Goal: Task Accomplishment & Management: Use online tool/utility

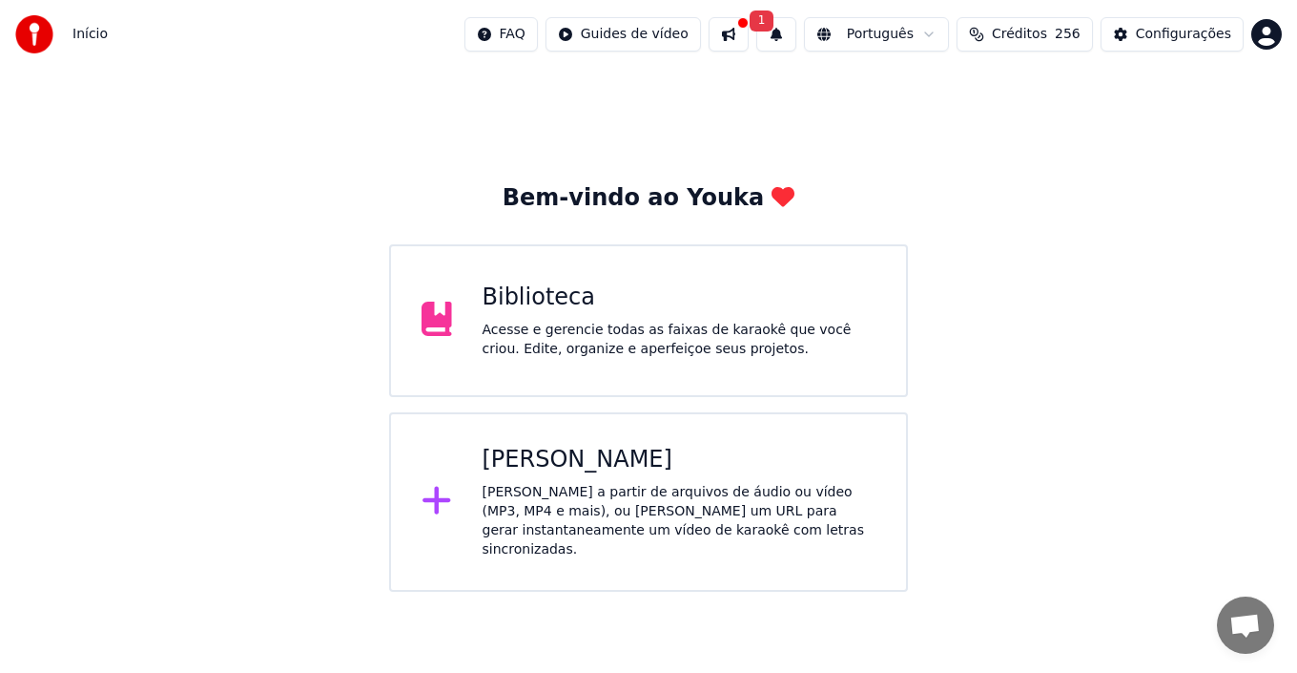
click at [566, 480] on div "Criar Karaokê Crie karaokê a partir de arquivos de áudio ou vídeo (MP3, MP4 e m…" at bounding box center [680, 502] width 394 height 114
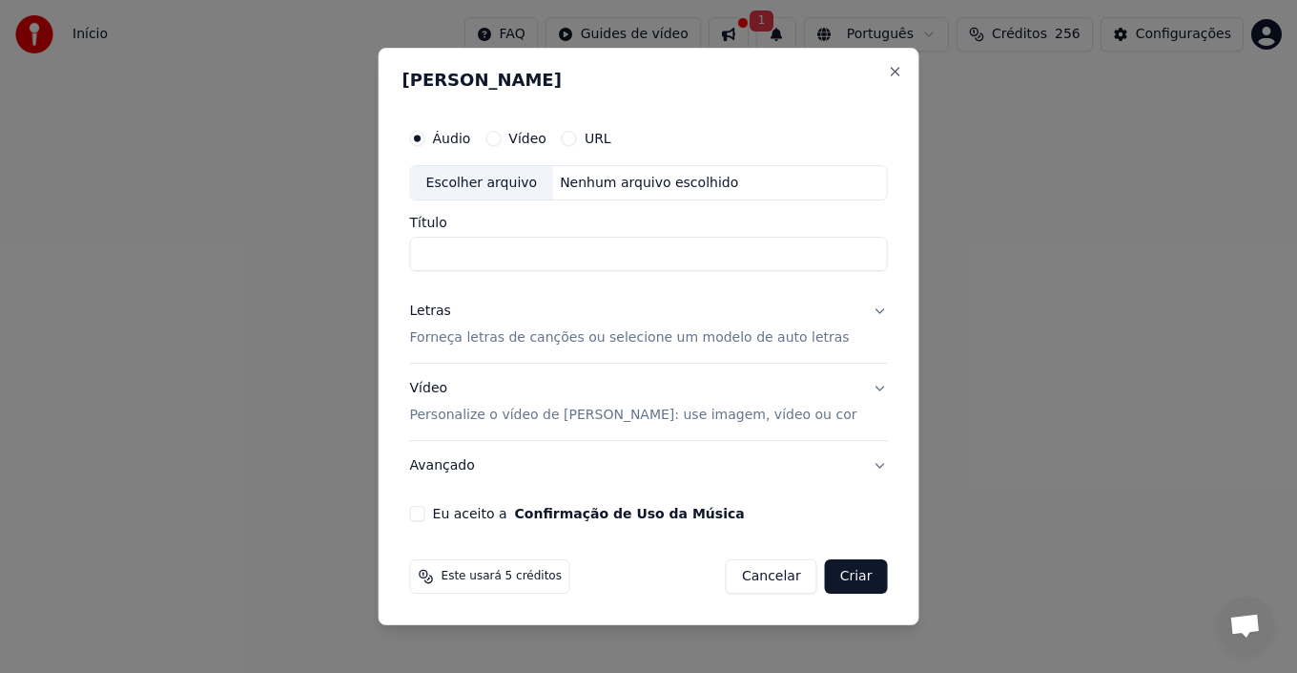
click at [525, 184] on div "Escolher arquivo" at bounding box center [482, 183] width 142 height 34
type input "**********"
click at [574, 337] on p "Forneça letras de canções ou selecione um modelo de auto letras" at bounding box center [630, 338] width 440 height 19
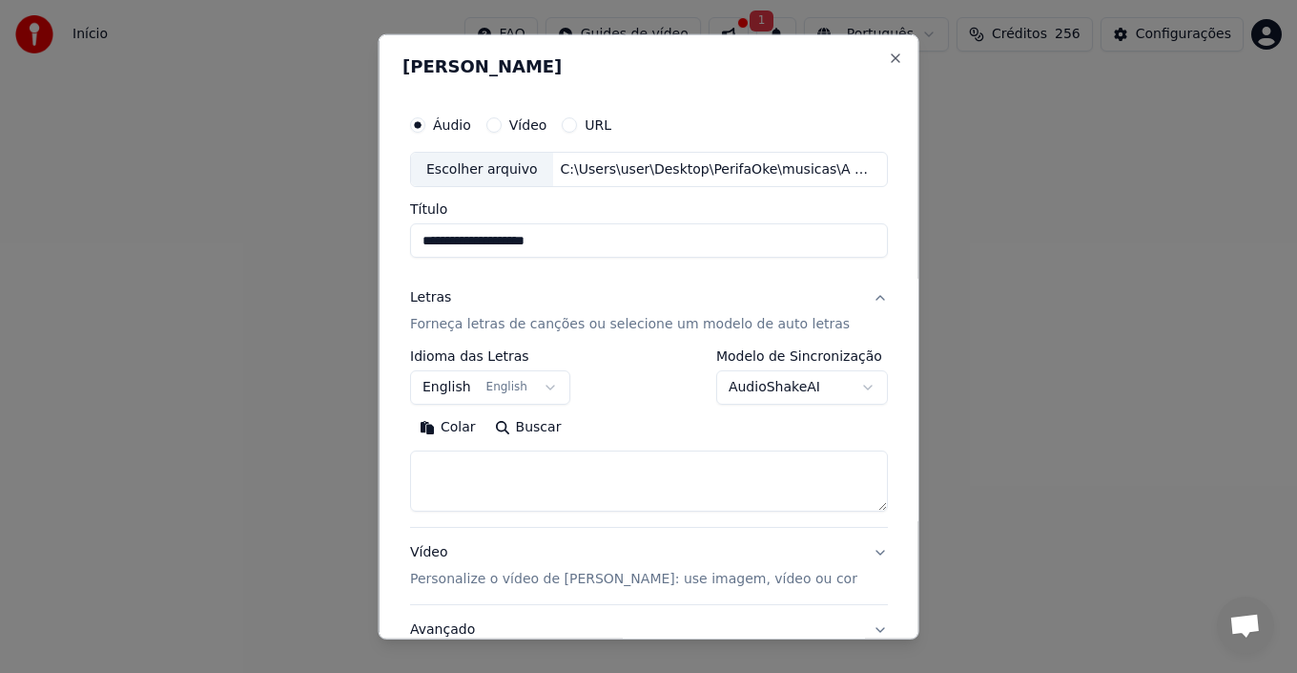
click at [512, 388] on button "English English" at bounding box center [490, 387] width 160 height 34
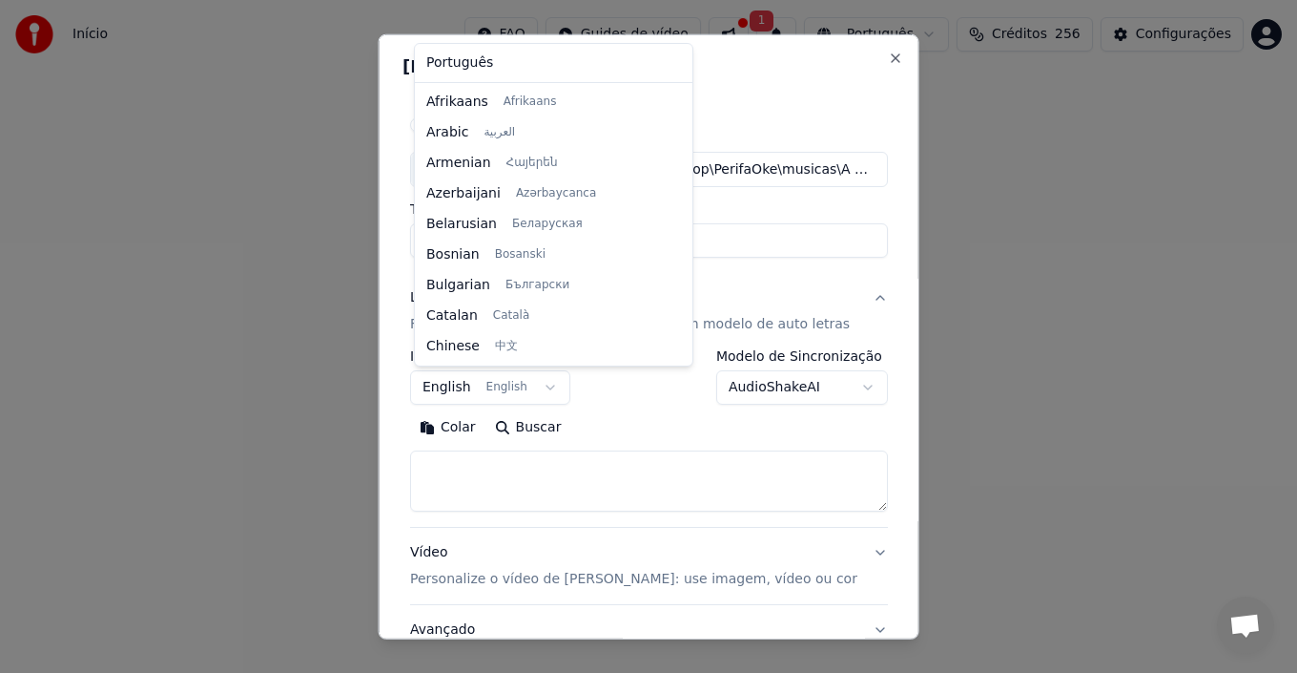
scroll to position [153, 0]
select select "**"
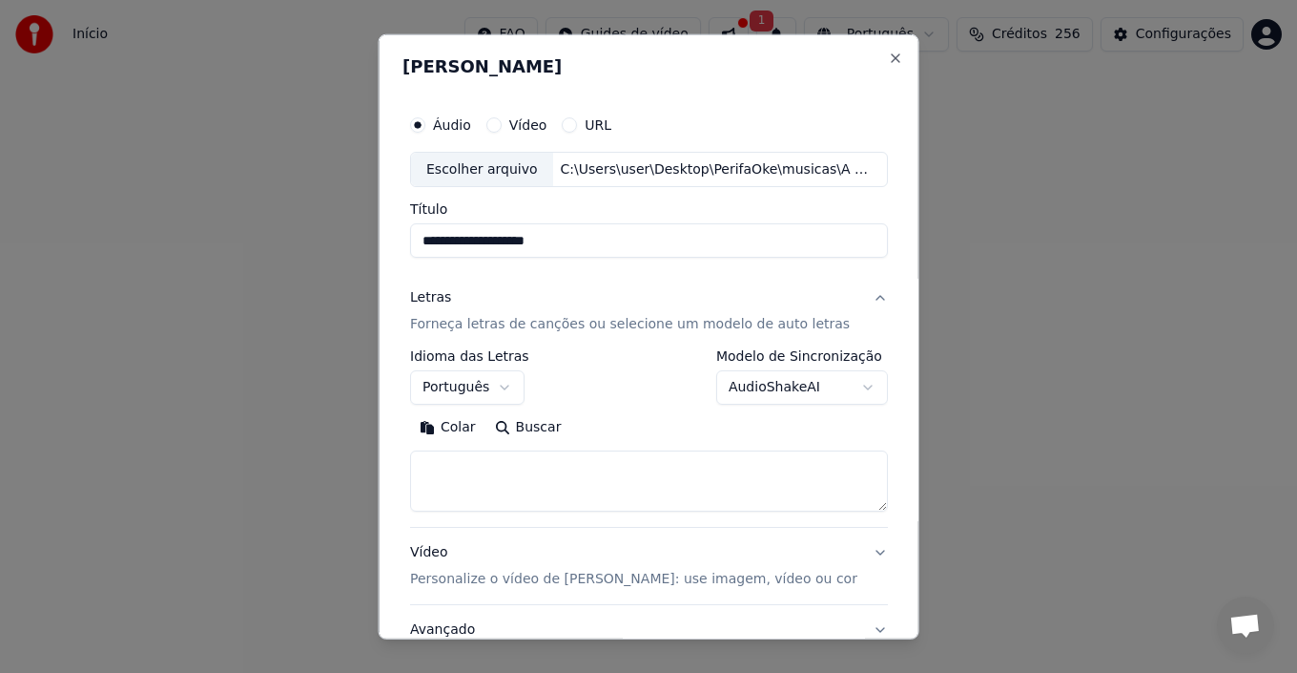
click at [464, 462] on textarea at bounding box center [649, 480] width 478 height 61
paste textarea "**********"
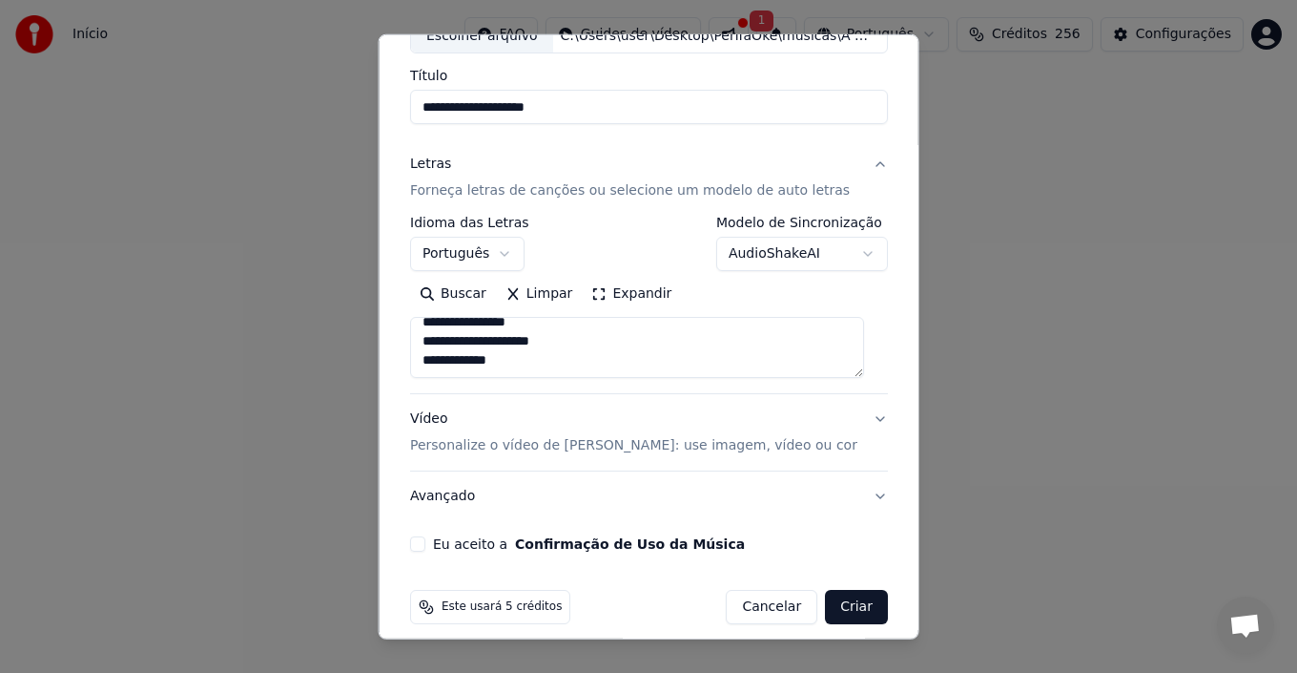
scroll to position [150, 0]
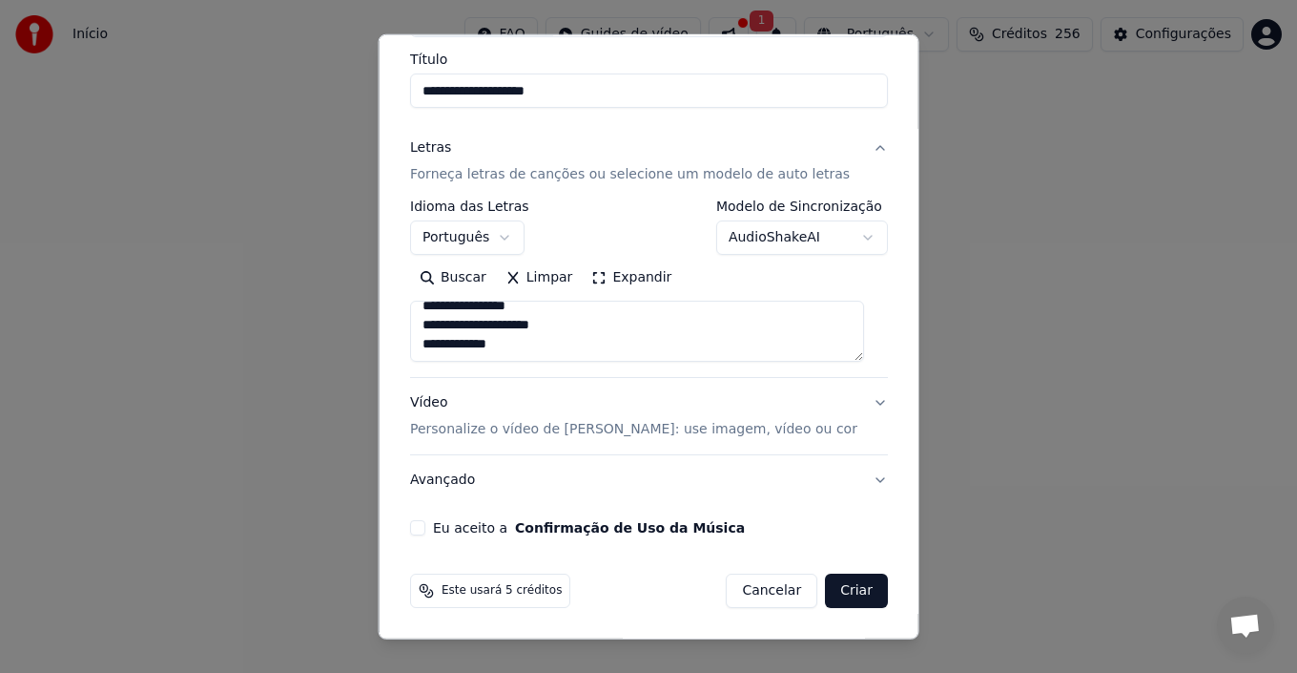
type textarea "**********"
click at [422, 531] on button "Eu aceito a Confirmação de Uso da Música" at bounding box center [417, 527] width 15 height 15
click at [825, 590] on button "Criar" at bounding box center [856, 590] width 63 height 34
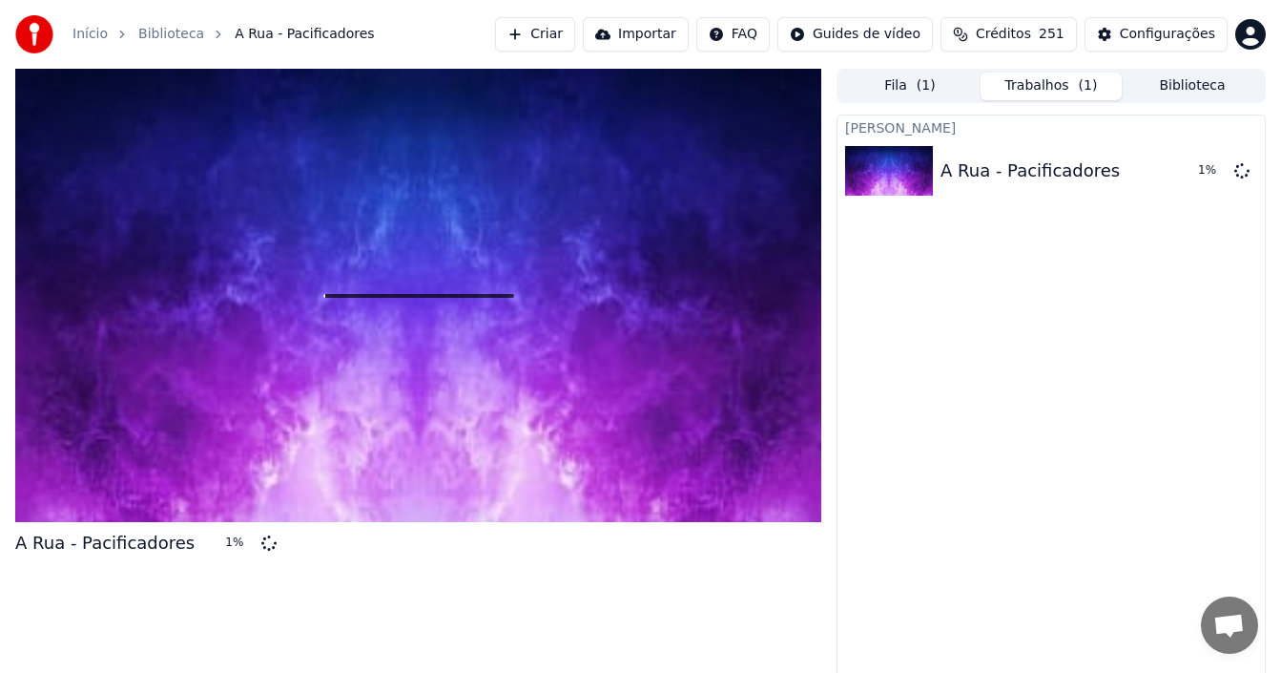
click at [575, 28] on button "Criar" at bounding box center [535, 34] width 80 height 34
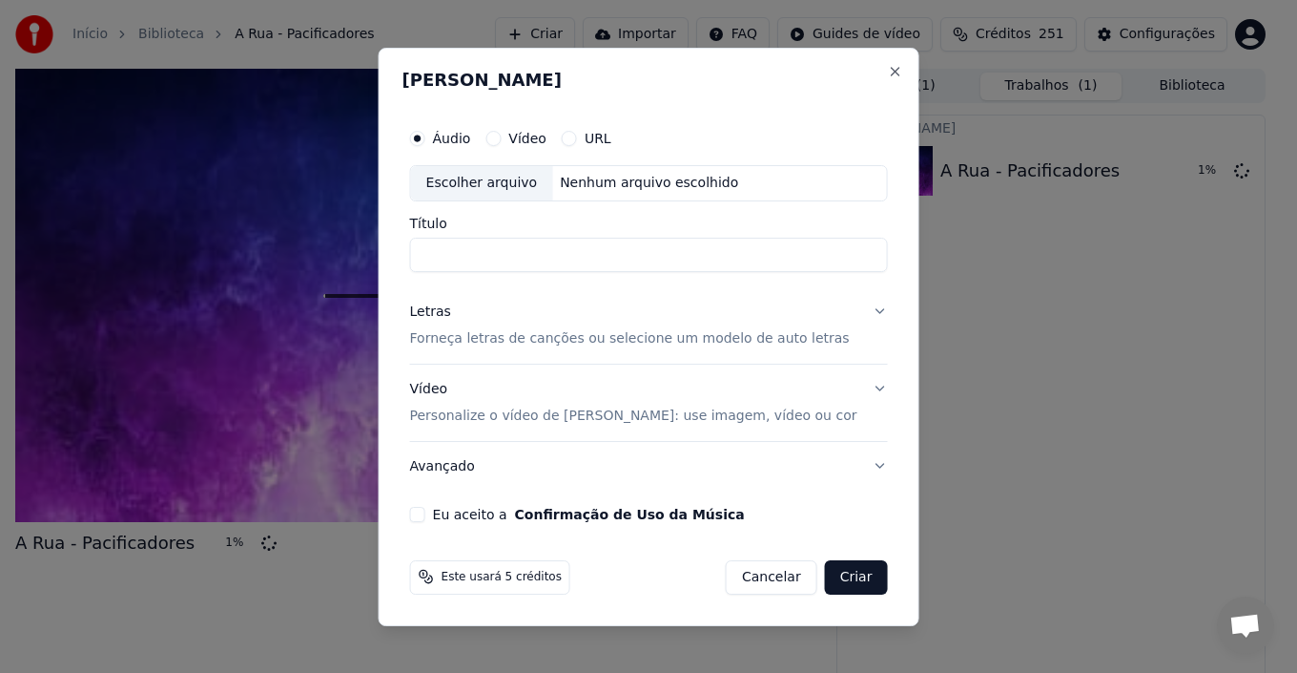
click at [542, 178] on div "Escolher arquivo" at bounding box center [482, 183] width 142 height 34
type input "**********"
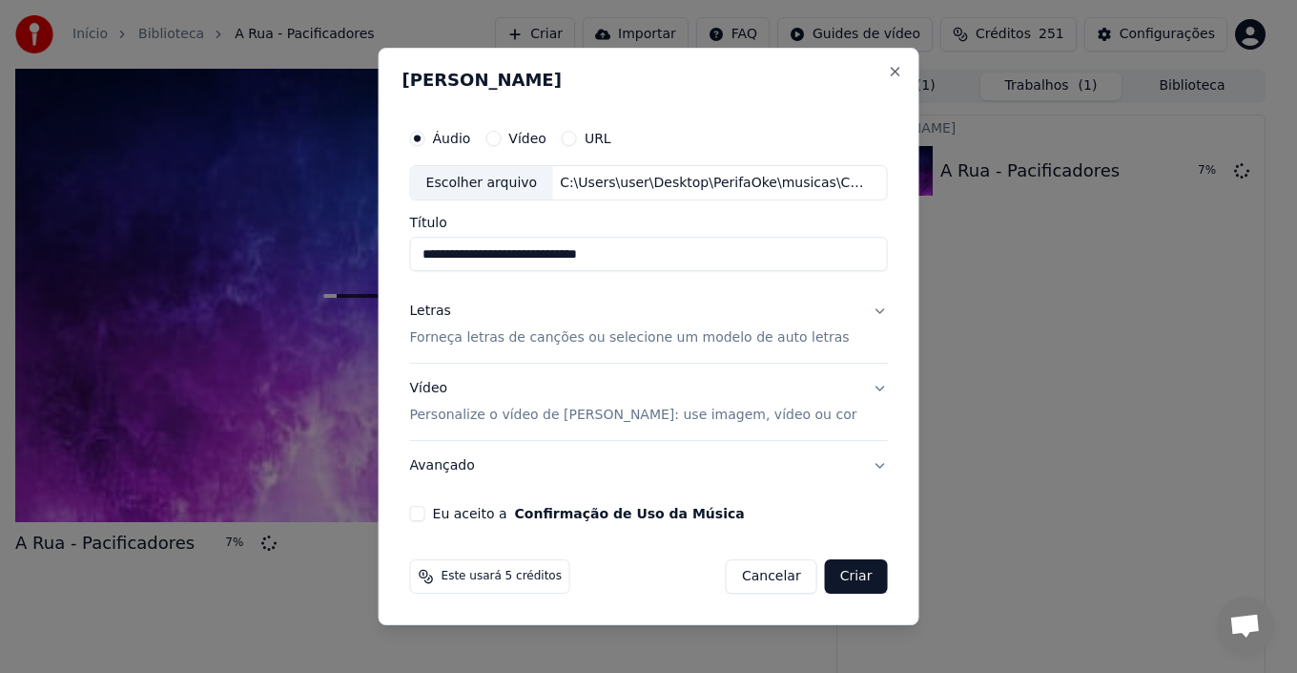
click at [547, 330] on p "Forneça letras de canções ou selecione um modelo de auto letras" at bounding box center [630, 338] width 440 height 19
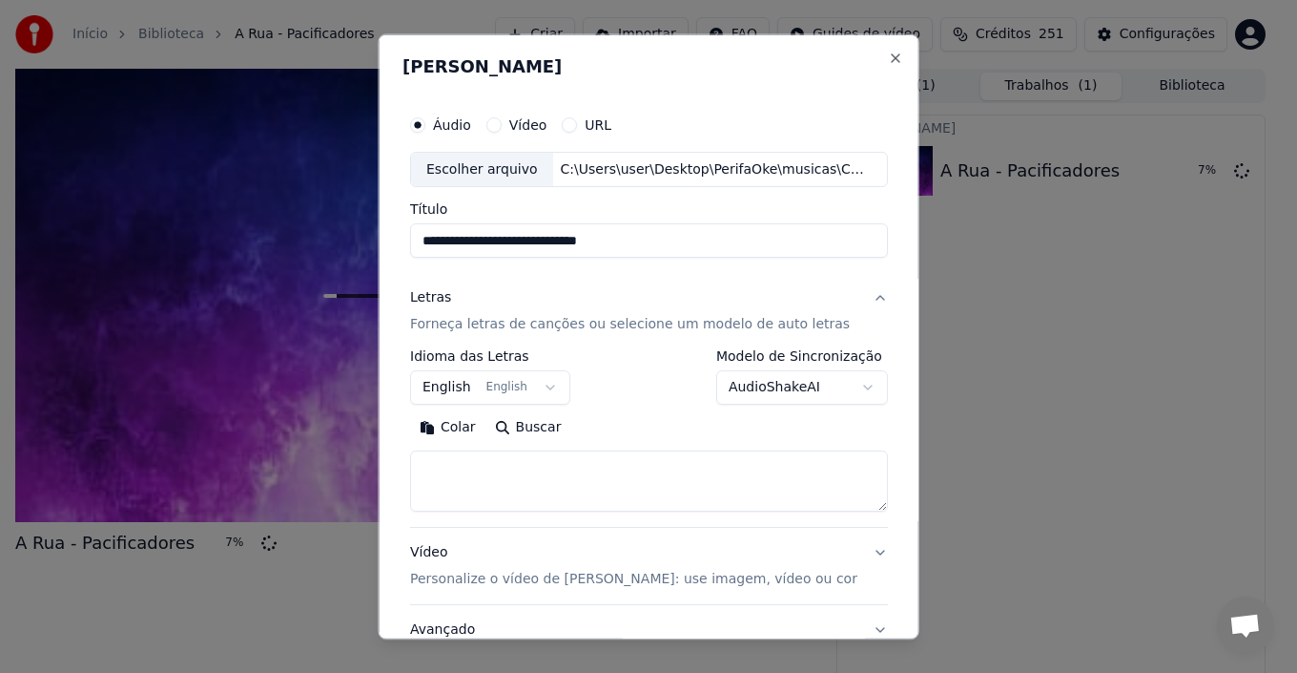
click at [525, 381] on button "English English" at bounding box center [490, 387] width 160 height 34
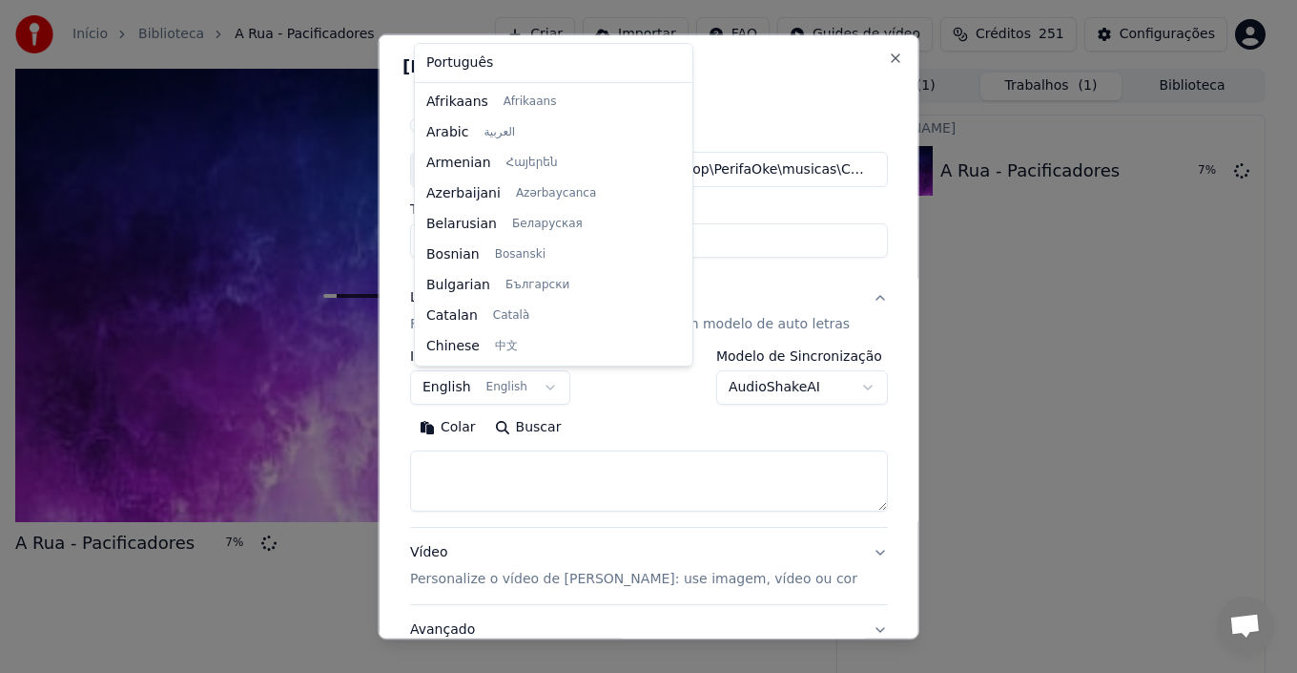
scroll to position [153, 0]
select select "**"
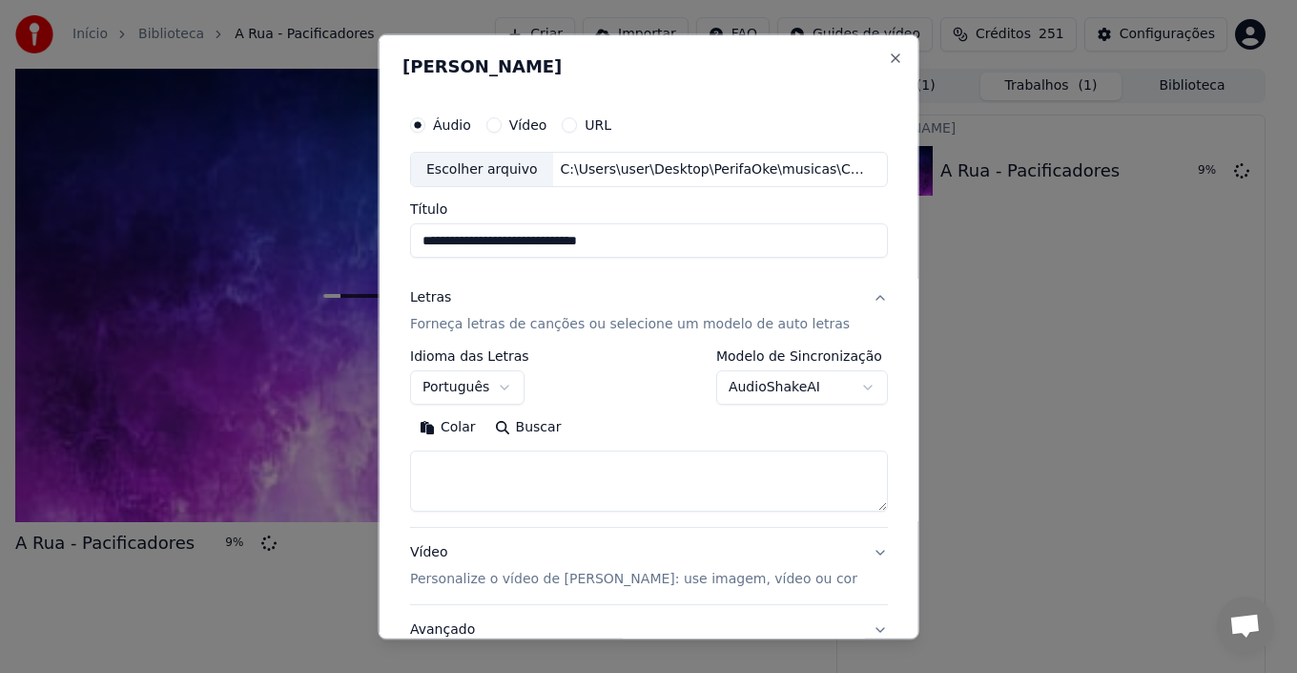
click at [472, 467] on textarea at bounding box center [649, 480] width 478 height 61
paste textarea "**********"
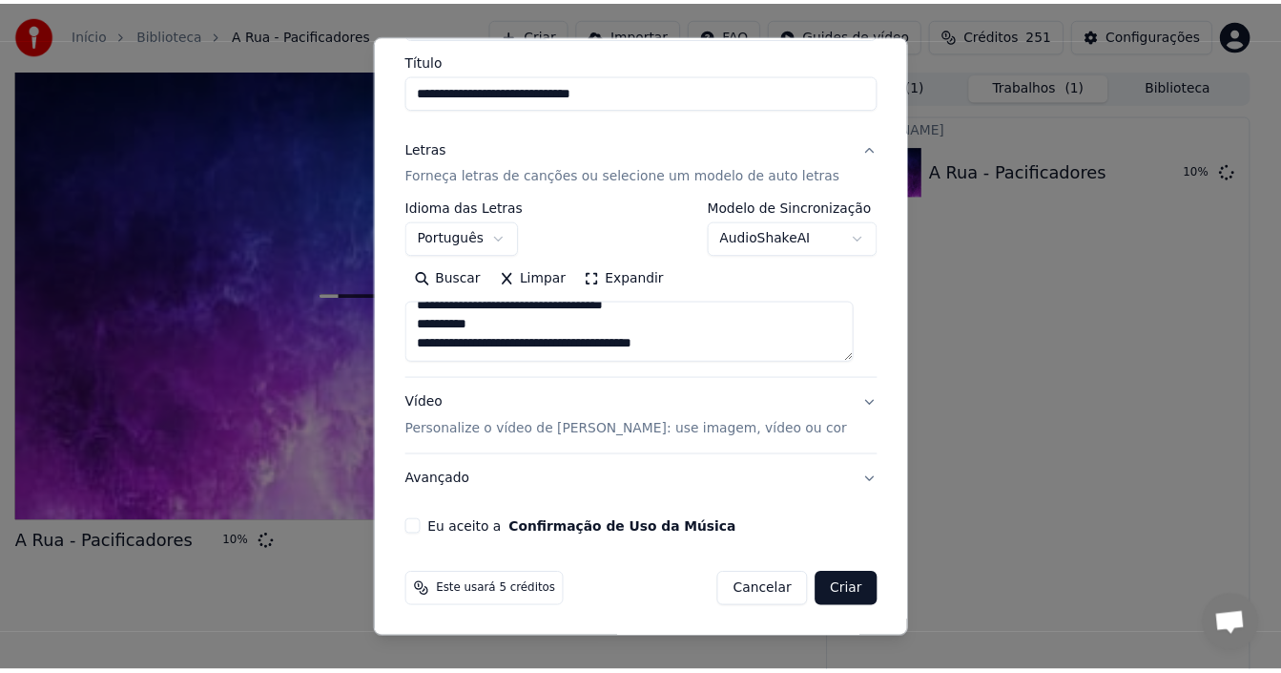
scroll to position [150, 0]
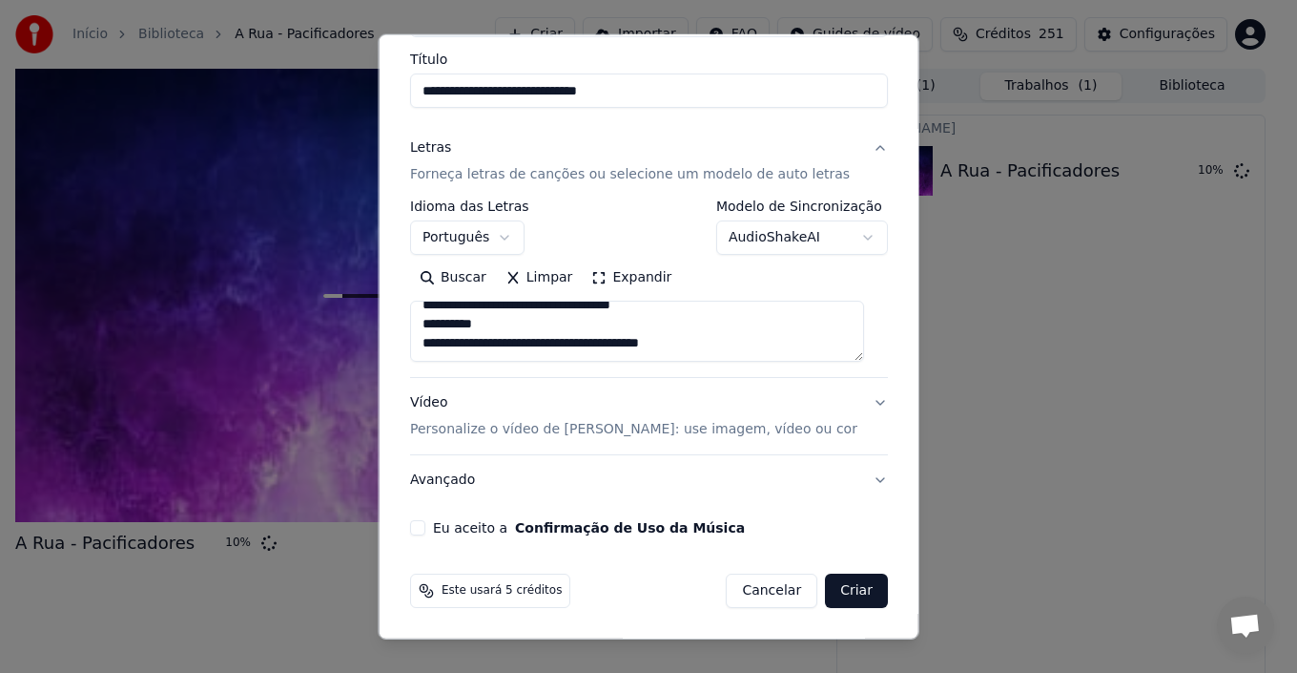
type textarea "**********"
click at [425, 531] on button "Eu aceito a Confirmação de Uso da Música" at bounding box center [417, 527] width 15 height 15
click at [859, 596] on button "Criar" at bounding box center [856, 590] width 63 height 34
select select
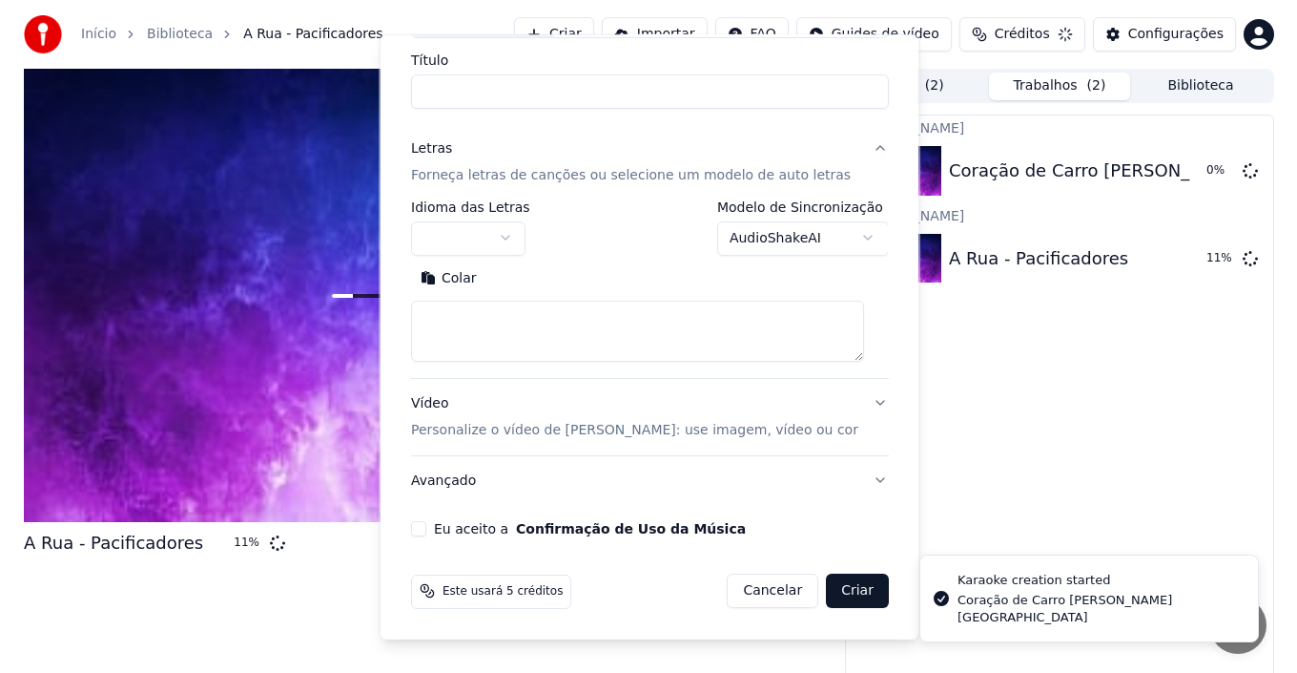
scroll to position [0, 0]
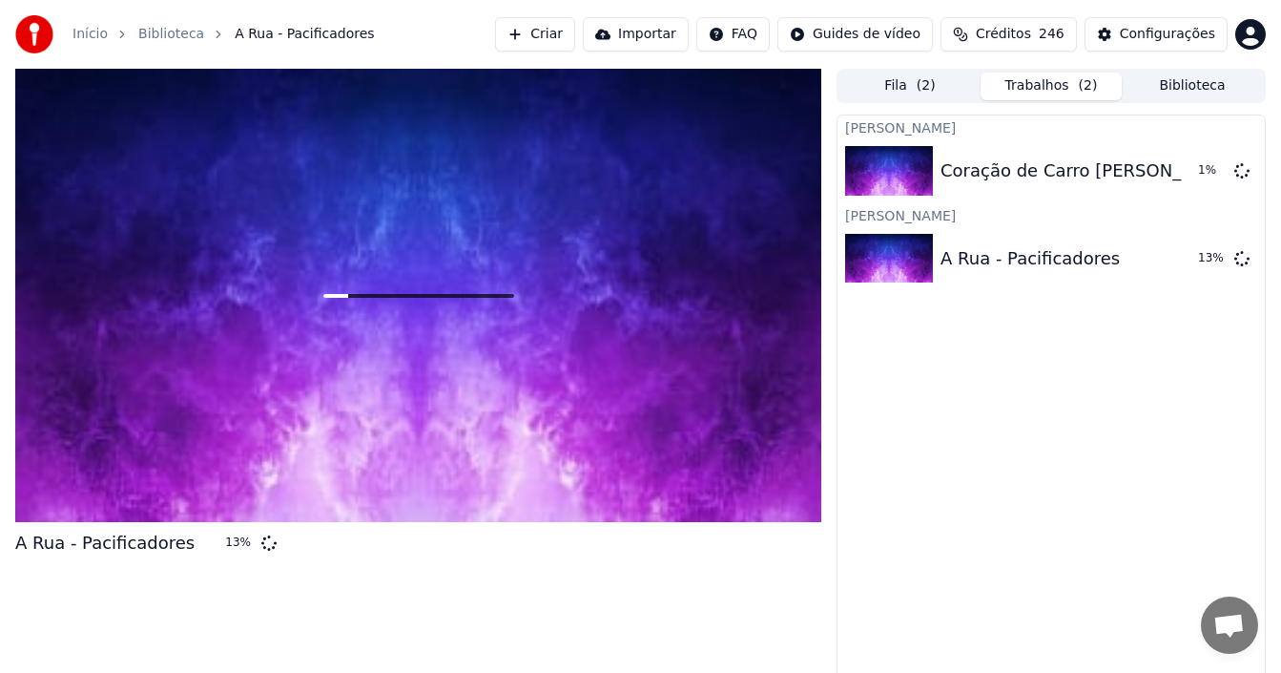
click at [562, 32] on button "Criar" at bounding box center [535, 34] width 80 height 34
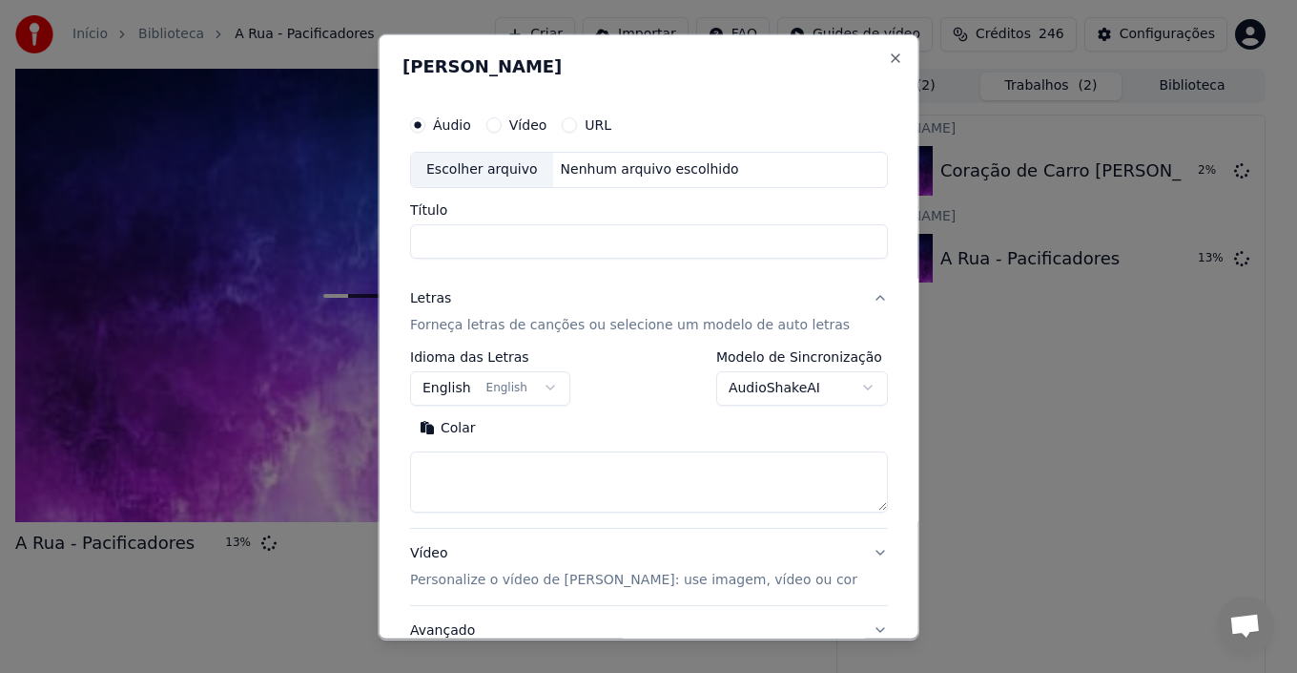
click at [532, 168] on div "Escolher arquivo" at bounding box center [482, 169] width 142 height 34
type input "**********"
click at [538, 394] on button "English English" at bounding box center [490, 387] width 160 height 34
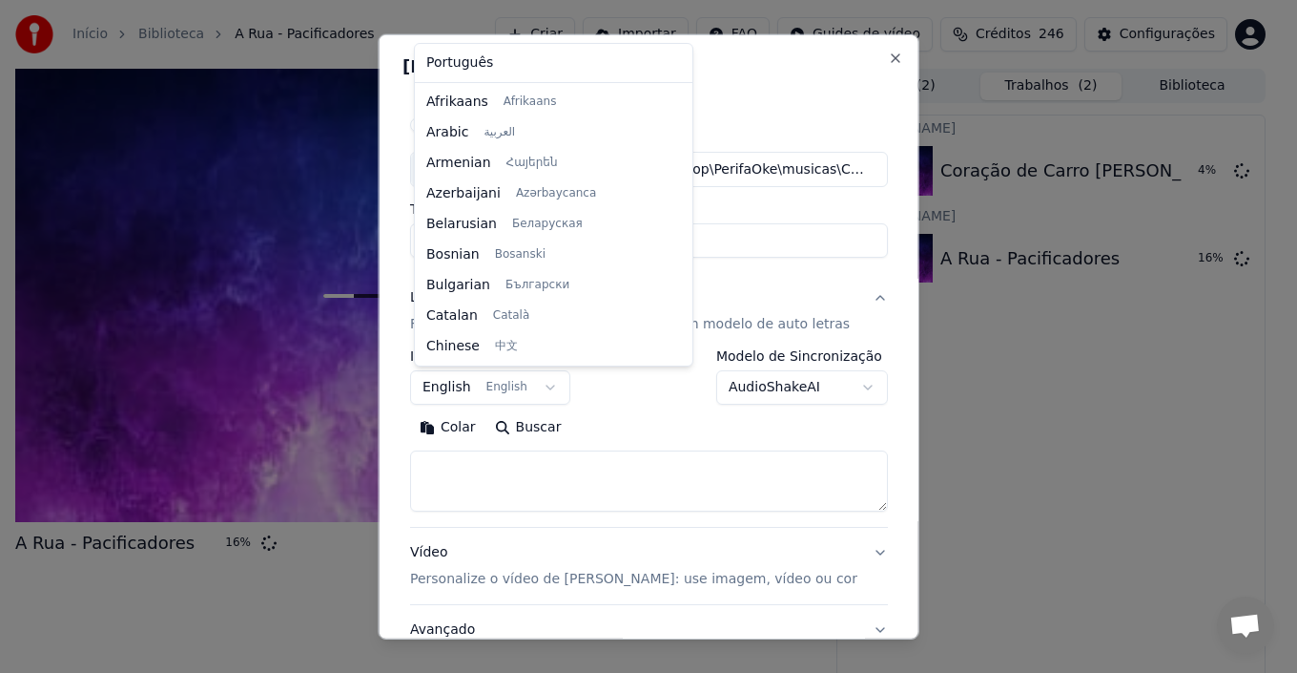
scroll to position [153, 0]
select select "**"
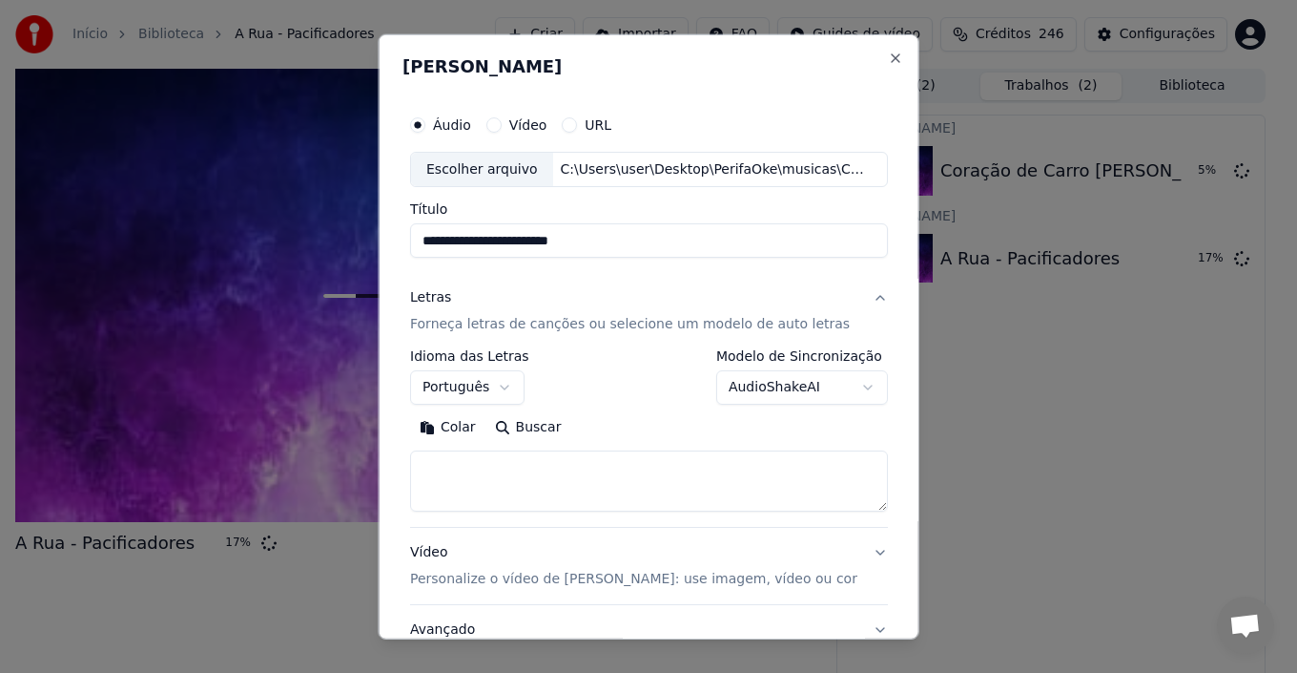
click at [461, 469] on textarea at bounding box center [649, 480] width 478 height 61
paste textarea "**********"
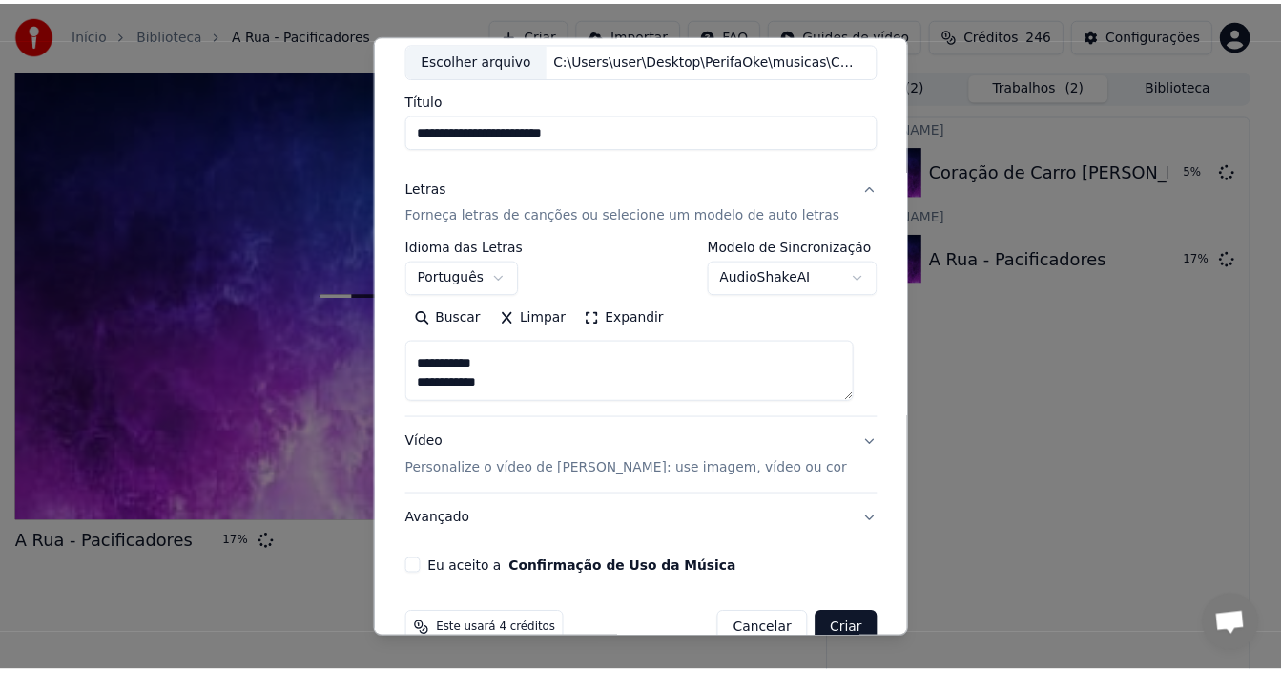
scroll to position [150, 0]
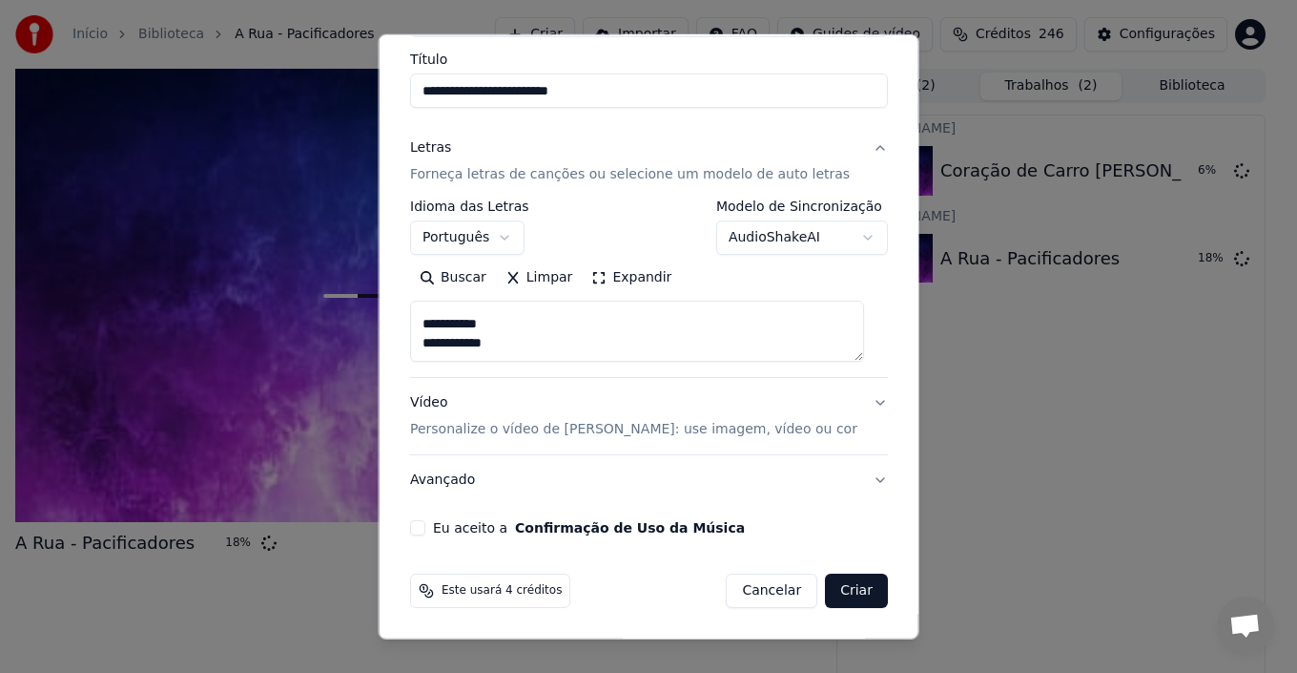
type textarea "**********"
click at [425, 527] on button "Eu aceito a Confirmação de Uso da Música" at bounding box center [417, 527] width 15 height 15
click at [856, 598] on button "Criar" at bounding box center [856, 590] width 63 height 34
select select
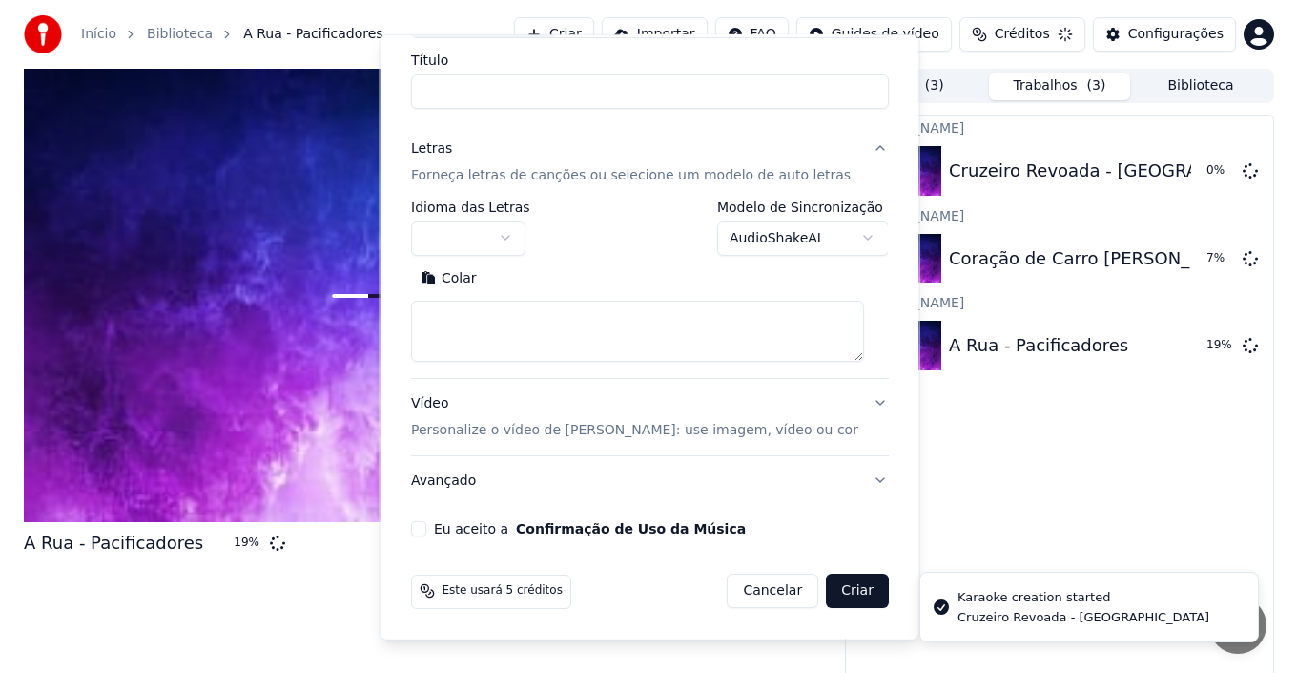
scroll to position [0, 0]
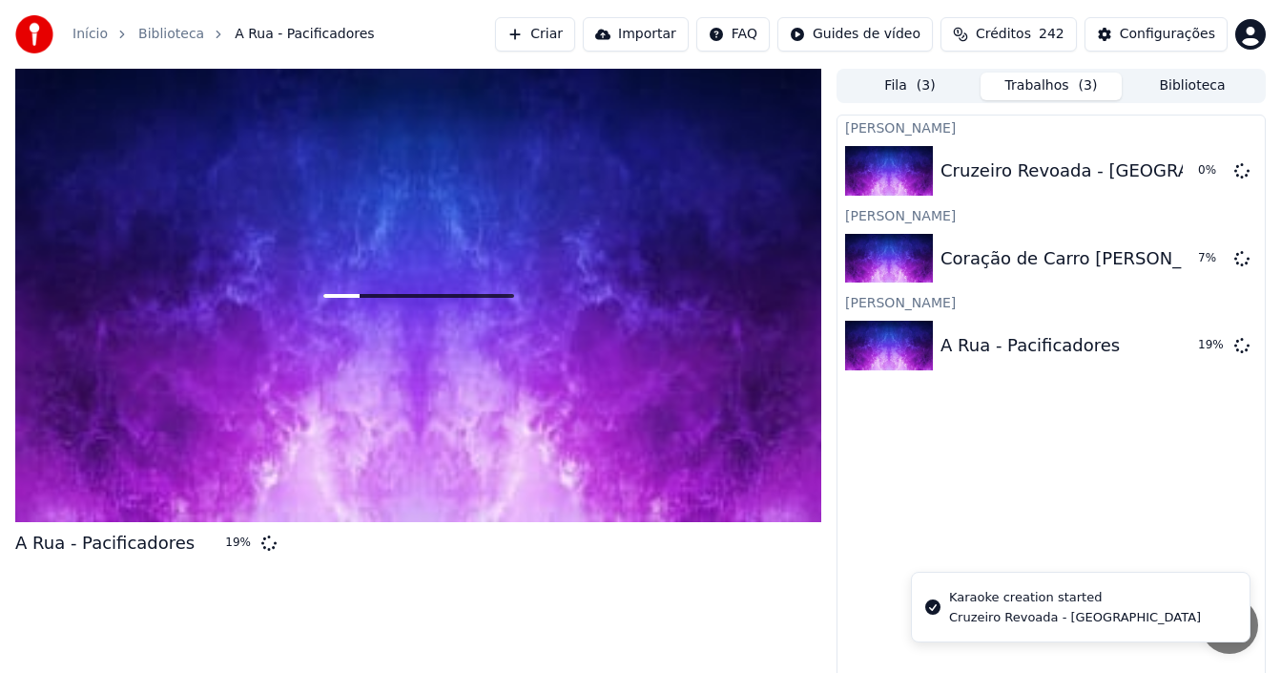
click at [559, 36] on button "Criar" at bounding box center [535, 34] width 80 height 34
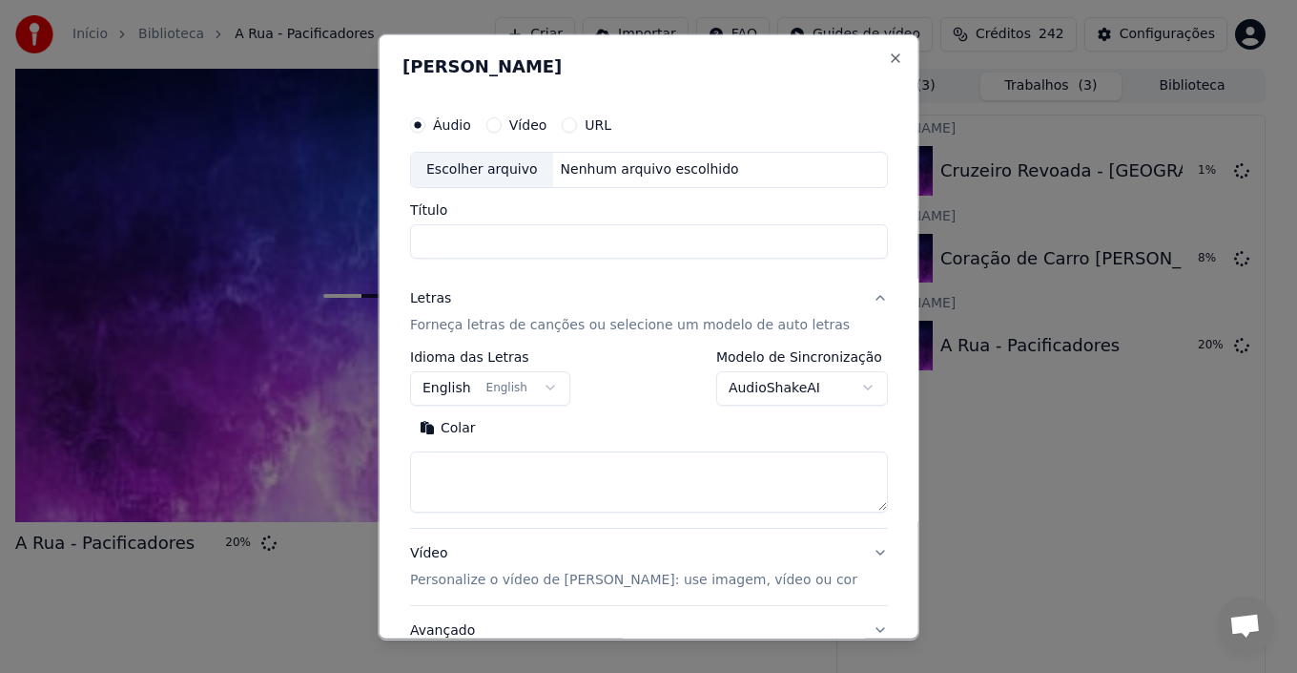
click at [466, 168] on div "Escolher arquivo" at bounding box center [482, 169] width 142 height 34
type input "**********"
click at [540, 395] on button "English English" at bounding box center [490, 387] width 160 height 34
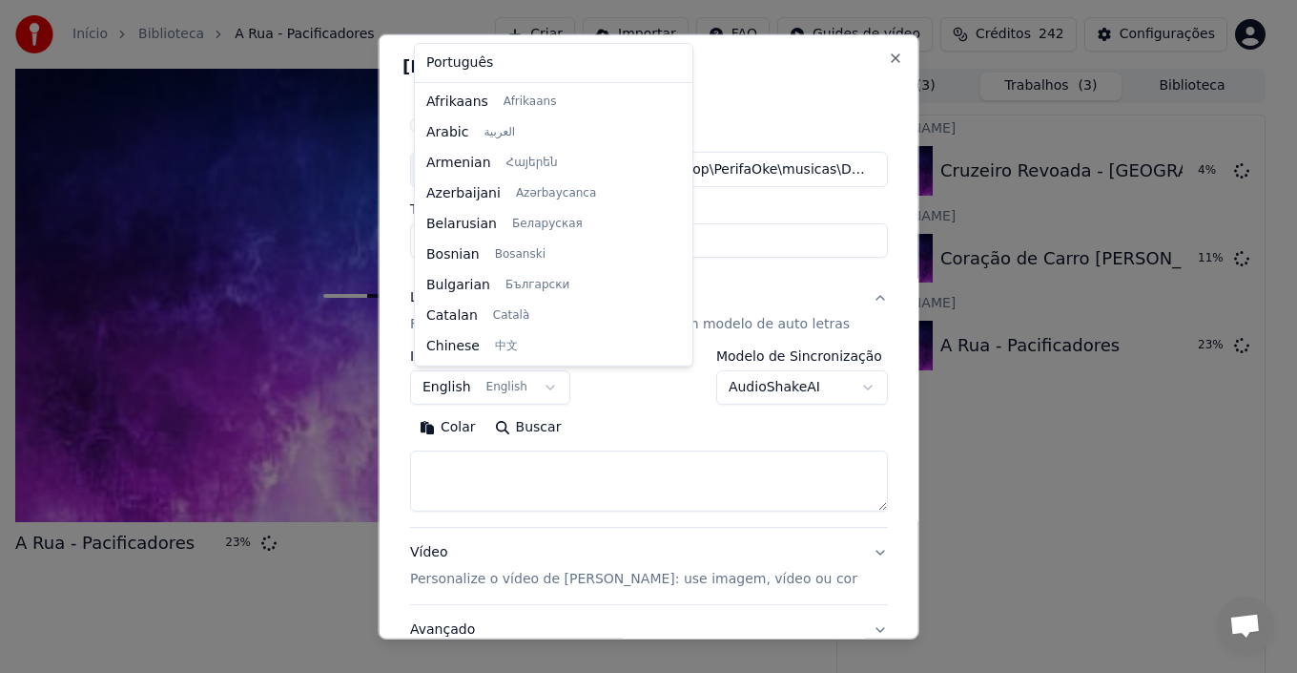
scroll to position [153, 0]
select select "**"
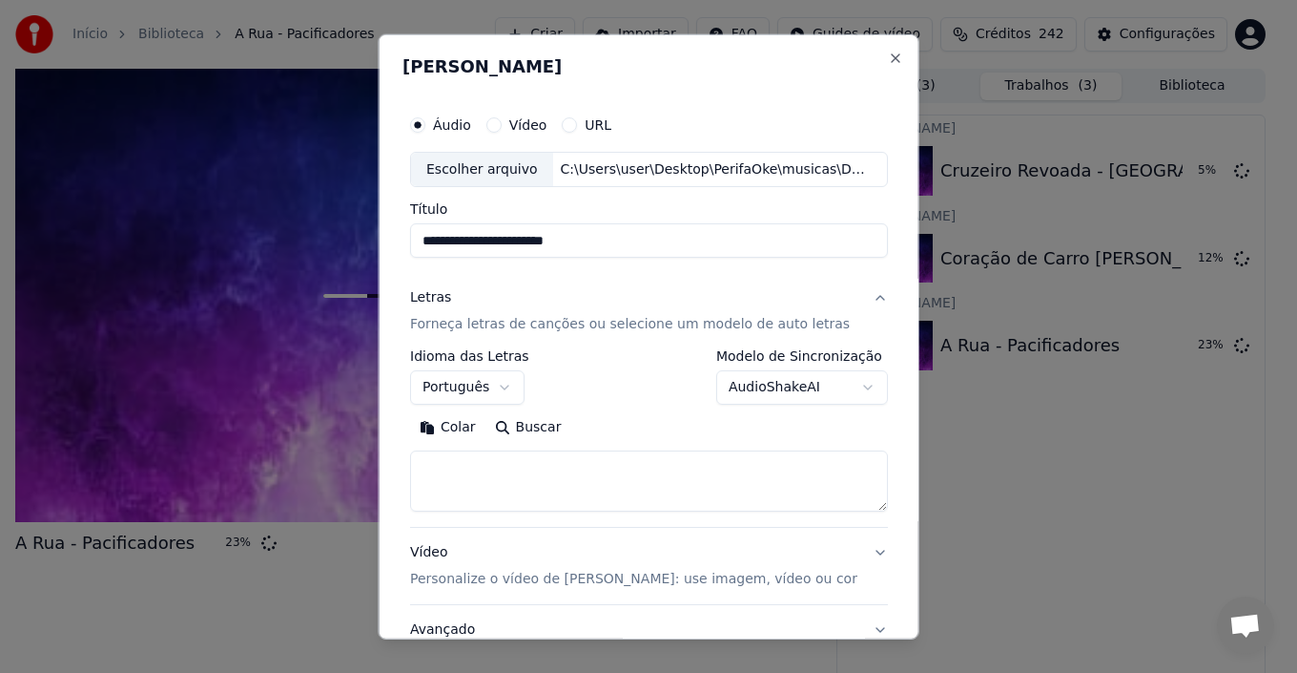
click at [455, 475] on textarea at bounding box center [649, 480] width 478 height 61
paste textarea "**********"
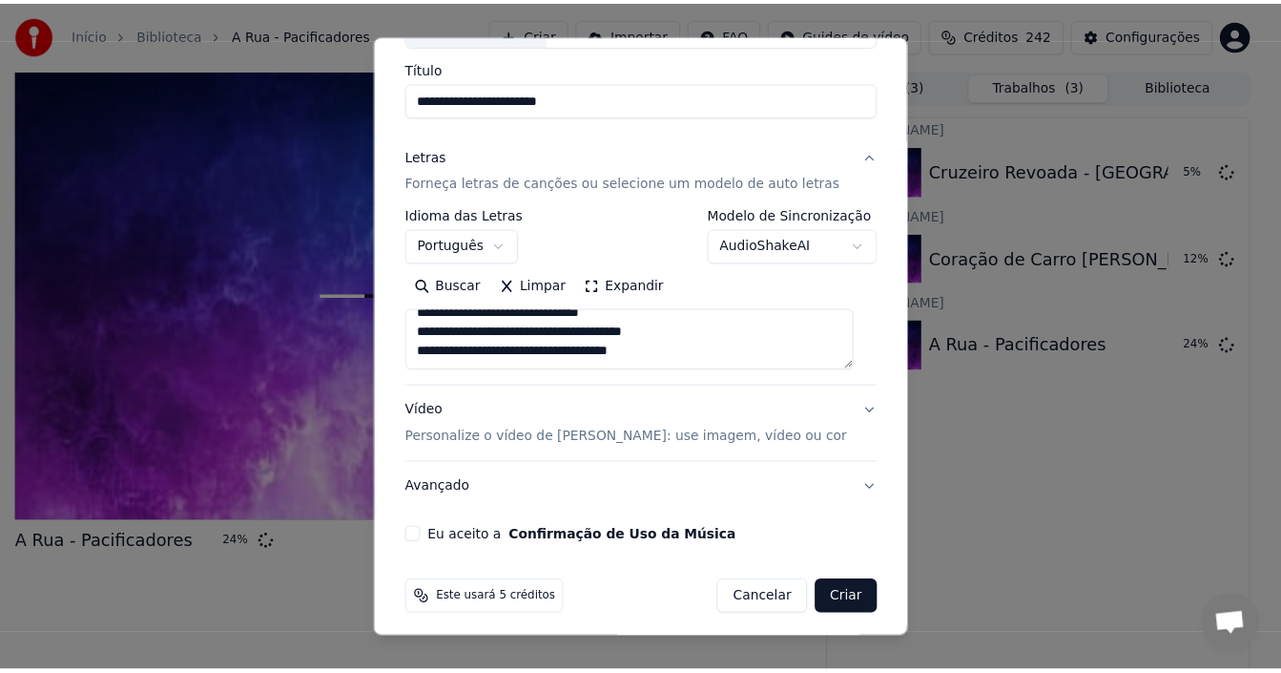
scroll to position [150, 0]
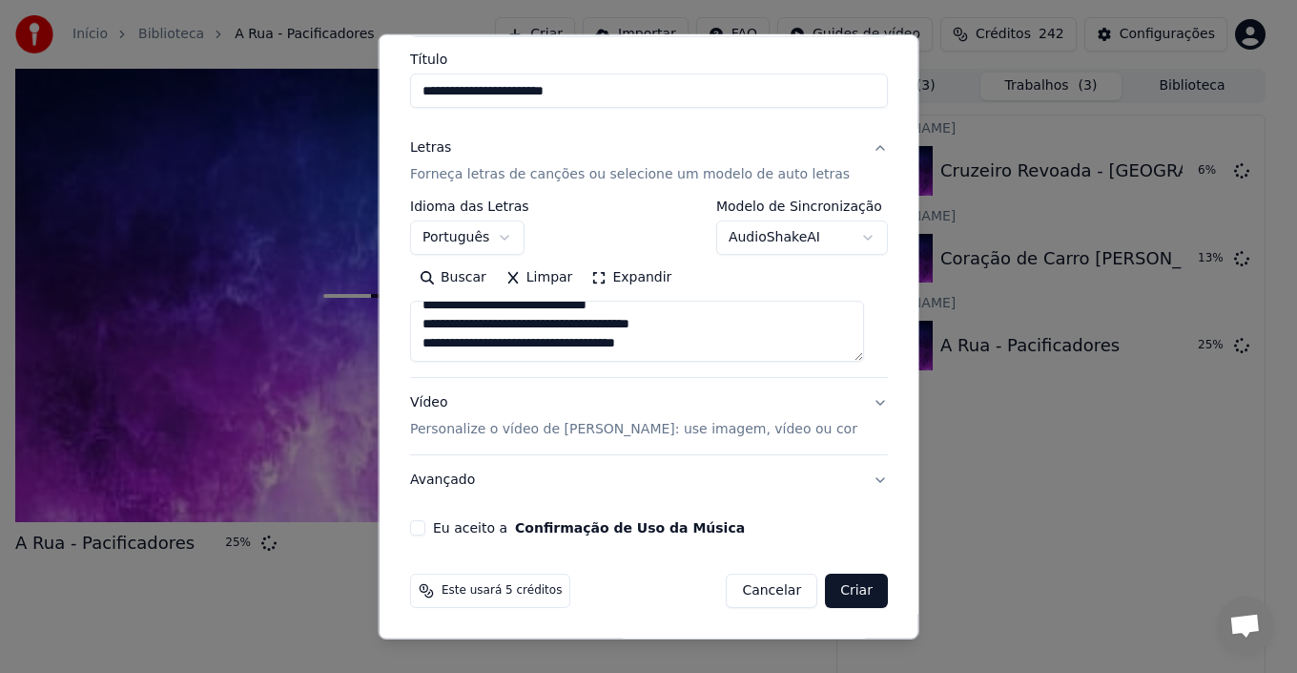
type textarea "**********"
click at [419, 527] on button "Eu aceito a Confirmação de Uso da Música" at bounding box center [417, 527] width 15 height 15
click at [840, 590] on button "Criar" at bounding box center [856, 590] width 63 height 34
select select
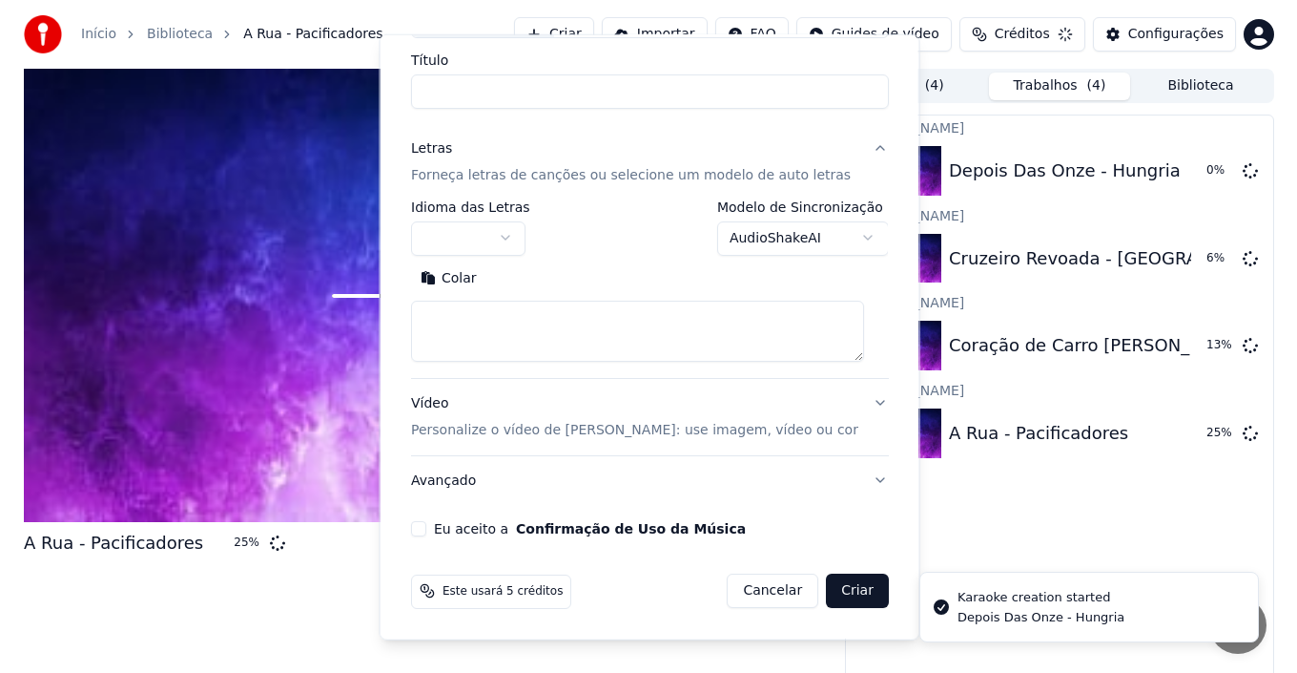
scroll to position [0, 0]
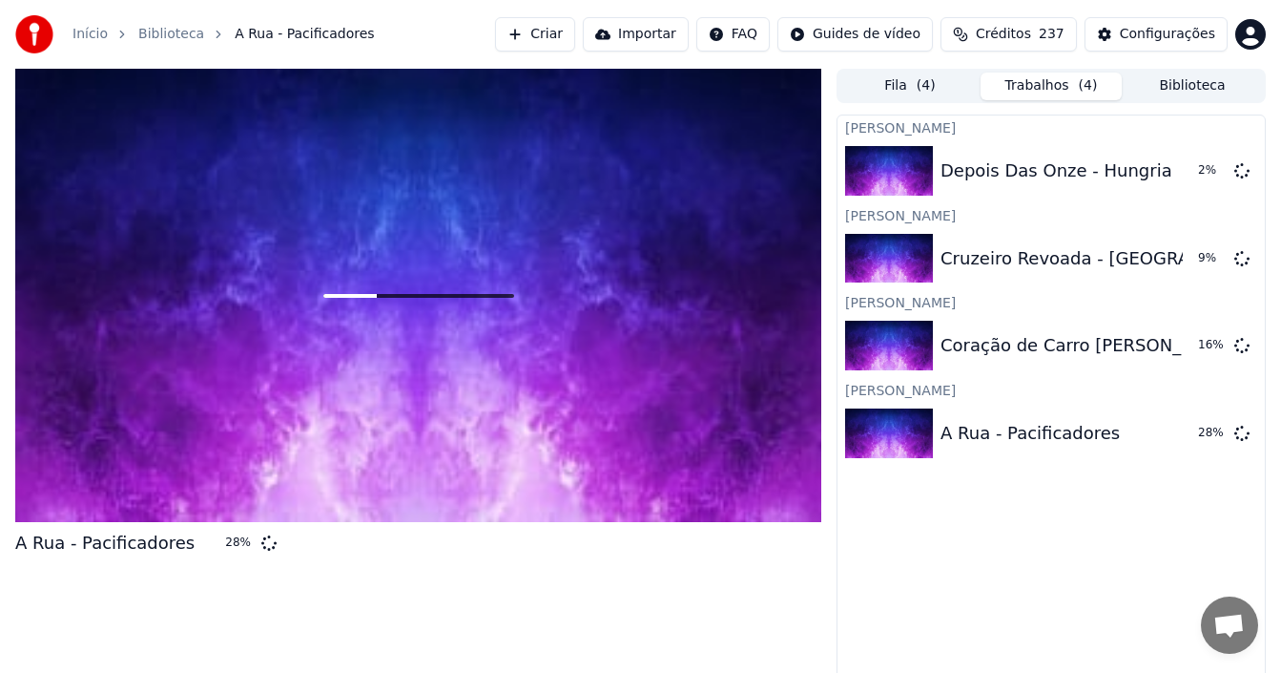
click at [575, 37] on button "Criar" at bounding box center [535, 34] width 80 height 34
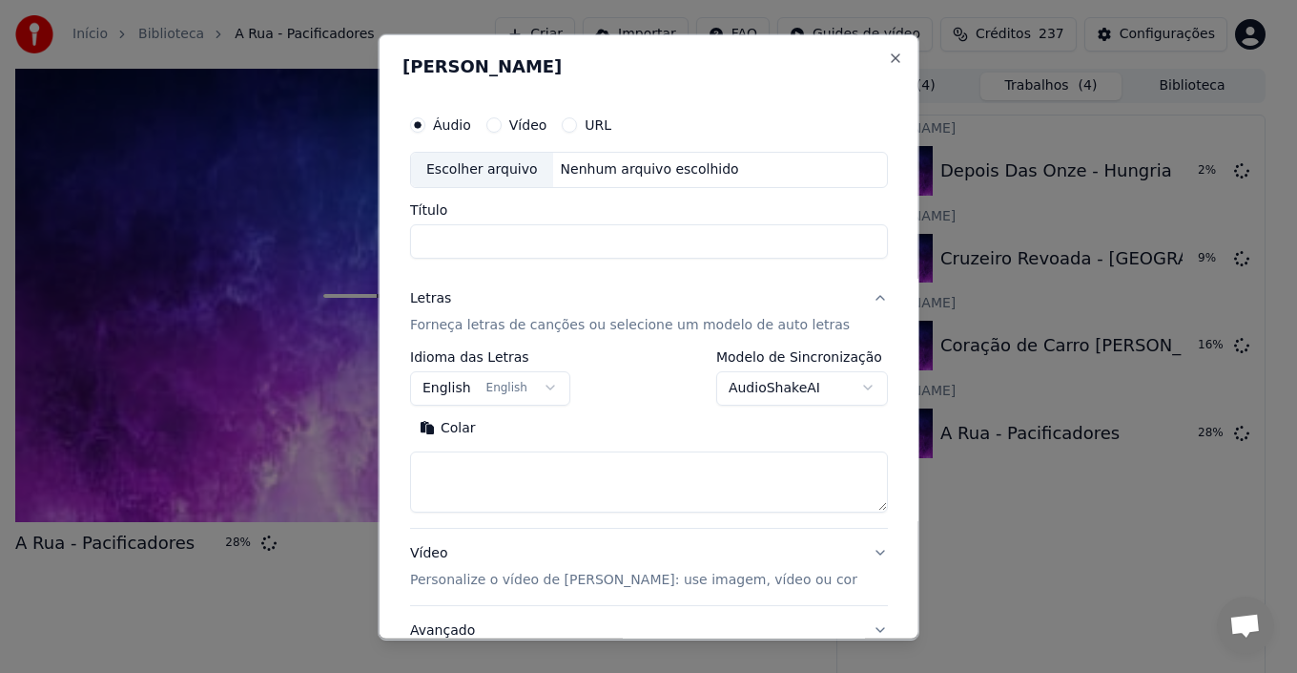
click at [494, 173] on div "Escolher arquivo" at bounding box center [482, 169] width 142 height 34
type input "**********"
click at [540, 385] on button "English English" at bounding box center [490, 387] width 160 height 34
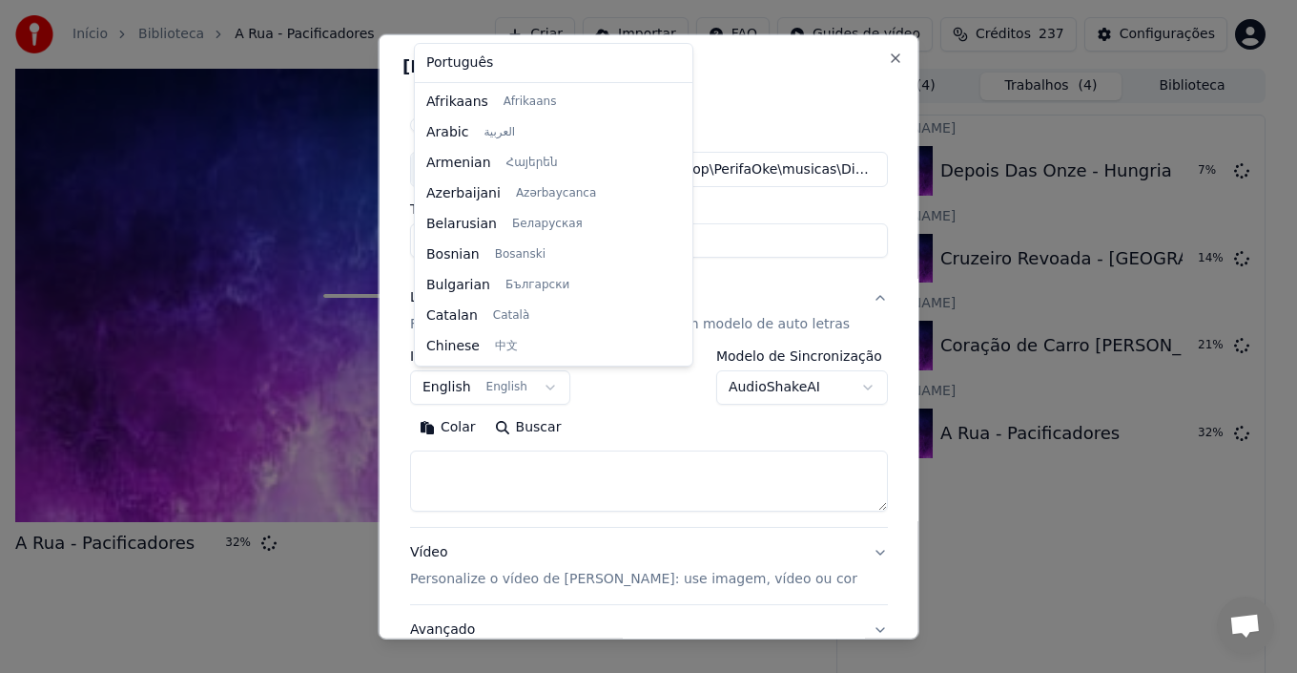
scroll to position [153, 0]
select select "**"
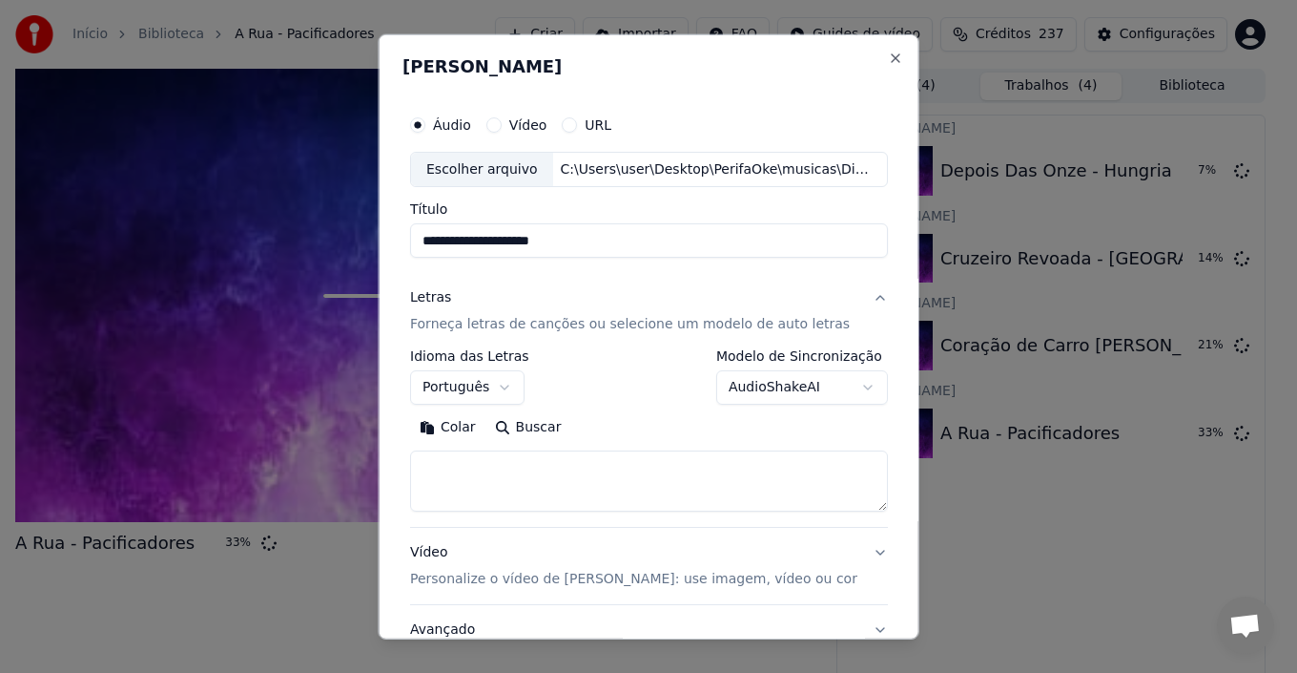
click at [438, 472] on textarea at bounding box center [649, 480] width 478 height 61
paste textarea "**********"
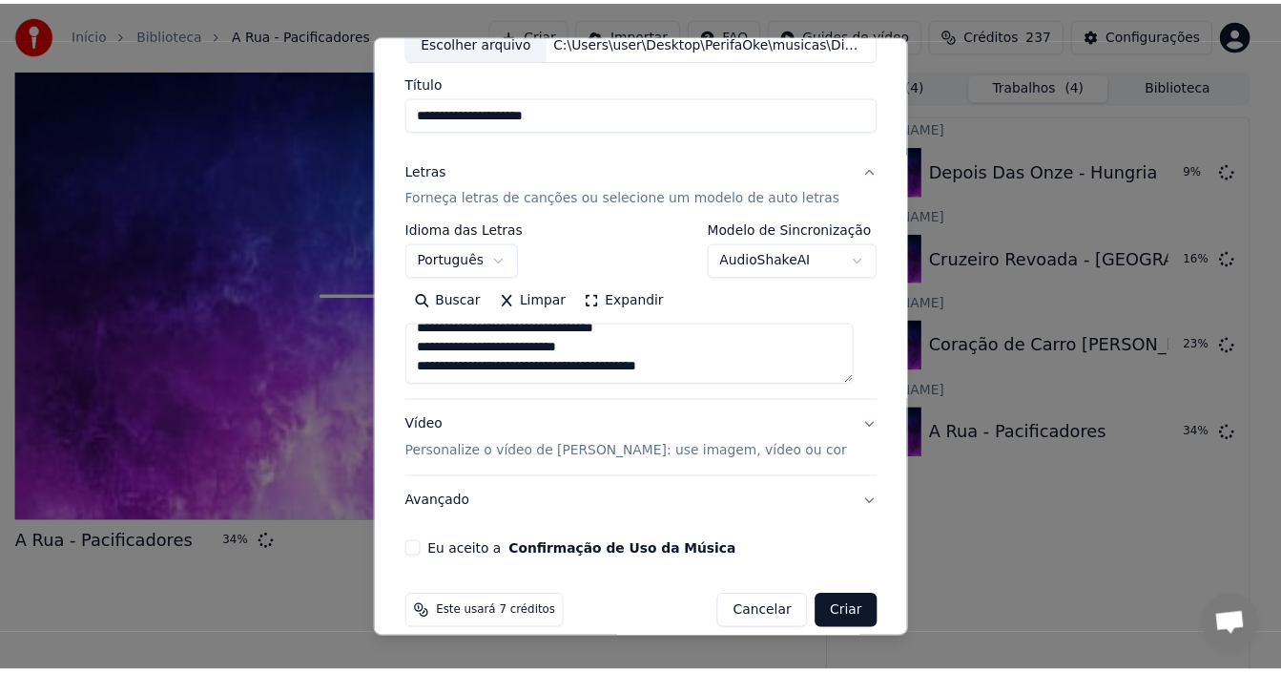
scroll to position [150, 0]
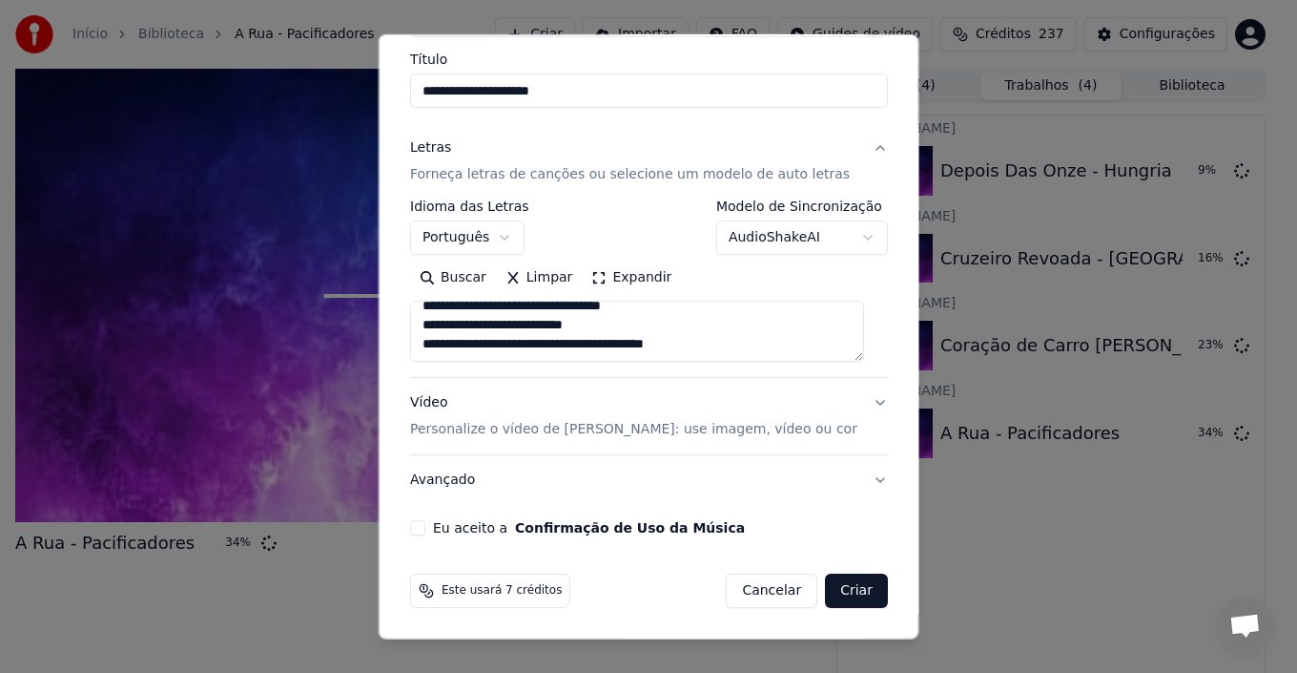
type textarea "**********"
click at [425, 528] on button "Eu aceito a Confirmação de Uso da Música" at bounding box center [417, 527] width 15 height 15
click at [848, 596] on button "Criar" at bounding box center [856, 590] width 63 height 34
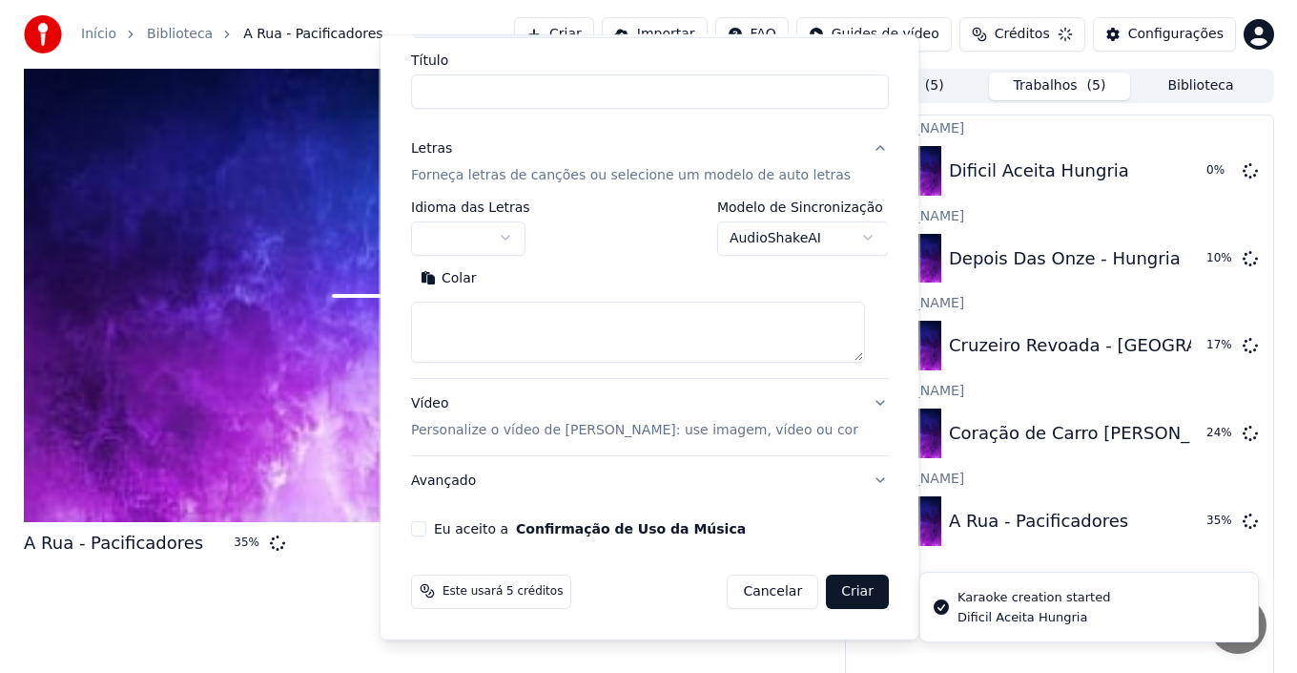
scroll to position [0, 0]
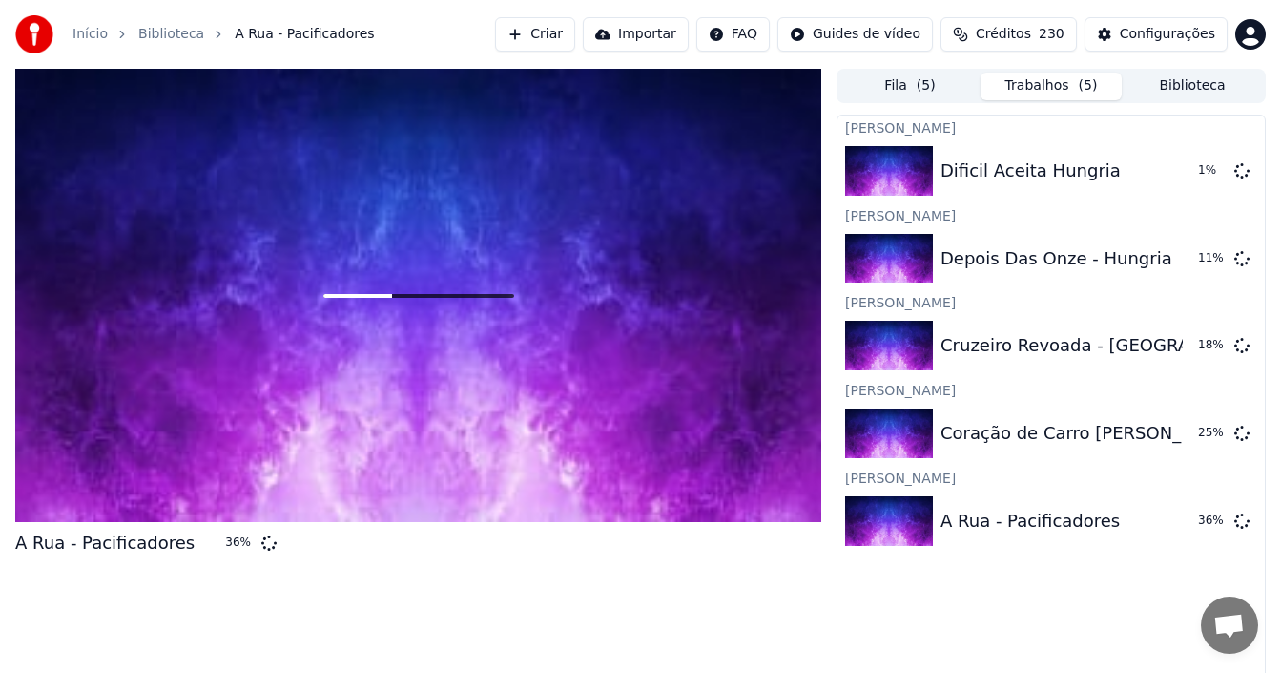
click at [564, 39] on button "Criar" at bounding box center [535, 34] width 80 height 34
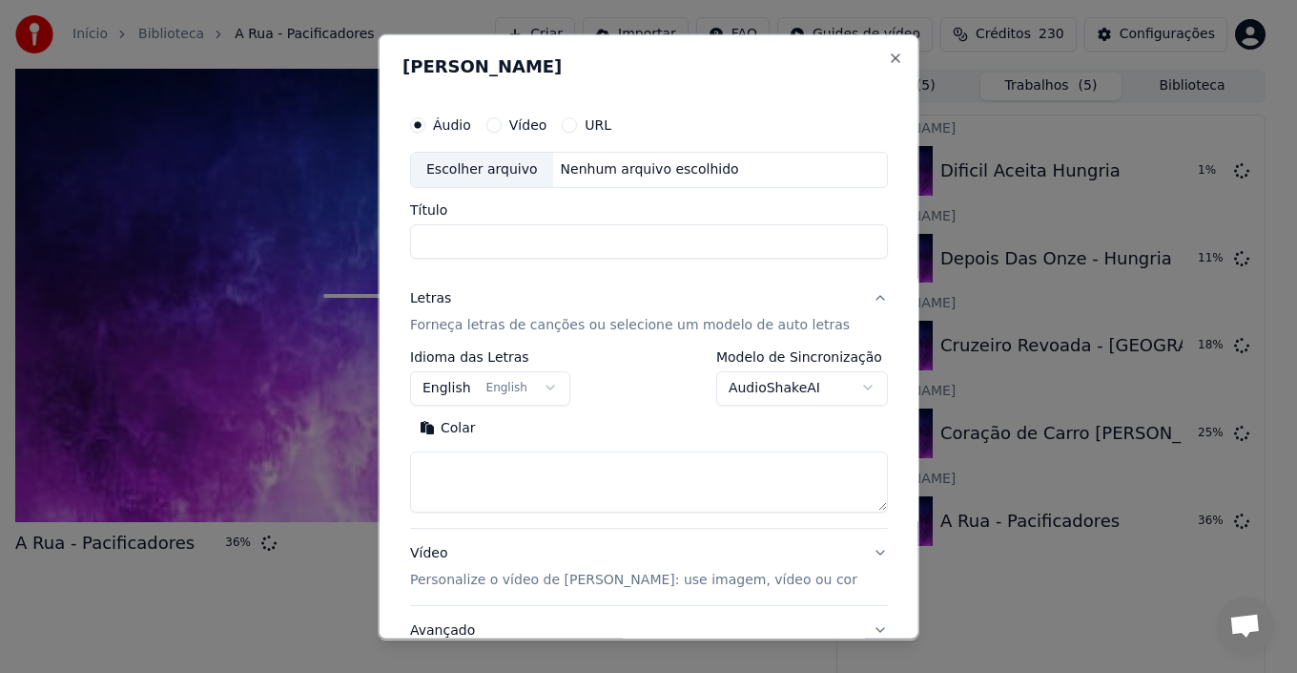
click at [513, 175] on div "Escolher arquivo" at bounding box center [482, 169] width 142 height 34
click at [554, 389] on button "English English" at bounding box center [490, 387] width 160 height 34
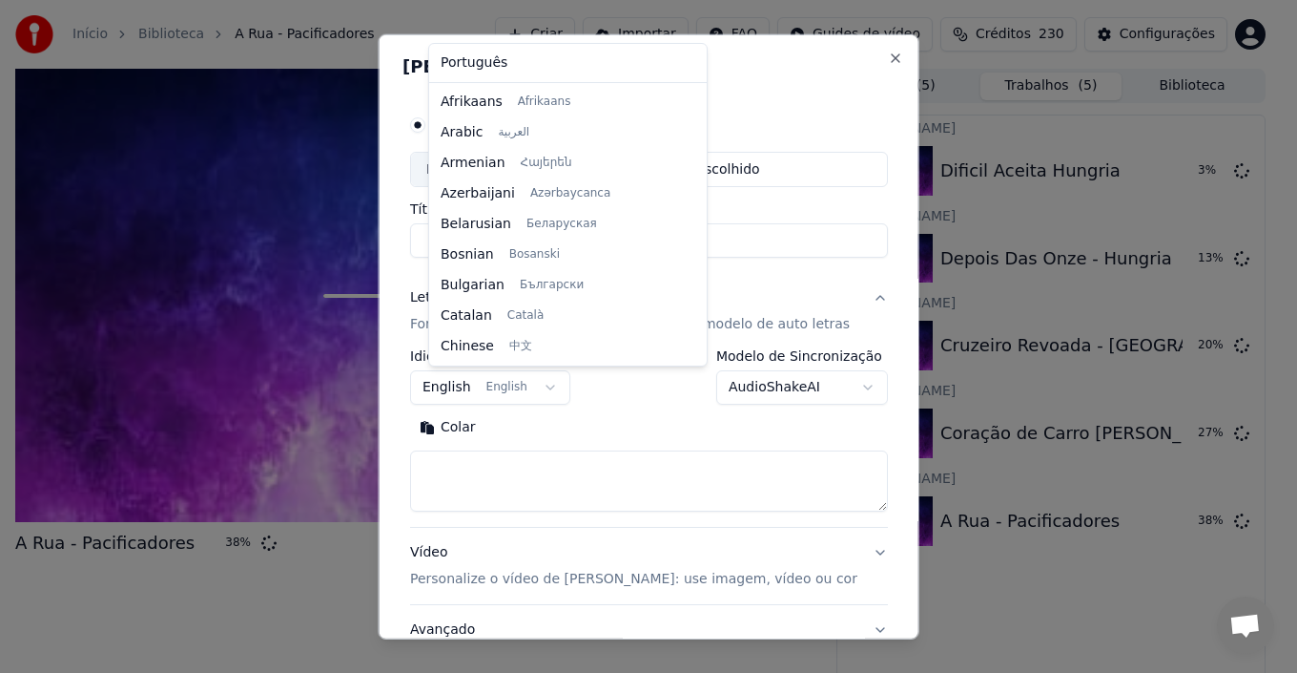
scroll to position [153, 0]
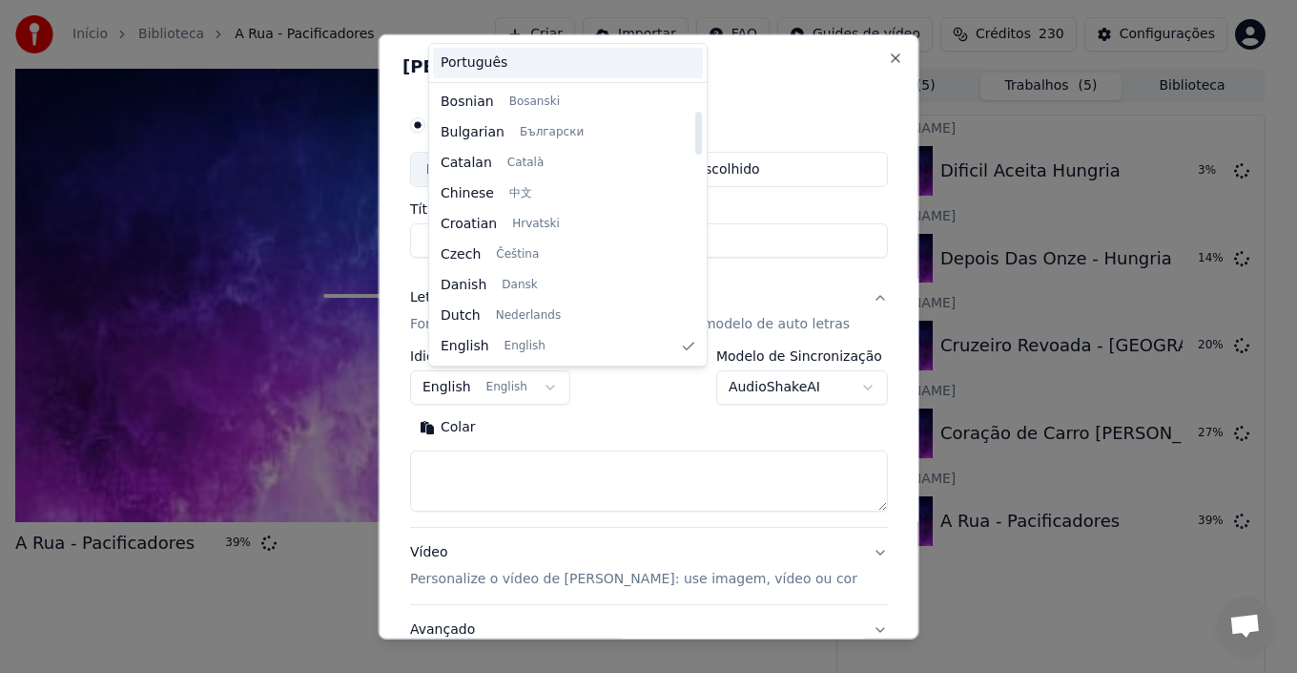
type input "**********"
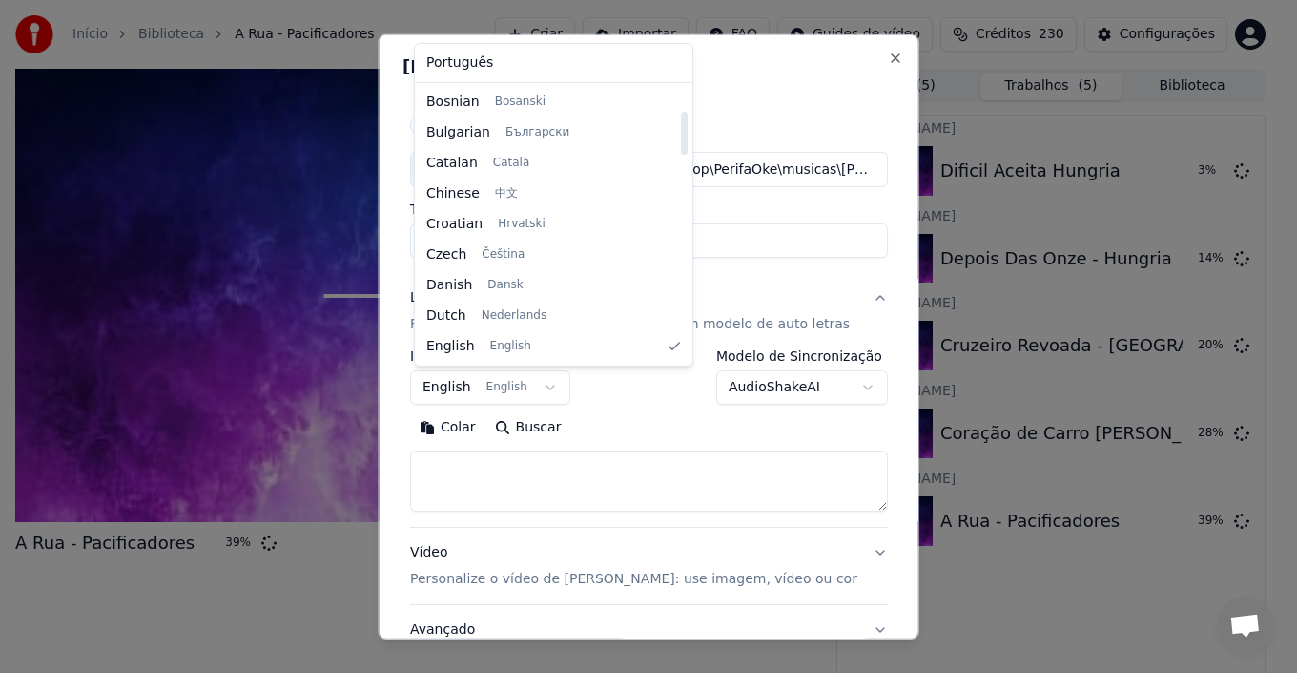
select select "**"
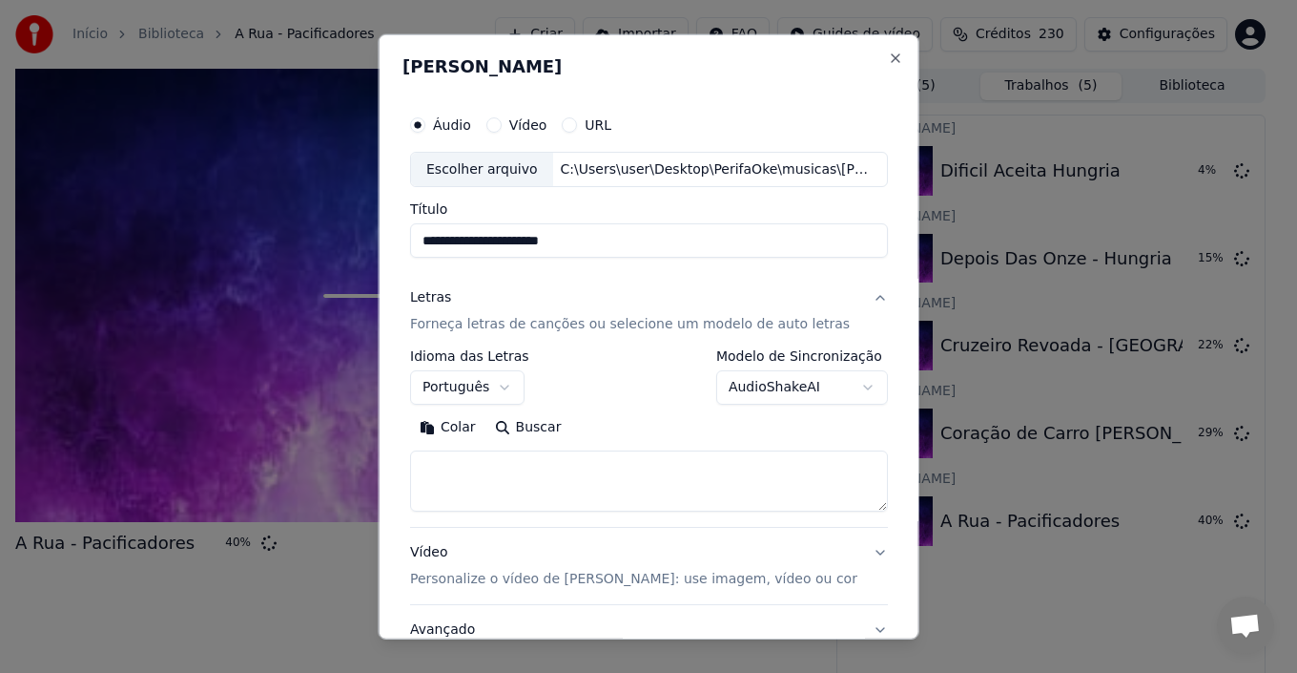
click at [507, 478] on textarea at bounding box center [649, 480] width 478 height 61
paste textarea "**********"
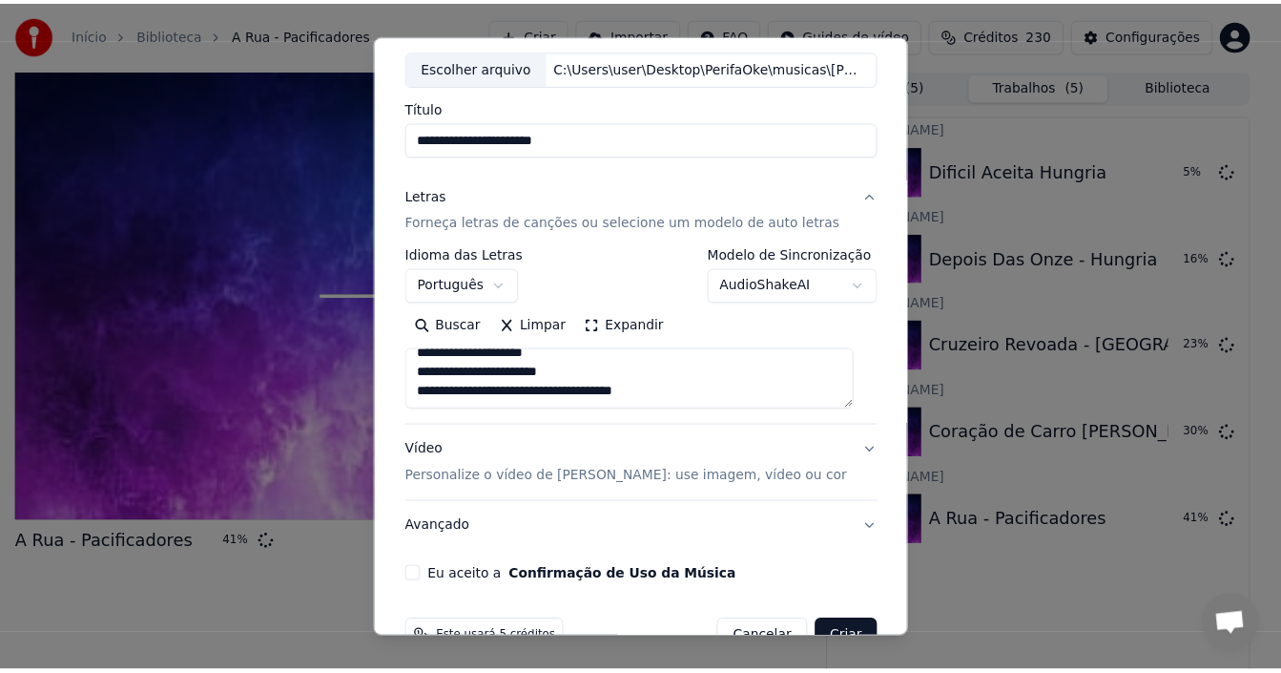
scroll to position [150, 0]
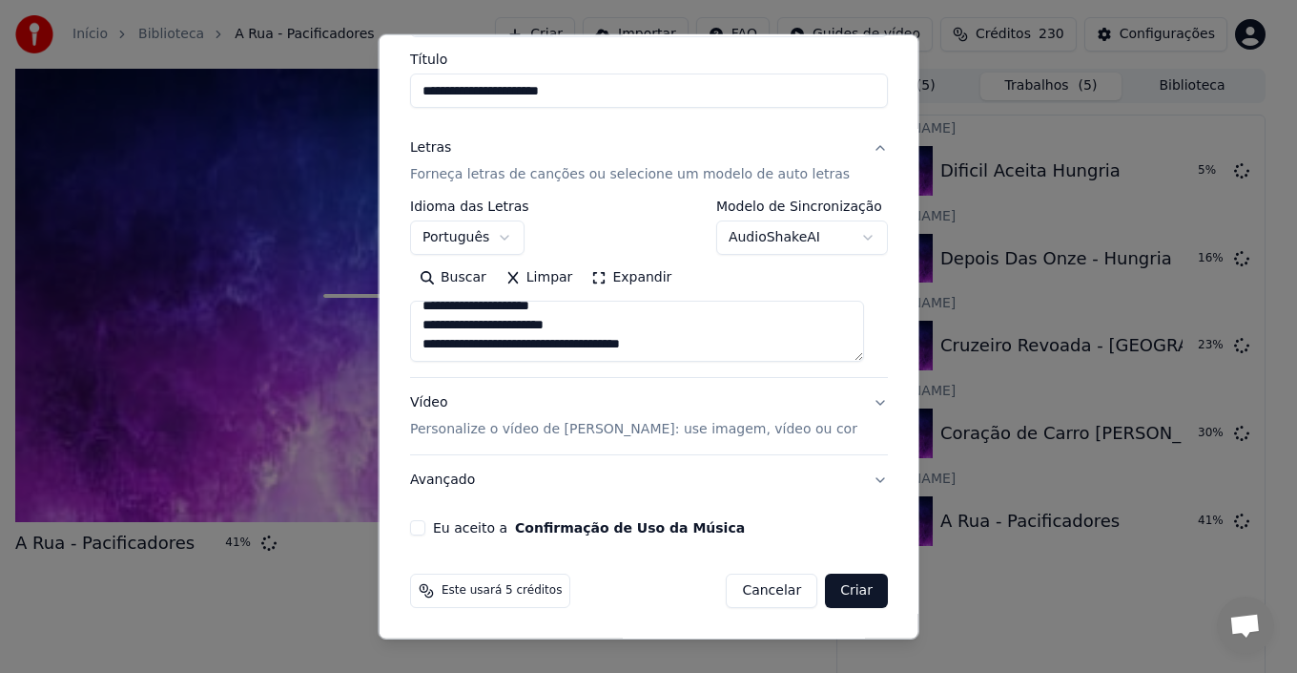
type textarea "**********"
click at [421, 528] on button "Eu aceito a Confirmação de Uso da Música" at bounding box center [417, 527] width 15 height 15
click at [844, 590] on button "Criar" at bounding box center [856, 590] width 63 height 34
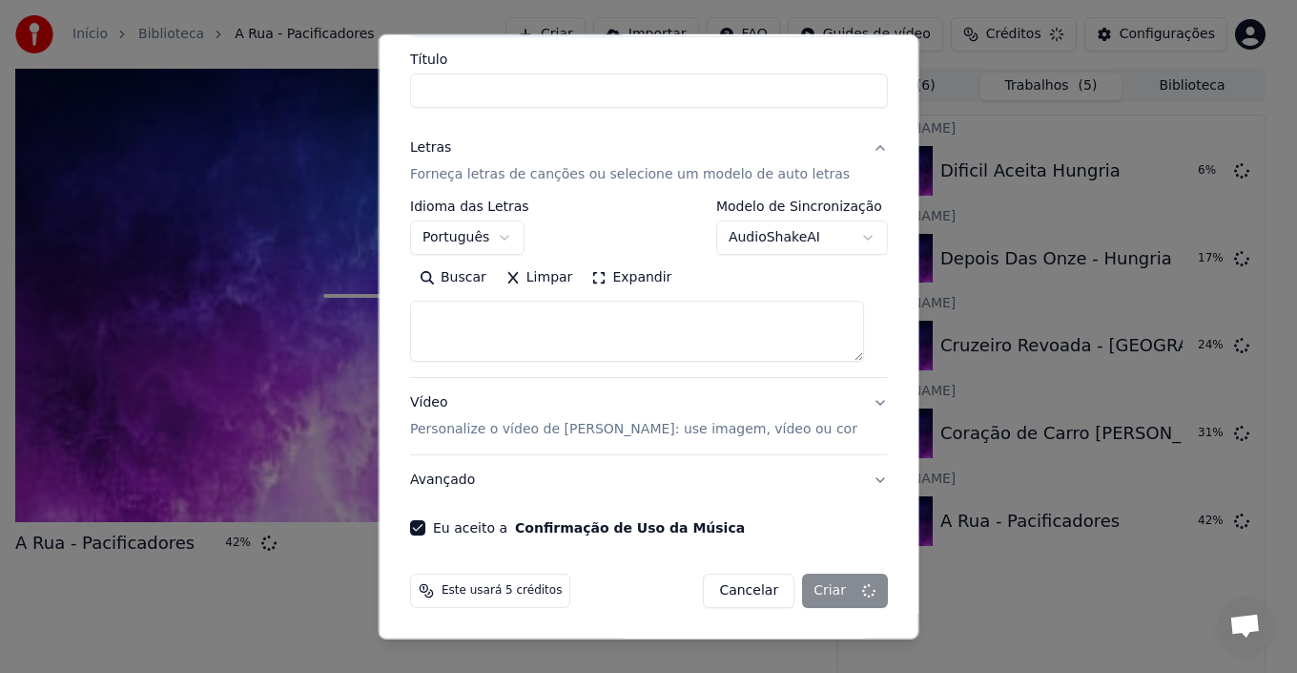
select select
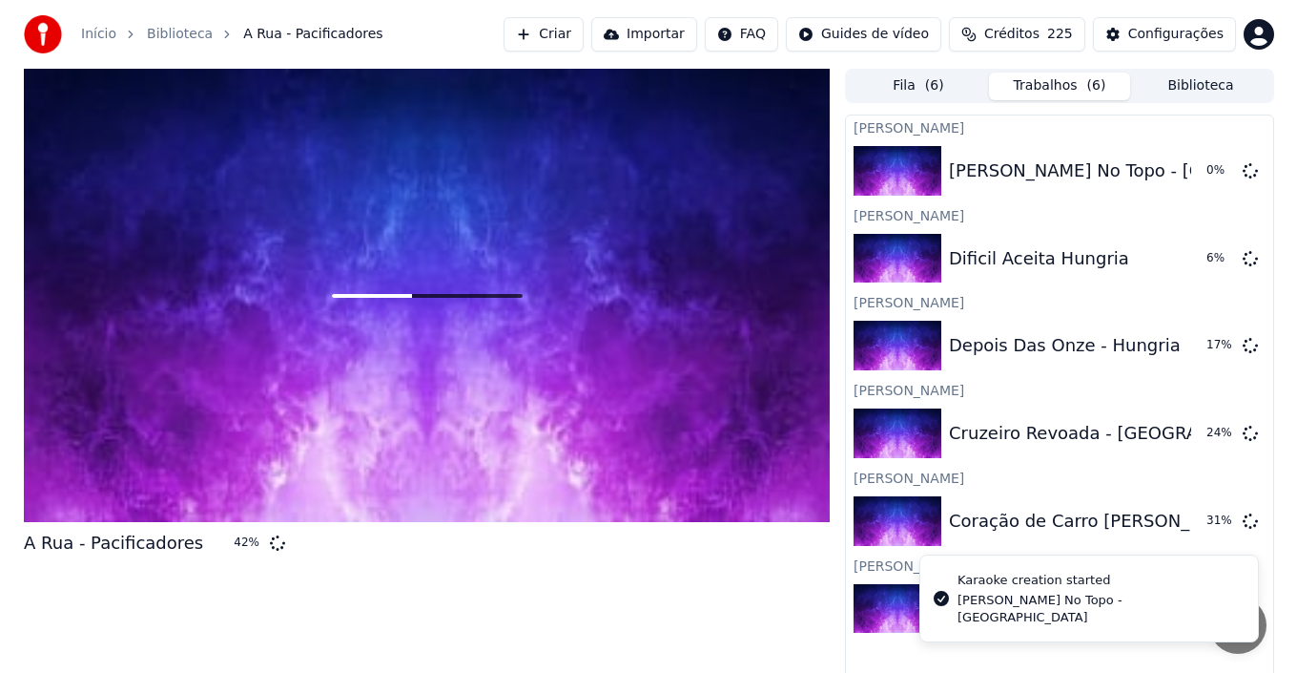
scroll to position [13, 0]
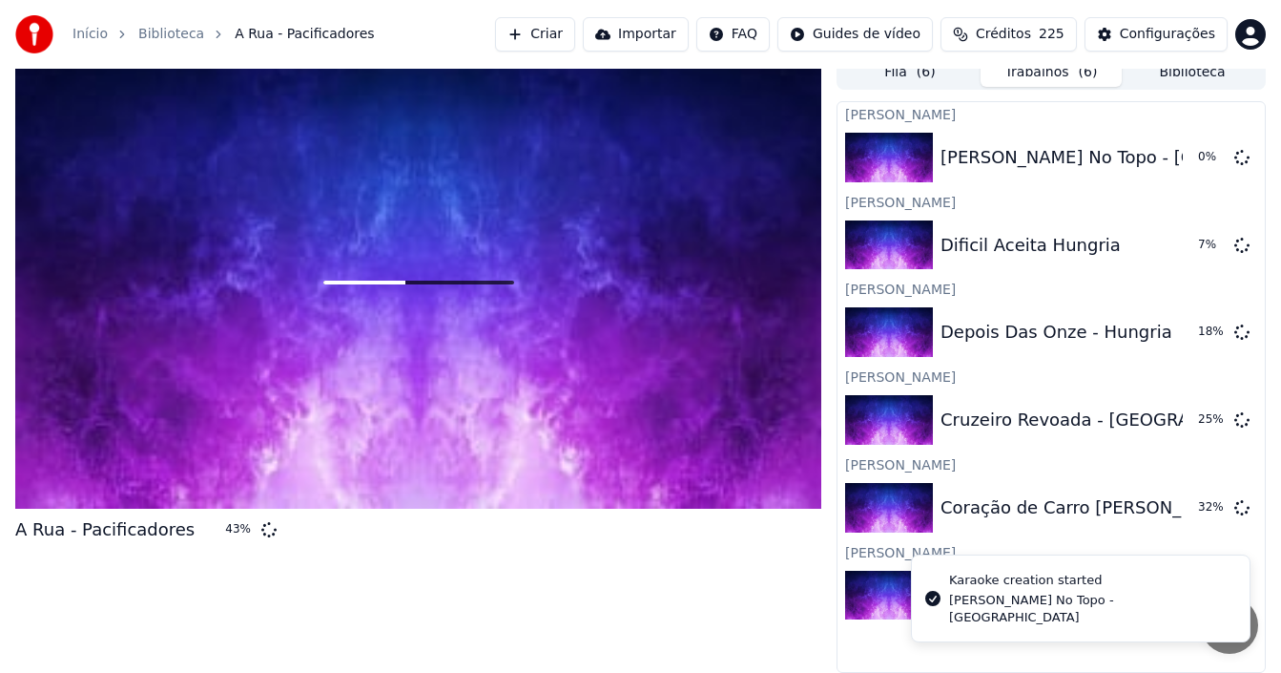
click at [575, 40] on button "Criar" at bounding box center [535, 34] width 80 height 34
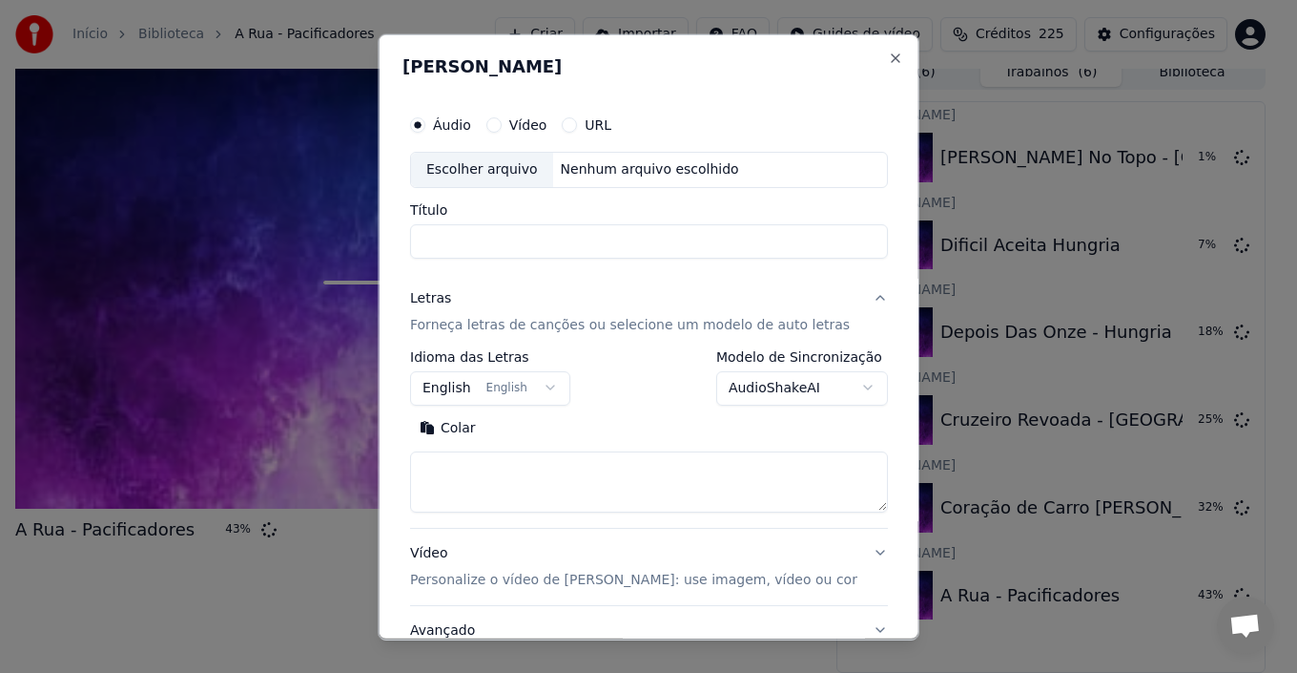
click at [484, 174] on div "Escolher arquivo" at bounding box center [482, 169] width 142 height 34
click at [551, 380] on button "English English" at bounding box center [490, 387] width 160 height 34
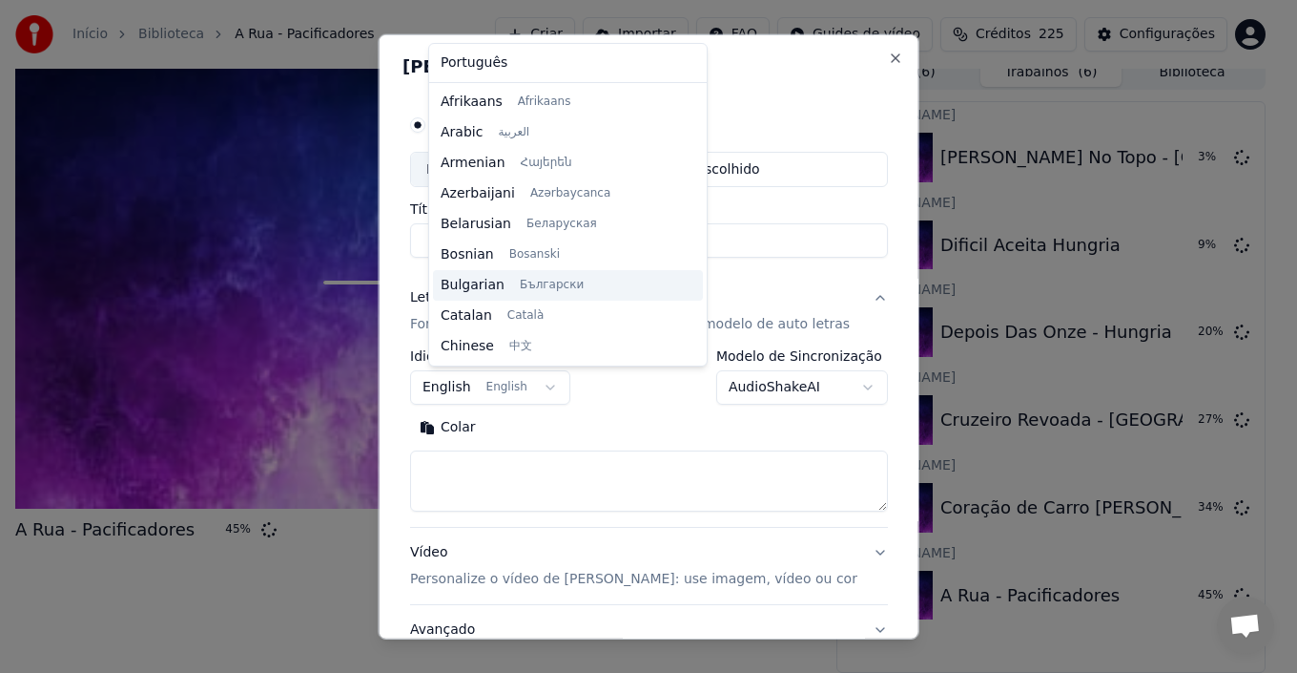
scroll to position [153, 0]
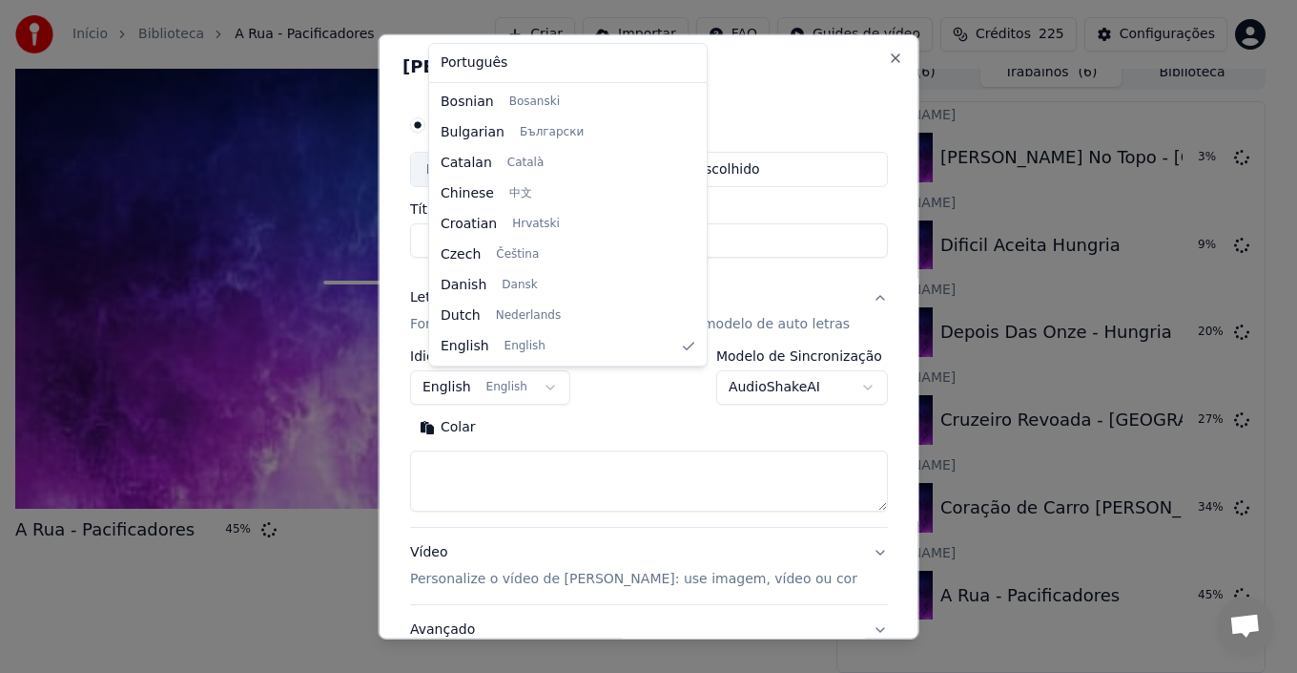
select select "**"
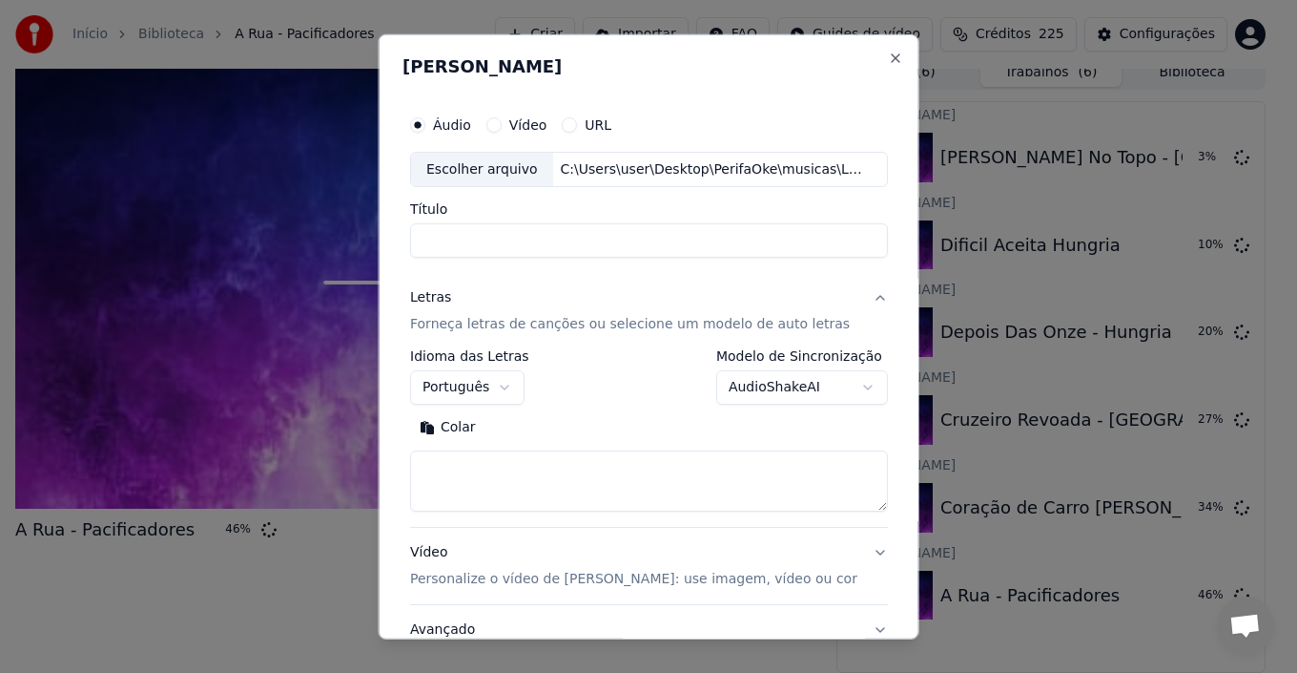
type input "**********"
click at [483, 458] on textarea at bounding box center [649, 480] width 478 height 61
click at [446, 461] on textarea at bounding box center [649, 480] width 478 height 61
paste textarea "**********"
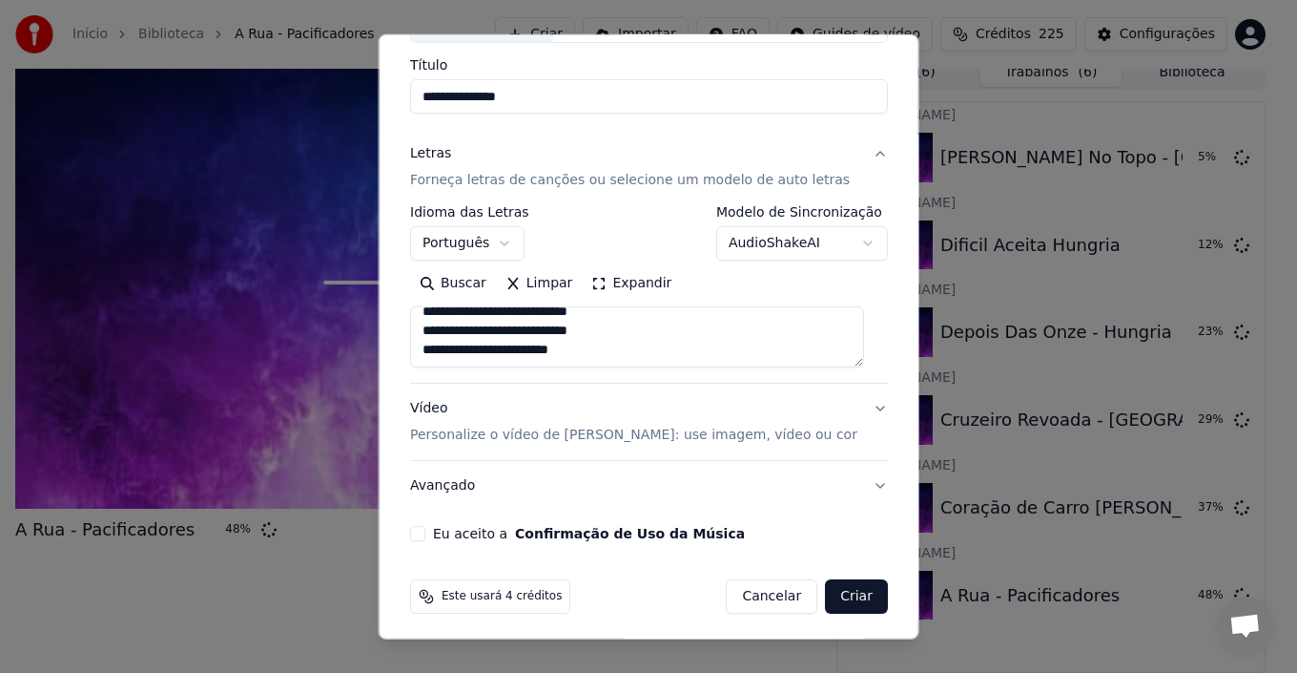
scroll to position [150, 0]
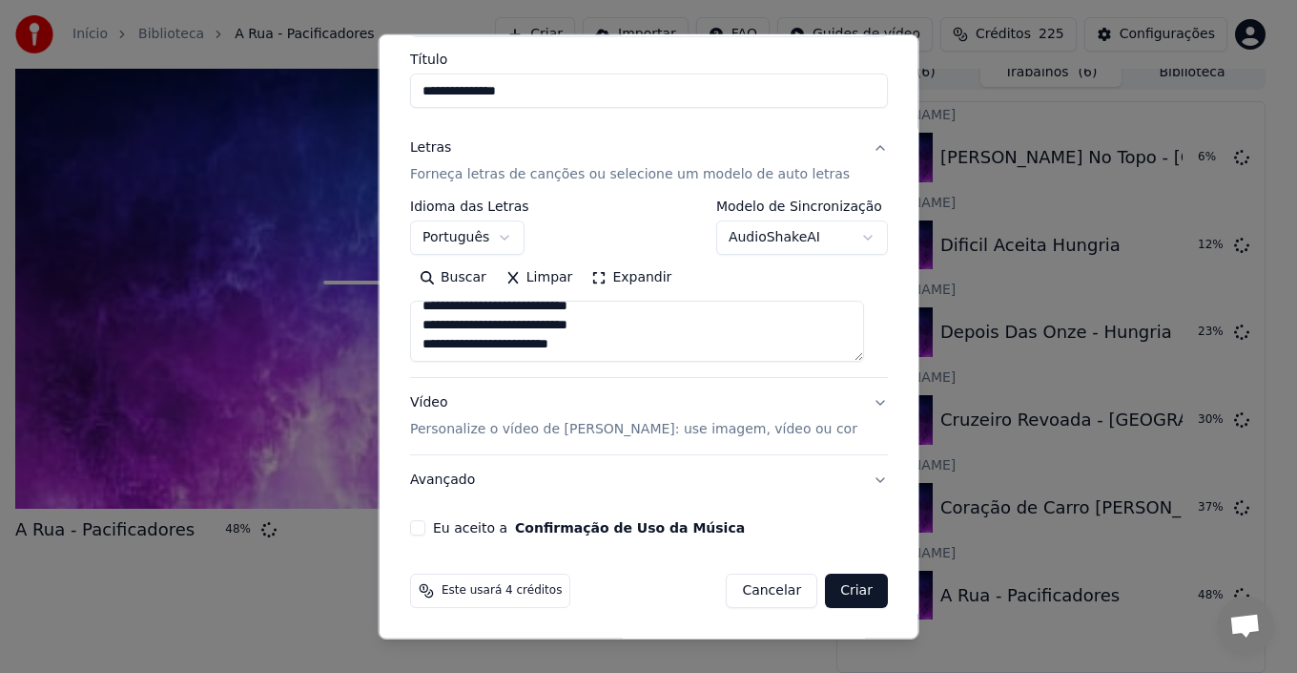
type textarea "**********"
click at [421, 529] on button "Eu aceito a Confirmação de Uso da Música" at bounding box center [417, 527] width 15 height 15
click at [826, 589] on button "Criar" at bounding box center [856, 590] width 63 height 34
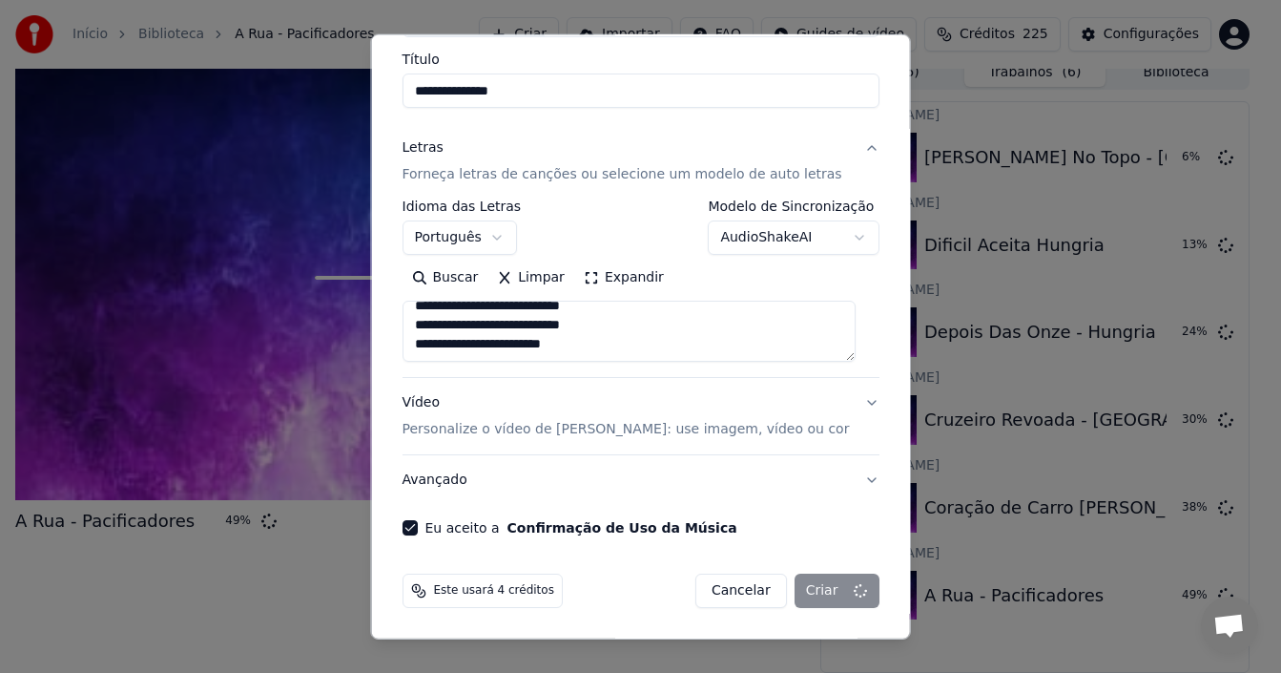
select select
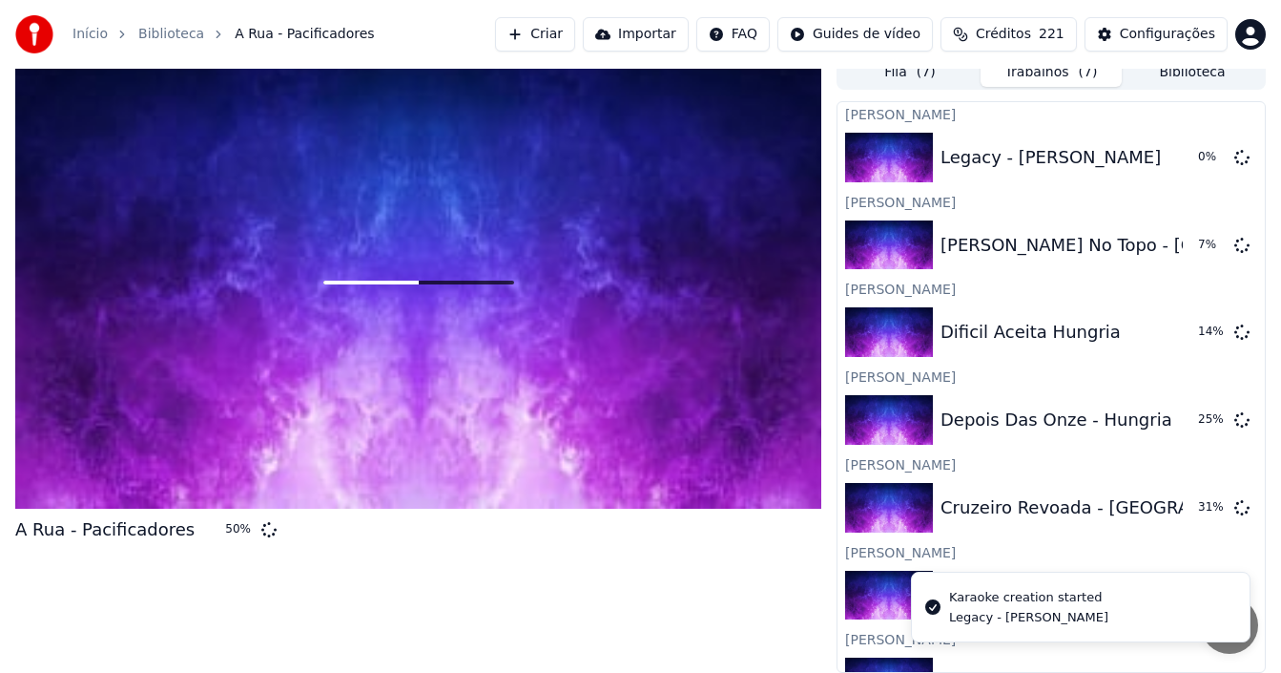
click at [575, 33] on button "Criar" at bounding box center [535, 34] width 80 height 34
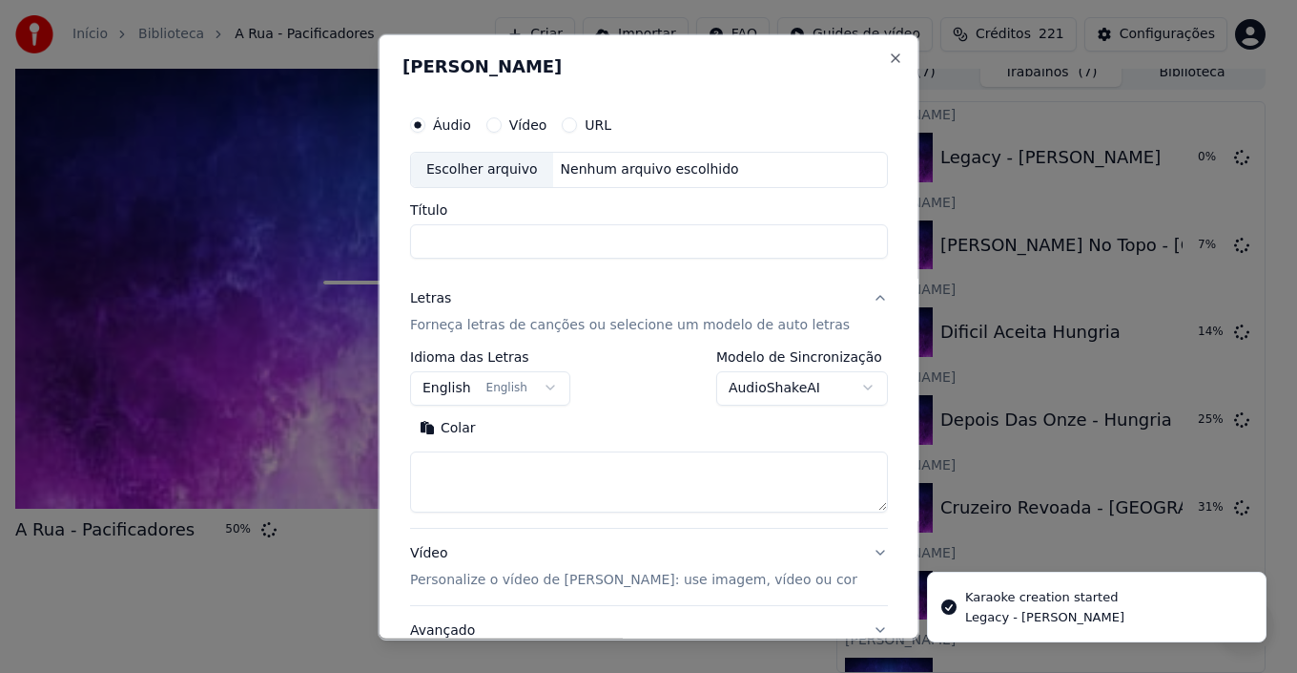
click at [489, 166] on div "Escolher arquivo" at bounding box center [482, 169] width 142 height 34
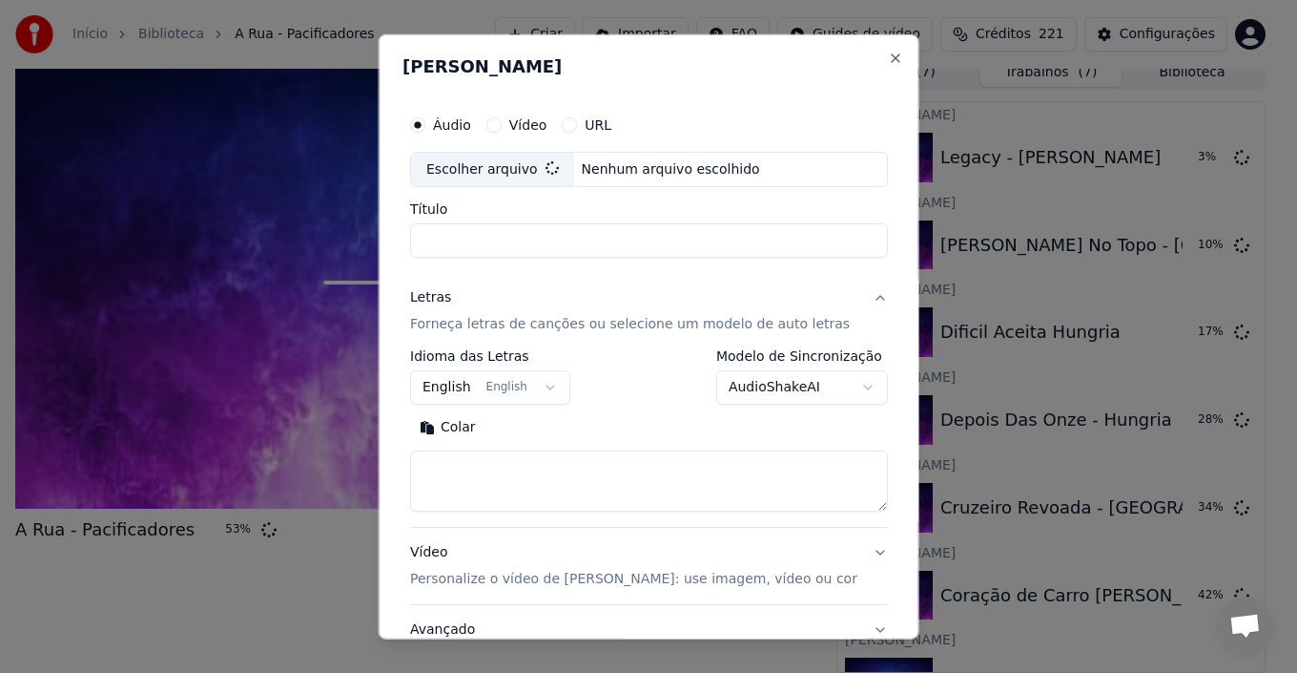
type input "**********"
click at [539, 388] on button "English English" at bounding box center [490, 387] width 160 height 34
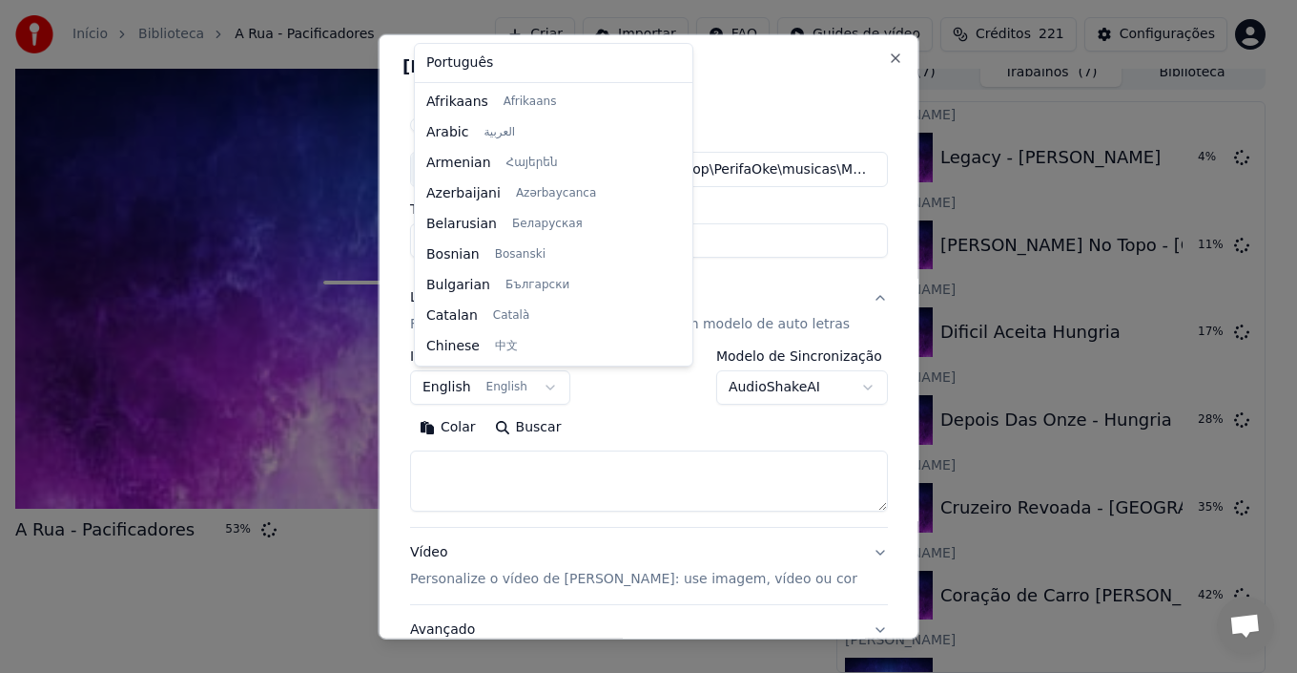
scroll to position [153, 0]
select select "**"
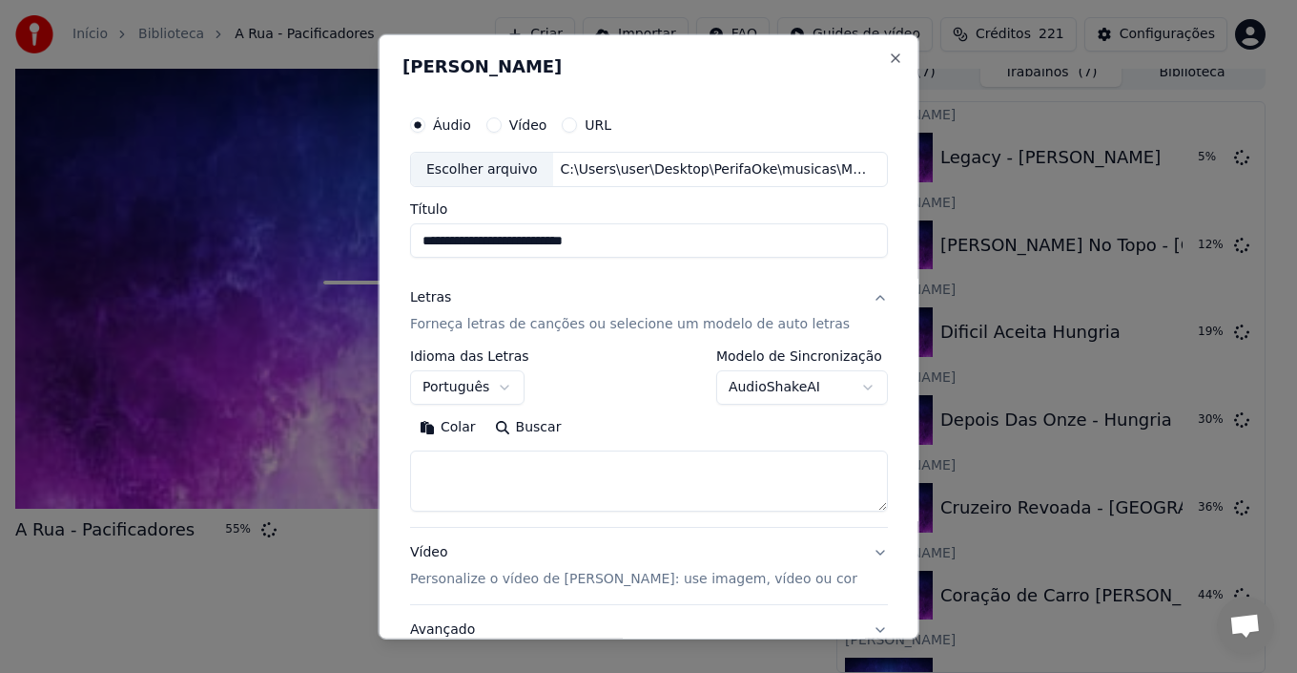
click at [507, 479] on textarea at bounding box center [649, 480] width 478 height 61
paste textarea "**********"
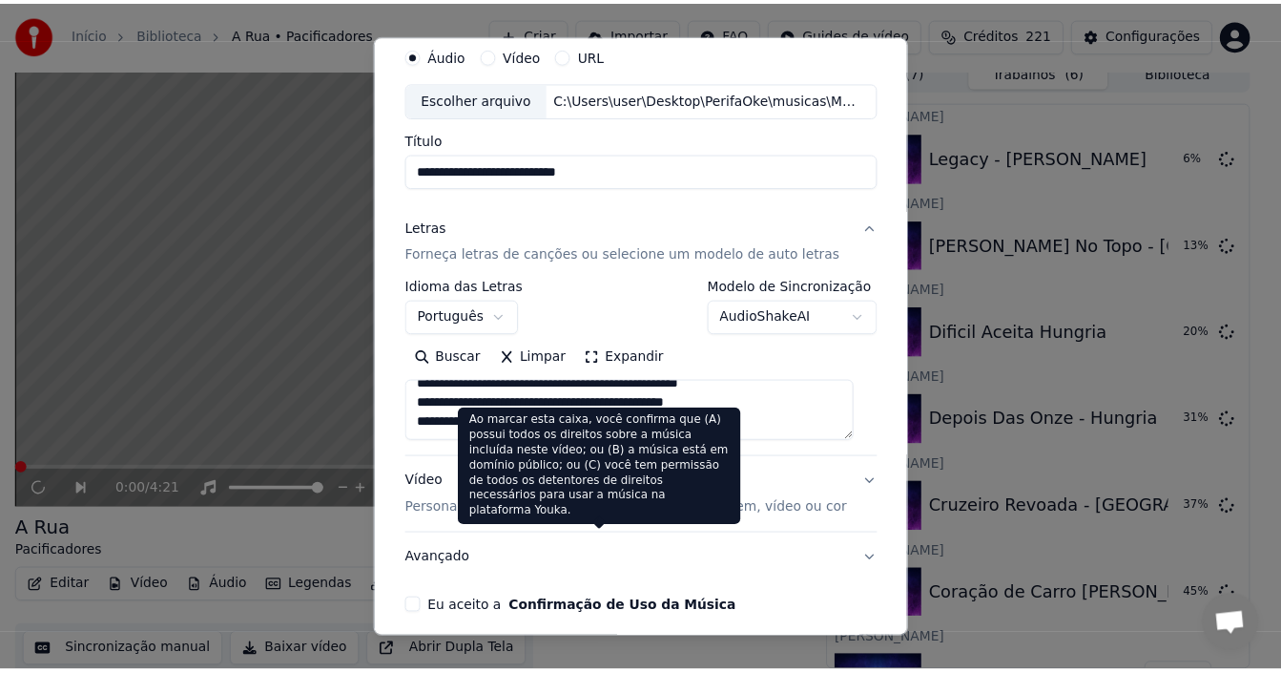
scroll to position [150, 0]
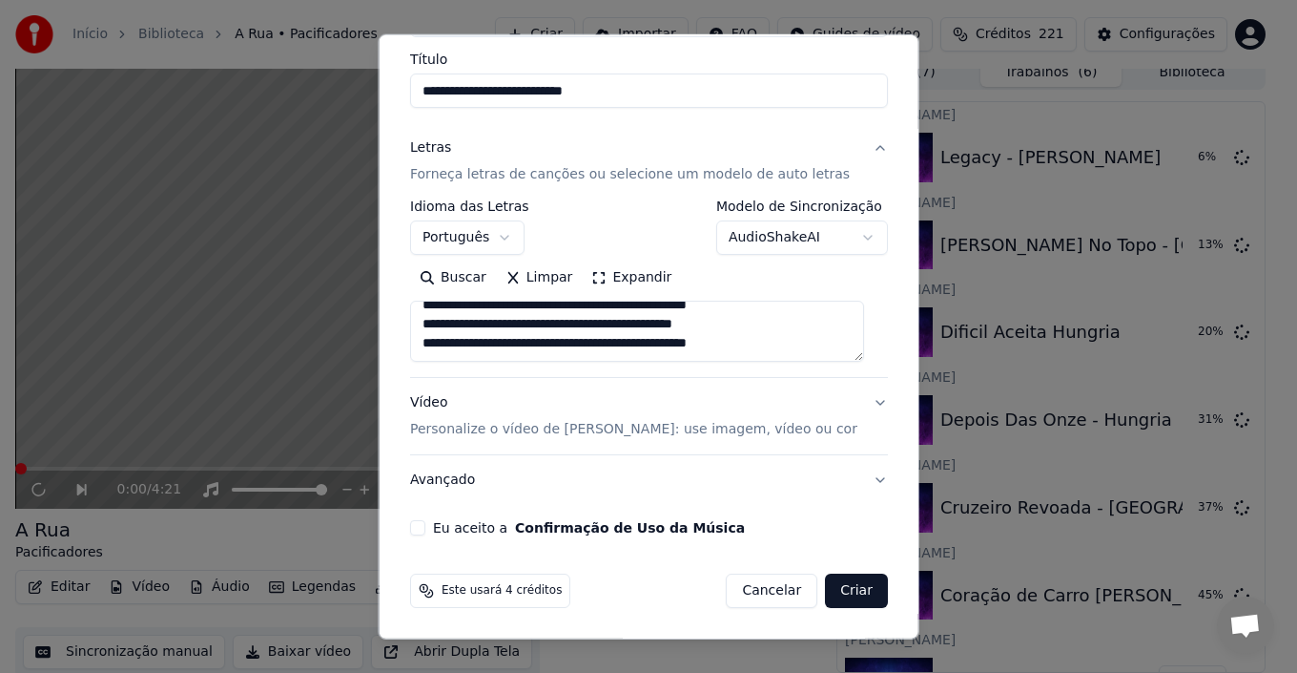
type textarea "**********"
click at [421, 527] on button "Eu aceito a Confirmação de Uso da Música" at bounding box center [417, 527] width 15 height 15
click at [828, 589] on button "Criar" at bounding box center [856, 590] width 63 height 34
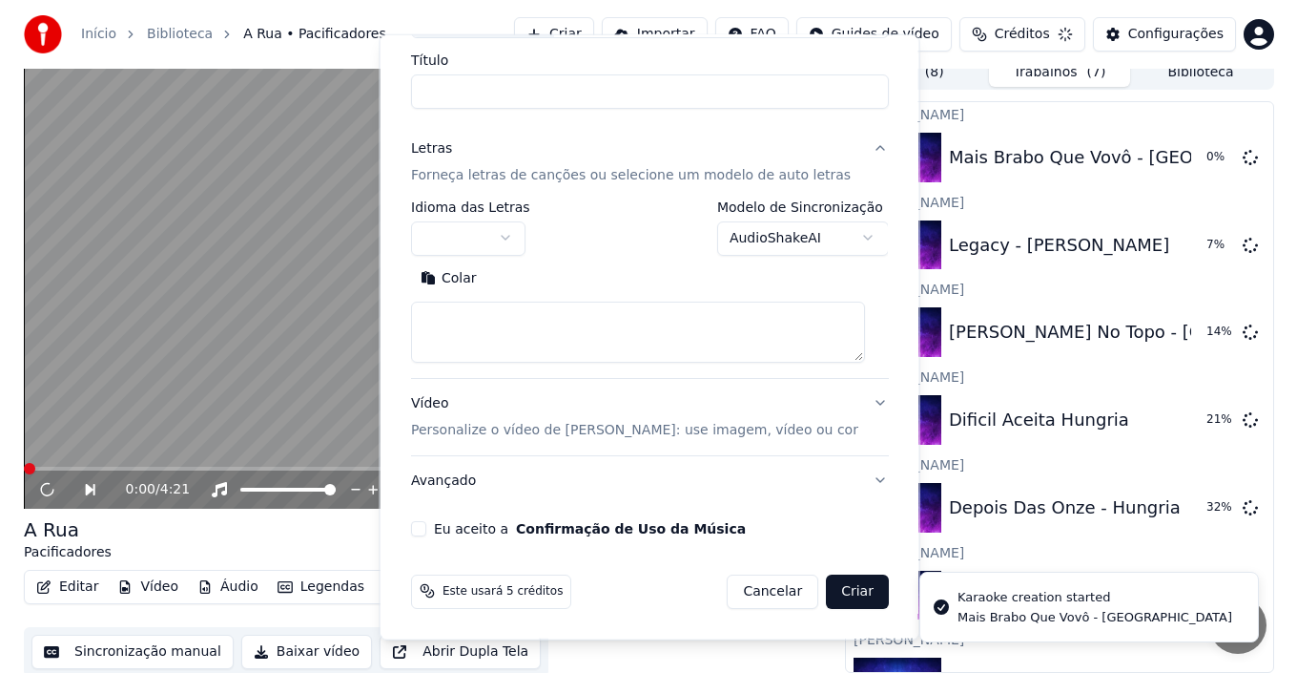
scroll to position [0, 0]
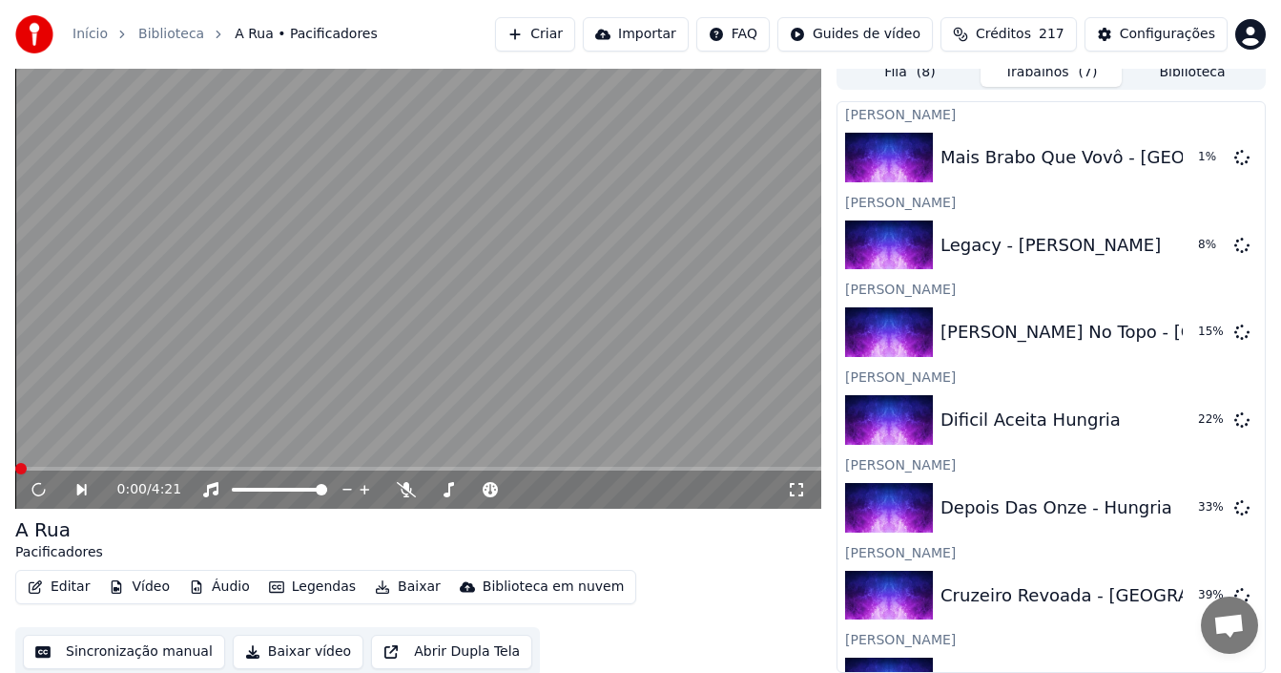
click at [575, 31] on button "Criar" at bounding box center [535, 34] width 80 height 34
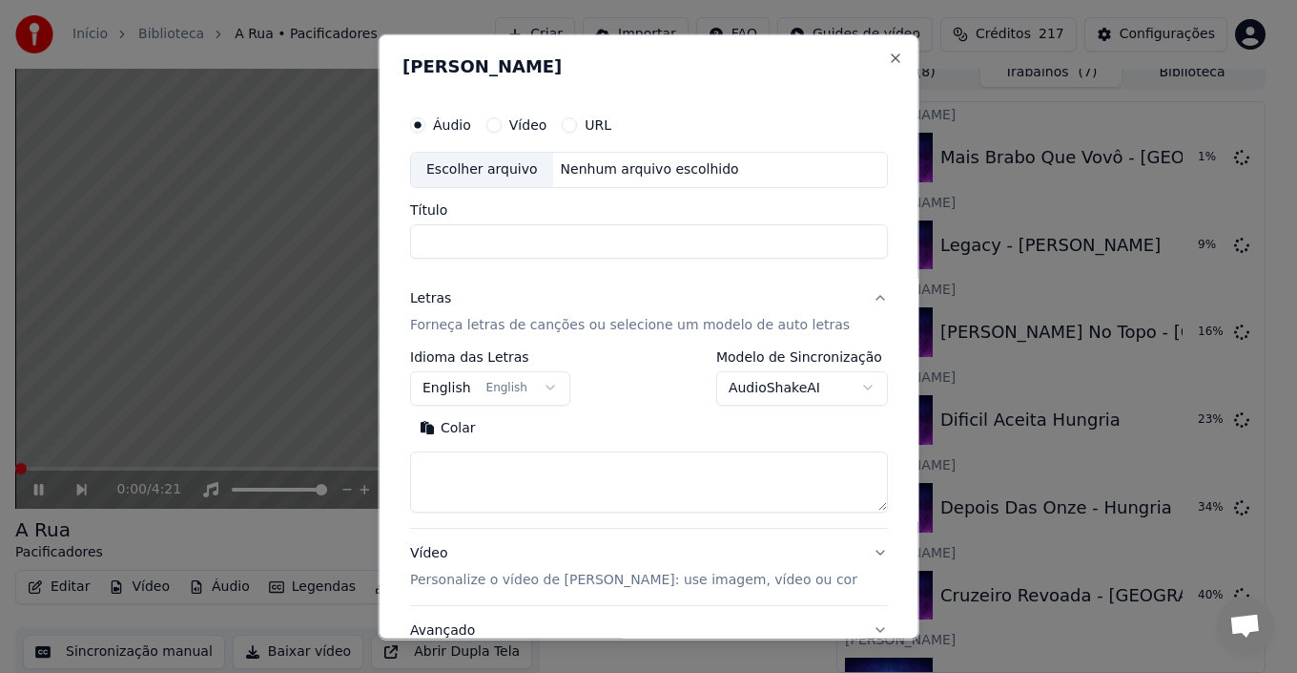
click at [497, 174] on div "Escolher arquivo" at bounding box center [482, 169] width 142 height 34
click at [554, 385] on button "English English" at bounding box center [490, 387] width 160 height 34
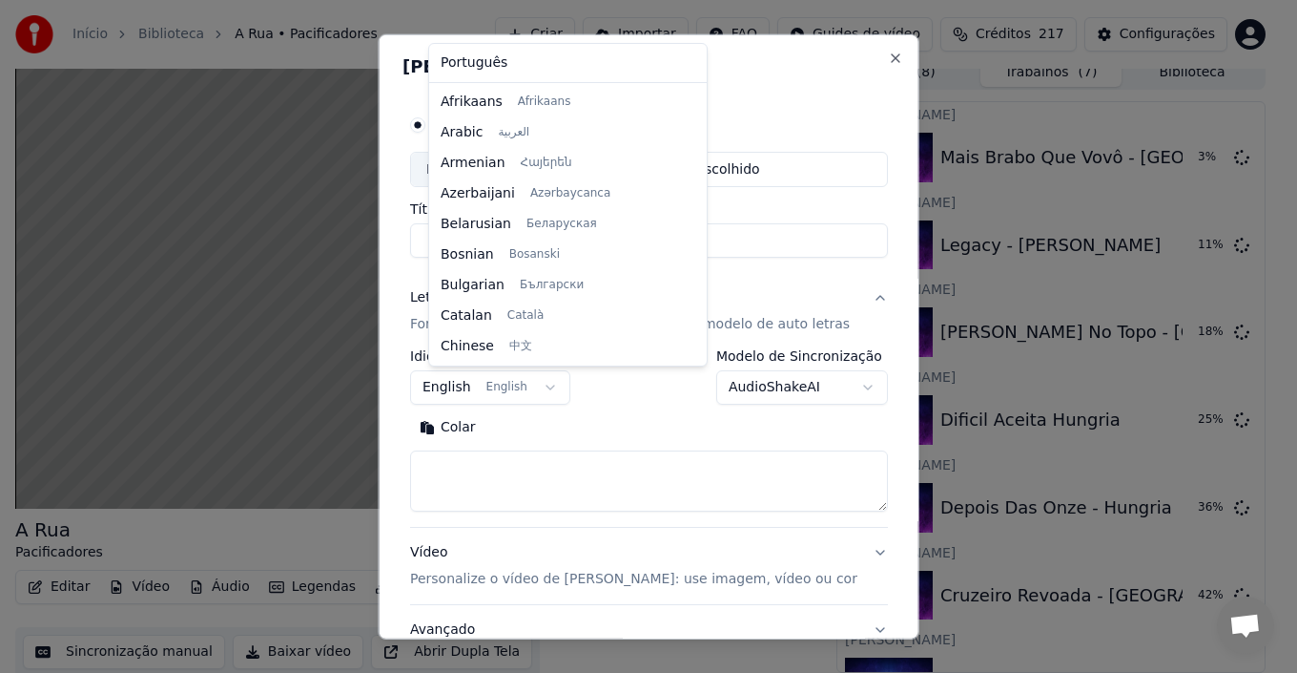
select select "**"
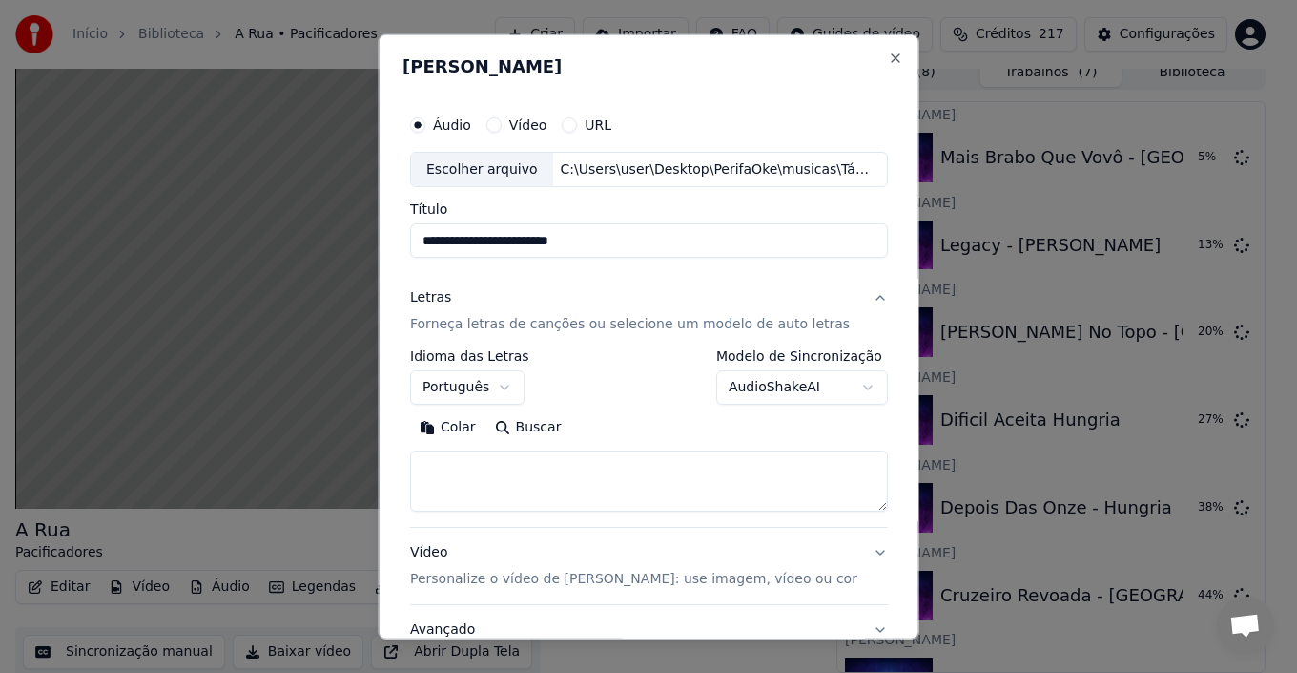
type input "**********"
click at [464, 466] on textarea at bounding box center [649, 480] width 478 height 61
paste textarea "**********"
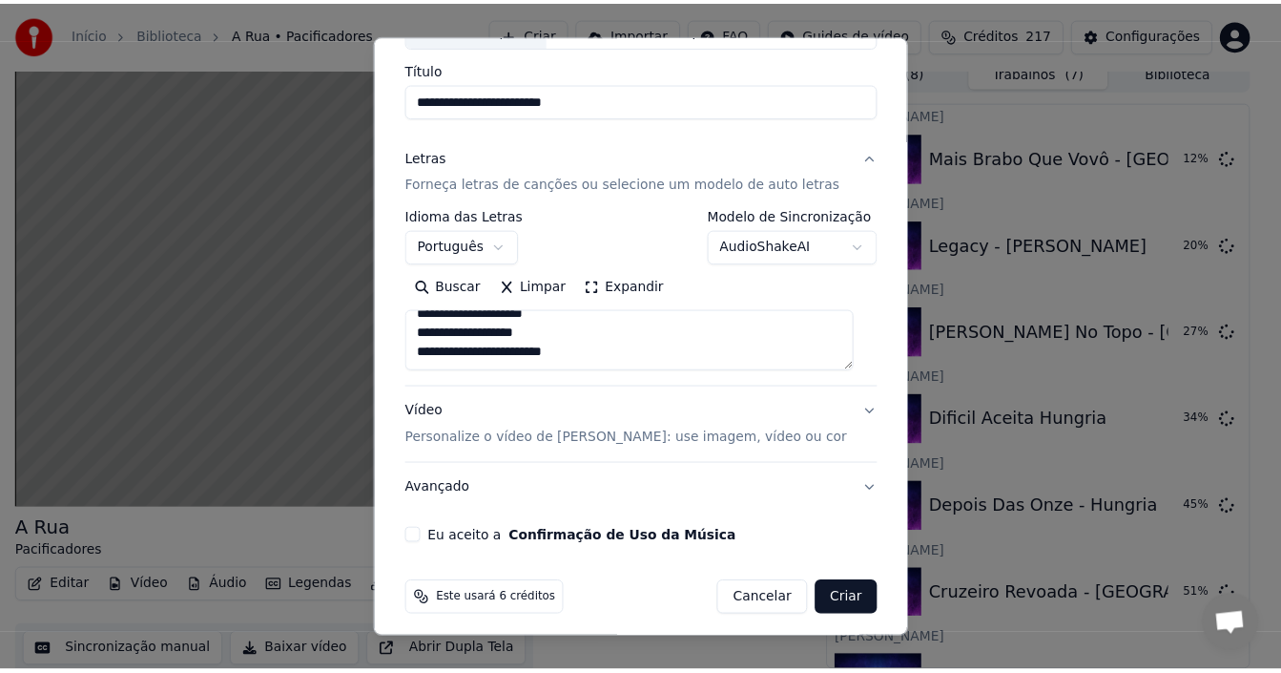
scroll to position [150, 0]
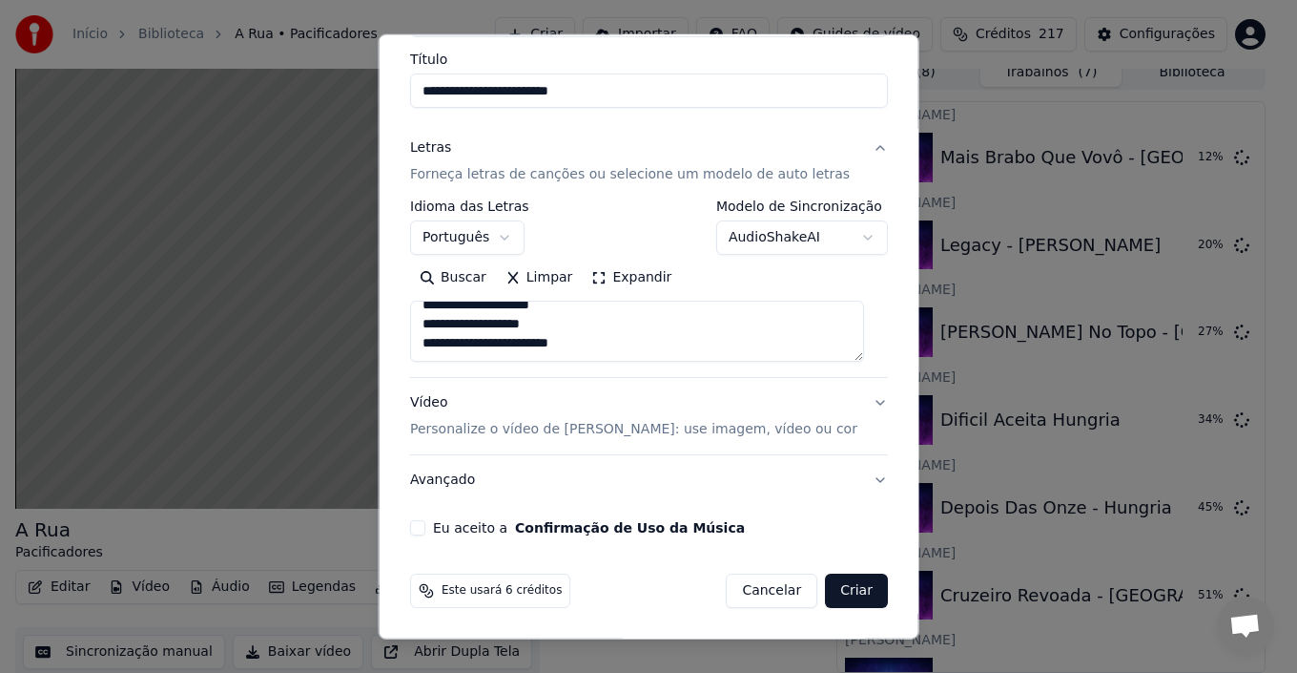
type textarea "**********"
click at [422, 532] on button "Eu aceito a Confirmação de Uso da Música" at bounding box center [417, 527] width 15 height 15
click at [828, 592] on button "Criar" at bounding box center [856, 590] width 63 height 34
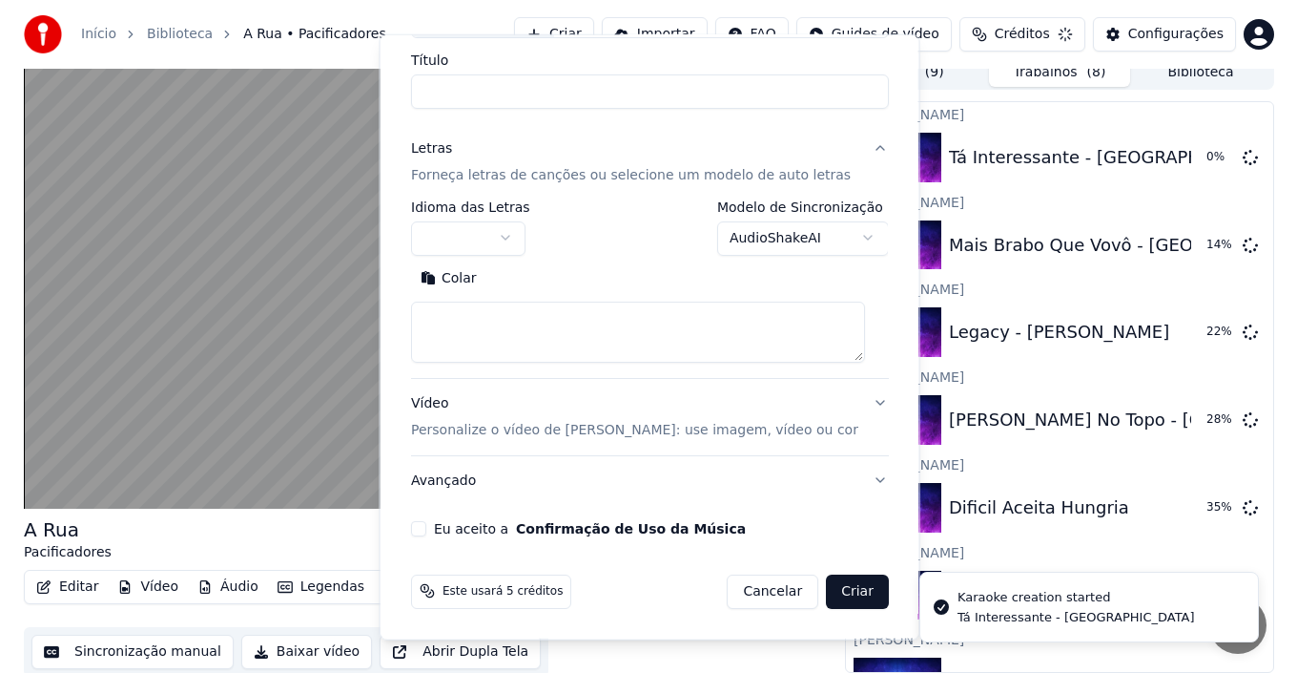
scroll to position [0, 0]
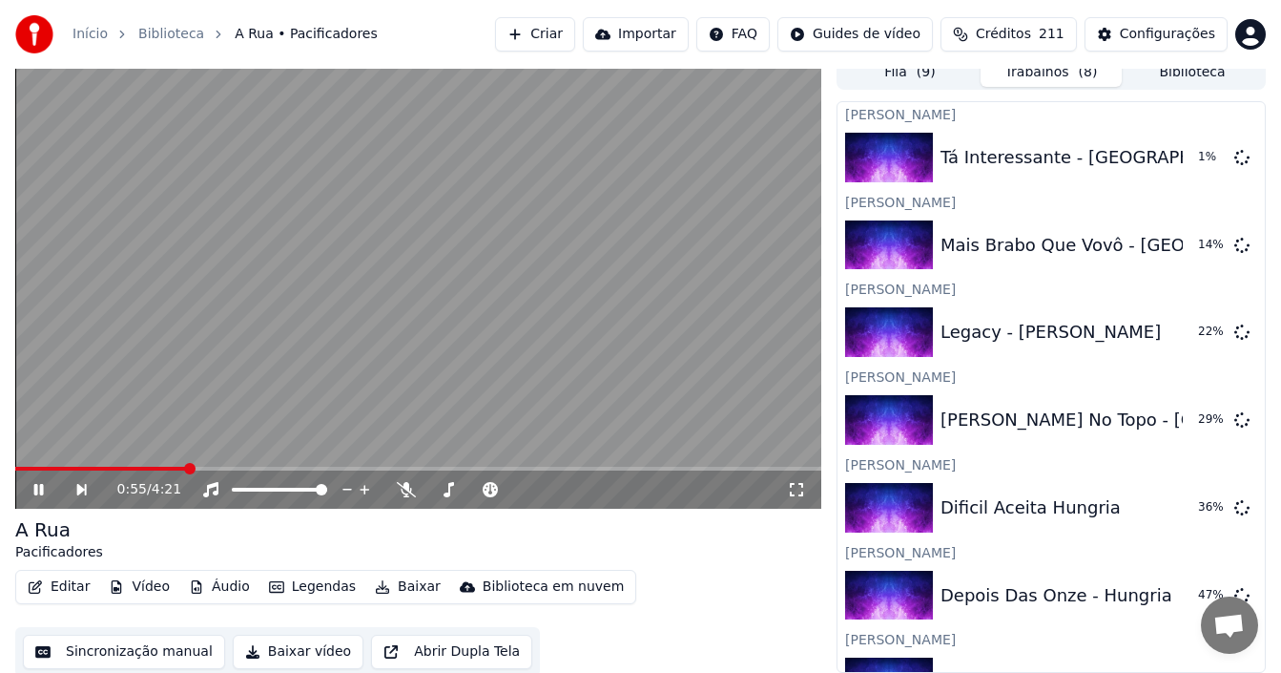
click at [40, 487] on icon at bounding box center [39, 489] width 10 height 11
click at [575, 34] on button "Criar" at bounding box center [535, 34] width 80 height 34
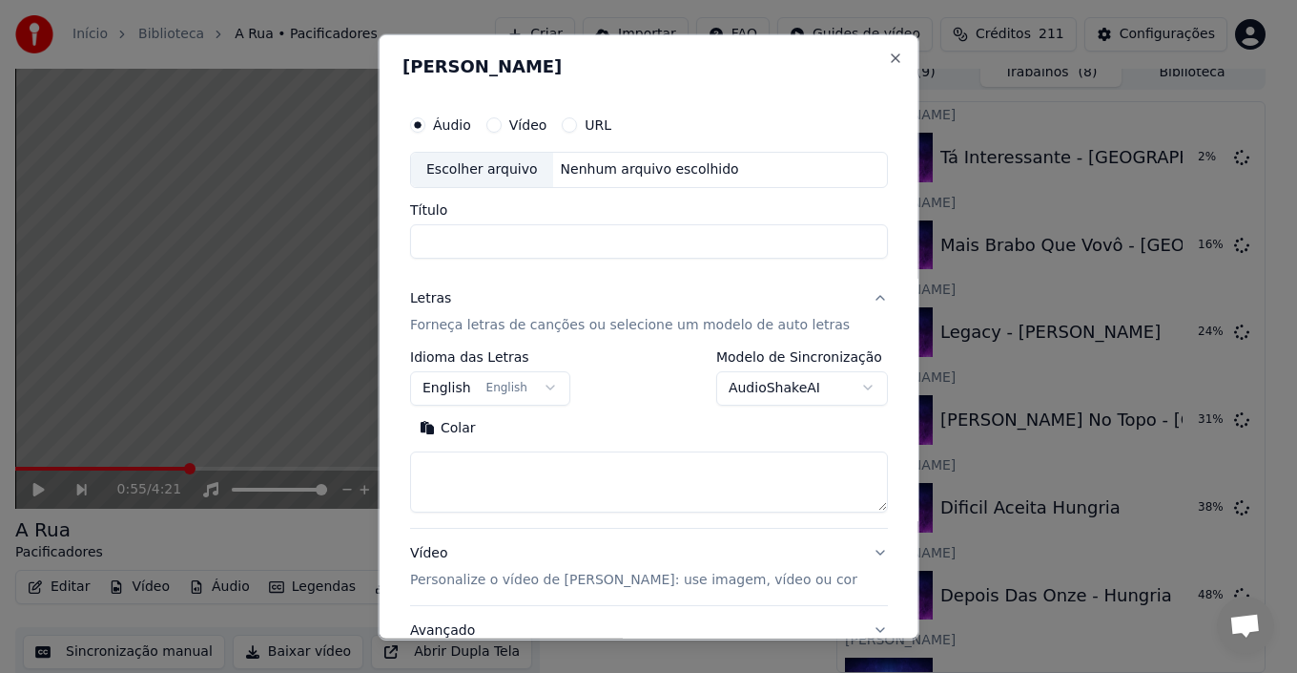
click at [481, 174] on div "Escolher arquivo" at bounding box center [482, 169] width 142 height 34
click at [555, 382] on button "English English" at bounding box center [490, 387] width 160 height 34
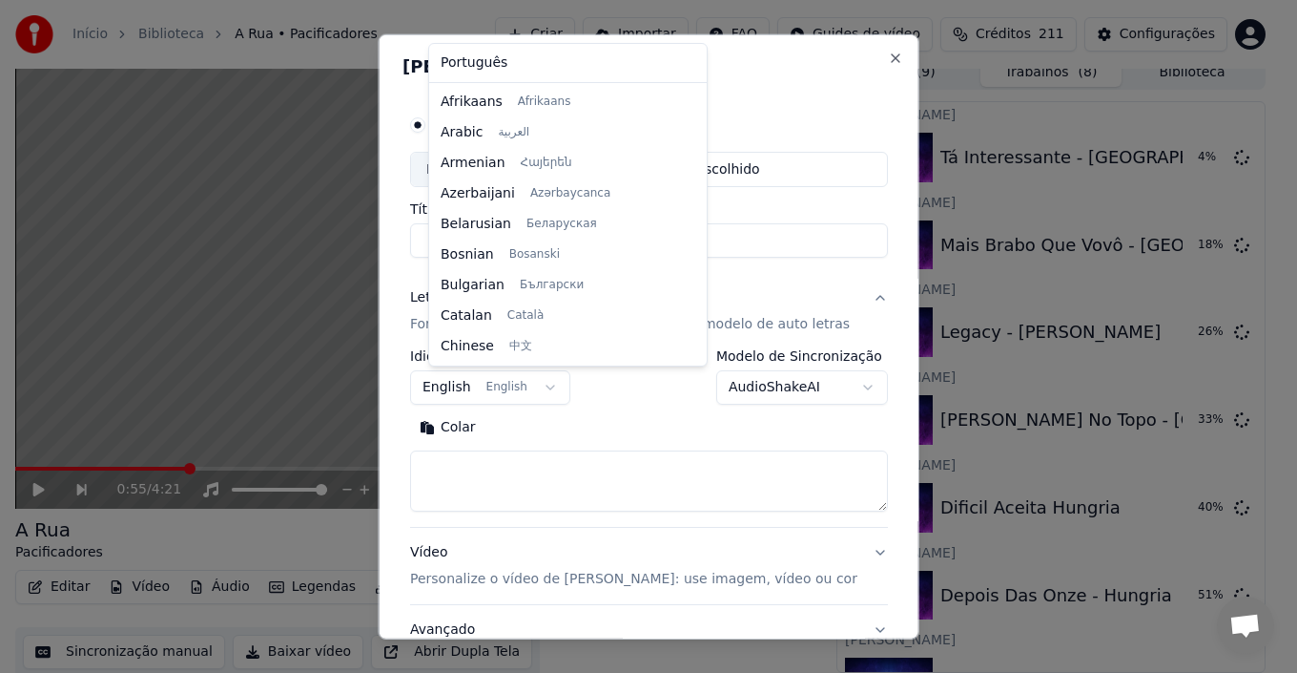
select select "**"
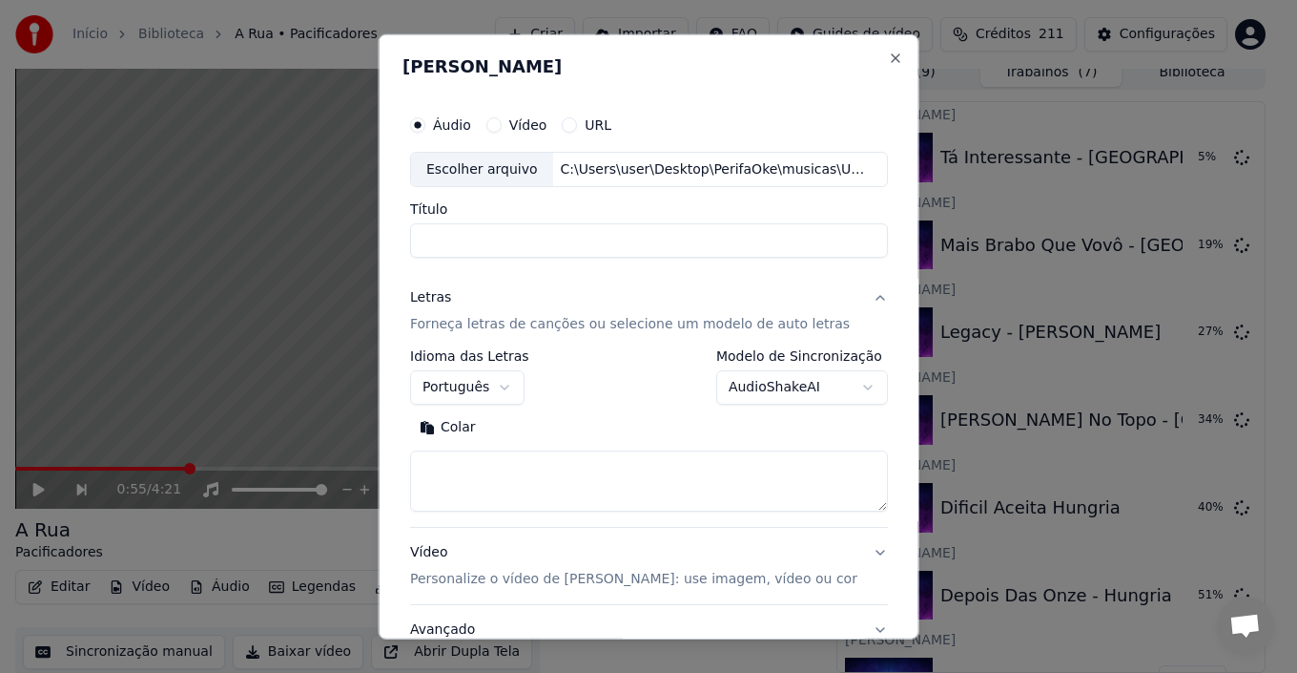
type input "**********"
click at [503, 471] on textarea at bounding box center [649, 480] width 478 height 61
paste textarea "**********"
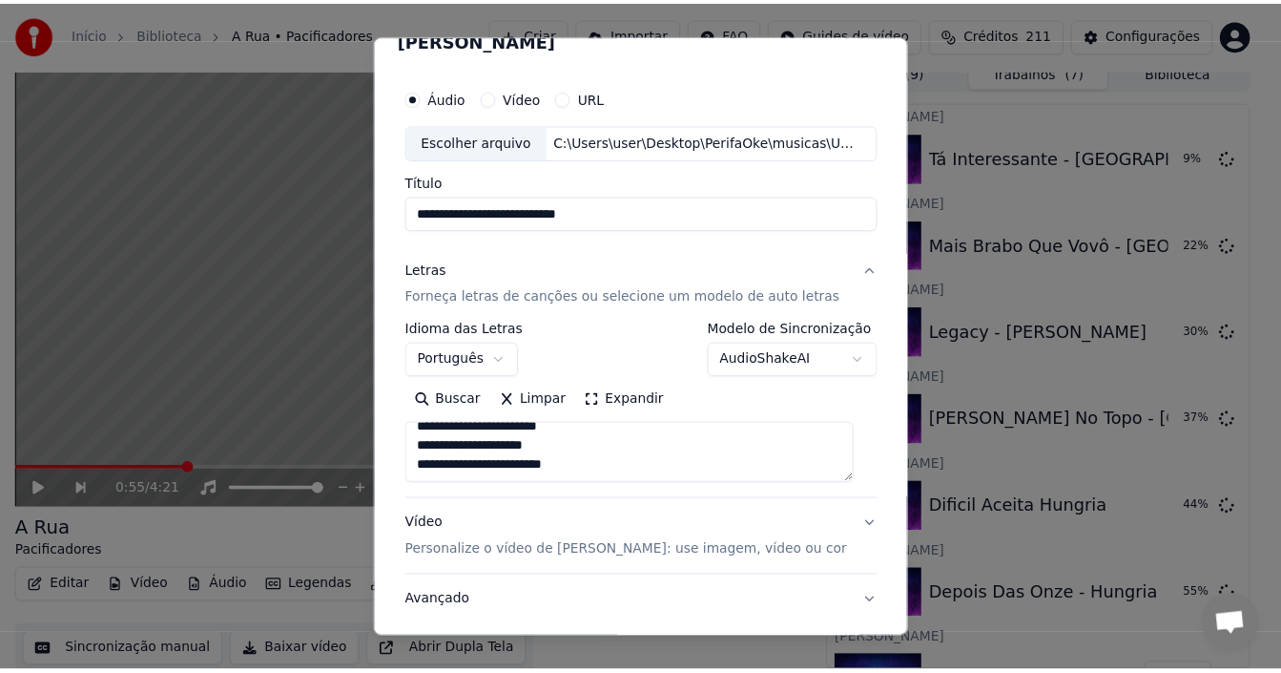
scroll to position [150, 0]
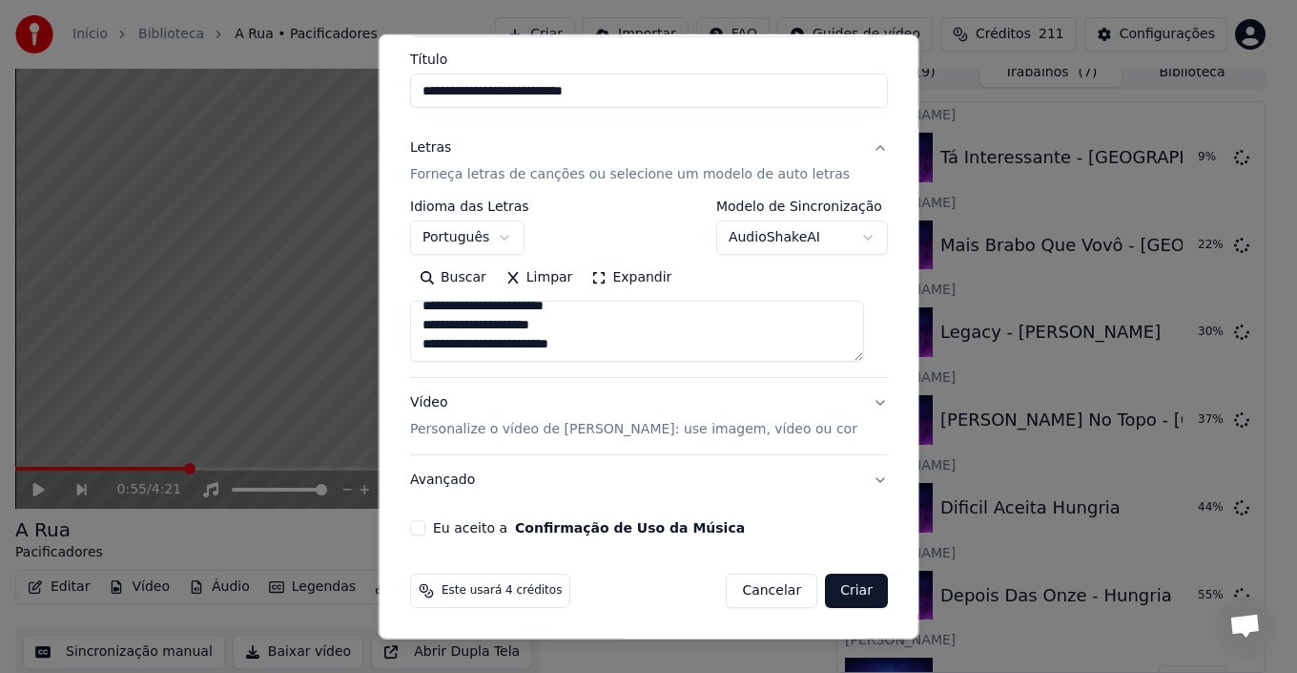
type textarea "**********"
click at [422, 525] on button "Eu aceito a Confirmação de Uso da Música" at bounding box center [417, 527] width 15 height 15
click at [837, 593] on button "Criar" at bounding box center [856, 590] width 63 height 34
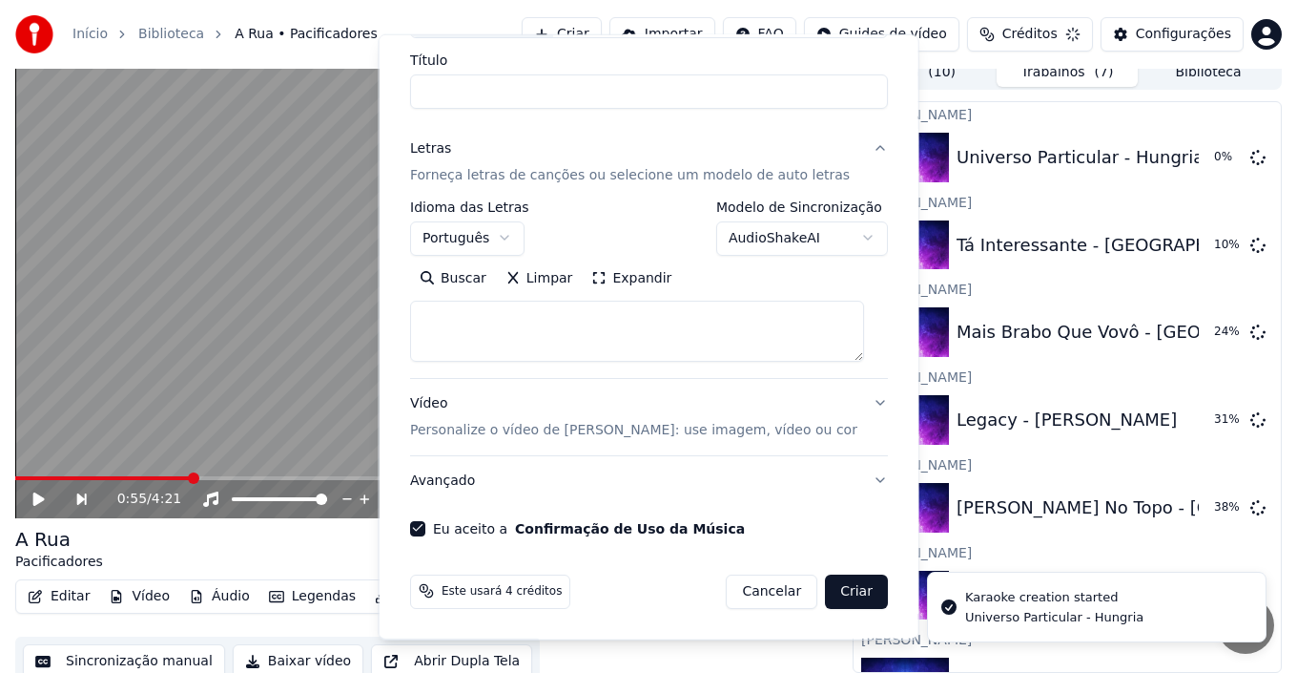
select select
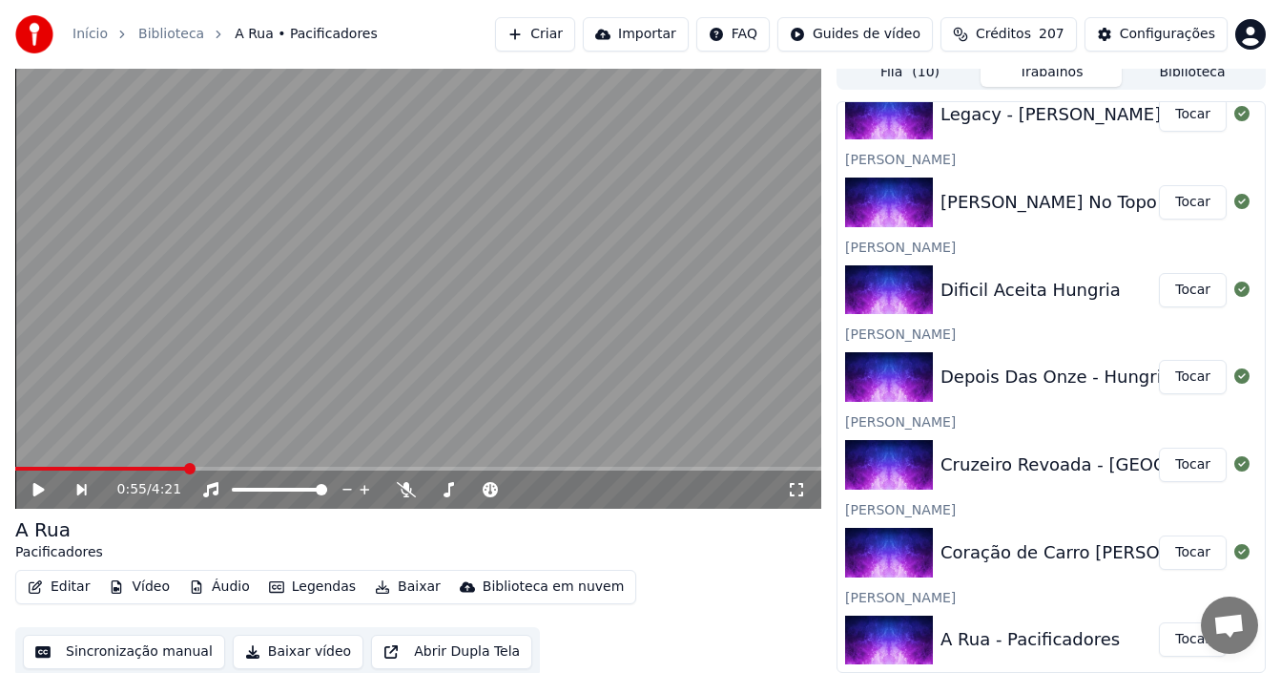
scroll to position [17, 0]
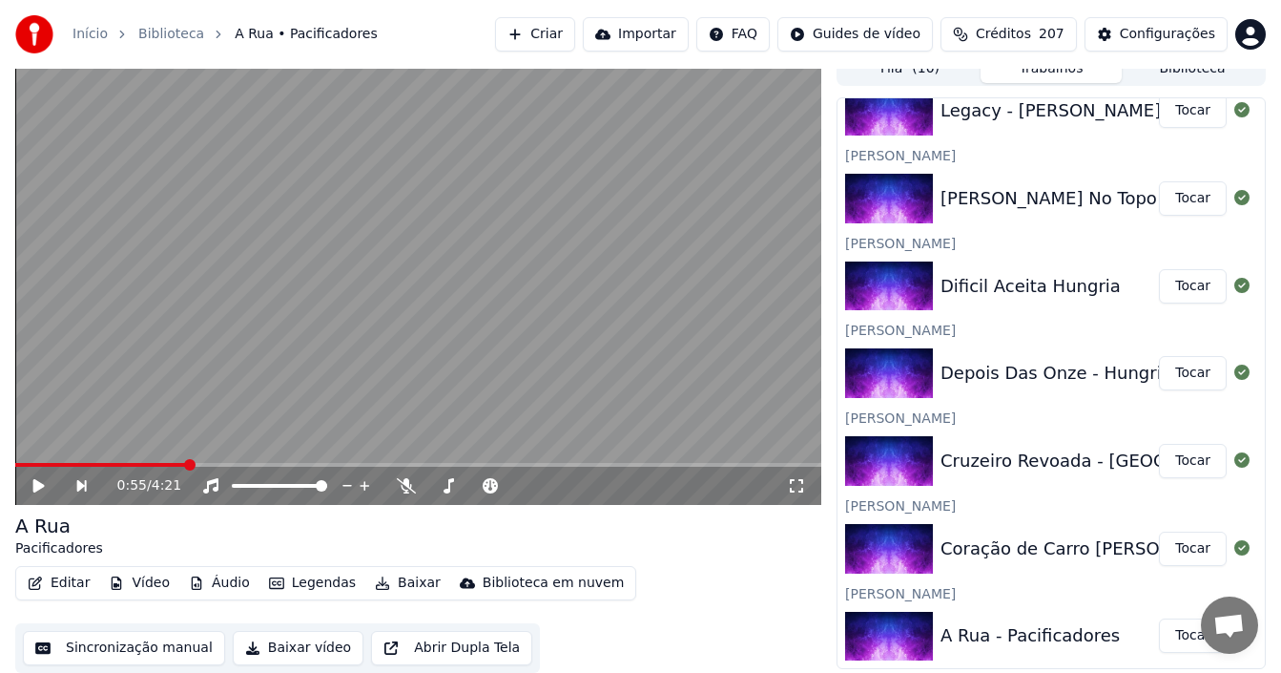
click at [1164, 629] on button "Tocar" at bounding box center [1193, 635] width 68 height 34
click at [42, 481] on icon at bounding box center [39, 485] width 10 height 11
click at [168, 650] on button "Sincronização manual" at bounding box center [124, 648] width 202 height 34
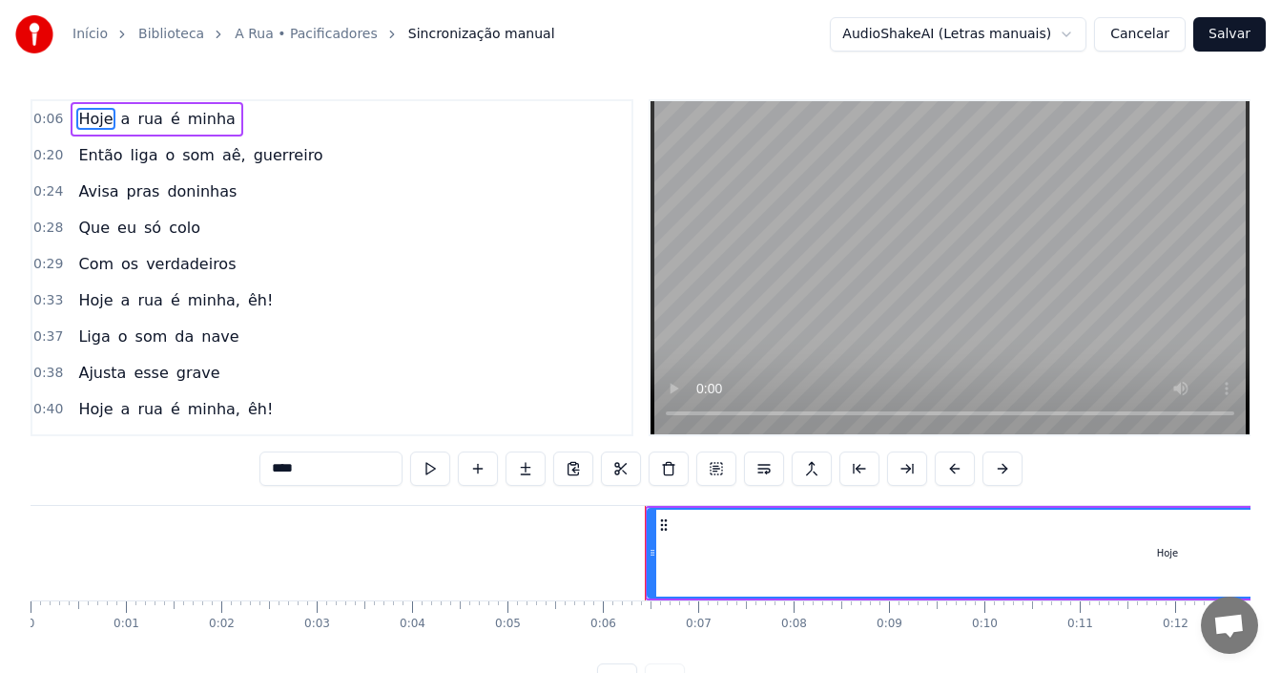
click at [354, 119] on div "0:06 Hoje a rua é minha" at bounding box center [331, 119] width 599 height 36
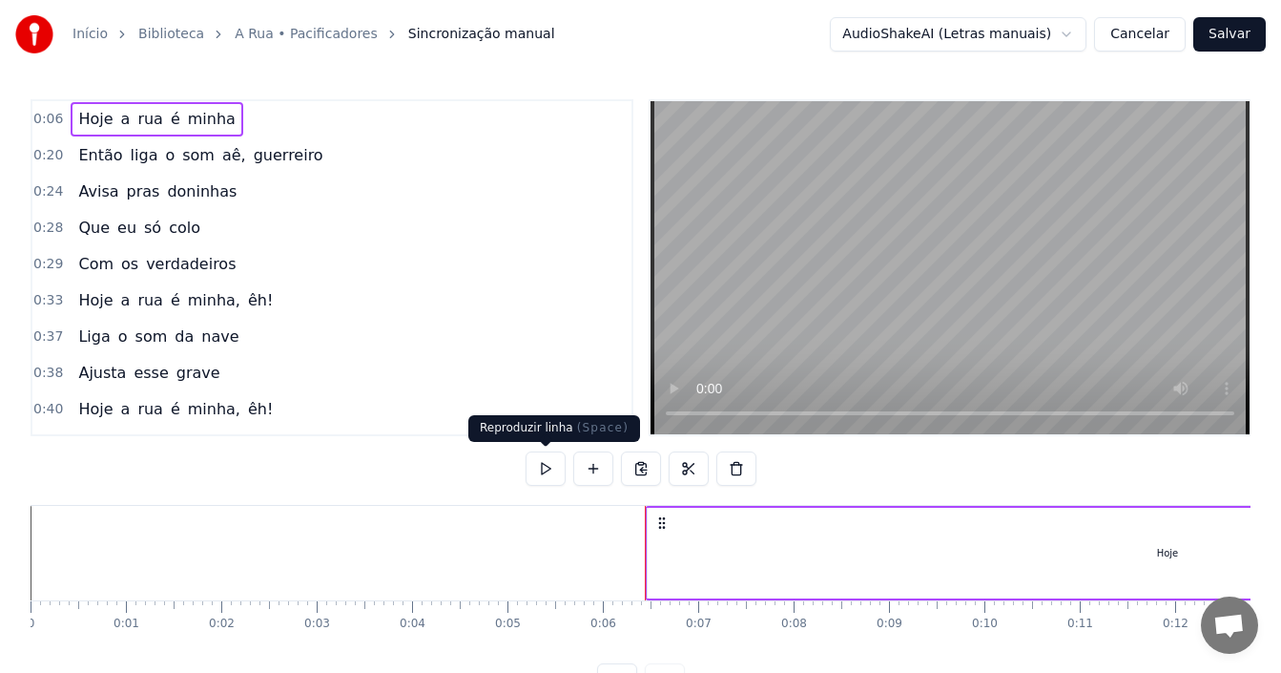
click at [549, 470] on button at bounding box center [546, 468] width 40 height 34
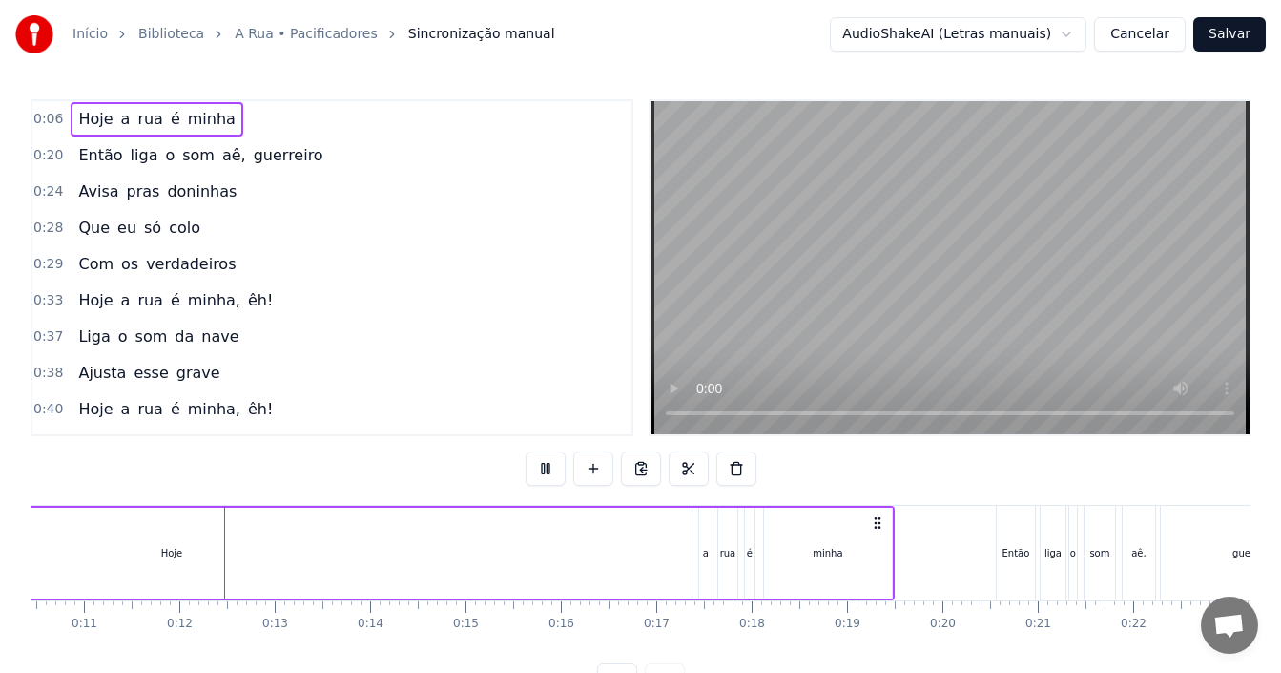
scroll to position [0, 1047]
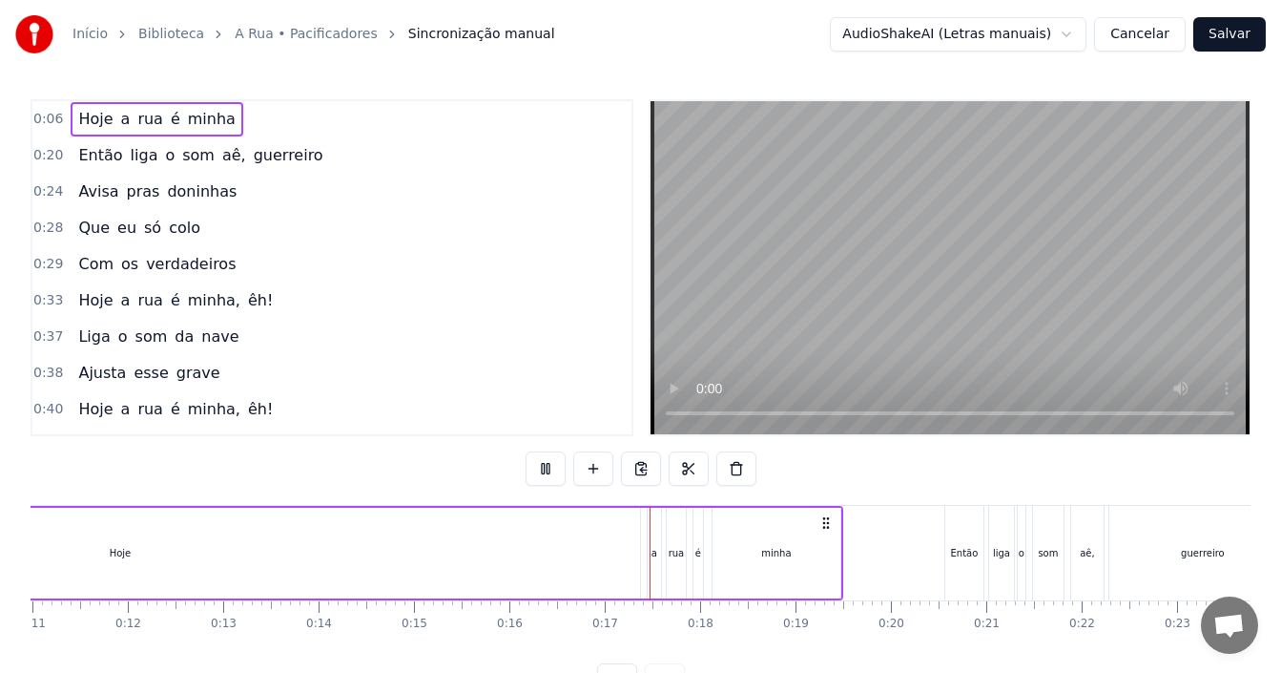
click at [549, 470] on button at bounding box center [546, 468] width 40 height 34
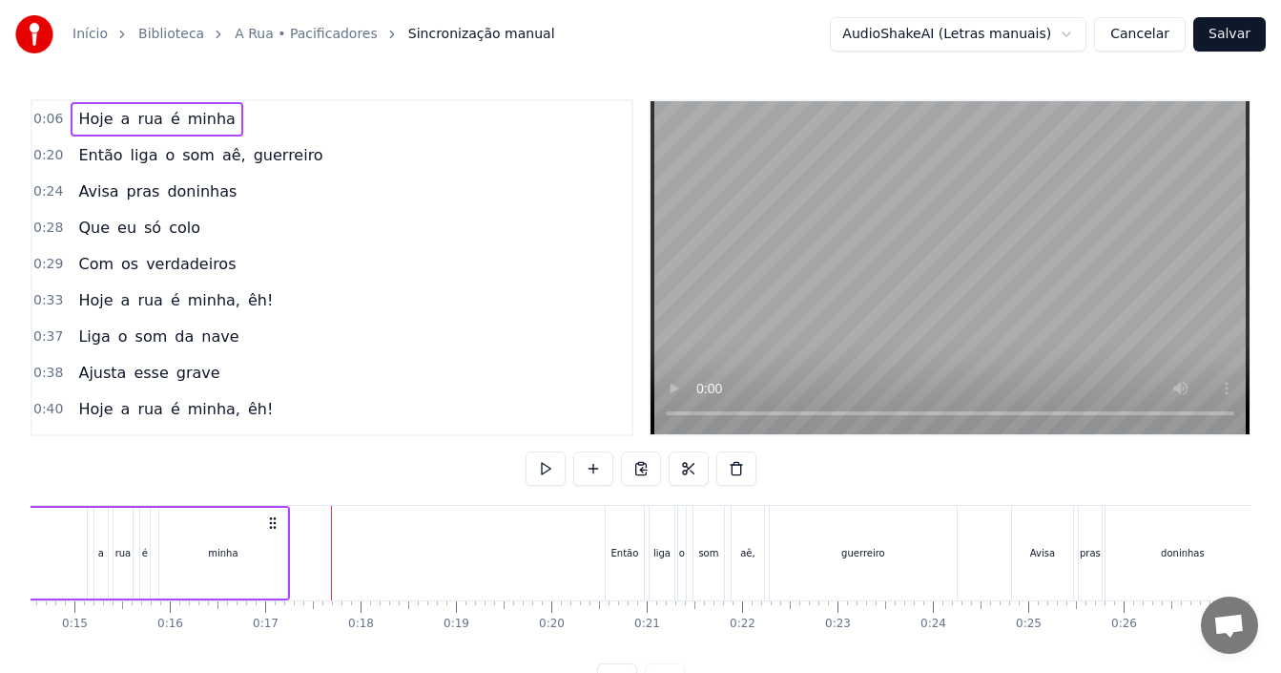
scroll to position [0, 1381]
drag, startPoint x: 826, startPoint y: 519, endPoint x: 342, endPoint y: 521, distance: 484.6
click at [342, 521] on icon at bounding box center [341, 522] width 15 height 15
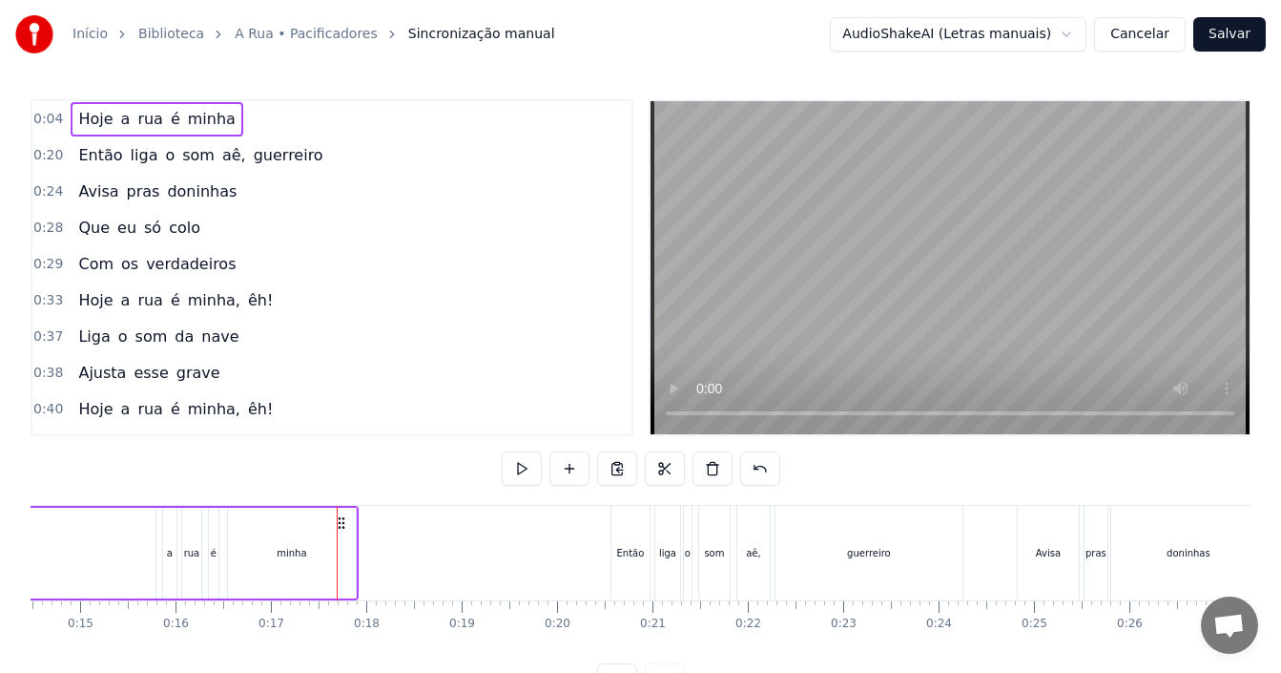
click at [260, 117] on div "0:04 Hoje a rua é minha" at bounding box center [331, 119] width 599 height 36
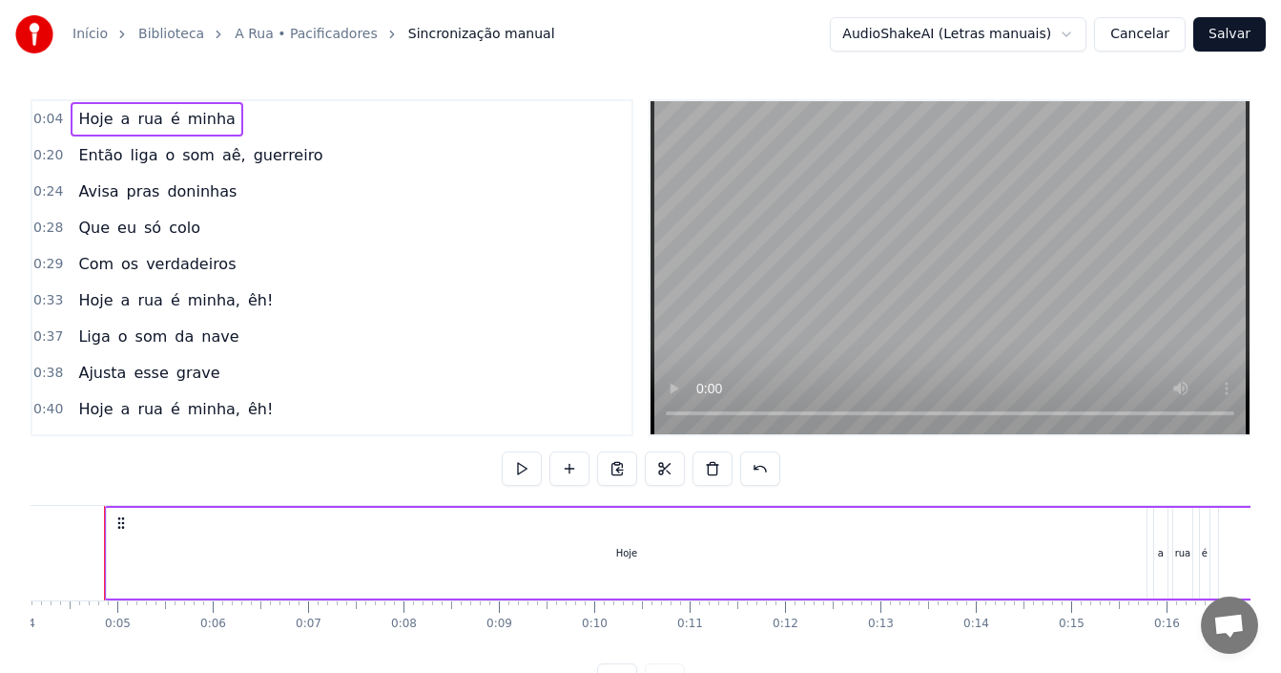
scroll to position [0, 367]
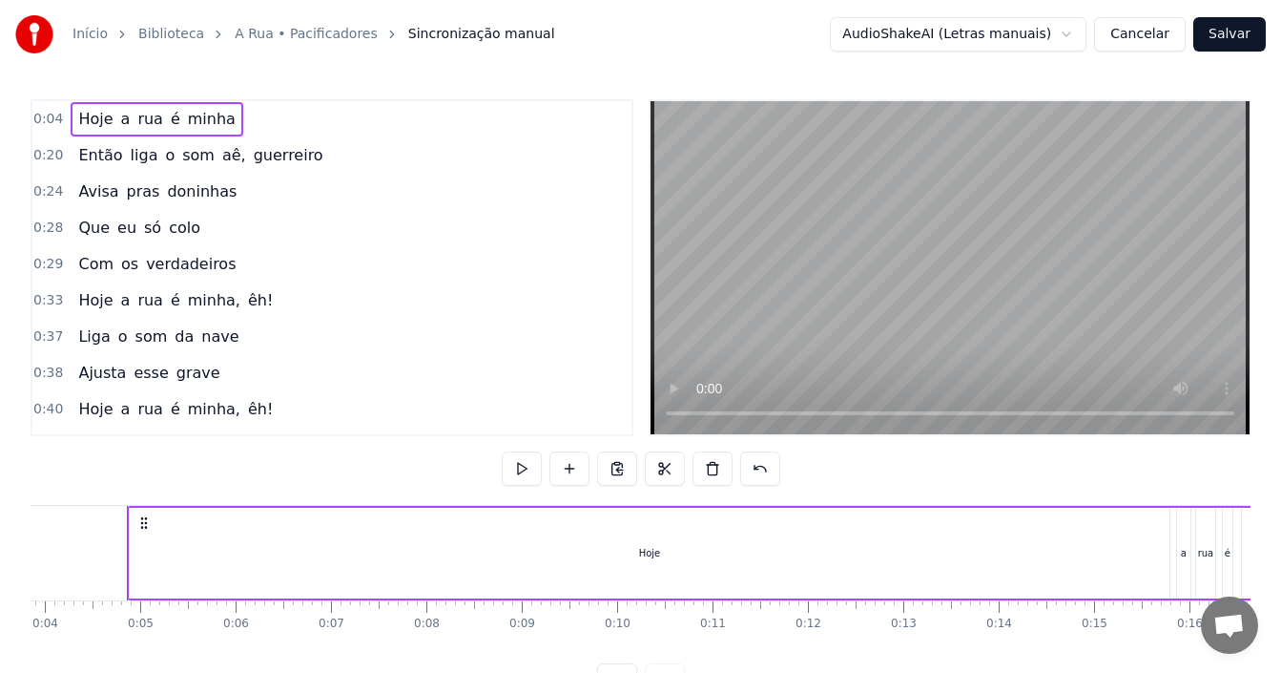
click at [144, 523] on icon at bounding box center [143, 522] width 15 height 15
drag, startPoint x: 131, startPoint y: 555, endPoint x: 162, endPoint y: 534, distance: 37.8
click at [207, 549] on div "Hoje" at bounding box center [650, 552] width 1040 height 91
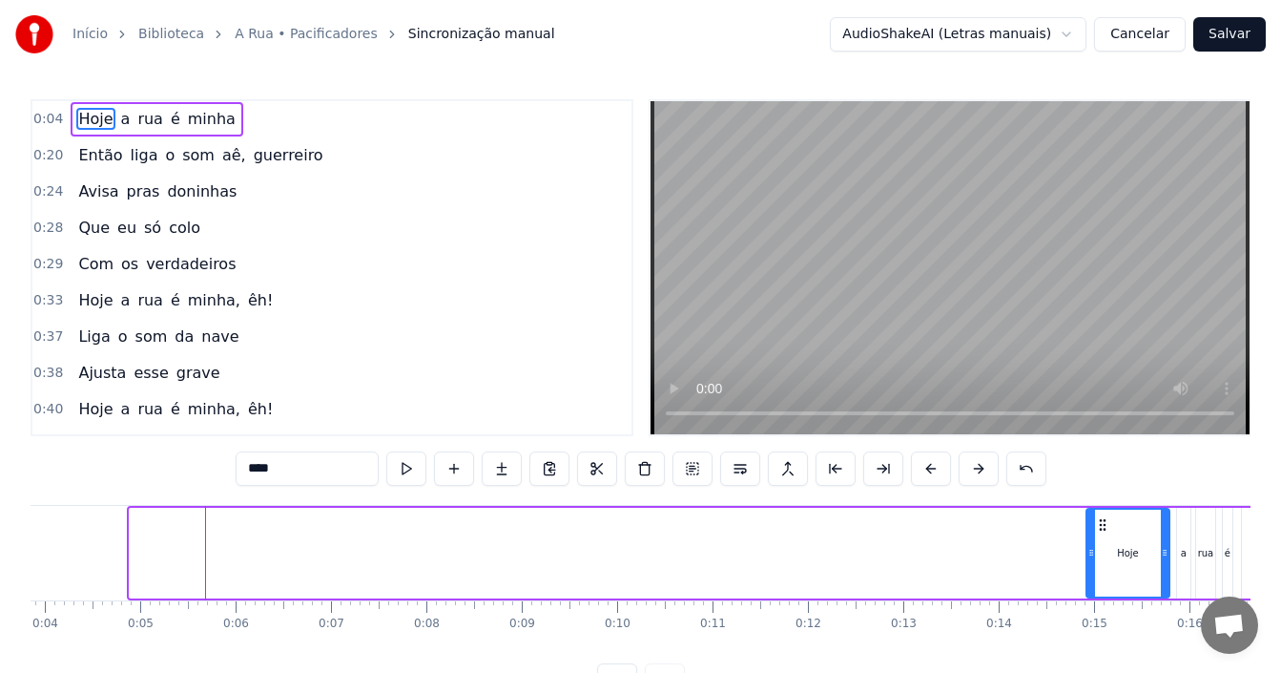
drag, startPoint x: 136, startPoint y: 547, endPoint x: 1093, endPoint y: 521, distance: 957.1
click at [1093, 521] on div at bounding box center [1091, 552] width 8 height 87
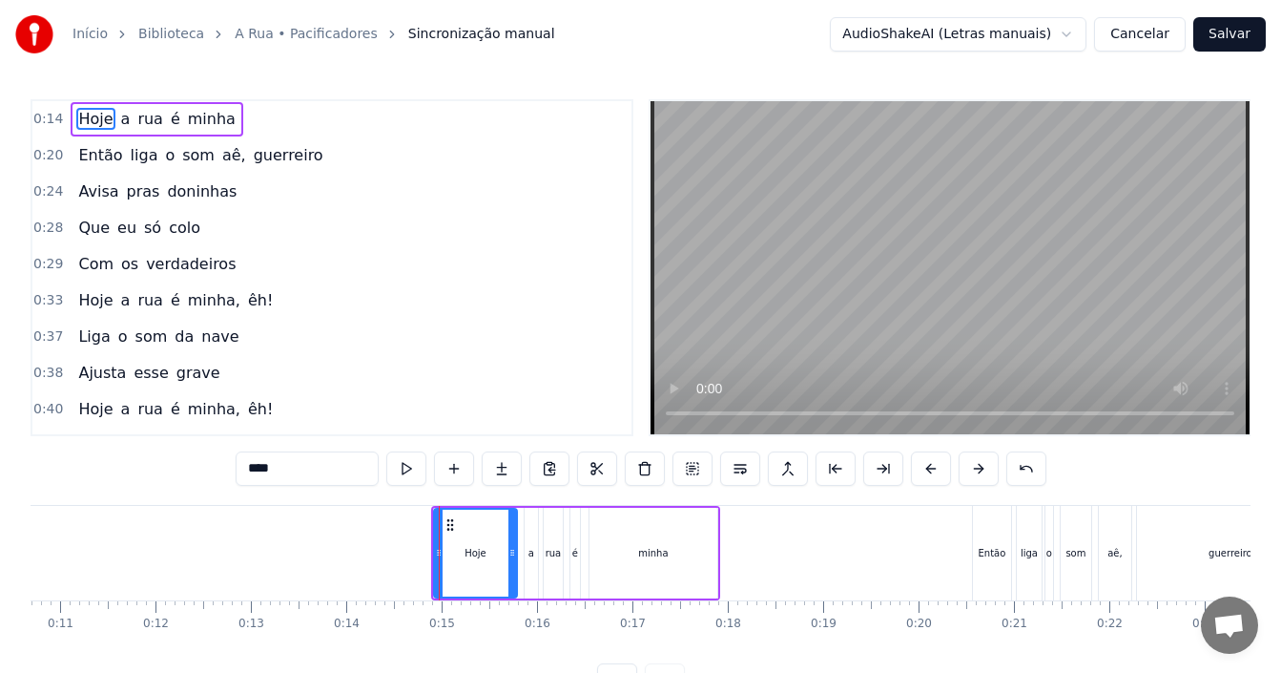
scroll to position [0, 1041]
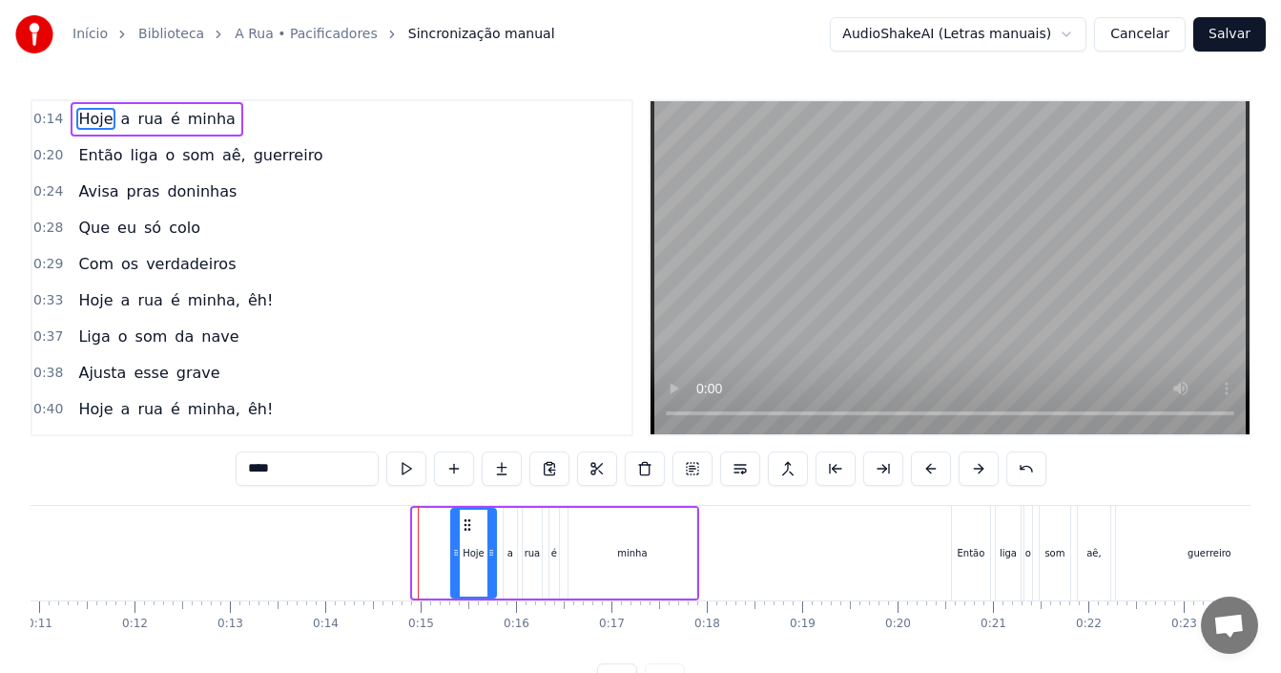
drag, startPoint x: 419, startPoint y: 554, endPoint x: 457, endPoint y: 556, distance: 38.2
click at [457, 556] on icon at bounding box center [456, 552] width 8 height 15
click at [466, 520] on icon at bounding box center [465, 524] width 15 height 15
click at [427, 105] on div "0:15 Hoje a rua é minha" at bounding box center [331, 119] width 599 height 36
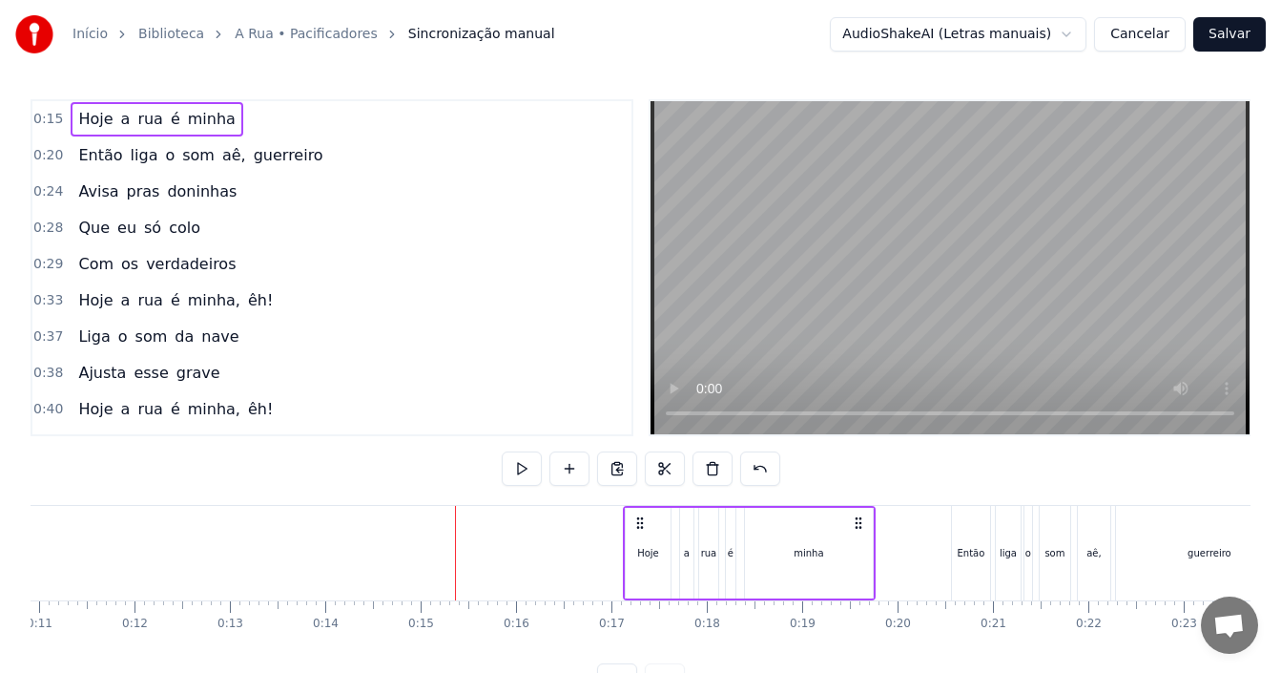
drag, startPoint x: 463, startPoint y: 521, endPoint x: 526, endPoint y: 535, distance: 64.6
click at [637, 521] on icon at bounding box center [639, 522] width 15 height 15
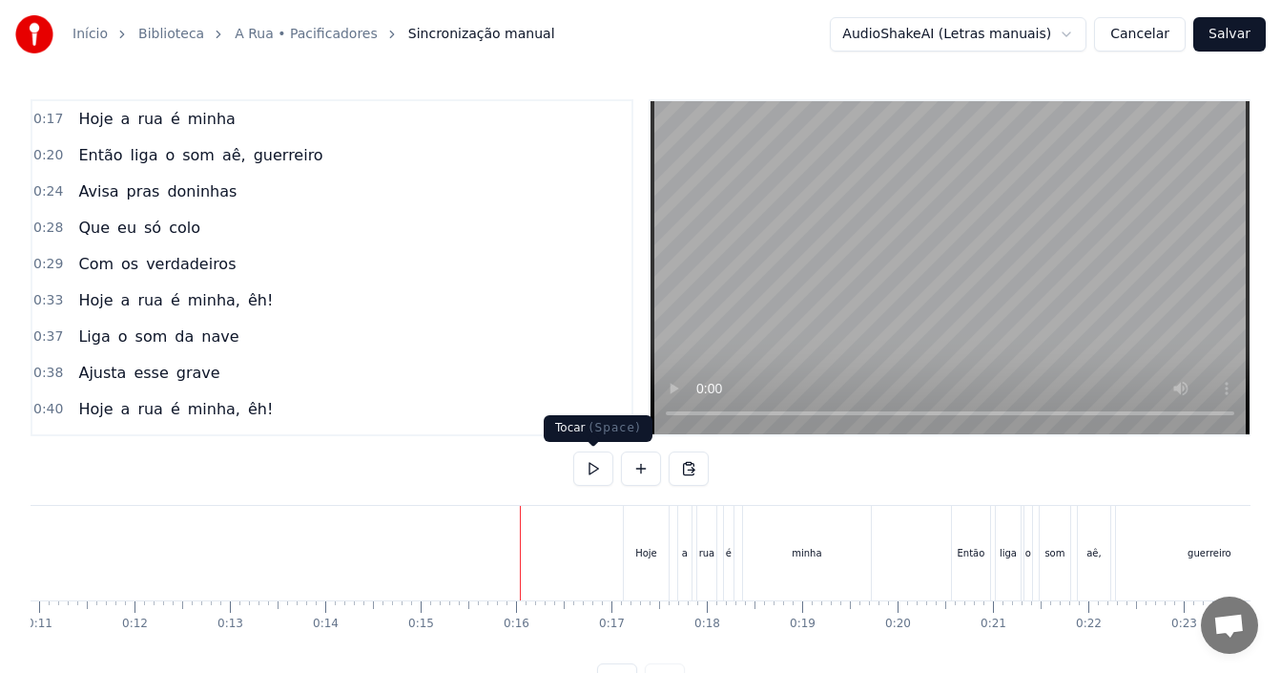
click at [600, 468] on button at bounding box center [593, 468] width 40 height 34
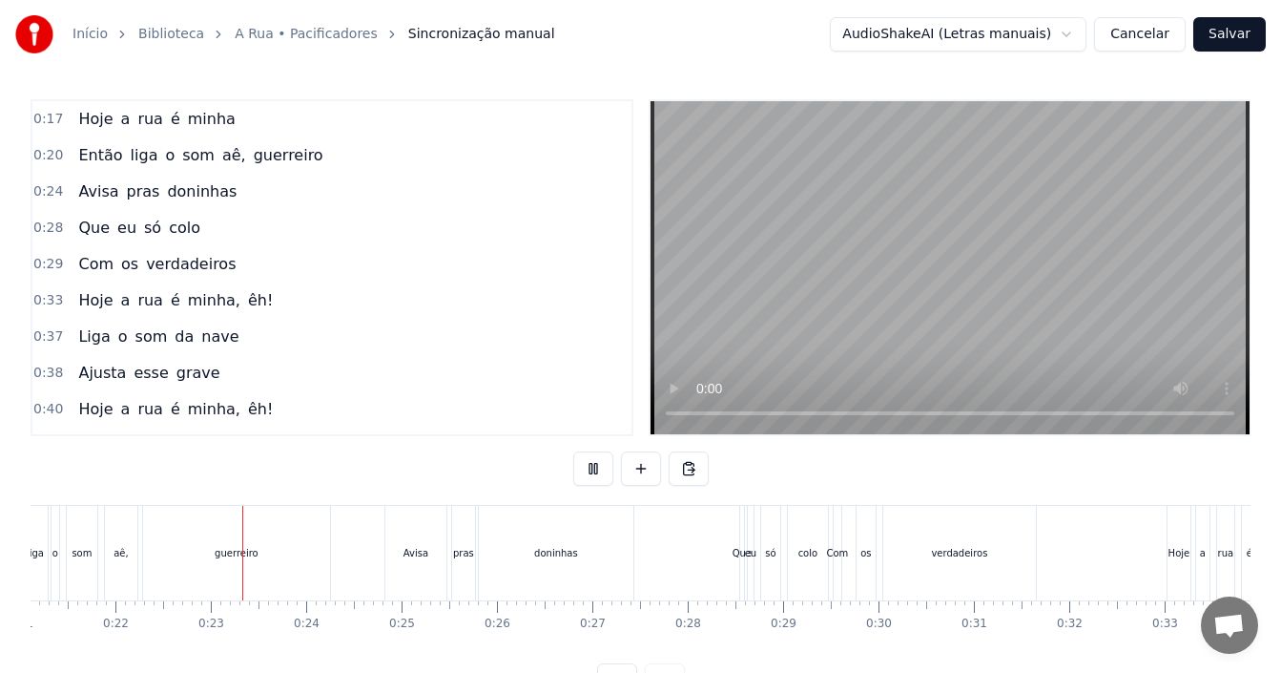
scroll to position [0, 2086]
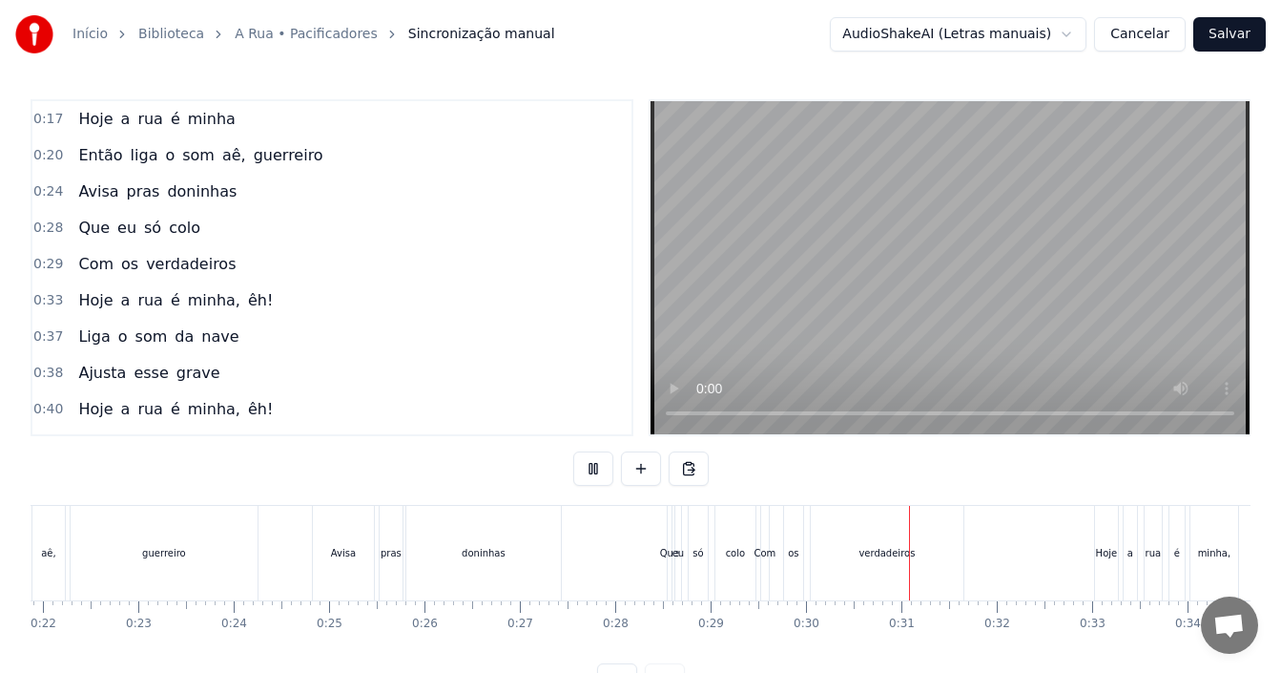
click at [635, 330] on div "0:17 Hoje a rua é minha 0:20 Então liga o som aê, guerreiro 0:24 Avisa pras don…" at bounding box center [641, 267] width 1220 height 337
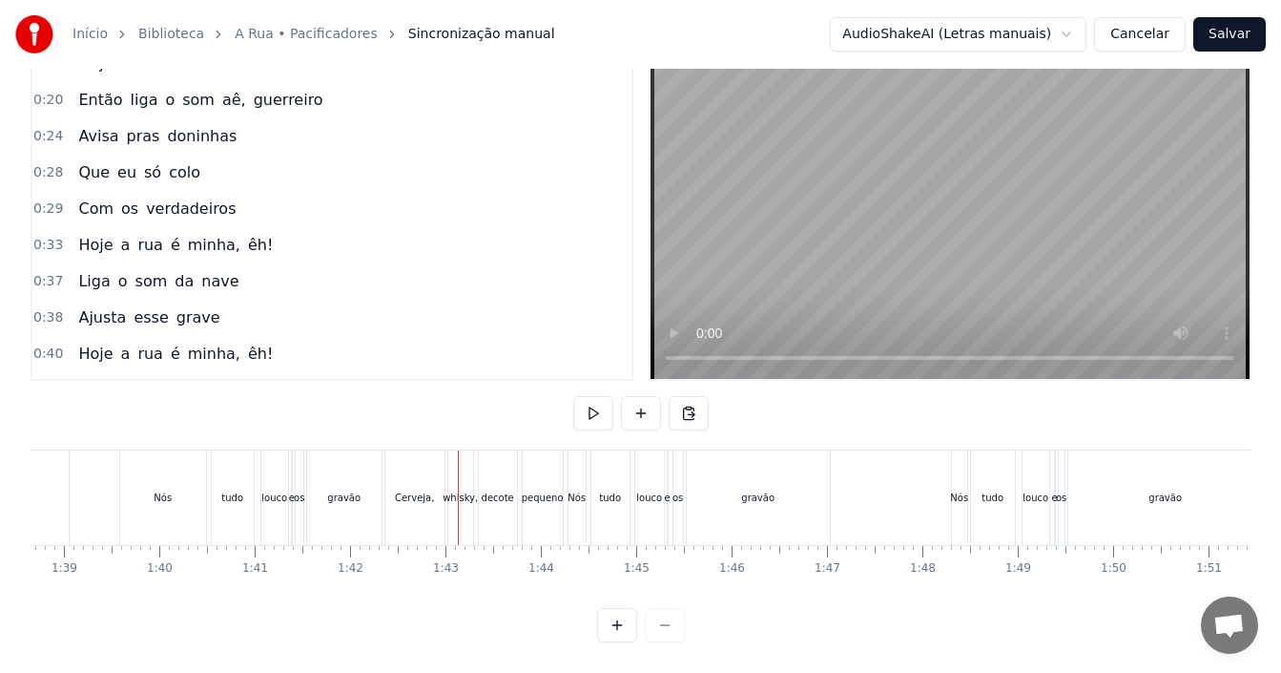
scroll to position [72, 0]
click at [144, 496] on div "Nós" at bounding box center [163, 497] width 86 height 94
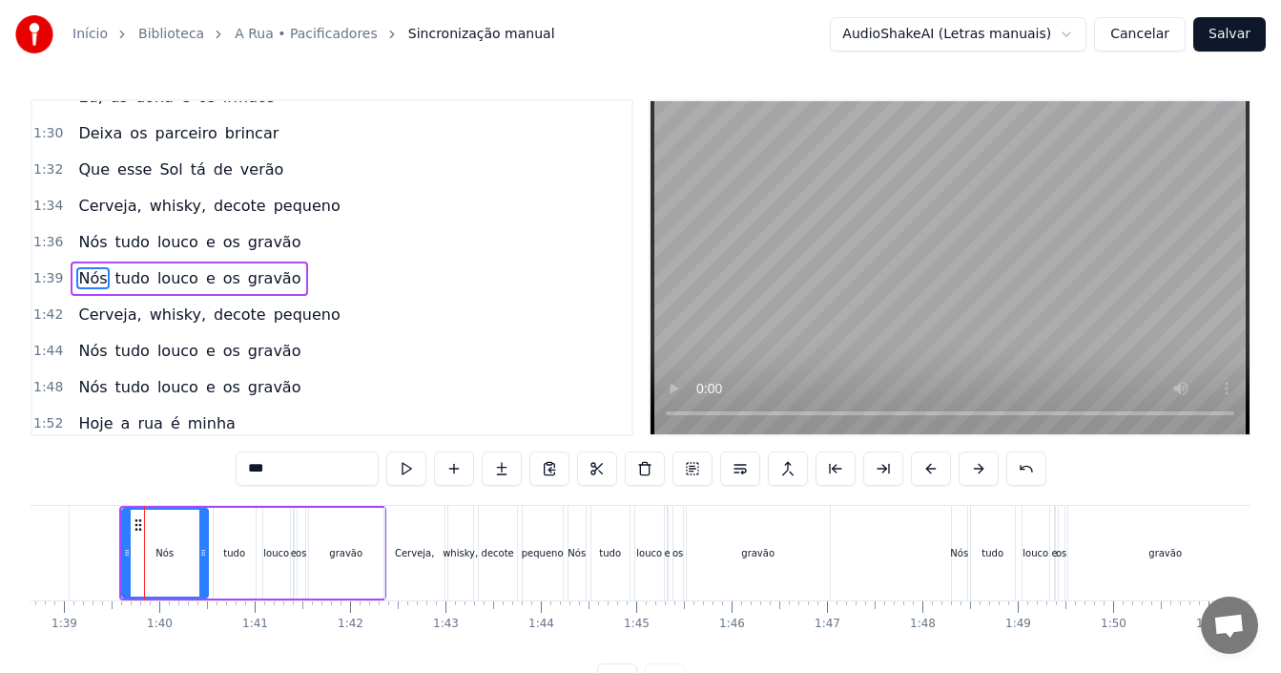
scroll to position [1192, 0]
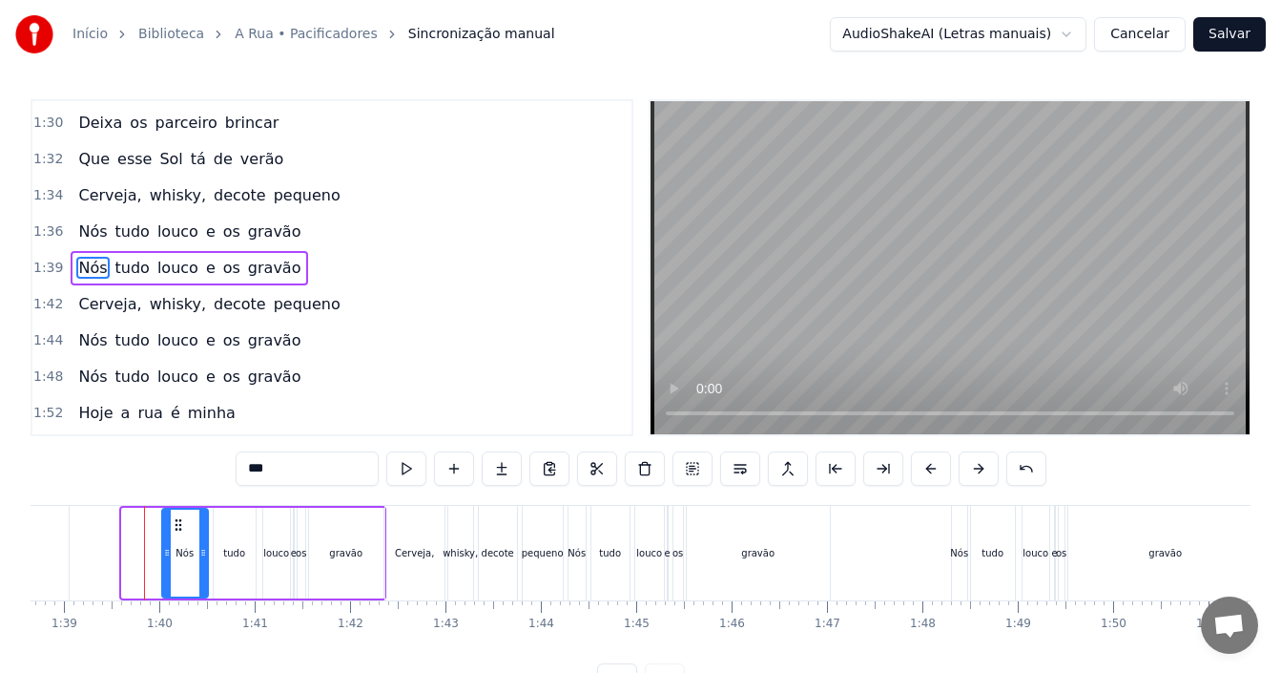
drag, startPoint x: 127, startPoint y: 542, endPoint x: 167, endPoint y: 543, distance: 40.1
click at [167, 543] on div at bounding box center [167, 552] width 8 height 87
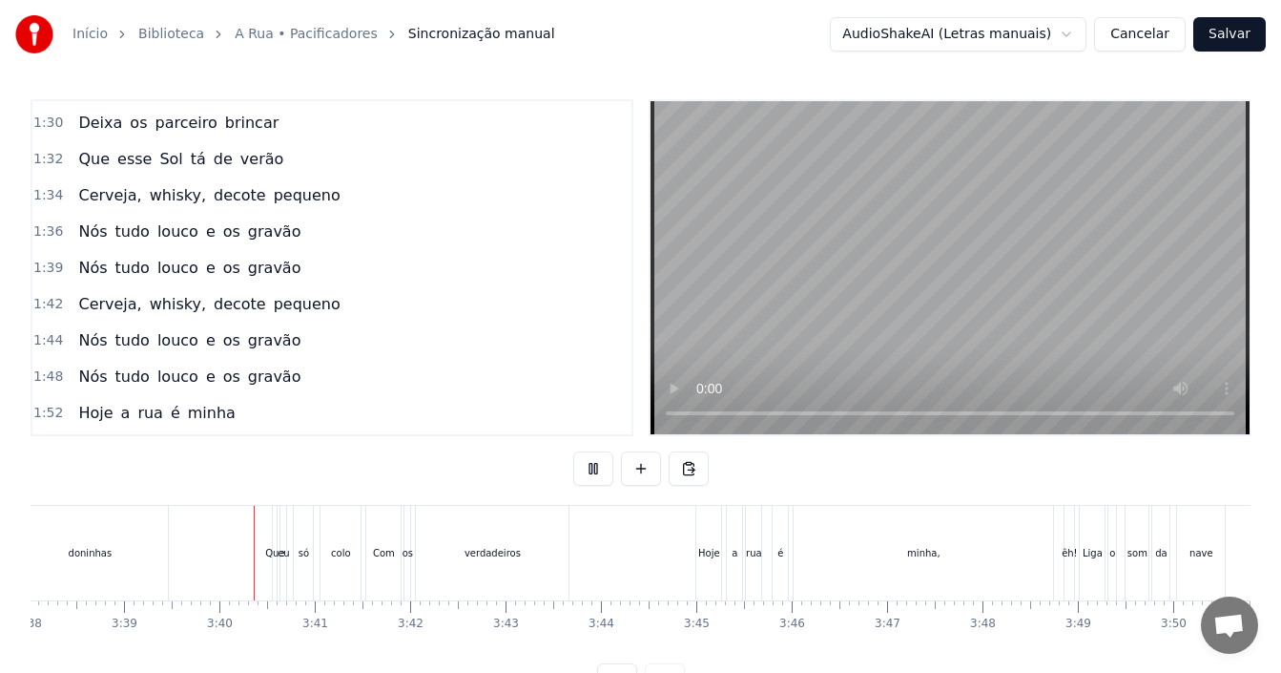
scroll to position [0, 20870]
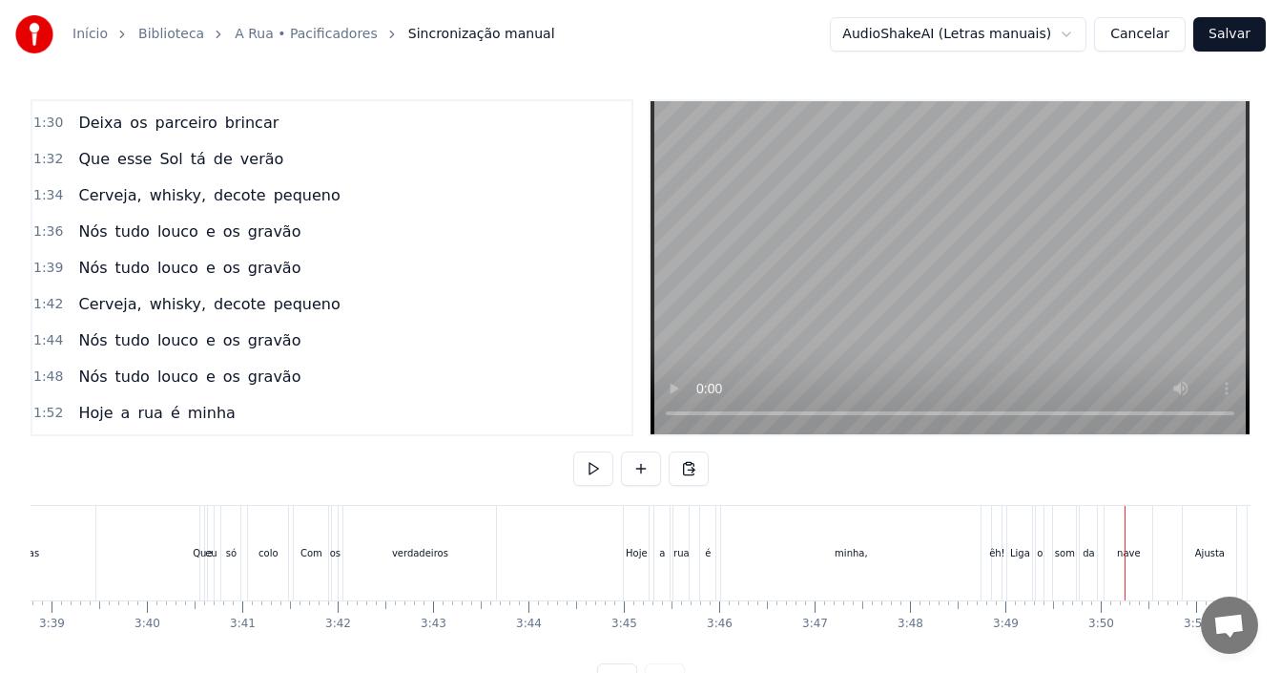
click at [997, 549] on div "êh!" at bounding box center [997, 553] width 16 height 14
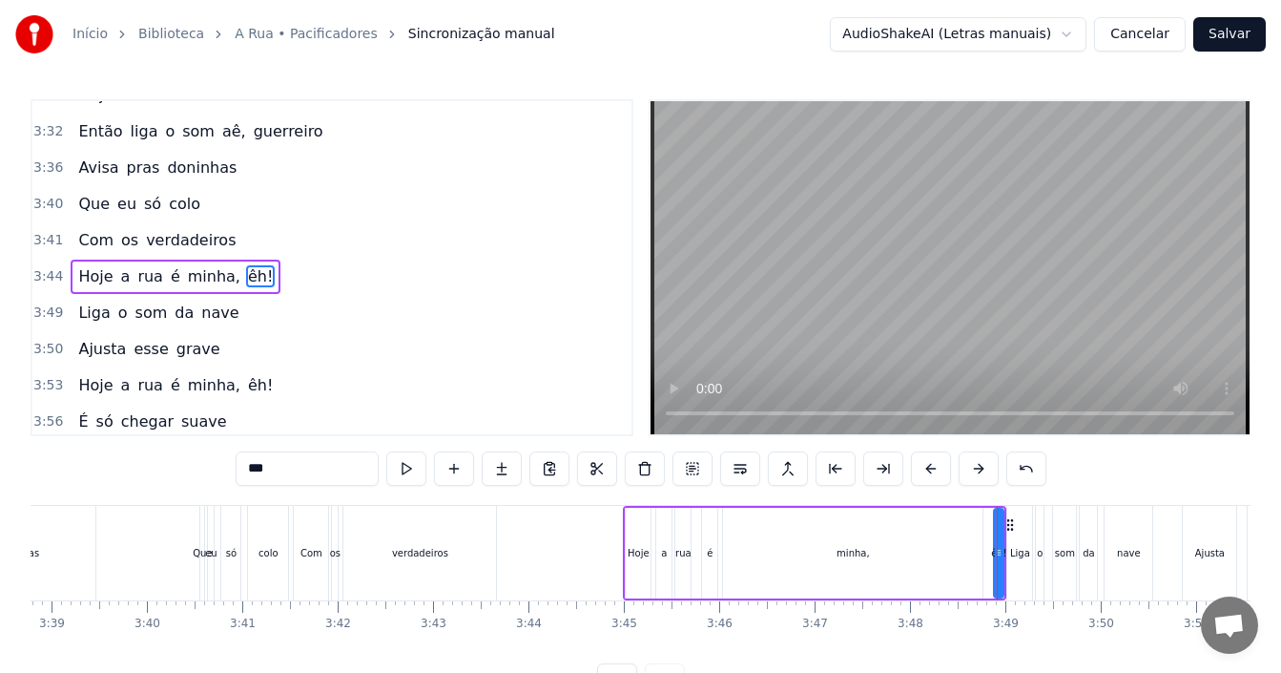
scroll to position [3041, 0]
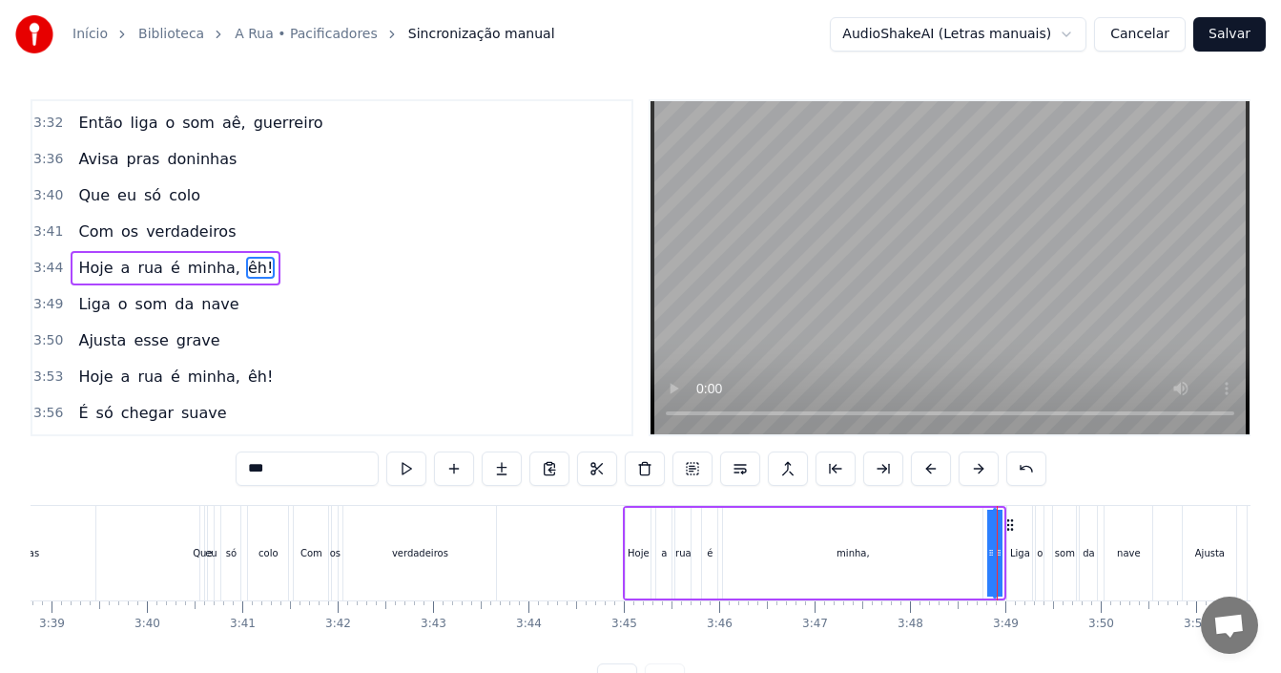
drag, startPoint x: 996, startPoint y: 529, endPoint x: 985, endPoint y: 527, distance: 10.9
click at [985, 527] on div "Hoje a rua é minha, êh!" at bounding box center [814, 553] width 383 height 94
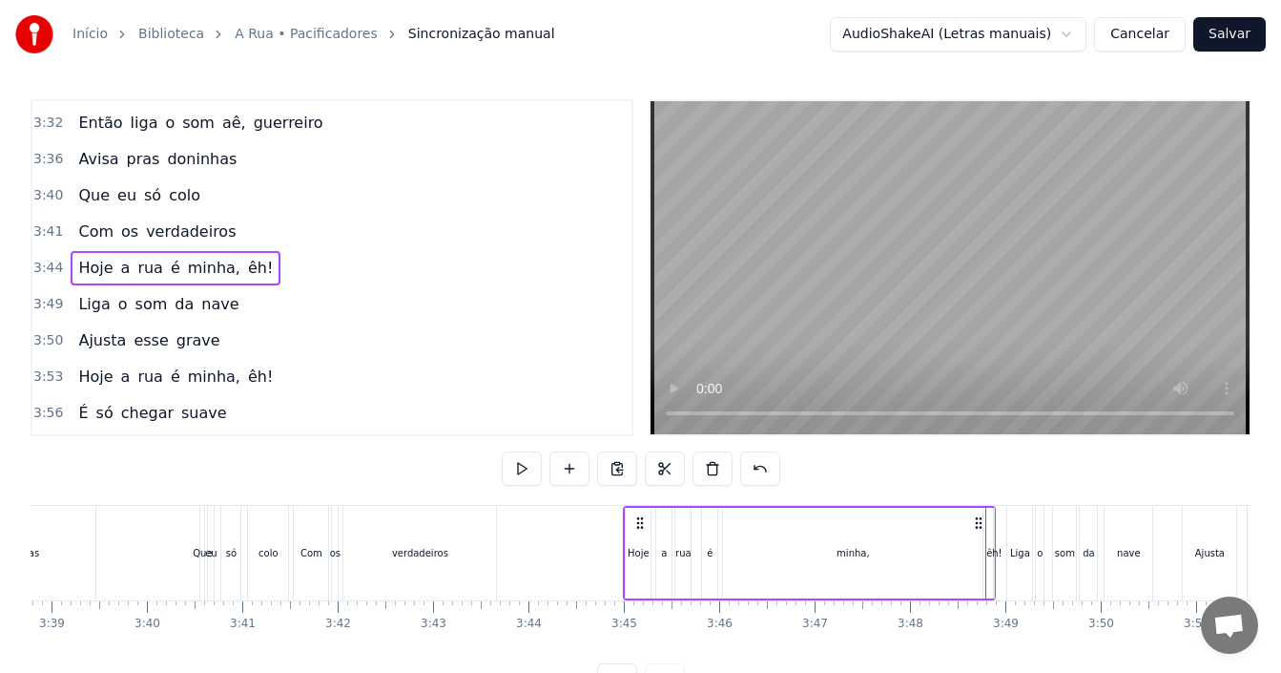
click at [875, 531] on div "minha," at bounding box center [852, 552] width 259 height 91
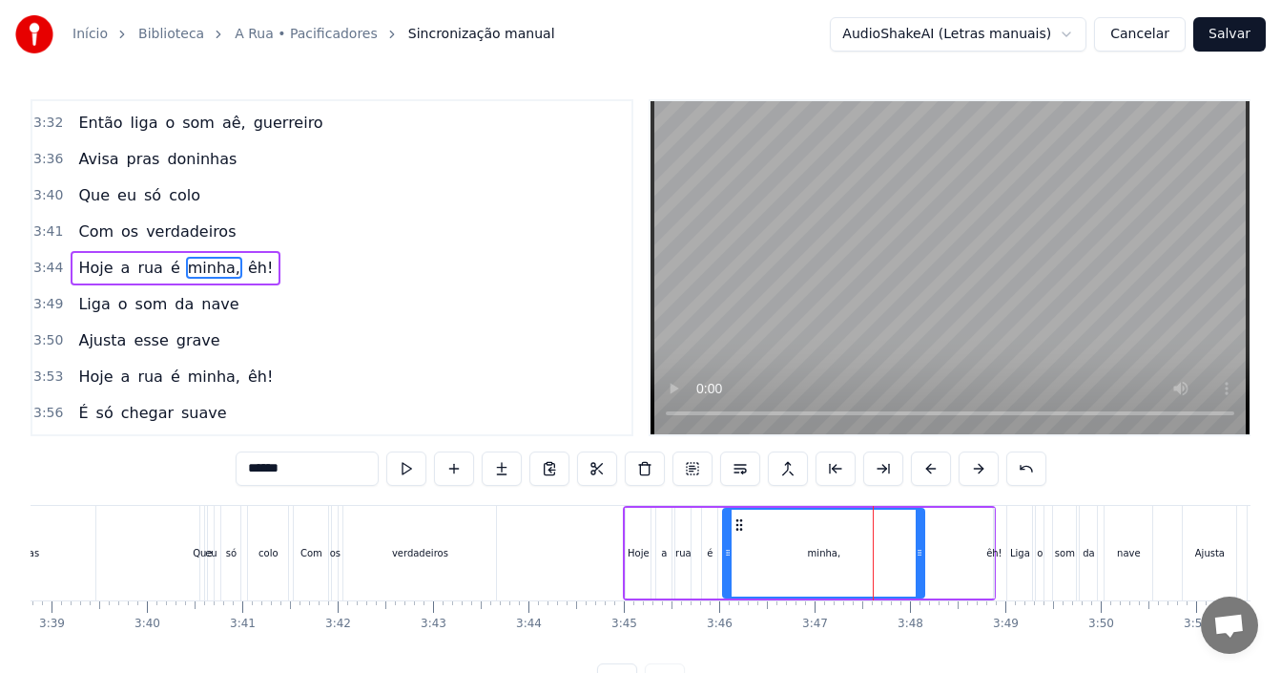
drag, startPoint x: 977, startPoint y: 549, endPoint x: 919, endPoint y: 549, distance: 58.2
click at [919, 549] on icon at bounding box center [920, 552] width 8 height 15
click at [992, 549] on div "êh!" at bounding box center [994, 553] width 16 height 14
type input "***"
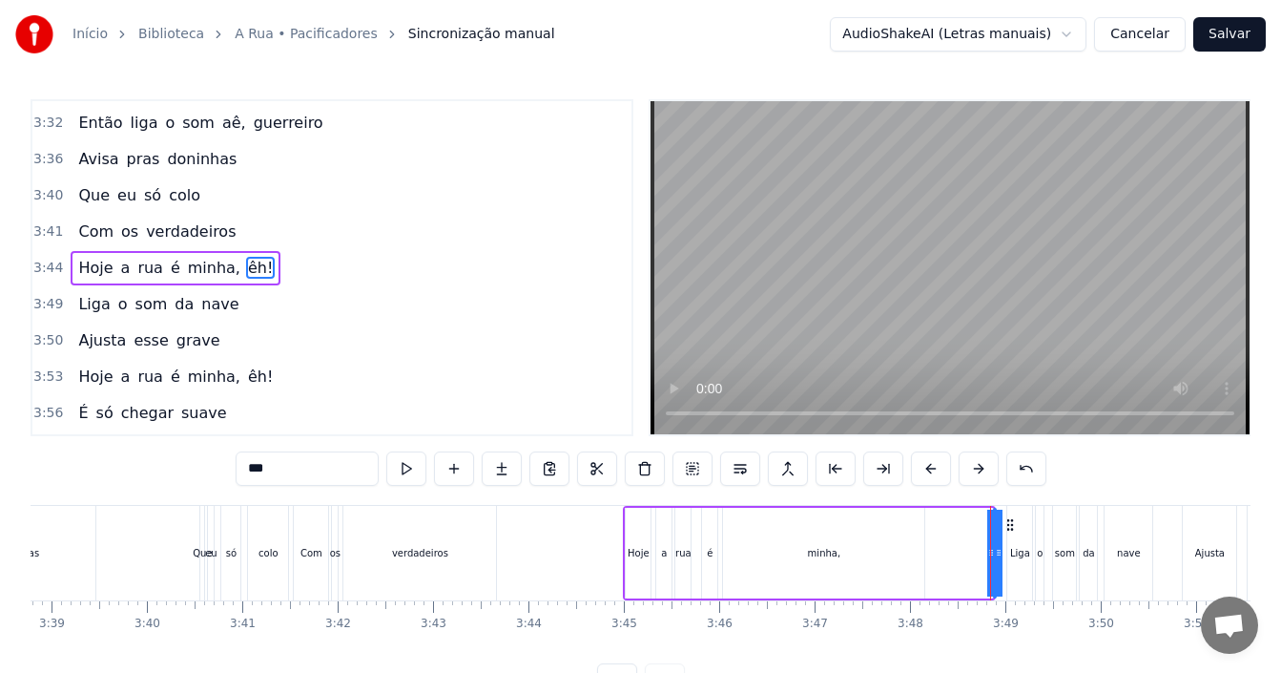
drag, startPoint x: 989, startPoint y: 552, endPoint x: 962, endPoint y: 549, distance: 27.9
click at [962, 549] on div "Hoje a rua é minha, êh!" at bounding box center [809, 553] width 373 height 94
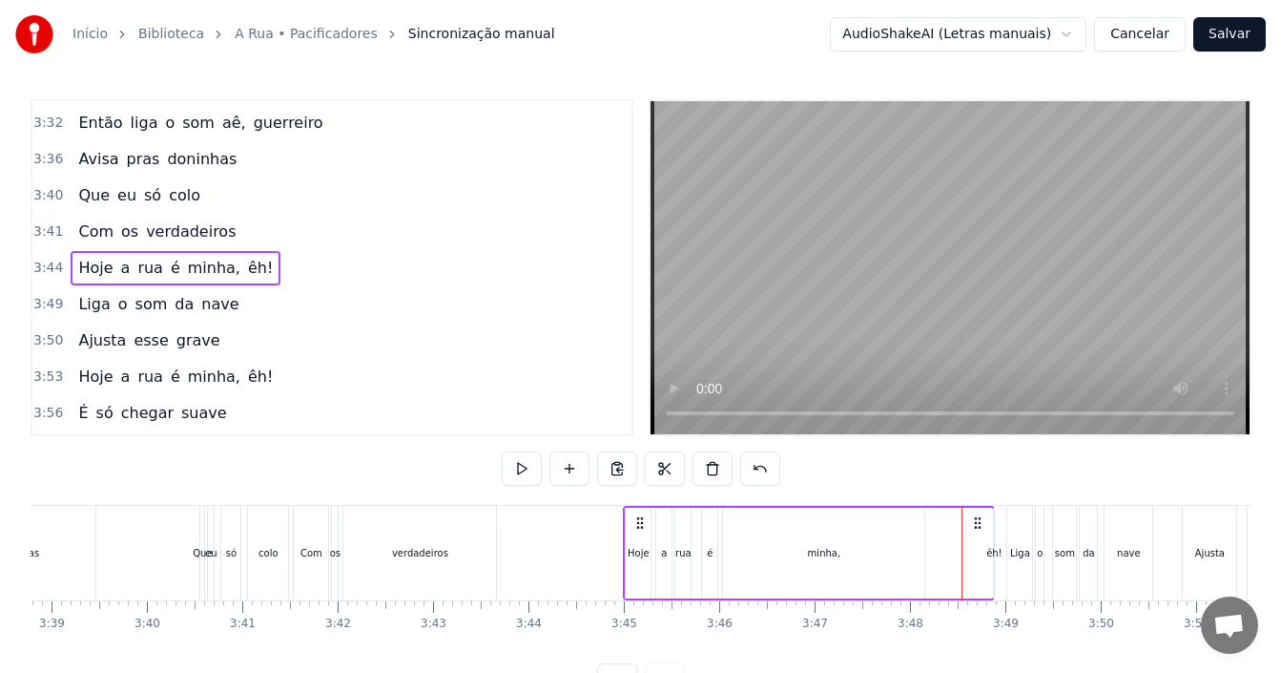
click at [995, 554] on div "êh!" at bounding box center [994, 553] width 16 height 14
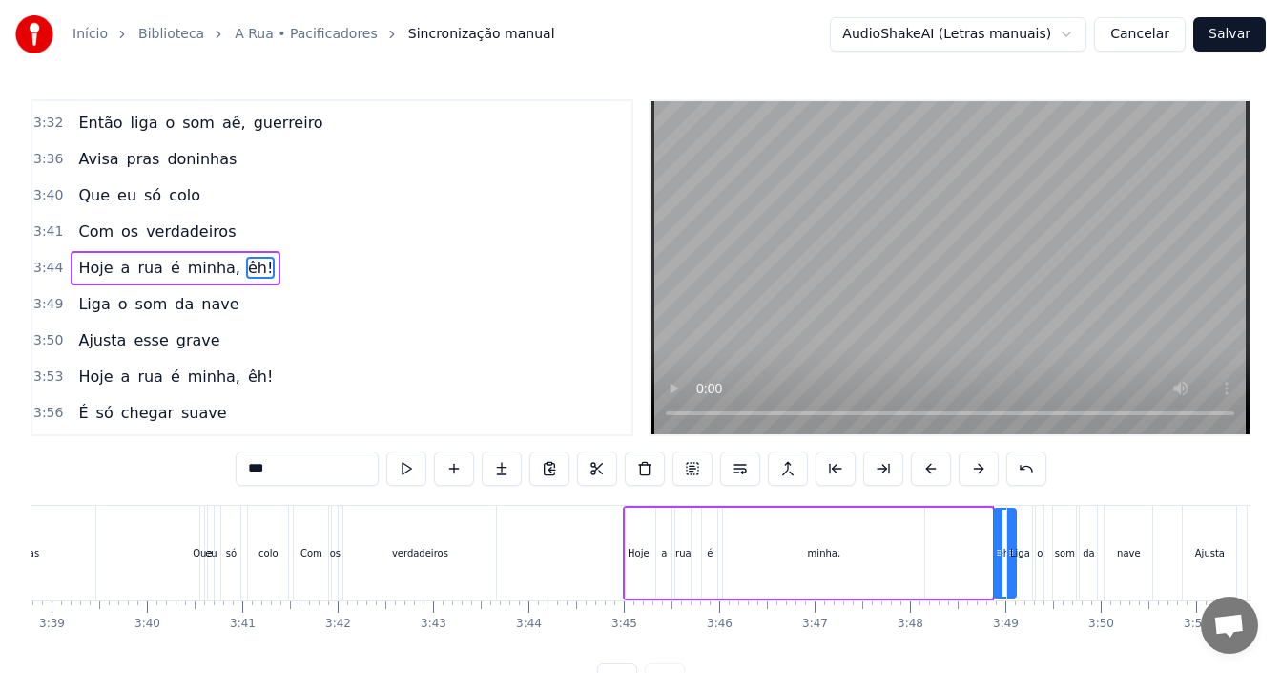
drag, startPoint x: 995, startPoint y: 554, endPoint x: 1019, endPoint y: 551, distance: 24.0
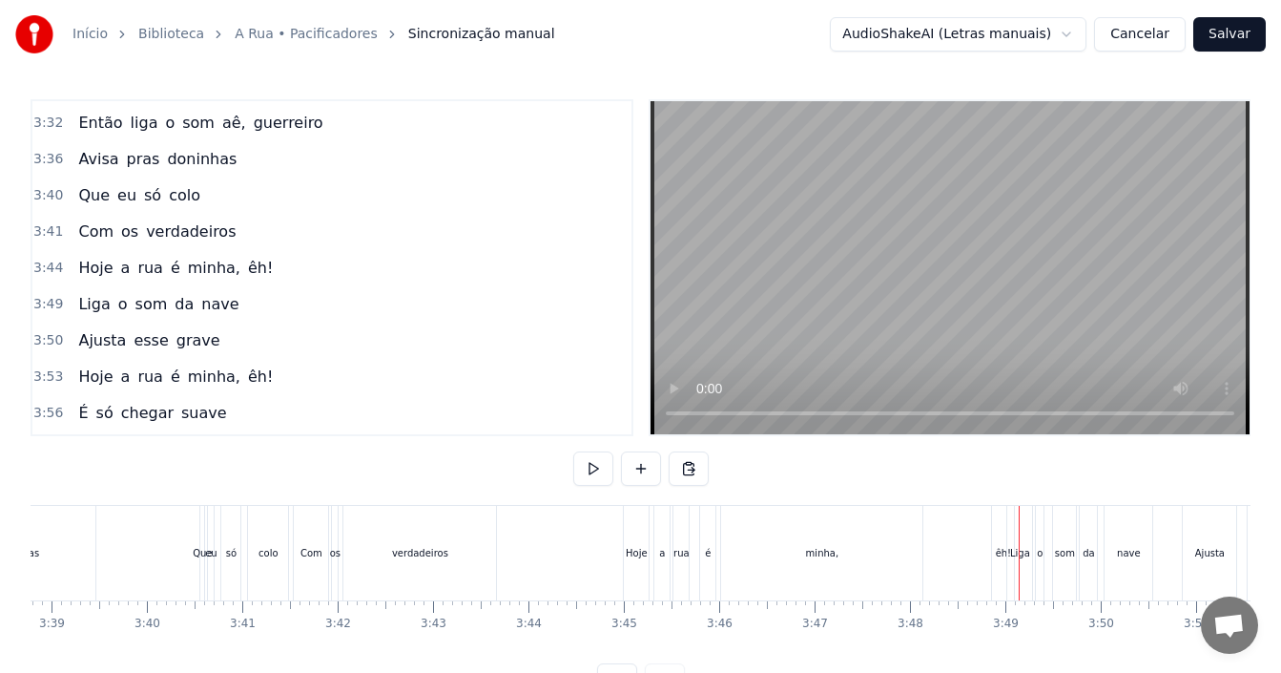
click at [997, 529] on div "êh!" at bounding box center [1003, 553] width 22 height 94
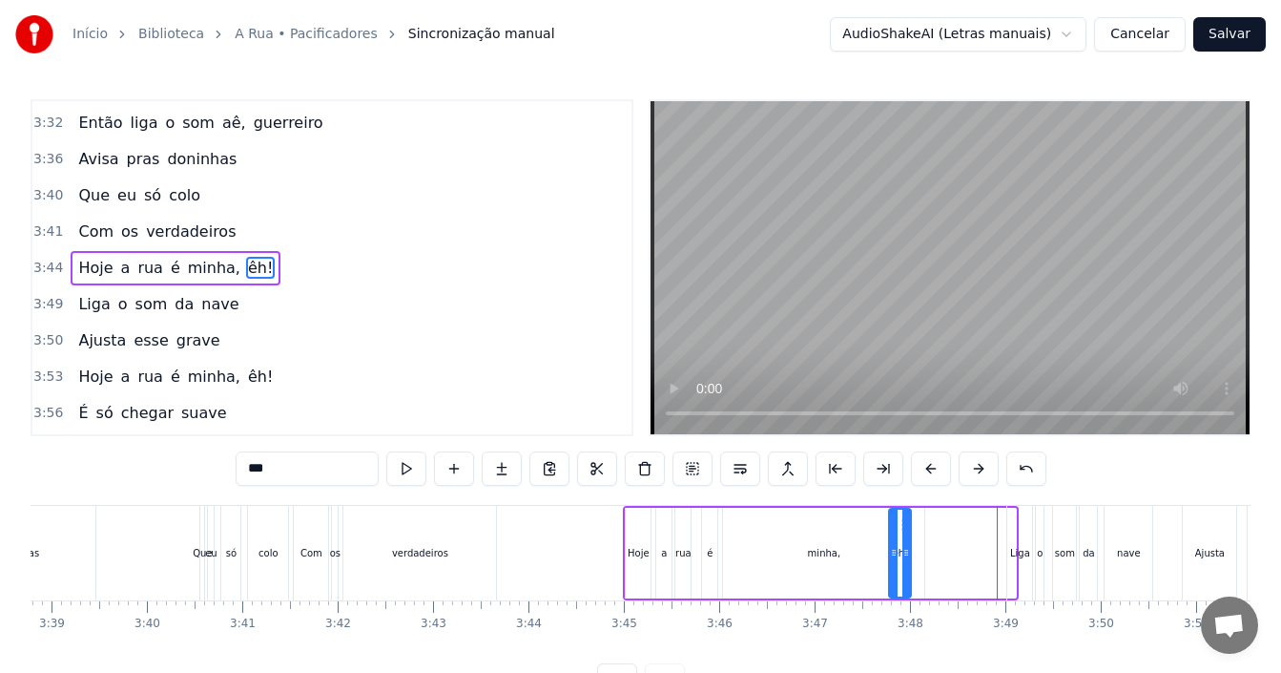
drag, startPoint x: 1004, startPoint y: 520, endPoint x: 899, endPoint y: 524, distance: 105.0
click at [899, 524] on icon at bounding box center [905, 524] width 15 height 15
drag, startPoint x: 908, startPoint y: 552, endPoint x: 961, endPoint y: 549, distance: 52.5
click at [961, 549] on icon at bounding box center [959, 552] width 8 height 15
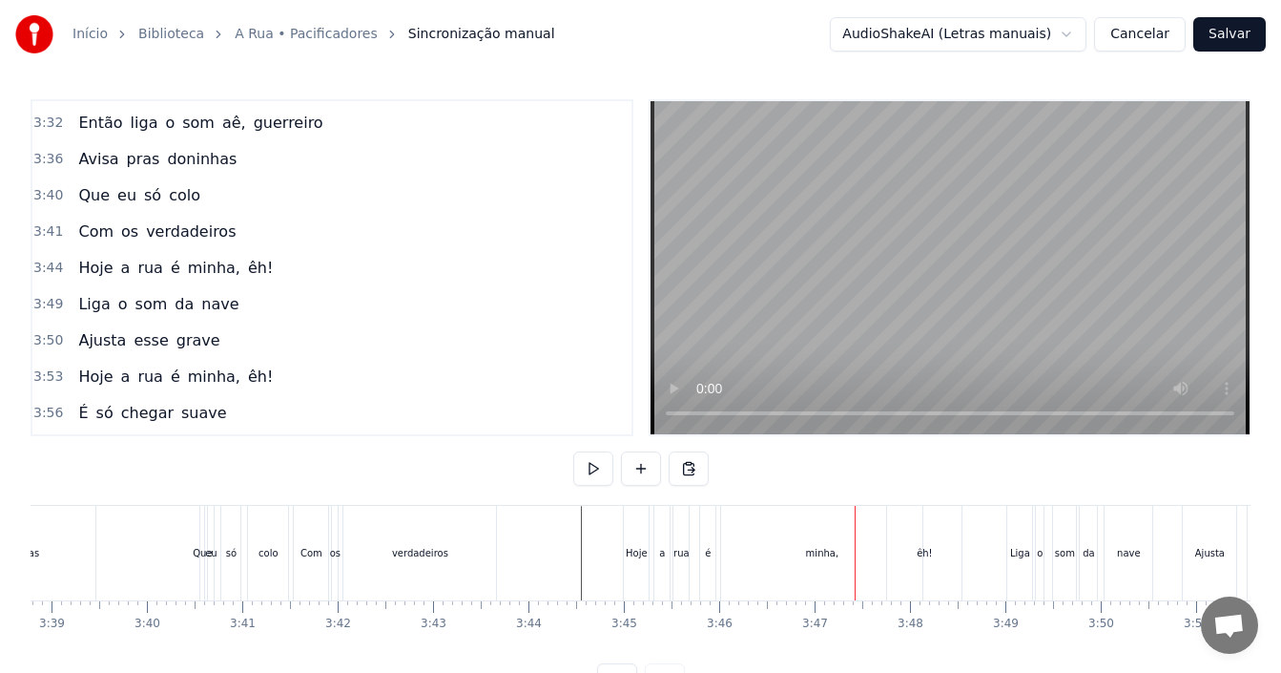
click at [806, 548] on div "minha," at bounding box center [821, 553] width 201 height 94
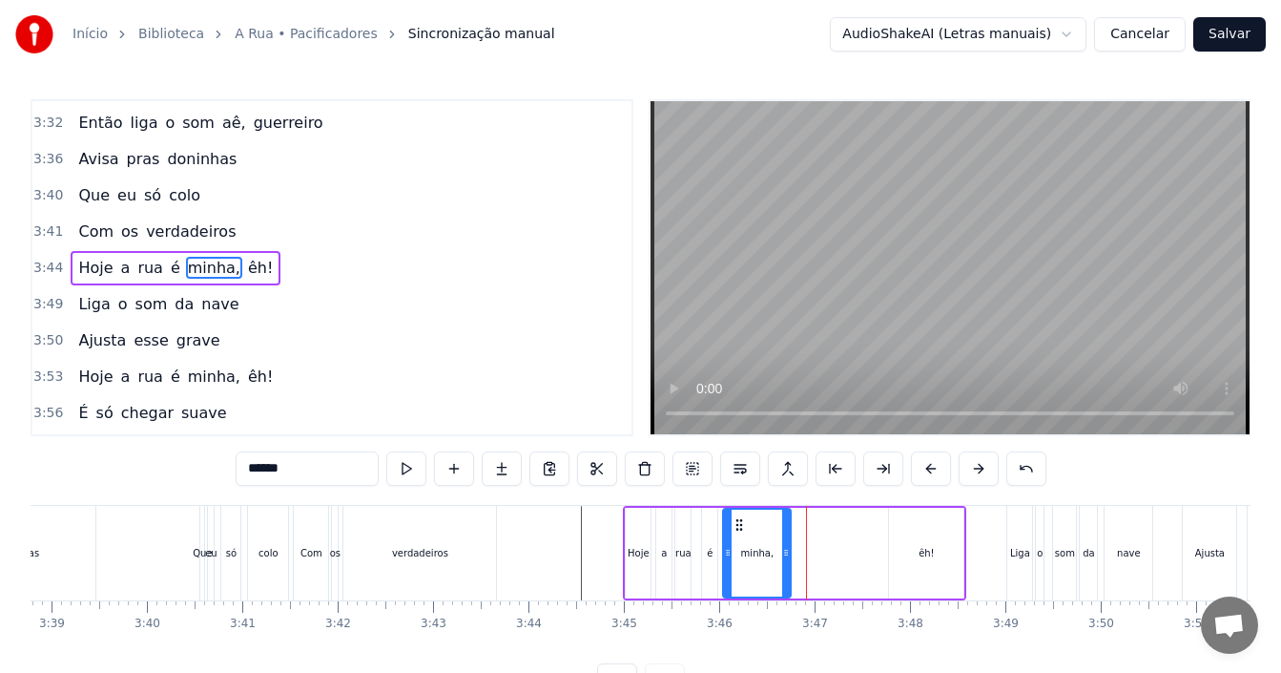
drag, startPoint x: 921, startPoint y: 550, endPoint x: 788, endPoint y: 555, distance: 133.6
click at [788, 555] on icon at bounding box center [786, 552] width 8 height 15
click at [926, 549] on div "êh!" at bounding box center [927, 553] width 16 height 14
type input "***"
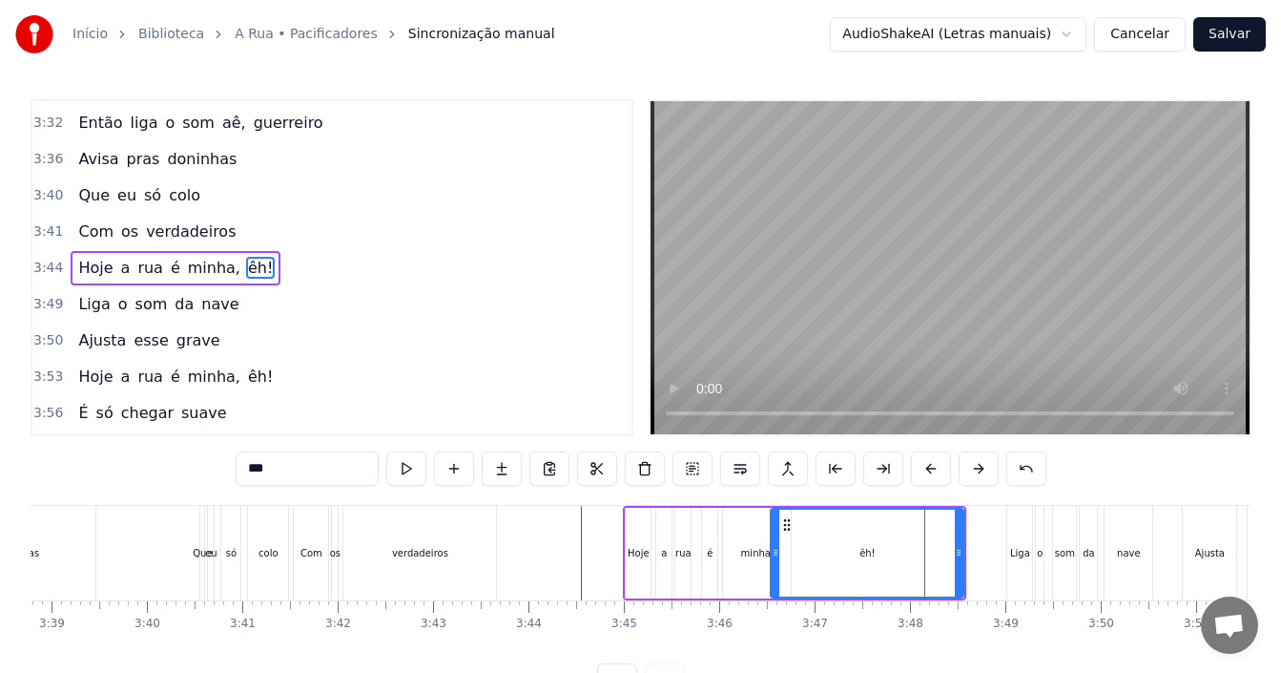
drag, startPoint x: 890, startPoint y: 555, endPoint x: 772, endPoint y: 555, distance: 118.3
click at [772, 555] on icon at bounding box center [776, 552] width 8 height 15
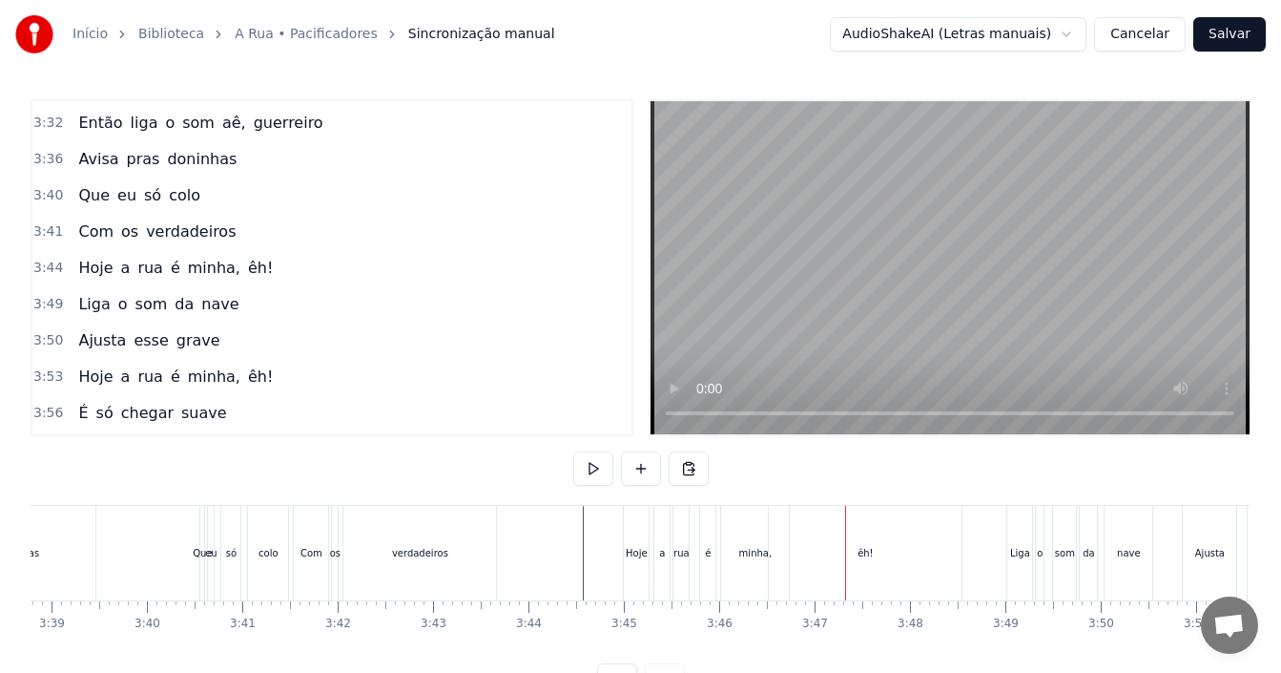
click at [756, 559] on div "minha," at bounding box center [755, 553] width 33 height 14
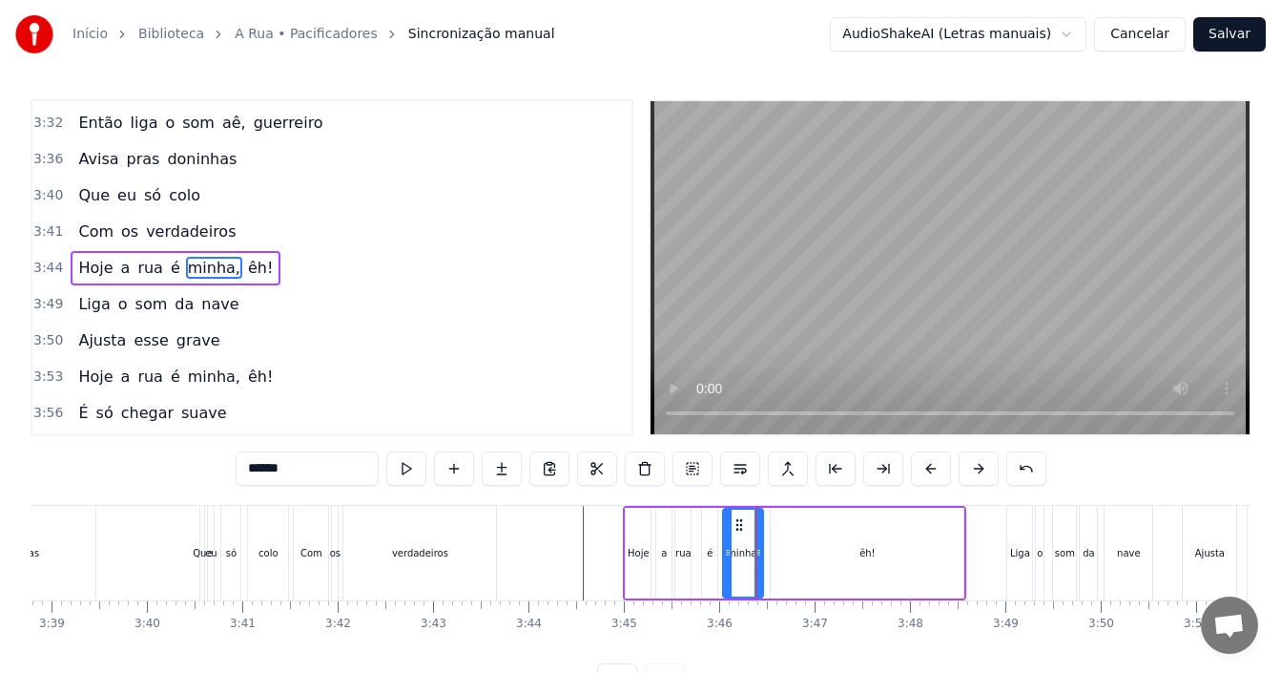
drag, startPoint x: 785, startPoint y: 545, endPoint x: 757, endPoint y: 544, distance: 27.7
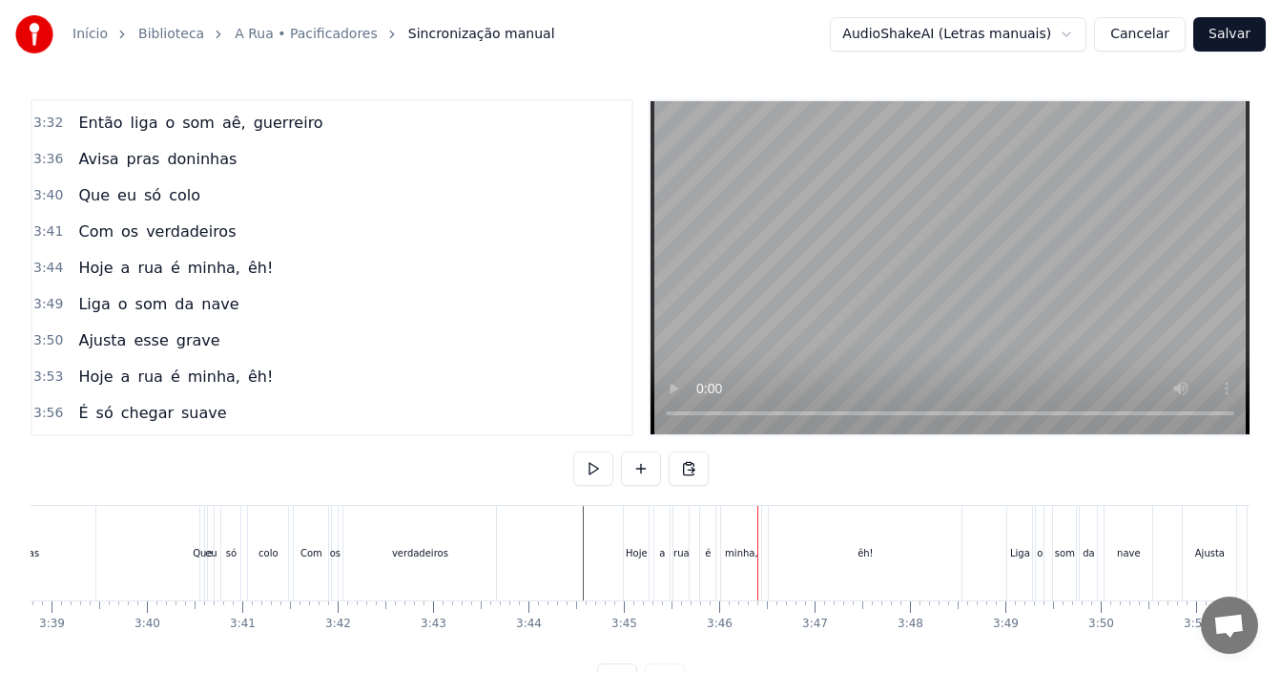
click at [811, 549] on div "êh!" at bounding box center [865, 553] width 193 height 94
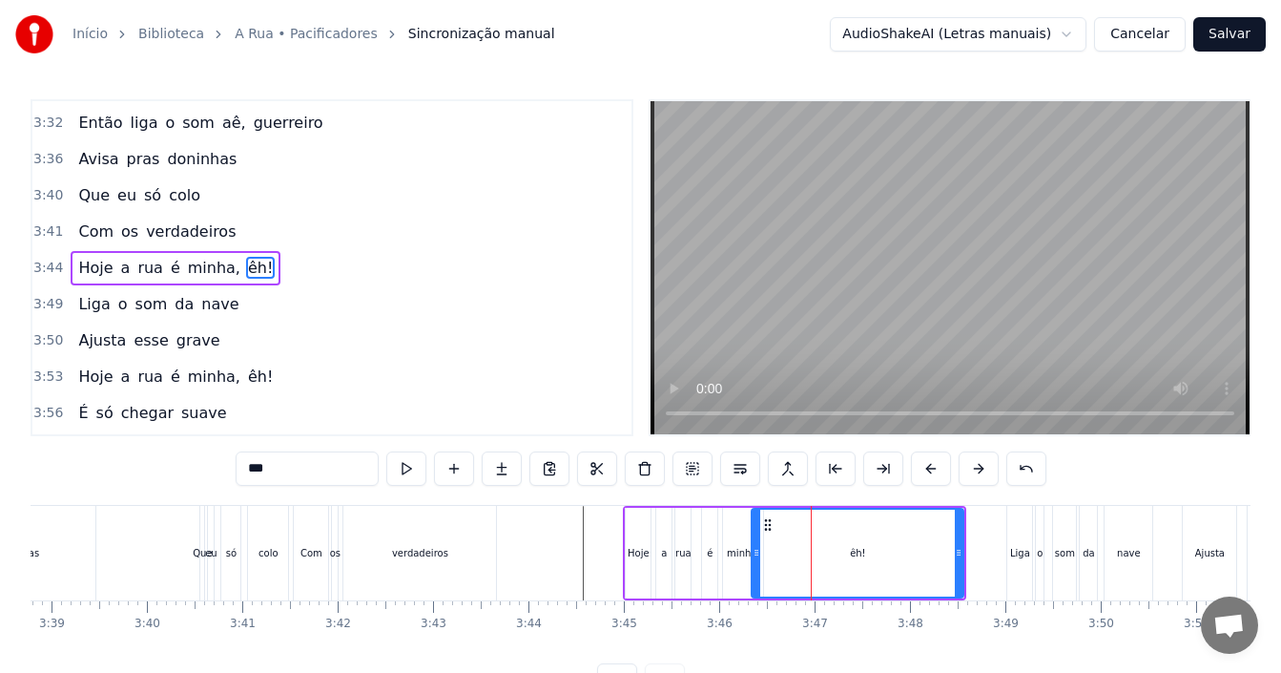
drag, startPoint x: 776, startPoint y: 553, endPoint x: 757, endPoint y: 552, distance: 19.1
click at [757, 552] on icon at bounding box center [757, 552] width 8 height 15
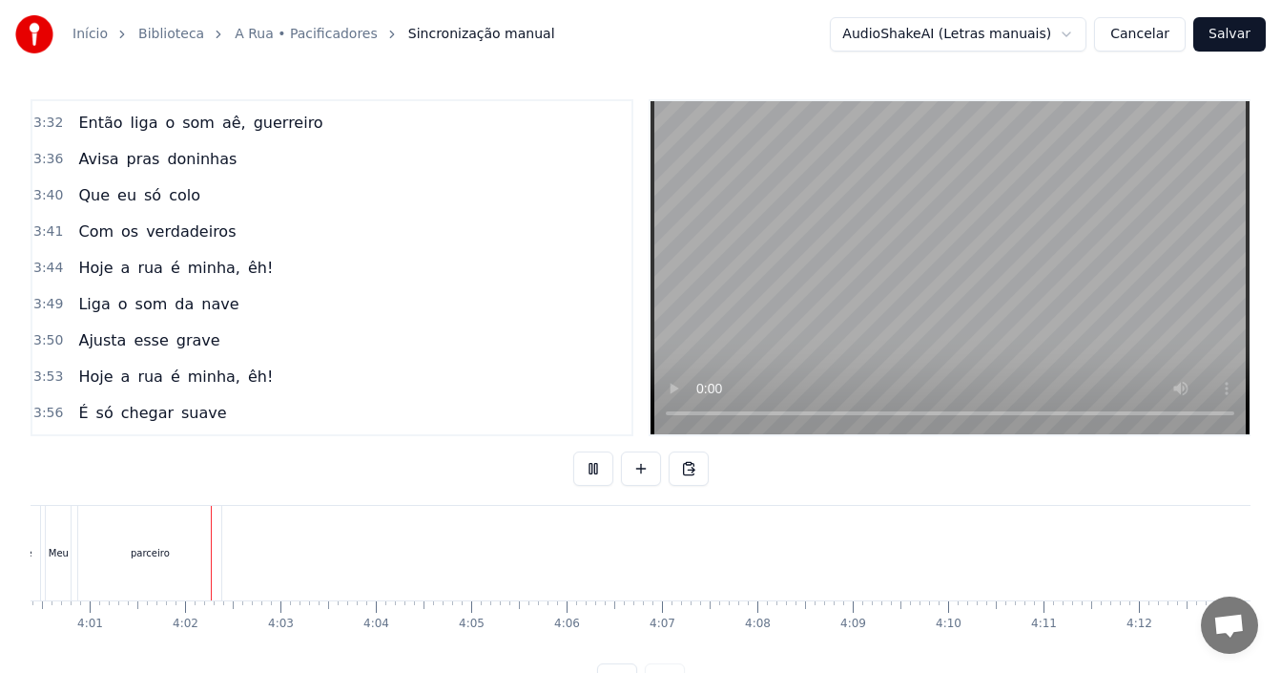
scroll to position [0, 22963]
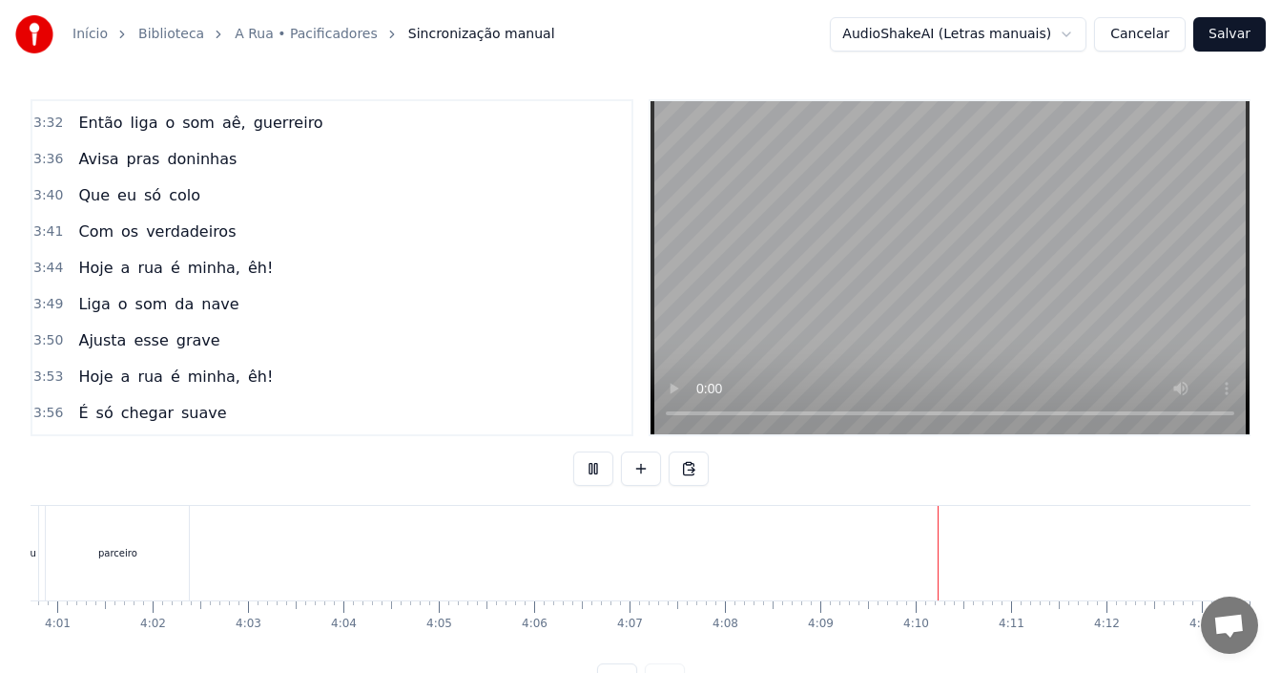
click at [1229, 31] on button "Salvar" at bounding box center [1229, 34] width 72 height 34
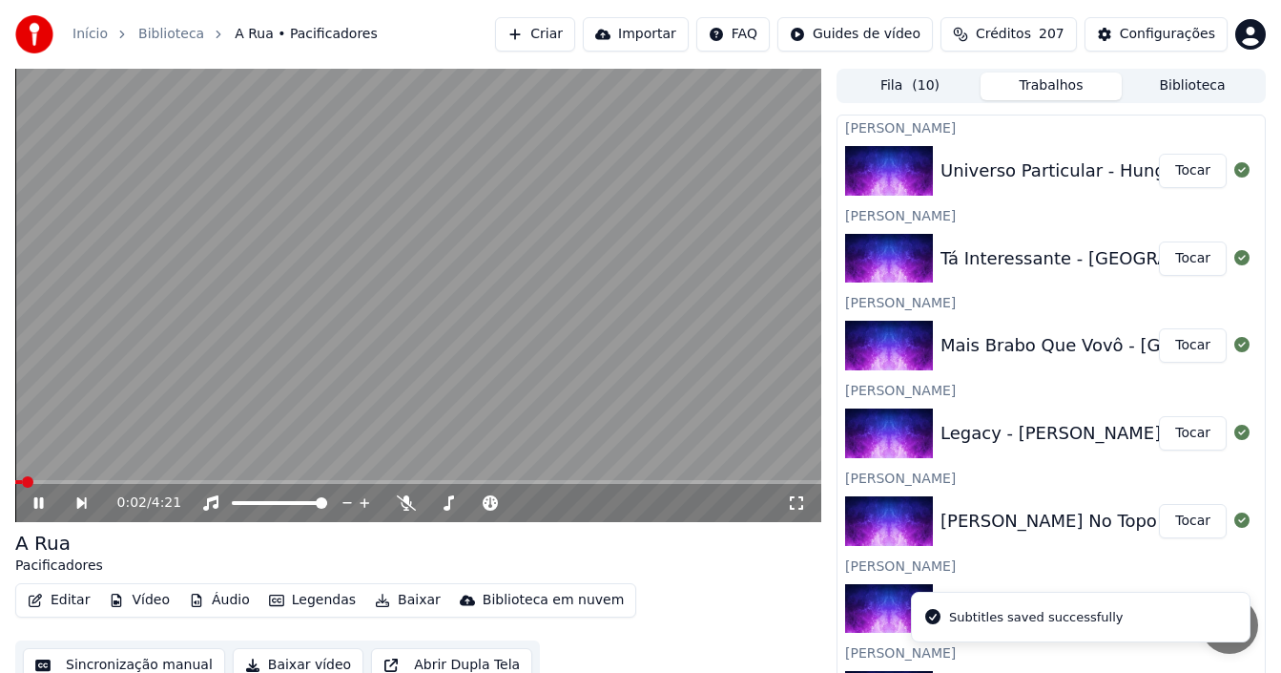
click at [395, 603] on button "Baixar" at bounding box center [407, 600] width 81 height 27
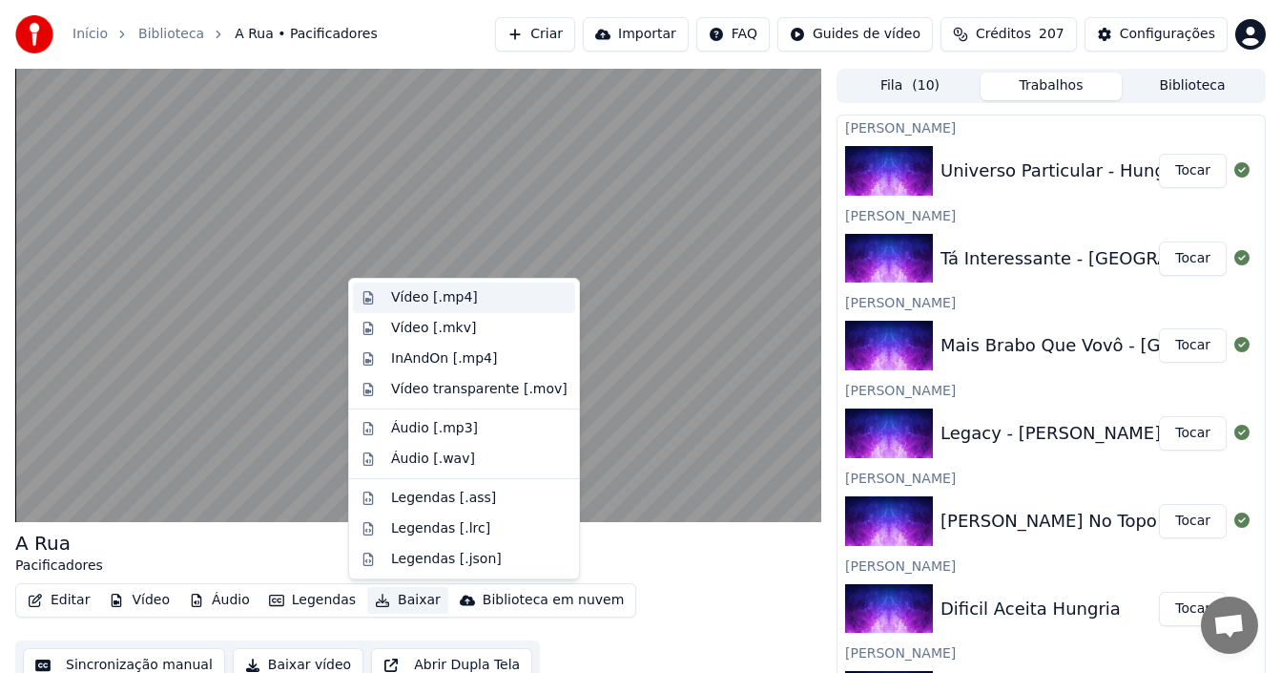
click at [425, 306] on div "Vídeo [.mp4]" at bounding box center [434, 297] width 87 height 19
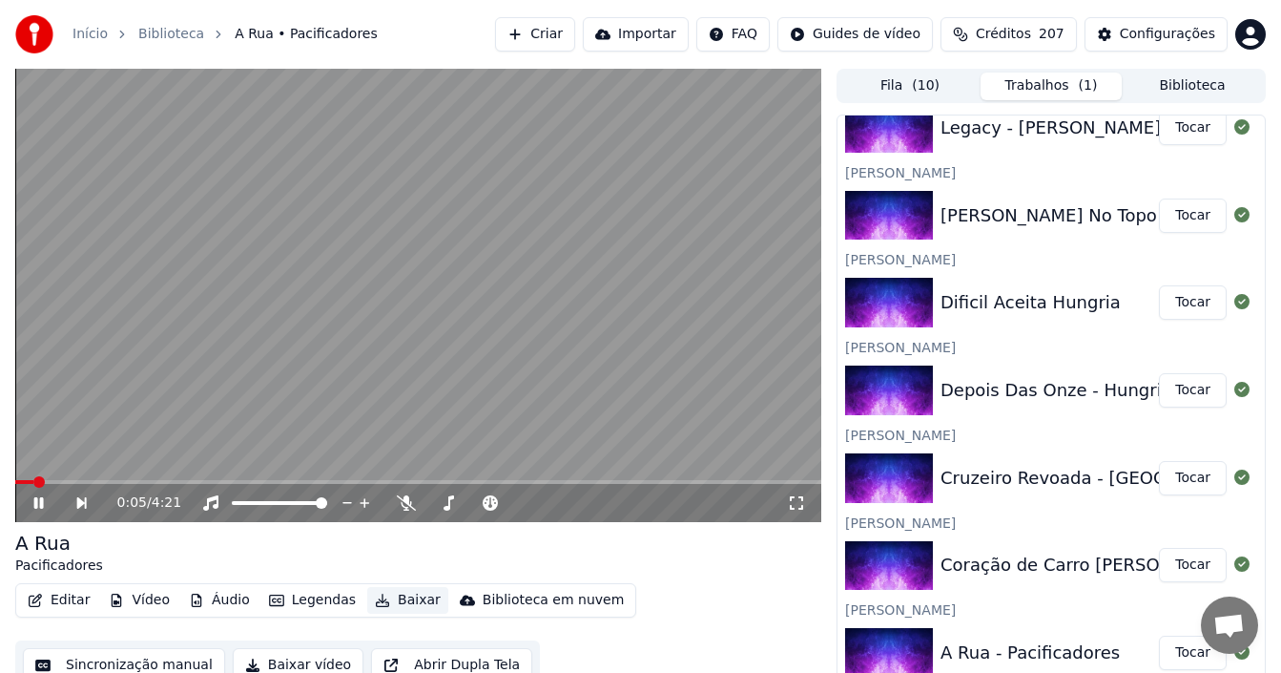
scroll to position [17, 0]
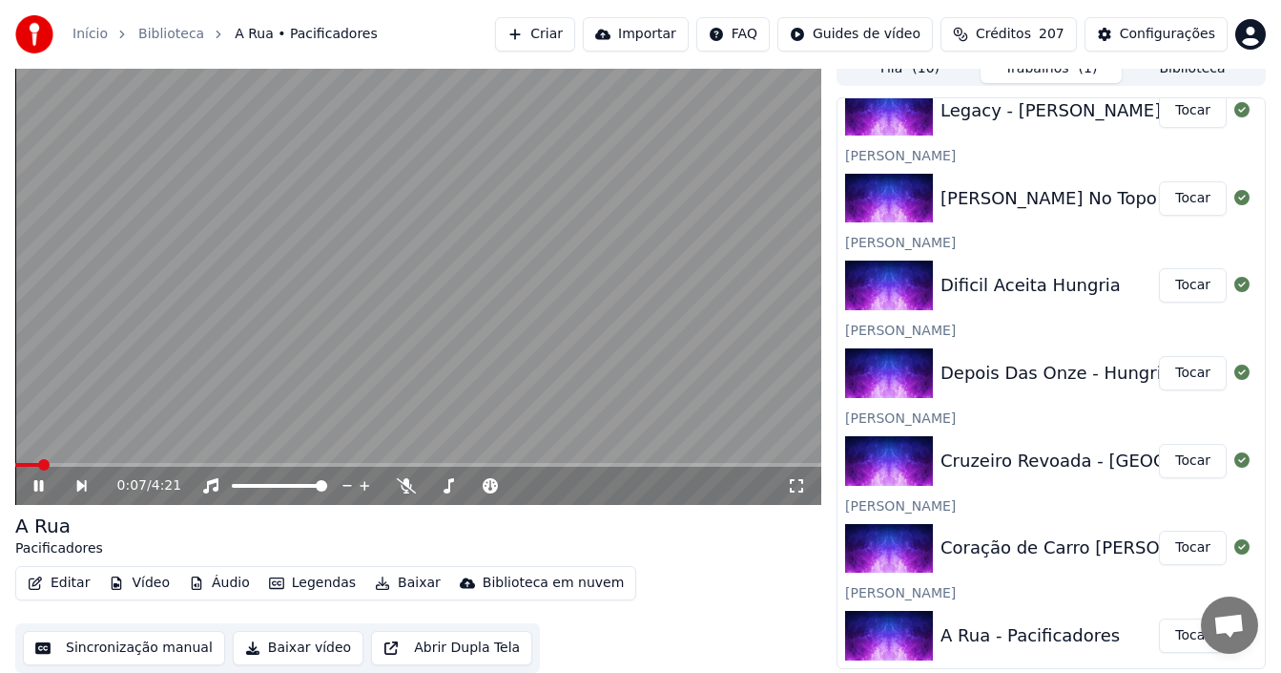
click at [38, 482] on icon at bounding box center [52, 485] width 43 height 15
click at [1173, 547] on button "Tocar" at bounding box center [1193, 547] width 68 height 34
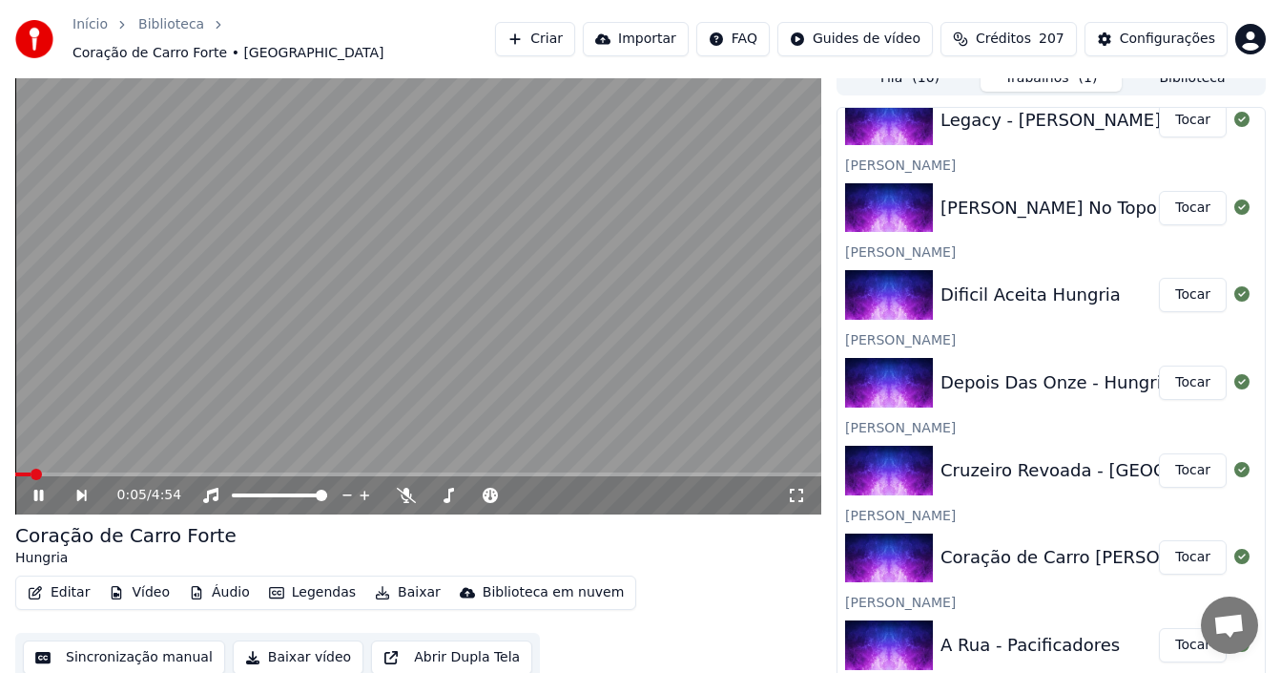
click at [36, 489] on icon at bounding box center [39, 494] width 10 height 11
click at [154, 649] on button "Sincronização manual" at bounding box center [124, 657] width 202 height 34
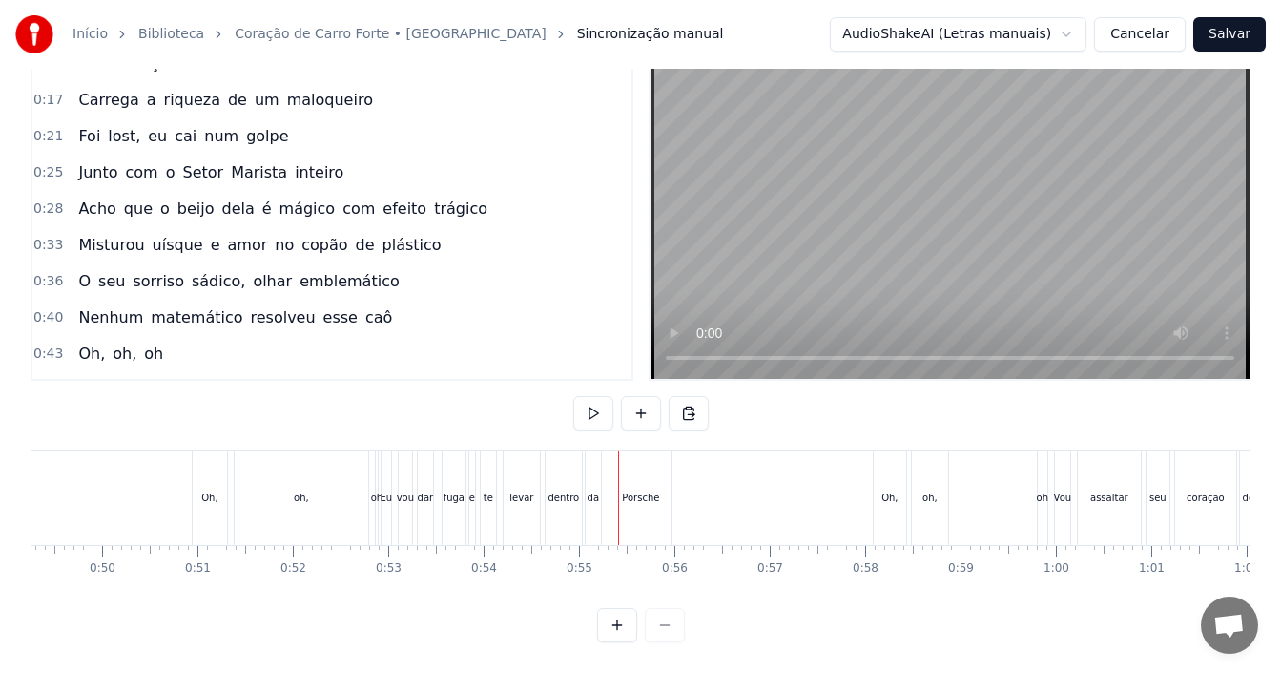
scroll to position [0, 4562]
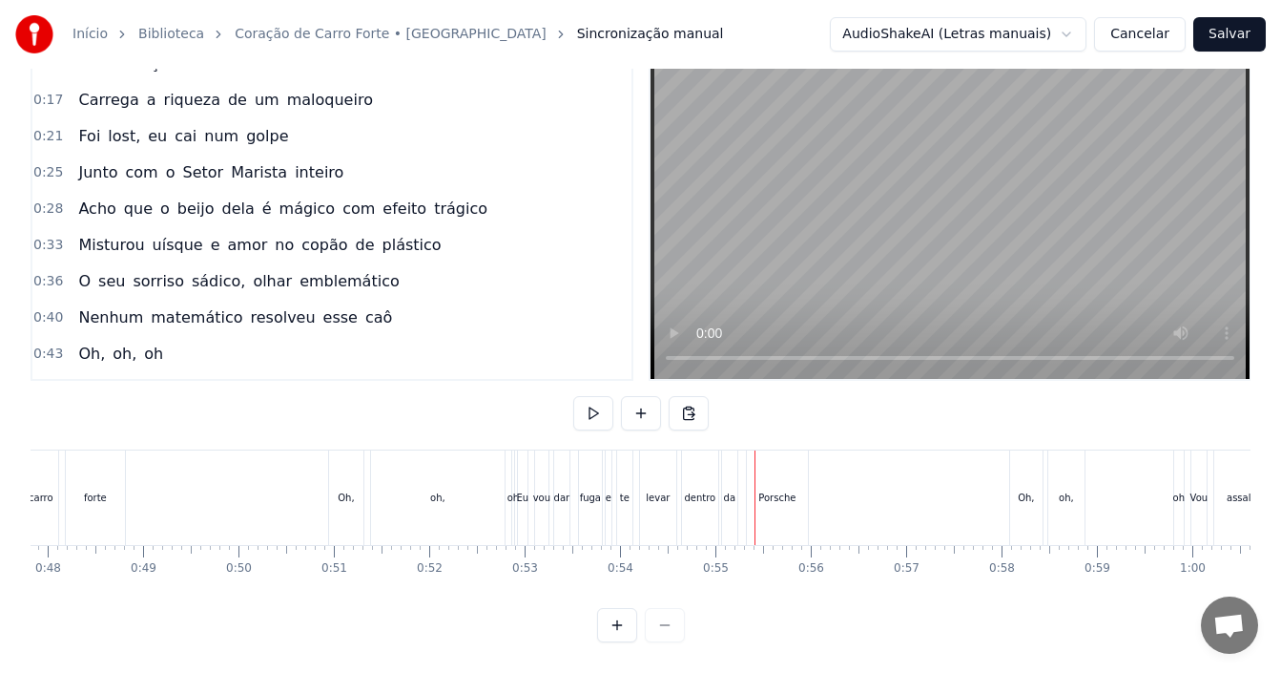
click at [507, 490] on div "oh" at bounding box center [512, 497] width 11 height 14
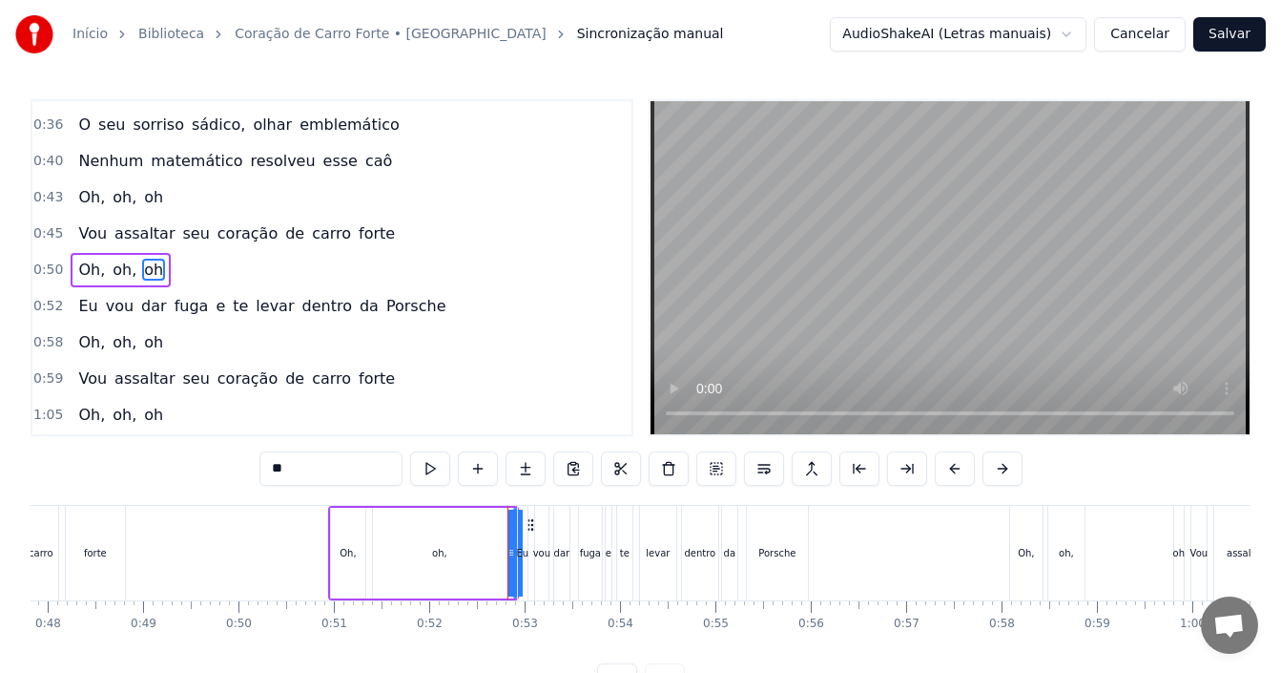
scroll to position [214, 0]
drag, startPoint x: 507, startPoint y: 527, endPoint x: 497, endPoint y: 525, distance: 9.7
click at [497, 525] on div "Oh, oh, [GEOGRAPHIC_DATA]" at bounding box center [423, 553] width 191 height 94
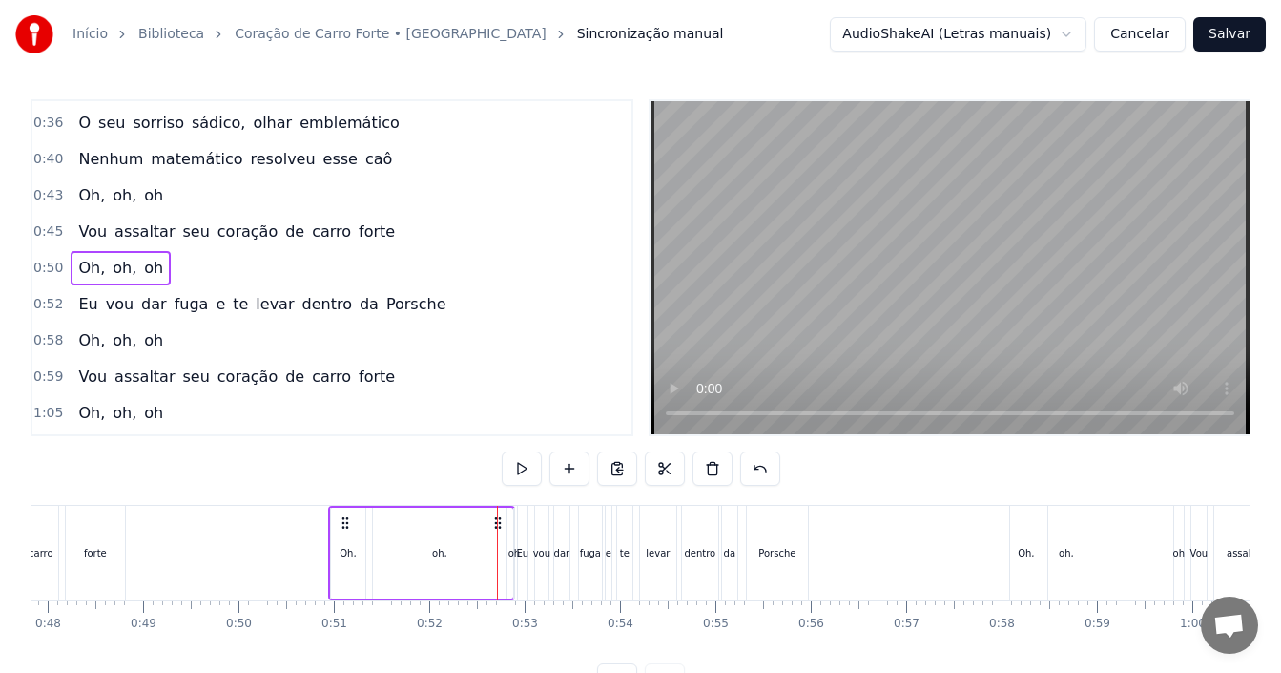
click at [487, 528] on div "oh," at bounding box center [440, 552] width 134 height 91
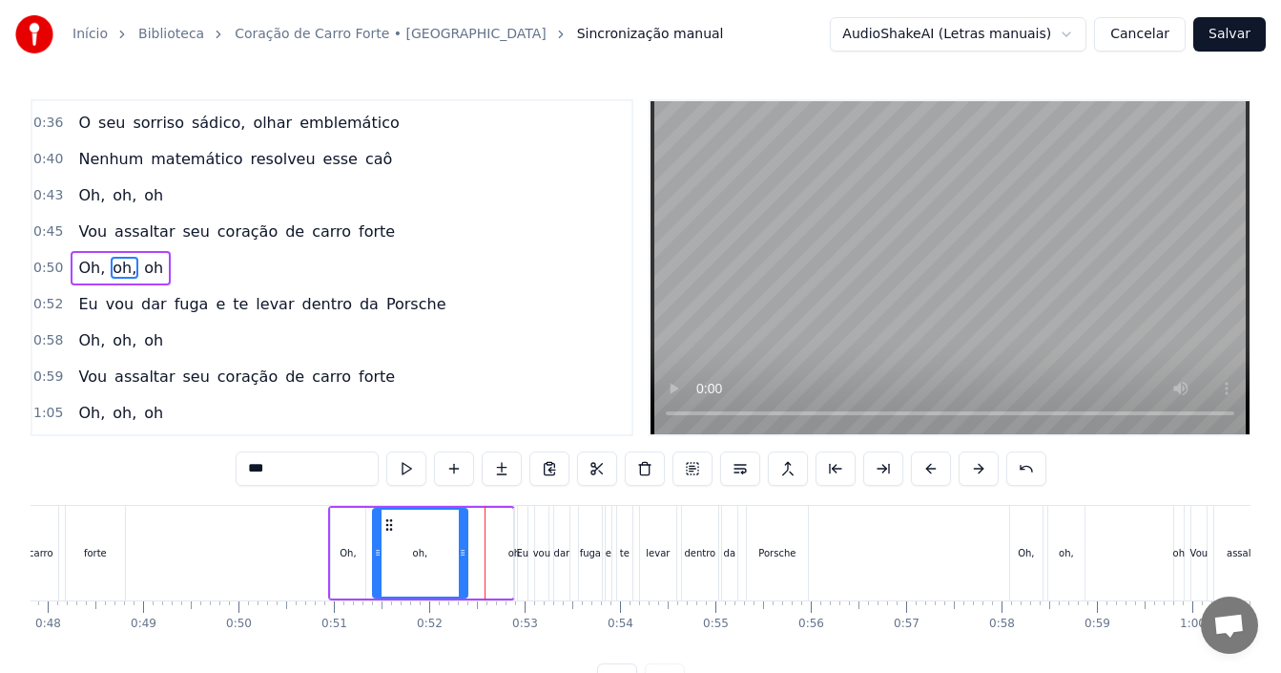
drag, startPoint x: 504, startPoint y: 541, endPoint x: 465, endPoint y: 537, distance: 39.3
click at [465, 537] on div at bounding box center [463, 552] width 8 height 87
click at [511, 551] on div "oh" at bounding box center [513, 553] width 11 height 14
type input "**"
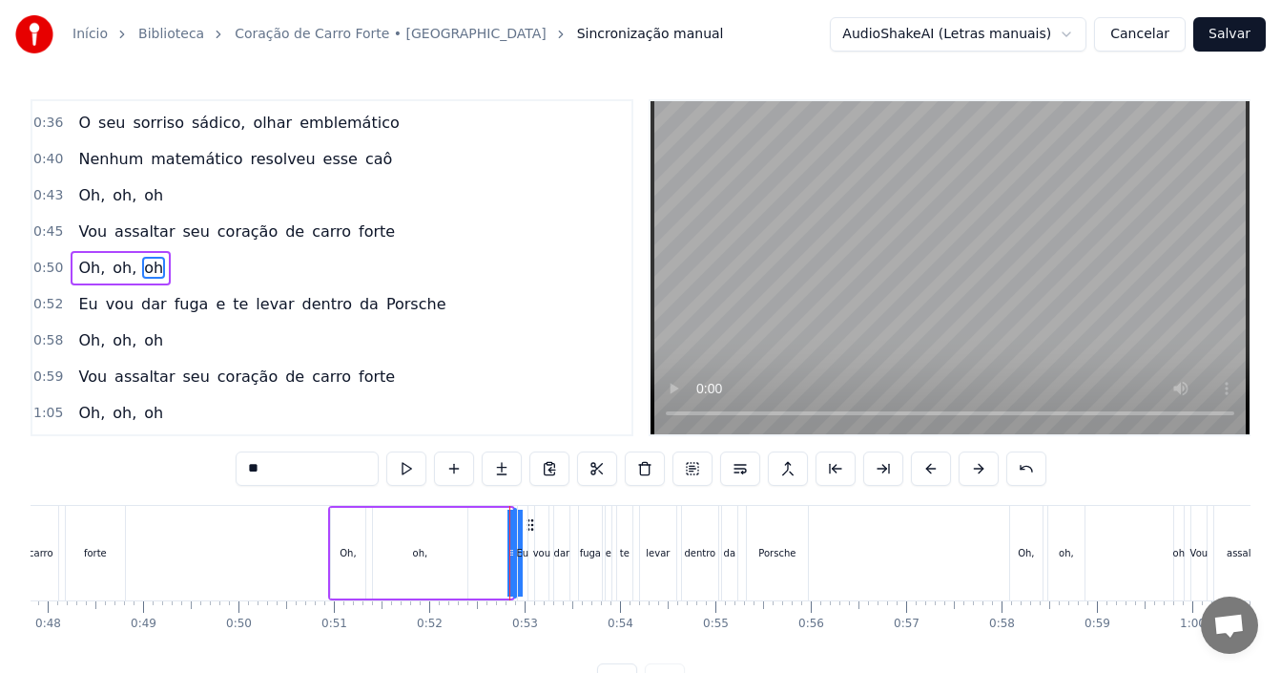
drag, startPoint x: 510, startPoint y: 551, endPoint x: 496, endPoint y: 551, distance: 14.3
click at [496, 551] on div "Oh, oh, [GEOGRAPHIC_DATA]" at bounding box center [421, 553] width 187 height 94
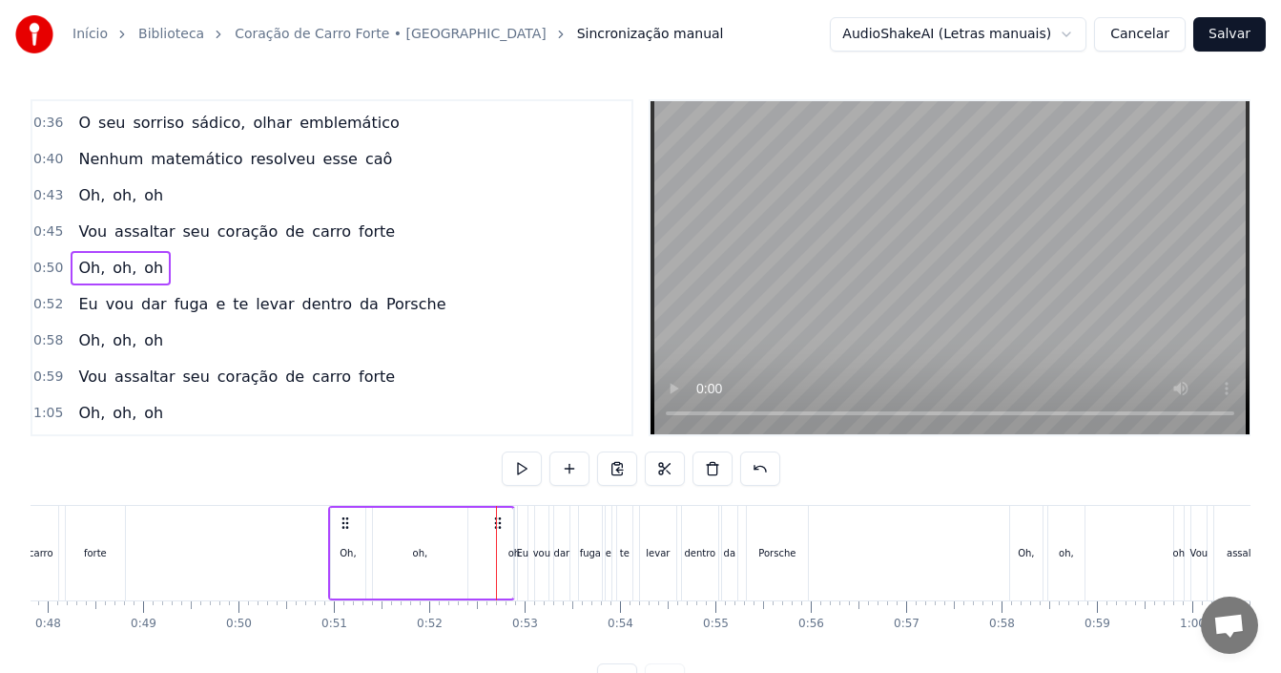
click at [511, 551] on div "oh" at bounding box center [513, 553] width 11 height 14
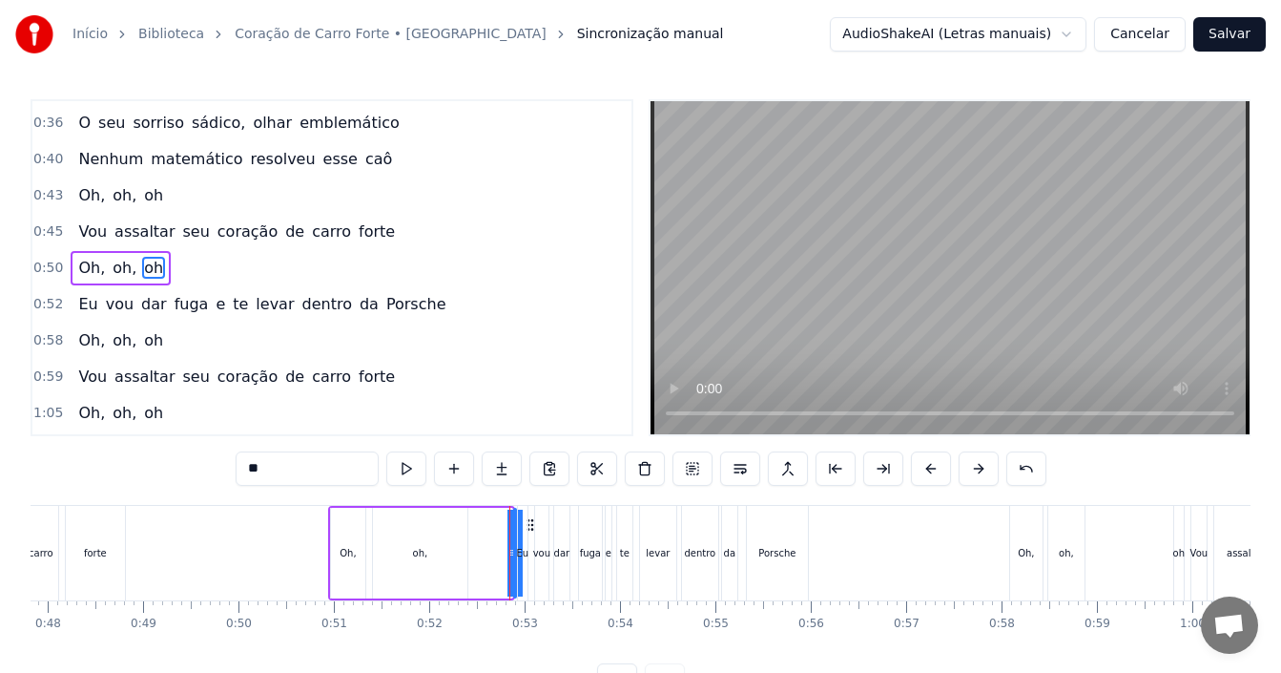
click at [505, 551] on div "Oh, oh, [GEOGRAPHIC_DATA]" at bounding box center [421, 553] width 187 height 94
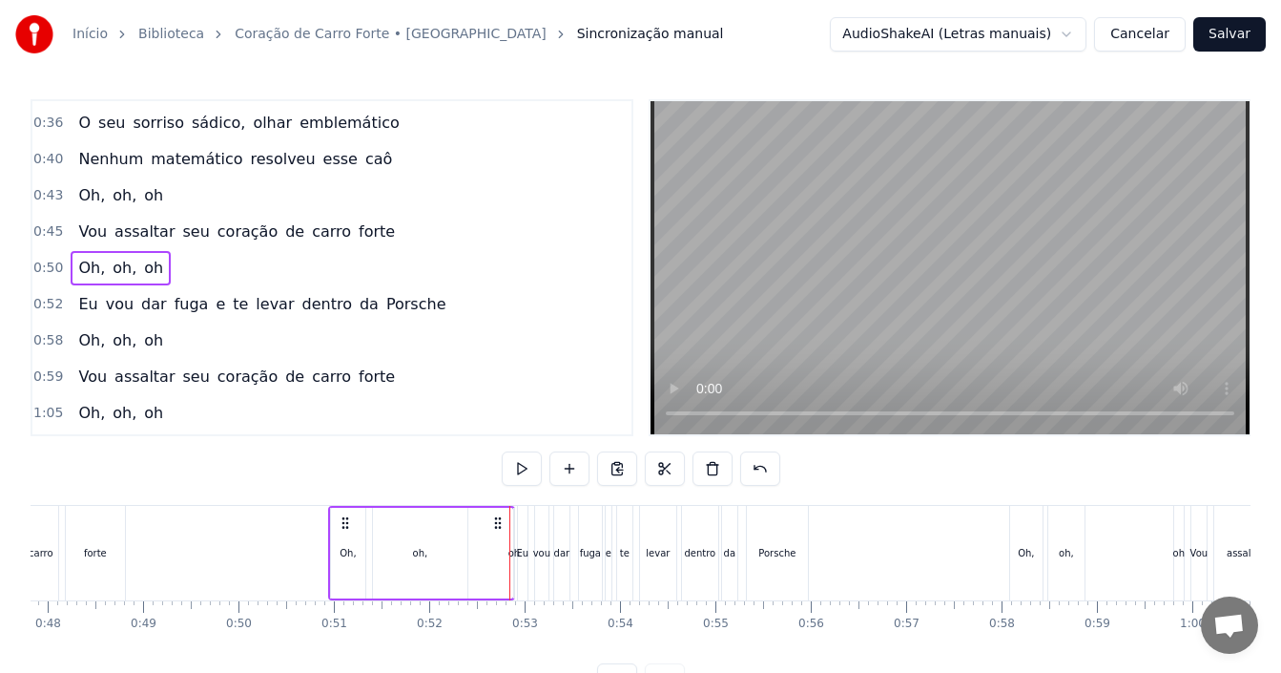
click at [509, 551] on div at bounding box center [509, 553] width 1 height 94
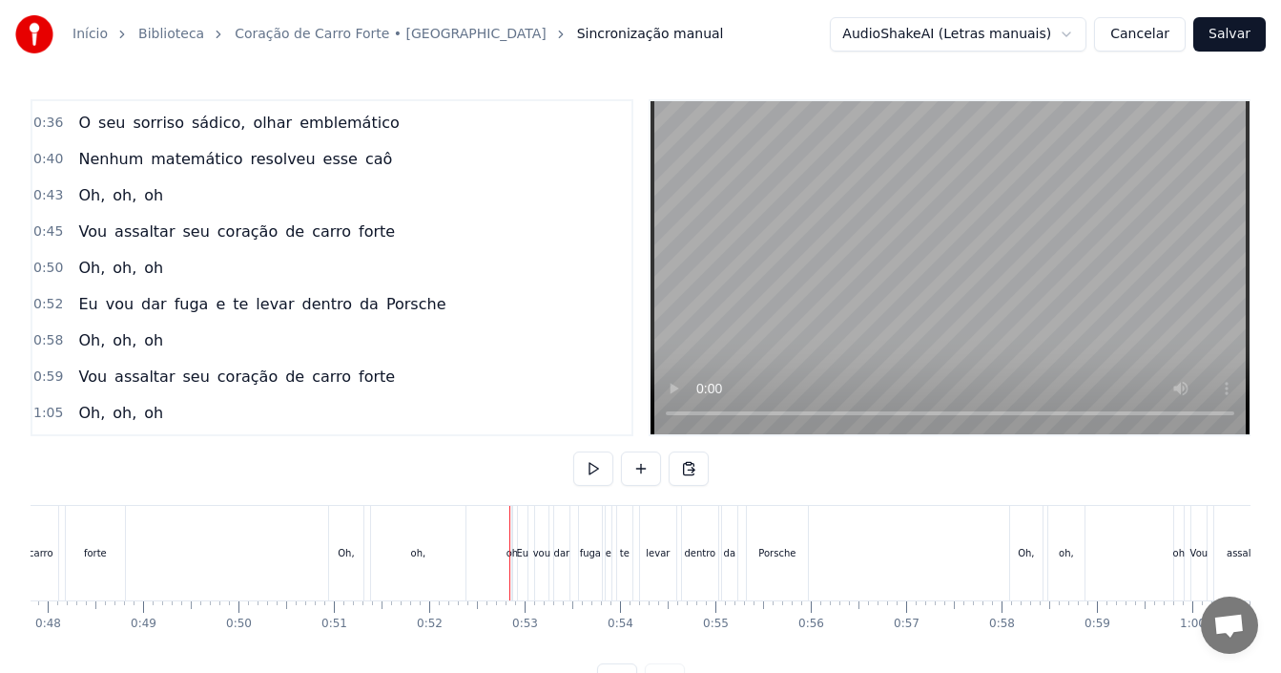
click at [511, 551] on div "oh" at bounding box center [512, 553] width 11 height 14
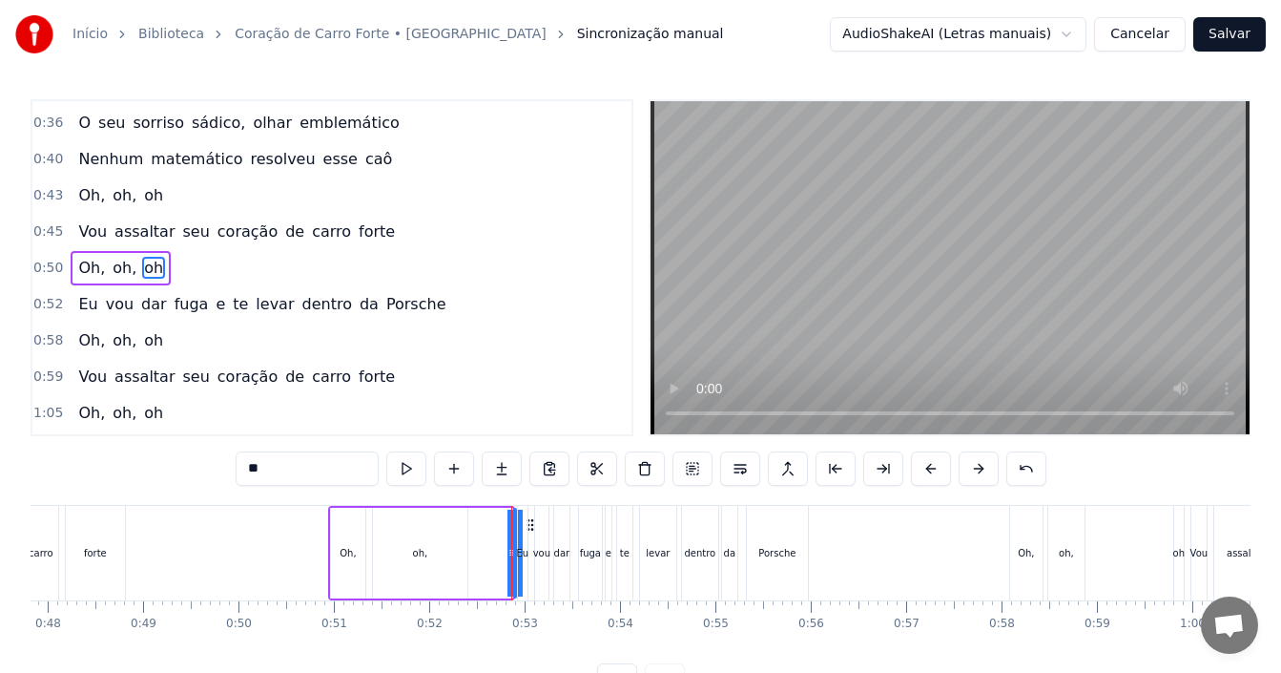
drag, startPoint x: 511, startPoint y: 551, endPoint x: 530, endPoint y: 552, distance: 19.1
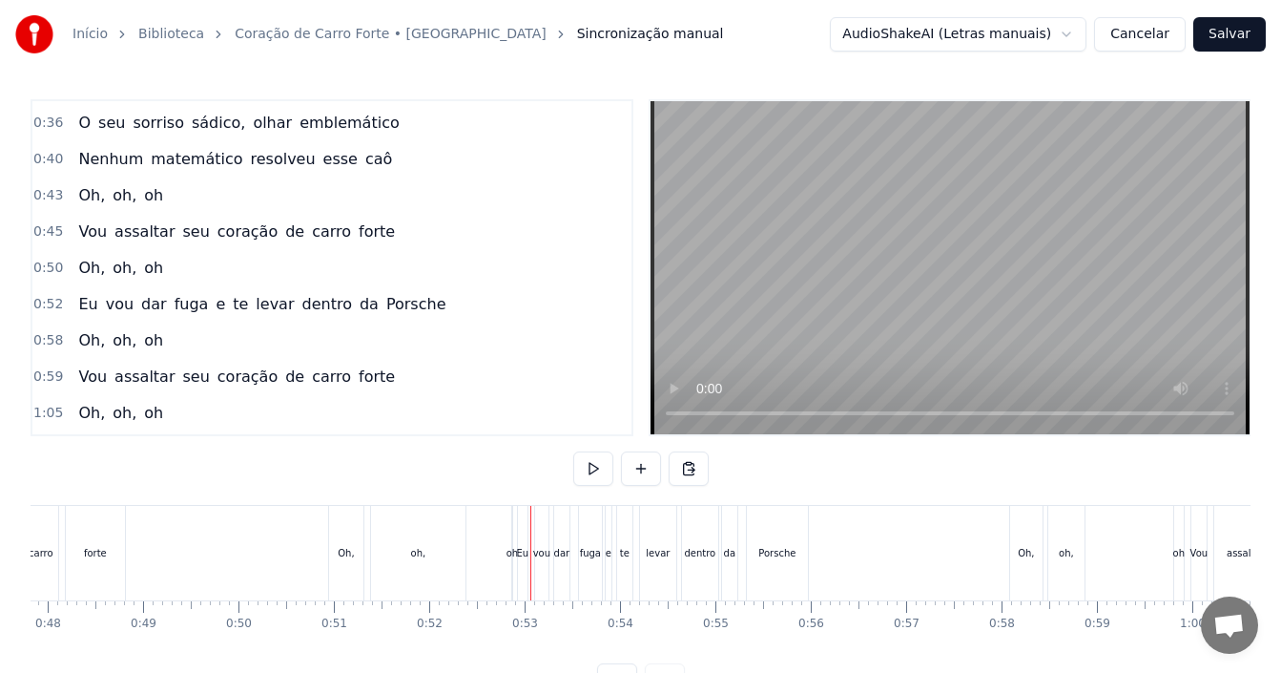
click at [507, 554] on div "oh" at bounding box center [512, 553] width 11 height 14
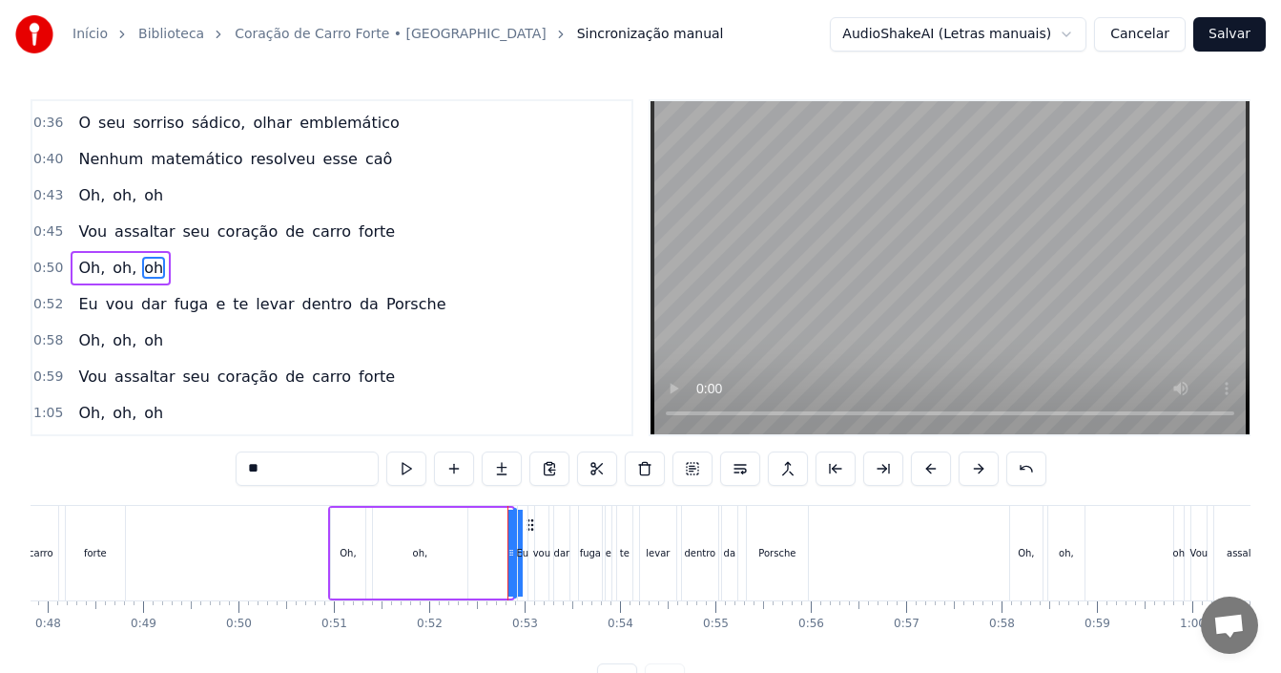
drag, startPoint x: 509, startPoint y: 538, endPoint x: 495, endPoint y: 539, distance: 14.3
click at [495, 539] on div "Oh, oh, [GEOGRAPHIC_DATA]" at bounding box center [421, 553] width 187 height 94
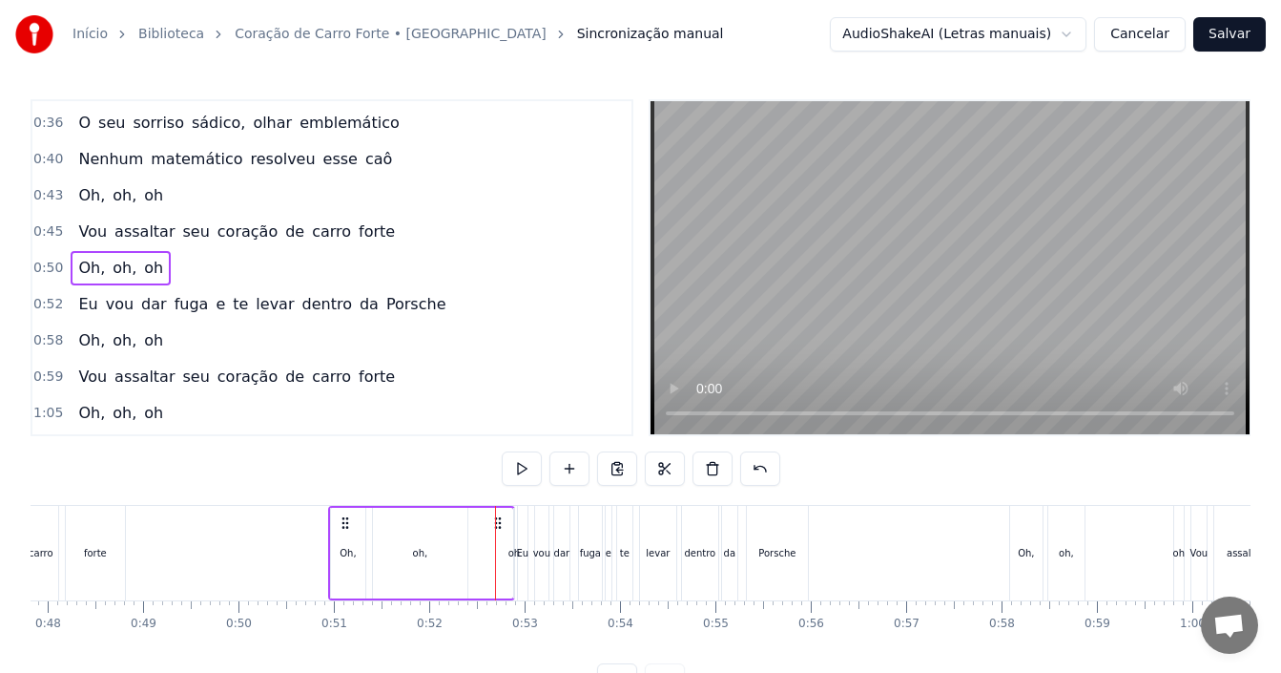
click at [510, 551] on div "oh" at bounding box center [513, 553] width 11 height 14
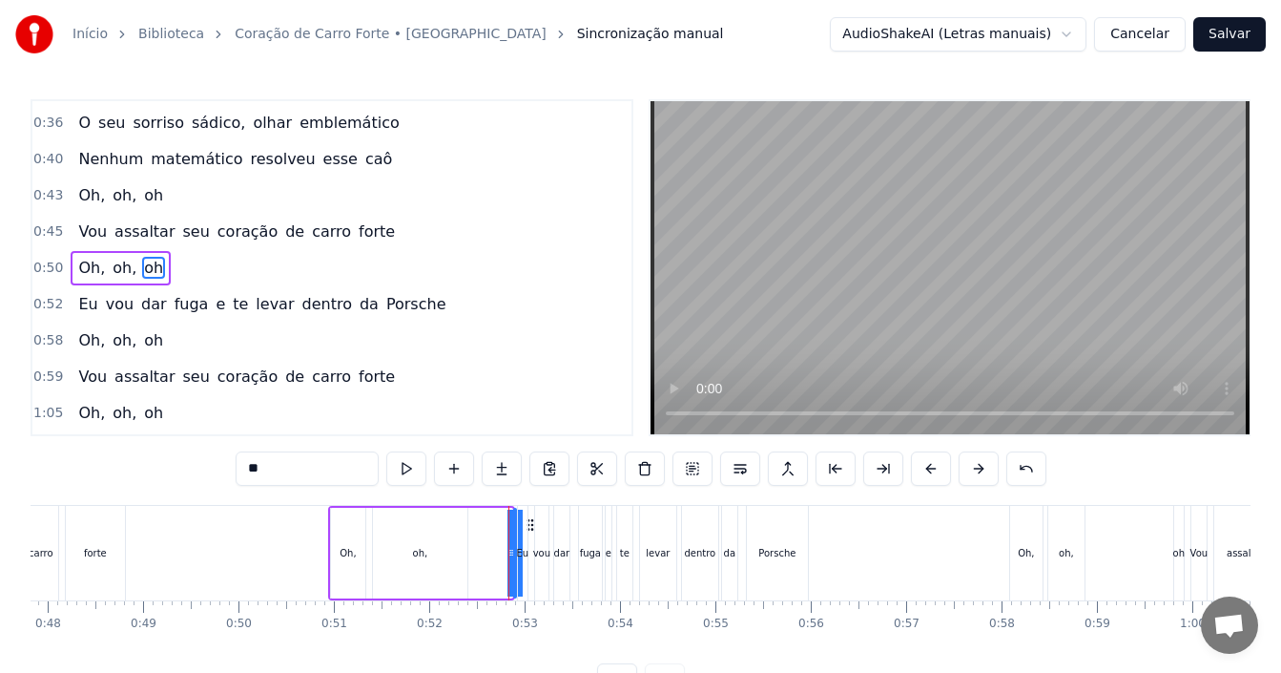
drag, startPoint x: 507, startPoint y: 543, endPoint x: 487, endPoint y: 539, distance: 20.4
click at [487, 539] on div "Oh, oh, [GEOGRAPHIC_DATA]" at bounding box center [421, 553] width 187 height 94
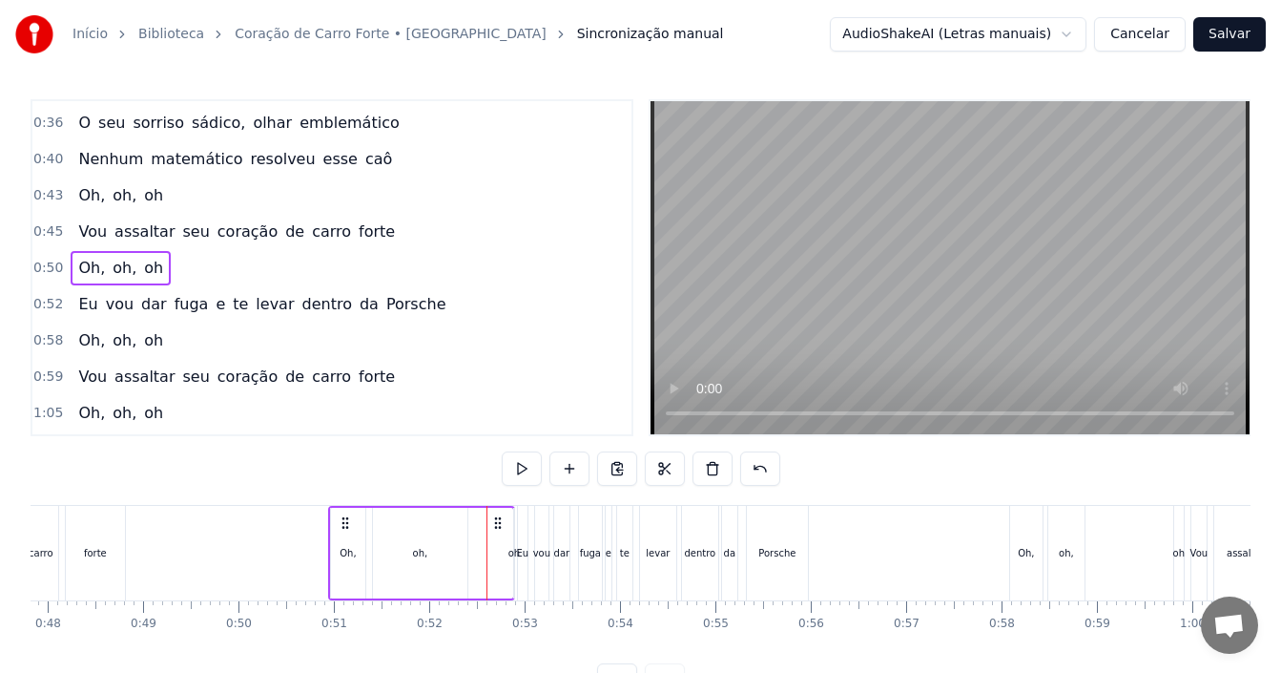
click at [438, 551] on div "oh," at bounding box center [420, 552] width 94 height 91
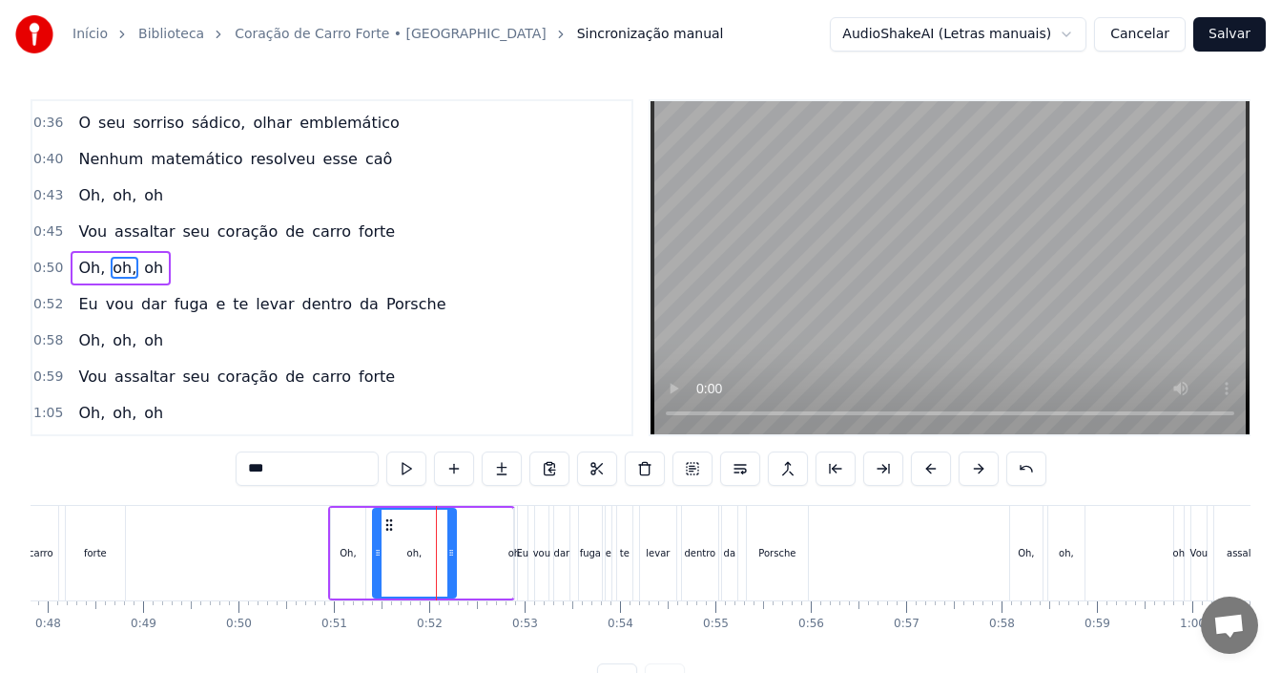
drag, startPoint x: 466, startPoint y: 548, endPoint x: 453, endPoint y: 546, distance: 12.5
click at [453, 546] on icon at bounding box center [451, 552] width 8 height 15
click at [508, 556] on div "Oh, oh, [GEOGRAPHIC_DATA]" at bounding box center [421, 553] width 187 height 94
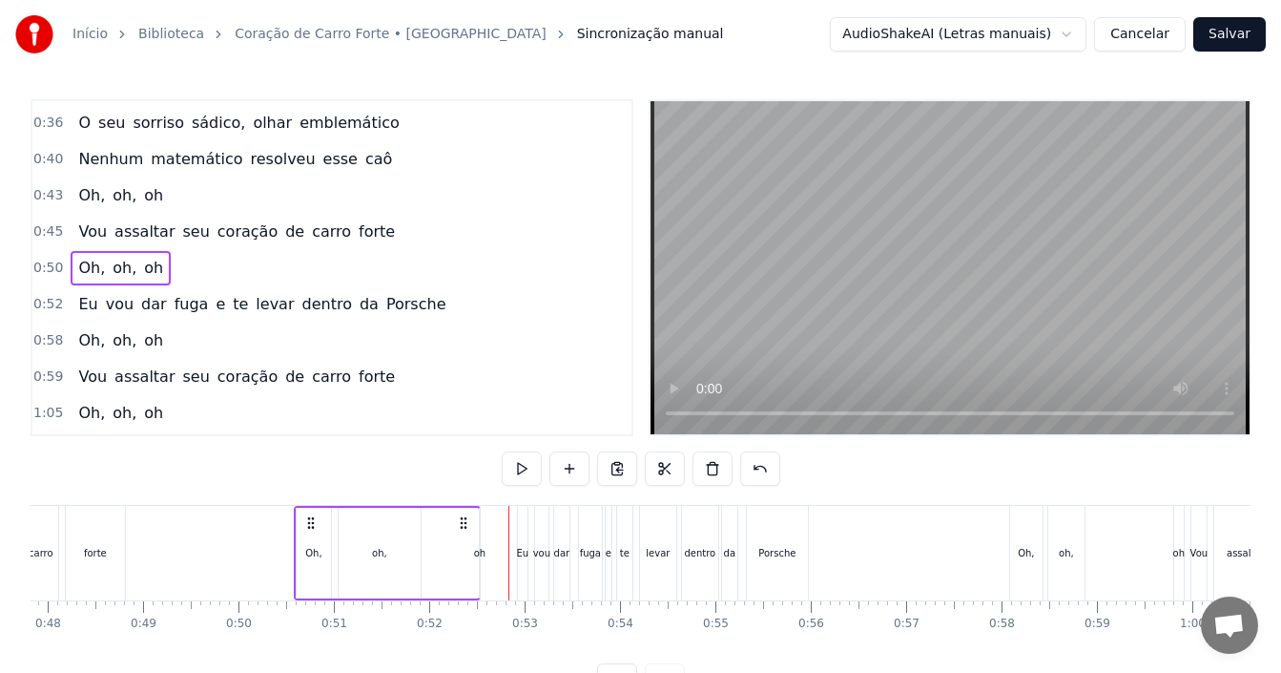
drag, startPoint x: 501, startPoint y: 520, endPoint x: 451, endPoint y: 549, distance: 57.7
click at [464, 515] on icon at bounding box center [463, 522] width 15 height 15
click at [451, 550] on div "Oh, oh, [GEOGRAPHIC_DATA]" at bounding box center [384, 553] width 187 height 94
click at [476, 554] on div "oh" at bounding box center [476, 553] width 11 height 14
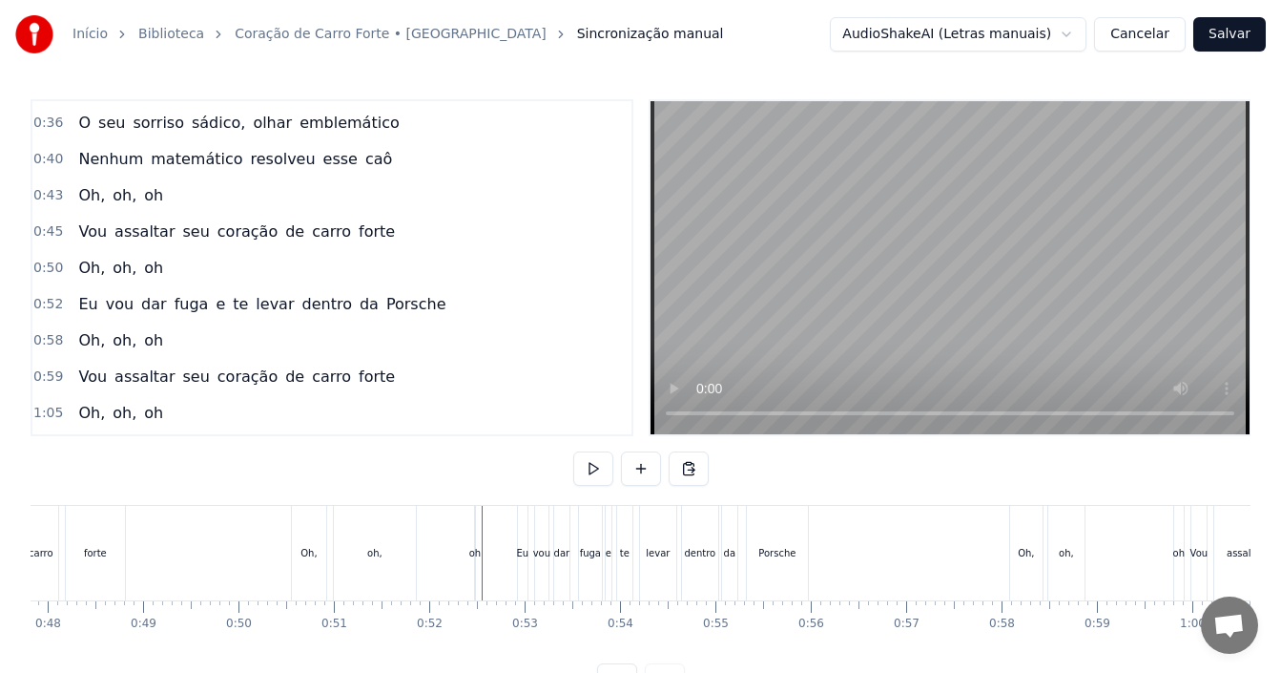
click at [477, 550] on div "oh" at bounding box center [474, 553] width 11 height 14
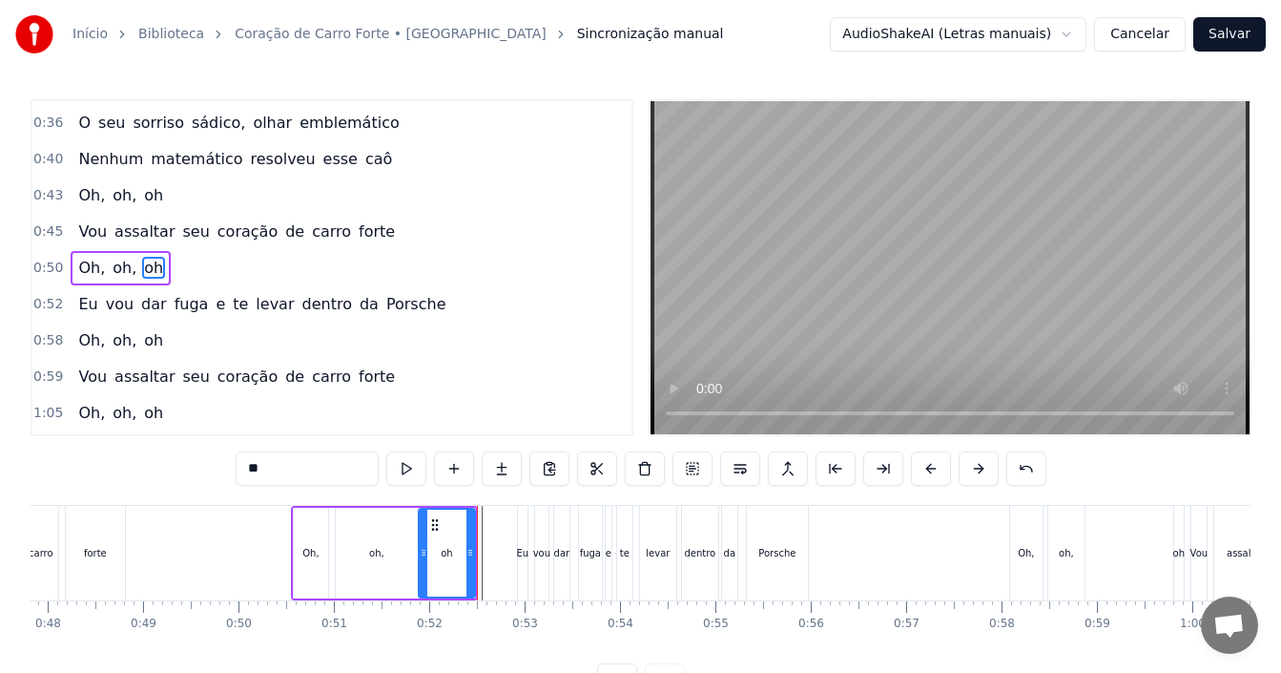
drag, startPoint x: 479, startPoint y: 550, endPoint x: 421, endPoint y: 549, distance: 58.2
click at [421, 549] on icon at bounding box center [424, 552] width 8 height 15
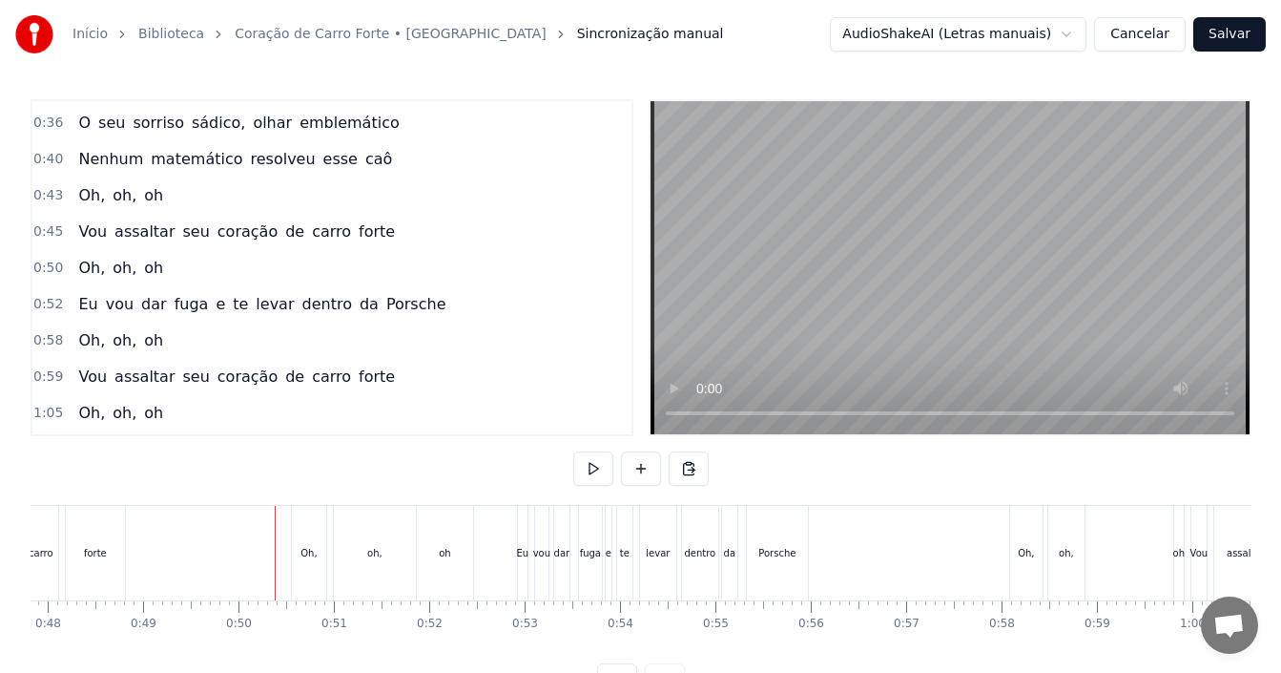
click at [313, 552] on div "Oh," at bounding box center [308, 553] width 16 height 14
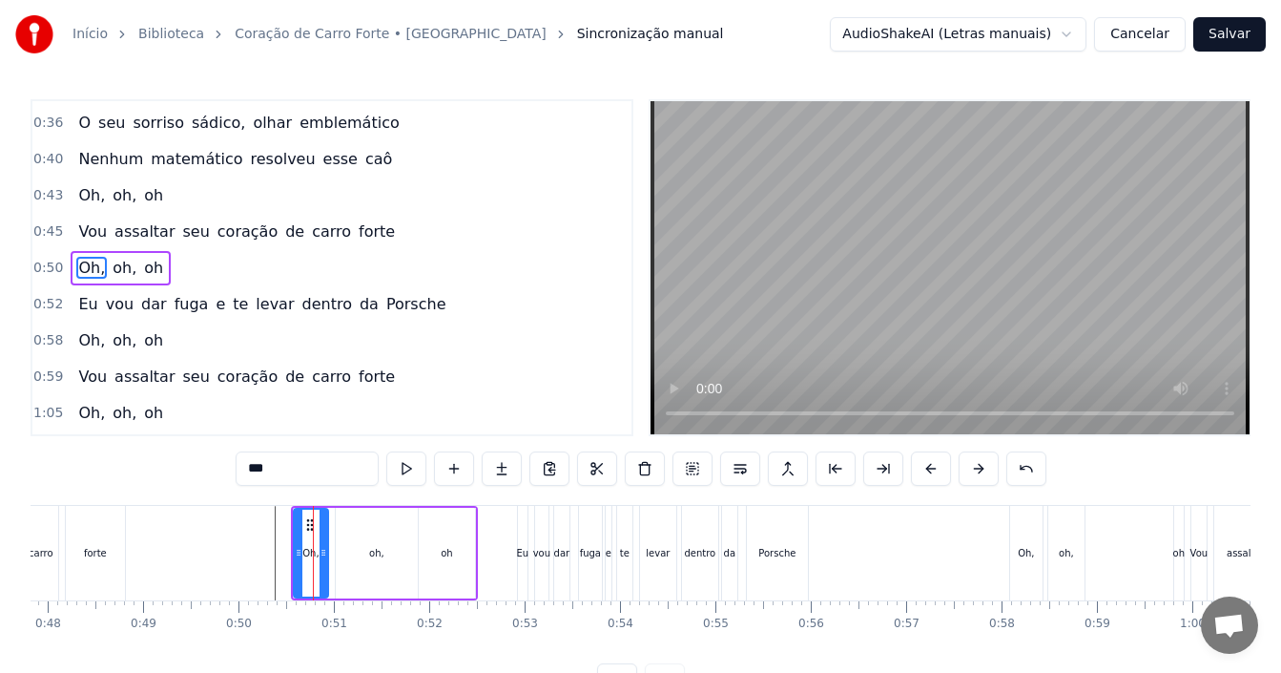
click at [239, 263] on div "0:50 Oh, oh, oh" at bounding box center [331, 268] width 599 height 36
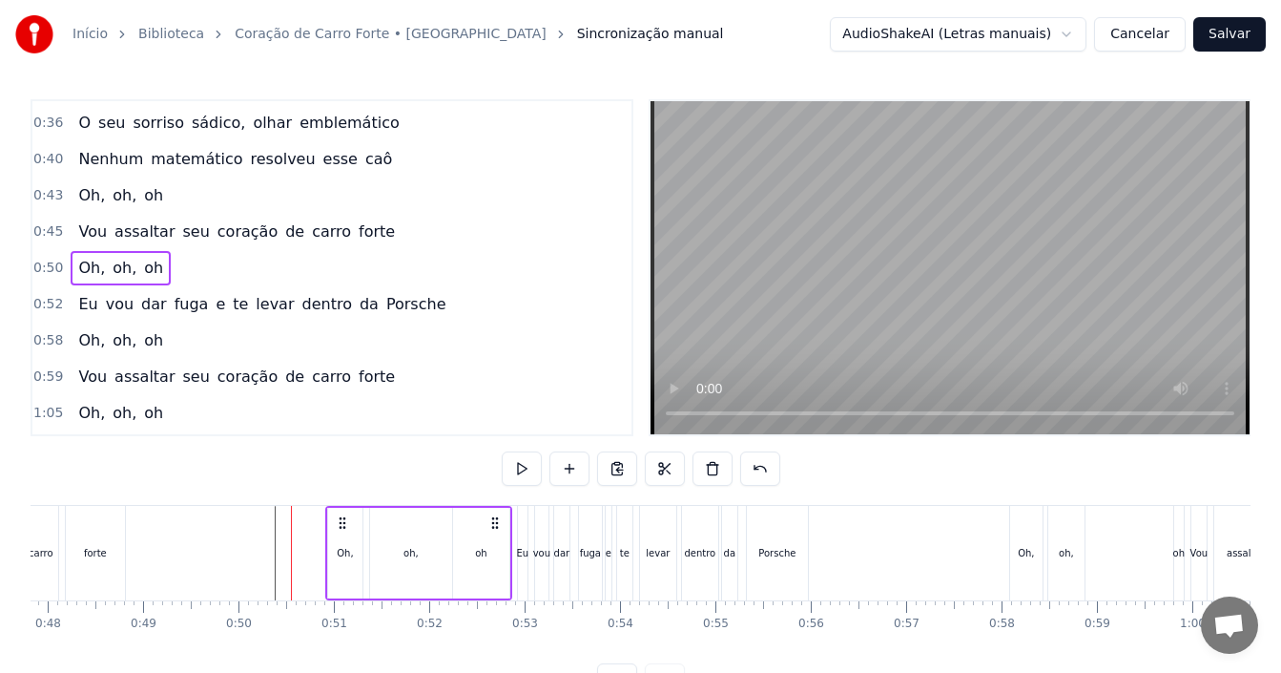
drag, startPoint x: 466, startPoint y: 517, endPoint x: 495, endPoint y: 517, distance: 28.6
click at [495, 517] on icon at bounding box center [494, 522] width 15 height 15
click at [330, 518] on circle at bounding box center [330, 517] width 1 height 1
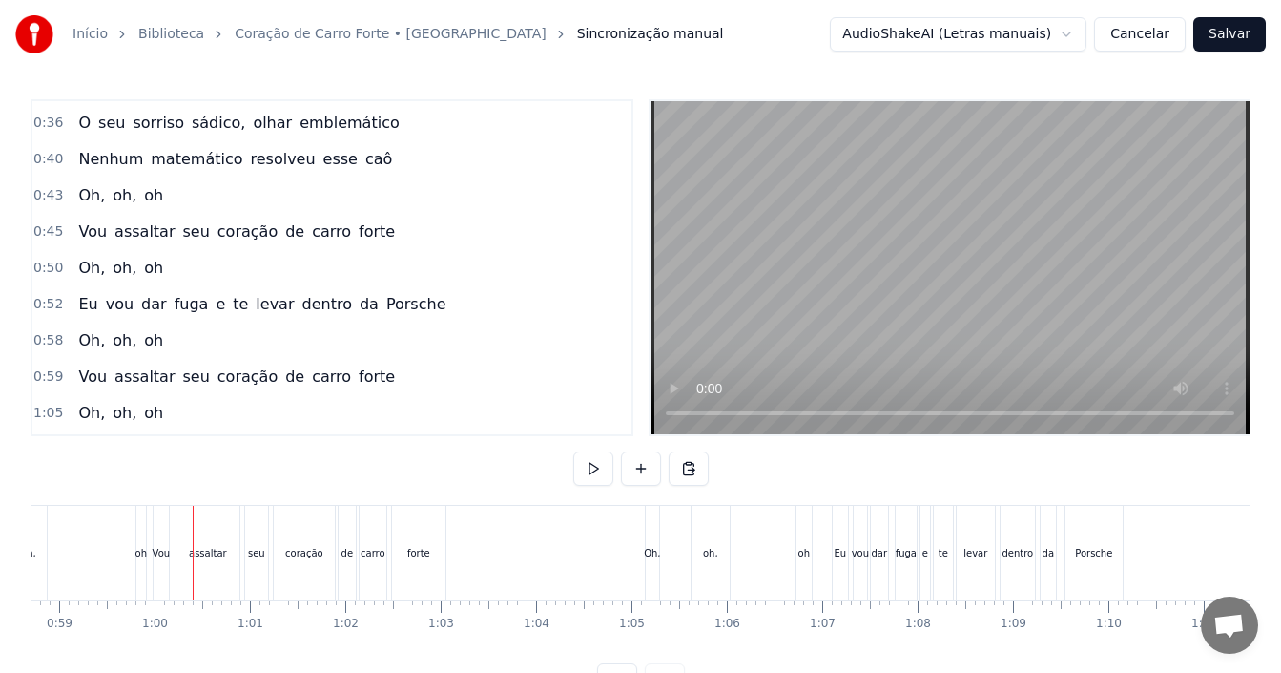
scroll to position [72, 0]
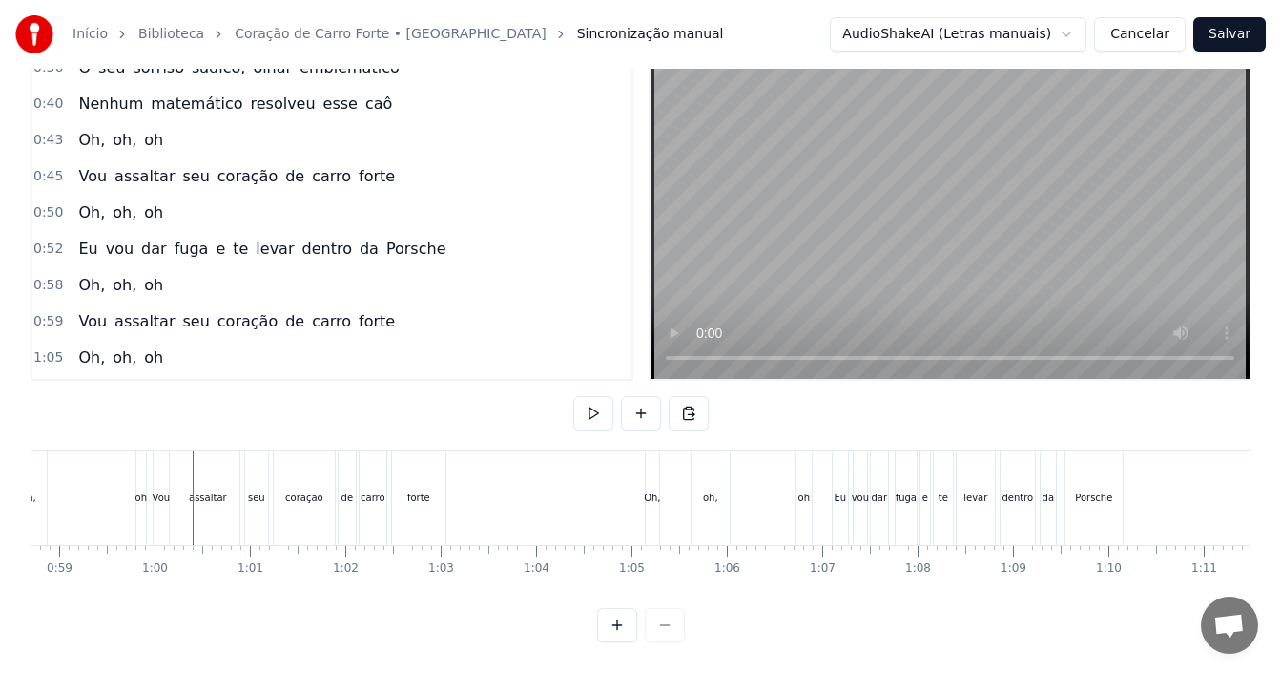
click at [140, 490] on div "oh" at bounding box center [140, 497] width 11 height 14
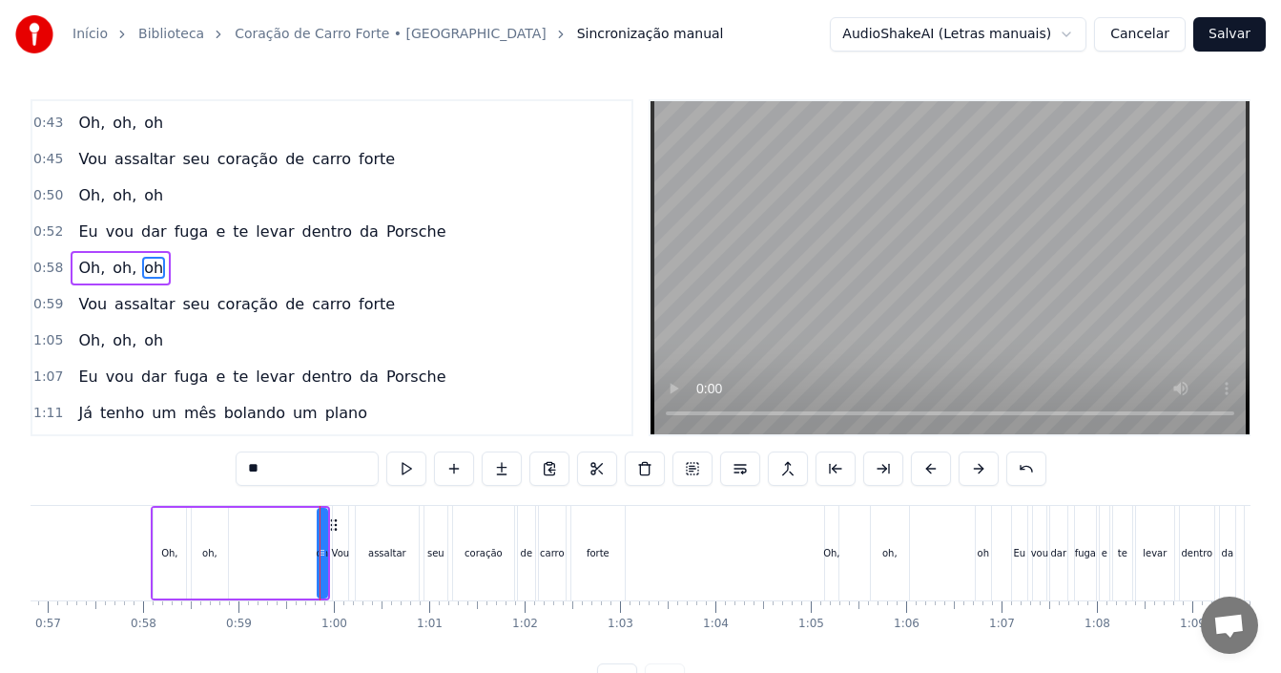
scroll to position [0, 5352]
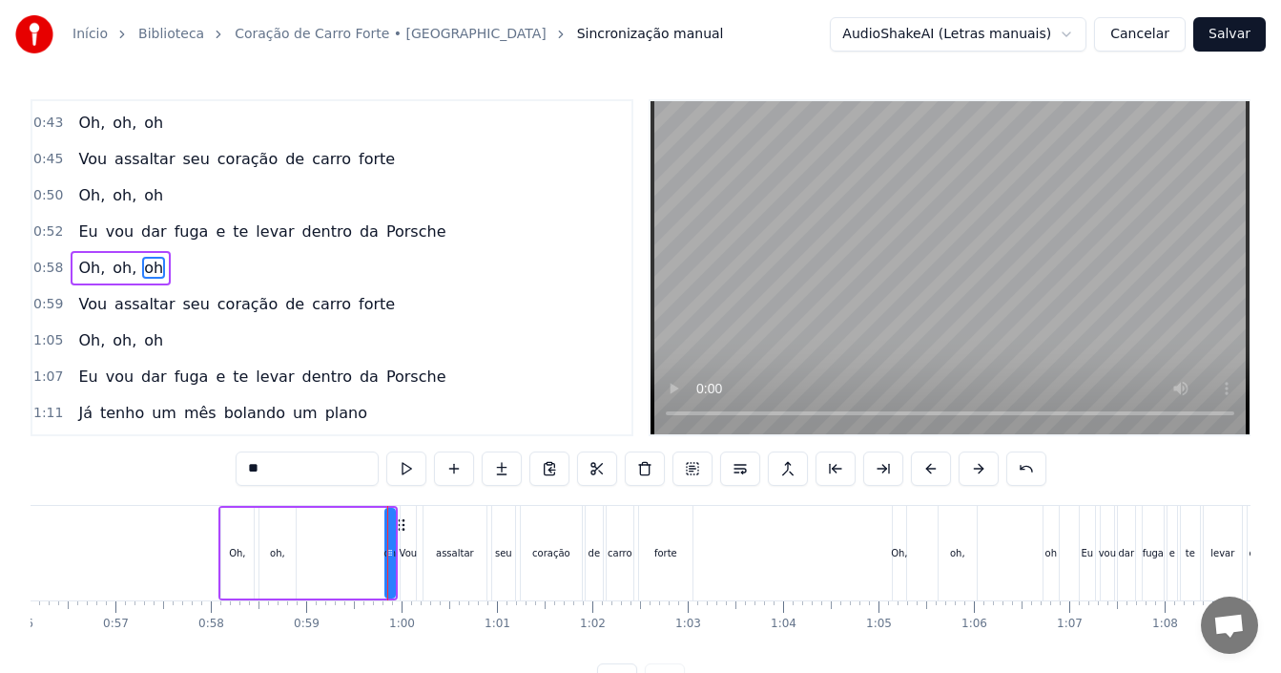
drag, startPoint x: 394, startPoint y: 533, endPoint x: 379, endPoint y: 535, distance: 15.4
click at [379, 535] on div "Oh, oh, [GEOGRAPHIC_DATA]" at bounding box center [307, 553] width 179 height 94
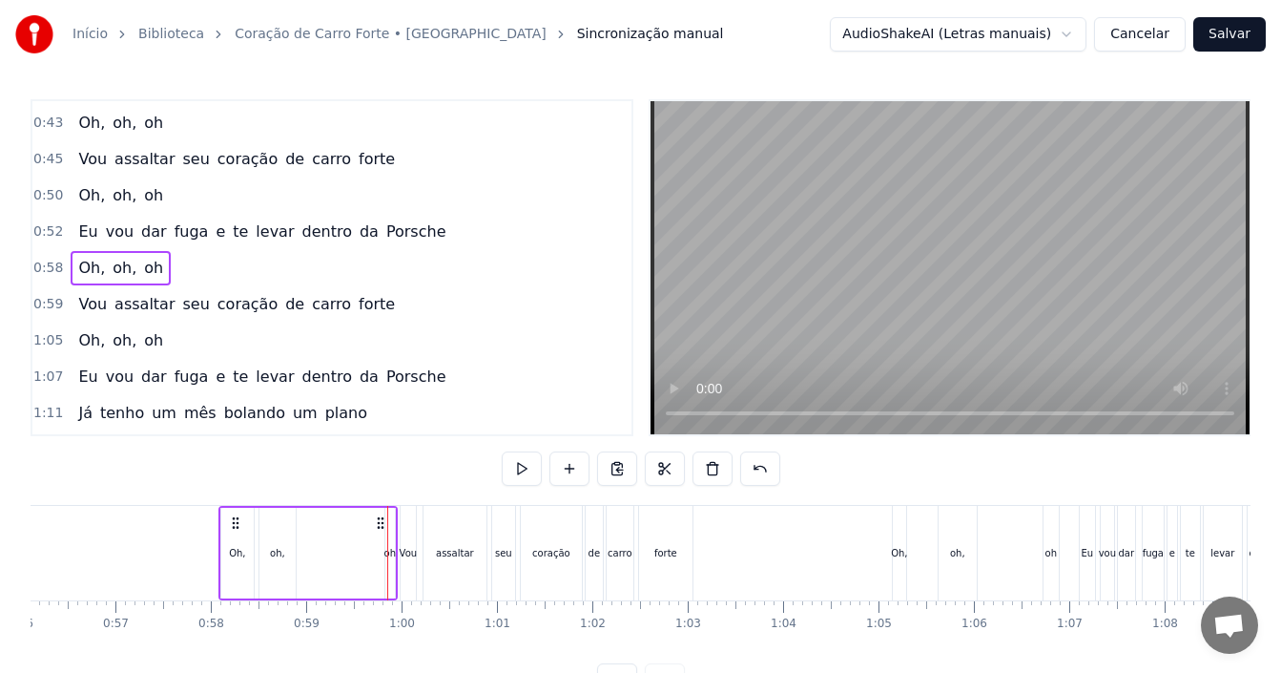
click at [386, 540] on div "oh" at bounding box center [390, 552] width 10 height 91
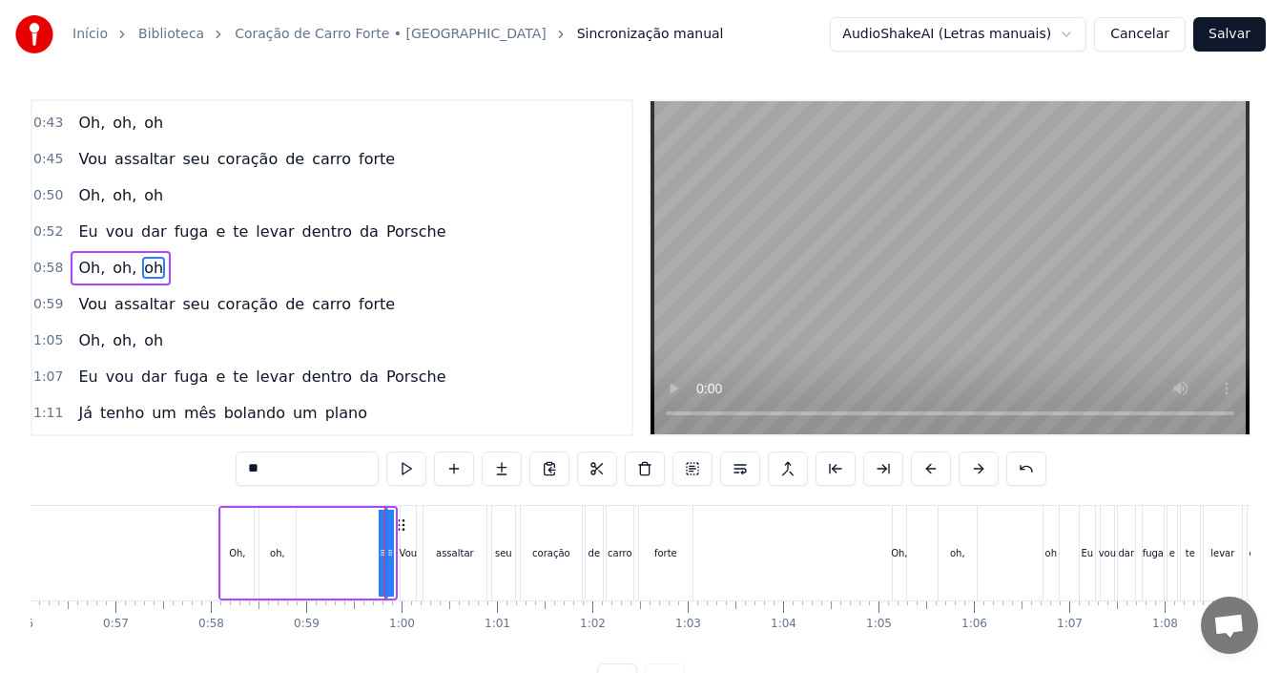
drag, startPoint x: 385, startPoint y: 544, endPoint x: 343, endPoint y: 544, distance: 42.0
click at [343, 544] on div "Oh, oh, [GEOGRAPHIC_DATA]" at bounding box center [307, 553] width 179 height 94
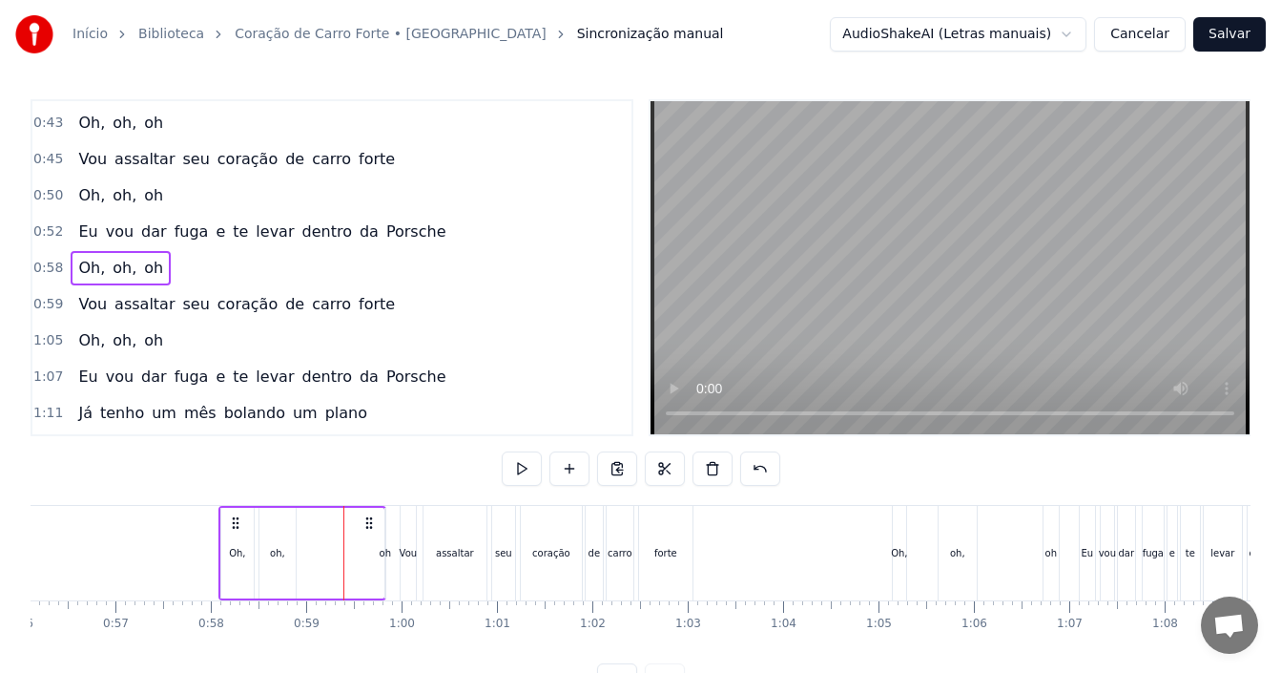
click at [384, 555] on div "oh" at bounding box center [385, 553] width 11 height 14
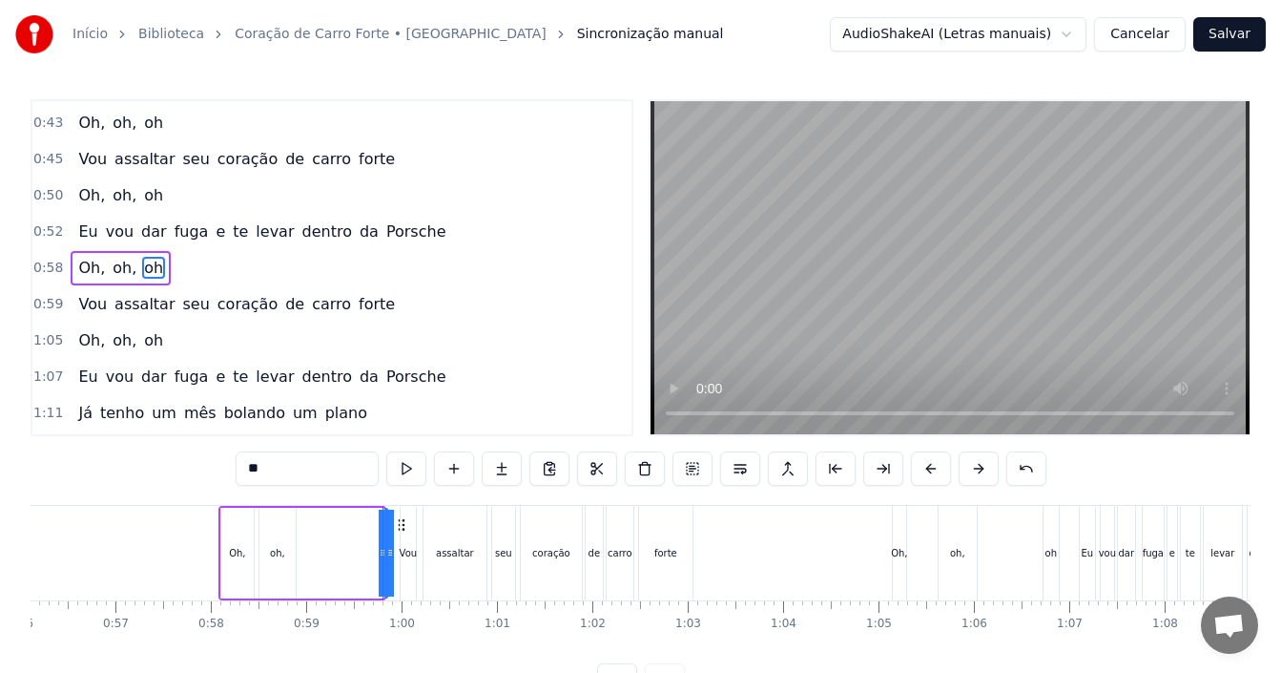
drag, startPoint x: 391, startPoint y: 554, endPoint x: 406, endPoint y: 555, distance: 15.3
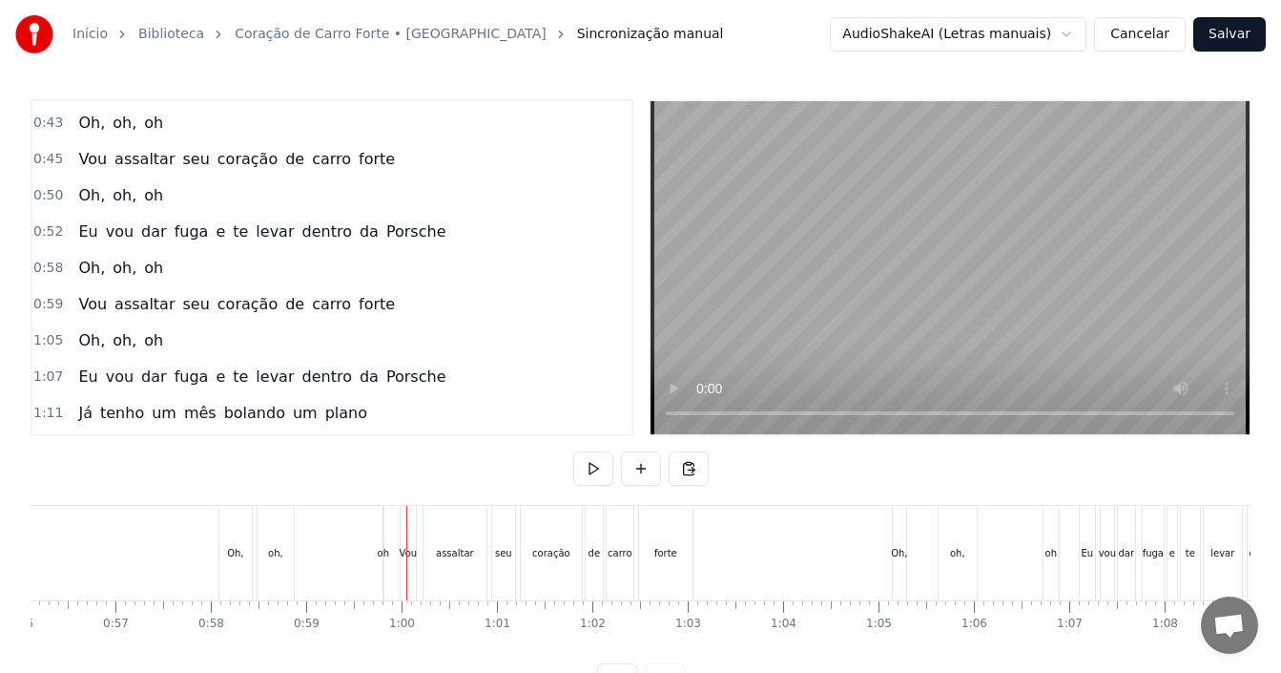
click at [384, 551] on div "oh" at bounding box center [383, 553] width 11 height 14
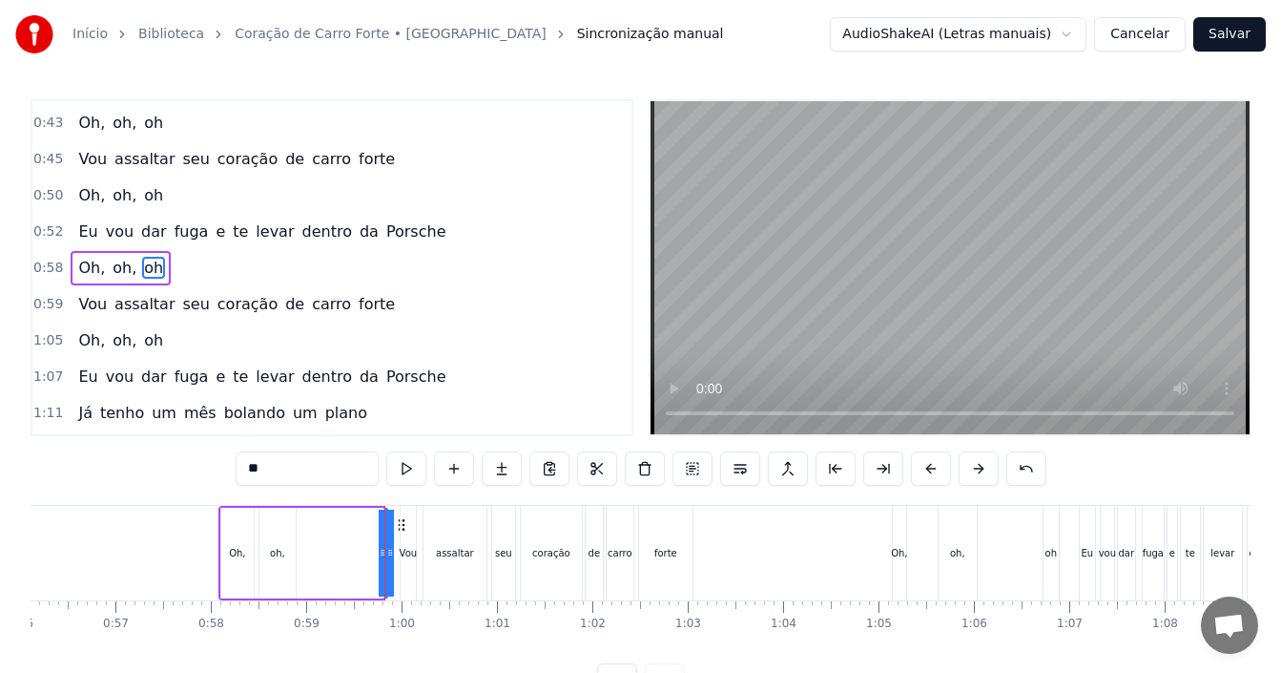
click at [246, 547] on div "Oh," at bounding box center [237, 552] width 32 height 91
click at [283, 546] on div "oh," at bounding box center [277, 553] width 15 height 14
type input "***"
click at [355, 549] on div "Oh, oh, [GEOGRAPHIC_DATA]" at bounding box center [302, 553] width 168 height 94
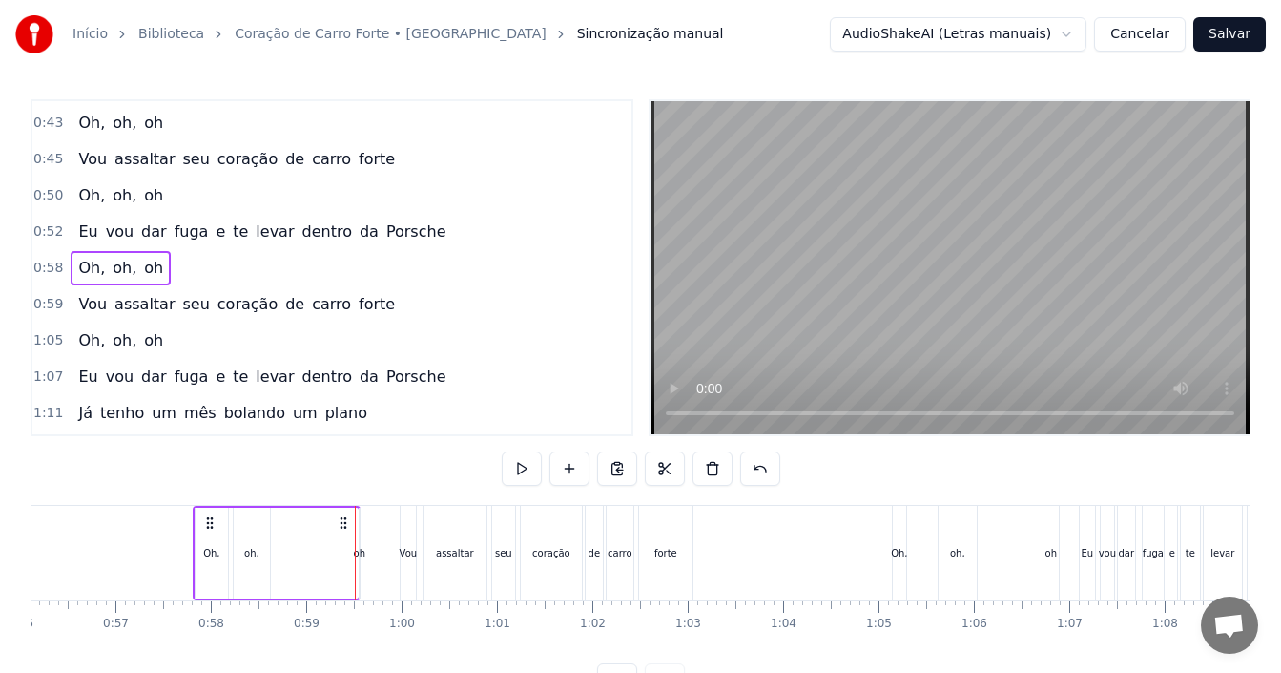
drag, startPoint x: 368, startPoint y: 520, endPoint x: 340, endPoint y: 525, distance: 29.0
click at [340, 525] on icon at bounding box center [343, 522] width 15 height 15
click at [353, 547] on div "oh" at bounding box center [356, 553] width 11 height 14
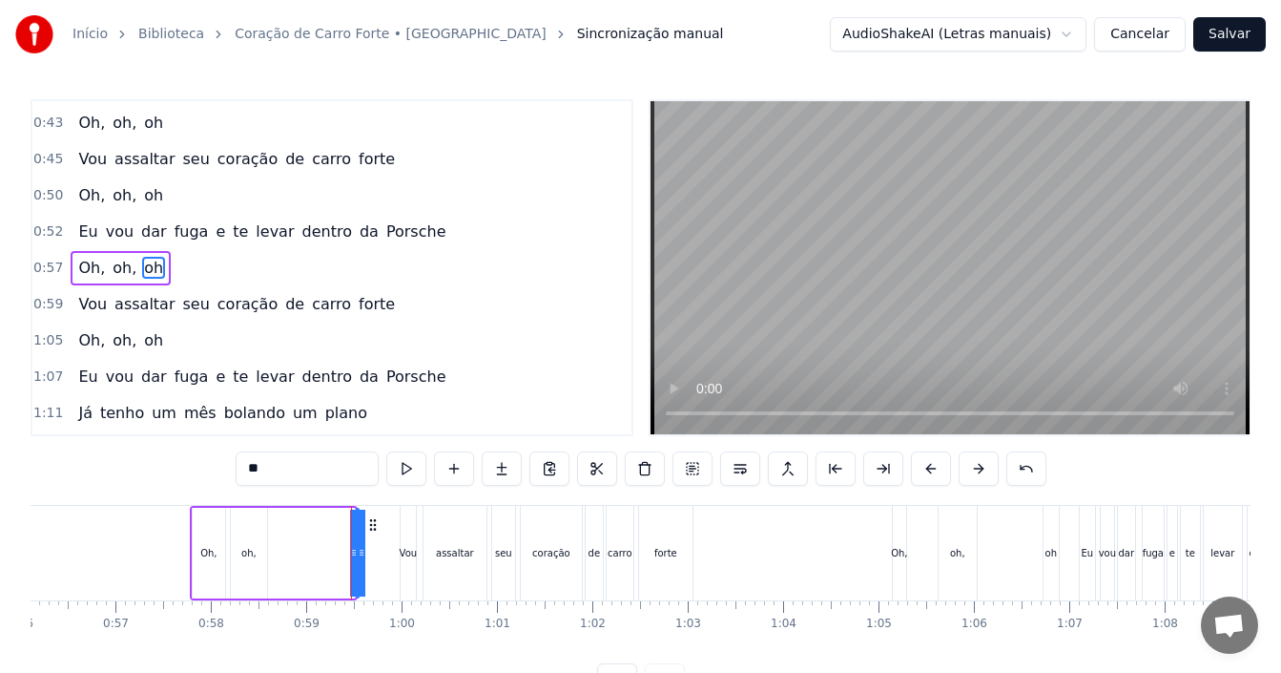
drag, startPoint x: 349, startPoint y: 552, endPoint x: 338, endPoint y: 552, distance: 11.4
click at [338, 552] on div "Oh, oh, [GEOGRAPHIC_DATA]" at bounding box center [274, 553] width 168 height 94
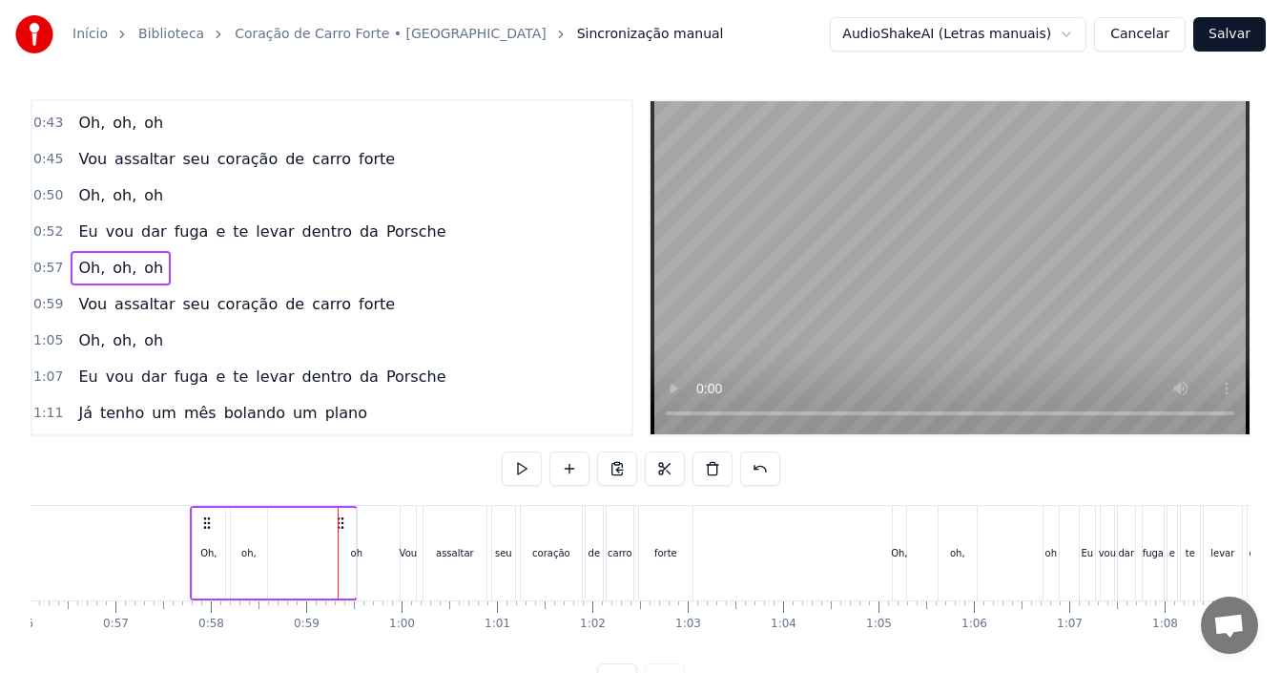
click at [352, 550] on div "oh" at bounding box center [356, 553] width 11 height 14
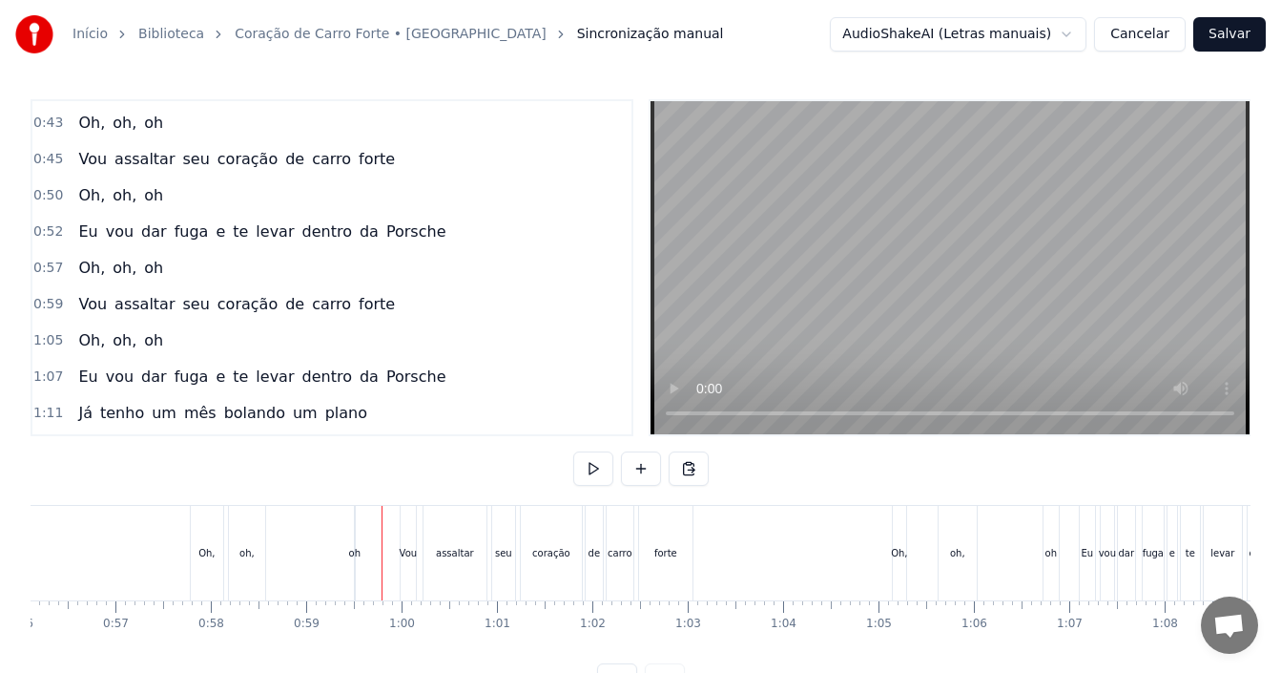
click at [354, 552] on div "oh" at bounding box center [354, 553] width 11 height 14
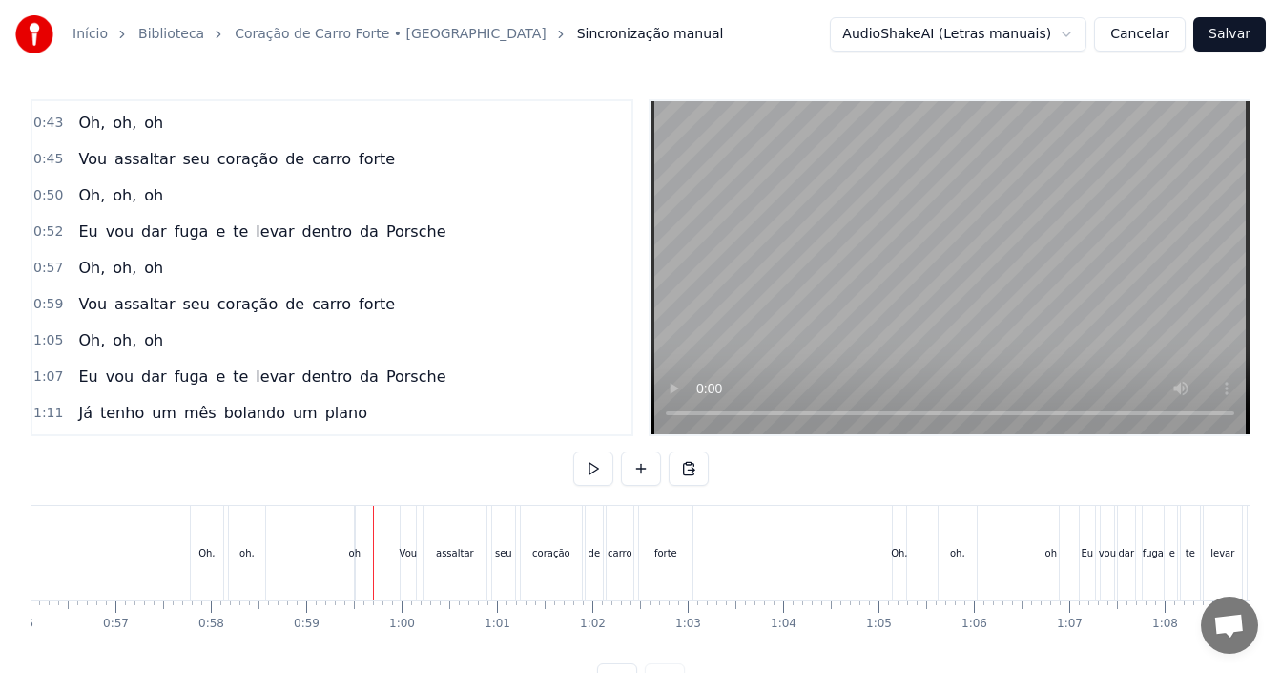
click at [357, 551] on div "oh" at bounding box center [354, 553] width 11 height 14
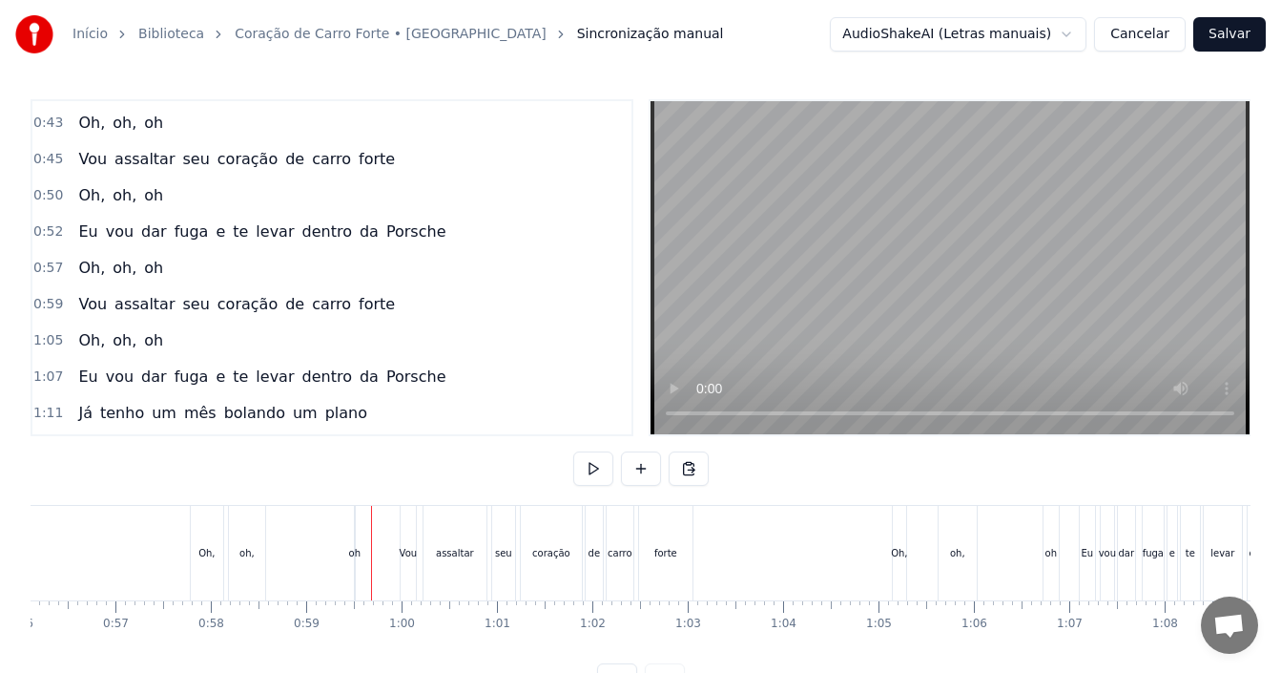
click at [296, 547] on div "Oh, oh, [GEOGRAPHIC_DATA]" at bounding box center [274, 553] width 168 height 94
click at [591, 467] on button at bounding box center [593, 468] width 40 height 34
click at [590, 467] on button at bounding box center [593, 468] width 40 height 34
click at [362, 554] on div "oh" at bounding box center [362, 553] width 11 height 14
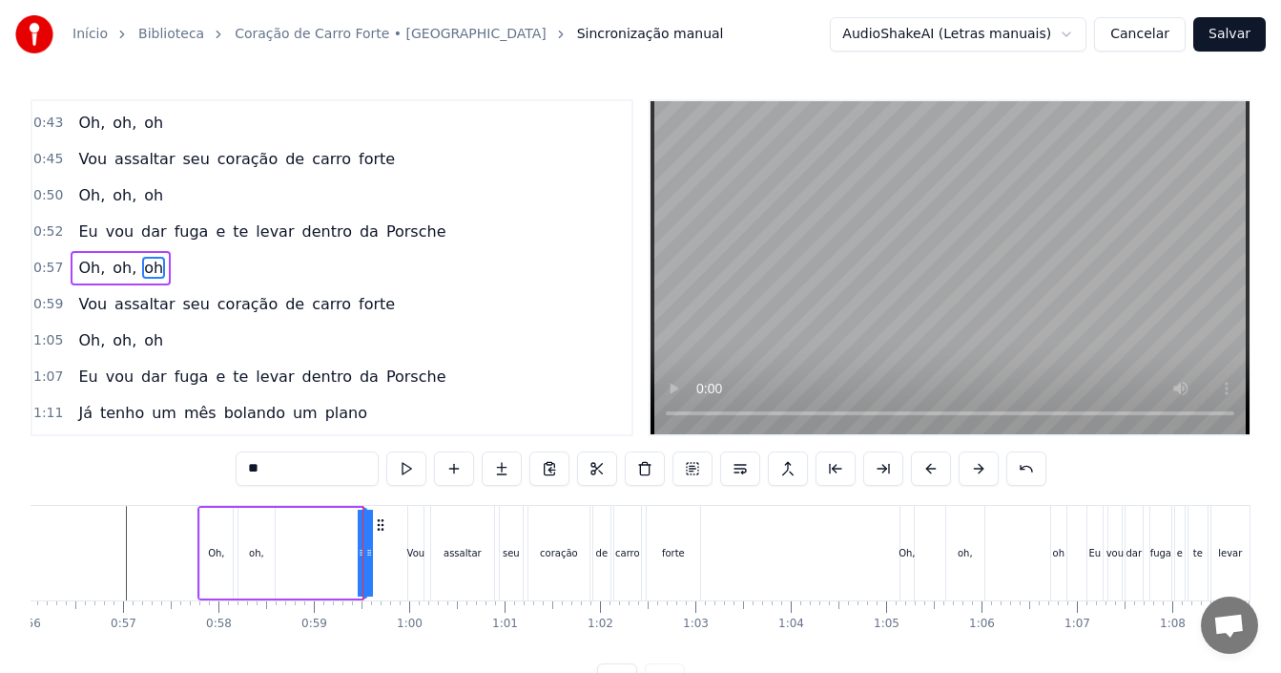
drag, startPoint x: 357, startPoint y: 555, endPoint x: 292, endPoint y: 558, distance: 64.9
click at [292, 558] on div "Oh, oh, [GEOGRAPHIC_DATA]" at bounding box center [281, 553] width 168 height 94
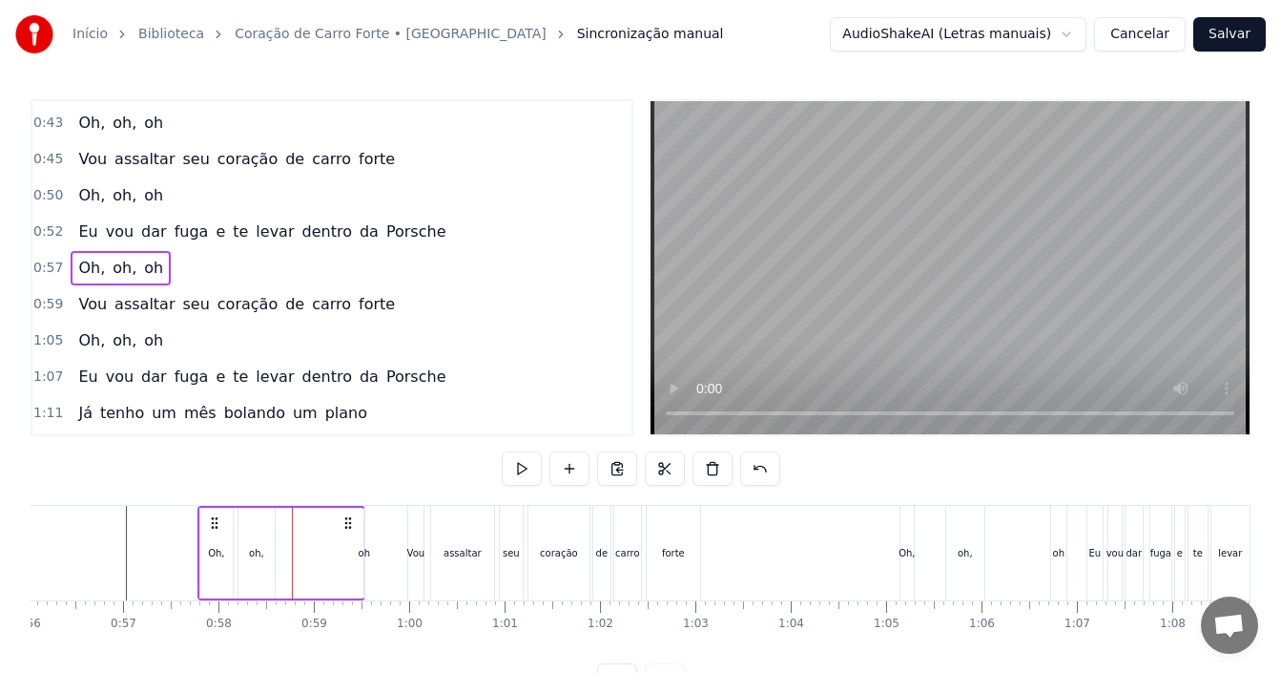
click at [365, 550] on div "oh" at bounding box center [364, 553] width 11 height 14
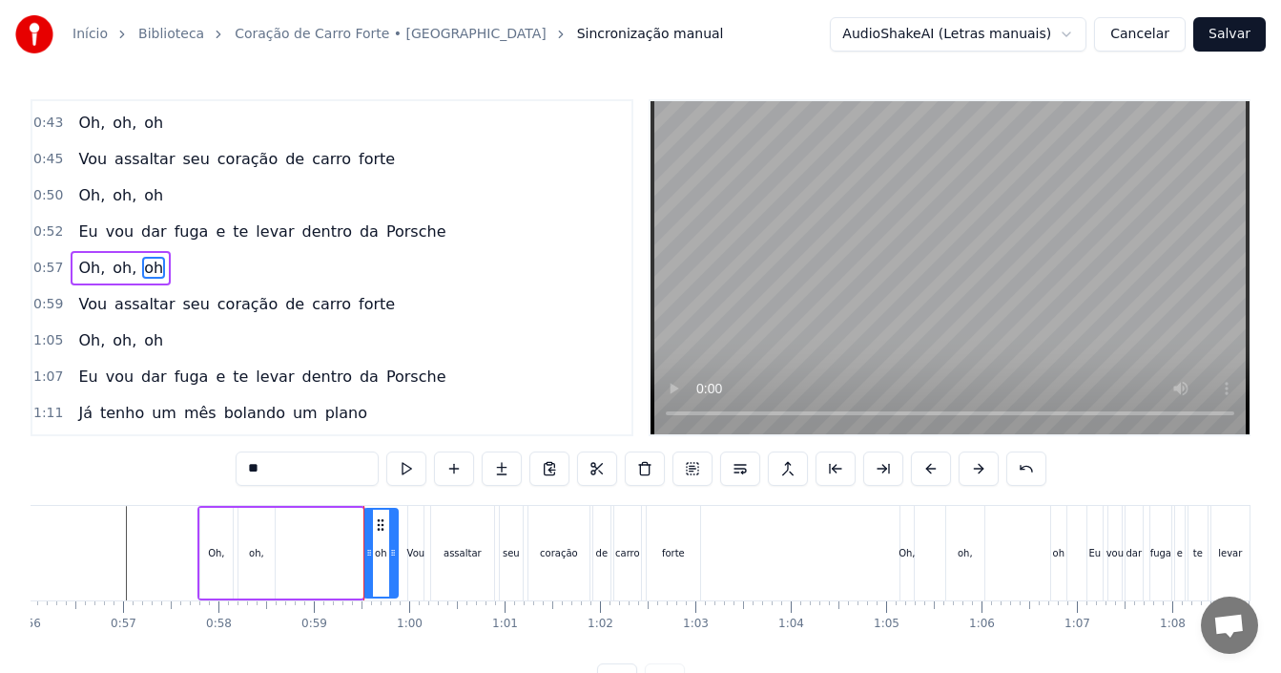
drag, startPoint x: 358, startPoint y: 551, endPoint x: 393, endPoint y: 548, distance: 35.5
click at [393, 548] on icon at bounding box center [393, 552] width 8 height 15
drag, startPoint x: 366, startPoint y: 549, endPoint x: 321, endPoint y: 552, distance: 45.9
click at [321, 552] on icon at bounding box center [324, 552] width 8 height 15
click at [268, 556] on div "oh," at bounding box center [256, 552] width 36 height 91
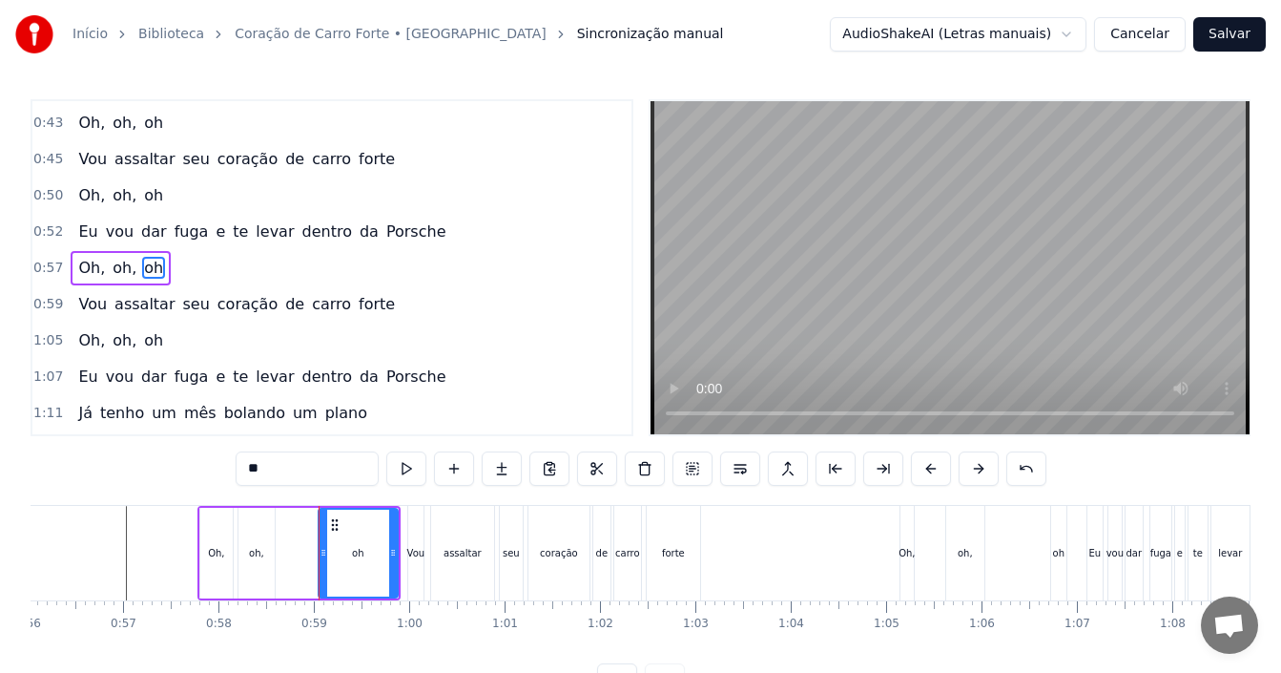
type input "***"
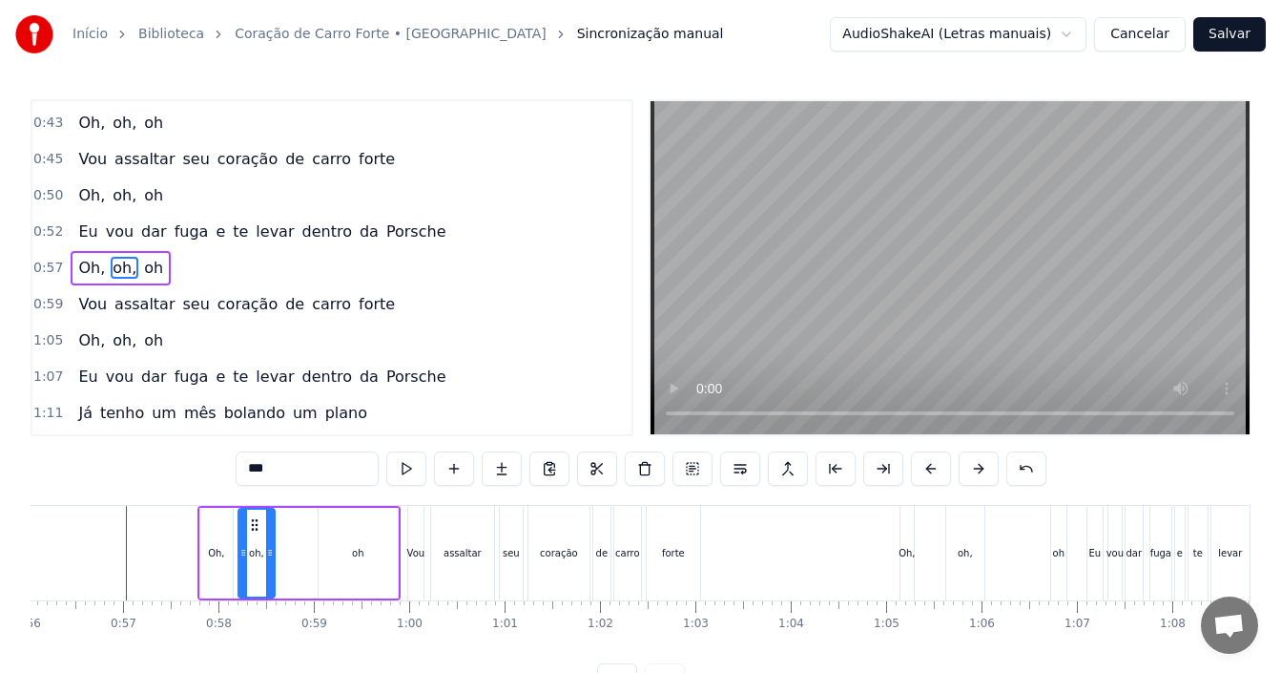
click at [274, 548] on div "oh," at bounding box center [257, 552] width 38 height 91
drag, startPoint x: 271, startPoint y: 549, endPoint x: 331, endPoint y: 547, distance: 60.1
click at [331, 547] on icon at bounding box center [330, 552] width 8 height 15
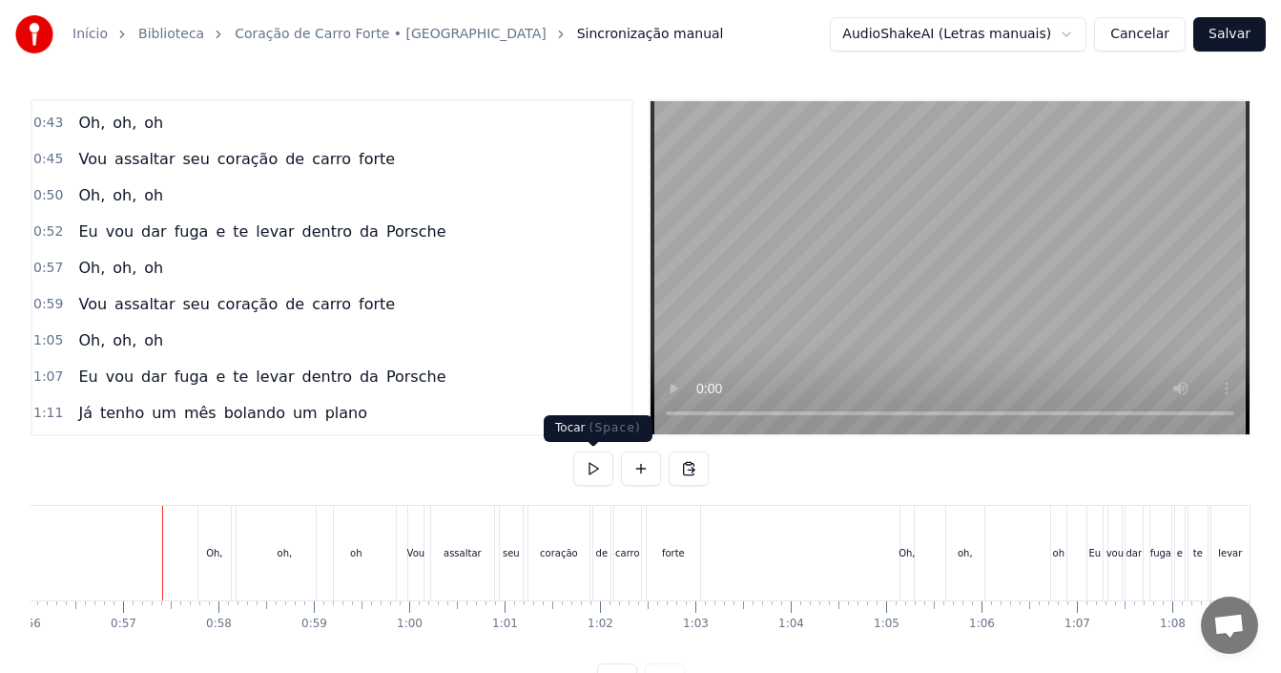
click at [585, 464] on button at bounding box center [593, 468] width 40 height 34
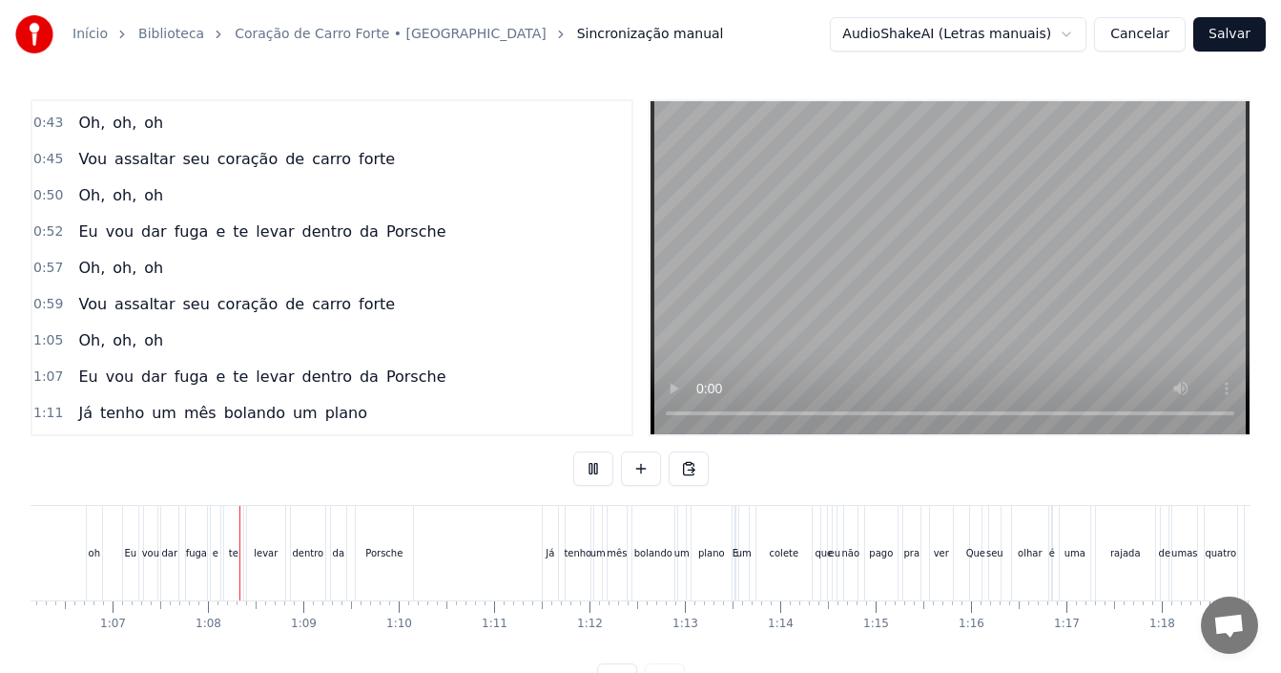
scroll to position [0, 6377]
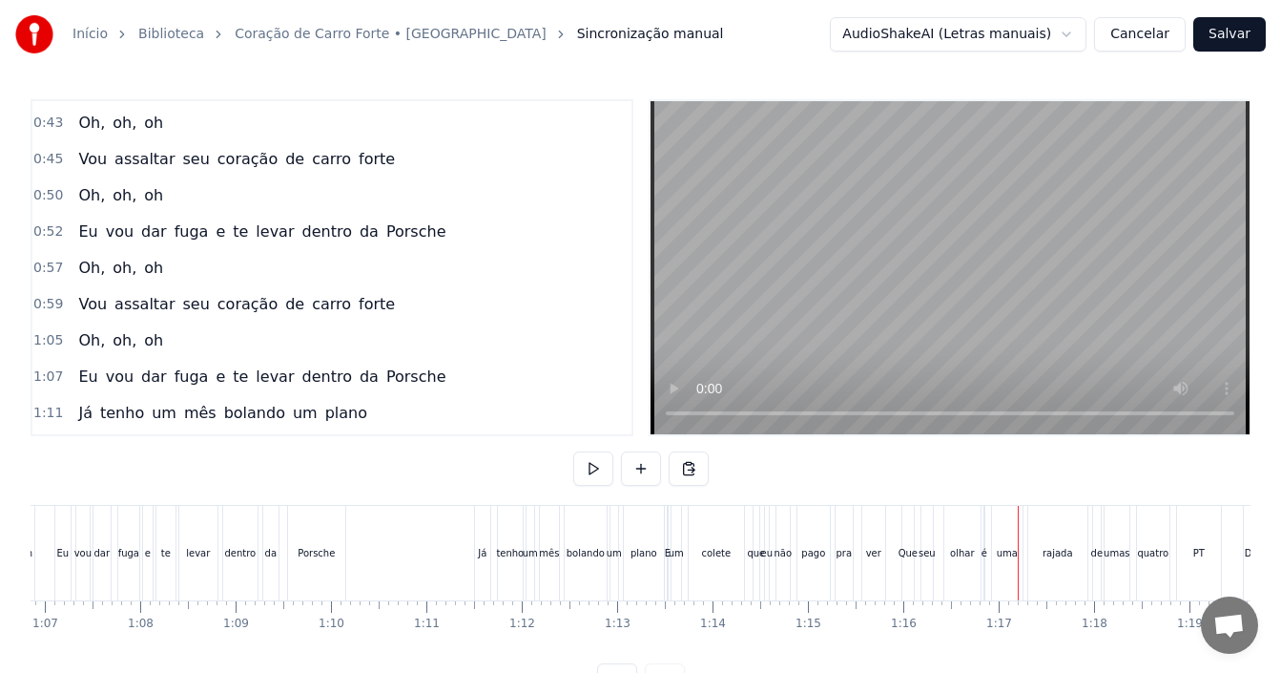
click at [573, 451] on button at bounding box center [593, 468] width 40 height 34
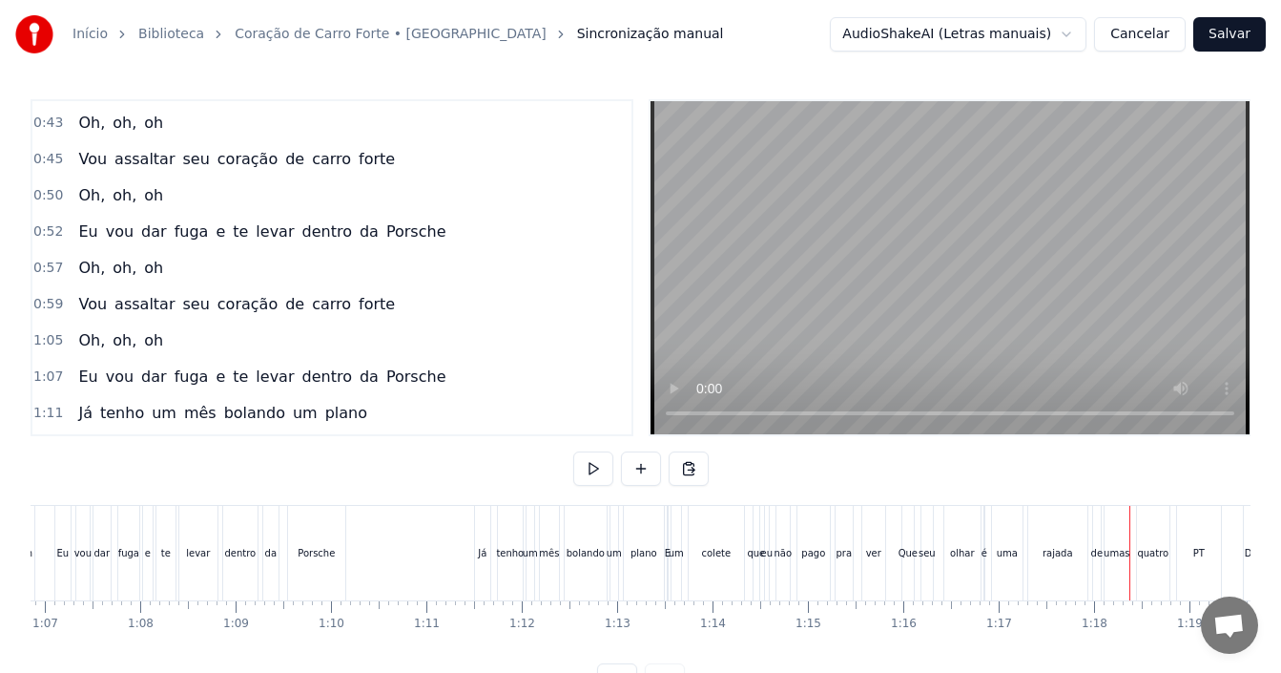
click at [573, 451] on button at bounding box center [593, 468] width 40 height 34
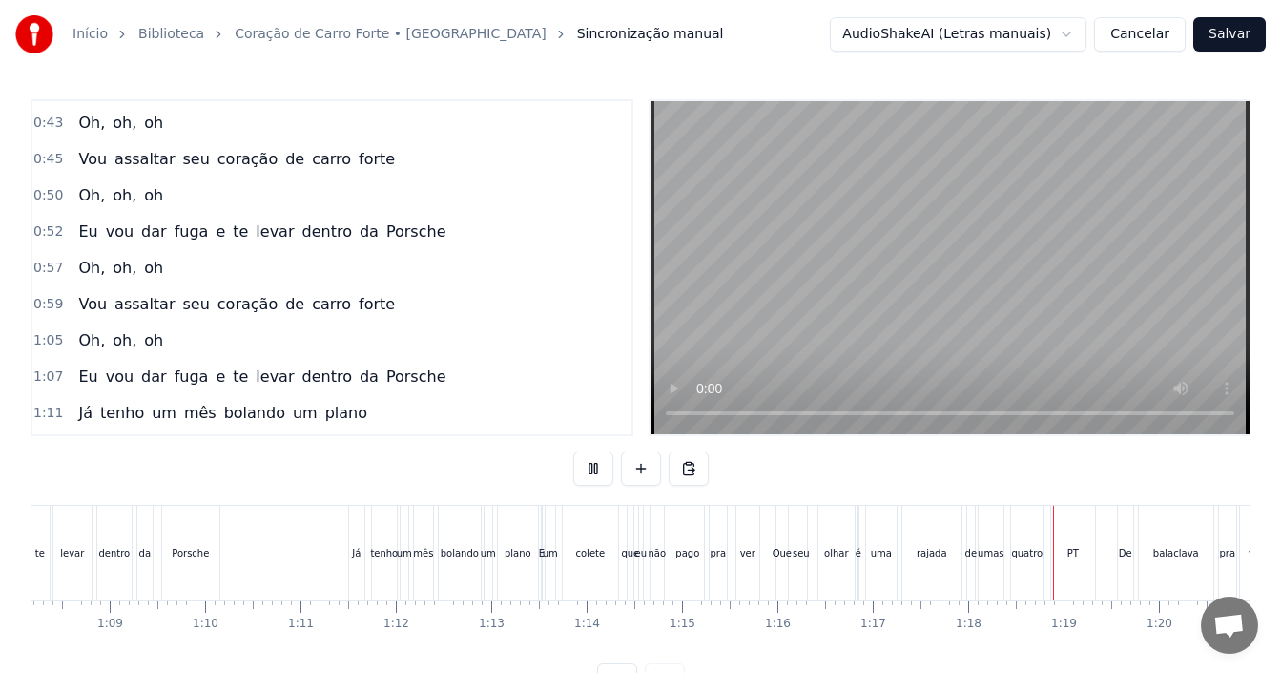
click at [573, 451] on button at bounding box center [593, 468] width 40 height 34
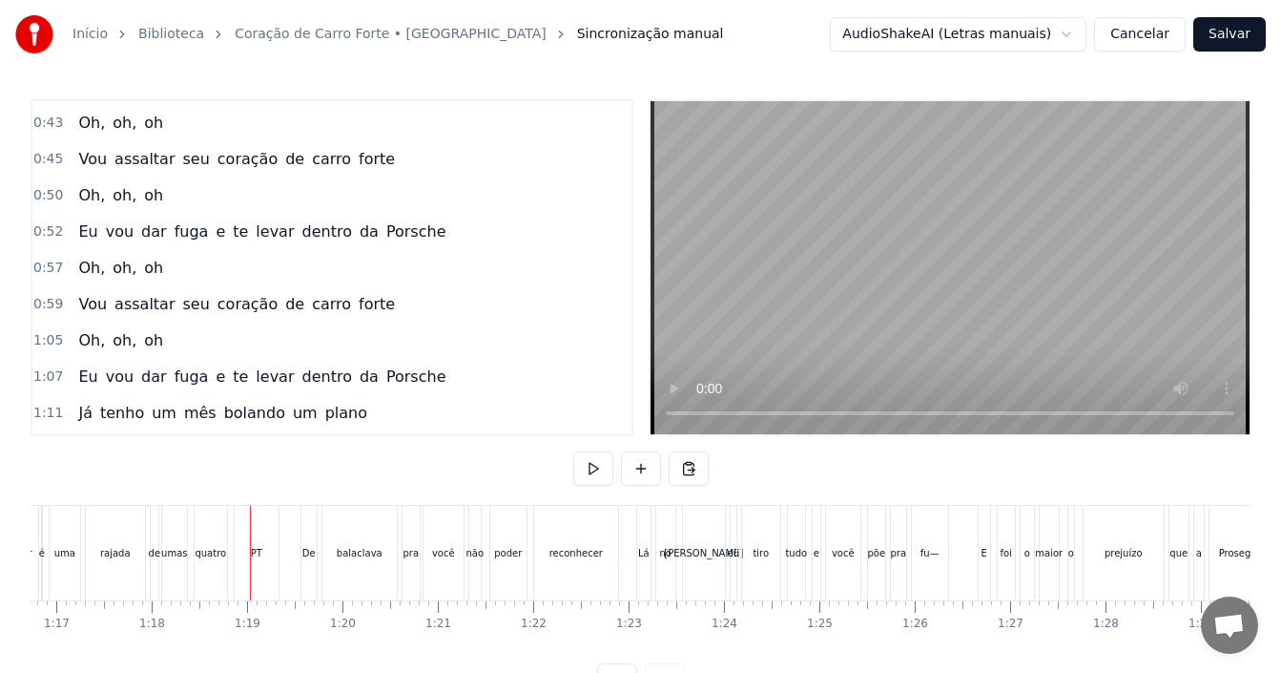
scroll to position [0, 7416]
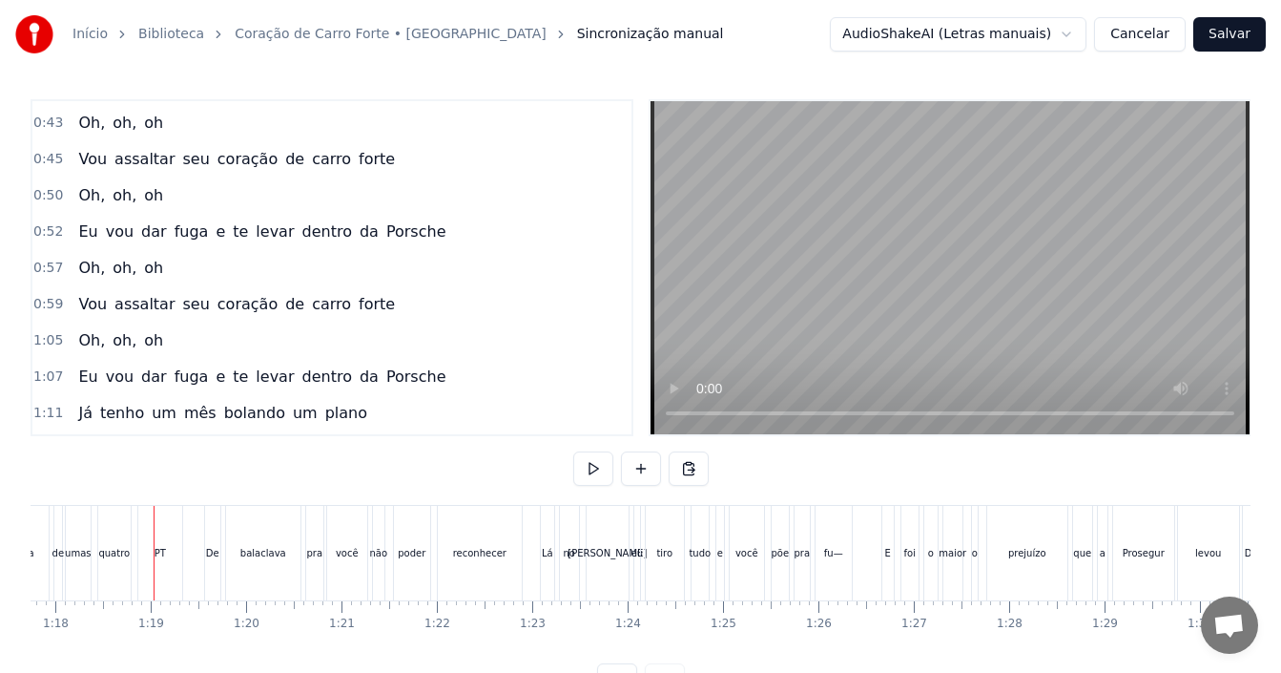
click at [573, 451] on button at bounding box center [593, 468] width 40 height 34
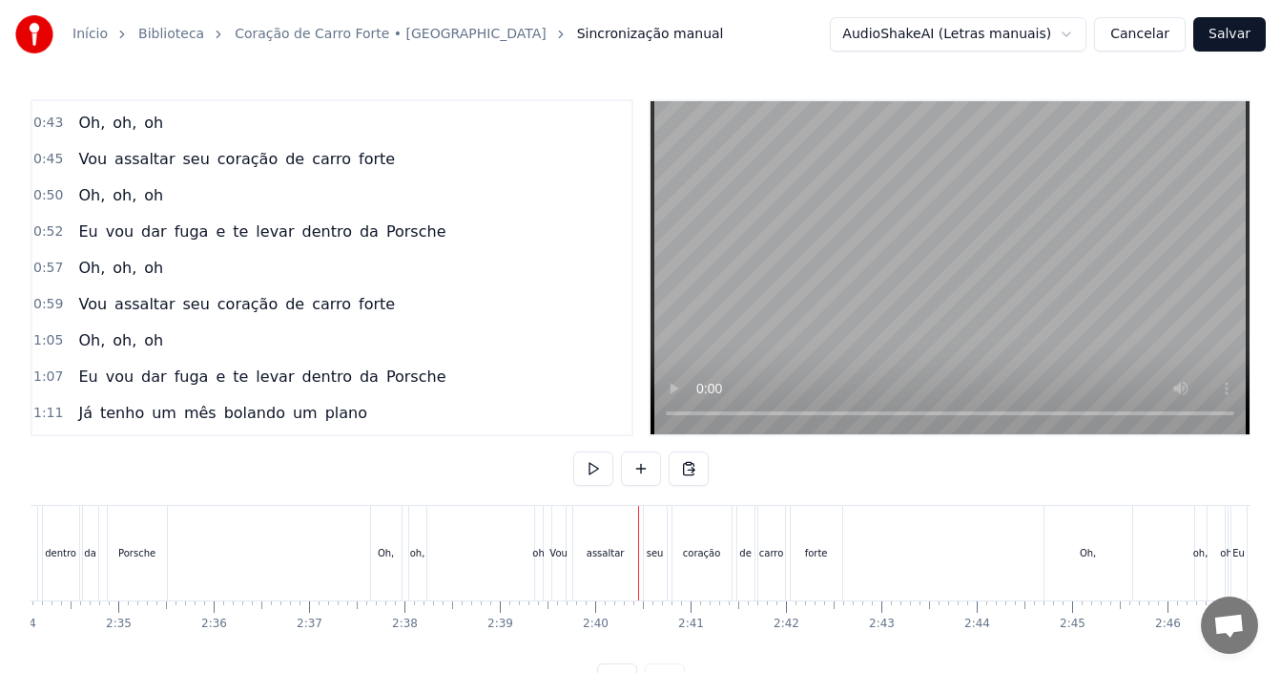
scroll to position [72, 0]
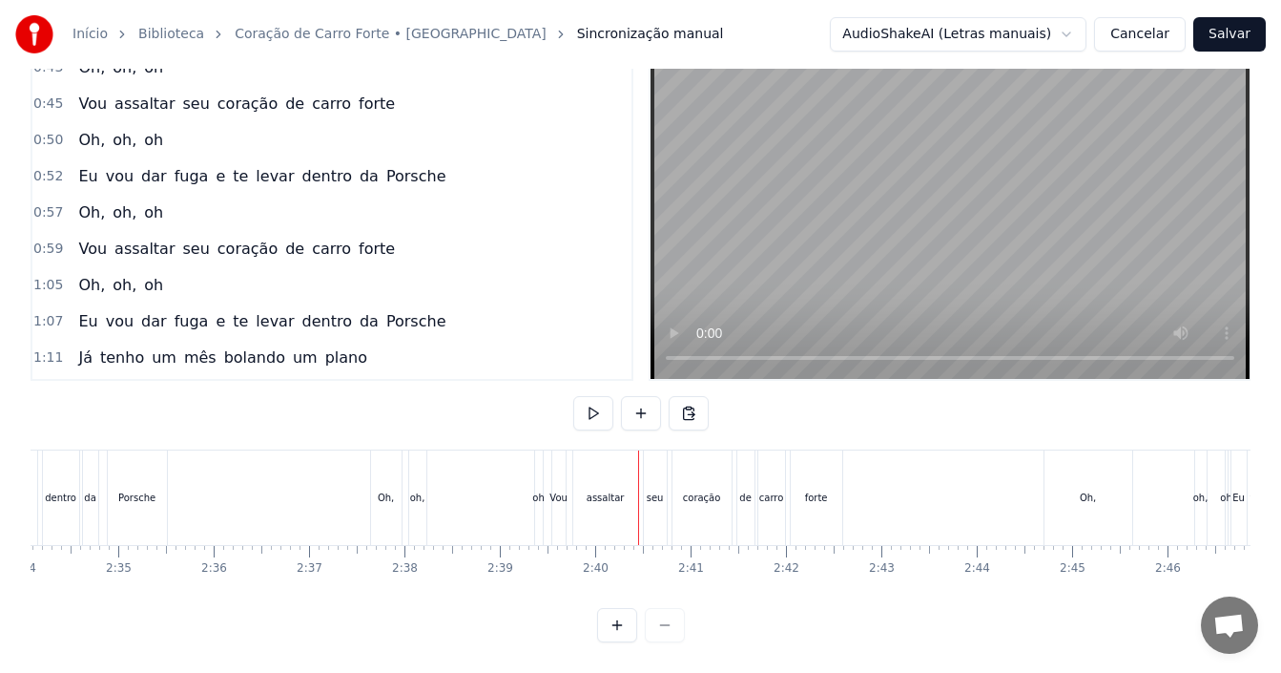
click at [541, 490] on div "oh" at bounding box center [537, 497] width 11 height 14
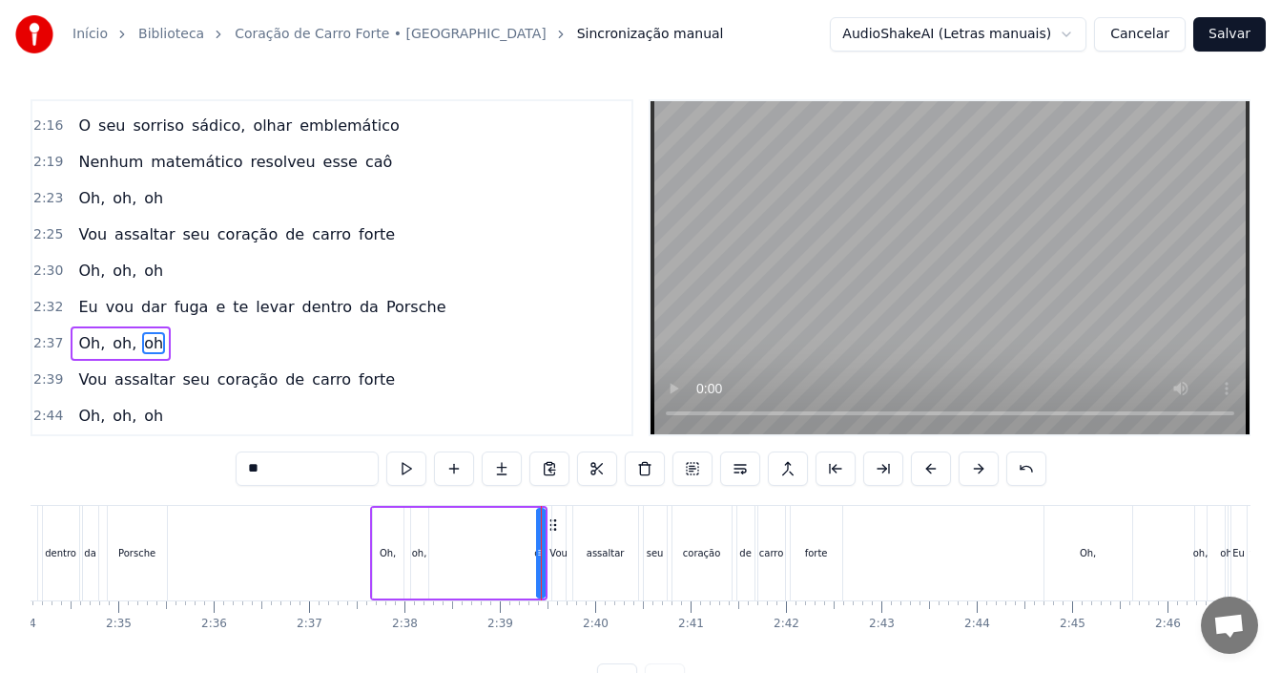
scroll to position [1337, 0]
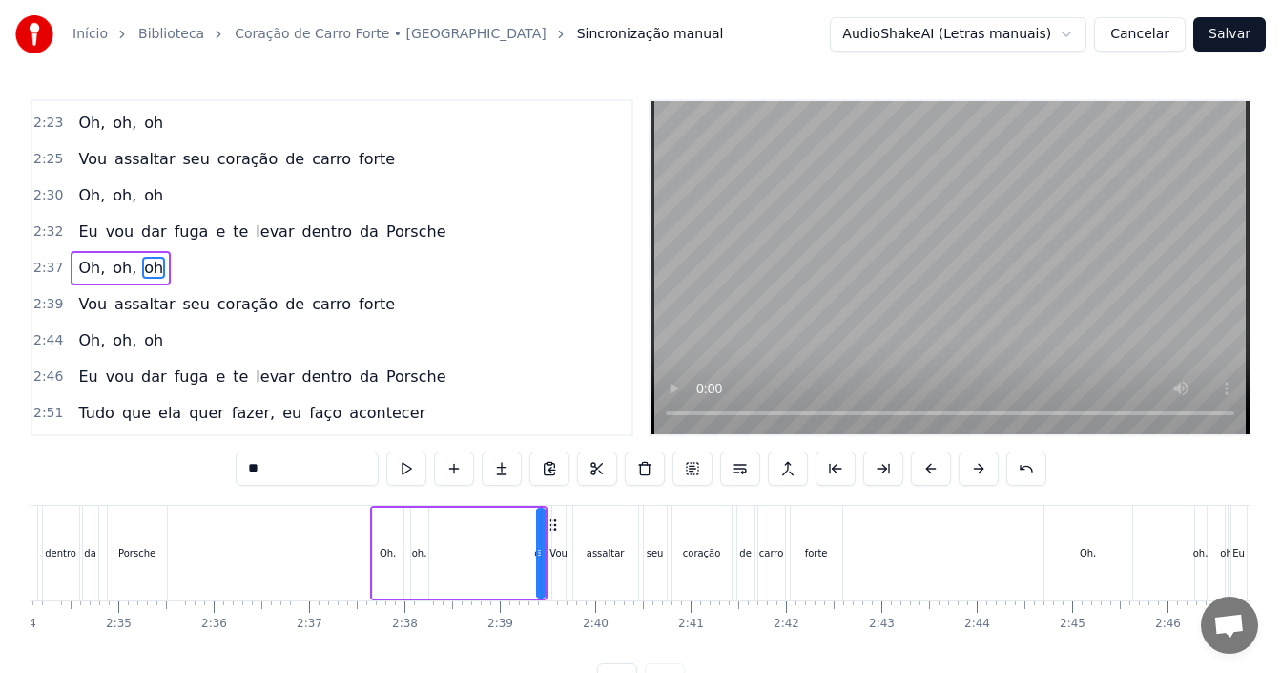
click at [283, 266] on div "2:37 Oh, oh, oh" at bounding box center [331, 268] width 599 height 36
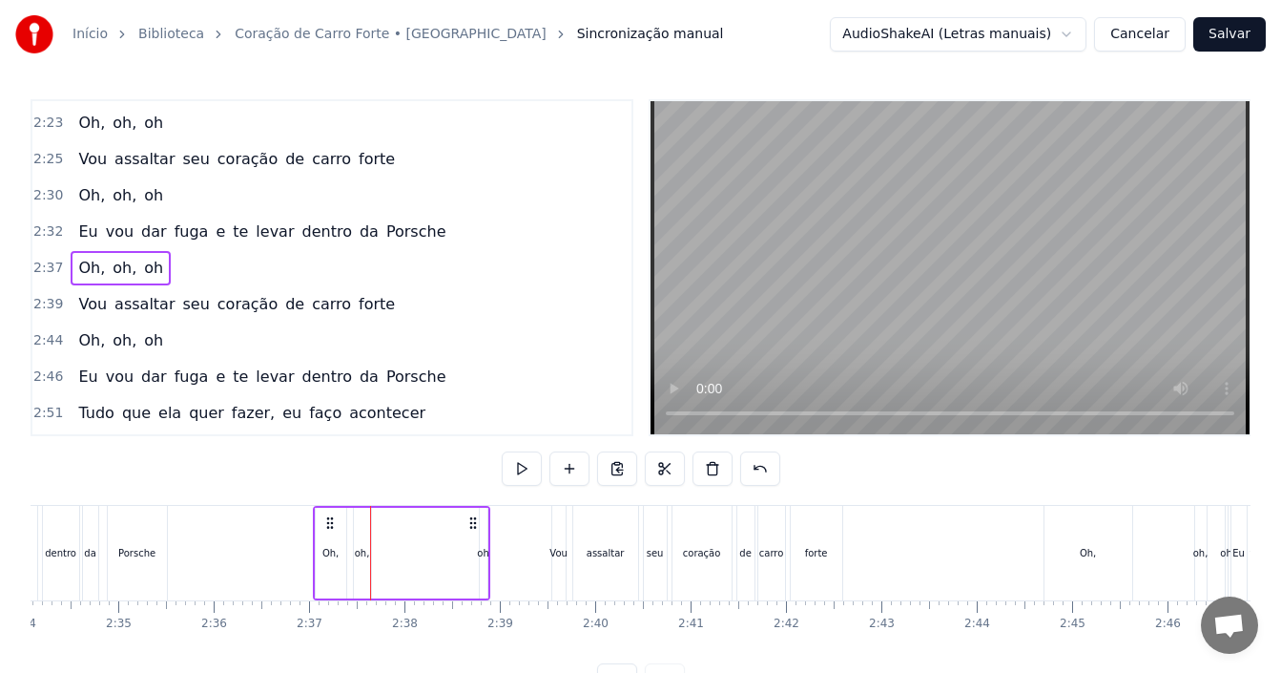
drag, startPoint x: 386, startPoint y: 521, endPoint x: 415, endPoint y: 565, distance: 52.4
click at [322, 523] on icon at bounding box center [329, 522] width 15 height 15
click at [467, 546] on div "oh" at bounding box center [469, 553] width 11 height 14
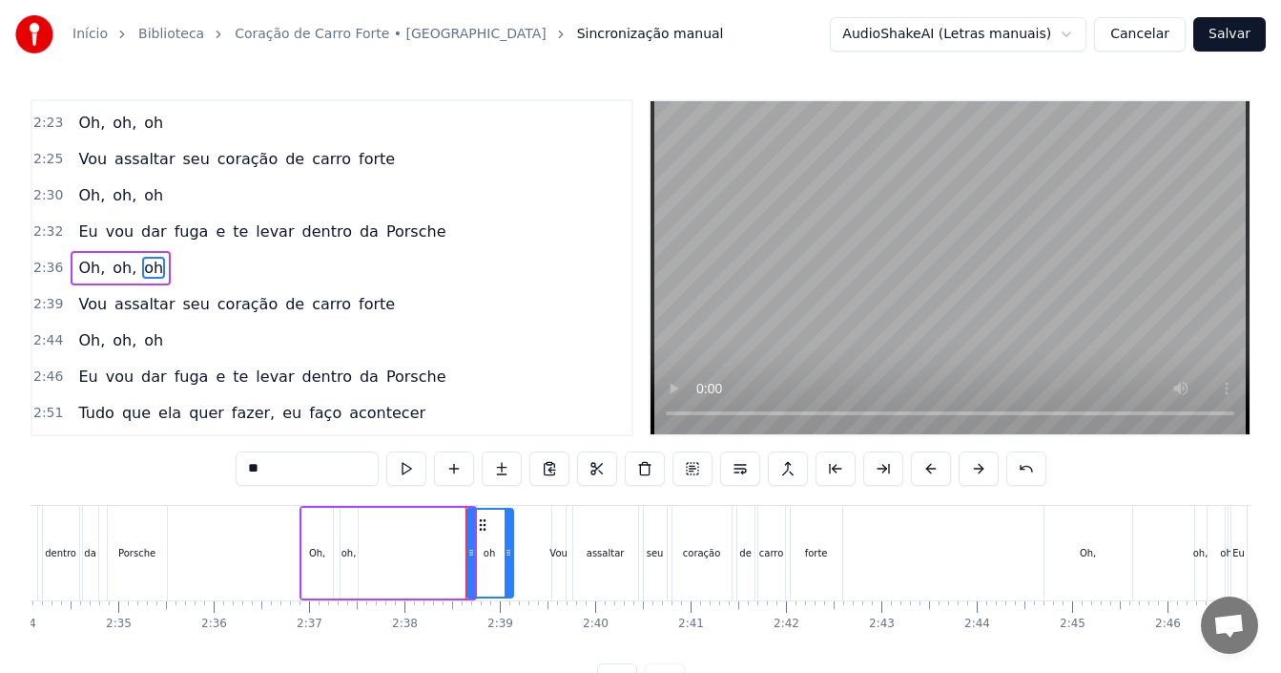
drag, startPoint x: 467, startPoint y: 546, endPoint x: 507, endPoint y: 546, distance: 39.1
click at [507, 546] on icon at bounding box center [509, 552] width 8 height 15
drag, startPoint x: 484, startPoint y: 524, endPoint x: 454, endPoint y: 524, distance: 29.6
click at [454, 524] on circle at bounding box center [454, 524] width 1 height 1
click at [246, 276] on div "2:36 Oh, oh, oh" at bounding box center [331, 268] width 599 height 36
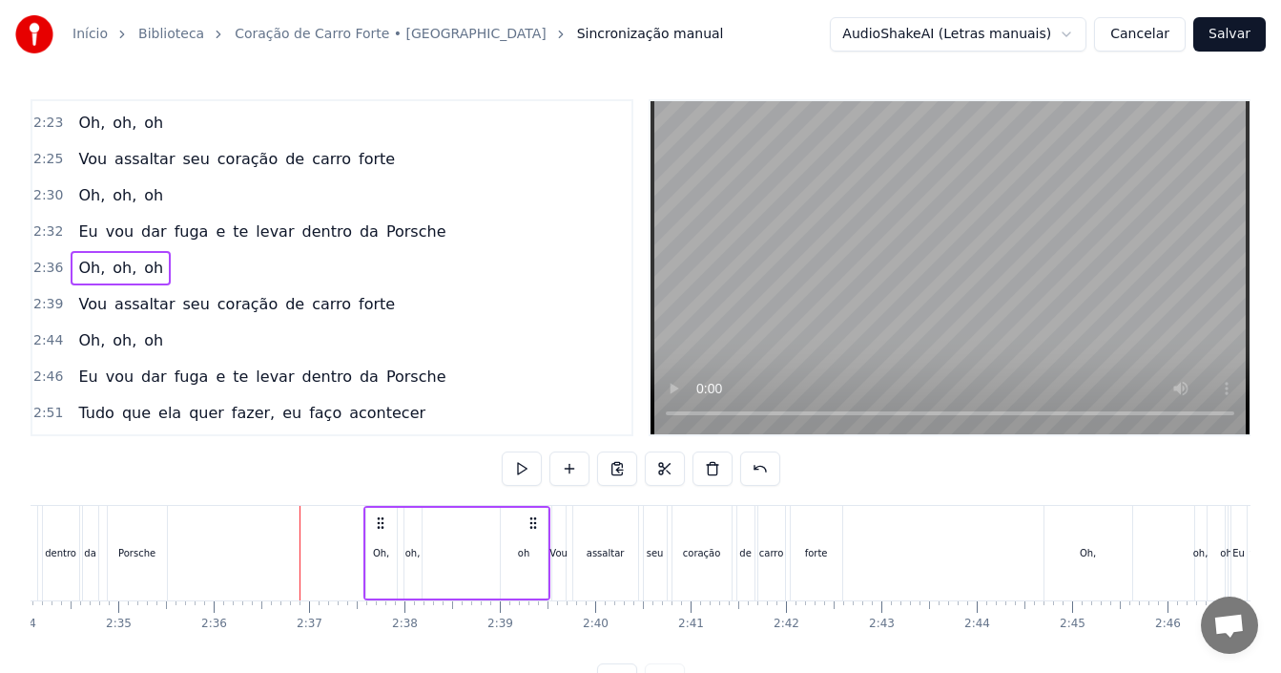
drag, startPoint x: 313, startPoint y: 526, endPoint x: 377, endPoint y: 534, distance: 64.5
click at [377, 534] on div "Oh, oh, [GEOGRAPHIC_DATA]" at bounding box center [456, 553] width 187 height 94
click at [517, 551] on div "oh" at bounding box center [524, 552] width 47 height 91
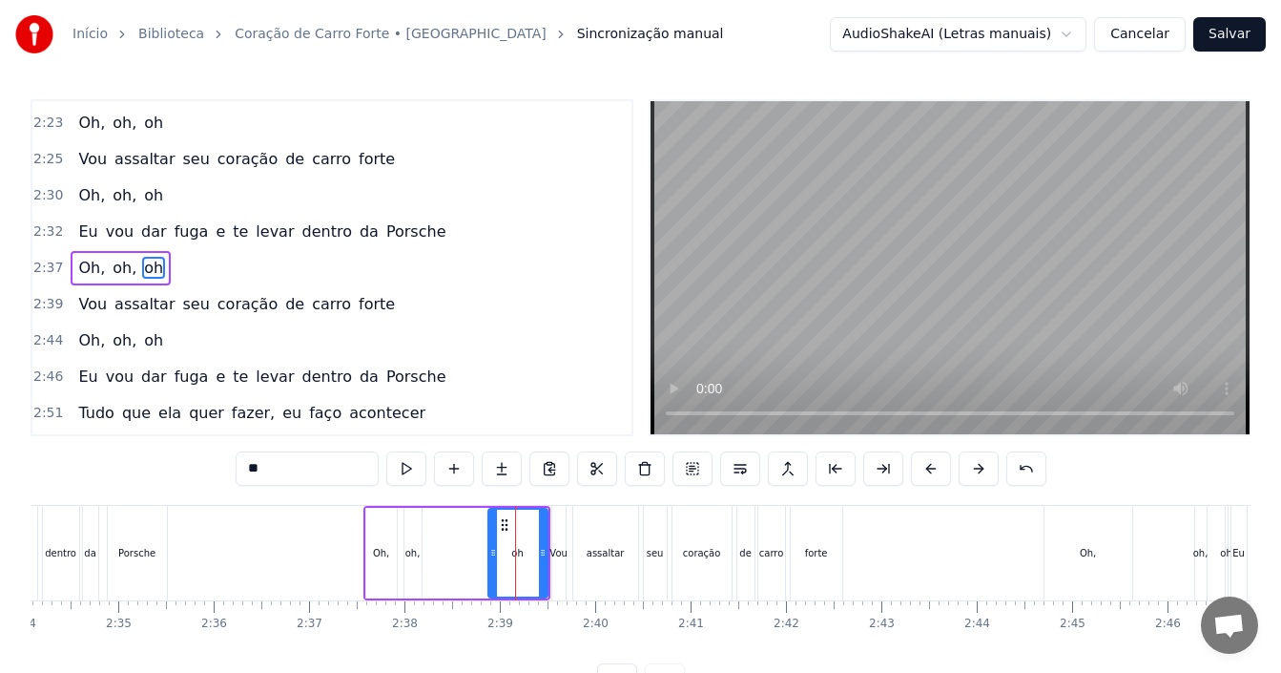
drag, startPoint x: 504, startPoint y: 552, endPoint x: 491, endPoint y: 551, distance: 12.4
click at [491, 551] on icon at bounding box center [493, 552] width 8 height 15
click at [411, 546] on div "oh," at bounding box center [412, 553] width 15 height 14
type input "***"
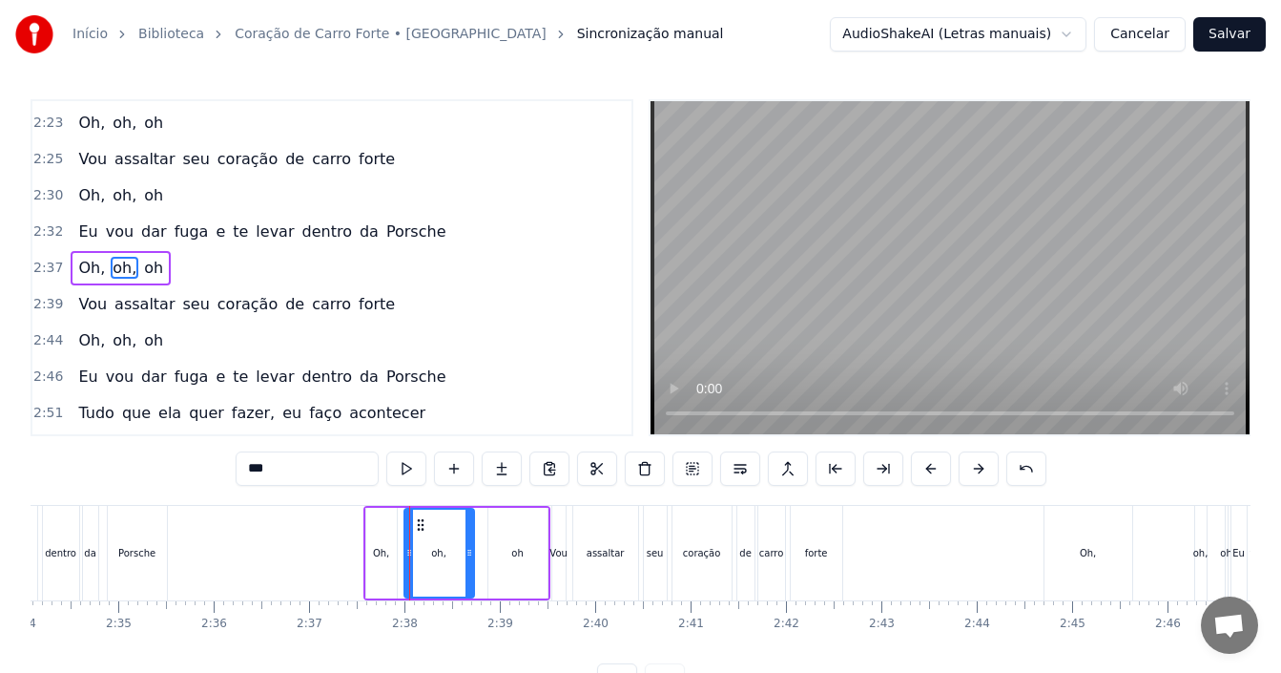
drag, startPoint x: 420, startPoint y: 548, endPoint x: 472, endPoint y: 549, distance: 52.5
click at [472, 549] on icon at bounding box center [470, 552] width 8 height 15
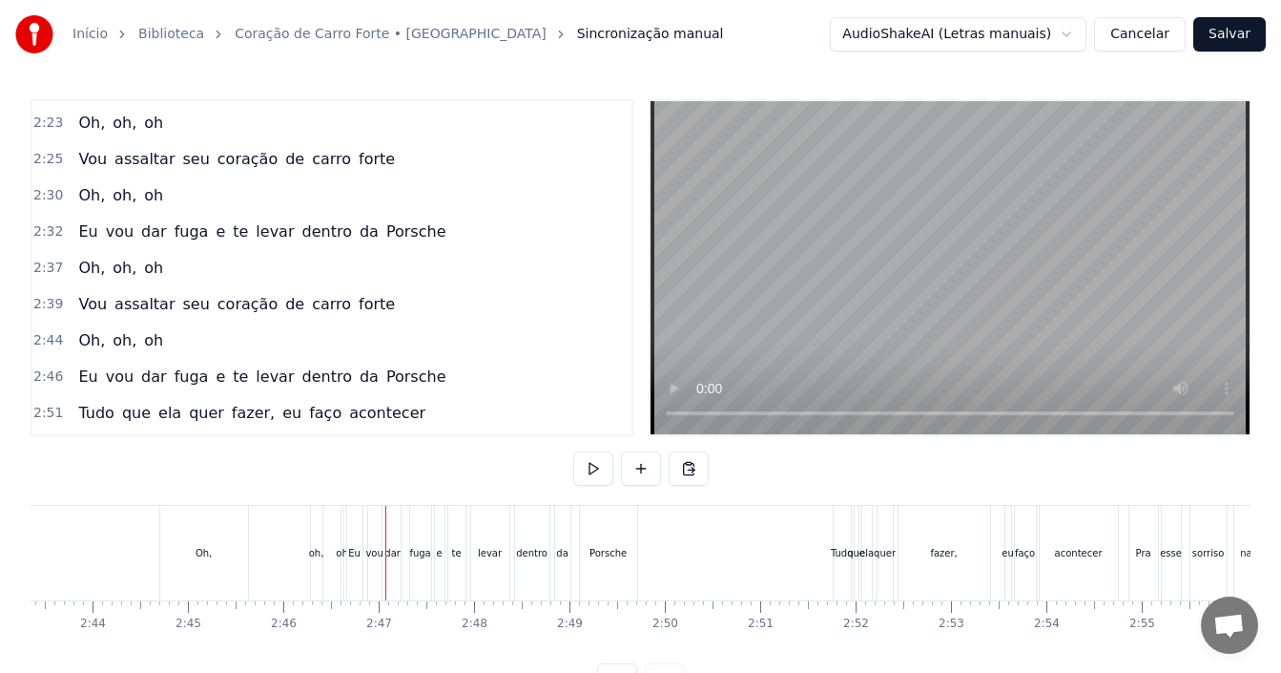
scroll to position [0, 15470]
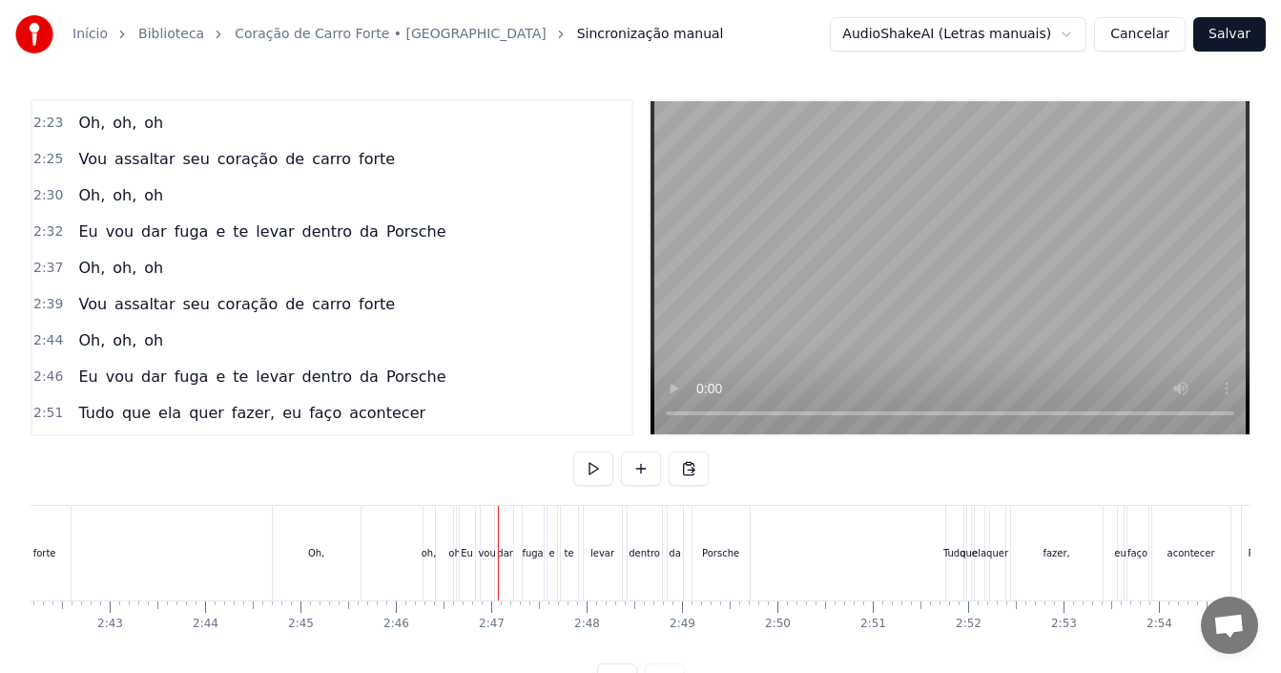
click at [330, 546] on div "Oh," at bounding box center [317, 553] width 88 height 94
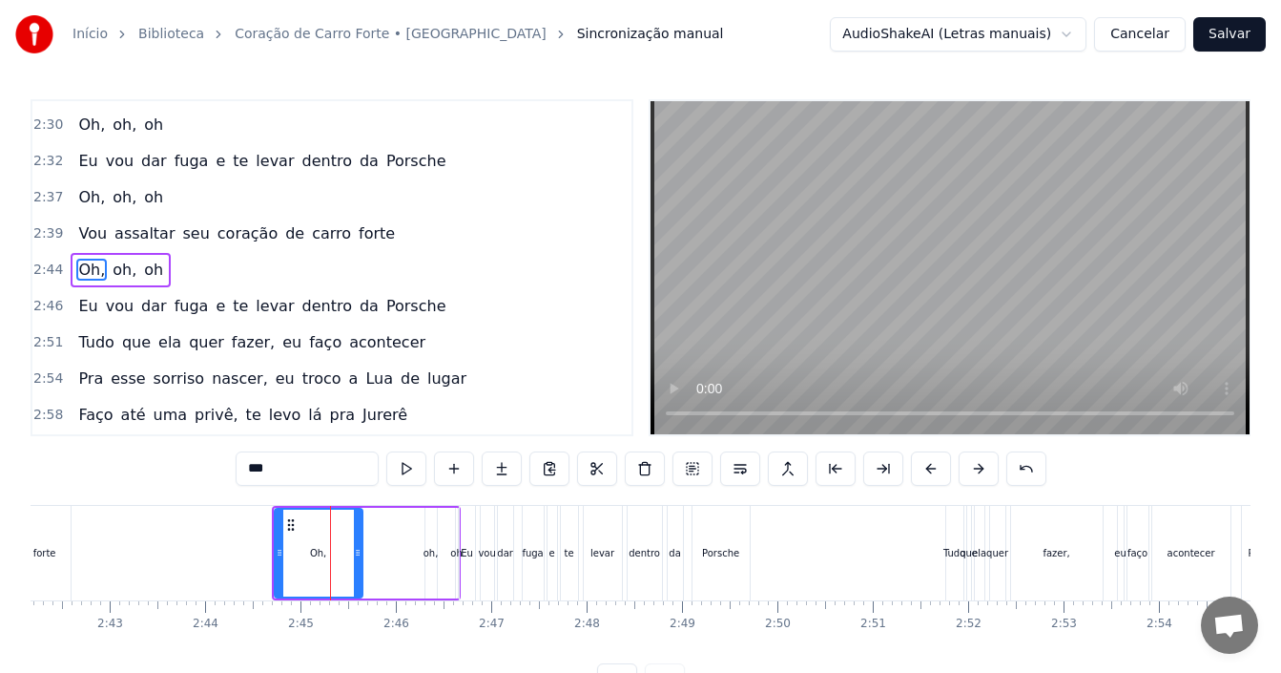
scroll to position [1410, 0]
click at [304, 265] on div "2:44 Oh, oh, [GEOGRAPHIC_DATA]" at bounding box center [331, 268] width 599 height 36
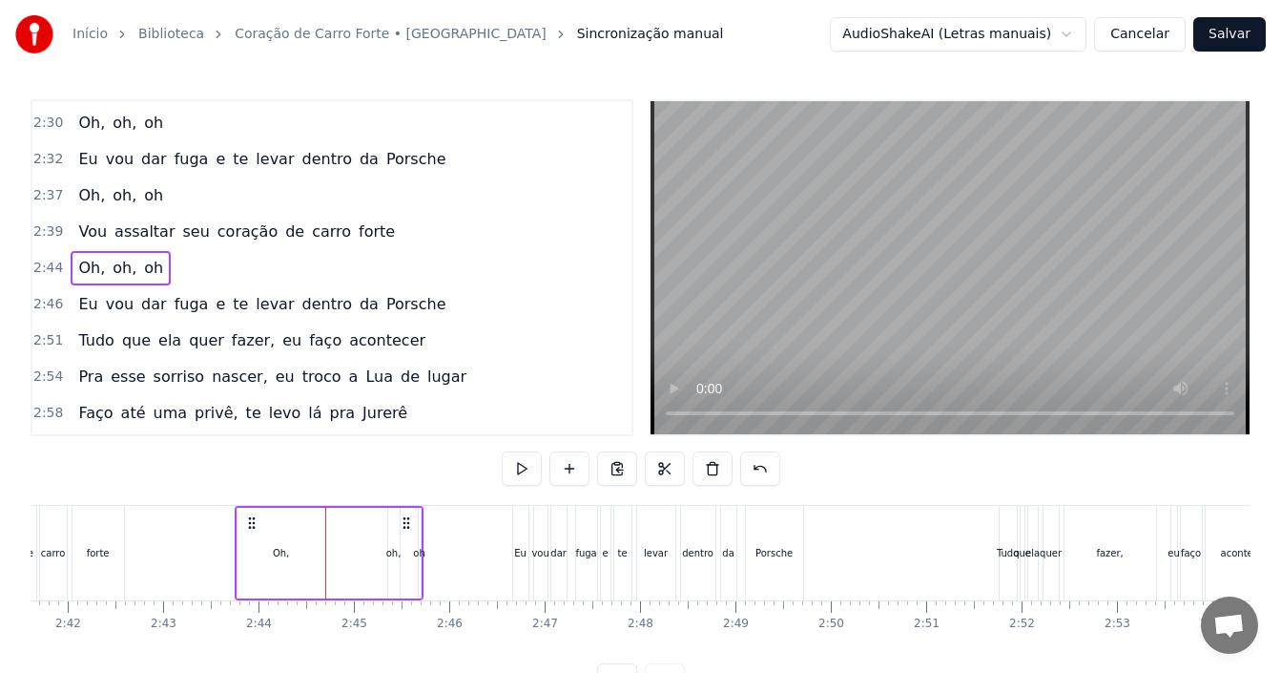
drag, startPoint x: 291, startPoint y: 522, endPoint x: 252, endPoint y: 527, distance: 39.4
click at [252, 527] on icon at bounding box center [251, 522] width 15 height 15
click at [418, 551] on div "oh" at bounding box center [416, 553] width 11 height 14
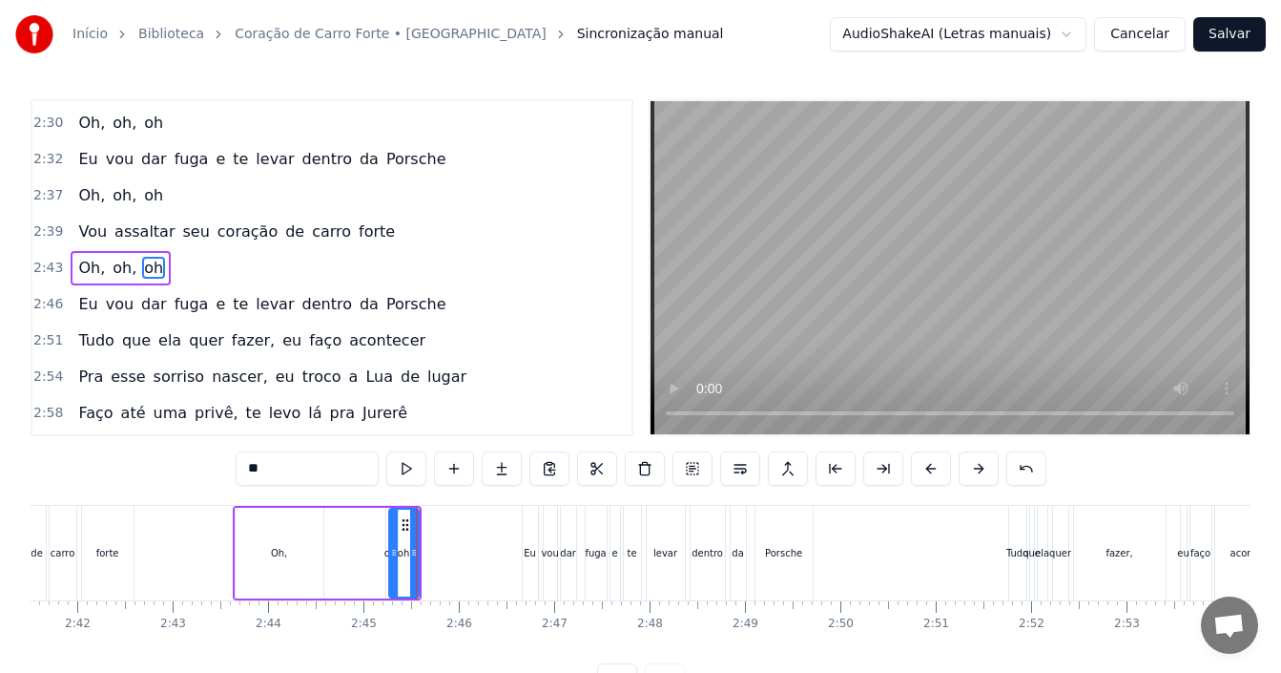
drag, startPoint x: 421, startPoint y: 548, endPoint x: 393, endPoint y: 549, distance: 27.7
click at [393, 549] on icon at bounding box center [394, 552] width 8 height 15
click at [378, 550] on div "Oh, oh, [GEOGRAPHIC_DATA]" at bounding box center [327, 553] width 189 height 94
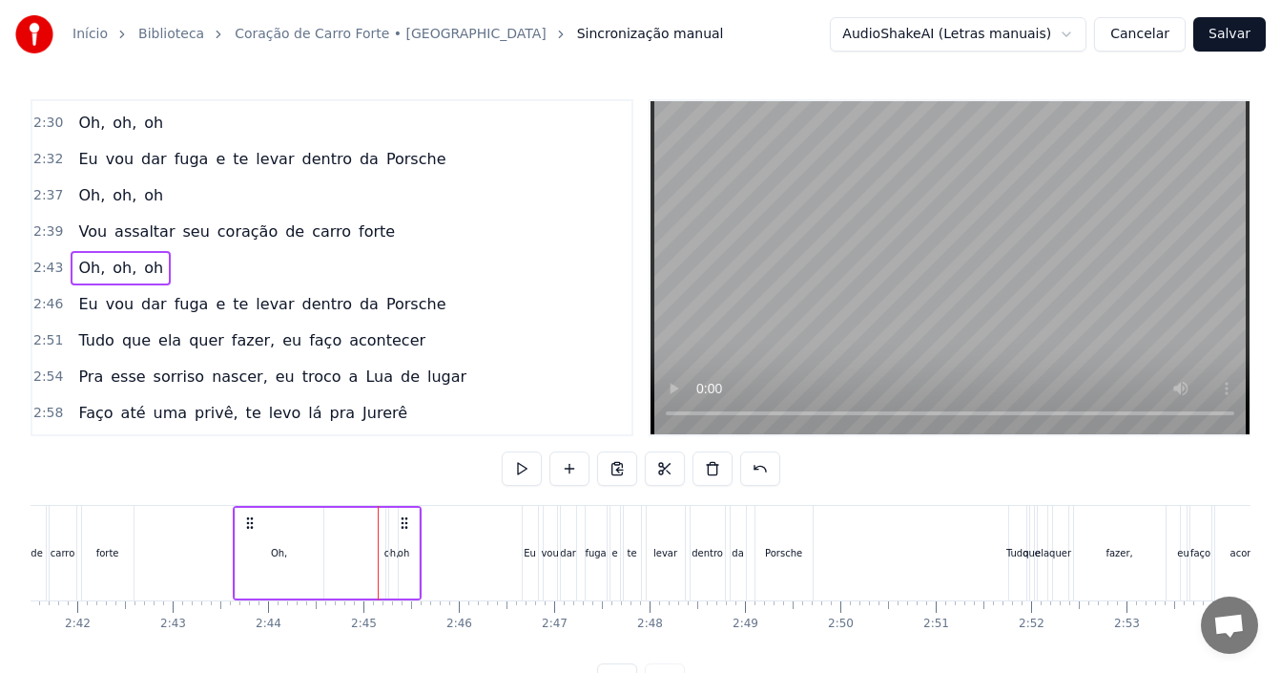
click at [385, 550] on div "oh," at bounding box center [391, 553] width 15 height 14
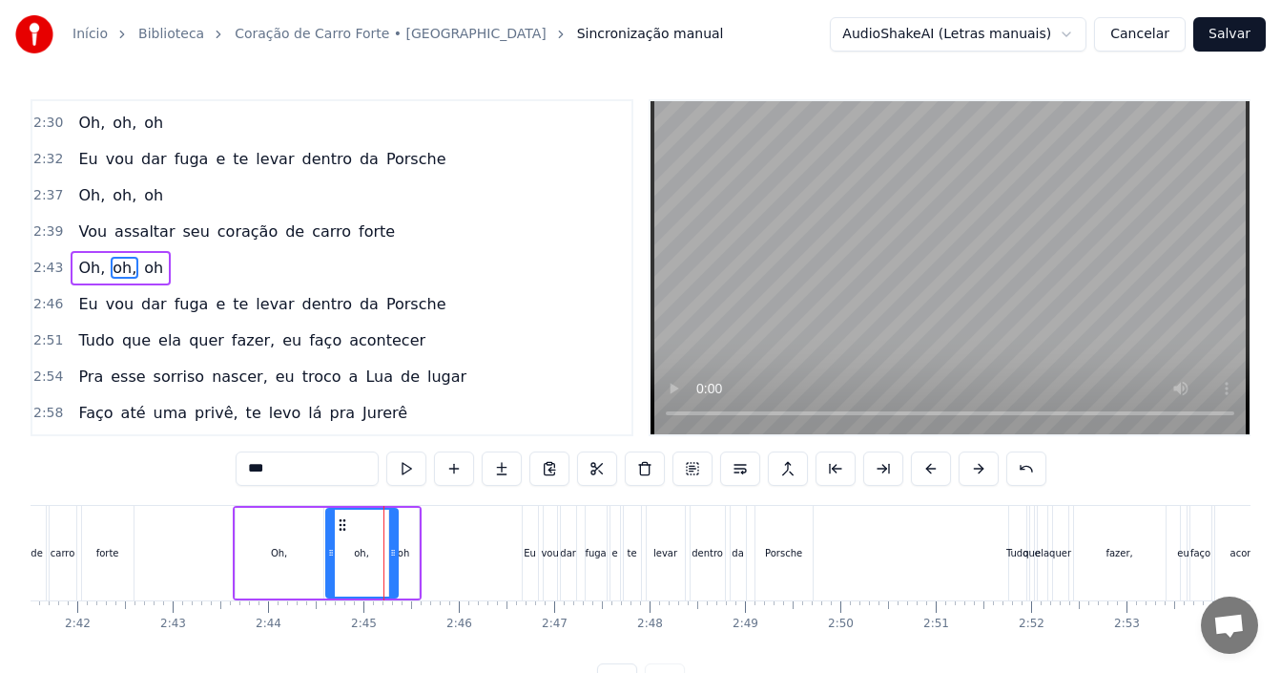
drag, startPoint x: 386, startPoint y: 550, endPoint x: 326, endPoint y: 551, distance: 60.1
click at [327, 551] on icon at bounding box center [331, 552] width 8 height 15
drag, startPoint x: 339, startPoint y: 521, endPoint x: 319, endPoint y: 521, distance: 20.0
click at [319, 521] on icon at bounding box center [322, 524] width 15 height 15
click at [253, 273] on div "2:43 Oh, oh, oh" at bounding box center [331, 268] width 599 height 36
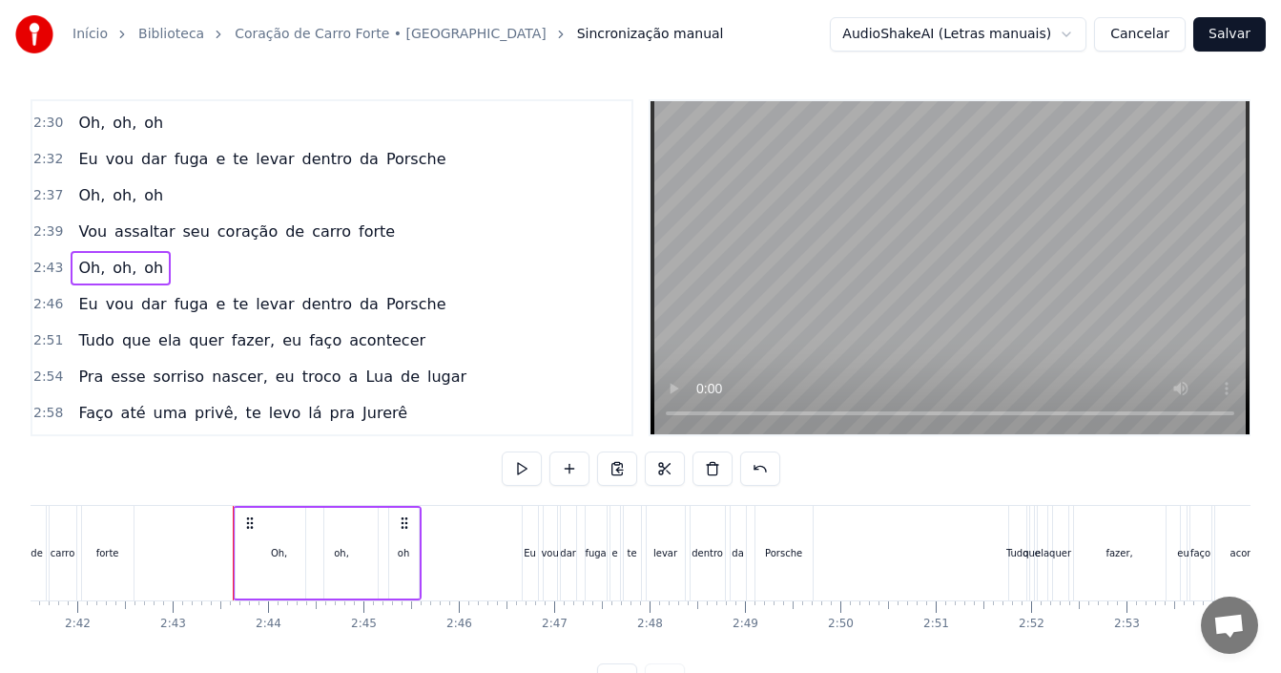
drag, startPoint x: 247, startPoint y: 513, endPoint x: 259, endPoint y: 518, distance: 13.3
click at [277, 522] on div "Oh," at bounding box center [280, 552] width 88 height 91
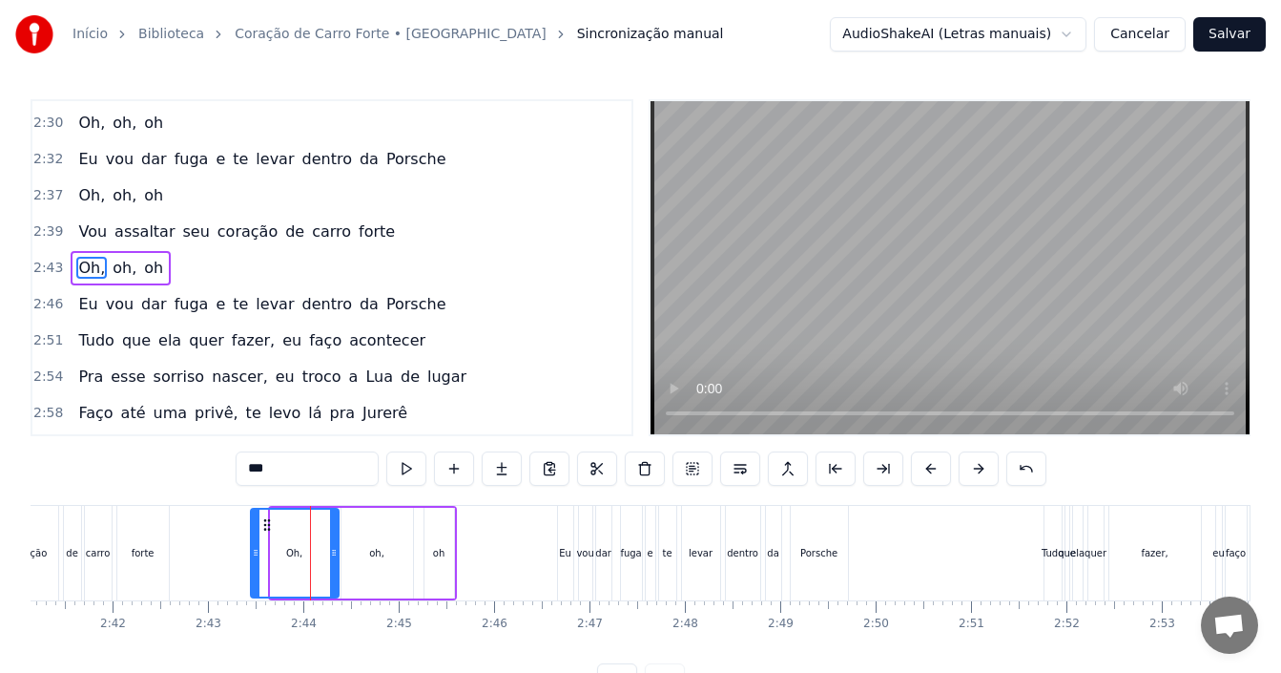
drag, startPoint x: 251, startPoint y: 522, endPoint x: 263, endPoint y: 517, distance: 13.3
click at [263, 517] on icon at bounding box center [266, 524] width 15 height 15
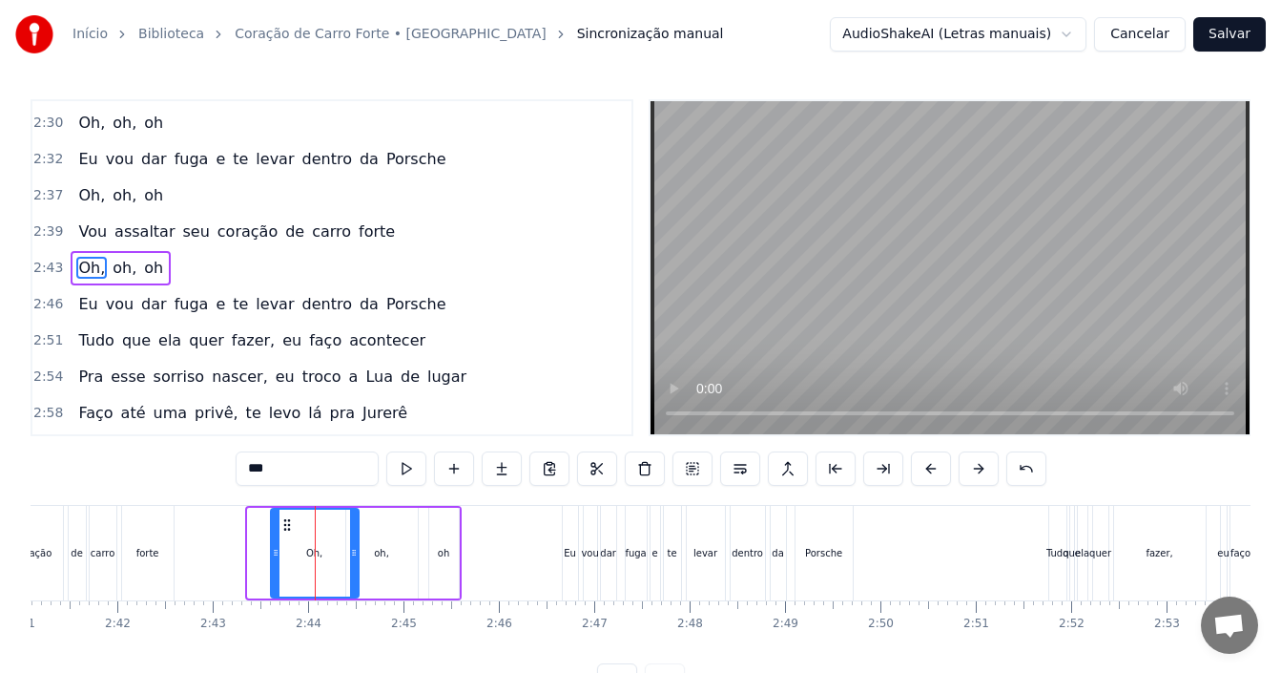
drag, startPoint x: 261, startPoint y: 529, endPoint x: 284, endPoint y: 534, distance: 23.4
click at [284, 534] on div "Oh," at bounding box center [315, 552] width 86 height 87
click at [203, 281] on div "2:43 Oh, oh, oh" at bounding box center [331, 268] width 599 height 36
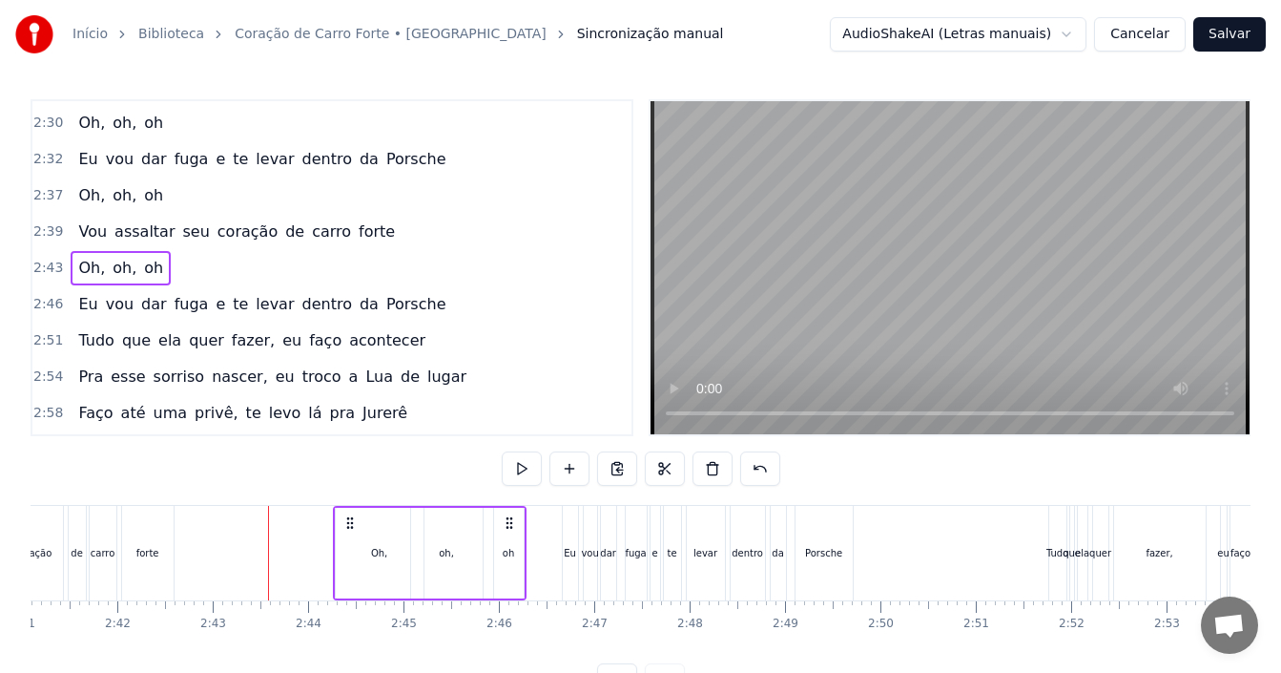
drag, startPoint x: 289, startPoint y: 517, endPoint x: 354, endPoint y: 528, distance: 65.7
click at [354, 528] on icon at bounding box center [349, 522] width 15 height 15
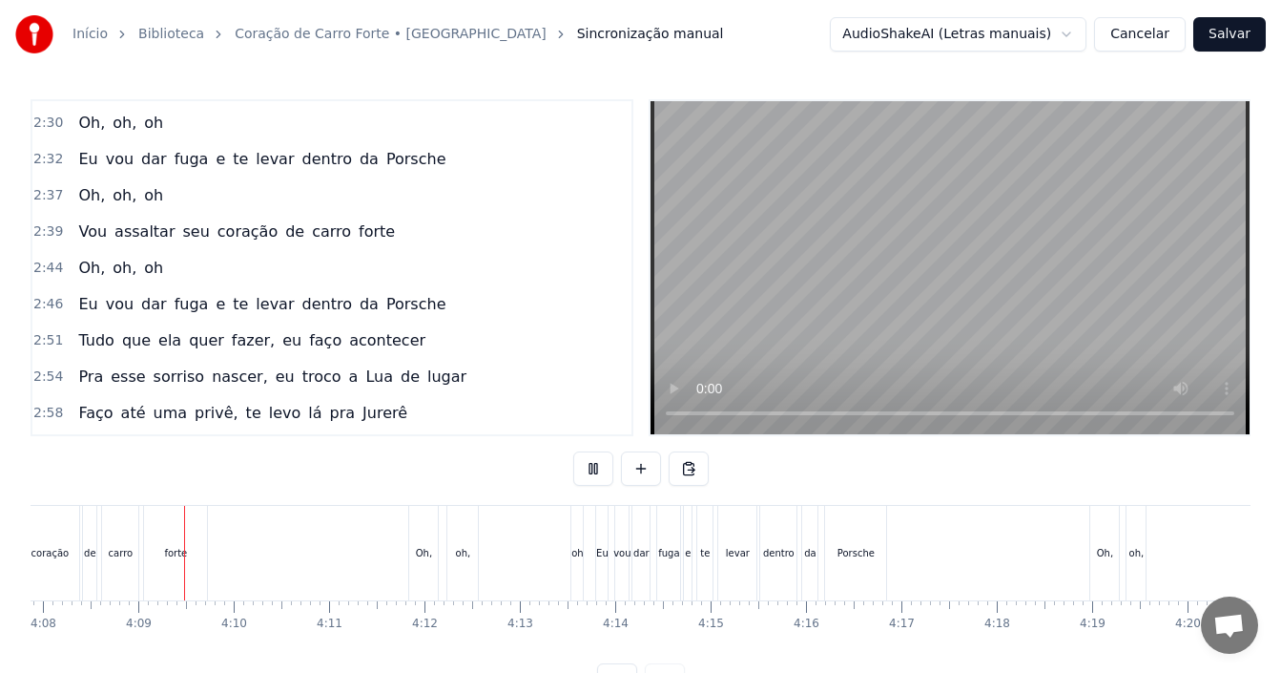
scroll to position [0, 23652]
click at [574, 556] on div "oh" at bounding box center [570, 553] width 11 height 14
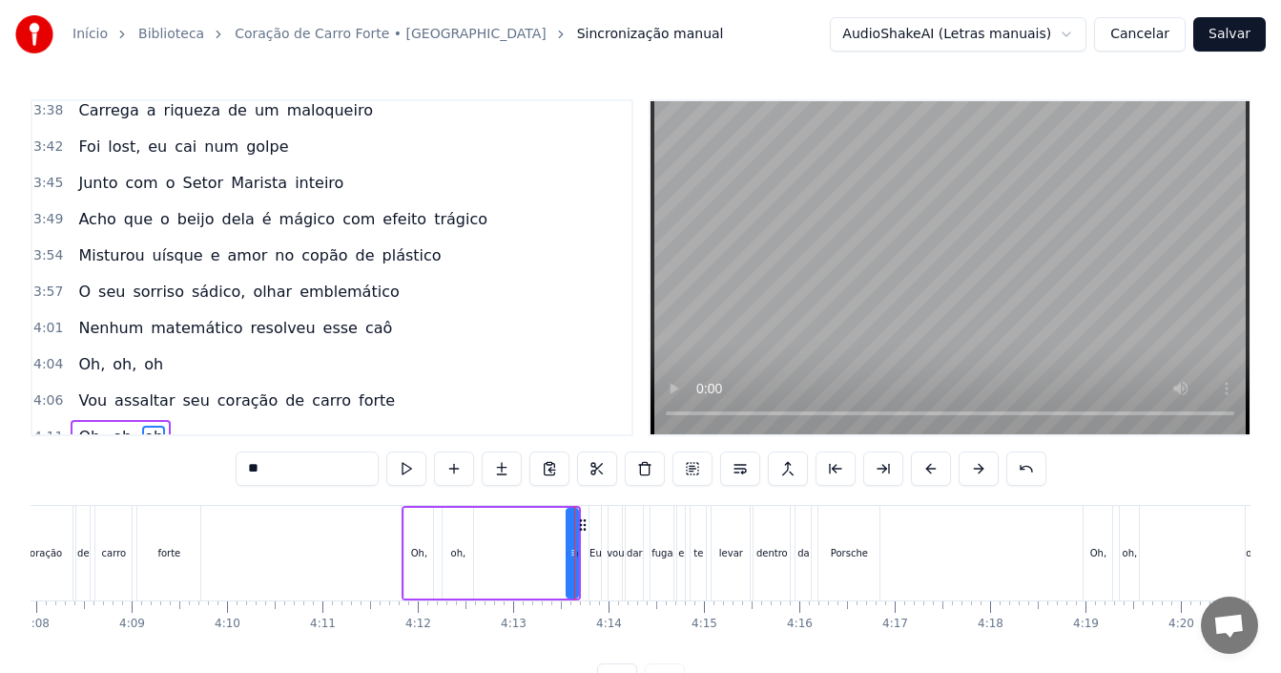
scroll to position [2280, 0]
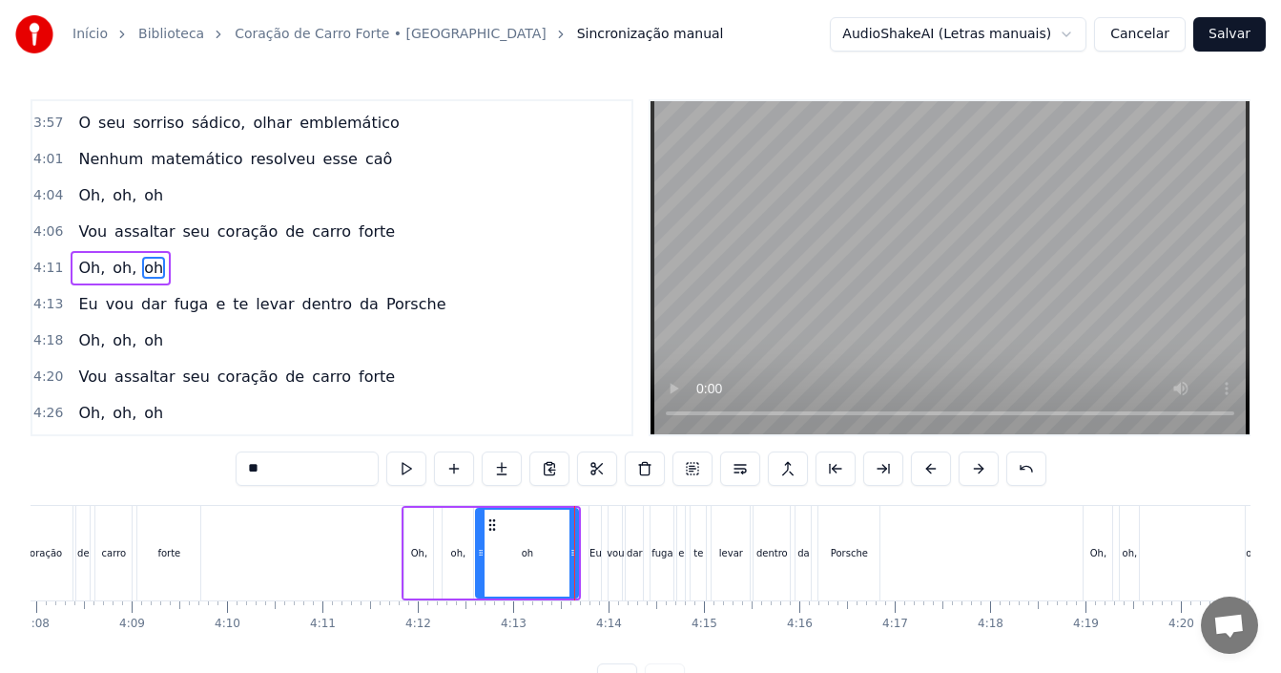
drag, startPoint x: 568, startPoint y: 551, endPoint x: 477, endPoint y: 556, distance: 90.7
click at [477, 556] on icon at bounding box center [481, 552] width 8 height 15
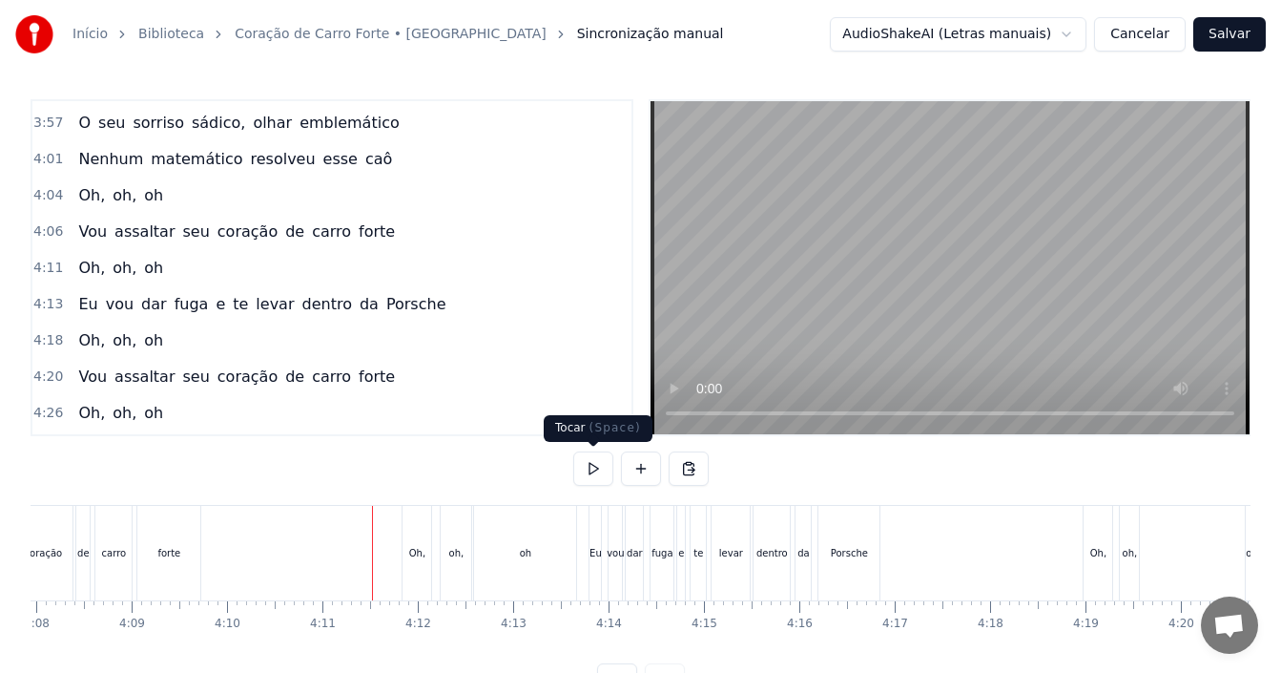
click at [593, 463] on button at bounding box center [593, 468] width 40 height 34
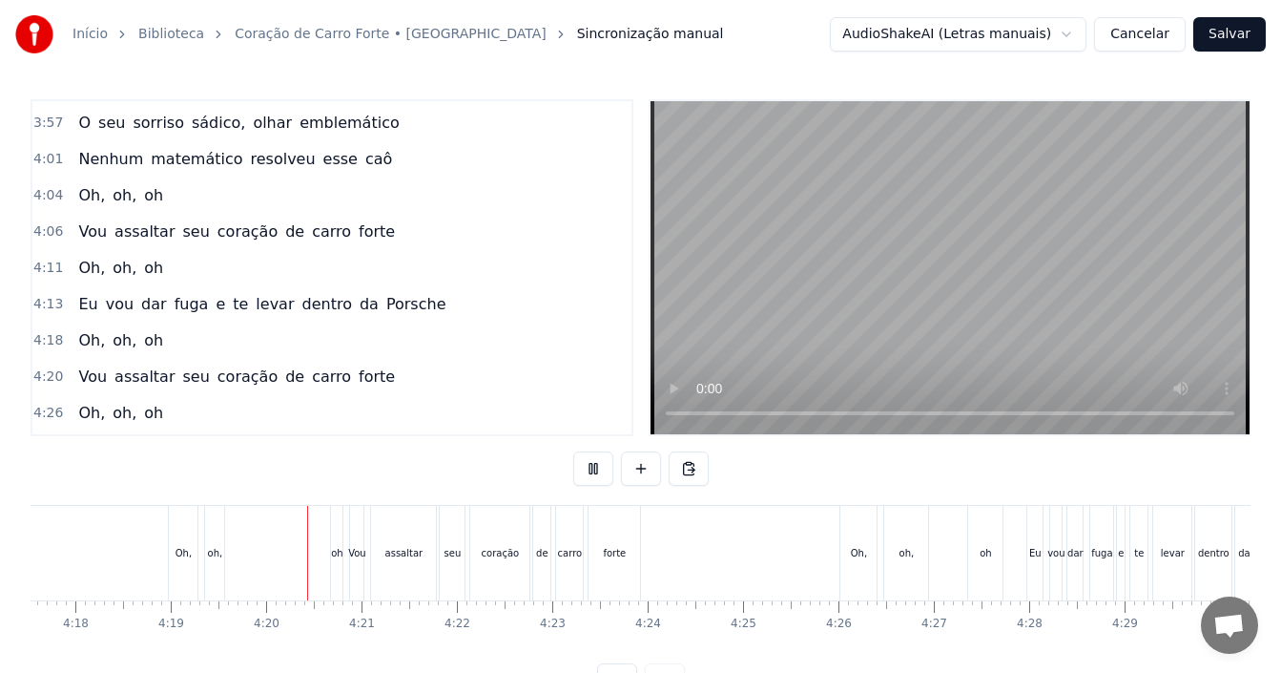
scroll to position [0, 24695]
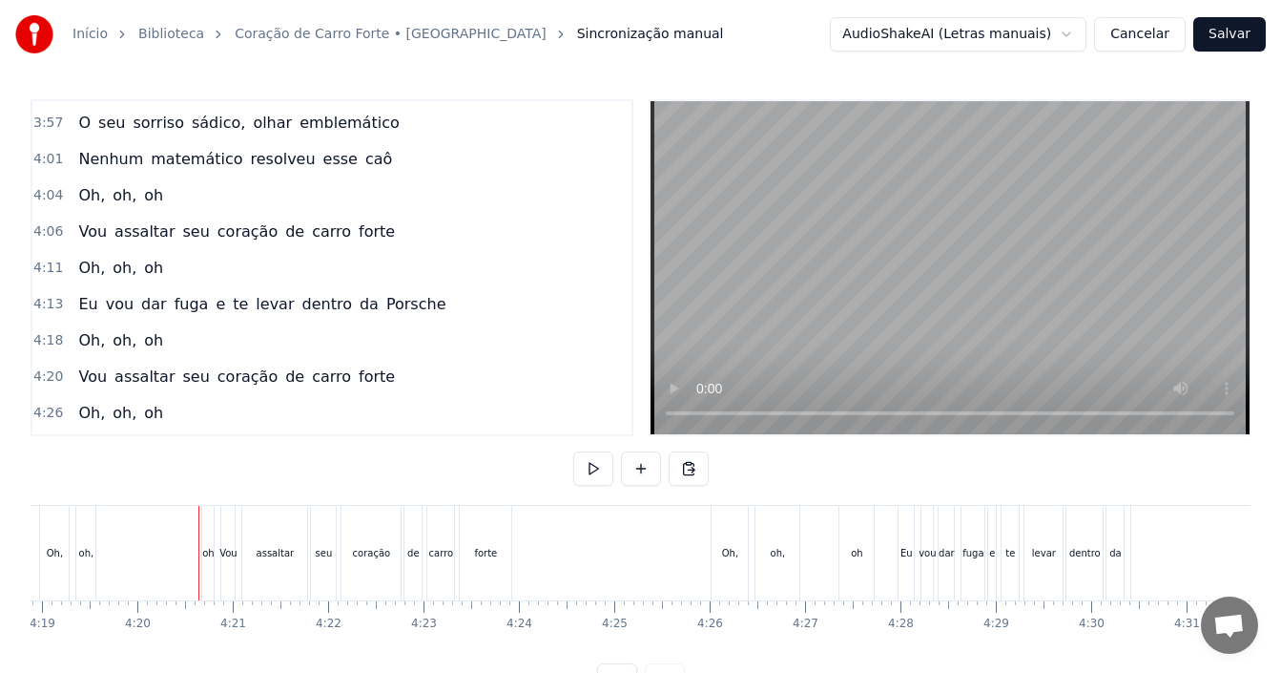
click at [573, 451] on button at bounding box center [593, 468] width 40 height 34
click at [578, 464] on button at bounding box center [593, 468] width 40 height 34
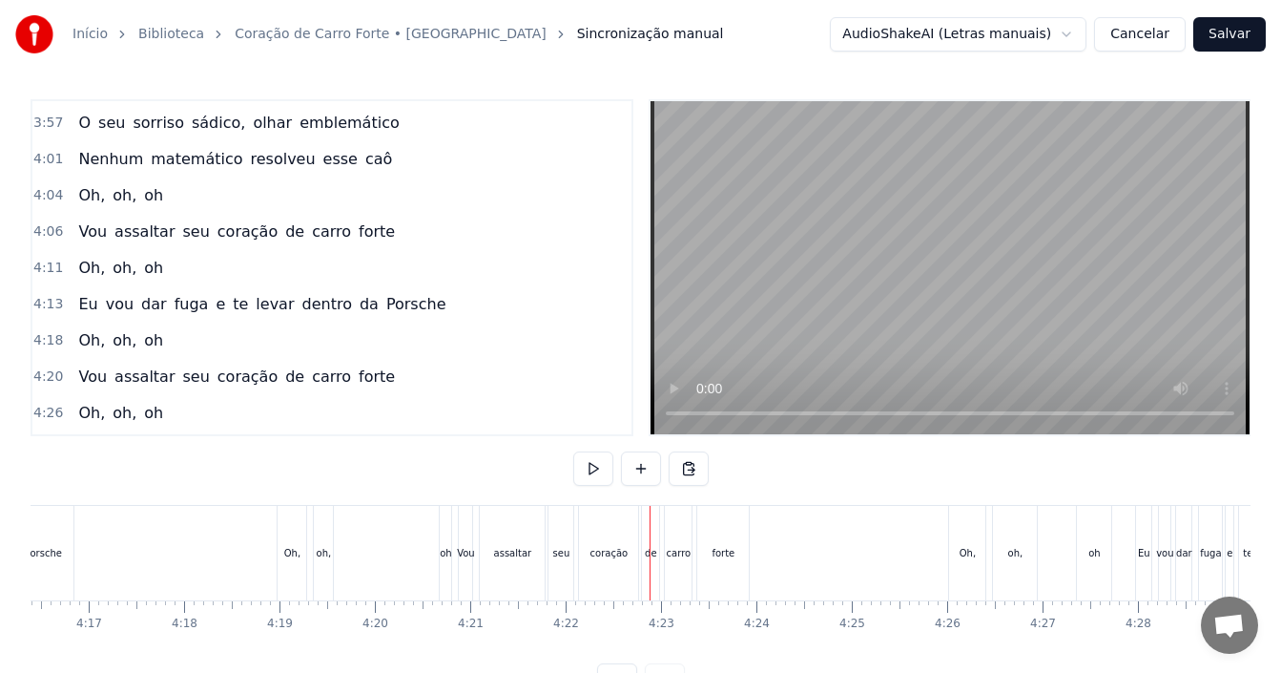
scroll to position [0, 24390]
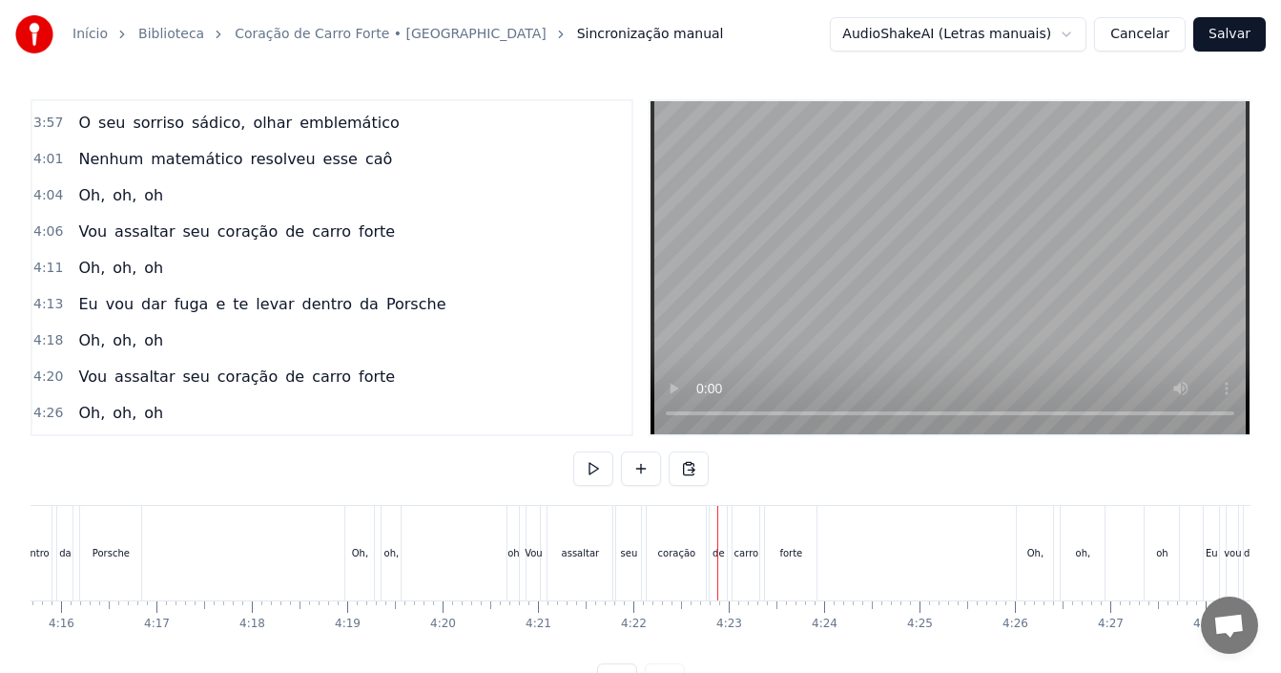
click at [511, 543] on div "oh" at bounding box center [512, 553] width 11 height 94
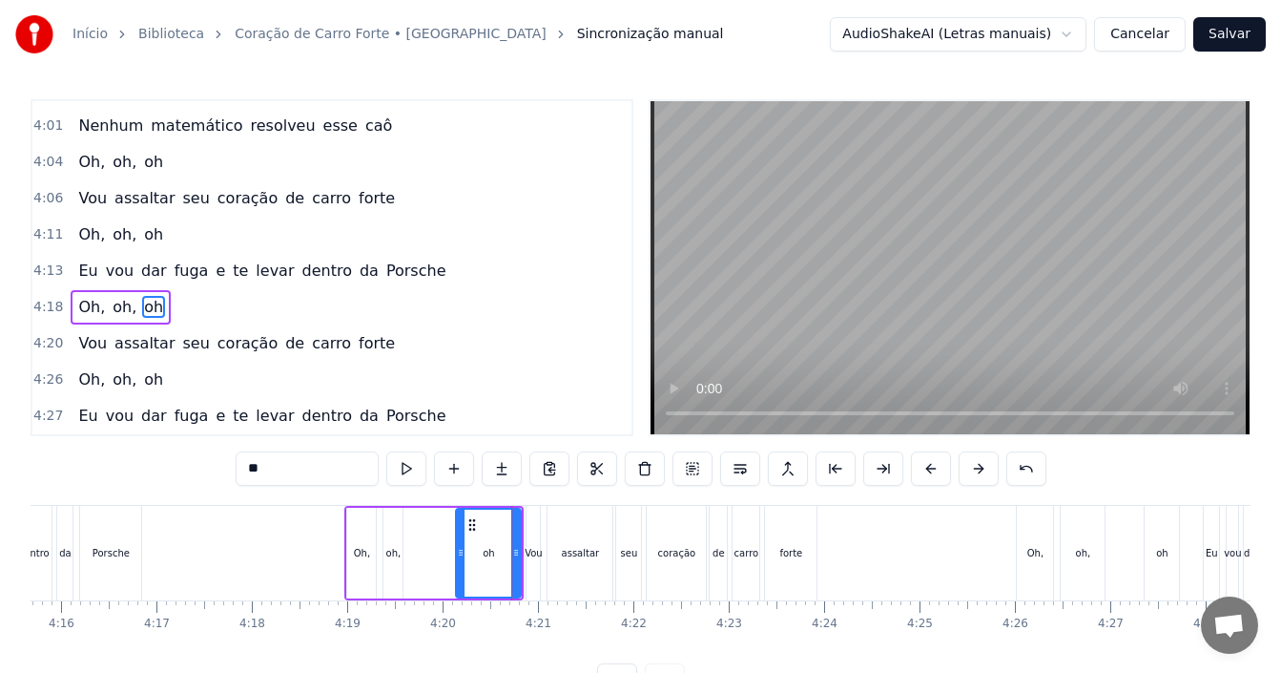
drag, startPoint x: 510, startPoint y: 525, endPoint x: 457, endPoint y: 524, distance: 53.4
click at [457, 524] on div at bounding box center [461, 552] width 8 height 87
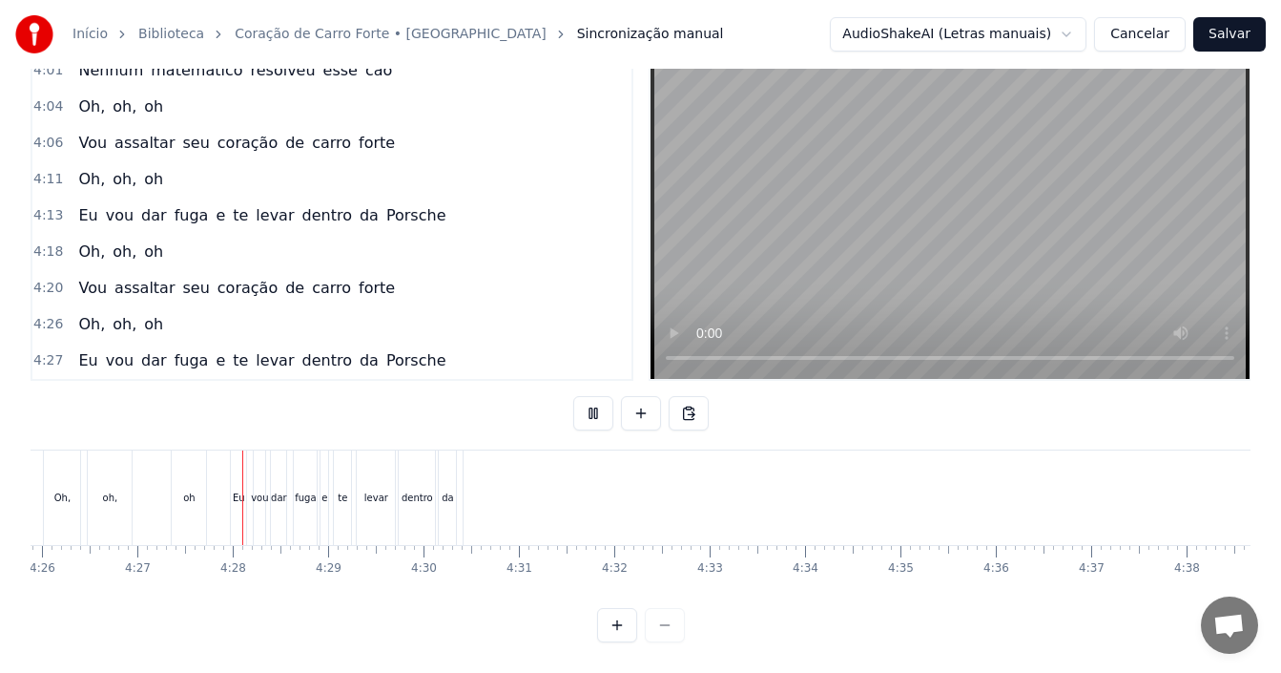
scroll to position [0, 25435]
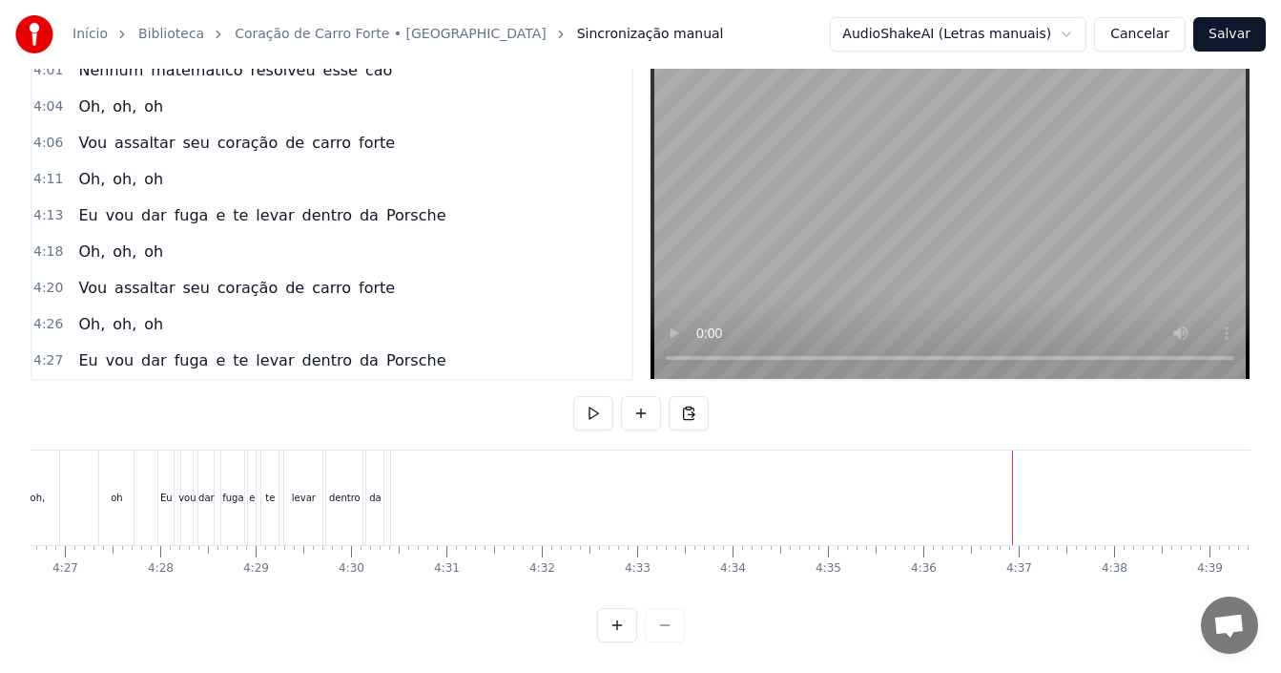
click at [384, 349] on span "Porsche" at bounding box center [416, 360] width 64 height 22
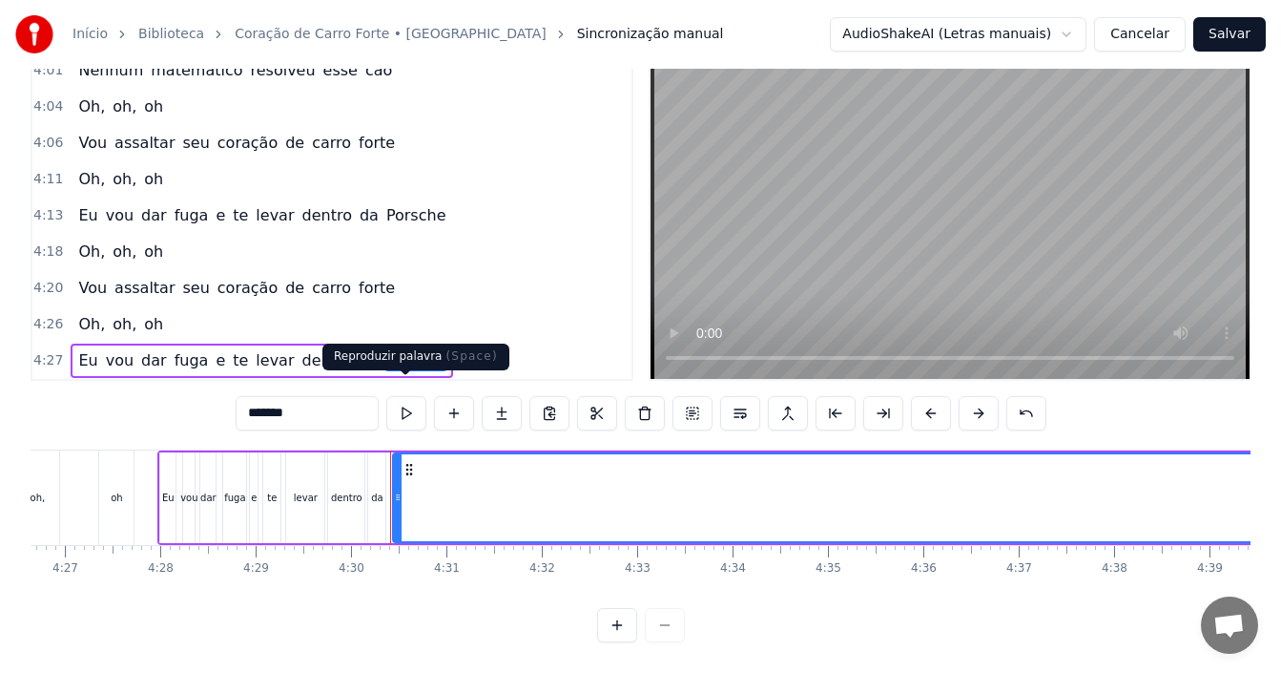
click at [385, 349] on span "Porsche" at bounding box center [416, 360] width 64 height 22
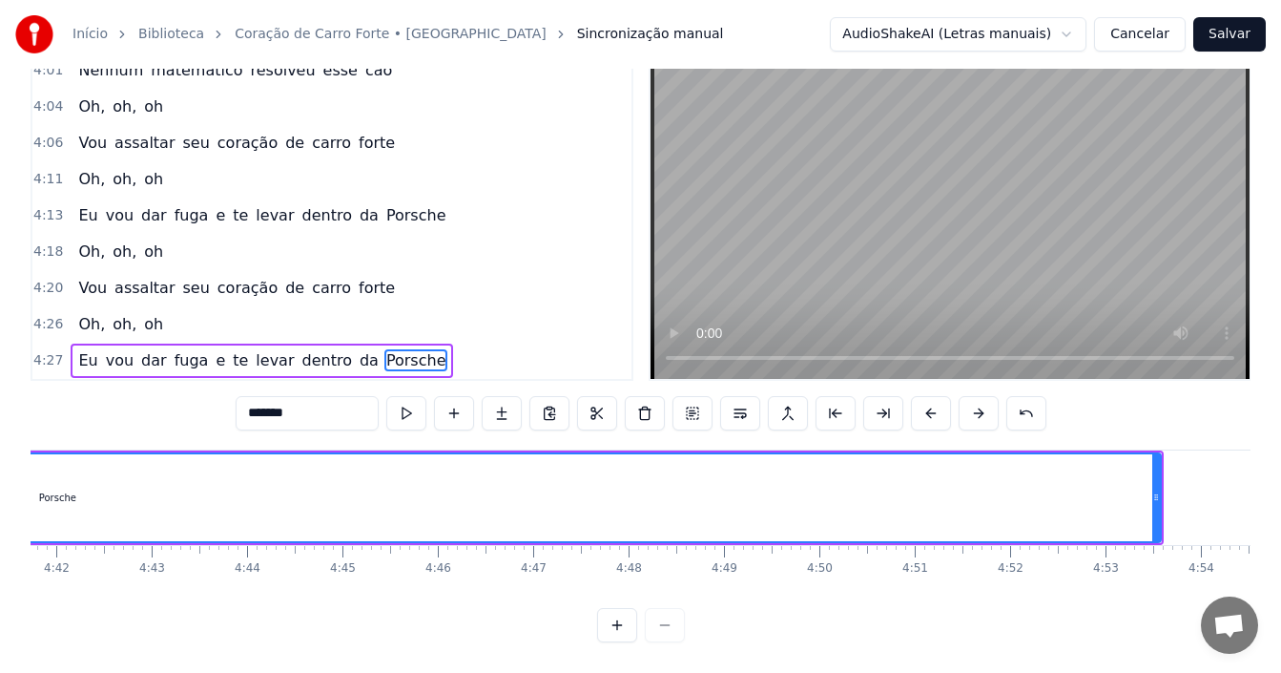
scroll to position [0, 26897]
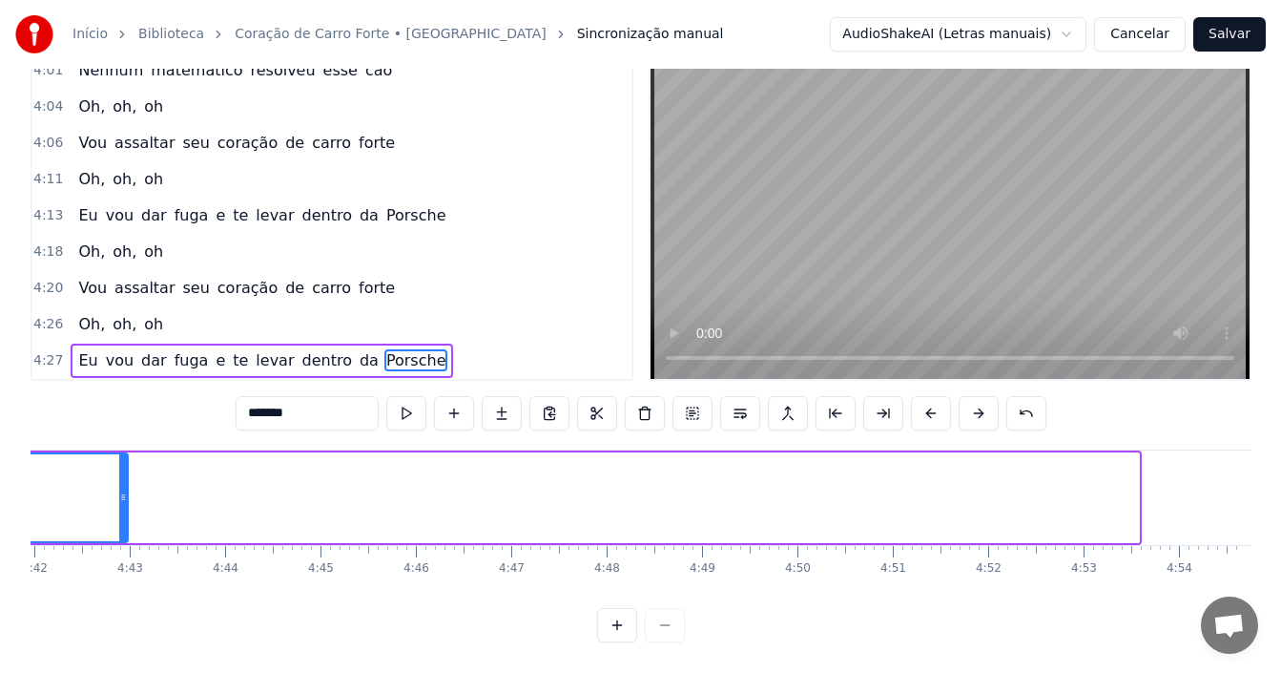
drag, startPoint x: 1136, startPoint y: 485, endPoint x: 125, endPoint y: 465, distance: 1011.4
click at [125, 465] on div at bounding box center [123, 497] width 8 height 87
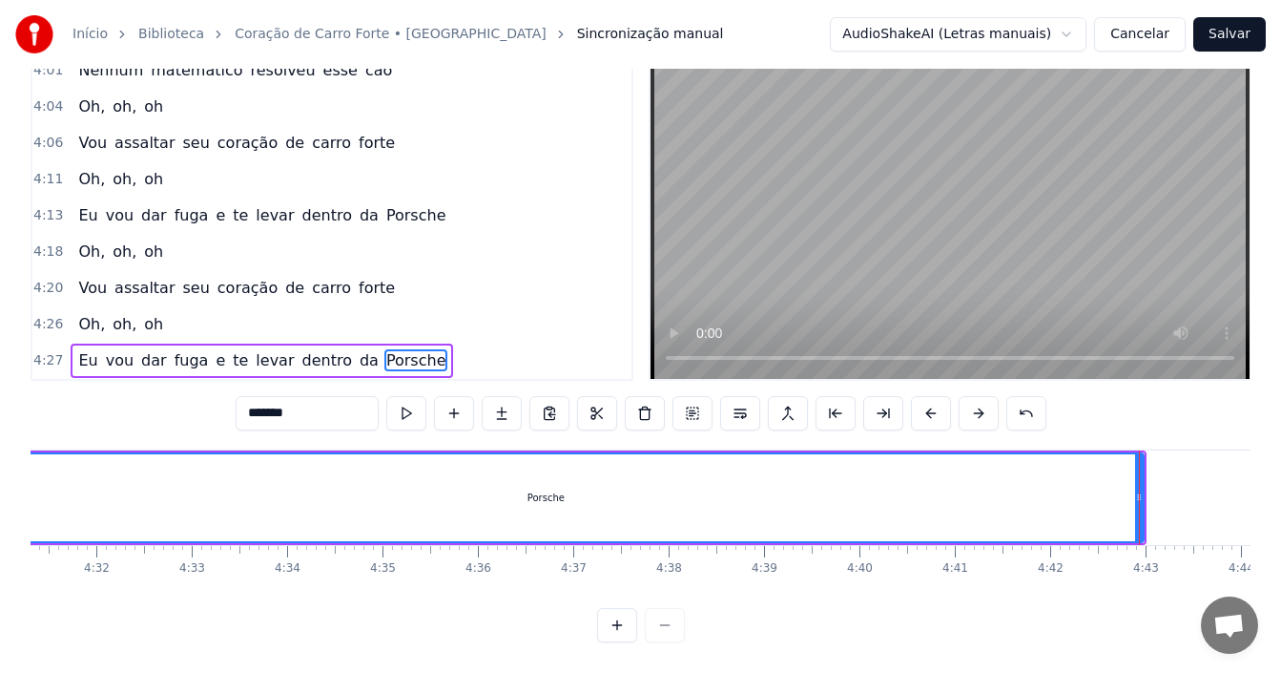
scroll to position [0, 25926]
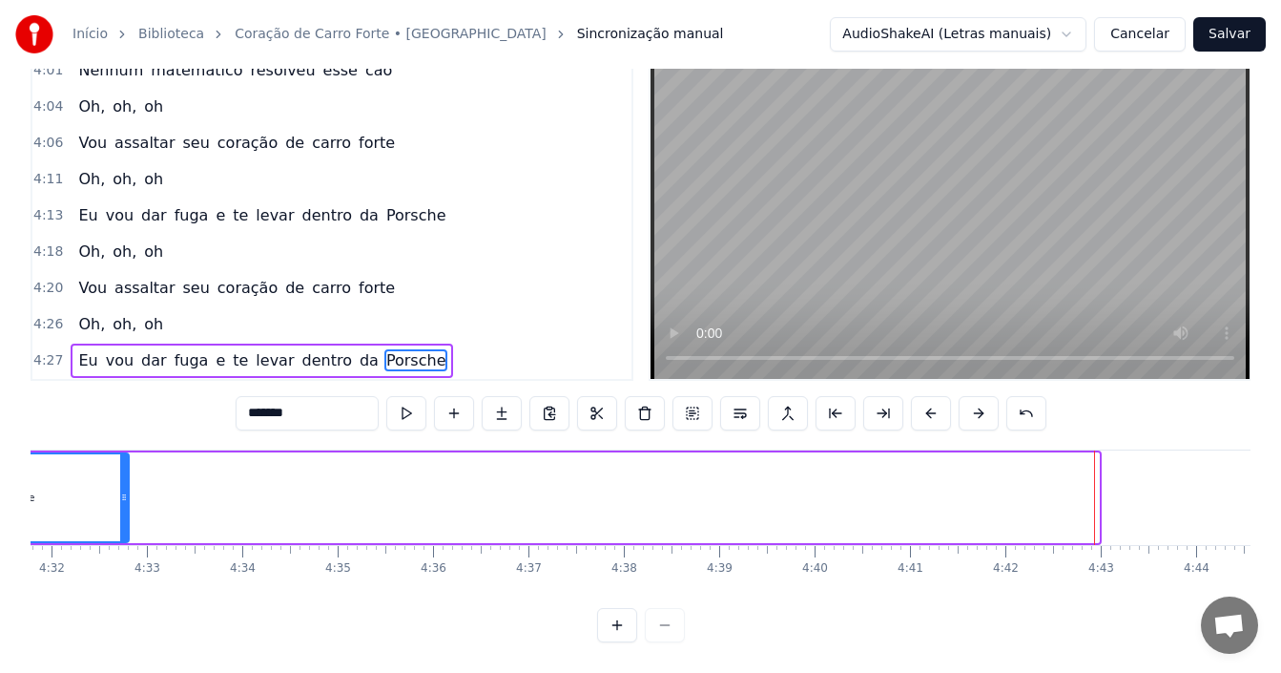
drag, startPoint x: 1097, startPoint y: 477, endPoint x: 127, endPoint y: 491, distance: 970.2
click at [127, 491] on div at bounding box center [124, 497] width 8 height 87
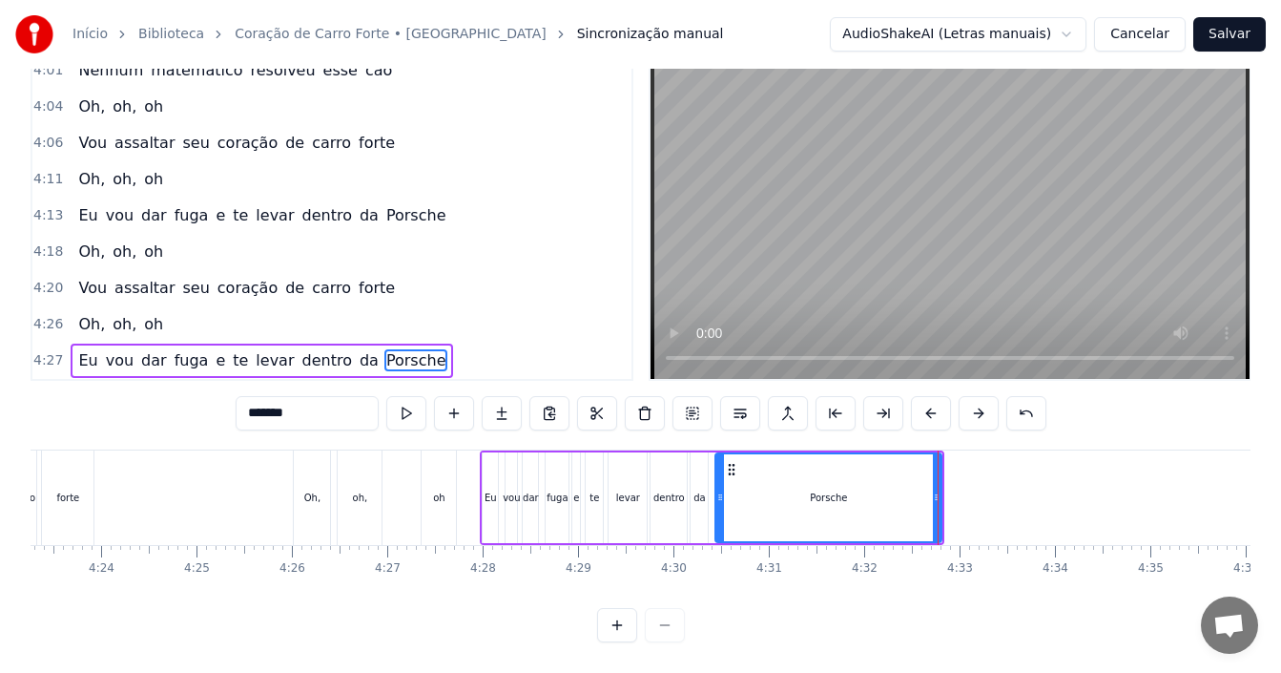
scroll to position [0, 24977]
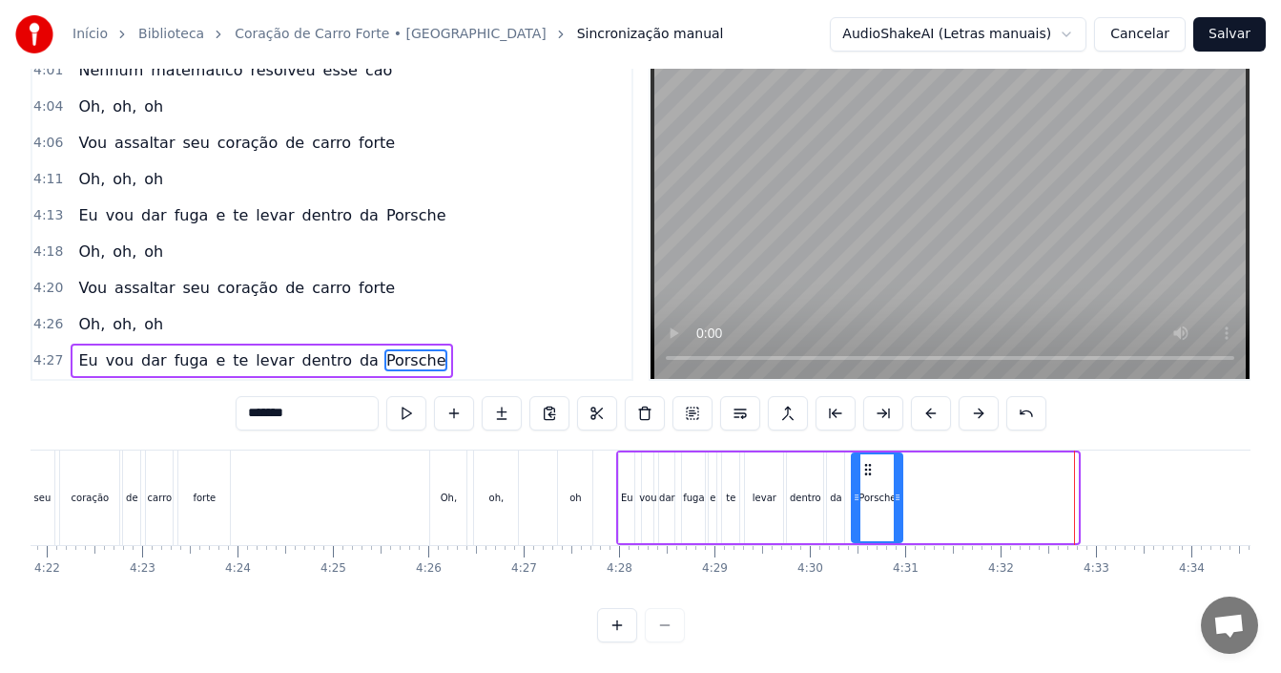
drag, startPoint x: 1077, startPoint y: 485, endPoint x: 901, endPoint y: 488, distance: 175.6
click at [901, 488] on div at bounding box center [898, 497] width 8 height 87
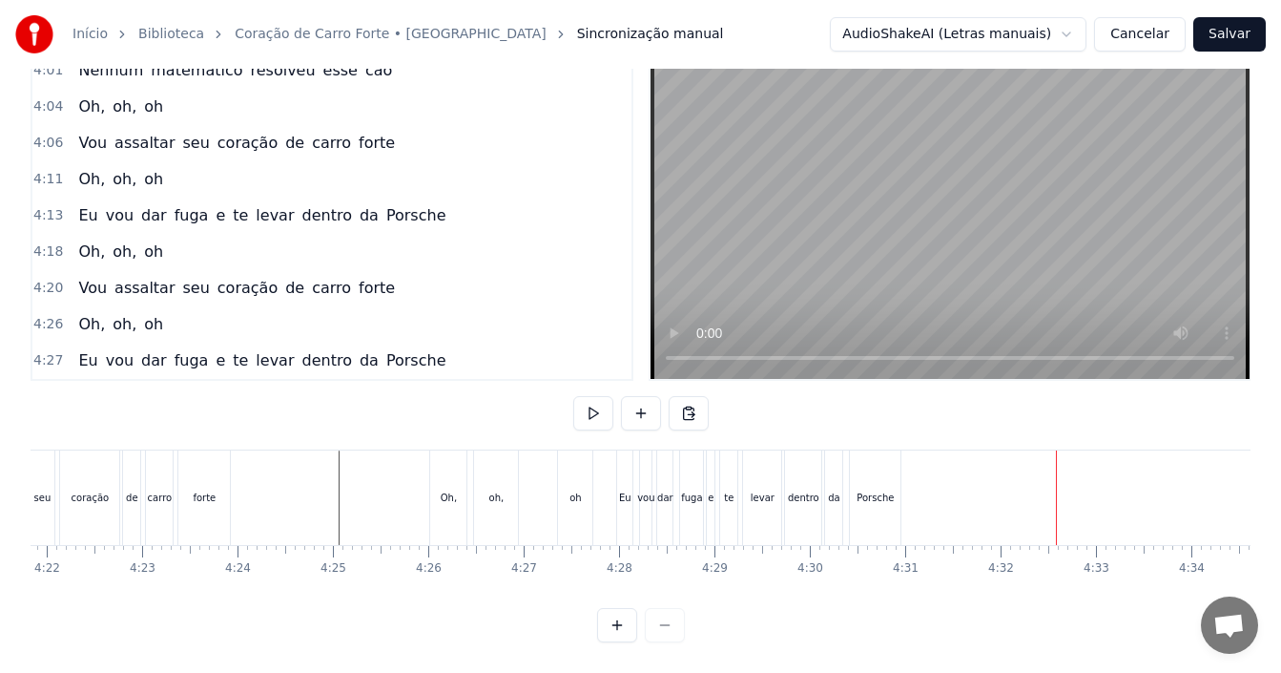
click at [1244, 26] on button "Salvar" at bounding box center [1229, 34] width 72 height 34
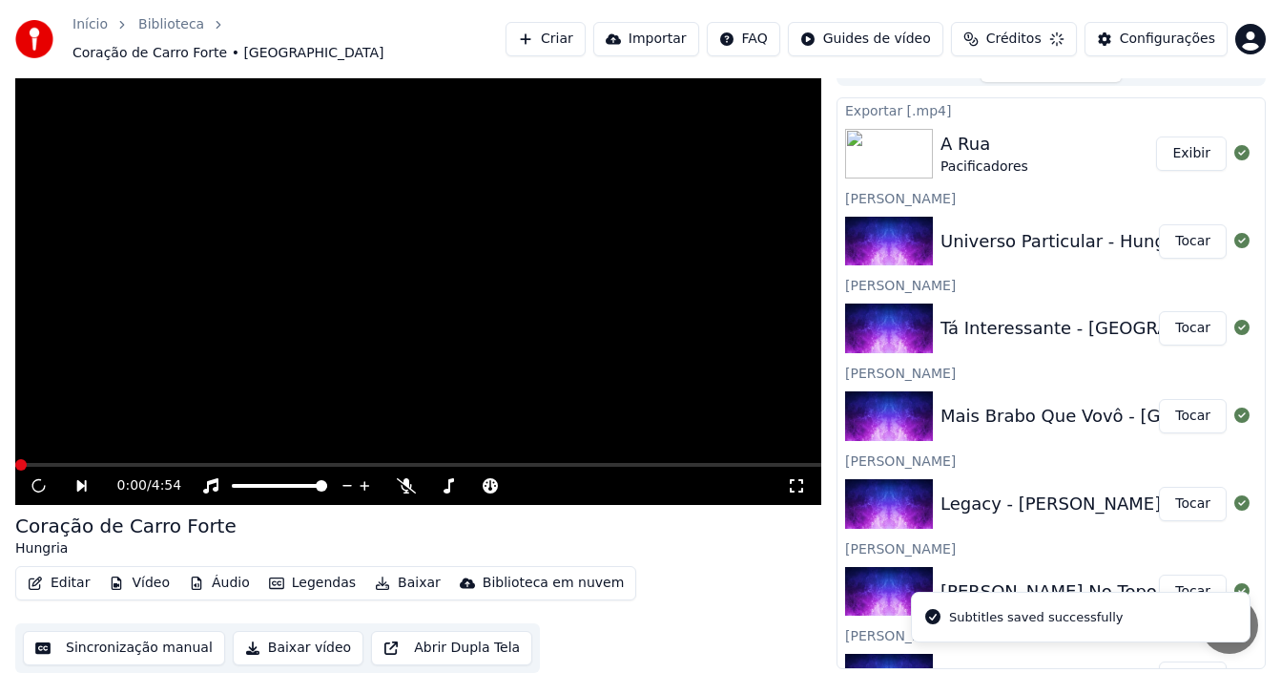
scroll to position [17, 0]
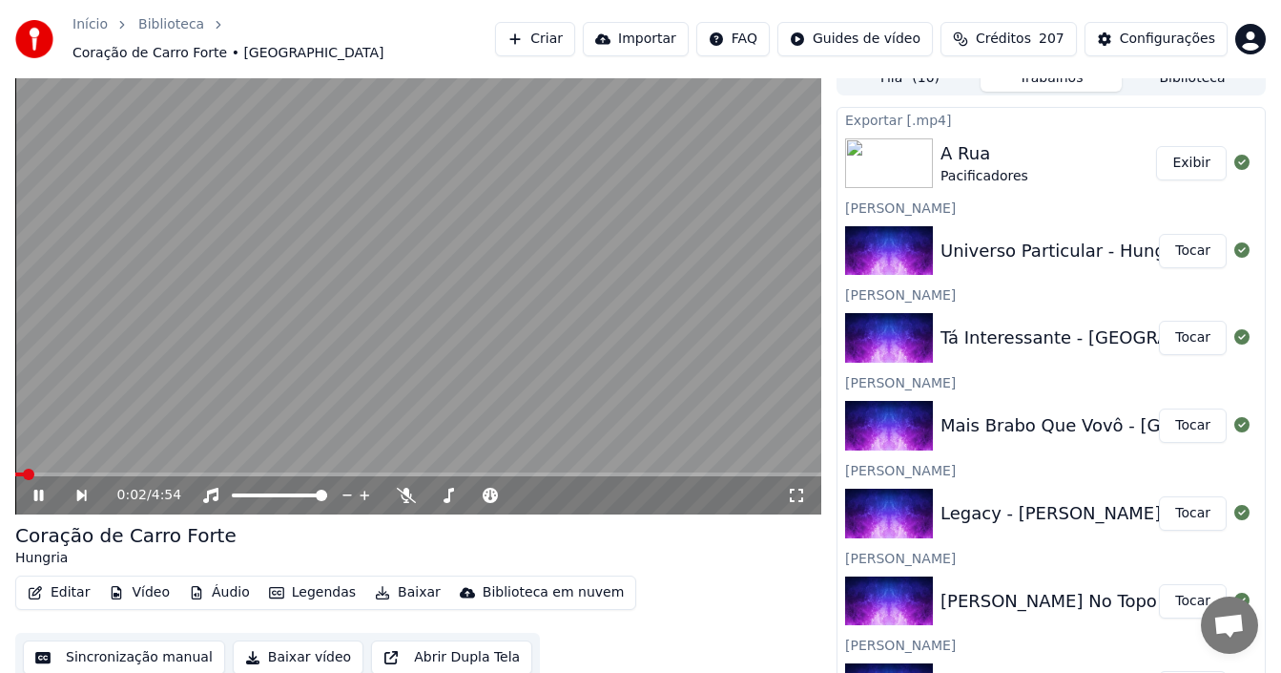
click at [402, 584] on button "Baixar" at bounding box center [407, 592] width 81 height 27
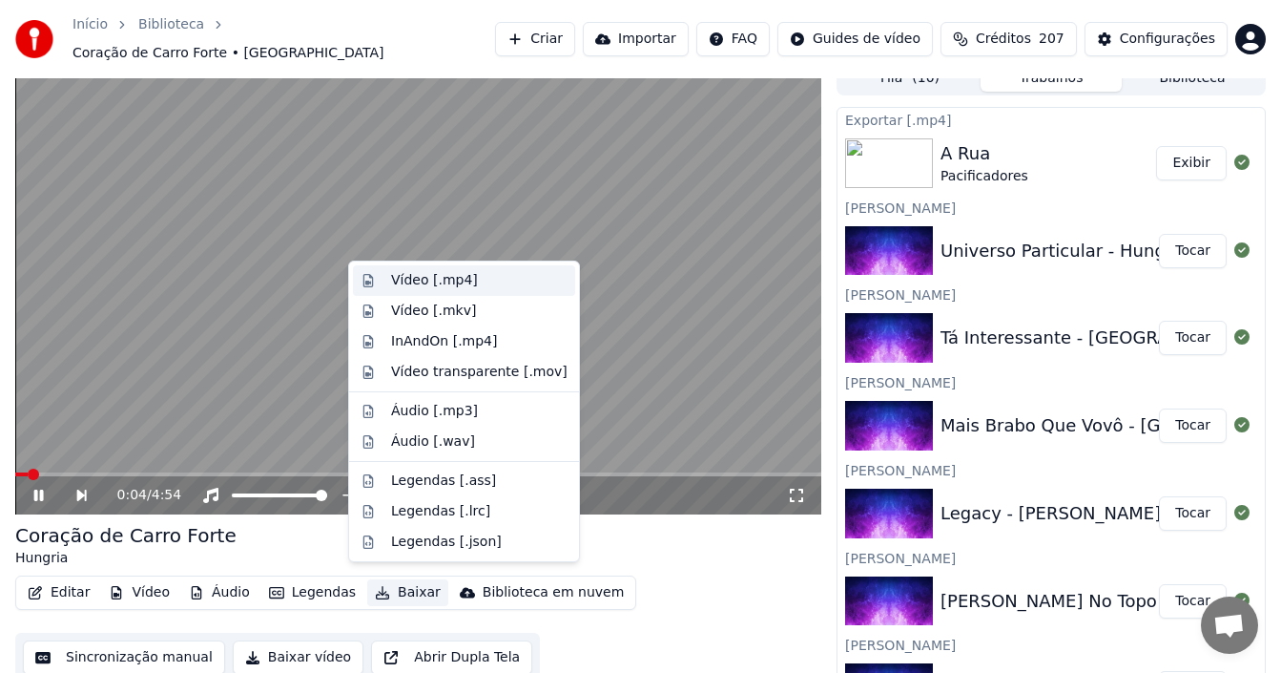
click at [436, 281] on div "Vídeo [.mp4]" at bounding box center [434, 280] width 87 height 19
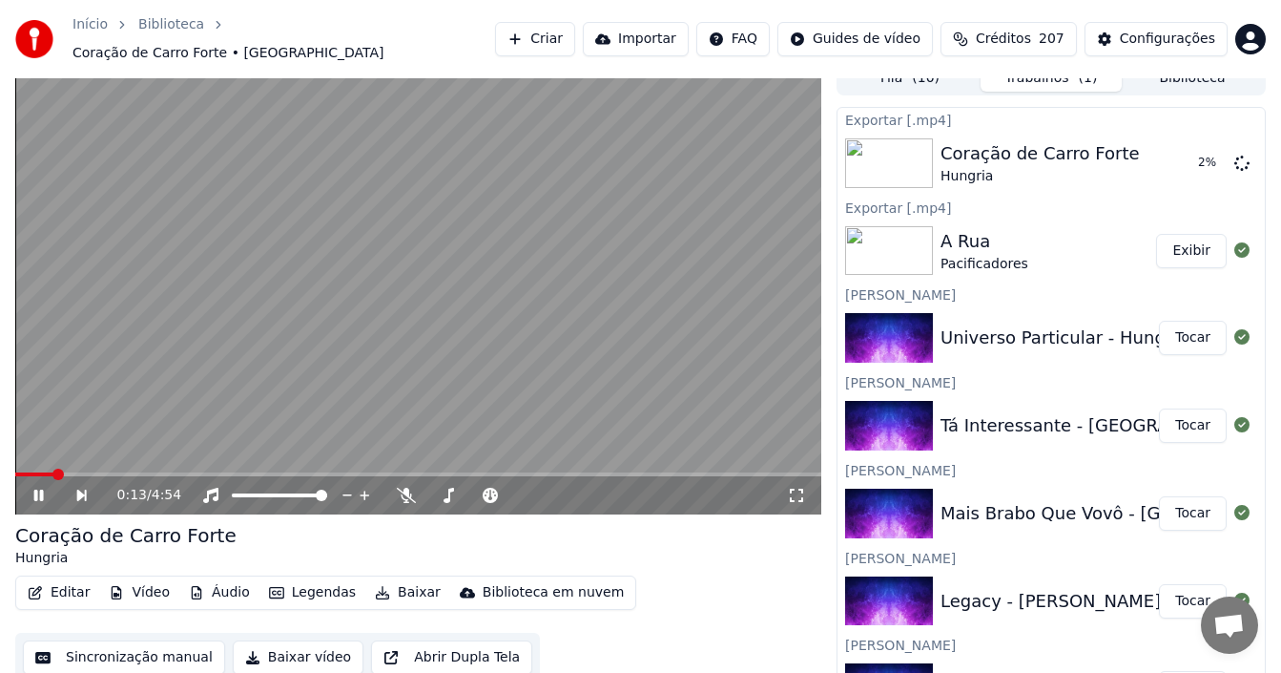
click at [38, 488] on icon at bounding box center [52, 494] width 43 height 15
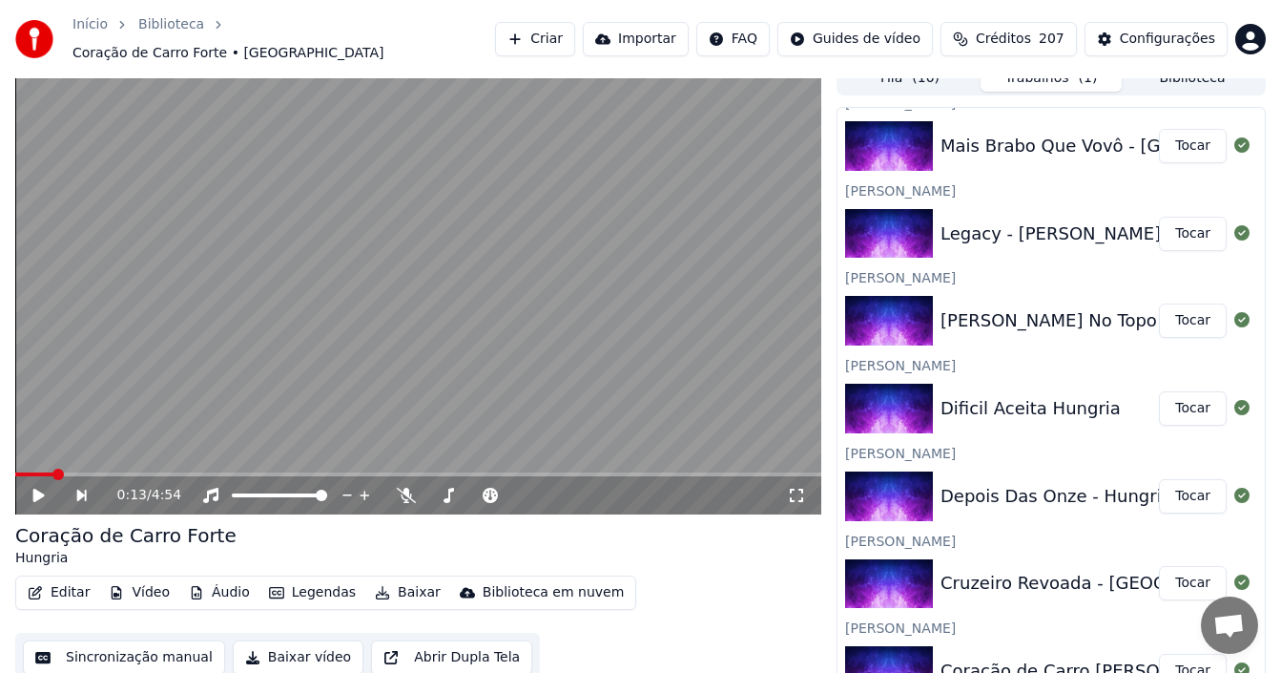
scroll to position [481, 0]
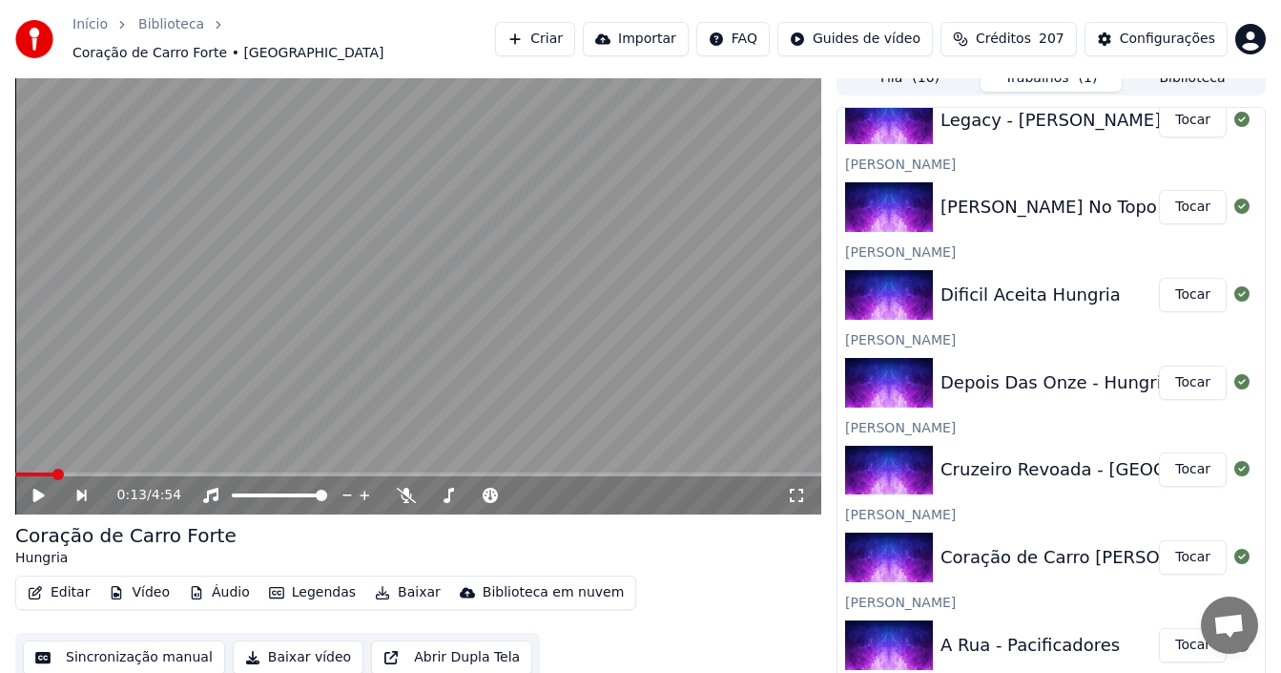
click at [1170, 458] on button "Tocar" at bounding box center [1193, 469] width 68 height 34
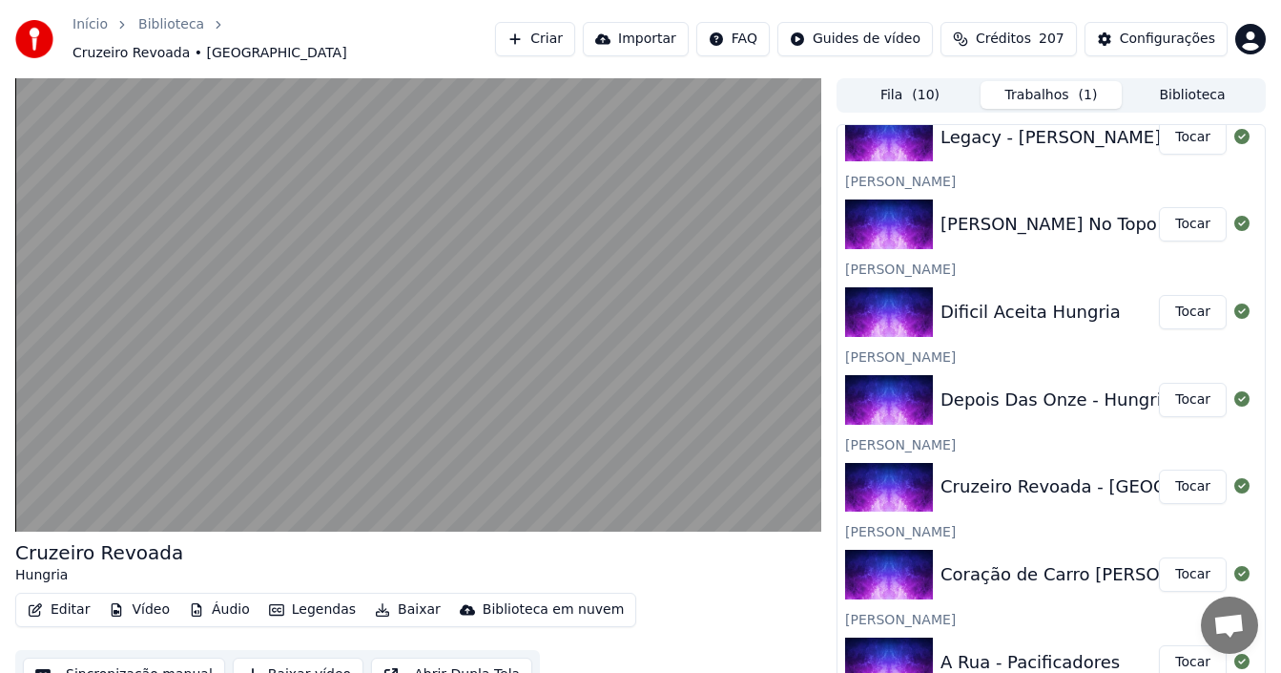
click at [155, 663] on button "Sincronização manual" at bounding box center [124, 674] width 202 height 34
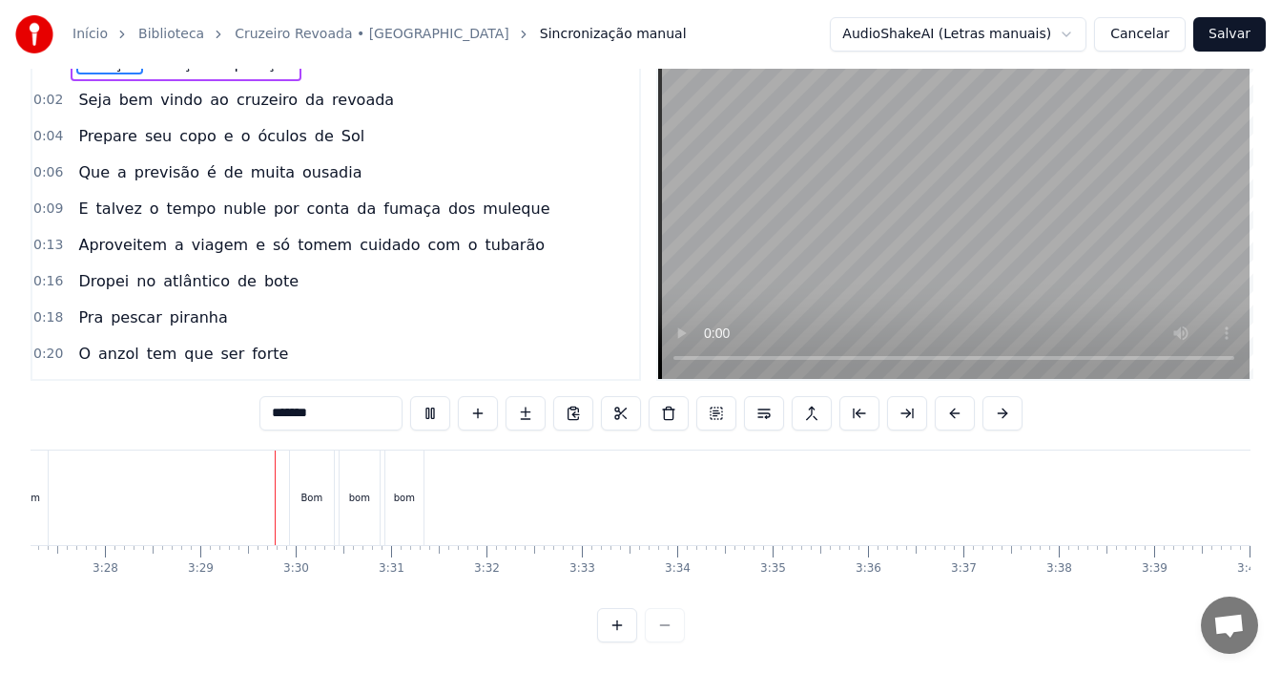
scroll to position [0, 19870]
click at [1226, 31] on button "Salvar" at bounding box center [1229, 34] width 72 height 34
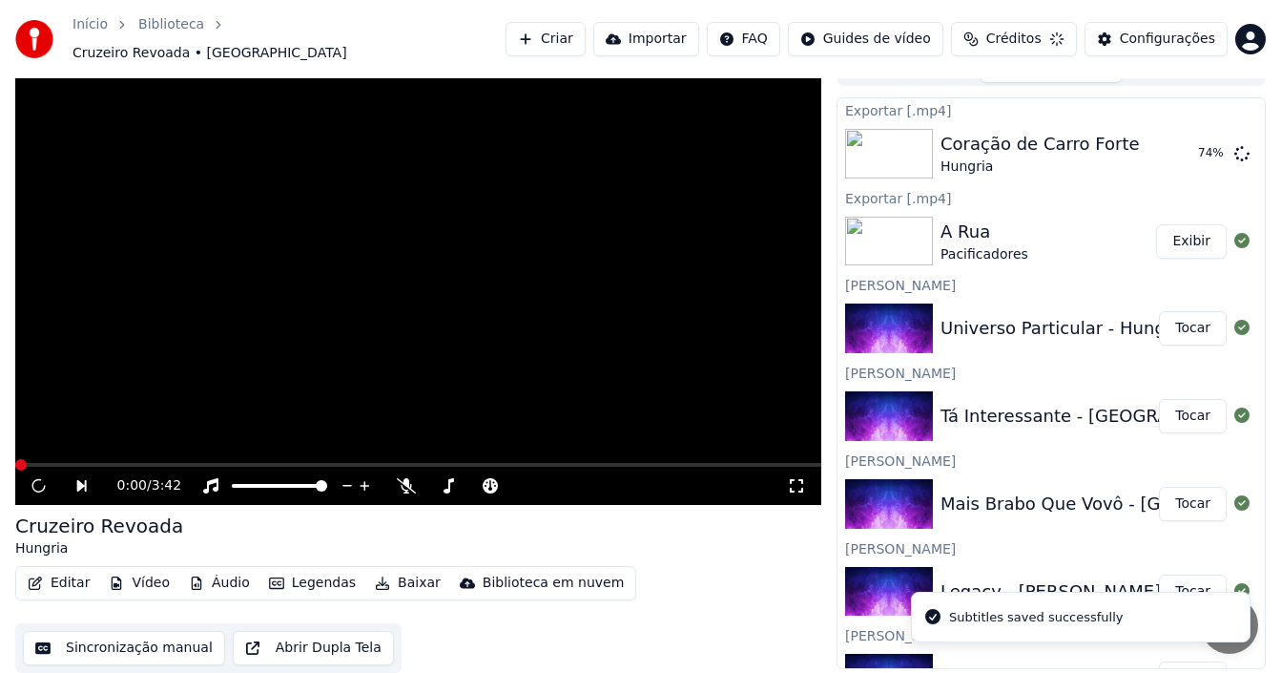
scroll to position [17, 0]
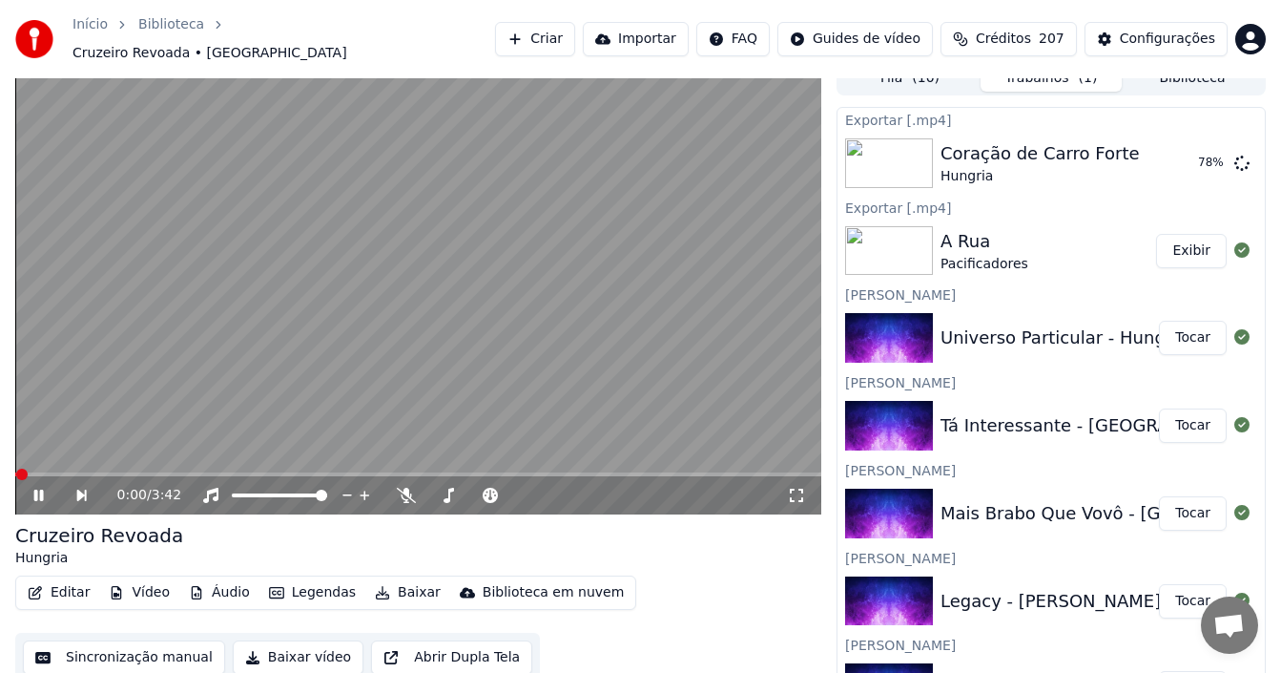
click at [35, 487] on icon at bounding box center [52, 494] width 43 height 15
click at [35, 488] on icon at bounding box center [38, 494] width 11 height 13
click at [35, 487] on icon at bounding box center [52, 494] width 43 height 15
click at [15, 468] on span at bounding box center [20, 473] width 11 height 11
click at [40, 488] on icon at bounding box center [38, 494] width 11 height 13
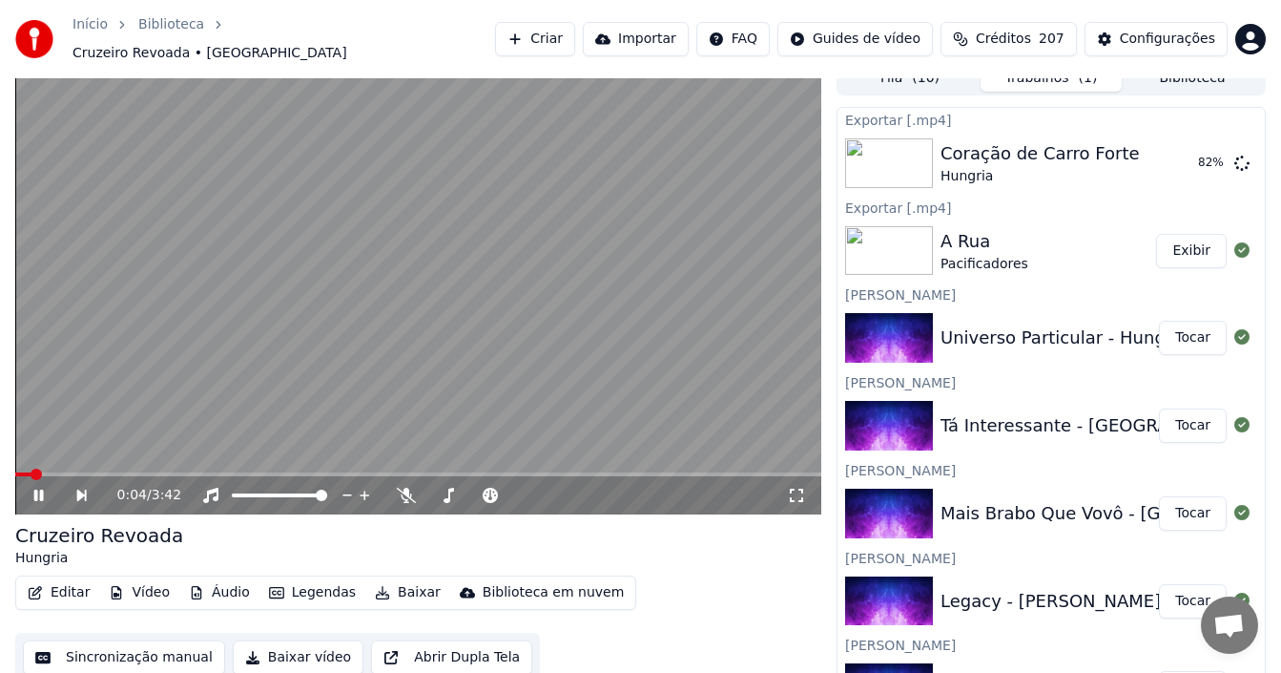
click at [40, 489] on icon at bounding box center [39, 494] width 10 height 11
click at [382, 589] on button "Baixar" at bounding box center [407, 592] width 81 height 27
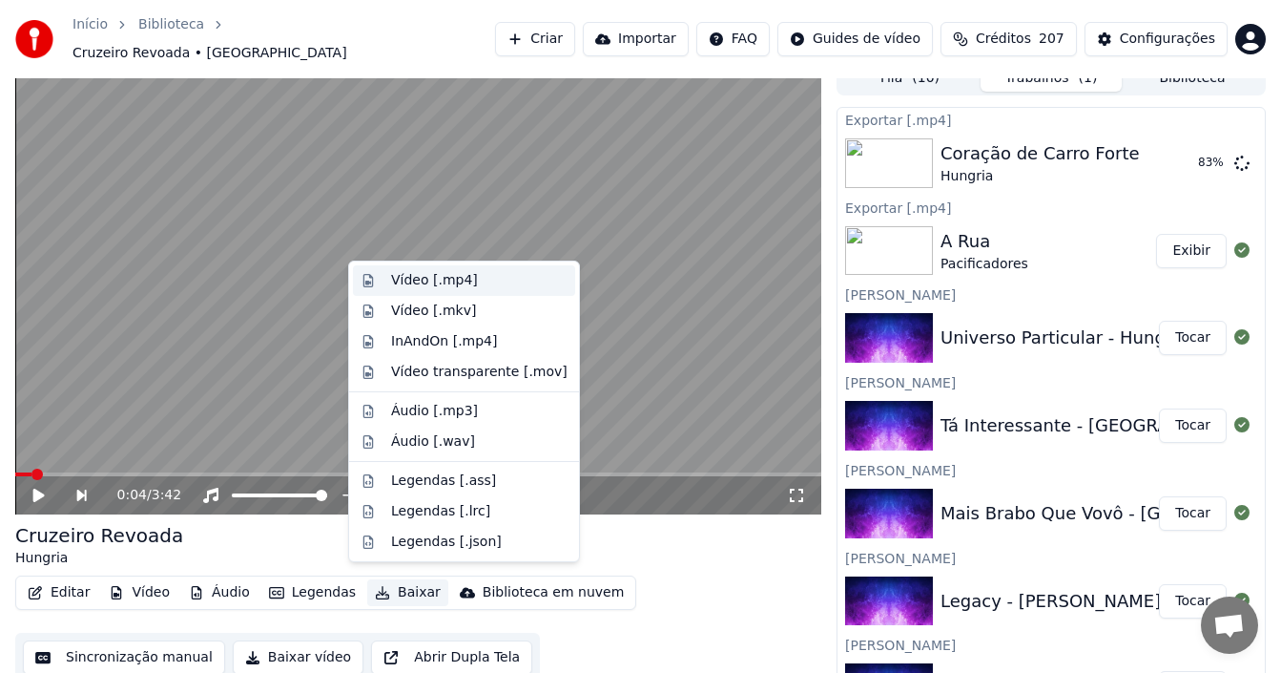
click at [449, 281] on div "Vídeo [.mp4]" at bounding box center [434, 280] width 87 height 19
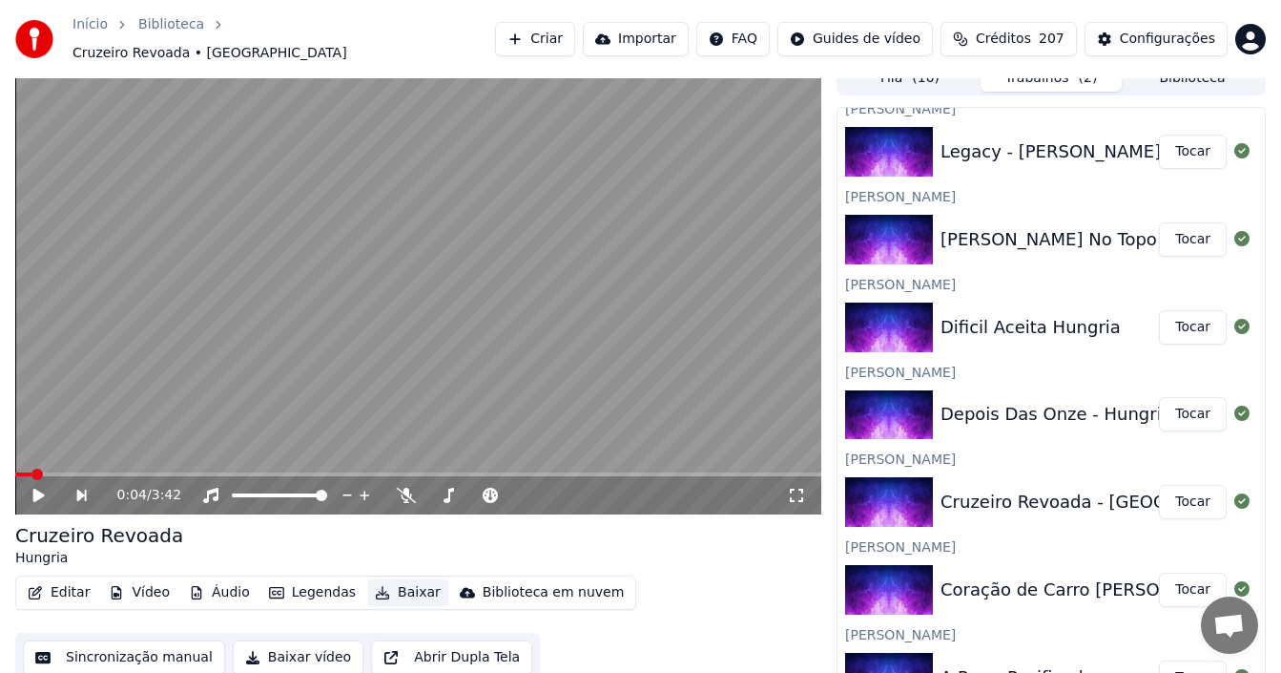
scroll to position [569, 0]
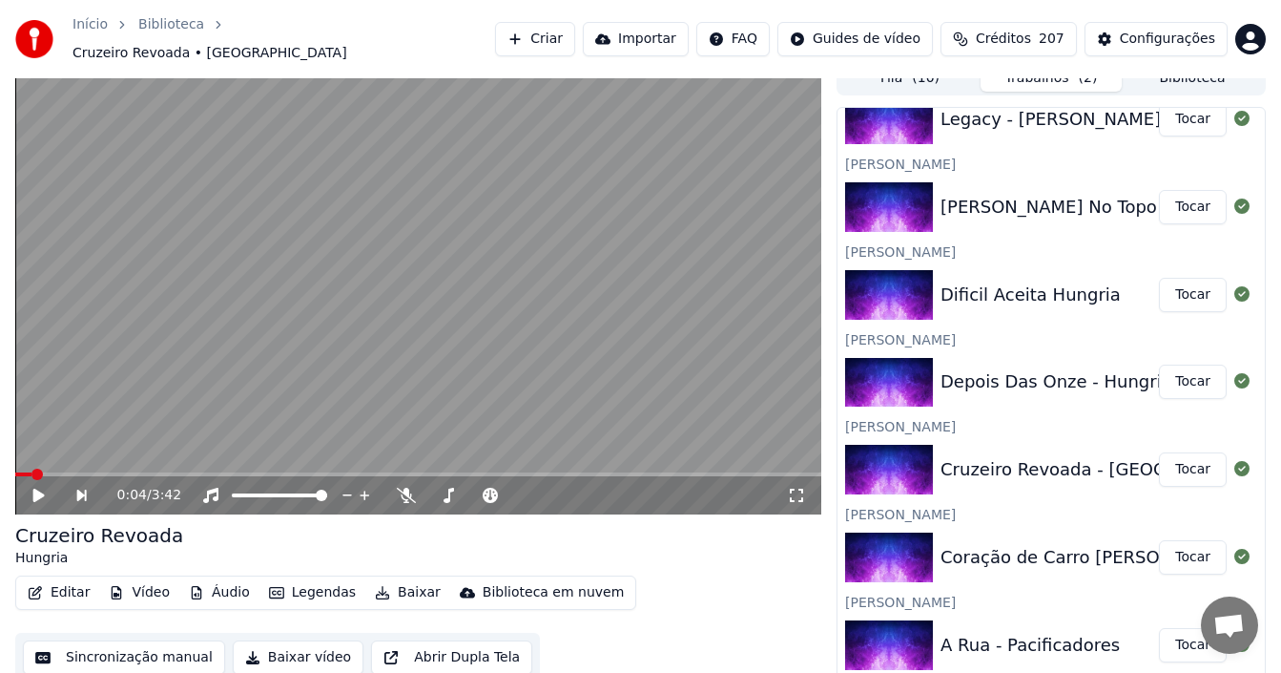
click at [1171, 376] on button "Tocar" at bounding box center [1193, 381] width 68 height 34
click at [36, 492] on icon at bounding box center [52, 494] width 43 height 15
click at [123, 654] on button "Sincronização manual" at bounding box center [124, 657] width 202 height 34
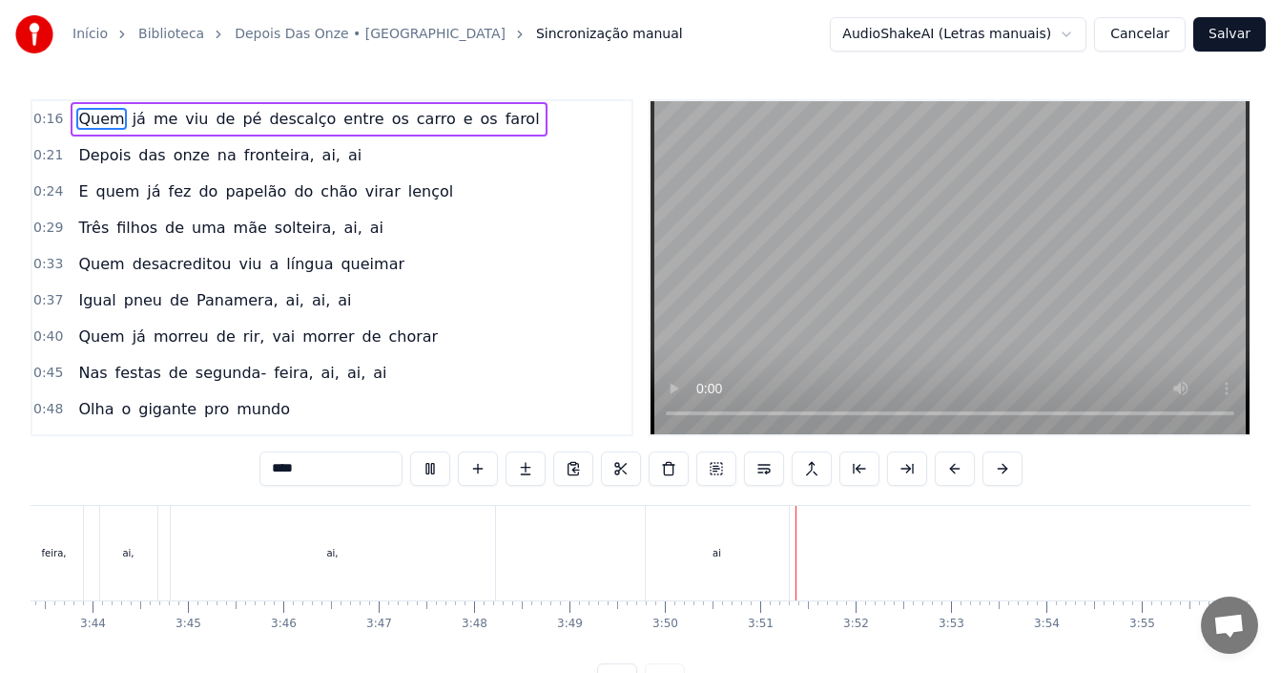
scroll to position [72, 0]
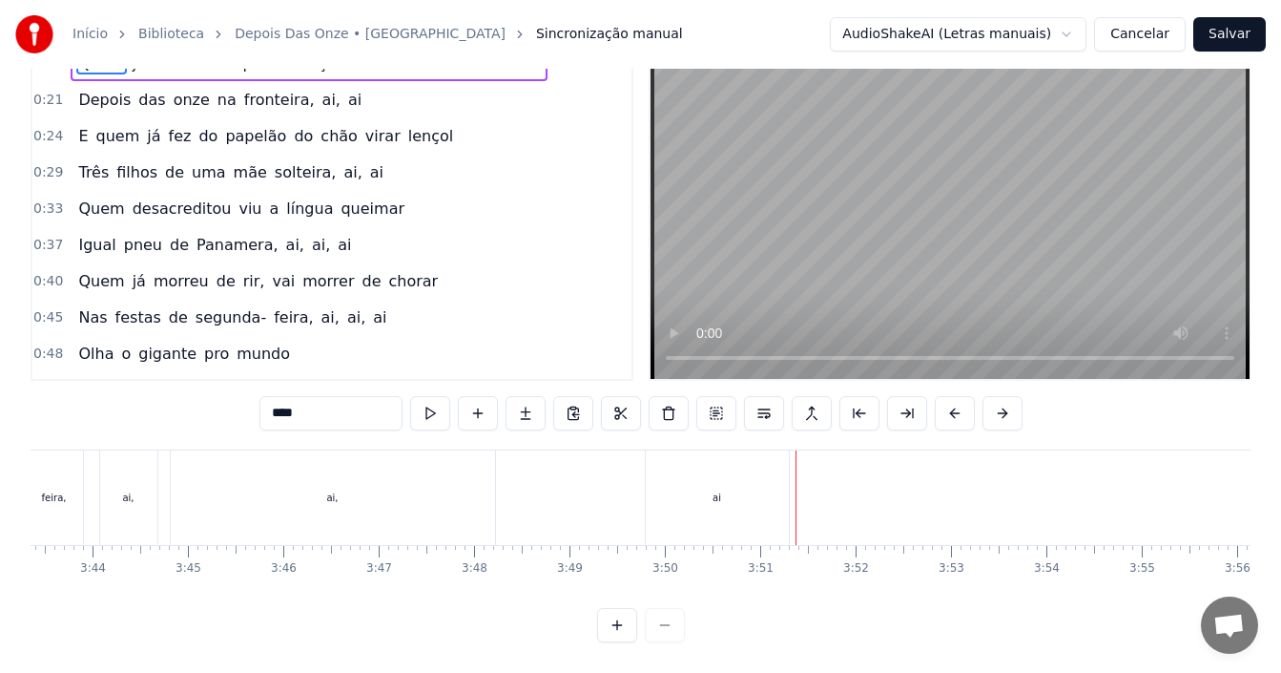
click at [320, 476] on div "ai," at bounding box center [333, 497] width 324 height 94
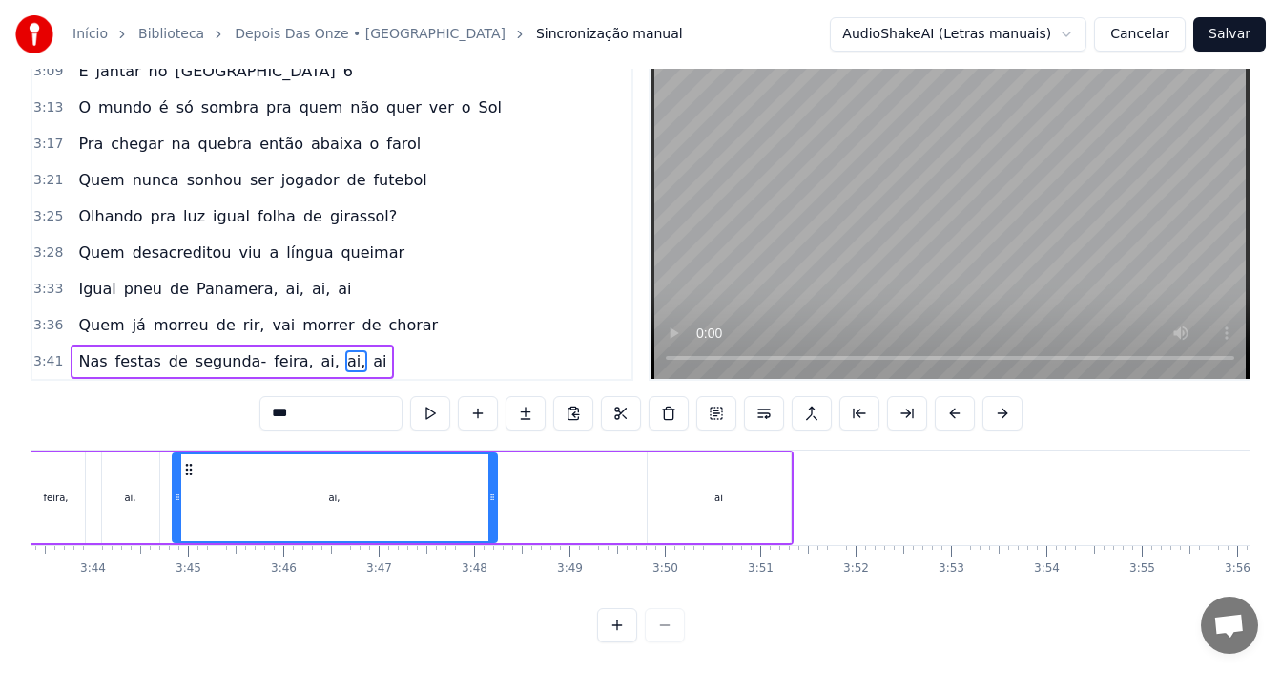
scroll to position [2241, 0]
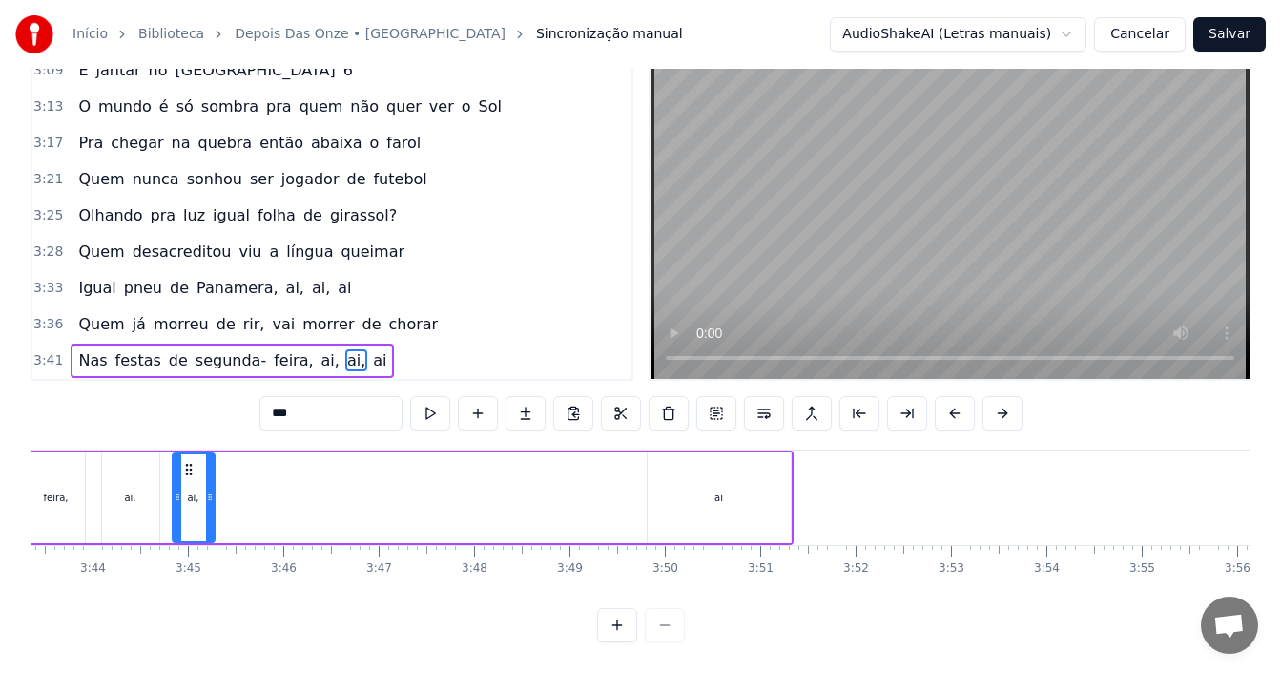
drag, startPoint x: 491, startPoint y: 482, endPoint x: 209, endPoint y: 482, distance: 282.4
click at [209, 489] on icon at bounding box center [210, 496] width 8 height 15
click at [701, 482] on div "ai" at bounding box center [719, 497] width 143 height 91
type input "**"
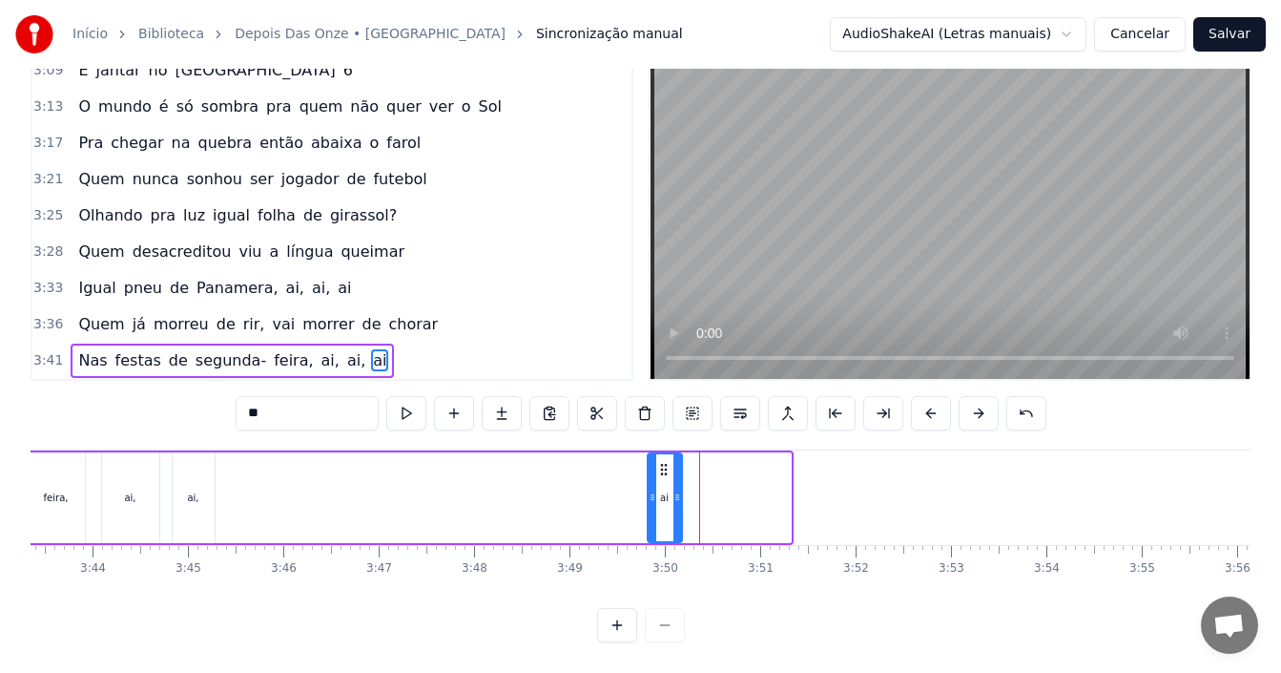
drag, startPoint x: 787, startPoint y: 470, endPoint x: 678, endPoint y: 476, distance: 108.9
click at [678, 476] on div at bounding box center [677, 497] width 8 height 87
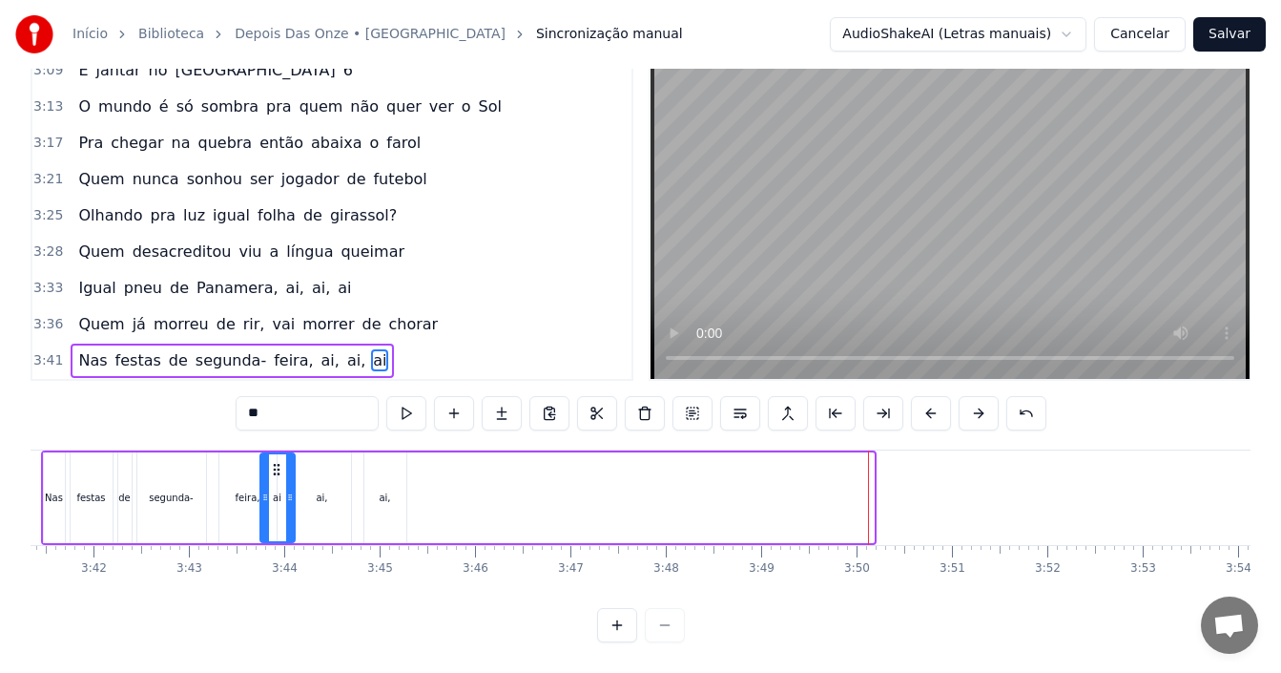
scroll to position [0, 21110]
drag, startPoint x: 660, startPoint y: 453, endPoint x: 292, endPoint y: 492, distance: 370.3
click at [292, 492] on div "ai" at bounding box center [296, 497] width 32 height 87
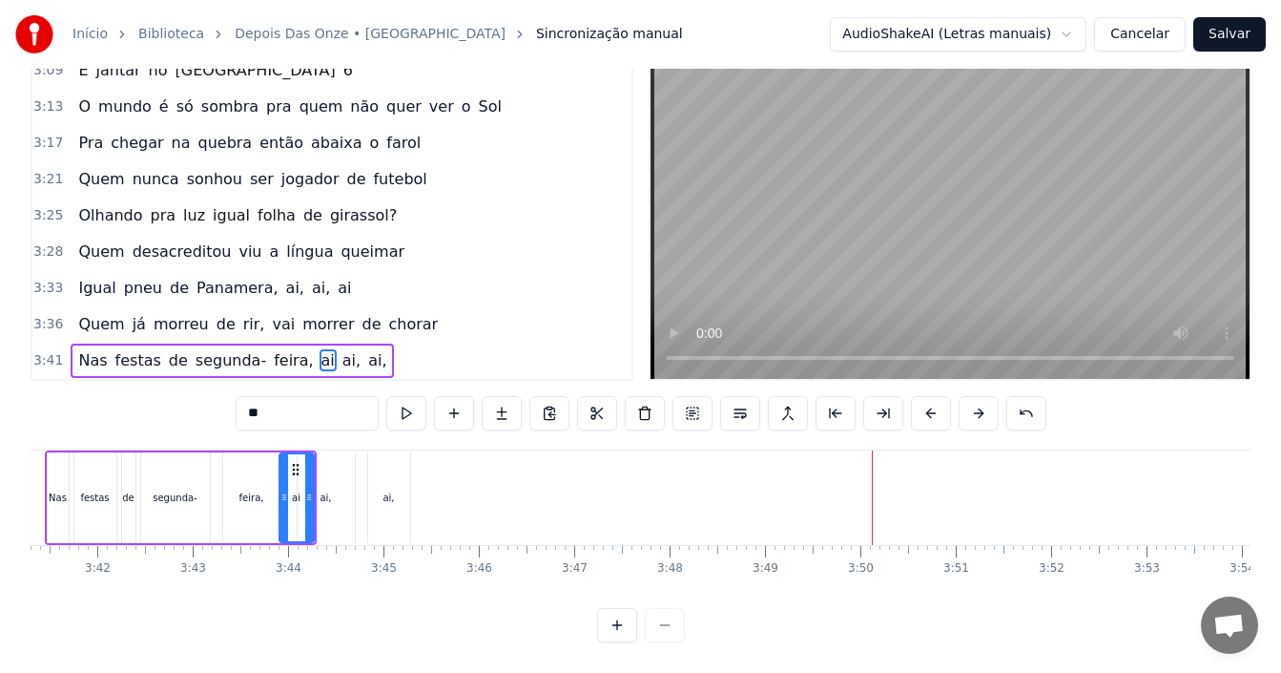
click at [26, 467] on div "Início Biblioteca Depois Das Onze • Hungria Sincronização manual AudioShakeAI (…" at bounding box center [640, 293] width 1281 height 697
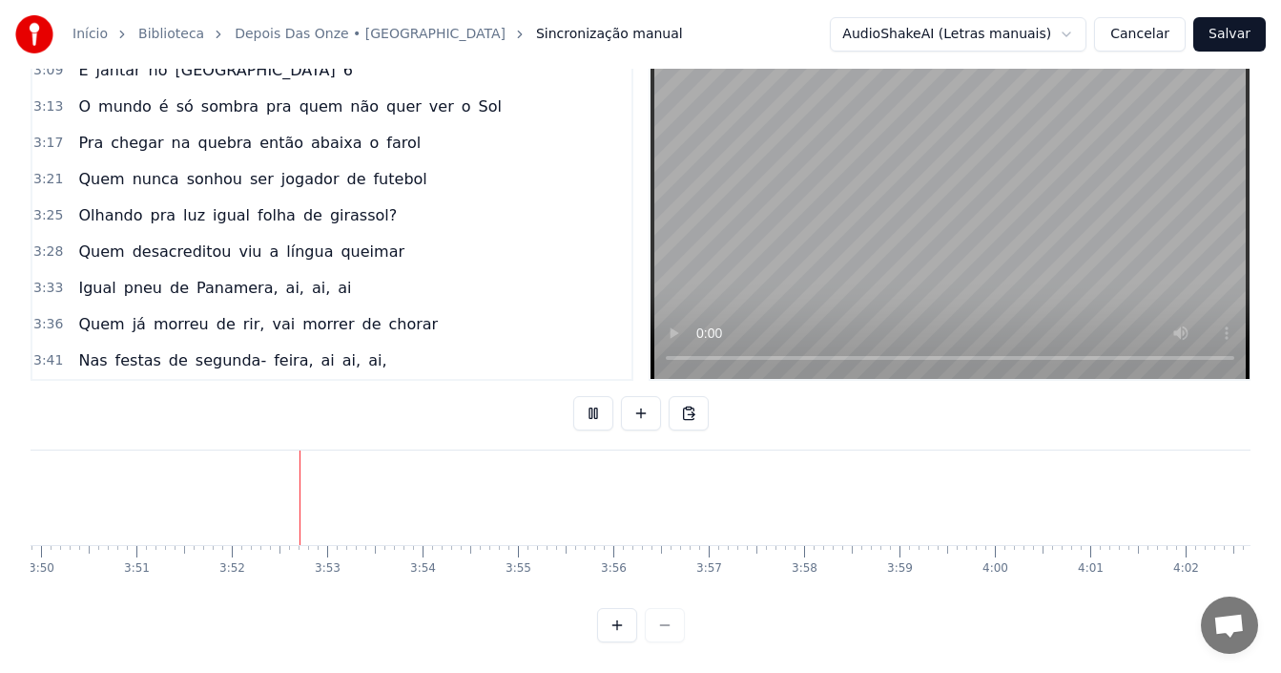
scroll to position [0, 21972]
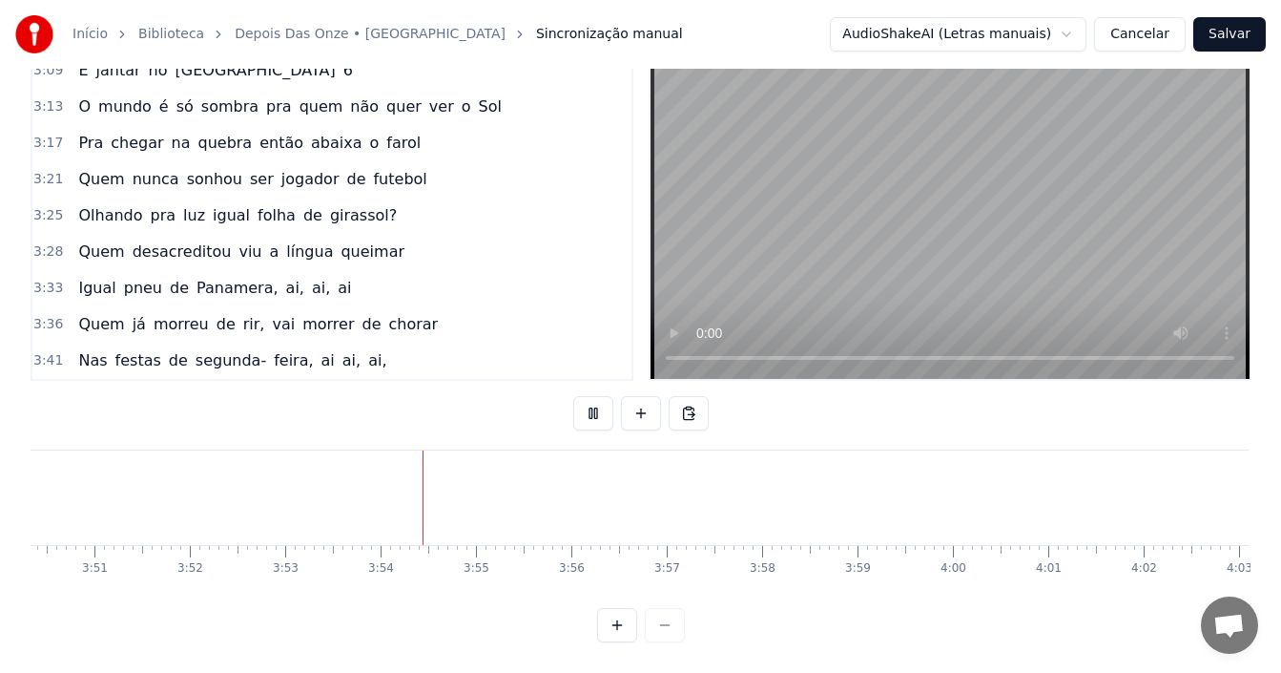
click at [1244, 39] on button "Salvar" at bounding box center [1229, 34] width 72 height 34
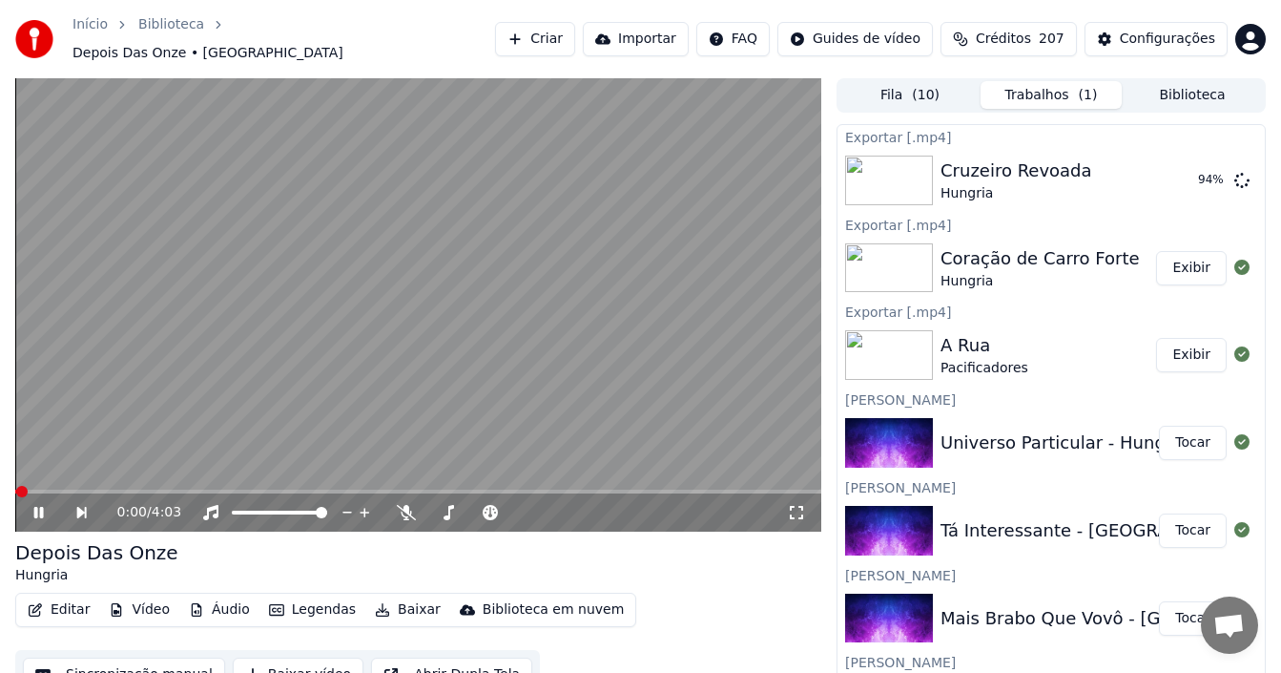
click at [38, 505] on icon at bounding box center [52, 512] width 43 height 15
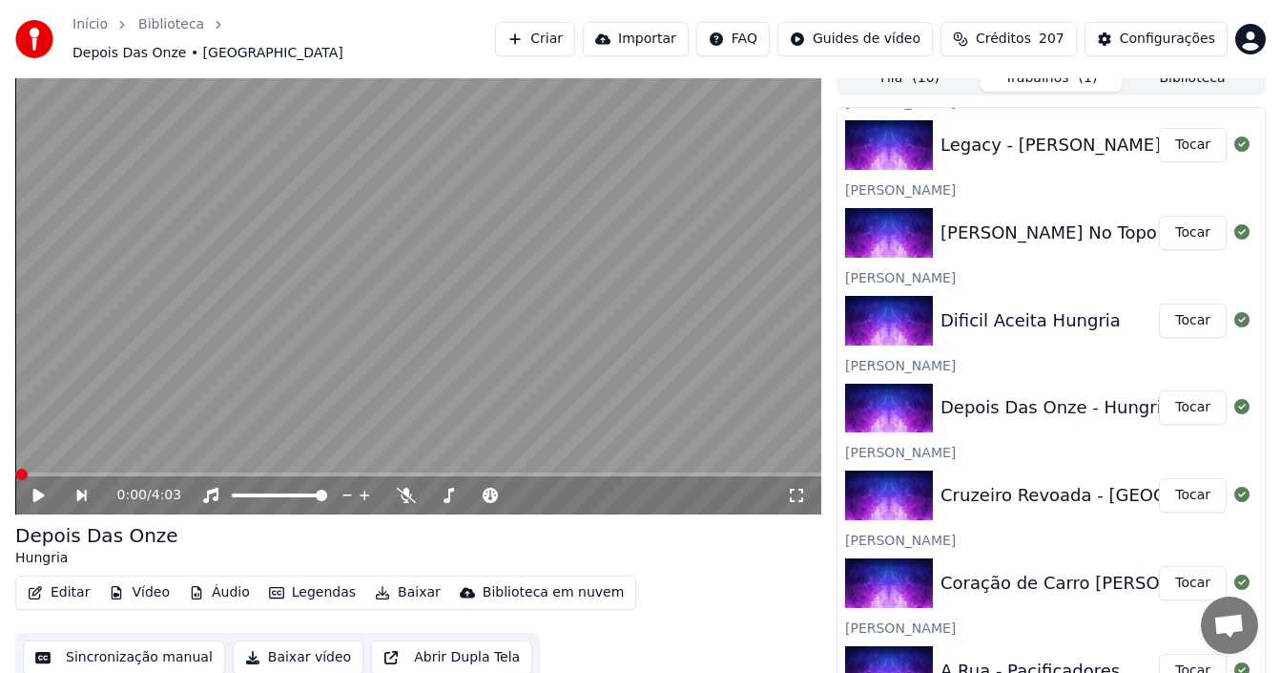
scroll to position [569, 0]
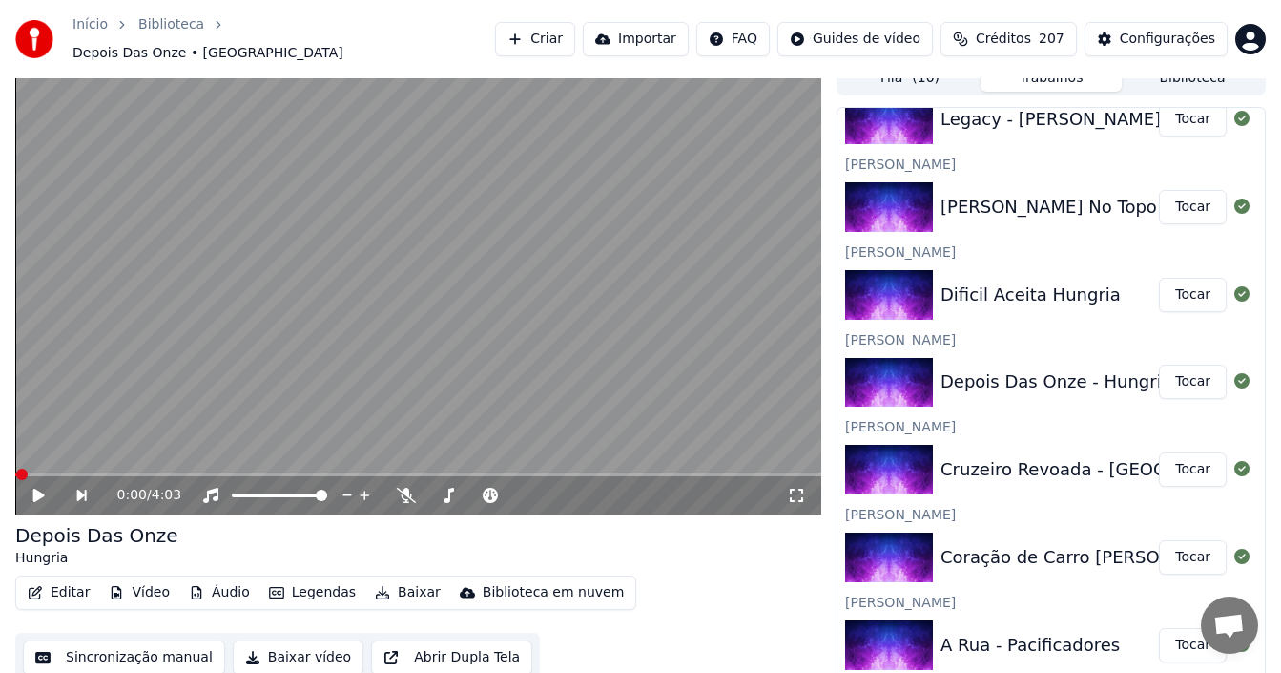
click at [1193, 367] on button "Tocar" at bounding box center [1193, 381] width 68 height 34
click at [32, 487] on icon at bounding box center [52, 494] width 43 height 15
click at [389, 586] on button "Baixar" at bounding box center [407, 592] width 81 height 27
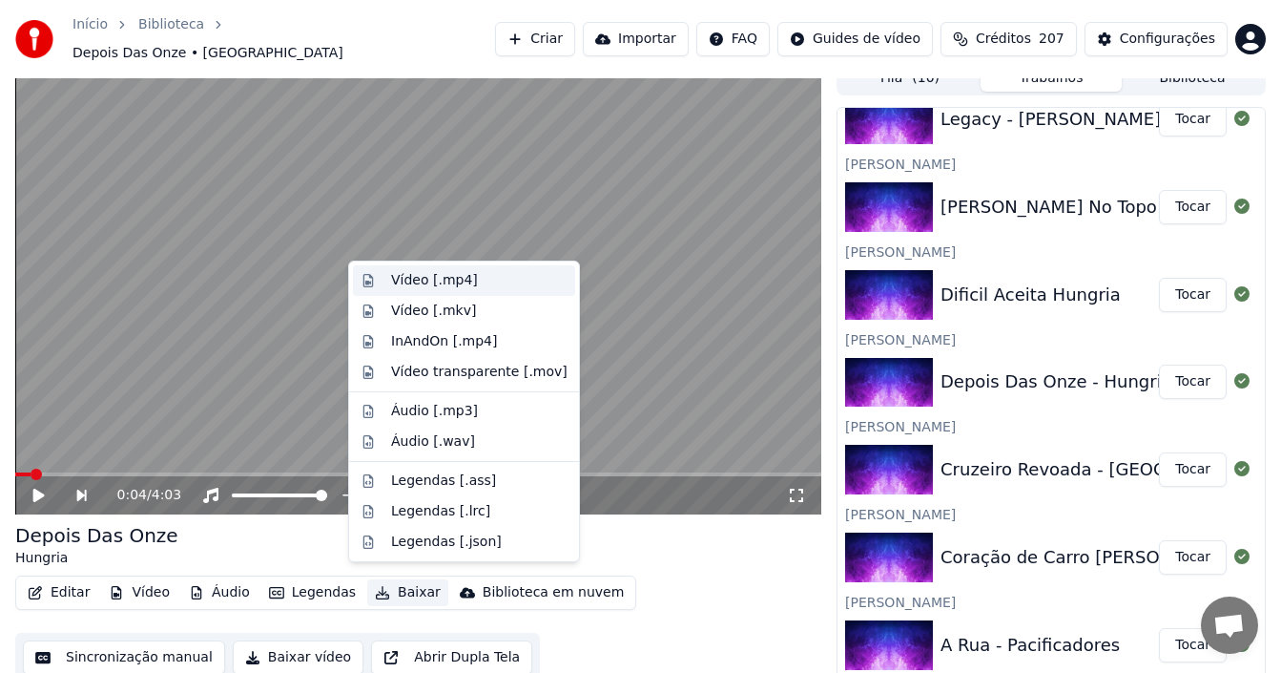
click at [440, 283] on div "Vídeo [.mp4]" at bounding box center [434, 280] width 87 height 19
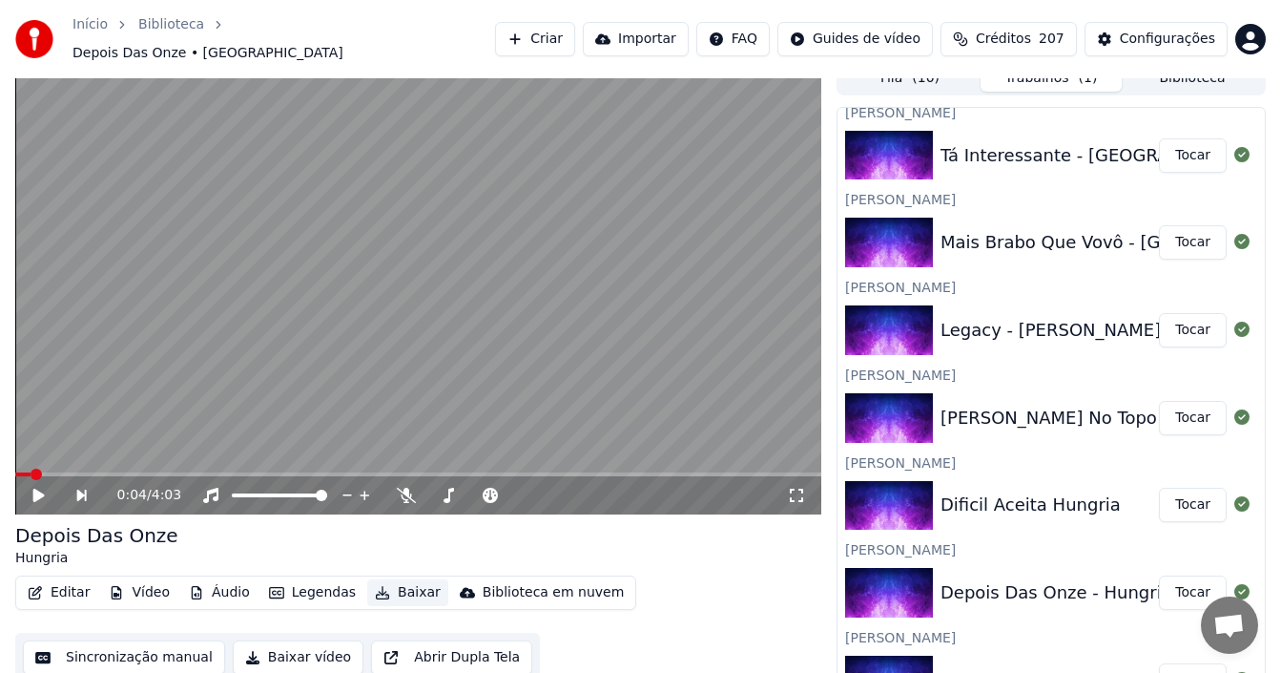
scroll to position [572, 0]
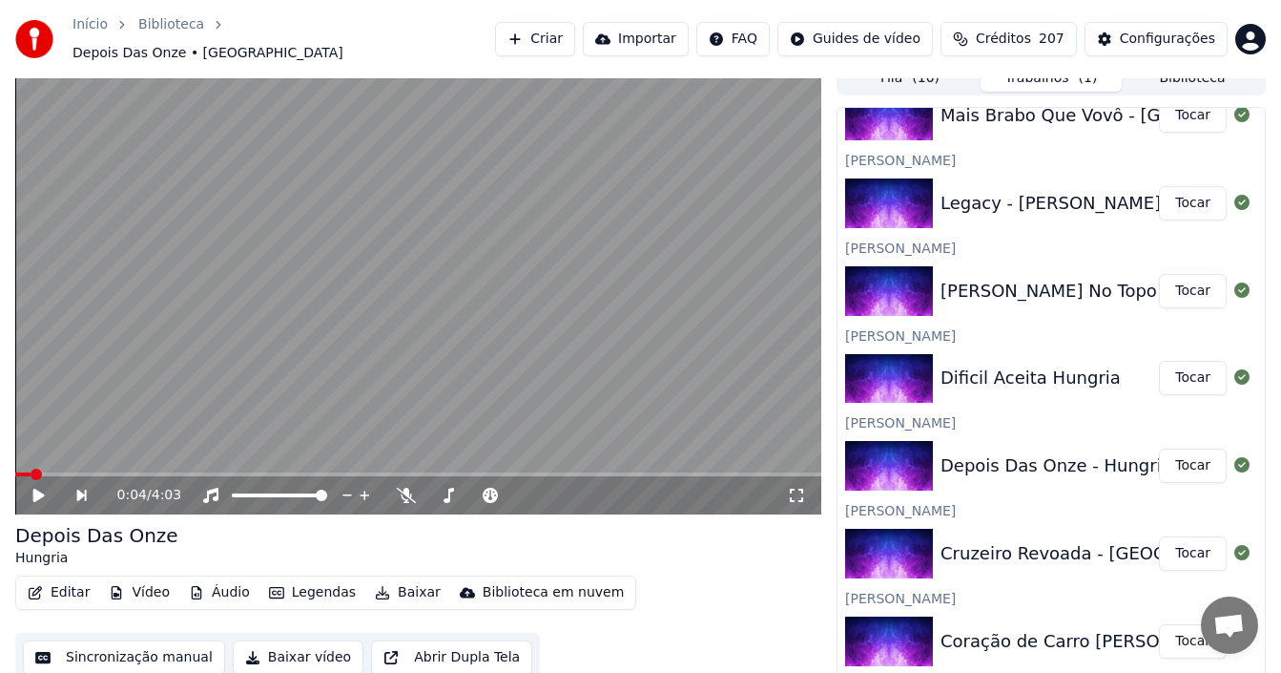
click at [1170, 367] on button "Tocar" at bounding box center [1193, 378] width 68 height 34
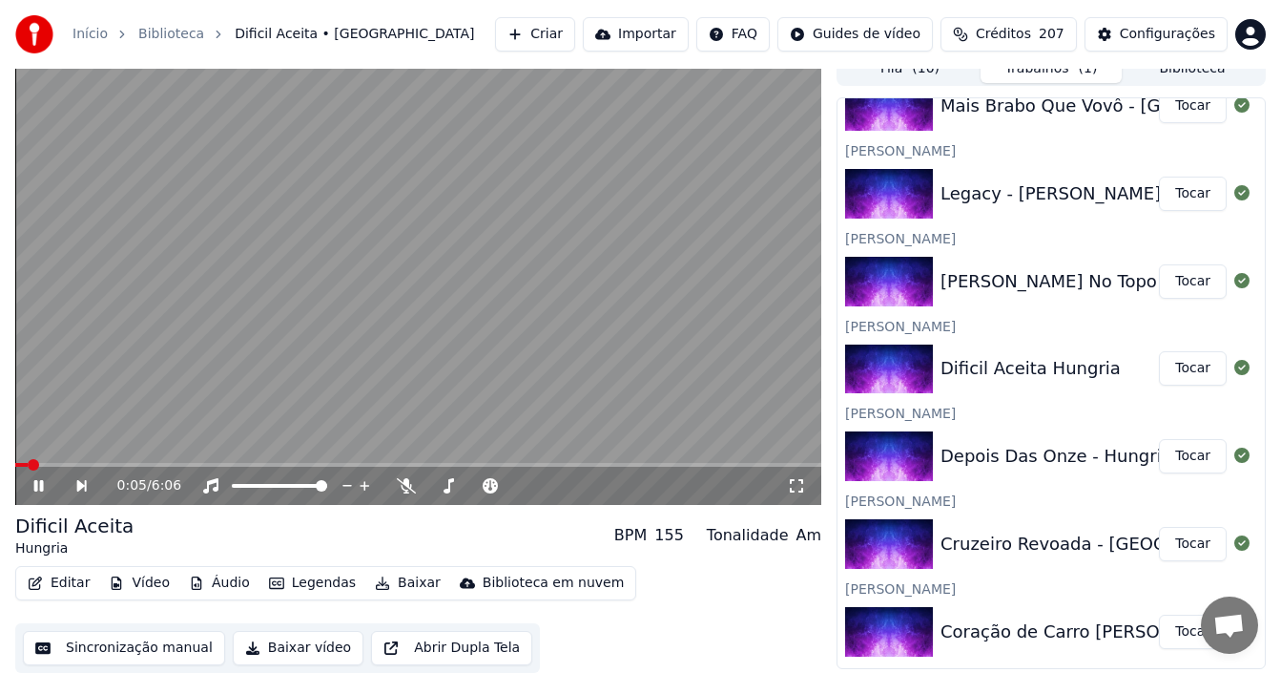
click at [38, 481] on icon at bounding box center [52, 485] width 43 height 15
click at [163, 654] on button "Sincronização manual" at bounding box center [124, 648] width 202 height 34
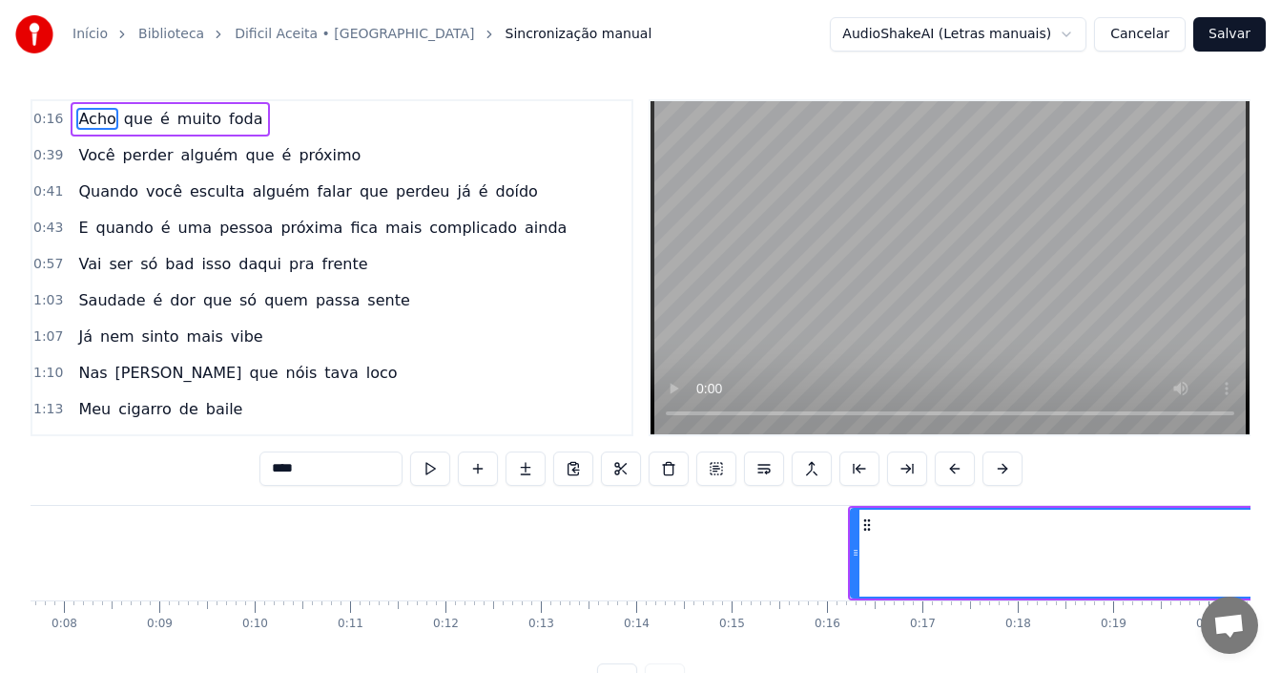
scroll to position [0, 477]
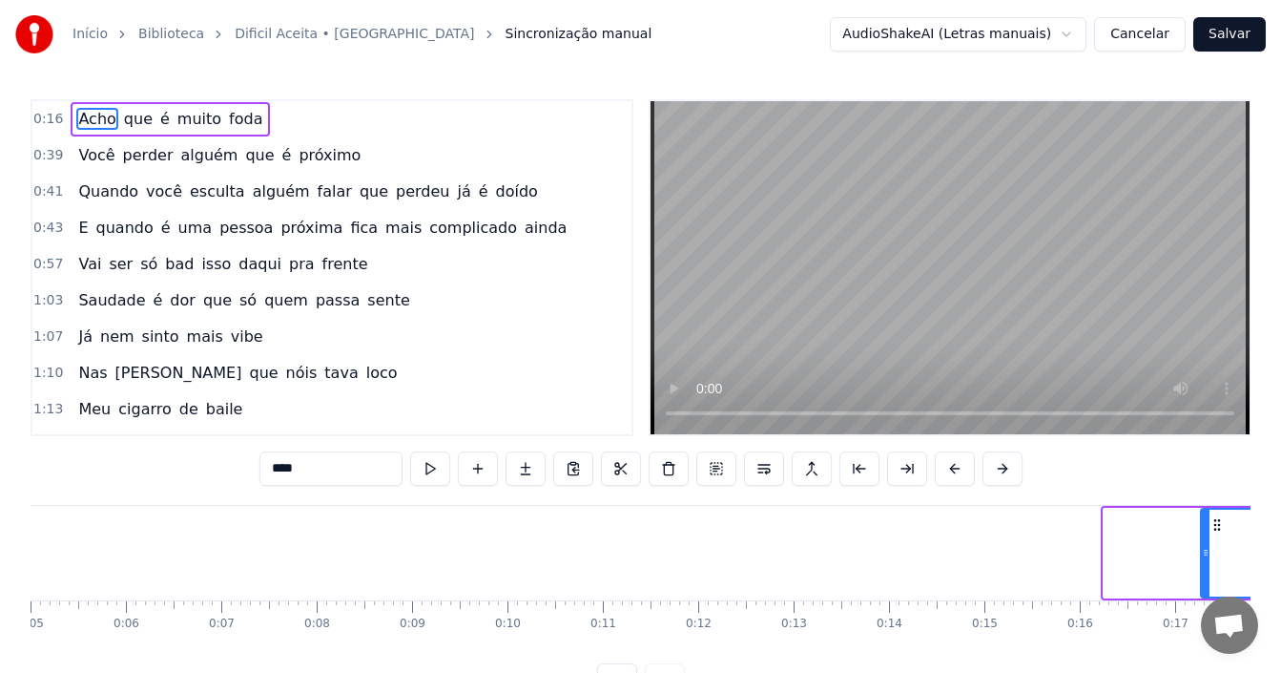
drag, startPoint x: 1107, startPoint y: 549, endPoint x: 1204, endPoint y: 553, distance: 97.4
click at [1204, 553] on icon at bounding box center [1206, 552] width 8 height 15
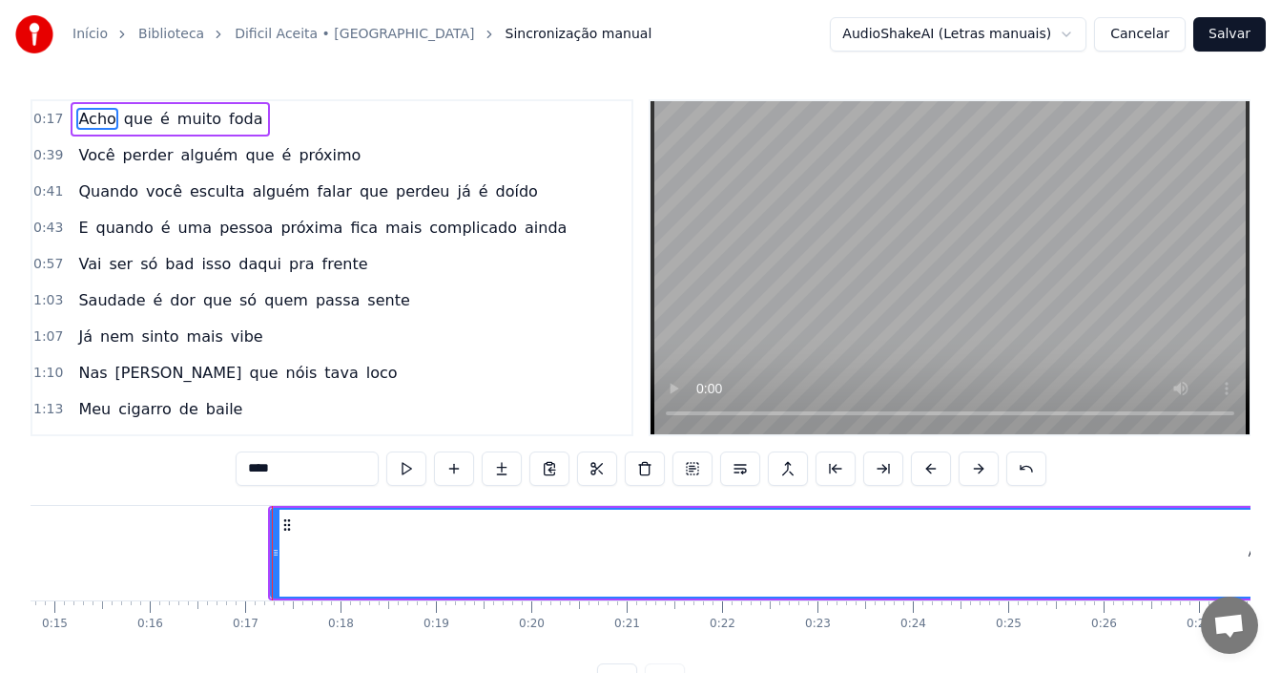
scroll to position [0, 1553]
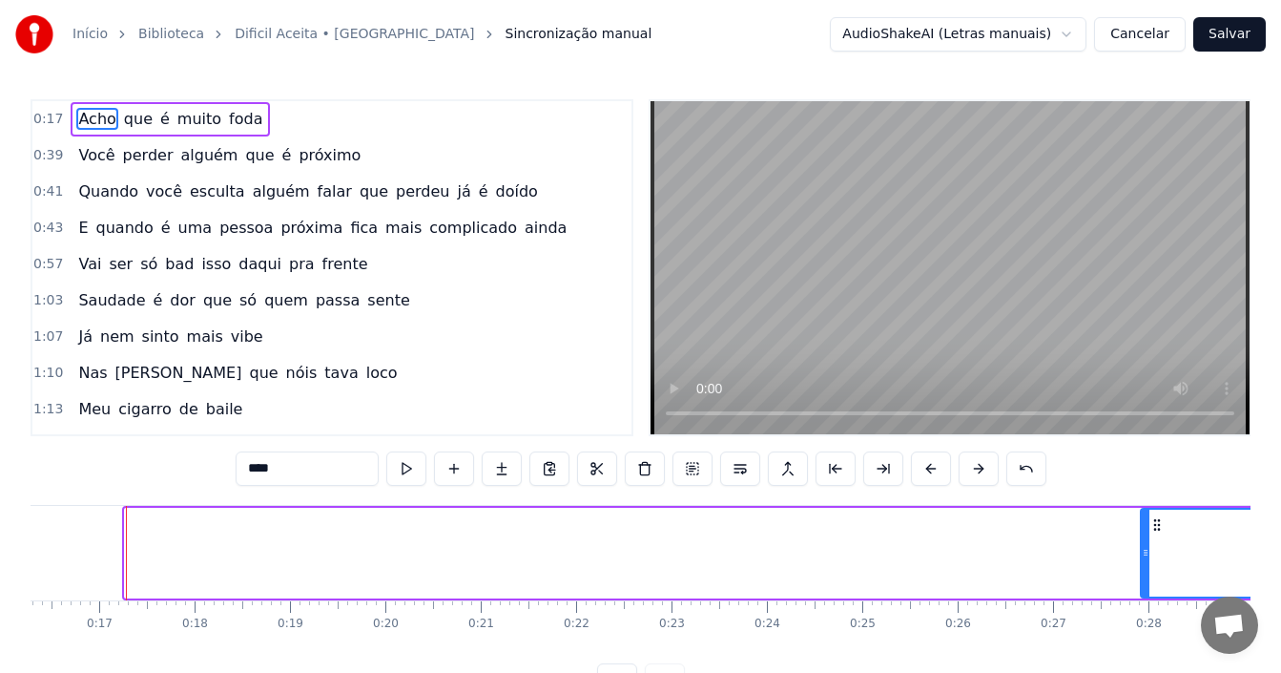
drag, startPoint x: 130, startPoint y: 547, endPoint x: 1147, endPoint y: 568, distance: 1017.1
click at [1147, 568] on div at bounding box center [1146, 552] width 8 height 87
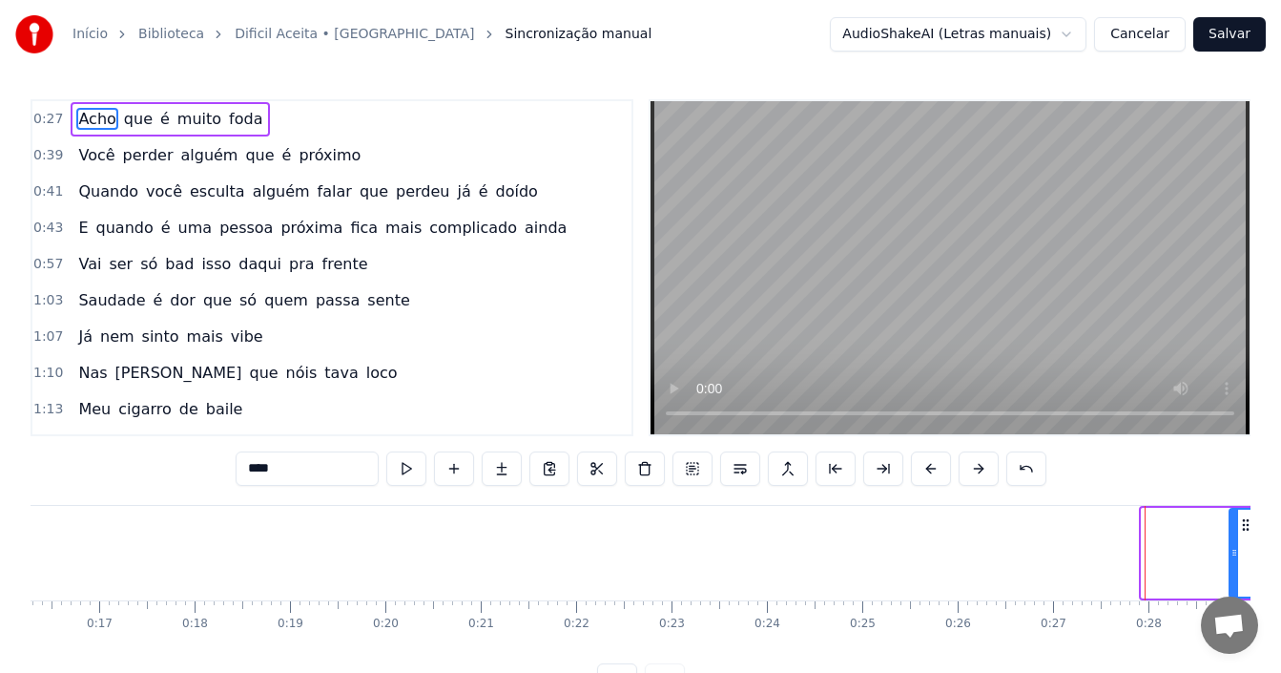
drag, startPoint x: 1143, startPoint y: 569, endPoint x: 1231, endPoint y: 569, distance: 87.8
click at [1231, 569] on div at bounding box center [1235, 552] width 8 height 87
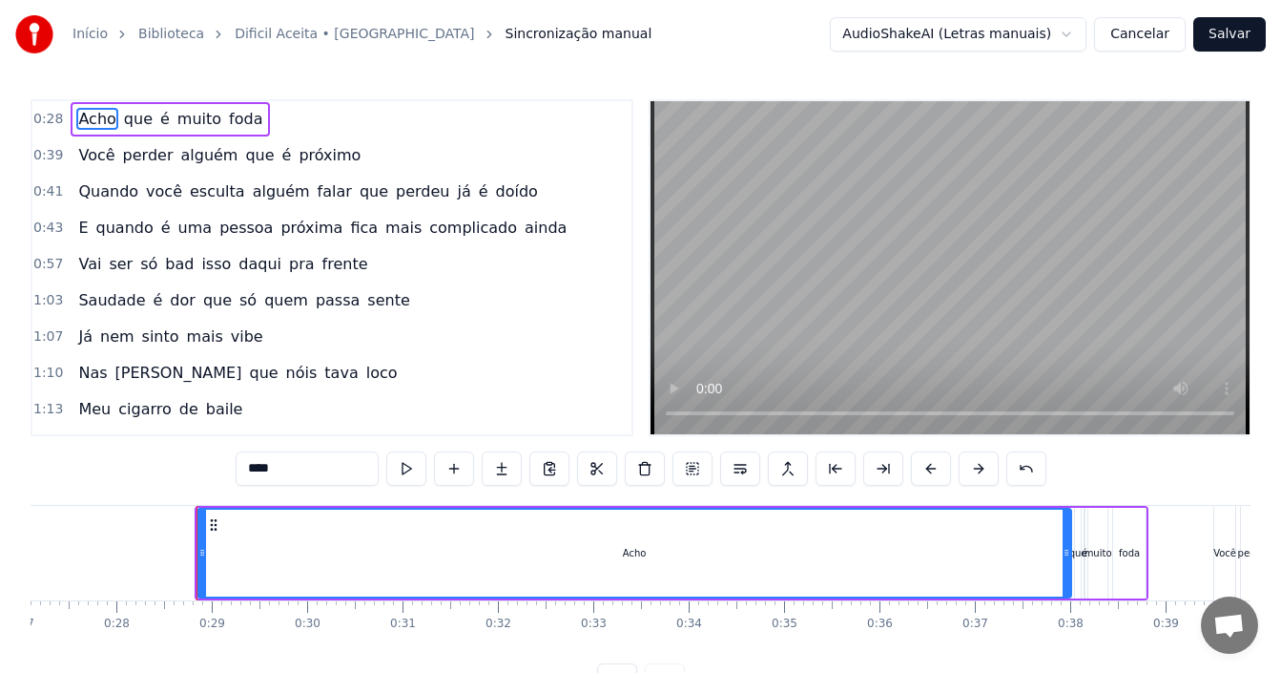
scroll to position [0, 2656]
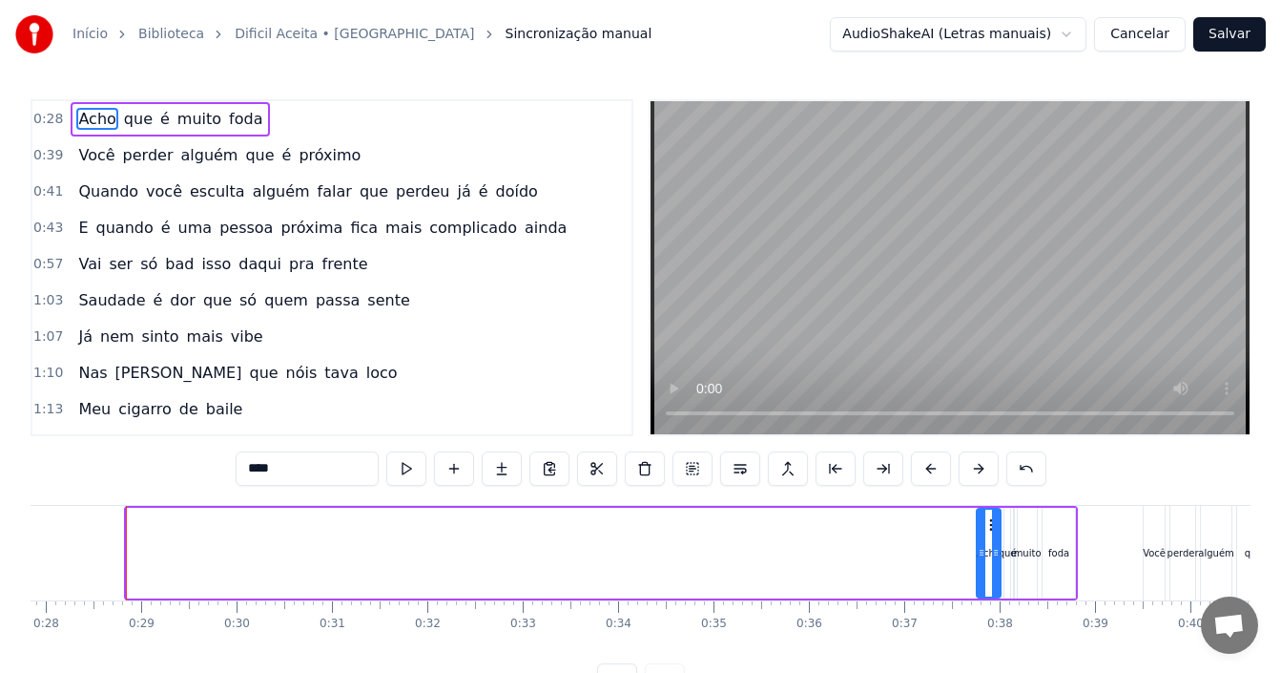
drag, startPoint x: 131, startPoint y: 557, endPoint x: 981, endPoint y: 567, distance: 850.0
click at [981, 567] on div at bounding box center [982, 552] width 8 height 87
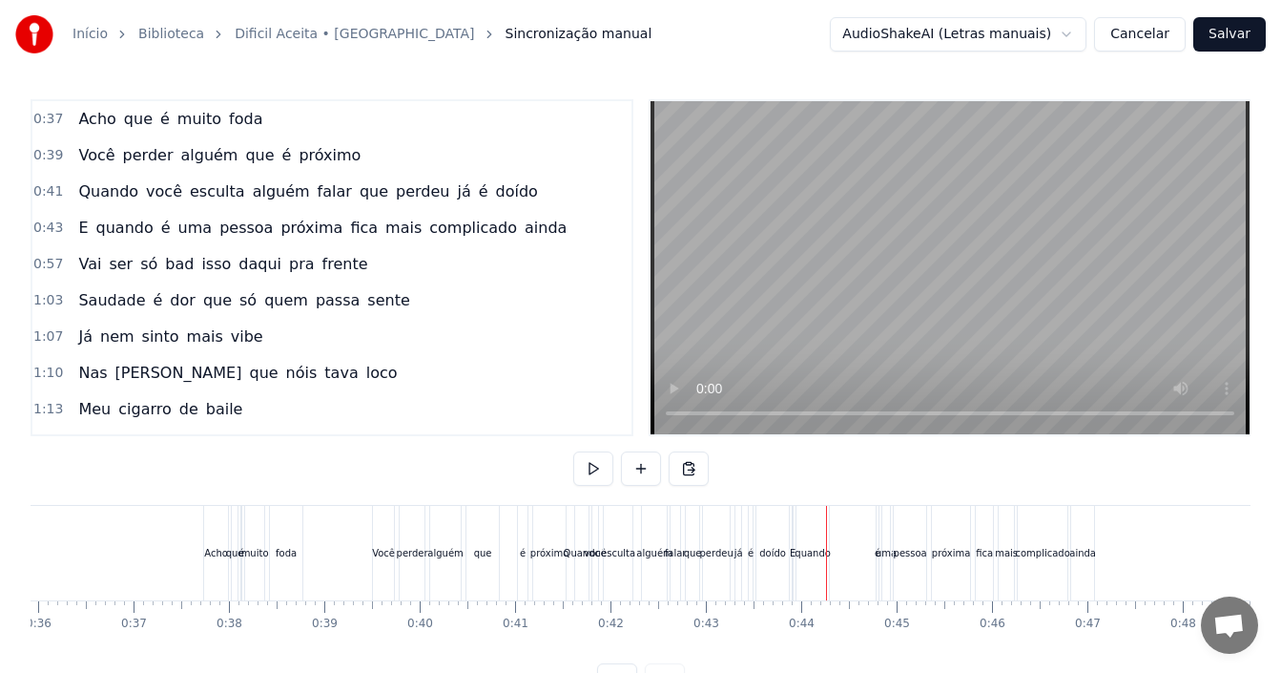
scroll to position [0, 3314]
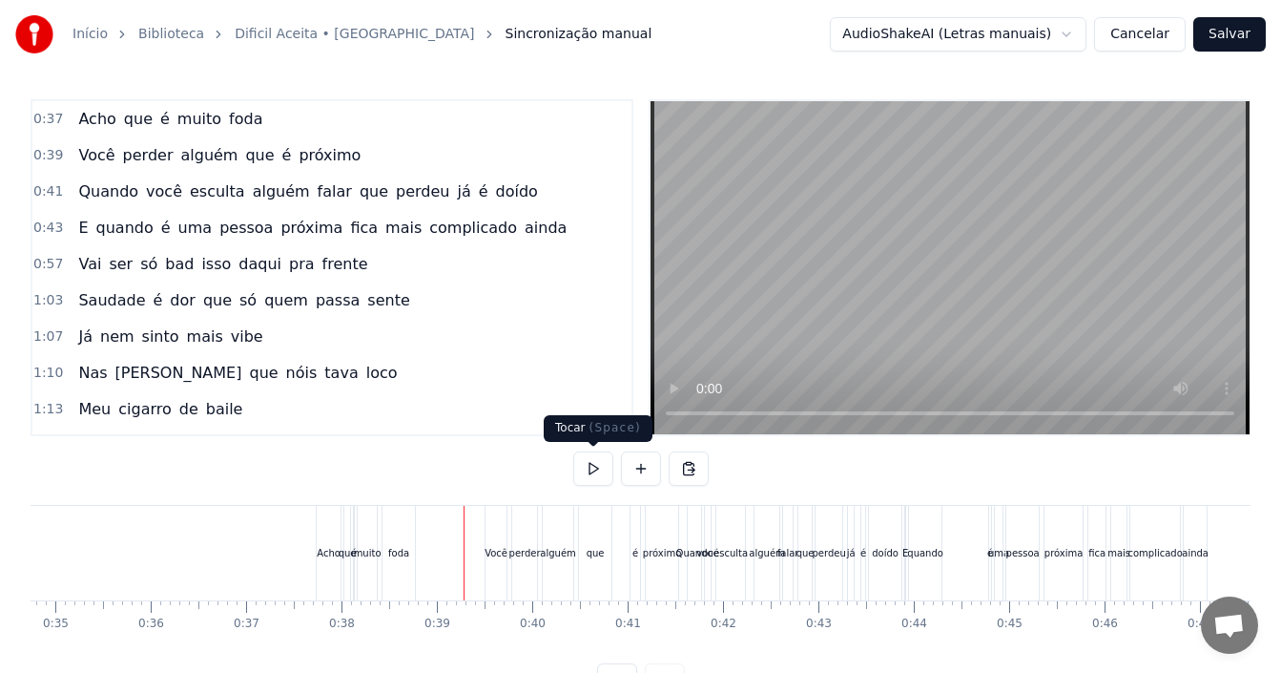
click at [594, 471] on button at bounding box center [593, 468] width 40 height 34
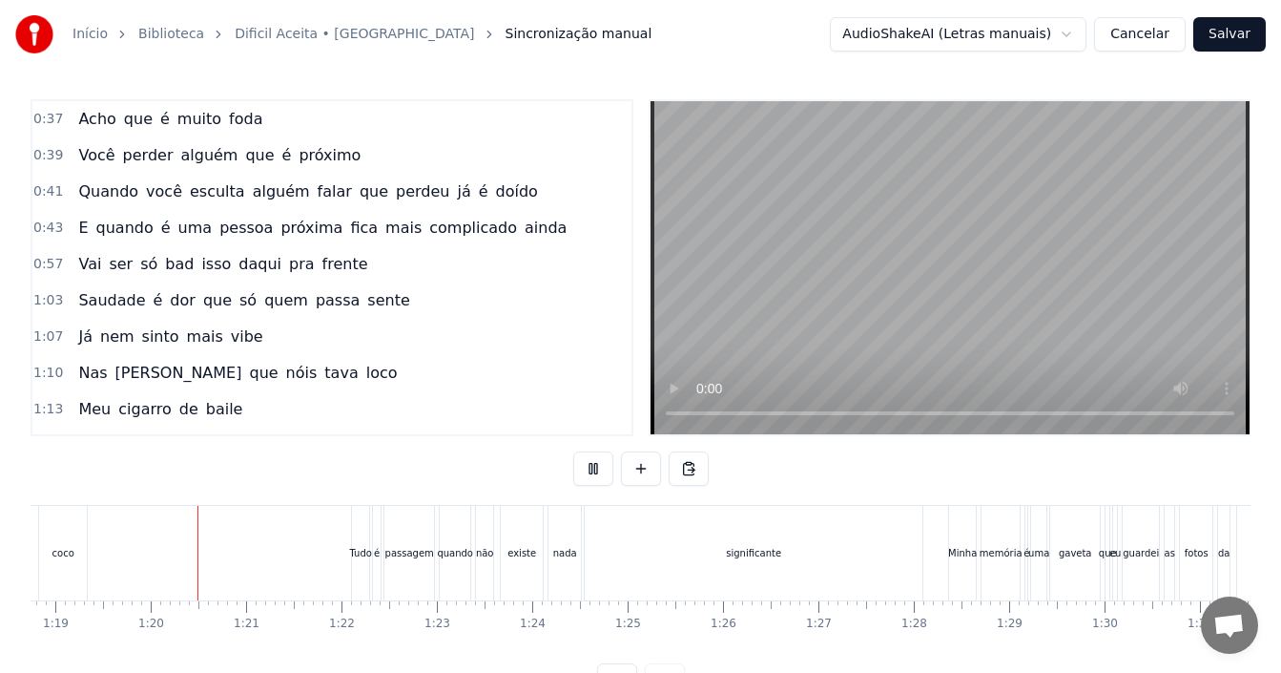
scroll to position [0, 7520]
click at [573, 451] on button at bounding box center [593, 468] width 40 height 34
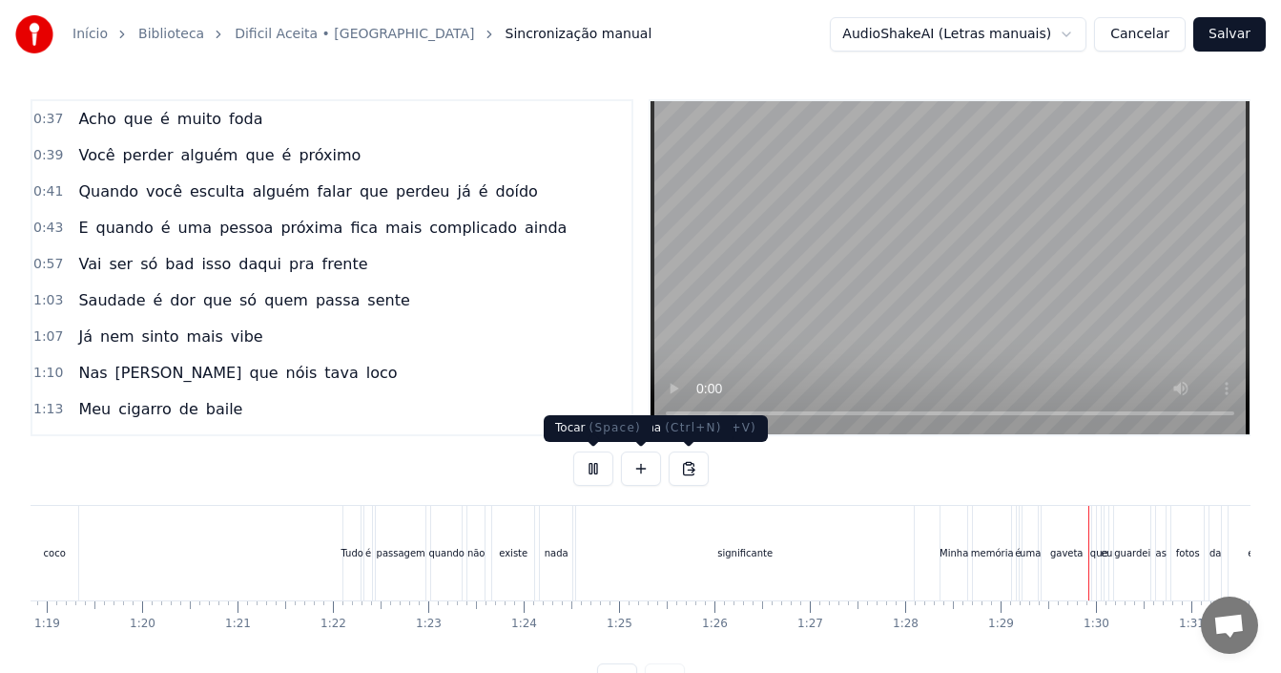
click at [599, 473] on button at bounding box center [593, 468] width 40 height 34
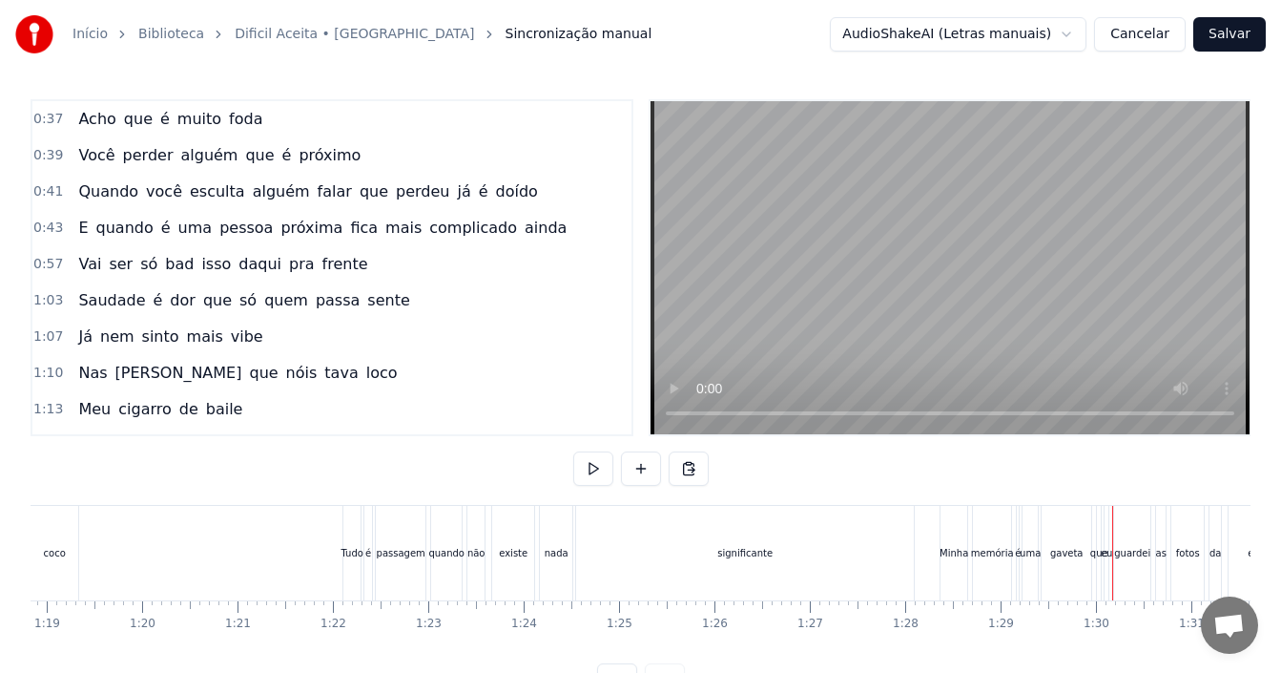
click at [741, 552] on div "significante" at bounding box center [744, 553] width 55 height 14
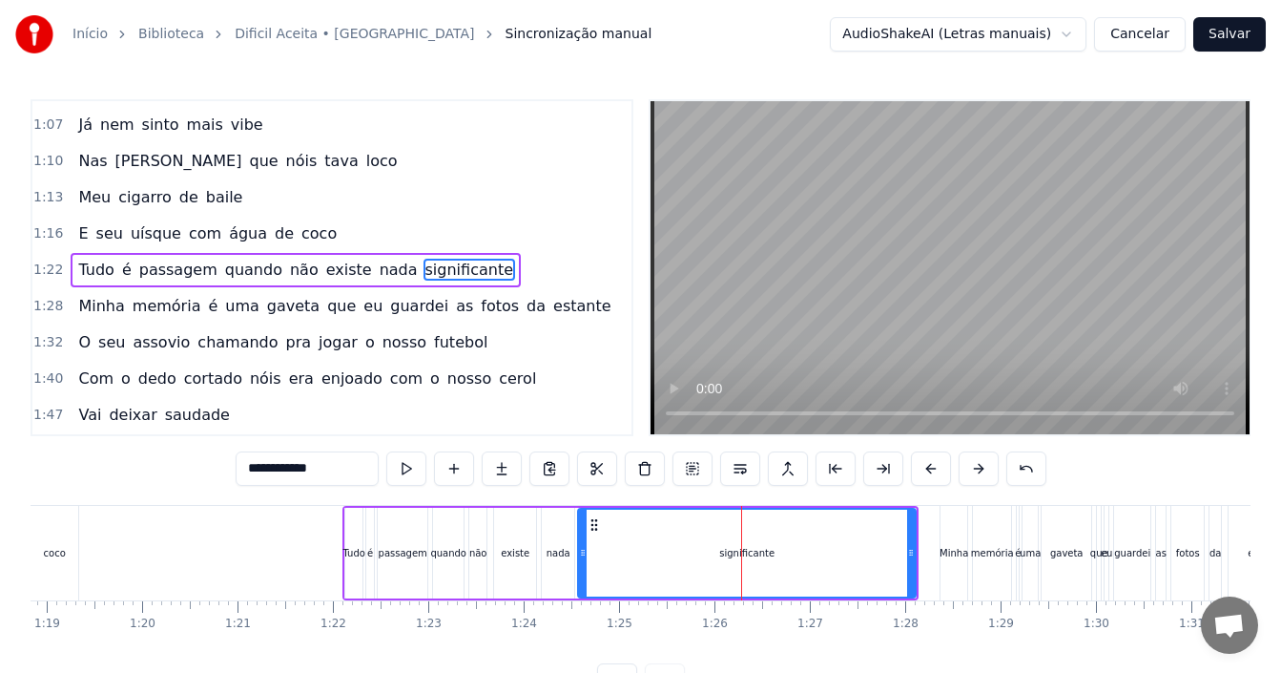
scroll to position [214, 0]
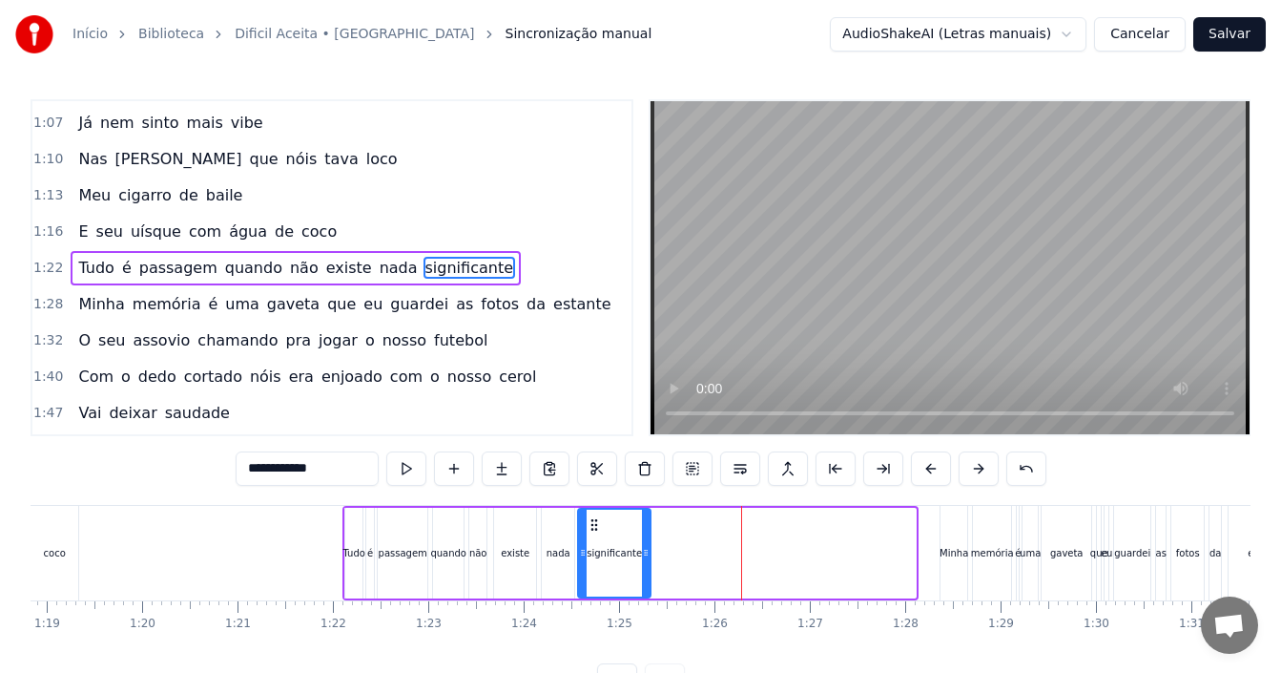
drag, startPoint x: 915, startPoint y: 551, endPoint x: 650, endPoint y: 569, distance: 265.7
click at [650, 569] on div at bounding box center [646, 552] width 8 height 87
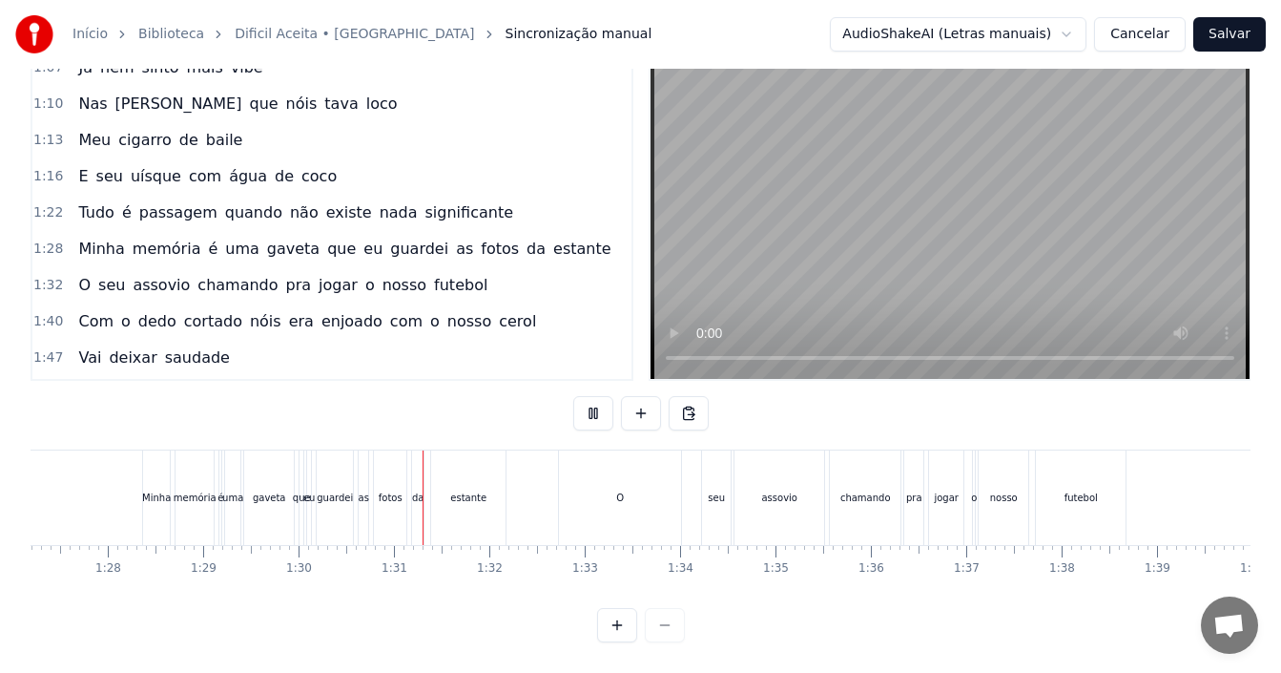
scroll to position [0, 8559]
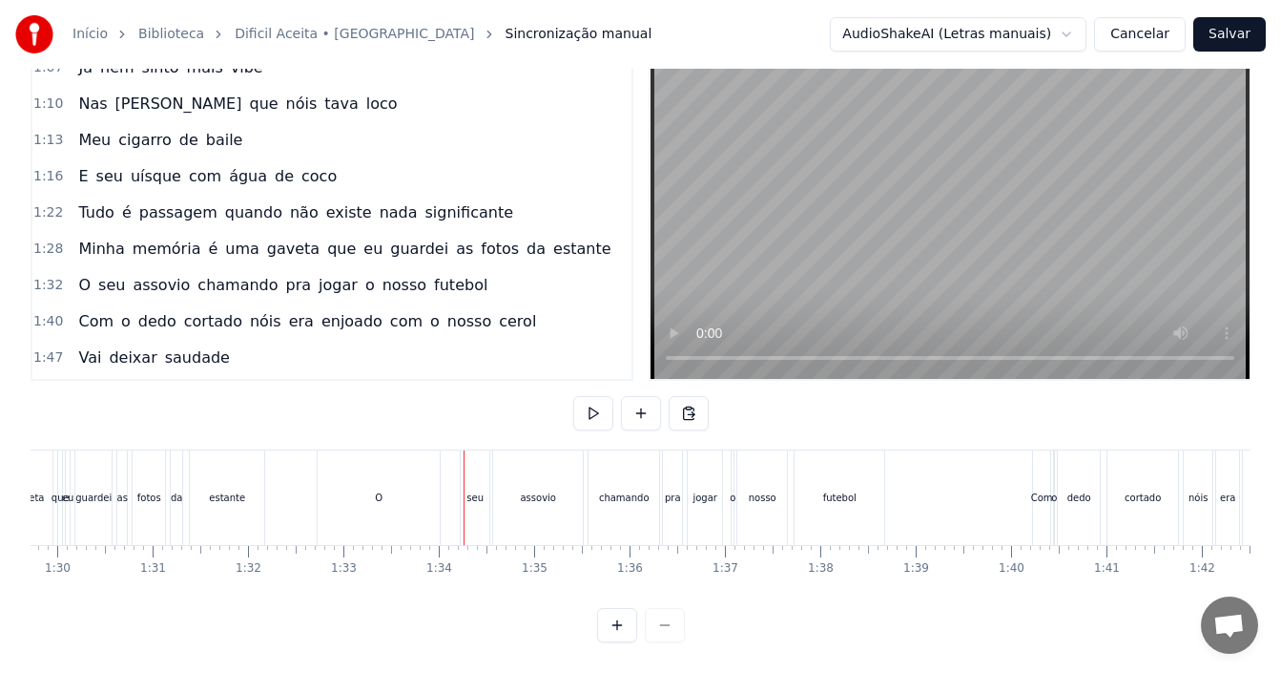
click at [358, 481] on div "O" at bounding box center [379, 497] width 122 height 94
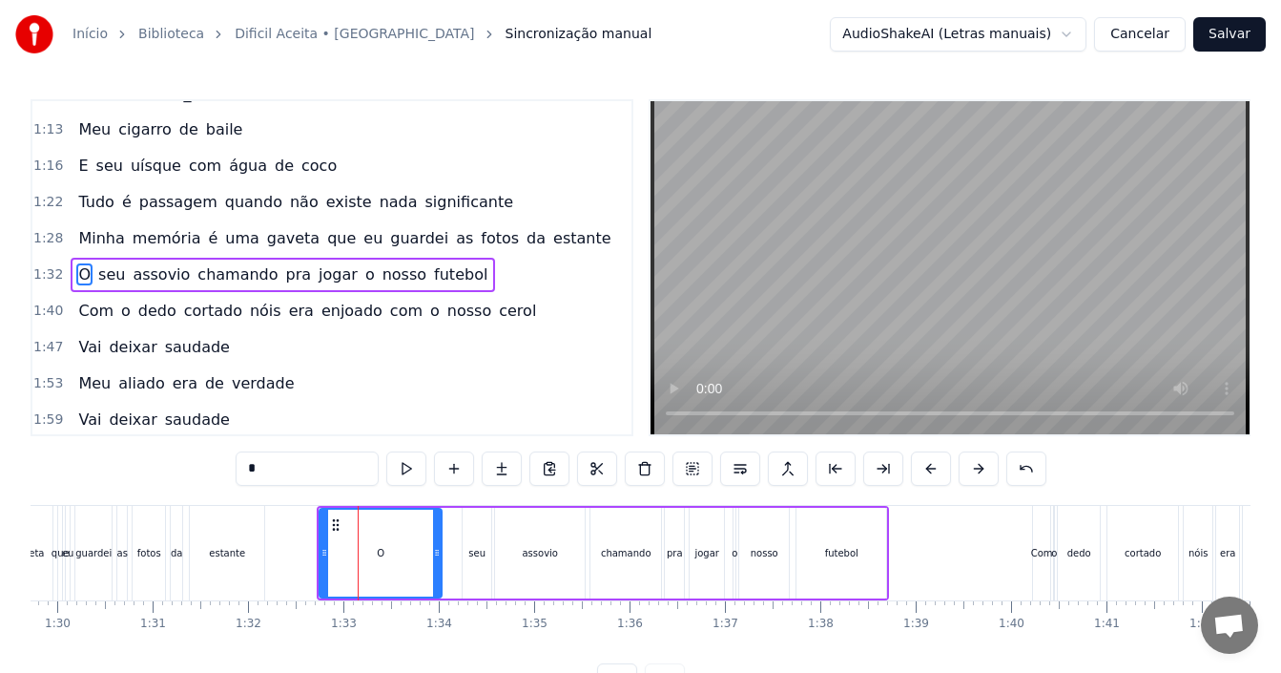
scroll to position [286, 0]
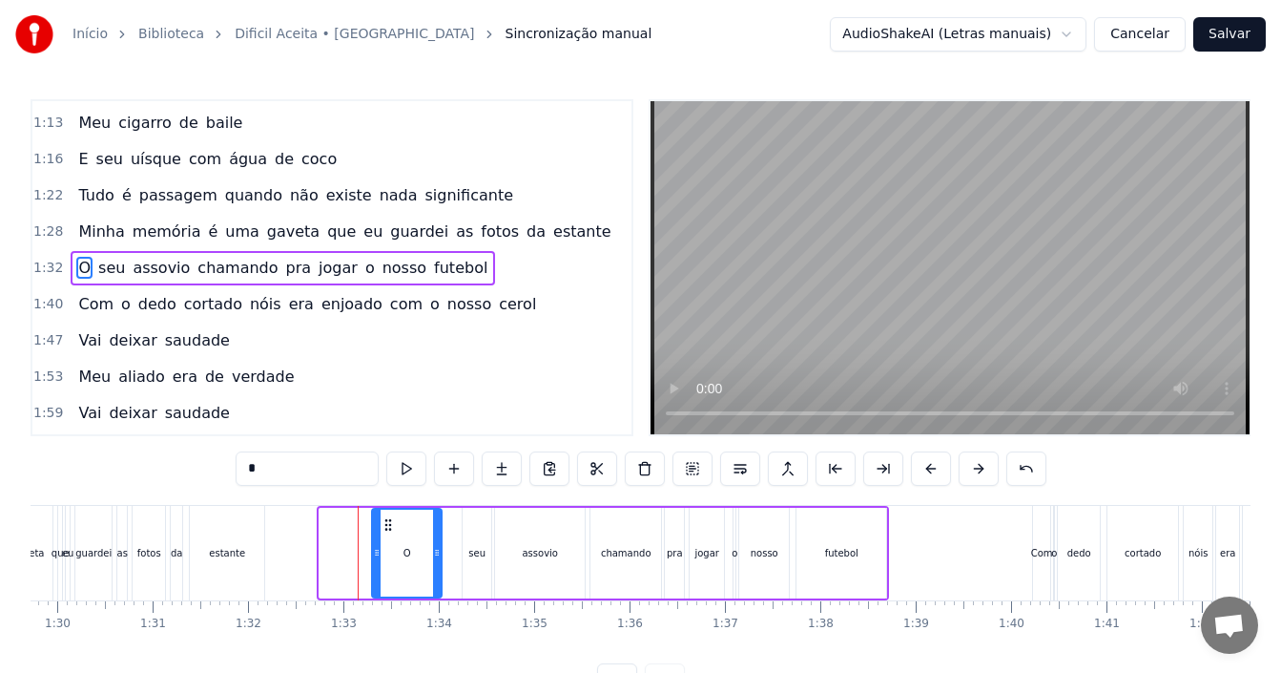
drag, startPoint x: 321, startPoint y: 552, endPoint x: 376, endPoint y: 549, distance: 55.5
click at [376, 549] on icon at bounding box center [377, 552] width 8 height 15
drag, startPoint x: 378, startPoint y: 567, endPoint x: 412, endPoint y: 566, distance: 34.4
click at [412, 566] on div at bounding box center [414, 552] width 8 height 87
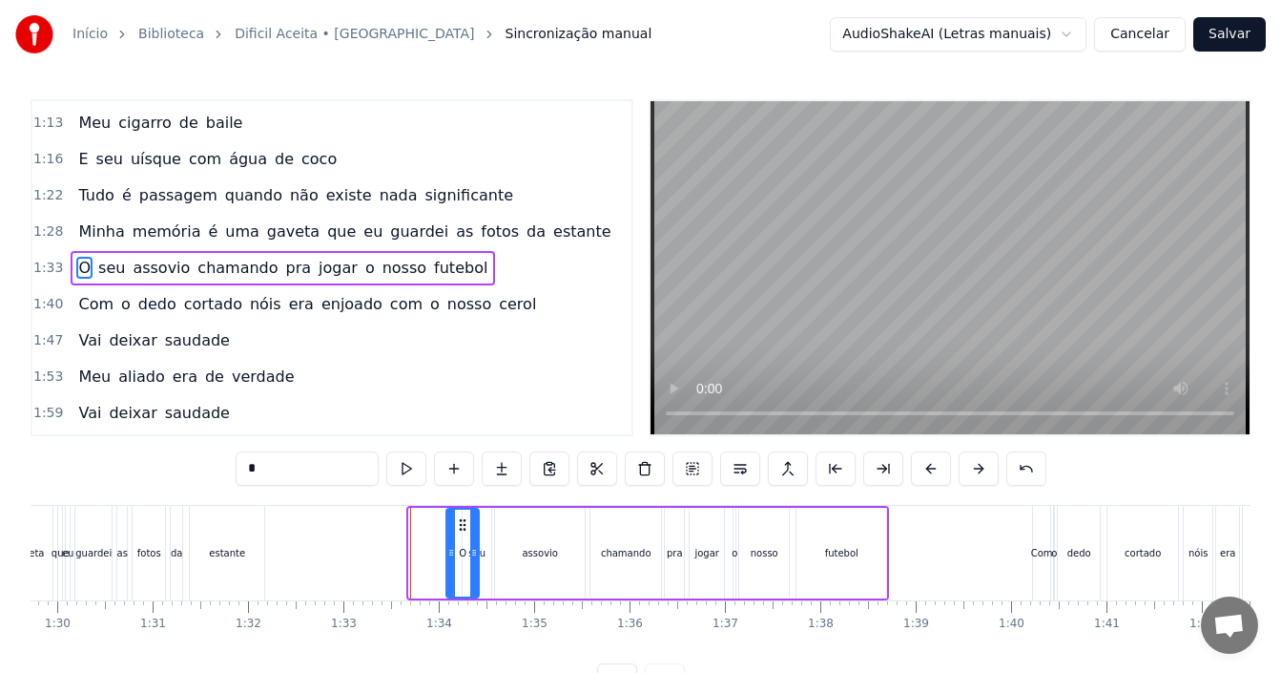
drag, startPoint x: 424, startPoint y: 525, endPoint x: 462, endPoint y: 527, distance: 37.3
click at [462, 527] on icon at bounding box center [462, 524] width 15 height 15
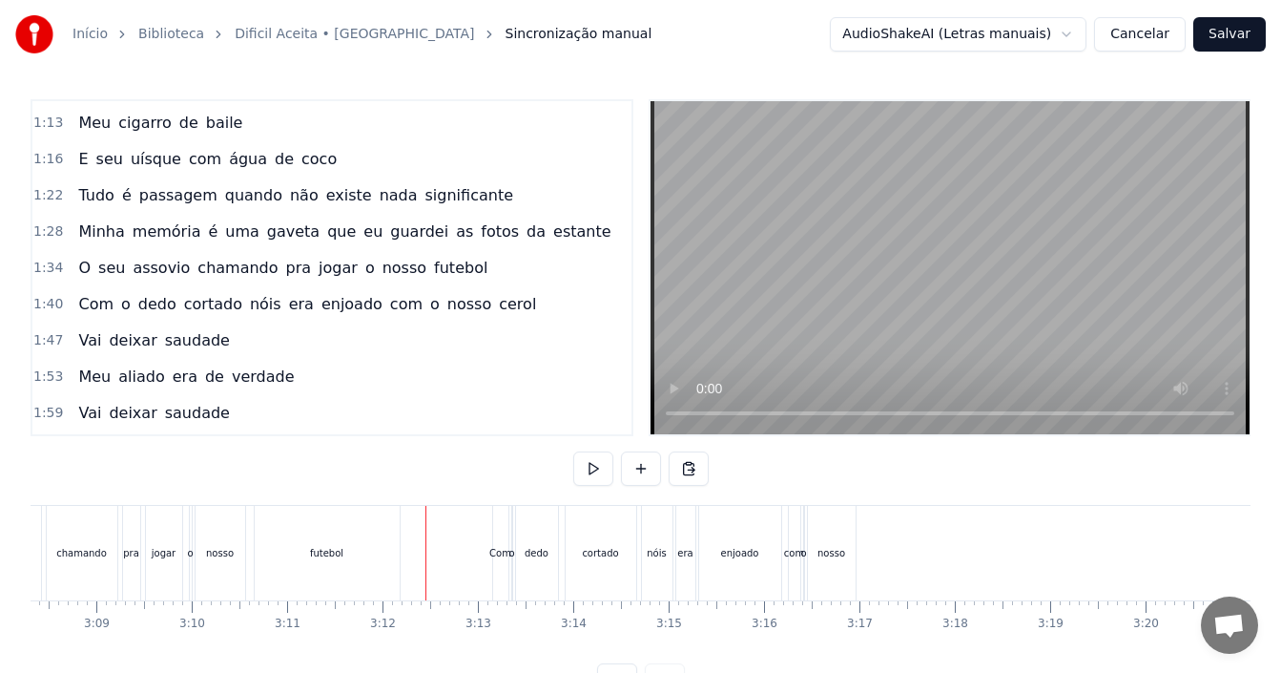
scroll to position [72, 0]
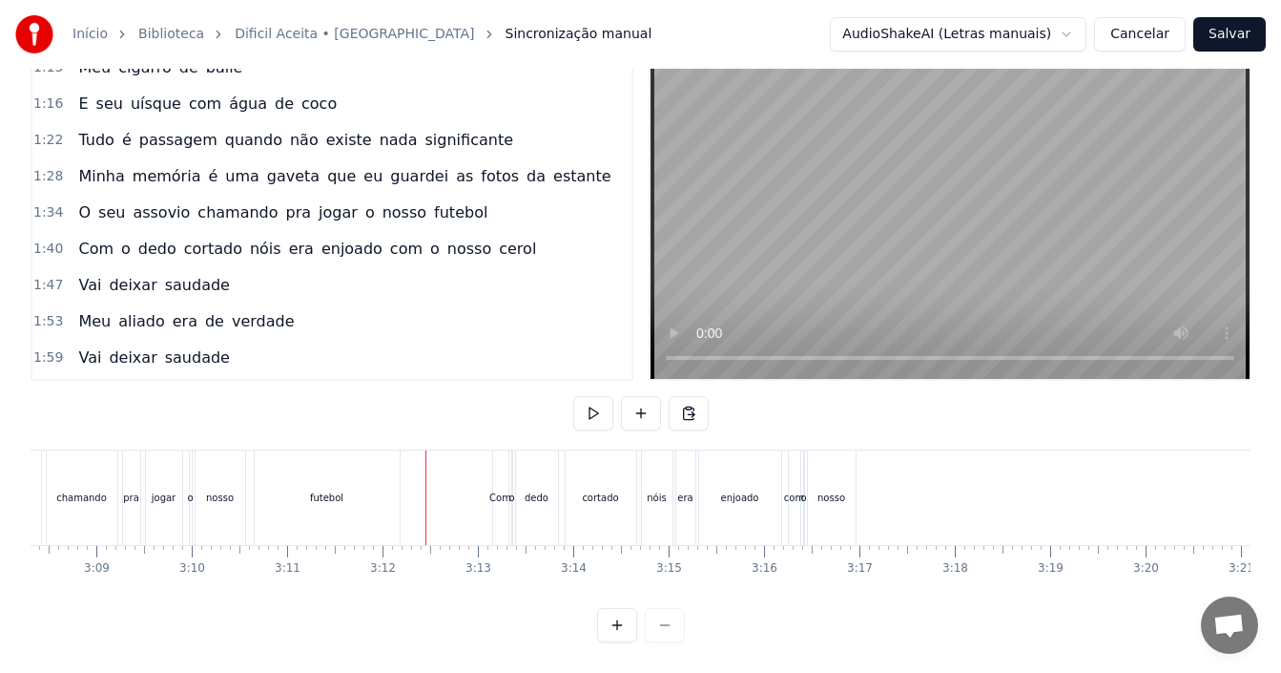
click at [338, 490] on div "futebol" at bounding box center [326, 497] width 33 height 14
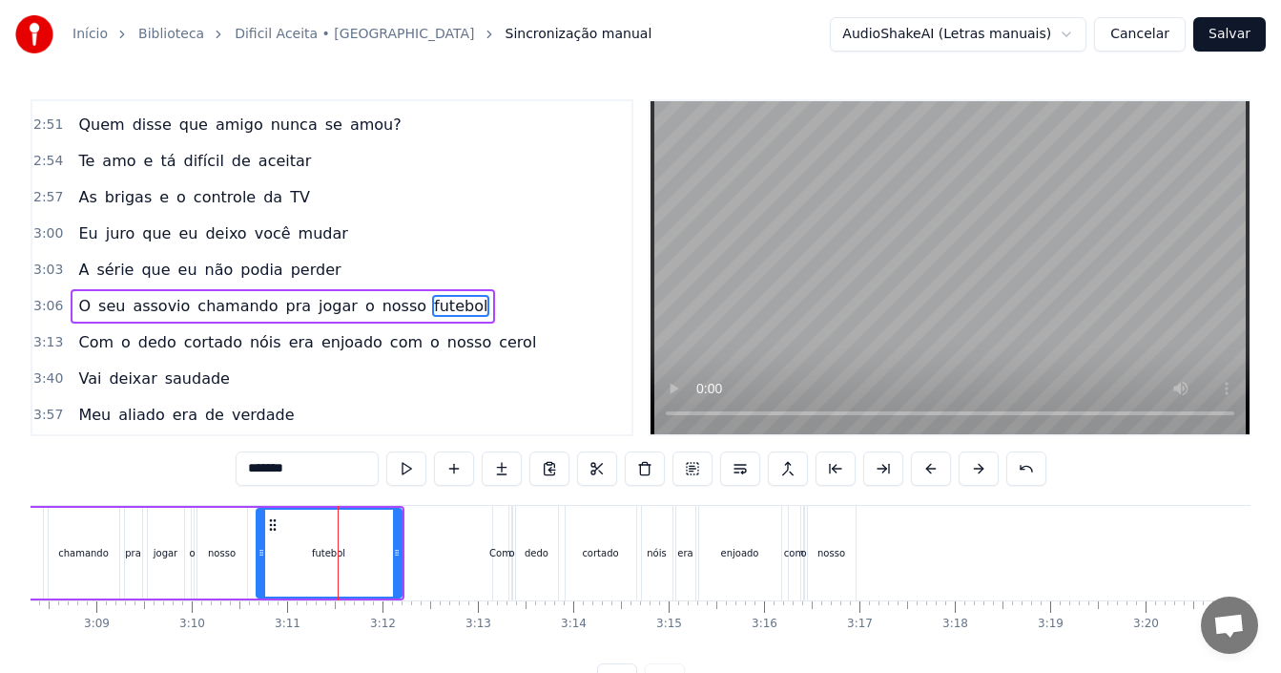
scroll to position [1229, 0]
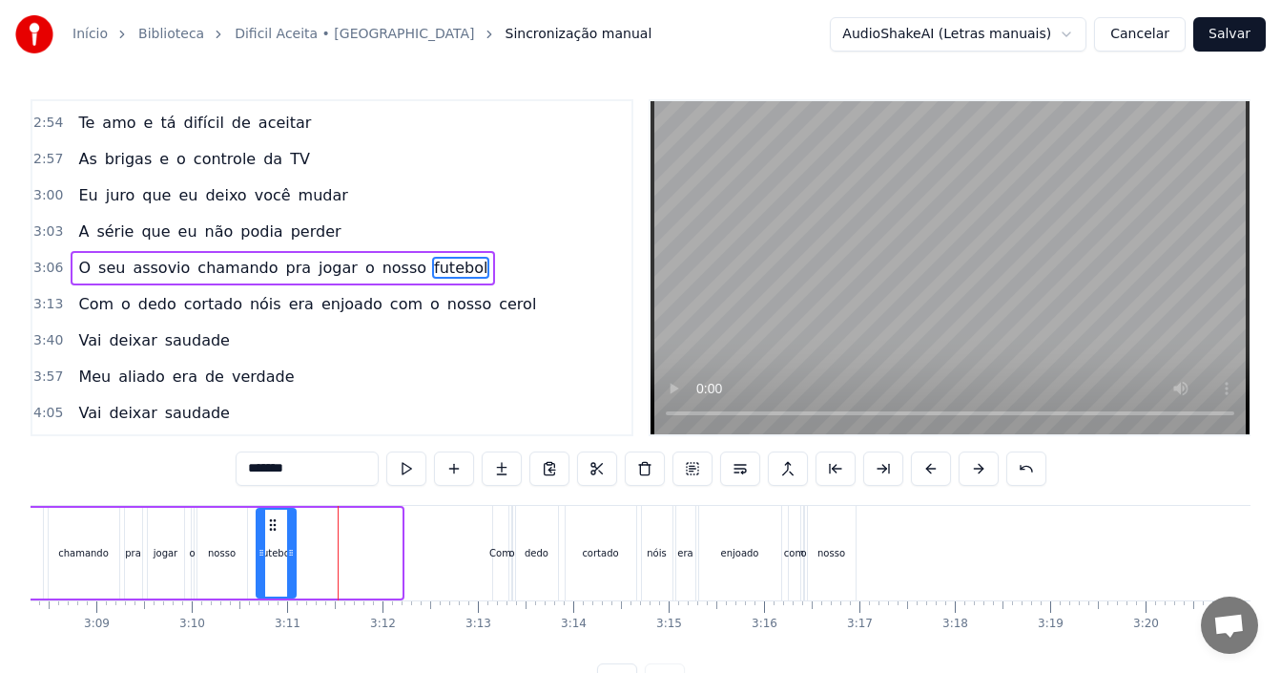
drag, startPoint x: 400, startPoint y: 546, endPoint x: 294, endPoint y: 566, distance: 107.8
click at [294, 566] on div at bounding box center [291, 552] width 8 height 87
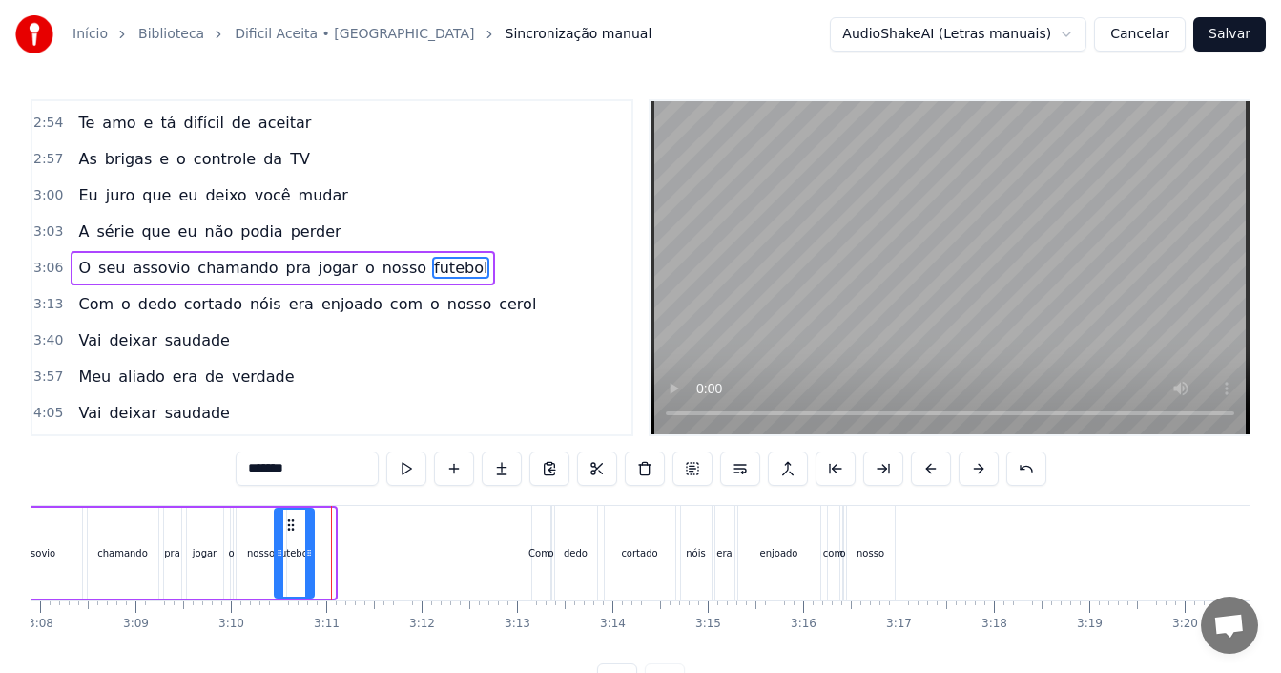
click at [283, 525] on icon at bounding box center [290, 524] width 15 height 15
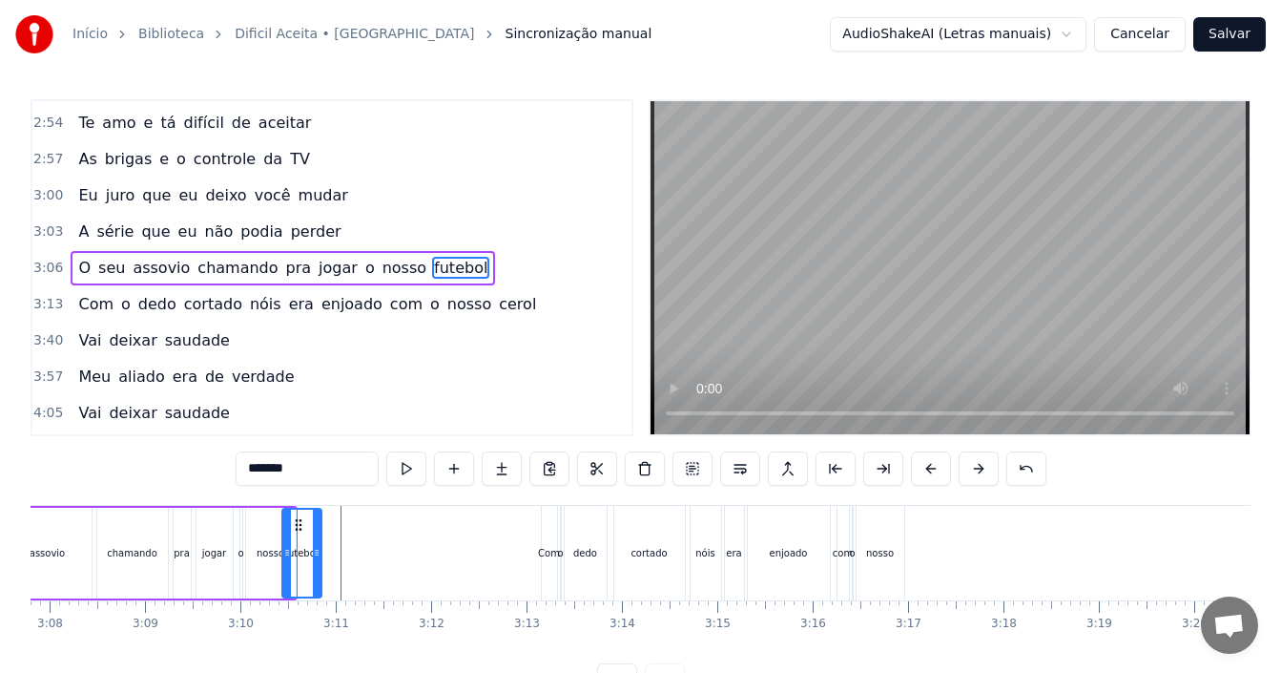
drag, startPoint x: 270, startPoint y: 524, endPoint x: 297, endPoint y: 529, distance: 27.3
click at [297, 529] on icon at bounding box center [298, 524] width 15 height 15
click at [512, 252] on div "3:06 O seu assovio chamando pra jogar o nosso futebol" at bounding box center [331, 268] width 599 height 36
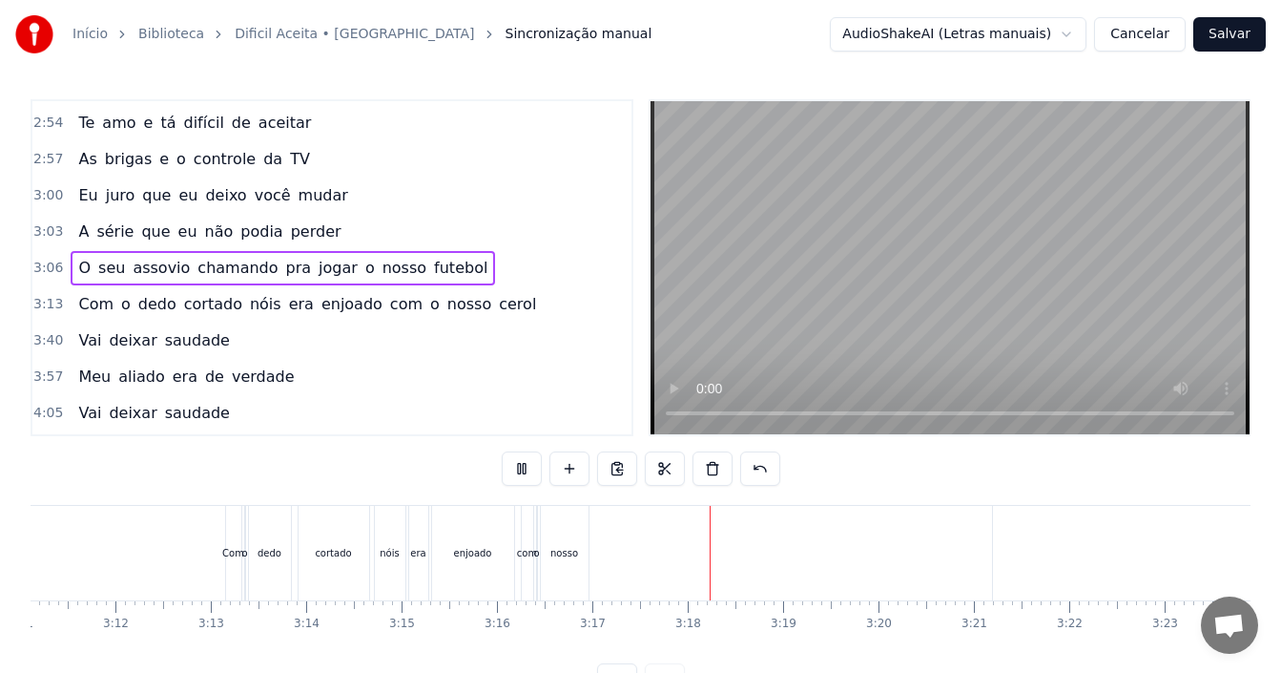
scroll to position [0, 18777]
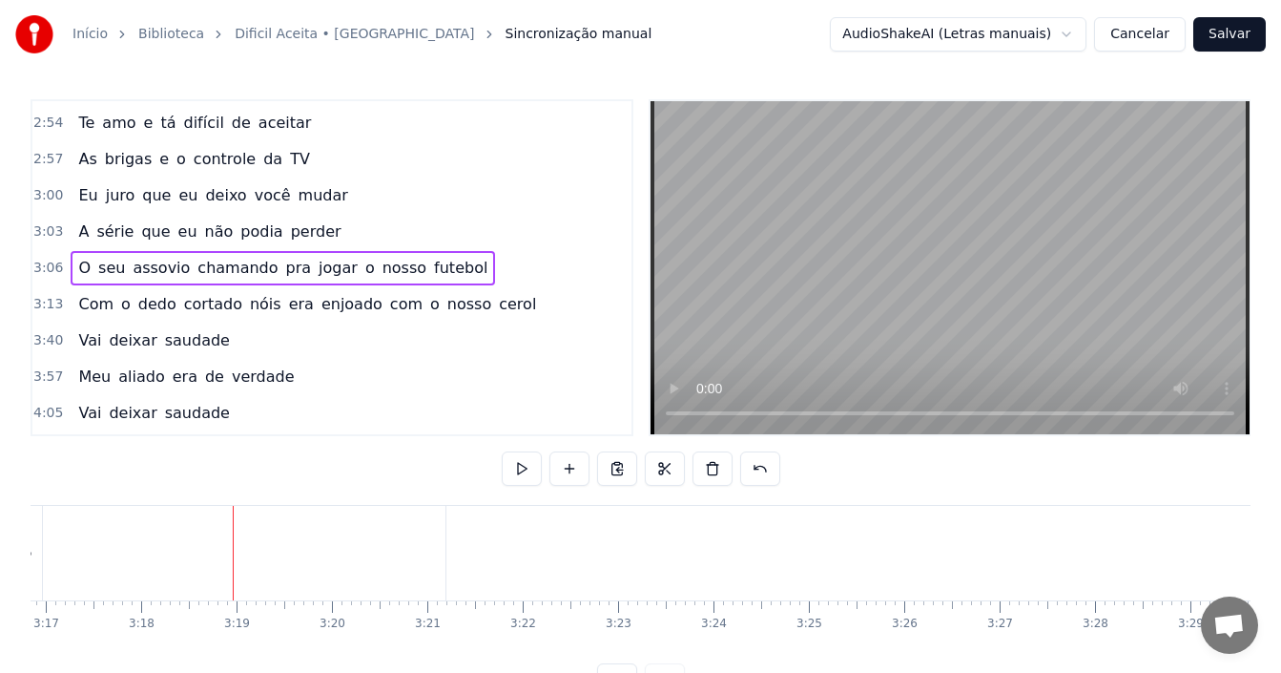
click at [497, 305] on span "cerol" at bounding box center [517, 304] width 41 height 22
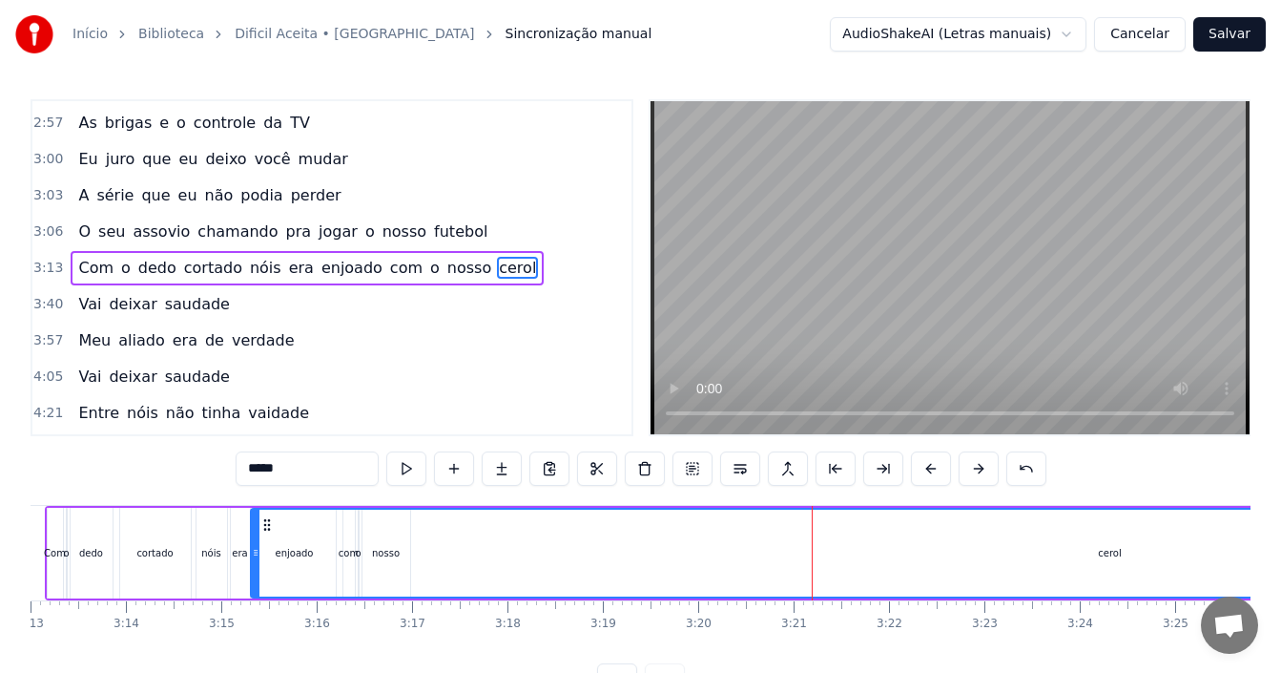
scroll to position [0, 18410]
drag, startPoint x: 466, startPoint y: 522, endPoint x: 416, endPoint y: 540, distance: 52.8
click at [416, 540] on div "cerol" at bounding box center [1258, 552] width 1717 height 87
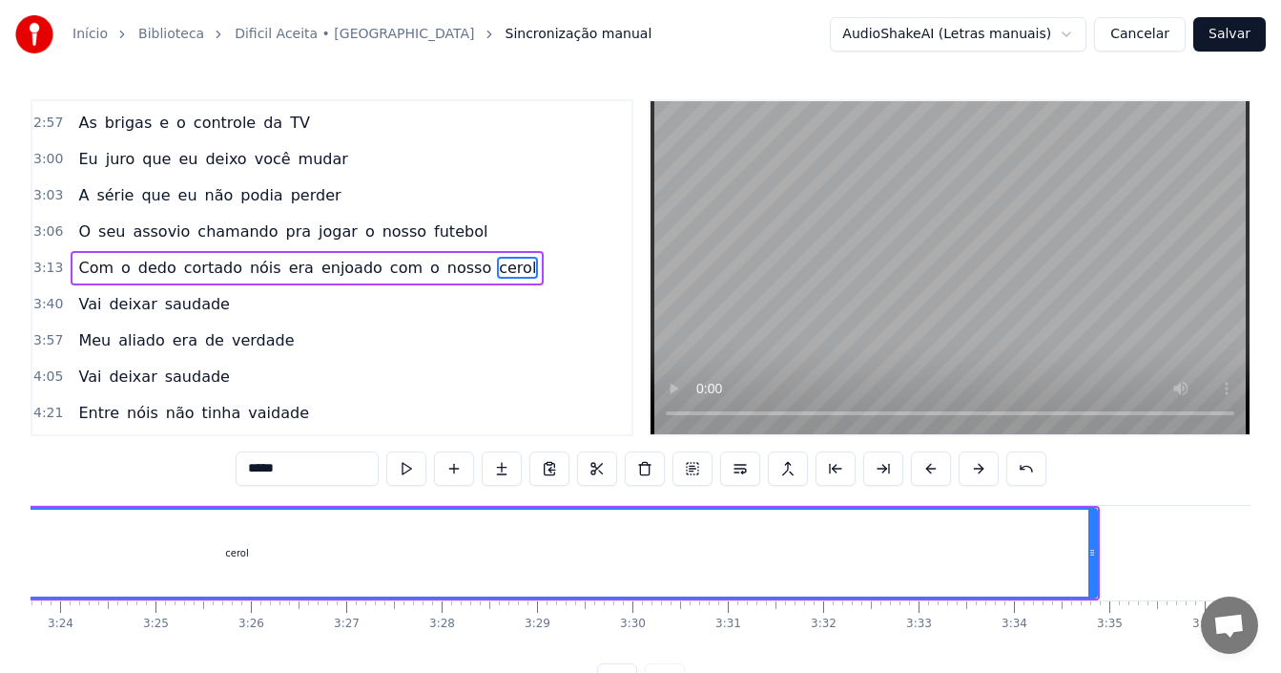
scroll to position [0, 19515]
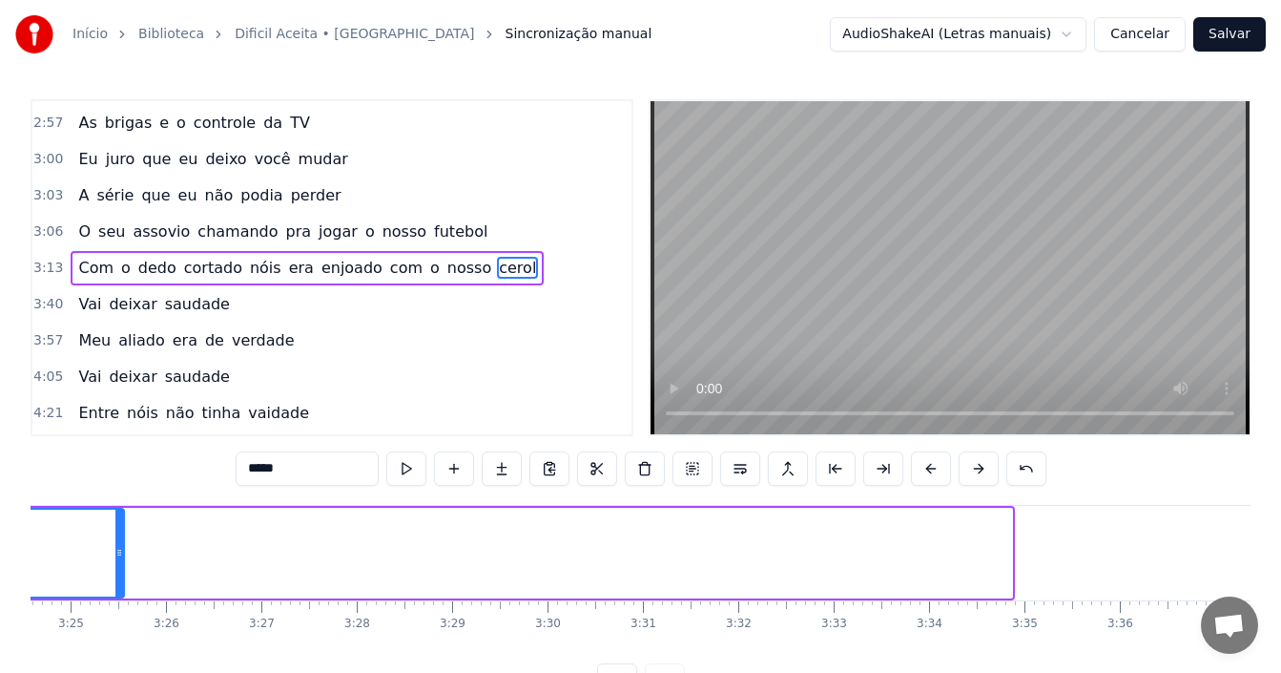
drag, startPoint x: 1004, startPoint y: 549, endPoint x: 115, endPoint y: 555, distance: 888.1
click at [115, 555] on icon at bounding box center [119, 552] width 8 height 15
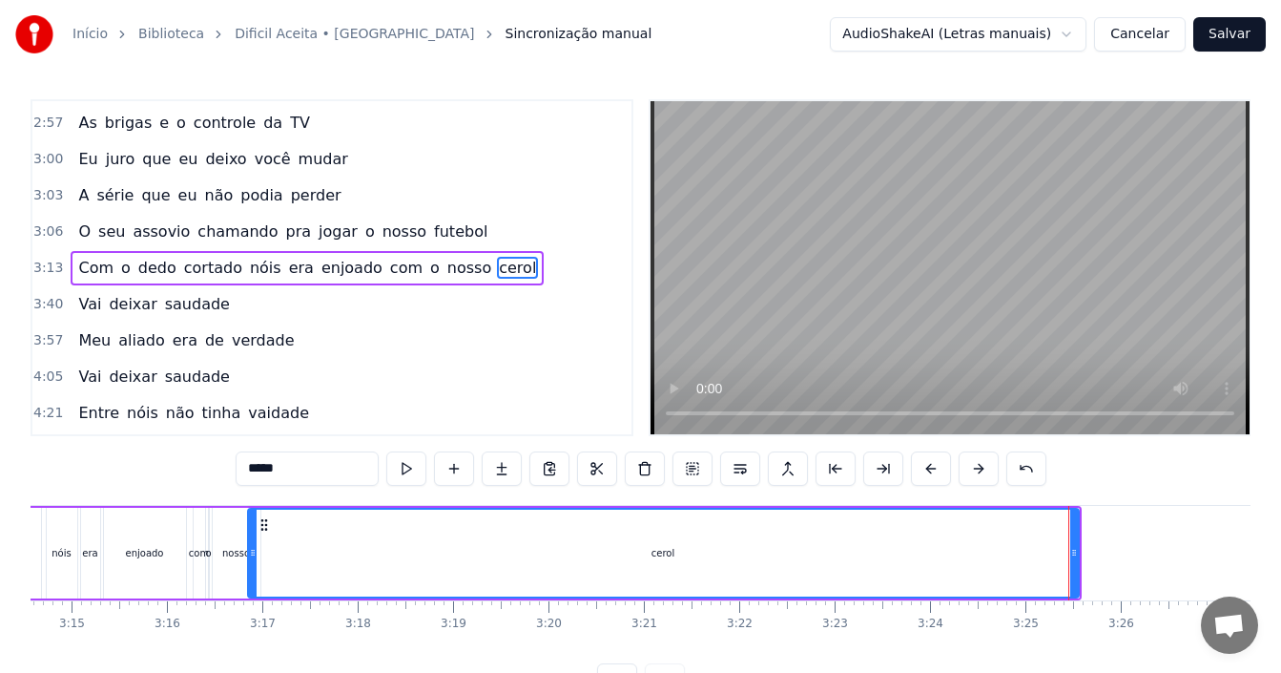
scroll to position [0, 18532]
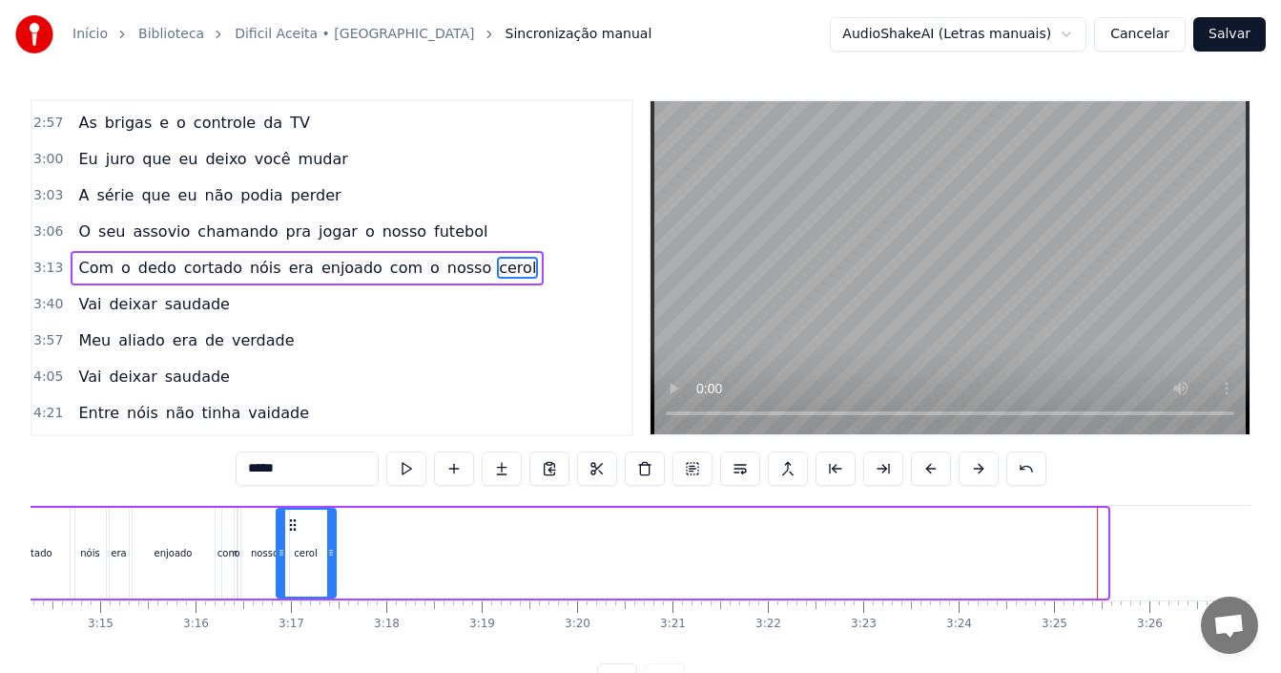
drag, startPoint x: 1104, startPoint y: 549, endPoint x: 332, endPoint y: 579, distance: 772.3
click at [332, 579] on div at bounding box center [331, 552] width 8 height 87
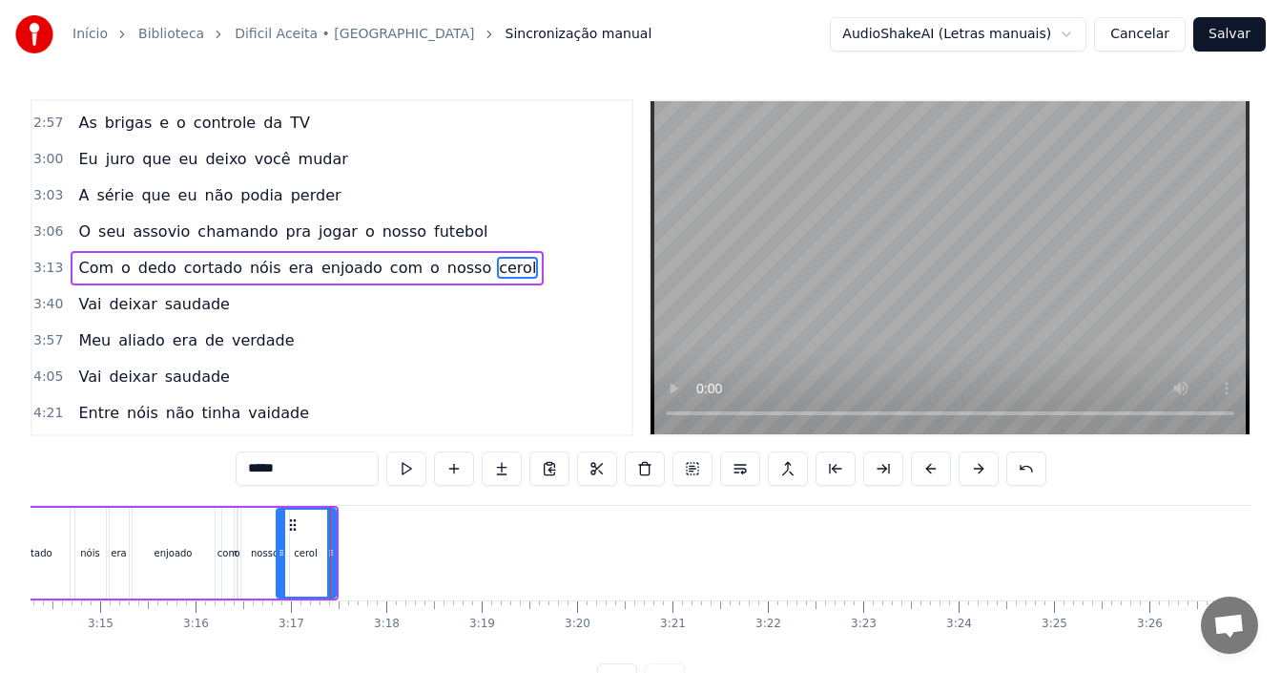
click at [530, 266] on div "3:13 Com o dedo cortado nóis era enjoado com o nosso cerol" at bounding box center [331, 268] width 599 height 36
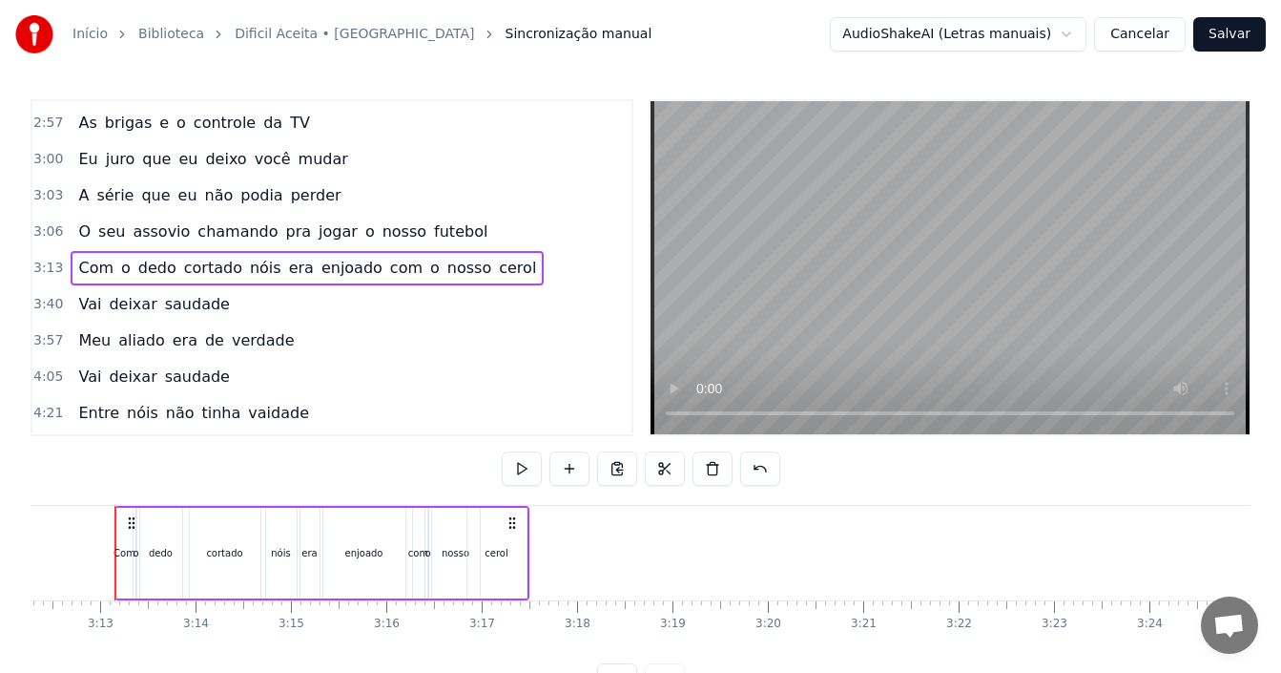
scroll to position [0, 18329]
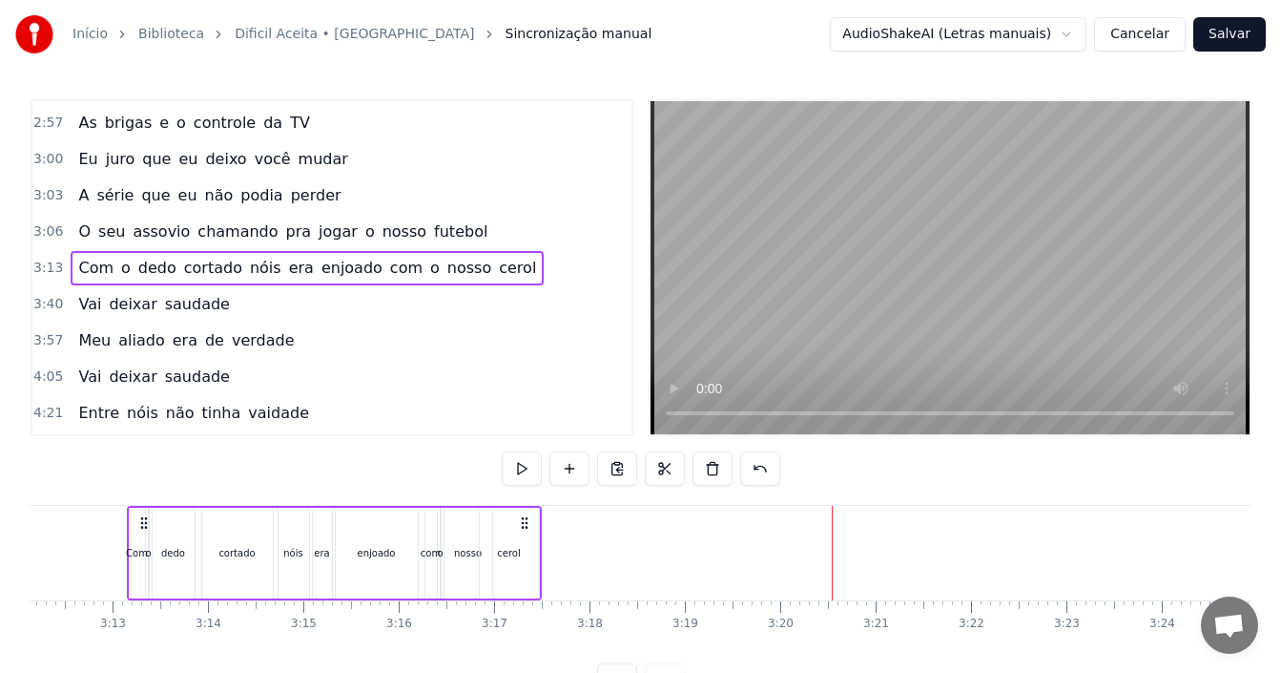
click at [238, 300] on div "3:40 Vai deixar saudade" at bounding box center [331, 304] width 599 height 36
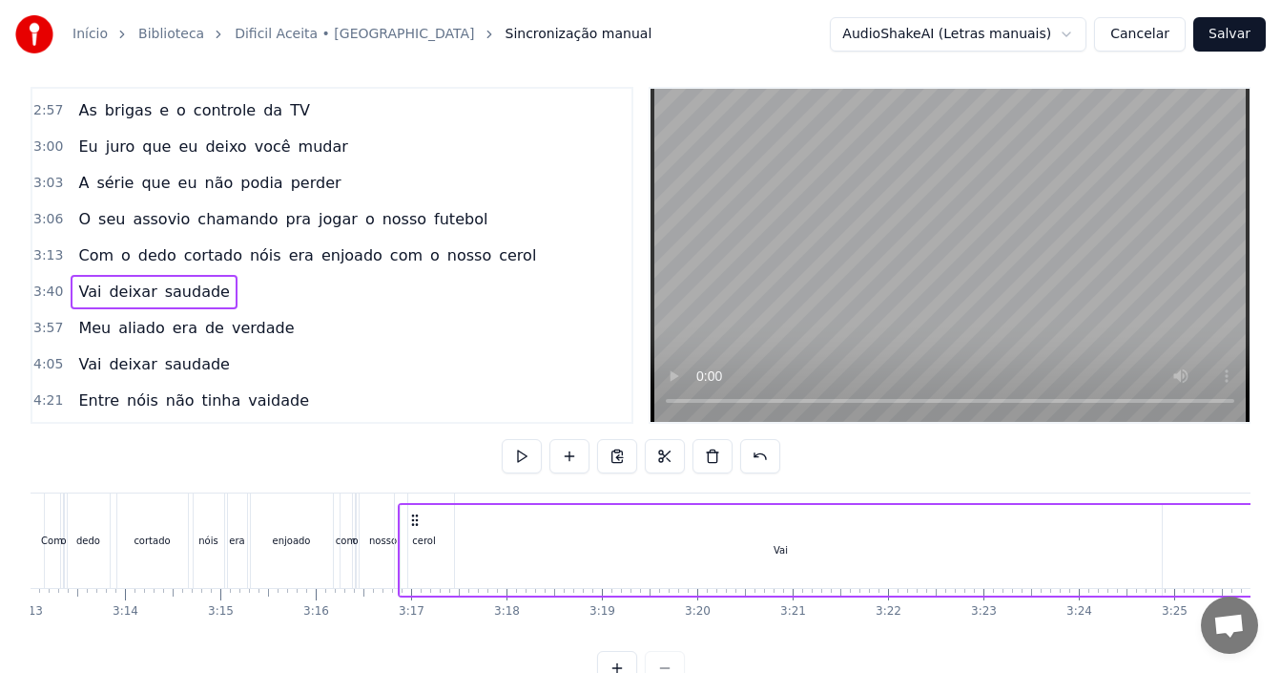
scroll to position [31, 0]
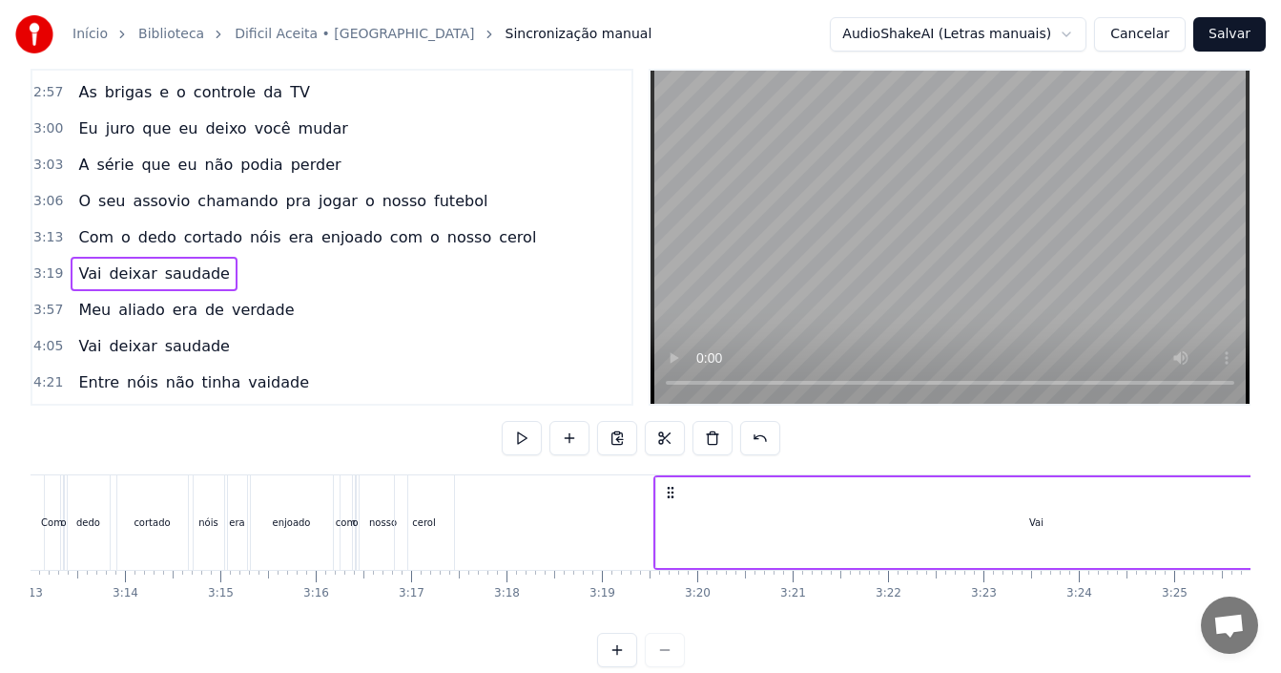
click at [200, 279] on span "saudade" at bounding box center [197, 273] width 69 height 22
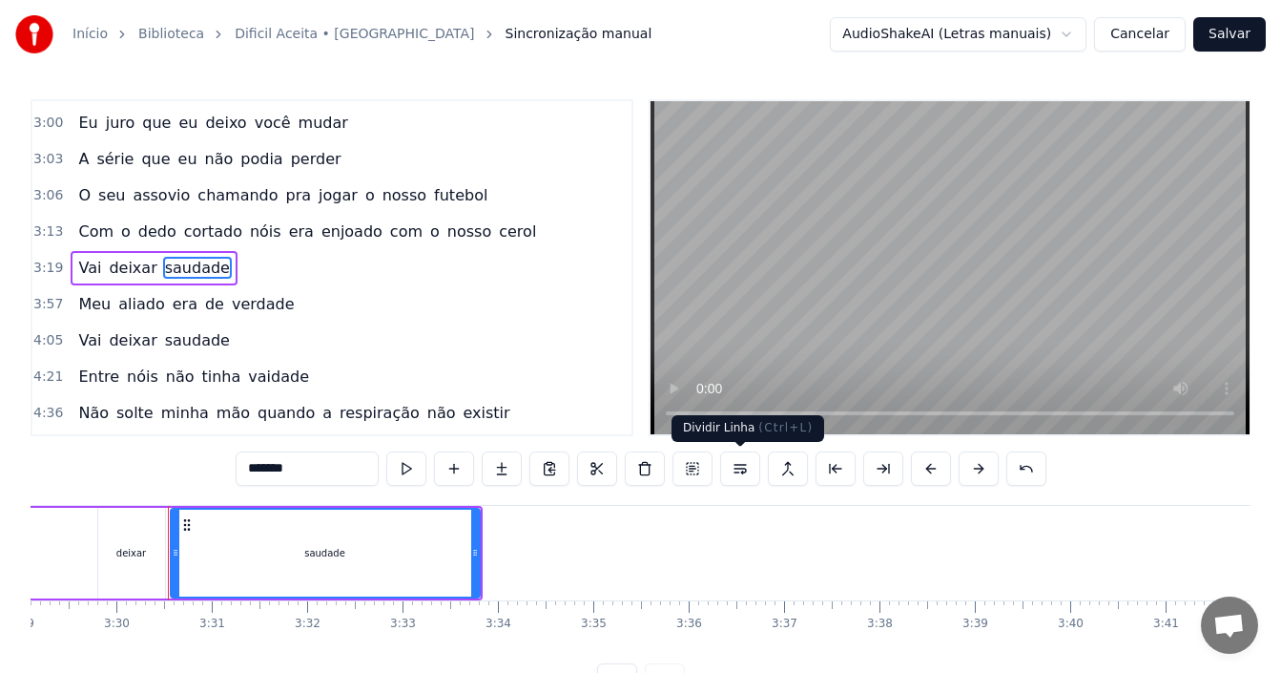
scroll to position [0, 19988]
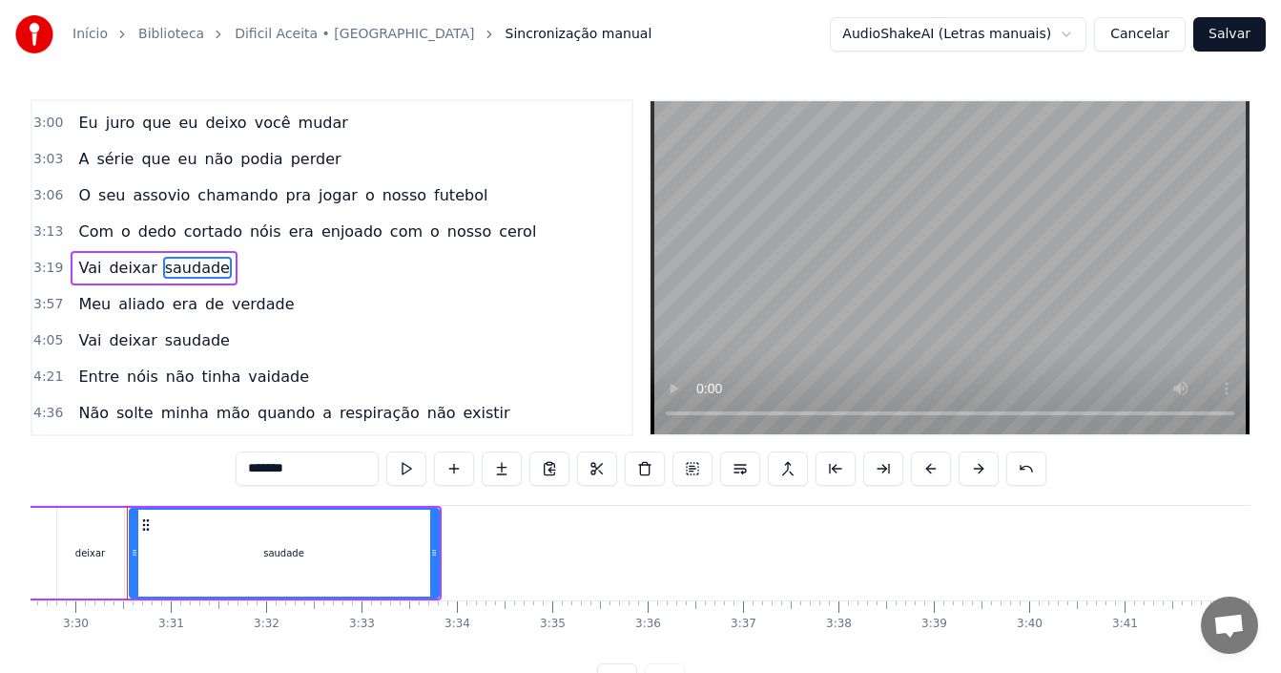
click at [360, 277] on div "3:19 Vai deixar saudade" at bounding box center [331, 268] width 599 height 36
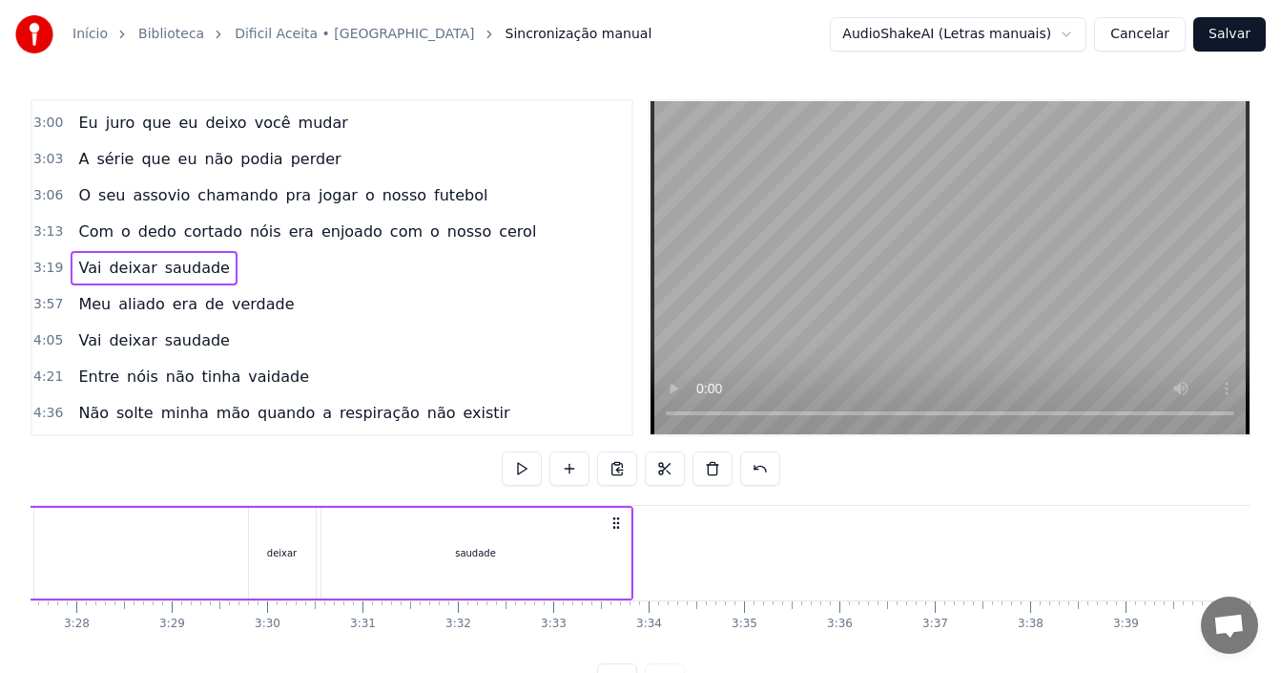
scroll to position [0, 19907]
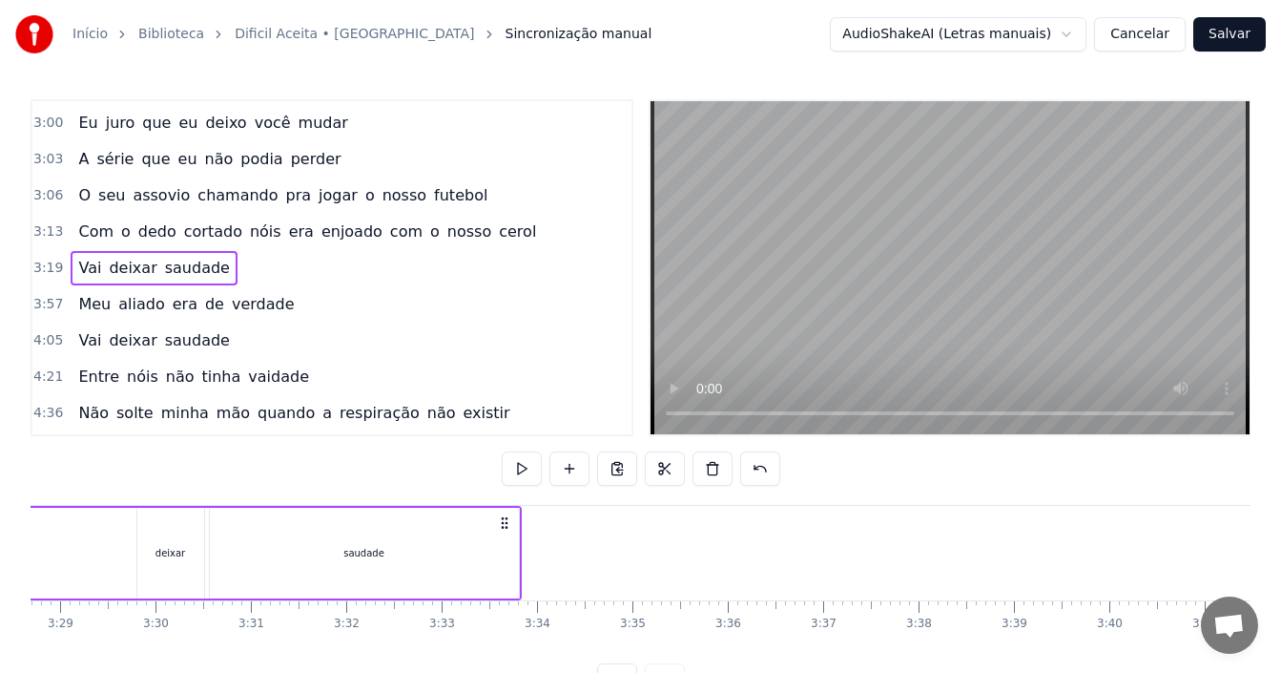
click at [373, 259] on div "3:19 Vai deixar saudade" at bounding box center [331, 268] width 599 height 36
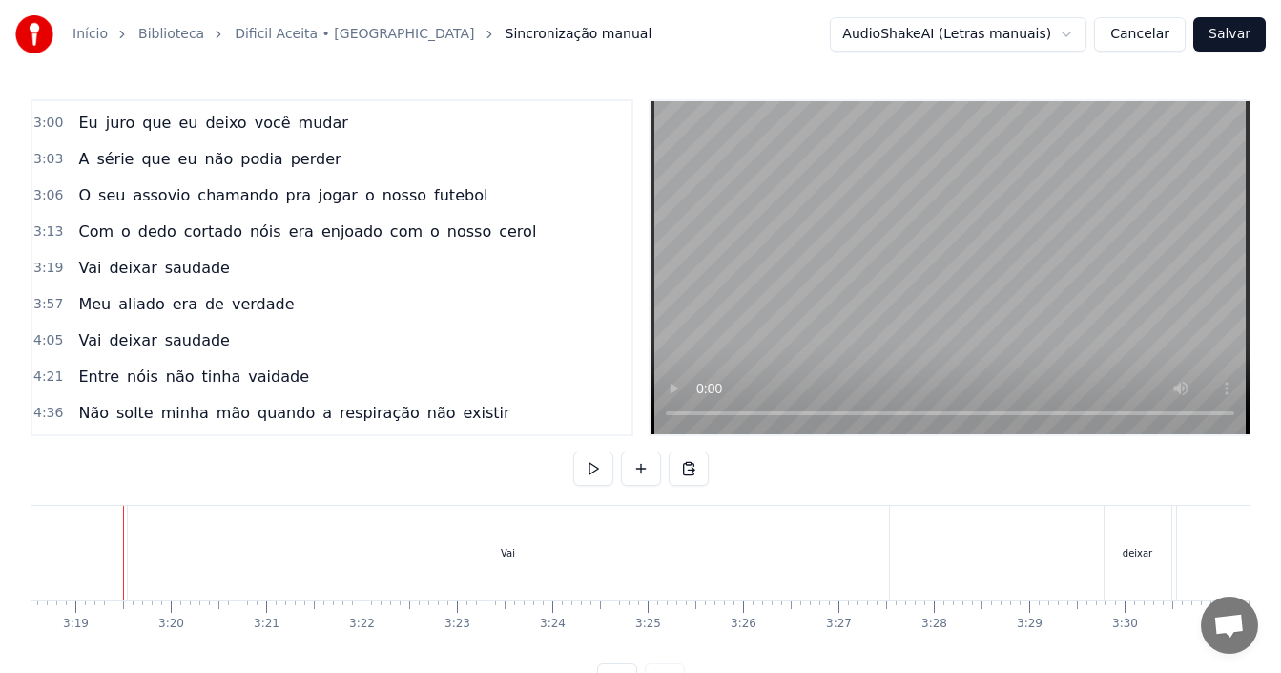
scroll to position [0, 18935]
click at [706, 559] on div "Vai" at bounding box center [511, 553] width 761 height 94
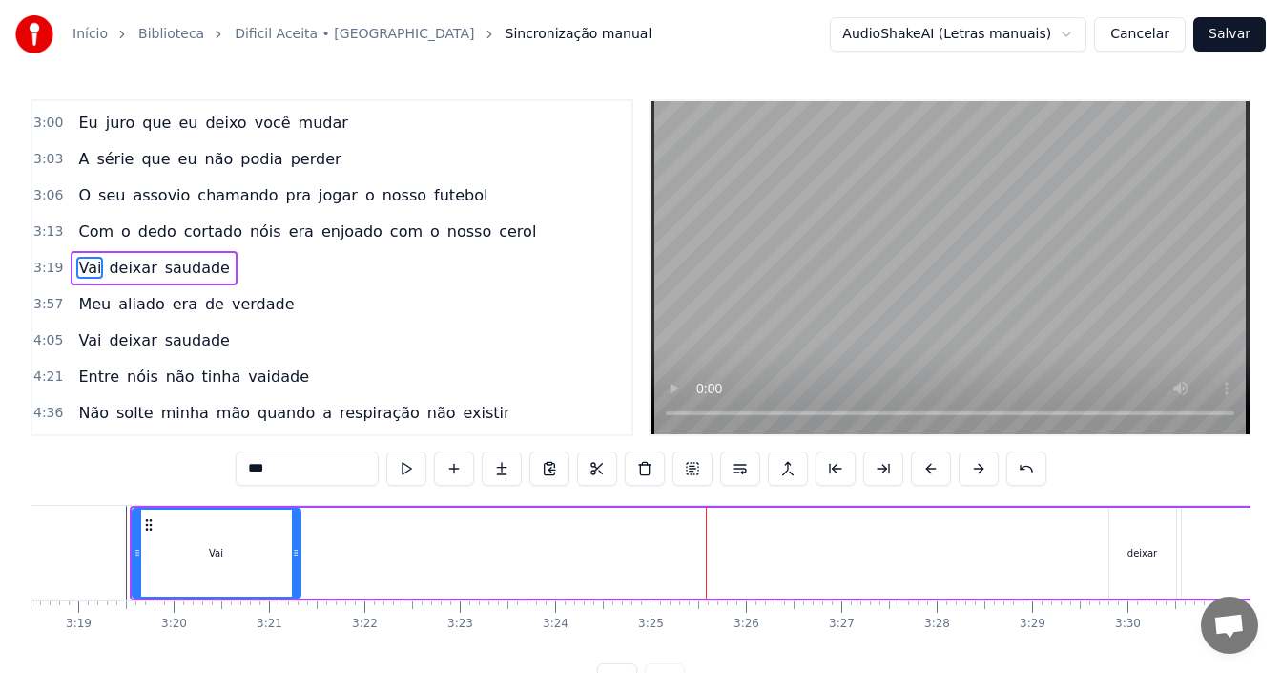
drag, startPoint x: 890, startPoint y: 549, endPoint x: 297, endPoint y: 578, distance: 594.1
click at [297, 578] on div at bounding box center [296, 552] width 8 height 87
drag, startPoint x: 134, startPoint y: 557, endPoint x: 242, endPoint y: 564, distance: 109.0
click at [242, 564] on div at bounding box center [246, 552] width 8 height 87
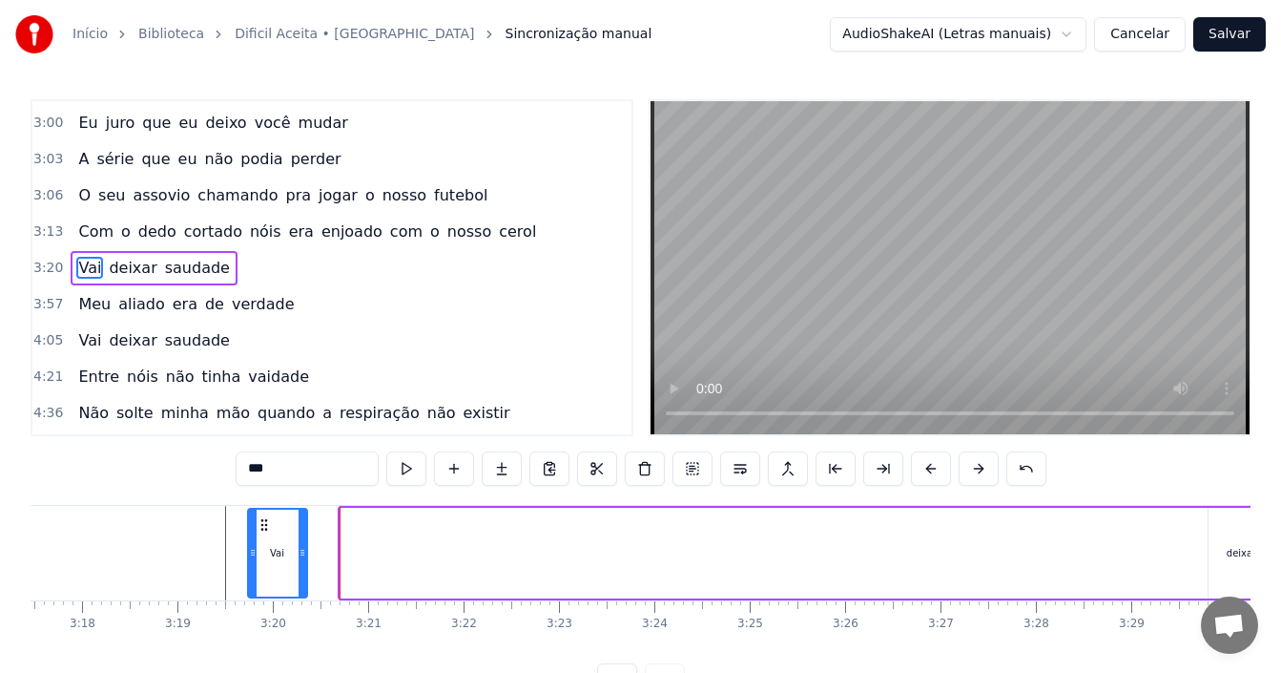
scroll to position [0, 18830]
drag, startPoint x: 258, startPoint y: 522, endPoint x: 302, endPoint y: 540, distance: 48.4
click at [302, 540] on div "Vai" at bounding box center [315, 552] width 57 height 87
click at [1234, 539] on div "deixar" at bounding box center [1247, 552] width 67 height 91
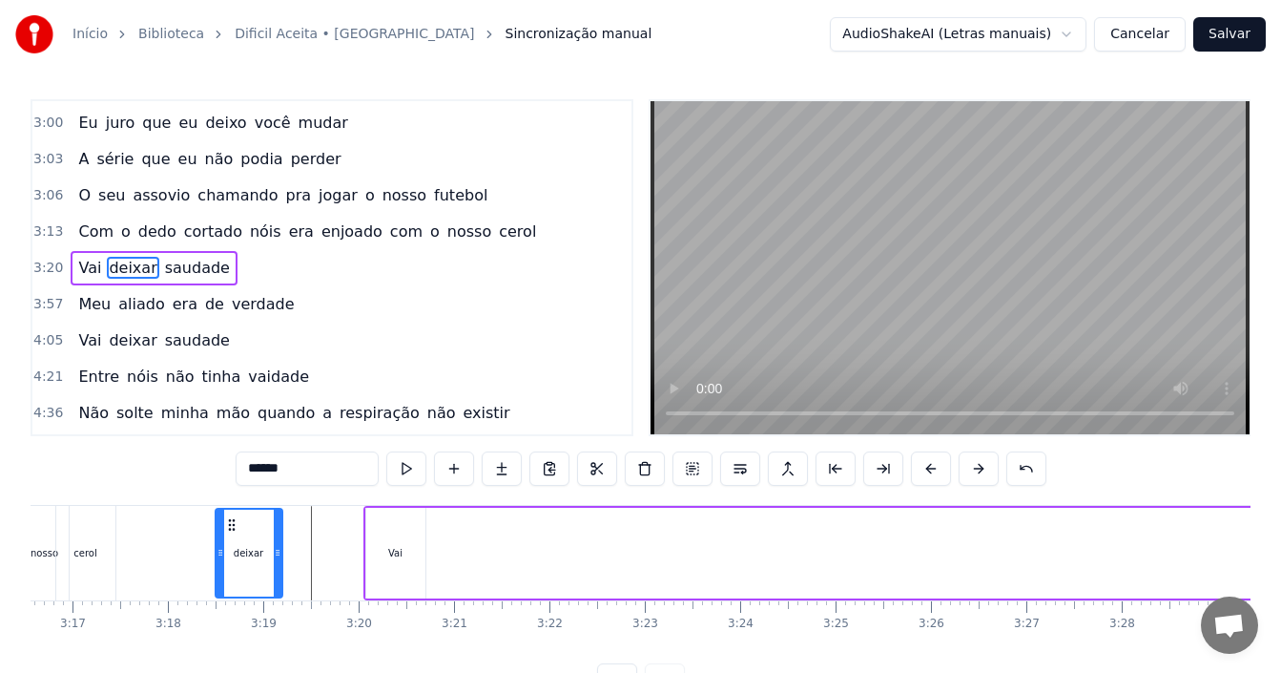
scroll to position [0, 18745]
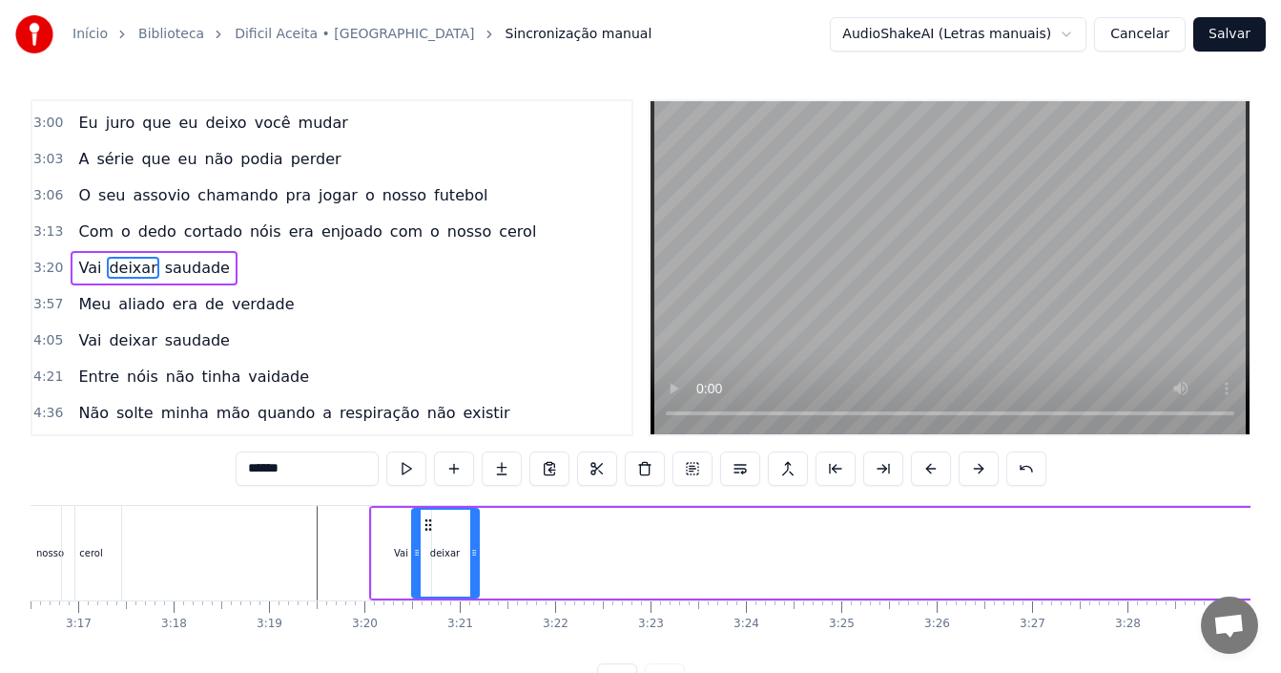
drag, startPoint x: 125, startPoint y: 523, endPoint x: 429, endPoint y: 536, distance: 304.6
click at [429, 536] on div "deixar" at bounding box center [445, 552] width 65 height 87
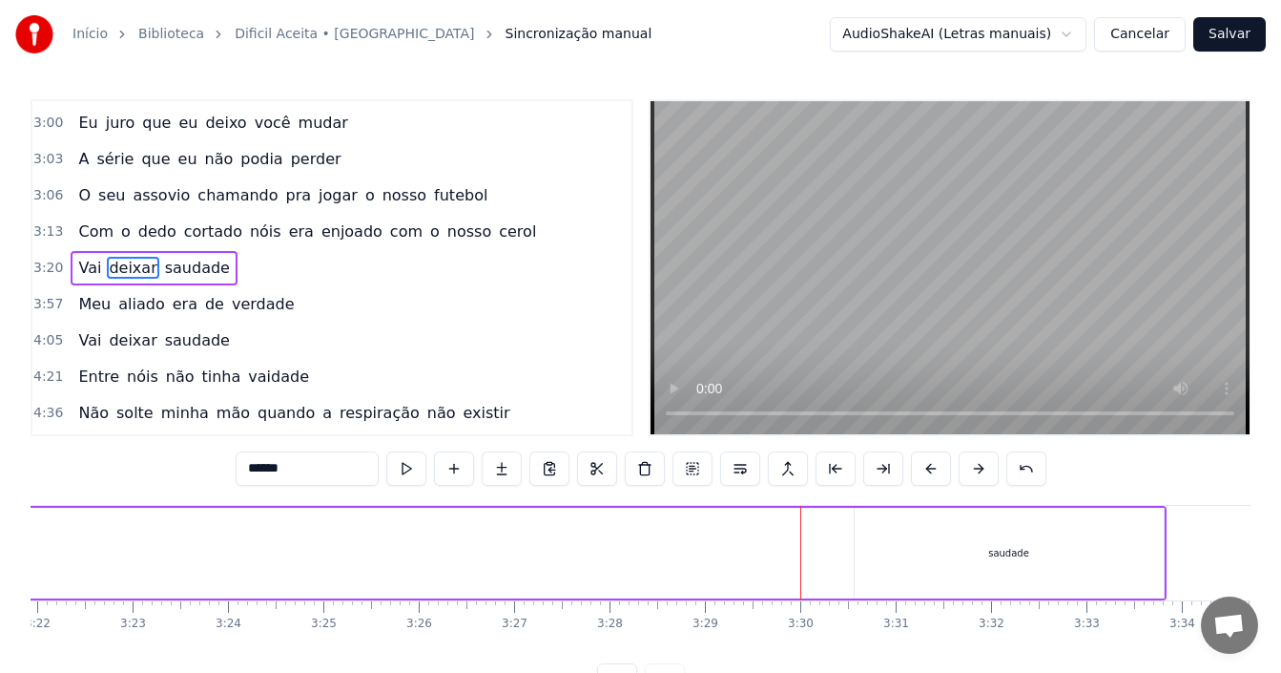
click at [997, 528] on div "saudade" at bounding box center [1009, 552] width 309 height 91
type input "*******"
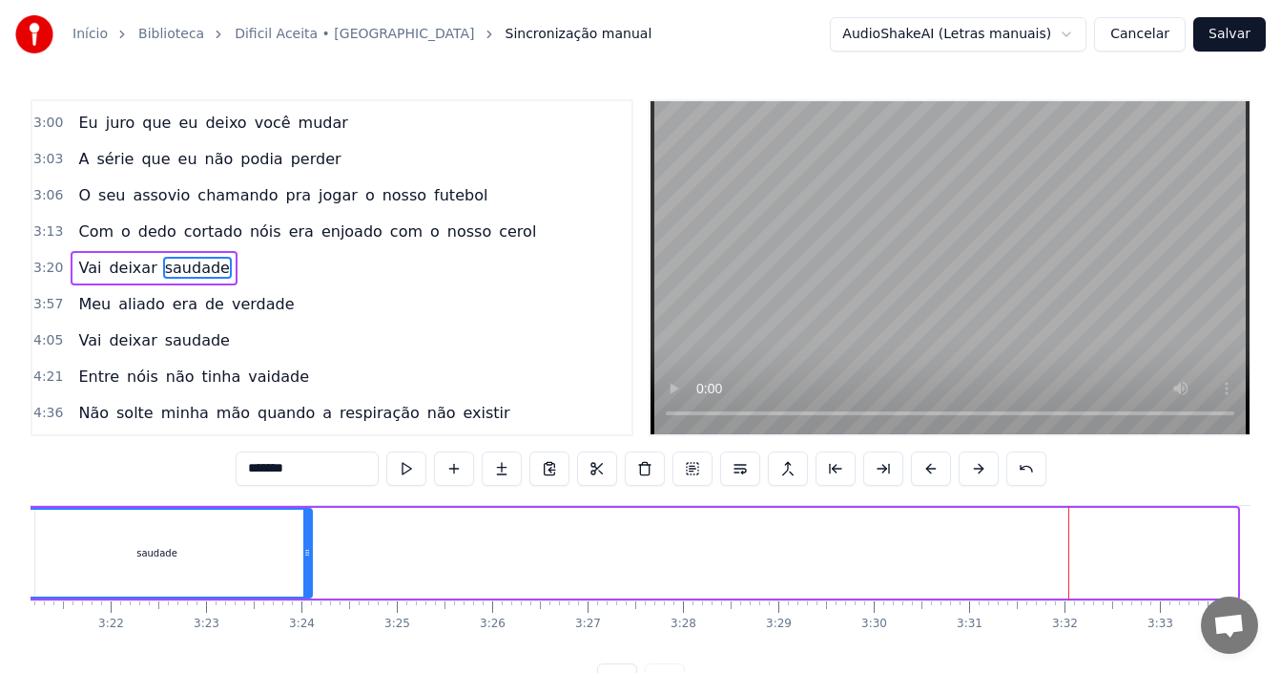
scroll to position [0, 19145]
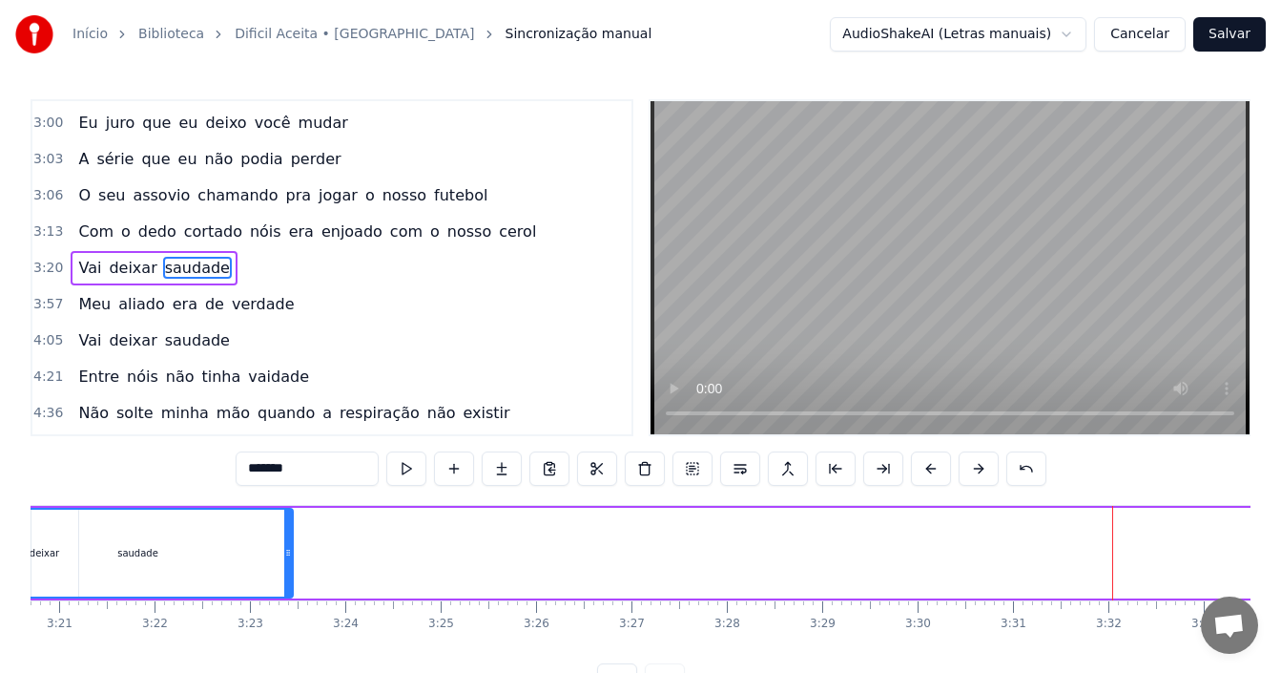
drag, startPoint x: 871, startPoint y: 525, endPoint x: 0, endPoint y: 544, distance: 871.1
click at [0, 544] on div "Início Biblioteca Dificil Aceita • Hungria Sincronização manual AudioShakeAI (L…" at bounding box center [640, 348] width 1281 height 697
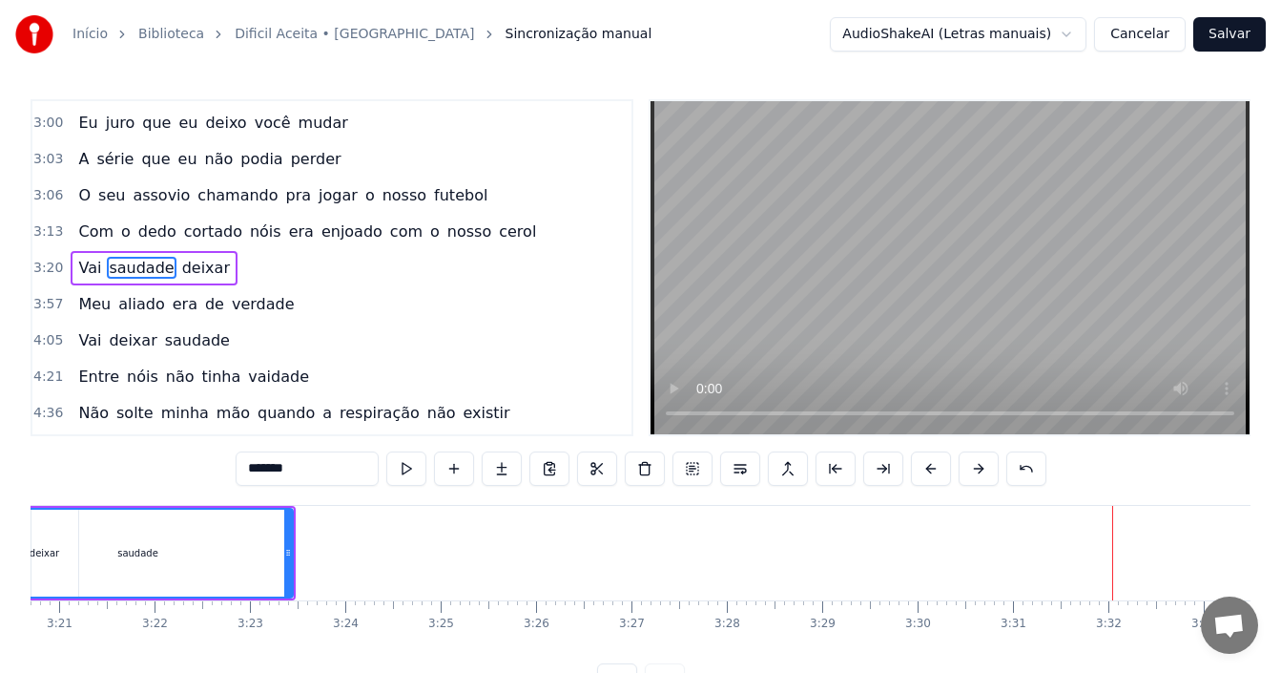
scroll to position [0, 18813]
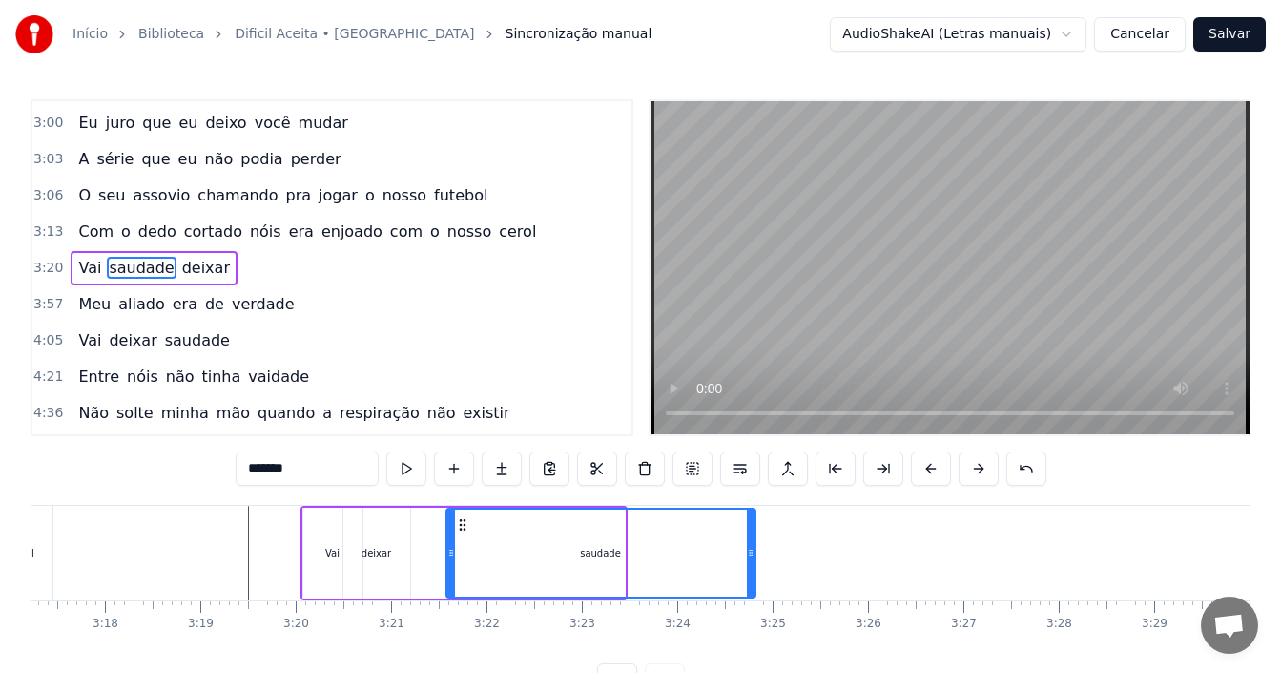
drag, startPoint x: 382, startPoint y: 526, endPoint x: 459, endPoint y: 526, distance: 77.3
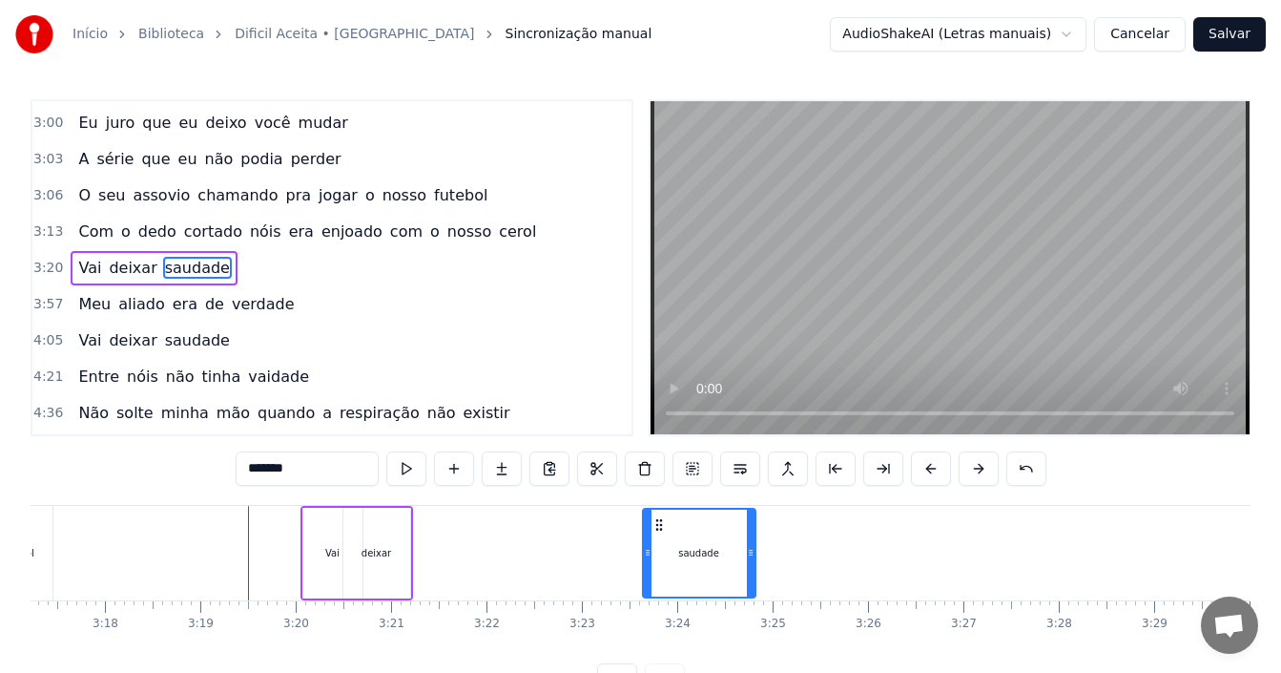
drag, startPoint x: 446, startPoint y: 547, endPoint x: 645, endPoint y: 554, distance: 198.6
click at [645, 554] on icon at bounding box center [648, 552] width 8 height 15
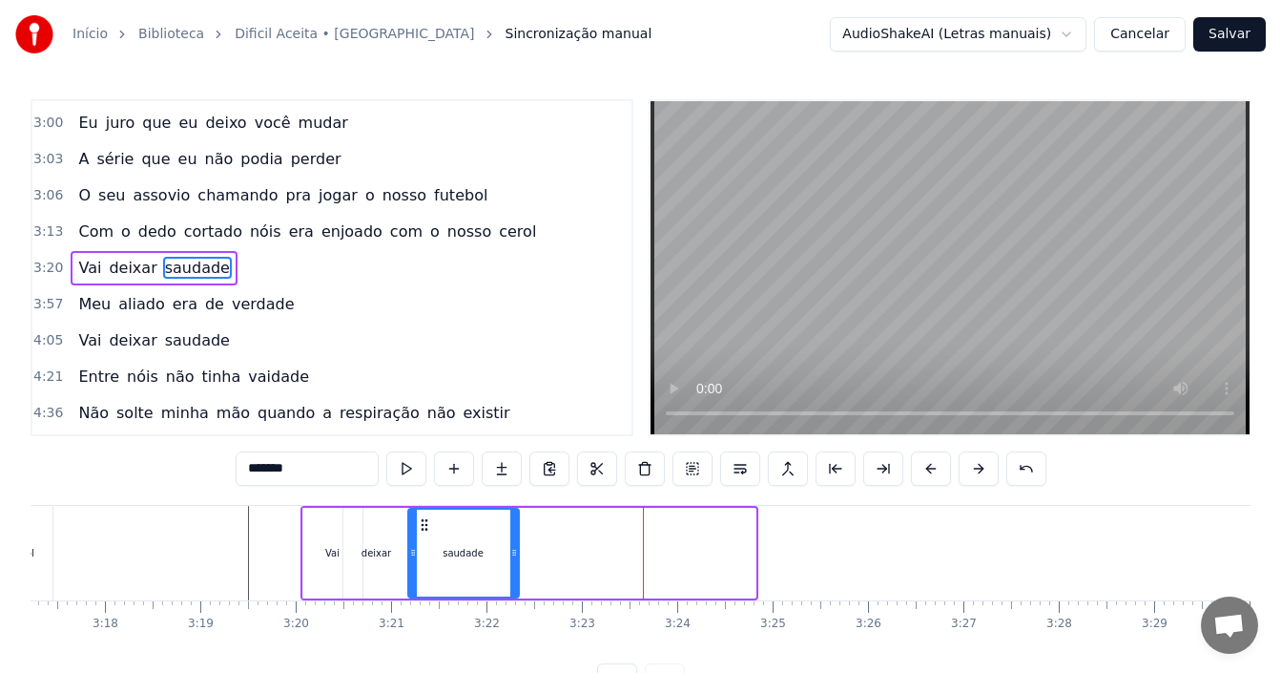
drag, startPoint x: 660, startPoint y: 518, endPoint x: 424, endPoint y: 527, distance: 236.7
click at [424, 527] on icon at bounding box center [424, 524] width 15 height 15
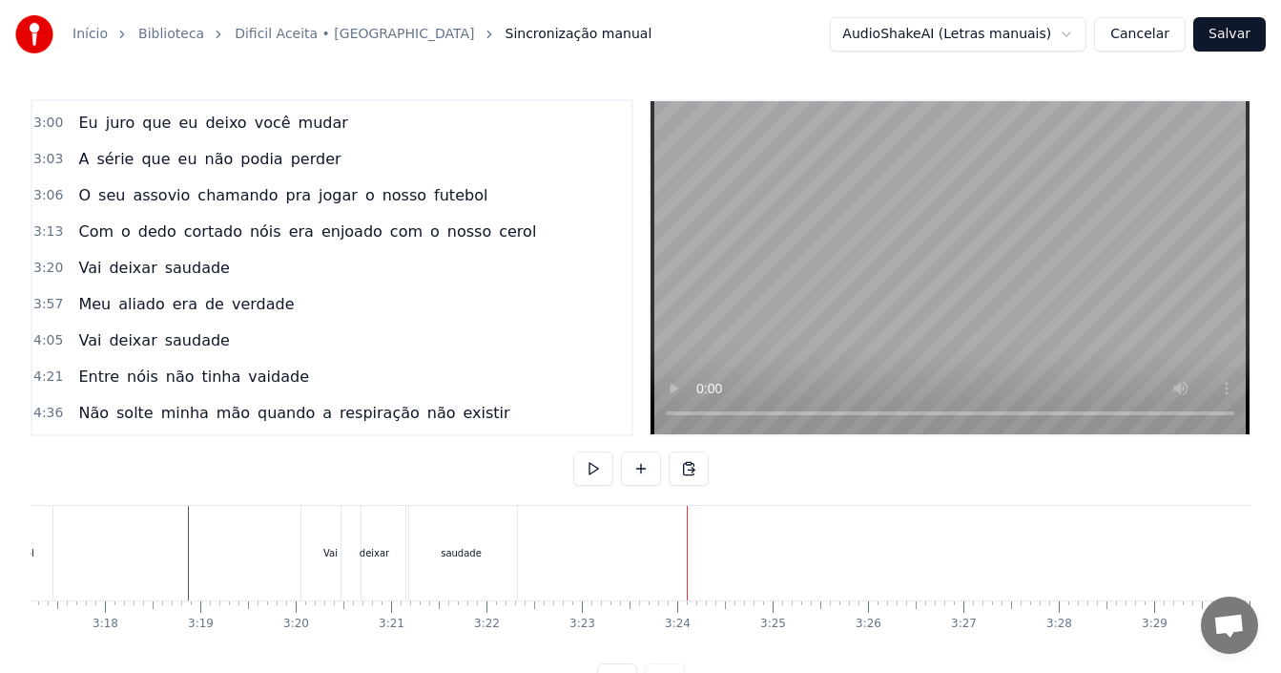
click at [462, 552] on div "saudade" at bounding box center [461, 553] width 41 height 14
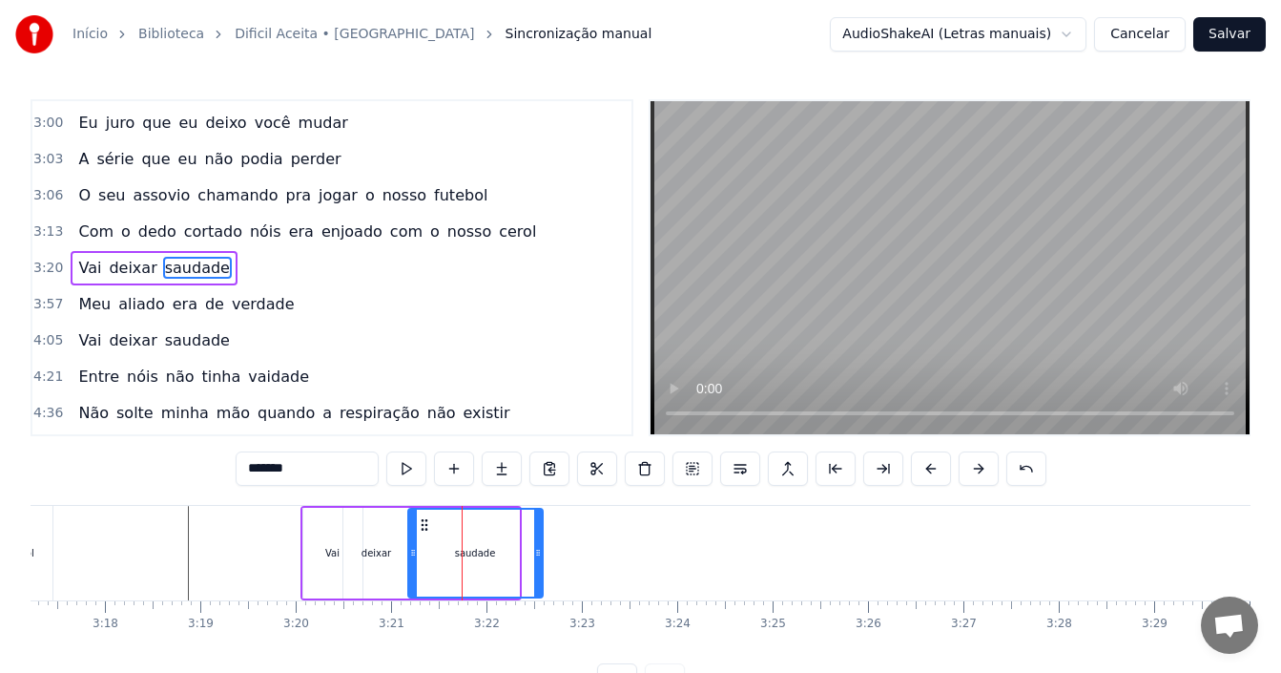
drag, startPoint x: 517, startPoint y: 548, endPoint x: 541, endPoint y: 548, distance: 23.8
click at [541, 548] on icon at bounding box center [538, 552] width 8 height 15
click at [279, 303] on div "3:57 Meu aliado era de verdade" at bounding box center [331, 304] width 599 height 36
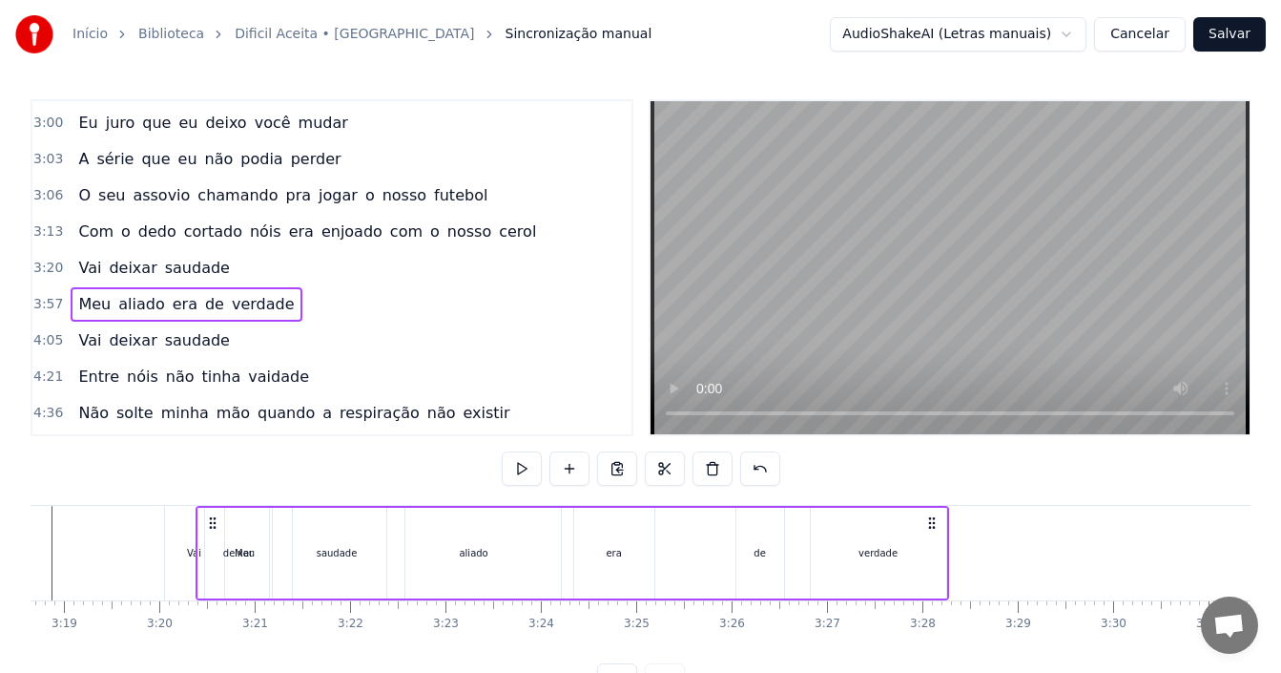
scroll to position [0, 18907]
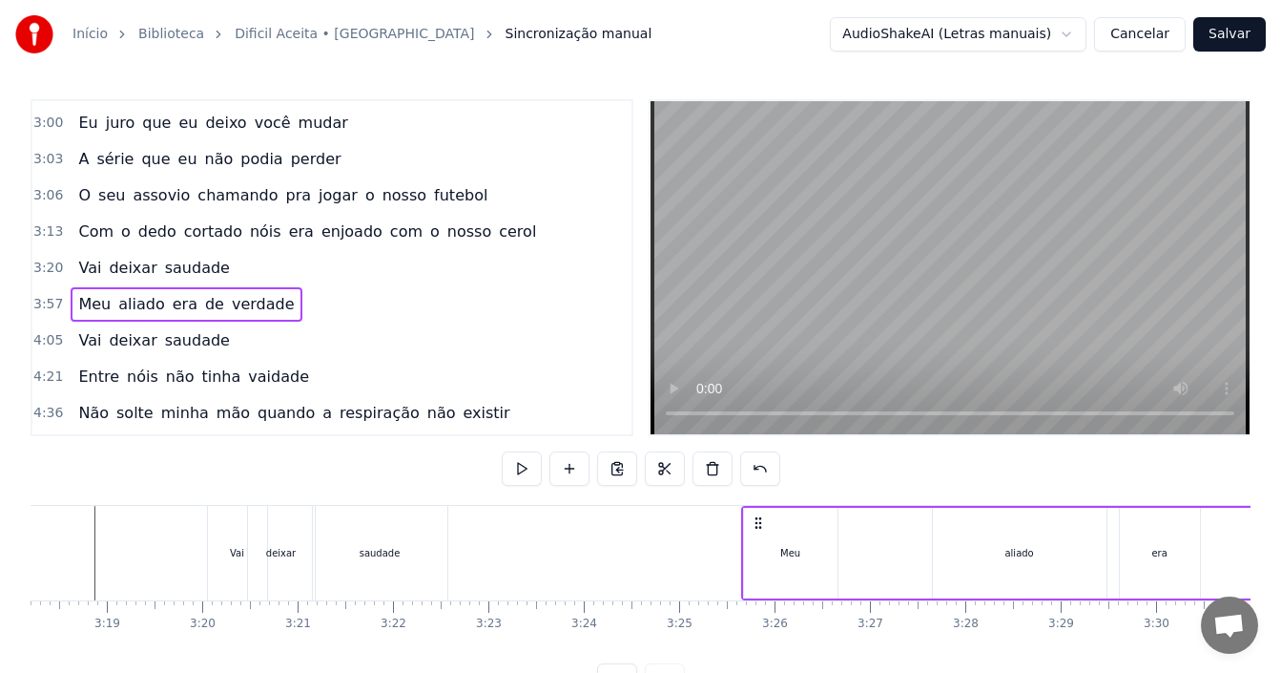
drag, startPoint x: 143, startPoint y: 519, endPoint x: 756, endPoint y: 500, distance: 612.7
click at [756, 500] on div "0:37 Acho que é muito foda 0:39 Você perder alguém que é próximo 0:41 Quando vo…" at bounding box center [641, 398] width 1220 height 598
click at [784, 551] on div "Meu" at bounding box center [788, 553] width 20 height 14
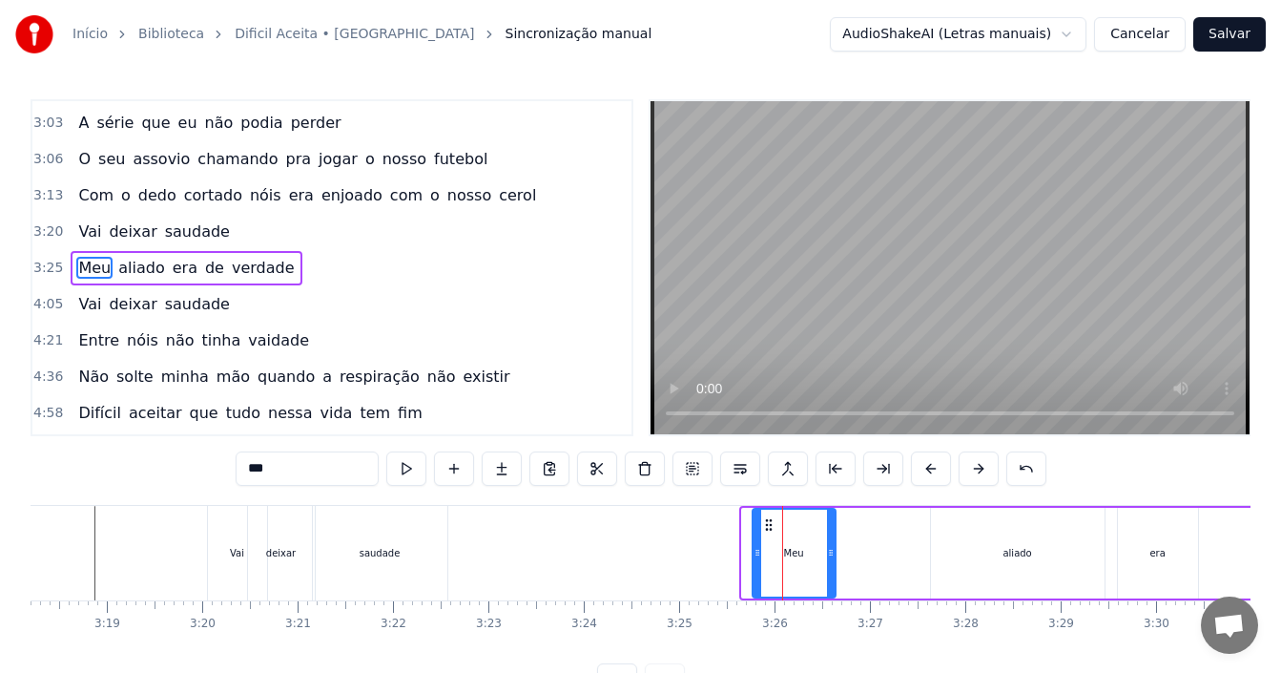
drag, startPoint x: 748, startPoint y: 553, endPoint x: 758, endPoint y: 551, distance: 10.7
click at [758, 551] on icon at bounding box center [758, 552] width 8 height 15
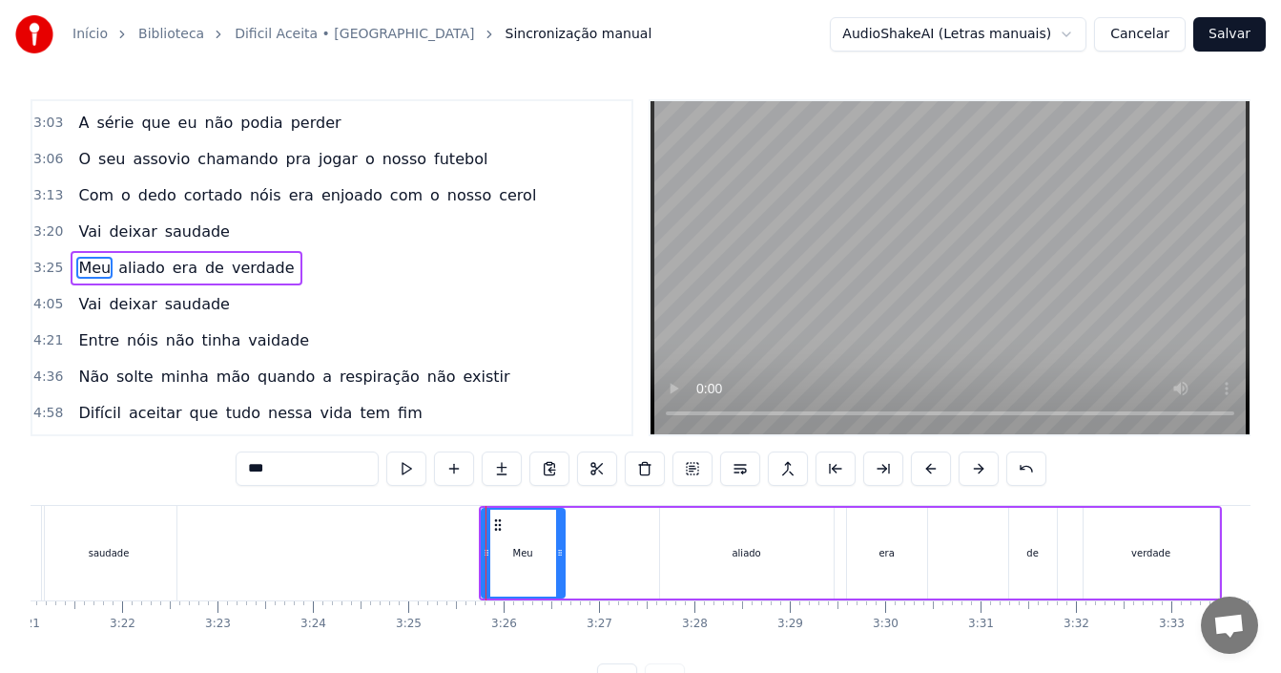
scroll to position [0, 19206]
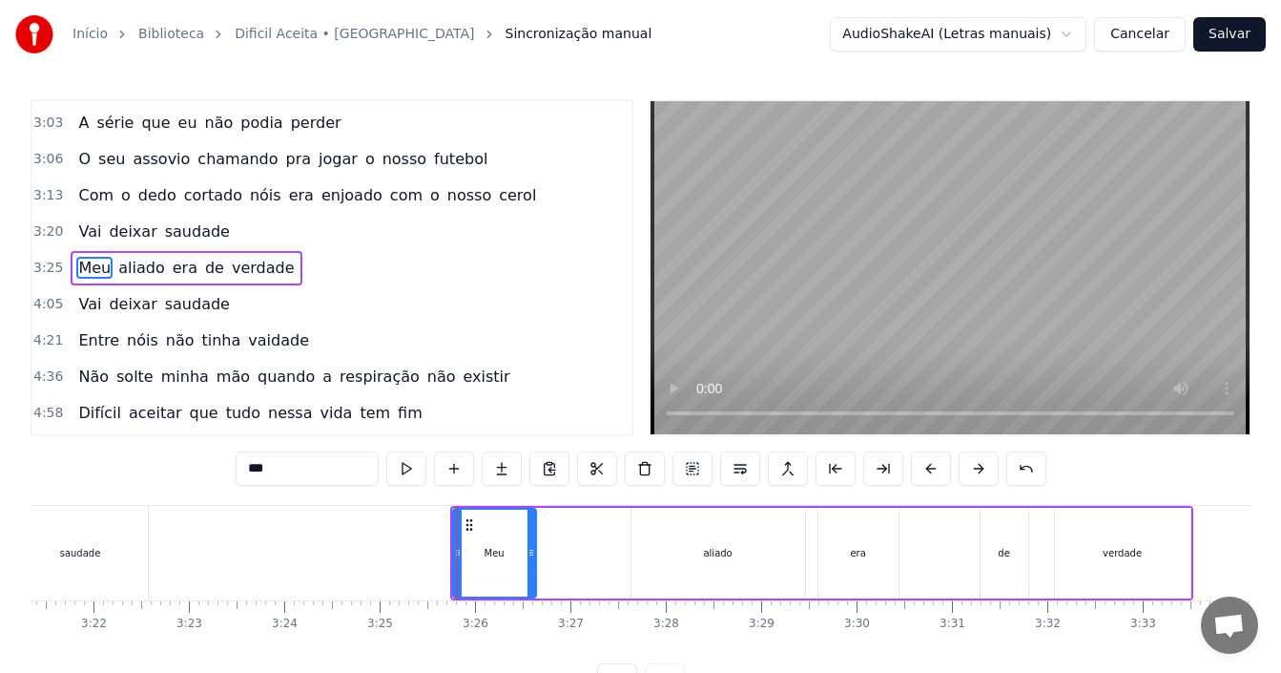
click at [673, 523] on div "aliado" at bounding box center [718, 552] width 174 height 91
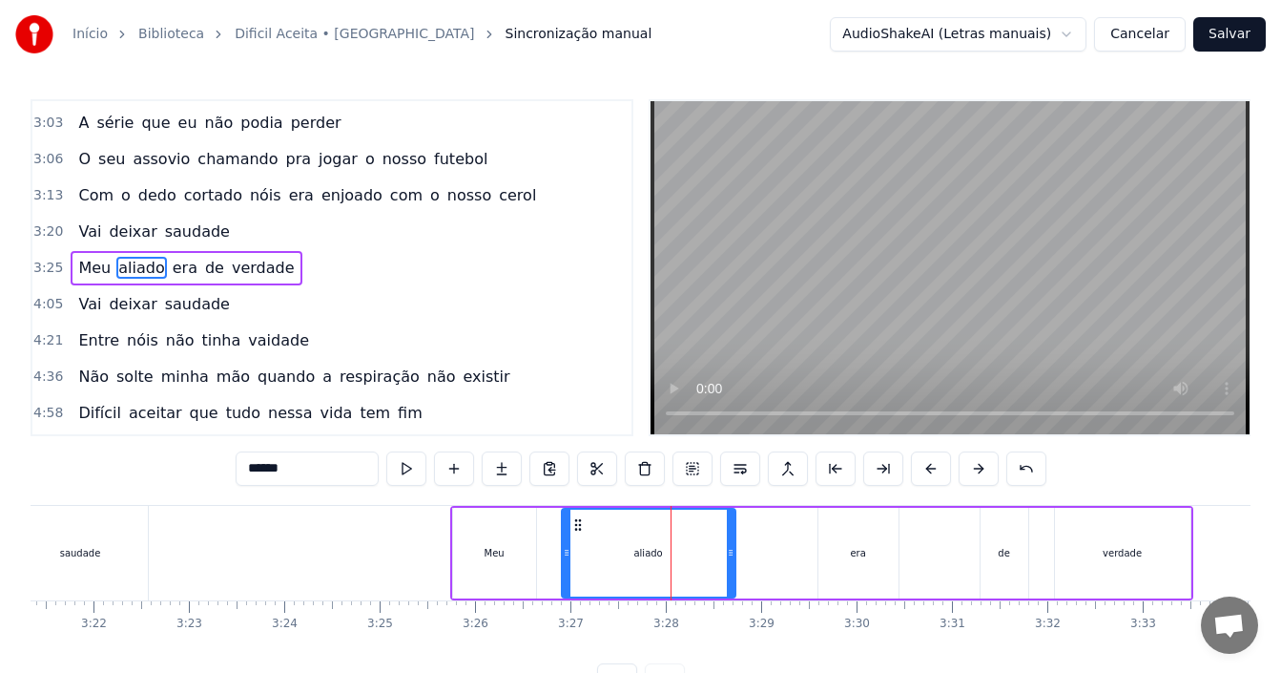
drag, startPoint x: 647, startPoint y: 521, endPoint x: 577, endPoint y: 522, distance: 69.6
click at [577, 522] on icon at bounding box center [577, 524] width 15 height 15
drag, startPoint x: 733, startPoint y: 549, endPoint x: 639, endPoint y: 549, distance: 93.5
click at [639, 549] on icon at bounding box center [637, 552] width 8 height 15
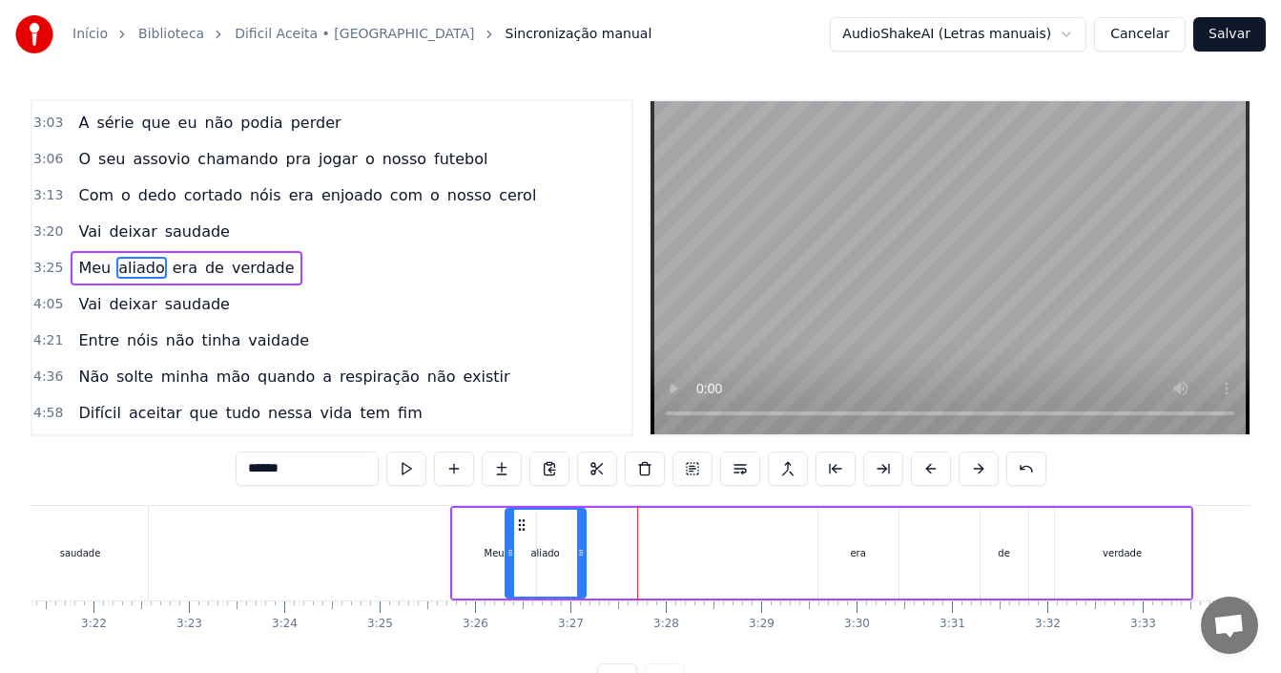
drag, startPoint x: 571, startPoint y: 524, endPoint x: 515, endPoint y: 530, distance: 56.7
click at [515, 530] on icon at bounding box center [521, 524] width 15 height 15
click at [857, 567] on div "era" at bounding box center [858, 552] width 80 height 91
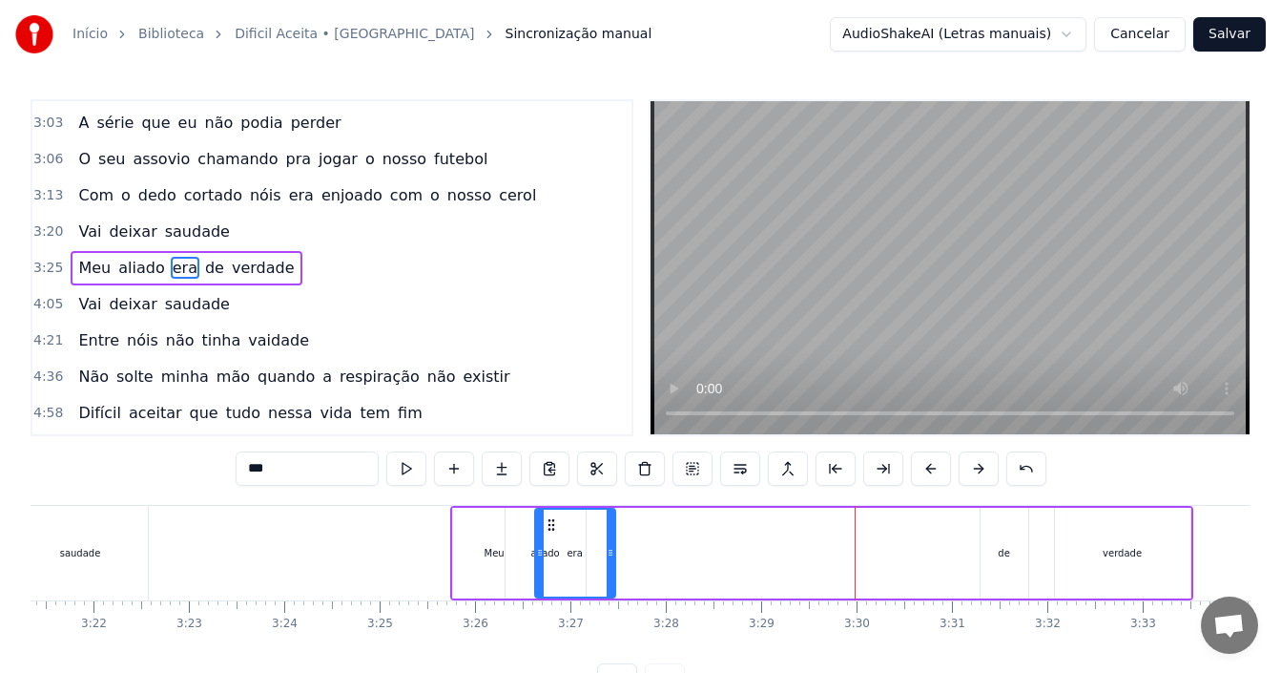
drag, startPoint x: 831, startPoint y: 526, endPoint x: 548, endPoint y: 543, distance: 283.8
click at [548, 543] on div "era" at bounding box center [575, 552] width 78 height 87
click at [997, 552] on div "de" at bounding box center [1005, 552] width 48 height 91
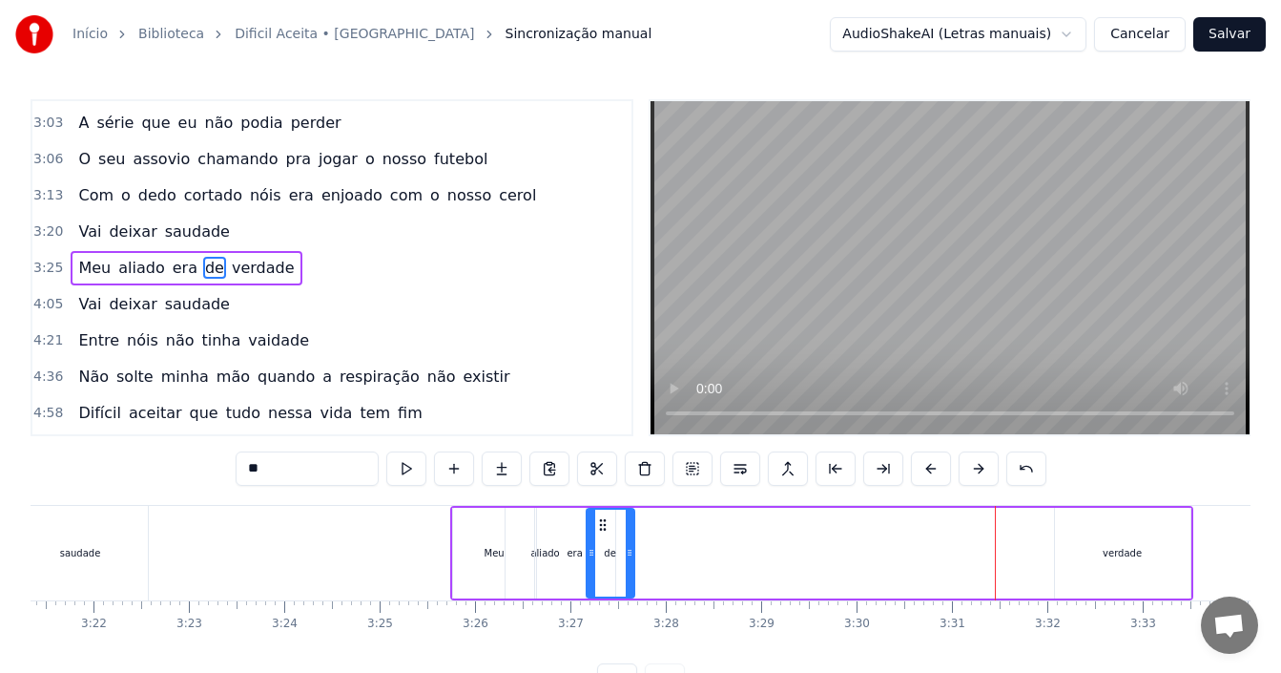
drag, startPoint x: 993, startPoint y: 528, endPoint x: 599, endPoint y: 536, distance: 394.1
click at [599, 536] on div "de" at bounding box center [611, 552] width 46 height 87
click at [1100, 549] on div "verdade" at bounding box center [1122, 552] width 135 height 91
type input "*******"
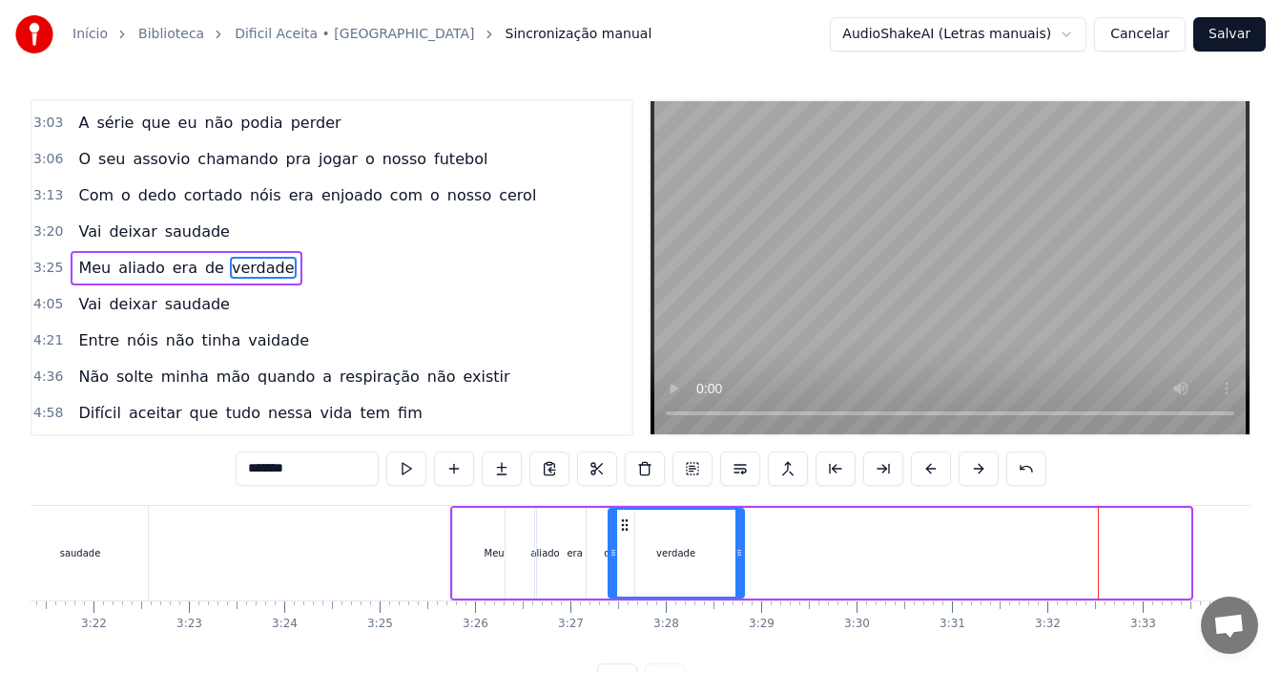
drag, startPoint x: 1067, startPoint y: 520, endPoint x: 621, endPoint y: 524, distance: 446.5
click at [621, 524] on icon at bounding box center [624, 524] width 15 height 15
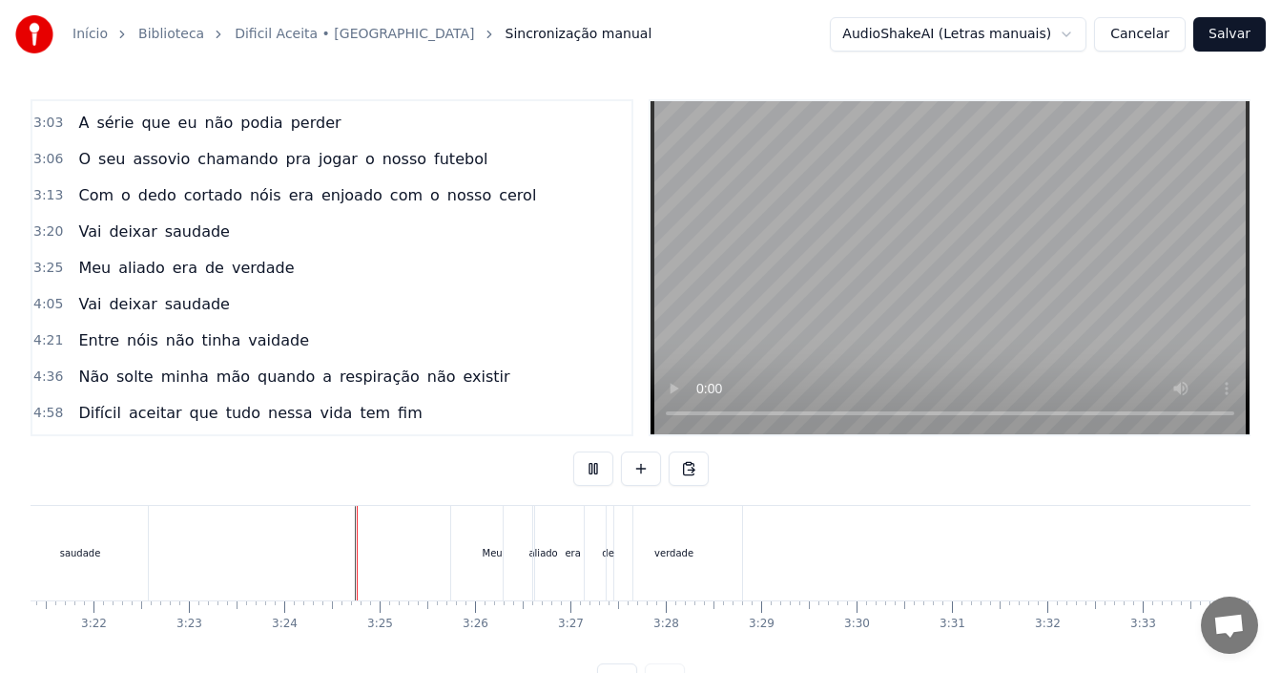
scroll to position [72, 0]
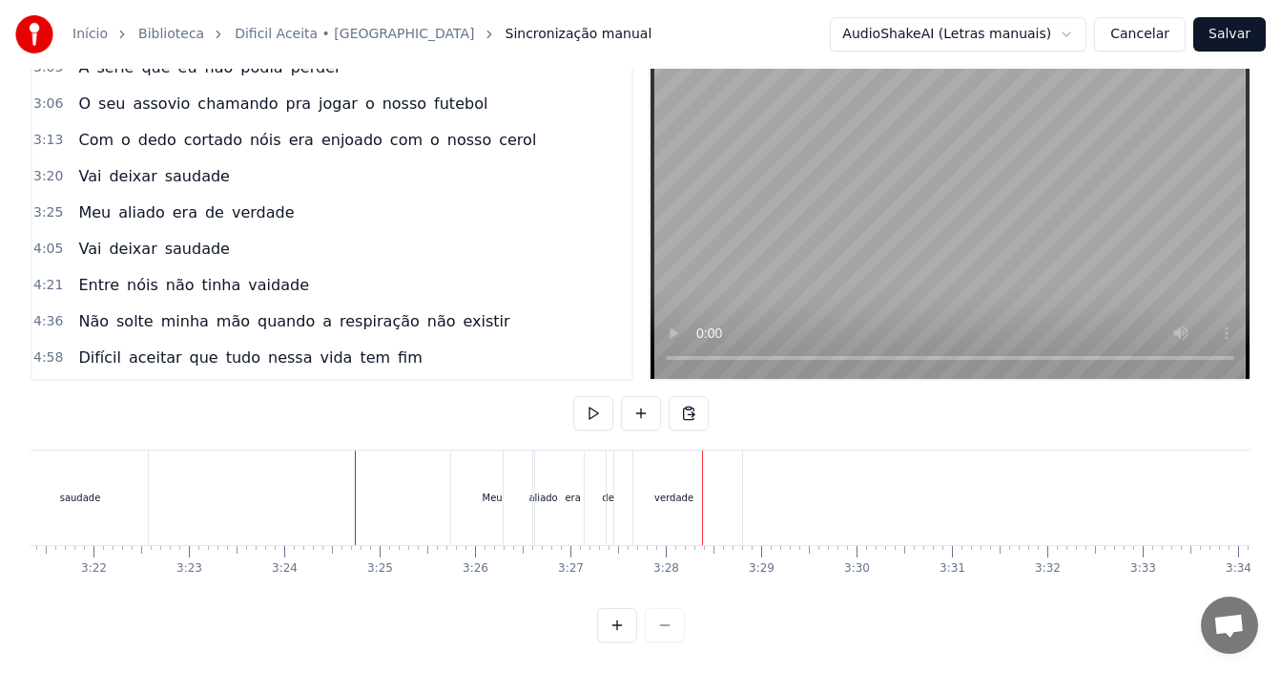
click at [571, 490] on div "era" at bounding box center [572, 497] width 15 height 14
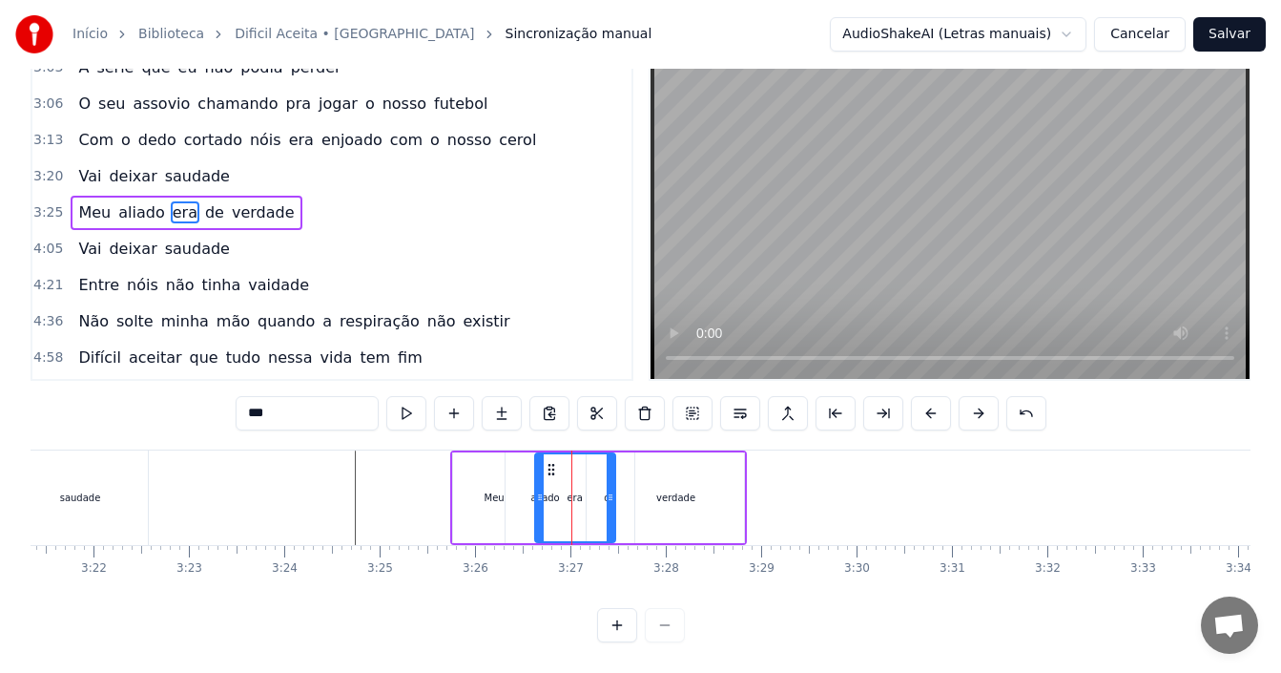
scroll to position [0, 0]
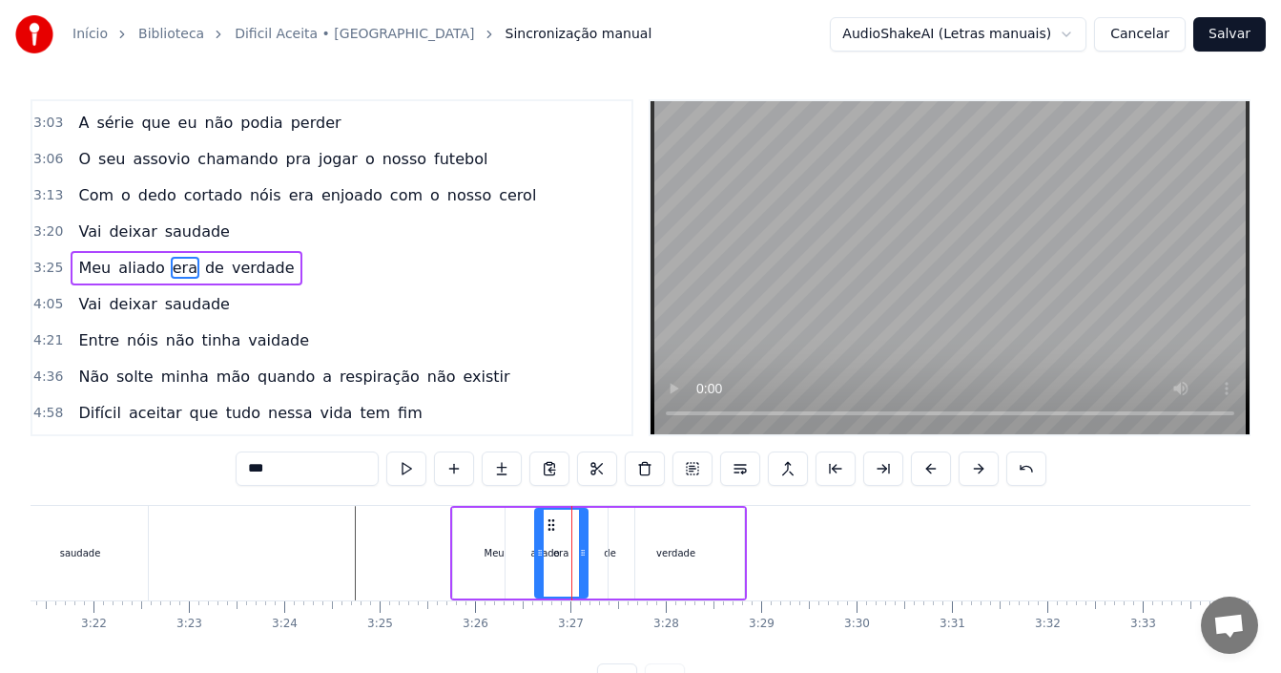
drag, startPoint x: 611, startPoint y: 525, endPoint x: 584, endPoint y: 520, distance: 28.1
click at [584, 520] on div at bounding box center [583, 552] width 8 height 87
click at [609, 541] on div "verdade" at bounding box center [676, 552] width 135 height 91
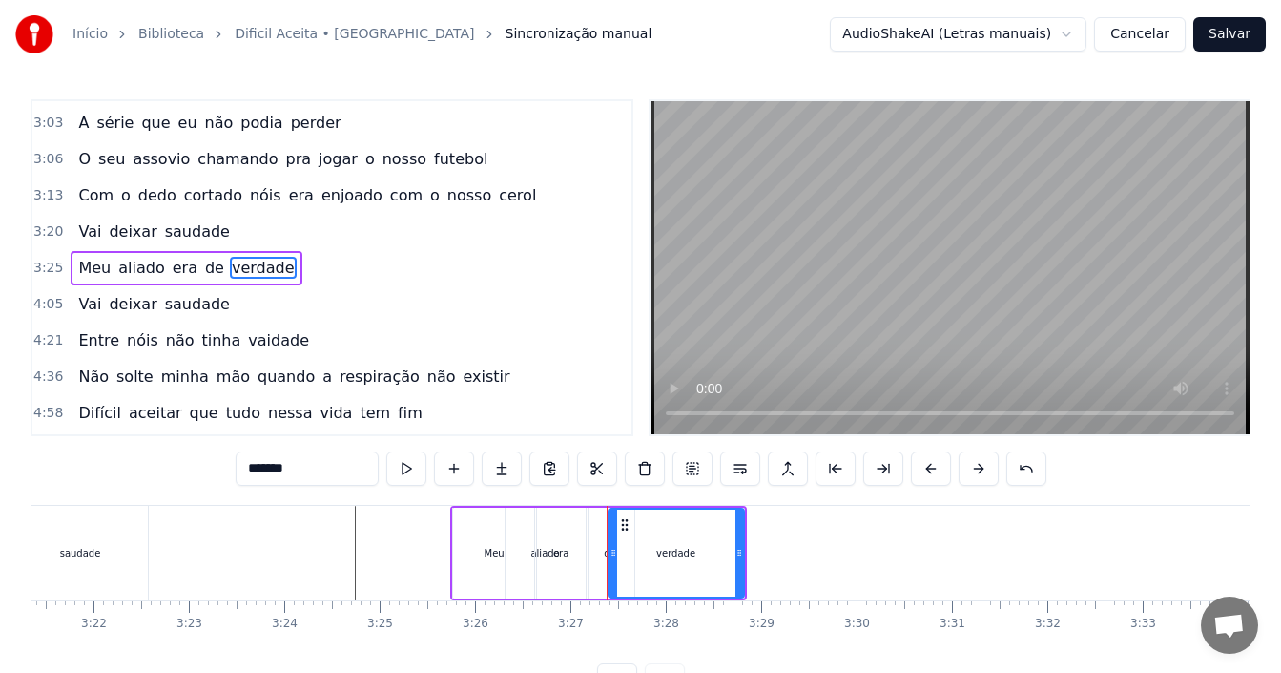
click at [600, 547] on div "de" at bounding box center [611, 552] width 48 height 91
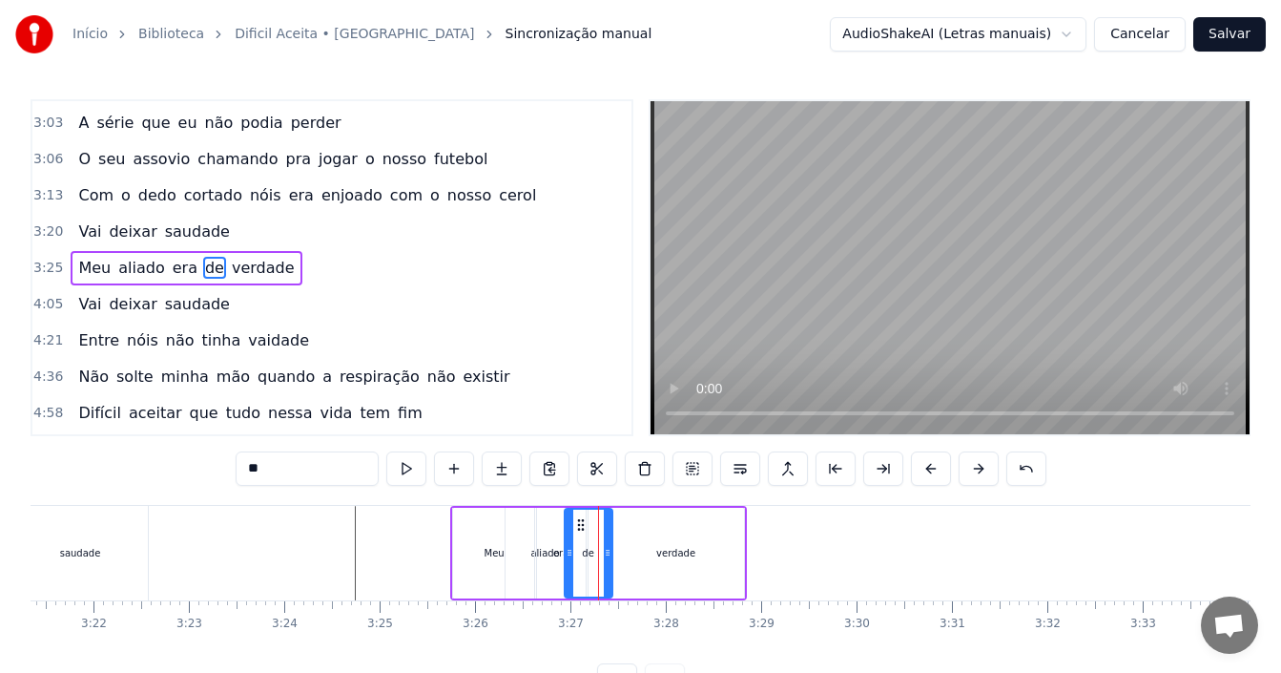
drag, startPoint x: 604, startPoint y: 521, endPoint x: 582, endPoint y: 523, distance: 22.0
click at [582, 523] on icon at bounding box center [580, 524] width 15 height 15
drag, startPoint x: 608, startPoint y: 546, endPoint x: 594, endPoint y: 547, distance: 13.4
click at [594, 547] on icon at bounding box center [594, 552] width 8 height 15
click at [691, 553] on div "verdade" at bounding box center [675, 553] width 39 height 14
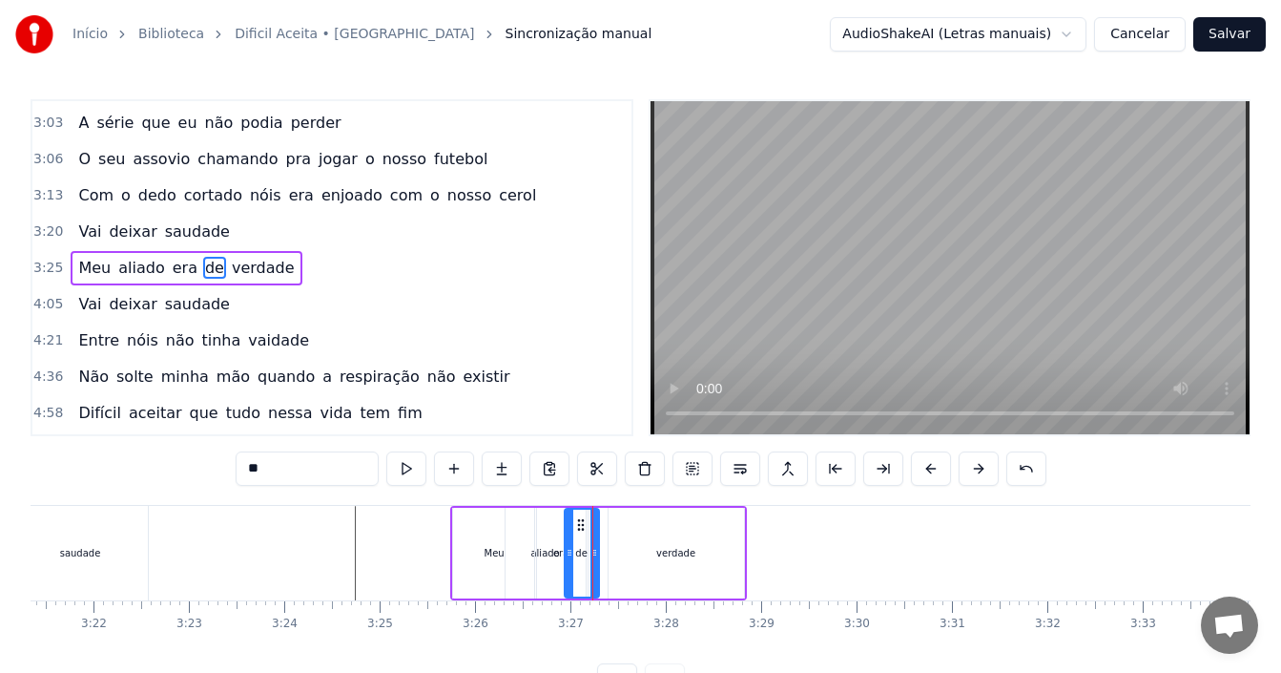
type input "*******"
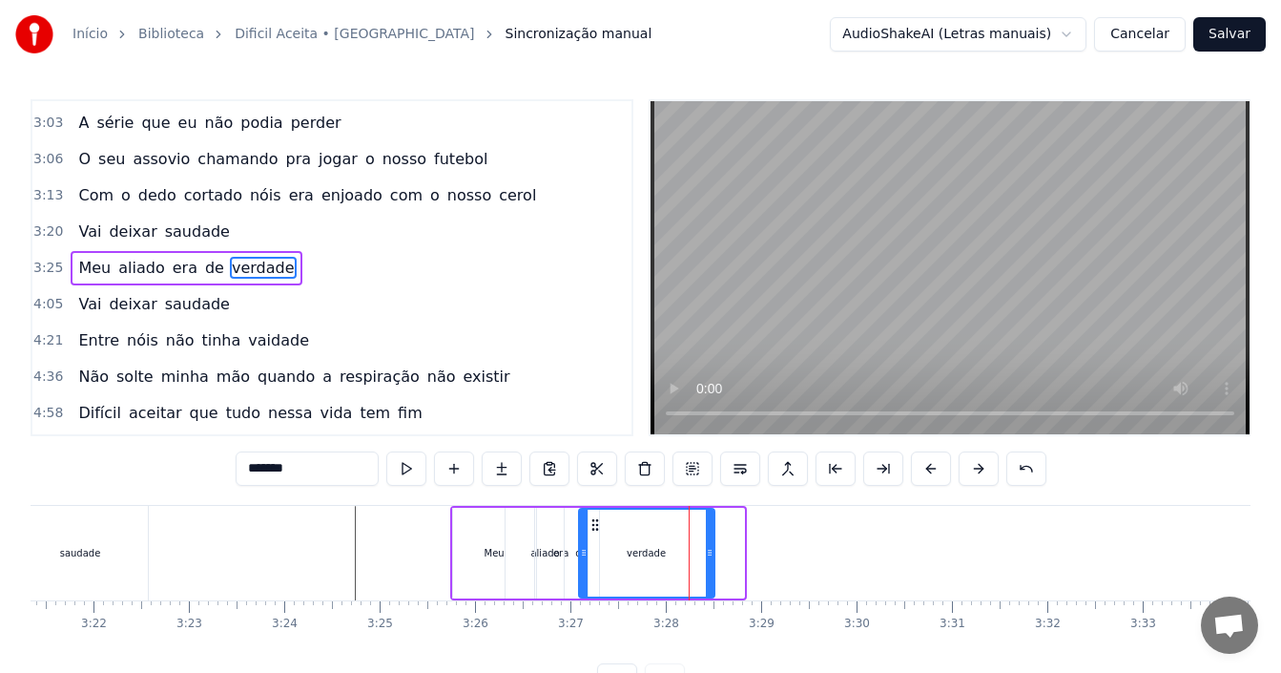
drag, startPoint x: 624, startPoint y: 527, endPoint x: 594, endPoint y: 535, distance: 30.8
click at [594, 535] on div "verdade" at bounding box center [647, 552] width 134 height 87
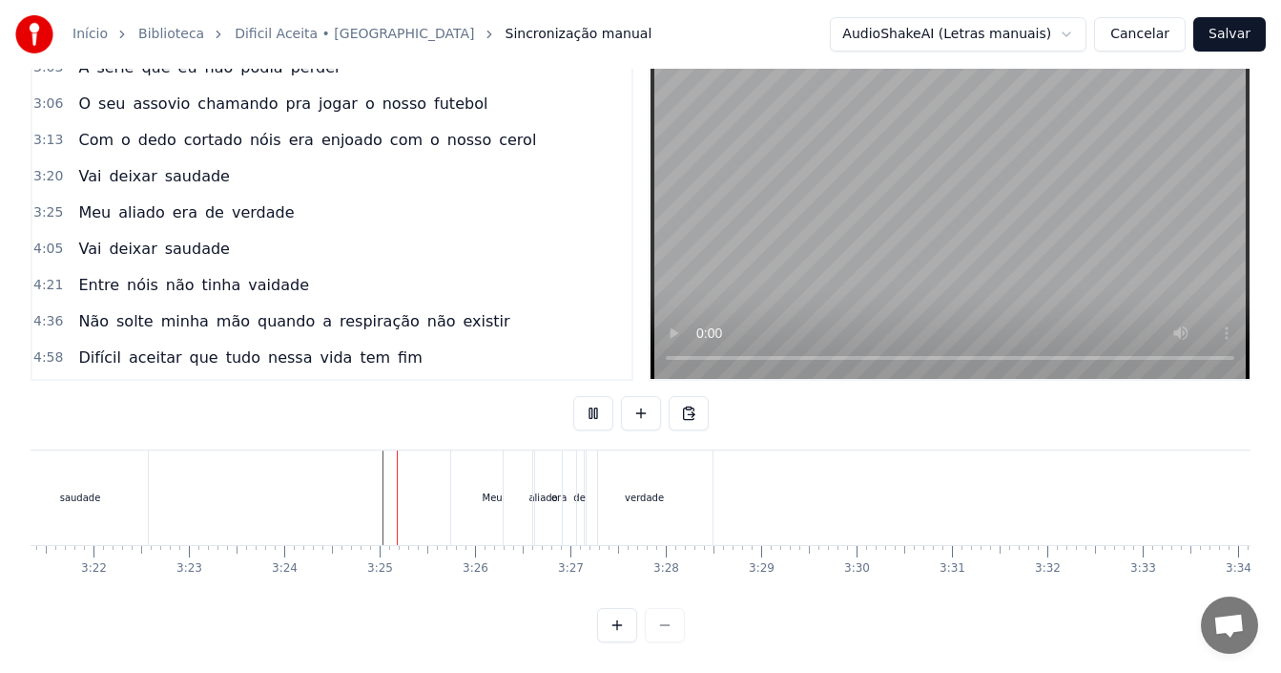
scroll to position [72, 0]
click at [487, 490] on div "Meu" at bounding box center [493, 497] width 20 height 14
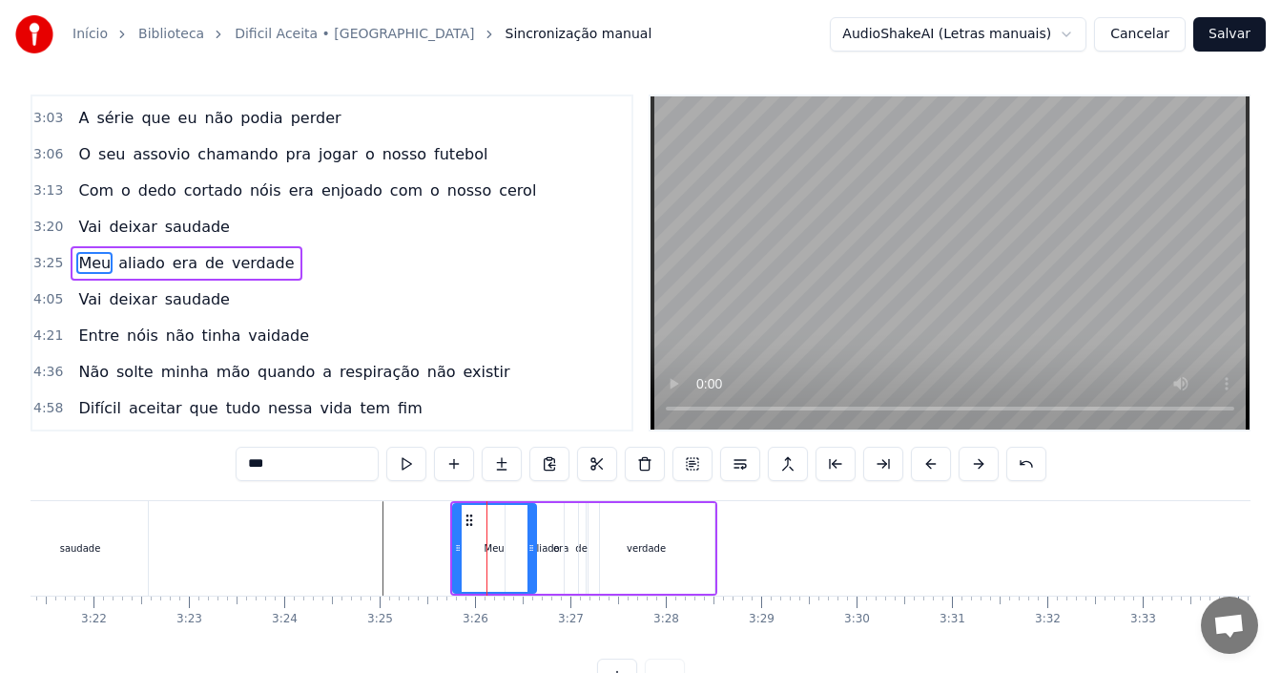
scroll to position [0, 0]
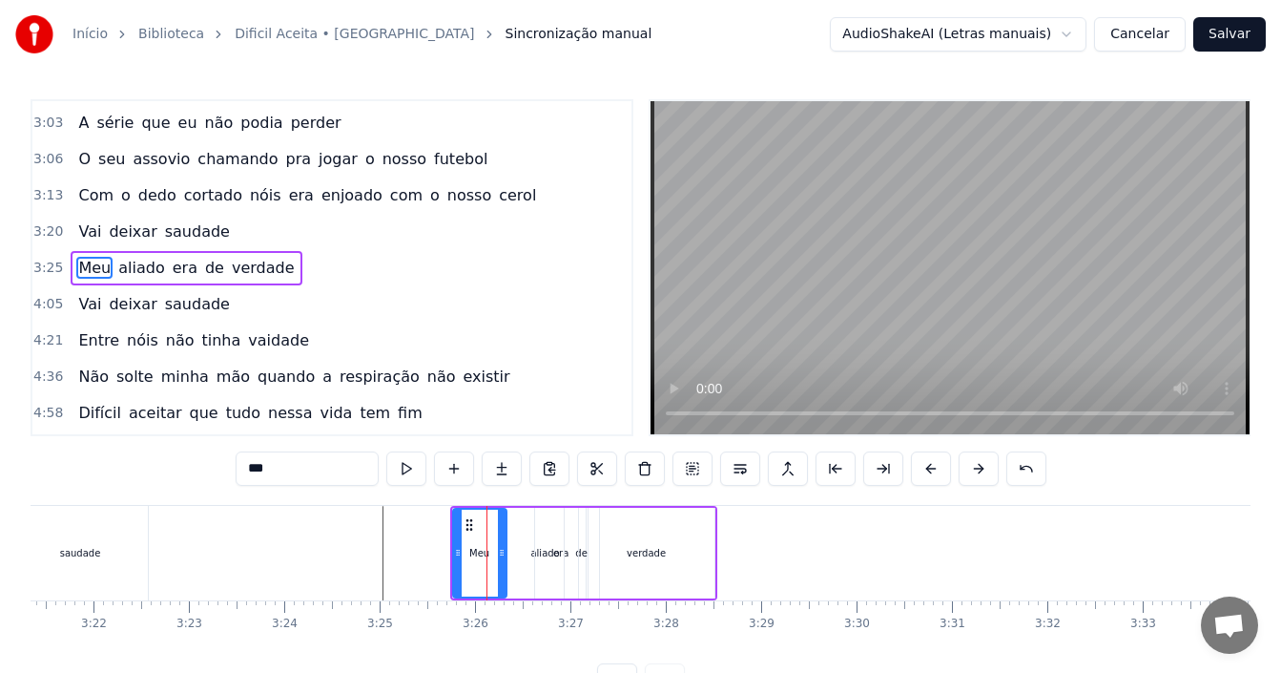
drag, startPoint x: 532, startPoint y: 537, endPoint x: 503, endPoint y: 537, distance: 29.6
click at [503, 537] on div at bounding box center [502, 552] width 8 height 87
click at [142, 267] on span "aliado" at bounding box center [141, 268] width 50 height 22
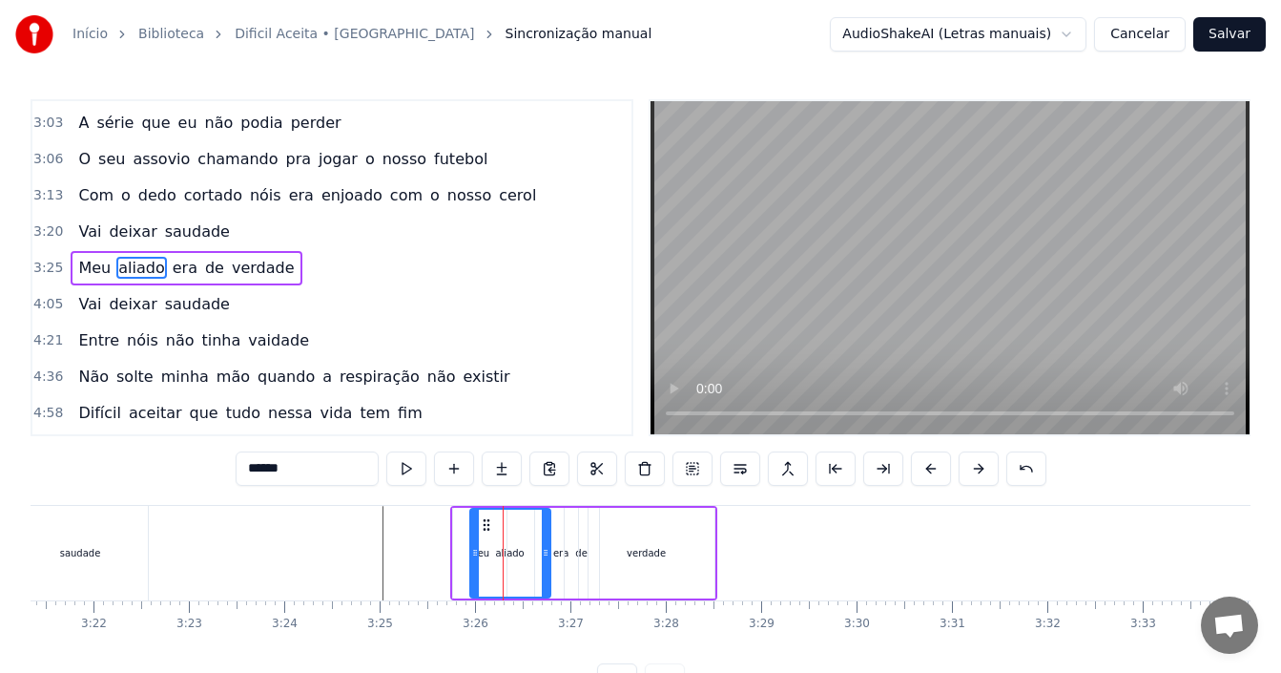
drag, startPoint x: 521, startPoint y: 523, endPoint x: 486, endPoint y: 528, distance: 35.8
click at [486, 528] on icon at bounding box center [486, 524] width 15 height 15
drag, startPoint x: 546, startPoint y: 551, endPoint x: 528, endPoint y: 553, distance: 17.3
click at [528, 553] on icon at bounding box center [529, 552] width 8 height 15
click at [560, 552] on div "era" at bounding box center [560, 553] width 15 height 14
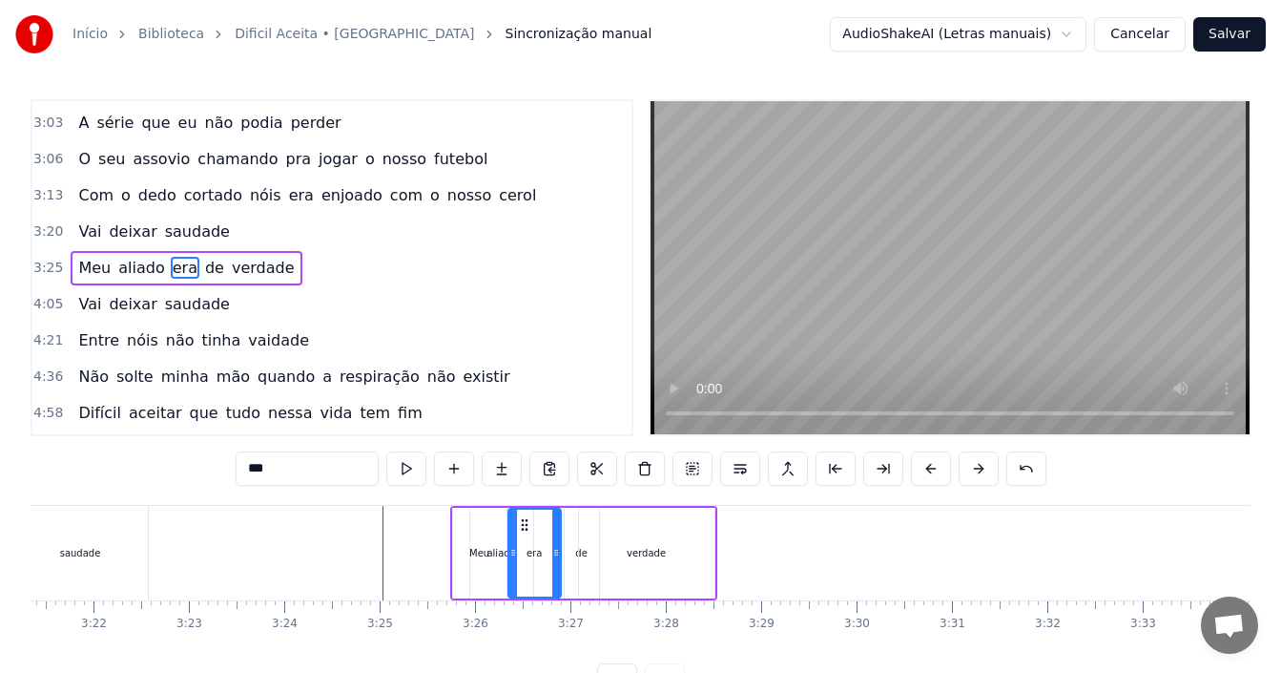
drag, startPoint x: 552, startPoint y: 519, endPoint x: 551, endPoint y: 532, distance: 13.4
click at [525, 518] on icon at bounding box center [524, 524] width 15 height 15
click at [576, 552] on div "de" at bounding box center [581, 553] width 12 height 14
drag, startPoint x: 580, startPoint y: 521, endPoint x: 558, endPoint y: 523, distance: 22.0
click at [558, 523] on icon at bounding box center [560, 524] width 15 height 15
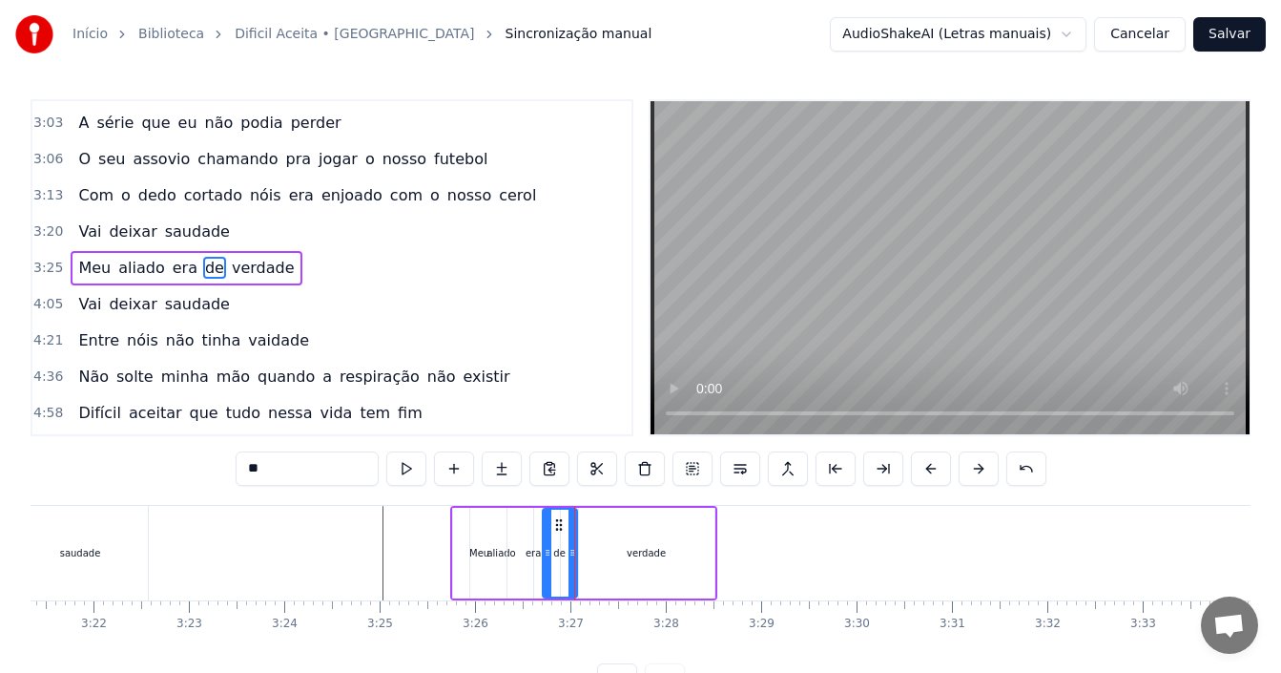
click at [642, 550] on div "verdade" at bounding box center [646, 553] width 39 height 14
type input "*******"
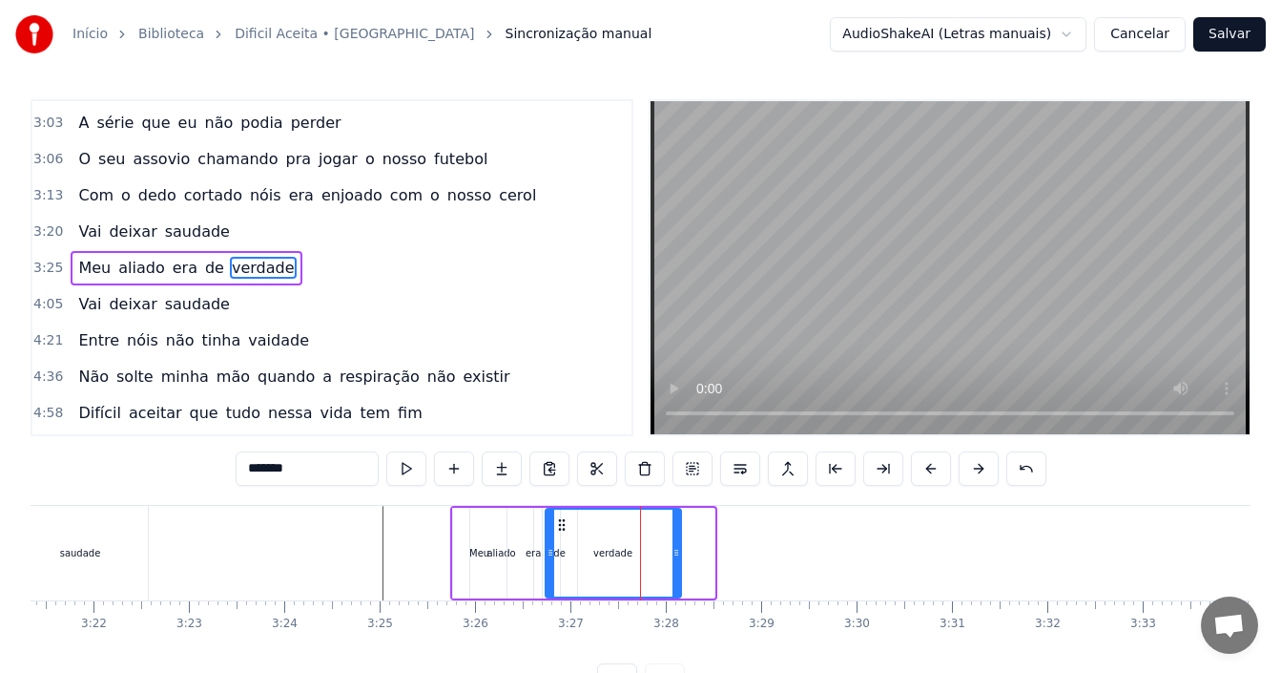
drag, startPoint x: 593, startPoint y: 517, endPoint x: 560, endPoint y: 519, distance: 33.4
click at [560, 519] on icon at bounding box center [561, 524] width 15 height 15
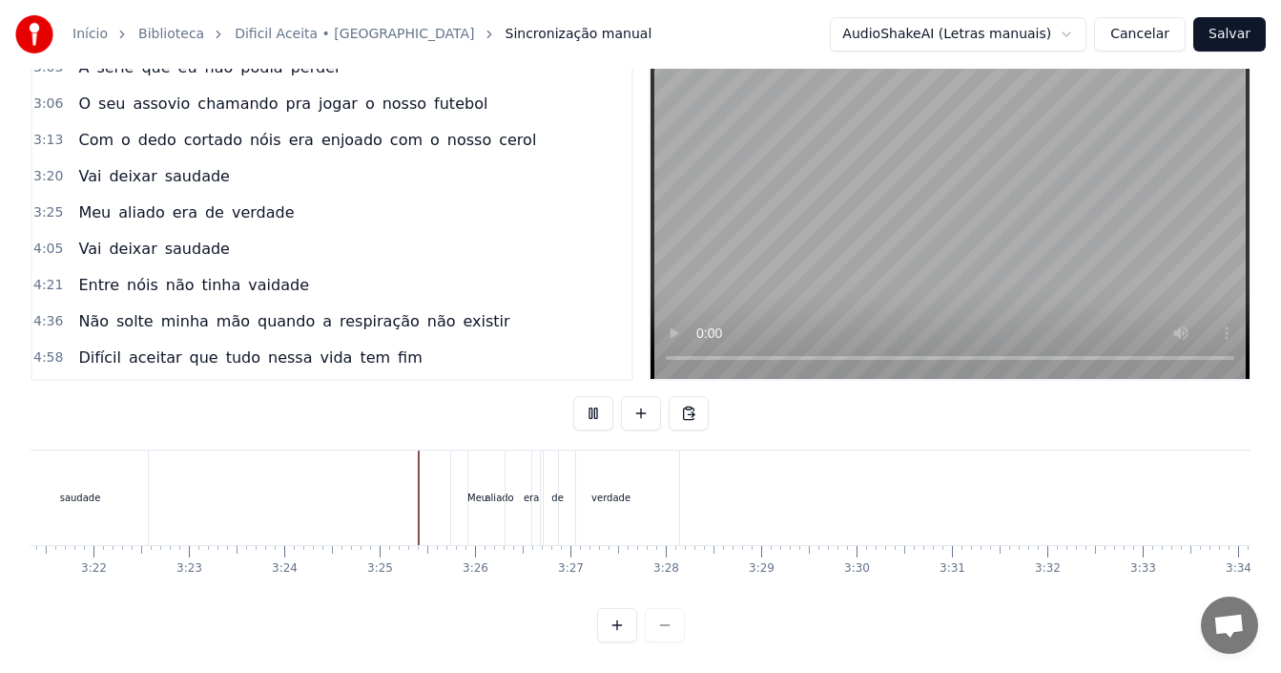
scroll to position [72, 0]
click at [622, 493] on div "verdade" at bounding box center [611, 497] width 135 height 94
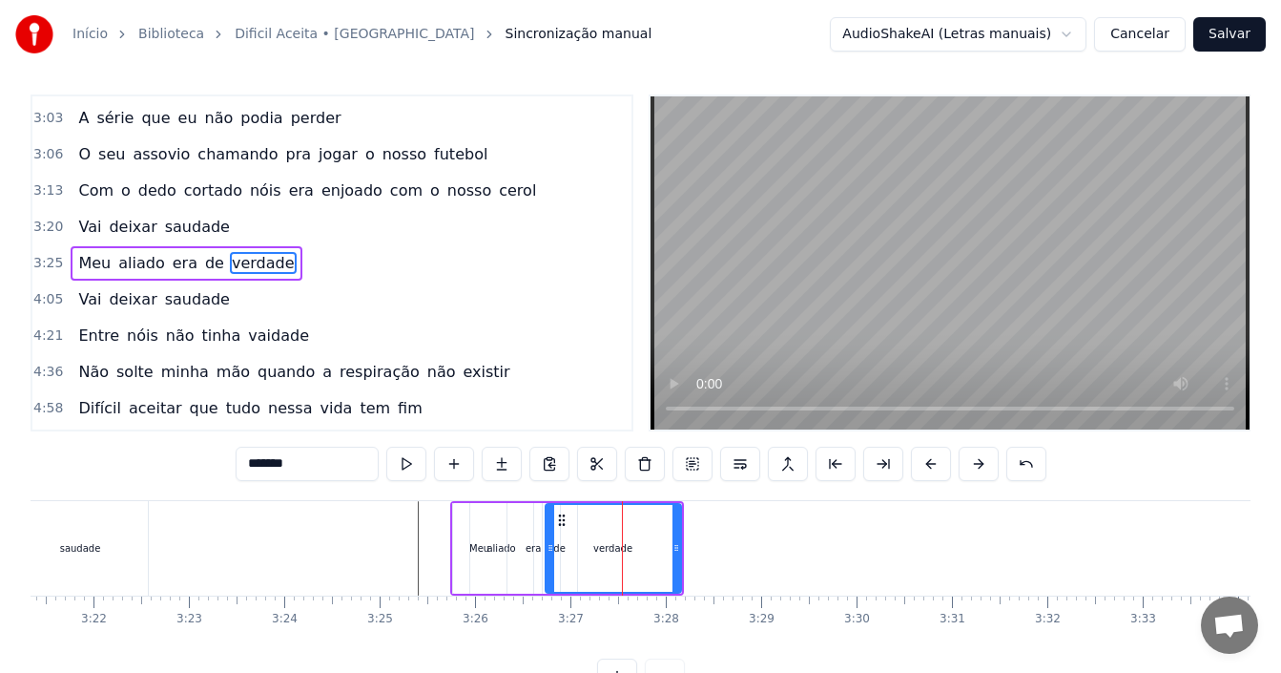
scroll to position [0, 0]
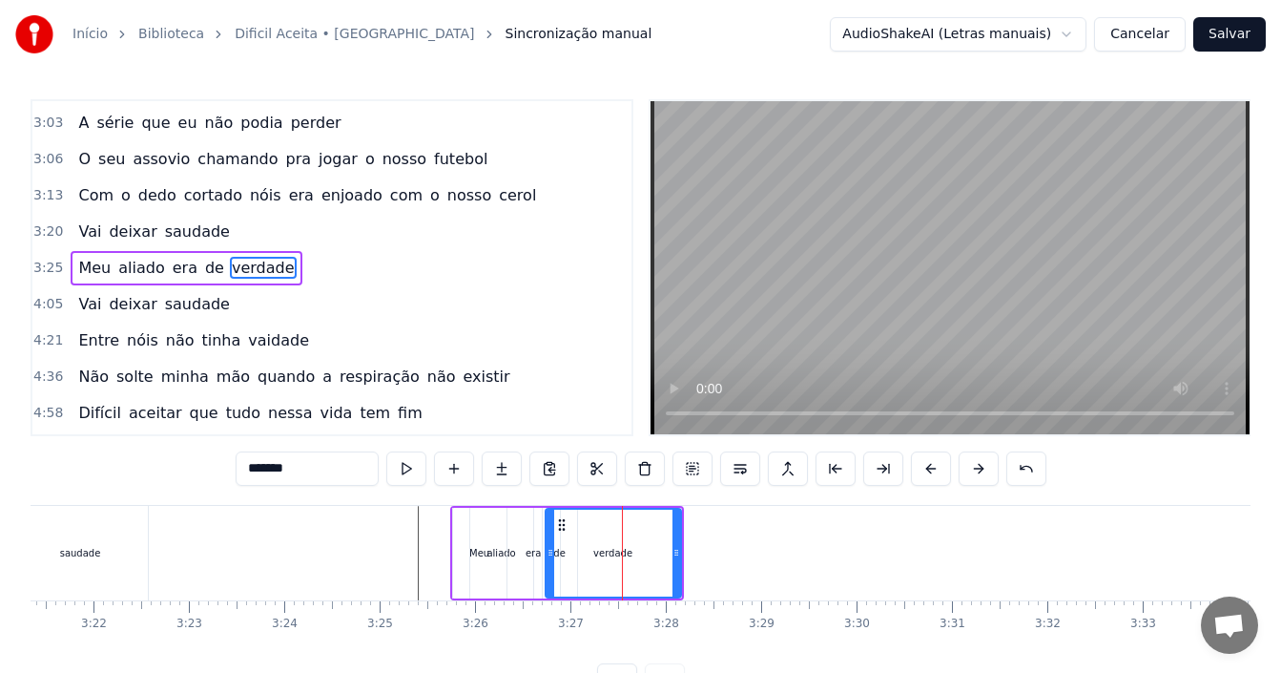
click at [680, 545] on div "verdade" at bounding box center [613, 552] width 137 height 91
drag, startPoint x: 679, startPoint y: 549, endPoint x: 713, endPoint y: 549, distance: 33.4
click at [778, 552] on icon at bounding box center [776, 552] width 8 height 15
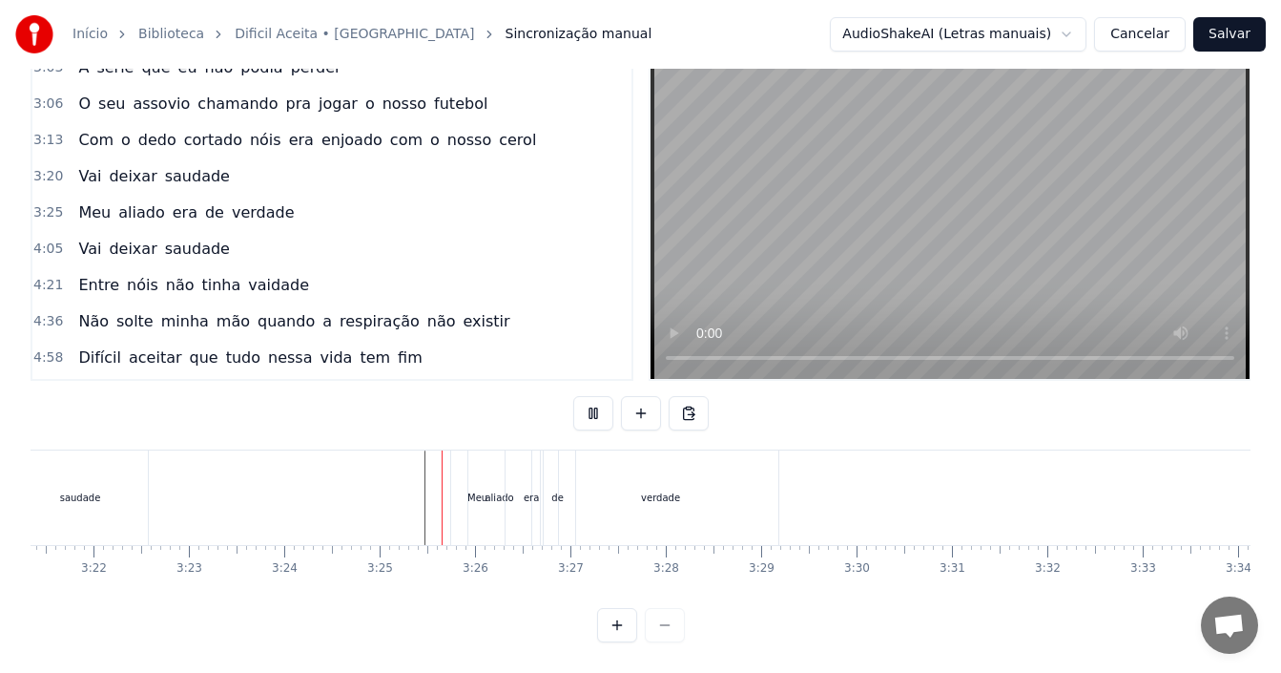
scroll to position [72, 0]
click at [655, 490] on div "verdade" at bounding box center [660, 497] width 39 height 14
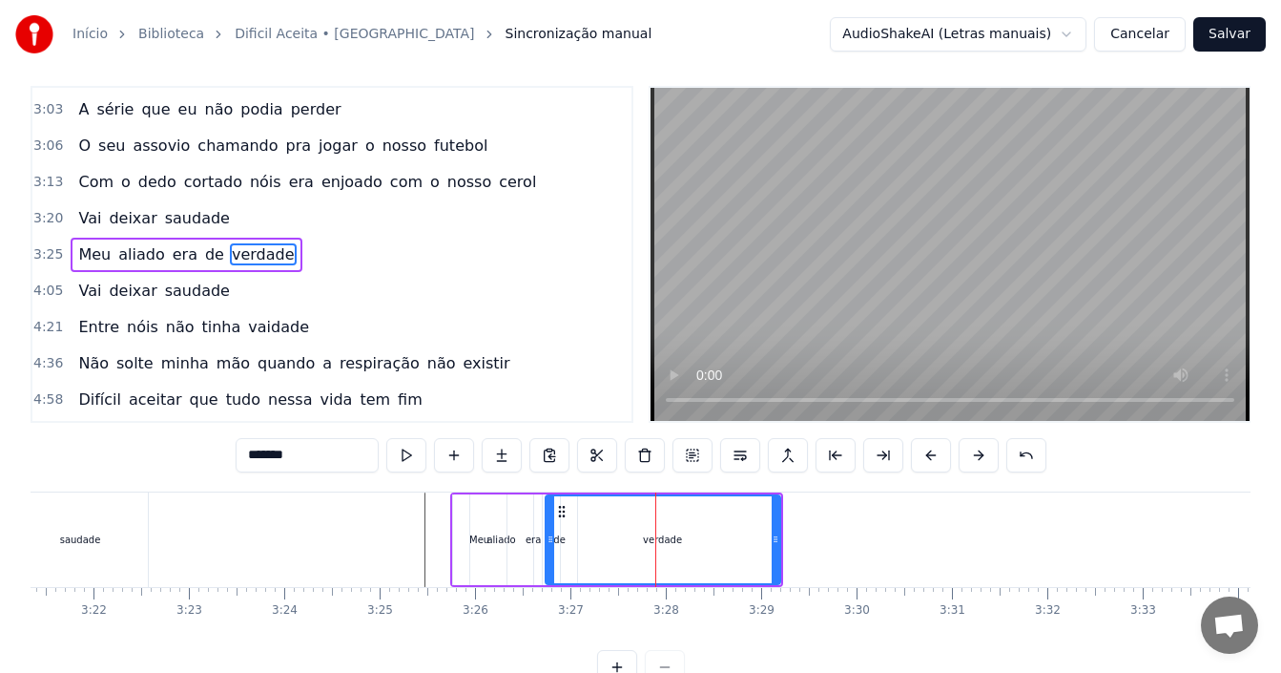
scroll to position [0, 0]
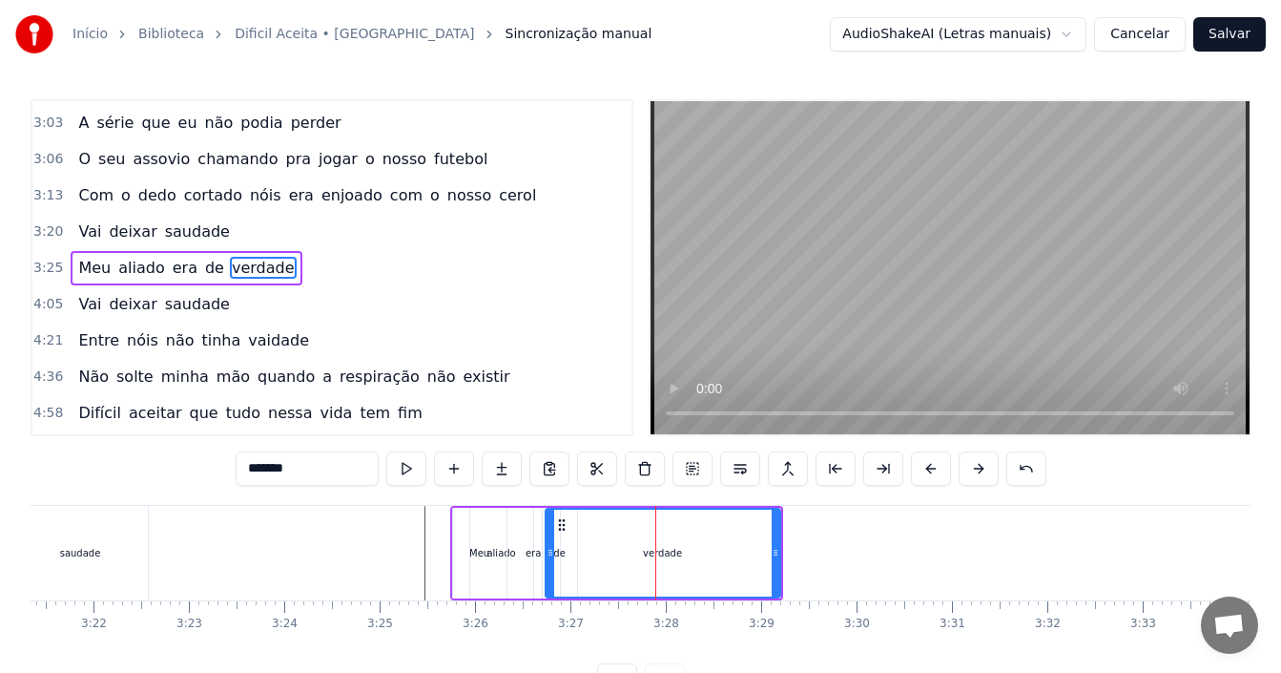
click at [780, 549] on div "verdade" at bounding box center [663, 552] width 237 height 91
drag, startPoint x: 773, startPoint y: 549, endPoint x: 712, endPoint y: 552, distance: 61.1
click at [712, 552] on icon at bounding box center [715, 552] width 8 height 15
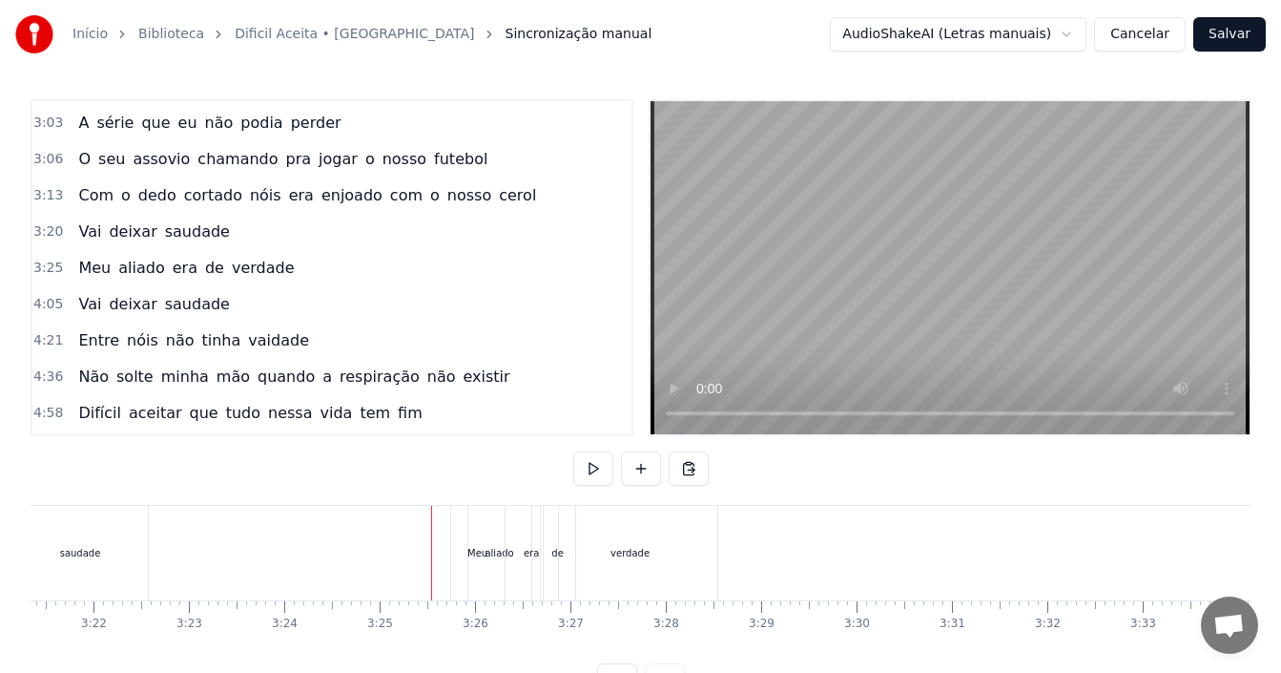
scroll to position [72, 0]
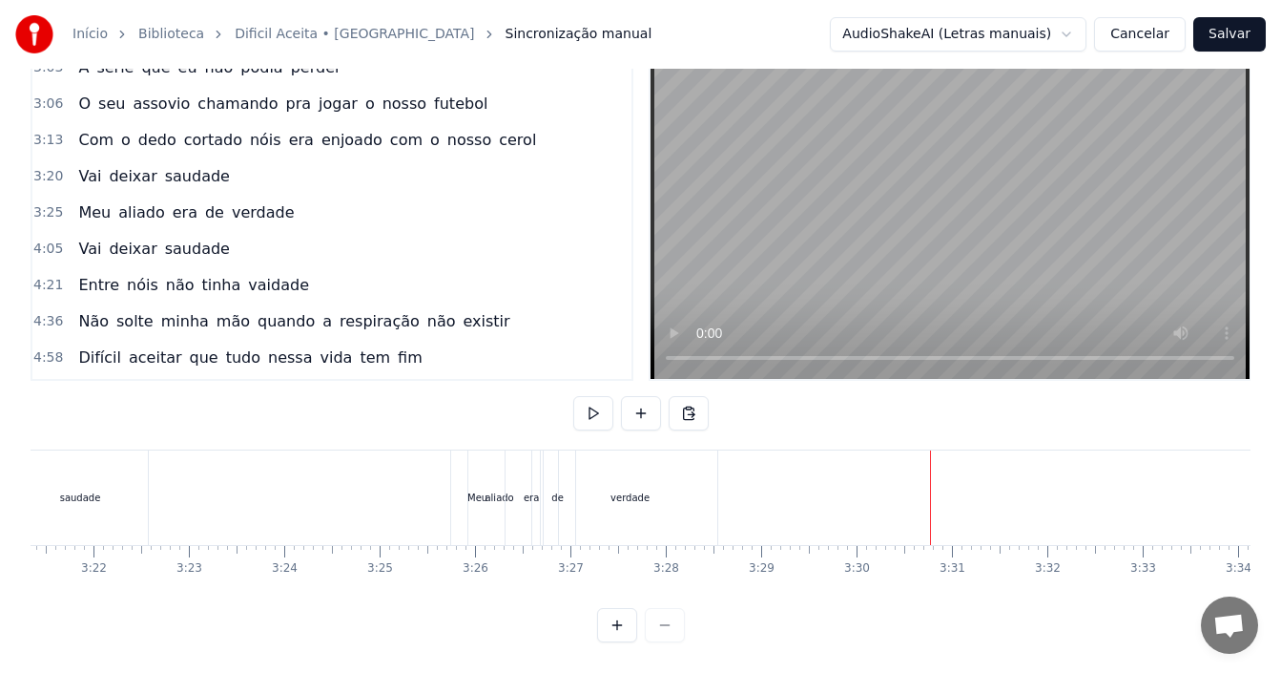
click at [655, 484] on div "verdade" at bounding box center [631, 497] width 174 height 94
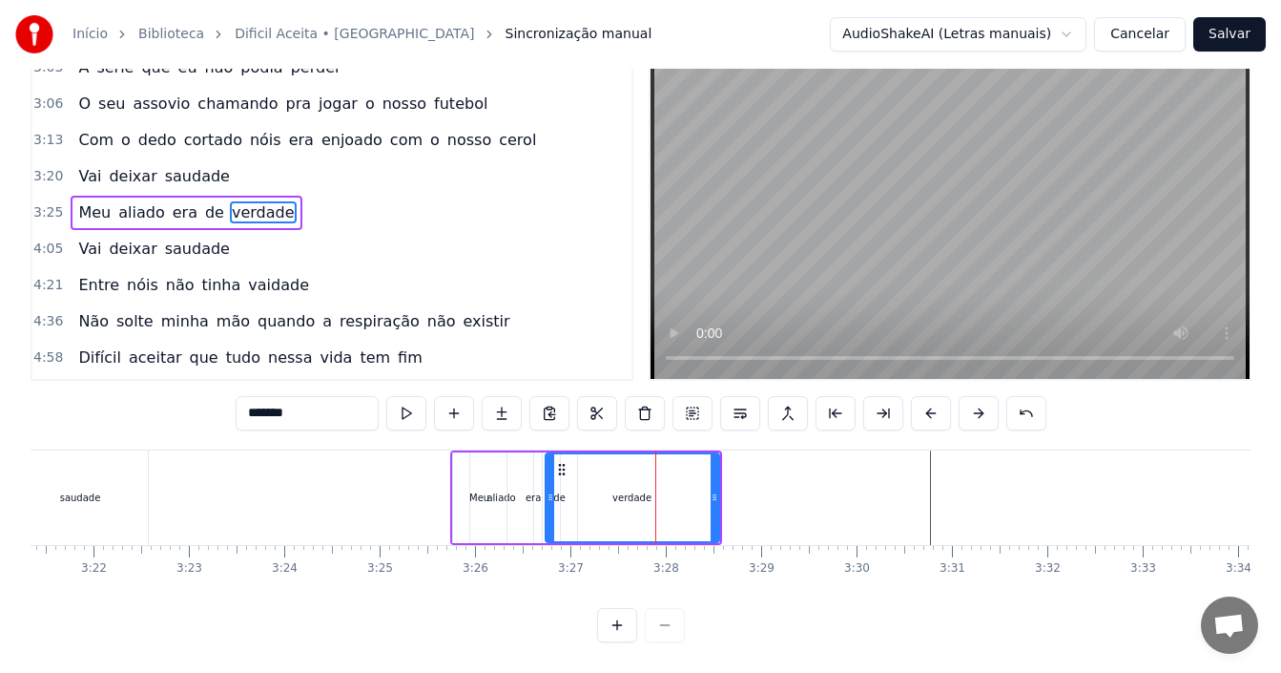
scroll to position [0, 0]
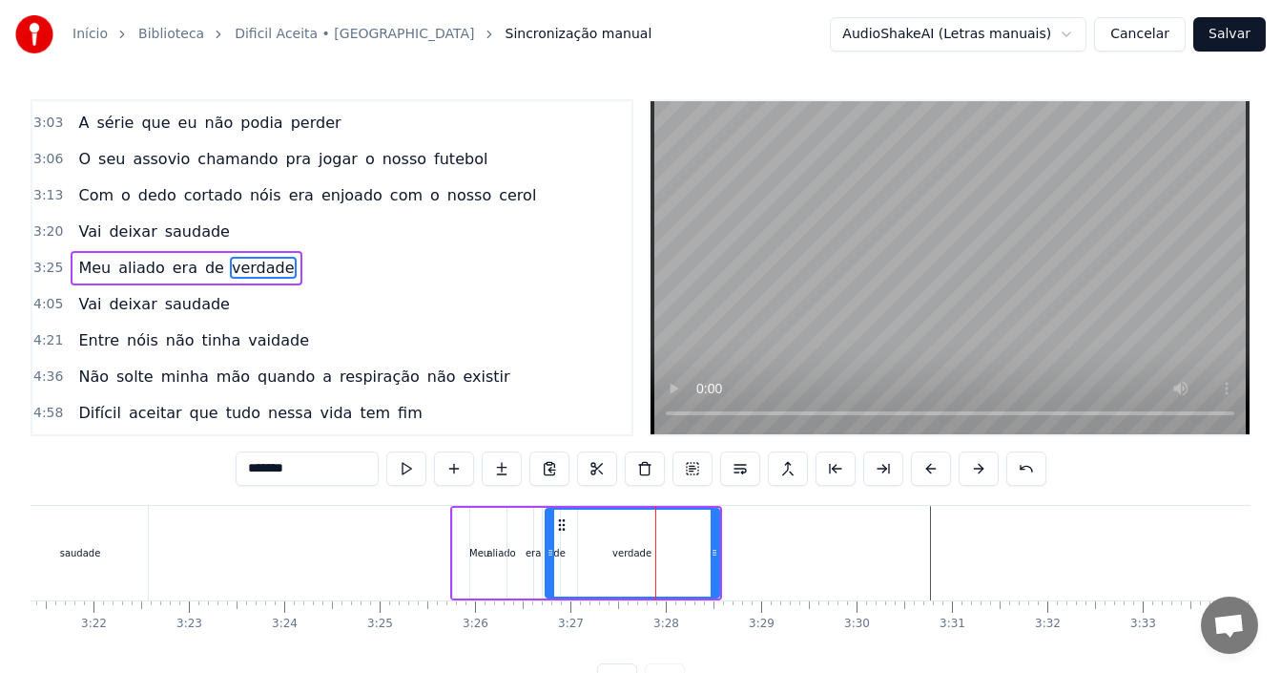
click at [194, 304] on span "saudade" at bounding box center [197, 304] width 69 height 22
type input "*******"
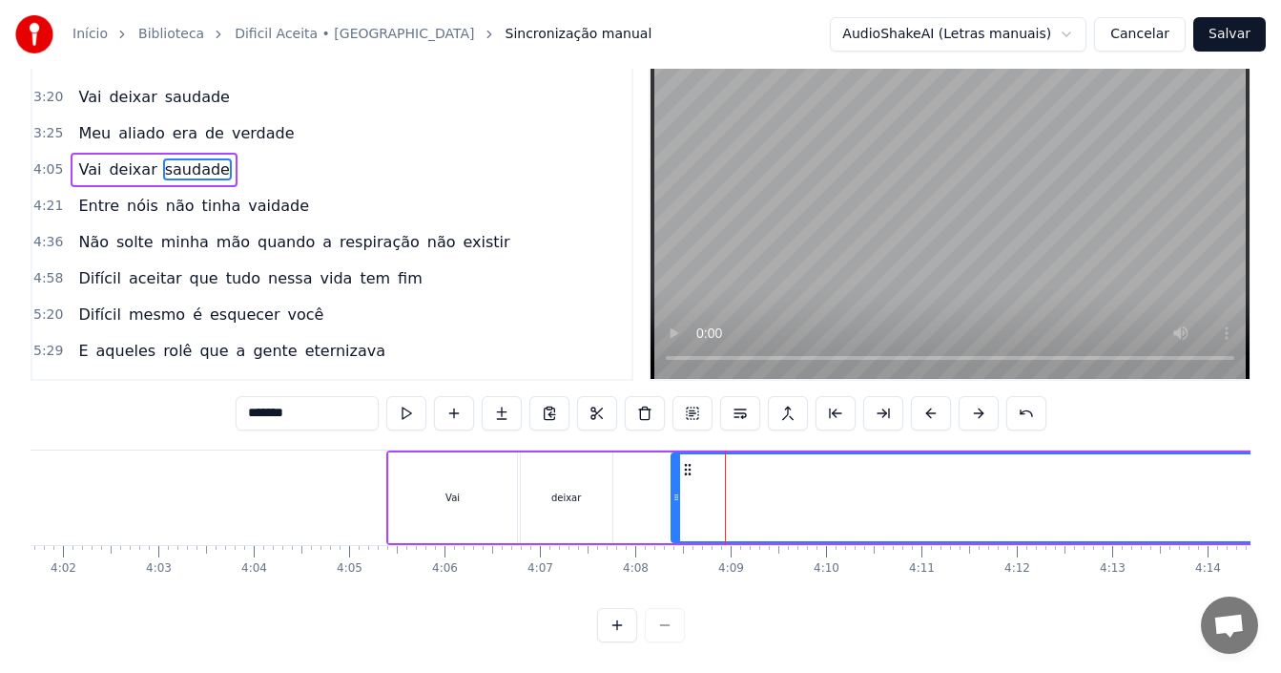
scroll to position [1384, 0]
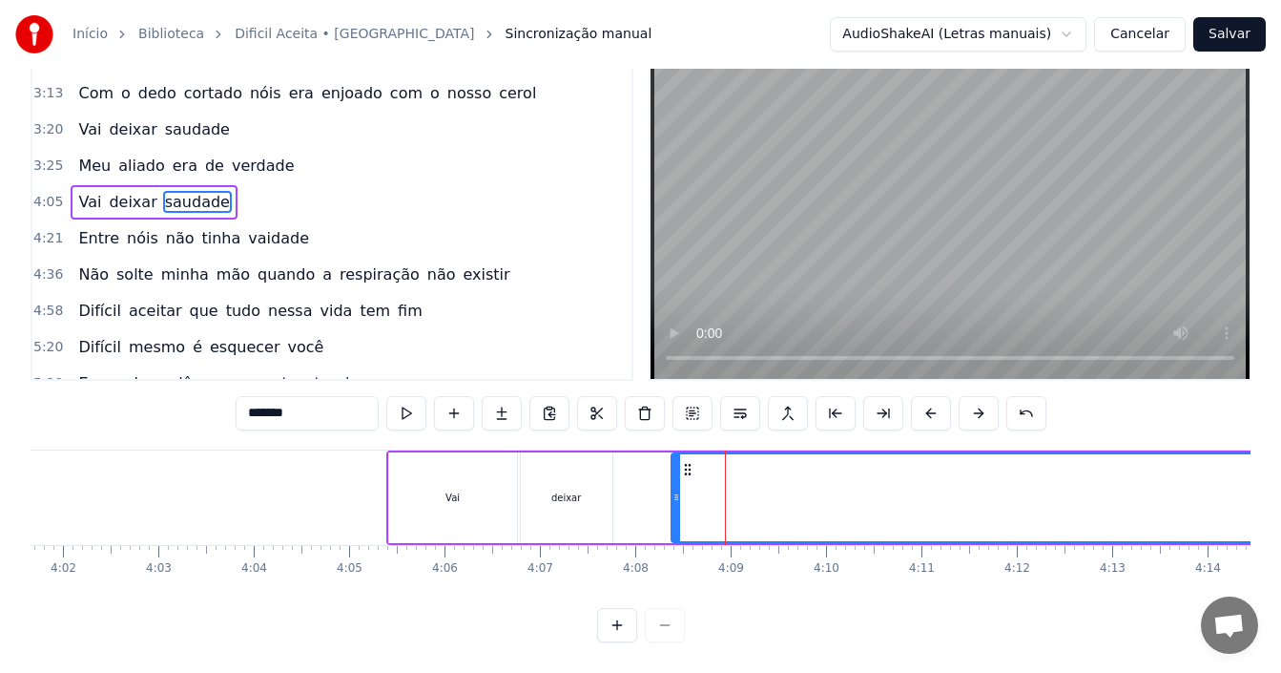
click at [317, 155] on div "3:25 Meu aliado era de verdade" at bounding box center [331, 166] width 599 height 36
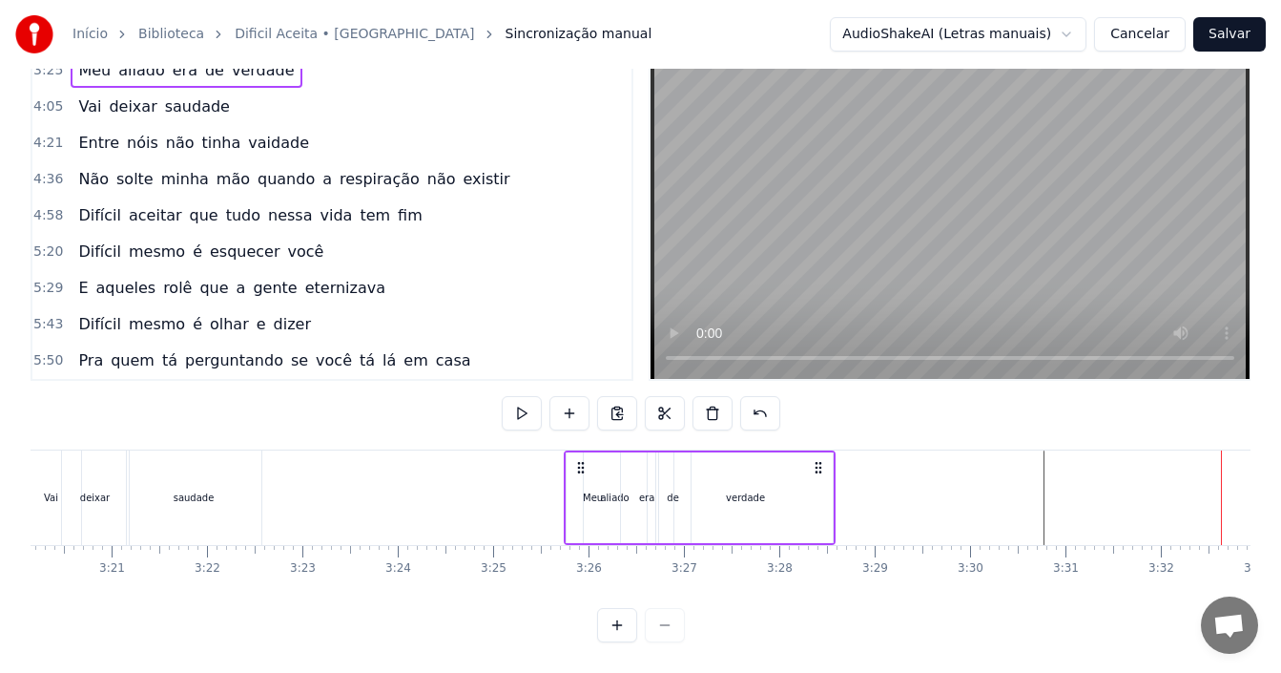
scroll to position [0, 18925]
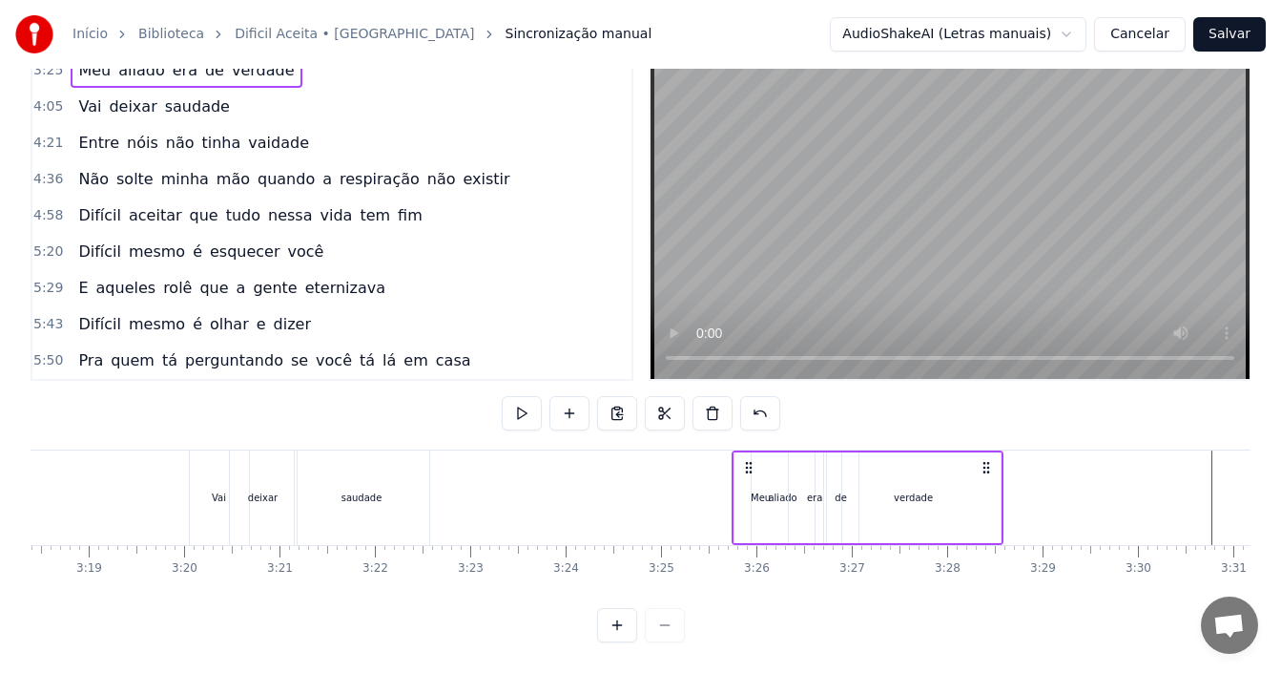
click at [189, 477] on div "Vai" at bounding box center [219, 497] width 61 height 94
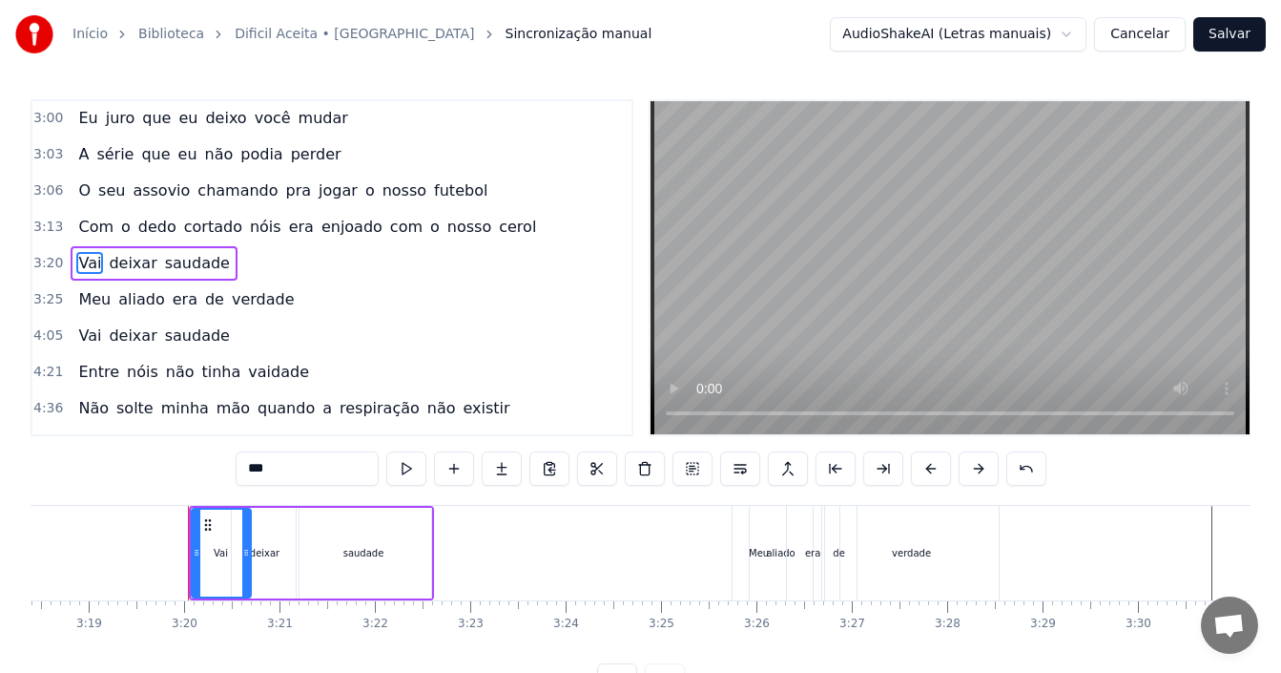
scroll to position [1301, 0]
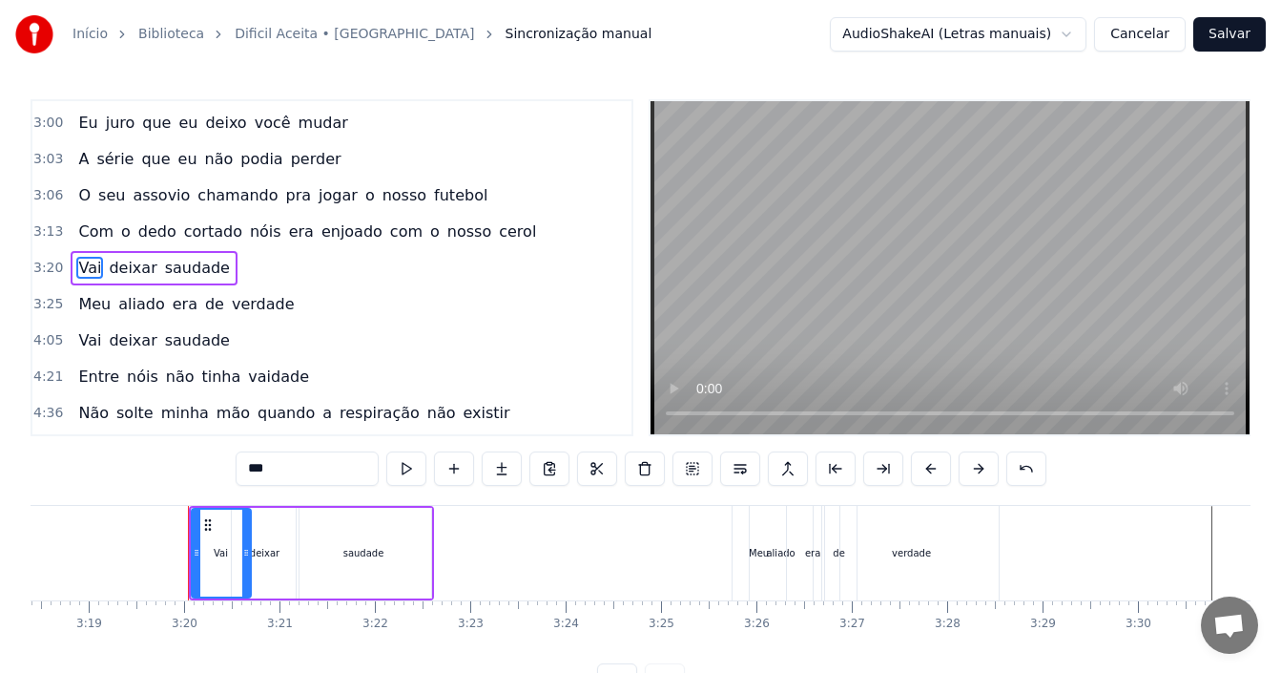
click at [227, 267] on div "3:20 Vai deixar saudade" at bounding box center [331, 268] width 599 height 36
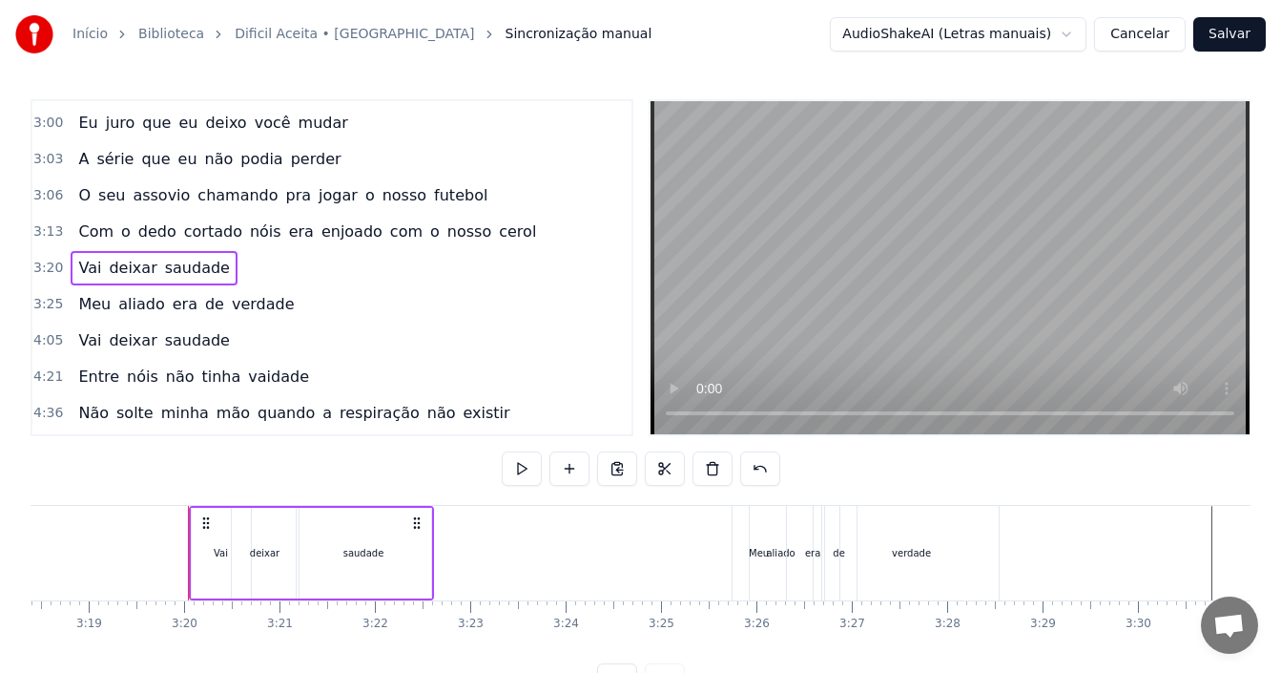
drag, startPoint x: 233, startPoint y: 265, endPoint x: 229, endPoint y: 251, distance: 14.8
click at [229, 251] on div "3:20 Vai deixar saudade" at bounding box center [331, 268] width 599 height 36
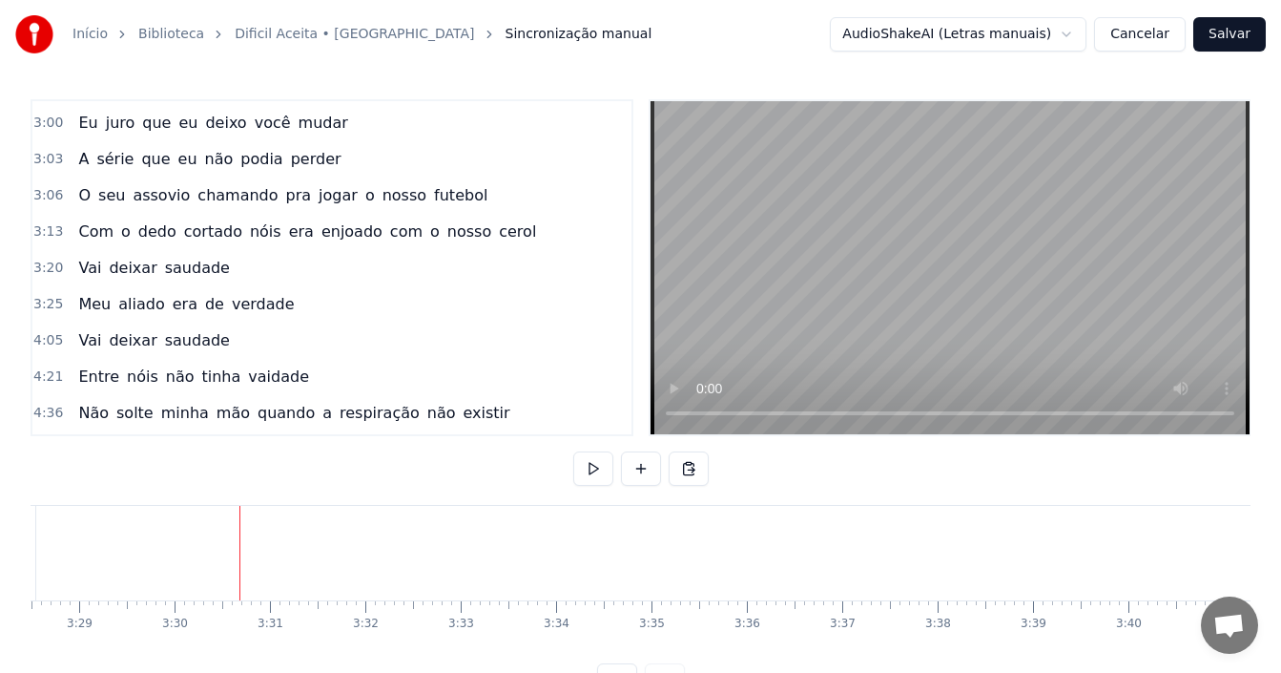
scroll to position [0, 20002]
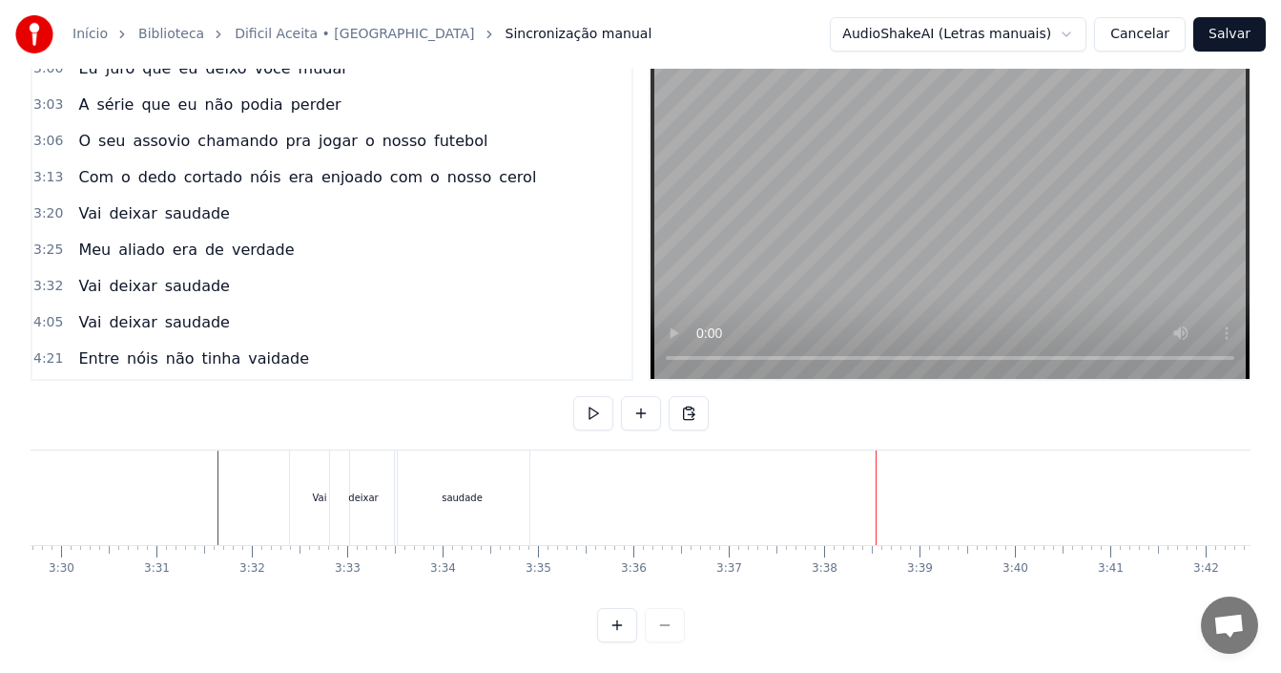
scroll to position [1301, 0]
click at [300, 233] on div "3:25 Meu aliado era de verdade" at bounding box center [331, 249] width 599 height 36
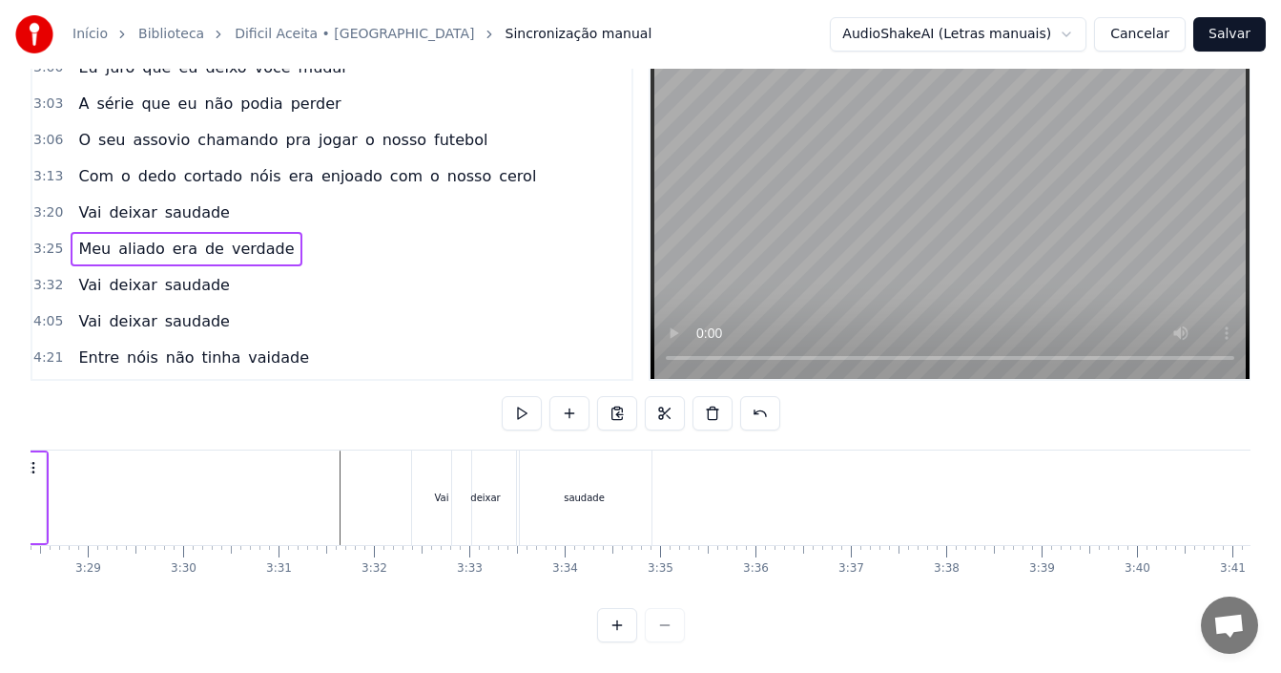
scroll to position [0, 19936]
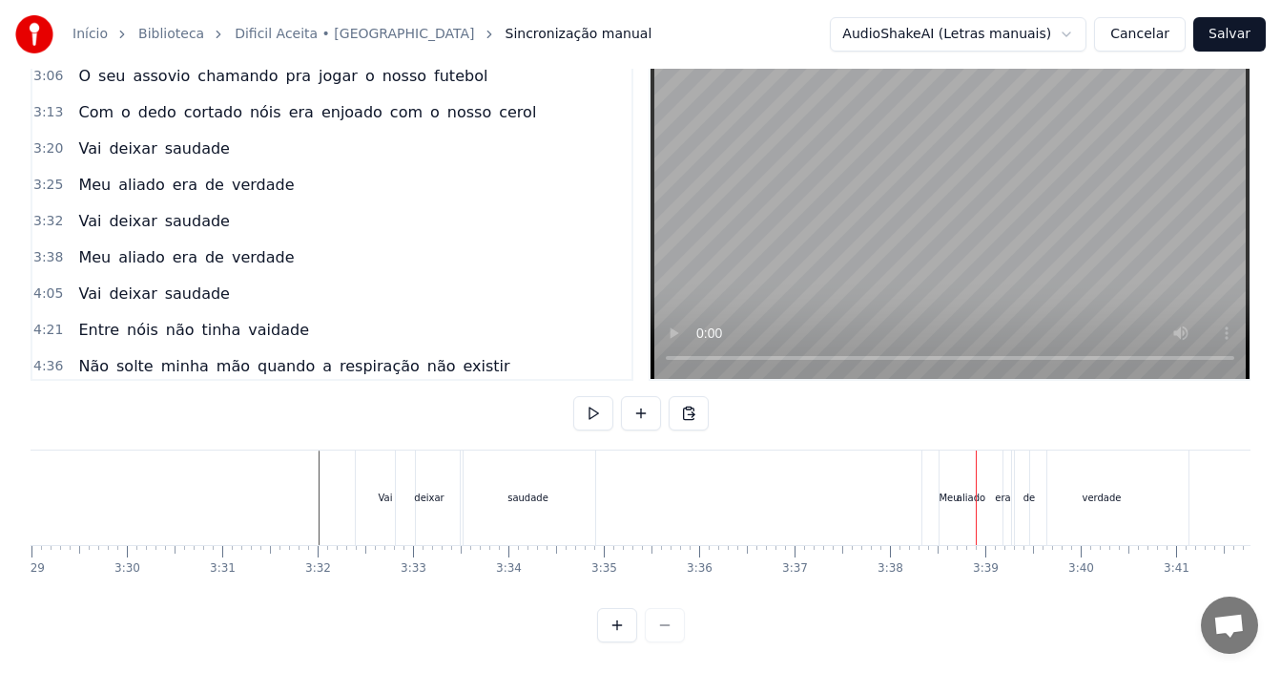
scroll to position [1397, 0]
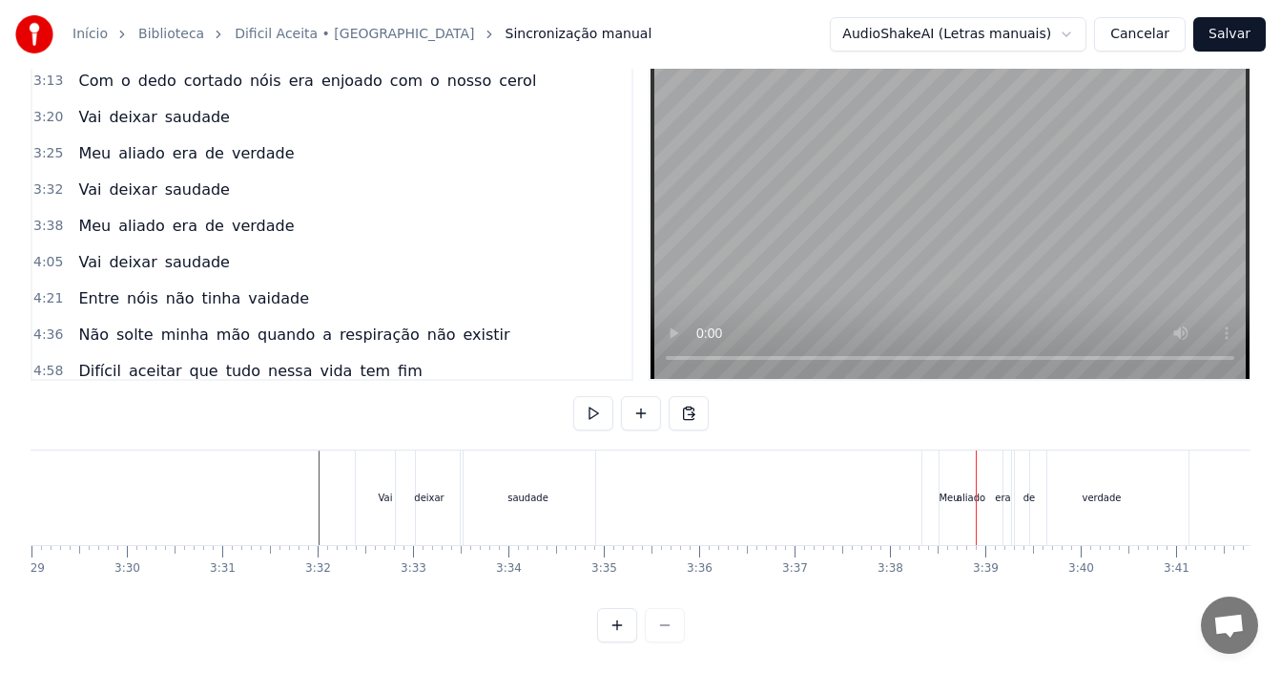
click at [295, 286] on div "4:21 Entre nóis não tinha vaidade" at bounding box center [331, 298] width 599 height 36
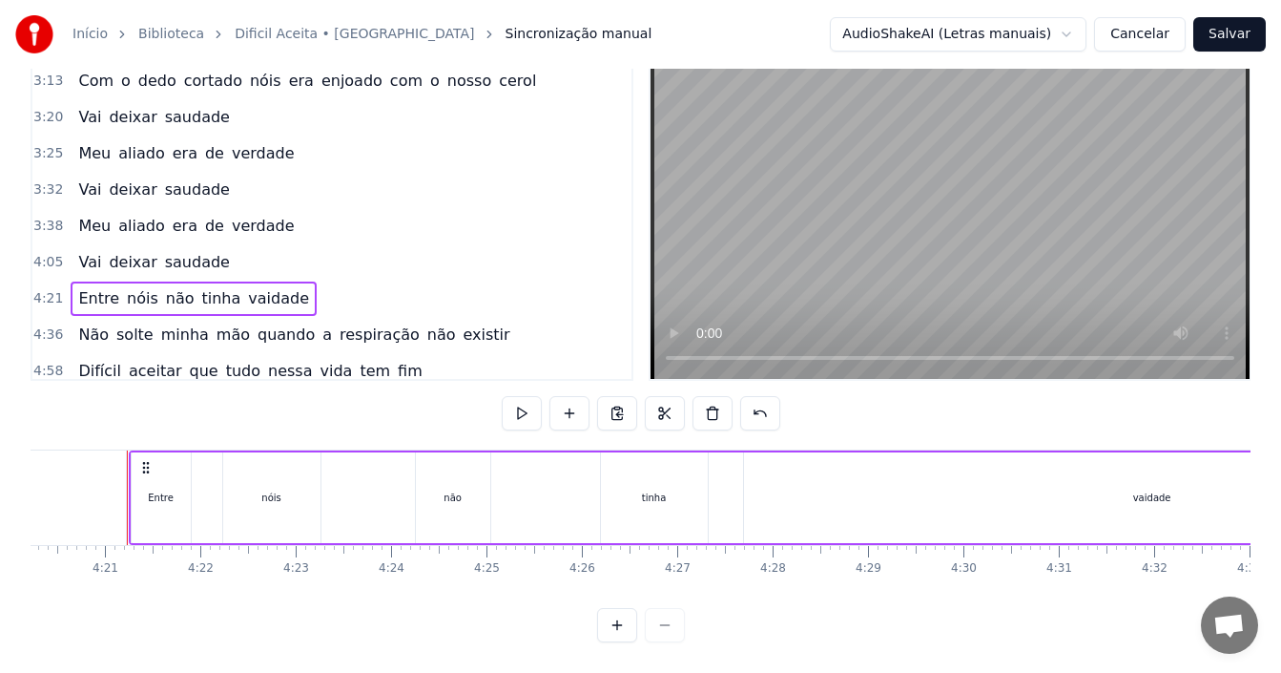
click at [198, 251] on span "saudade" at bounding box center [197, 262] width 69 height 22
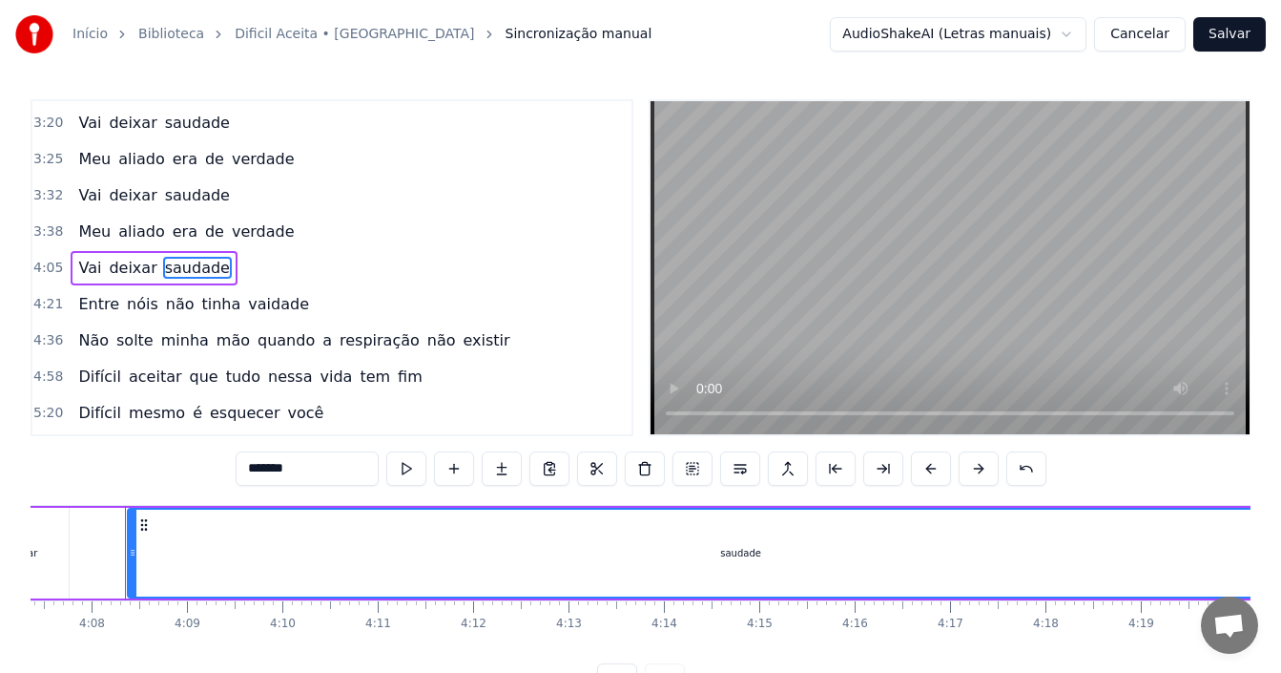
scroll to position [0, 23594]
click at [284, 237] on div "3:38 Meu aliado era de verdade" at bounding box center [331, 232] width 599 height 36
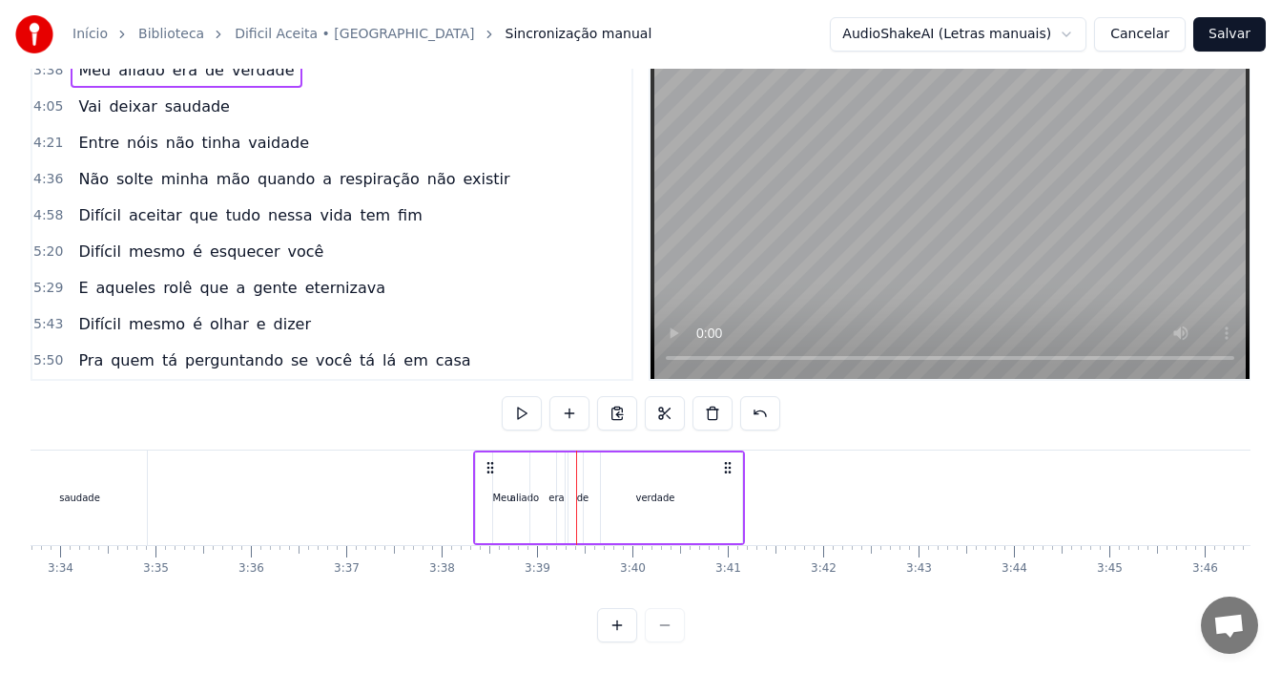
scroll to position [1457, 0]
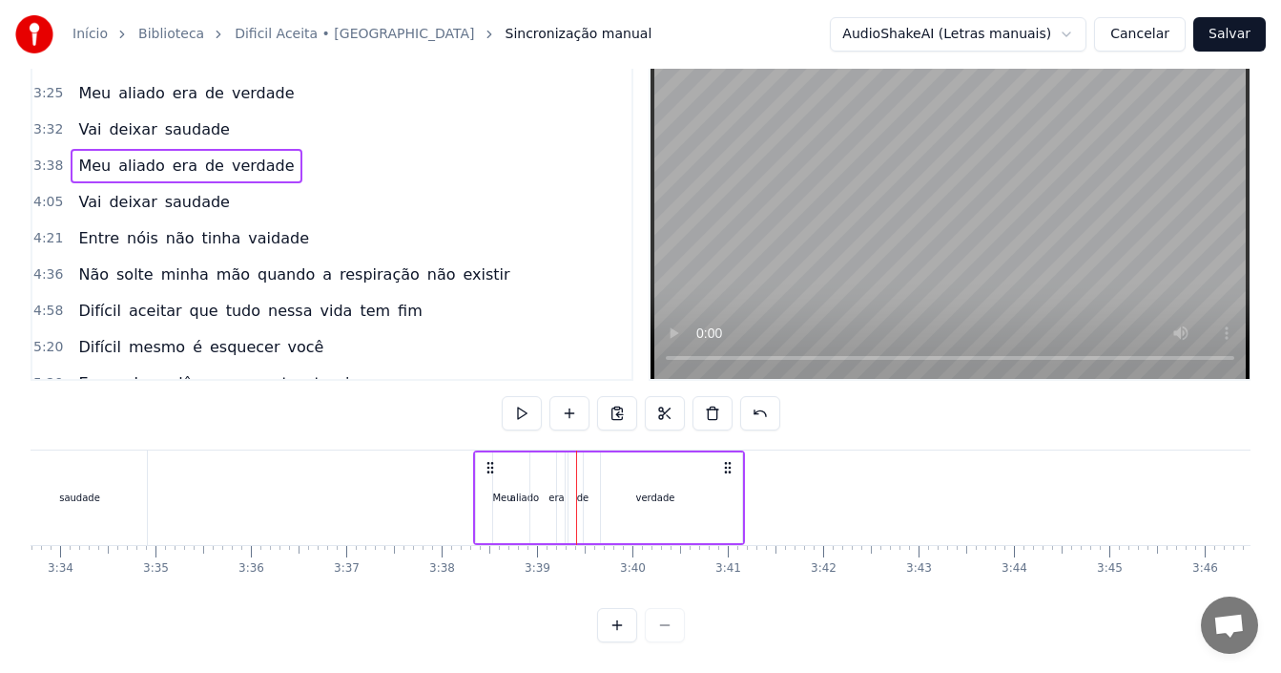
click at [220, 193] on div "4:05 Vai deixar saudade" at bounding box center [331, 202] width 599 height 36
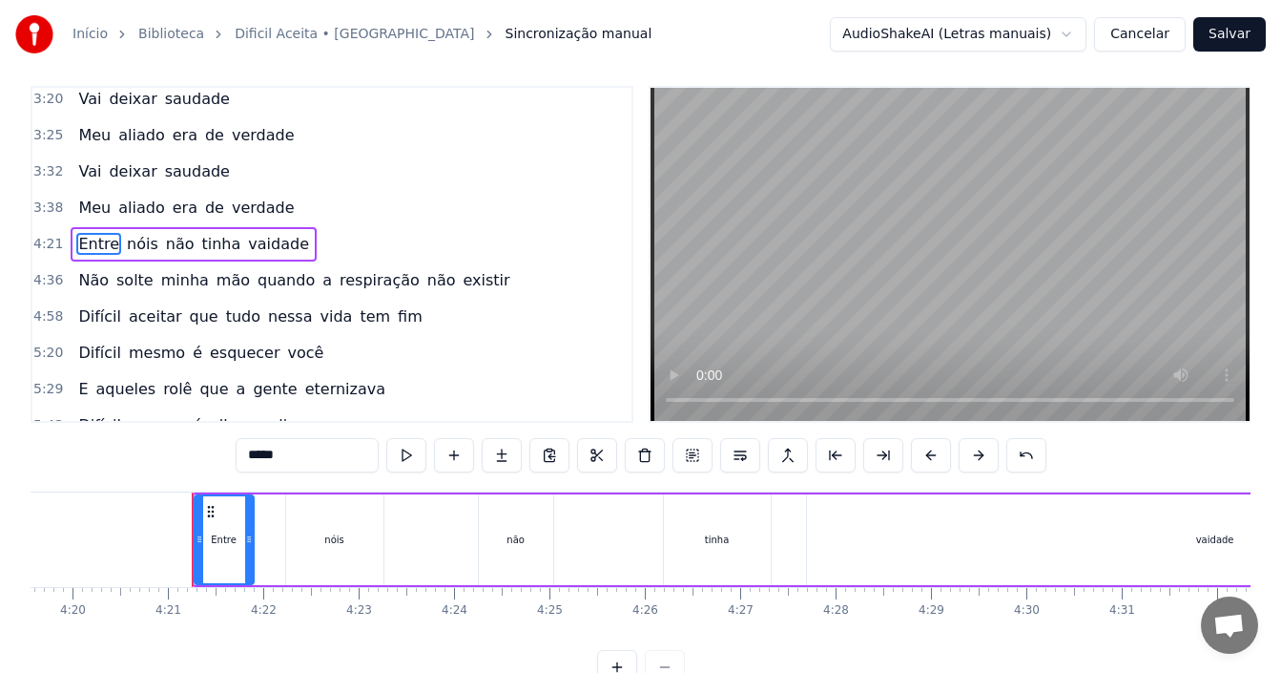
scroll to position [0, 24825]
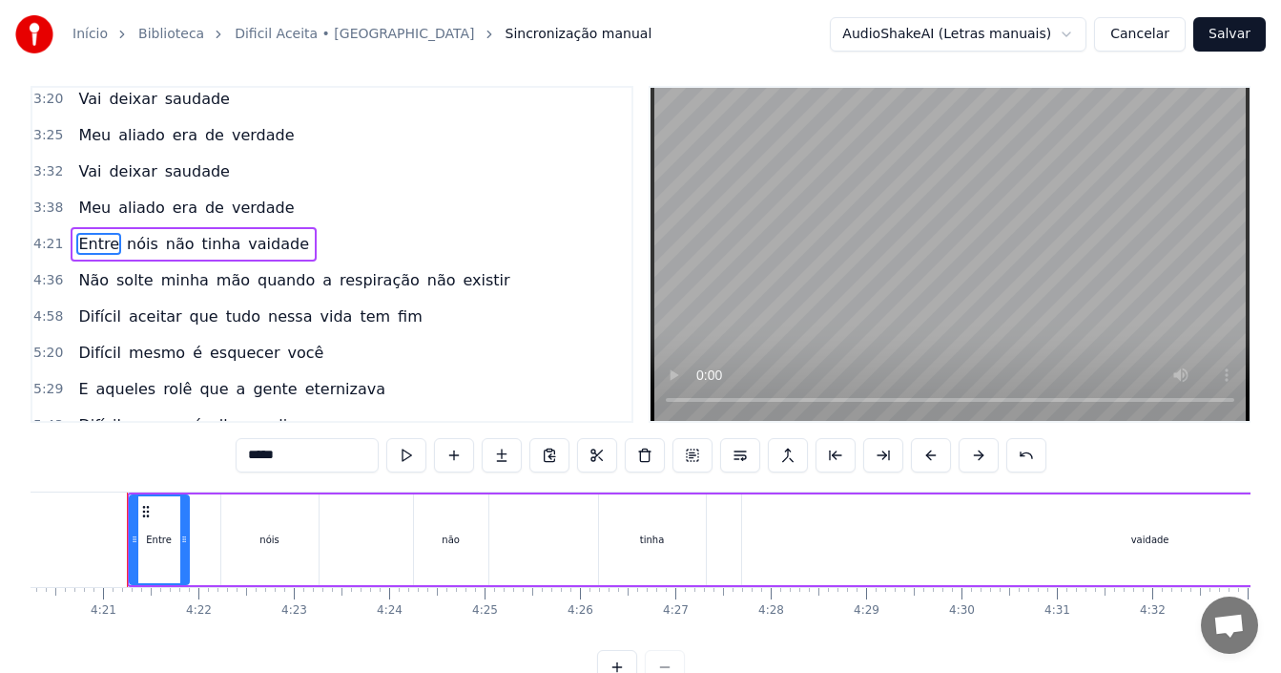
click at [289, 205] on div "3:38 Meu aliado era de verdade" at bounding box center [331, 208] width 599 height 36
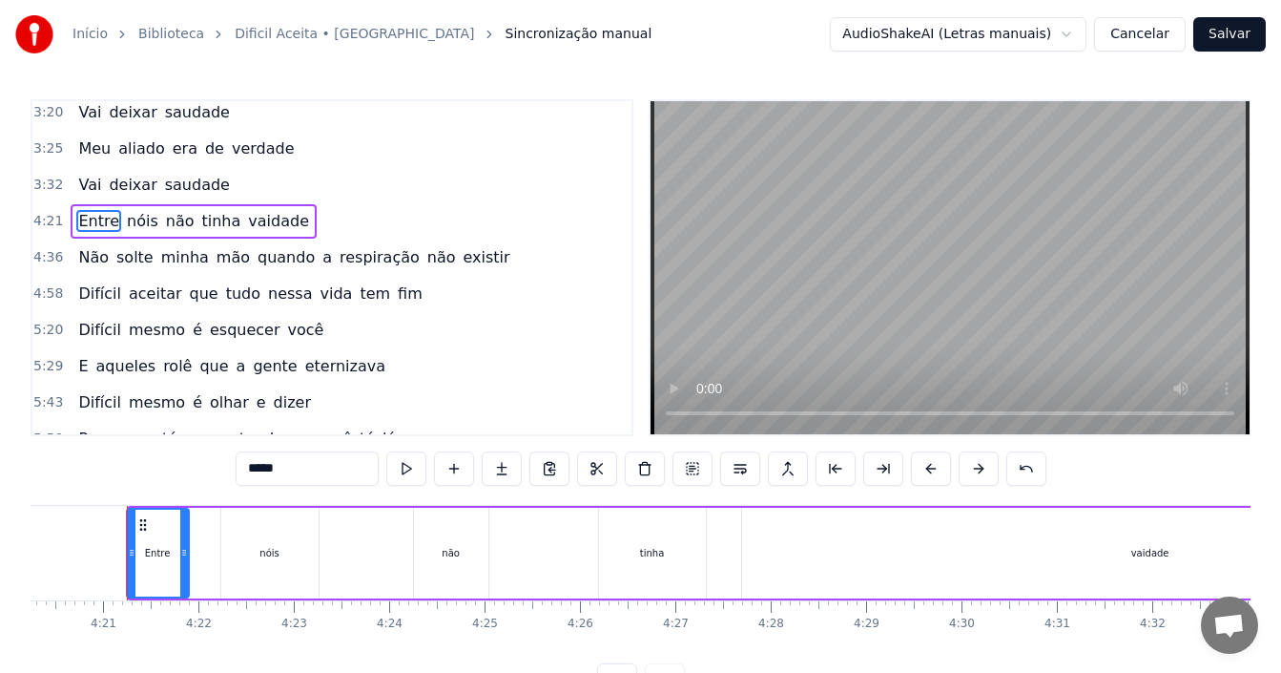
click at [129, 518] on div at bounding box center [132, 552] width 8 height 87
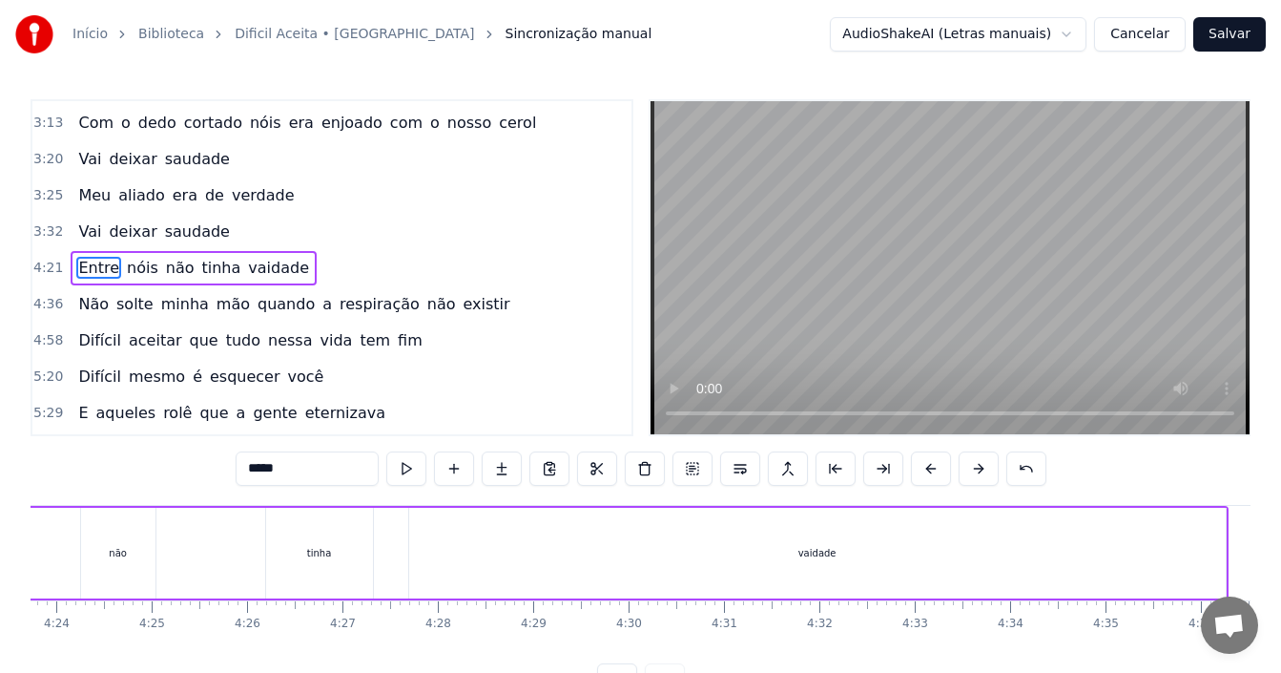
scroll to position [0, 25383]
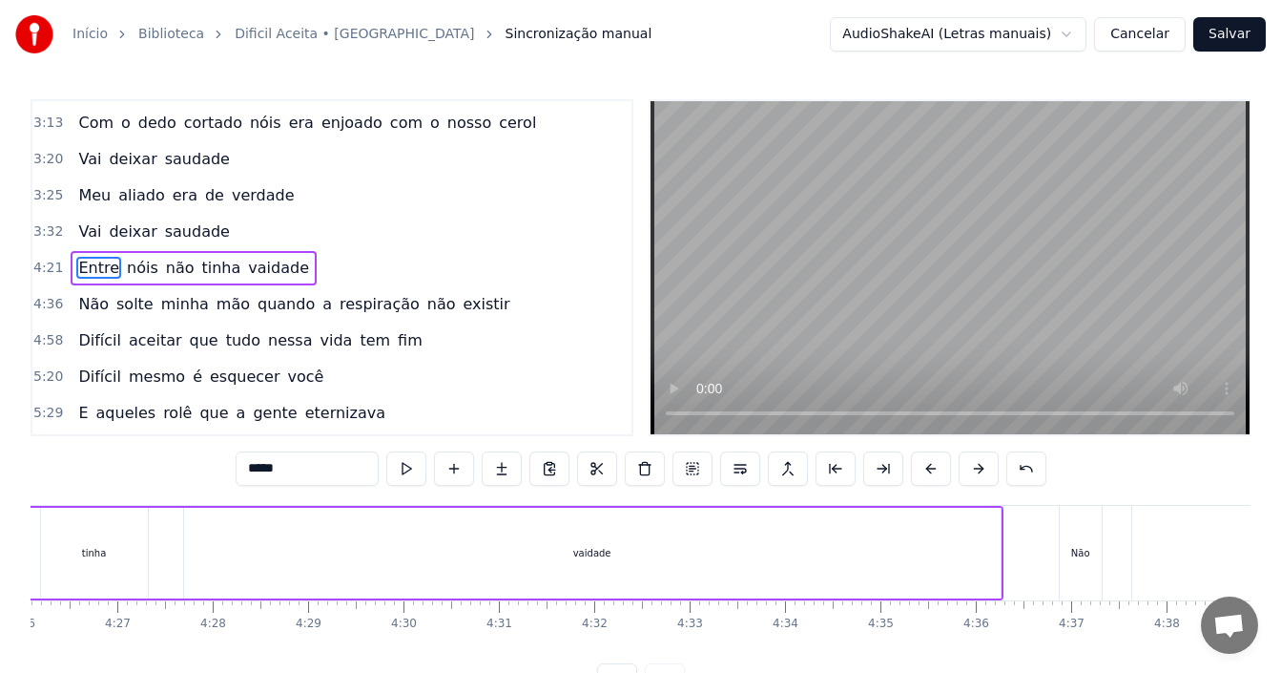
click at [383, 268] on div "4:21 Entre nóis não tinha vaidade" at bounding box center [331, 268] width 599 height 36
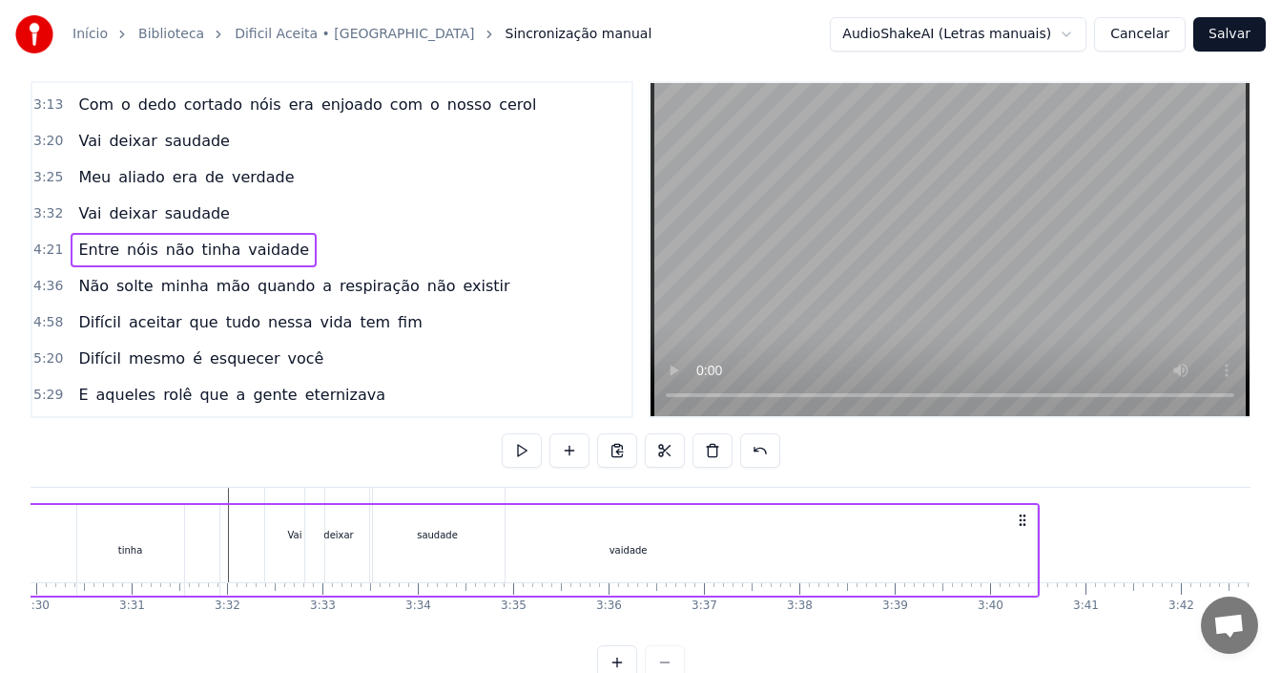
scroll to position [31, 0]
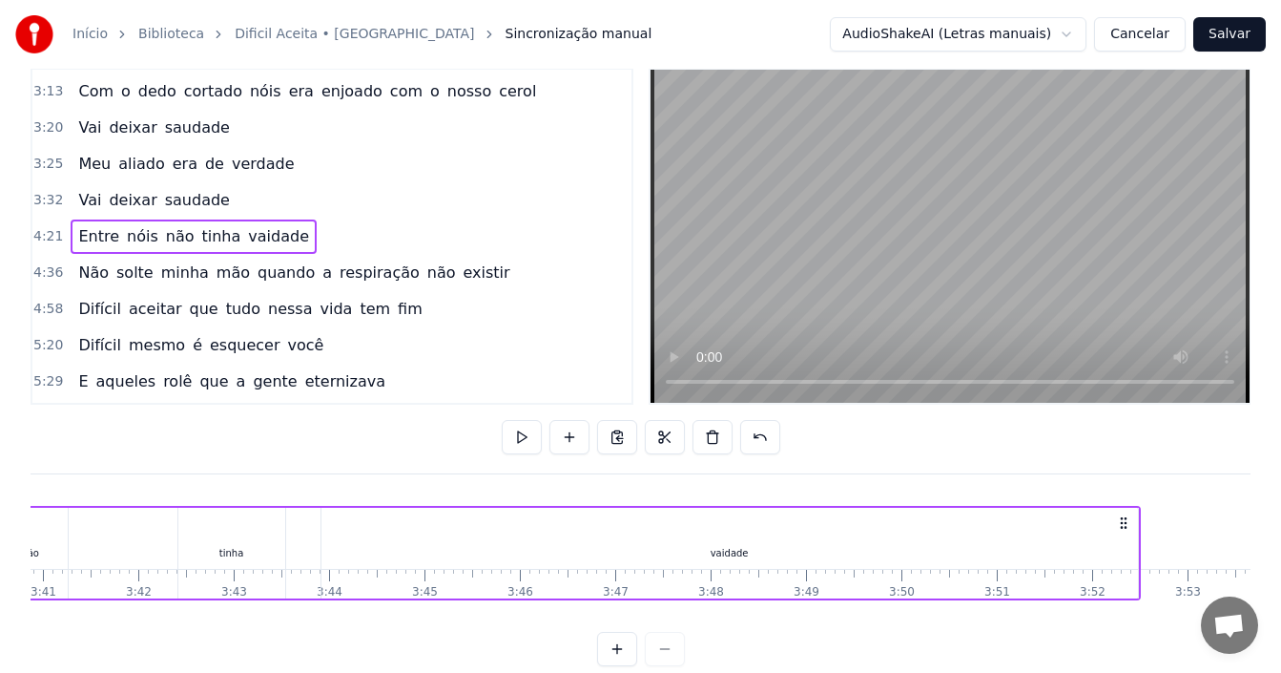
drag, startPoint x: 1043, startPoint y: 522, endPoint x: 1108, endPoint y: 507, distance: 66.6
click at [1108, 507] on div "Entre nóis não tinha vaidade" at bounding box center [422, 553] width 1438 height 94
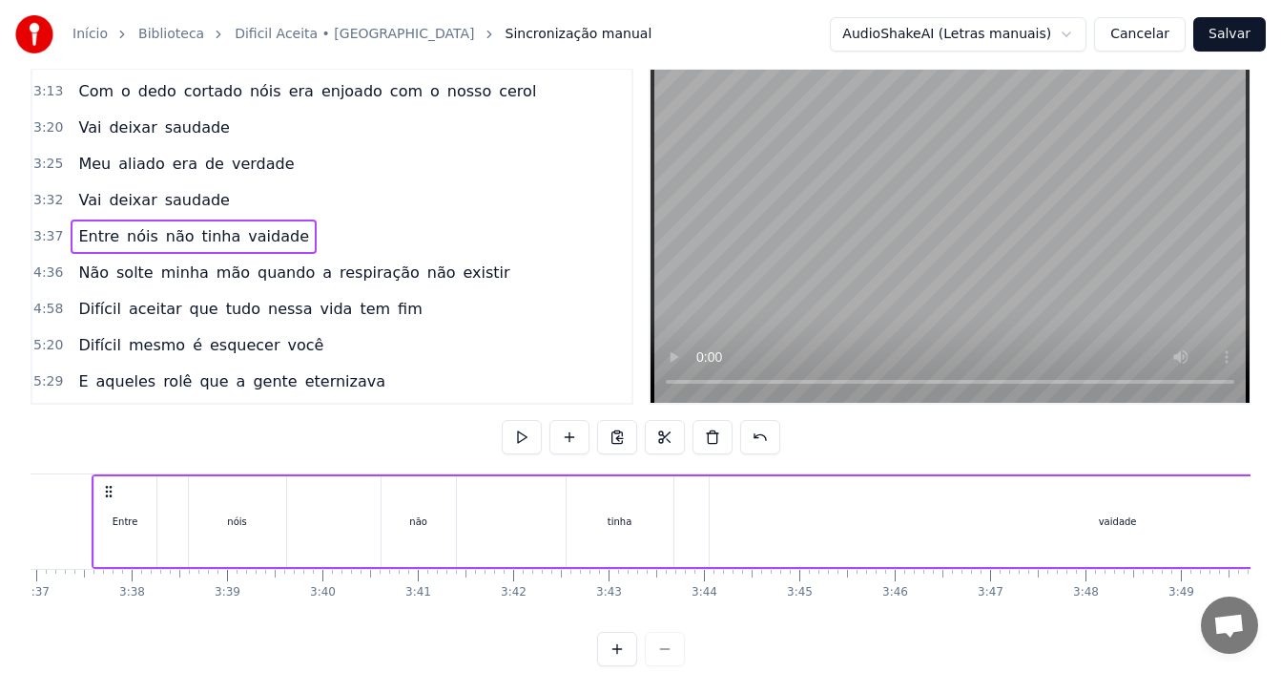
scroll to position [0, 20610]
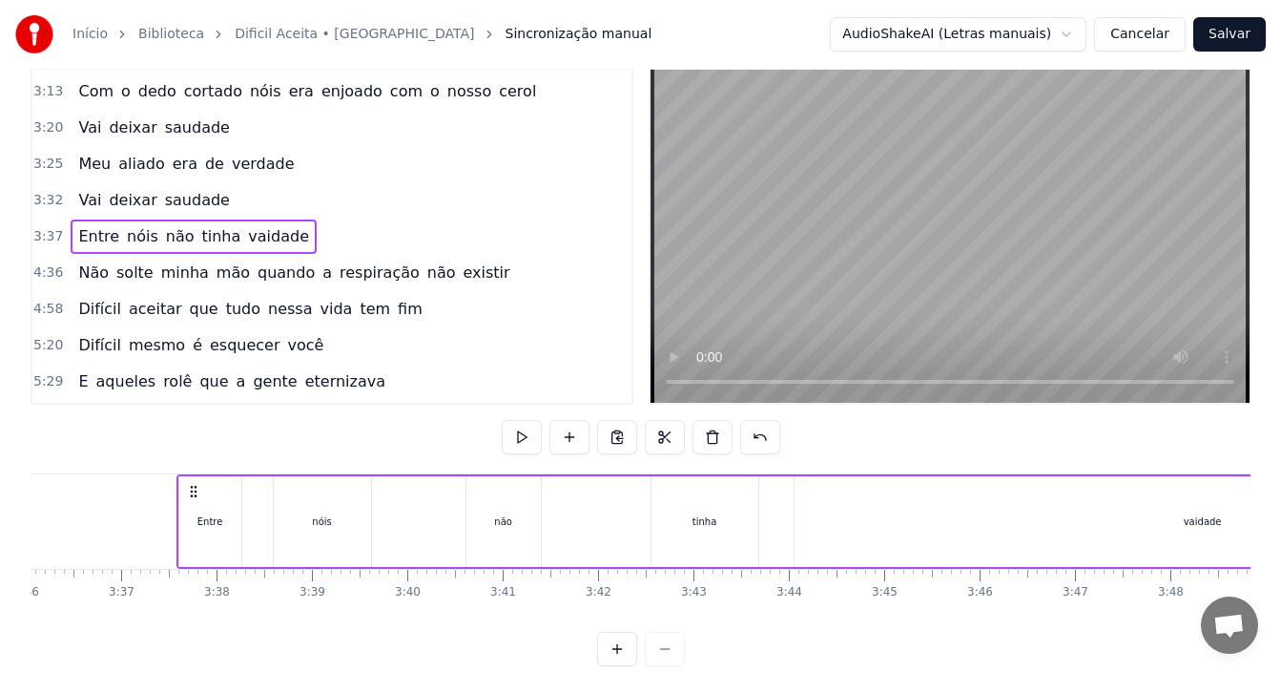
click at [294, 234] on div "3:37 Entre nóis não tinha vaidade" at bounding box center [331, 236] width 599 height 36
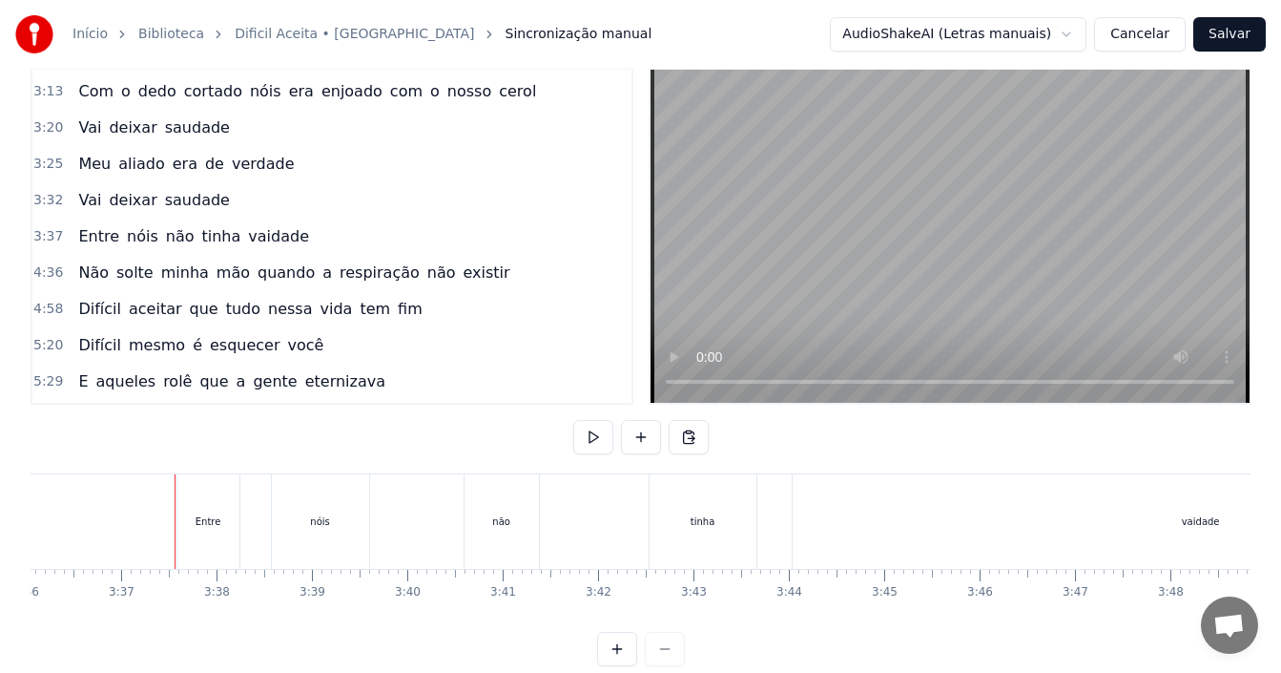
click at [188, 512] on div "Entre" at bounding box center [208, 521] width 62 height 94
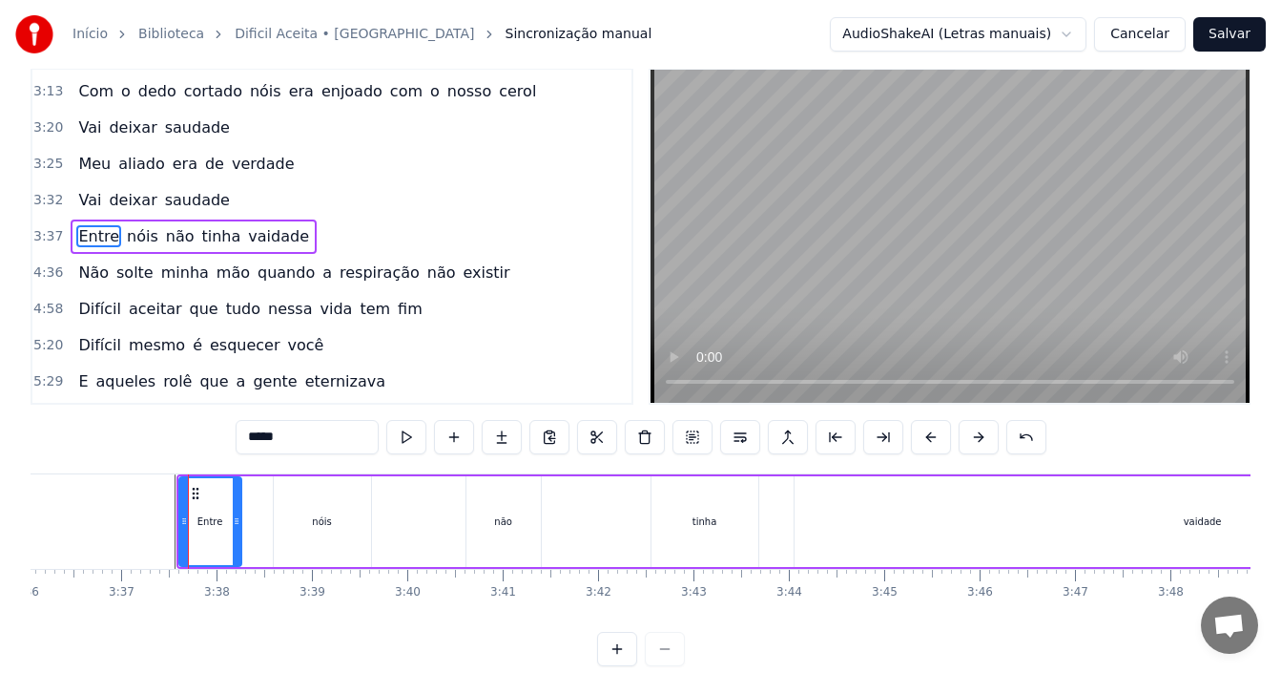
scroll to position [0, 0]
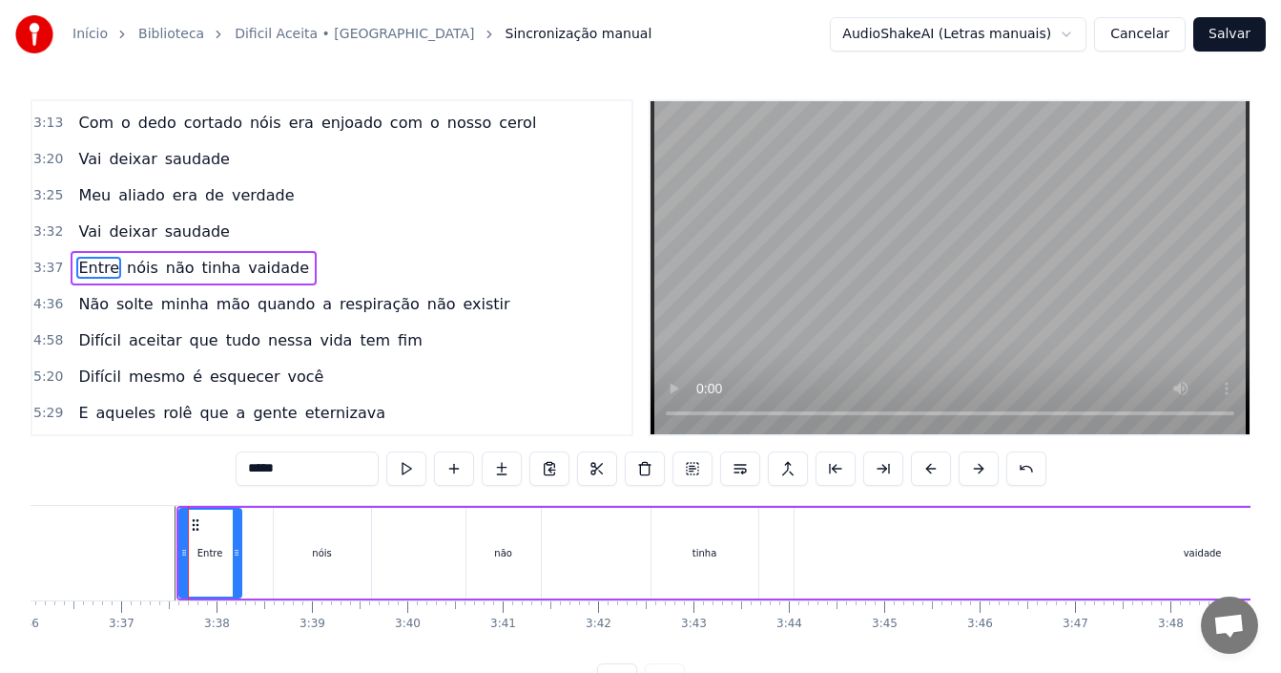
click at [330, 276] on div "3:37 Entre nóis não tinha vaidade" at bounding box center [331, 268] width 599 height 36
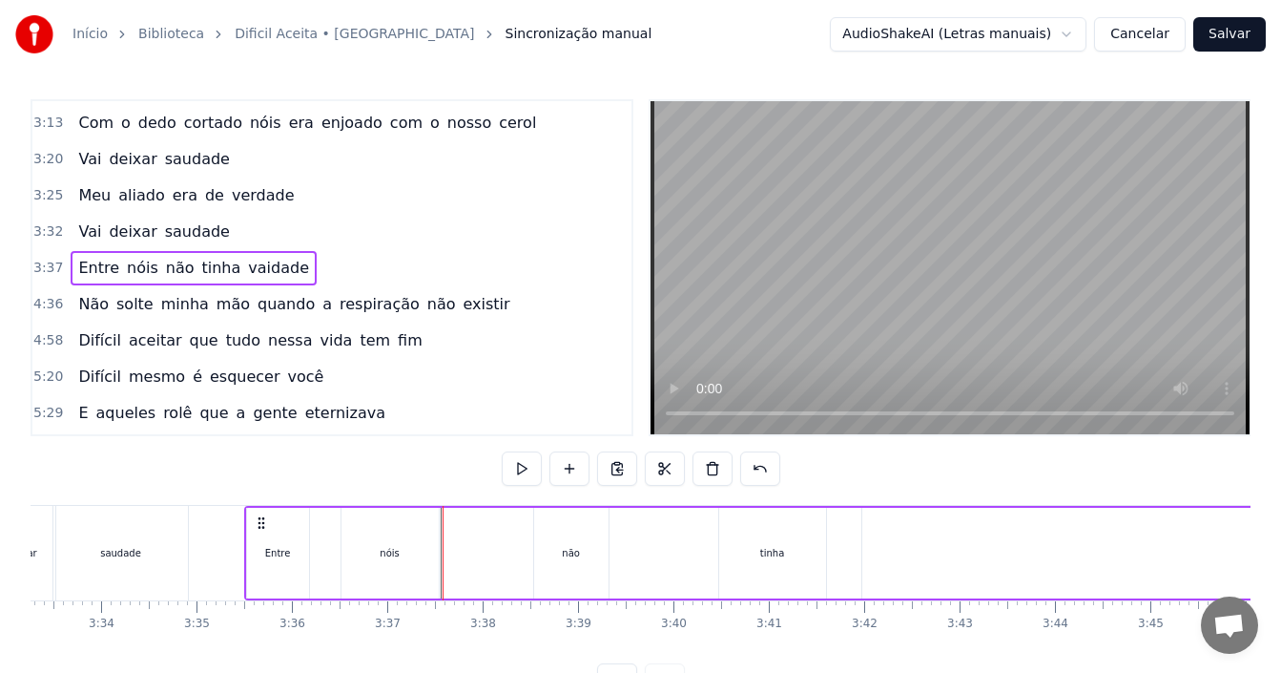
scroll to position [0, 20330]
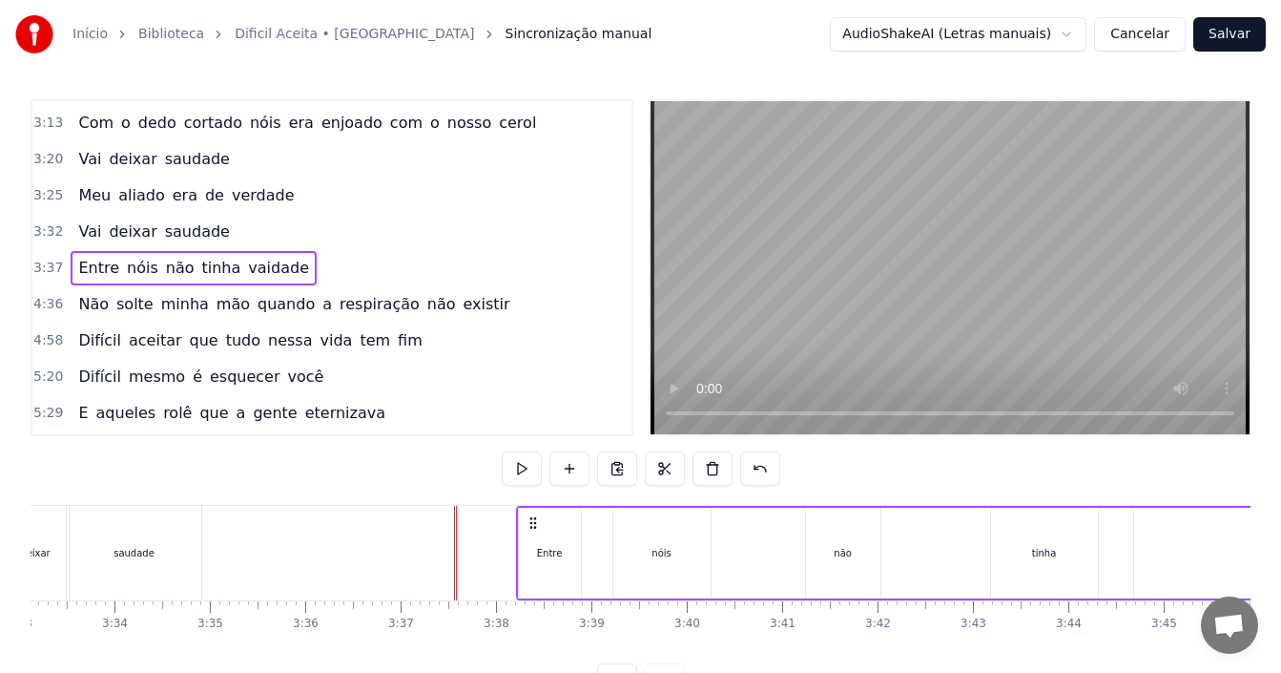
drag, startPoint x: 197, startPoint y: 520, endPoint x: 537, endPoint y: 516, distance: 339.6
click at [537, 516] on icon at bounding box center [533, 522] width 15 height 15
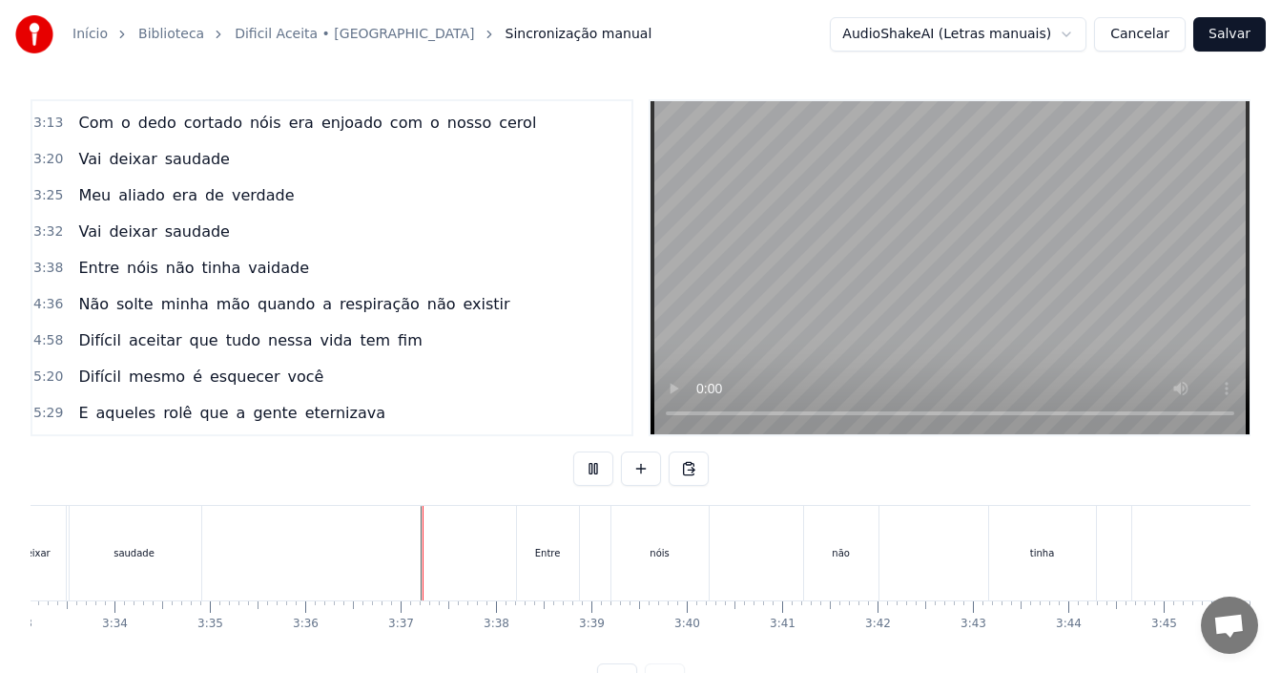
scroll to position [72, 0]
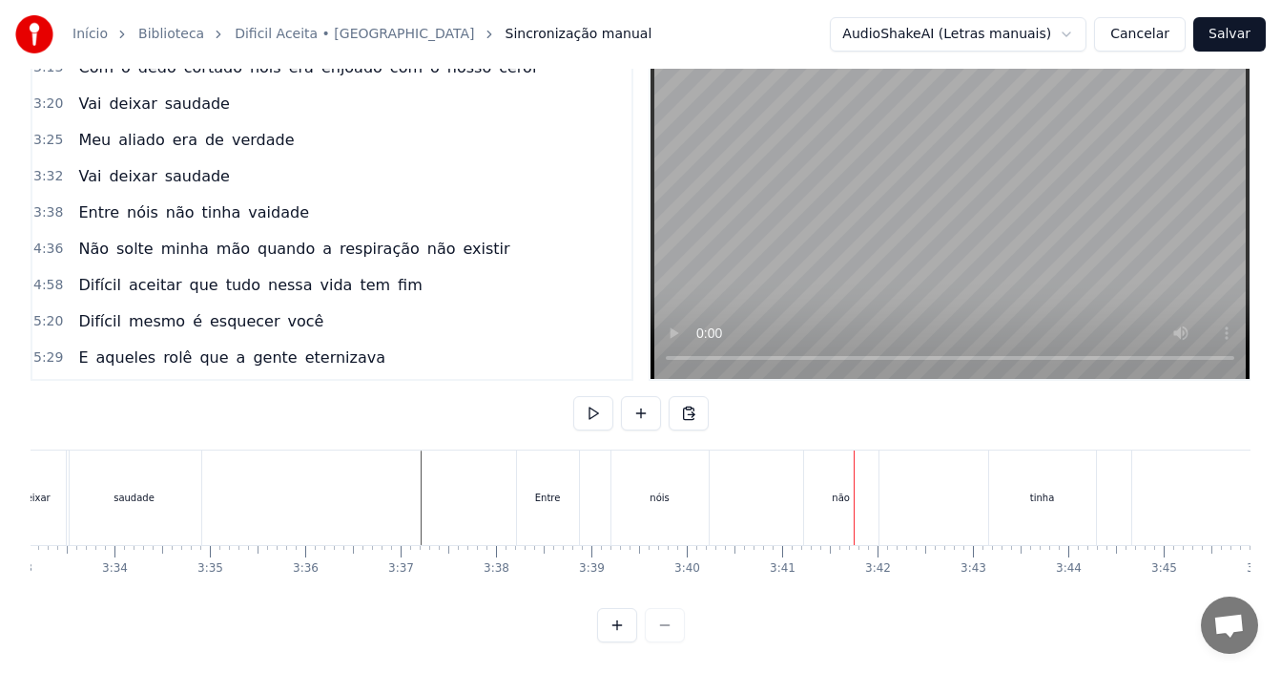
click at [662, 490] on div "nóis" at bounding box center [659, 497] width 19 height 14
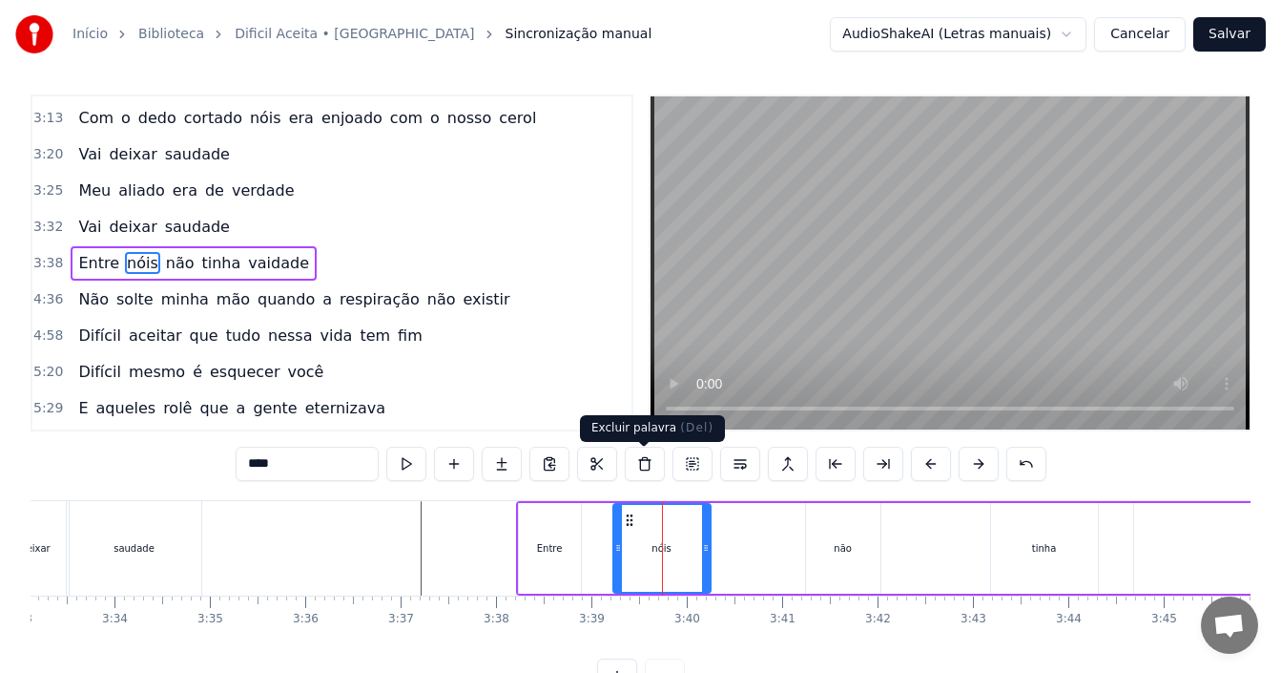
scroll to position [0, 0]
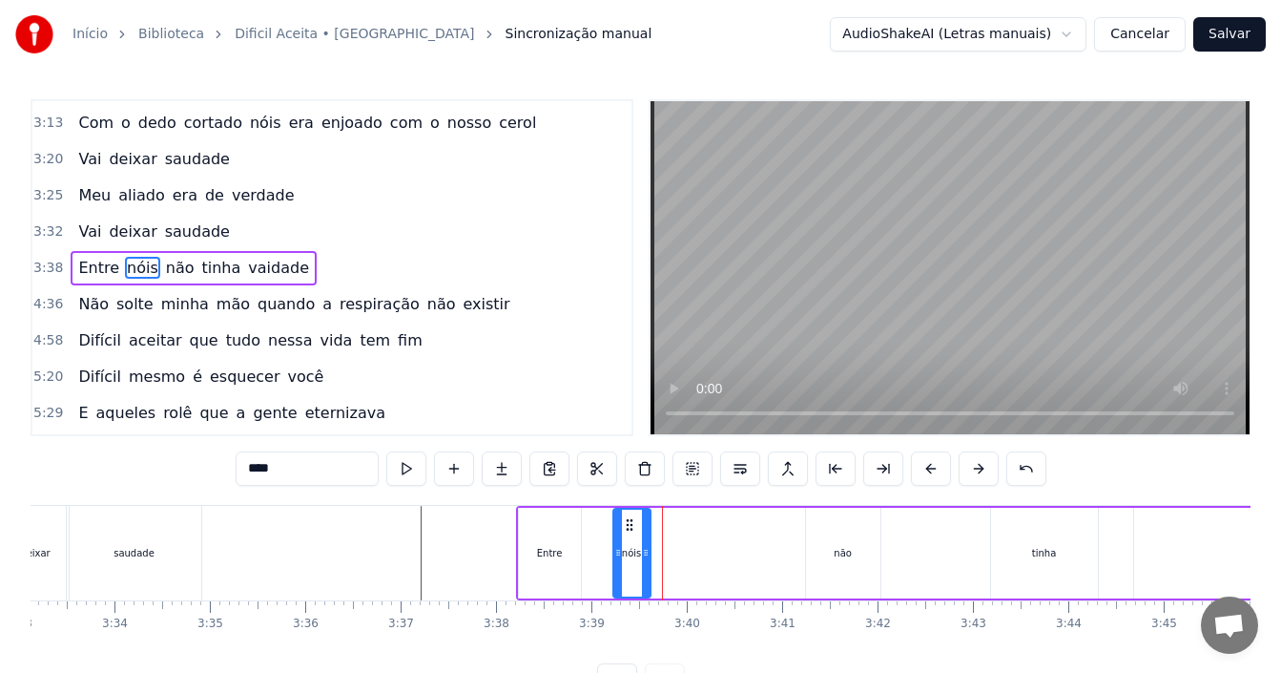
drag, startPoint x: 706, startPoint y: 555, endPoint x: 646, endPoint y: 565, distance: 60.8
click at [646, 565] on div at bounding box center [646, 552] width 8 height 87
click at [536, 559] on div "Entre" at bounding box center [550, 552] width 62 height 91
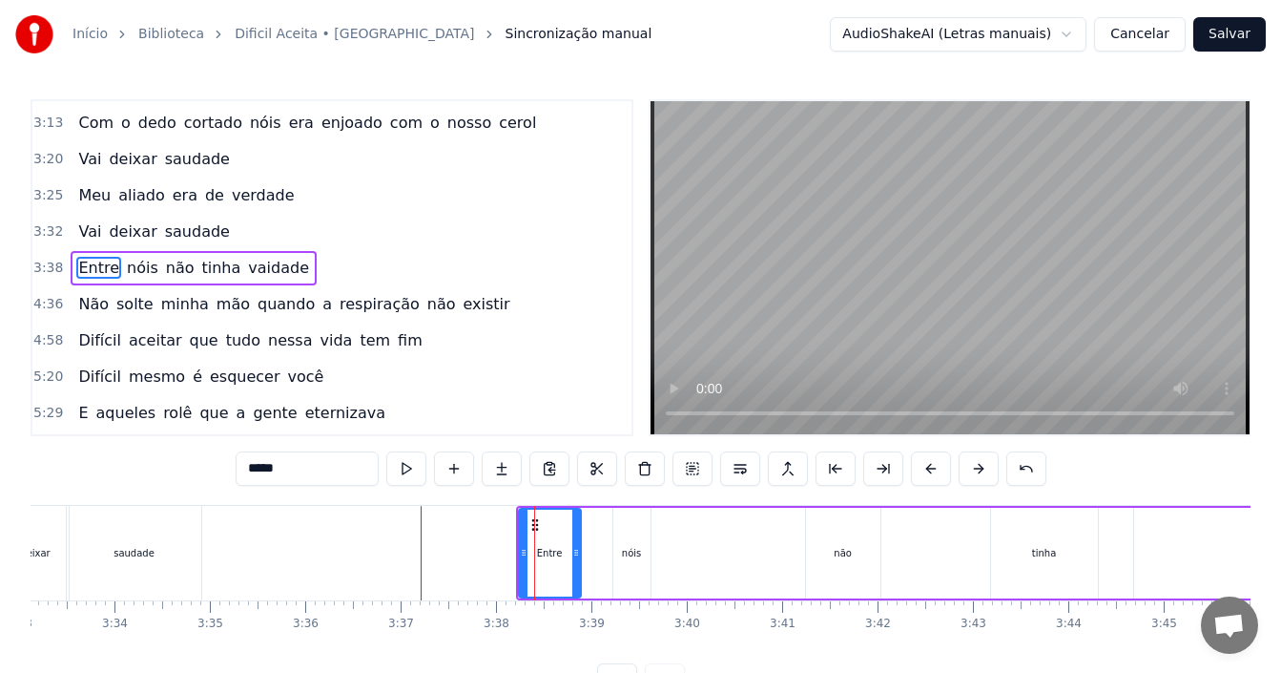
click at [580, 551] on div "Entre" at bounding box center [550, 552] width 64 height 91
drag, startPoint x: 574, startPoint y: 551, endPoint x: 556, endPoint y: 551, distance: 18.1
click at [556, 551] on icon at bounding box center [558, 552] width 8 height 15
click at [632, 551] on div "nóis" at bounding box center [631, 553] width 19 height 14
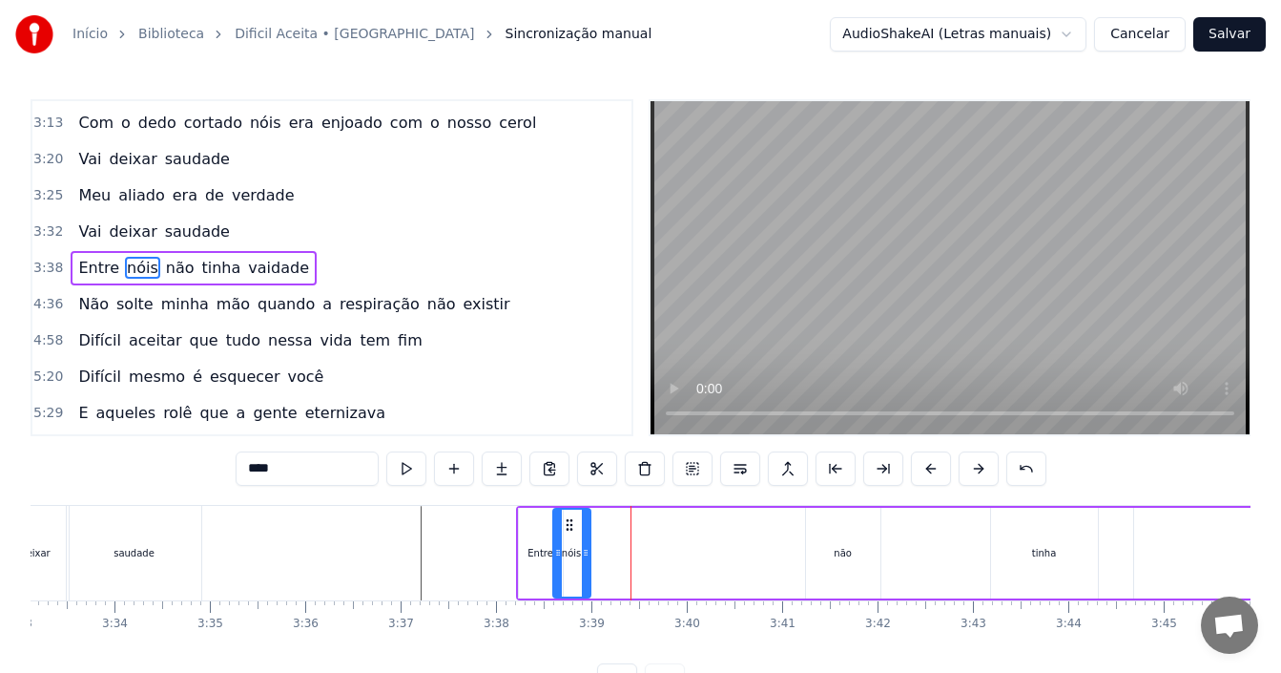
drag, startPoint x: 629, startPoint y: 523, endPoint x: 569, endPoint y: 527, distance: 60.2
click at [569, 527] on icon at bounding box center [569, 524] width 15 height 15
click at [835, 544] on div "não" at bounding box center [843, 552] width 74 height 91
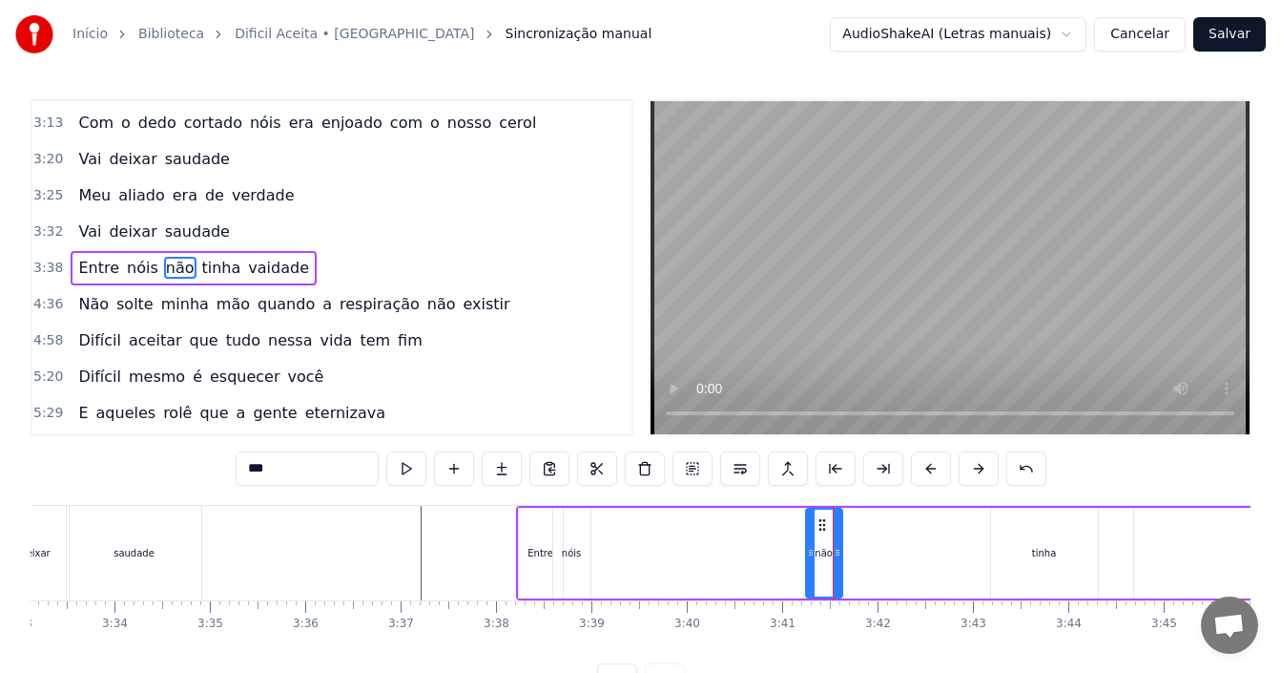
drag, startPoint x: 877, startPoint y: 544, endPoint x: 838, endPoint y: 549, distance: 38.5
click at [838, 549] on div at bounding box center [838, 552] width 8 height 87
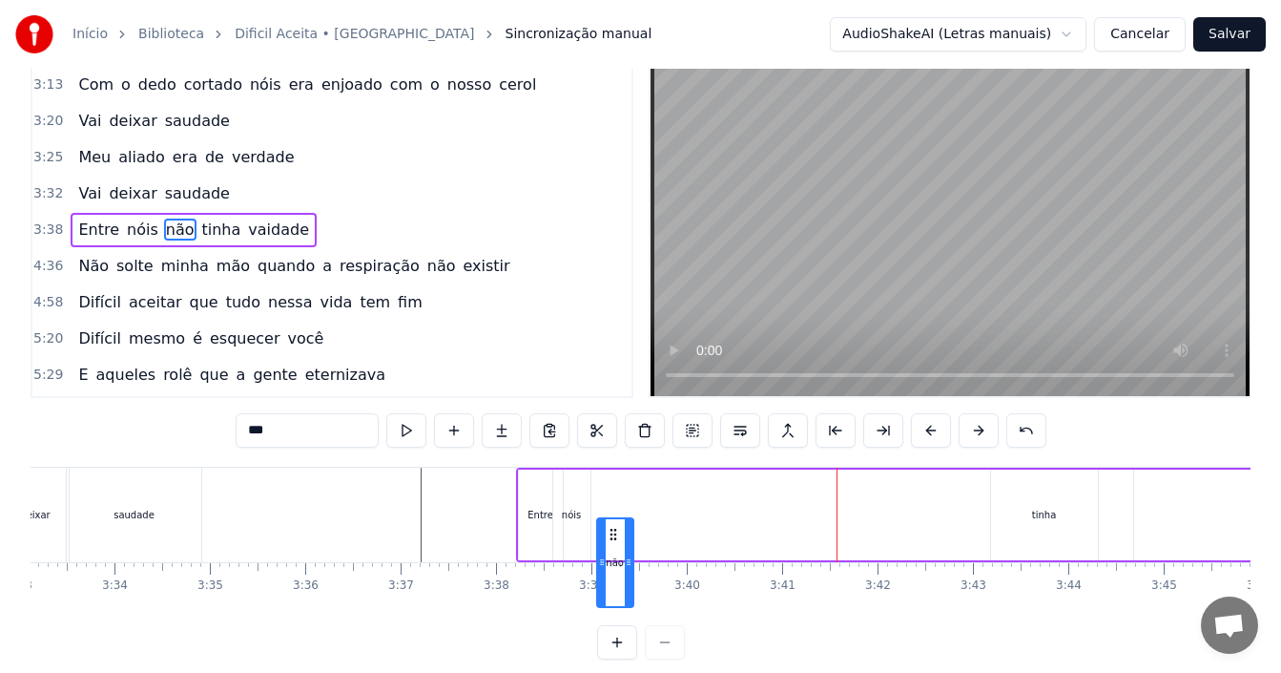
scroll to position [55, 0]
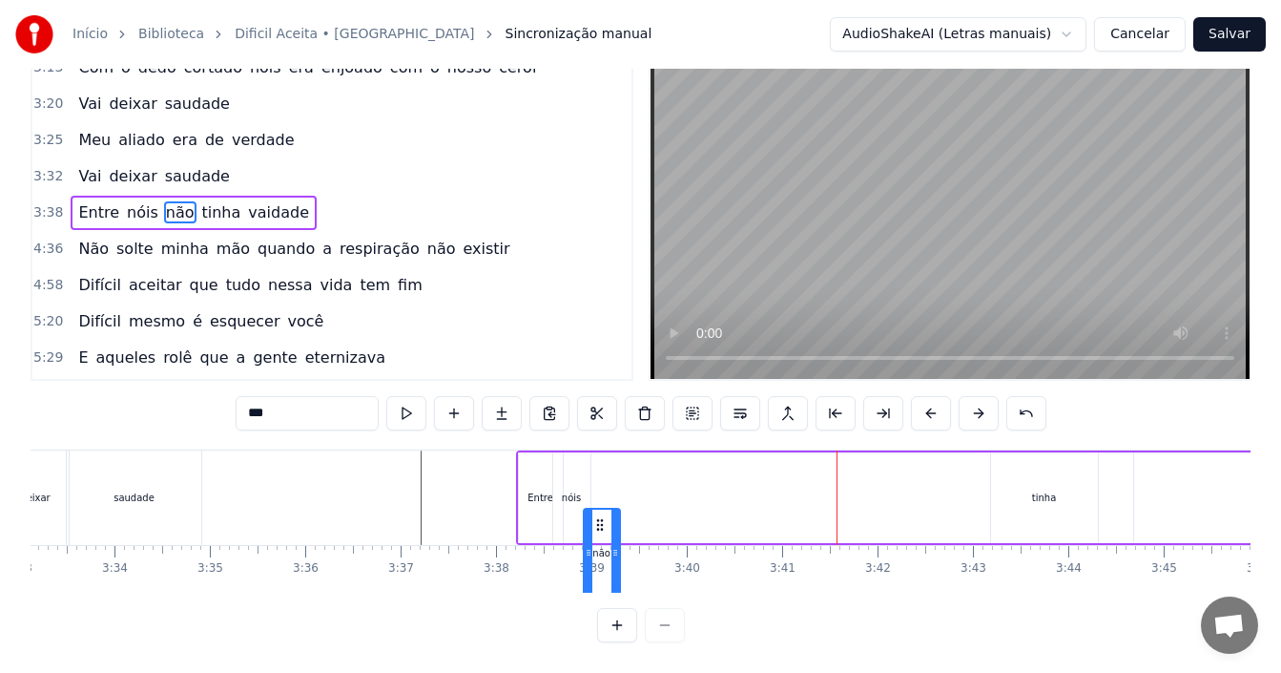
drag, startPoint x: 818, startPoint y: 527, endPoint x: 595, endPoint y: 504, distance: 223.4
click at [595, 504] on div "Entre nóis não tinha vaidade" at bounding box center [1235, 497] width 1438 height 94
click at [1011, 497] on div "tinha" at bounding box center [1044, 497] width 107 height 91
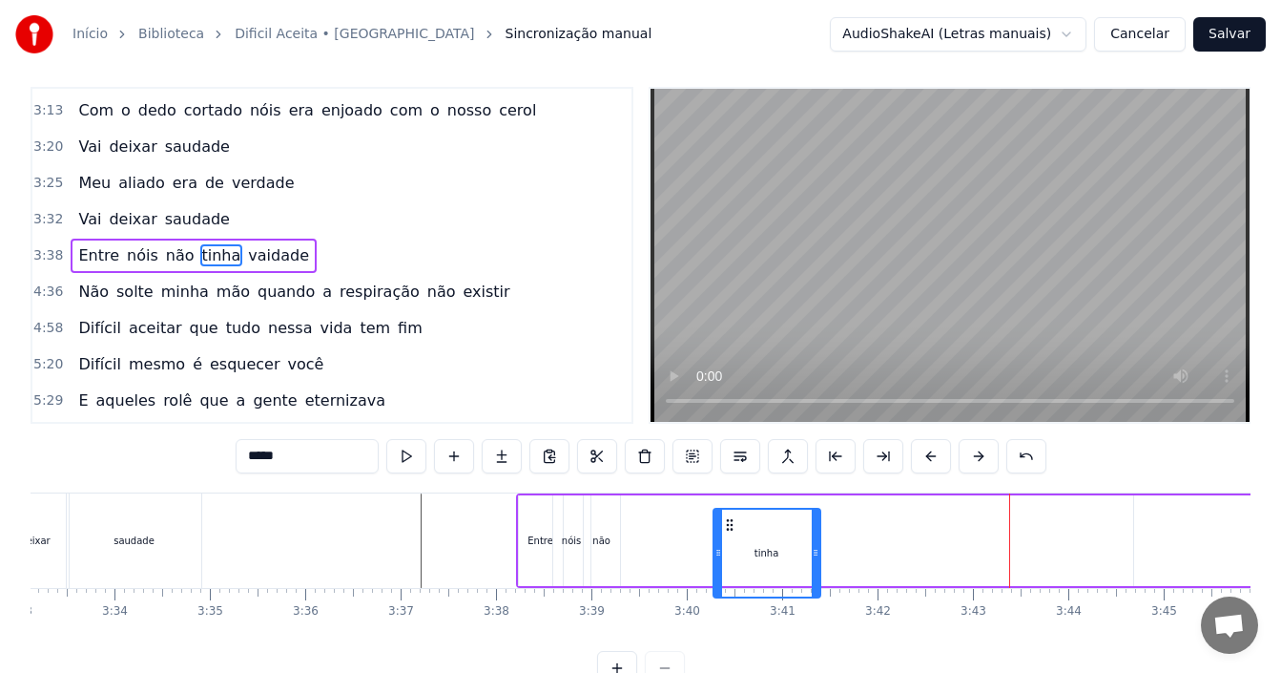
scroll to position [18, 0]
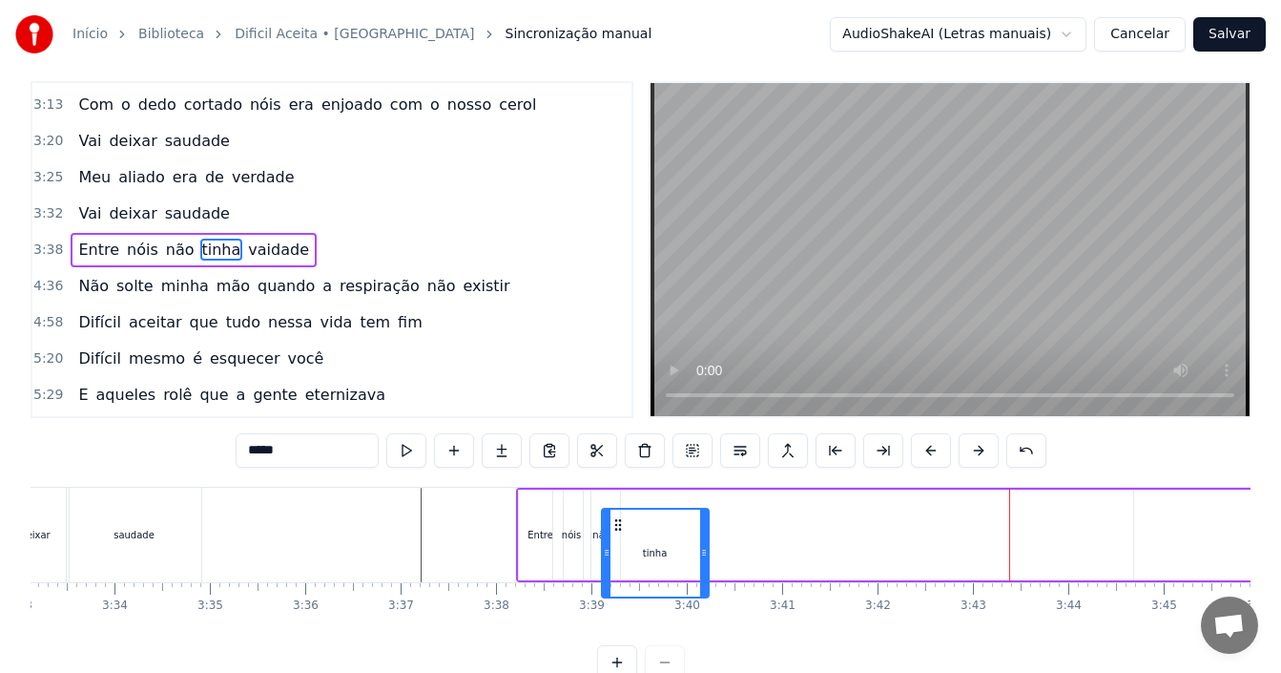
drag, startPoint x: 1002, startPoint y: 524, endPoint x: 612, endPoint y: 520, distance: 389.2
click at [612, 520] on icon at bounding box center [618, 524] width 15 height 15
drag, startPoint x: 705, startPoint y: 530, endPoint x: 666, endPoint y: 531, distance: 39.1
click at [666, 531] on icon at bounding box center [665, 534] width 8 height 15
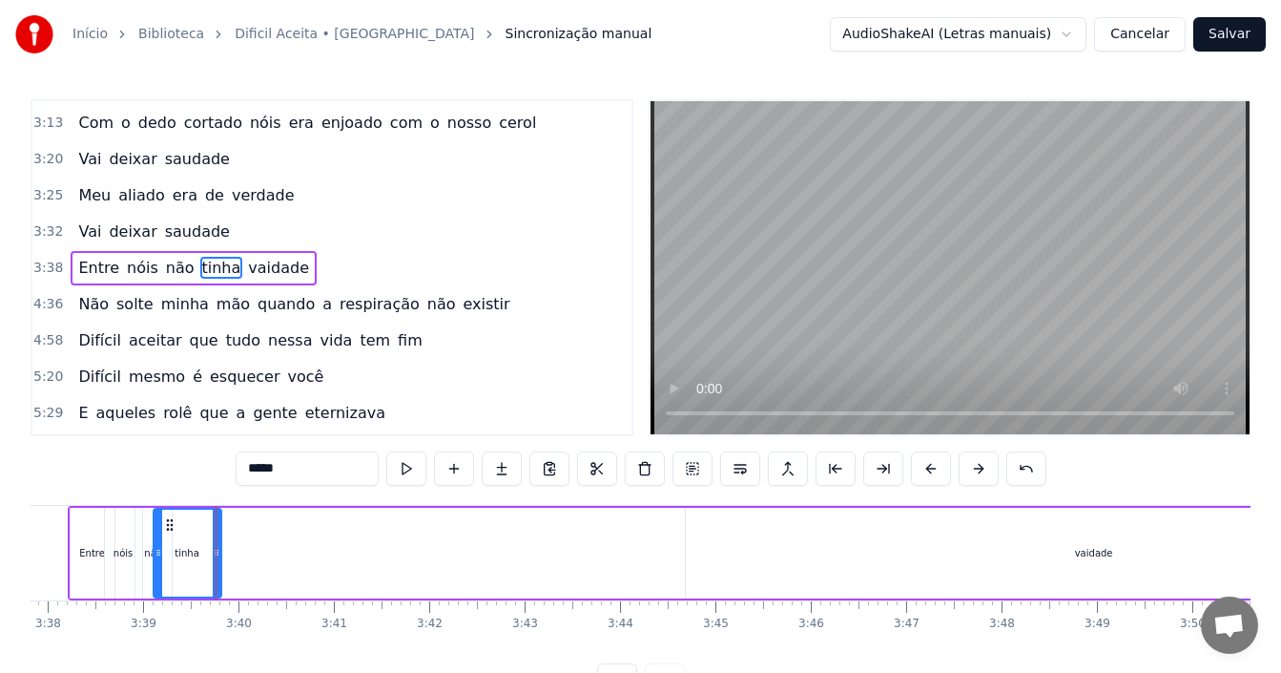
scroll to position [0, 20835]
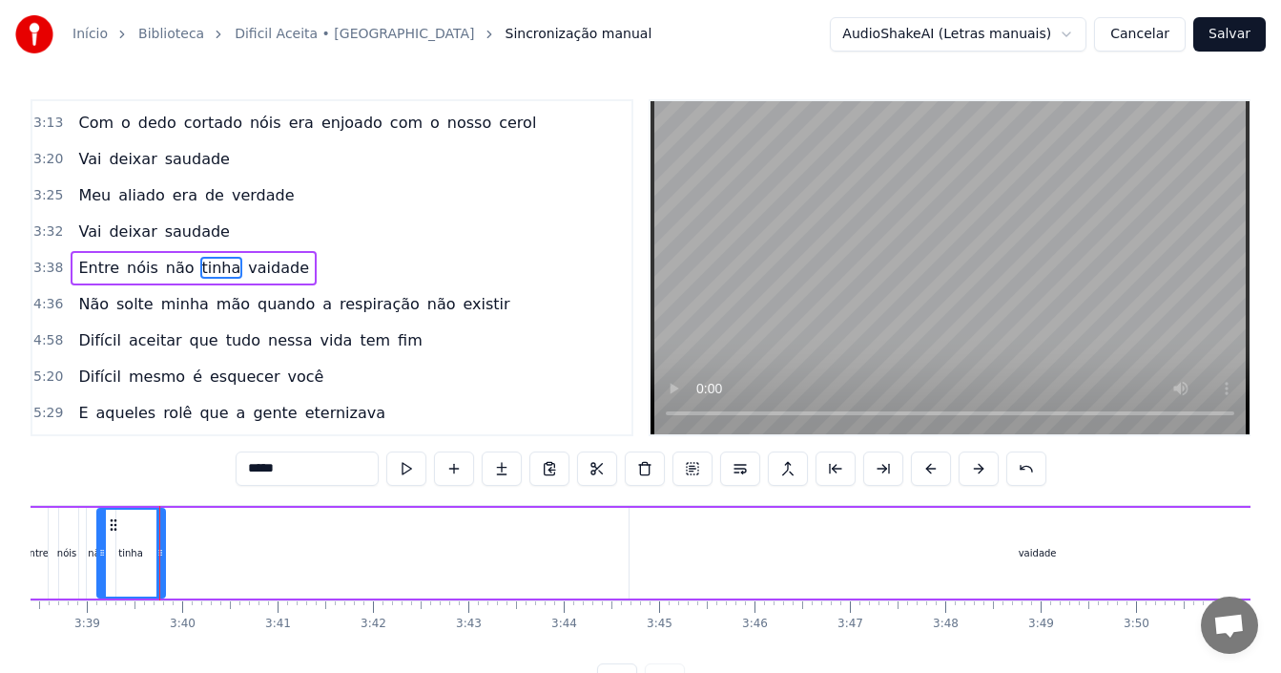
click at [1010, 554] on div "vaidade" at bounding box center [1038, 552] width 817 height 91
type input "*******"
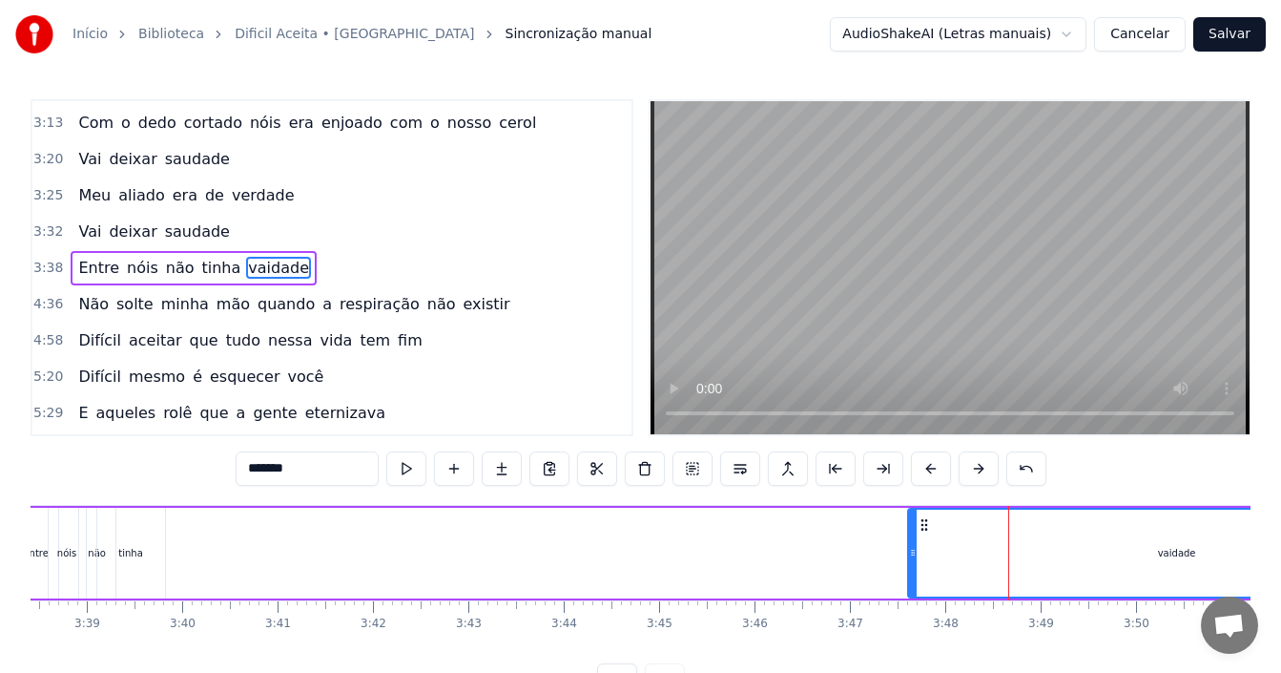
drag, startPoint x: 637, startPoint y: 551, endPoint x: 916, endPoint y: 555, distance: 278.6
click at [916, 555] on icon at bounding box center [913, 552] width 8 height 15
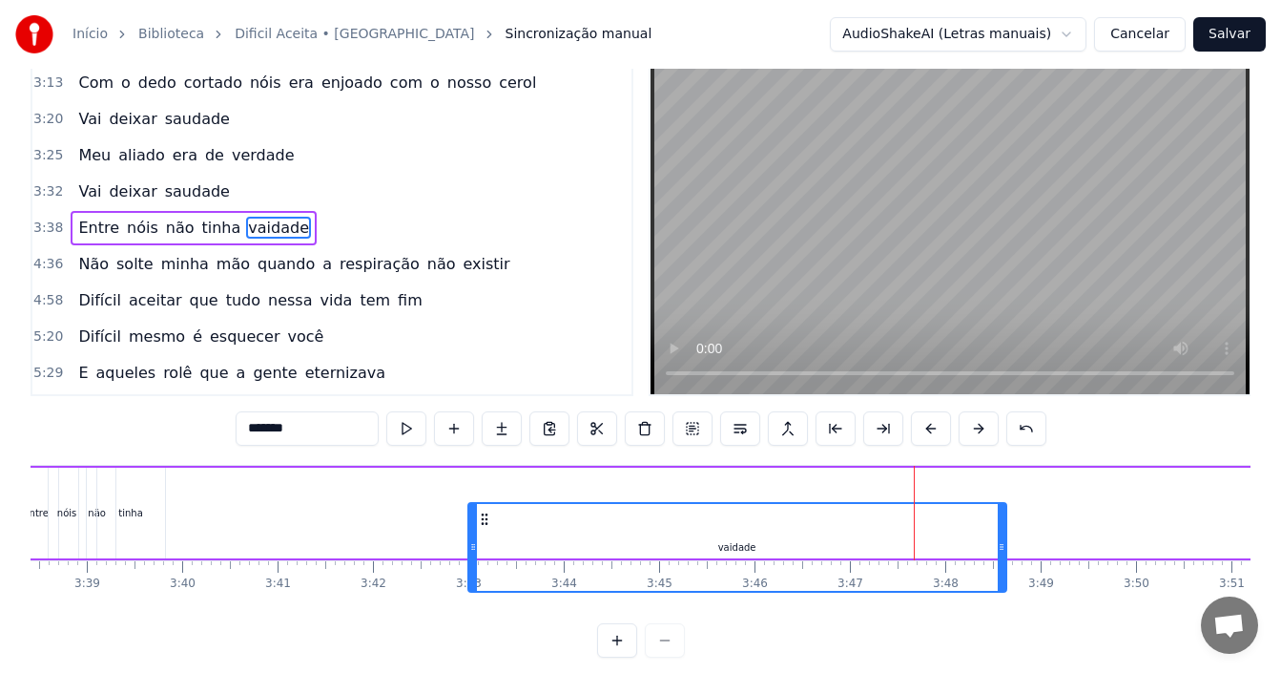
scroll to position [52, 0]
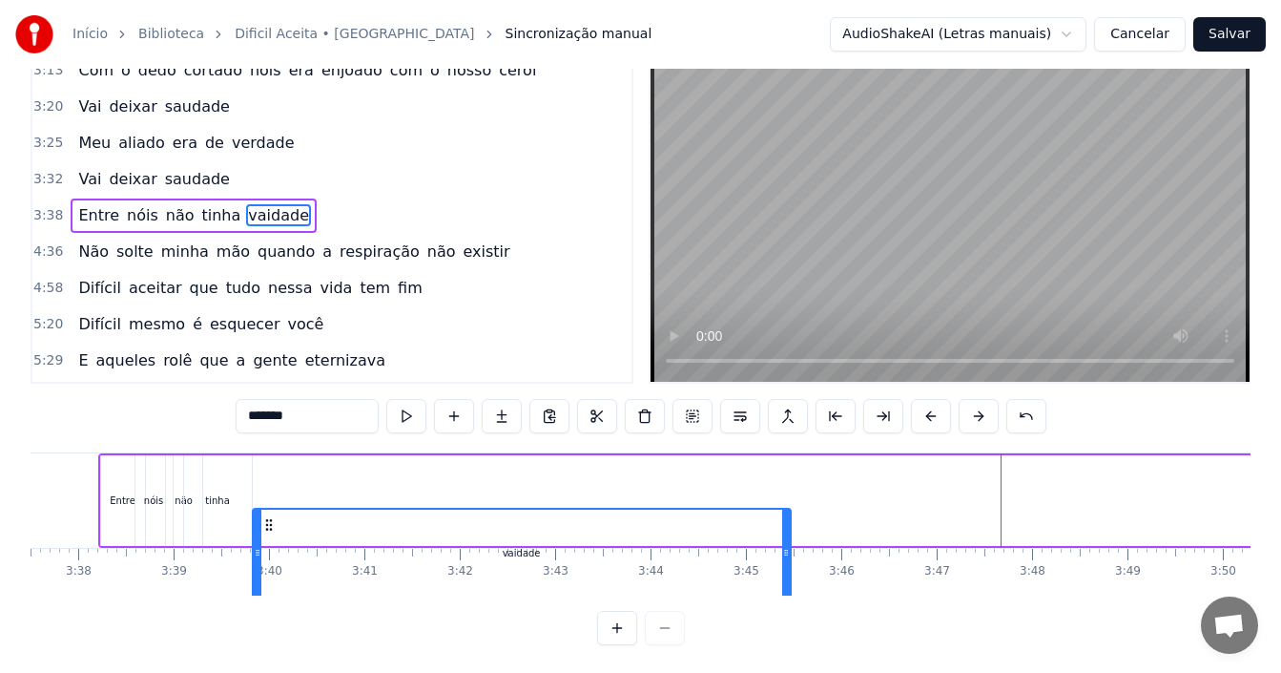
drag, startPoint x: 924, startPoint y: 520, endPoint x: 233, endPoint y: 511, distance: 691.6
click at [254, 513] on div "vaidade" at bounding box center [522, 552] width 536 height 87
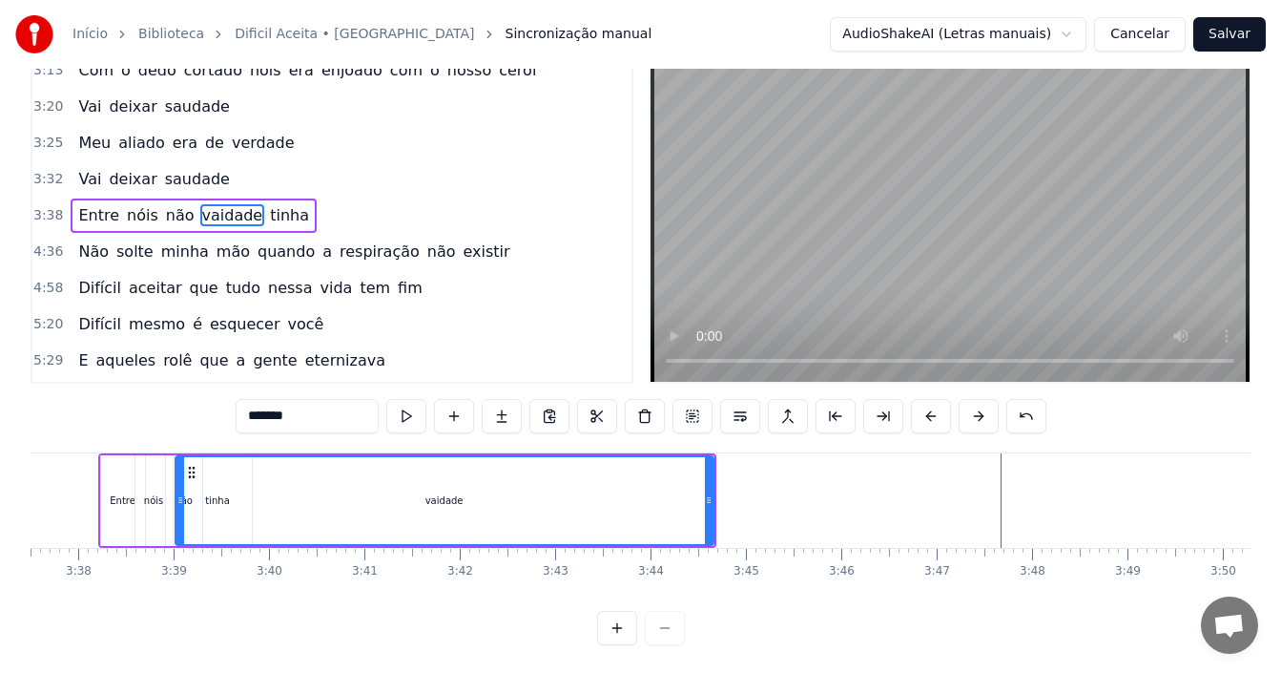
scroll to position [0, 20713]
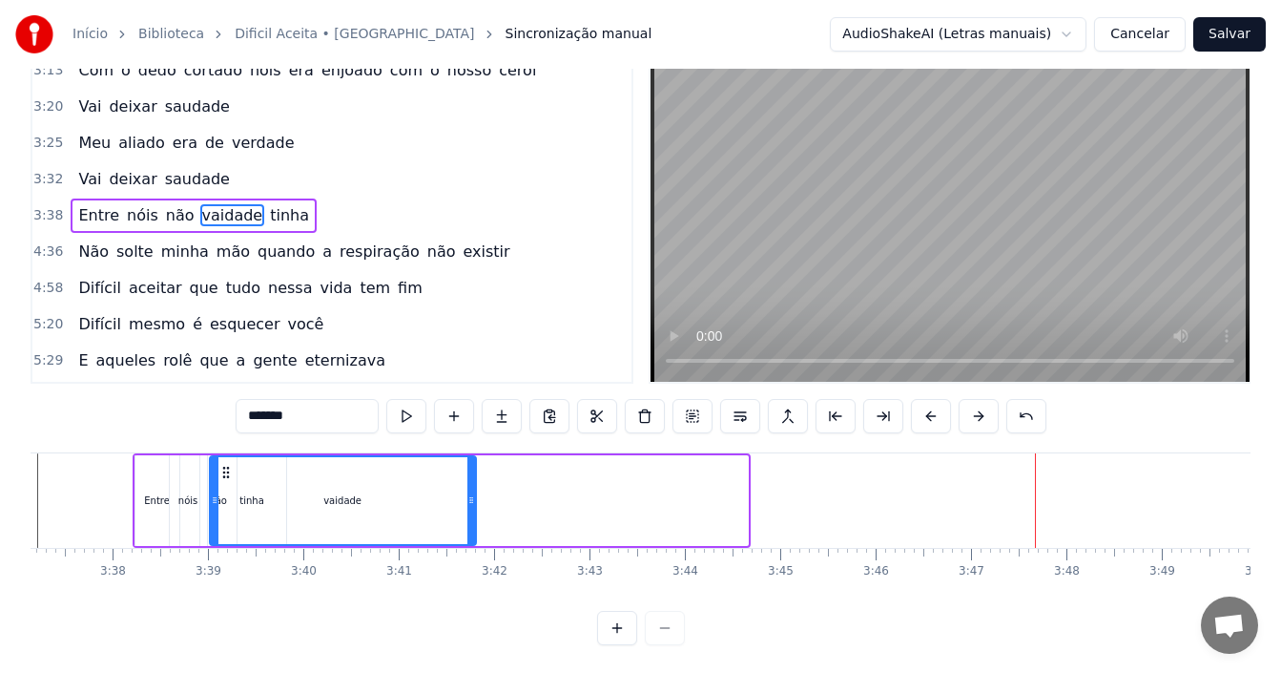
drag, startPoint x: 743, startPoint y: 495, endPoint x: 471, endPoint y: 507, distance: 272.2
click at [471, 507] on div at bounding box center [471, 500] width 8 height 87
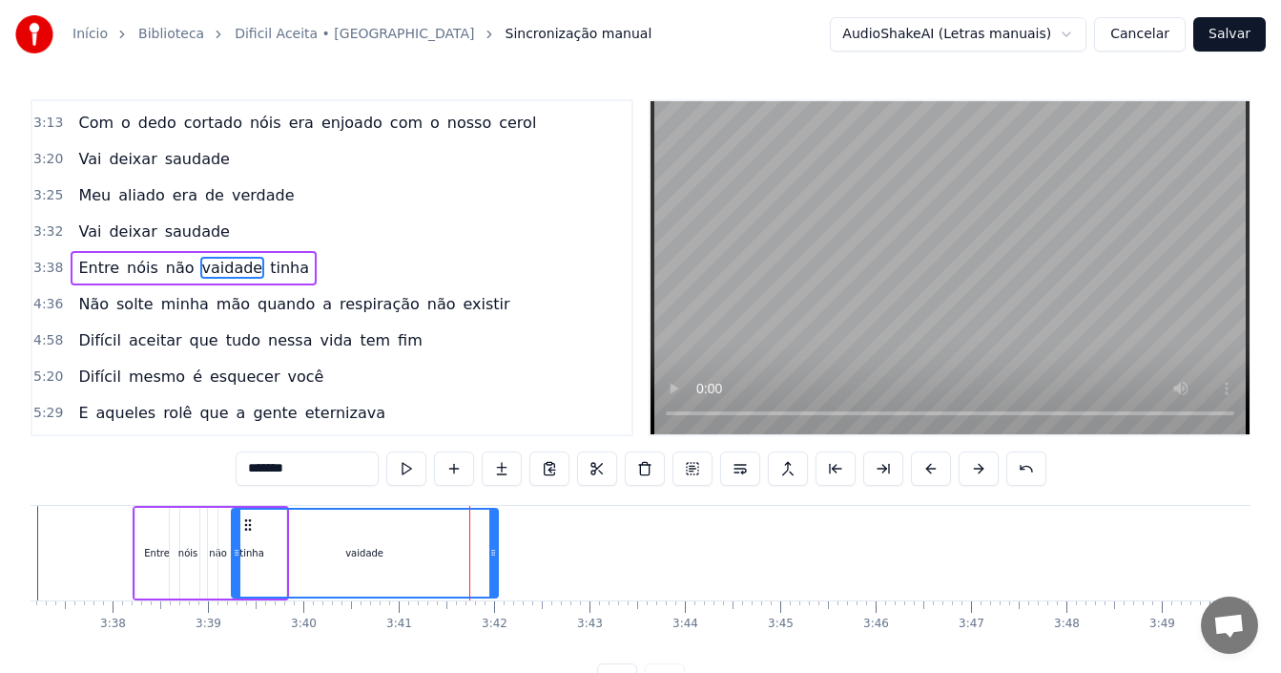
drag, startPoint x: 224, startPoint y: 522, endPoint x: 246, endPoint y: 521, distance: 22.0
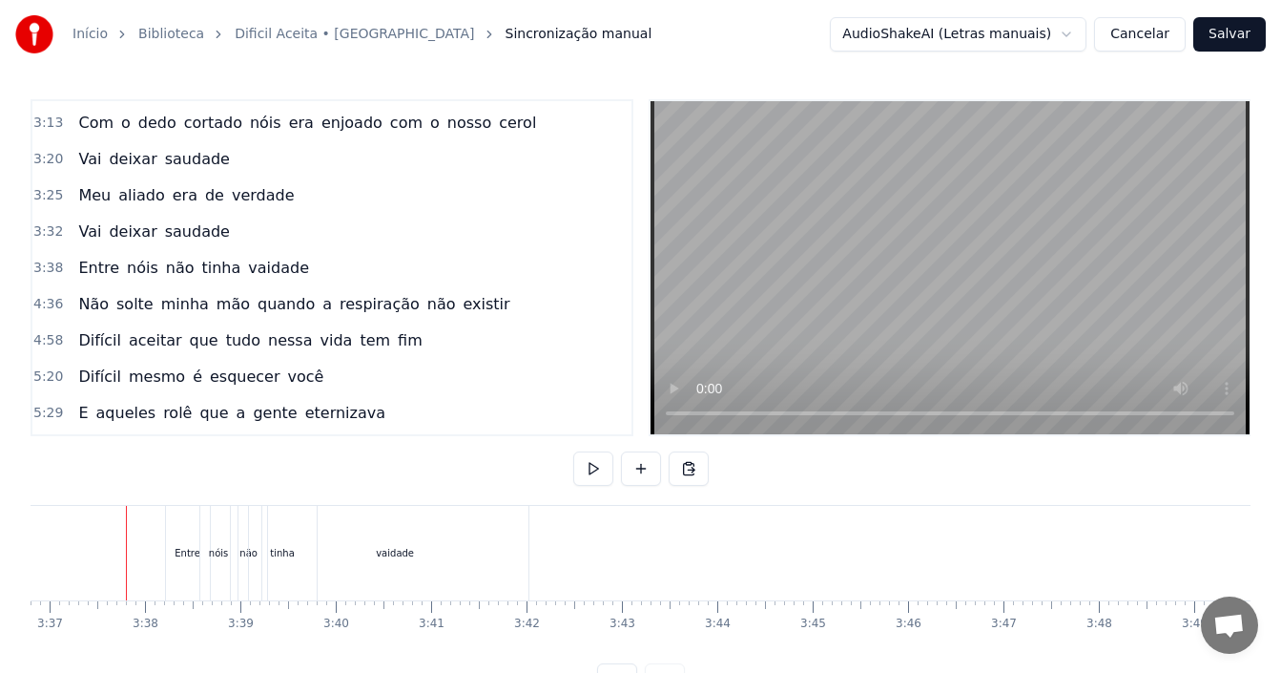
scroll to position [72, 0]
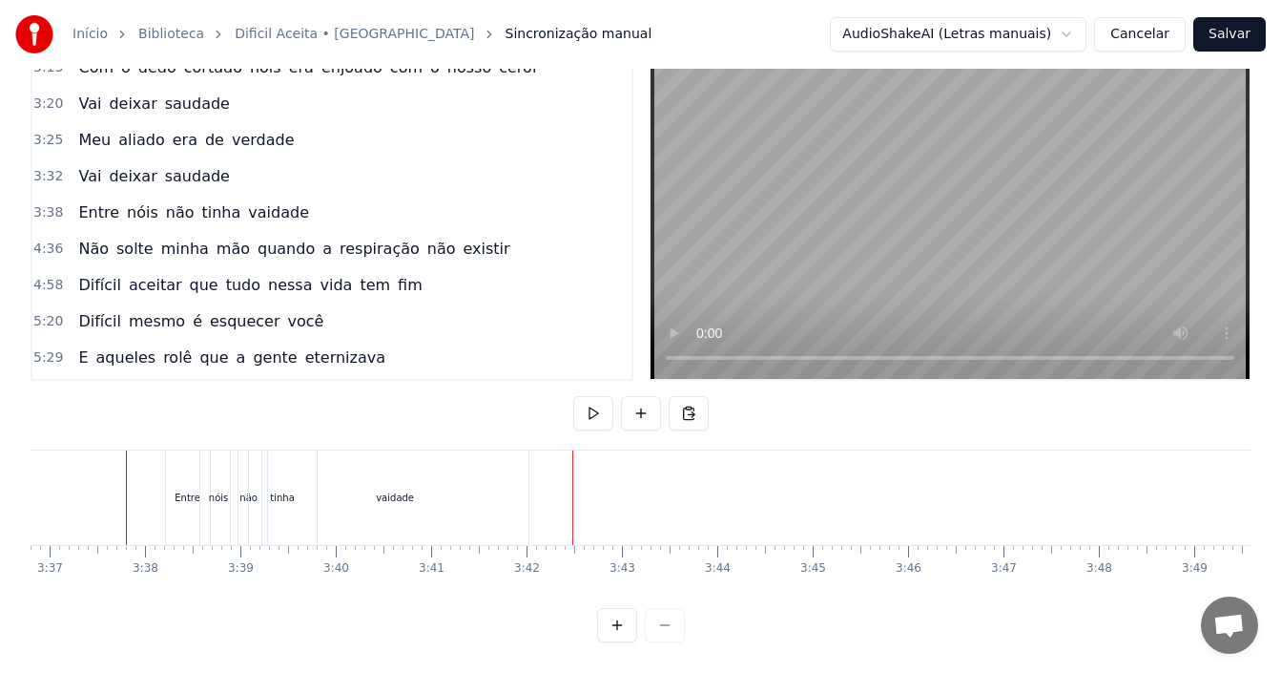
click at [413, 493] on div "vaidade" at bounding box center [395, 497] width 266 height 94
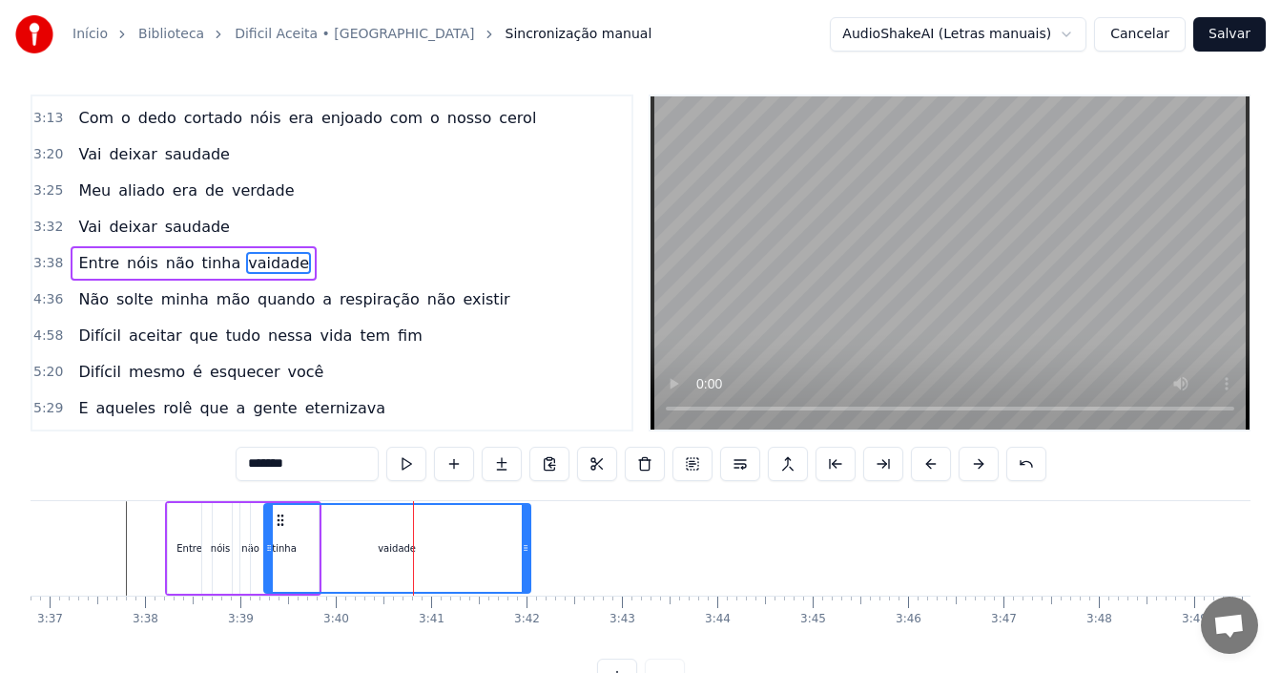
scroll to position [0, 0]
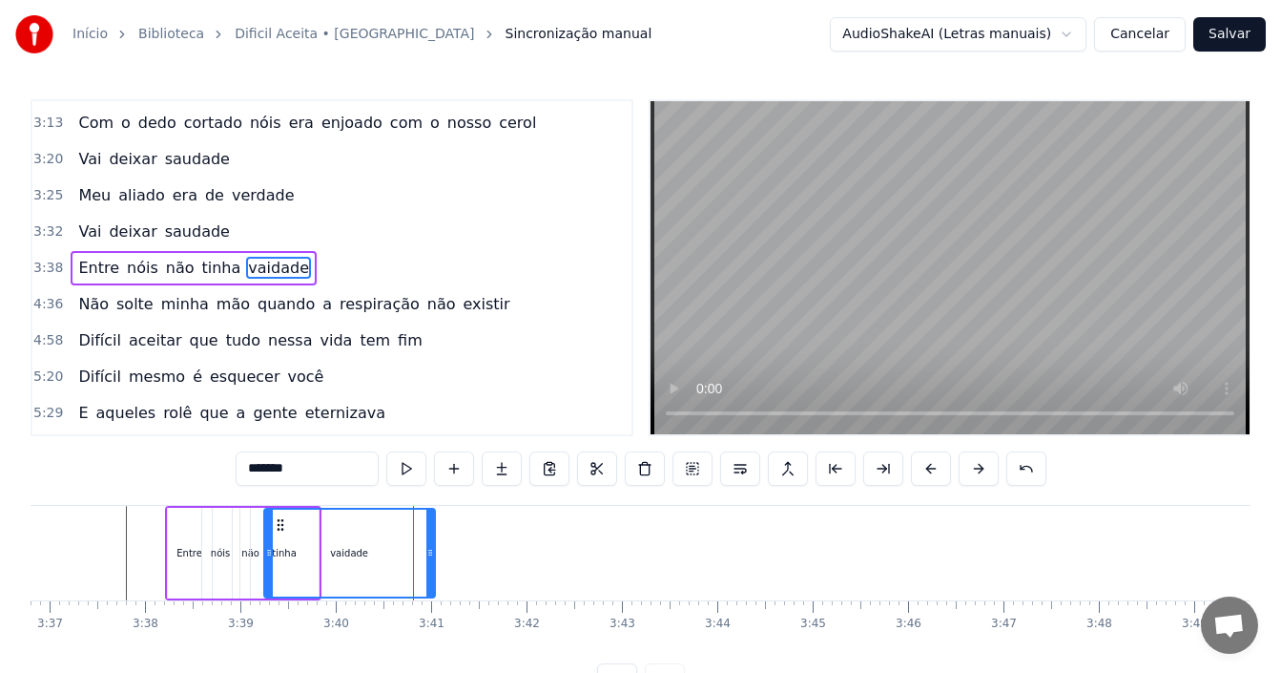
drag, startPoint x: 524, startPoint y: 549, endPoint x: 428, endPoint y: 558, distance: 95.9
click at [428, 558] on icon at bounding box center [430, 552] width 8 height 15
drag, startPoint x: 270, startPoint y: 529, endPoint x: 314, endPoint y: 529, distance: 43.9
click at [314, 529] on div at bounding box center [312, 552] width 8 height 87
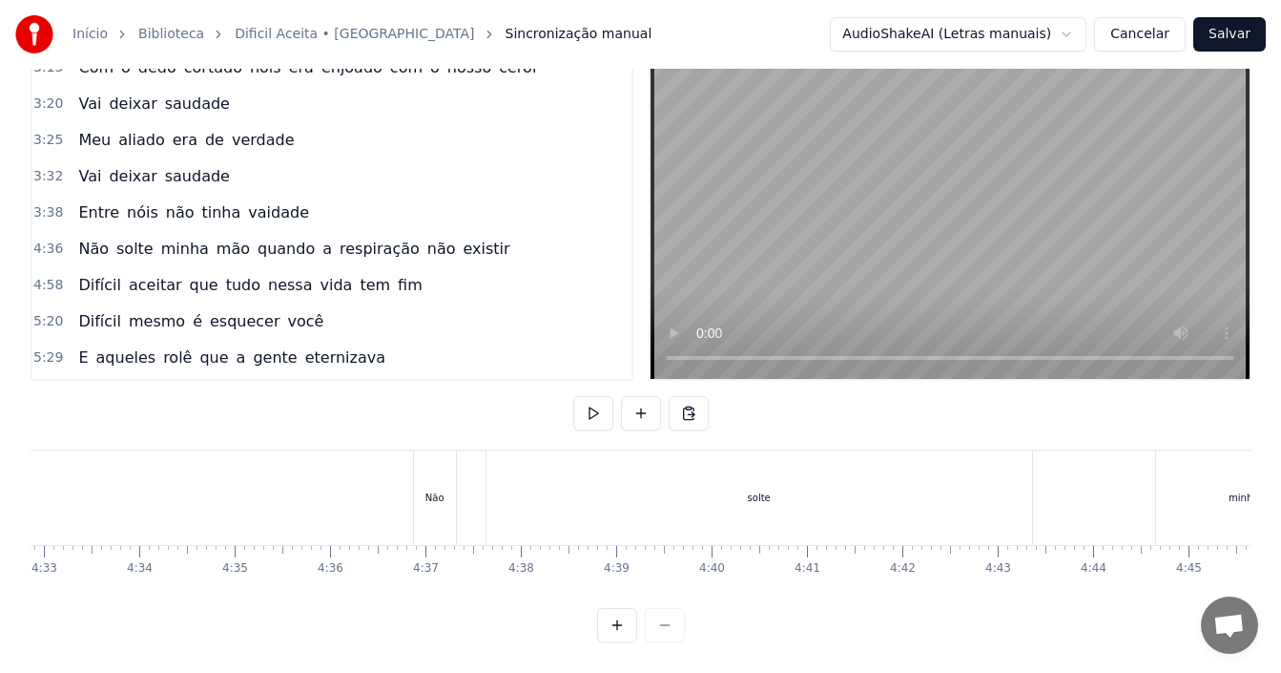
scroll to position [0, 26198]
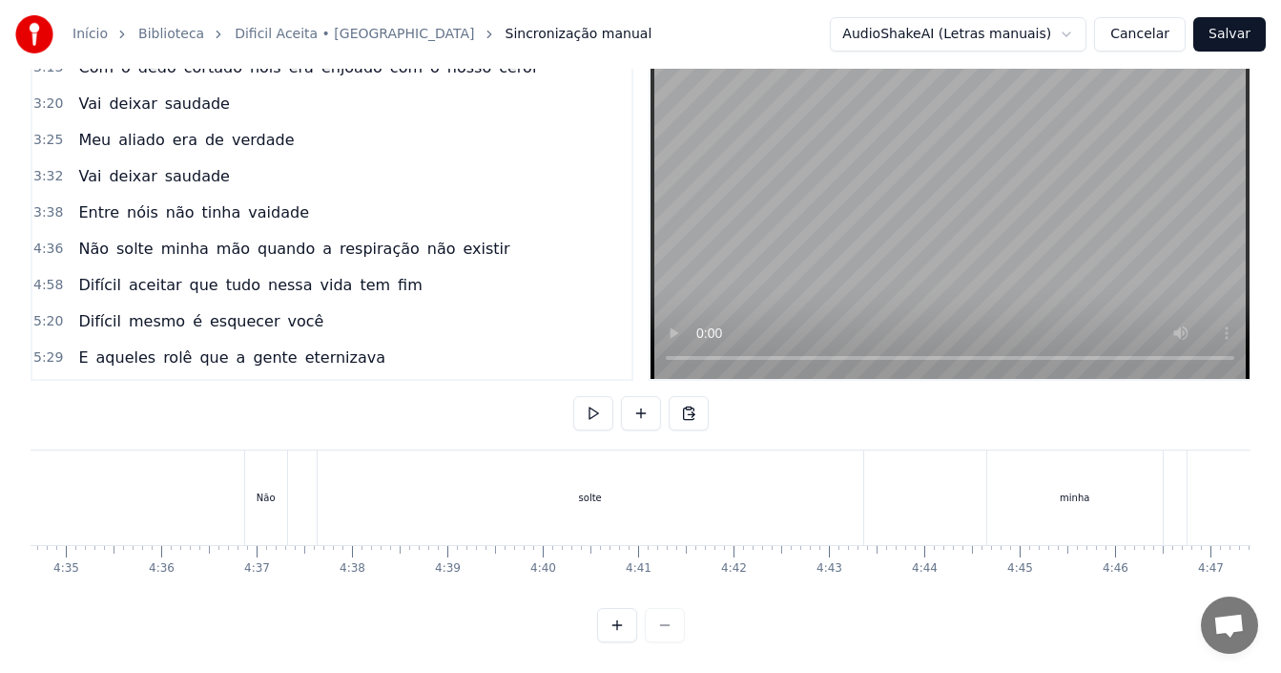
click at [251, 477] on div "Não" at bounding box center [266, 497] width 42 height 94
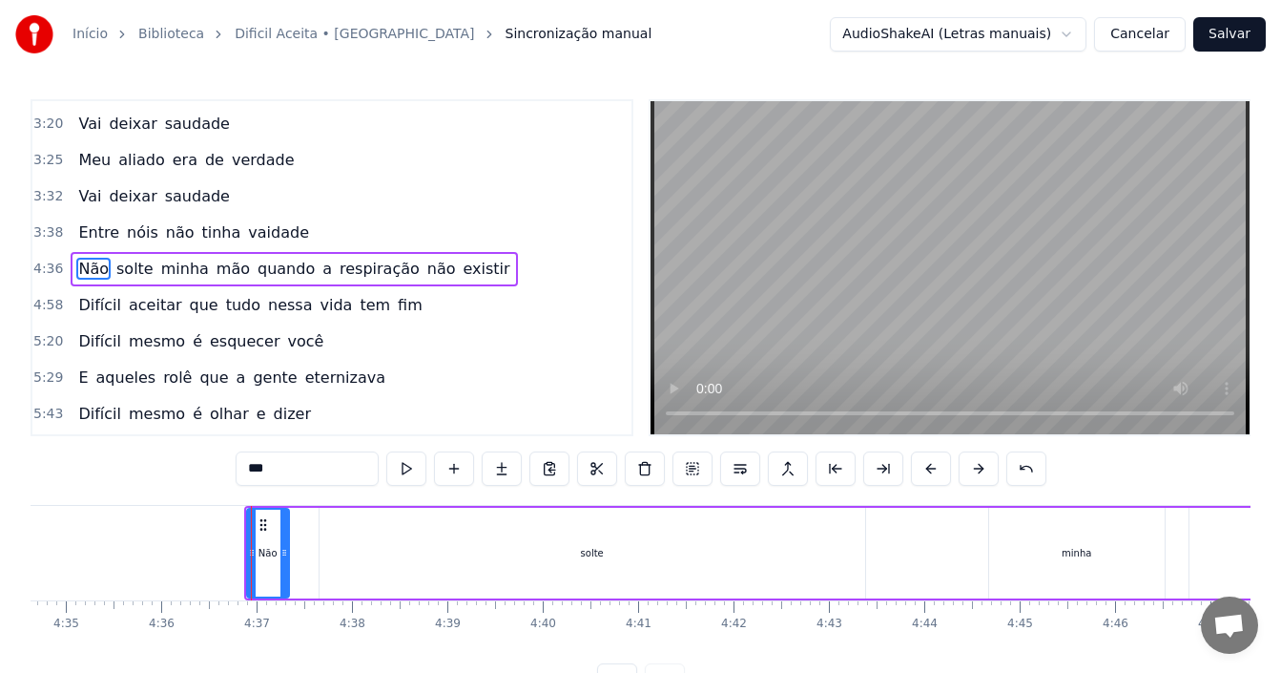
scroll to position [1446, 0]
click at [489, 270] on div "4:36 Não solte minha mão quando a respiração não existir" at bounding box center [331, 268] width 599 height 36
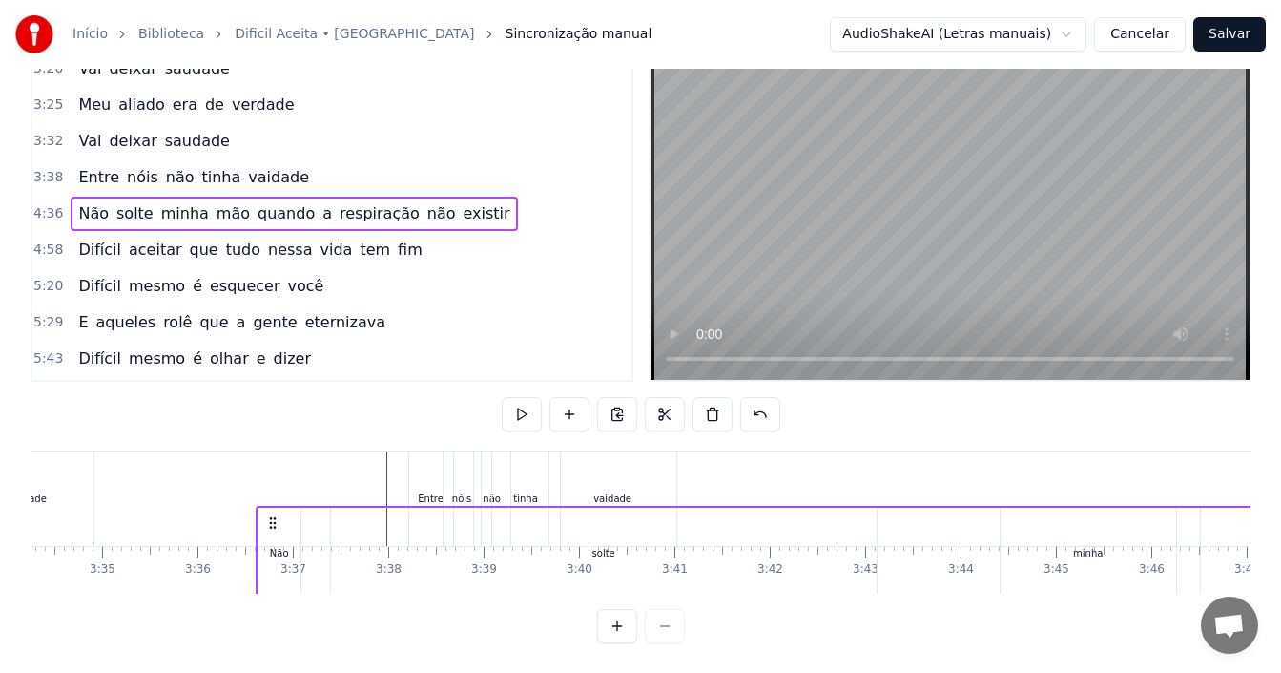
scroll to position [0, 20421]
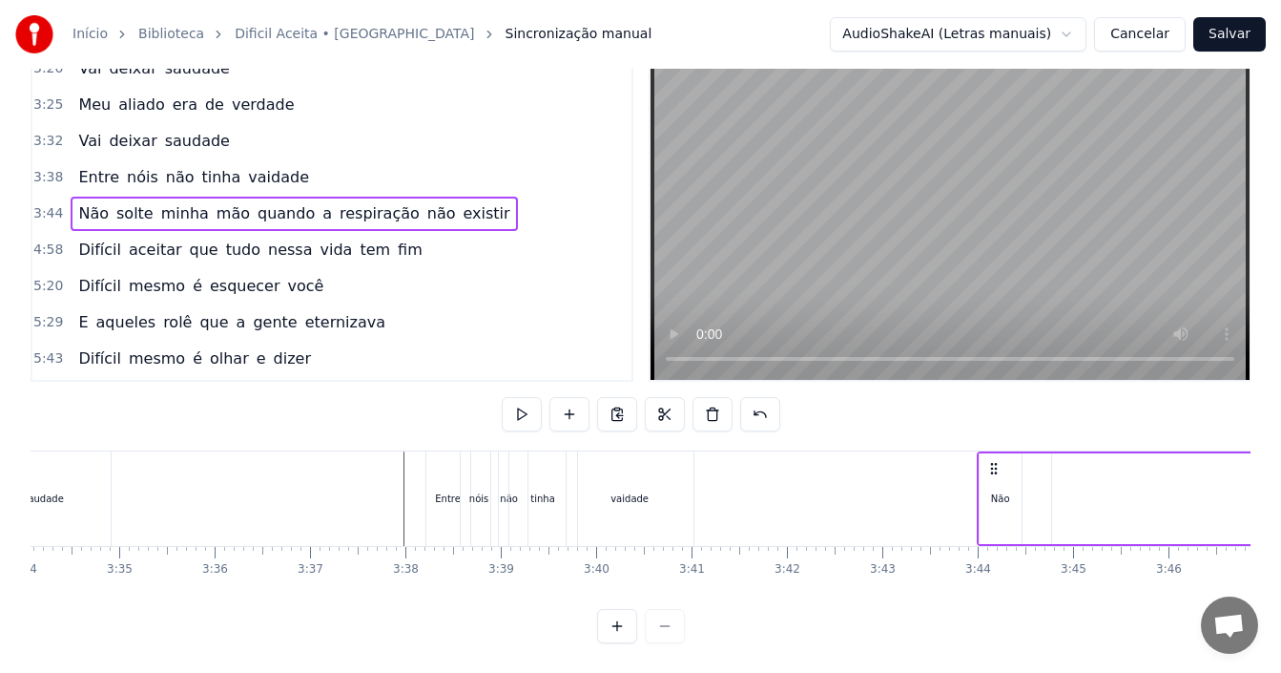
drag, startPoint x: 1014, startPoint y: 468, endPoint x: 995, endPoint y: 471, distance: 19.3
click at [995, 471] on icon at bounding box center [993, 468] width 15 height 15
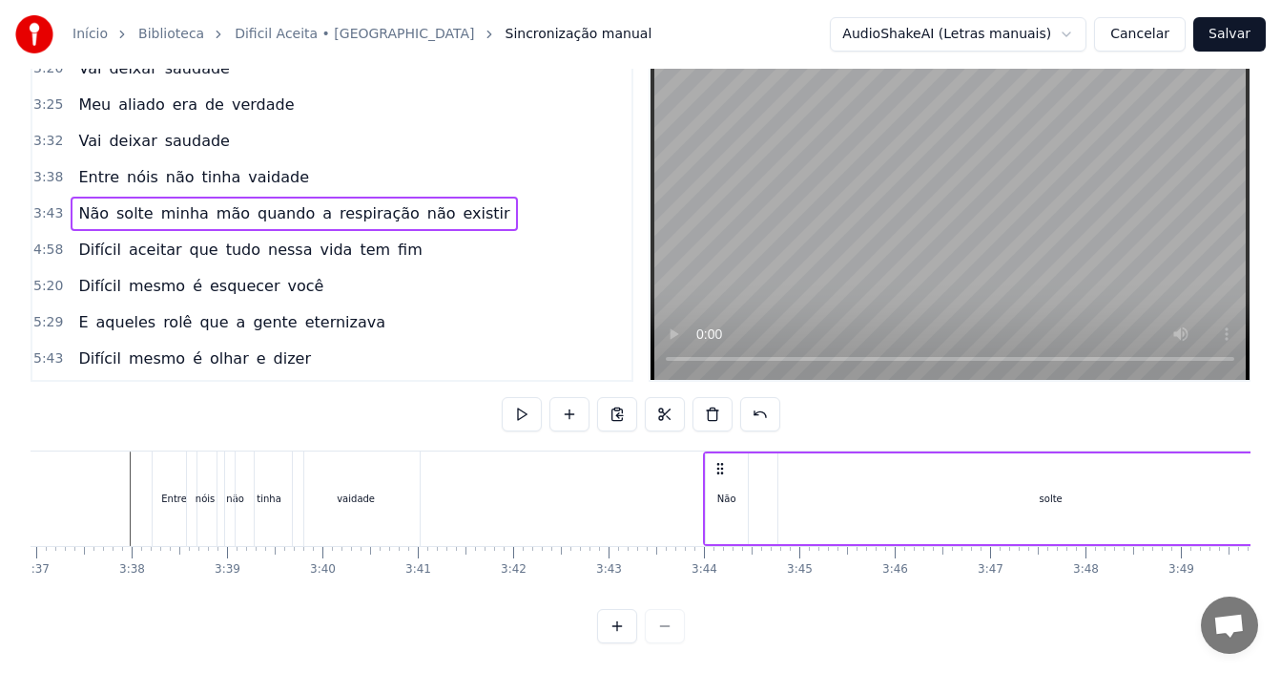
scroll to position [0, 20722]
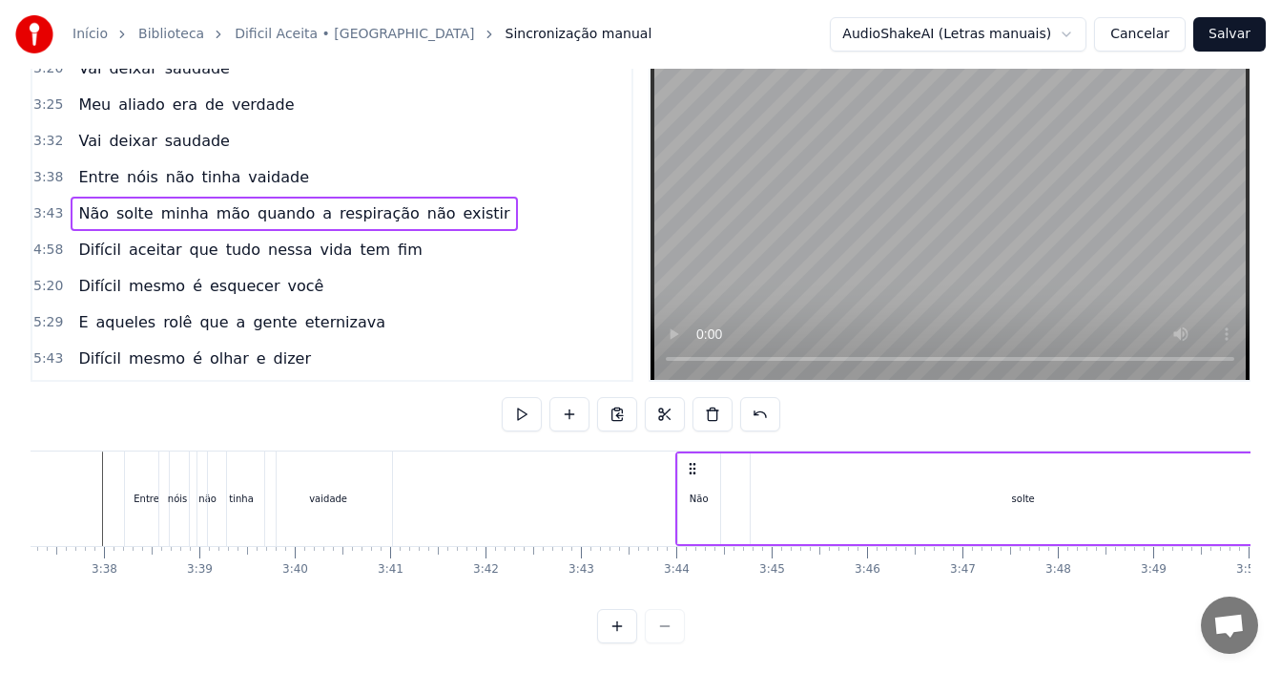
click at [1012, 496] on div "solte" at bounding box center [1024, 498] width 546 height 91
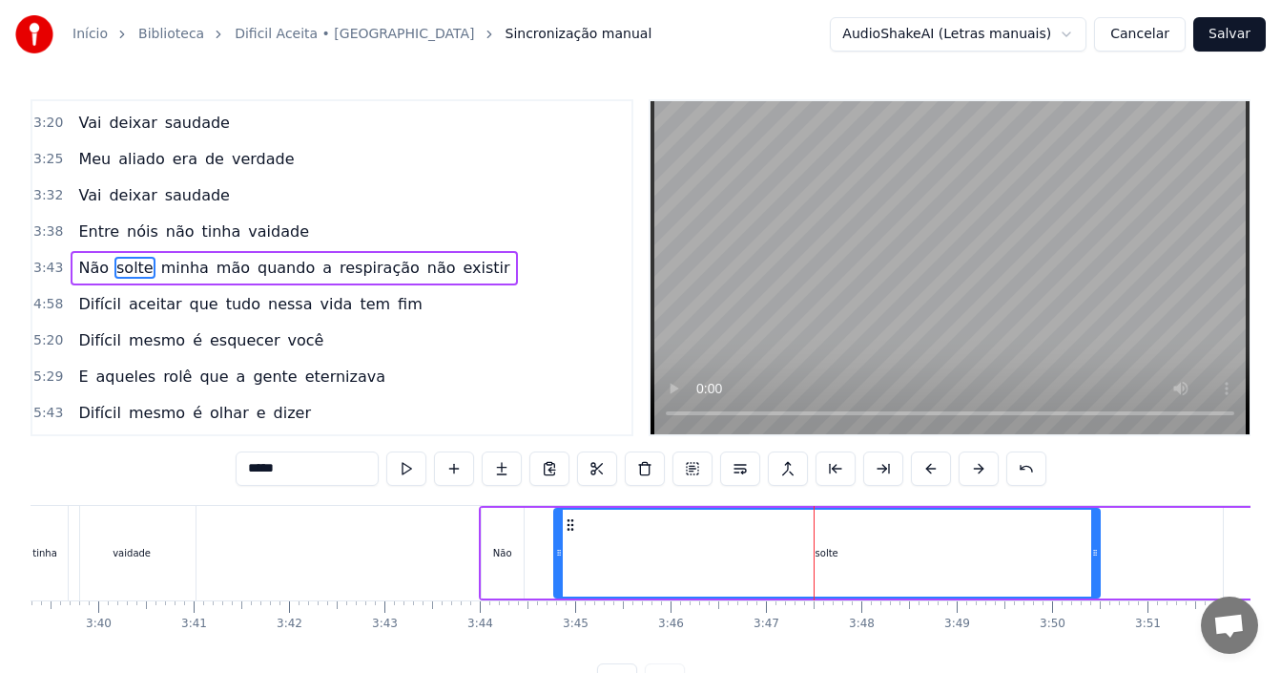
scroll to position [0, 20946]
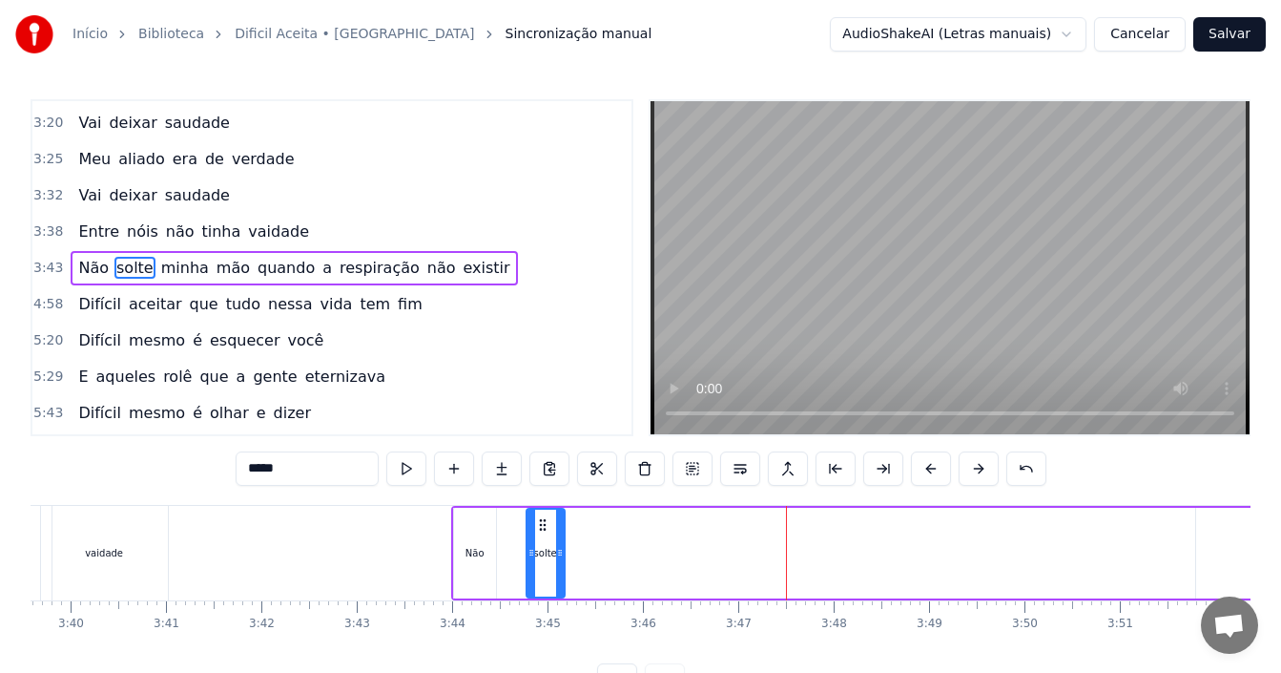
drag, startPoint x: 1067, startPoint y: 546, endPoint x: 560, endPoint y: 561, distance: 507.7
click at [560, 561] on div at bounding box center [560, 552] width 8 height 87
drag, startPoint x: 540, startPoint y: 524, endPoint x: 505, endPoint y: 524, distance: 35.3
click at [505, 524] on circle at bounding box center [505, 524] width 1 height 1
click at [285, 467] on input "*****" at bounding box center [307, 468] width 143 height 34
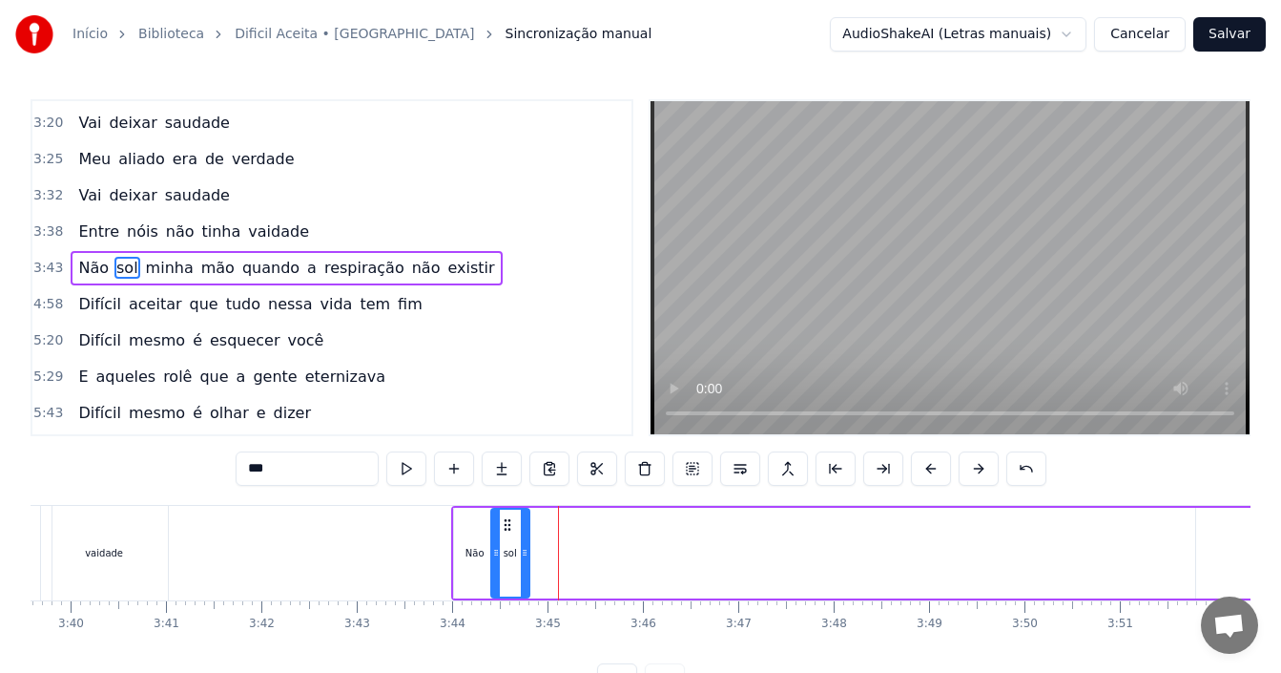
click at [289, 467] on input "***" at bounding box center [307, 468] width 143 height 34
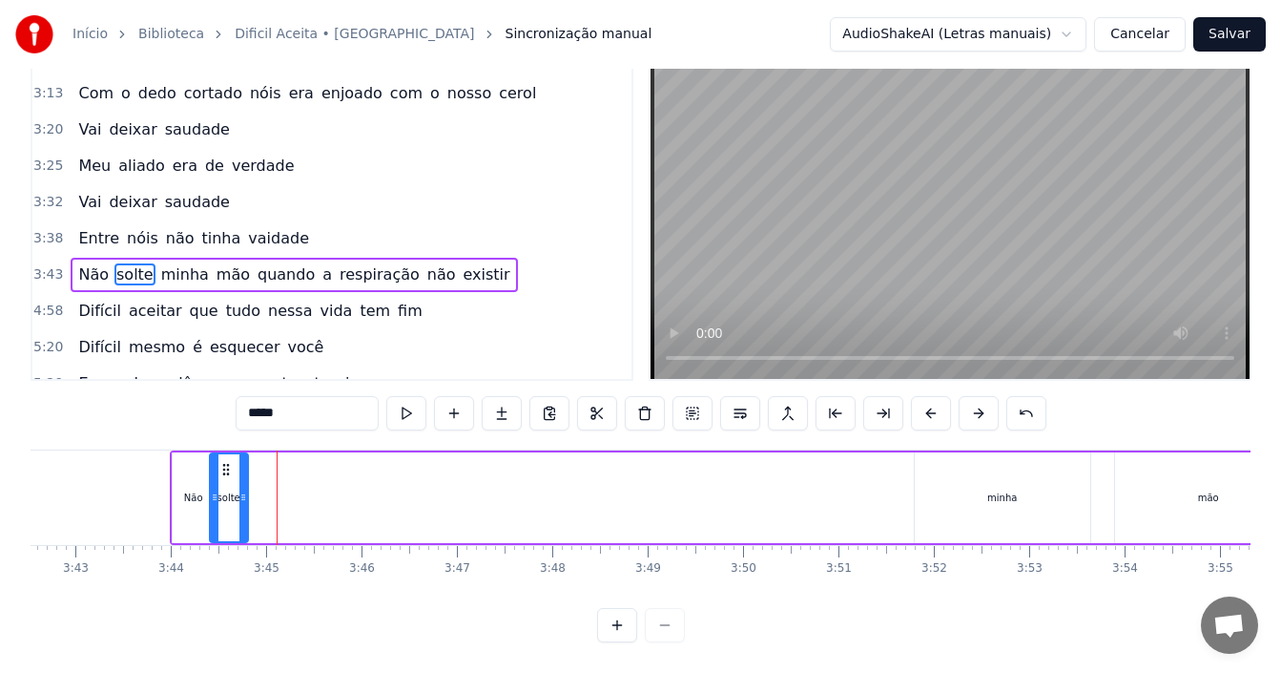
scroll to position [0, 21284]
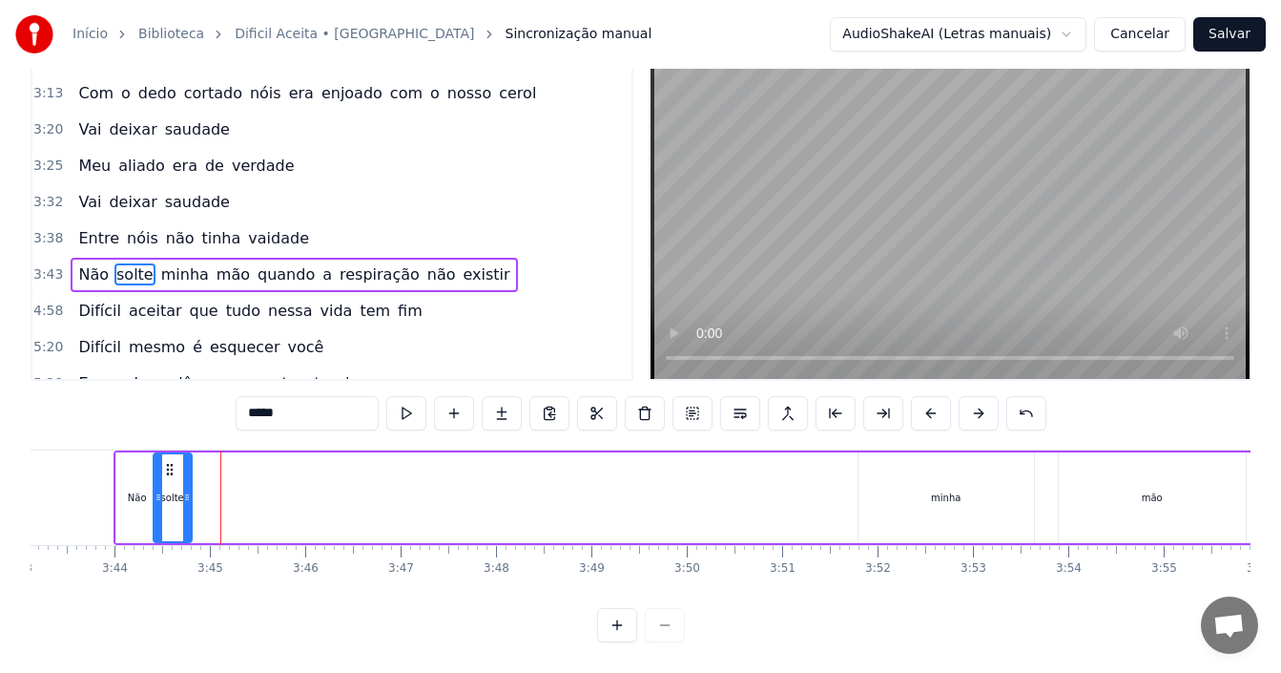
click at [921, 488] on div "minha" at bounding box center [947, 497] width 176 height 91
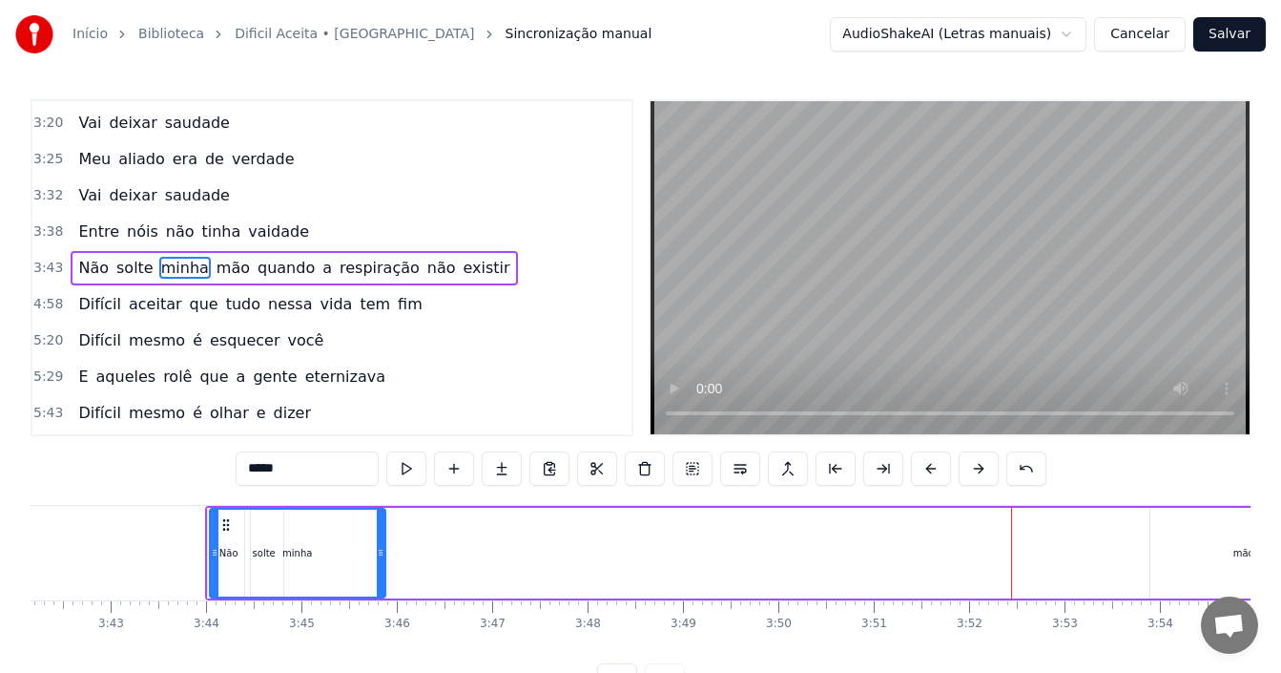
scroll to position [0, 21169]
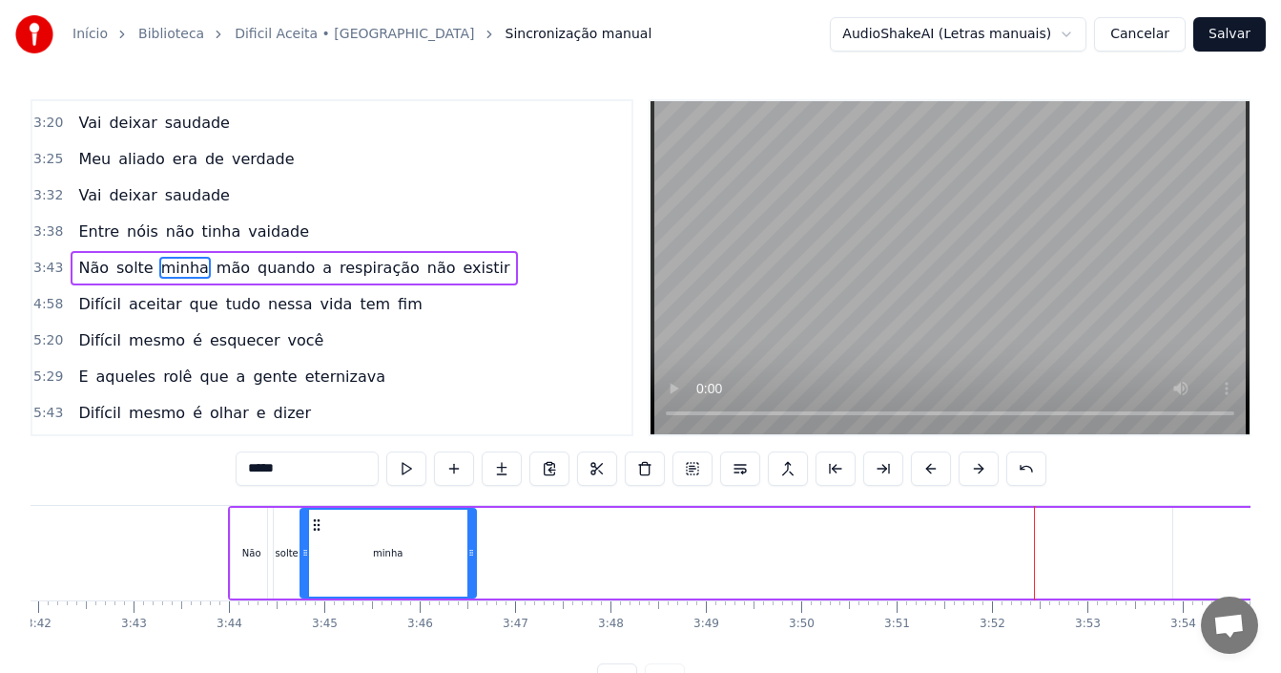
drag, startPoint x: 875, startPoint y: 525, endPoint x: 317, endPoint y: 536, distance: 558.2
click at [317, 536] on div "minha" at bounding box center [388, 552] width 174 height 87
drag, startPoint x: 471, startPoint y: 557, endPoint x: 343, endPoint y: 575, distance: 129.1
click at [343, 575] on div at bounding box center [344, 552] width 8 height 87
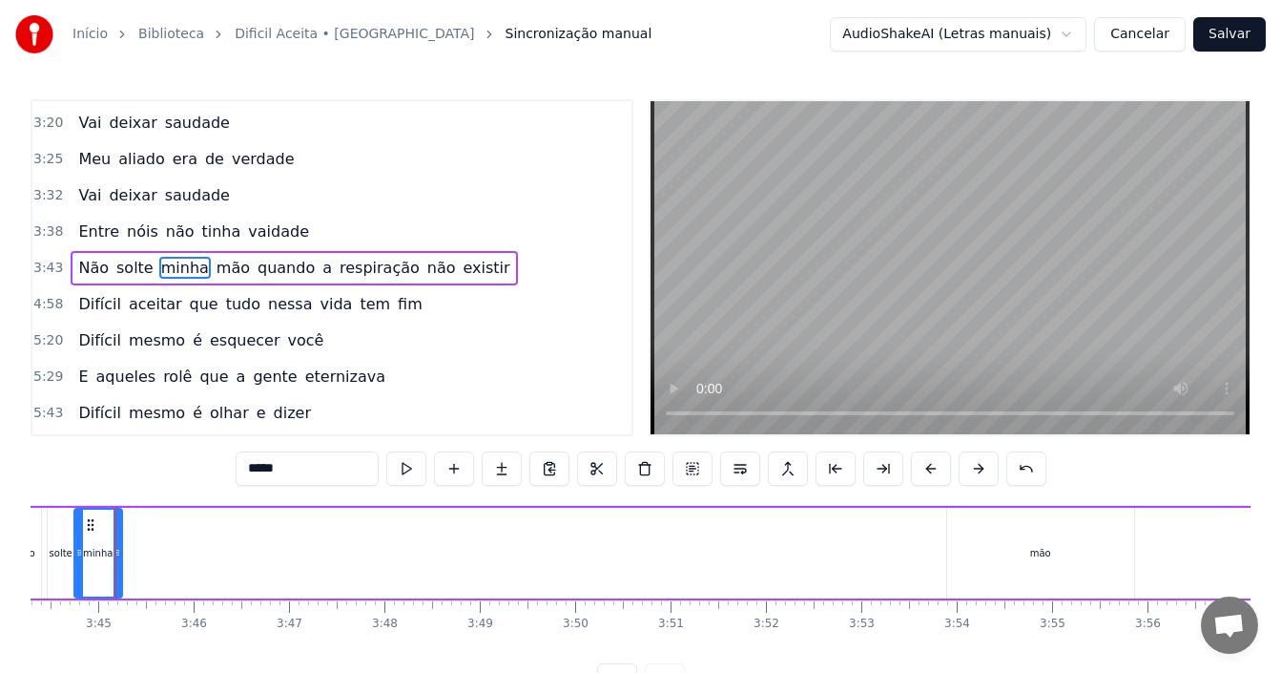
scroll to position [0, 21424]
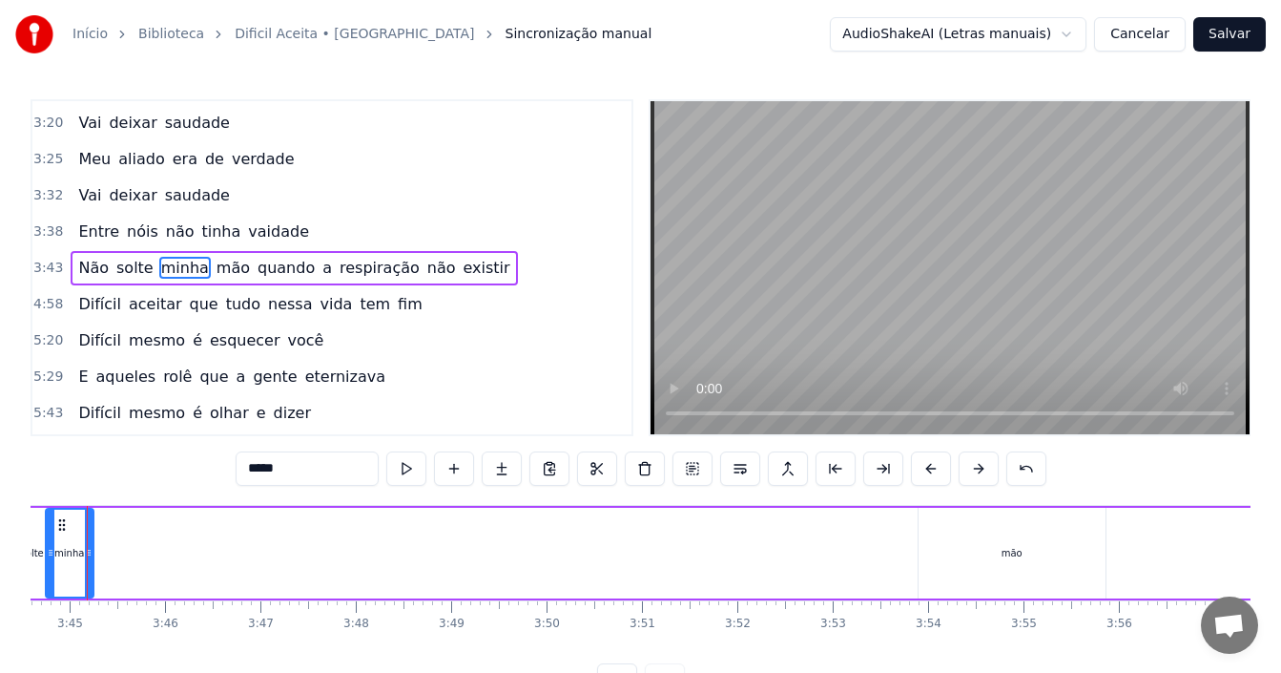
click at [999, 541] on div "mão" at bounding box center [1012, 552] width 187 height 91
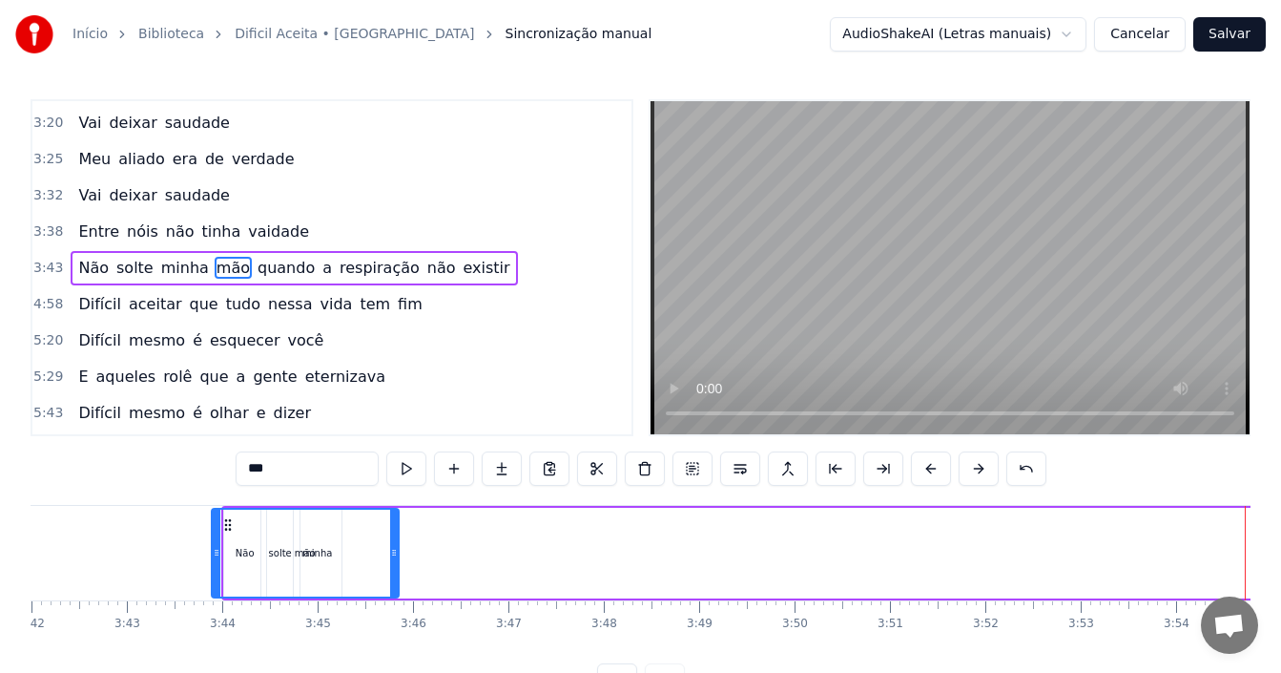
scroll to position [0, 21162]
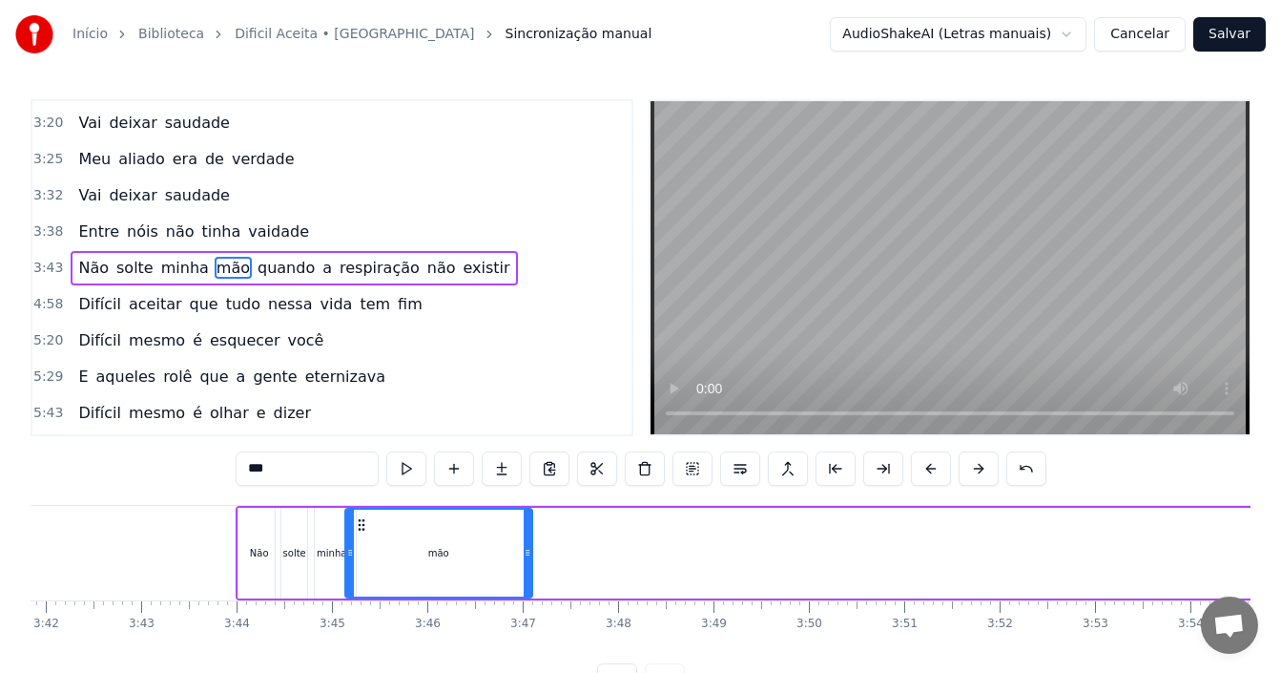
drag, startPoint x: 931, startPoint y: 525, endPoint x: 358, endPoint y: 543, distance: 573.6
click at [358, 543] on div "mão" at bounding box center [438, 552] width 185 height 87
drag, startPoint x: 523, startPoint y: 554, endPoint x: 386, endPoint y: 572, distance: 137.6
click at [387, 572] on div at bounding box center [391, 552] width 8 height 87
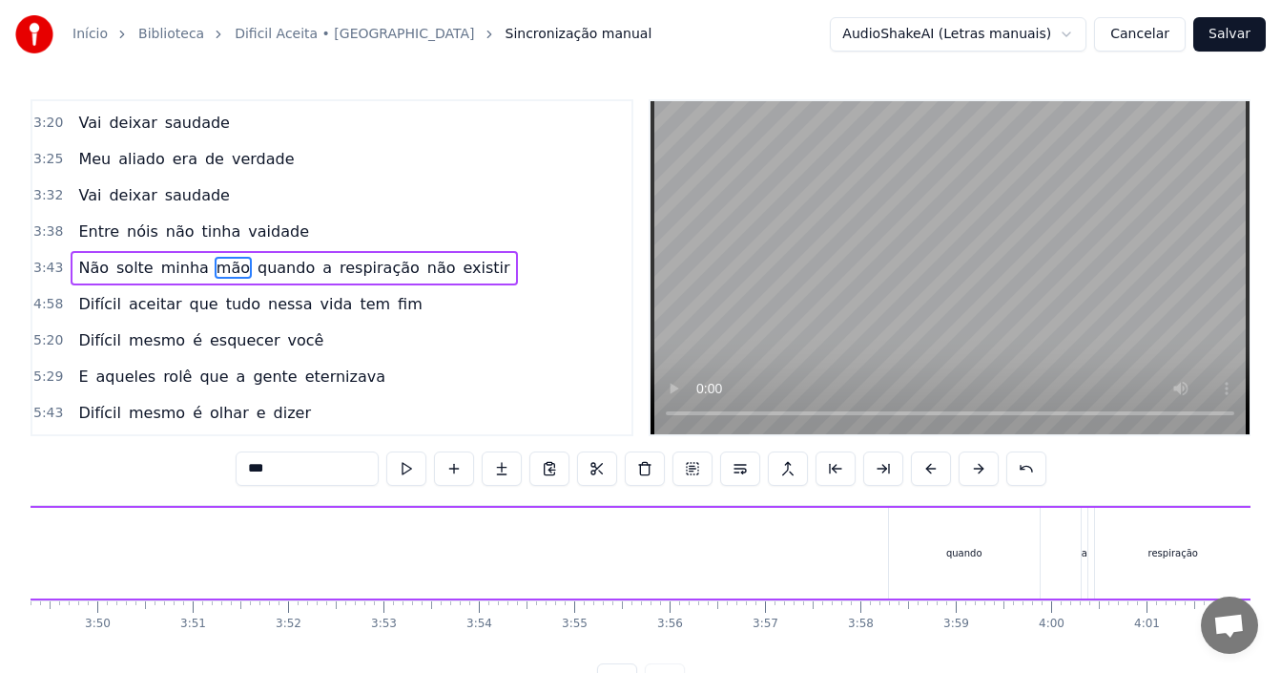
scroll to position [0, 21901]
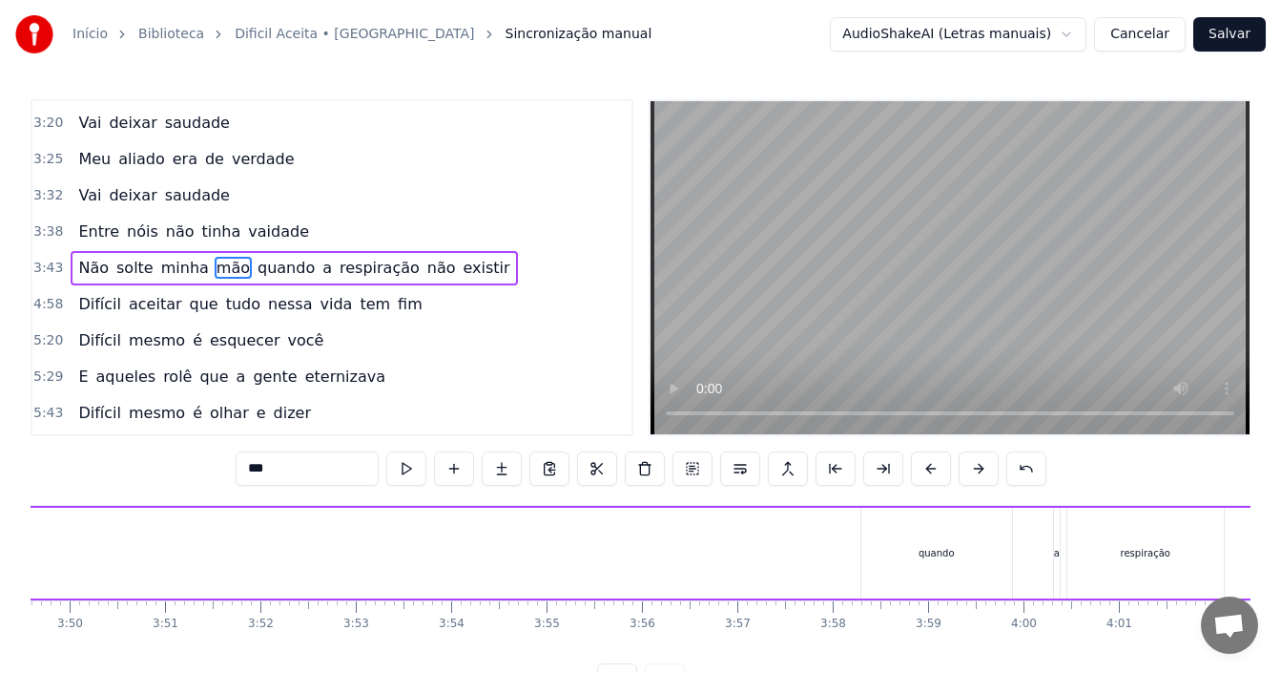
click at [942, 555] on div "quando" at bounding box center [937, 553] width 36 height 14
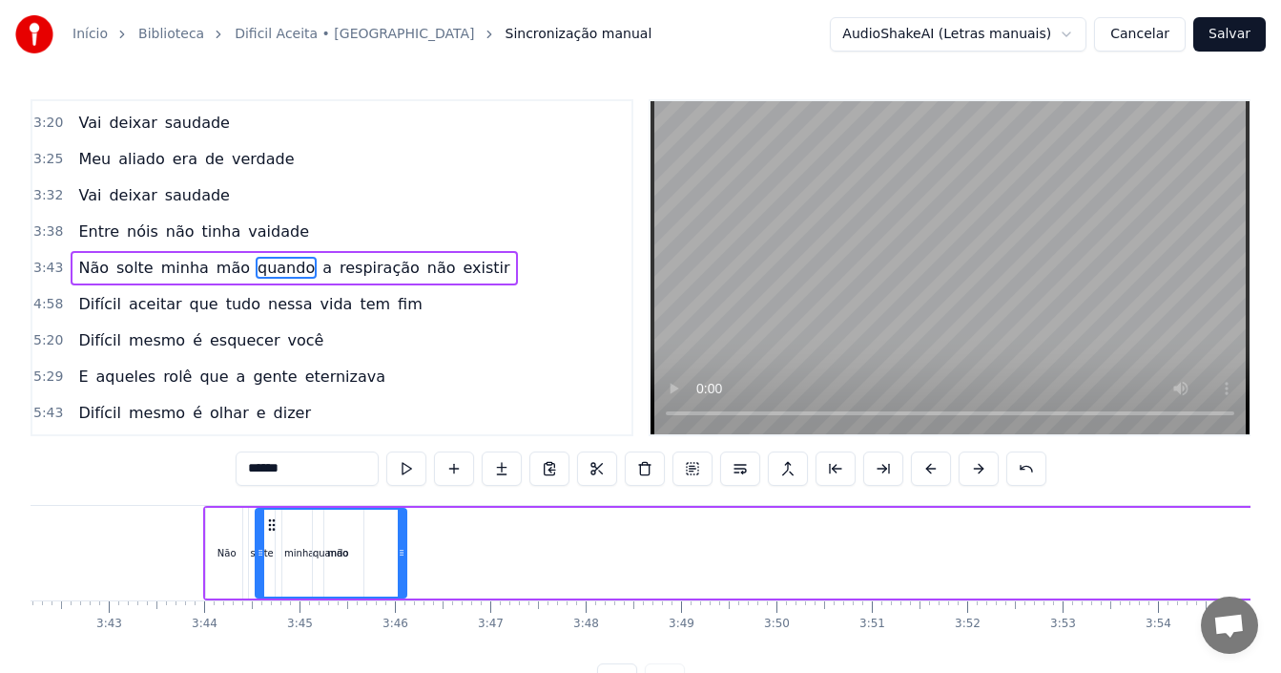
scroll to position [0, 21182]
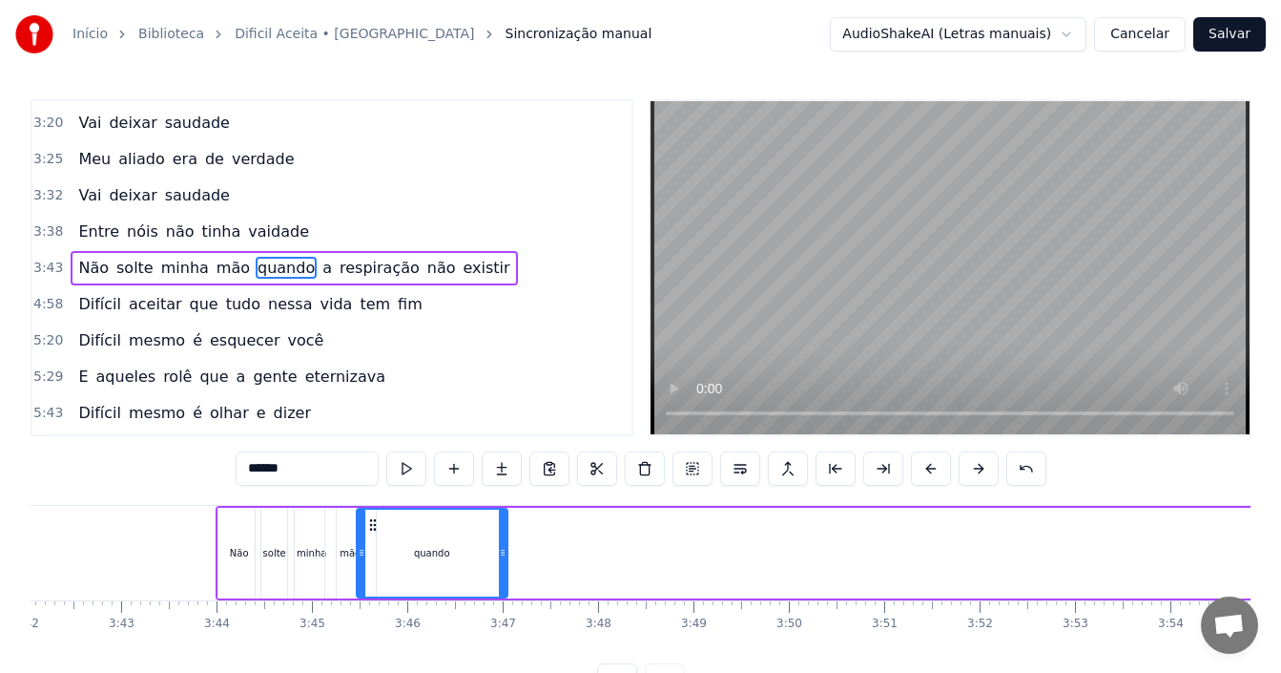
drag, startPoint x: 877, startPoint y: 525, endPoint x: 372, endPoint y: 539, distance: 504.8
click at [372, 539] on div "quando" at bounding box center [432, 552] width 149 height 87
drag, startPoint x: 500, startPoint y: 550, endPoint x: 404, endPoint y: 558, distance: 95.7
click at [407, 558] on icon at bounding box center [411, 552] width 8 height 15
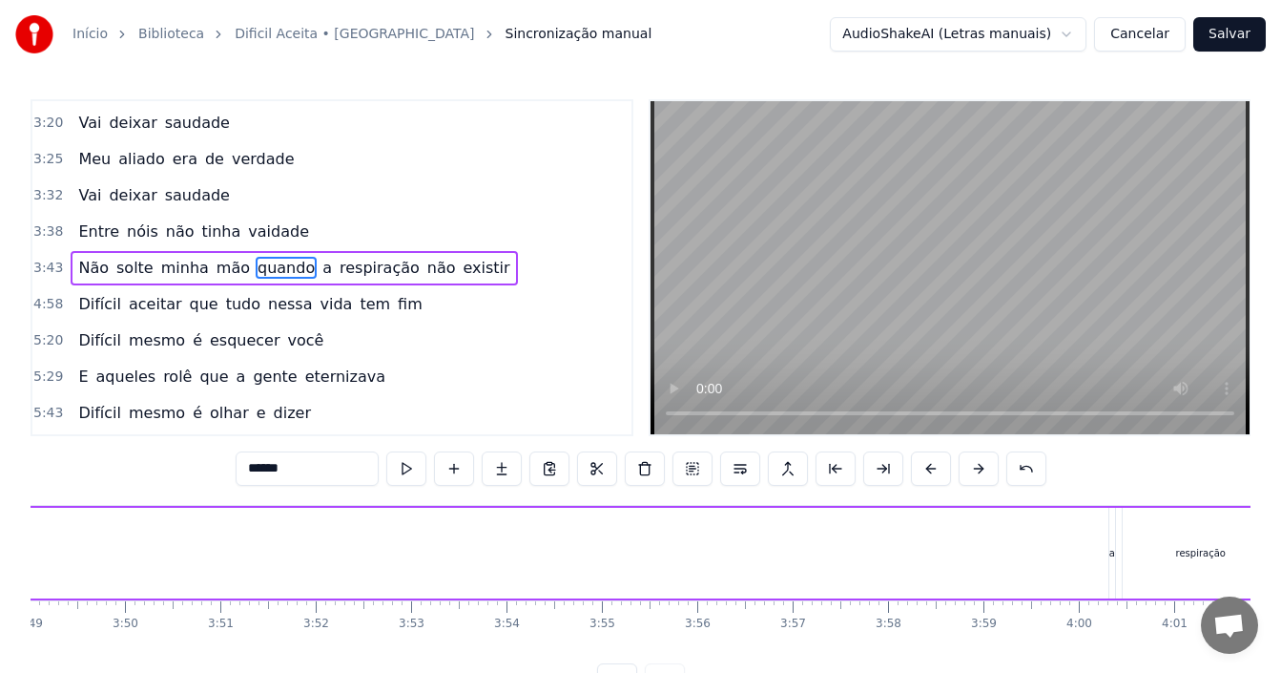
scroll to position [0, 21957]
click at [1003, 549] on div "a" at bounding box center [1001, 553] width 6 height 14
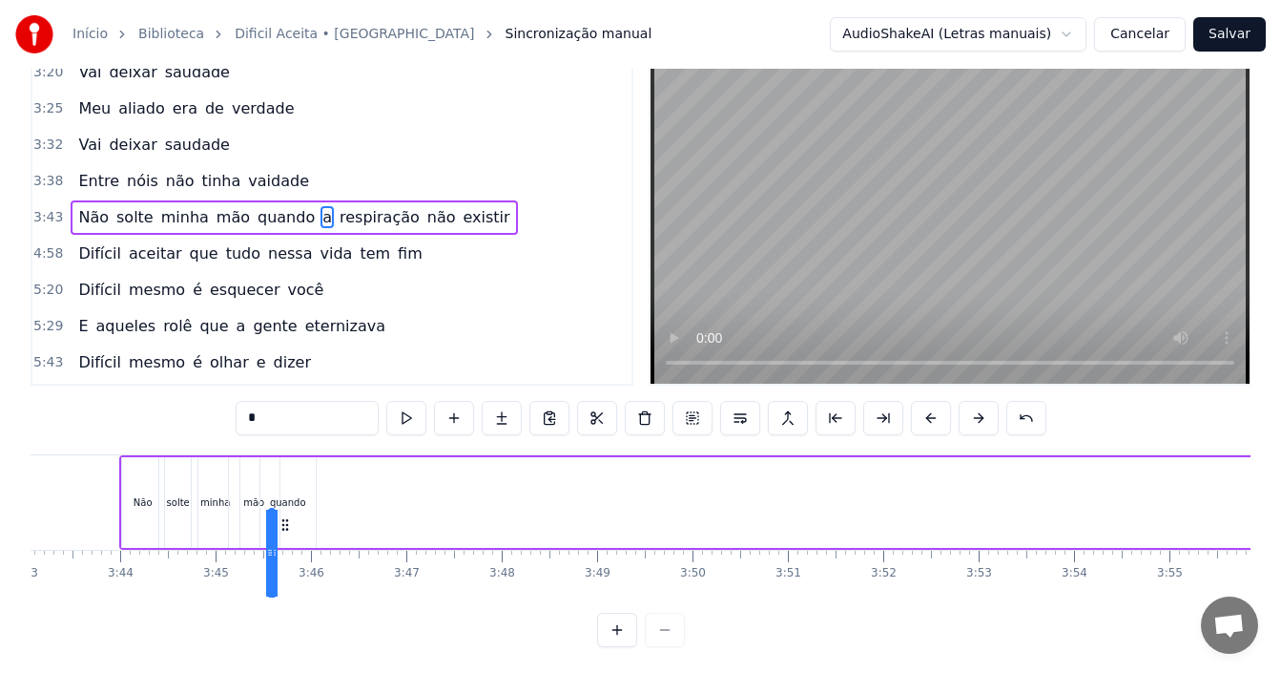
scroll to position [0, 21273]
drag, startPoint x: 1012, startPoint y: 523, endPoint x: 340, endPoint y: 541, distance: 672.8
click at [340, 541] on div "Não solte minha mão quando a respiração não existir" at bounding box center [1111, 502] width 1975 height 94
click at [337, 474] on icon at bounding box center [333, 473] width 15 height 15
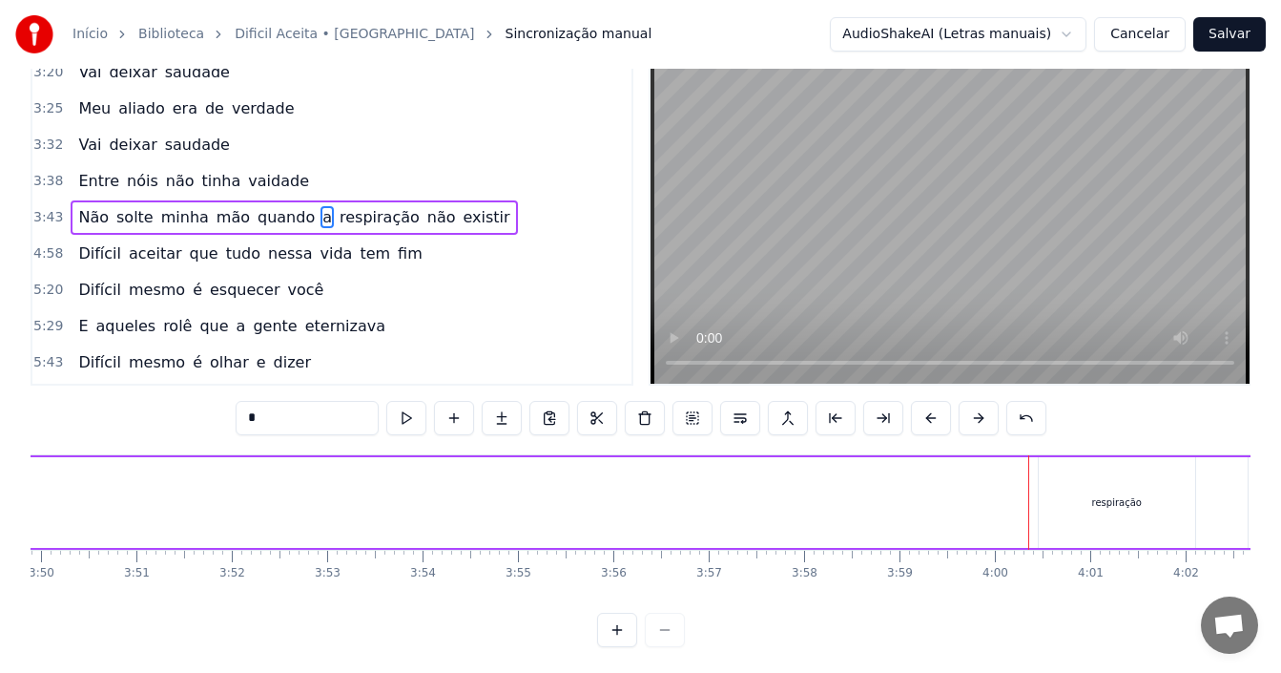
scroll to position [0, 21957]
click at [1059, 510] on div "respiração" at bounding box center [1089, 502] width 156 height 91
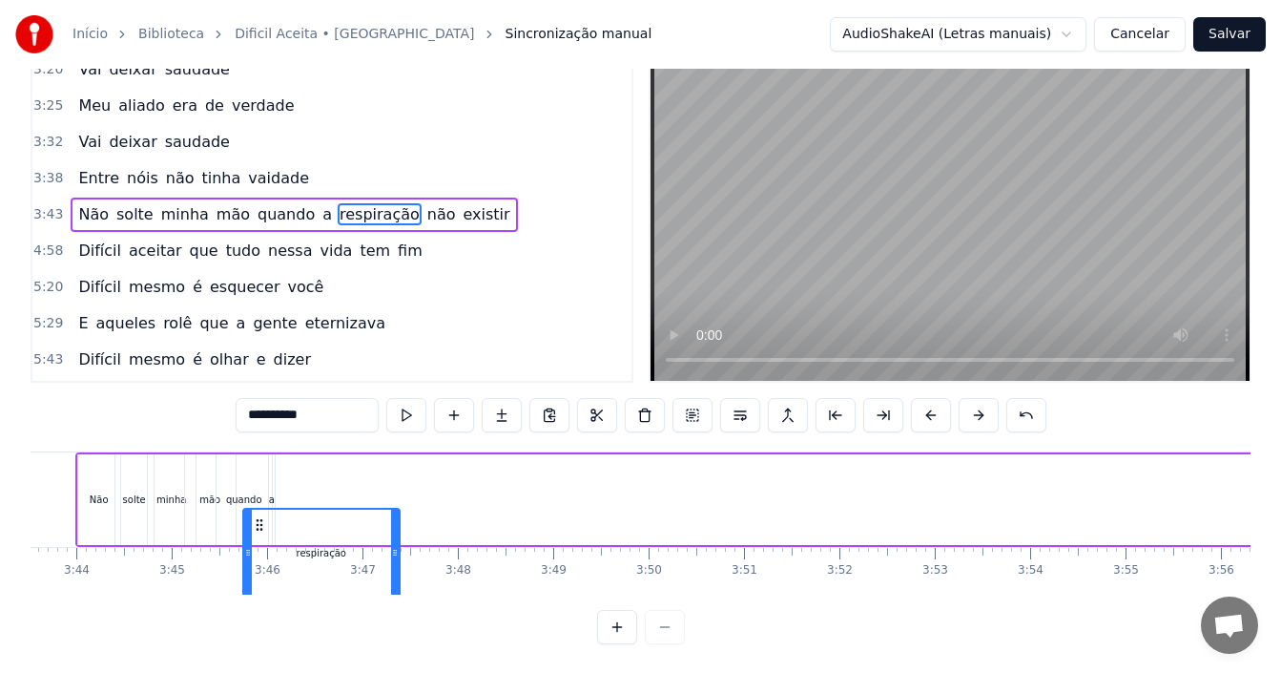
scroll to position [0, 21310]
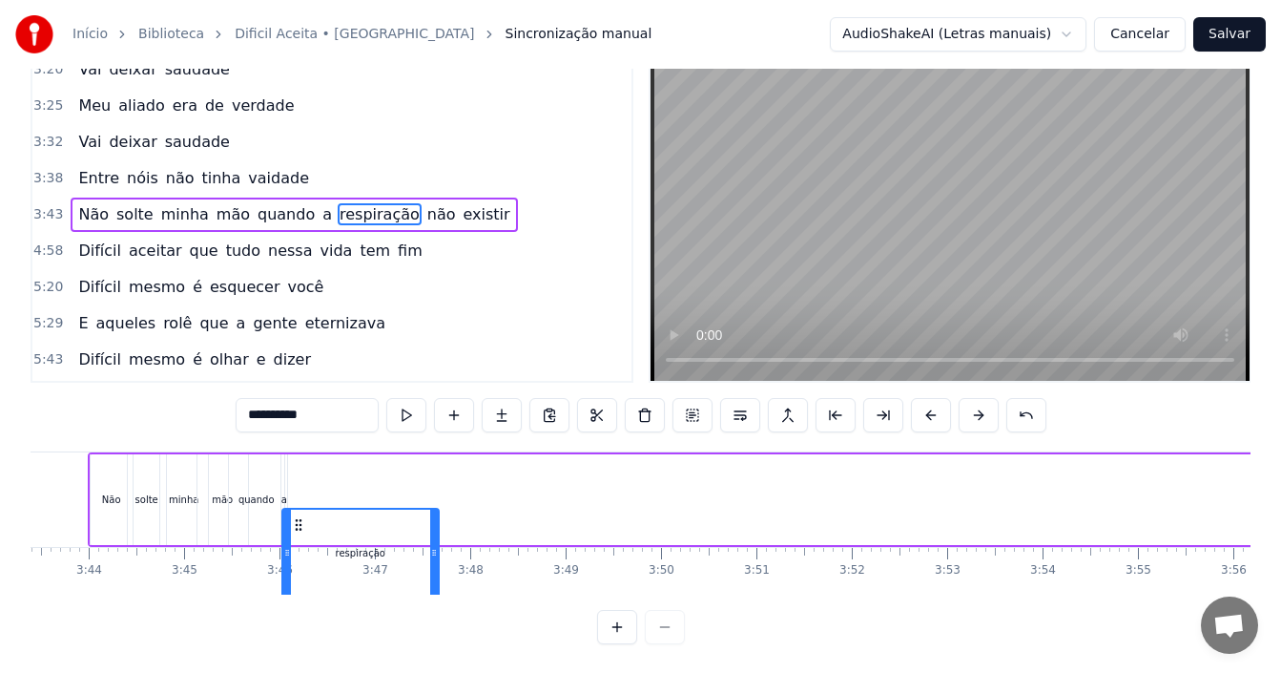
drag, startPoint x: 1027, startPoint y: 528, endPoint x: 299, endPoint y: 538, distance: 728.9
click at [299, 538] on div "respiração" at bounding box center [360, 552] width 155 height 87
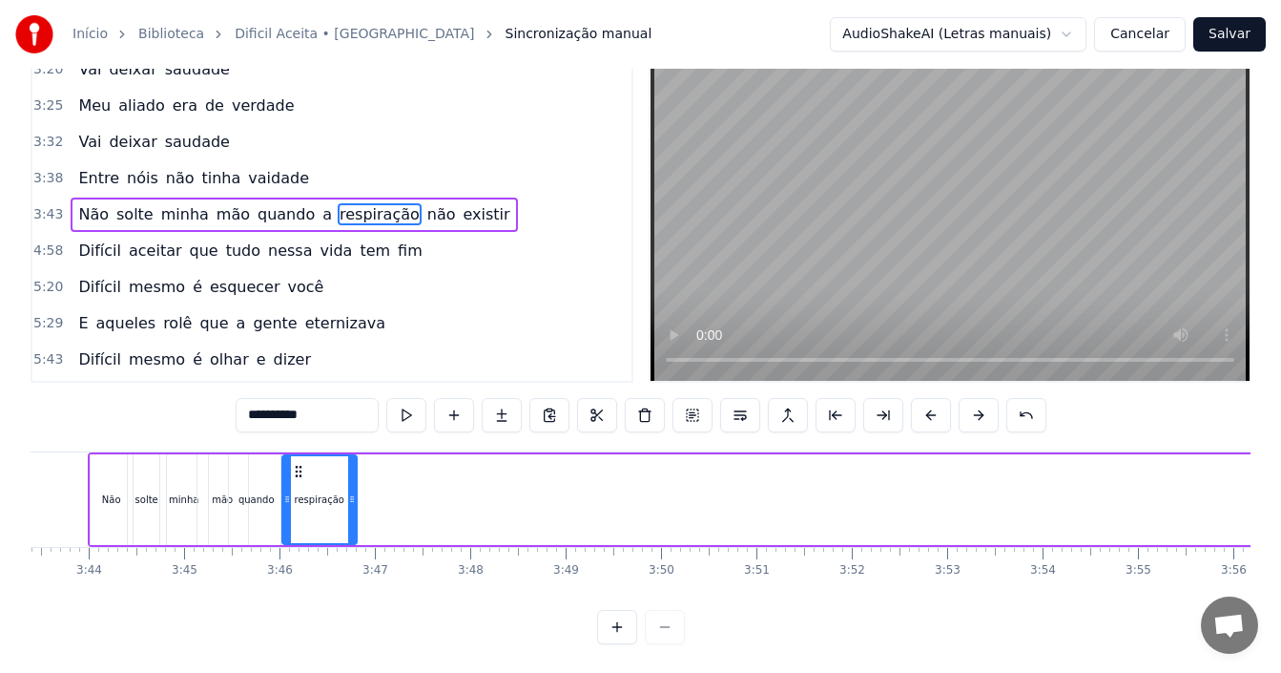
drag, startPoint x: 434, startPoint y: 495, endPoint x: 352, endPoint y: 500, distance: 82.2
click at [352, 500] on icon at bounding box center [352, 498] width 8 height 15
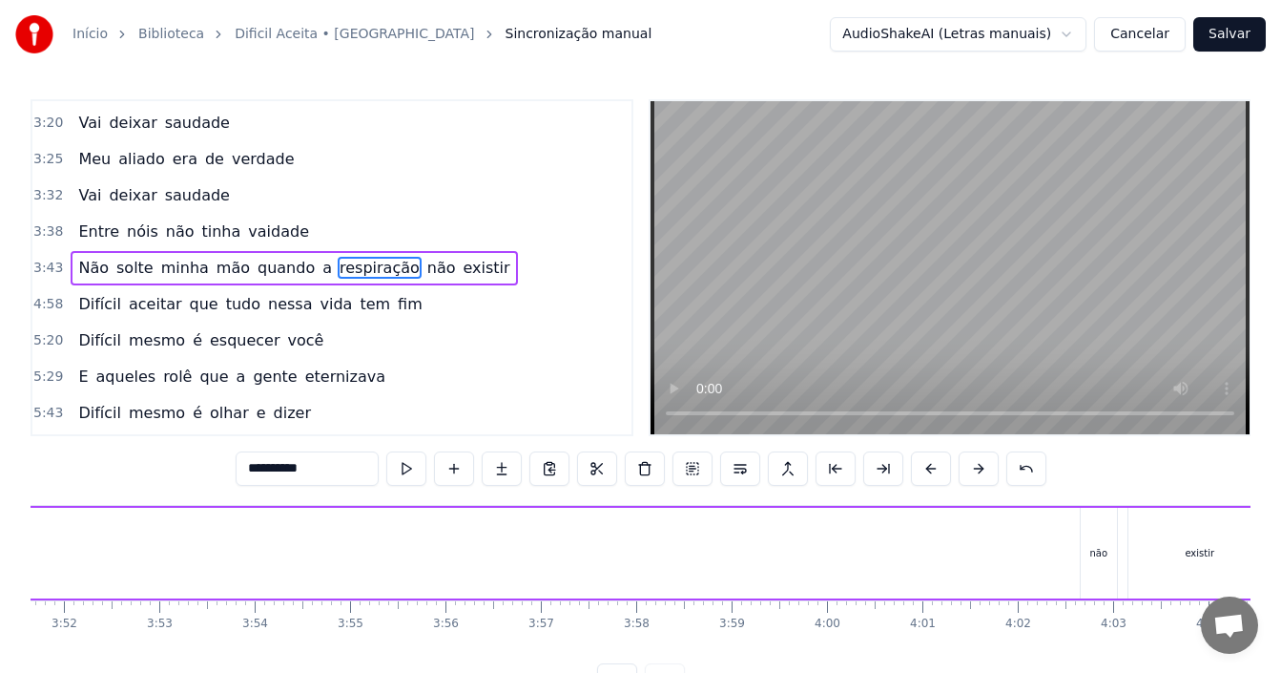
scroll to position [0, 22183]
click at [1007, 552] on div "não" at bounding box center [1013, 553] width 18 height 14
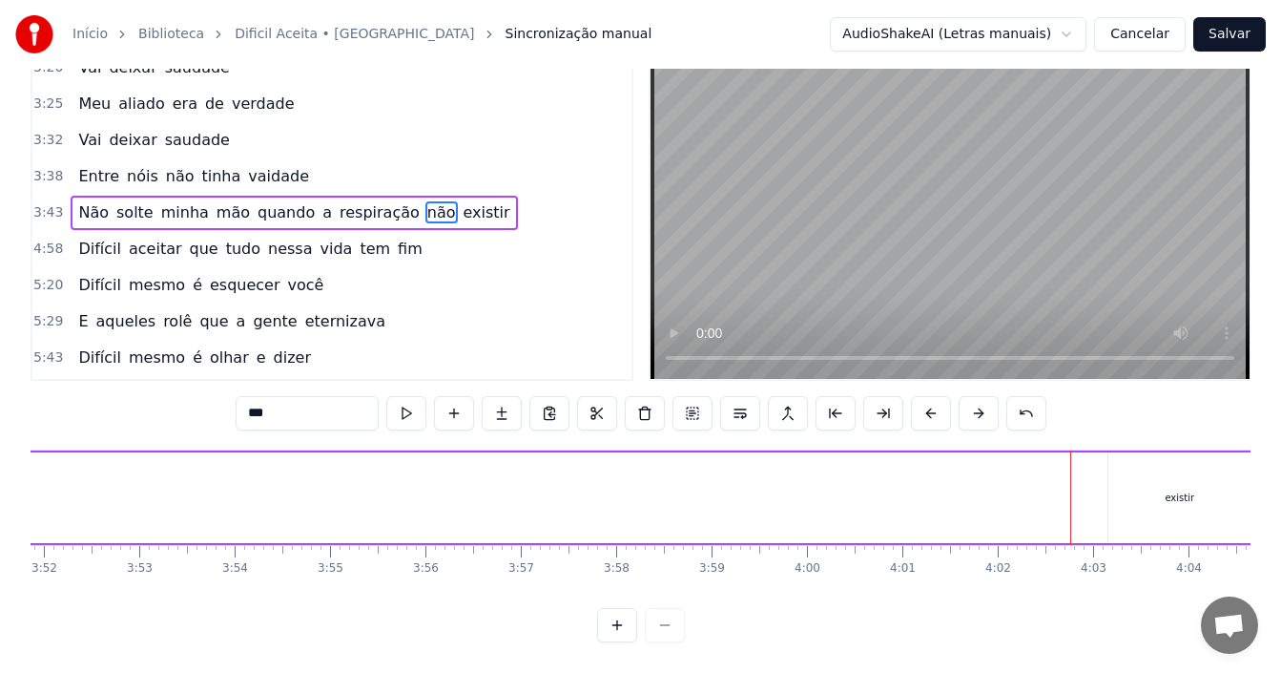
scroll to position [64, 0]
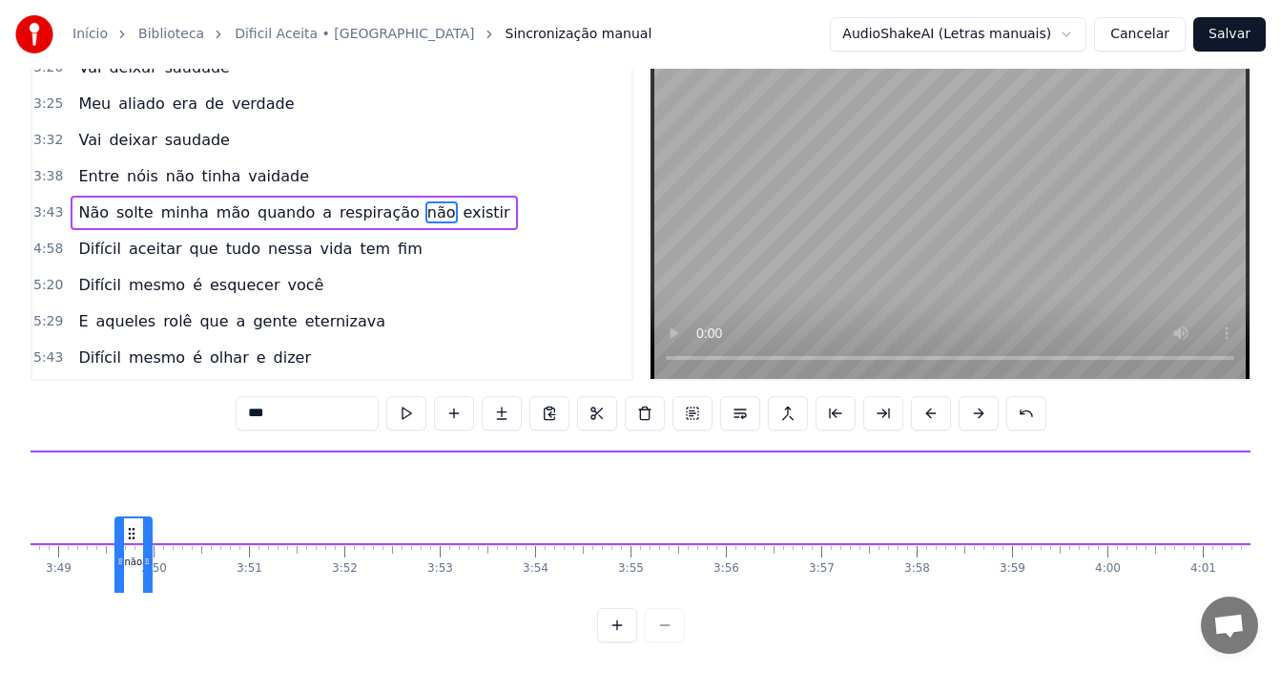
drag, startPoint x: 1008, startPoint y: 524, endPoint x: 97, endPoint y: 535, distance: 911.1
click at [116, 535] on div "não" at bounding box center [133, 561] width 34 height 87
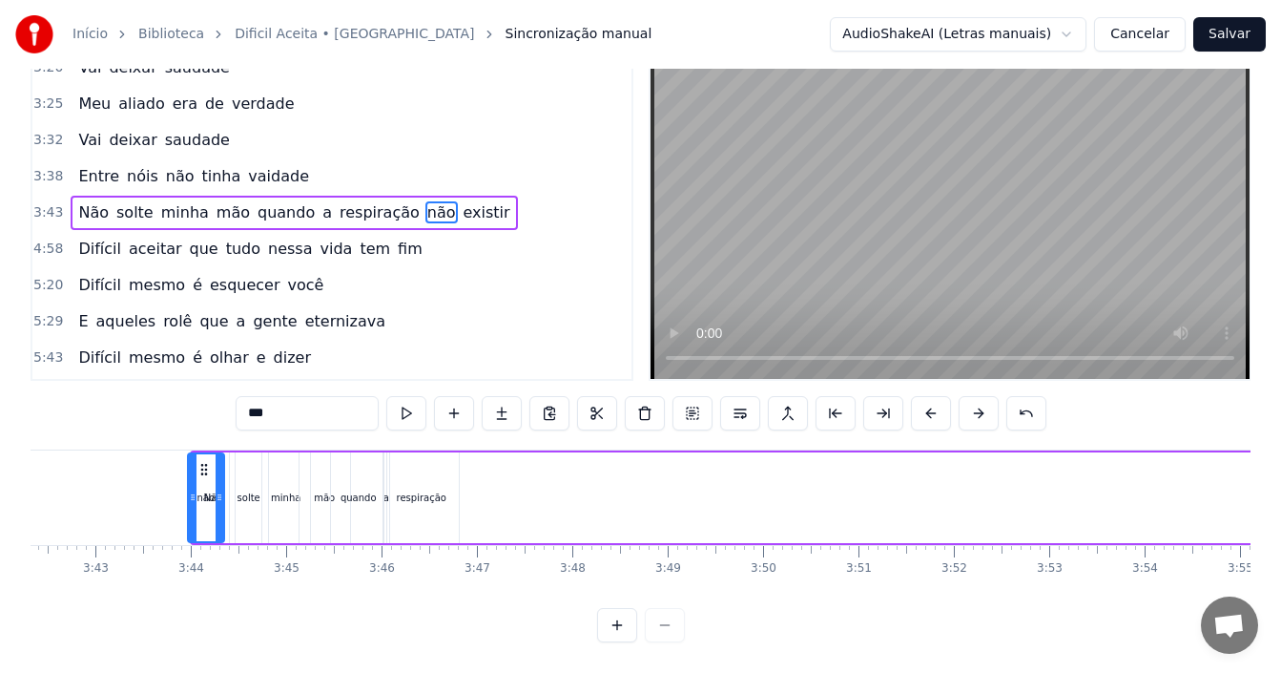
scroll to position [0, 21205]
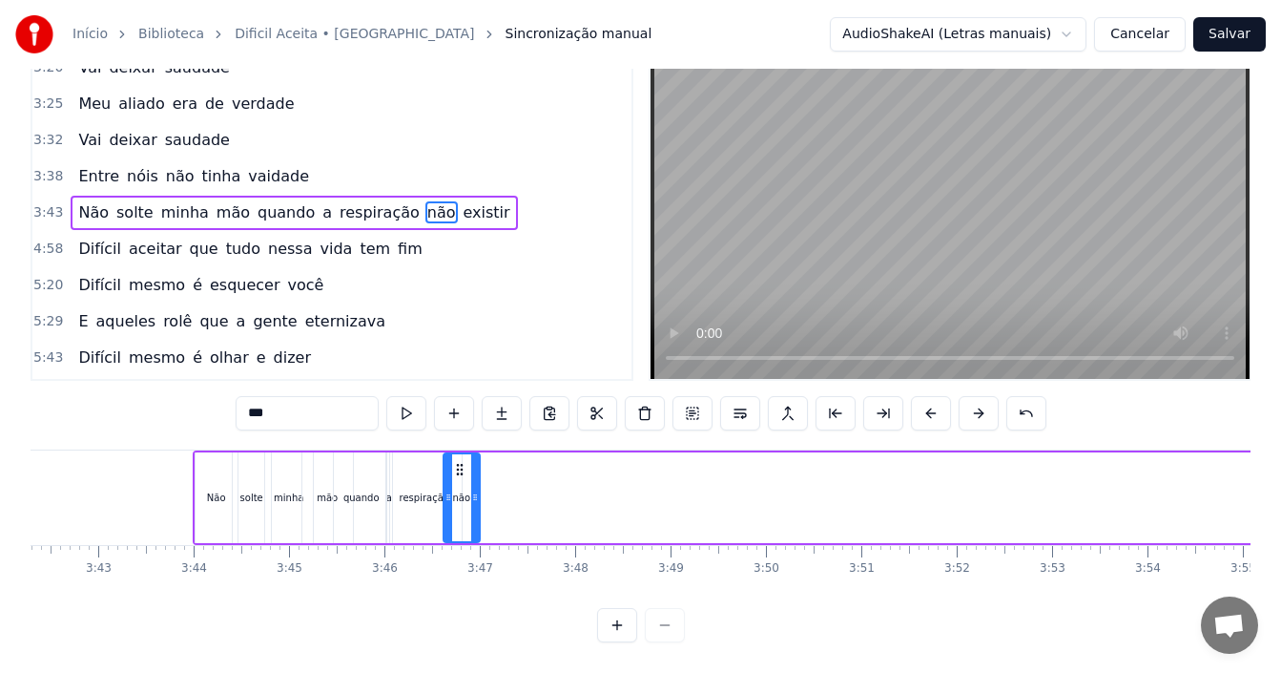
drag, startPoint x: 109, startPoint y: 462, endPoint x: 460, endPoint y: 473, distance: 351.2
click at [460, 473] on div "não" at bounding box center [462, 497] width 34 height 87
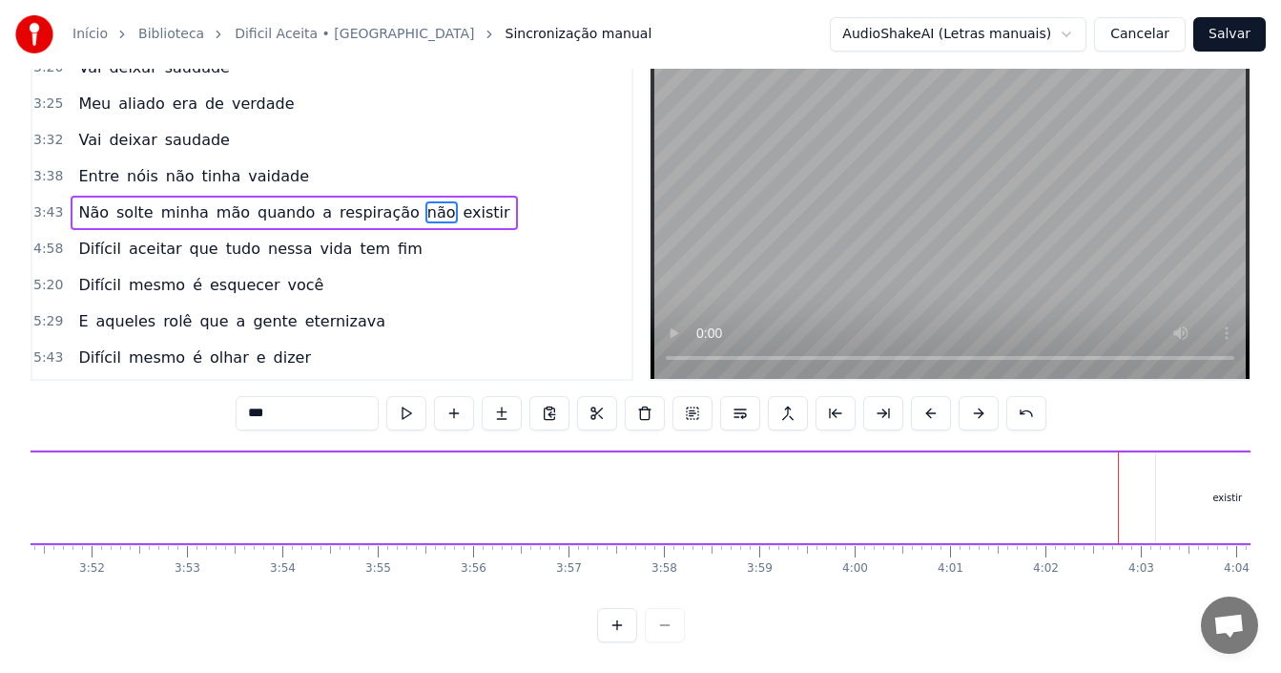
scroll to position [0, 22239]
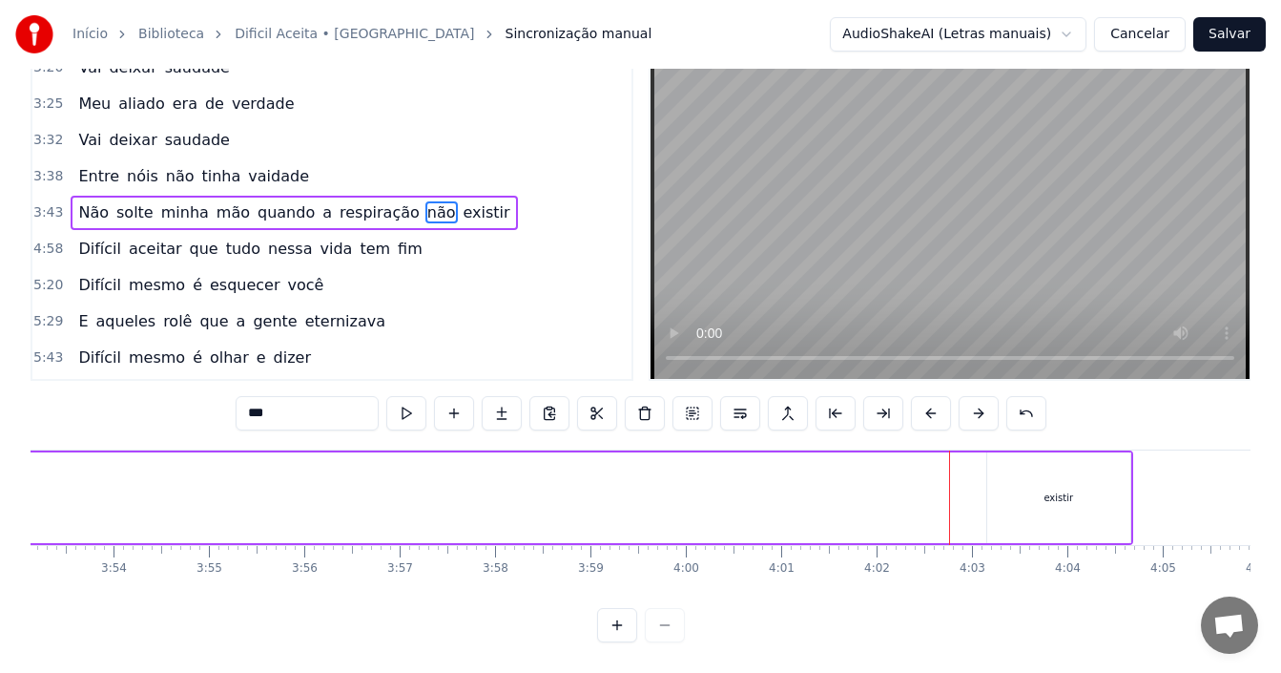
click at [1053, 490] on div "existir" at bounding box center [1059, 497] width 30 height 14
type input "*******"
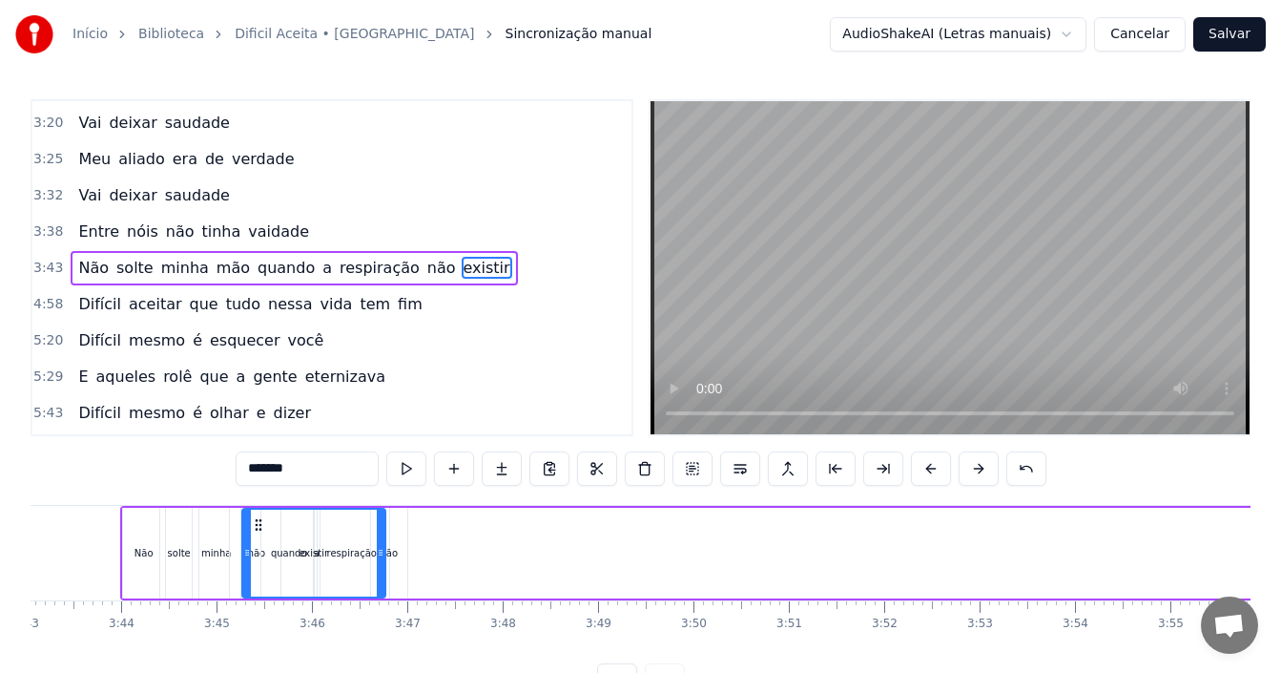
scroll to position [0, 21277]
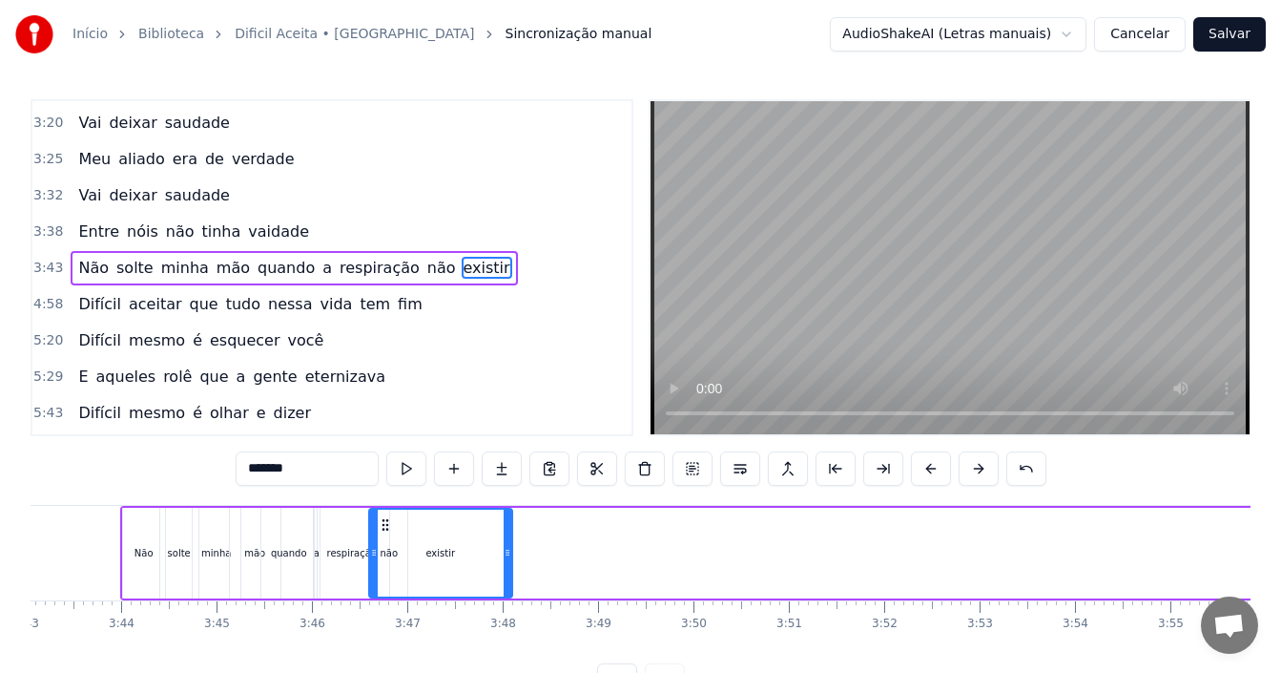
drag, startPoint x: 1001, startPoint y: 524, endPoint x: 383, endPoint y: 506, distance: 618.4
click at [383, 506] on div "Não solte minha mão quando a respiração não existir" at bounding box center [1107, 553] width 1975 height 94
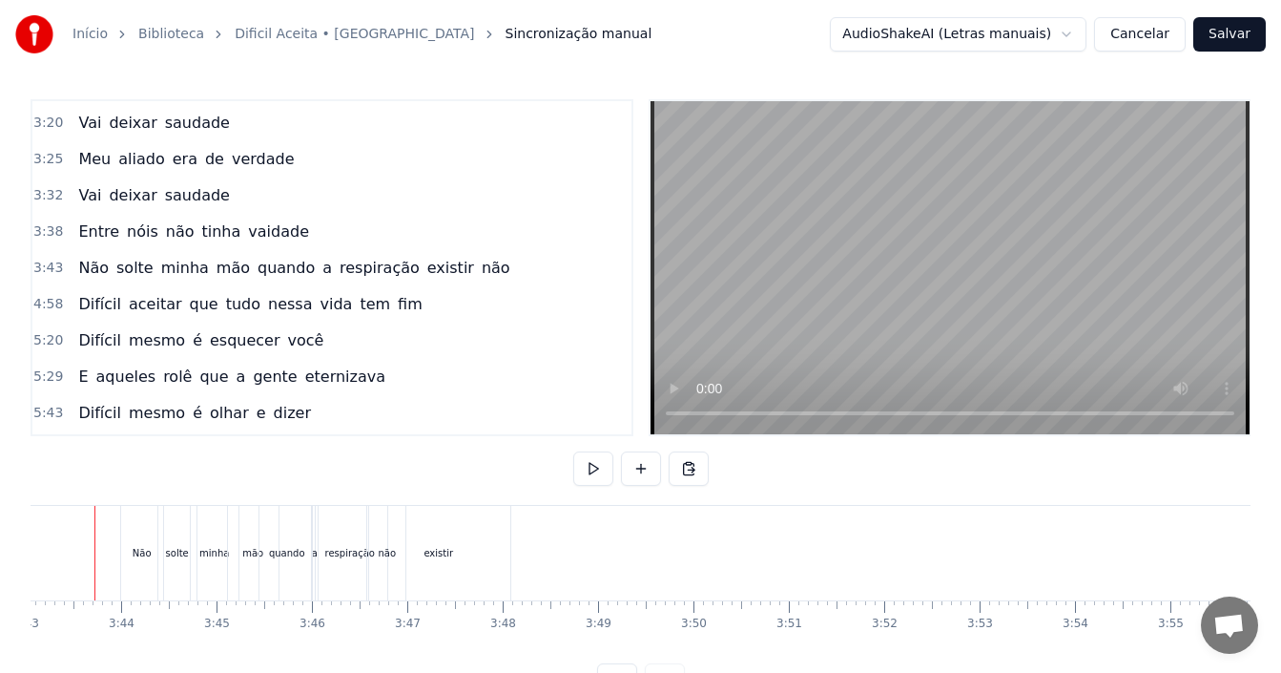
scroll to position [0, 21246]
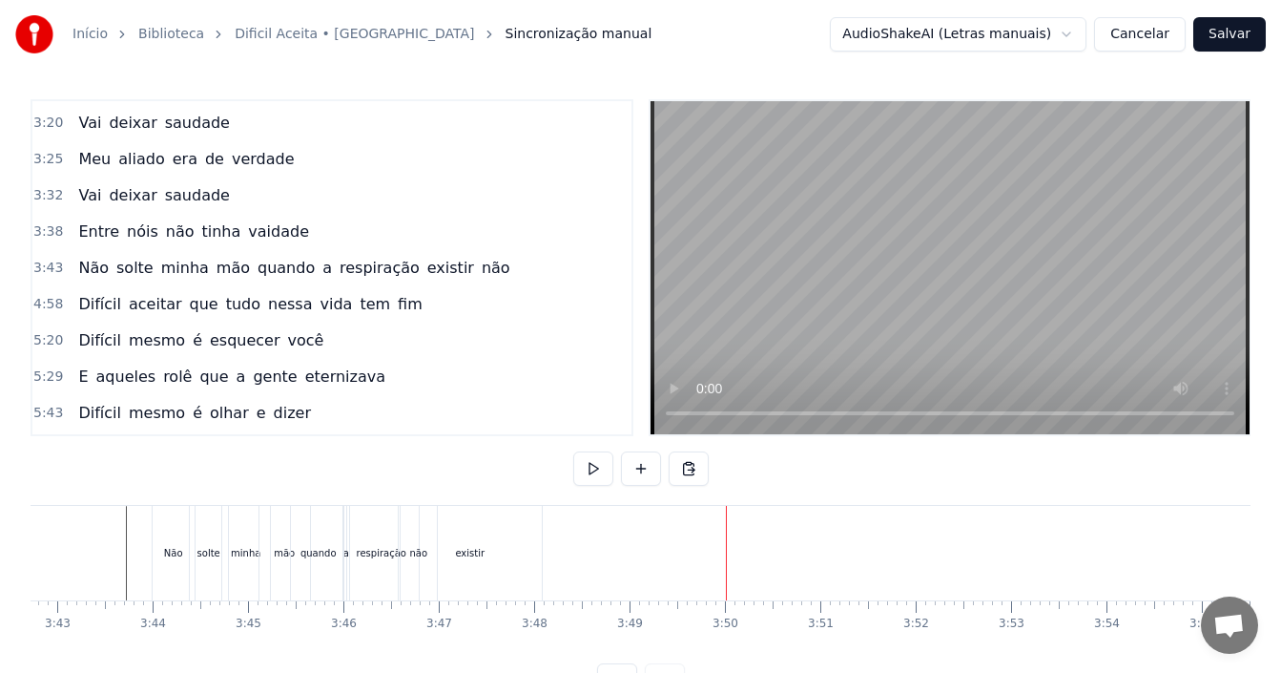
drag, startPoint x: 472, startPoint y: 550, endPoint x: 495, endPoint y: 549, distance: 22.9
click at [495, 549] on div "existir" at bounding box center [470, 553] width 143 height 94
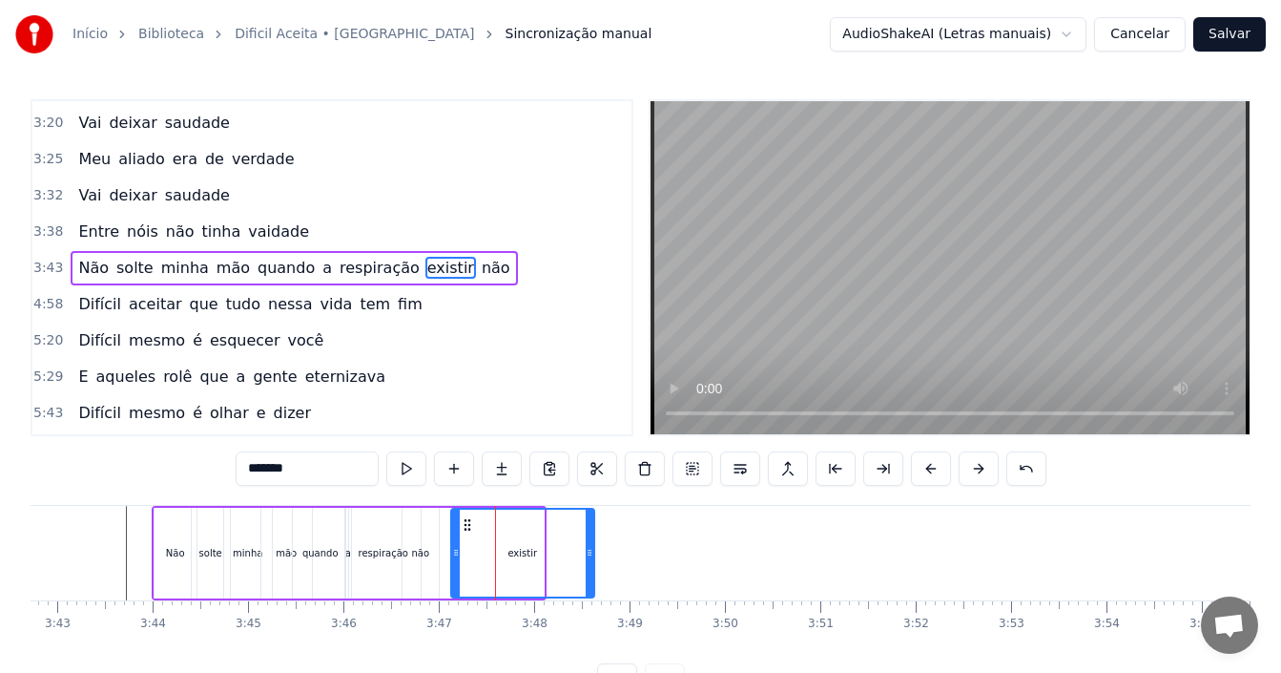
drag, startPoint x: 417, startPoint y: 517, endPoint x: 467, endPoint y: 518, distance: 50.6
click at [422, 549] on div "não" at bounding box center [420, 553] width 18 height 14
type input "***"
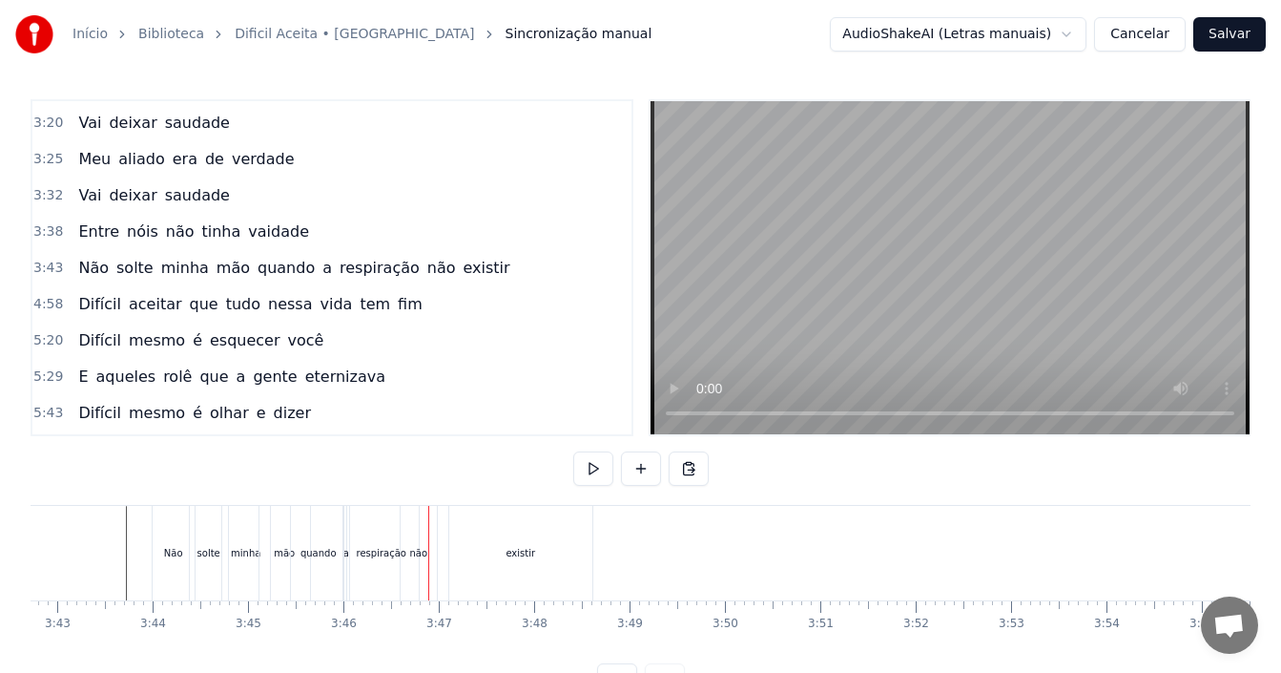
click at [506, 550] on div "existir" at bounding box center [520, 553] width 143 height 94
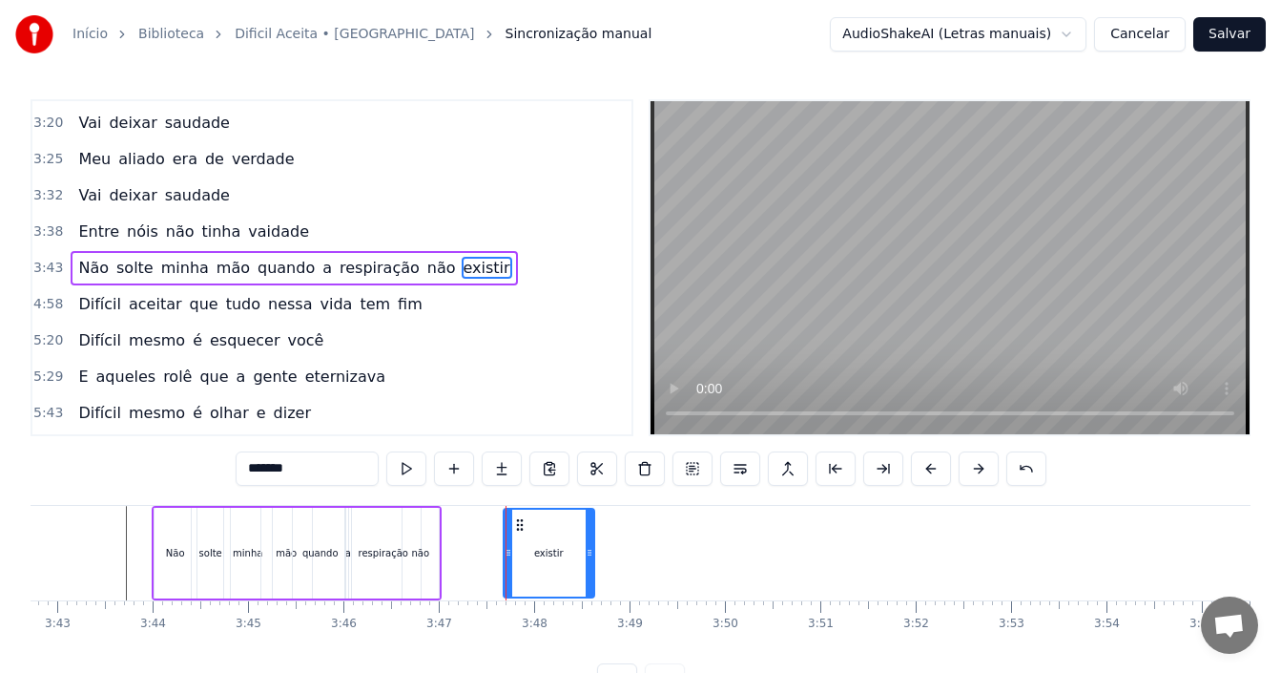
drag, startPoint x: 464, startPoint y: 549, endPoint x: 510, endPoint y: 549, distance: 46.8
click at [510, 549] on icon at bounding box center [509, 552] width 8 height 15
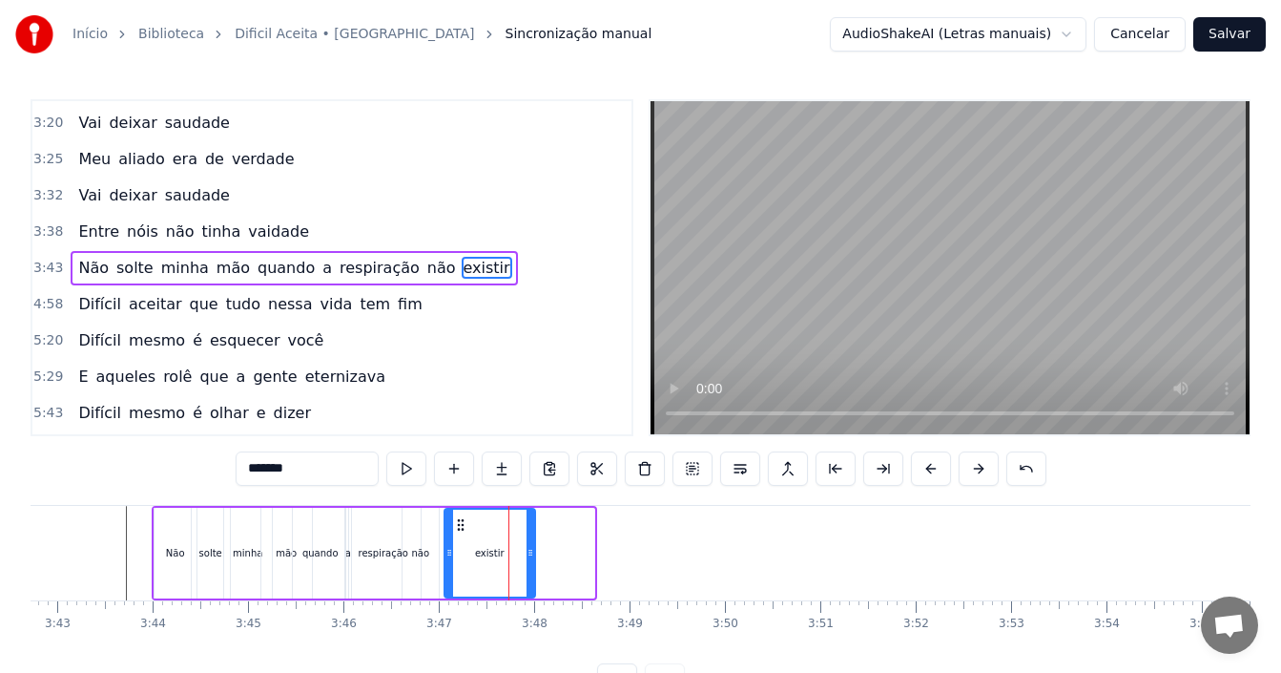
drag, startPoint x: 519, startPoint y: 524, endPoint x: 460, endPoint y: 521, distance: 59.2
click at [460, 521] on icon at bounding box center [460, 524] width 15 height 15
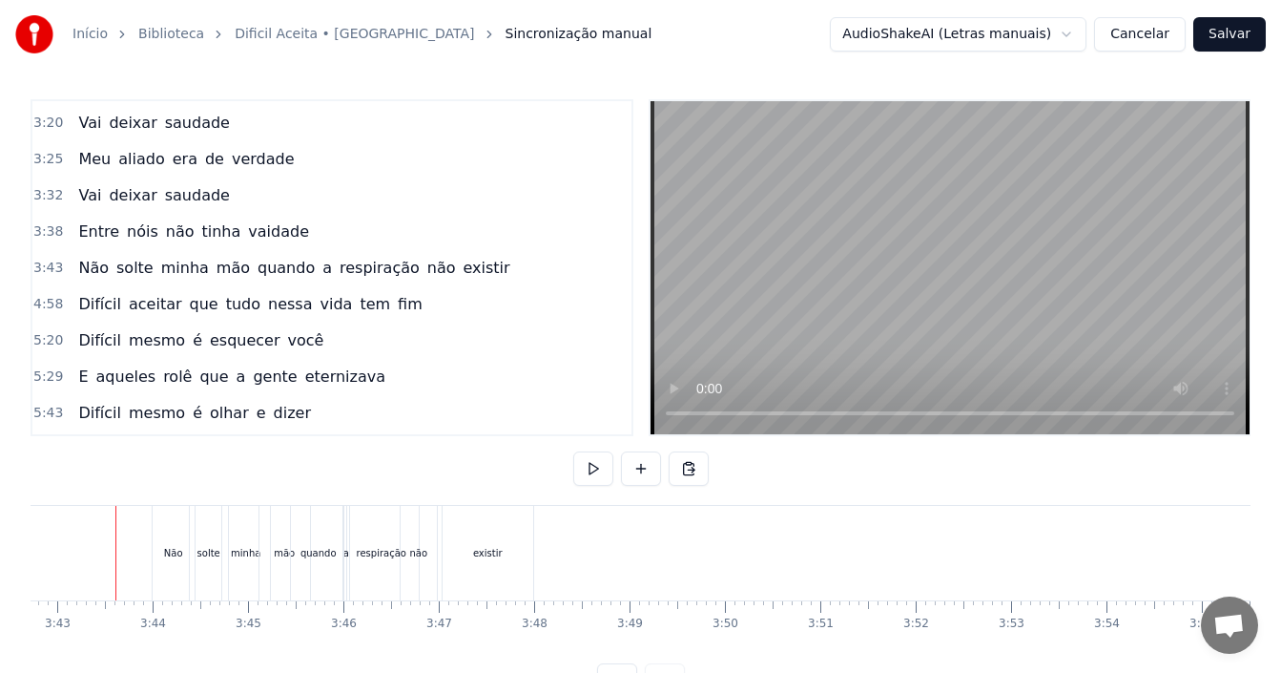
scroll to position [0, 21235]
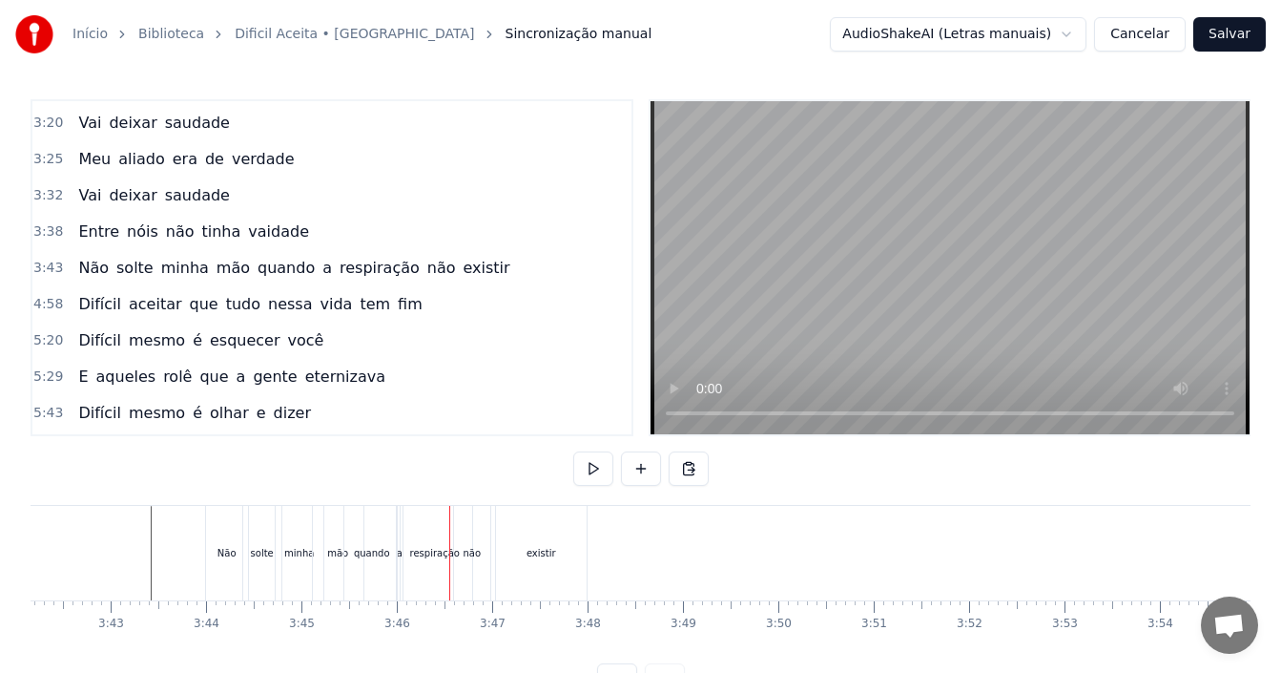
click at [334, 560] on div "mão" at bounding box center [338, 553] width 51 height 94
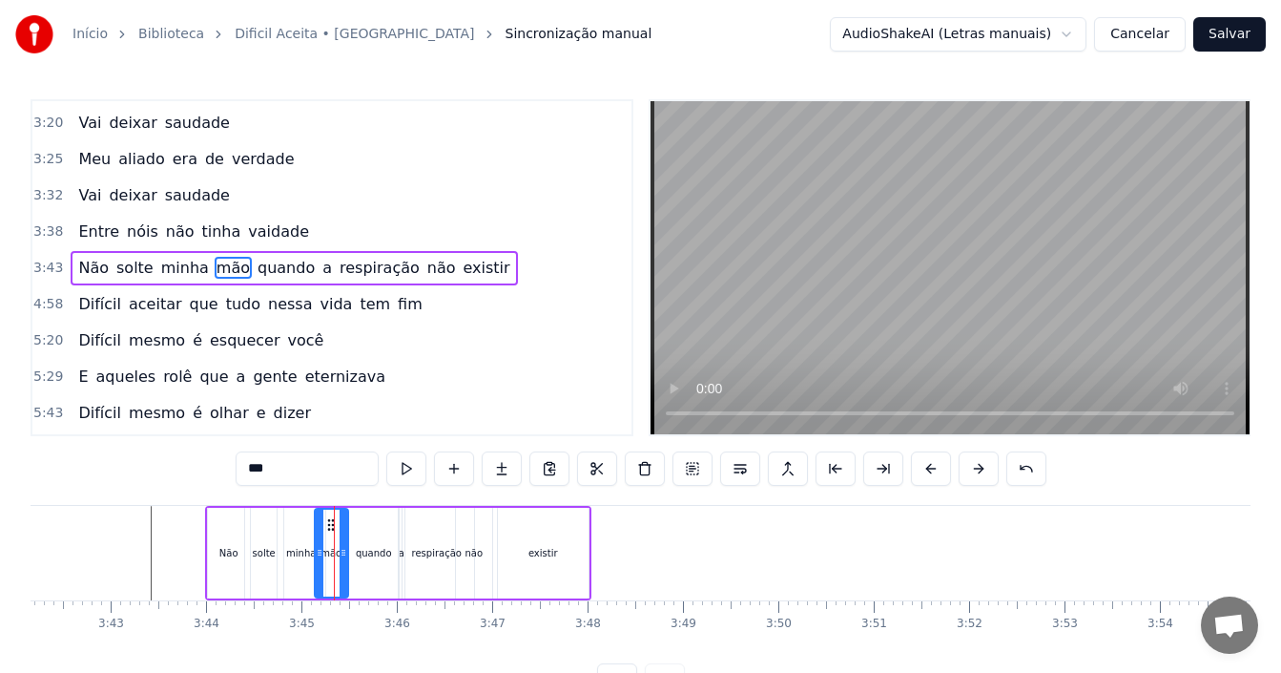
drag, startPoint x: 358, startPoint y: 550, endPoint x: 341, endPoint y: 550, distance: 17.2
click at [341, 550] on icon at bounding box center [344, 552] width 8 height 15
click at [374, 561] on div "quando" at bounding box center [373, 552] width 55 height 91
type input "******"
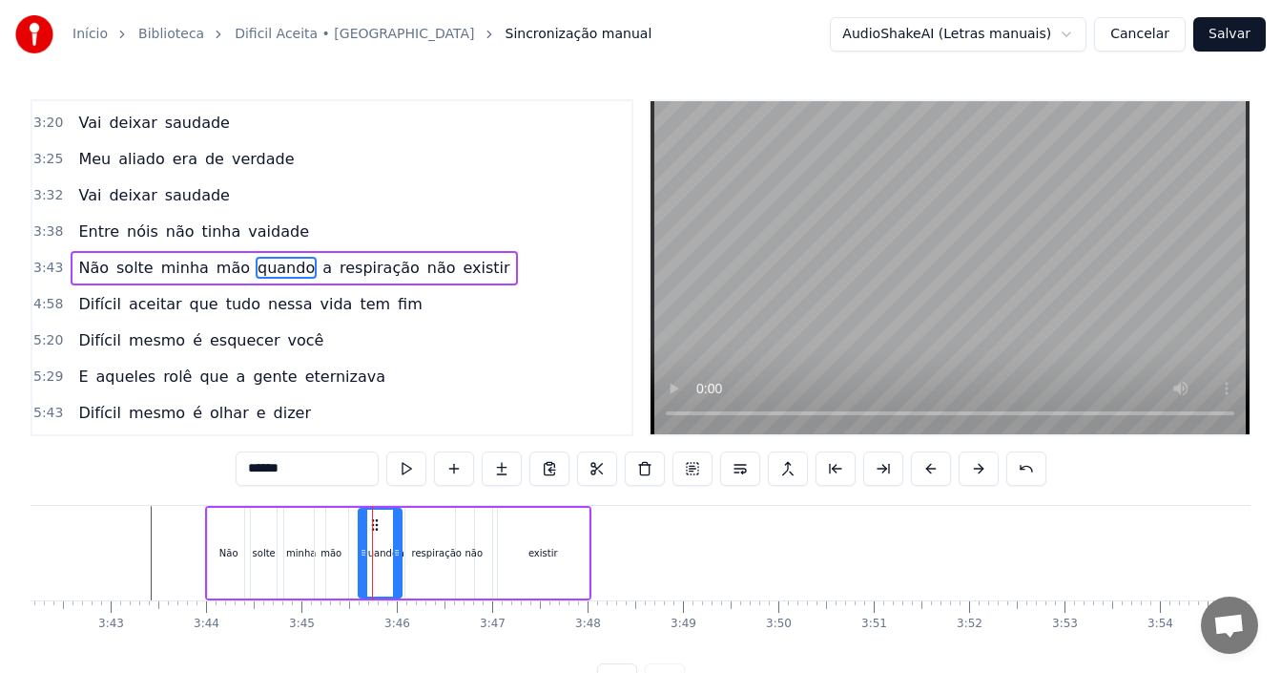
drag, startPoint x: 352, startPoint y: 549, endPoint x: 366, endPoint y: 549, distance: 14.3
click at [366, 549] on icon at bounding box center [364, 552] width 8 height 15
drag, startPoint x: 376, startPoint y: 523, endPoint x: 359, endPoint y: 523, distance: 17.2
click at [359, 523] on icon at bounding box center [359, 524] width 15 height 15
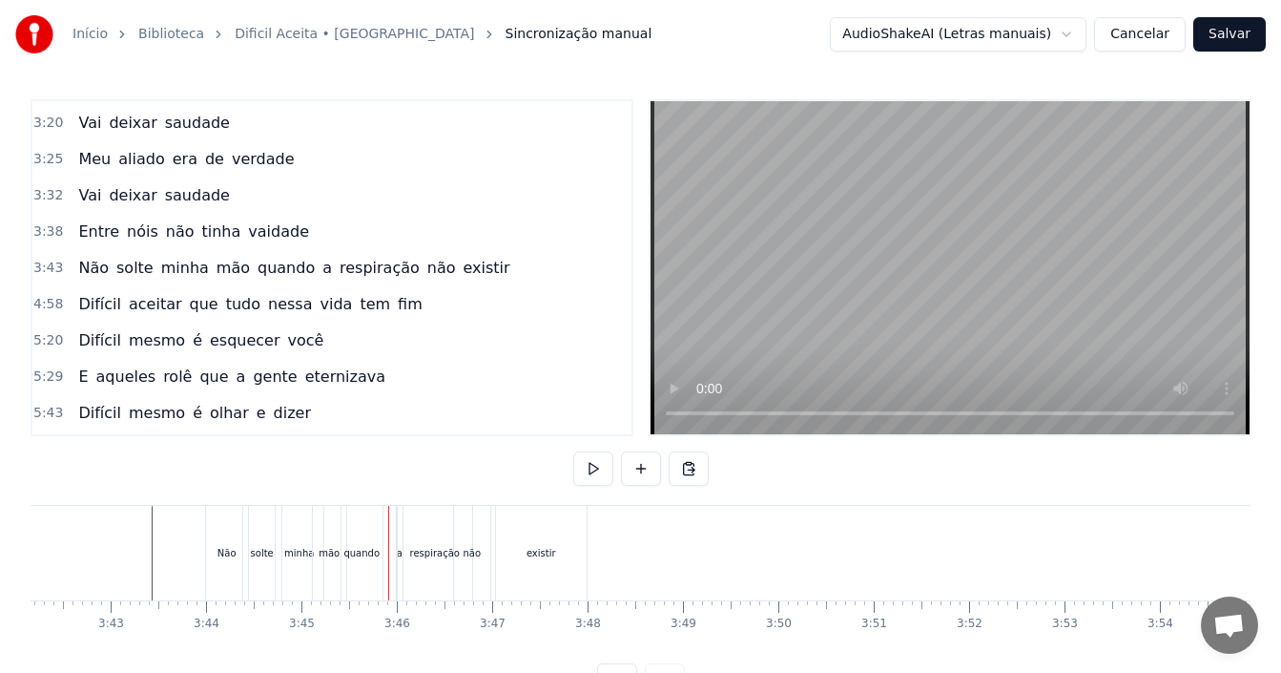
click at [292, 558] on div "minha" at bounding box center [299, 553] width 30 height 14
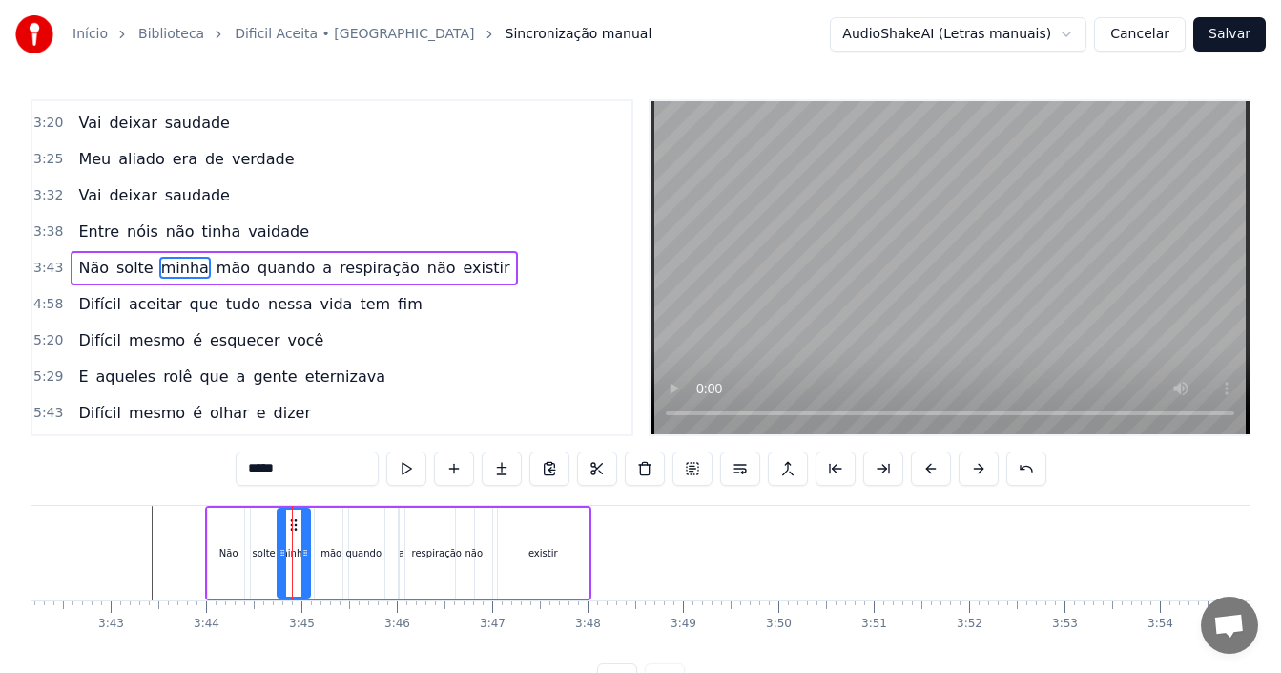
drag, startPoint x: 321, startPoint y: 549, endPoint x: 306, endPoint y: 549, distance: 15.3
click at [306, 549] on icon at bounding box center [305, 552] width 8 height 15
click at [288, 525] on circle at bounding box center [288, 524] width 1 height 1
click at [260, 551] on div "solte" at bounding box center [264, 553] width 23 height 14
click at [269, 523] on div at bounding box center [272, 552] width 8 height 87
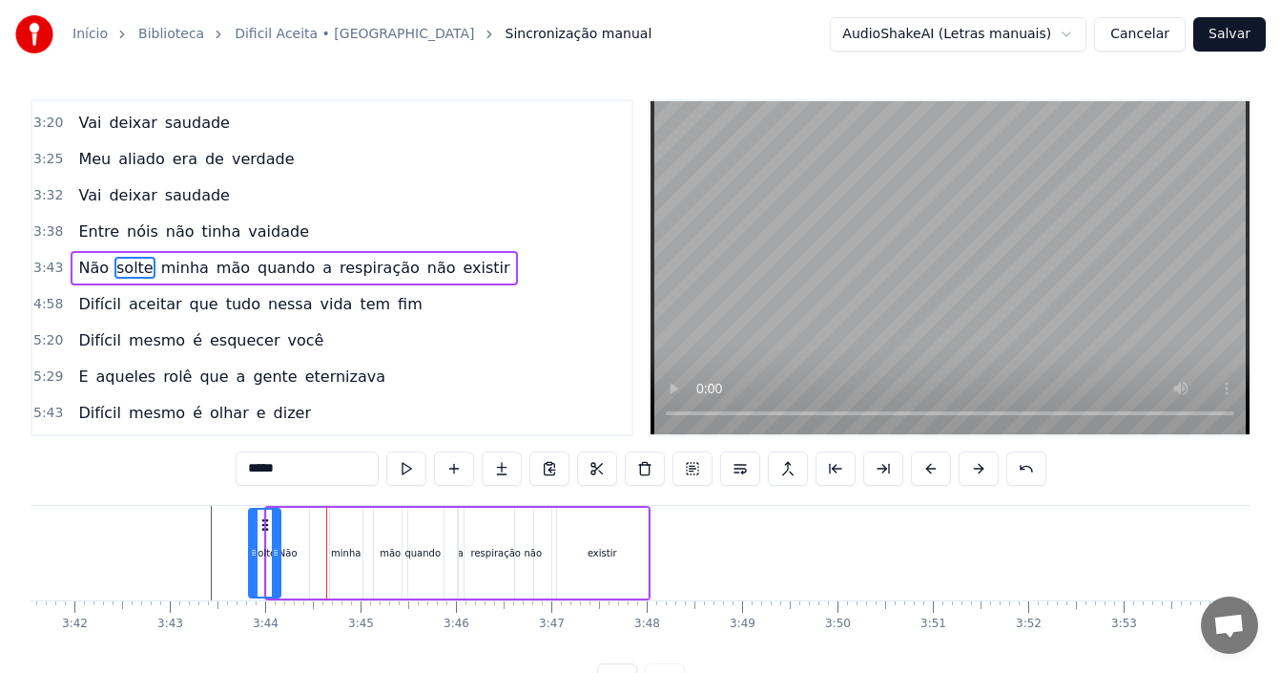
scroll to position [0, 21123]
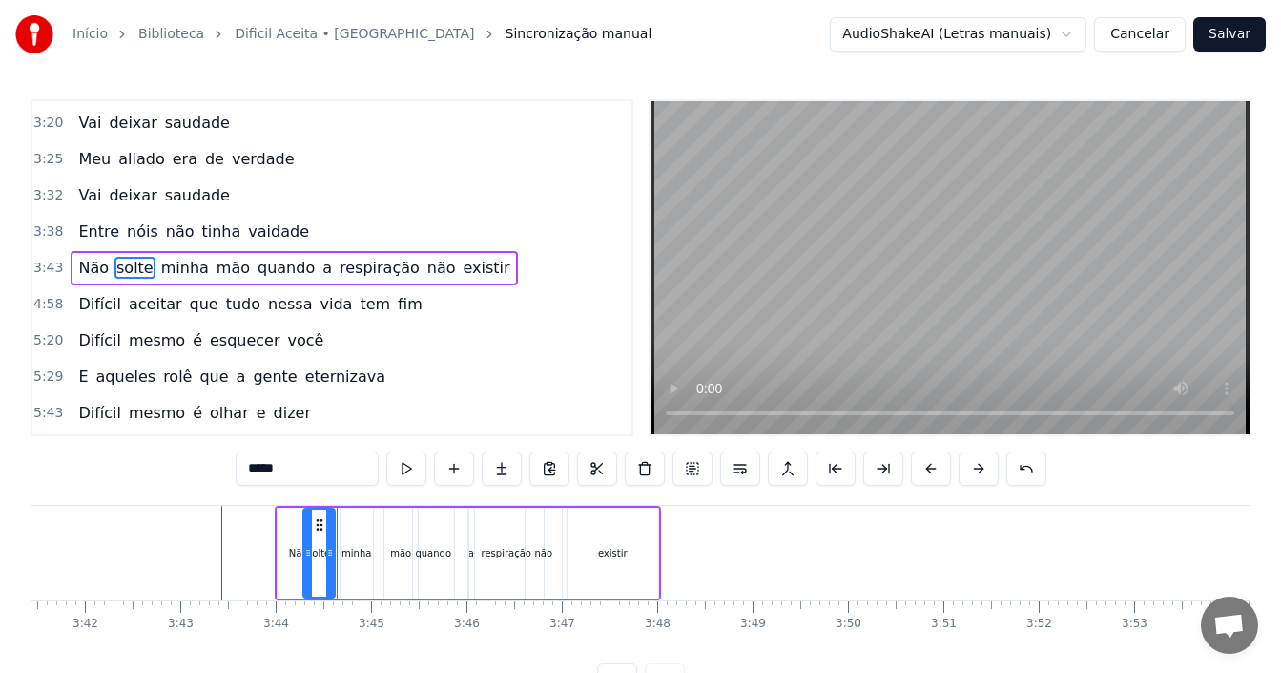
drag, startPoint x: 259, startPoint y: 526, endPoint x: 318, endPoint y: 525, distance: 58.2
click at [318, 525] on icon at bounding box center [319, 524] width 15 height 15
click at [285, 551] on div "Não" at bounding box center [299, 552] width 42 height 91
type input "***"
drag, startPoint x: 292, startPoint y: 525, endPoint x: 283, endPoint y: 520, distance: 9.8
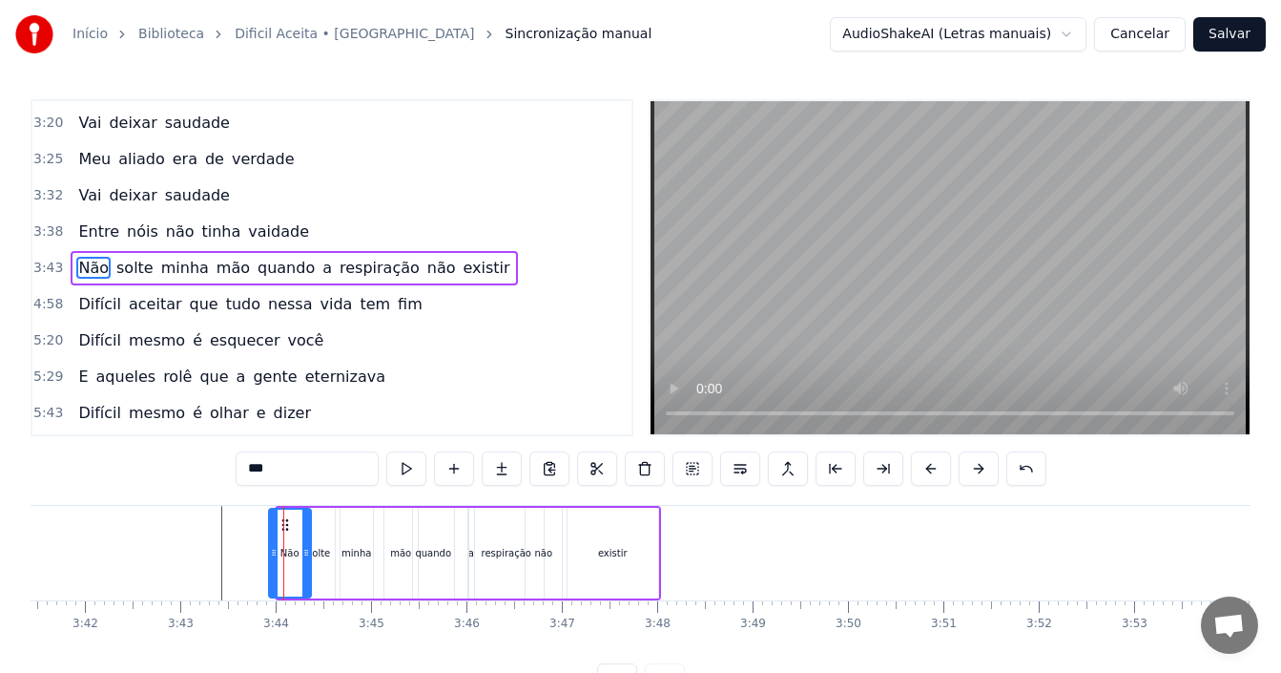
click at [297, 543] on div at bounding box center [300, 552] width 8 height 87
click at [290, 522] on icon at bounding box center [290, 524] width 15 height 15
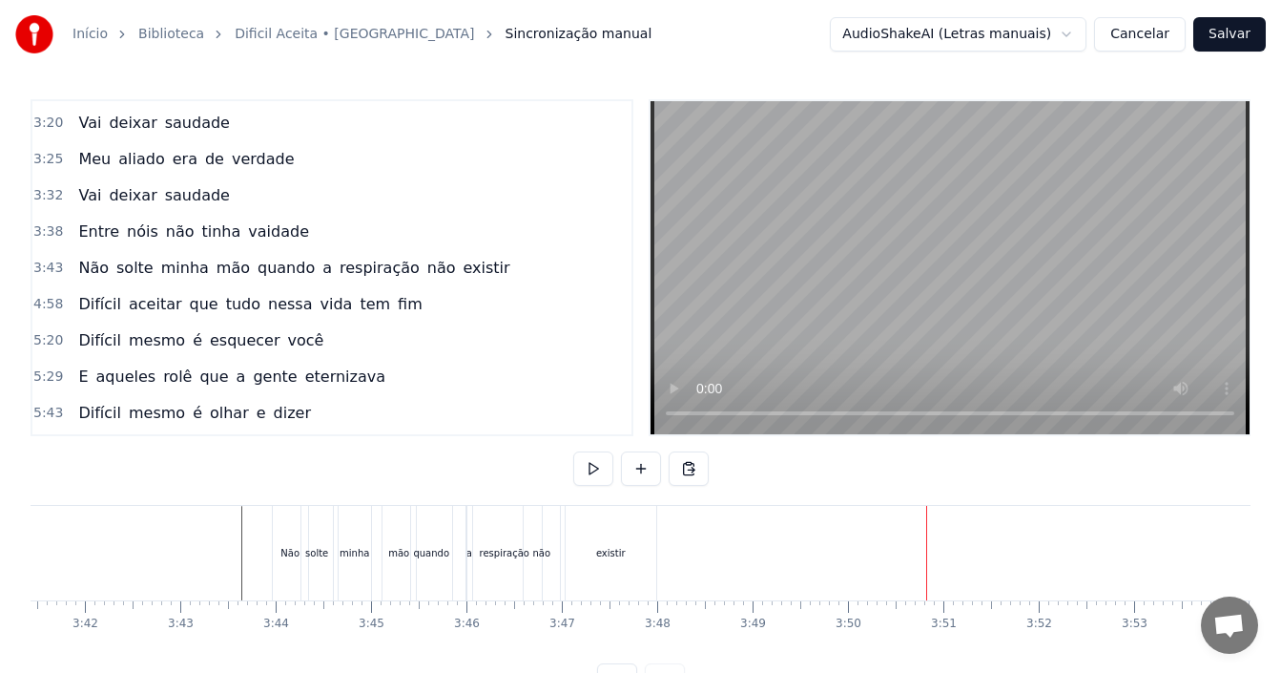
click at [393, 307] on div "4:58 Difícil aceitar que tudo nessa vida tem fim" at bounding box center [331, 304] width 599 height 36
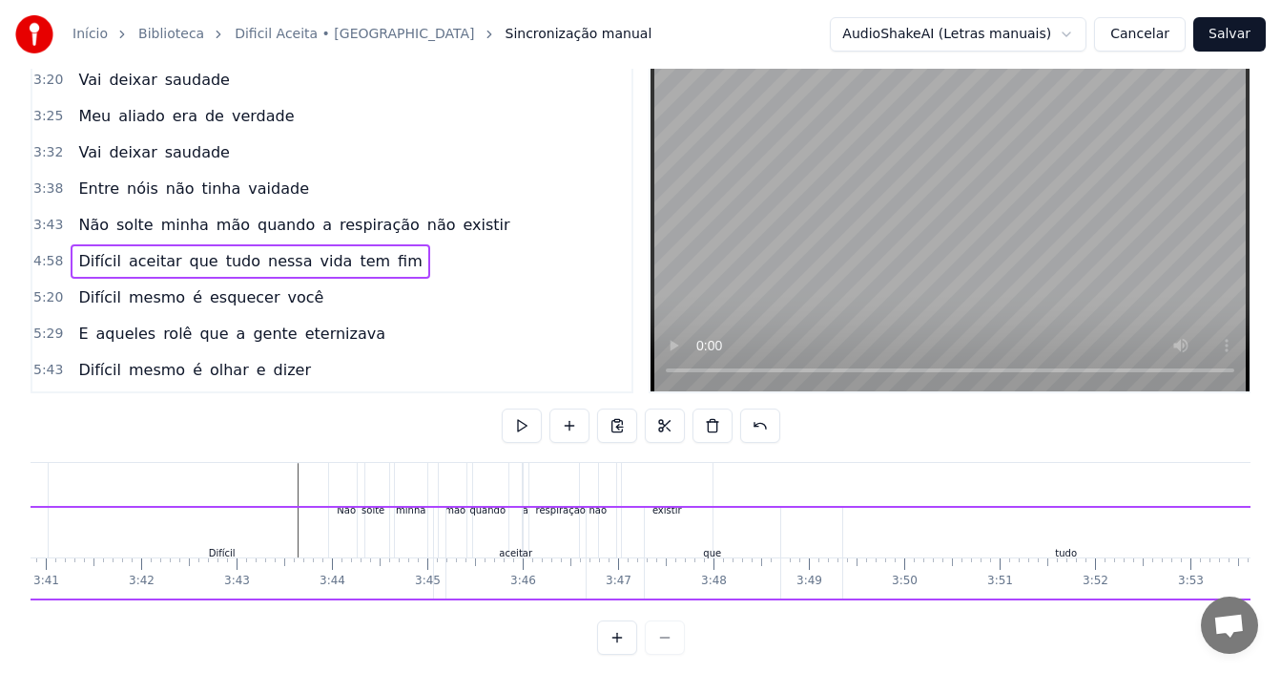
scroll to position [0, 21039]
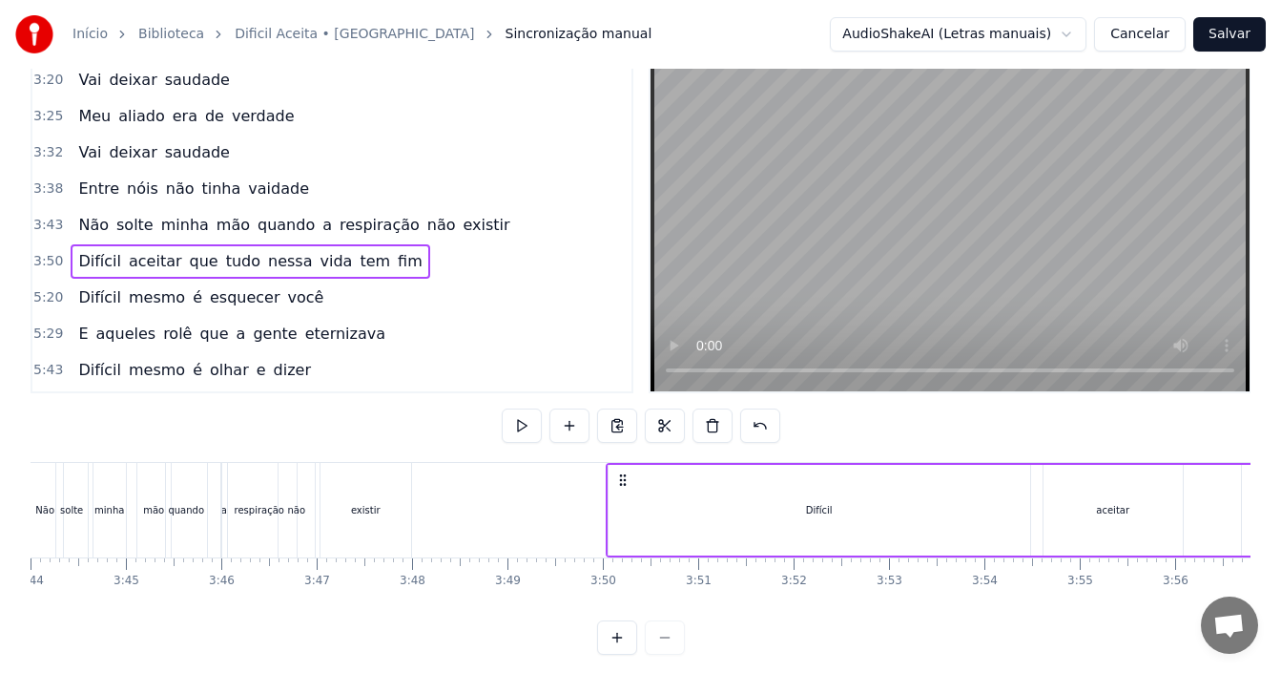
scroll to position [0, 21424]
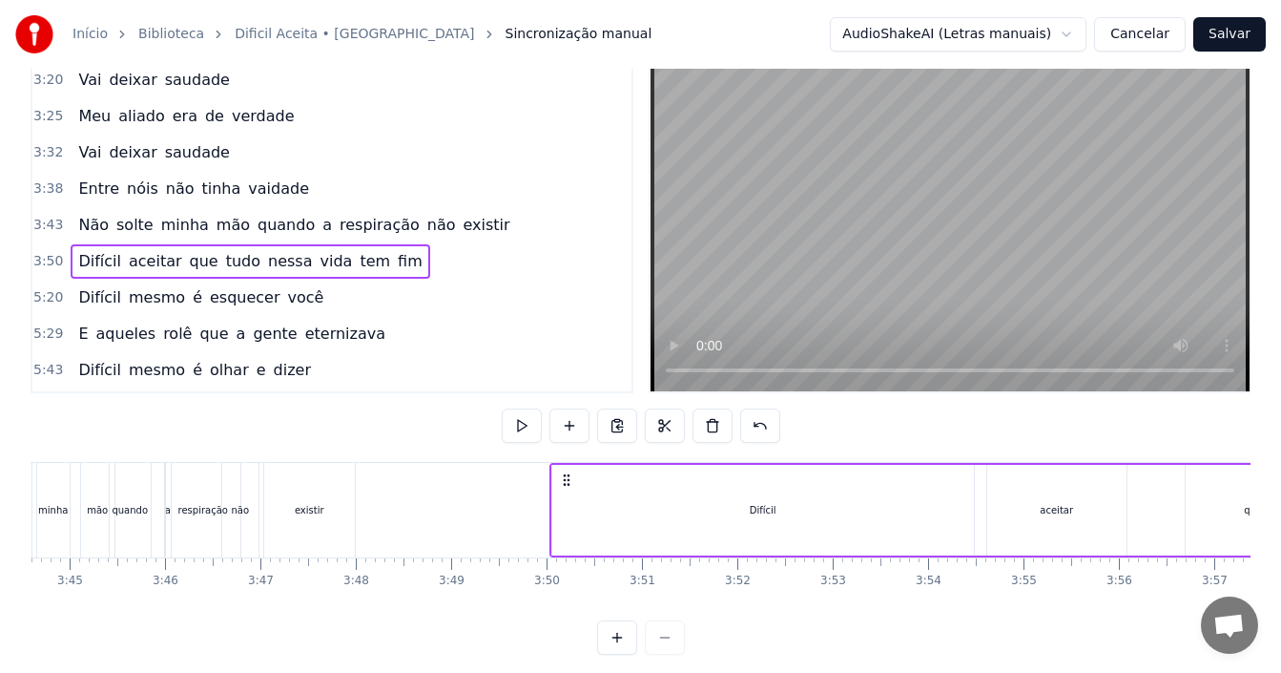
click at [911, 499] on div "Difícil" at bounding box center [763, 510] width 422 height 91
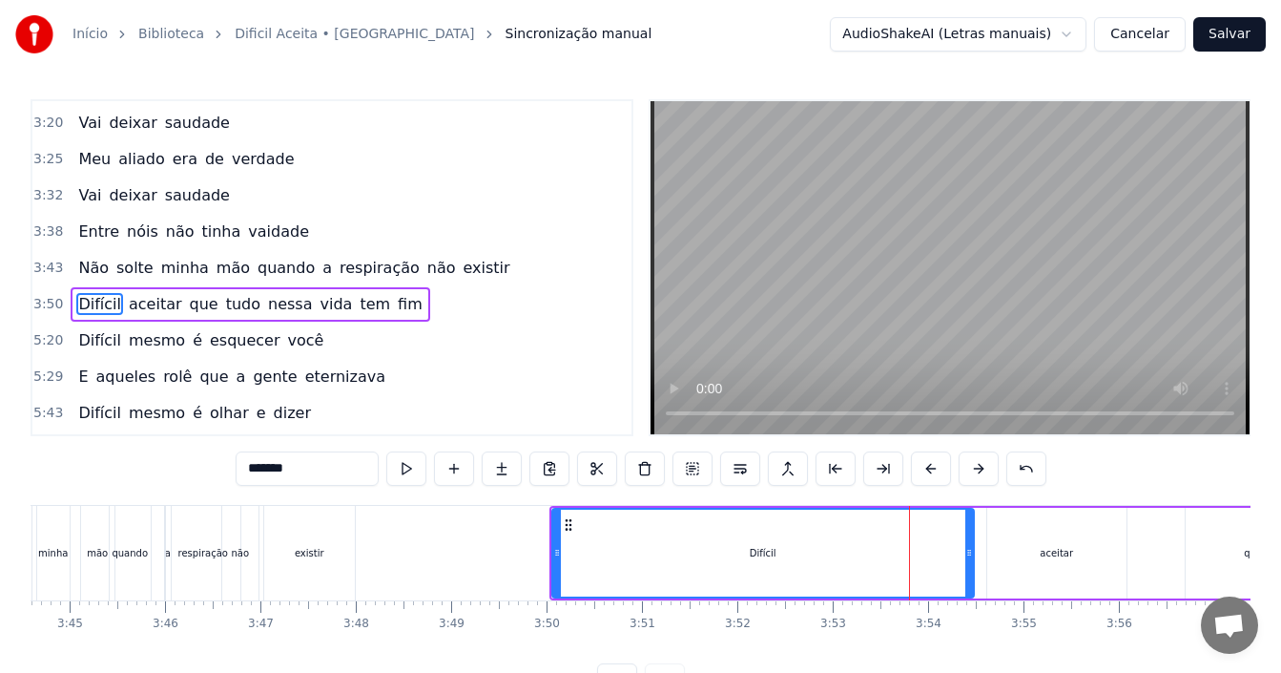
scroll to position [1480, 0]
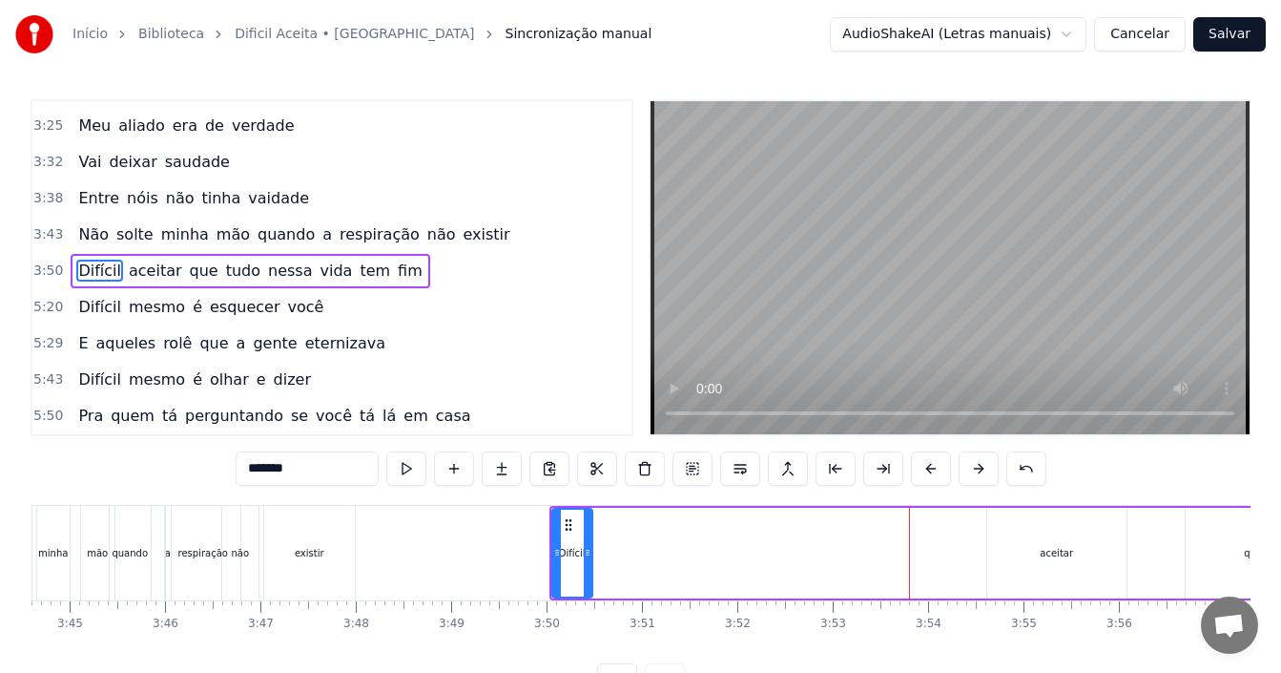
drag, startPoint x: 968, startPoint y: 543, endPoint x: 587, endPoint y: 524, distance: 382.0
click at [587, 524] on div at bounding box center [588, 552] width 8 height 87
click at [1028, 532] on div "aceitar" at bounding box center [1056, 552] width 139 height 91
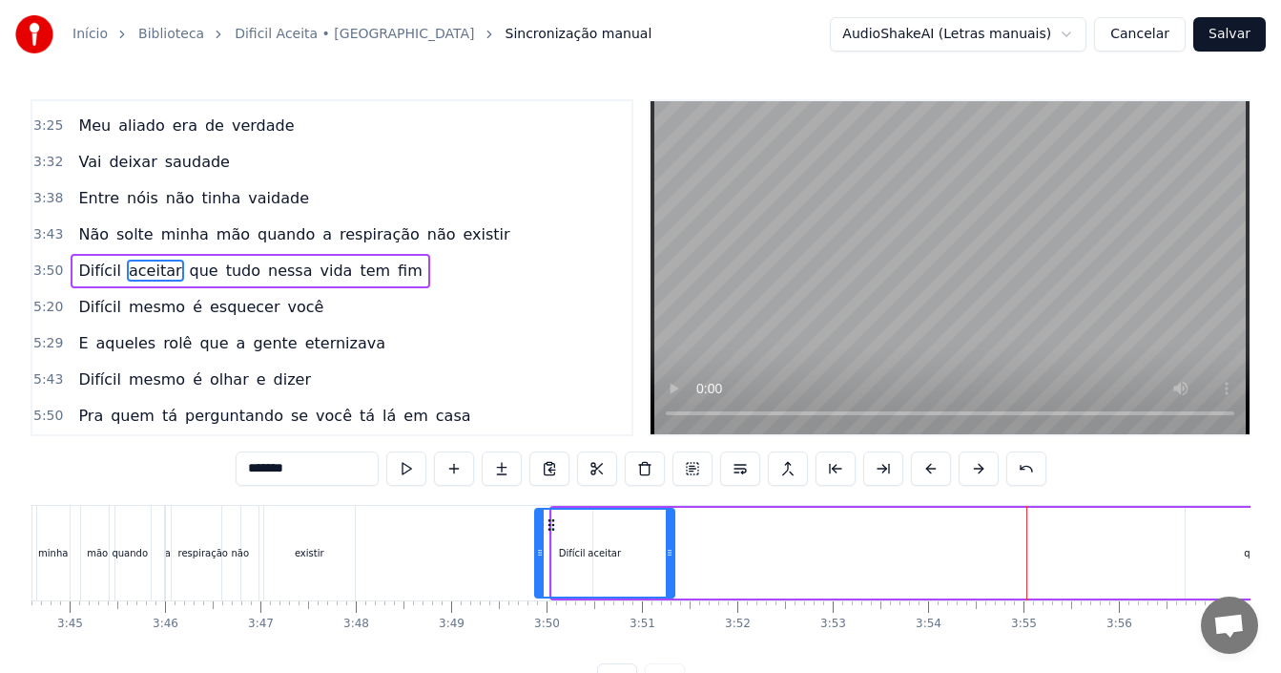
drag, startPoint x: 1000, startPoint y: 521, endPoint x: 548, endPoint y: 514, distance: 452.2
click at [548, 514] on div "aceitar" at bounding box center [604, 552] width 137 height 87
click at [673, 552] on icon at bounding box center [670, 552] width 8 height 15
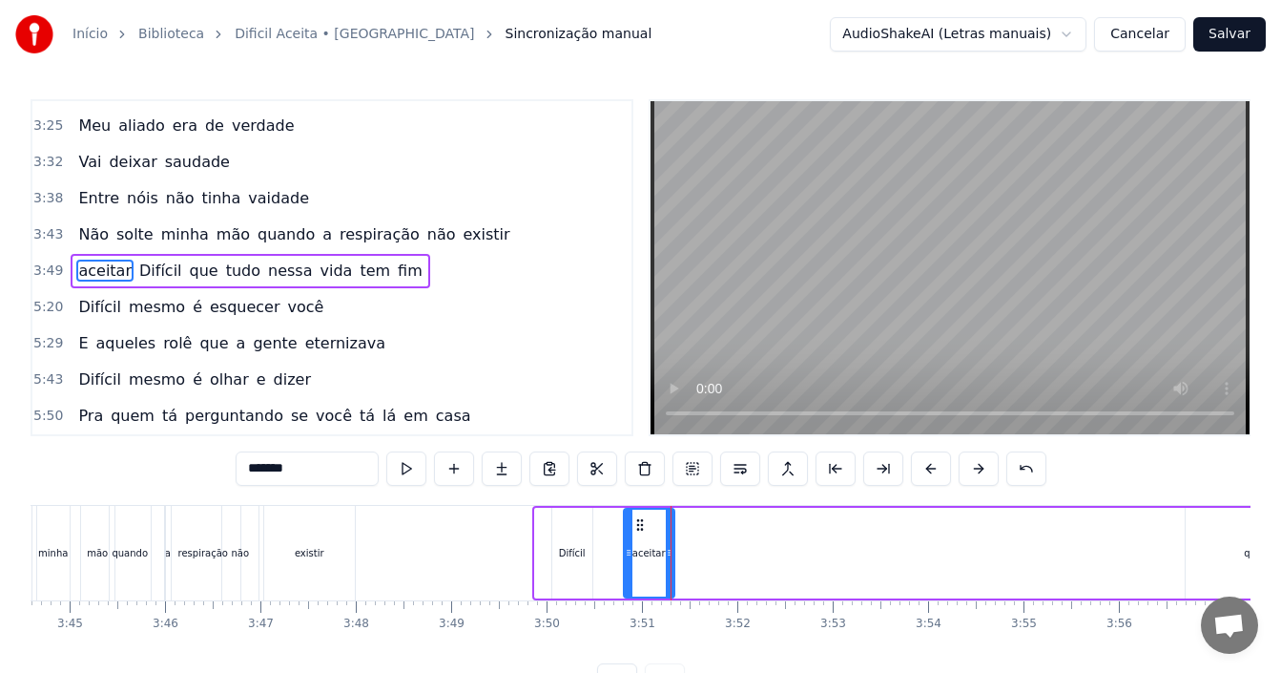
drag, startPoint x: 536, startPoint y: 551, endPoint x: 625, endPoint y: 554, distance: 88.8
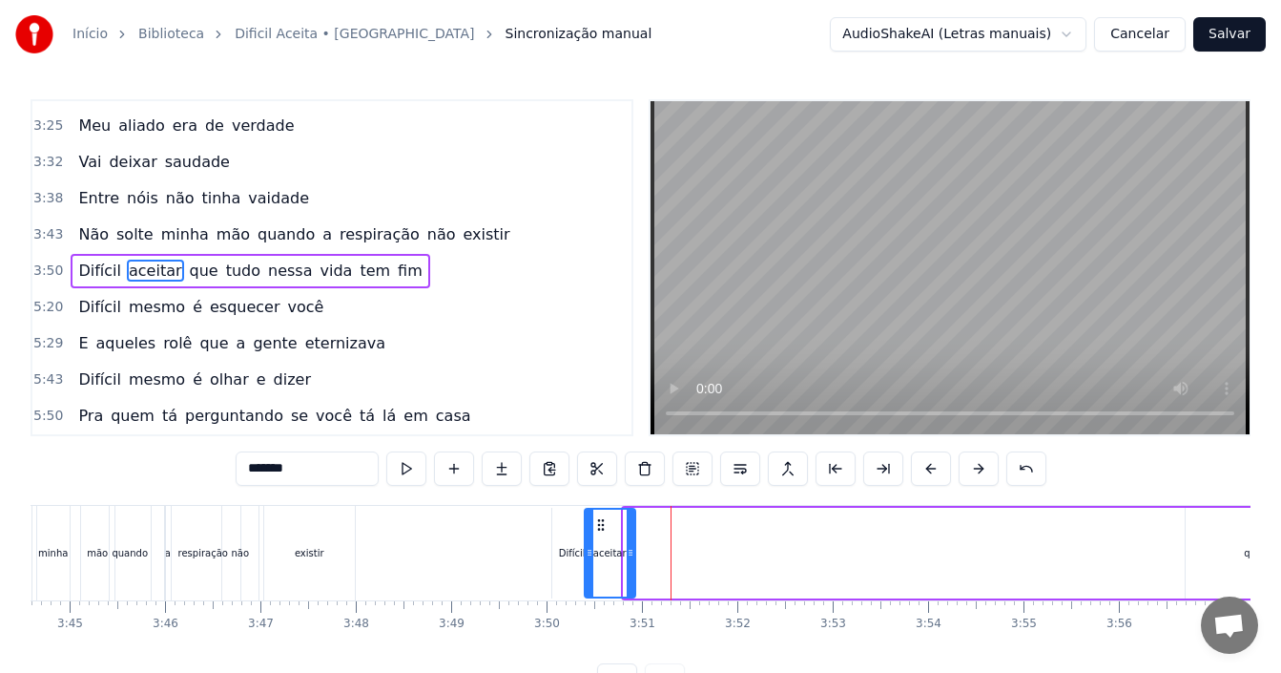
drag, startPoint x: 641, startPoint y: 522, endPoint x: 601, endPoint y: 522, distance: 40.1
click at [601, 522] on icon at bounding box center [600, 524] width 15 height 15
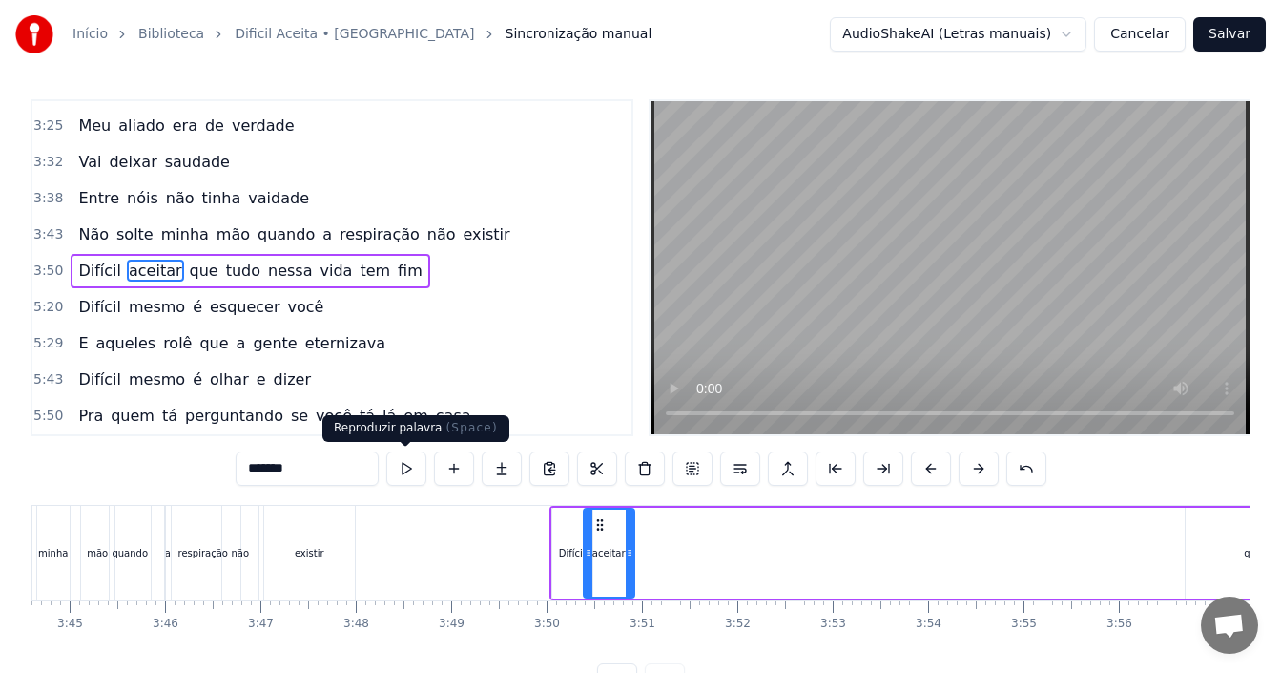
click at [410, 470] on button at bounding box center [406, 468] width 40 height 34
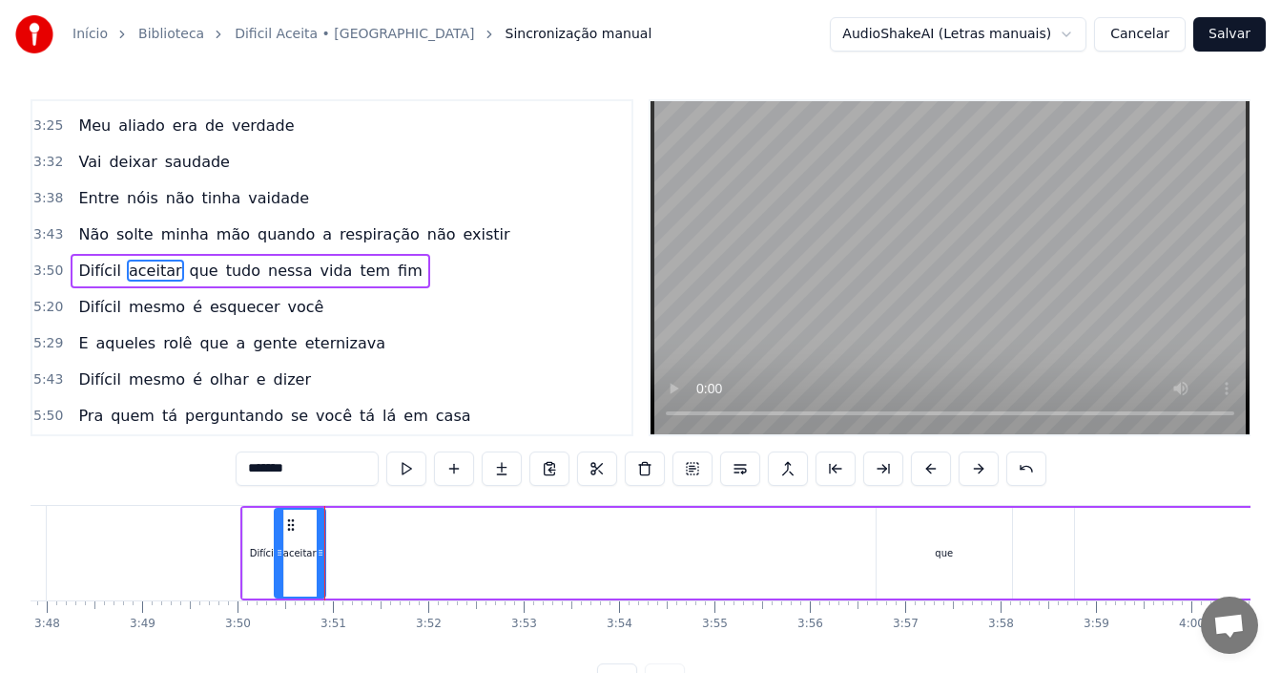
scroll to position [0, 21761]
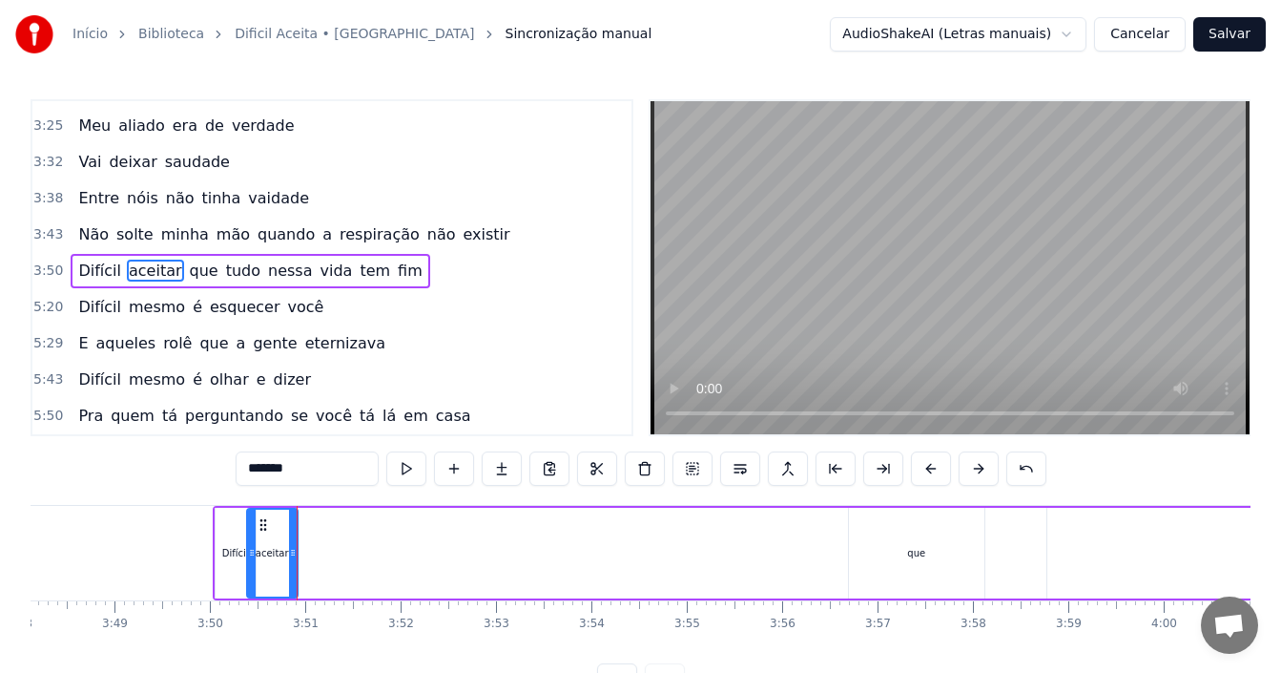
click at [899, 553] on div "que" at bounding box center [916, 552] width 135 height 91
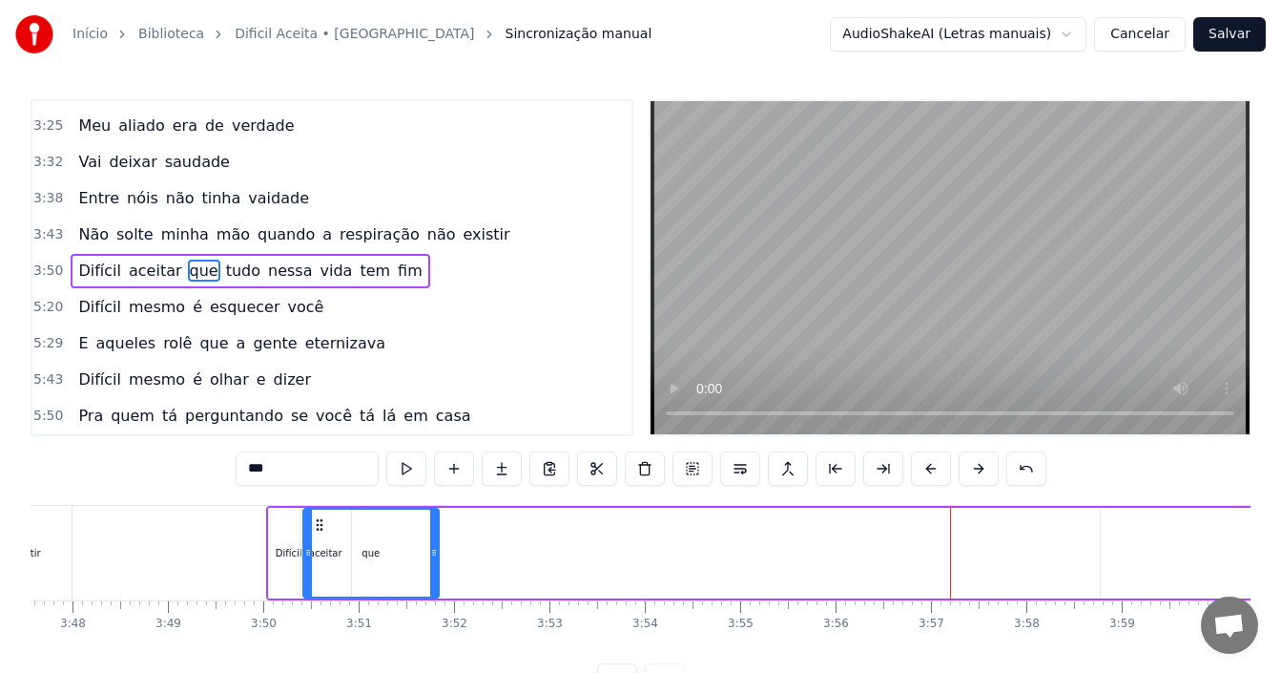
scroll to position [0, 21705]
drag, startPoint x: 861, startPoint y: 528, endPoint x: 314, endPoint y: 530, distance: 547.6
click at [314, 530] on icon at bounding box center [317, 524] width 15 height 15
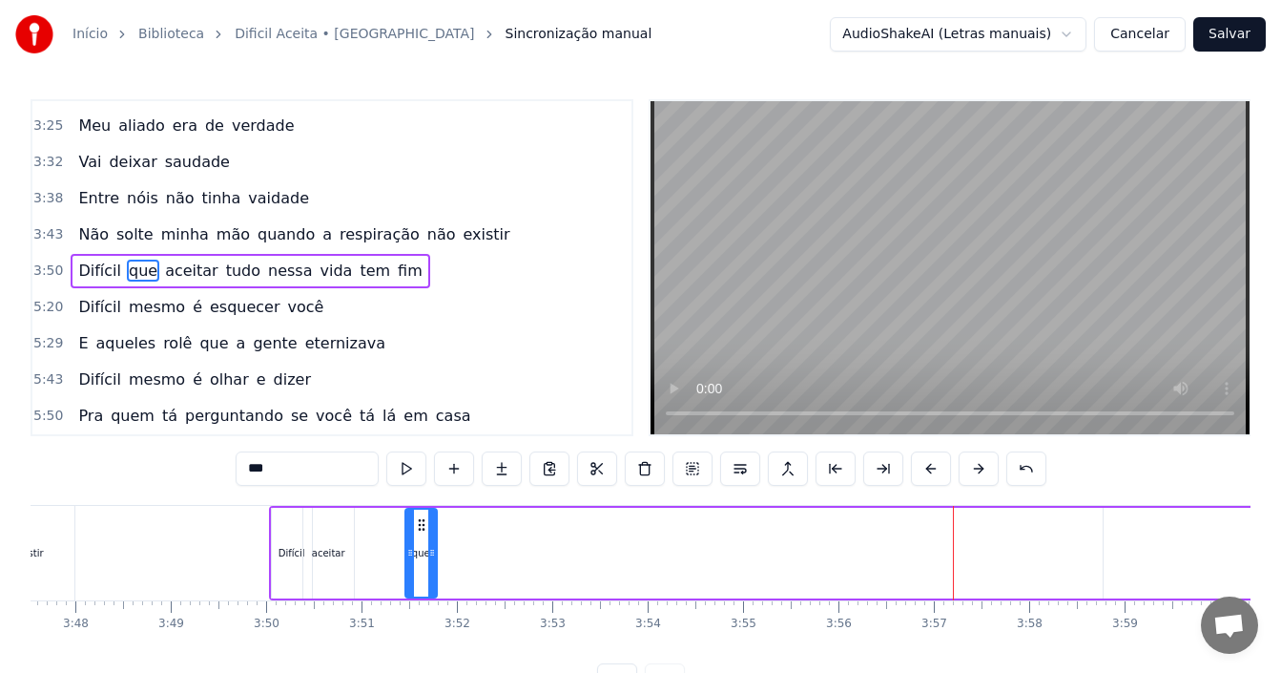
drag, startPoint x: 307, startPoint y: 546, endPoint x: 411, endPoint y: 557, distance: 104.6
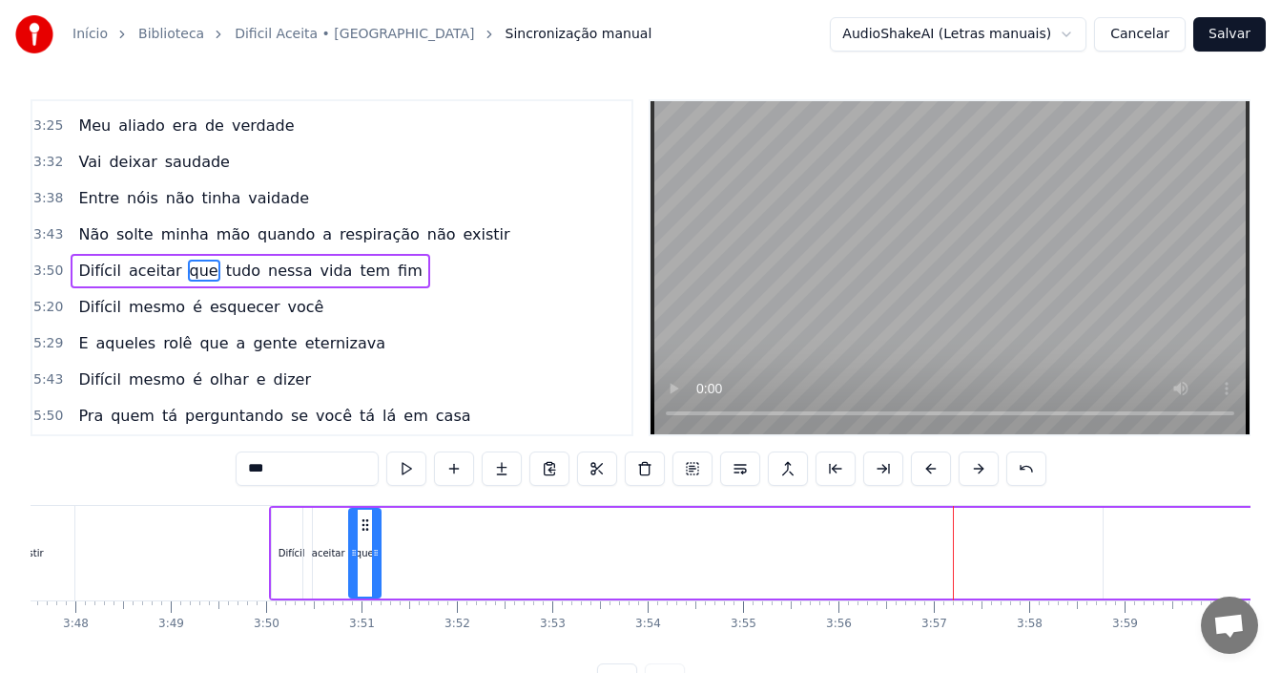
drag, startPoint x: 424, startPoint y: 523, endPoint x: 368, endPoint y: 525, distance: 56.3
click at [368, 525] on icon at bounding box center [365, 524] width 15 height 15
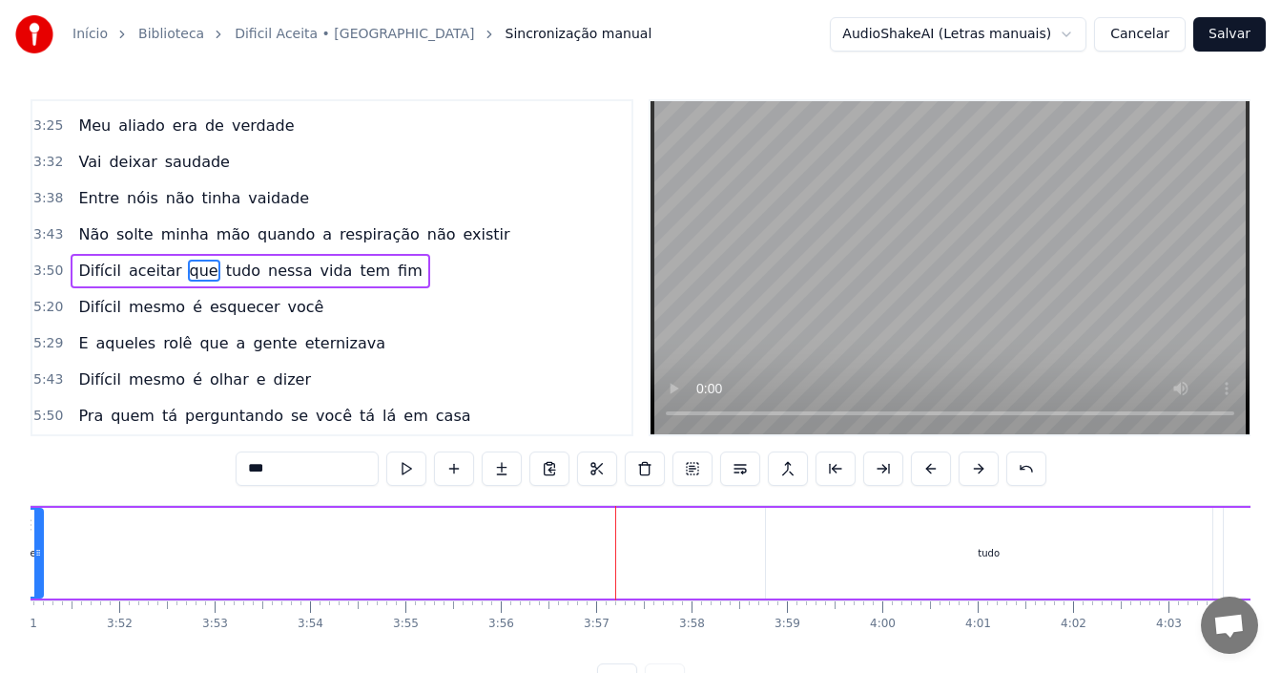
scroll to position [0, 22098]
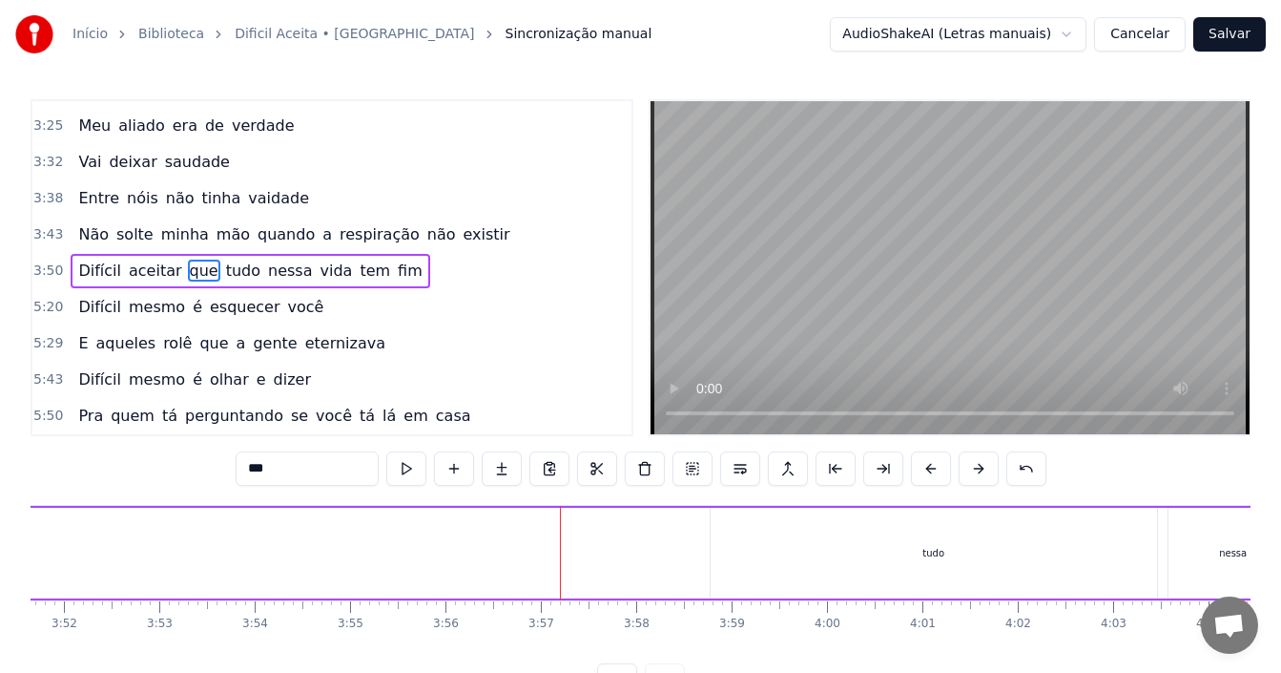
click at [925, 585] on div "tudo" at bounding box center [934, 552] width 446 height 91
drag, startPoint x: 1153, startPoint y: 549, endPoint x: 747, endPoint y: 554, distance: 406.4
click at [747, 554] on icon at bounding box center [746, 552] width 8 height 15
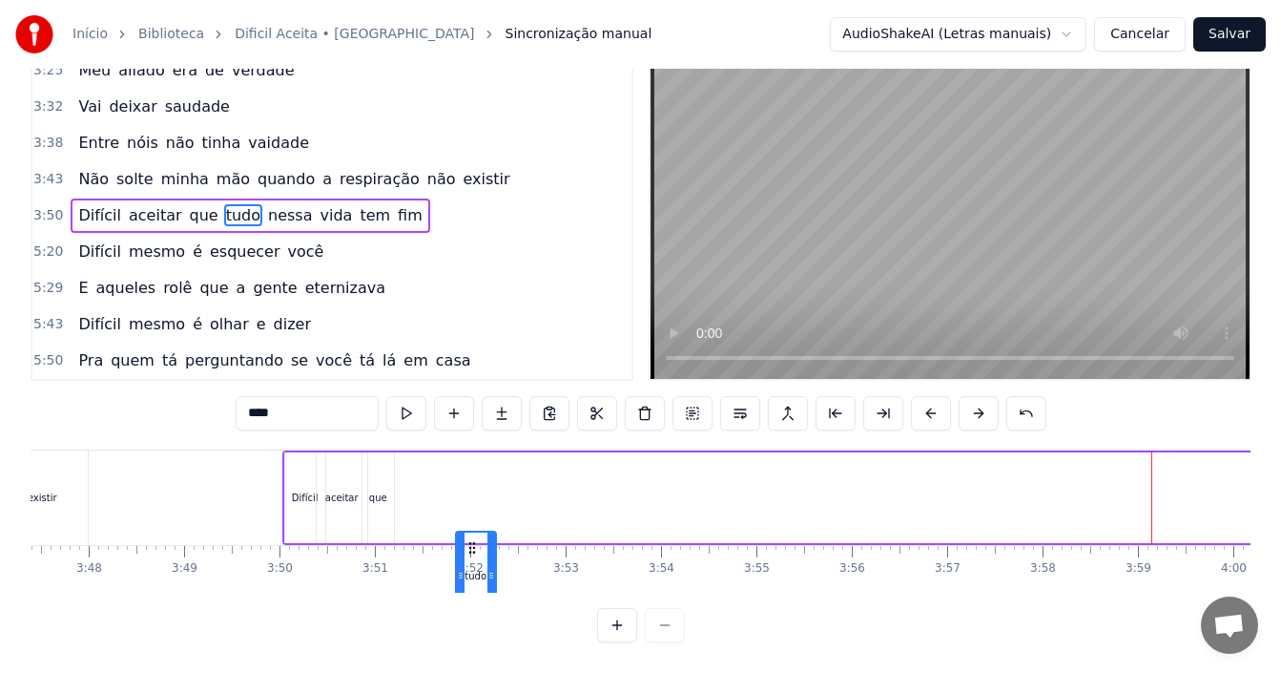
scroll to position [7, 21691]
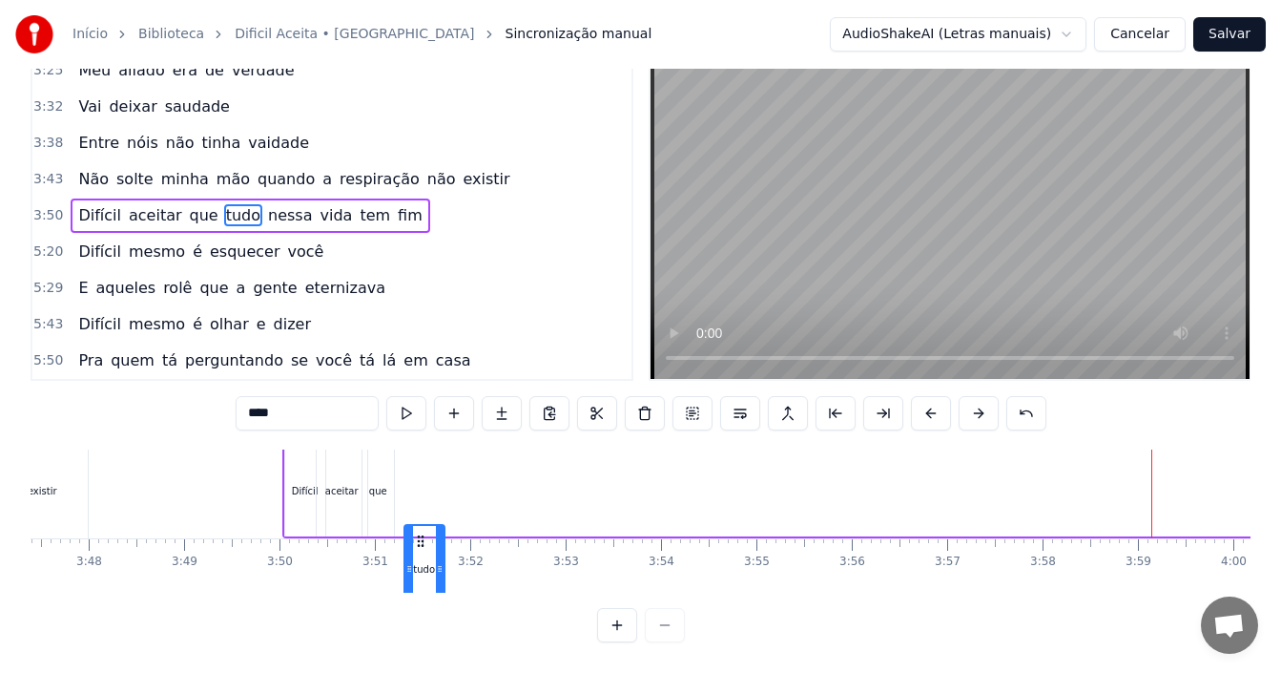
drag, startPoint x: 720, startPoint y: 525, endPoint x: 414, endPoint y: 508, distance: 306.6
click at [414, 526] on div "tudo" at bounding box center [424, 569] width 38 height 87
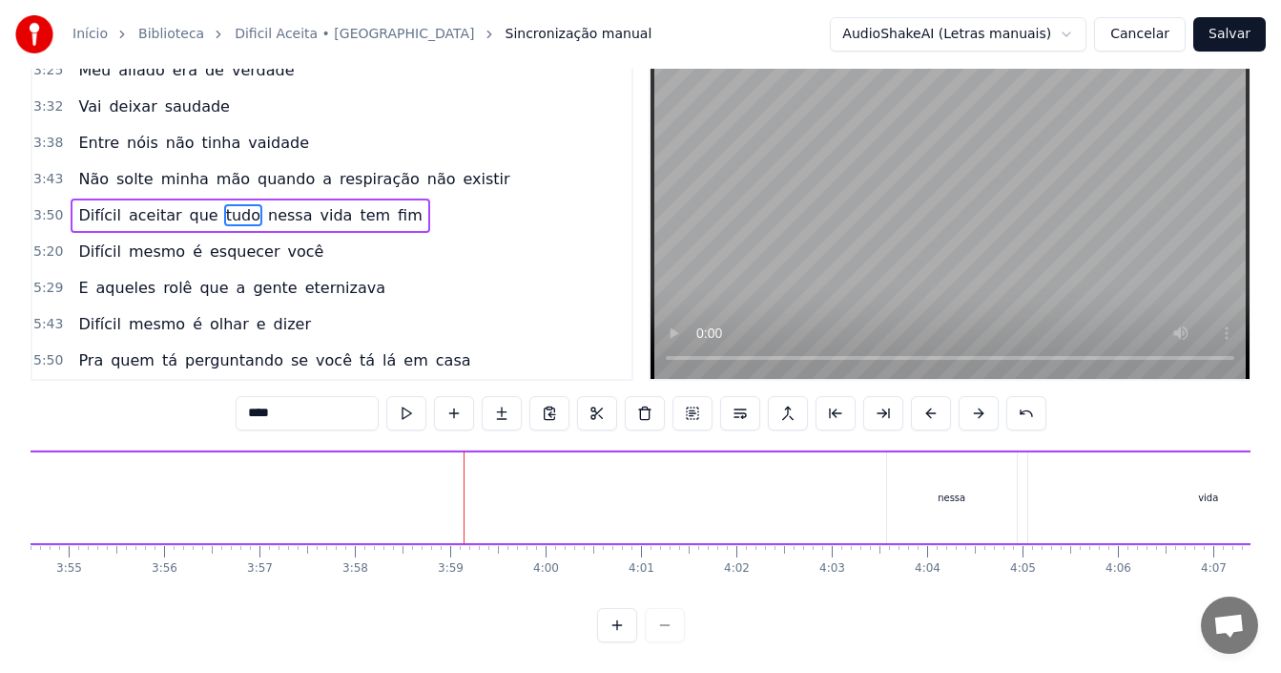
scroll to position [0, 22519]
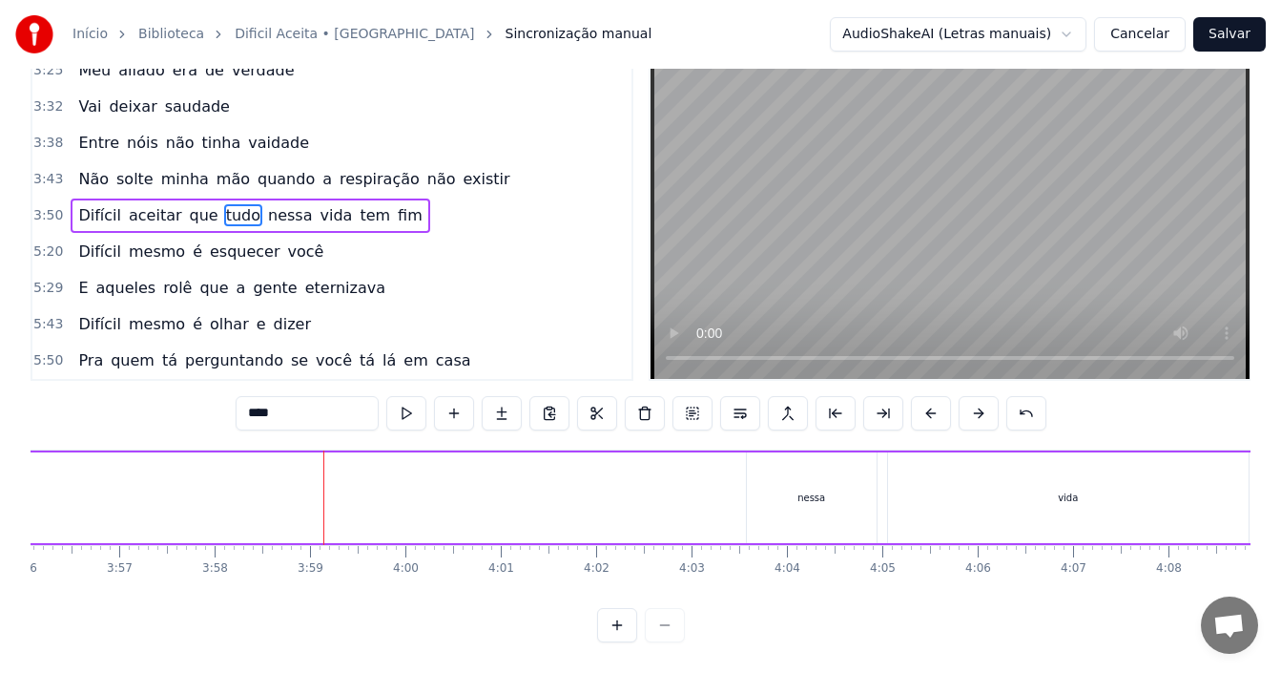
click at [823, 483] on div "nessa" at bounding box center [812, 497] width 130 height 91
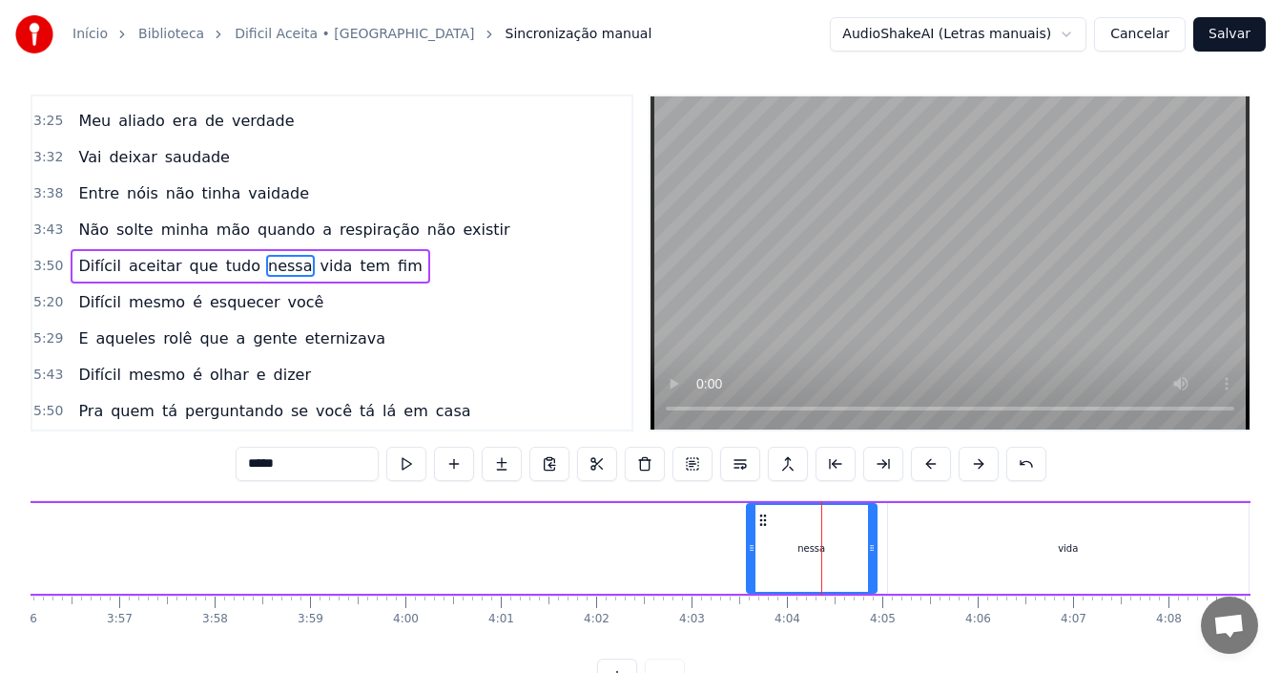
scroll to position [0, 0]
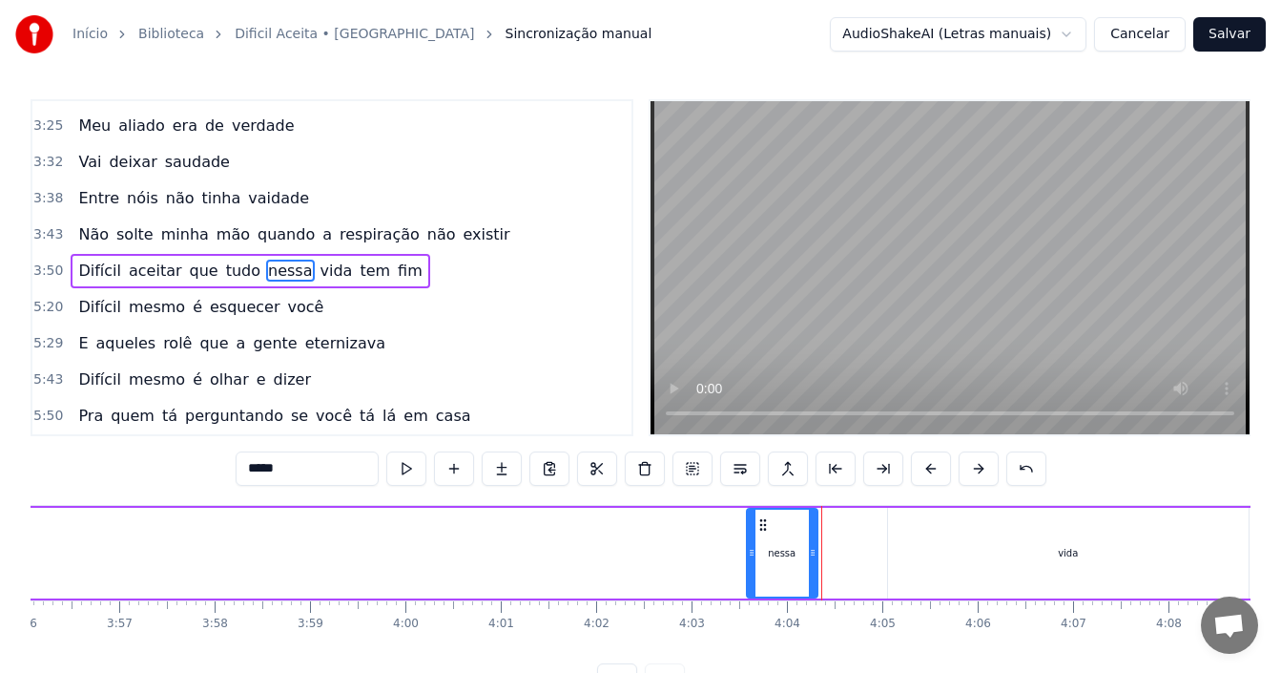
drag, startPoint x: 872, startPoint y: 546, endPoint x: 807, endPoint y: 544, distance: 64.9
click at [809, 544] on div at bounding box center [813, 552] width 8 height 87
drag, startPoint x: 804, startPoint y: 538, endPoint x: 783, endPoint y: 539, distance: 21.0
click at [789, 539] on div "nessa" at bounding box center [776, 552] width 56 height 87
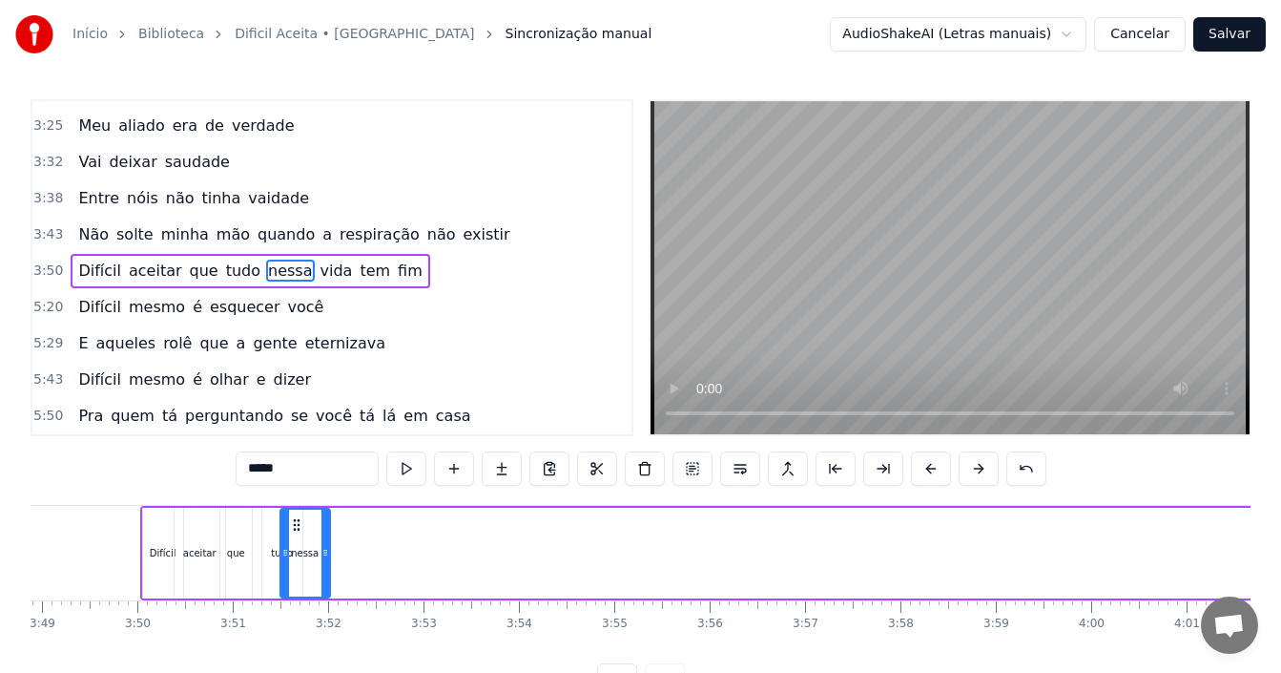
scroll to position [0, 21832]
drag, startPoint x: 758, startPoint y: 525, endPoint x: 304, endPoint y: 528, distance: 454.1
click at [304, 528] on icon at bounding box center [308, 524] width 15 height 15
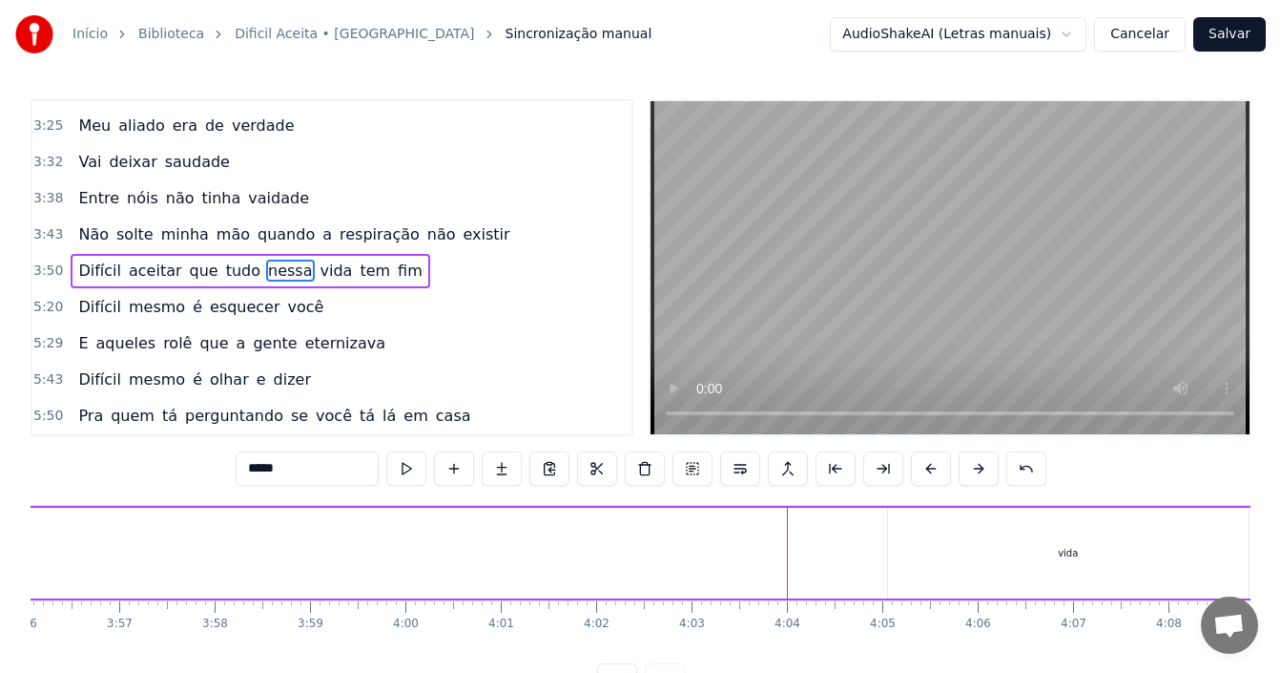
scroll to position [0, 22743]
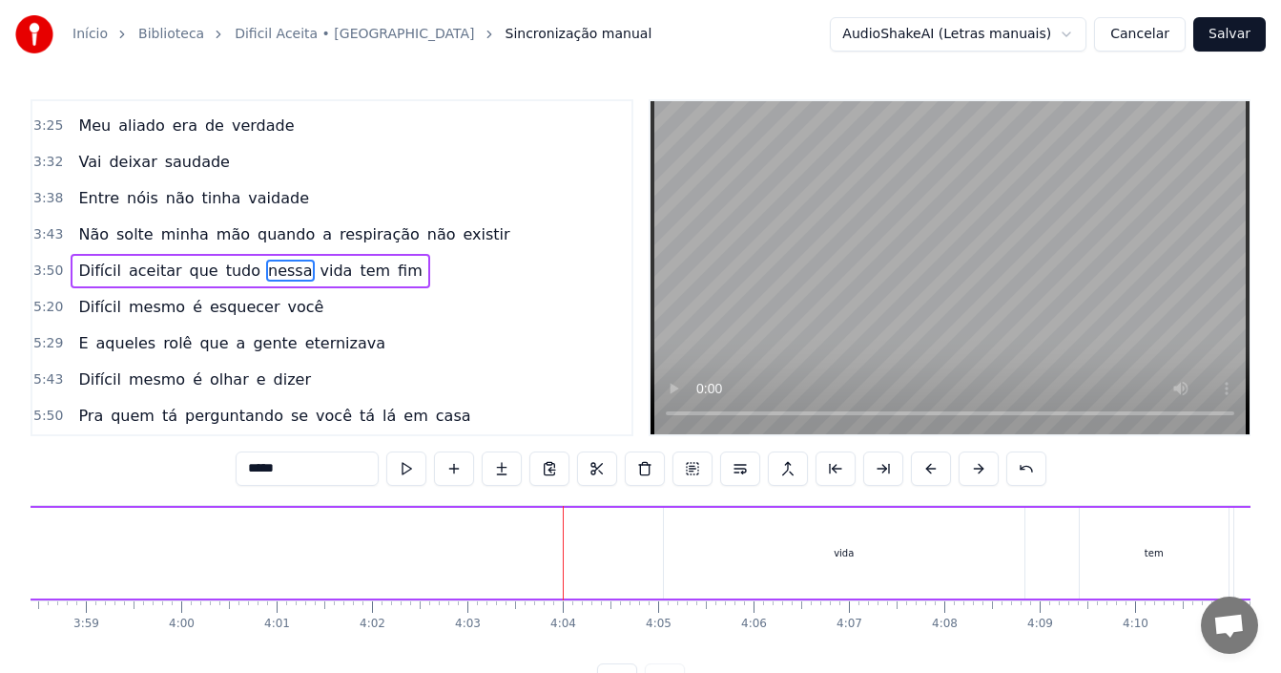
click at [838, 569] on div "vida" at bounding box center [844, 552] width 361 height 91
drag, startPoint x: 1019, startPoint y: 556, endPoint x: 686, endPoint y: 546, distance: 333.1
click at [694, 552] on icon at bounding box center [698, 552] width 8 height 15
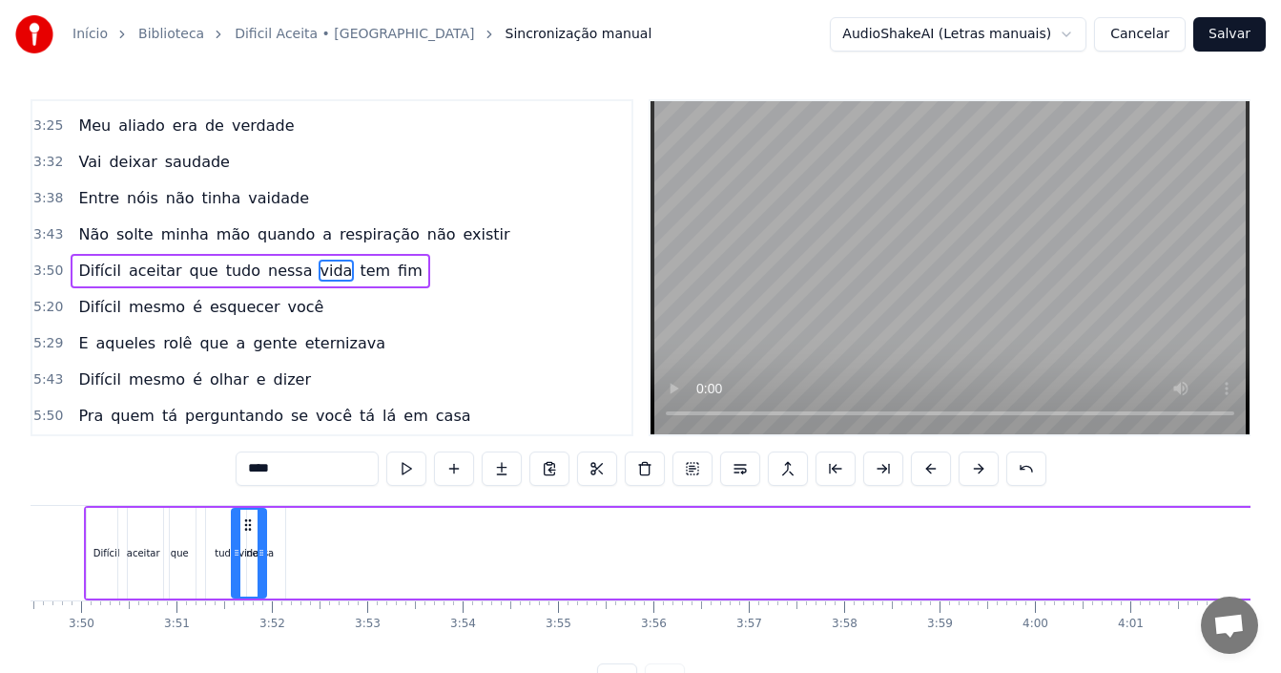
scroll to position [0, 21882]
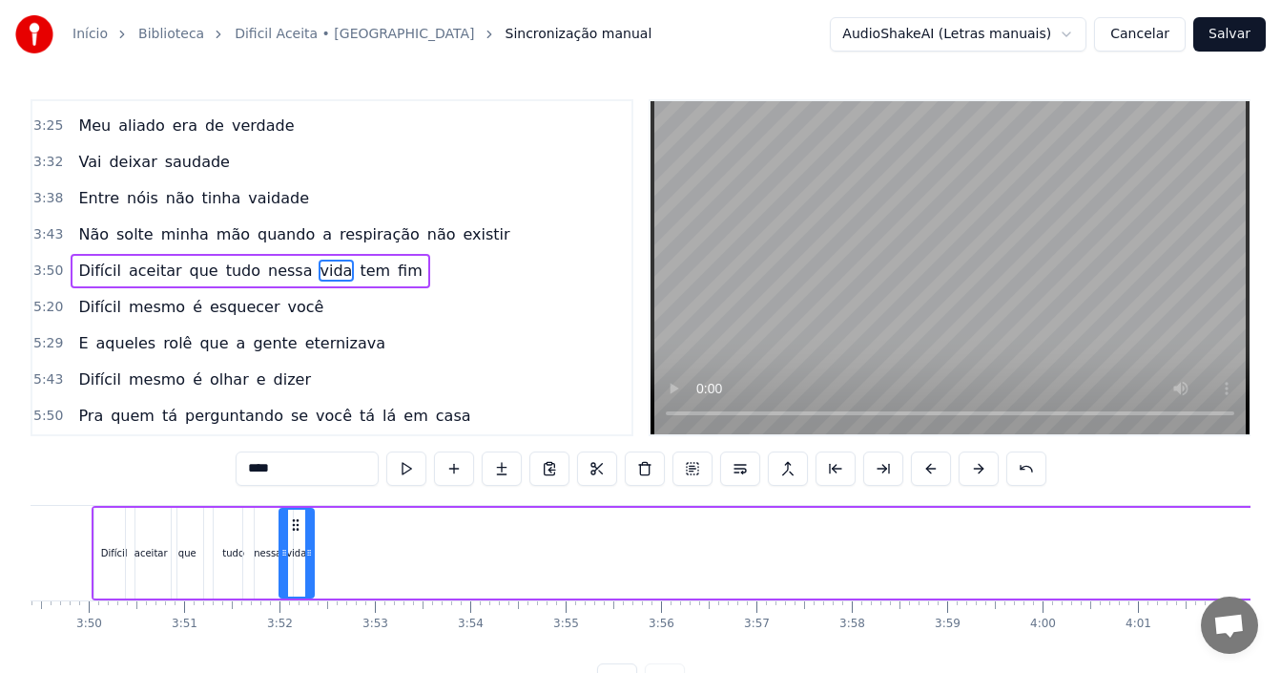
drag, startPoint x: 677, startPoint y: 524, endPoint x: 293, endPoint y: 526, distance: 384.4
click at [293, 526] on icon at bounding box center [295, 524] width 15 height 15
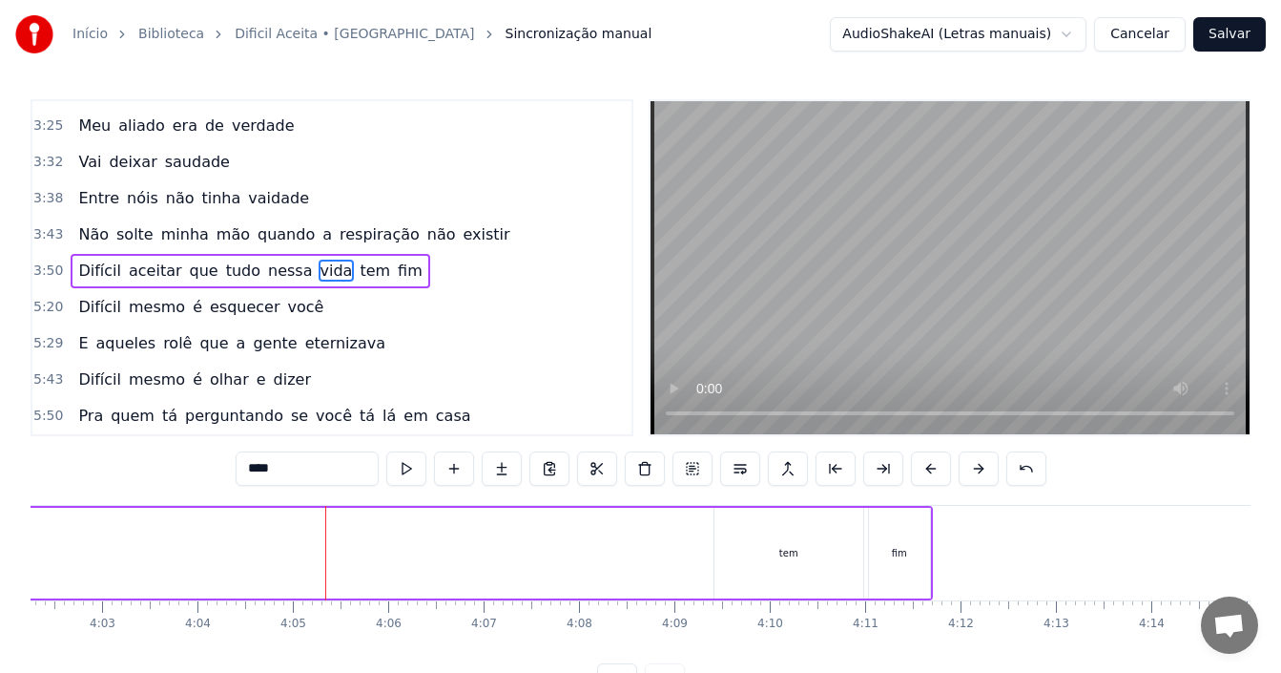
scroll to position [0, 23165]
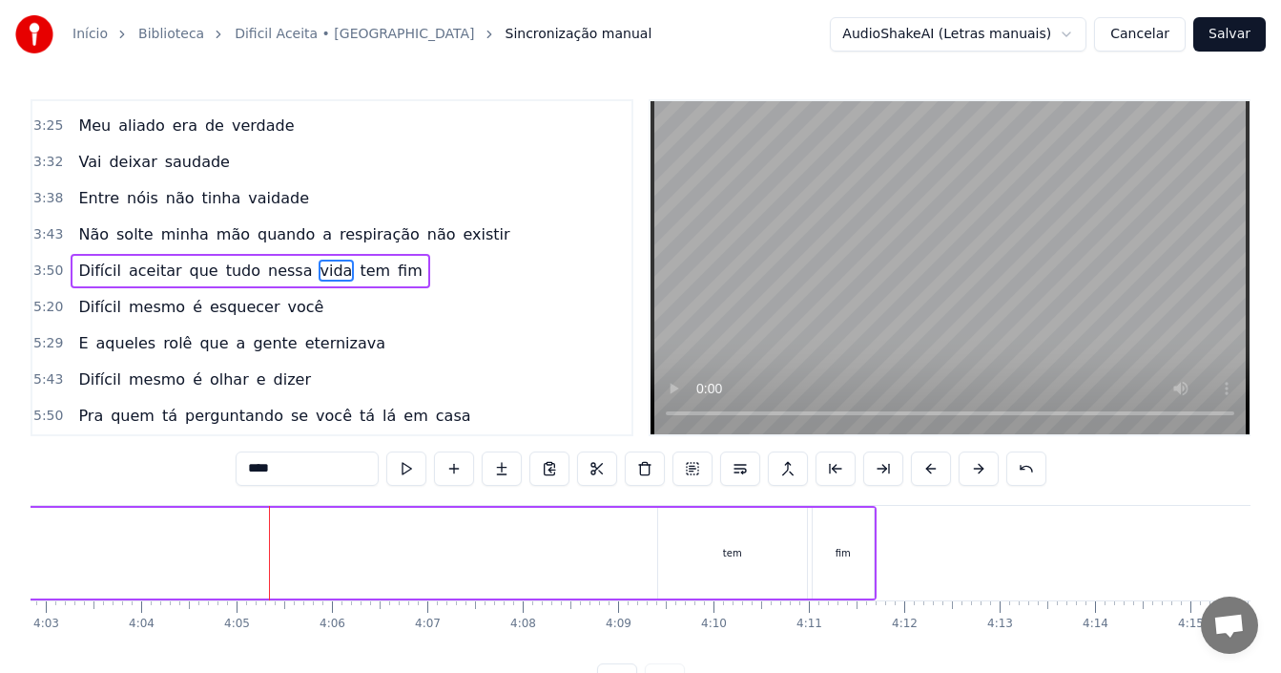
click at [747, 553] on div "tem" at bounding box center [732, 552] width 149 height 91
drag, startPoint x: 803, startPoint y: 553, endPoint x: 703, endPoint y: 553, distance: 100.2
click at [703, 553] on icon at bounding box center [702, 552] width 8 height 15
click at [835, 559] on div "fim" at bounding box center [843, 552] width 61 height 91
drag, startPoint x: 869, startPoint y: 552, endPoint x: 844, endPoint y: 552, distance: 24.8
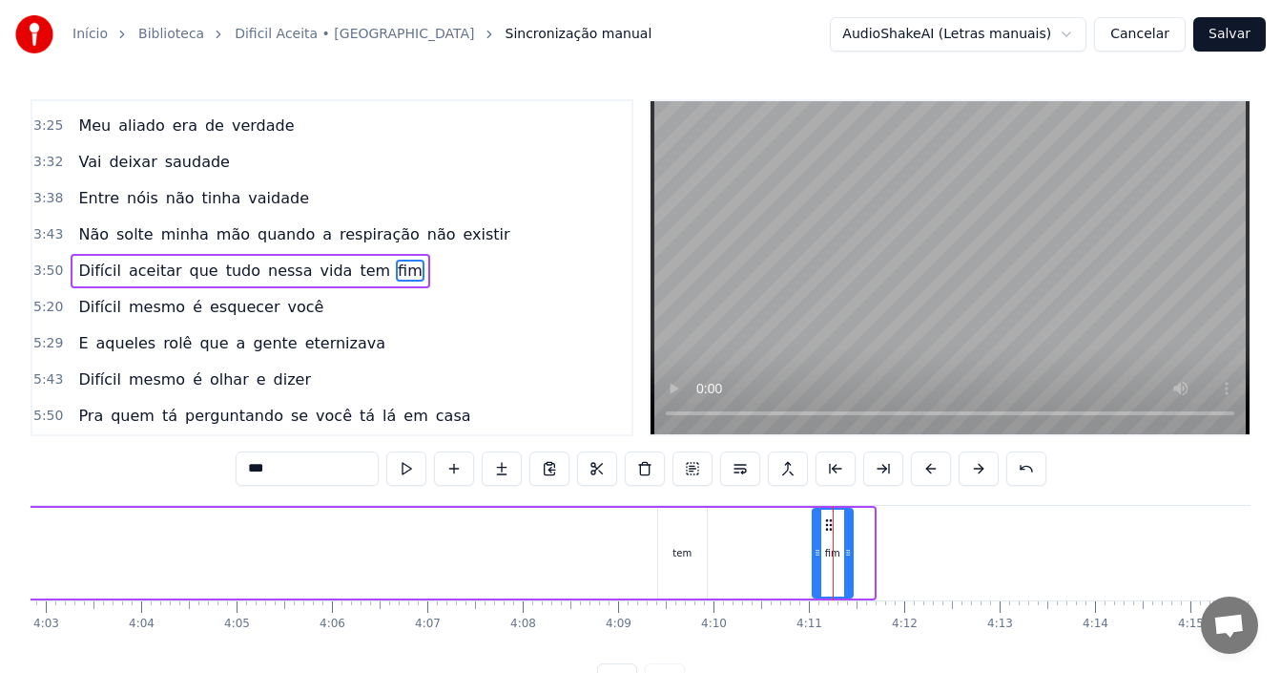
click at [844, 552] on icon at bounding box center [848, 552] width 8 height 15
click at [688, 536] on div "tem" at bounding box center [682, 552] width 49 height 91
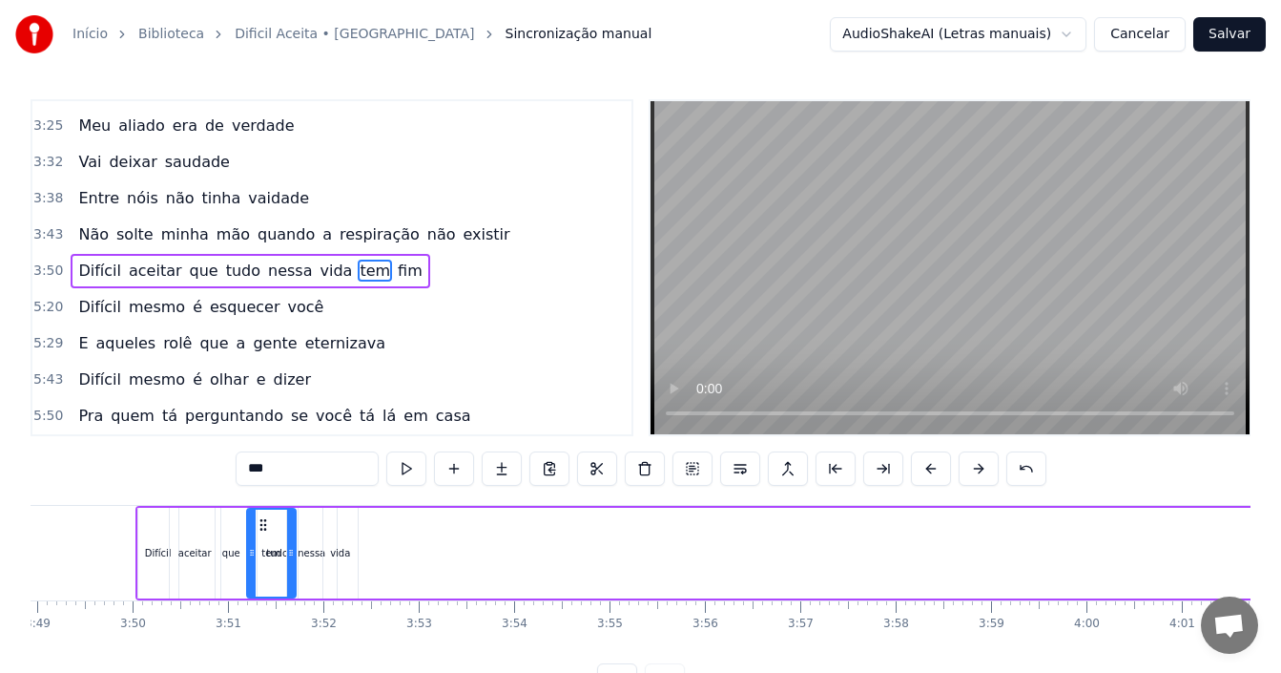
scroll to position [0, 21820]
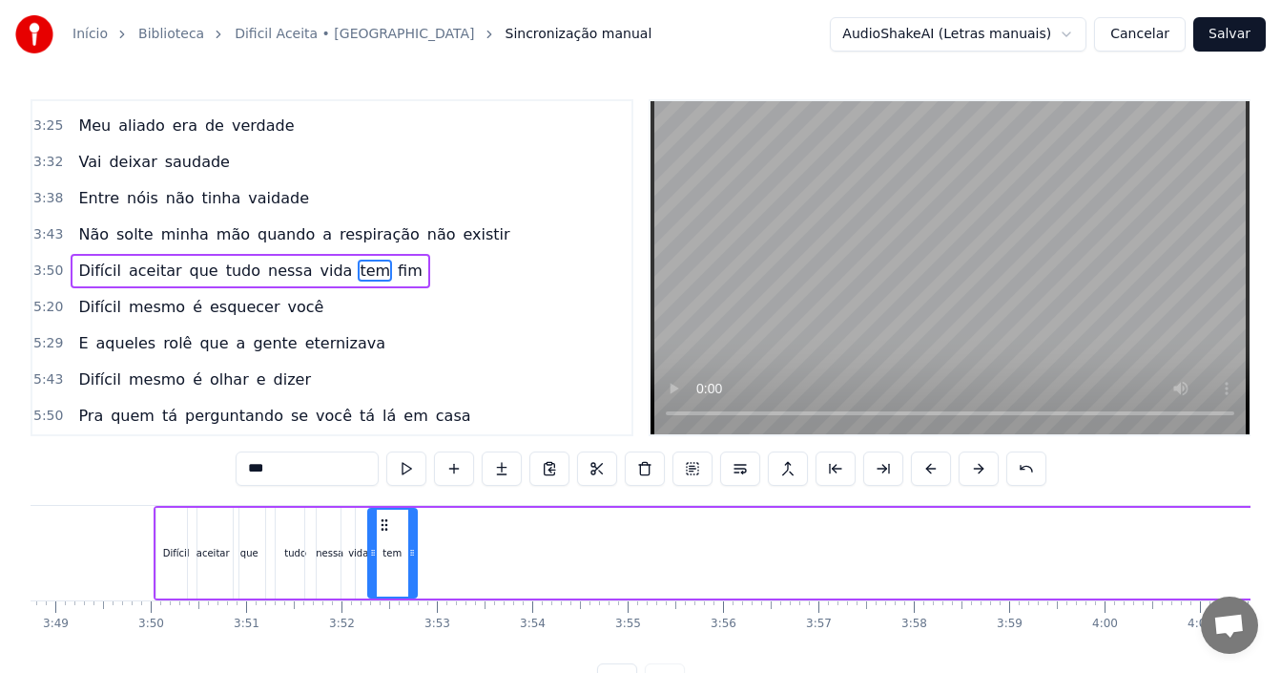
drag, startPoint x: 673, startPoint y: 521, endPoint x: 383, endPoint y: 524, distance: 290.0
click at [383, 524] on icon at bounding box center [384, 524] width 15 height 15
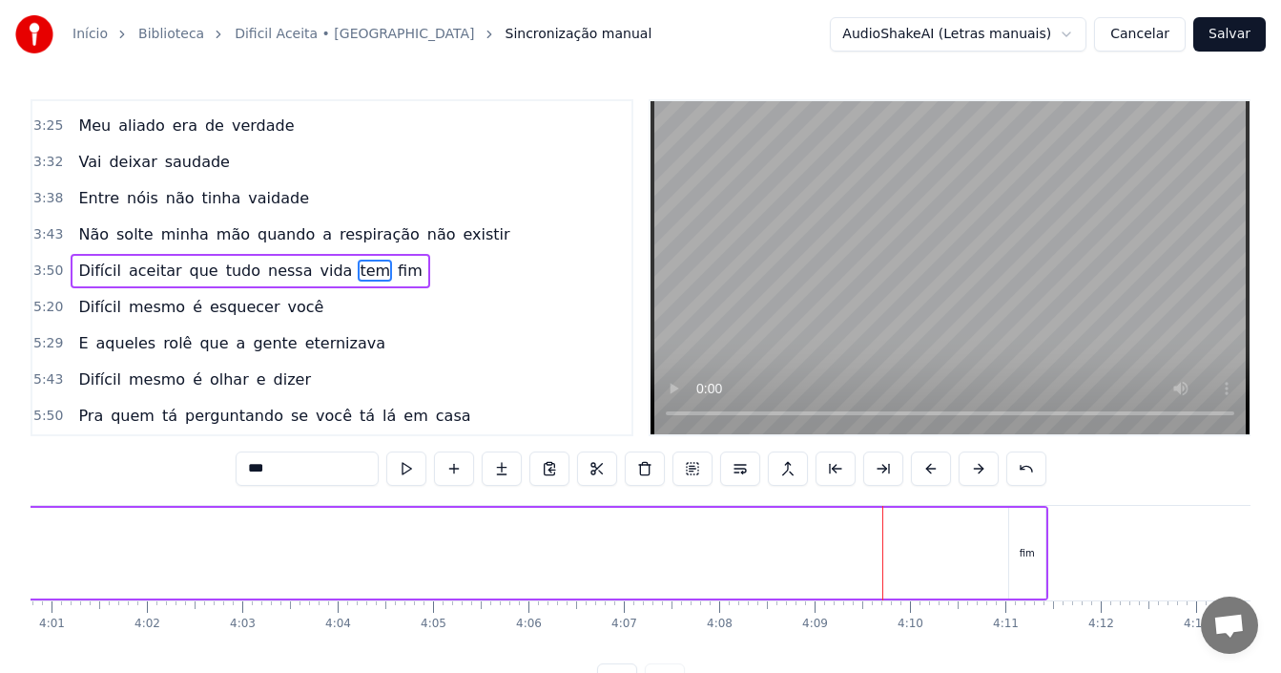
scroll to position [0, 23024]
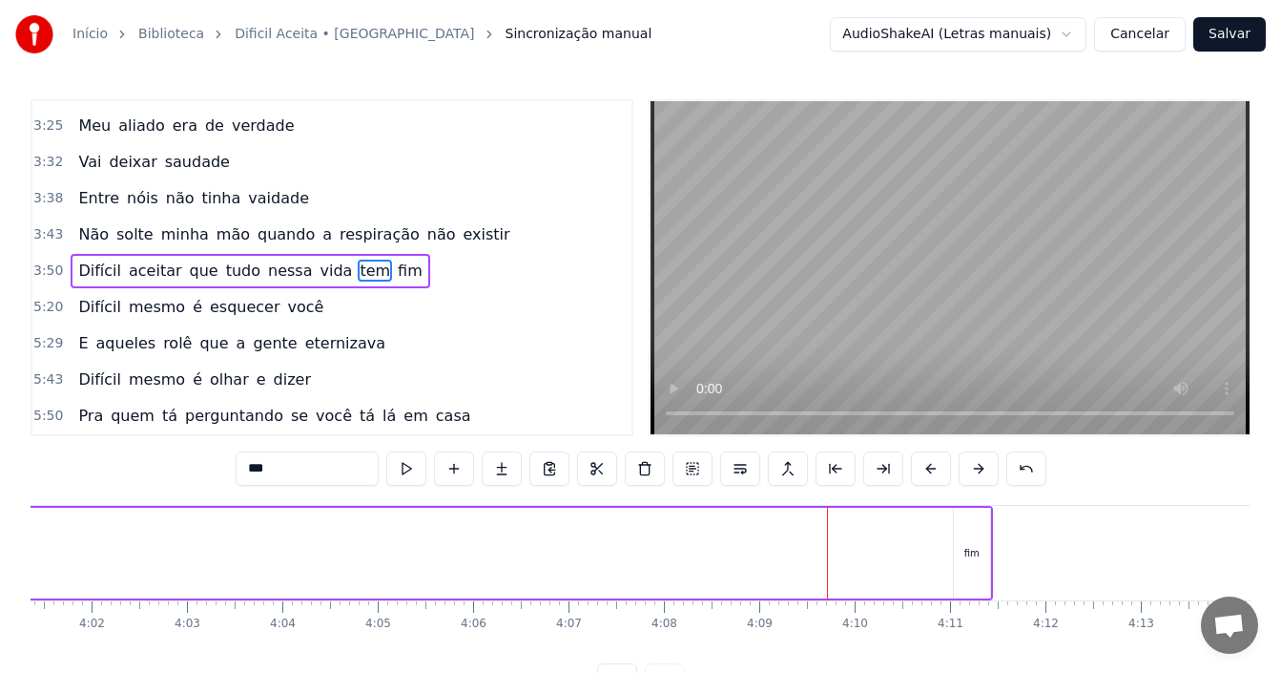
click at [971, 563] on div "fim" at bounding box center [972, 552] width 36 height 91
type input "***"
drag, startPoint x: 969, startPoint y: 524, endPoint x: 912, endPoint y: 531, distance: 57.7
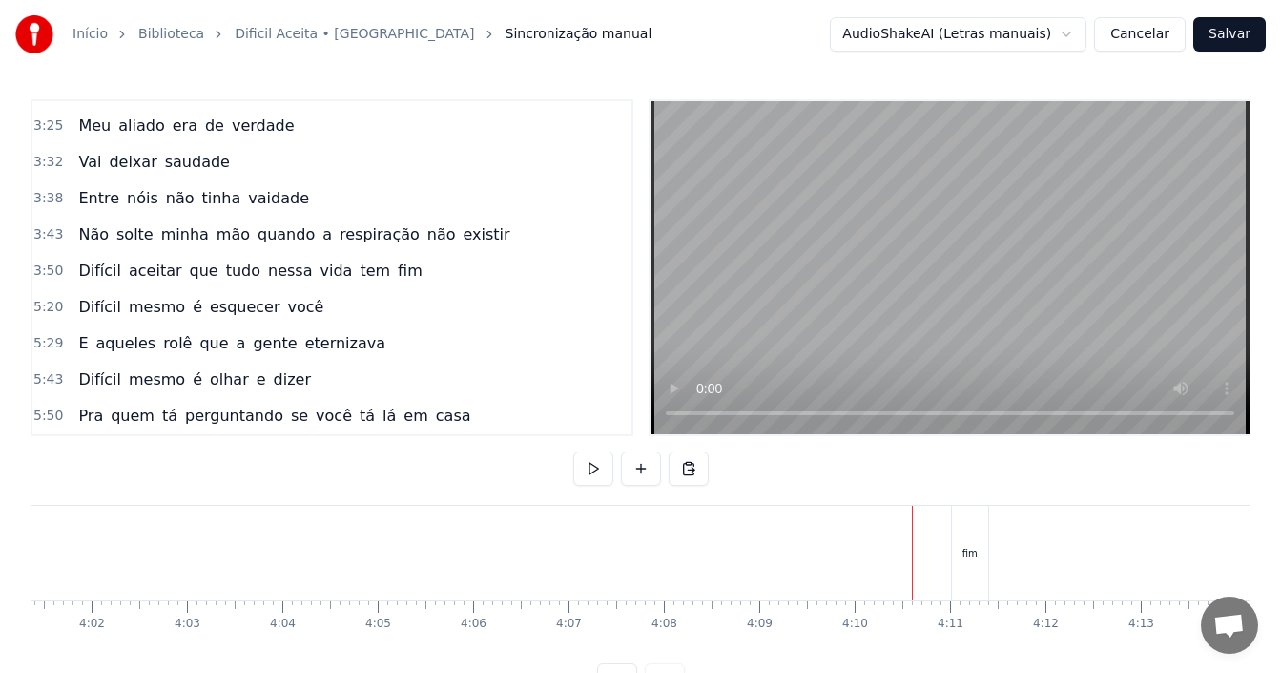
click at [981, 544] on div "fim" at bounding box center [970, 553] width 36 height 94
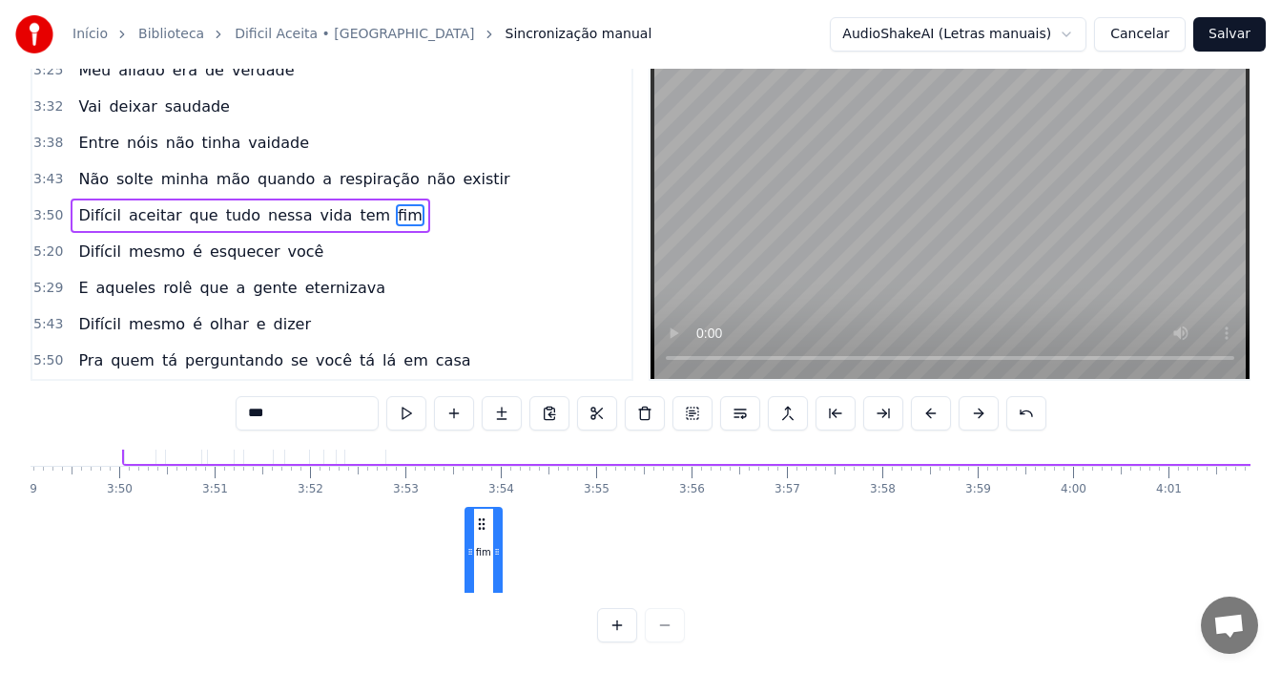
scroll to position [84, 21852]
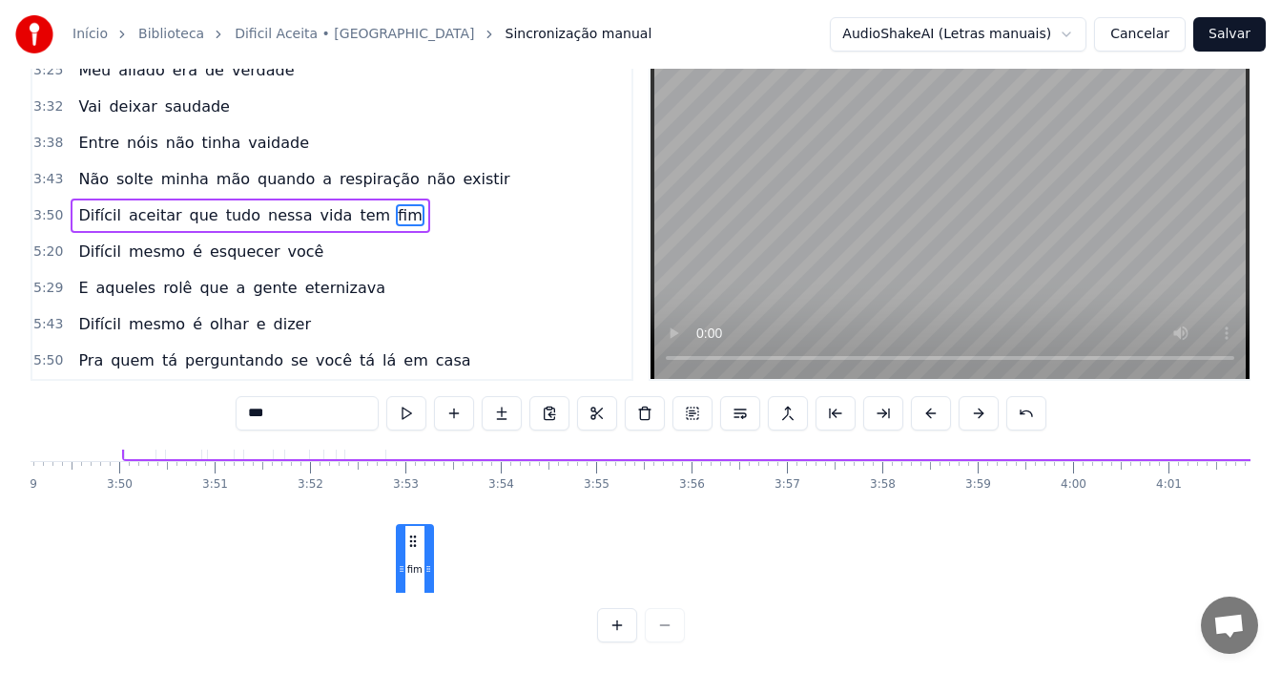
drag, startPoint x: 967, startPoint y: 522, endPoint x: 410, endPoint y: 547, distance: 557.6
click at [410, 547] on div "fim" at bounding box center [415, 569] width 34 height 87
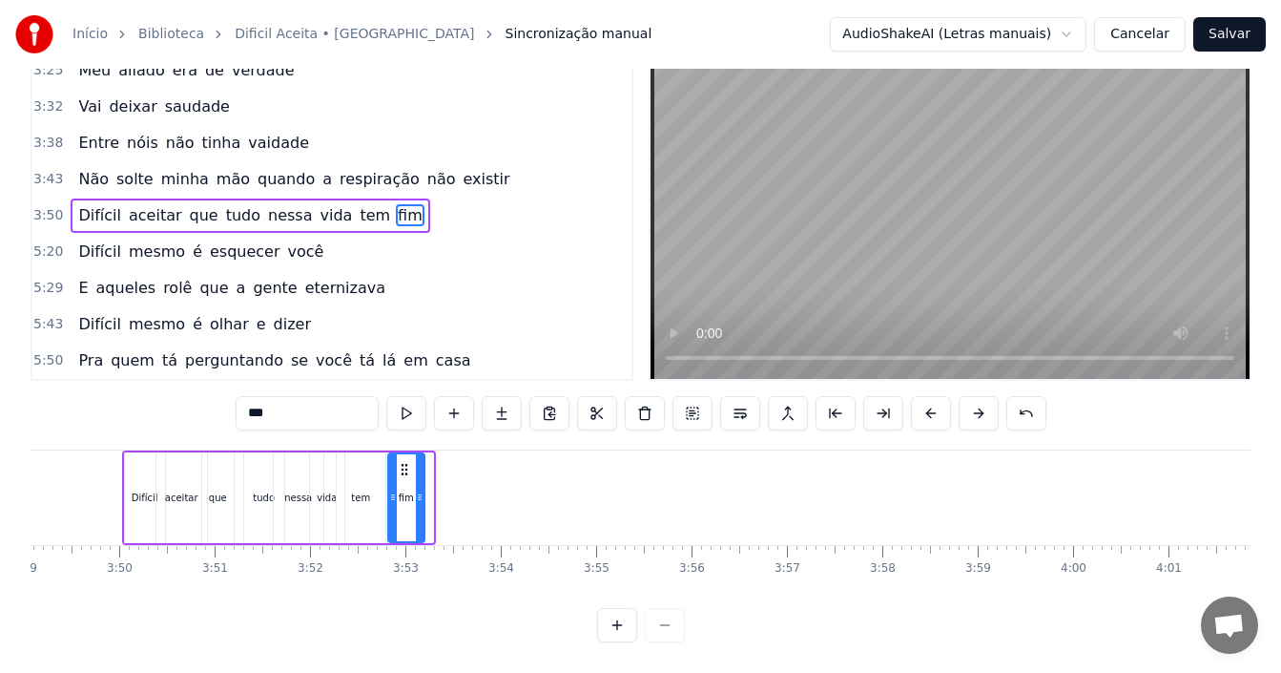
click at [405, 462] on icon at bounding box center [404, 469] width 15 height 15
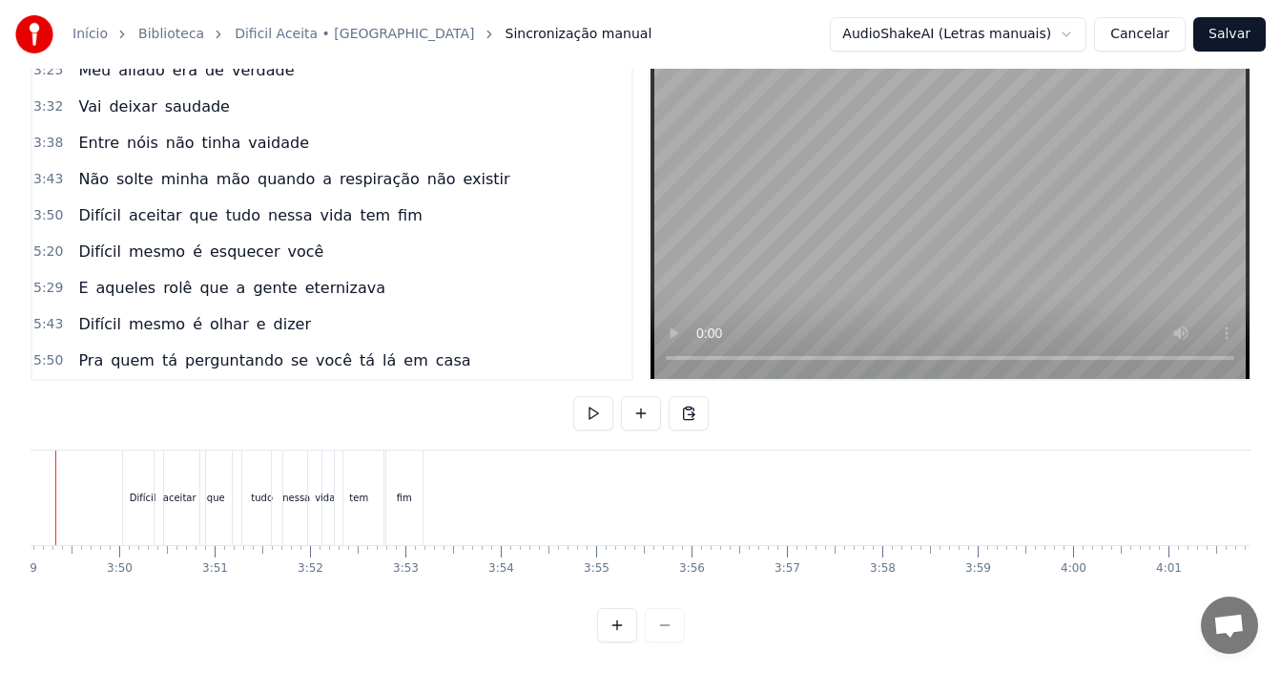
scroll to position [0, 21781]
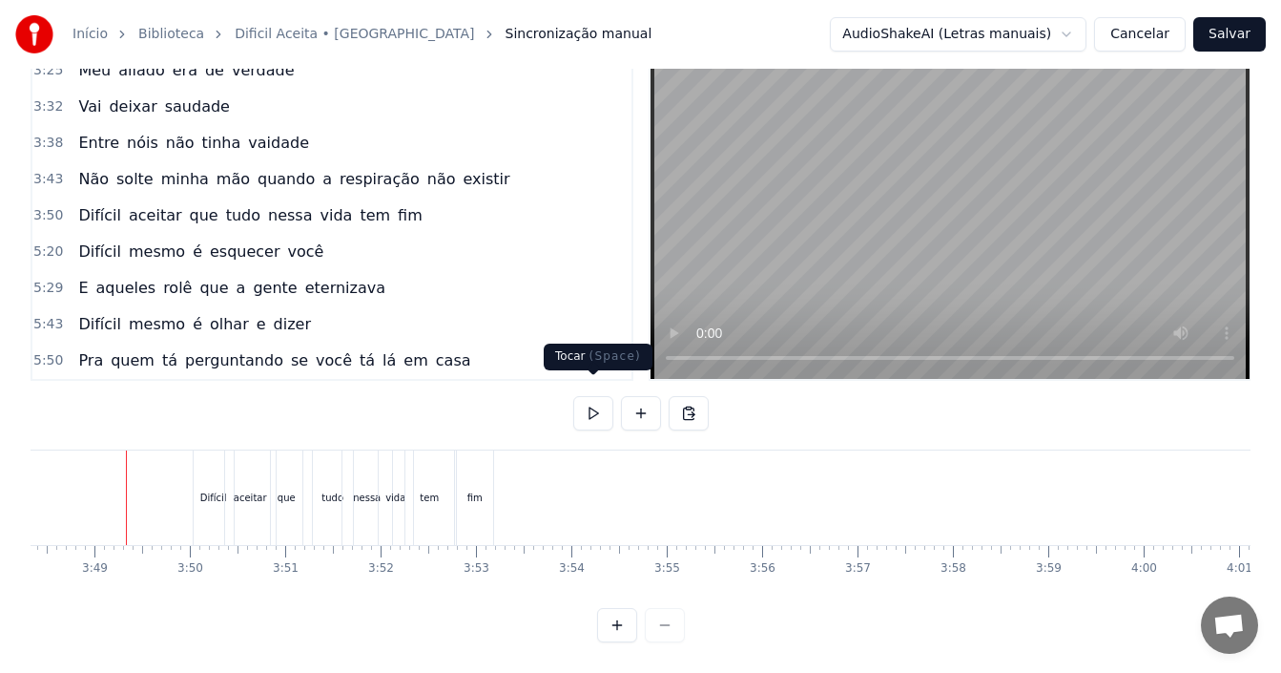
click at [603, 396] on button at bounding box center [593, 413] width 40 height 34
click at [440, 468] on div "tem" at bounding box center [429, 497] width 49 height 94
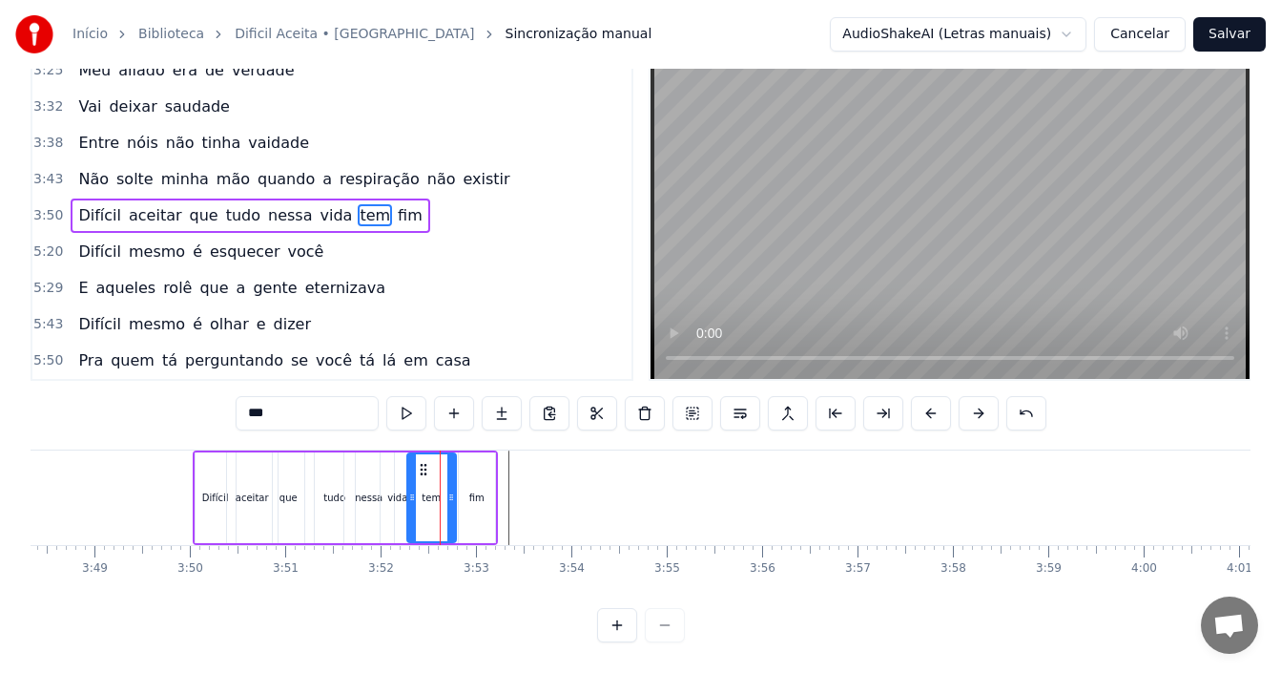
scroll to position [0, 0]
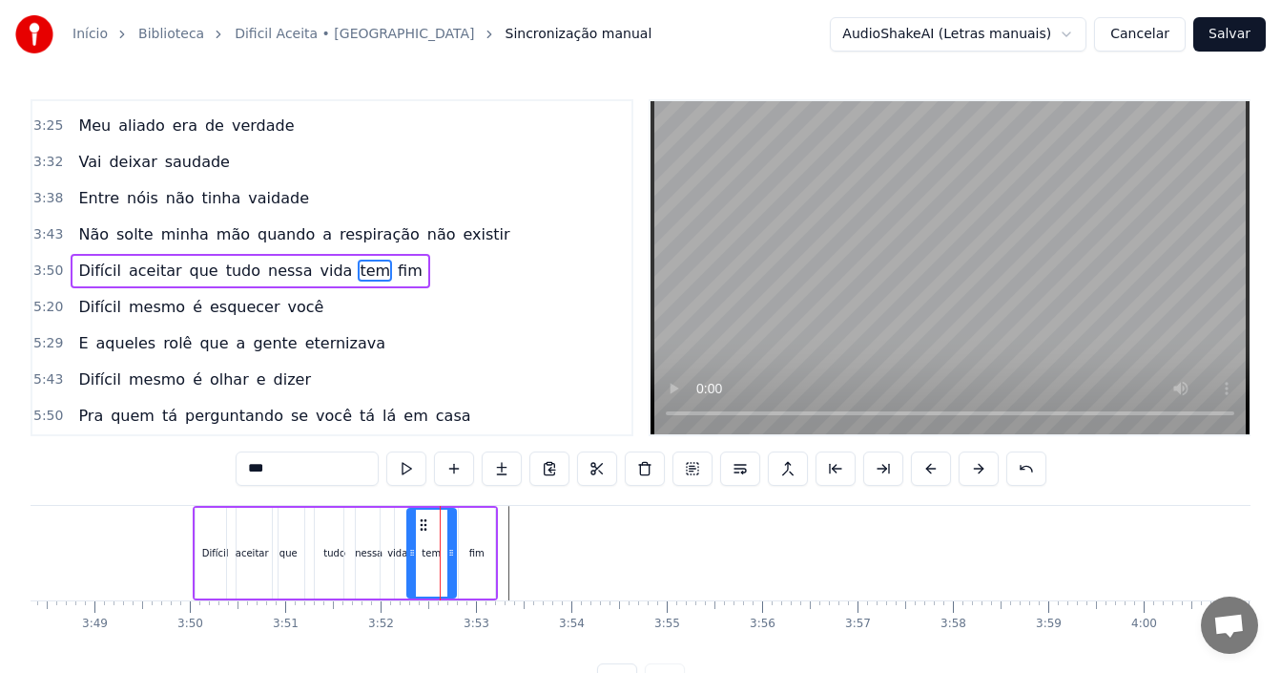
click at [390, 274] on div "3:50 Difícil aceitar que tudo nessa vida tem fim" at bounding box center [331, 271] width 599 height 36
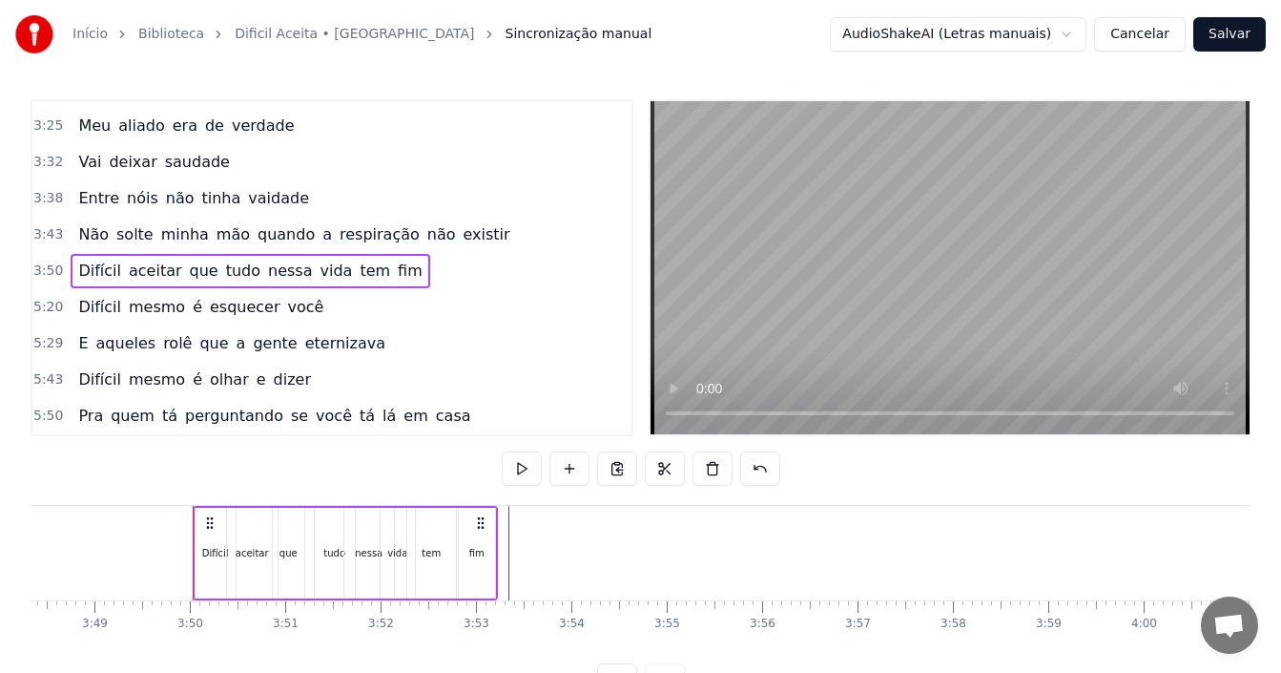
click at [350, 317] on div "5:20 Difícil mesmo é esquecer você" at bounding box center [331, 307] width 599 height 36
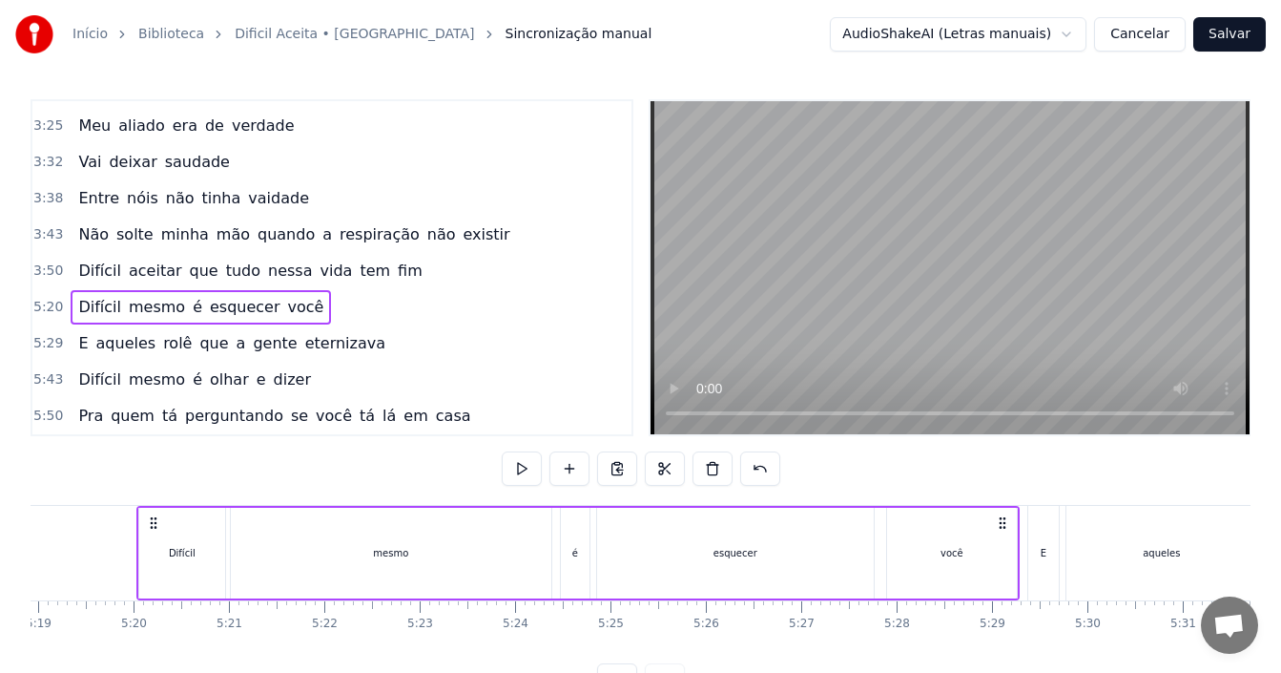
scroll to position [0, 30432]
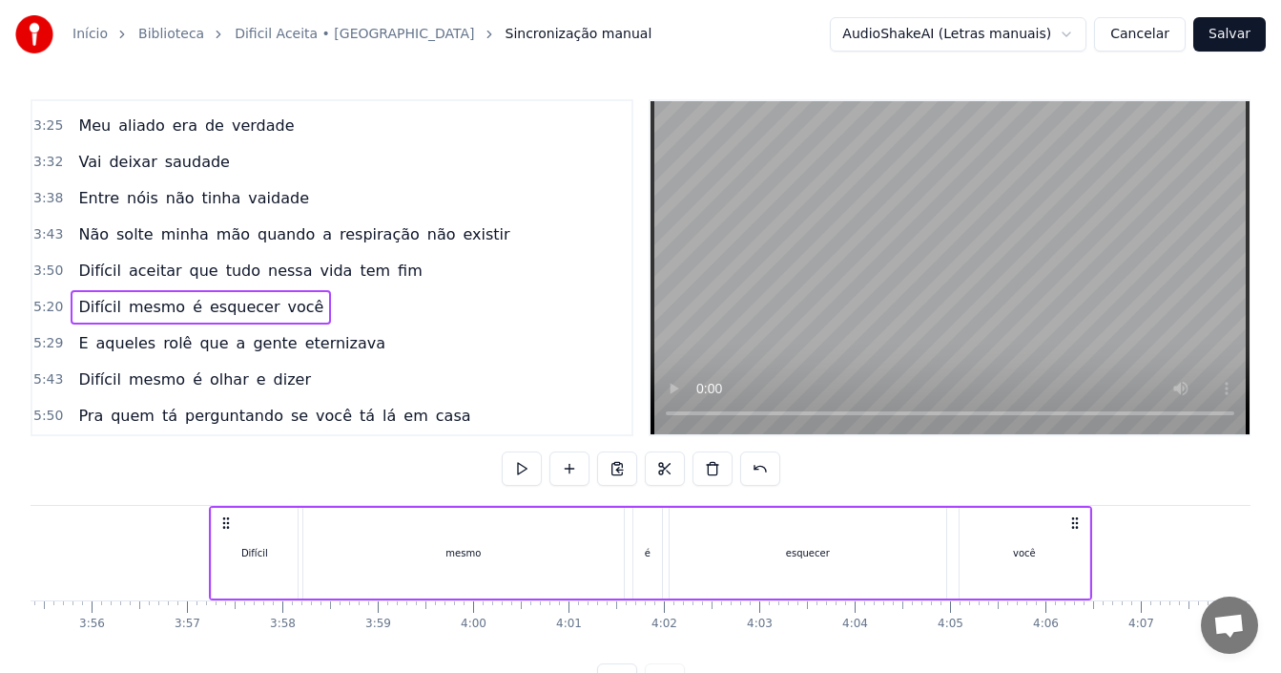
drag, startPoint x: 990, startPoint y: 523, endPoint x: 1085, endPoint y: 484, distance: 102.2
click at [1085, 484] on div "0:37 Acho que é muito foda 0:39 Você perder alguém que é próximo 0:41 Quando vo…" at bounding box center [641, 398] width 1220 height 598
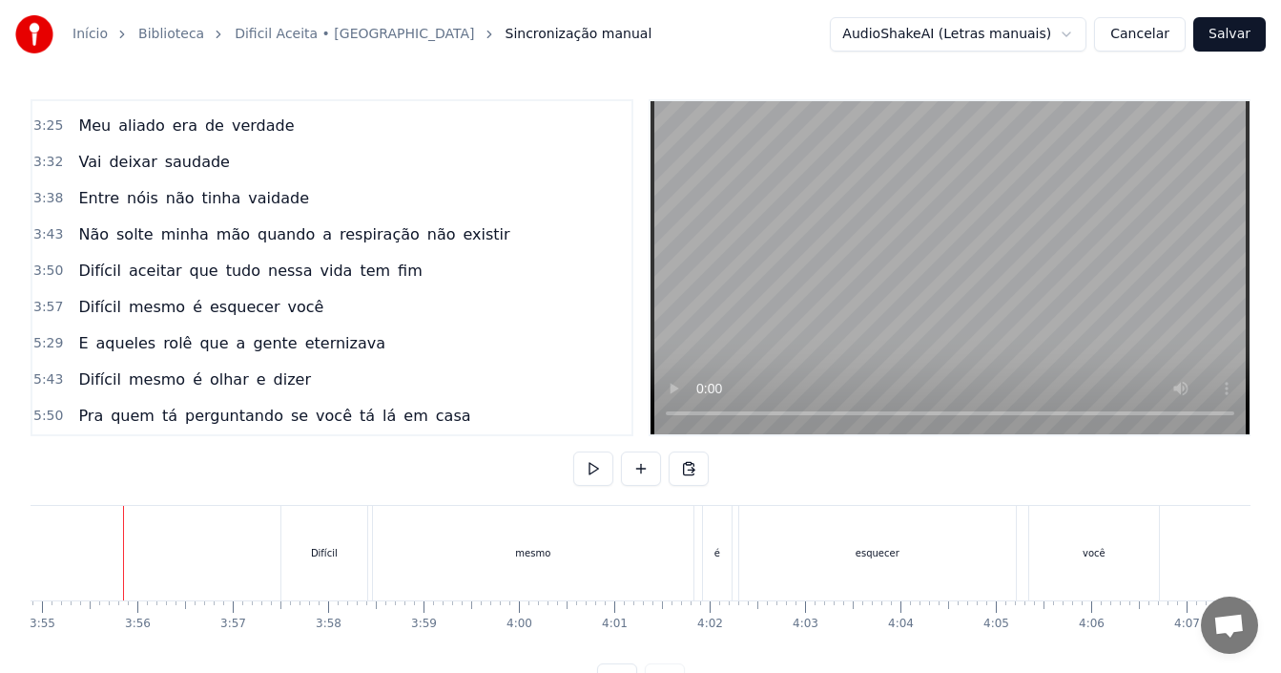
scroll to position [0, 22403]
click at [1094, 540] on div "você" at bounding box center [1097, 553] width 130 height 94
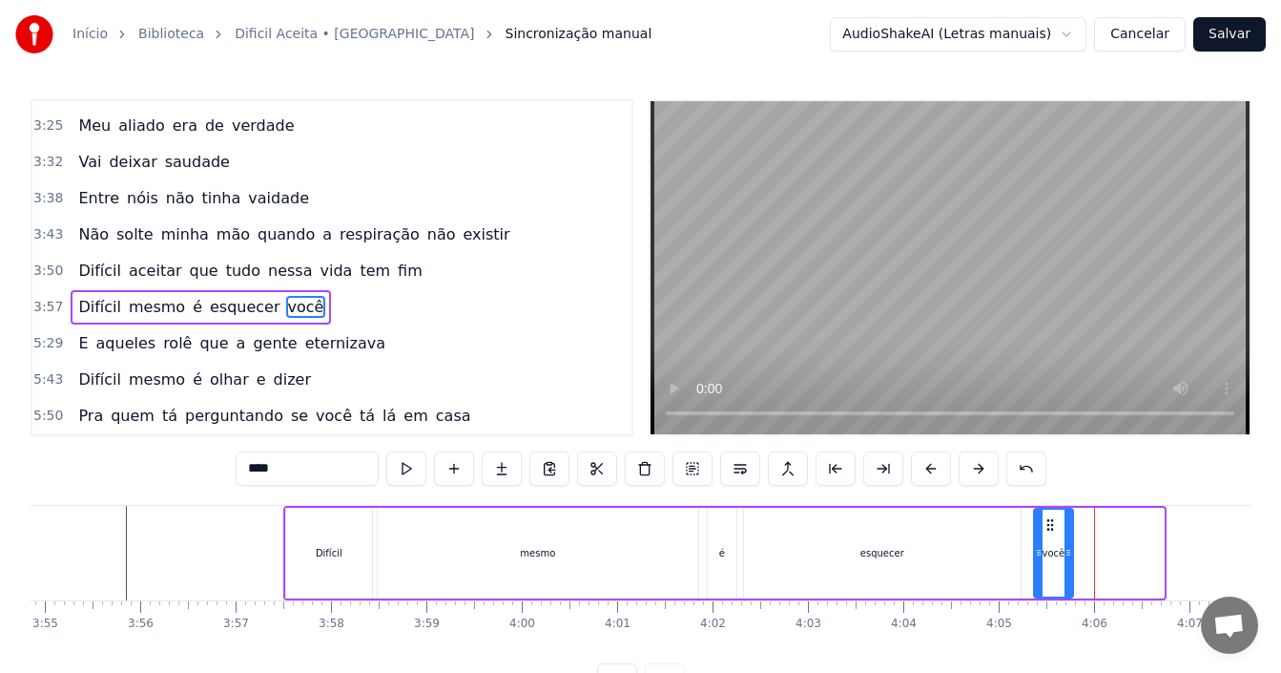
drag, startPoint x: 1162, startPoint y: 551, endPoint x: 1071, endPoint y: 549, distance: 90.7
click at [1071, 549] on icon at bounding box center [1069, 552] width 8 height 15
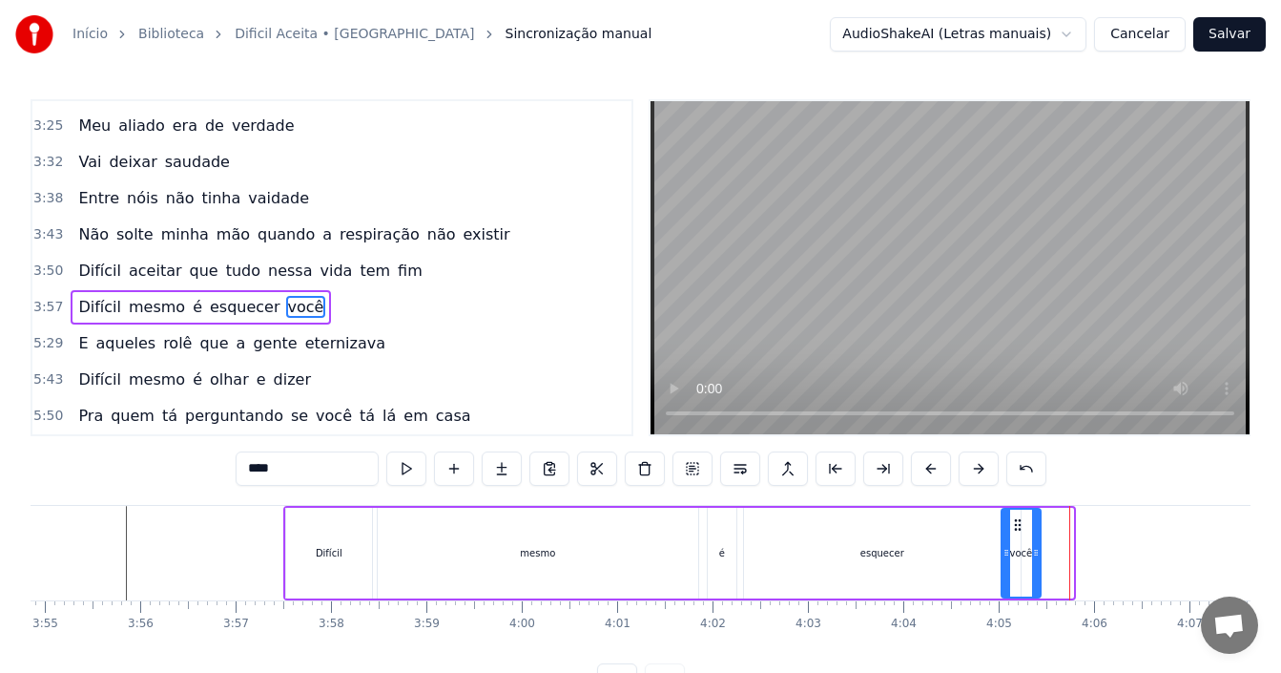
drag, startPoint x: 1049, startPoint y: 525, endPoint x: 1017, endPoint y: 523, distance: 32.5
click at [1017, 523] on icon at bounding box center [1017, 524] width 15 height 15
click at [313, 554] on div "Difícil" at bounding box center [329, 552] width 86 height 91
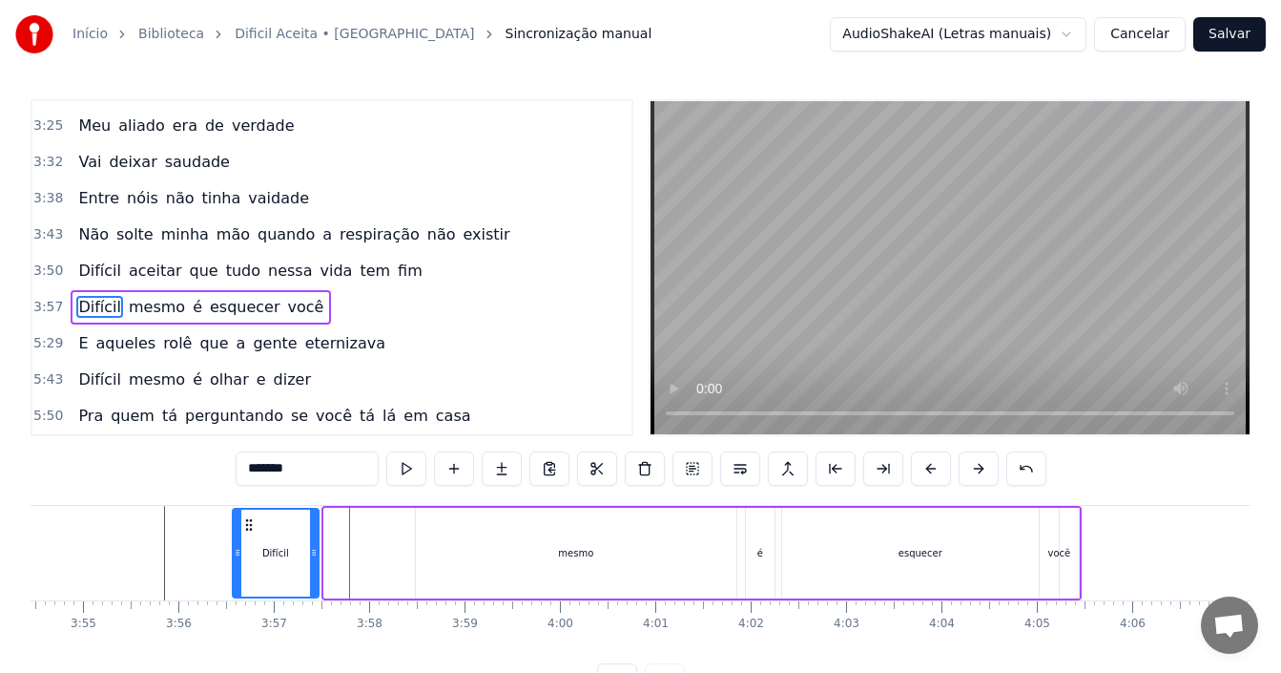
scroll to position [0, 22347]
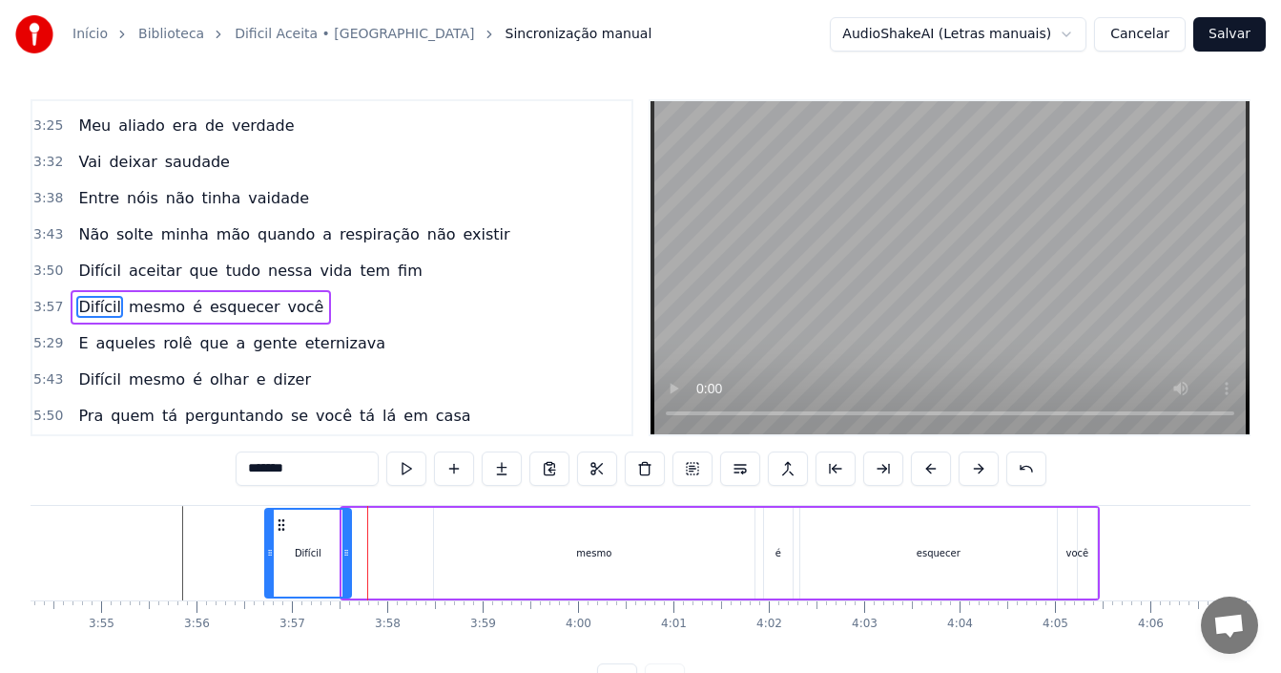
drag, startPoint x: 300, startPoint y: 526, endPoint x: 279, endPoint y: 519, distance: 22.0
click at [279, 519] on icon at bounding box center [281, 524] width 15 height 15
drag, startPoint x: 344, startPoint y: 552, endPoint x: 321, endPoint y: 551, distance: 23.9
click at [321, 551] on icon at bounding box center [323, 552] width 8 height 15
click at [557, 550] on div "mesmo" at bounding box center [594, 552] width 321 height 91
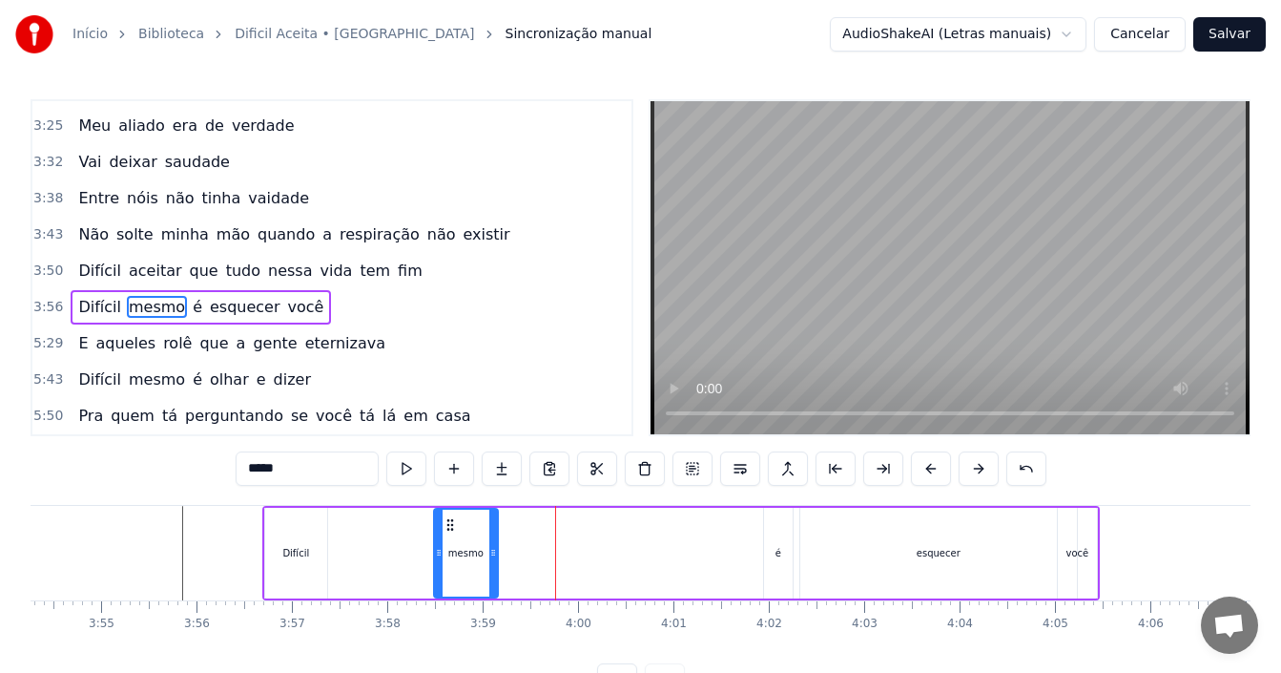
drag, startPoint x: 750, startPoint y: 552, endPoint x: 493, endPoint y: 570, distance: 257.2
click at [493, 570] on div at bounding box center [493, 552] width 8 height 87
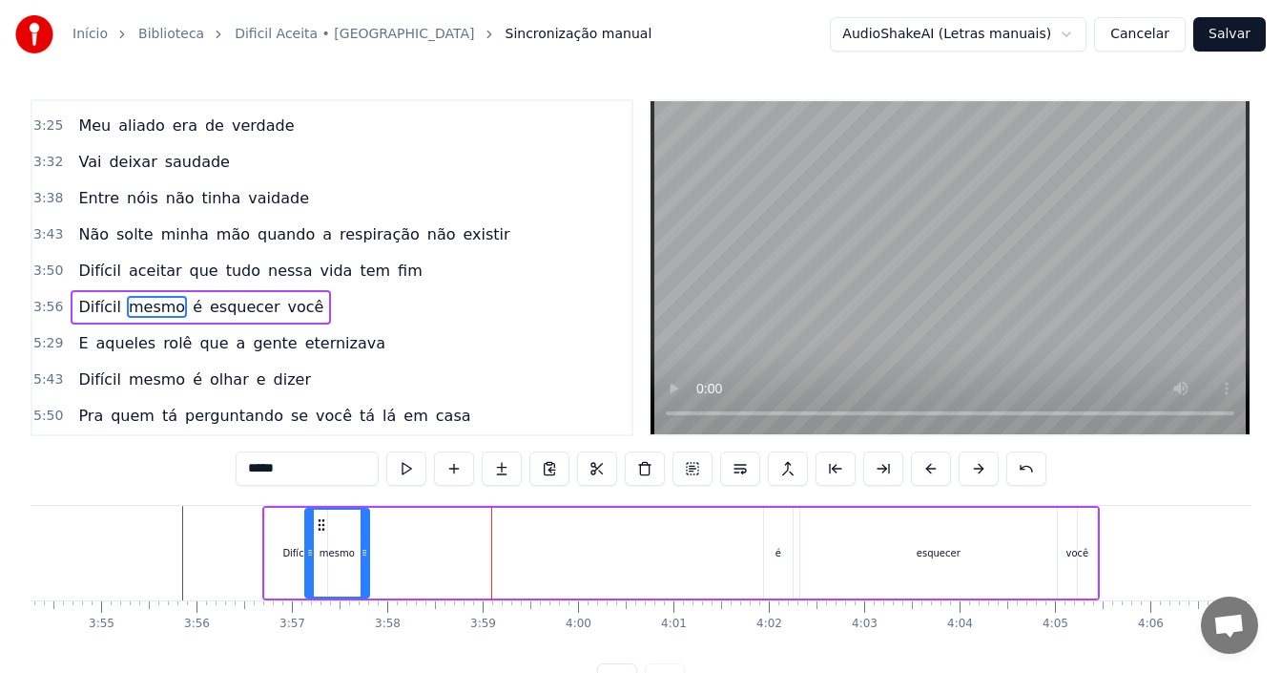
drag, startPoint x: 449, startPoint y: 525, endPoint x: 321, endPoint y: 525, distance: 128.8
click at [320, 525] on circle at bounding box center [319, 524] width 1 height 1
click at [776, 540] on div "é" at bounding box center [778, 552] width 29 height 91
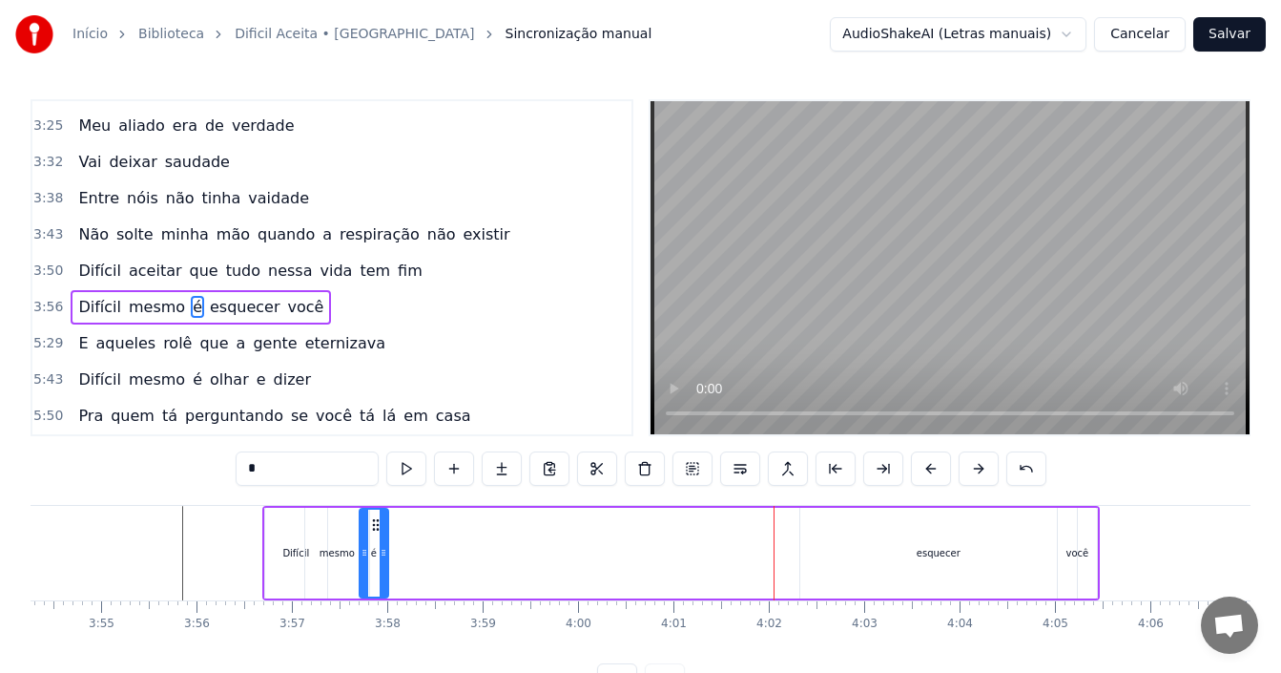
drag, startPoint x: 778, startPoint y: 526, endPoint x: 374, endPoint y: 539, distance: 404.7
click at [374, 539] on div "é" at bounding box center [374, 552] width 27 height 87
click at [907, 542] on div "esquecer" at bounding box center [938, 552] width 277 height 91
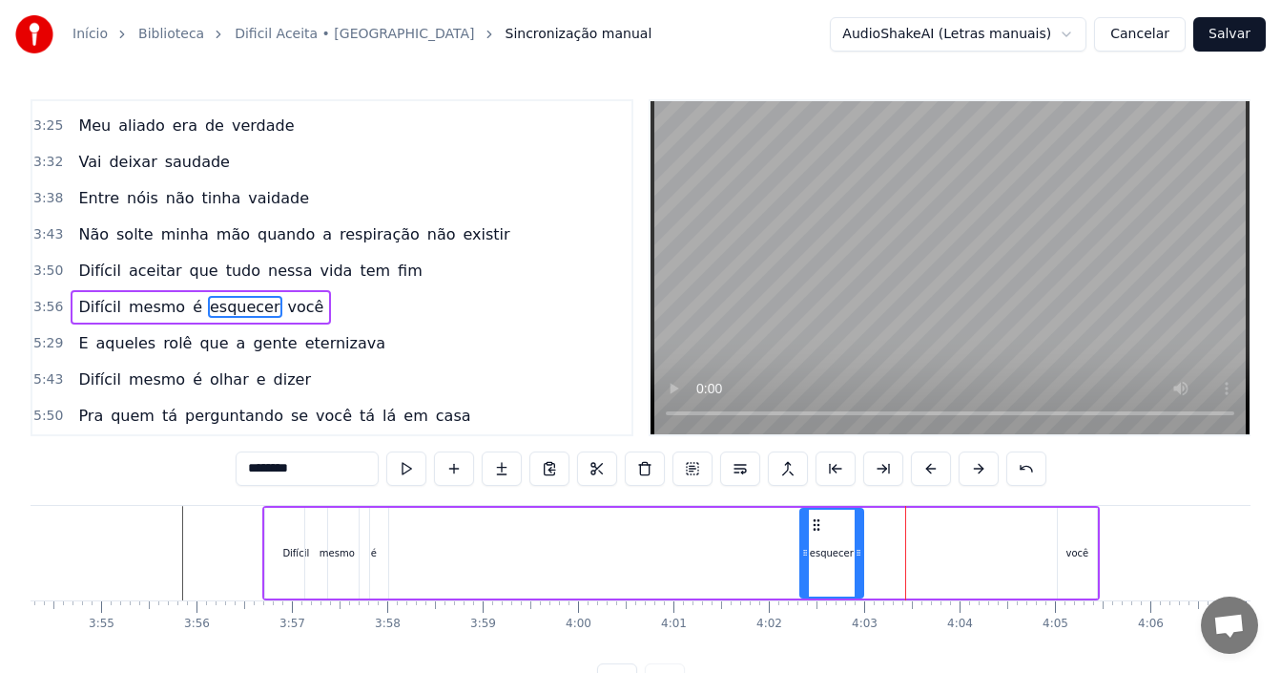
drag, startPoint x: 1073, startPoint y: 555, endPoint x: 845, endPoint y: 557, distance: 228.0
click at [858, 565] on div at bounding box center [859, 552] width 8 height 87
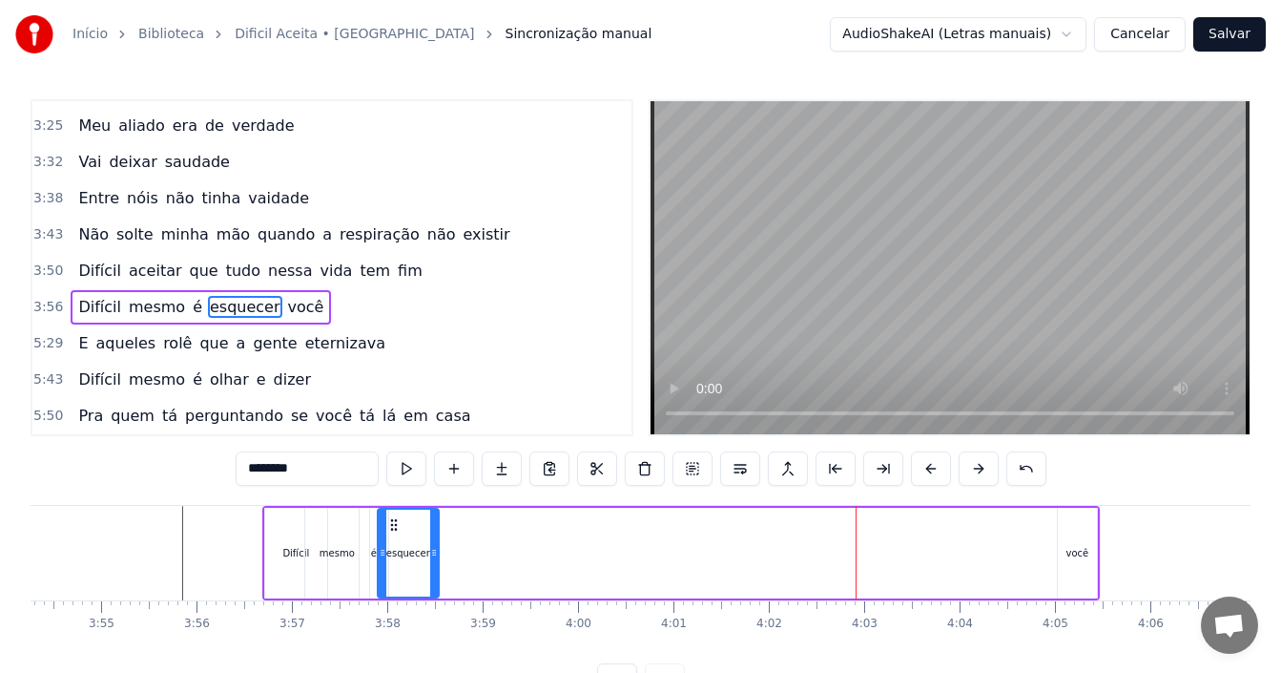
drag, startPoint x: 814, startPoint y: 526, endPoint x: 388, endPoint y: 530, distance: 425.5
click at [389, 530] on icon at bounding box center [393, 524] width 15 height 15
click at [1081, 549] on div "você" at bounding box center [1077, 553] width 23 height 14
type input "****"
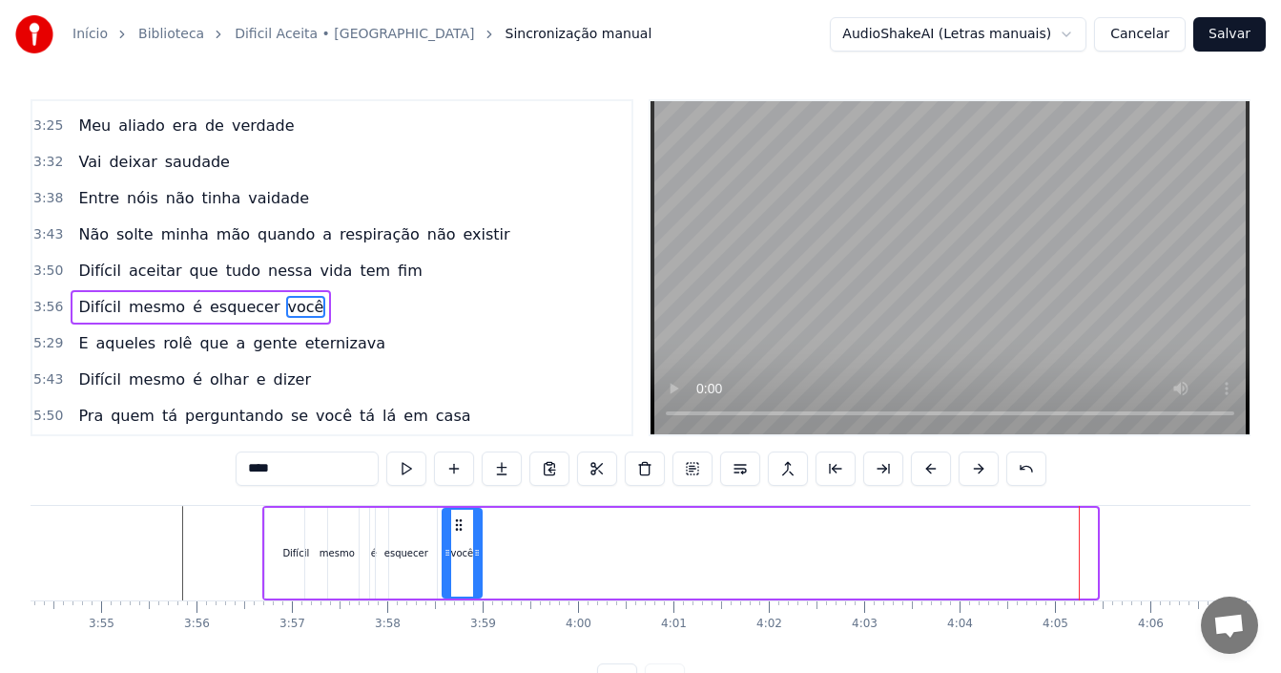
drag, startPoint x: 1072, startPoint y: 524, endPoint x: 267, endPoint y: 526, distance: 805.1
click at [450, 536] on div "você" at bounding box center [462, 552] width 37 height 87
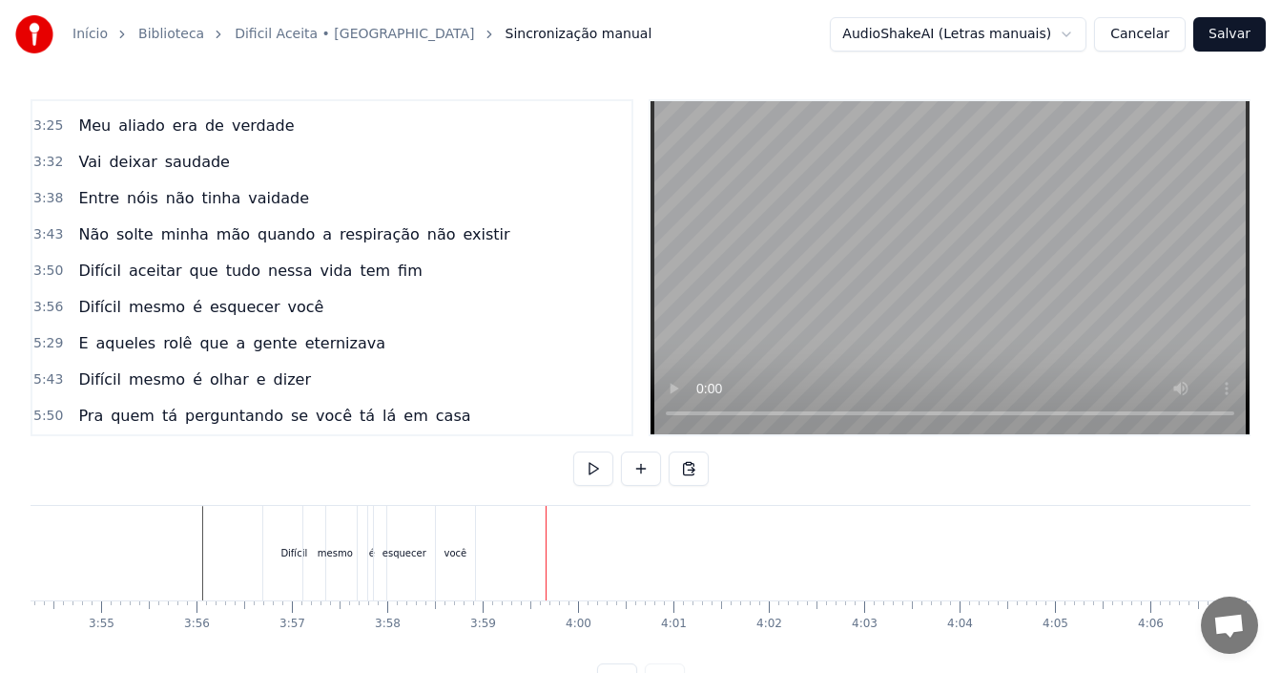
click at [386, 558] on div "esquecer" at bounding box center [405, 553] width 44 height 14
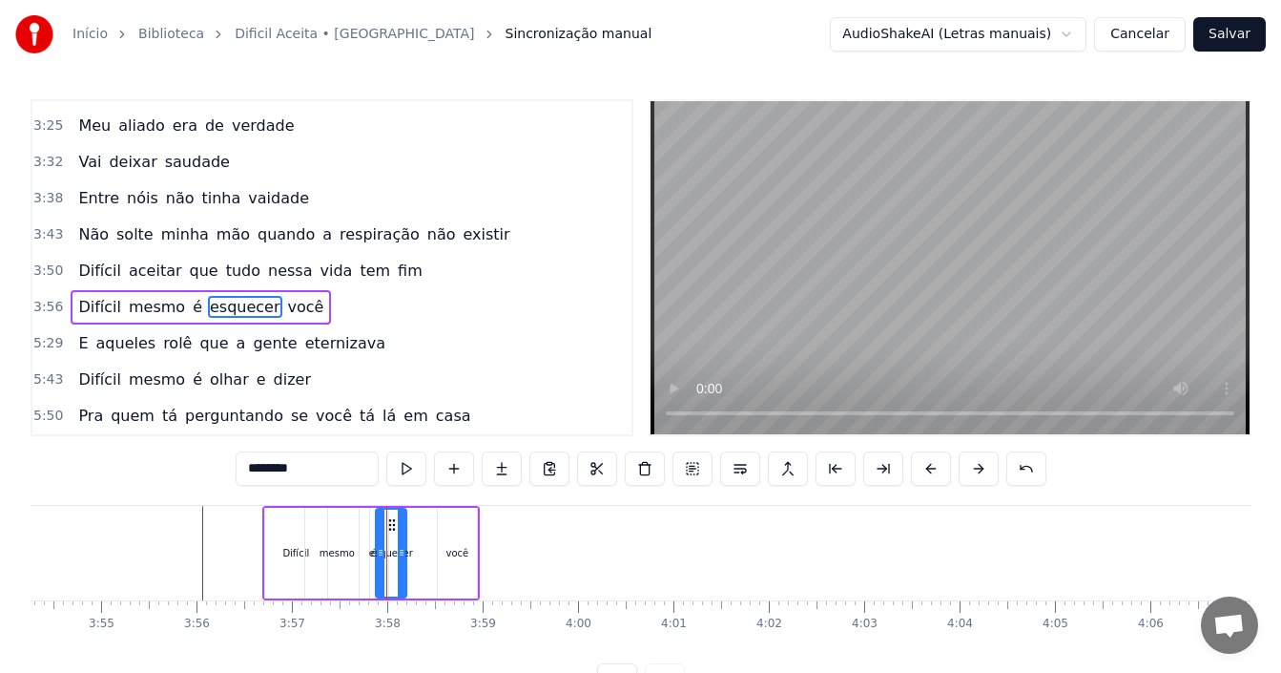
drag, startPoint x: 434, startPoint y: 544, endPoint x: 404, endPoint y: 542, distance: 30.6
click at [404, 542] on div at bounding box center [402, 552] width 8 height 87
click at [463, 549] on div "você" at bounding box center [456, 553] width 23 height 14
type input "****"
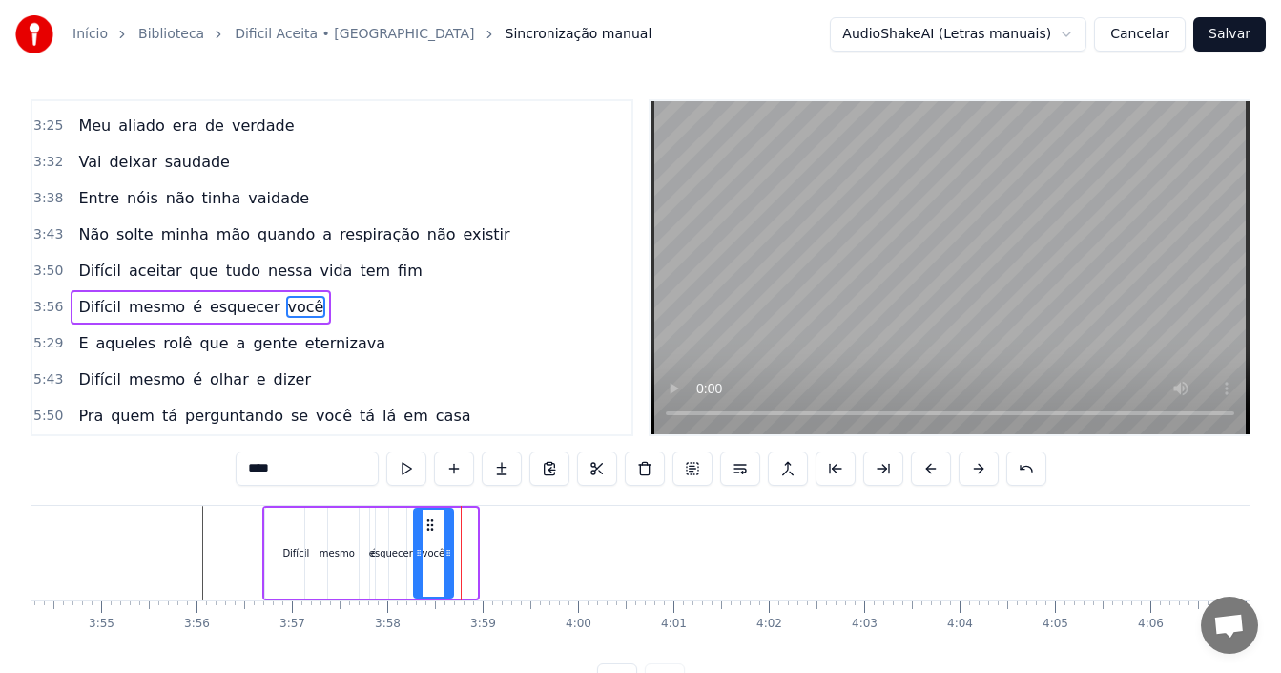
drag, startPoint x: 455, startPoint y: 524, endPoint x: 327, endPoint y: 519, distance: 127.9
click at [430, 518] on icon at bounding box center [430, 524] width 15 height 15
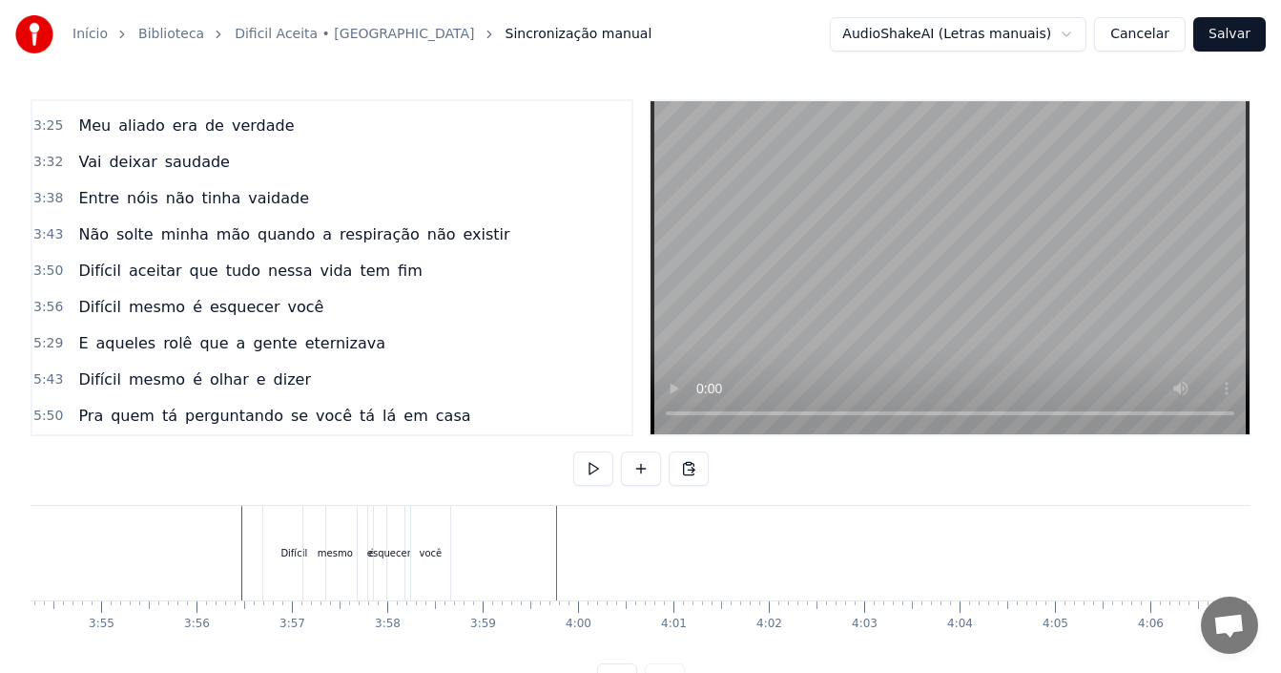
click at [291, 551] on div "Difícil" at bounding box center [293, 553] width 27 height 14
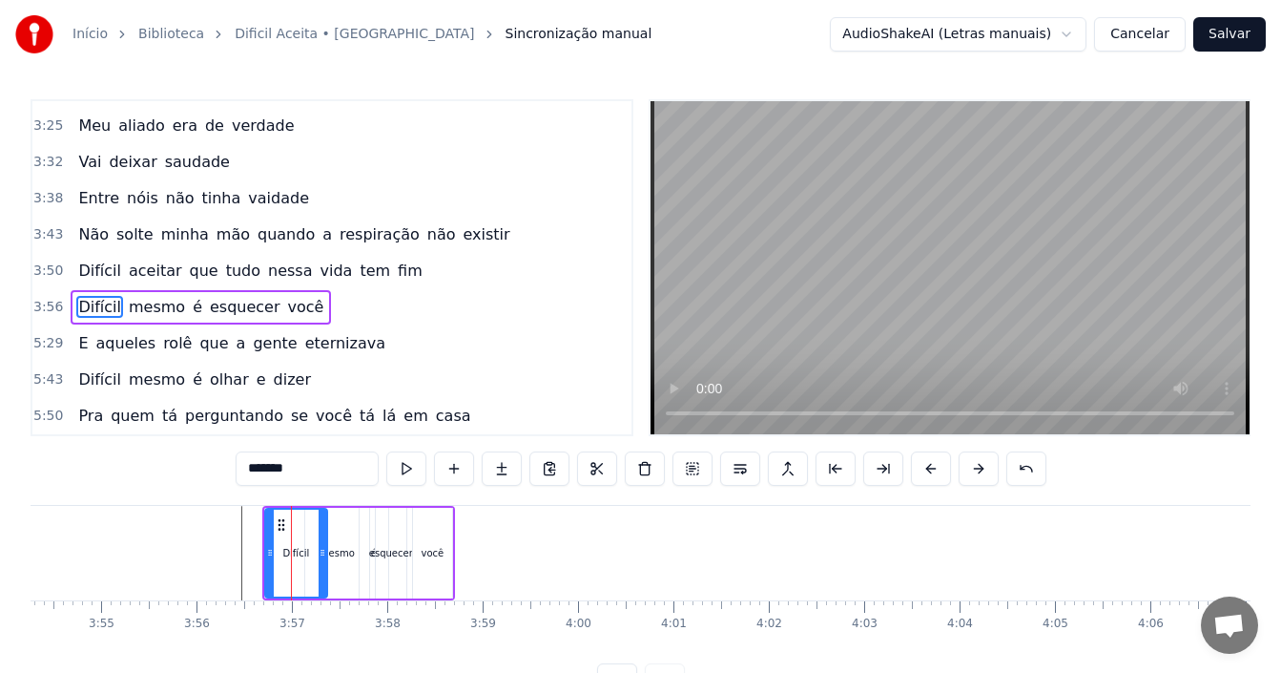
click at [346, 549] on div "mesmo" at bounding box center [337, 553] width 35 height 14
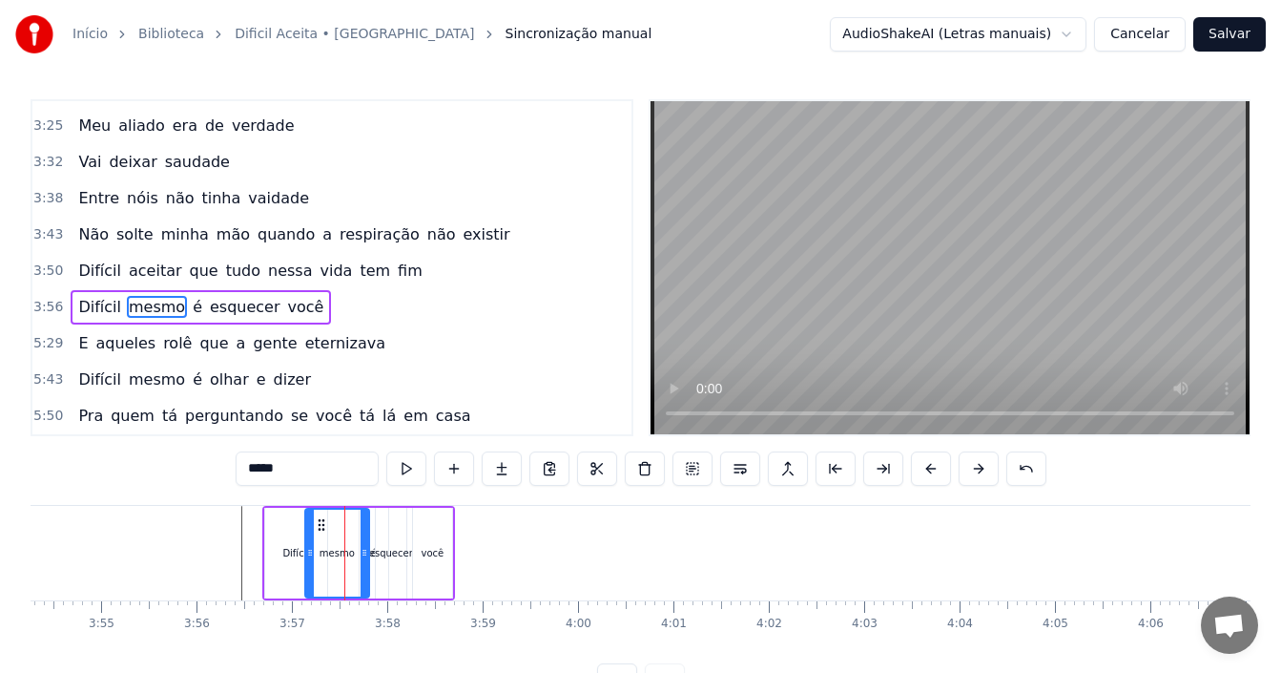
click at [191, 307] on span "é" at bounding box center [197, 307] width 13 height 22
type input "*"
click at [378, 532] on div at bounding box center [376, 552] width 8 height 87
click at [363, 522] on icon at bounding box center [369, 524] width 15 height 15
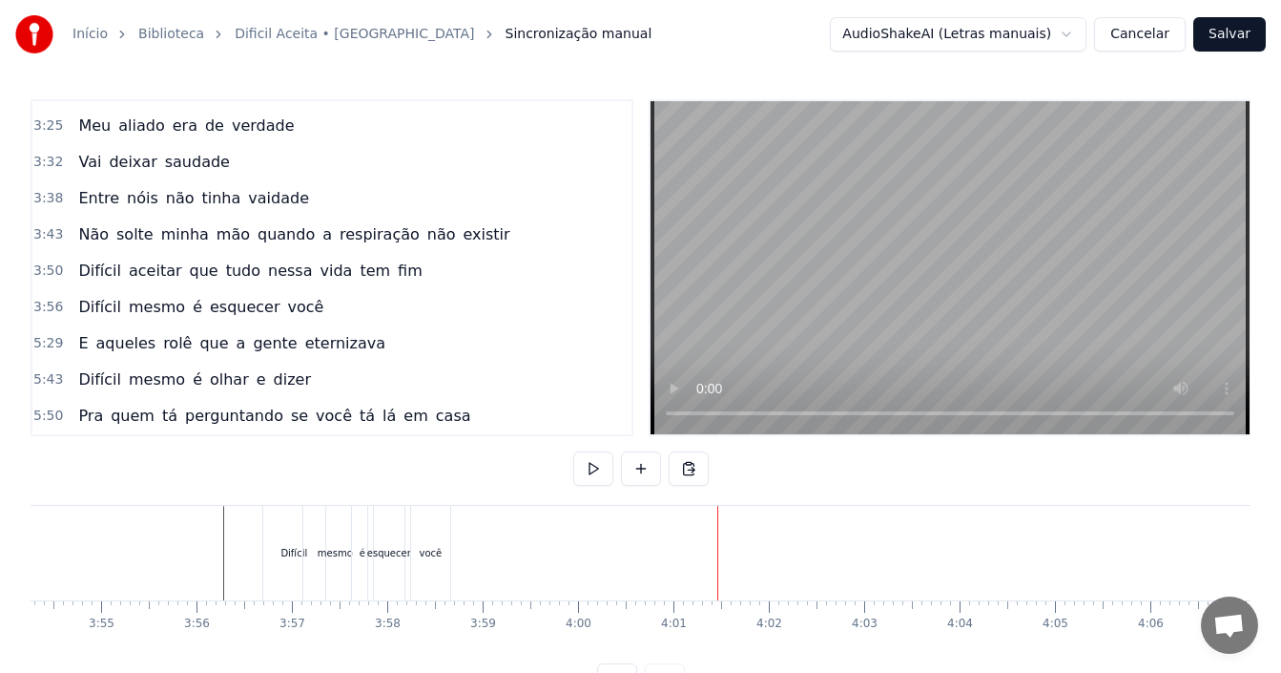
click at [366, 342] on div "5:29 E aqueles rolê que a gente eternizava" at bounding box center [331, 343] width 599 height 36
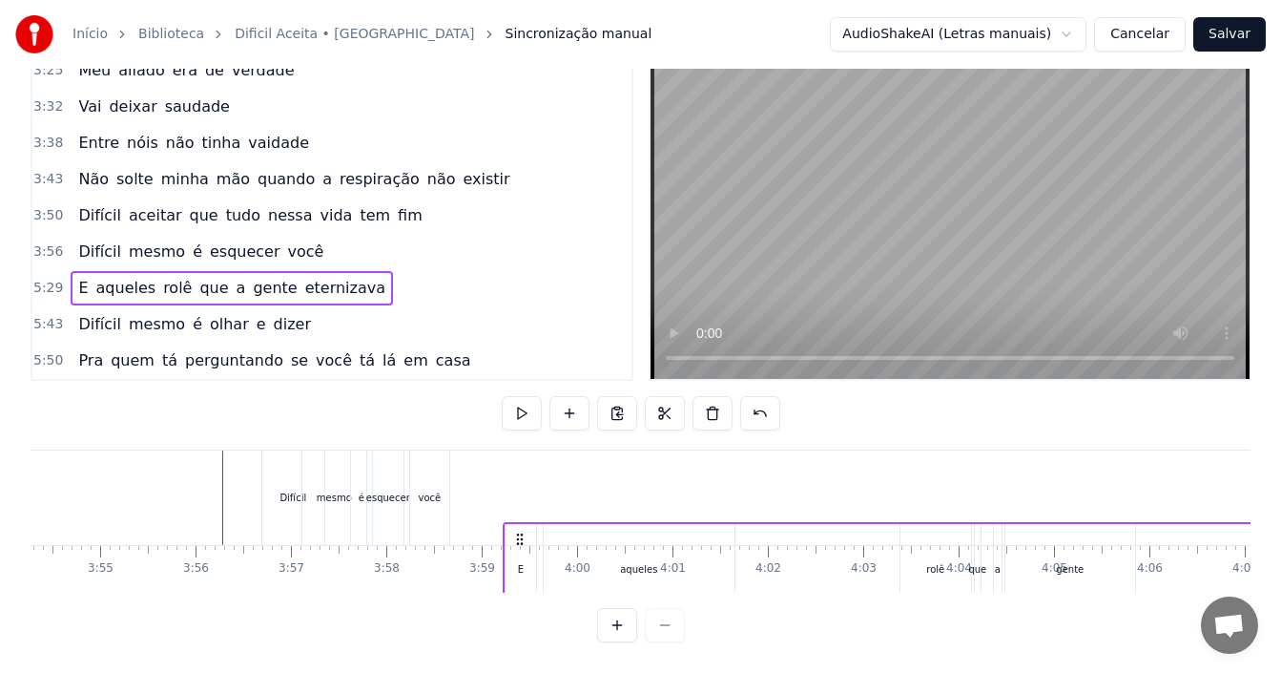
scroll to position [72, 0]
drag, startPoint x: 145, startPoint y: 526, endPoint x: 500, endPoint y: 507, distance: 355.3
click at [500, 522] on div "E aqueles rolê que a gente eternizava" at bounding box center [1161, 569] width 1358 height 94
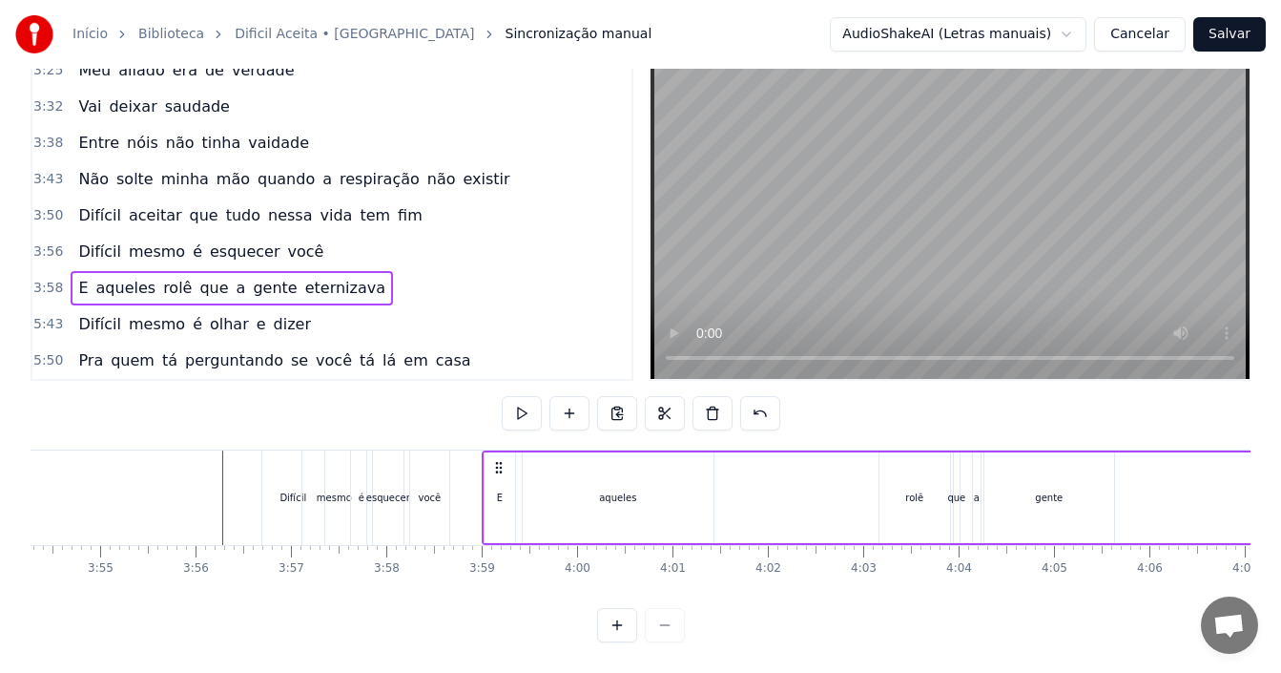
click at [383, 274] on div "3:58 E aqueles rolê que a gente eternizava" at bounding box center [331, 288] width 599 height 36
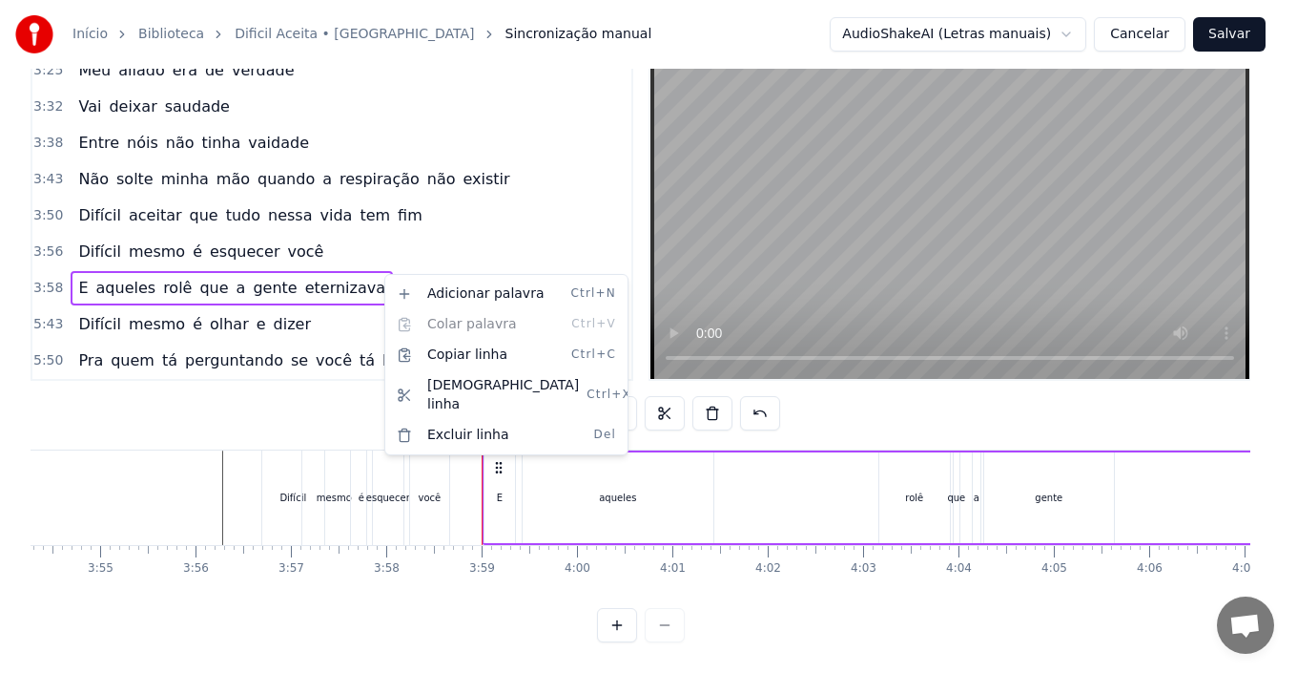
click at [383, 274] on html "Início Biblioteca Dificil Aceita • Hungria Sincronização manual AudioShakeAI (L…" at bounding box center [648, 309] width 1297 height 728
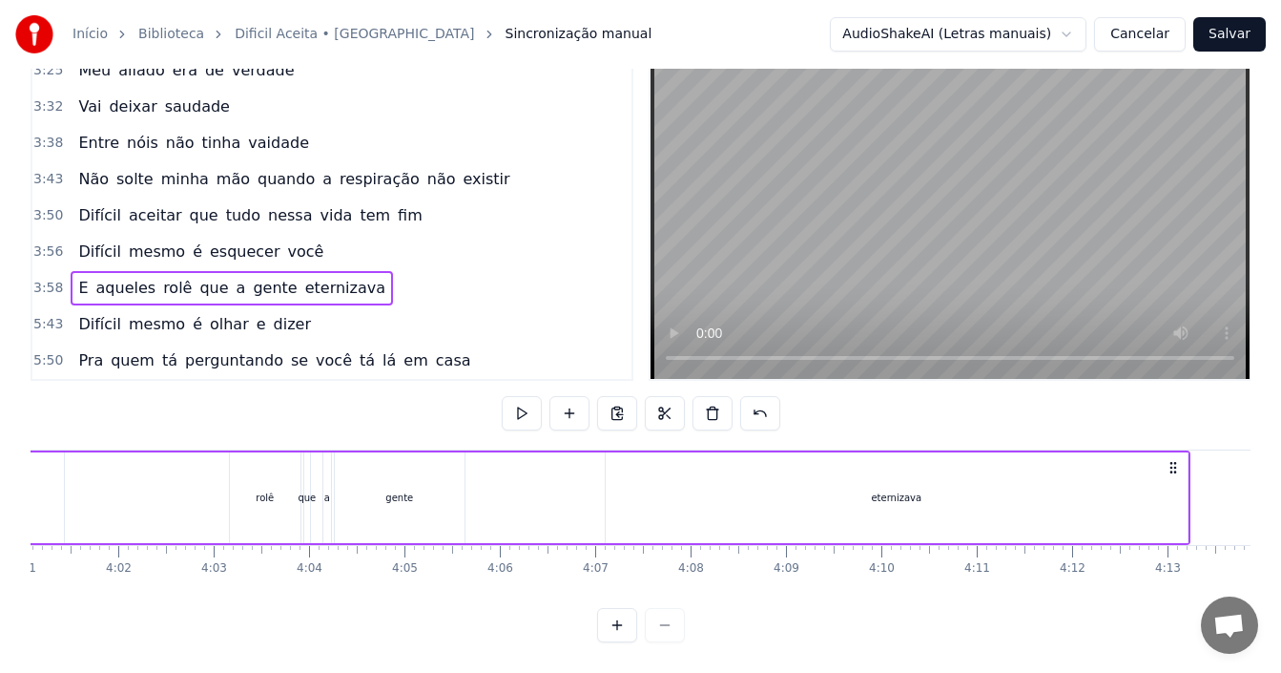
scroll to position [0, 23053]
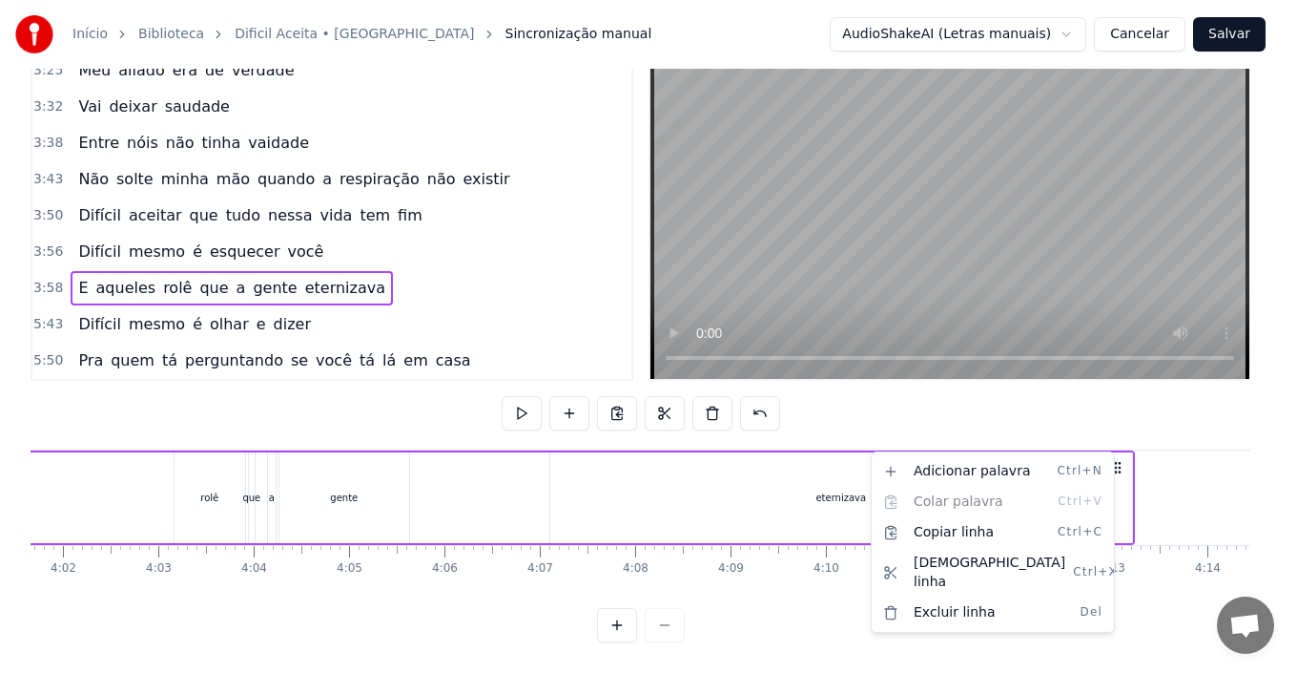
click at [1133, 466] on div "E aqueles rolê que a gente eternizava" at bounding box center [456, 497] width 1358 height 94
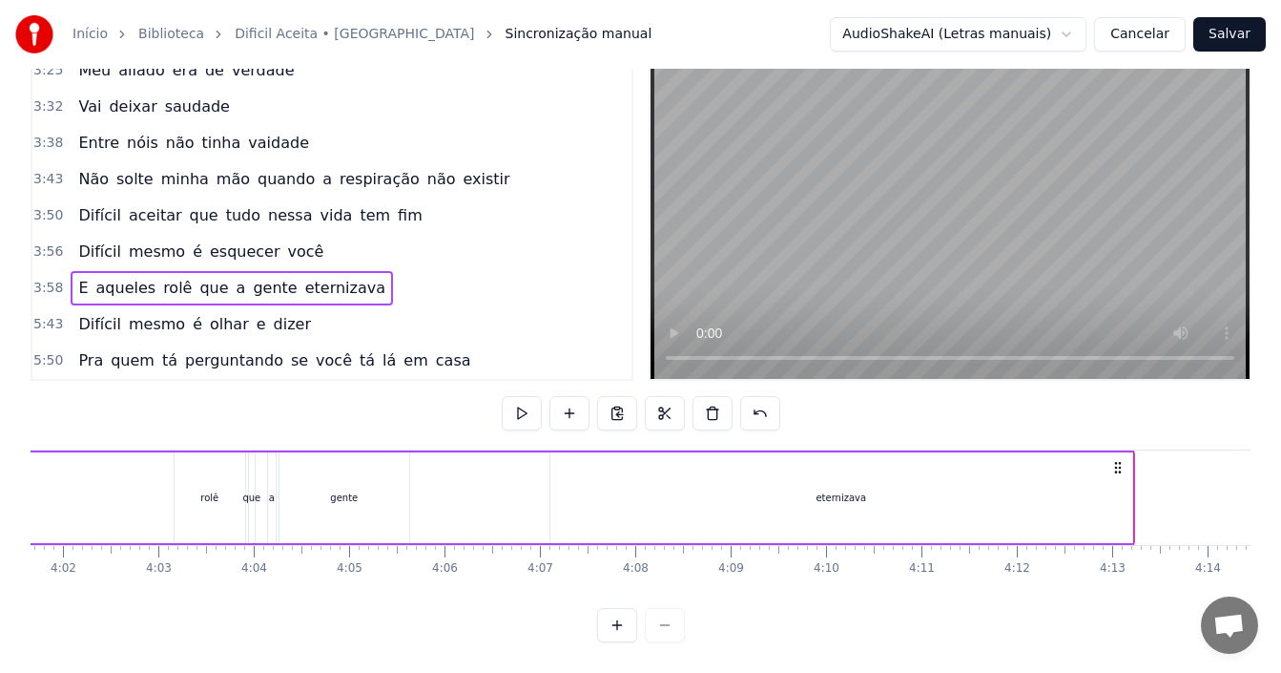
drag, startPoint x: 1133, startPoint y: 462, endPoint x: 1095, endPoint y: 463, distance: 38.2
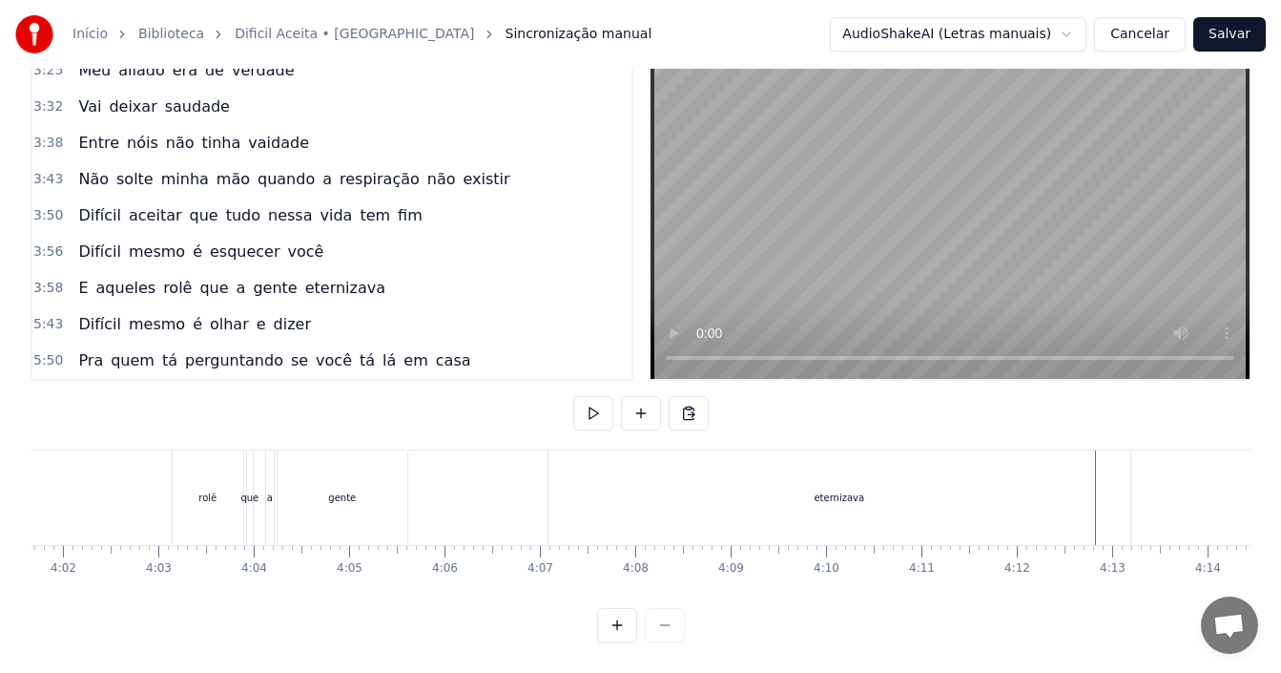
click at [367, 274] on div "3:58 E aqueles rolê que a gente eternizava" at bounding box center [331, 288] width 599 height 36
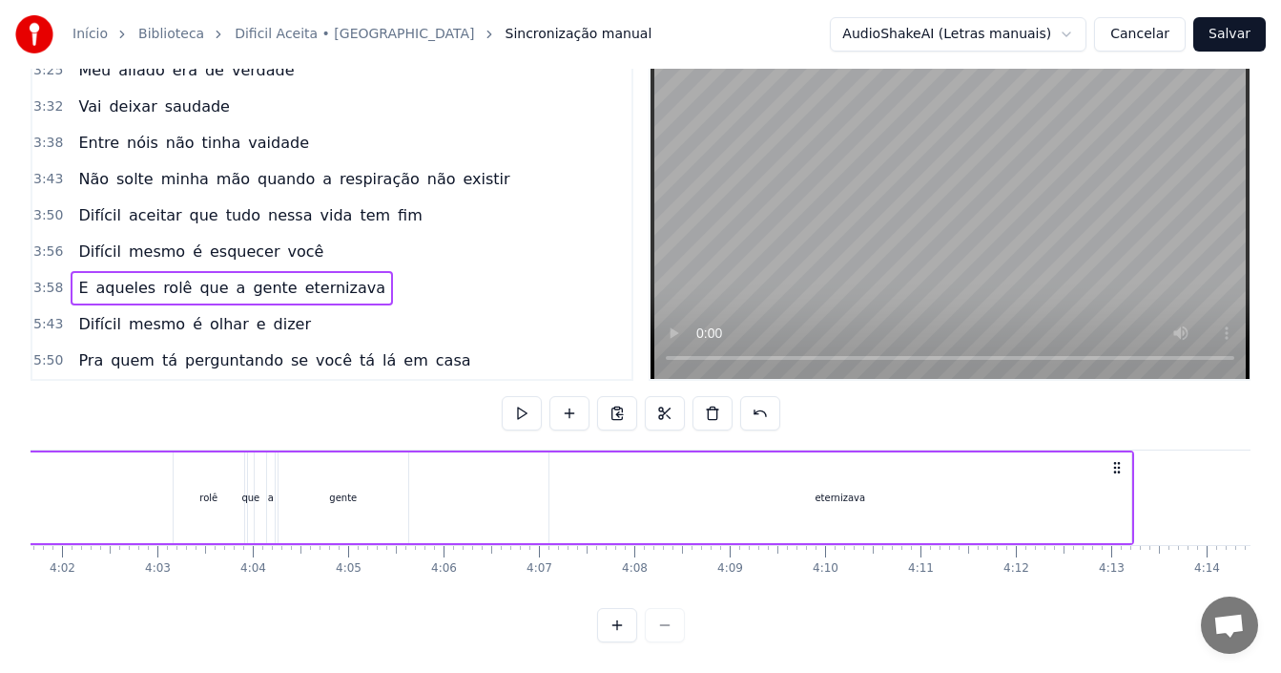
scroll to position [0, 23109]
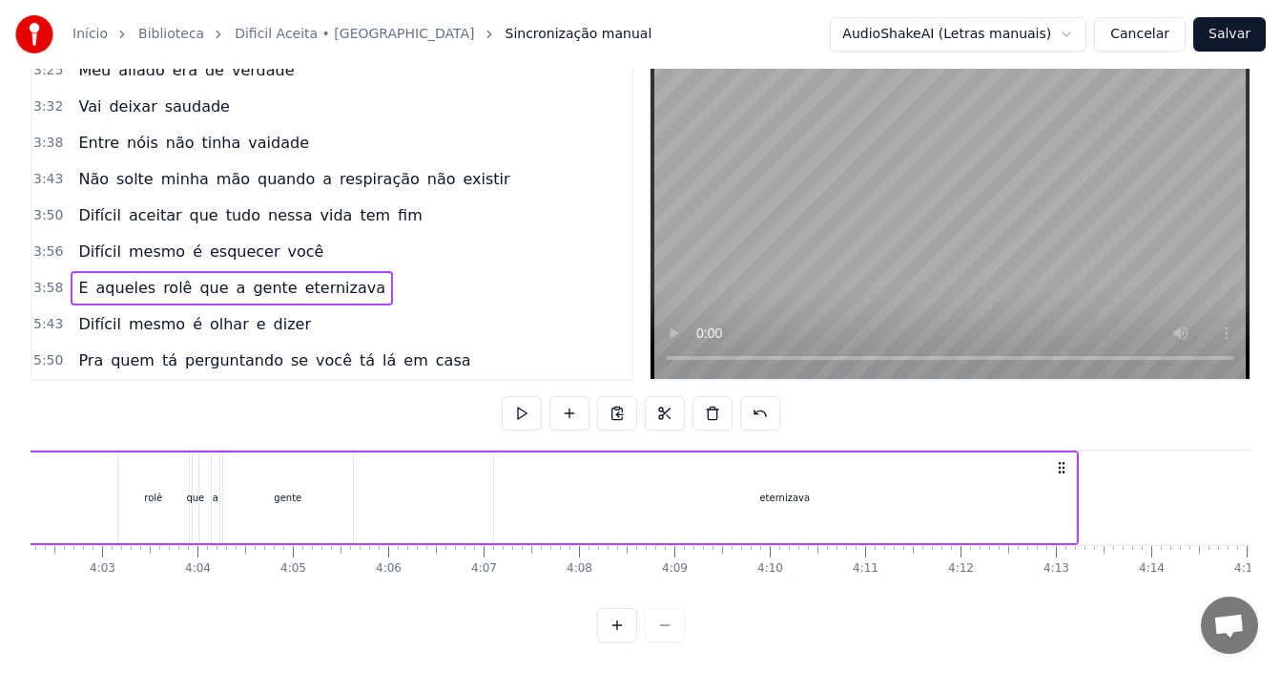
drag, startPoint x: 1077, startPoint y: 481, endPoint x: 779, endPoint y: 479, distance: 297.6
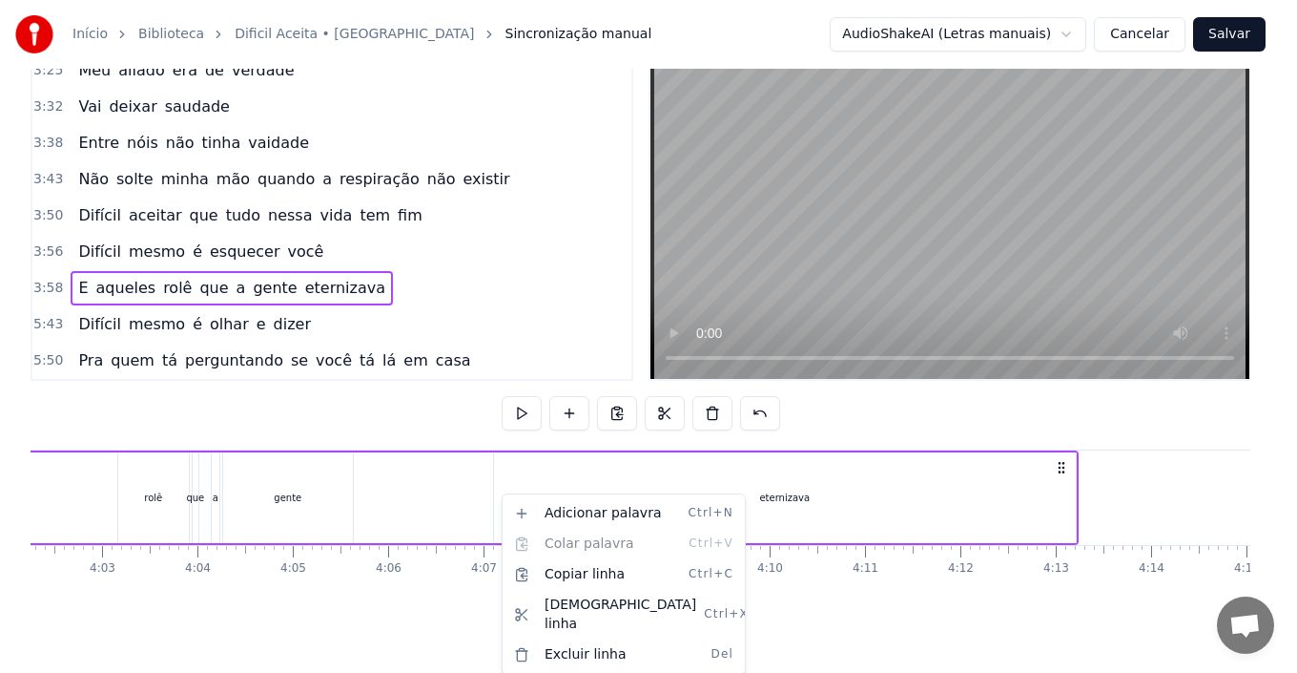
click at [1080, 466] on html "Início Biblioteca Dificil Aceita • Hungria Sincronização manual AudioShakeAI (L…" at bounding box center [648, 309] width 1297 height 728
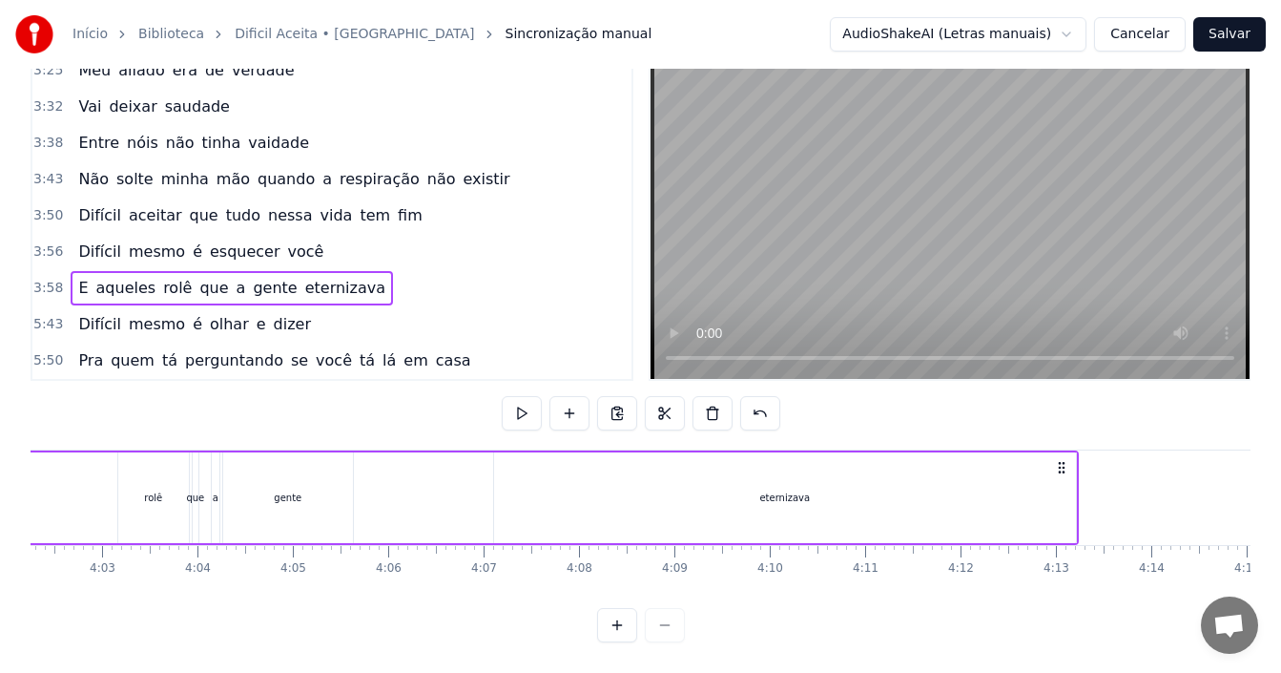
click at [1040, 481] on div "eternizava" at bounding box center [785, 497] width 582 height 91
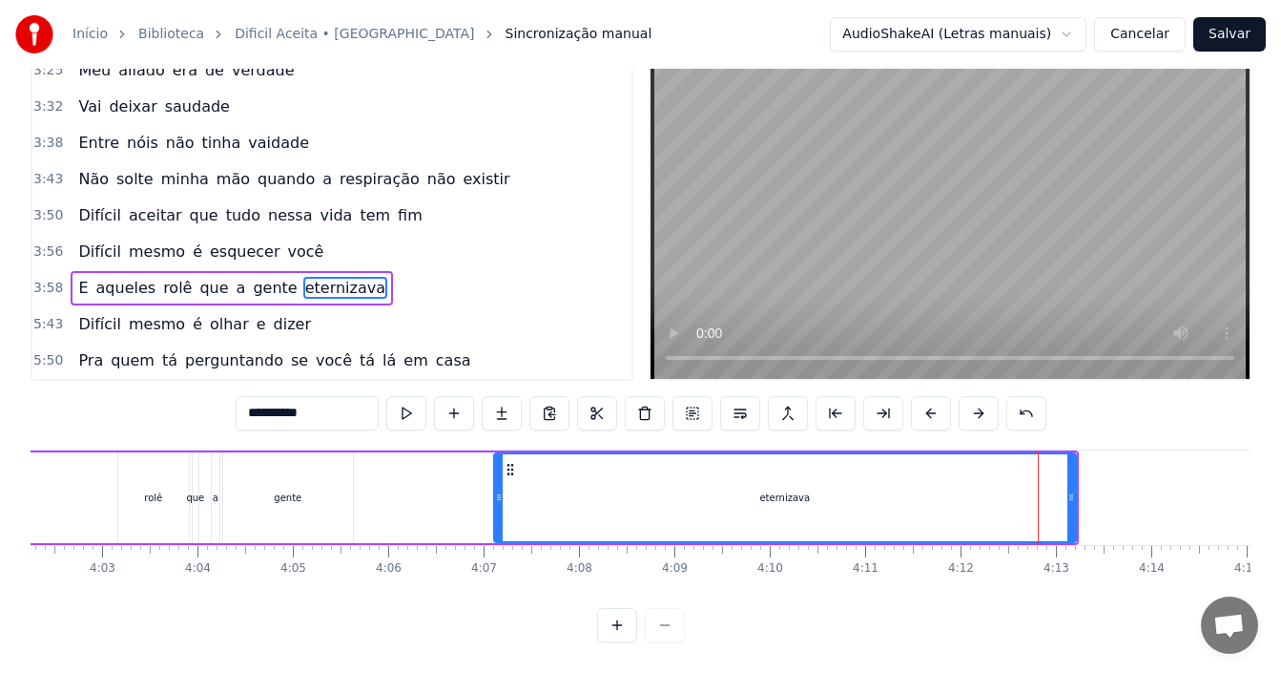
scroll to position [7, 0]
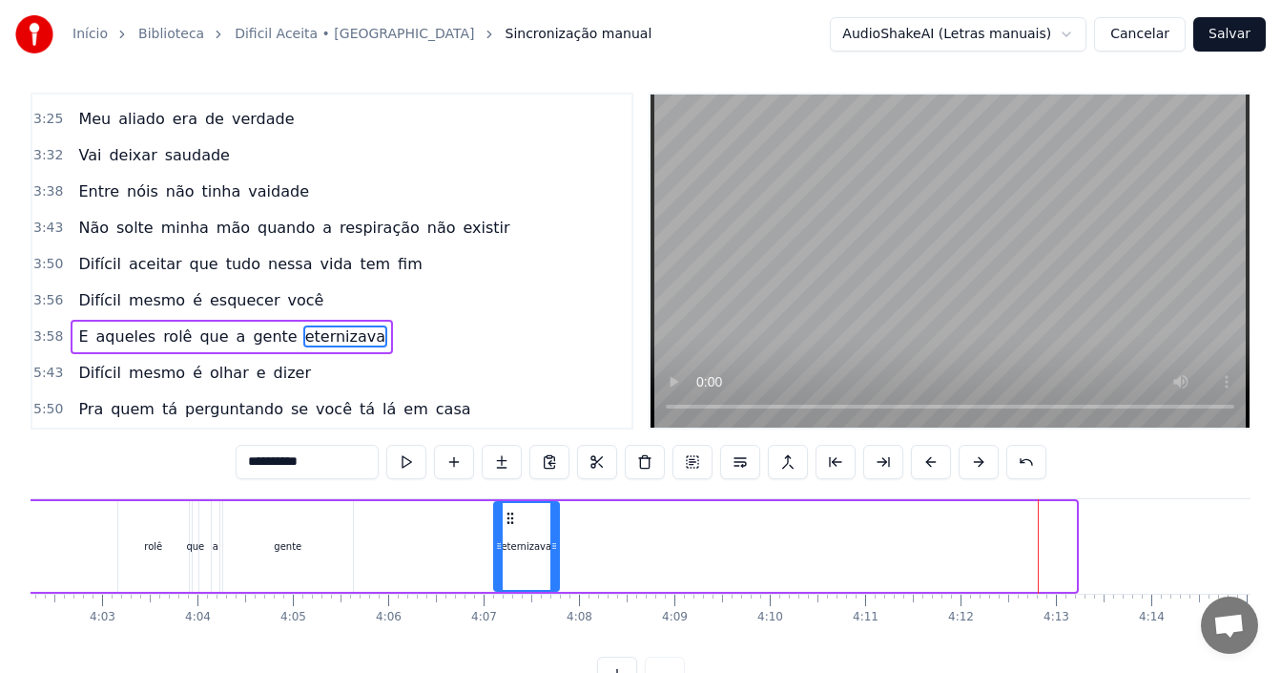
drag, startPoint x: 1072, startPoint y: 532, endPoint x: 549, endPoint y: 546, distance: 523.9
click at [553, 546] on div at bounding box center [554, 546] width 8 height 87
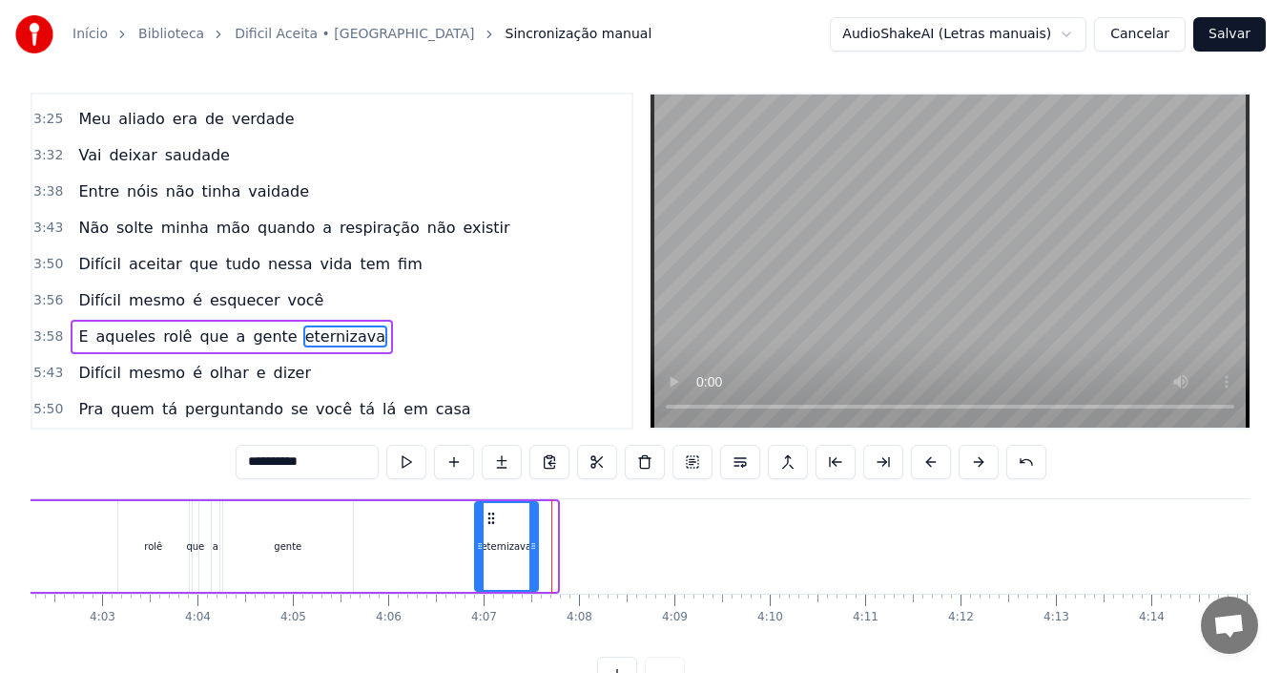
drag, startPoint x: 509, startPoint y: 520, endPoint x: 490, endPoint y: 523, distance: 19.3
click at [490, 523] on icon at bounding box center [491, 517] width 15 height 15
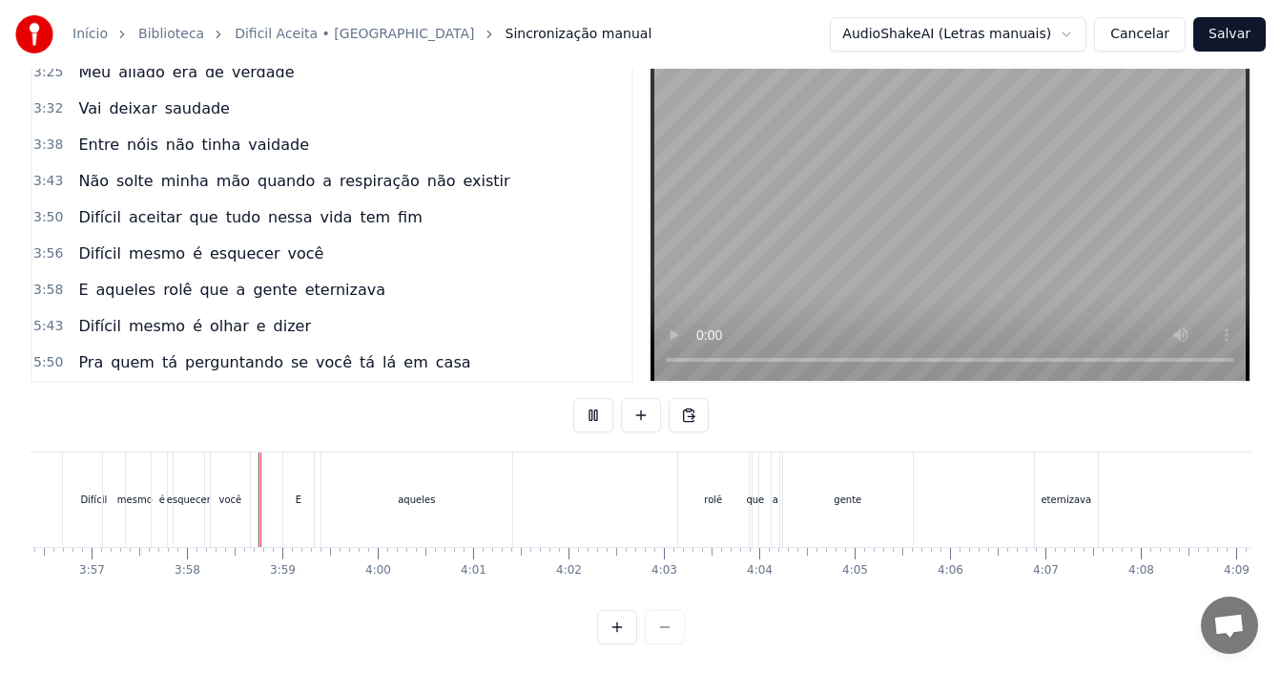
scroll to position [72, 0]
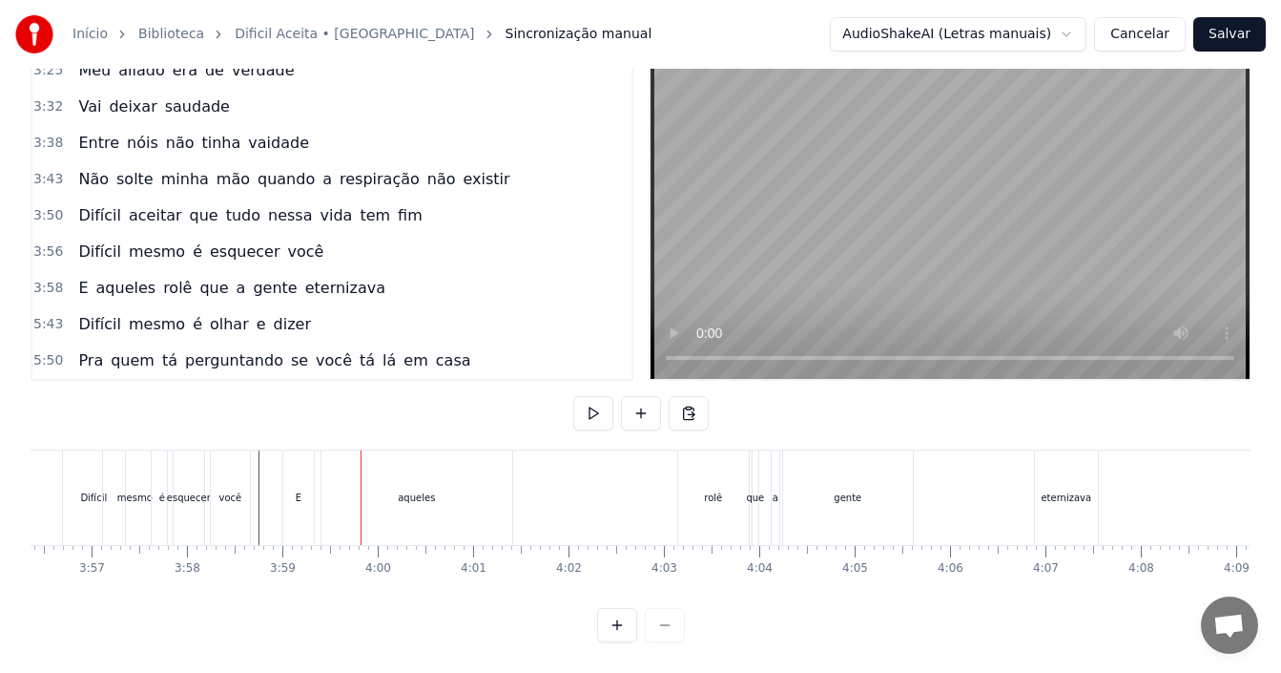
click at [301, 491] on div "E" at bounding box center [298, 497] width 31 height 94
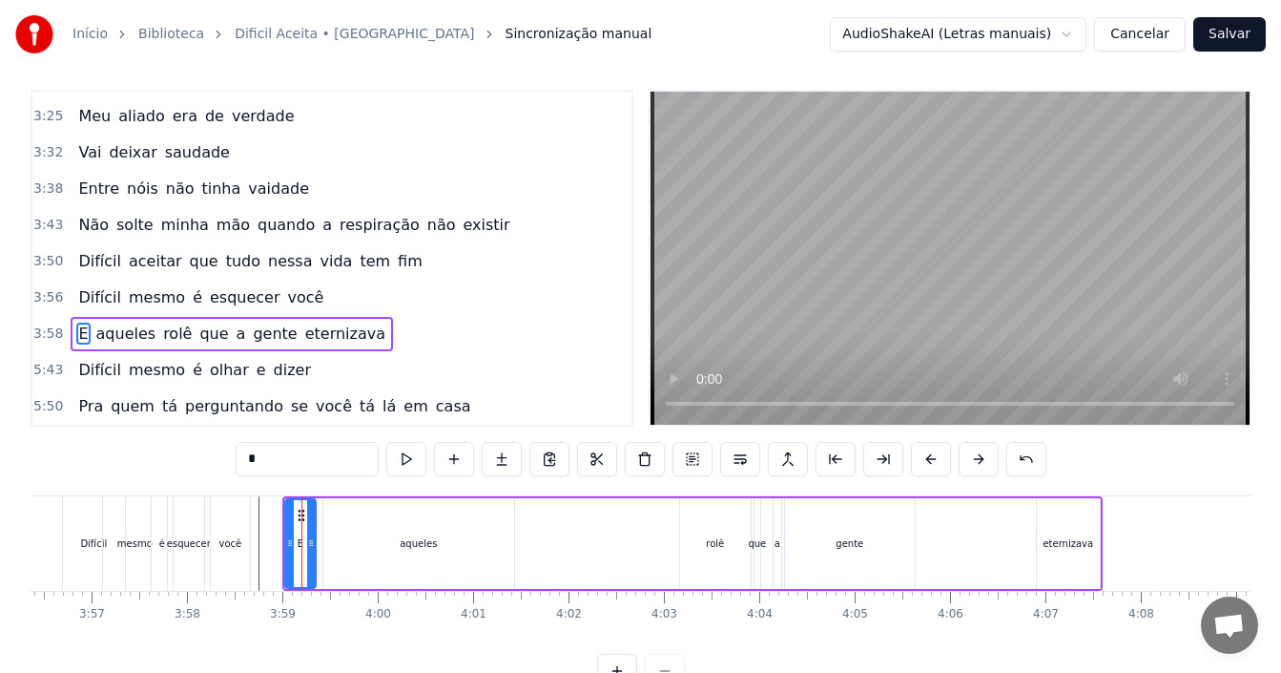
scroll to position [7, 0]
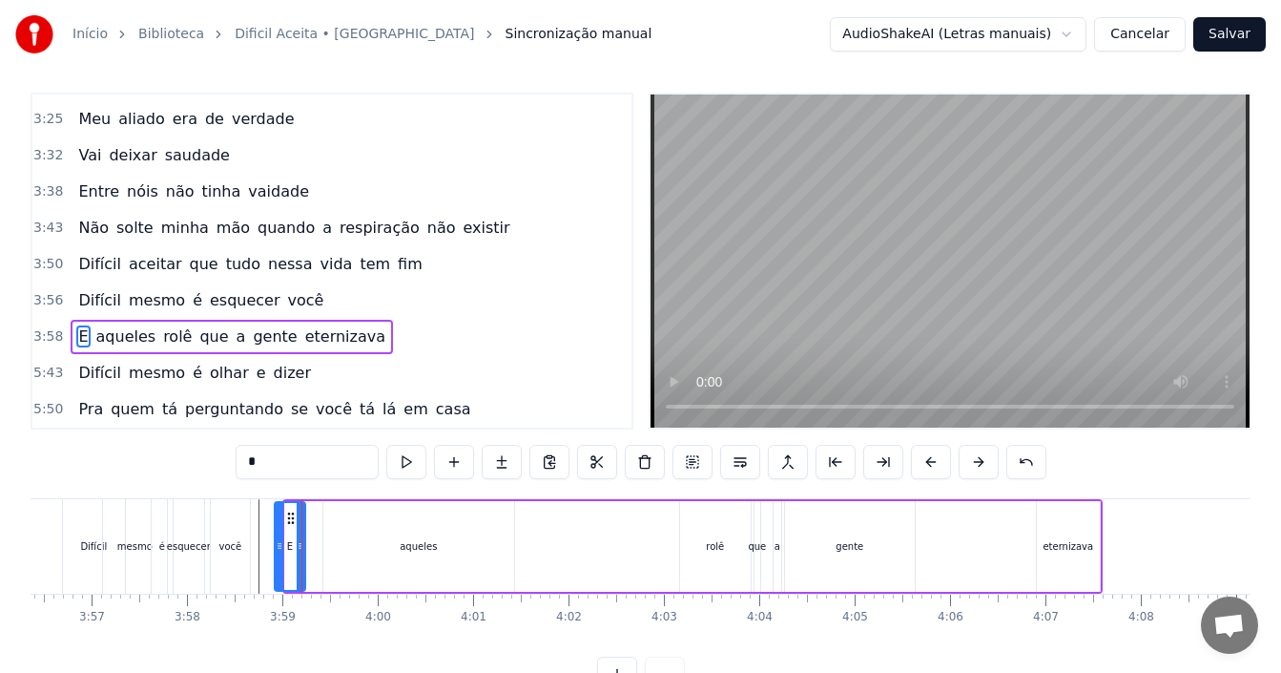
drag, startPoint x: 302, startPoint y: 517, endPoint x: 292, endPoint y: 517, distance: 10.5
click at [292, 517] on circle at bounding box center [292, 517] width 1 height 1
click at [396, 545] on div "aqueles" at bounding box center [418, 546] width 191 height 91
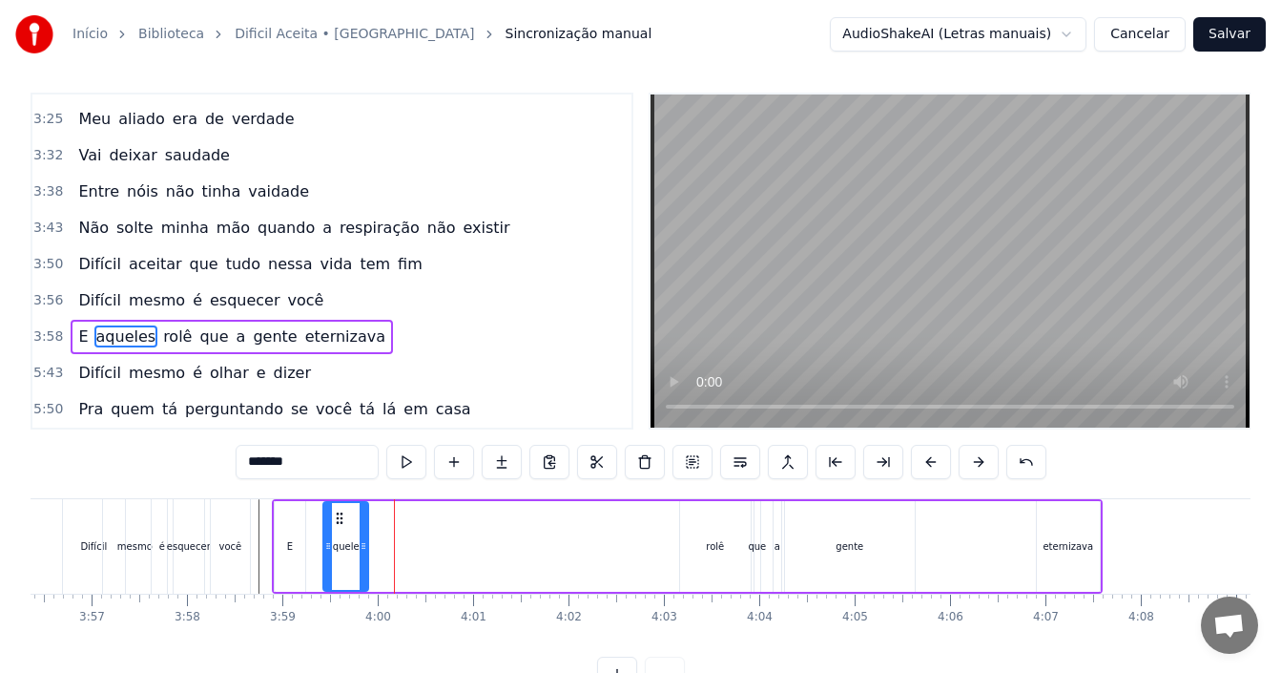
drag, startPoint x: 512, startPoint y: 545, endPoint x: 360, endPoint y: 549, distance: 152.7
click at [362, 551] on icon at bounding box center [364, 545] width 8 height 15
drag, startPoint x: 338, startPoint y: 517, endPoint x: 311, endPoint y: 516, distance: 26.7
click at [311, 516] on icon at bounding box center [312, 517] width 15 height 15
click at [690, 549] on div "rolê" at bounding box center [715, 546] width 71 height 91
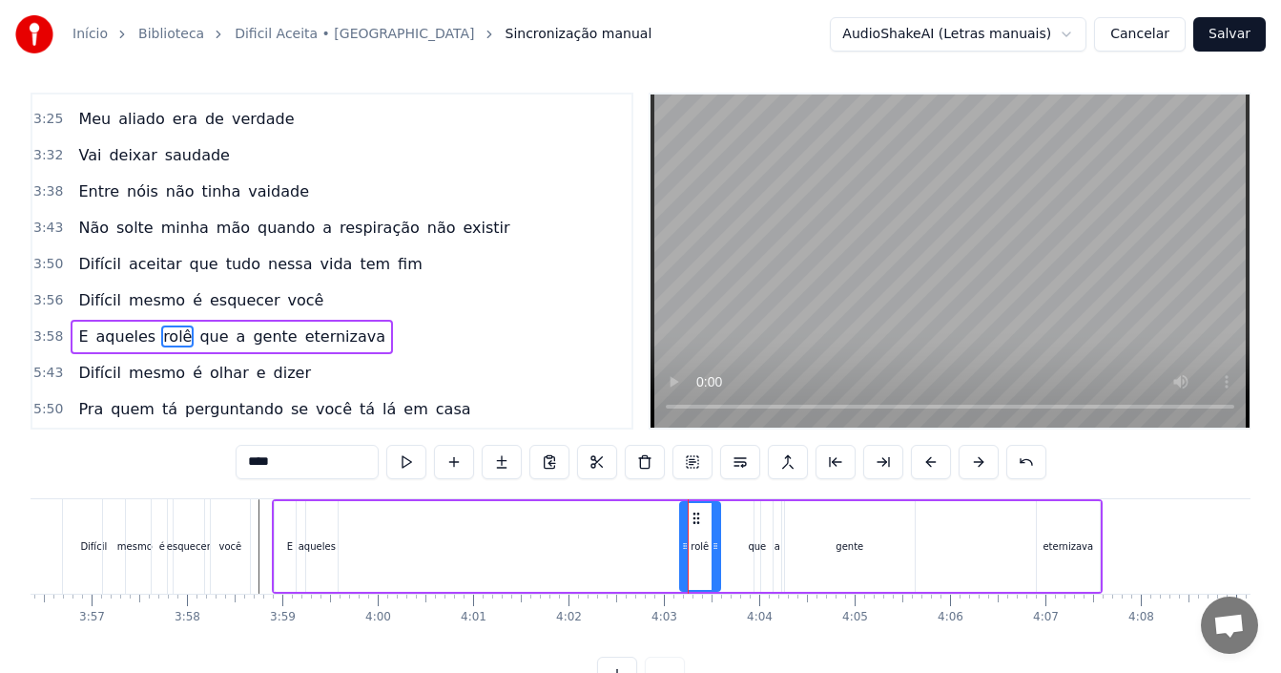
drag, startPoint x: 746, startPoint y: 546, endPoint x: 712, endPoint y: 542, distance: 34.6
click at [712, 545] on icon at bounding box center [716, 545] width 8 height 15
drag, startPoint x: 691, startPoint y: 515, endPoint x: 413, endPoint y: 517, distance: 277.6
click at [350, 524] on icon at bounding box center [357, 517] width 15 height 15
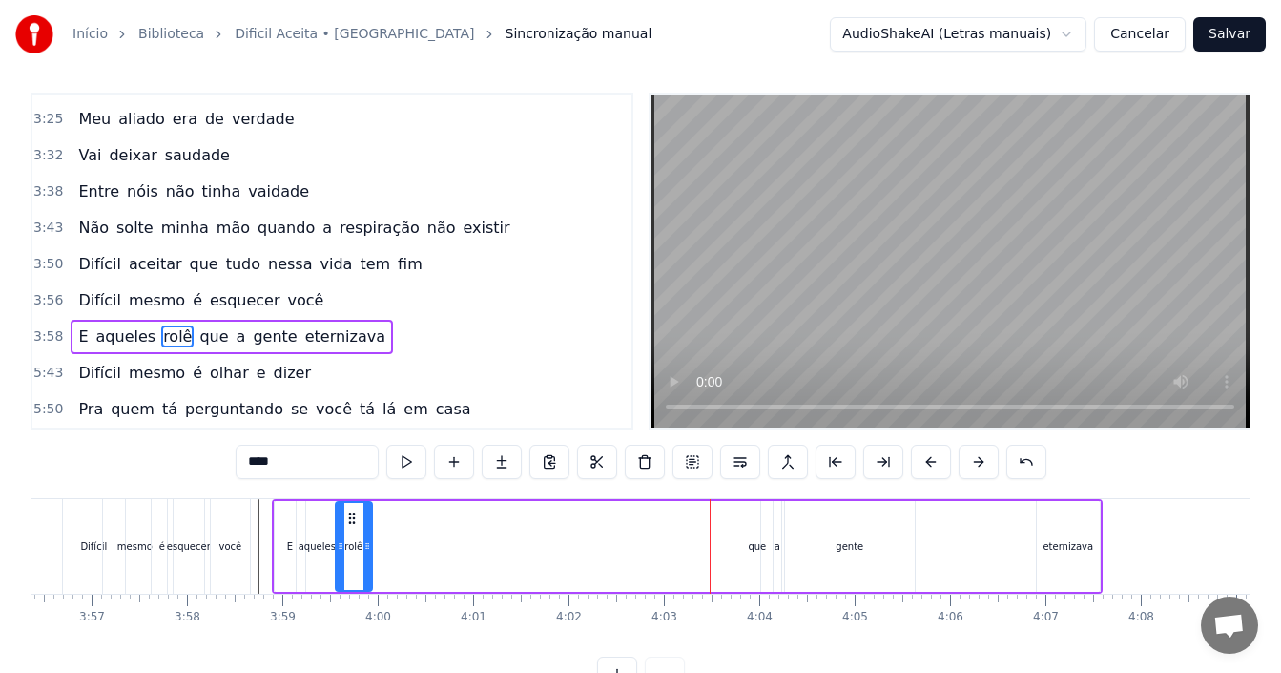
click at [752, 547] on div "que" at bounding box center [757, 546] width 18 height 14
drag, startPoint x: 768, startPoint y: 523, endPoint x: 469, endPoint y: 512, distance: 298.8
click at [383, 523] on circle at bounding box center [383, 522] width 1 height 1
click at [781, 554] on div "a" at bounding box center [778, 546] width 10 height 91
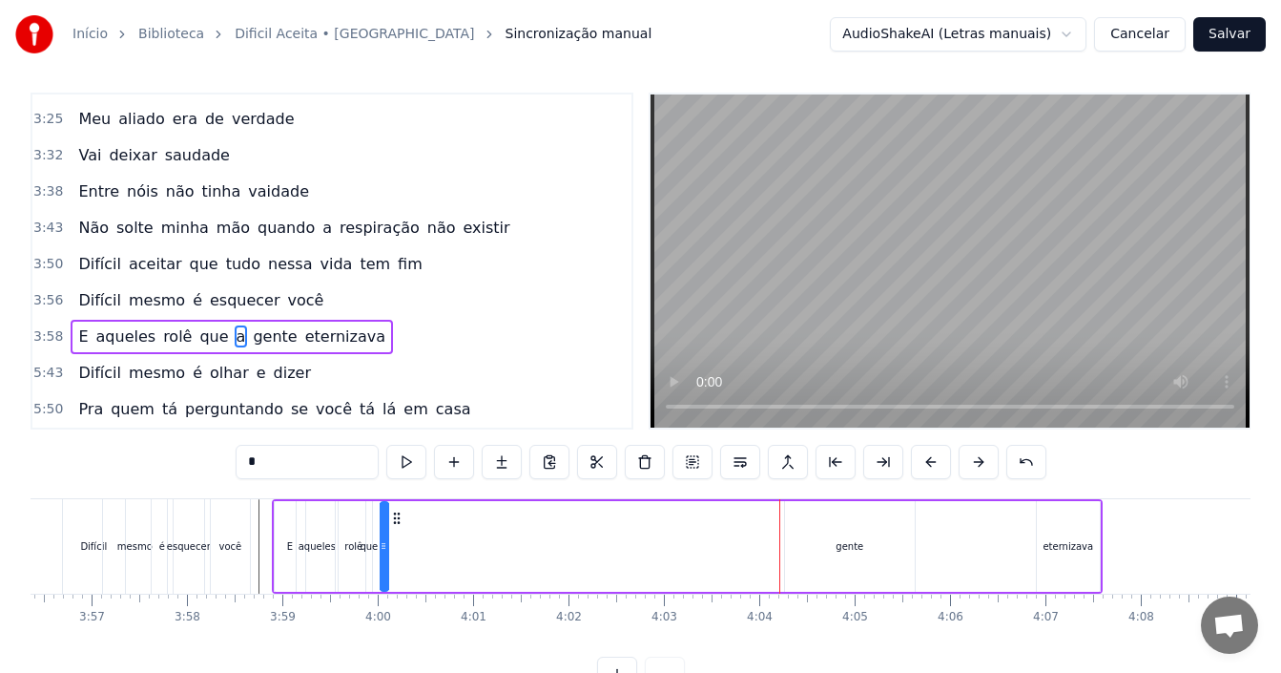
drag, startPoint x: 789, startPoint y: 517, endPoint x: 391, endPoint y: 502, distance: 398.1
click at [392, 505] on div "E aqueles rolê que a gente eternizava" at bounding box center [687, 546] width 831 height 94
click at [843, 544] on div "gente" at bounding box center [850, 546] width 28 height 14
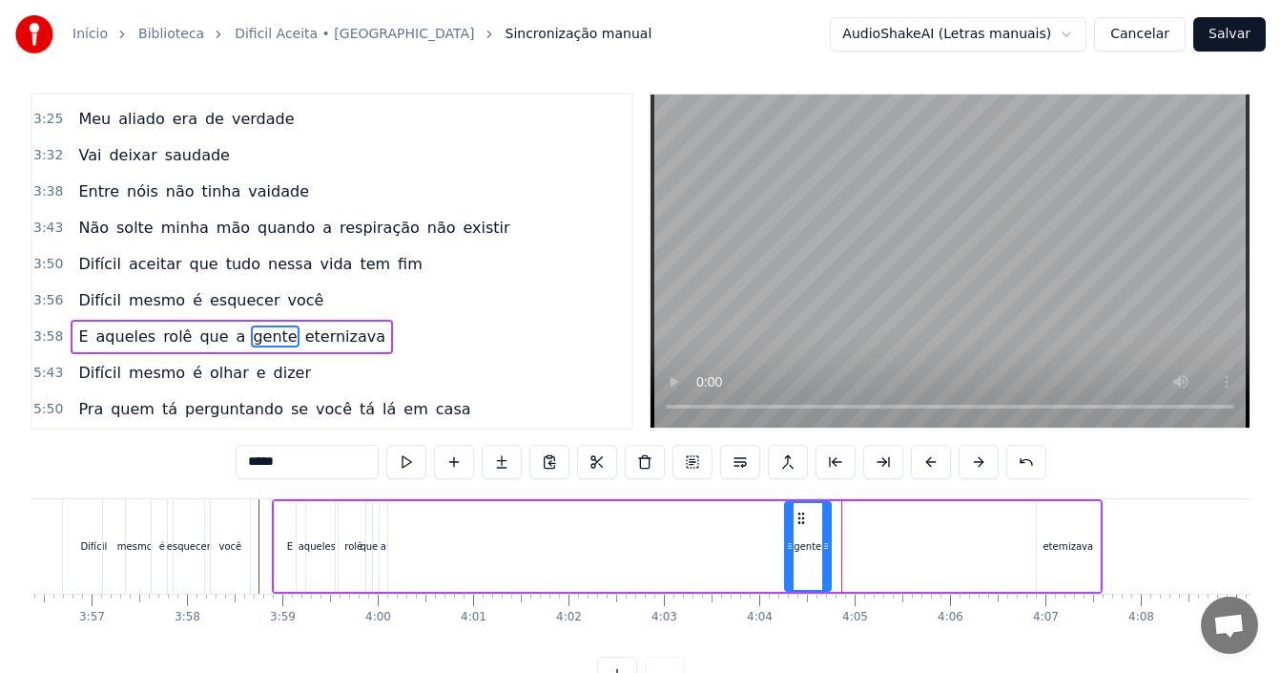
drag, startPoint x: 909, startPoint y: 533, endPoint x: 812, endPoint y: 525, distance: 97.7
click at [824, 530] on div at bounding box center [826, 546] width 8 height 87
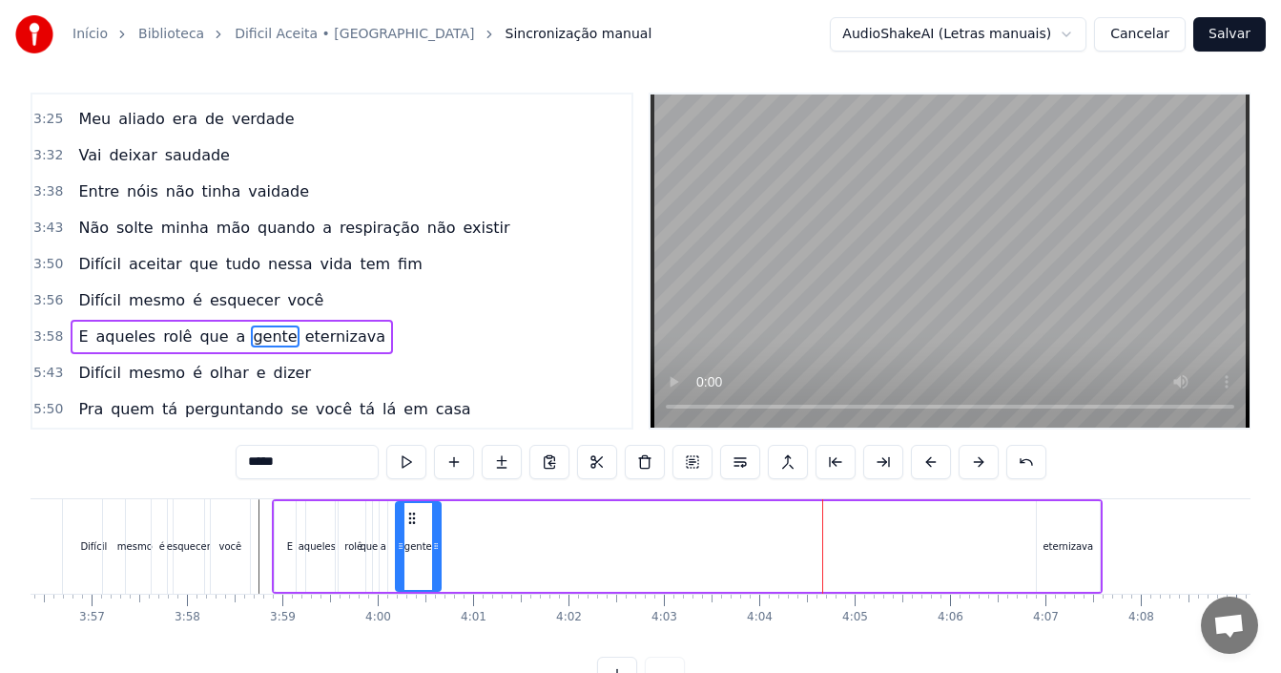
drag, startPoint x: 800, startPoint y: 516, endPoint x: 407, endPoint y: 525, distance: 393.1
click at [407, 525] on icon at bounding box center [411, 517] width 15 height 15
click at [1061, 542] on div "eternizava" at bounding box center [1068, 546] width 51 height 14
type input "**********"
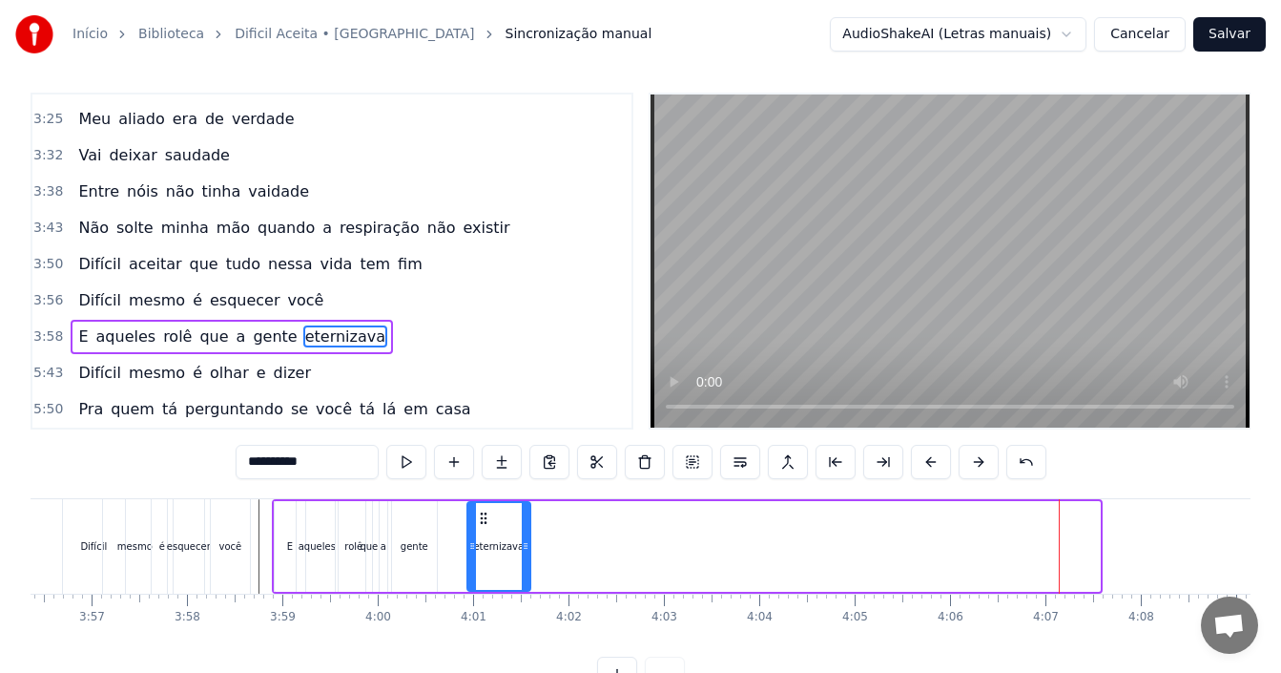
drag, startPoint x: 1048, startPoint y: 515, endPoint x: 466, endPoint y: 537, distance: 582.3
click at [477, 528] on div "eternizava" at bounding box center [498, 546] width 61 height 87
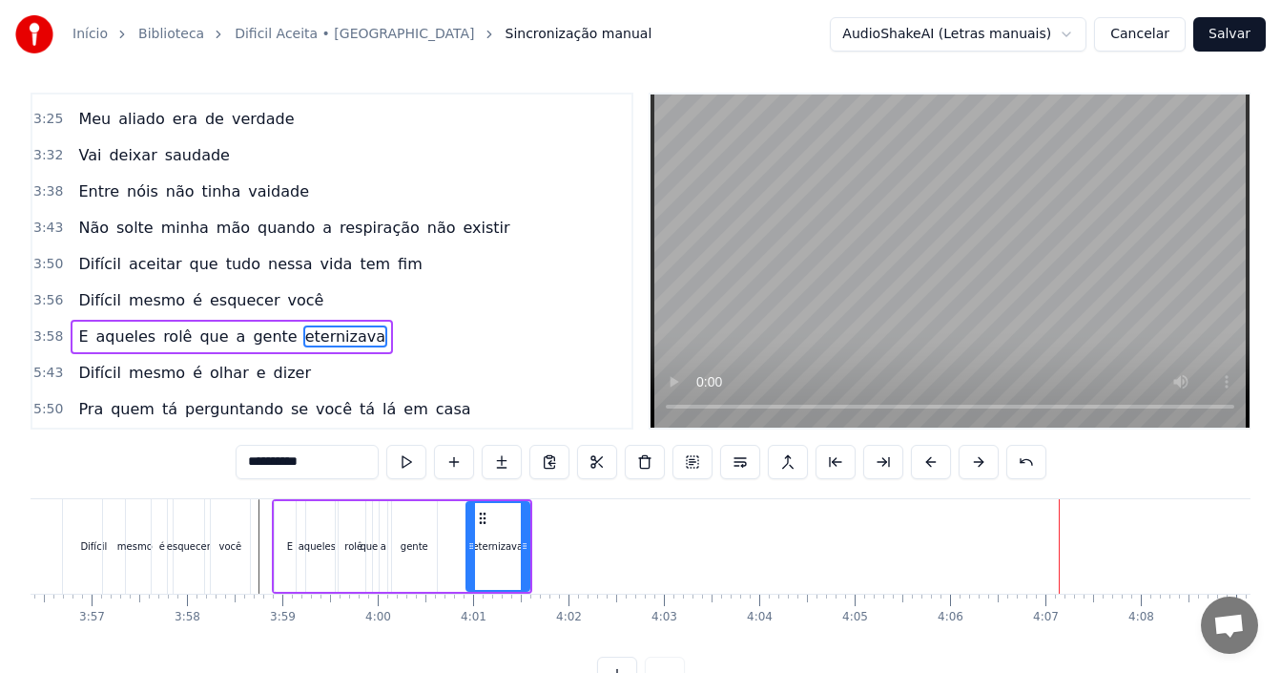
click at [252, 533] on div "Difícil mesmo é esquecer você" at bounding box center [158, 546] width 193 height 94
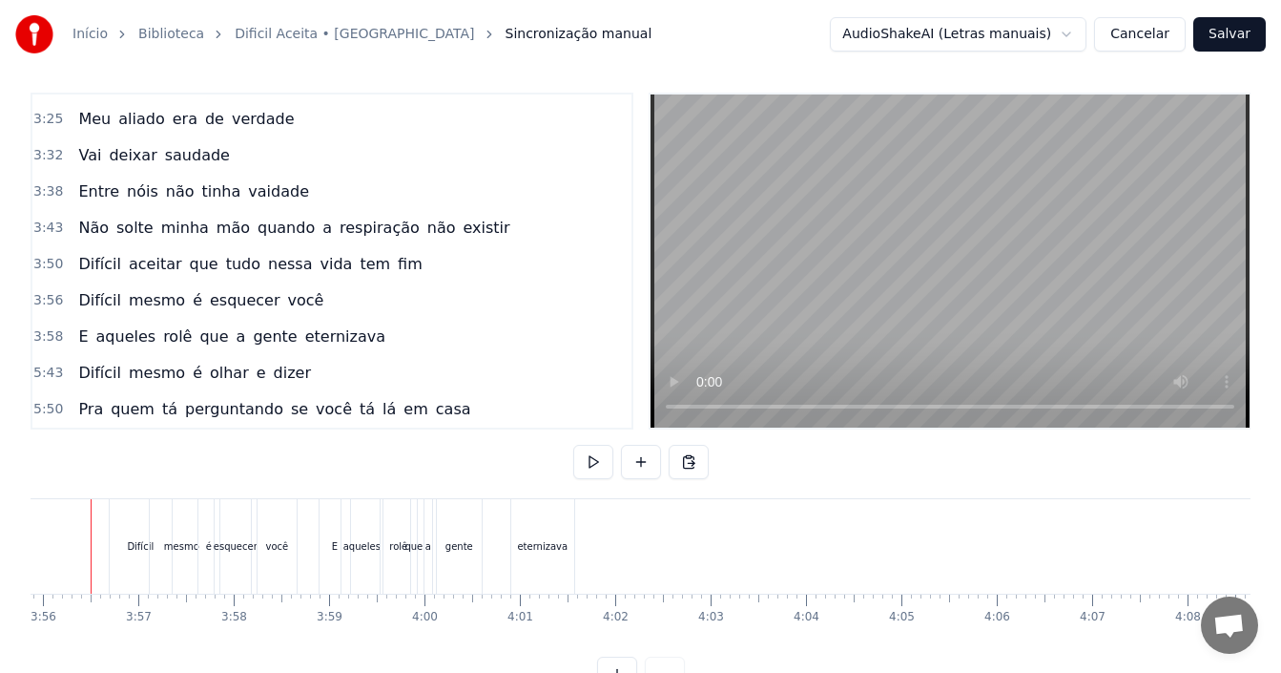
scroll to position [0, 22465]
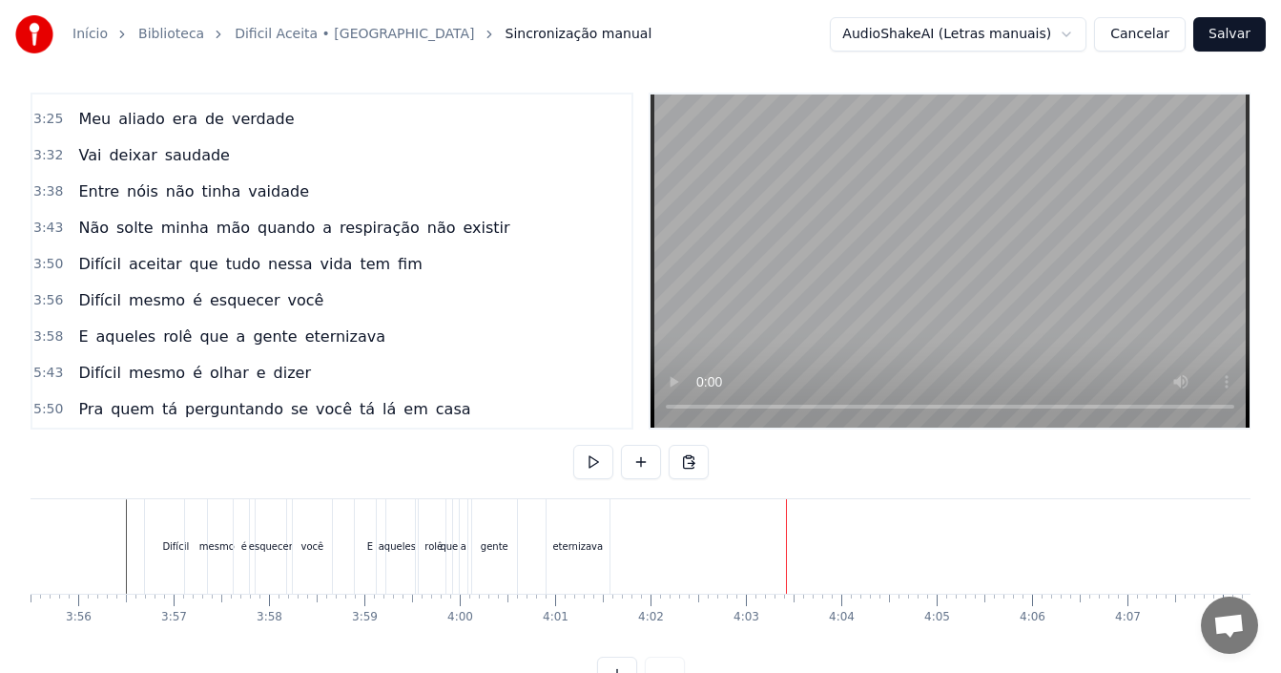
click at [437, 409] on div "5:50 Pra quem tá perguntando se você tá lá em casa" at bounding box center [331, 409] width 599 height 36
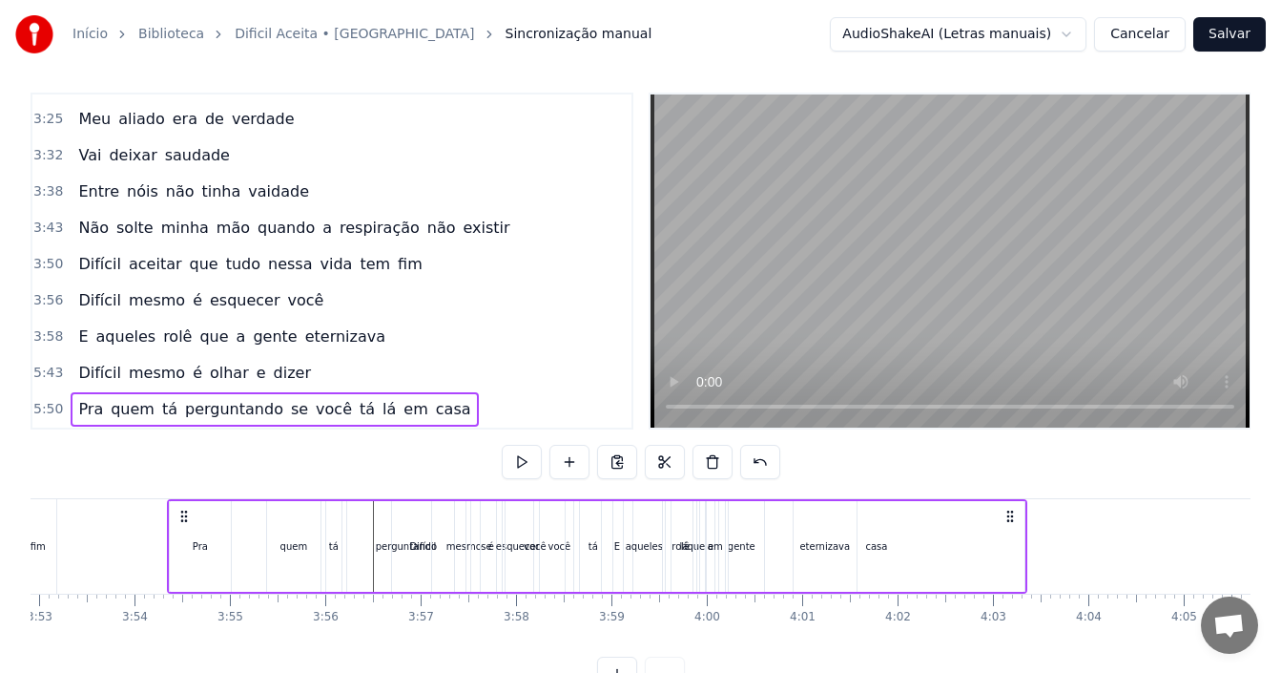
scroll to position [0, 22212]
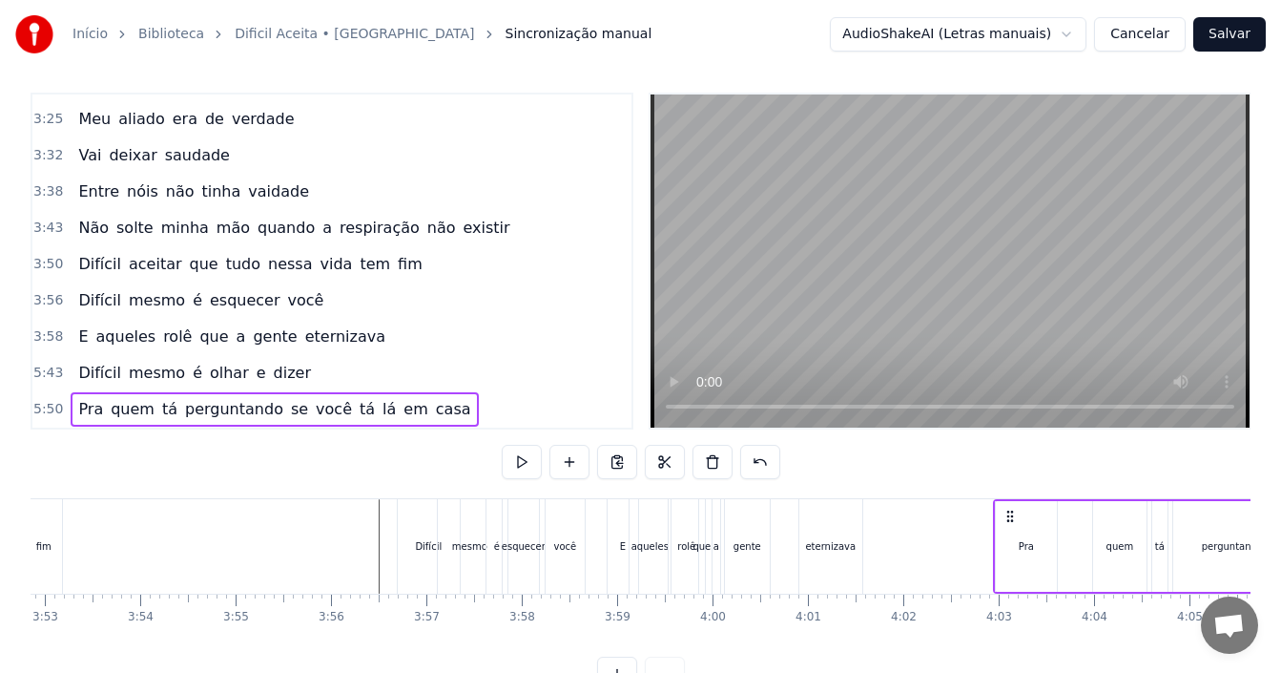
drag, startPoint x: 141, startPoint y: 514, endPoint x: 1007, endPoint y: 522, distance: 866.2
click at [1007, 522] on icon at bounding box center [1010, 515] width 15 height 15
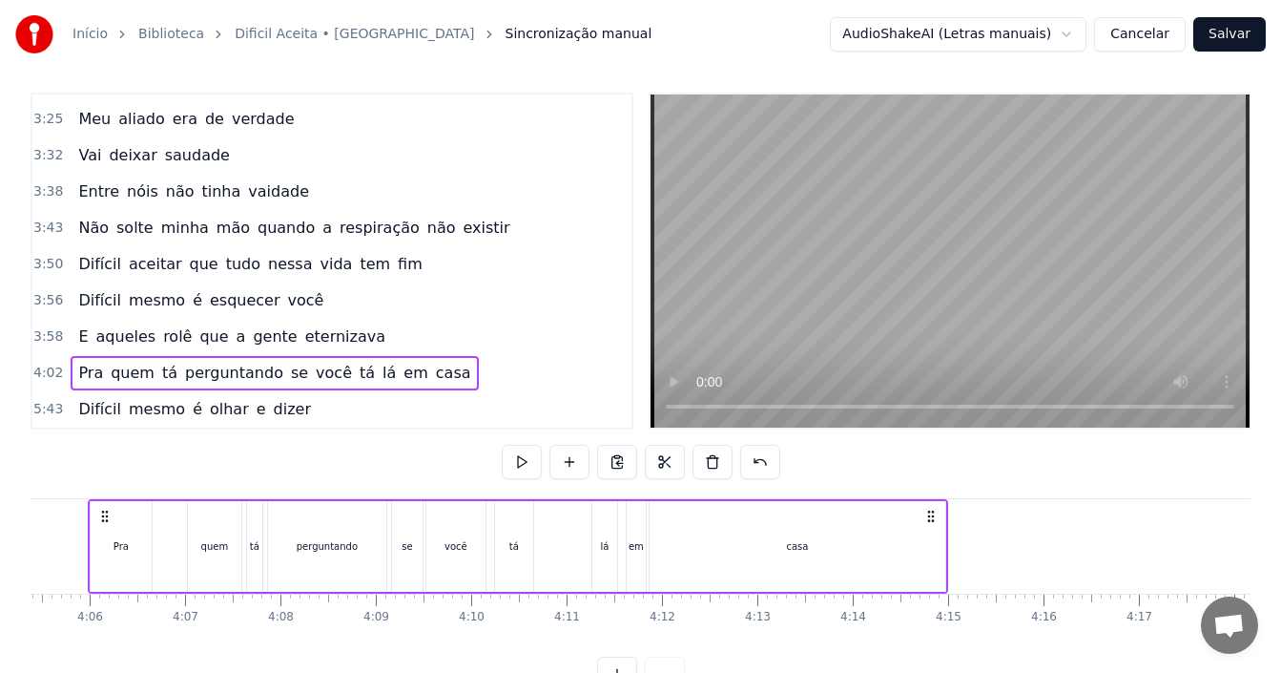
scroll to position [0, 23354]
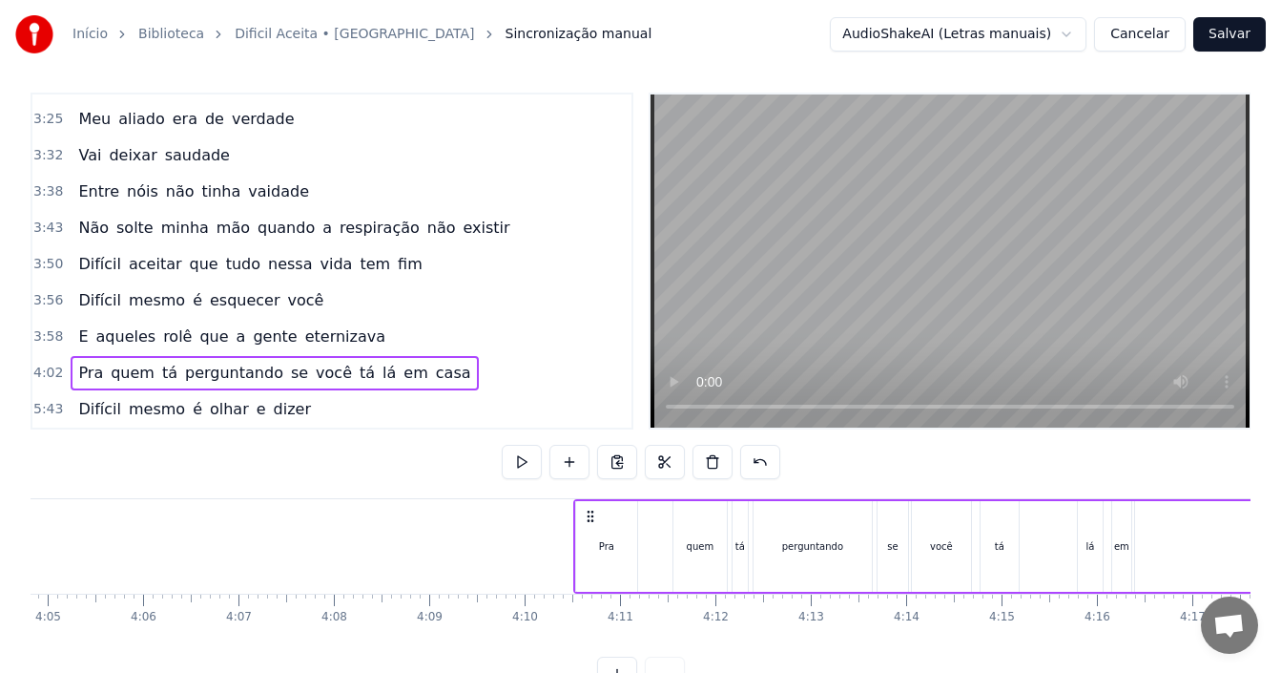
drag, startPoint x: 535, startPoint y: 517, endPoint x: 590, endPoint y: 545, distance: 61.9
click at [590, 545] on div "Pra quem tá perguntando se você tá lá em casa" at bounding box center [1003, 546] width 860 height 94
click at [360, 329] on div "3:58 E aqueles rolê que a gente eternizava" at bounding box center [331, 337] width 599 height 36
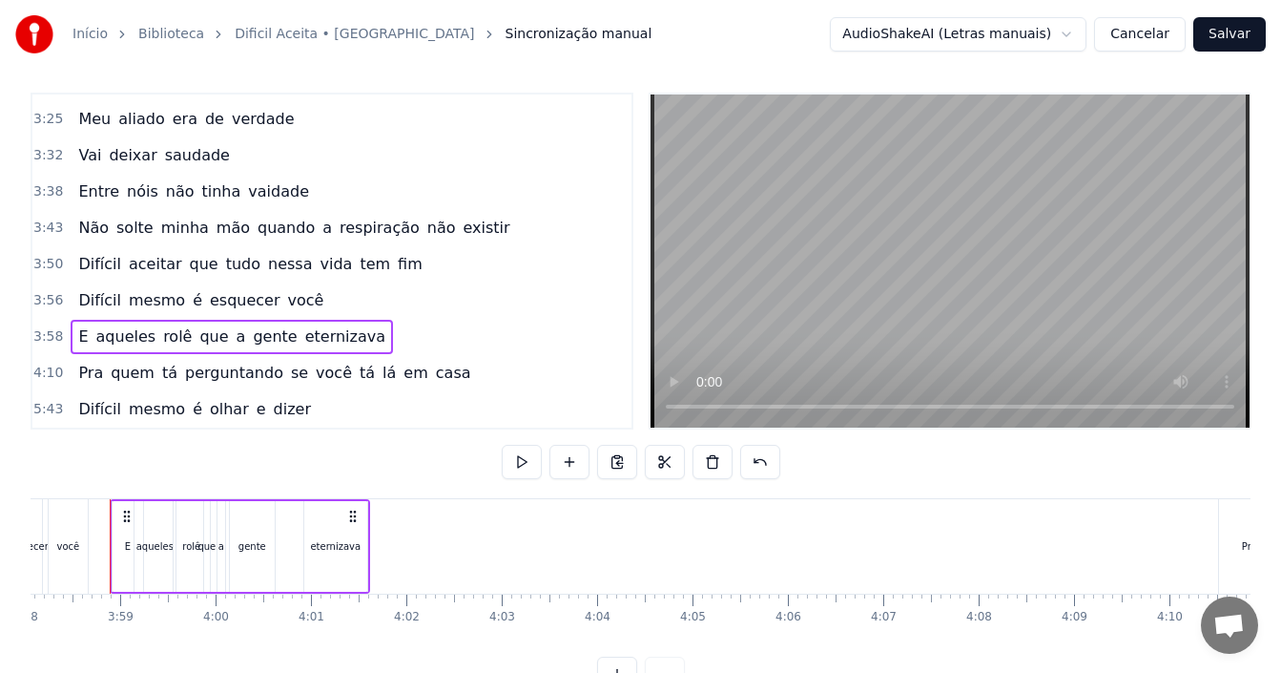
scroll to position [0, 22692]
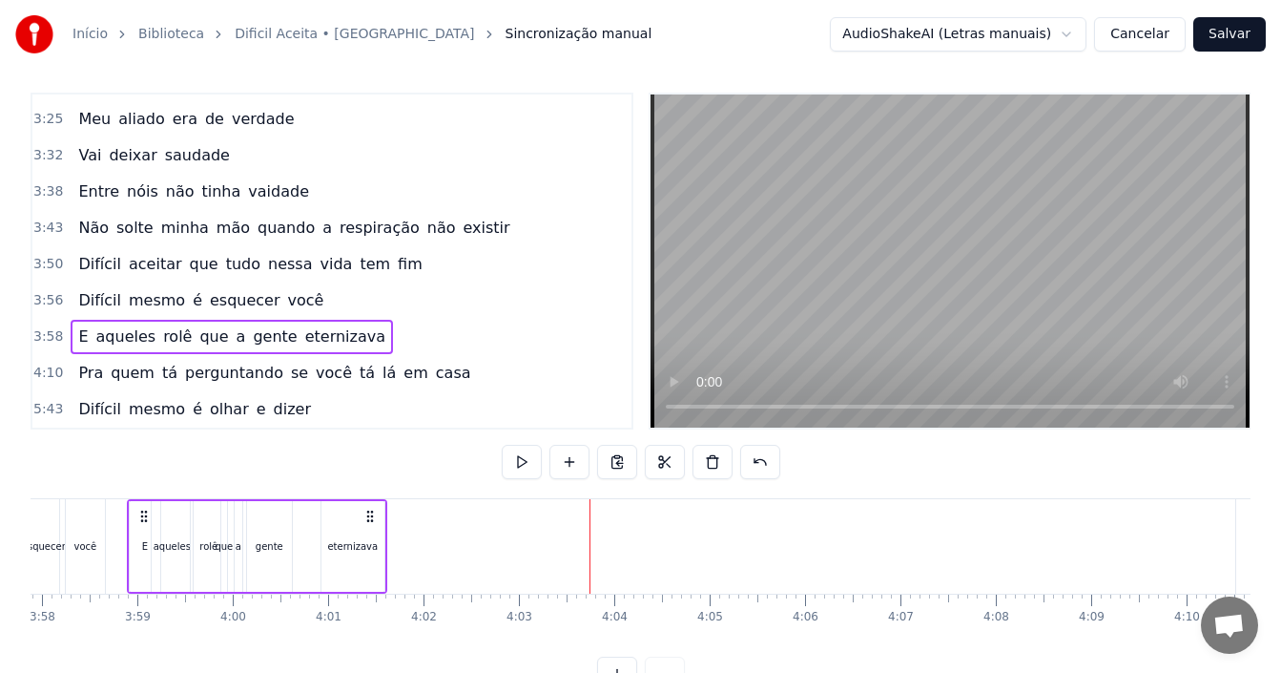
click at [308, 411] on div "5:43 Difícil mesmo é olhar e dizer" at bounding box center [331, 409] width 599 height 36
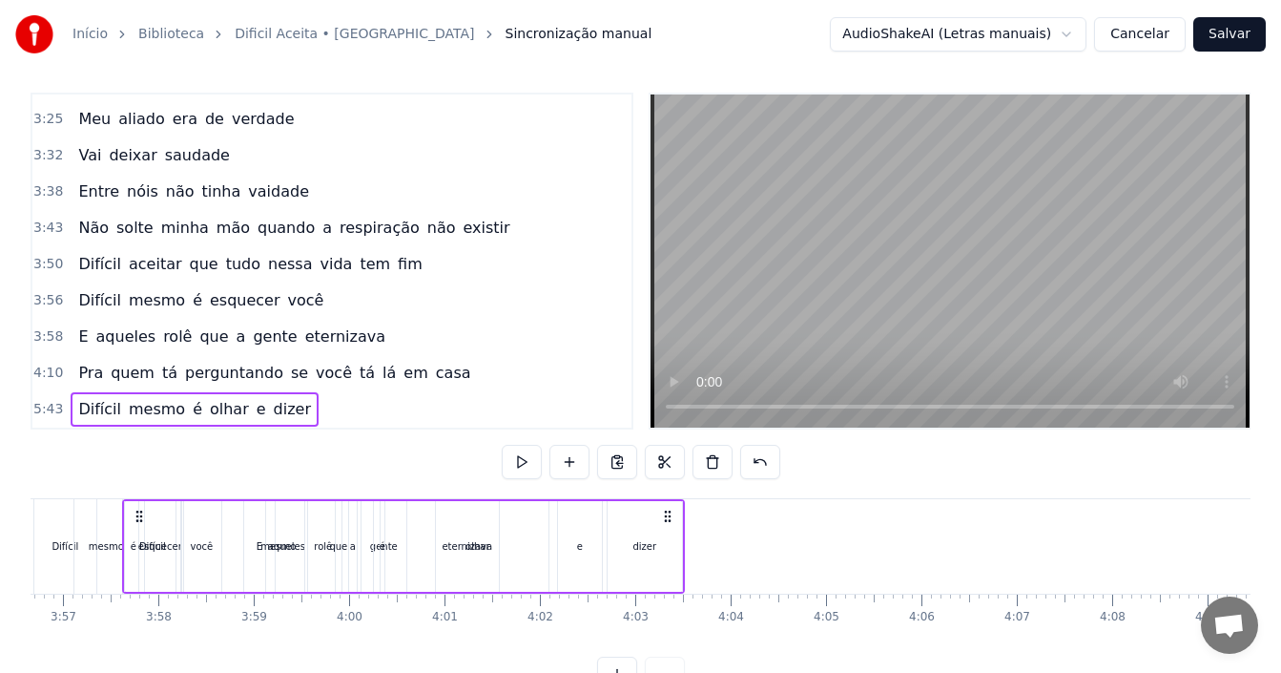
scroll to position [0, 22572]
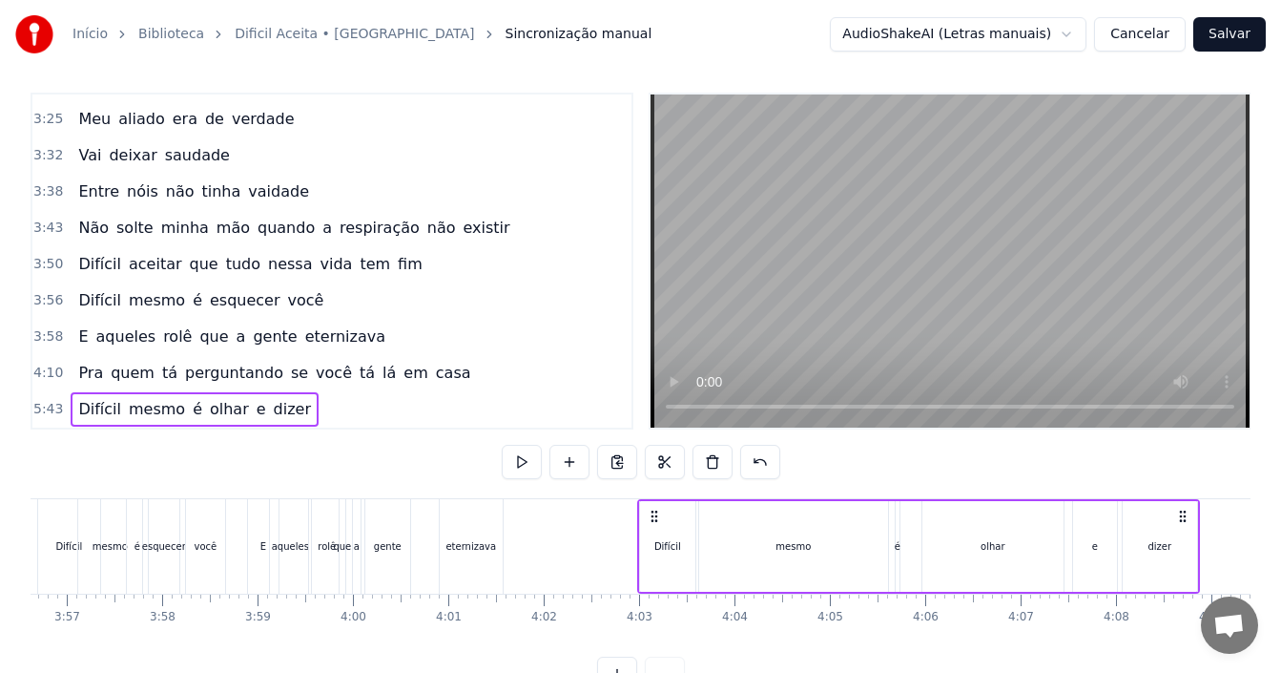
drag, startPoint x: 139, startPoint y: 514, endPoint x: 660, endPoint y: 519, distance: 520.9
click at [660, 519] on icon at bounding box center [654, 515] width 15 height 15
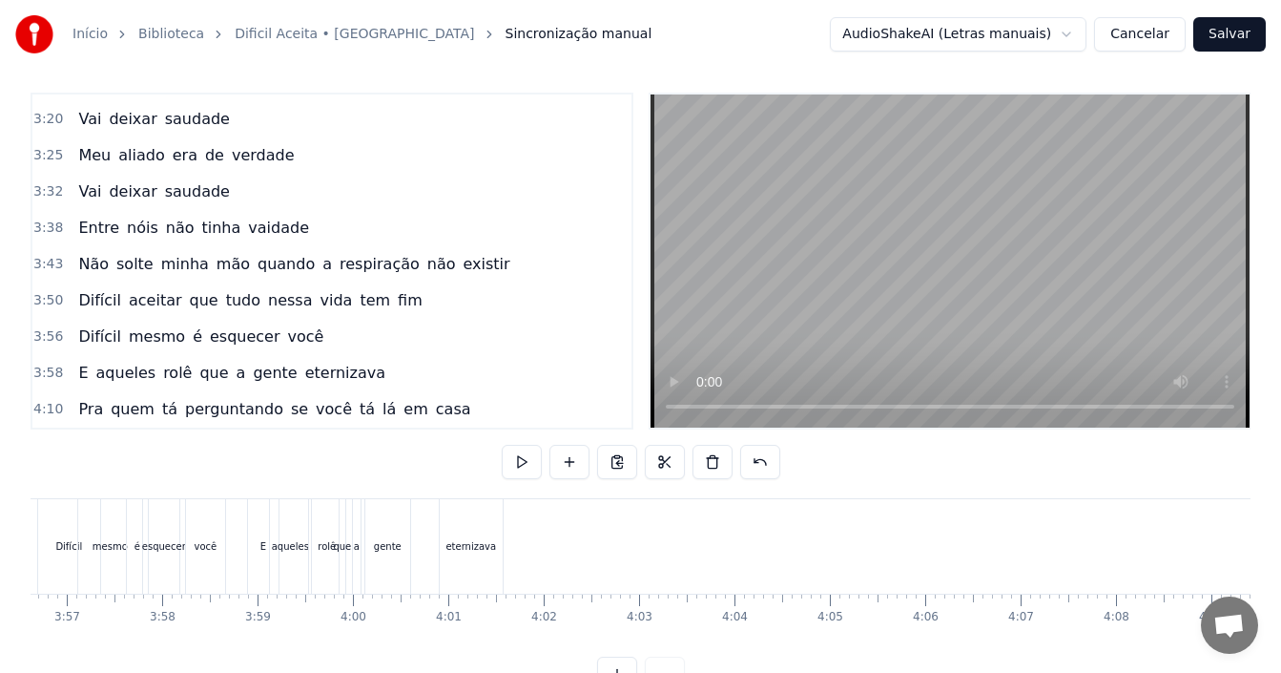
scroll to position [465, 0]
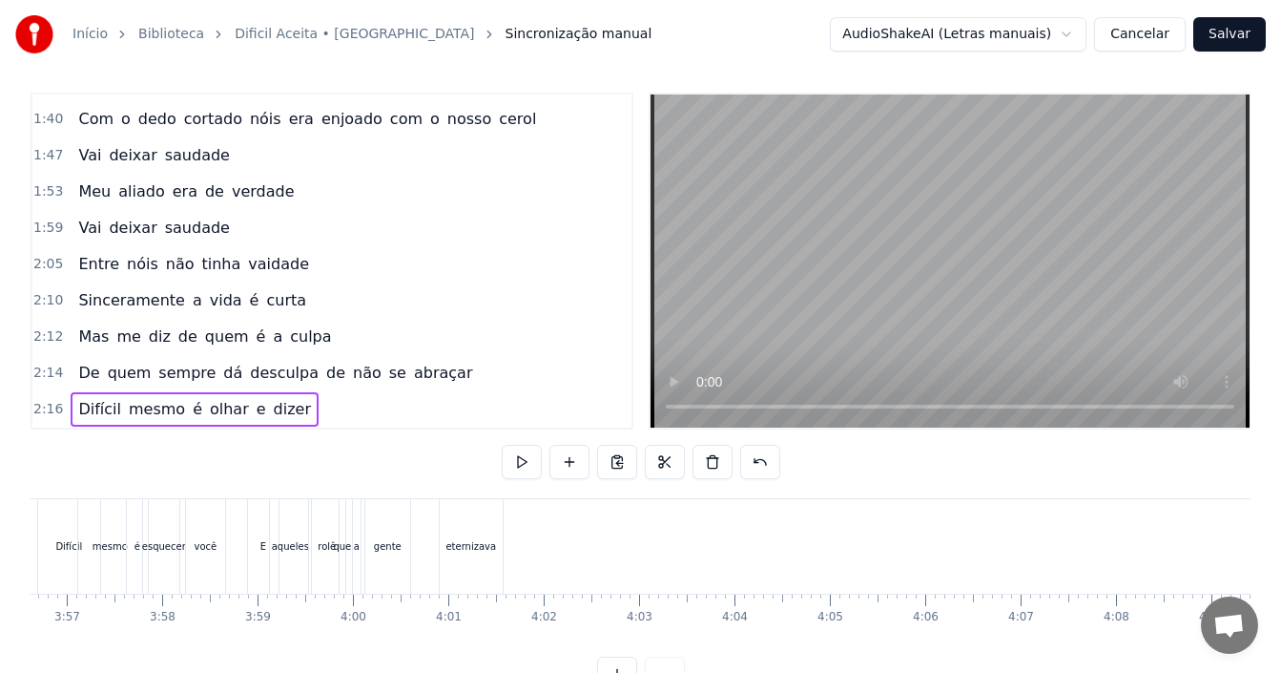
drag, startPoint x: 320, startPoint y: 406, endPoint x: 335, endPoint y: 361, distance: 48.3
click at [335, 361] on div "0:37 Acho que é muito foda 0:39 Você perder alguém que é próximo 0:41 Quando vo…" at bounding box center [332, 261] width 603 height 337
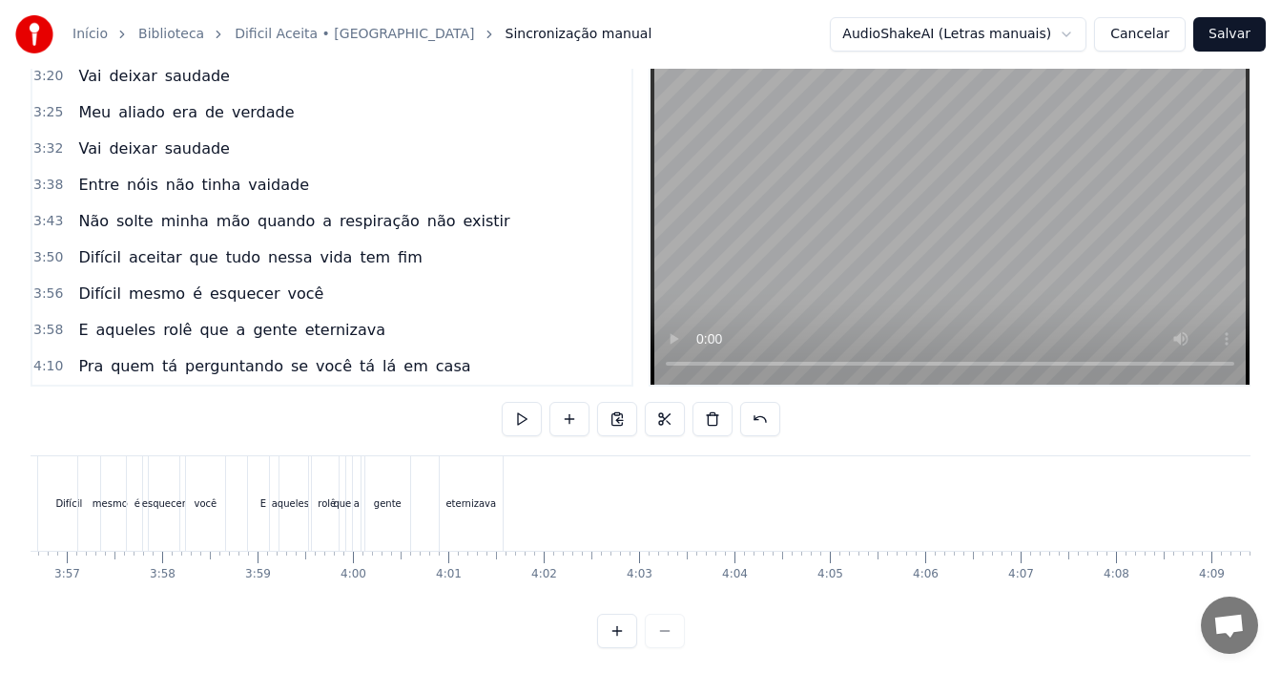
scroll to position [72, 0]
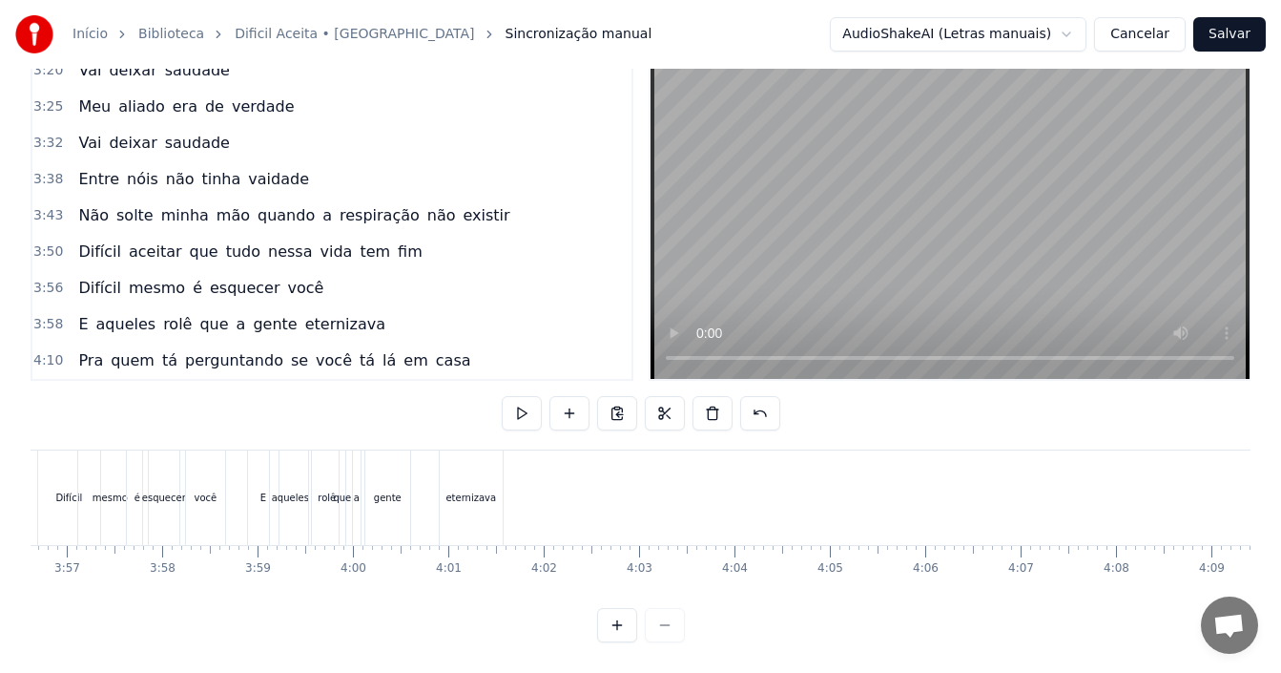
click at [408, 475] on div "gente" at bounding box center [387, 497] width 45 height 94
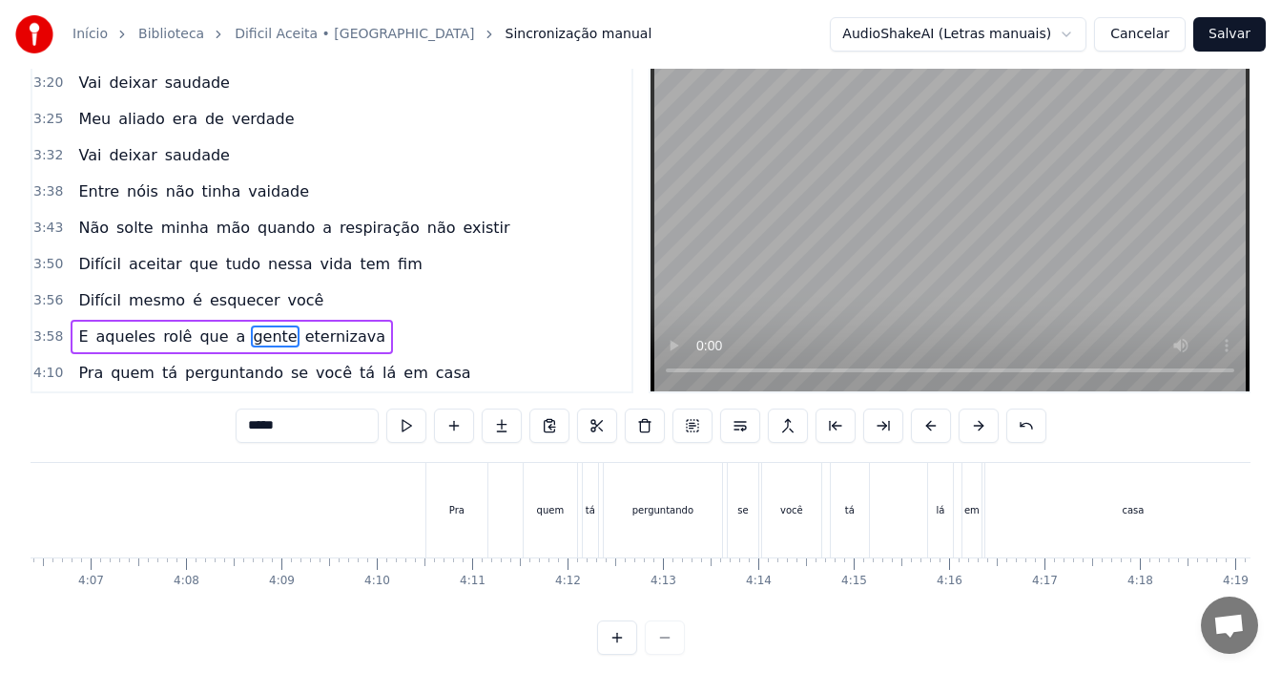
scroll to position [0, 23558]
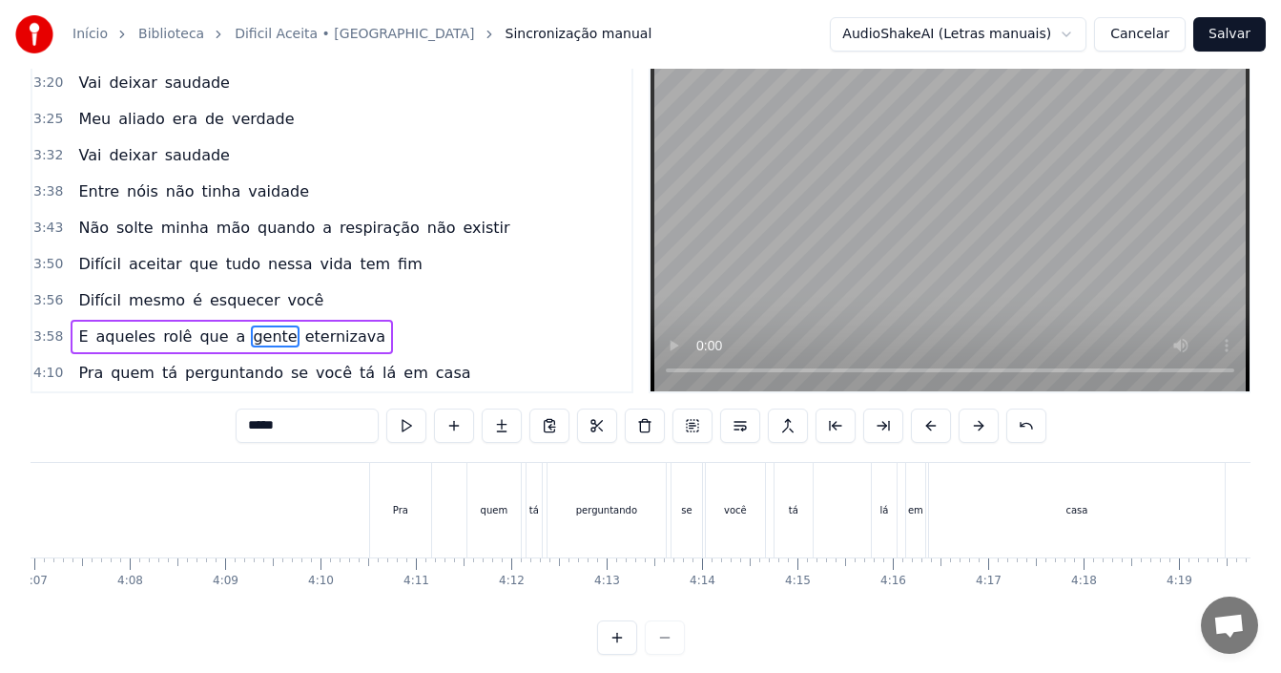
click at [460, 371] on div "4:10 Pra quem tá perguntando se você tá lá em casa" at bounding box center [331, 373] width 599 height 36
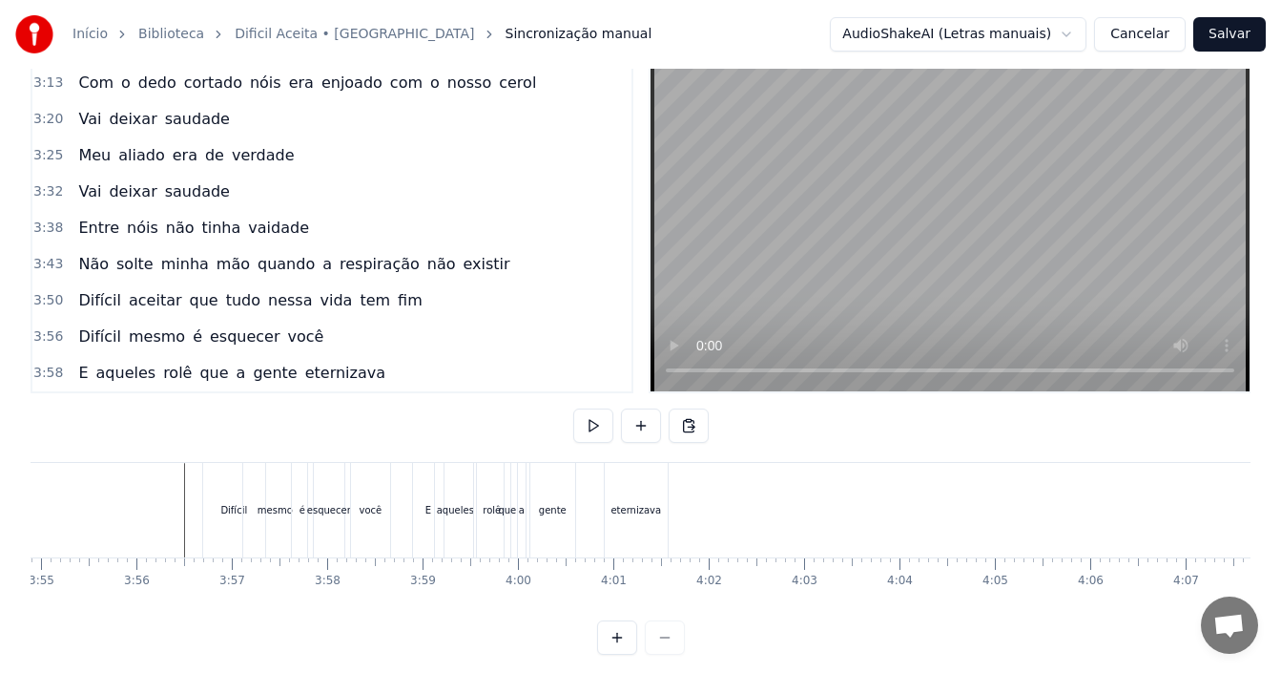
scroll to position [0, 22323]
click at [414, 534] on div "esquecer" at bounding box center [413, 510] width 31 height 94
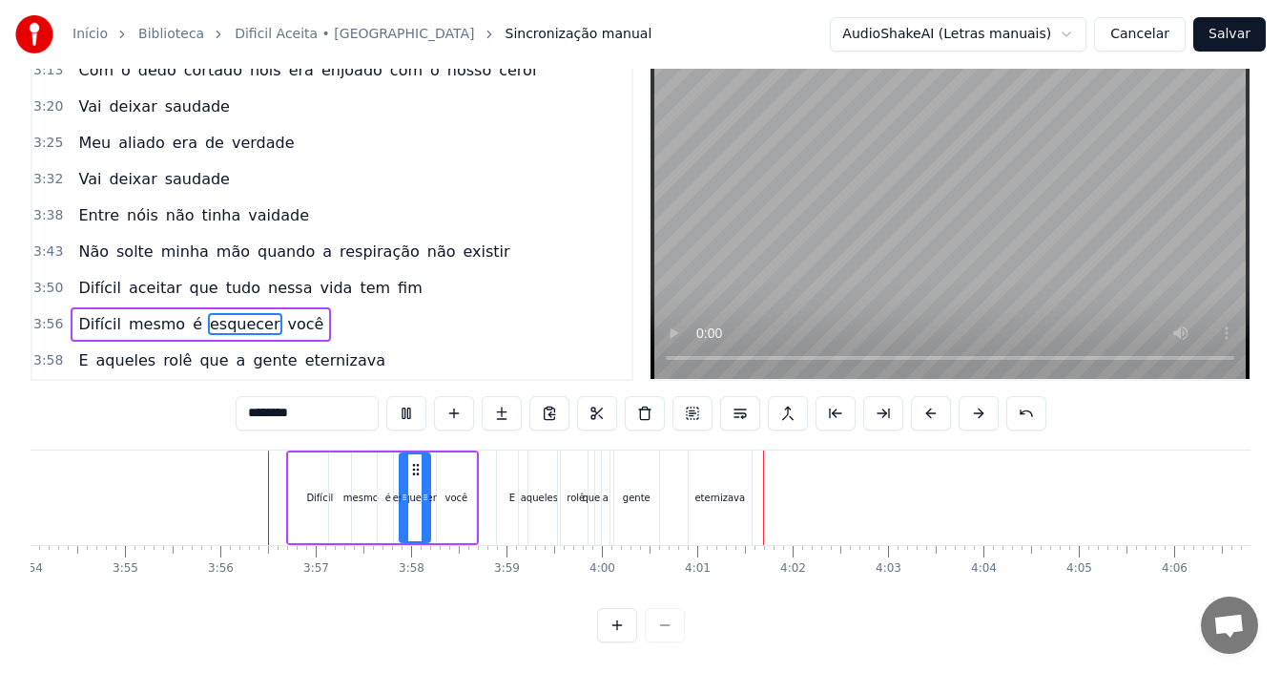
scroll to position [72, 0]
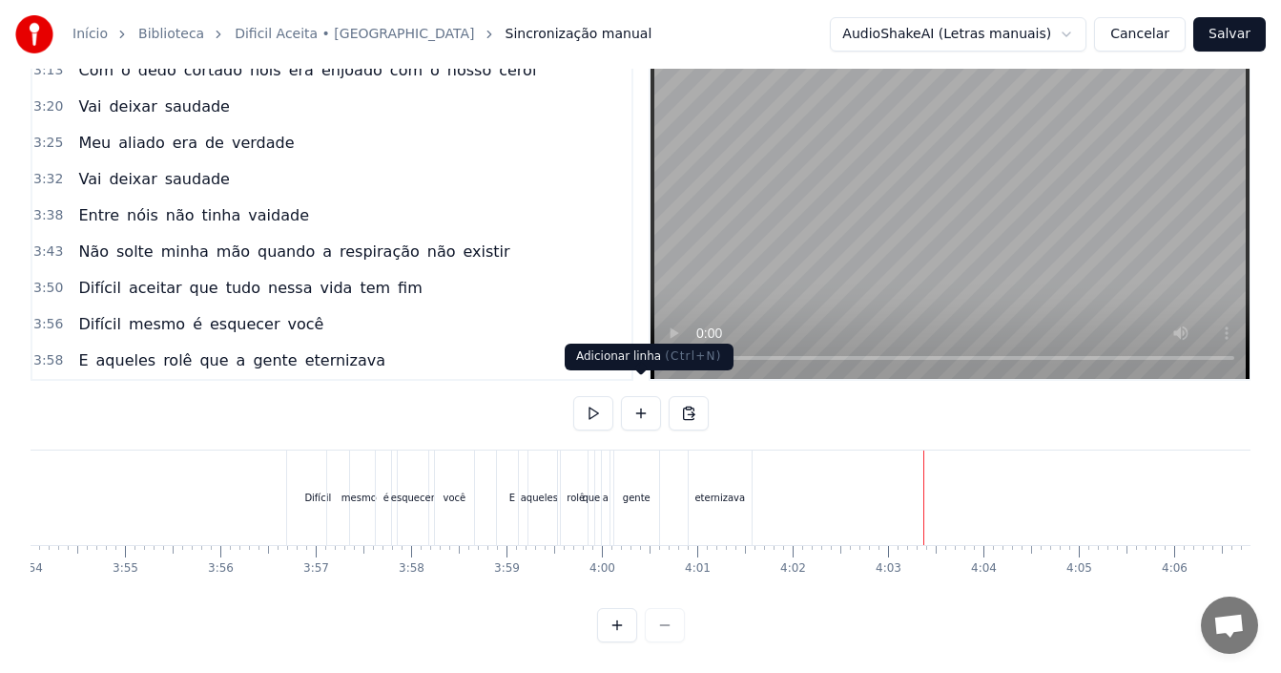
click at [647, 396] on button at bounding box center [641, 413] width 40 height 34
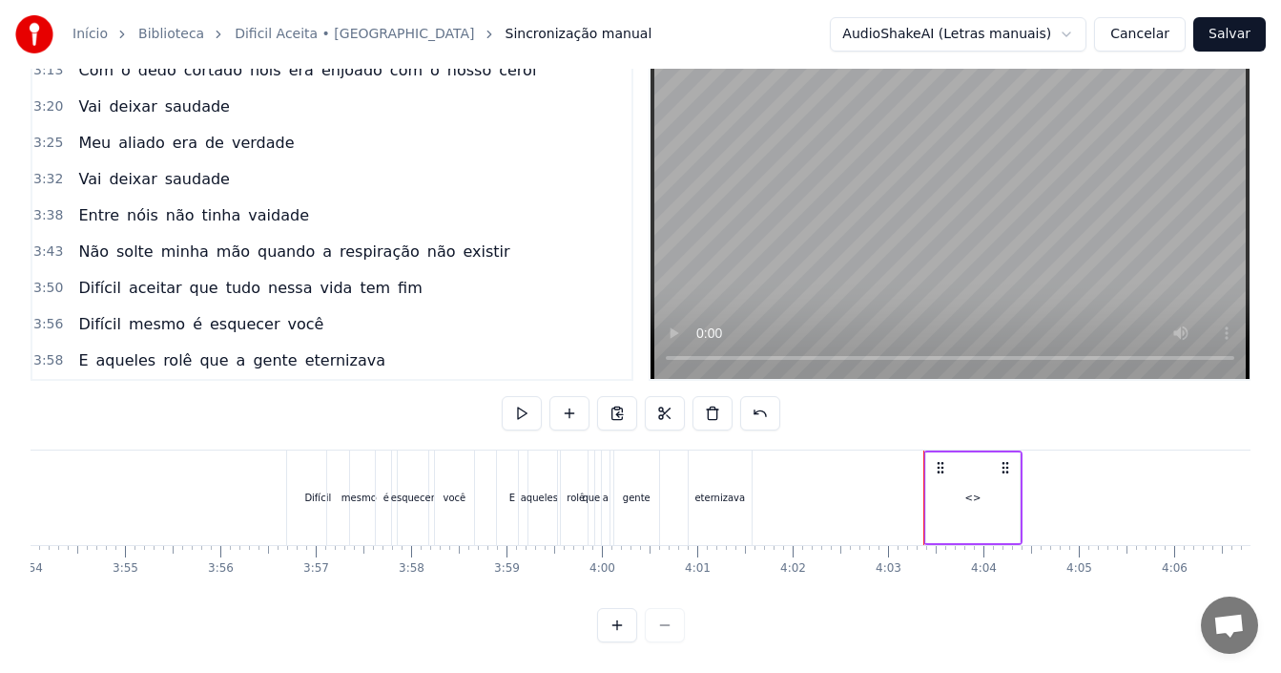
scroll to position [1480, 0]
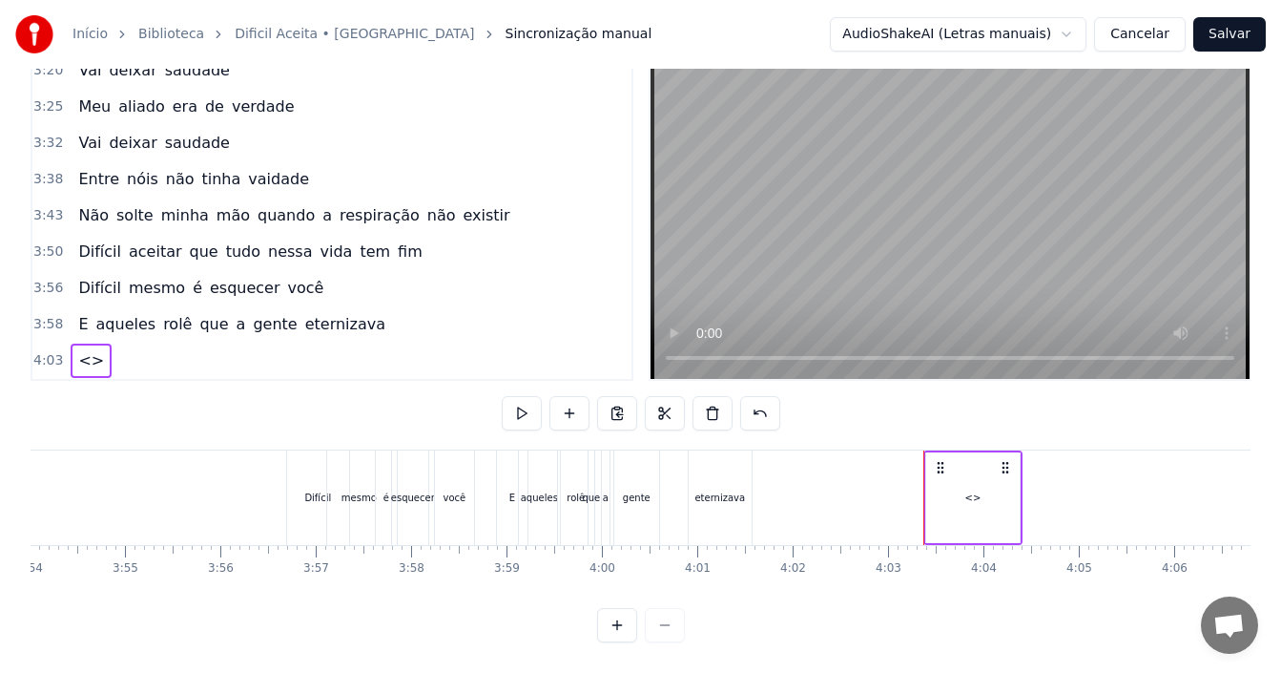
click at [81, 349] on span "<>" at bounding box center [91, 360] width 30 height 22
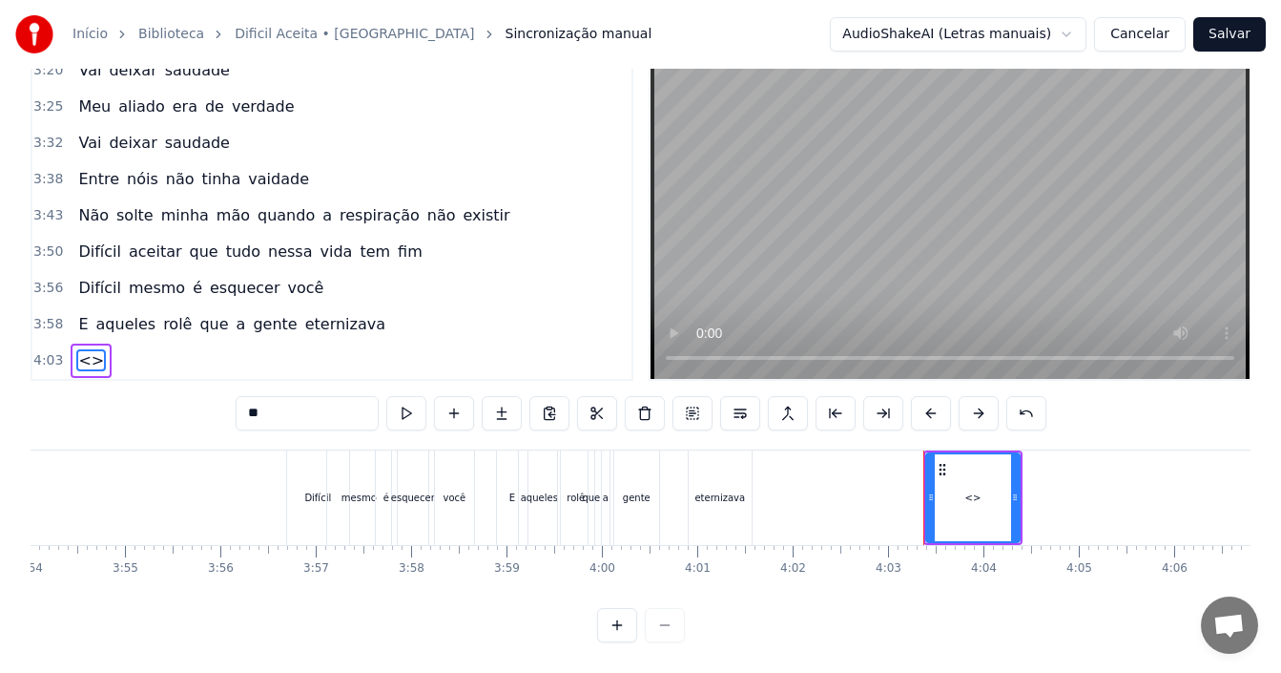
drag, startPoint x: 288, startPoint y: 404, endPoint x: 186, endPoint y: 389, distance: 103.1
click at [188, 389] on div "0:37 Acho que é muito foda 0:39 Você perder alguém que é próximo 0:41 Quando vo…" at bounding box center [641, 343] width 1220 height 598
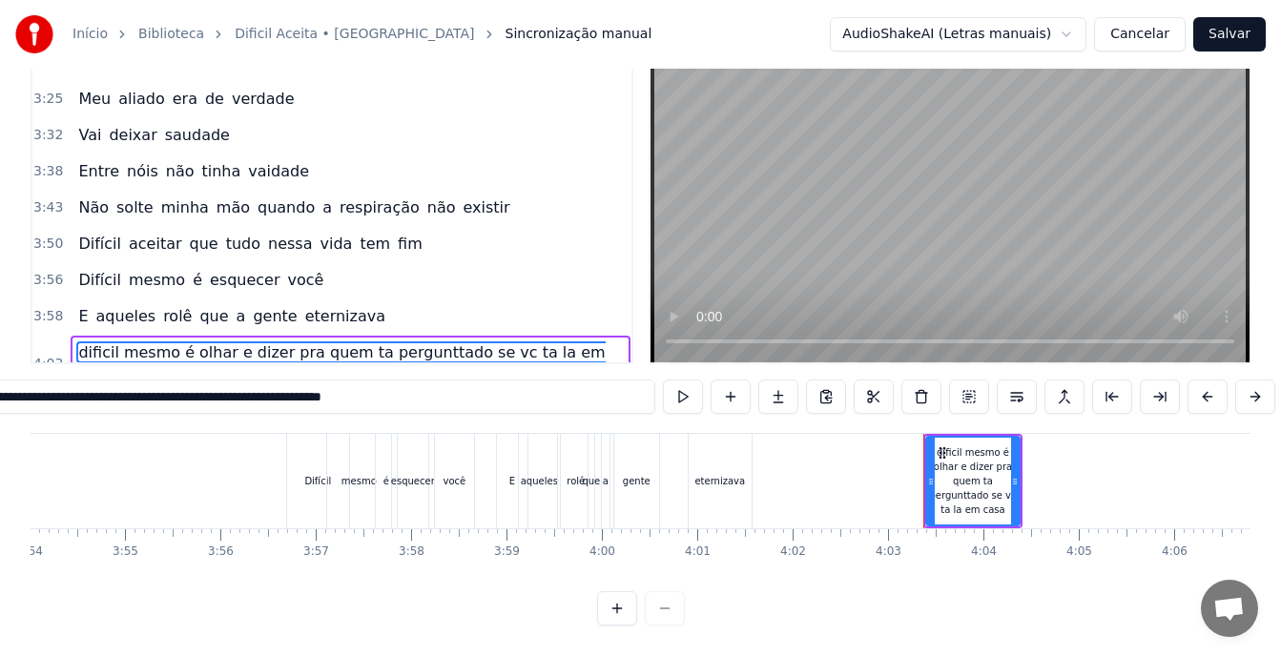
type input "**********"
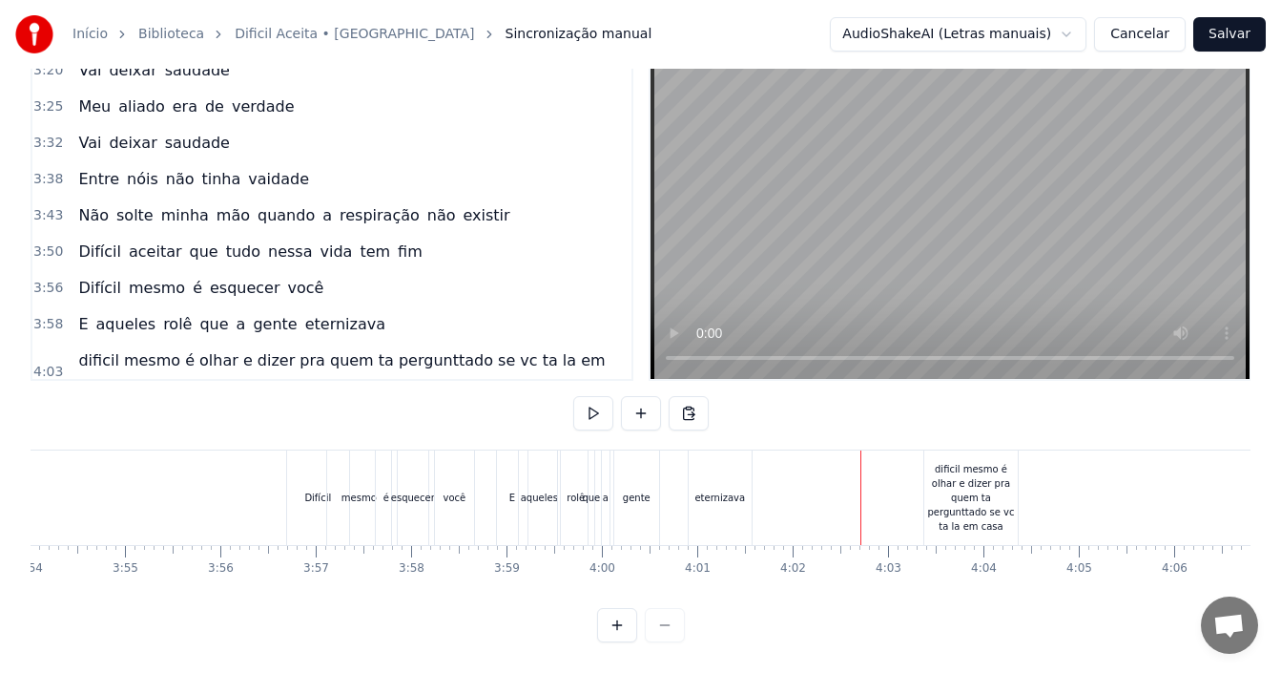
click at [968, 475] on div "dificil mesmo é olhar e dizer pra quem ta pergunttado se vc ta la em casa" at bounding box center [970, 498] width 93 height 72
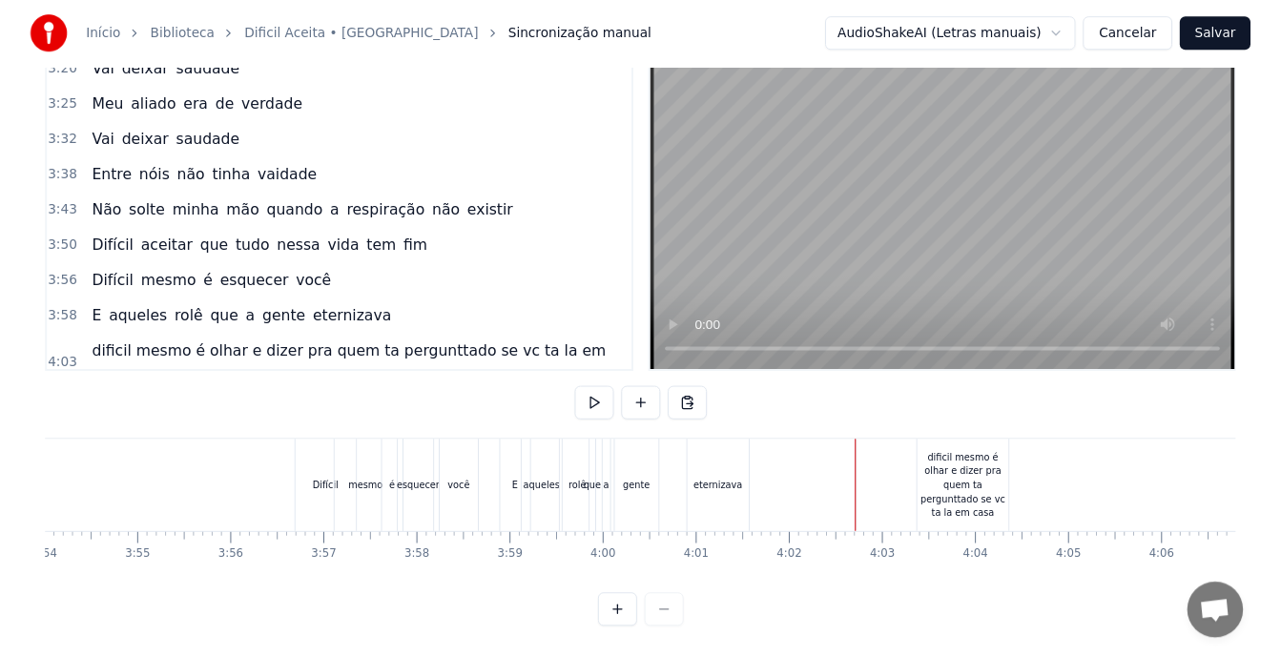
scroll to position [87, 0]
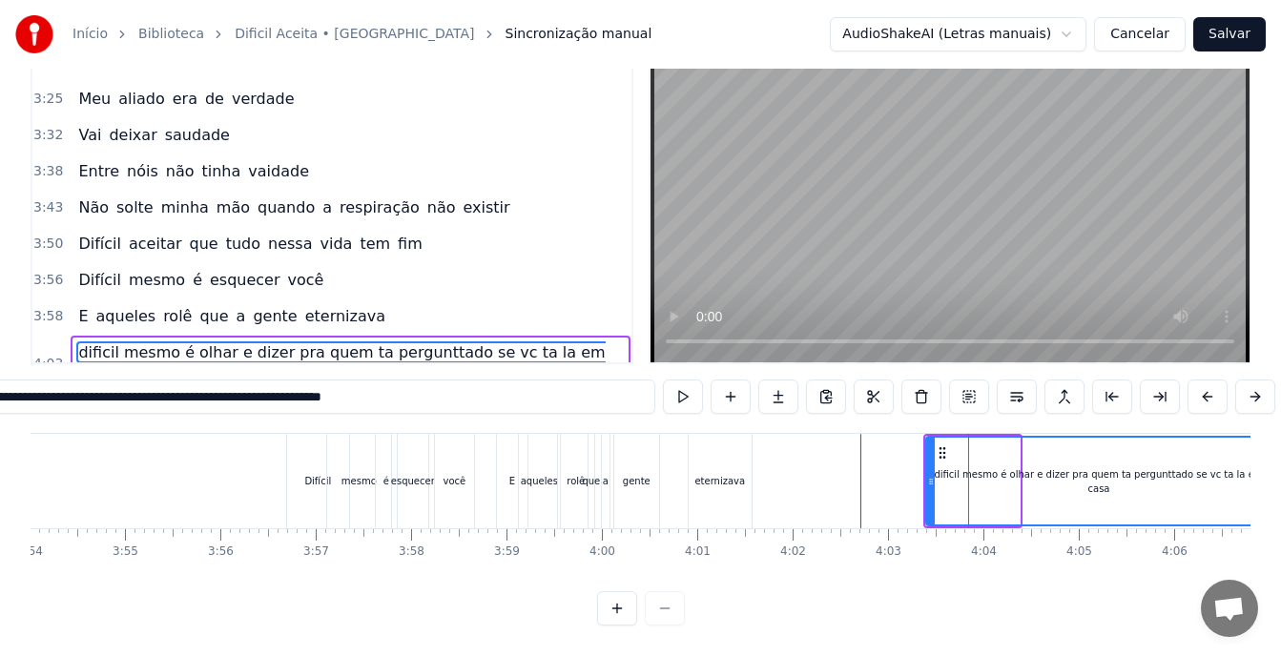
drag, startPoint x: 1015, startPoint y: 467, endPoint x: 1267, endPoint y: 485, distance: 252.4
click at [1267, 485] on div "Início Biblioteca Dificil Aceita • Hungria Sincronização manual AudioShakeAI (L…" at bounding box center [640, 281] width 1281 height 689
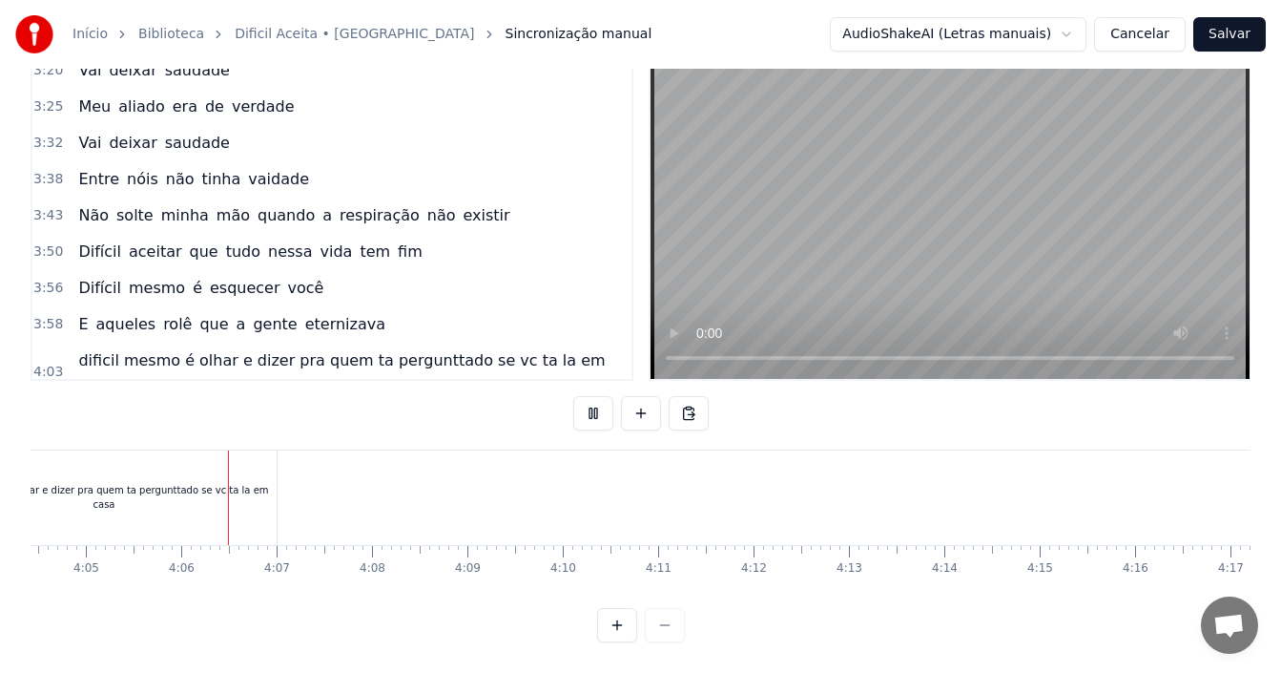
scroll to position [0, 23365]
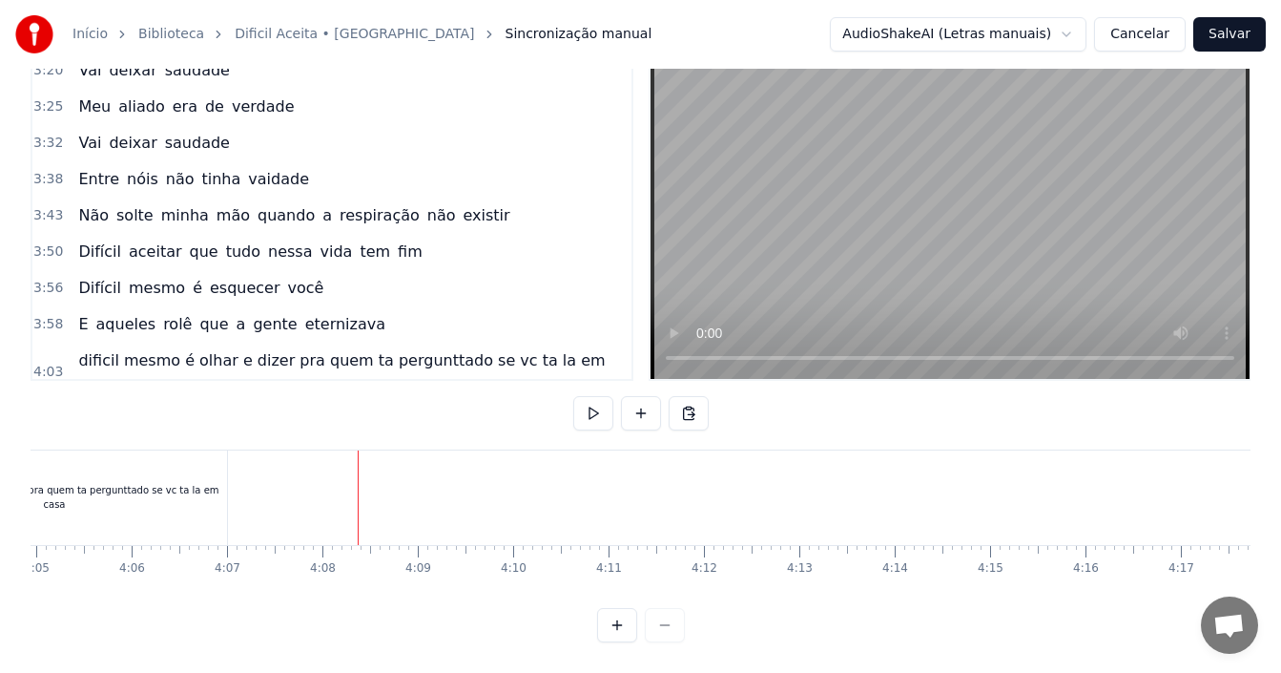
click at [189, 483] on div "dificil mesmo é olhar e dizer pra quem ta pergunttado se vc ta la em casa" at bounding box center [54, 497] width 345 height 29
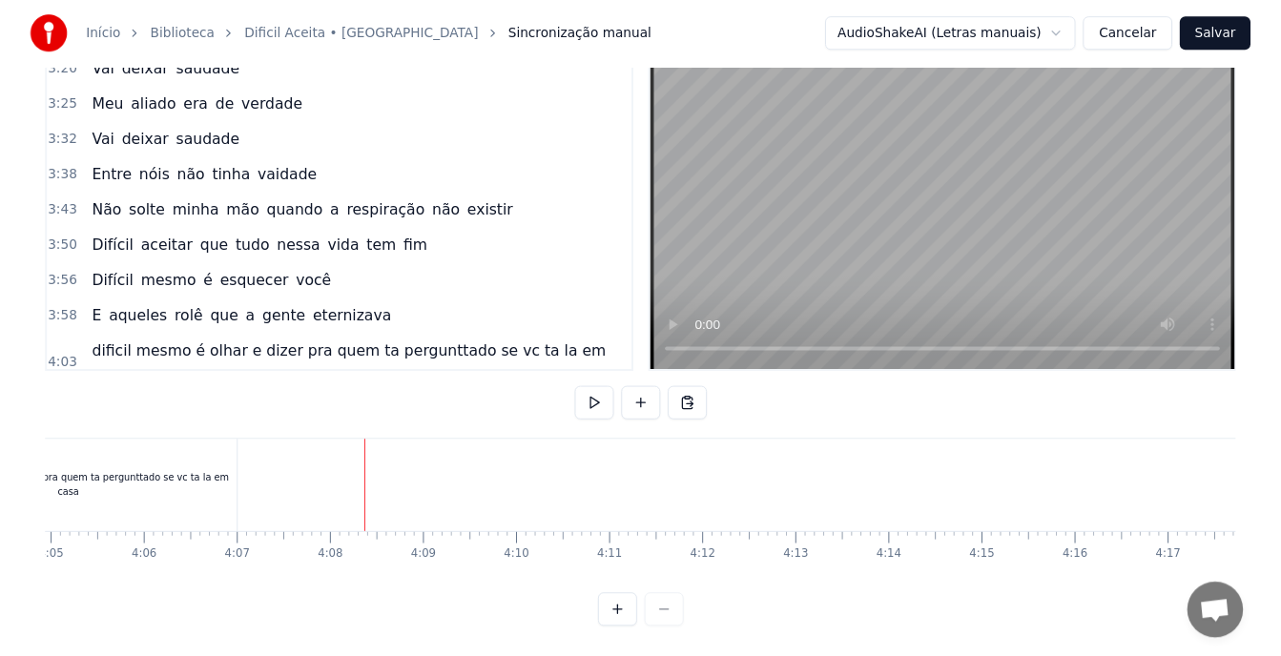
scroll to position [87, 0]
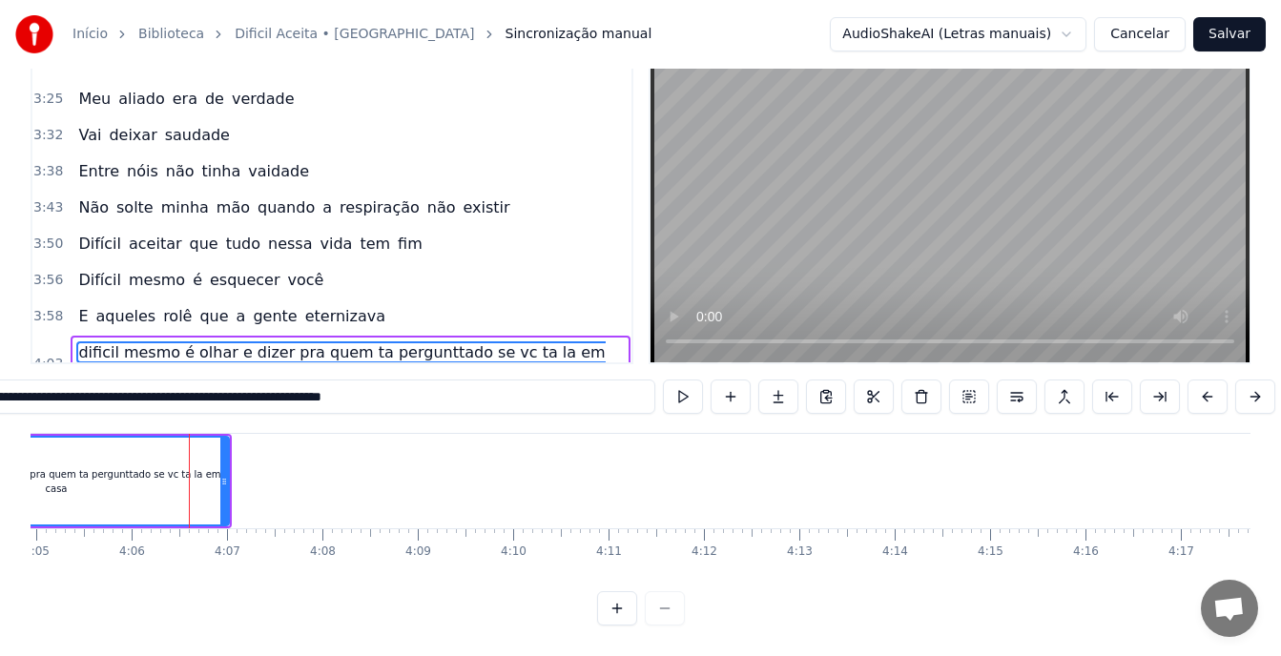
click at [545, 342] on span "dificil mesmo é olhar e dizer pra quem ta pergunttado se vc ta la em casa" at bounding box center [340, 364] width 528 height 45
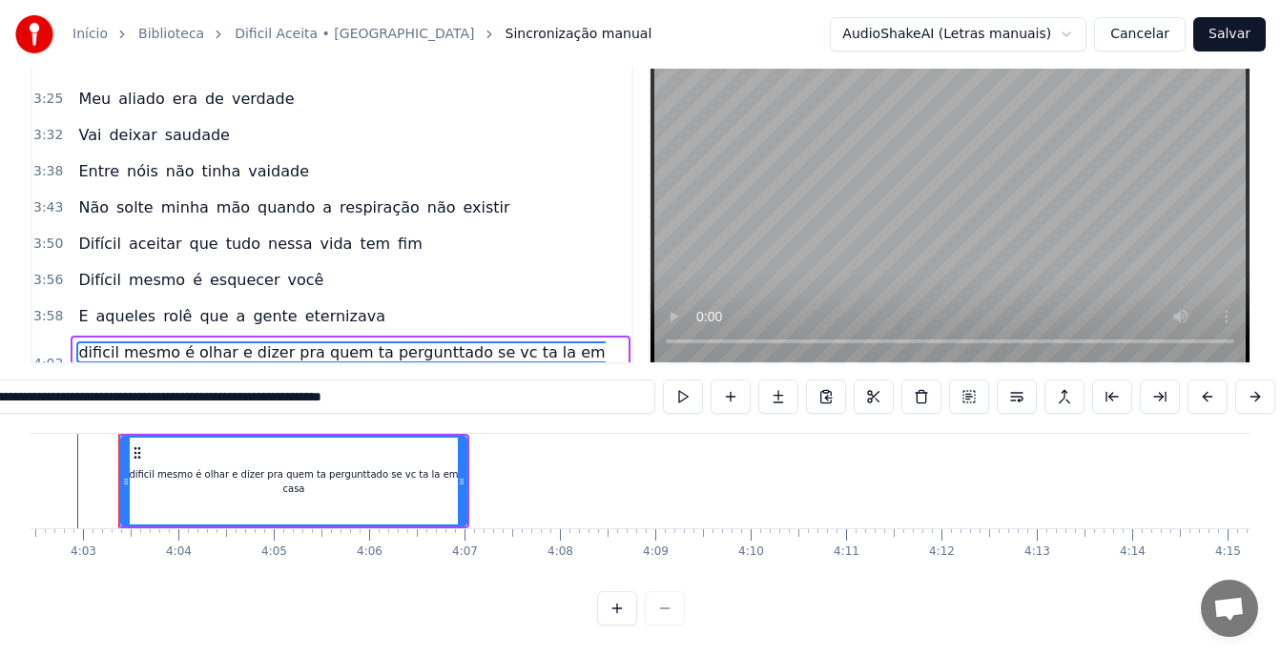
scroll to position [0, 23120]
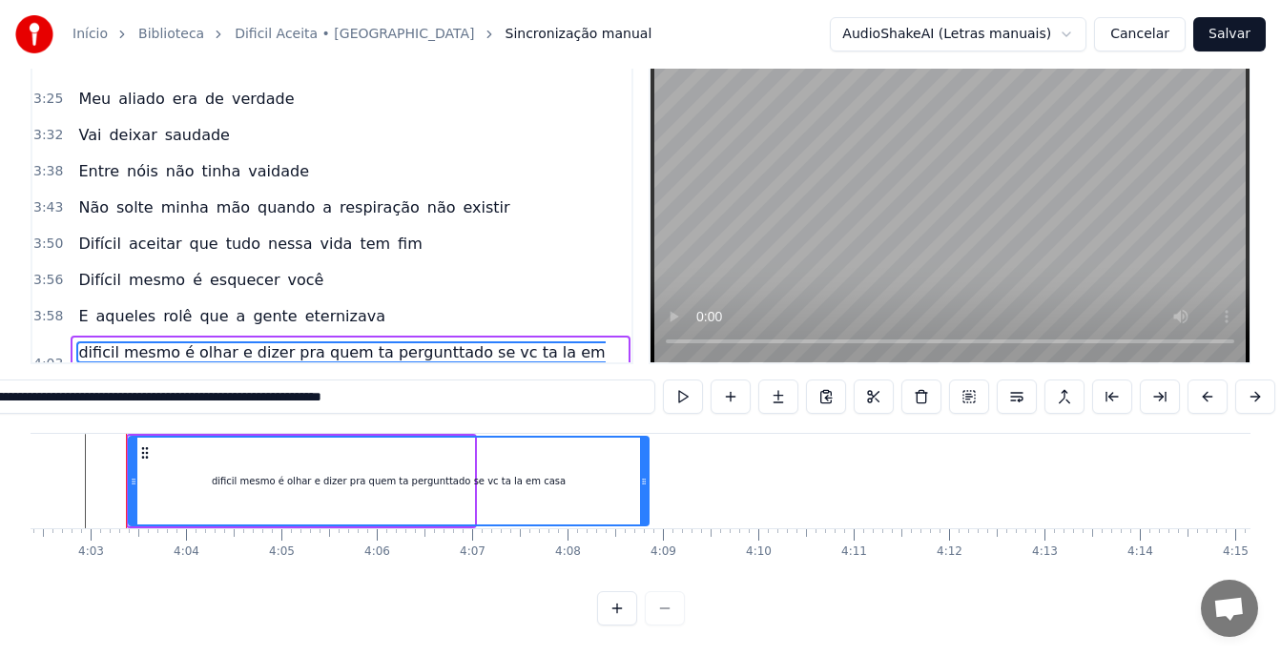
drag, startPoint x: 470, startPoint y: 466, endPoint x: 645, endPoint y: 465, distance: 174.6
click at [645, 474] on icon at bounding box center [644, 481] width 8 height 15
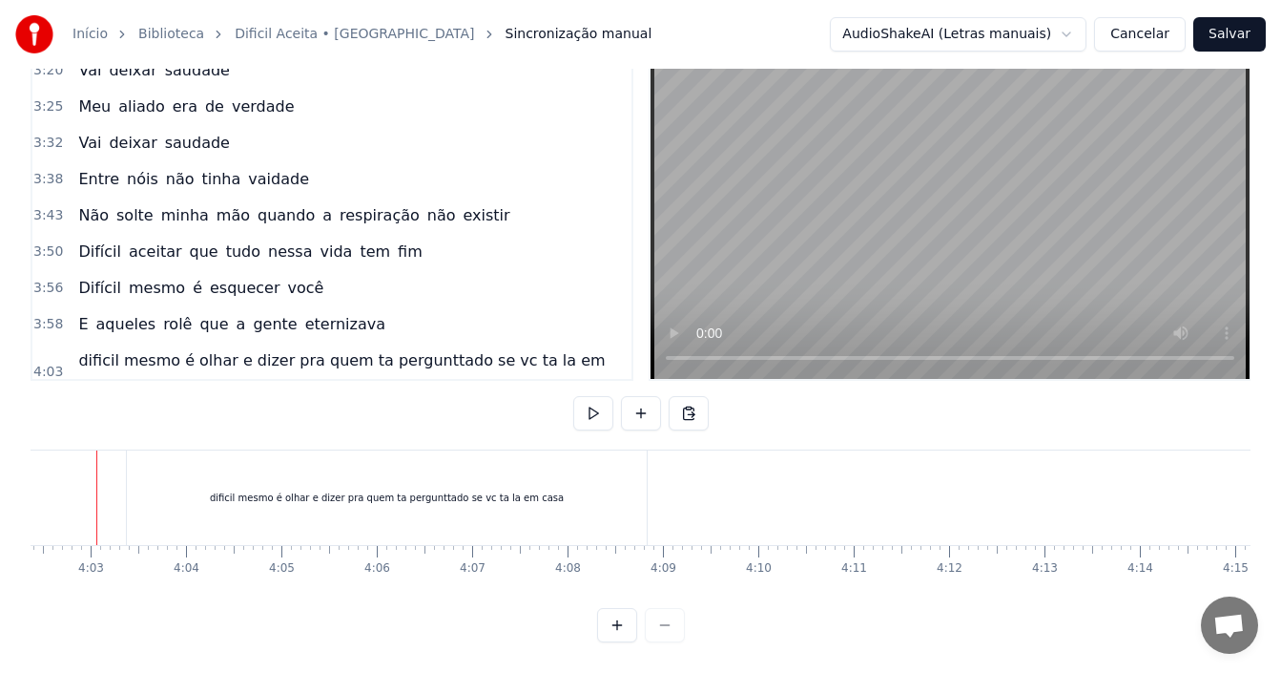
scroll to position [0, 23091]
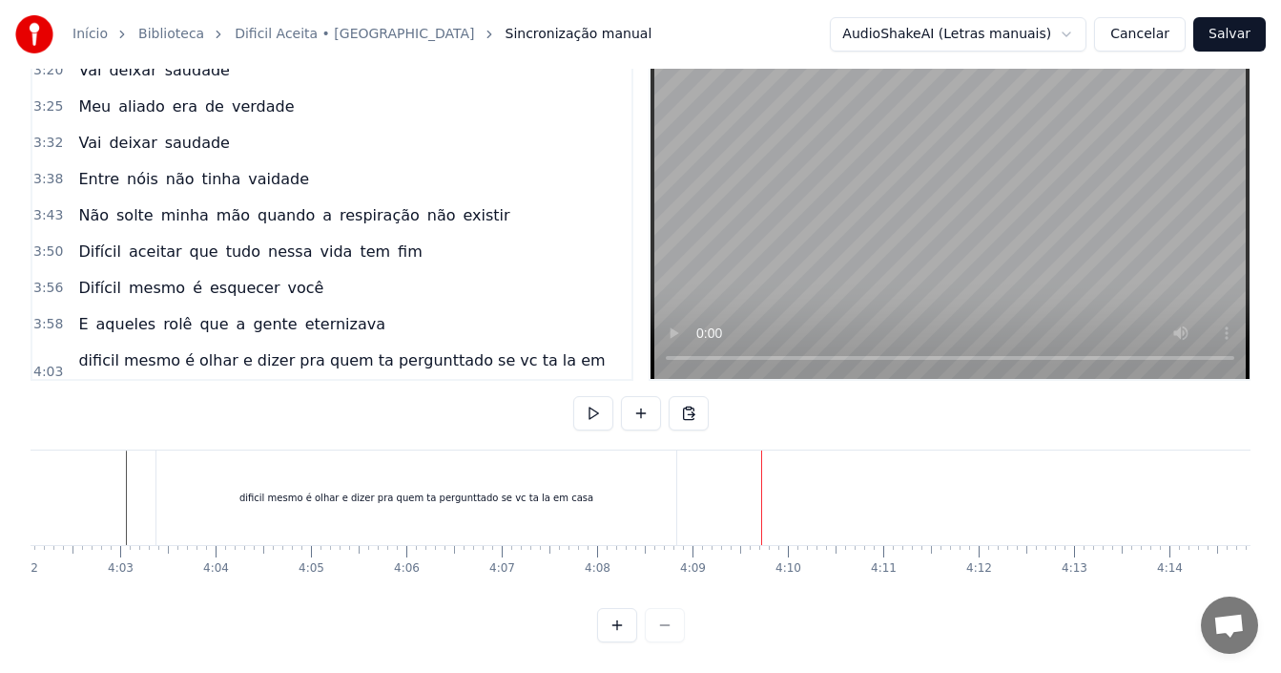
click at [446, 490] on div "dificil mesmo é olhar e dizer pra quem ta pergunttado se vc ta la em casa" at bounding box center [416, 497] width 354 height 14
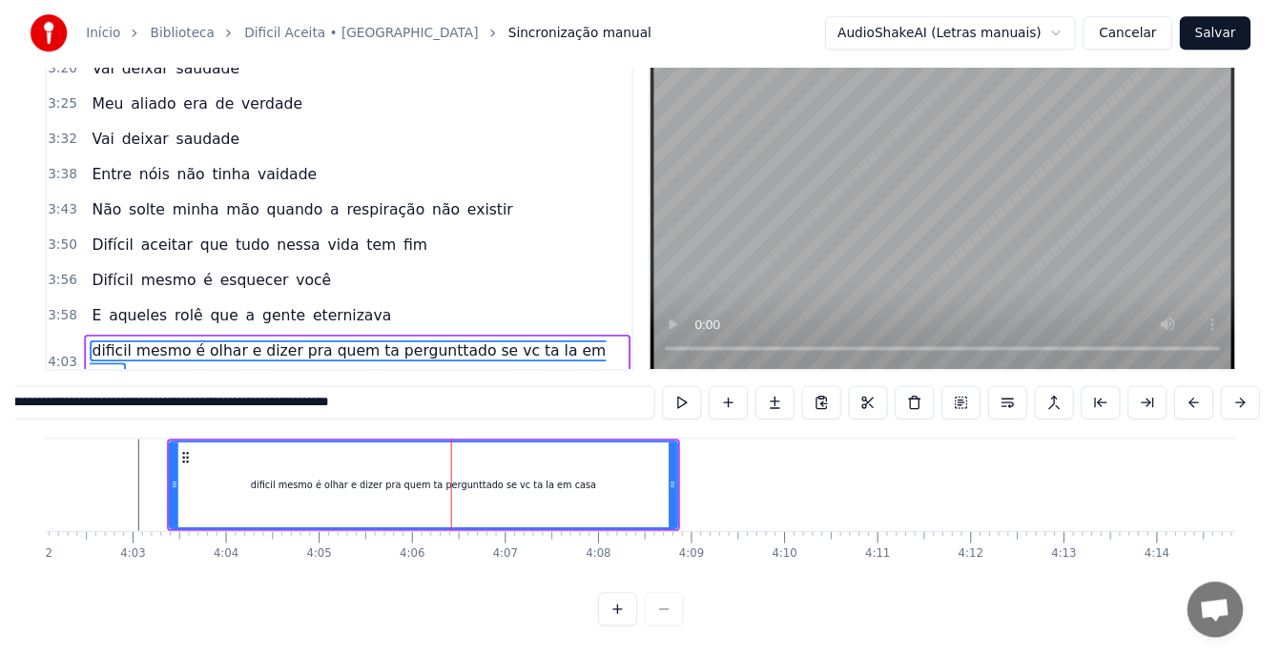
scroll to position [87, 0]
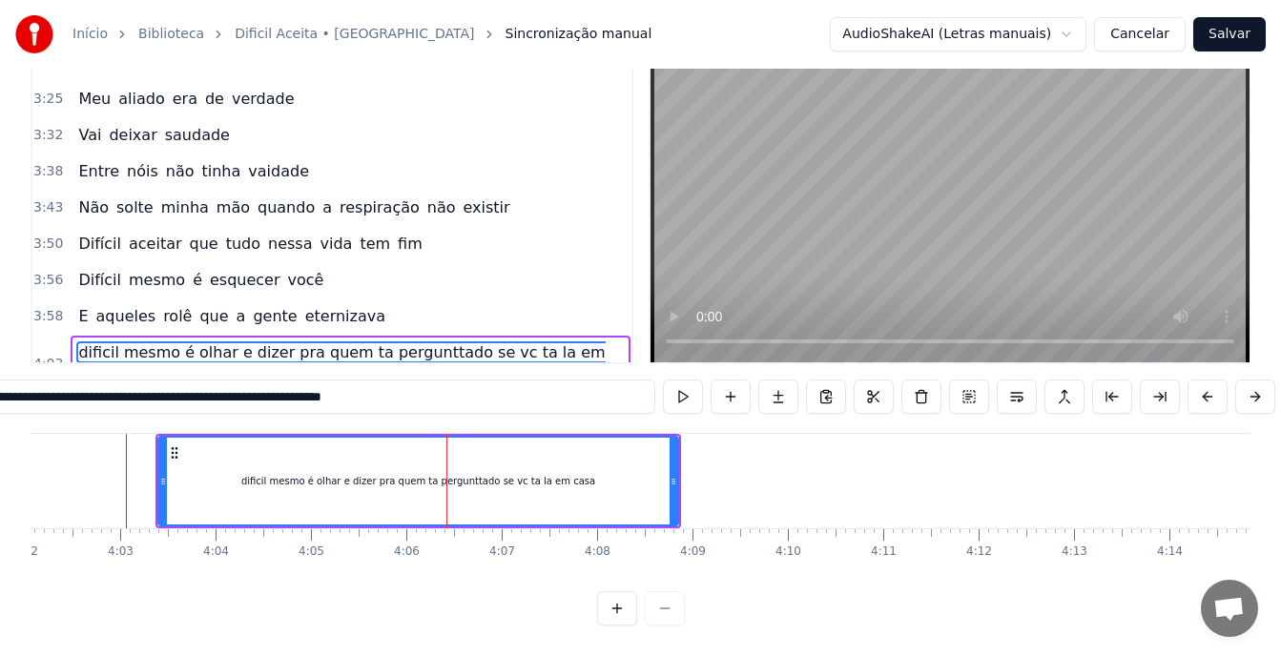
click at [415, 342] on span "dificil mesmo é olhar e dizer pra quem ta pergunttado se vc ta la em casa" at bounding box center [340, 364] width 528 height 45
click at [259, 380] on input "**********" at bounding box center [307, 397] width 696 height 34
click at [412, 380] on input "**********" at bounding box center [307, 397] width 687 height 34
click at [562, 474] on div "dificil mesmo é olhar e dizer pra quem ta perguntado se vc ta la em casa" at bounding box center [418, 481] width 350 height 14
click at [550, 342] on span "dificil mesmo é olhar e dizer pra quem ta perguntado se vc ta la em casa" at bounding box center [337, 364] width 523 height 45
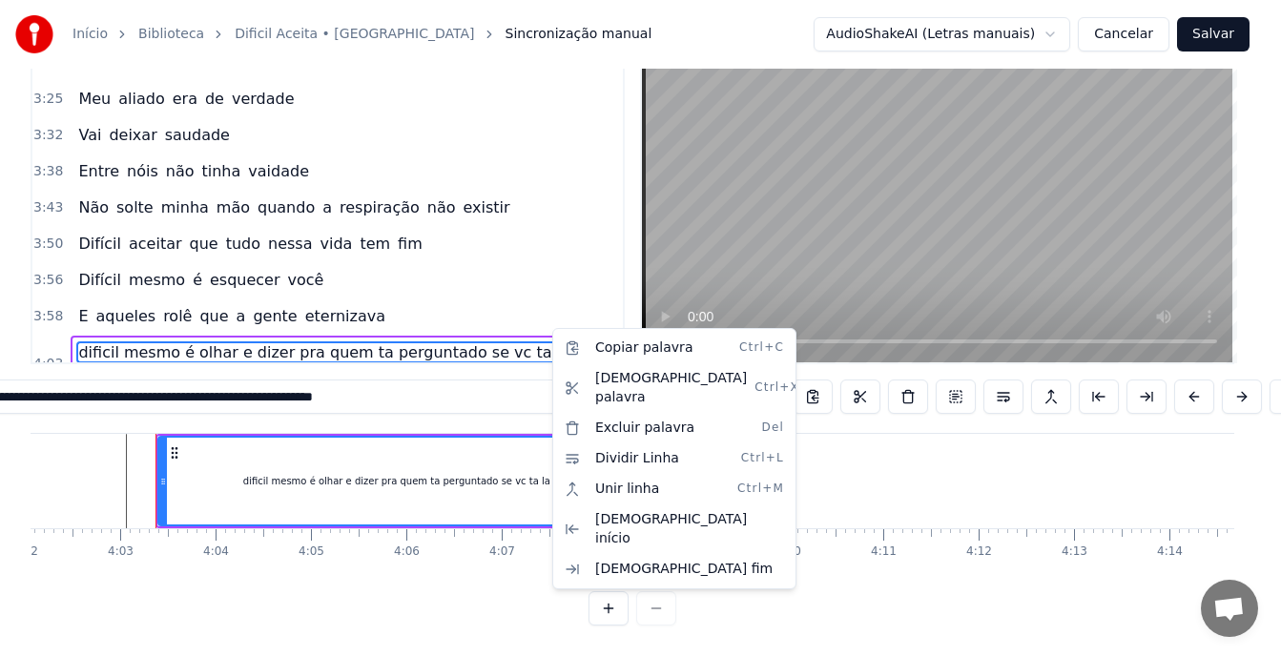
scroll to position [72, 0]
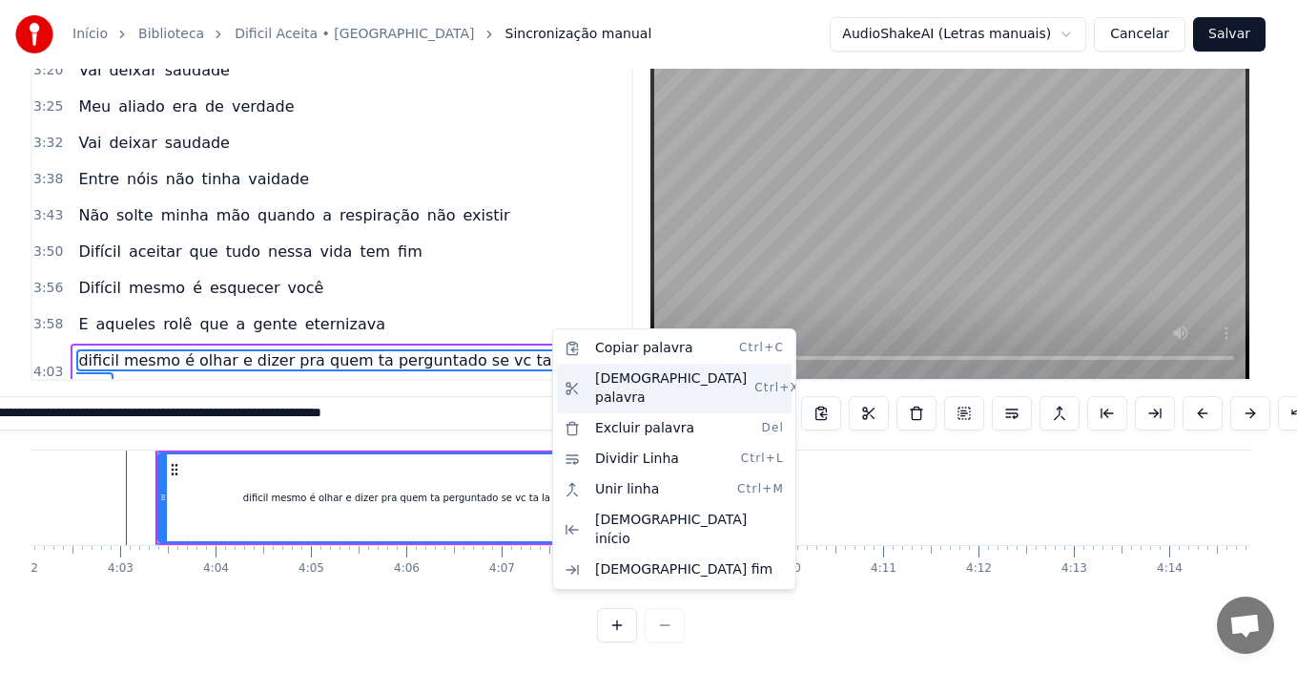
click at [608, 378] on div "[DEMOGRAPHIC_DATA] palavra Ctrl+X" at bounding box center [674, 388] width 235 height 50
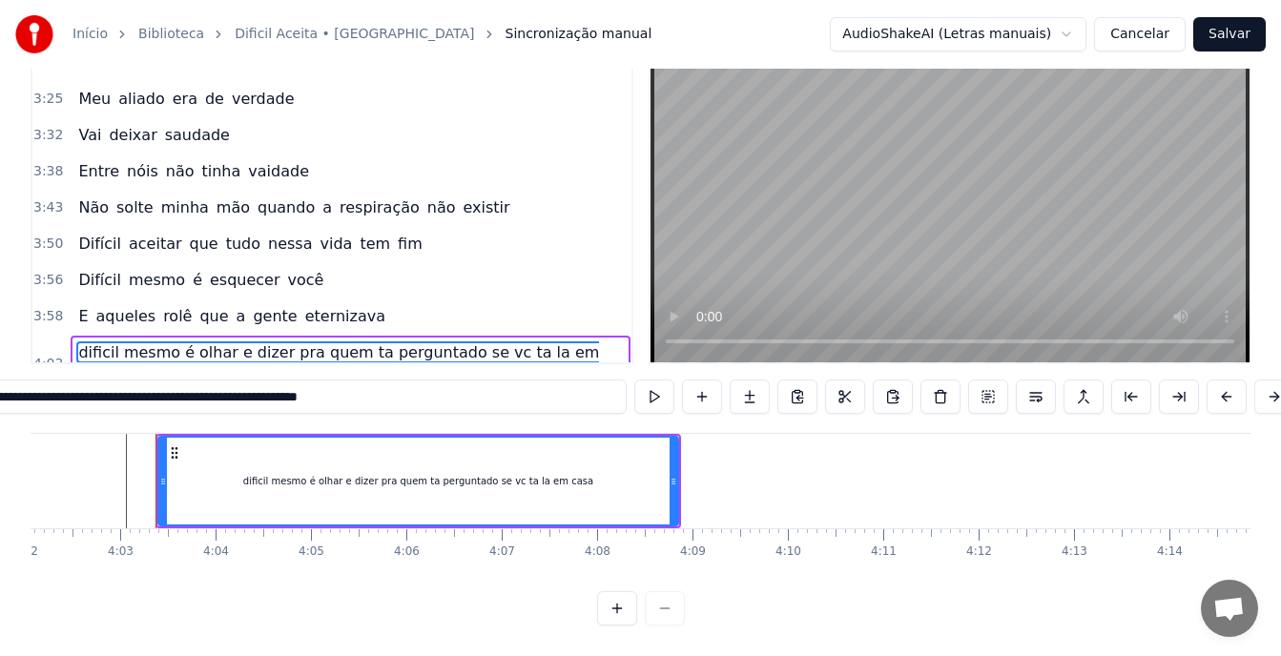
click at [565, 480] on div "dificil mesmo é olhar e dizer pra quem ta perguntado se vc ta la em casa" at bounding box center [418, 481] width 350 height 14
click at [550, 342] on span "dificil mesmo é olhar e dizer pra quem ta perguntado se vc ta la em casa" at bounding box center [337, 364] width 523 height 45
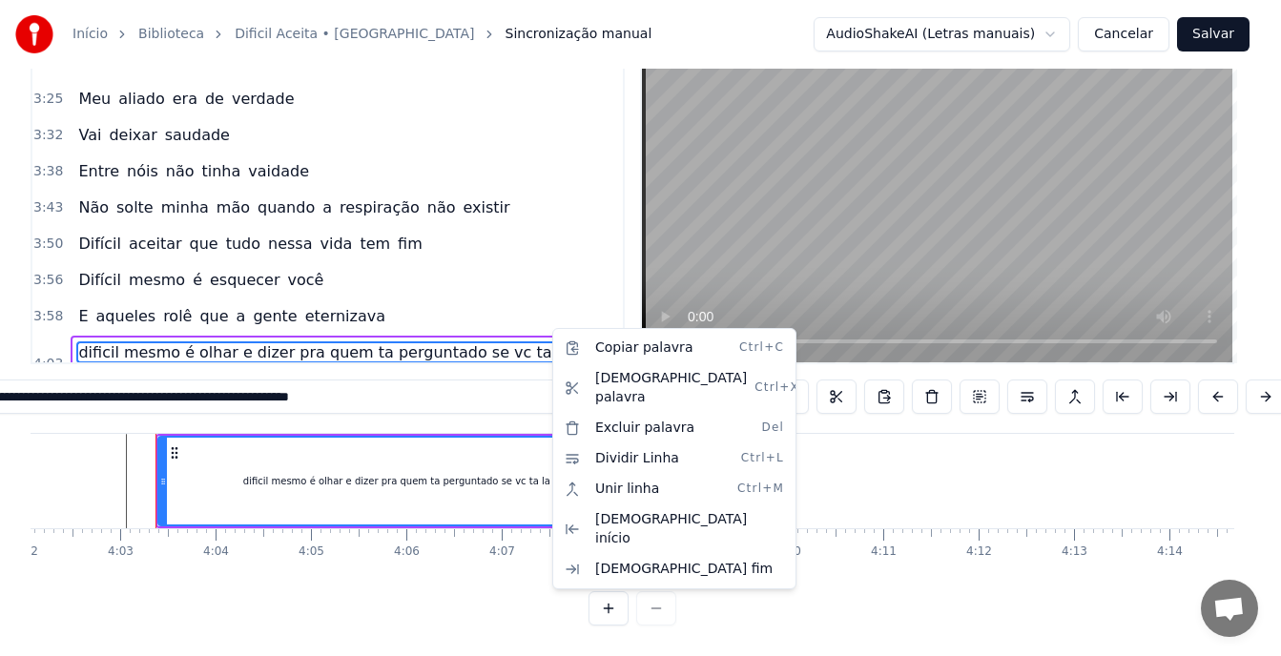
scroll to position [72, 0]
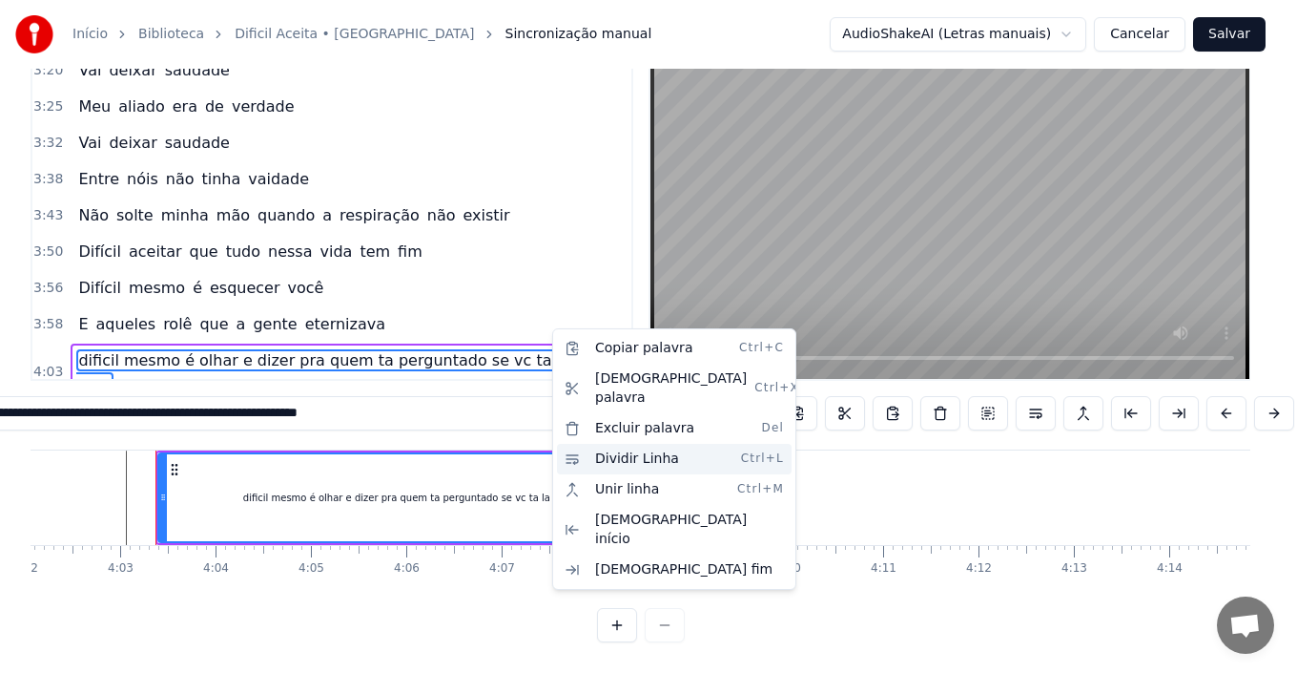
click at [609, 449] on div "Dividir Linha Ctrl+L" at bounding box center [674, 459] width 235 height 31
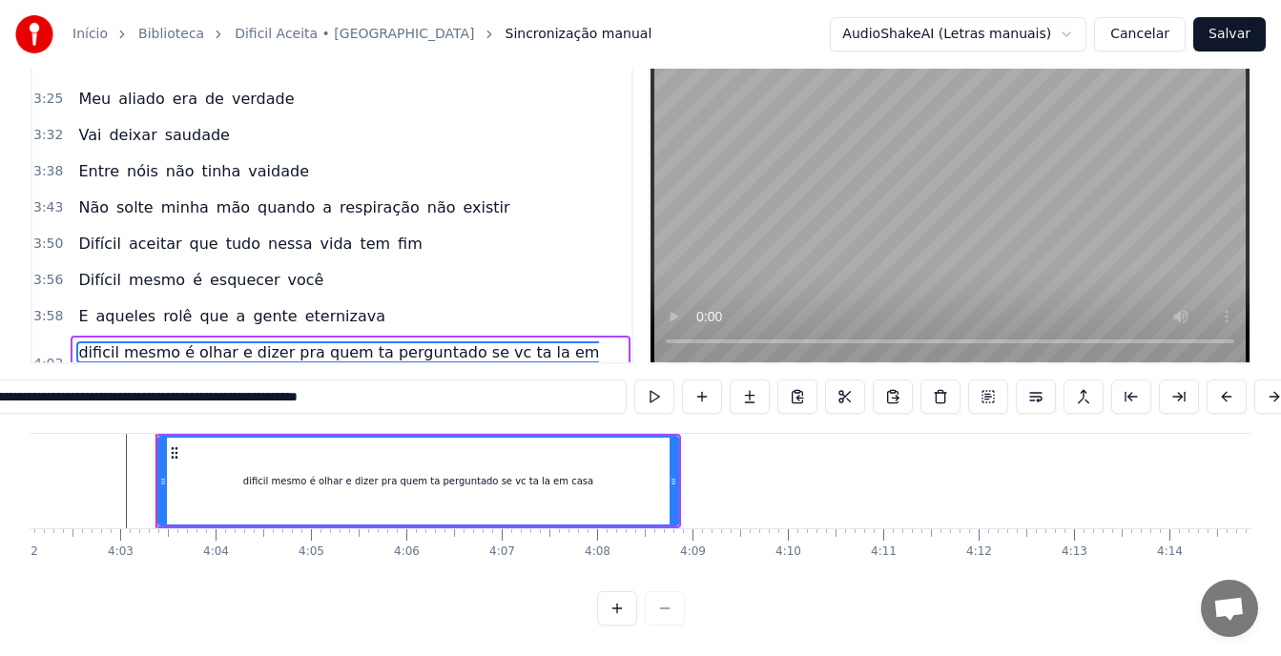
click at [339, 342] on span "dificil mesmo é olhar e dizer pra quem ta perguntado se vc ta la em casa" at bounding box center [337, 364] width 523 height 45
click at [142, 381] on input "**********" at bounding box center [283, 397] width 687 height 34
click at [447, 388] on input "**********" at bounding box center [283, 397] width 706 height 34
type input "**********"
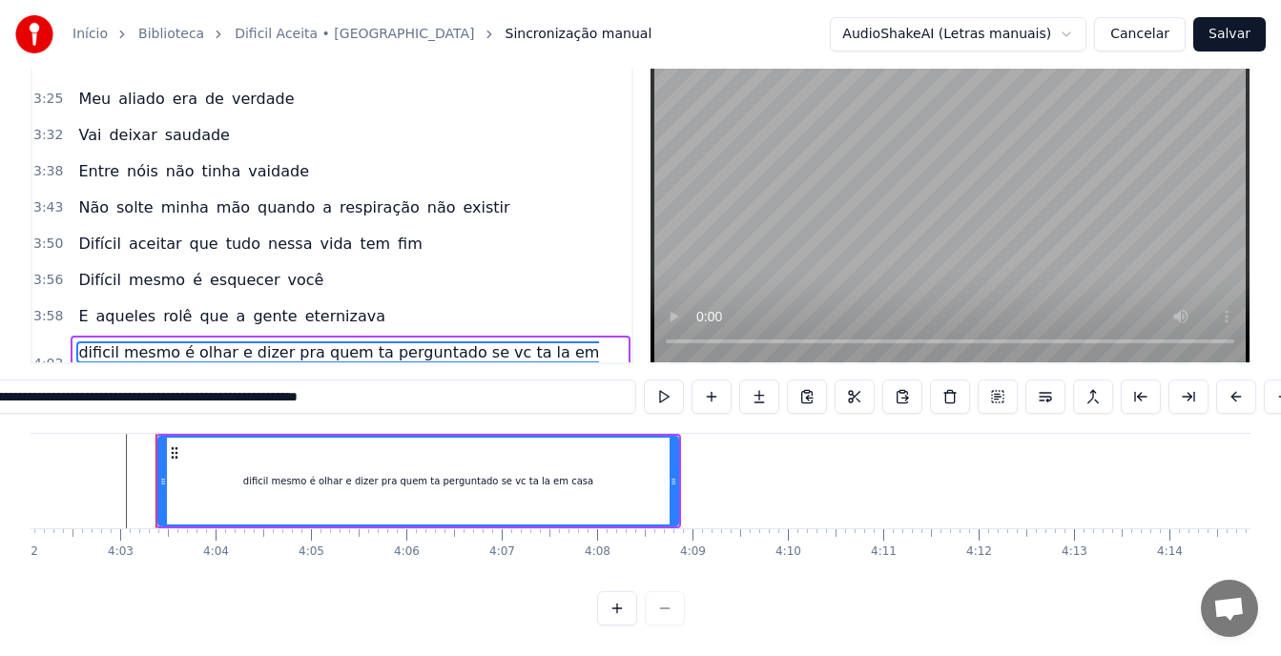
click at [279, 474] on div "dificil mesmo é olhar e dizer pra quem ta perguntado se vc ta la em casa" at bounding box center [418, 481] width 350 height 14
click at [614, 601] on button at bounding box center [617, 608] width 40 height 34
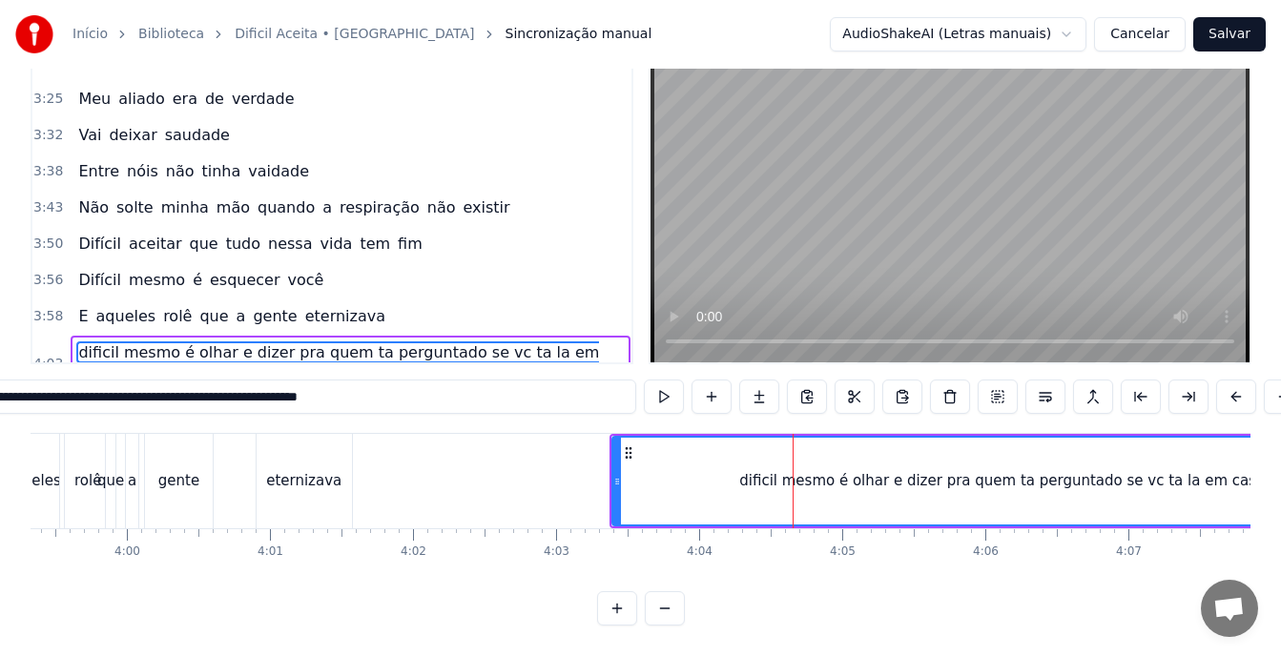
scroll to position [0, 34911]
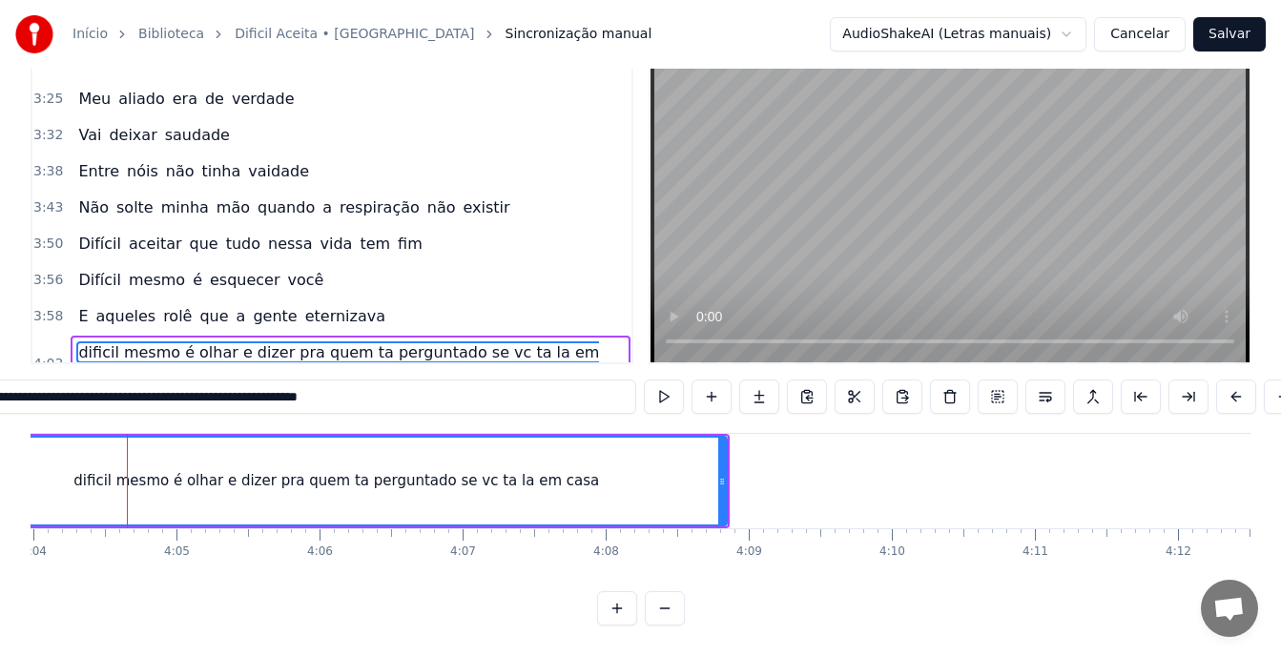
click at [436, 470] on div "dificil mesmo é olhar e dizer pra quem ta perguntado se vc ta la em casa" at bounding box center [336, 481] width 526 height 22
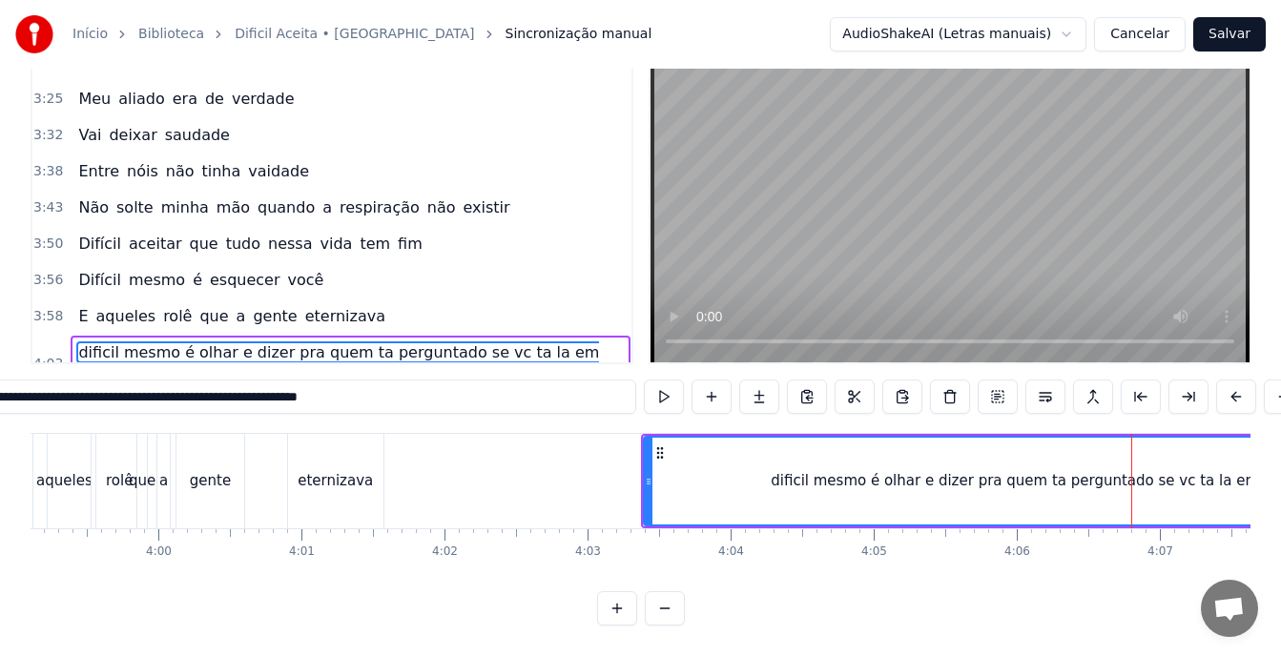
scroll to position [0, 34003]
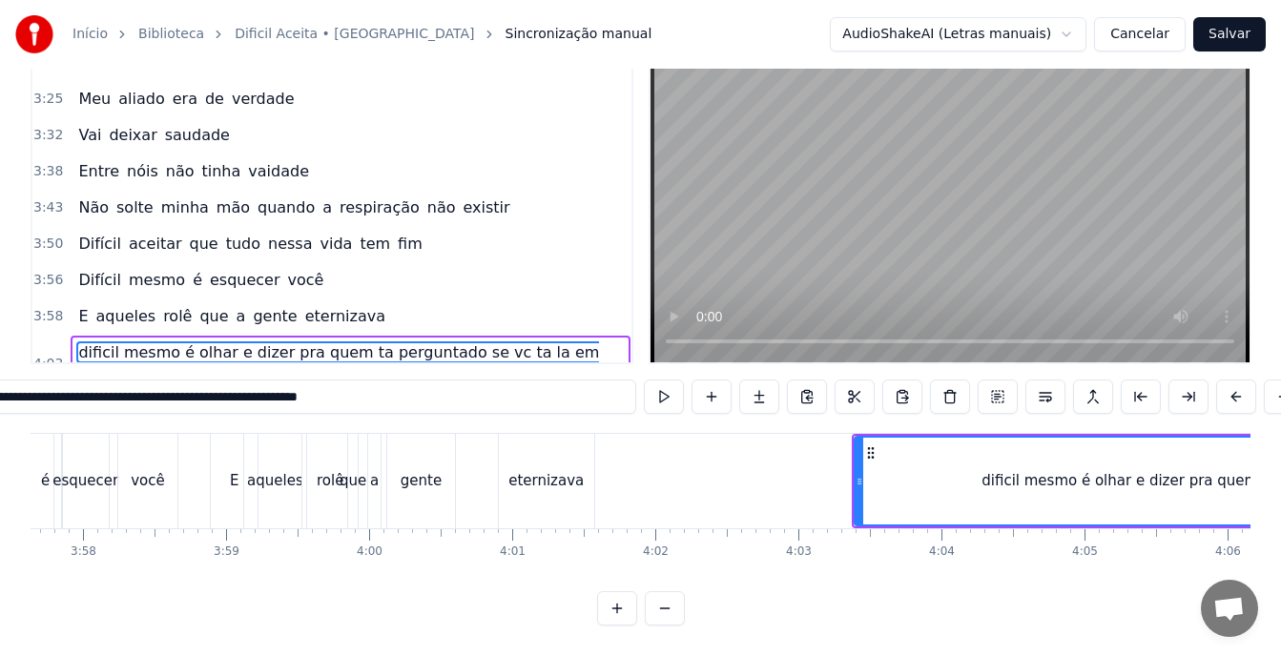
click at [675, 604] on button at bounding box center [665, 608] width 40 height 34
click at [675, 604] on div at bounding box center [641, 608] width 88 height 34
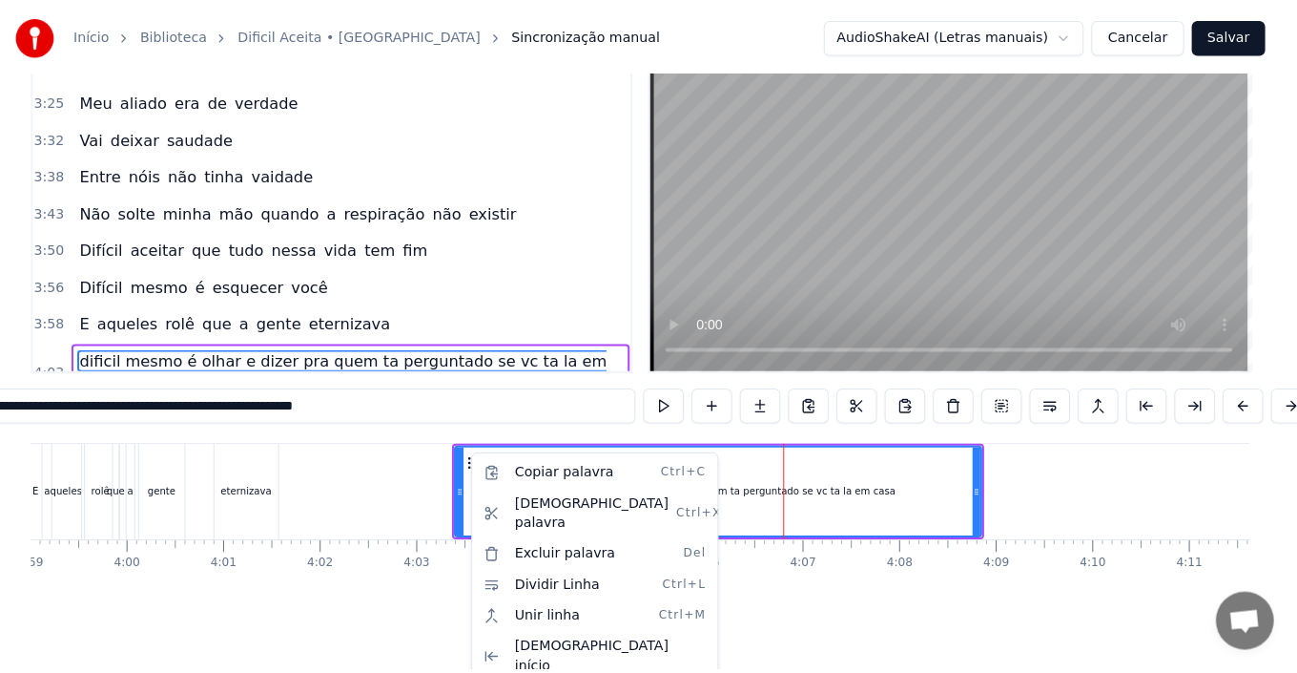
scroll to position [72, 0]
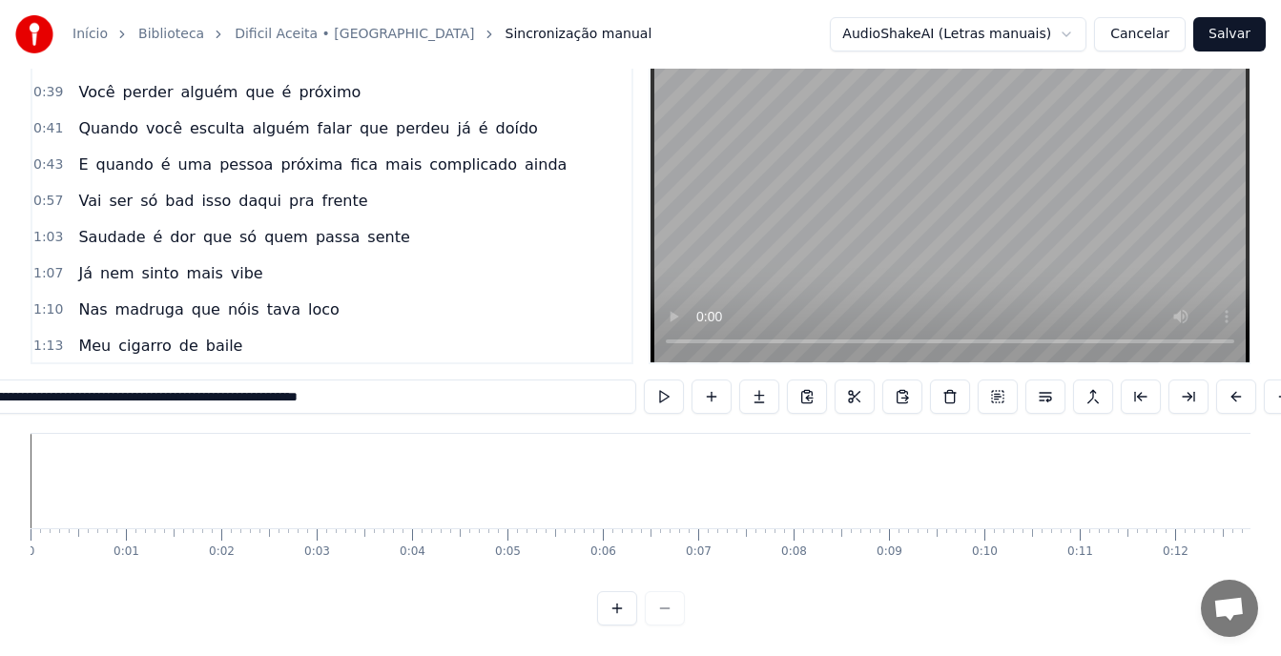
scroll to position [0, 22800]
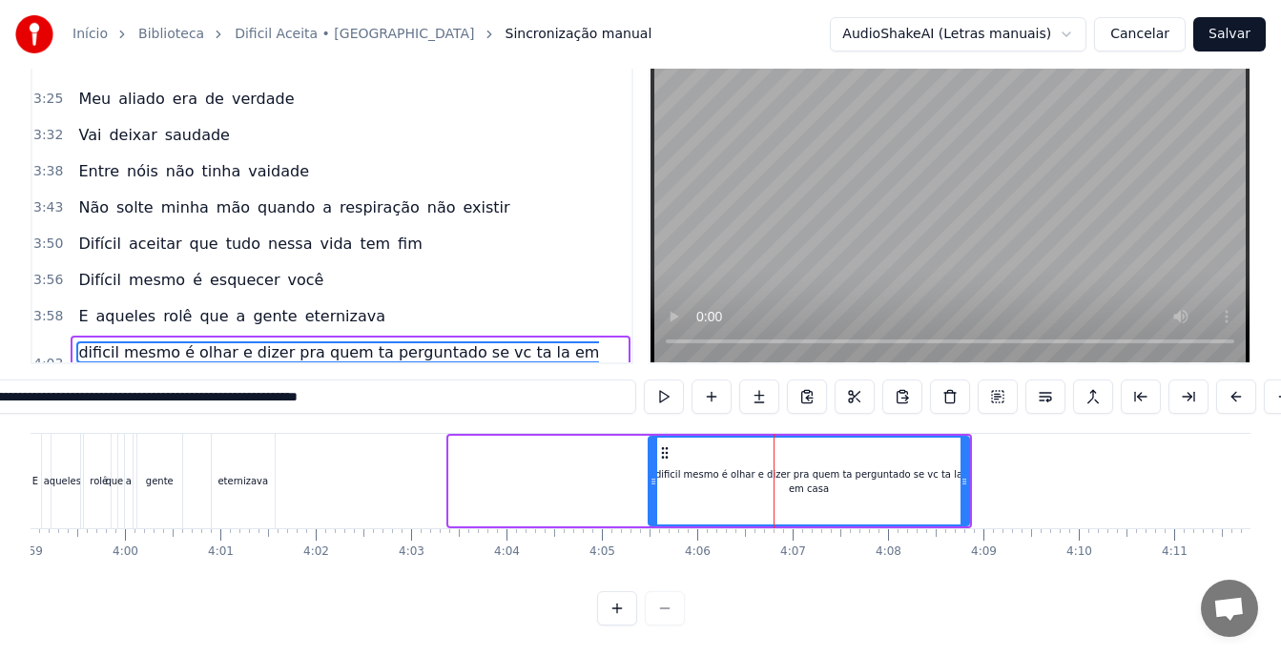
drag, startPoint x: 451, startPoint y: 484, endPoint x: 651, endPoint y: 476, distance: 199.5
click at [651, 476] on icon at bounding box center [654, 481] width 8 height 15
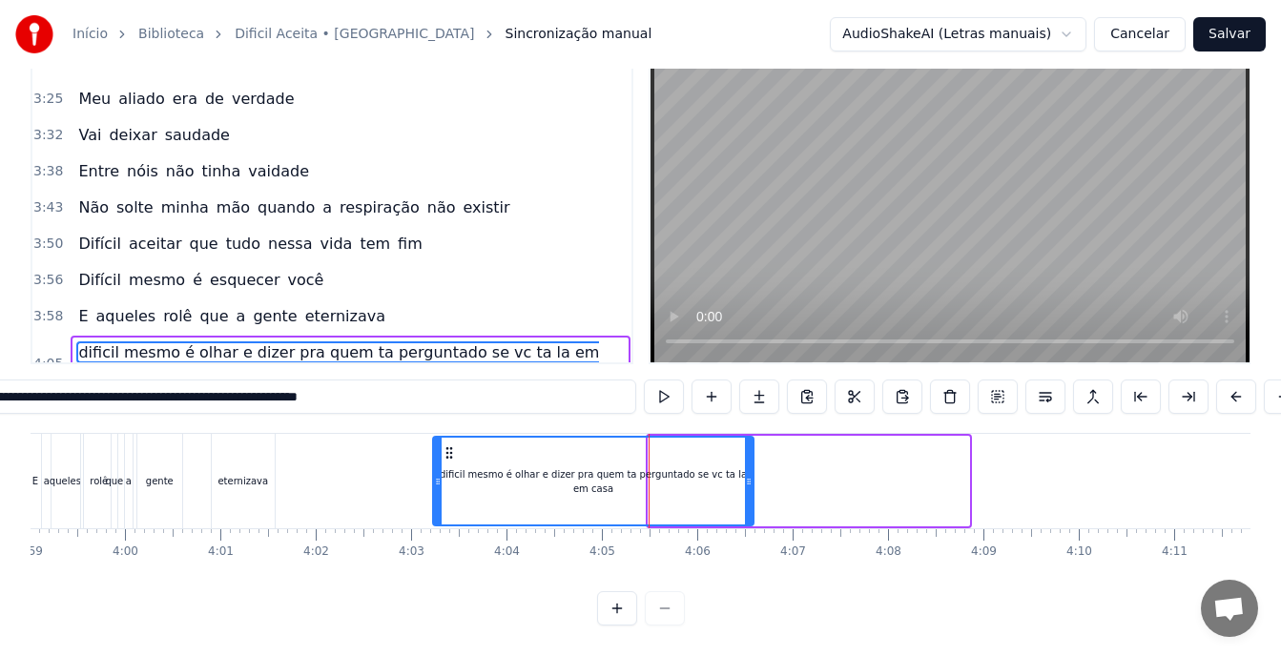
drag, startPoint x: 664, startPoint y: 436, endPoint x: 448, endPoint y: 415, distance: 216.6
click at [448, 415] on div "0:37 Acho que é muito foda 0:39 Você perder alguém que é próximo 0:41 Quando vo…" at bounding box center [641, 331] width 1220 height 590
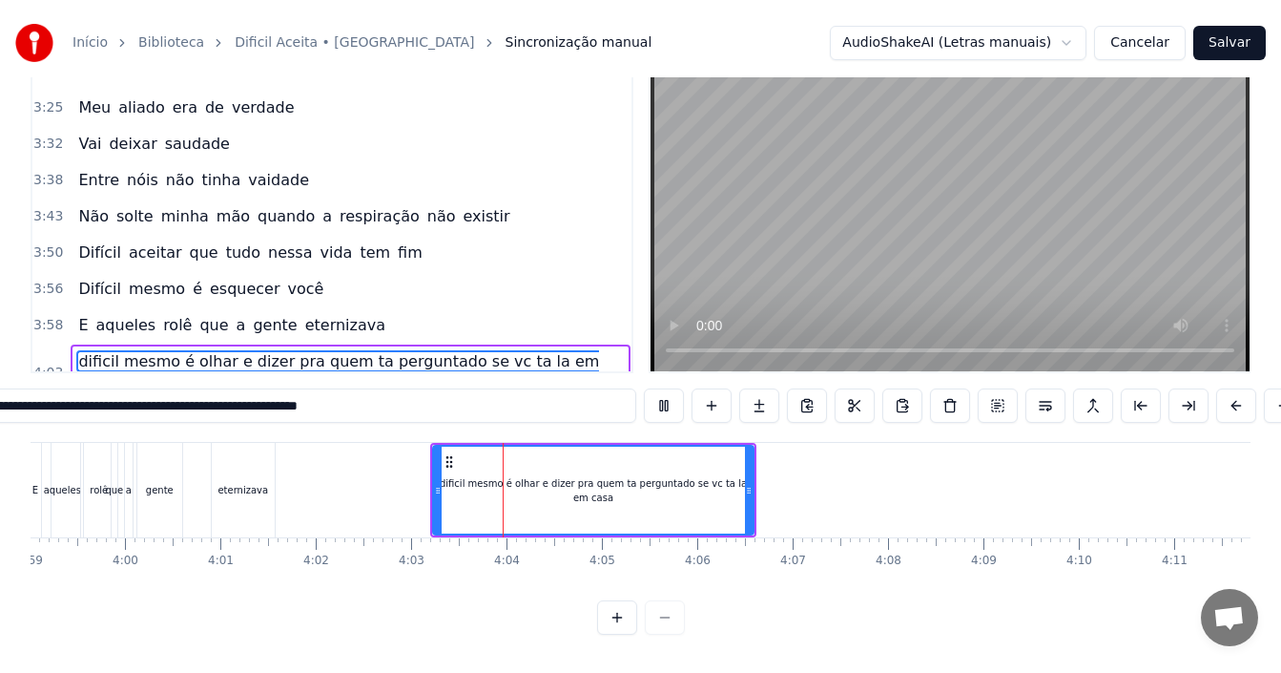
scroll to position [72, 0]
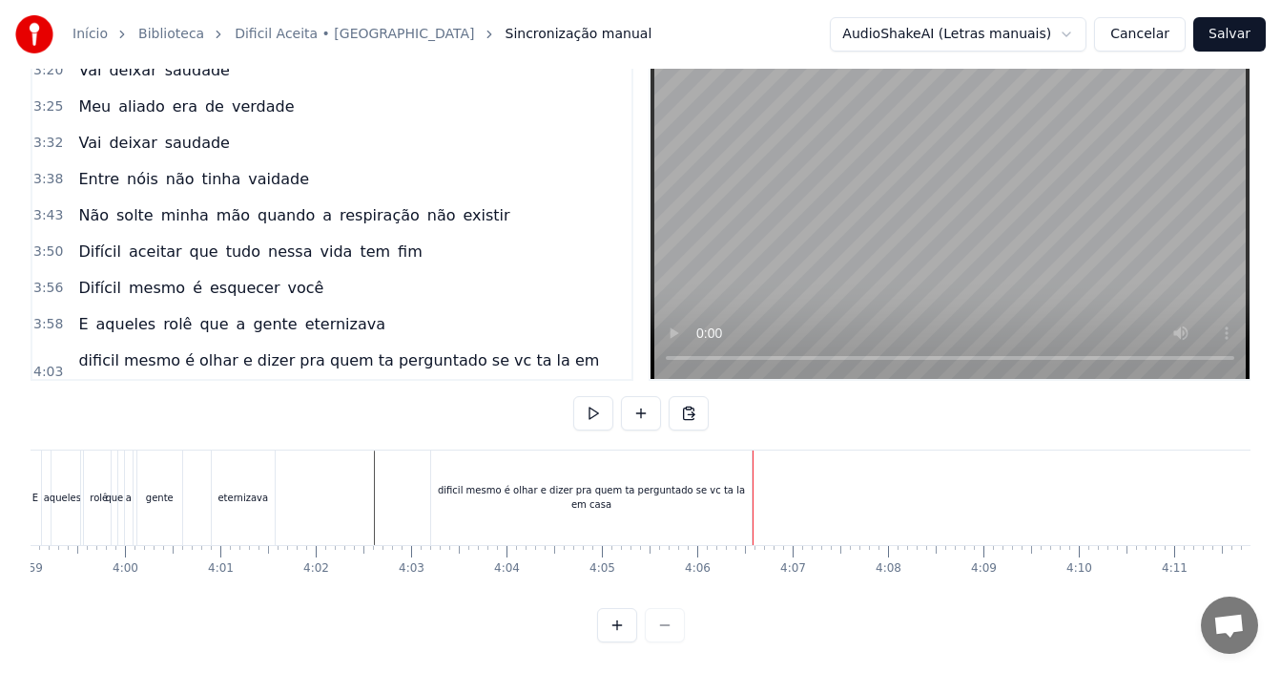
click at [570, 488] on div "dificil mesmo é olhar e dizer pra quem ta perguntado se vc ta la em casa" at bounding box center [591, 497] width 321 height 94
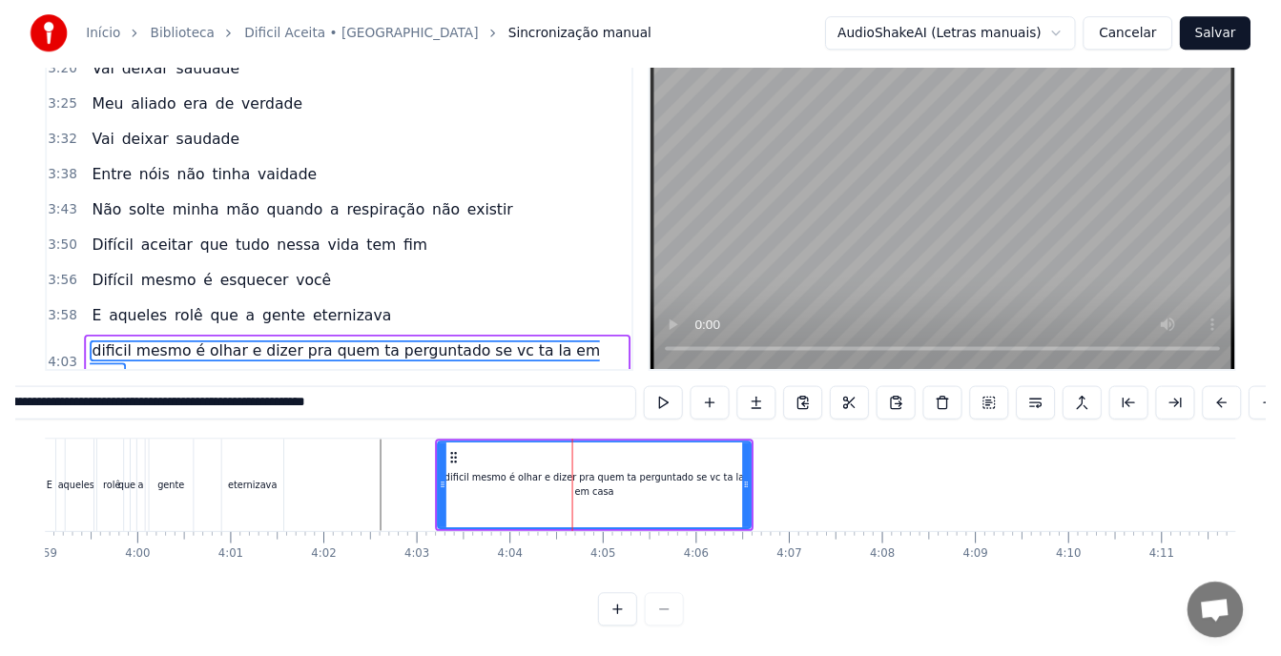
scroll to position [87, 0]
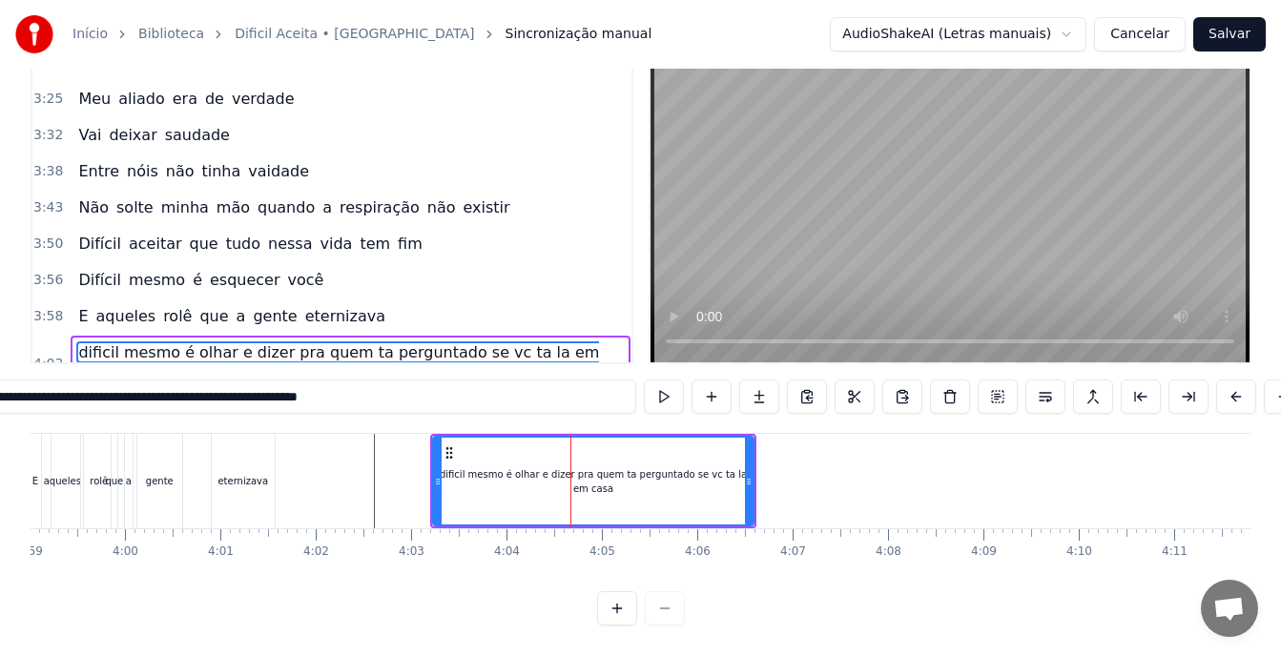
click at [380, 383] on input "**********" at bounding box center [283, 397] width 706 height 34
drag, startPoint x: 380, startPoint y: 383, endPoint x: 142, endPoint y: 369, distance: 237.9
click at [142, 380] on input "**********" at bounding box center [283, 397] width 706 height 34
click at [425, 383] on input "**********" at bounding box center [283, 397] width 706 height 34
drag, startPoint x: 385, startPoint y: 382, endPoint x: 111, endPoint y: 378, distance: 274.8
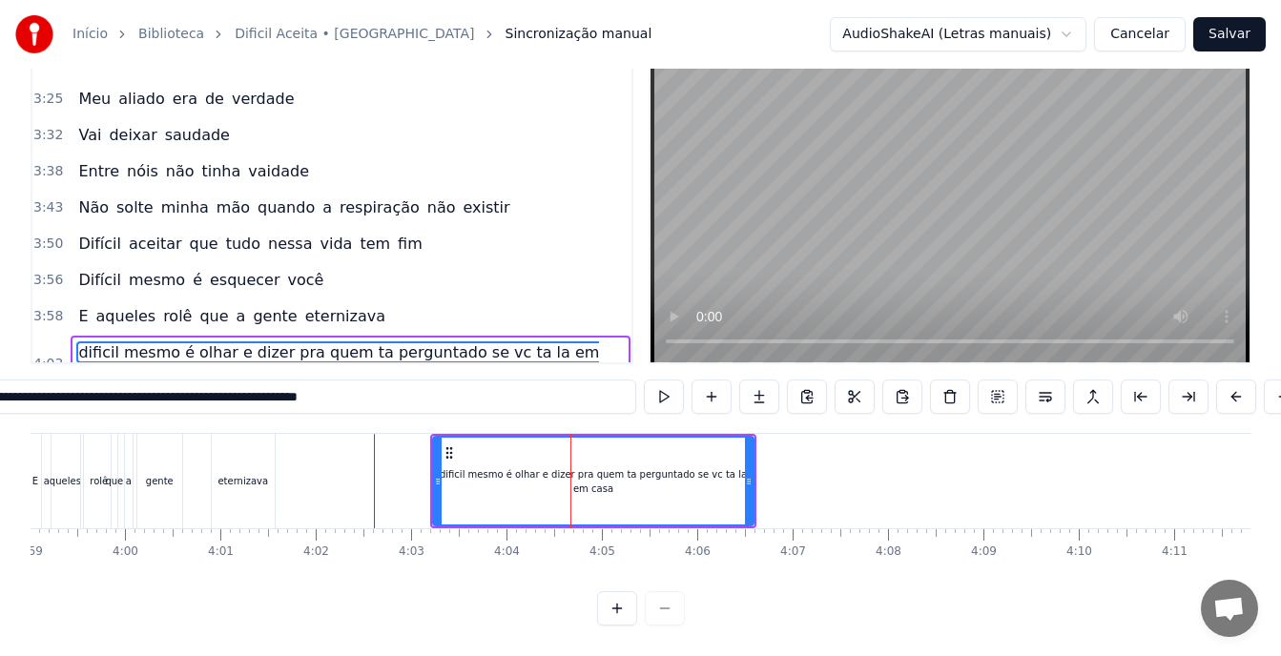
click at [111, 380] on input "**********" at bounding box center [283, 397] width 706 height 34
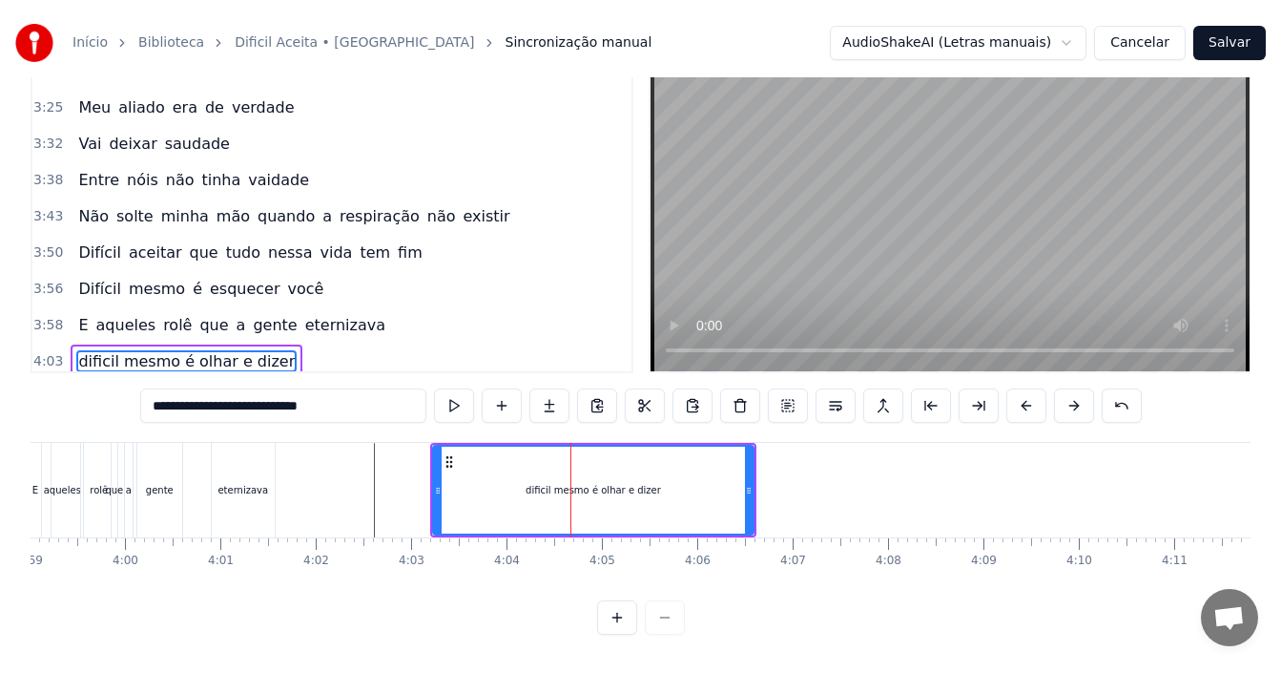
scroll to position [72, 0]
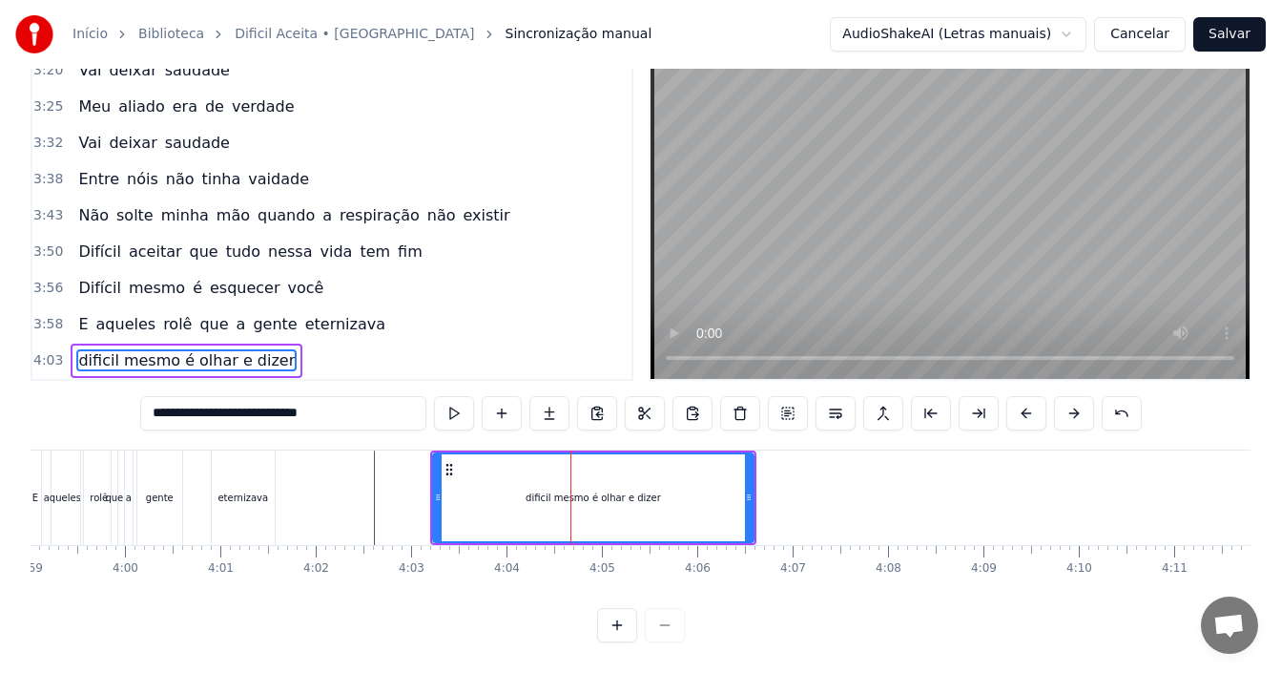
type input "**********"
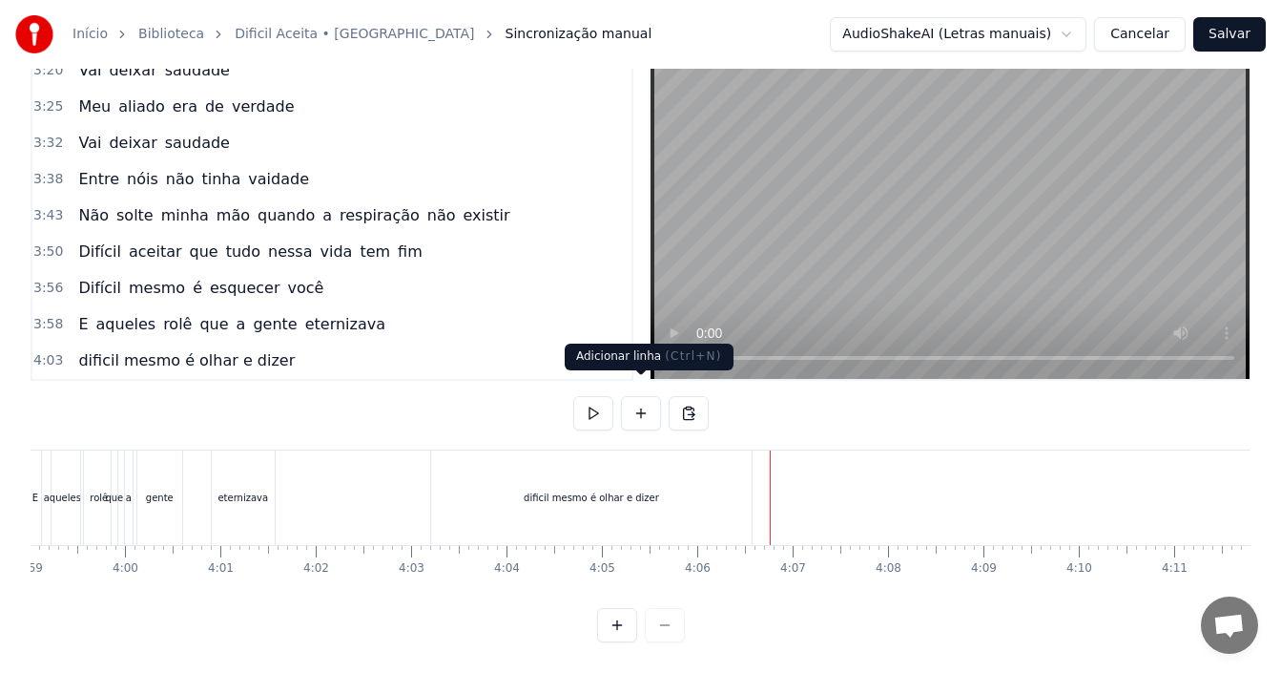
click at [638, 396] on button at bounding box center [641, 413] width 40 height 34
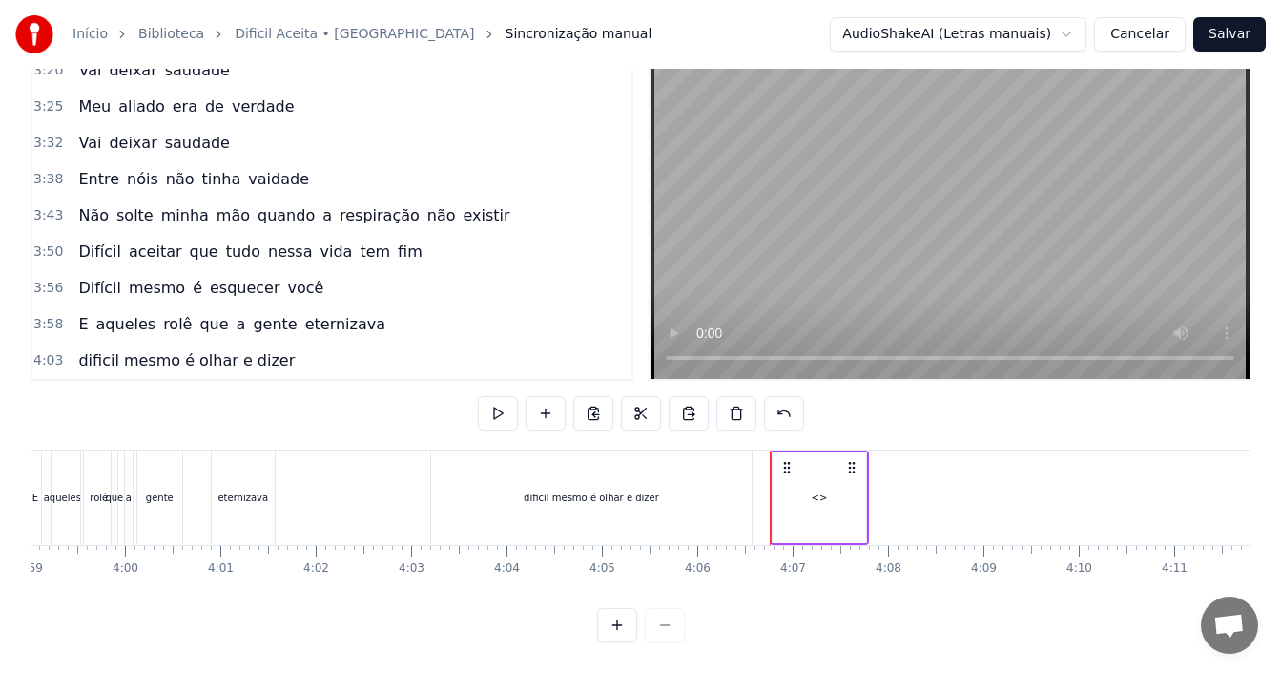
click at [832, 492] on div "<>" at bounding box center [819, 497] width 93 height 91
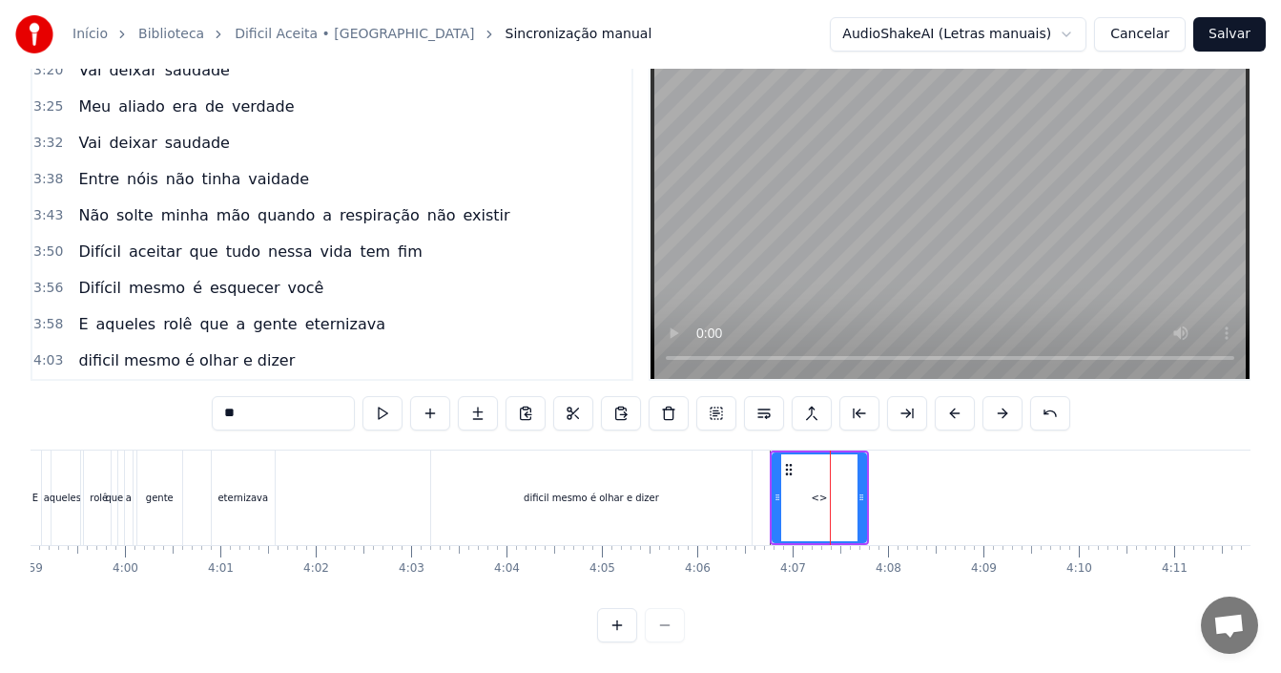
scroll to position [1516, 0]
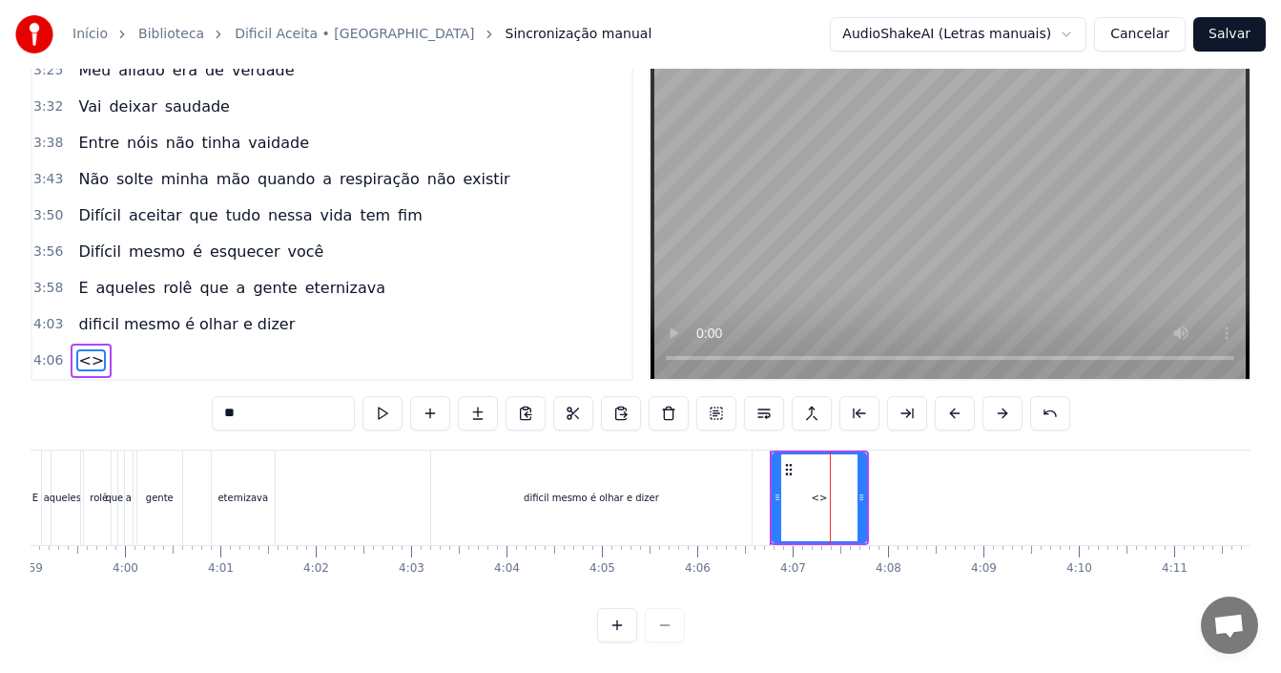
click at [229, 403] on input "**" at bounding box center [283, 413] width 143 height 34
drag, startPoint x: 244, startPoint y: 396, endPoint x: 193, endPoint y: 384, distance: 52.8
click at [193, 384] on div "0:37 Acho que é muito foda 0:39 Você perder alguém que é próximo 0:41 Quando vo…" at bounding box center [641, 343] width 1220 height 598
paste input "**********"
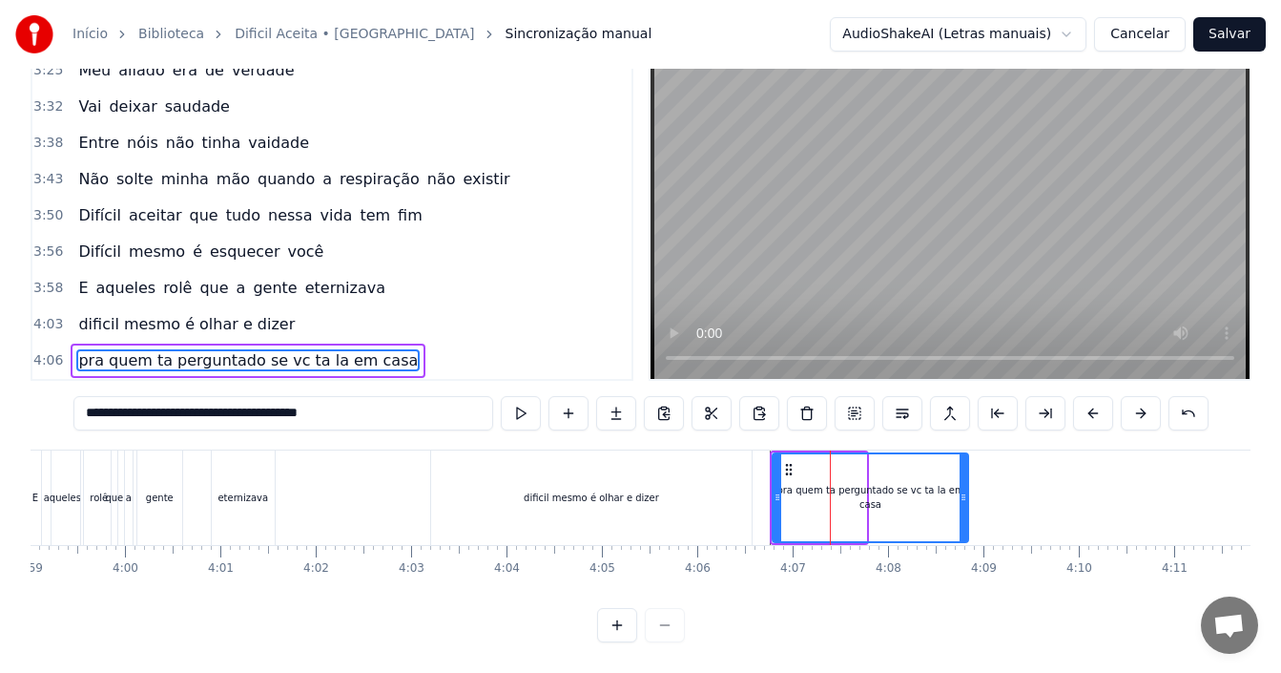
drag, startPoint x: 860, startPoint y: 474, endPoint x: 914, endPoint y: 470, distance: 53.6
click at [963, 489] on icon at bounding box center [964, 496] width 8 height 15
type input "**********"
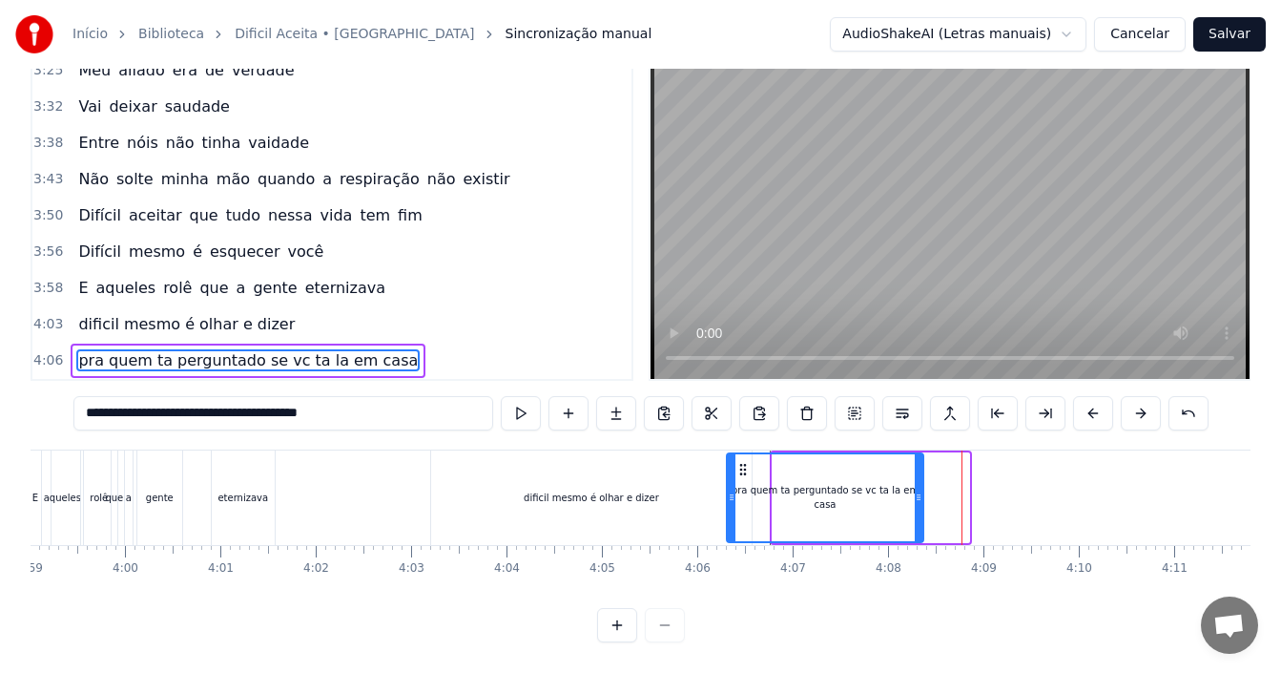
drag, startPoint x: 786, startPoint y: 455, endPoint x: 740, endPoint y: 447, distance: 46.4
click at [740, 462] on icon at bounding box center [742, 469] width 15 height 15
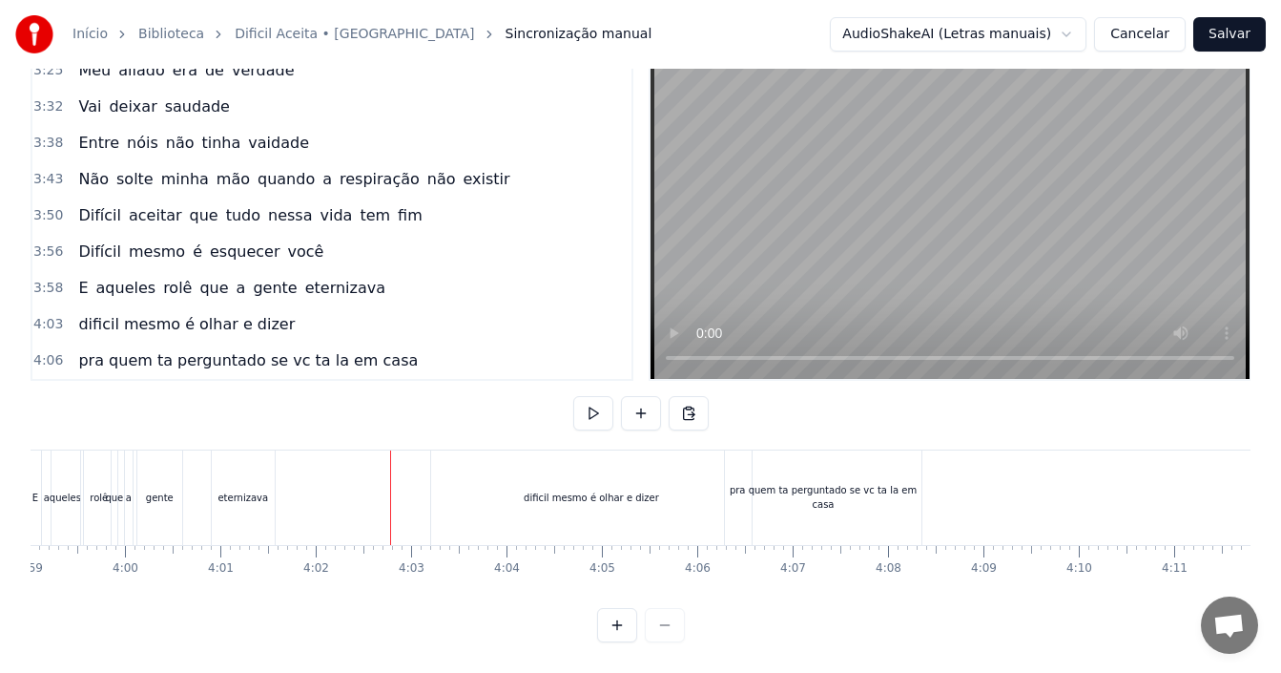
click at [599, 489] on div "dificil mesmo é olhar e dizer" at bounding box center [591, 497] width 321 height 94
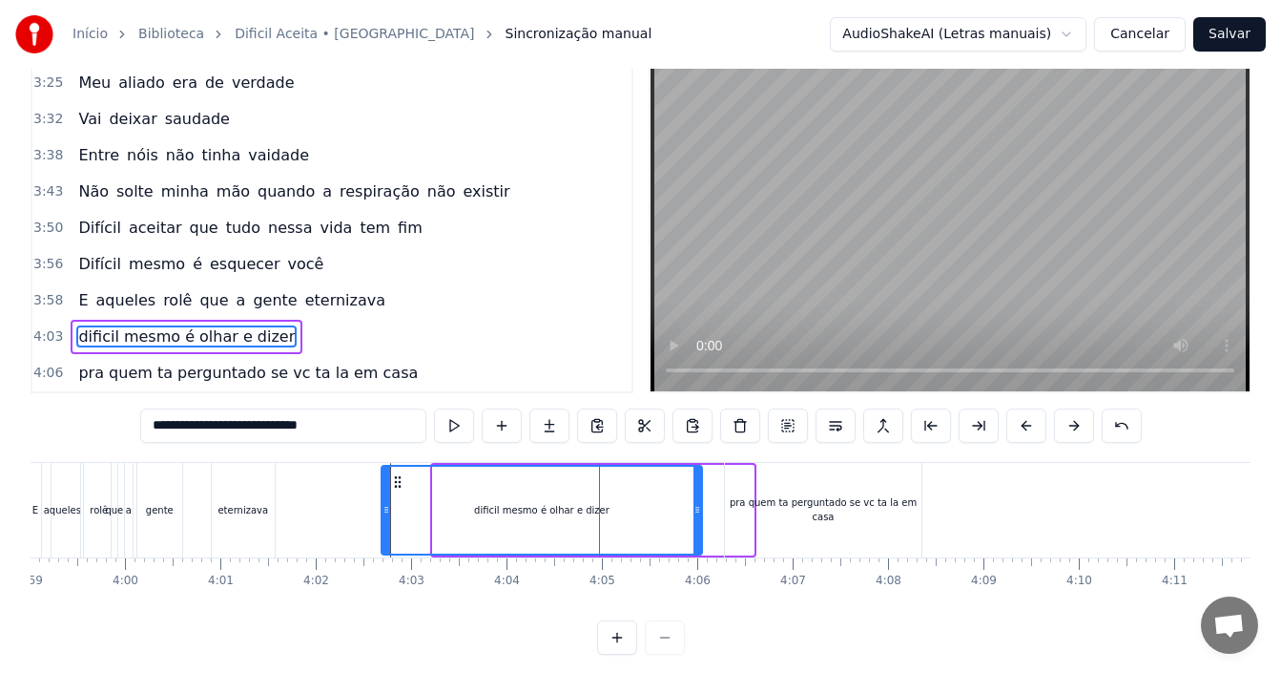
drag, startPoint x: 447, startPoint y: 479, endPoint x: 396, endPoint y: 471, distance: 52.1
click at [396, 471] on div "dificil mesmo é olhar e dizer" at bounding box center [542, 509] width 319 height 87
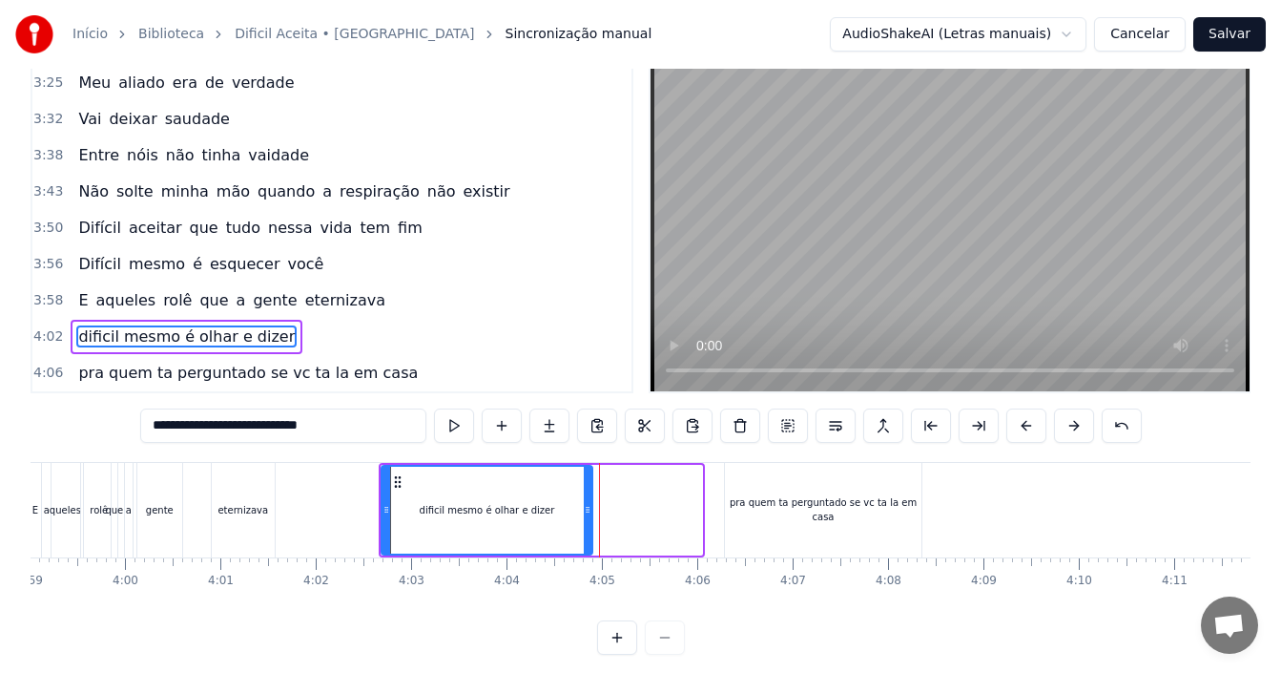
drag, startPoint x: 700, startPoint y: 503, endPoint x: 590, endPoint y: 503, distance: 109.7
click at [590, 503] on icon at bounding box center [588, 509] width 8 height 15
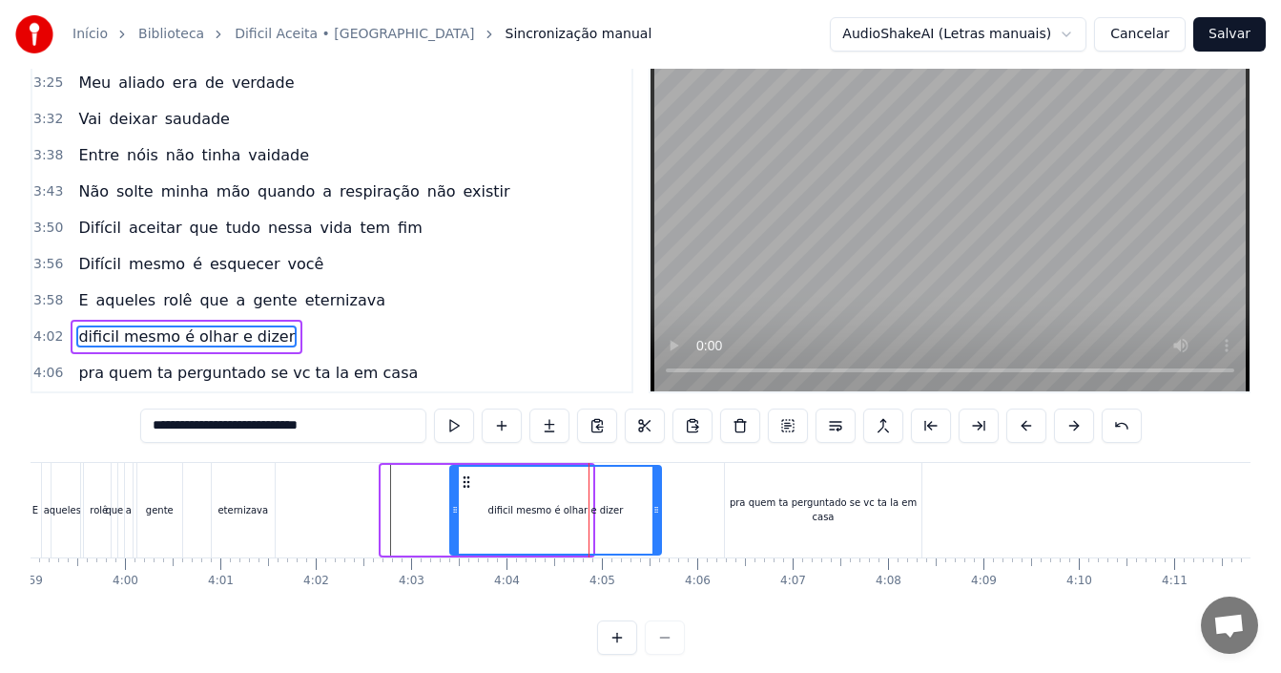
drag, startPoint x: 395, startPoint y: 479, endPoint x: 438, endPoint y: 496, distance: 46.2
click at [463, 489] on div "dificil mesmo é olhar e dizer" at bounding box center [555, 509] width 209 height 87
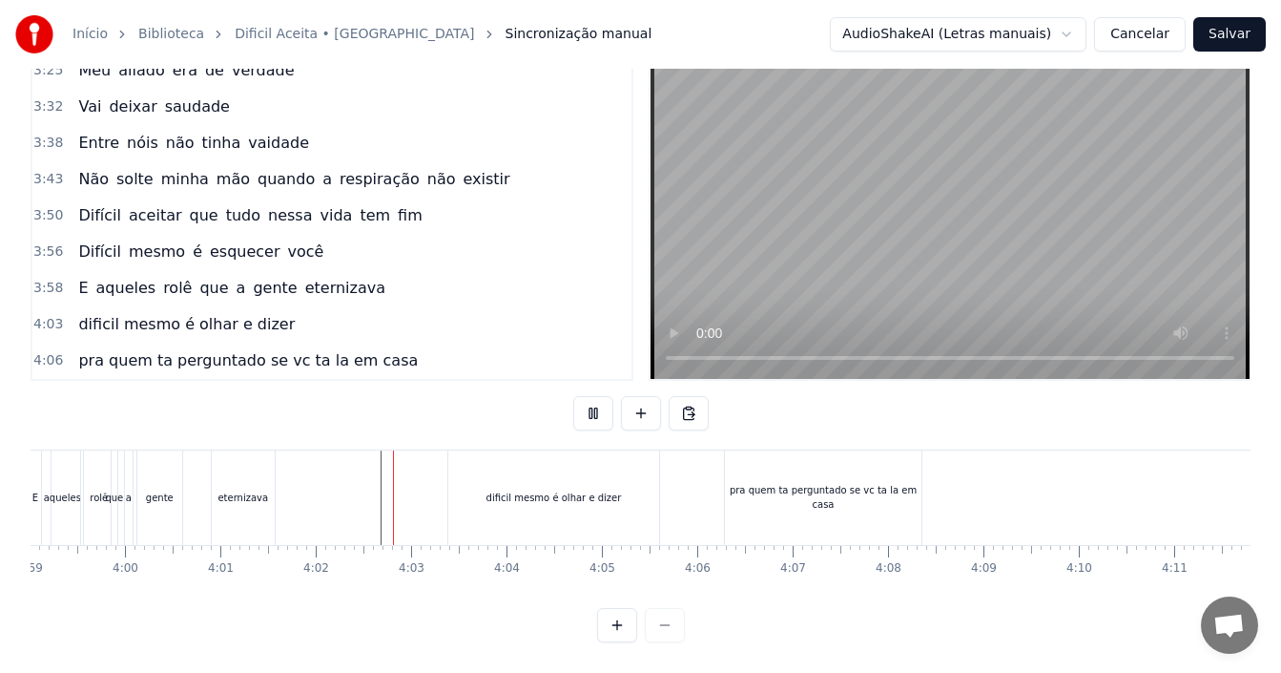
scroll to position [72, 0]
click at [597, 490] on div "dificil mesmo é olhar e dizer" at bounding box center [554, 497] width 135 height 14
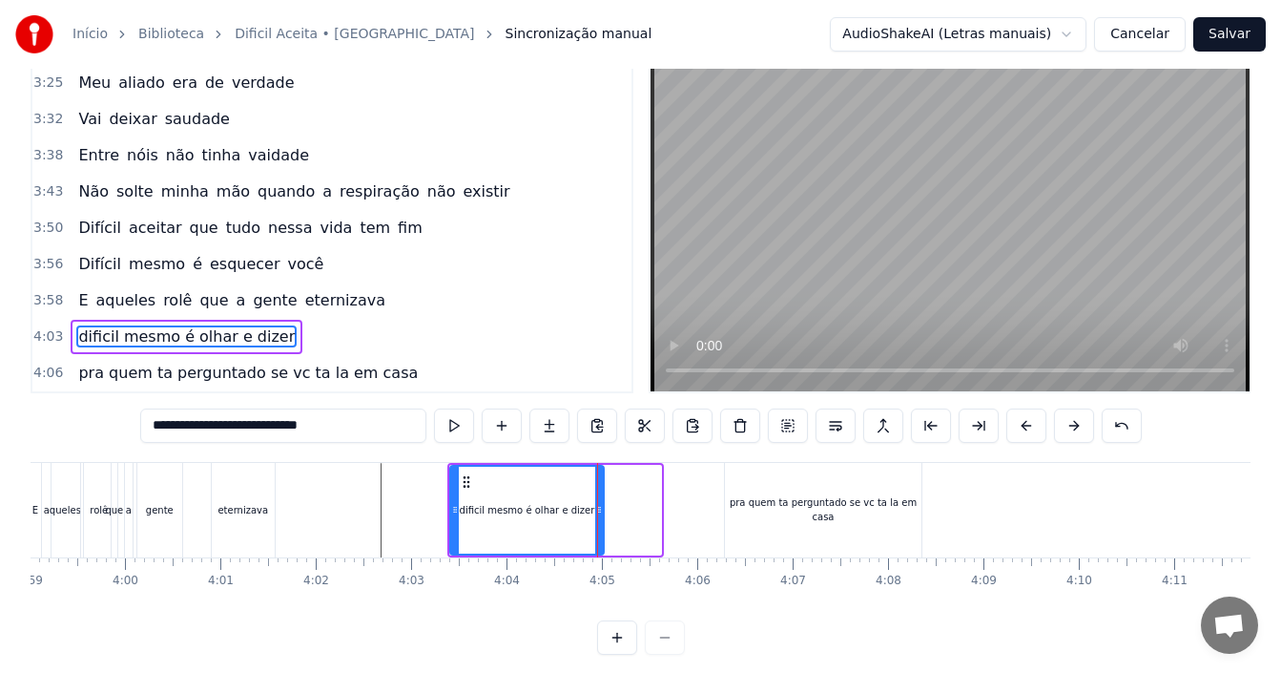
drag, startPoint x: 659, startPoint y: 502, endPoint x: 602, endPoint y: 502, distance: 57.2
click at [602, 502] on icon at bounding box center [599, 509] width 8 height 15
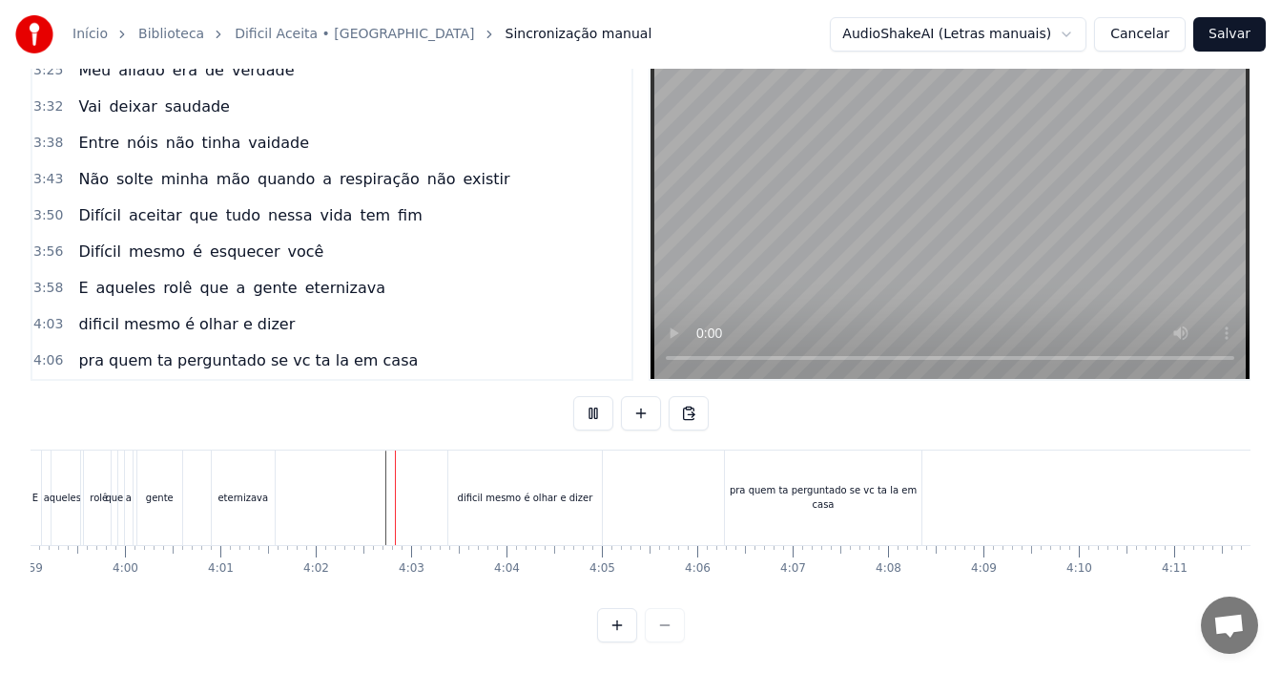
scroll to position [72, 0]
click at [756, 483] on div "pra quem ta perguntado se vc ta la em casa" at bounding box center [823, 497] width 197 height 29
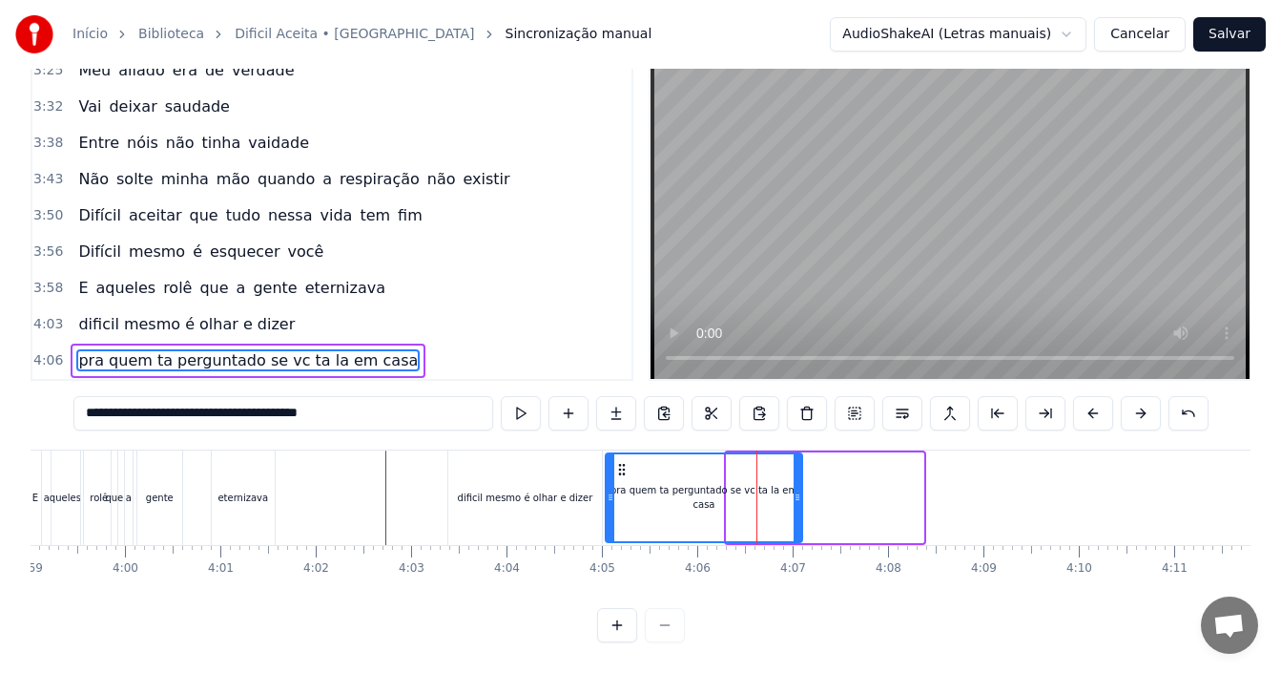
drag, startPoint x: 745, startPoint y: 453, endPoint x: 624, endPoint y: 448, distance: 121.2
click at [624, 462] on icon at bounding box center [621, 469] width 15 height 15
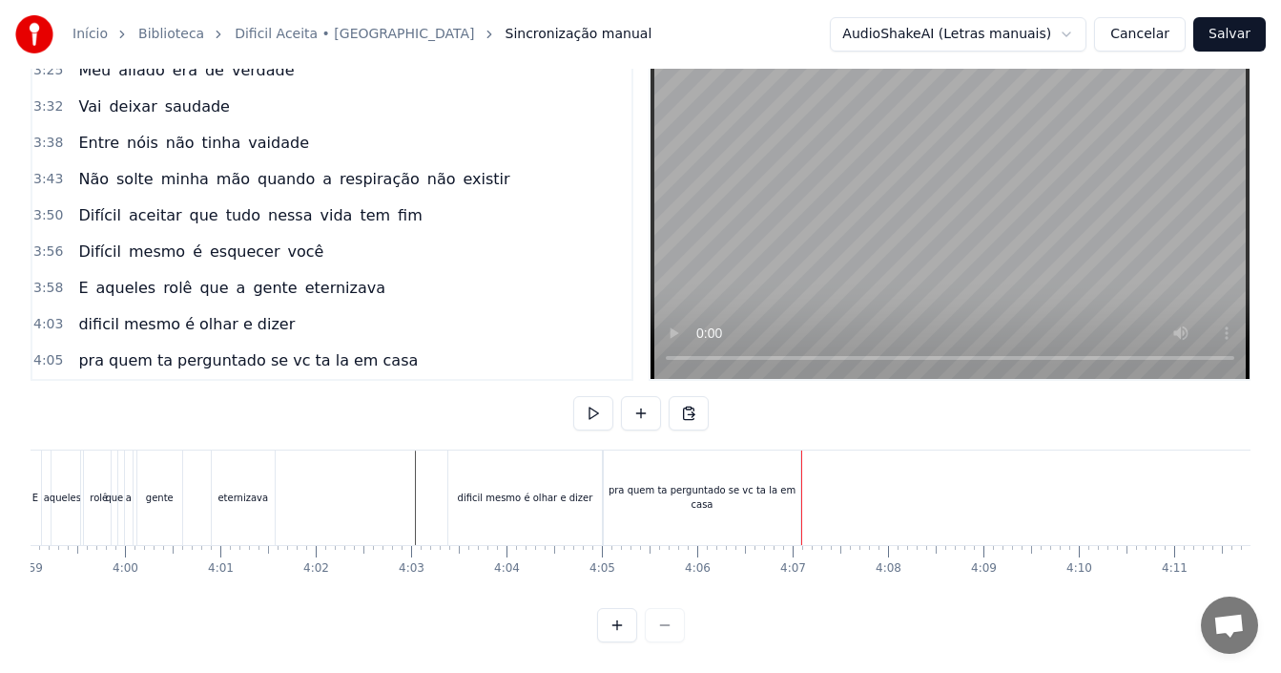
click at [785, 483] on div "pra quem ta perguntado se vc ta la em casa" at bounding box center [702, 497] width 197 height 29
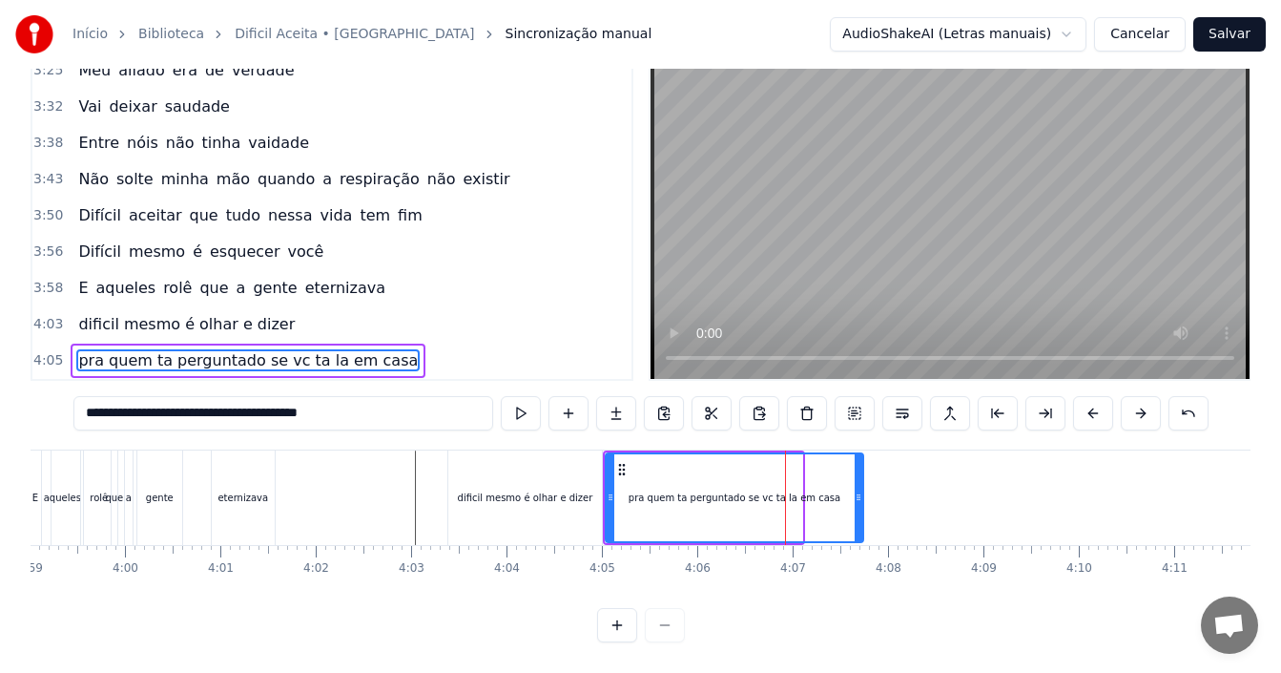
drag, startPoint x: 797, startPoint y: 470, endPoint x: 859, endPoint y: 475, distance: 61.2
click at [859, 475] on div at bounding box center [859, 497] width 8 height 87
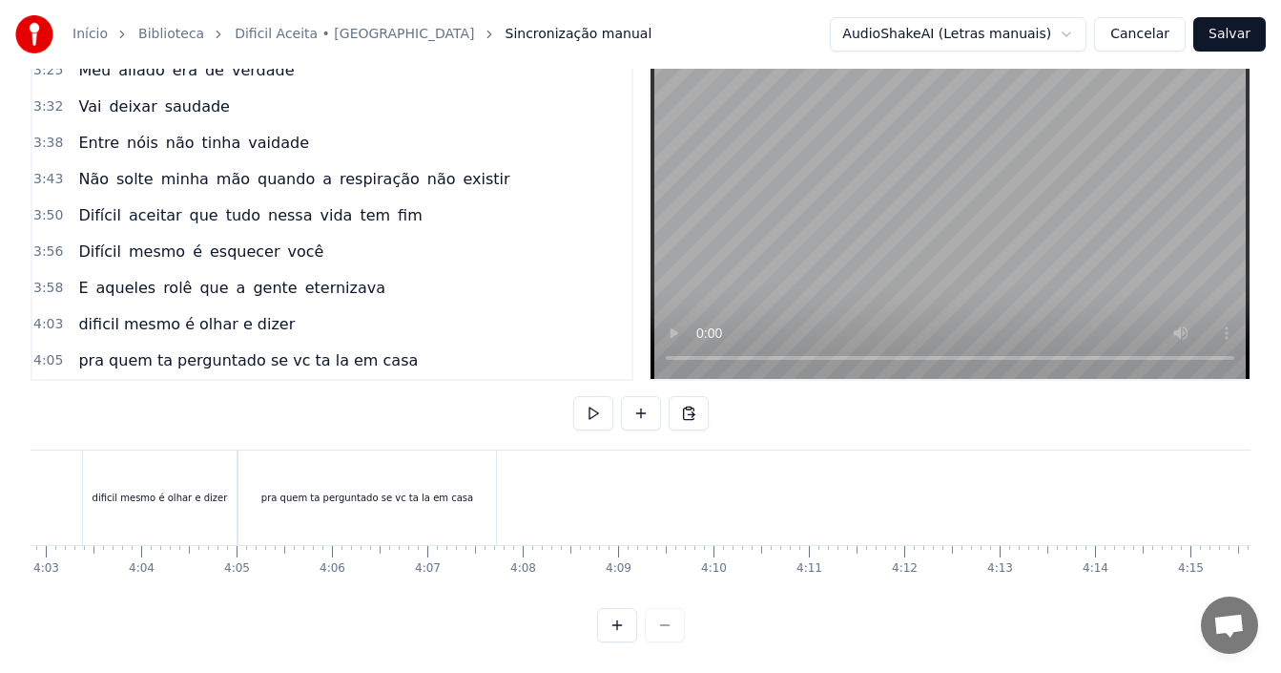
scroll to position [0, 23109]
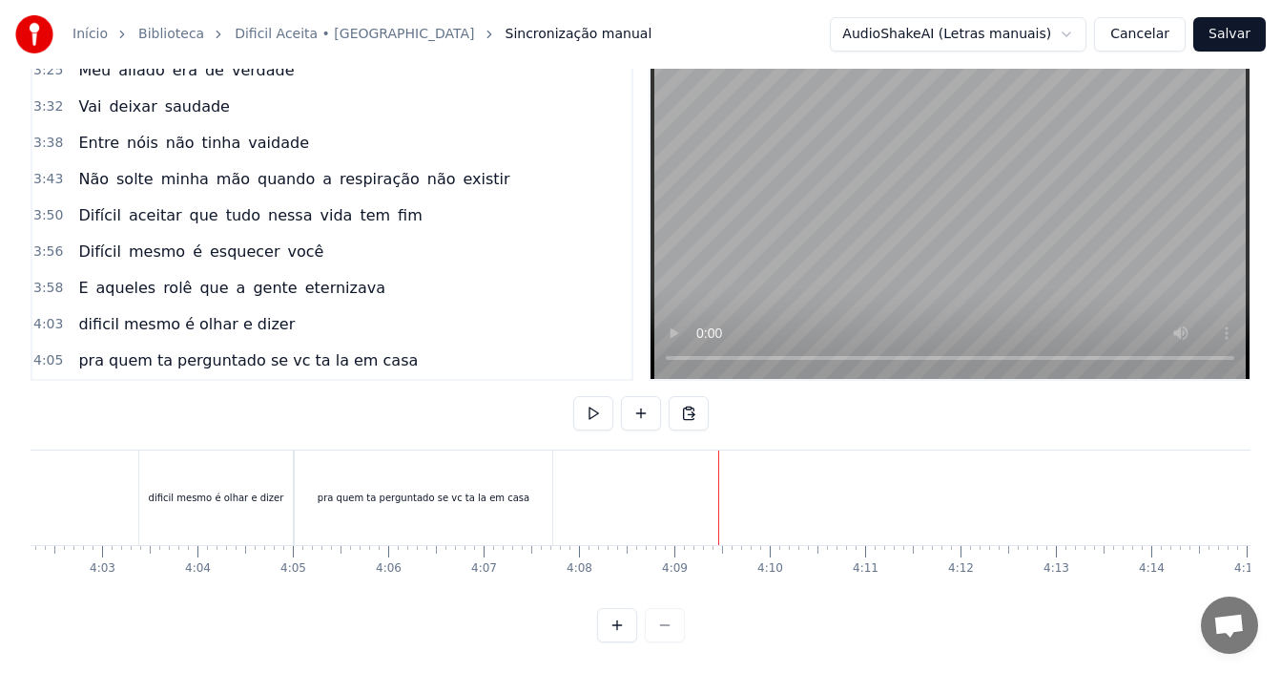
click at [1253, 34] on button "Salvar" at bounding box center [1229, 34] width 72 height 34
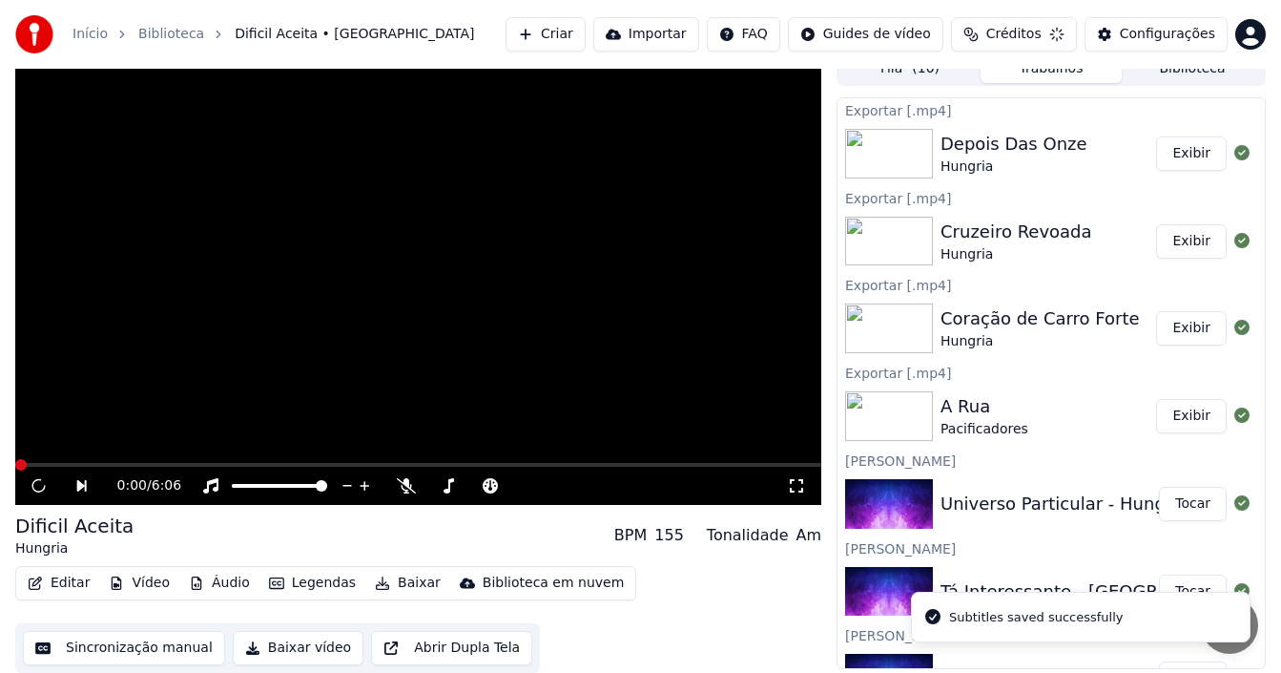
scroll to position [17, 0]
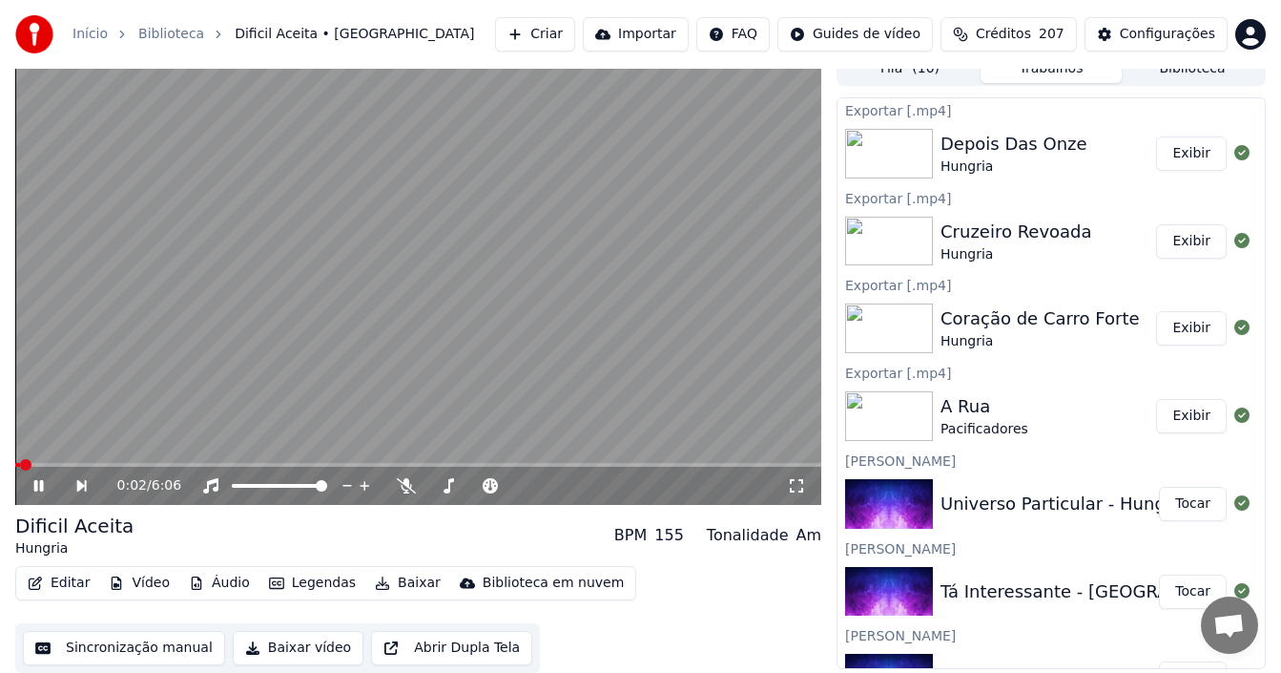
click at [42, 495] on div "0:02 / 6:06" at bounding box center [418, 485] width 791 height 19
click at [31, 479] on icon at bounding box center [52, 485] width 43 height 15
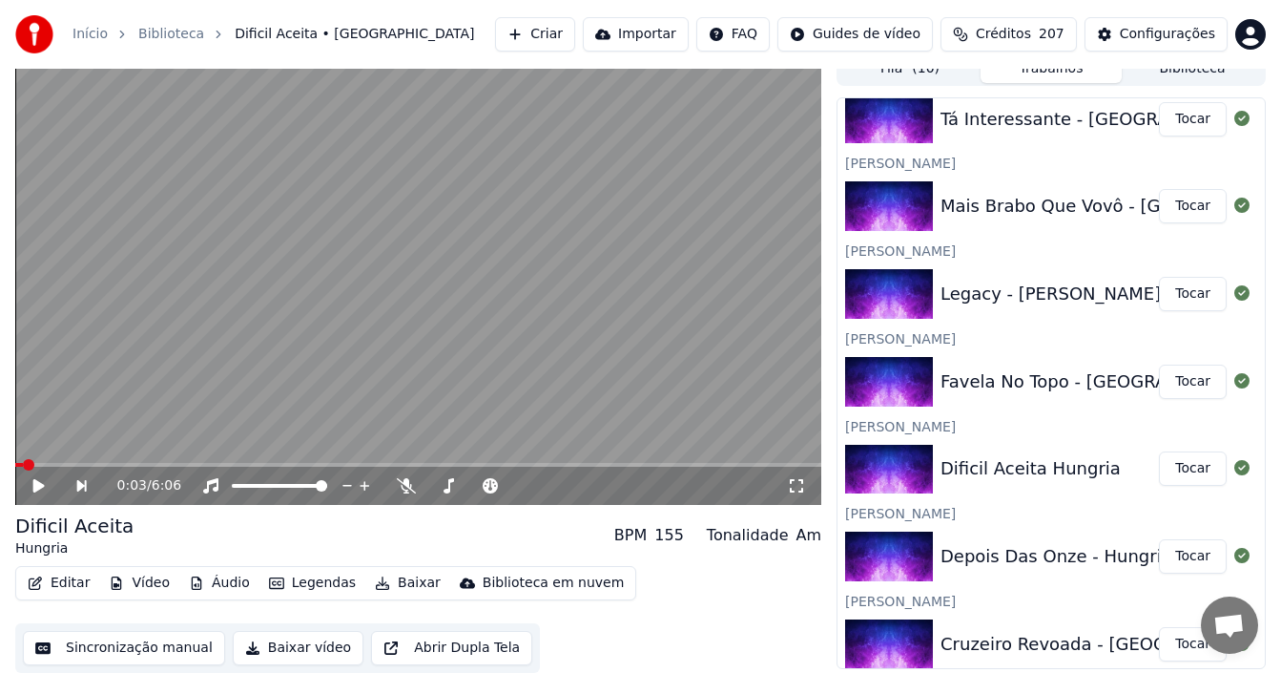
scroll to position [477, 0]
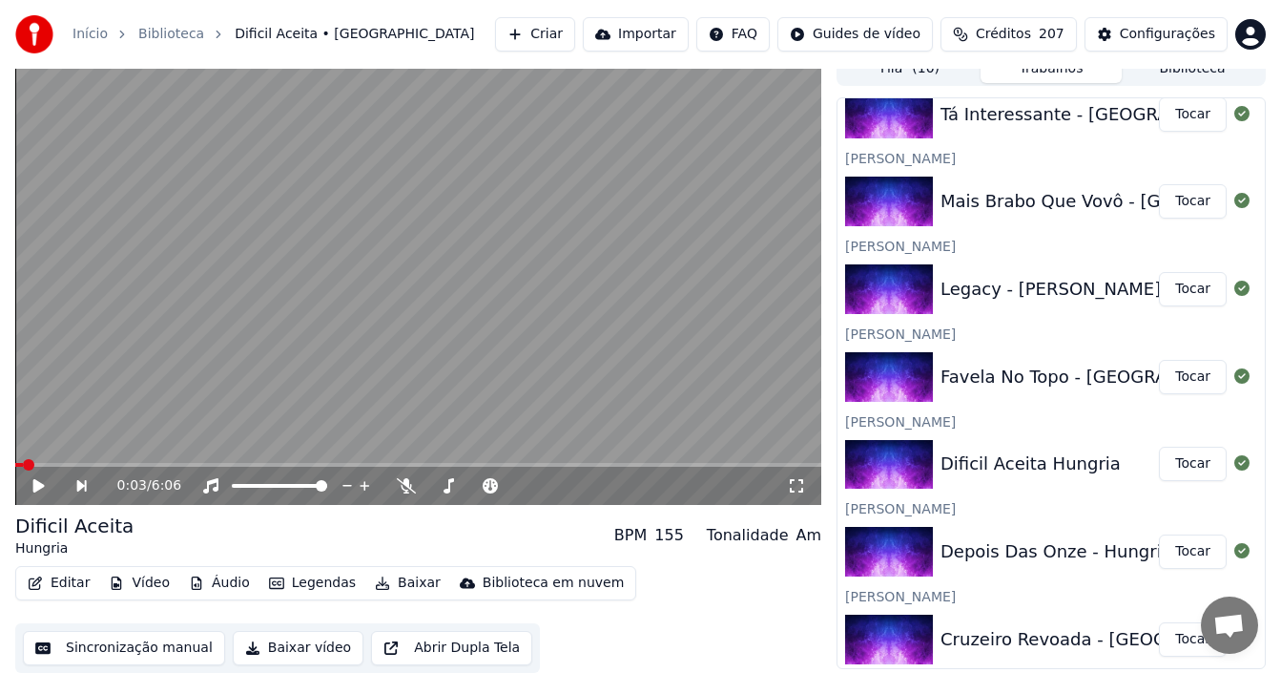
click at [1051, 473] on div "Dificil Aceita Hungria" at bounding box center [1031, 463] width 180 height 27
click at [1168, 463] on button "Tocar" at bounding box center [1193, 463] width 68 height 34
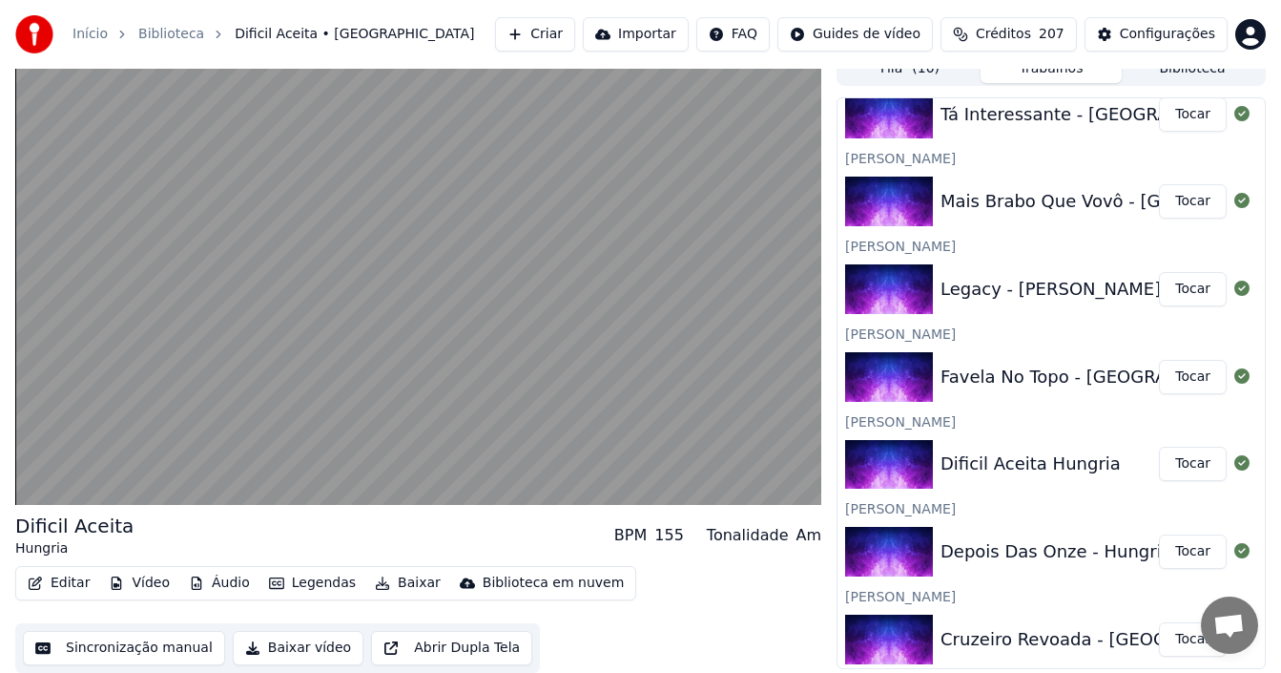
click at [258, 646] on button "Baixar vídeo" at bounding box center [298, 648] width 131 height 34
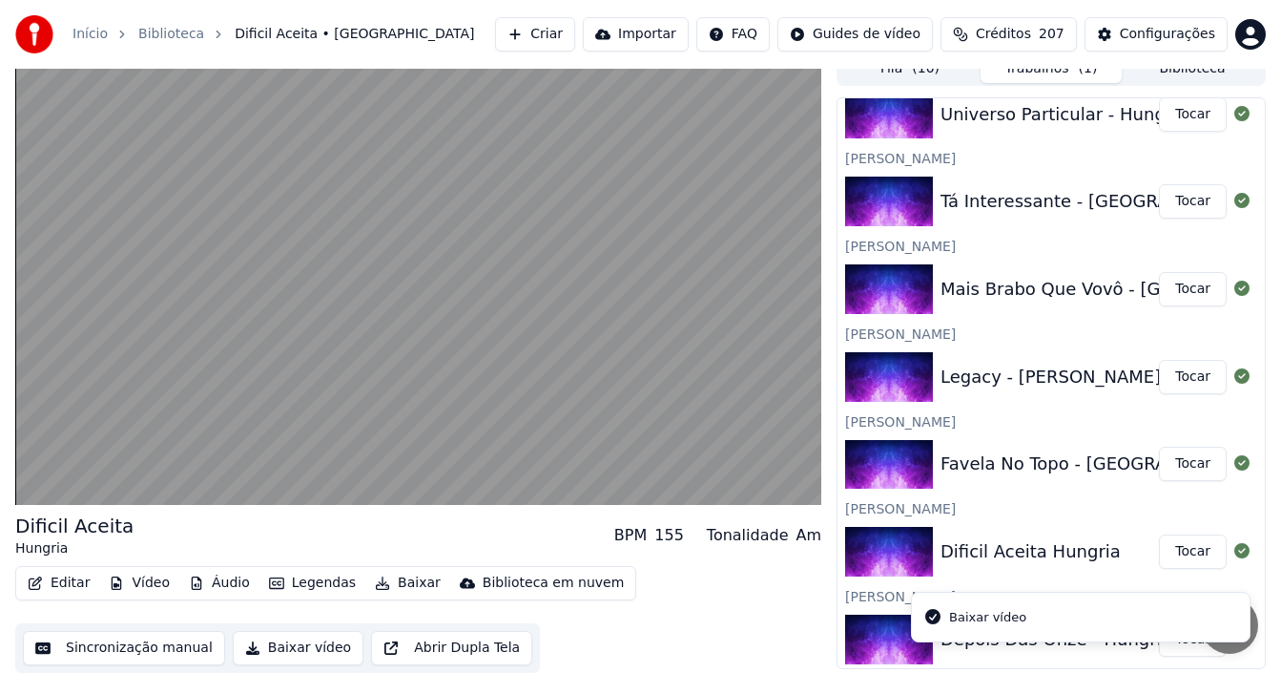
scroll to position [564, 0]
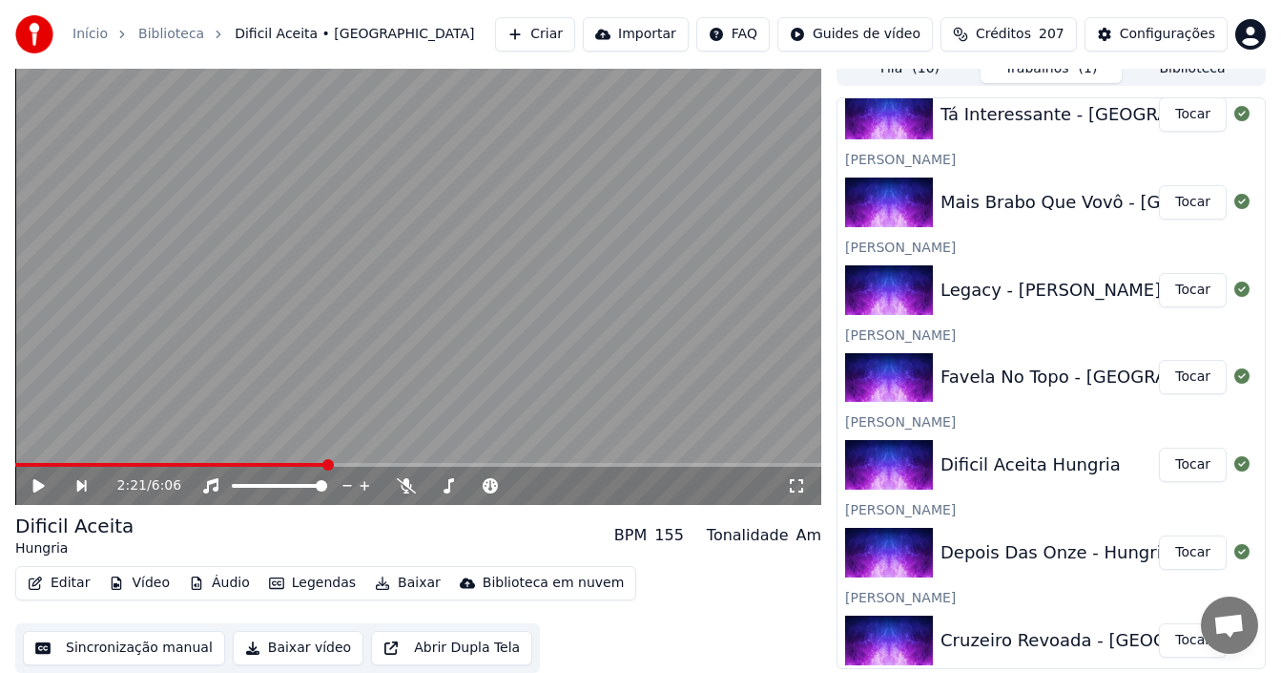
click at [233, 631] on button "Baixar vídeo" at bounding box center [298, 648] width 131 height 34
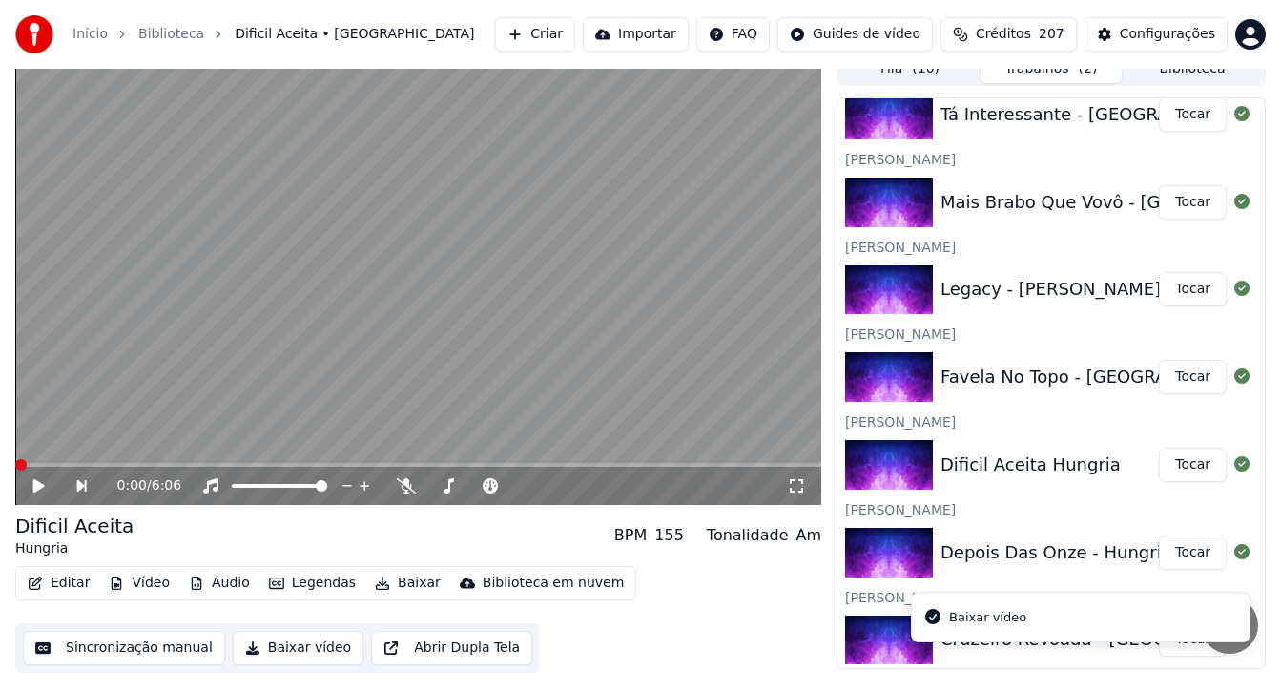
click at [15, 459] on span at bounding box center [20, 464] width 11 height 11
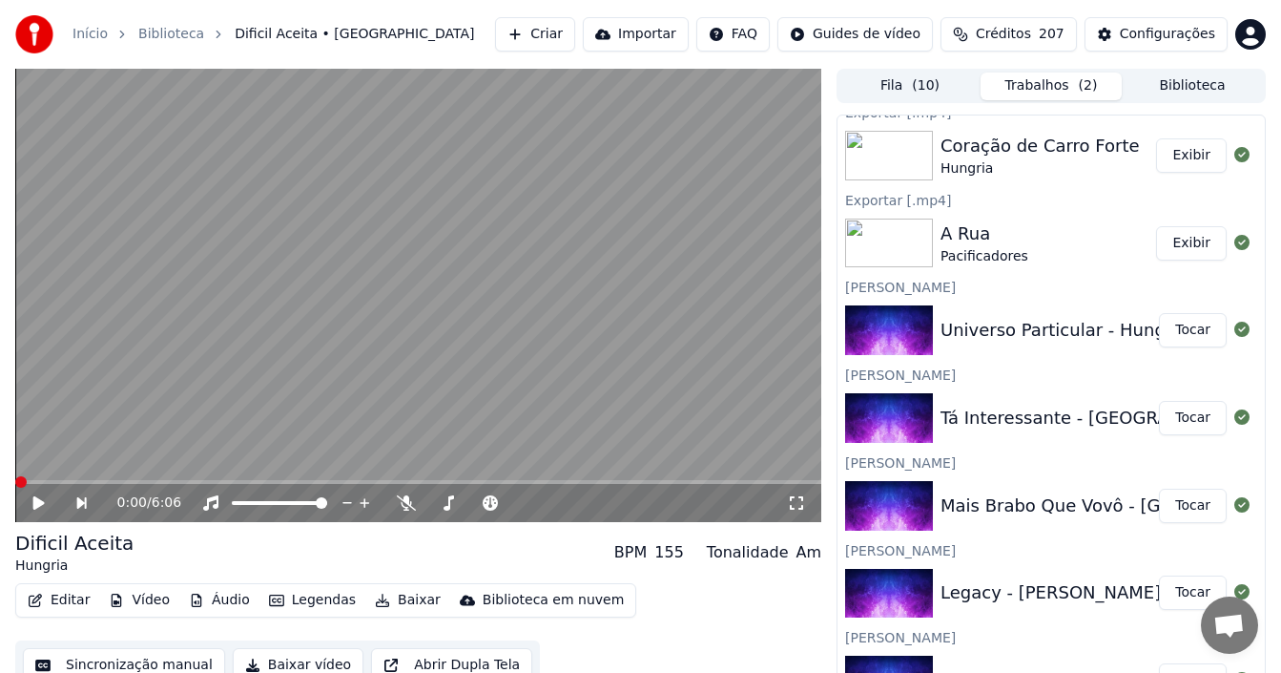
scroll to position [0, 0]
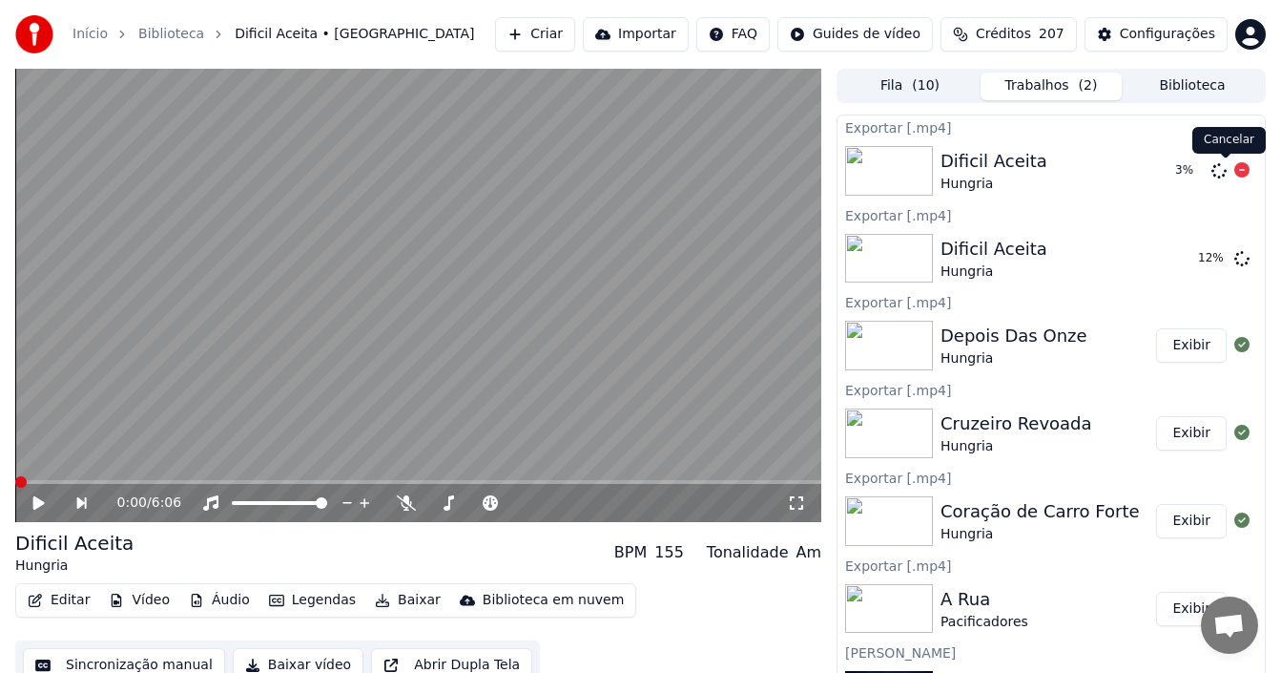
click at [1234, 167] on icon at bounding box center [1241, 169] width 15 height 15
click at [1234, 169] on icon at bounding box center [1241, 169] width 15 height 15
click at [1059, 263] on div "Dificil Aceita Hungria" at bounding box center [1050, 259] width 219 height 46
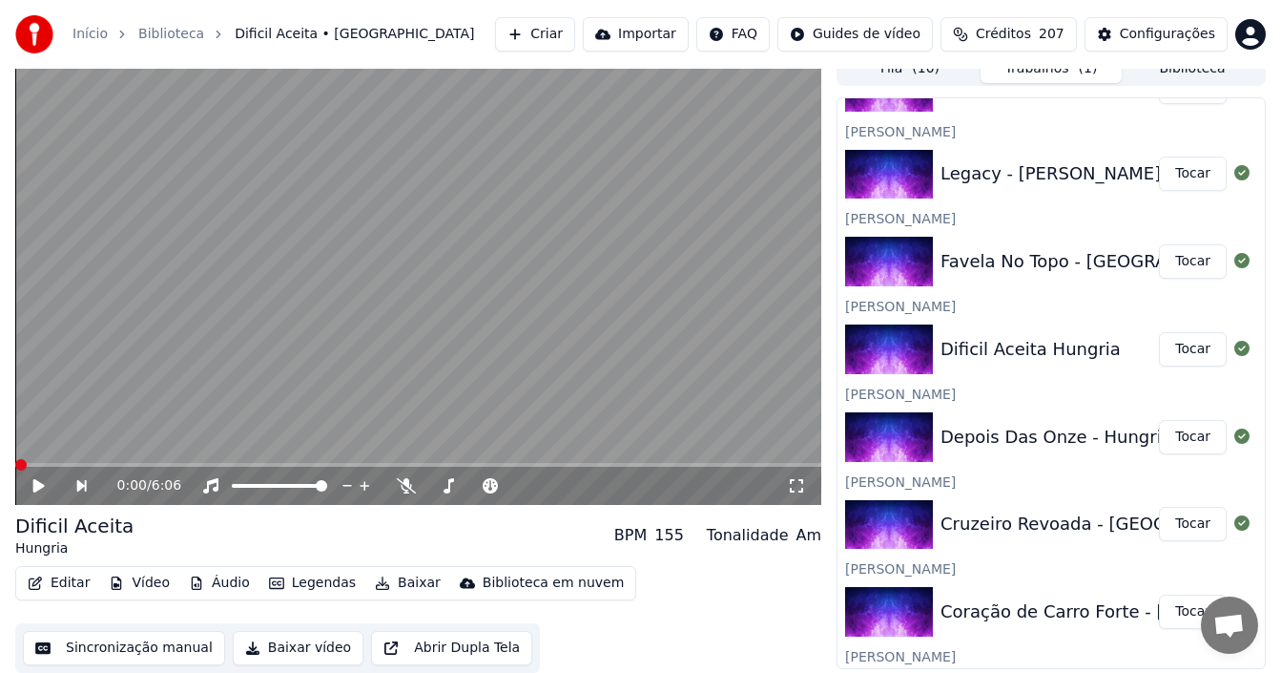
scroll to position [735, 0]
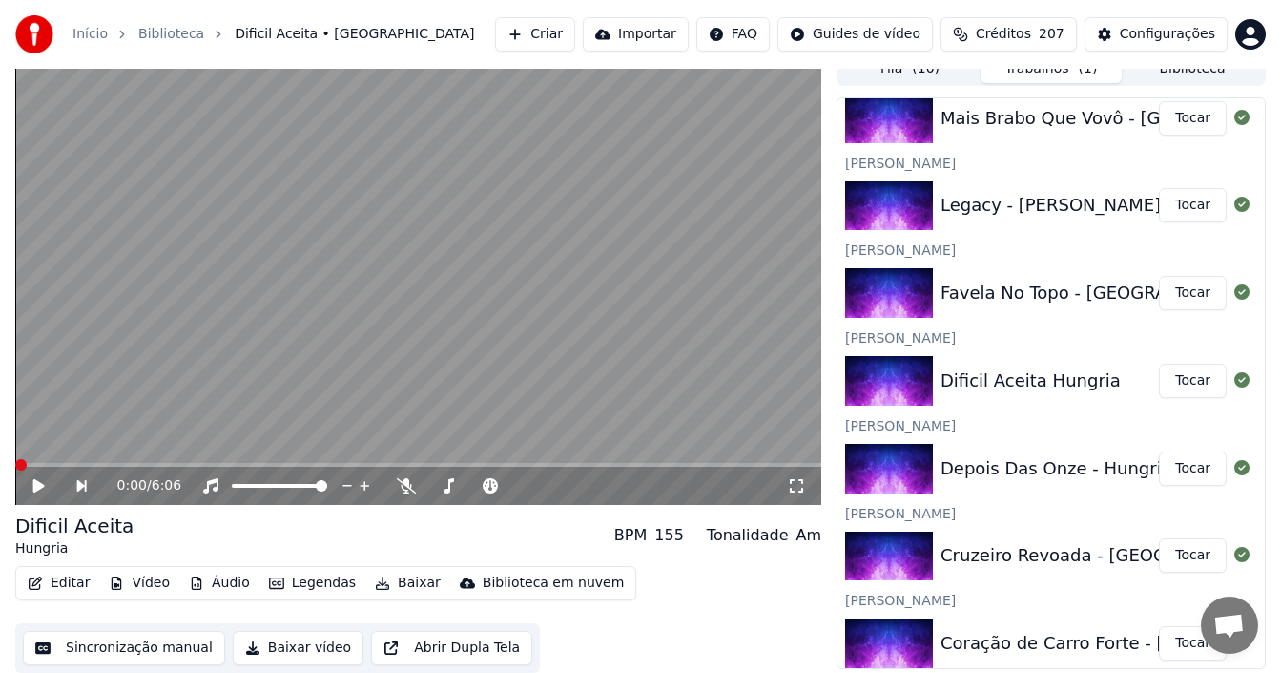
click at [1176, 298] on button "Tocar" at bounding box center [1193, 293] width 68 height 34
click at [42, 491] on icon at bounding box center [39, 485] width 10 height 11
click at [160, 652] on button "Sincronização manual" at bounding box center [124, 648] width 202 height 34
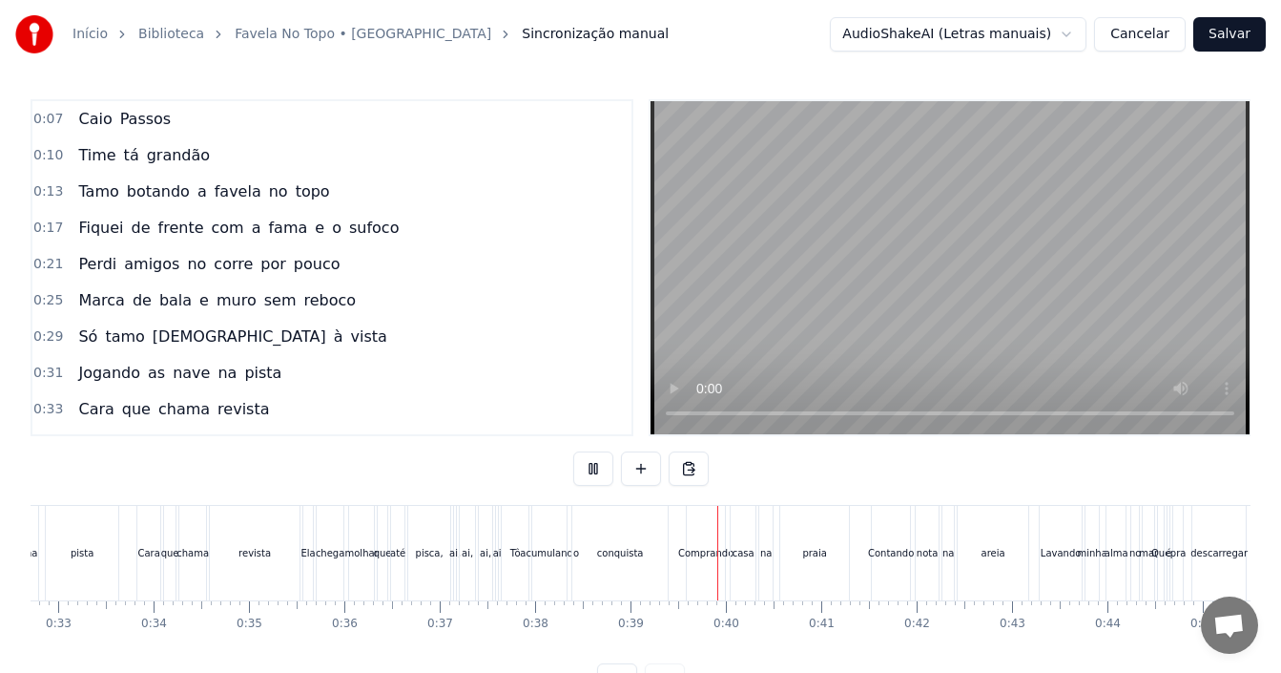
scroll to position [72, 0]
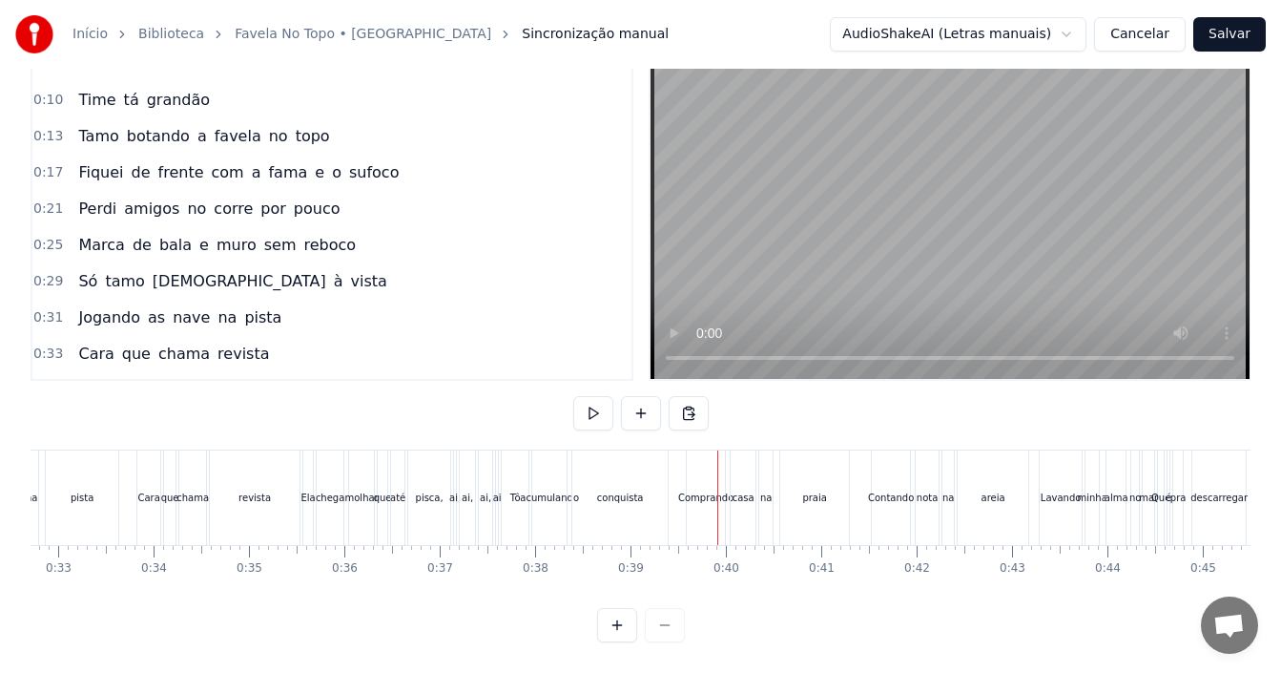
click at [300, 457] on div "revista" at bounding box center [255, 497] width 92 height 94
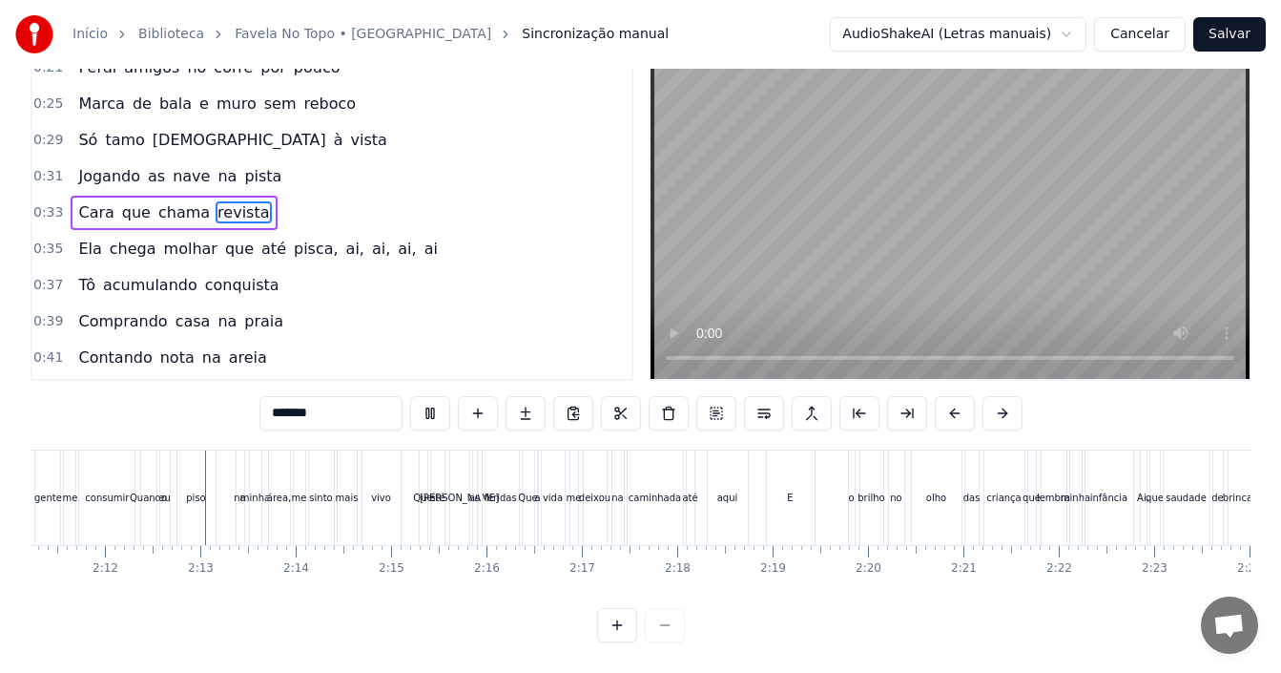
scroll to position [0, 12534]
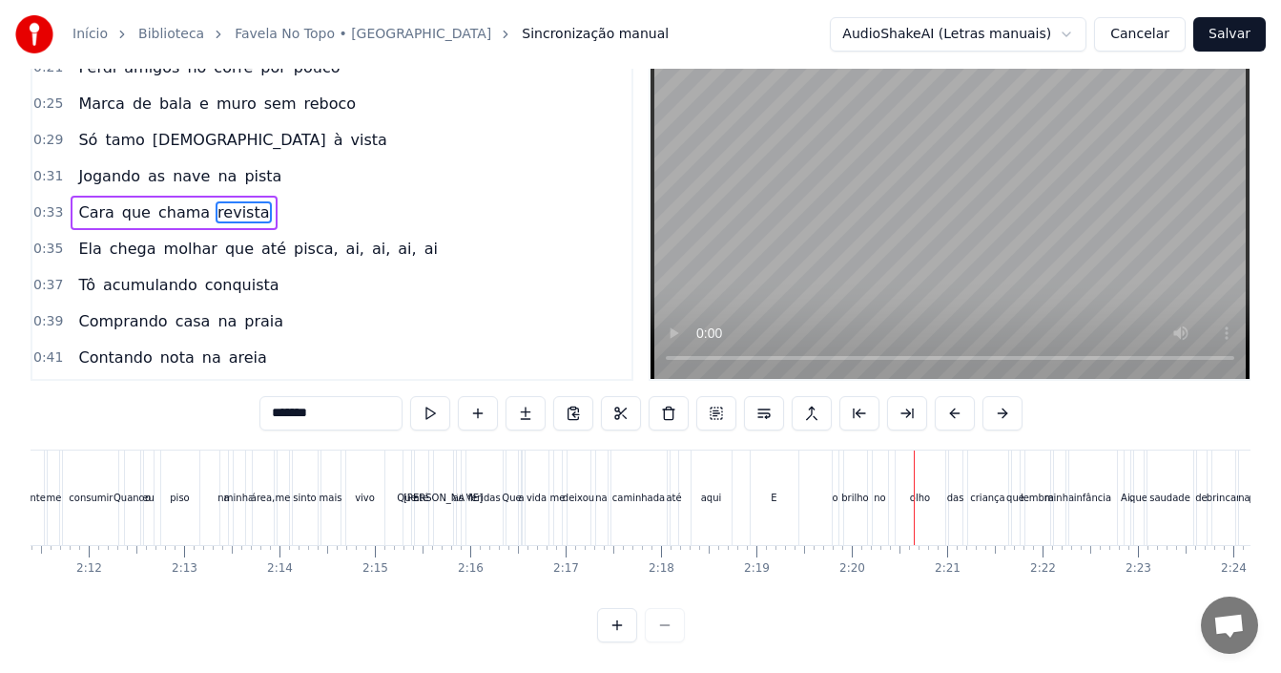
click at [760, 491] on div "E" at bounding box center [775, 497] width 48 height 94
type input "*"
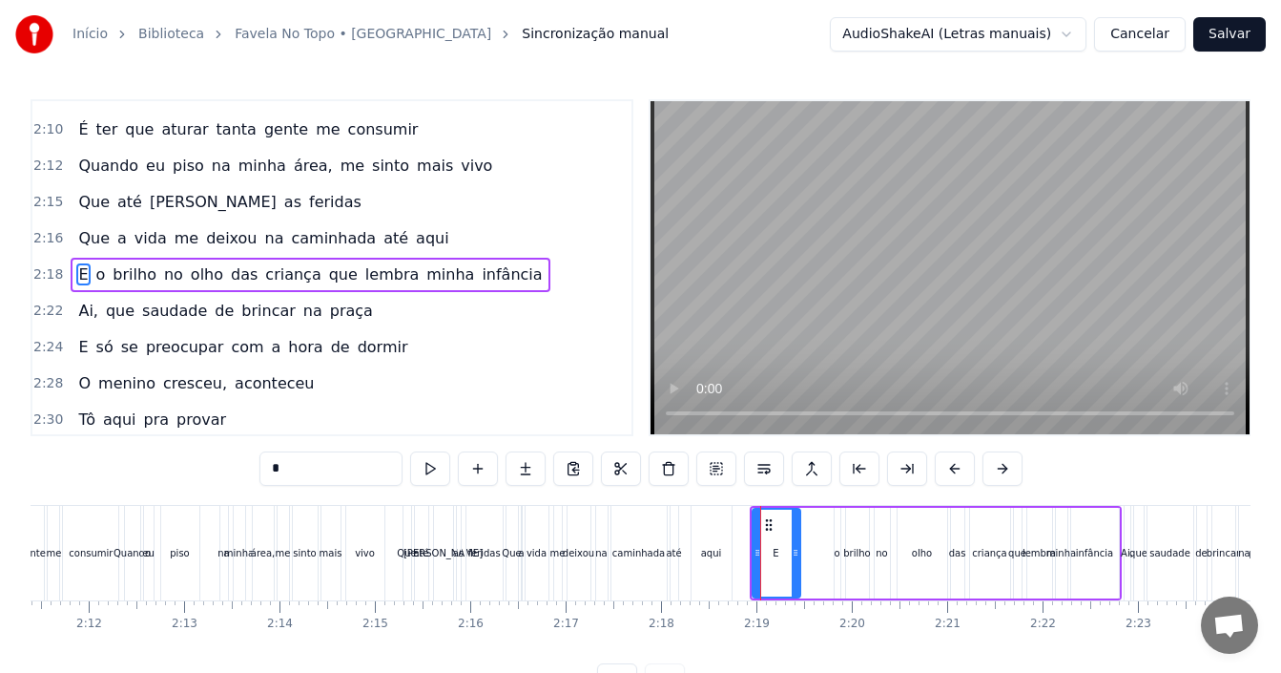
scroll to position [1809, 0]
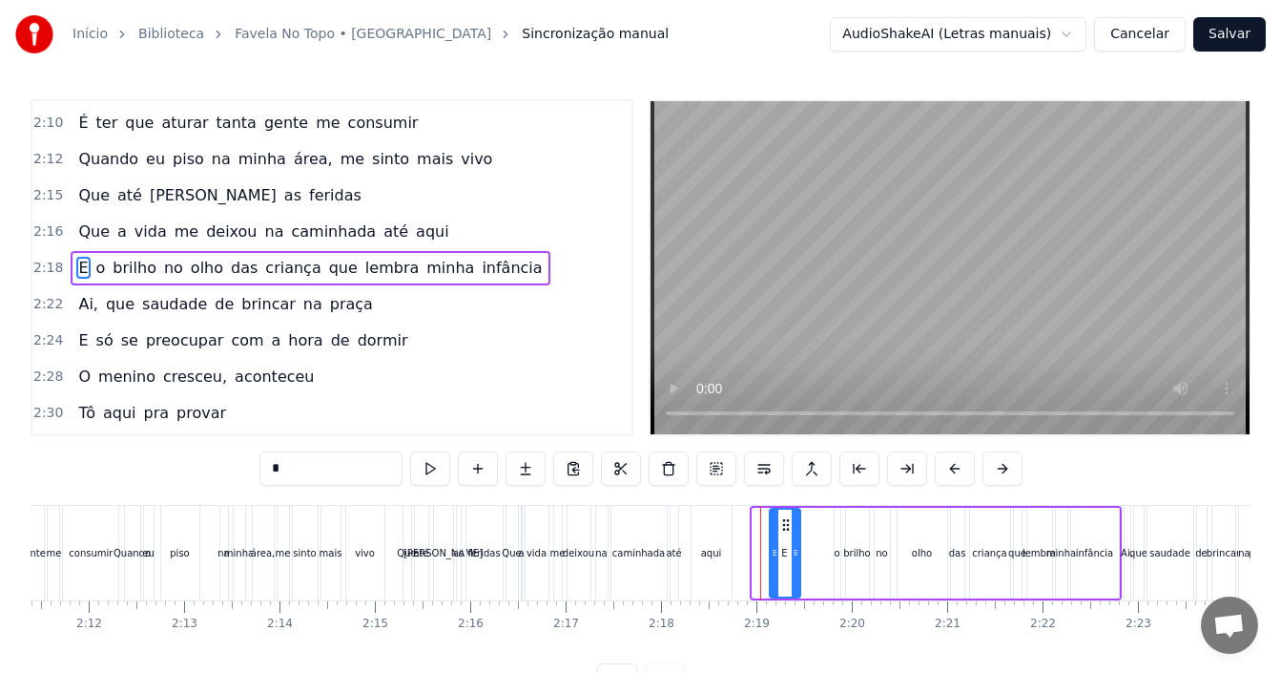
drag, startPoint x: 754, startPoint y: 534, endPoint x: 771, endPoint y: 534, distance: 17.2
click at [771, 534] on div at bounding box center [775, 552] width 8 height 87
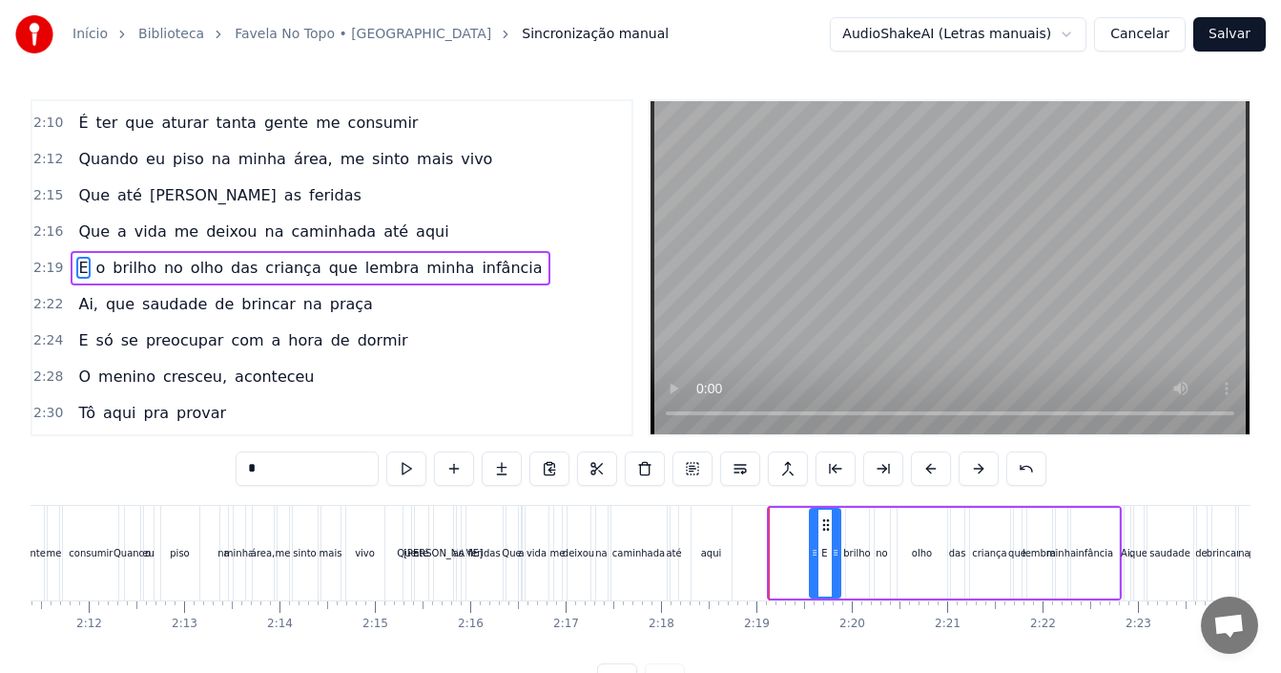
drag, startPoint x: 783, startPoint y: 523, endPoint x: 823, endPoint y: 526, distance: 40.2
click at [823, 526] on icon at bounding box center [825, 524] width 15 height 15
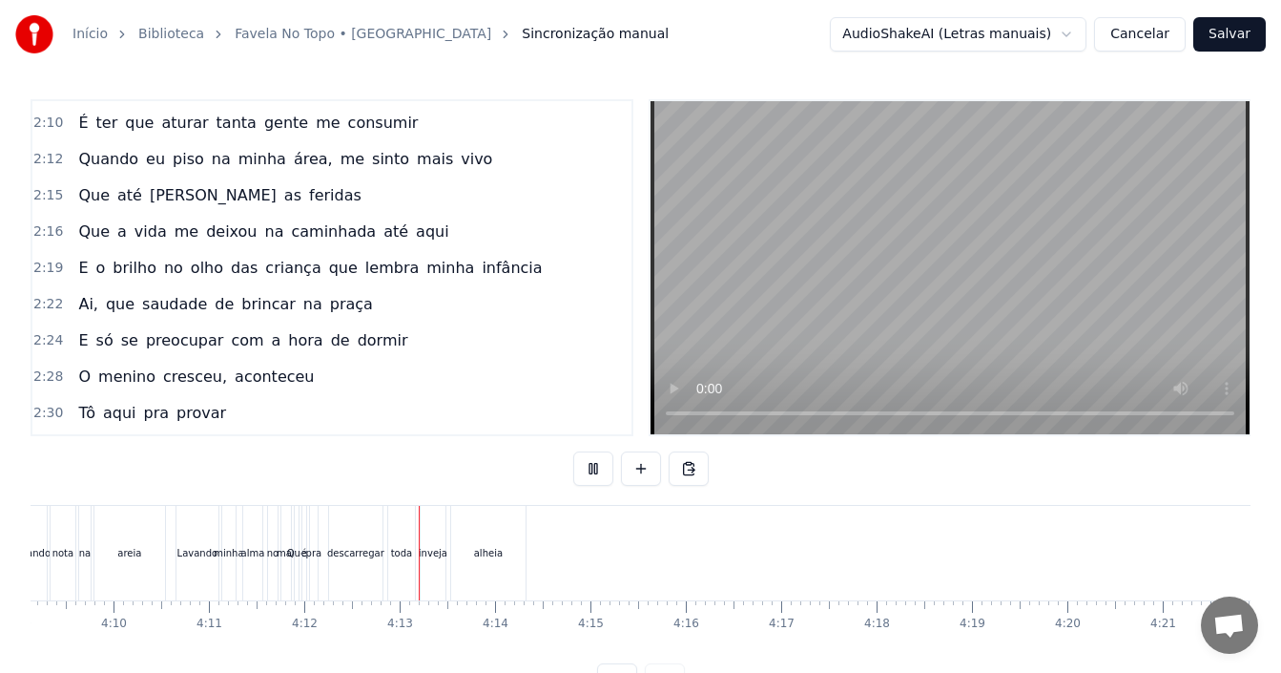
scroll to position [0, 23804]
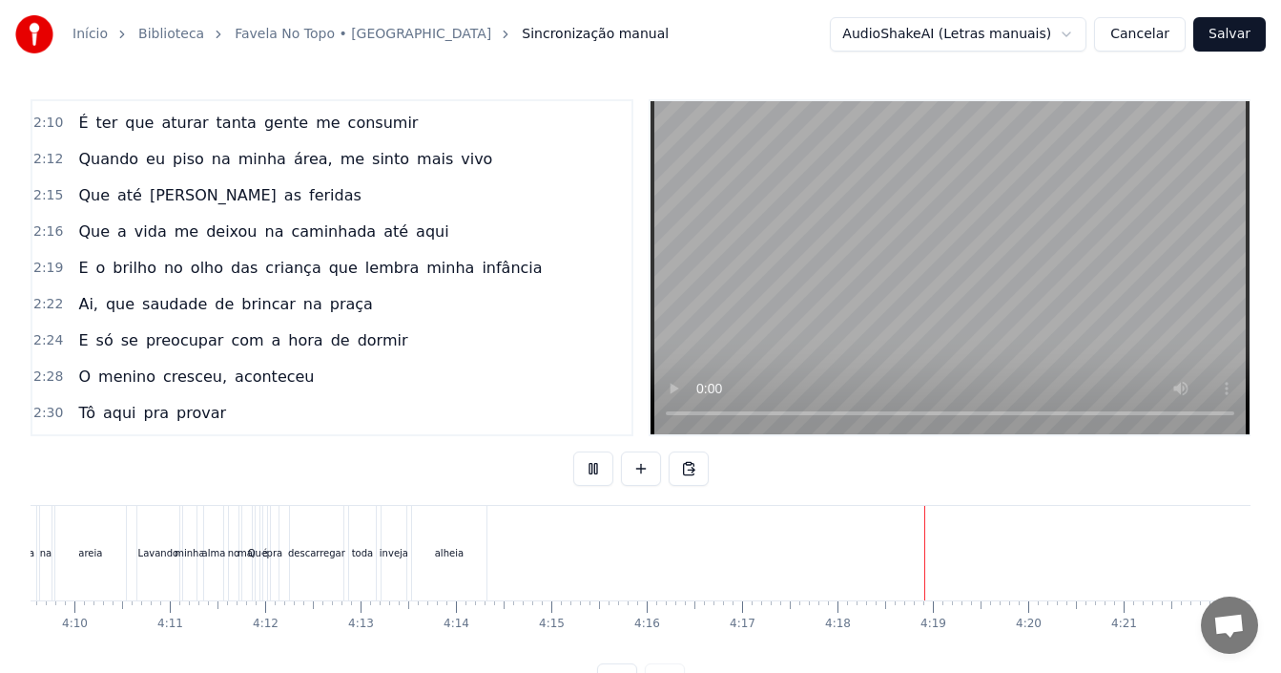
click at [1250, 30] on button "Salvar" at bounding box center [1229, 34] width 72 height 34
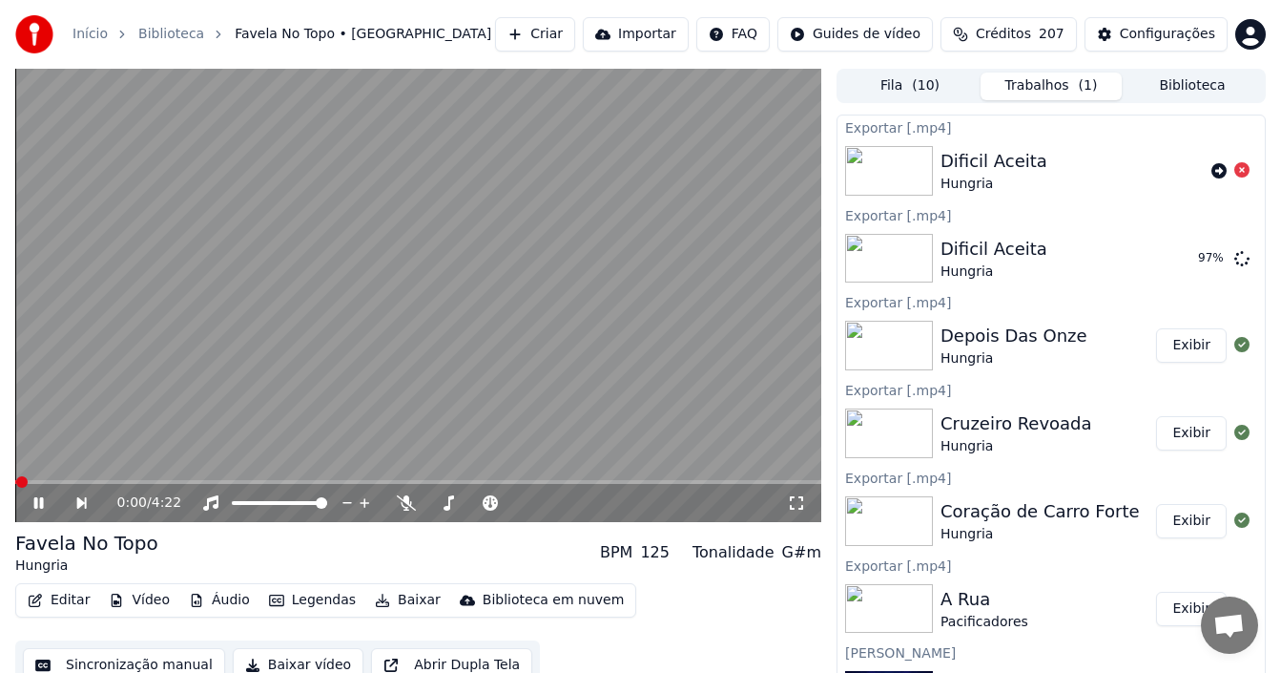
click at [37, 507] on icon at bounding box center [39, 502] width 10 height 11
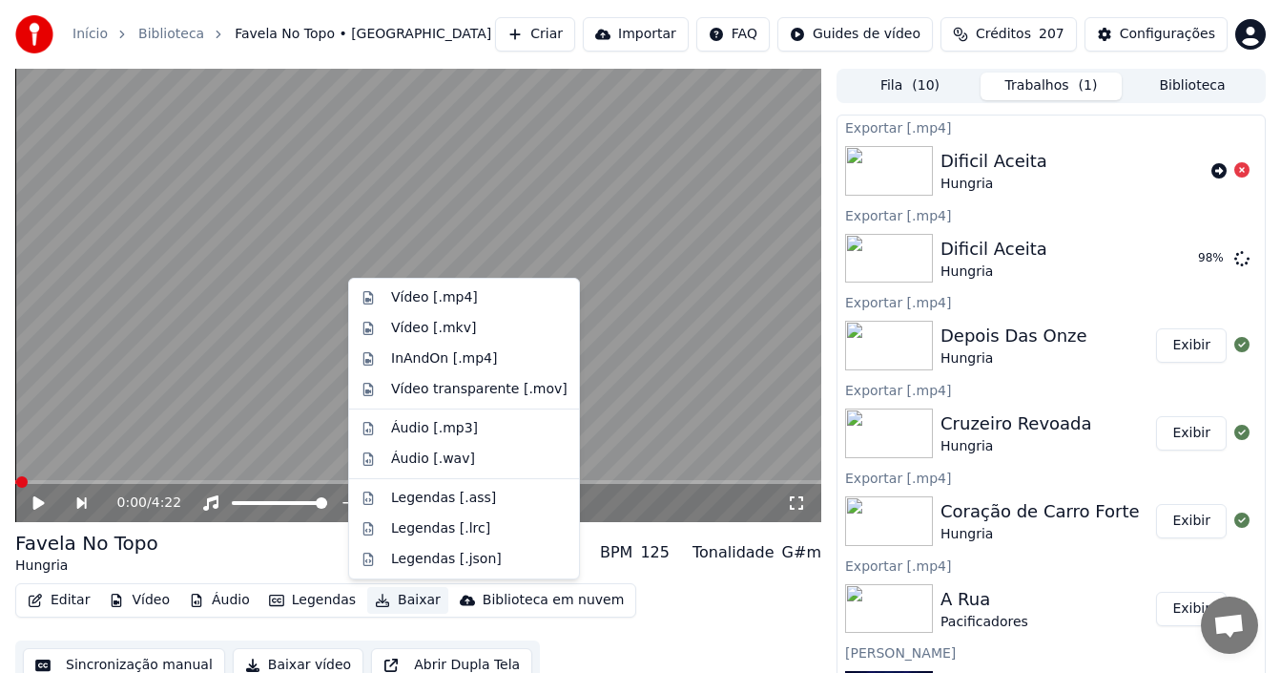
click at [400, 603] on button "Baixar" at bounding box center [407, 600] width 81 height 27
click at [437, 302] on div "Vídeo [.mp4]" at bounding box center [434, 297] width 87 height 19
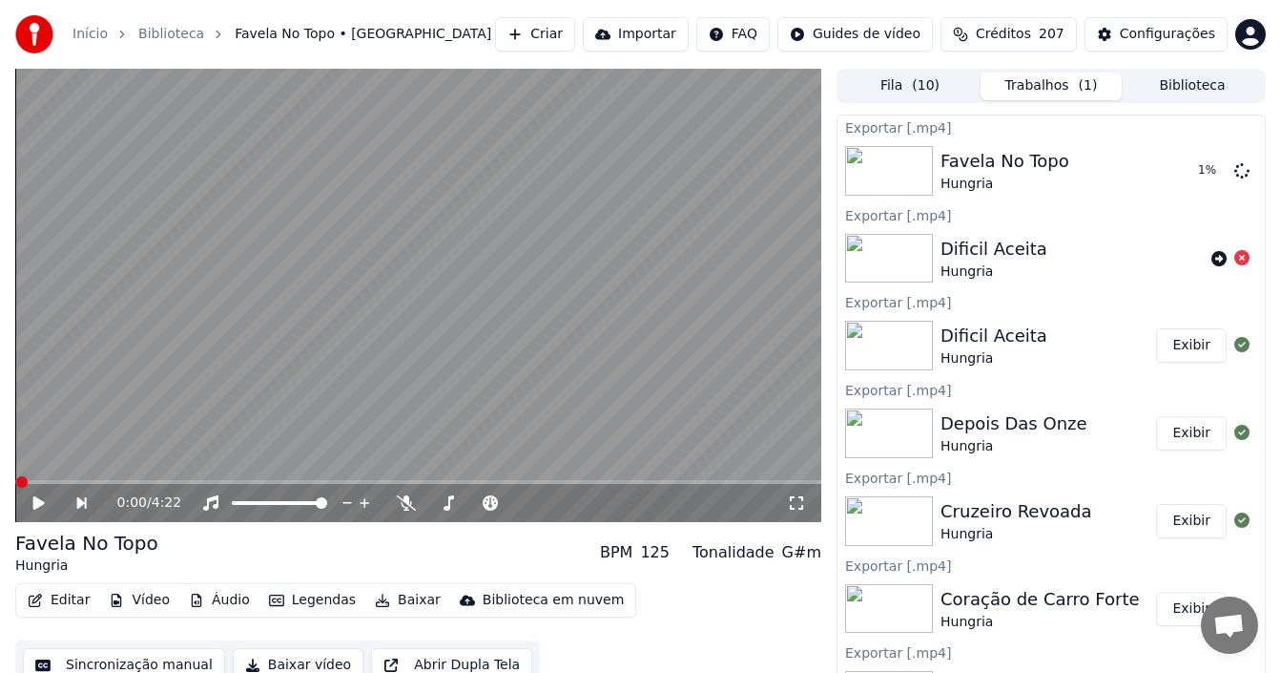
click at [1193, 344] on button "Exibir" at bounding box center [1191, 345] width 71 height 34
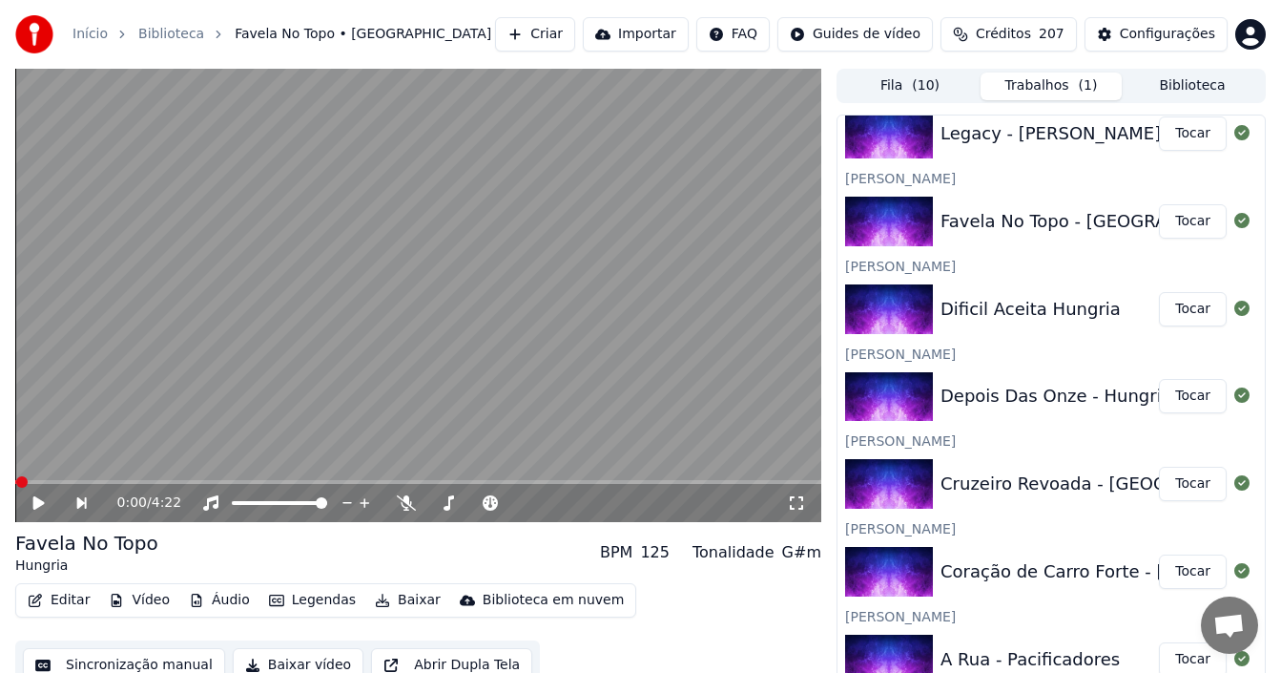
scroll to position [918, 0]
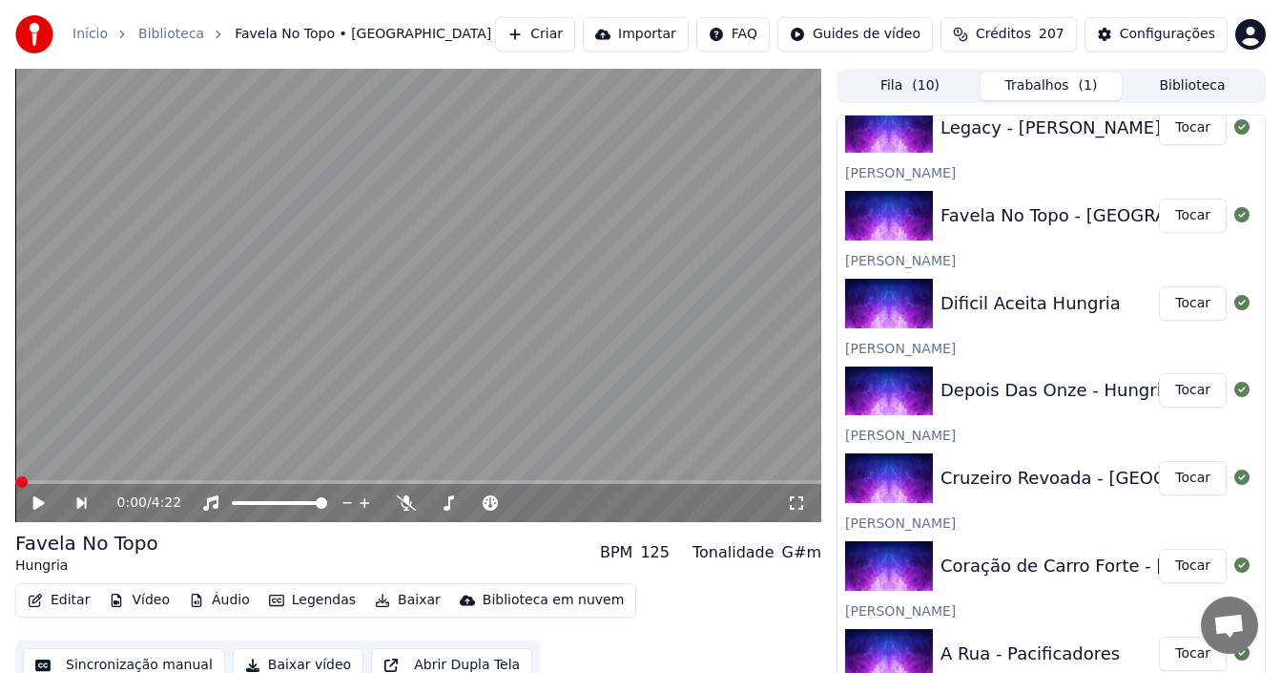
click at [1182, 312] on button "Tocar" at bounding box center [1193, 303] width 68 height 34
click at [40, 507] on icon at bounding box center [39, 502] width 10 height 11
click at [161, 664] on button "Sincronização manual" at bounding box center [124, 665] width 202 height 34
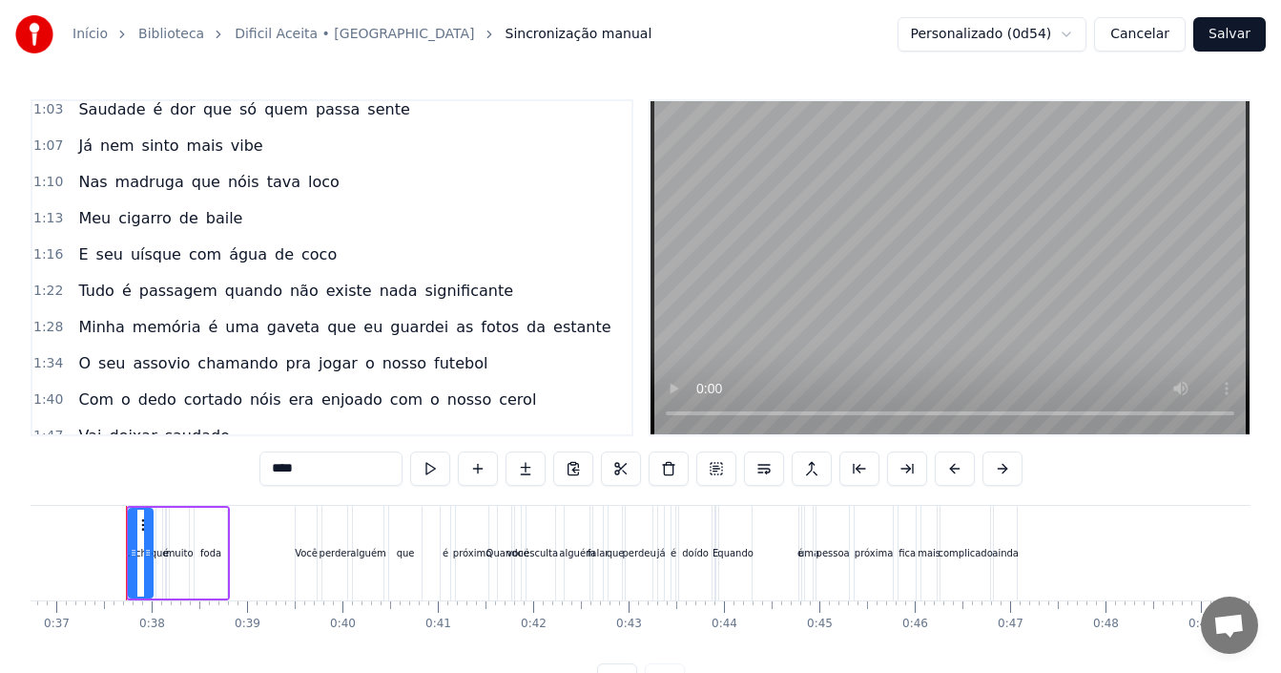
scroll to position [286, 0]
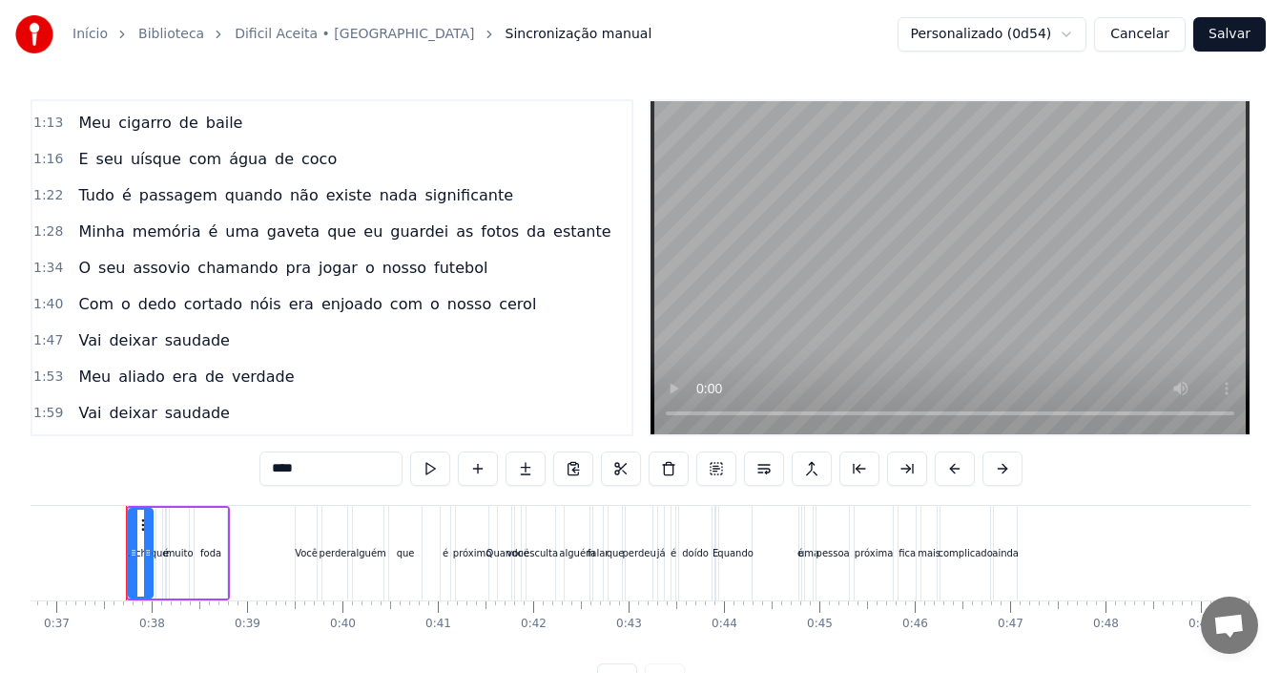
click at [288, 342] on div "1:47 Vai deixar saudade" at bounding box center [331, 340] width 599 height 36
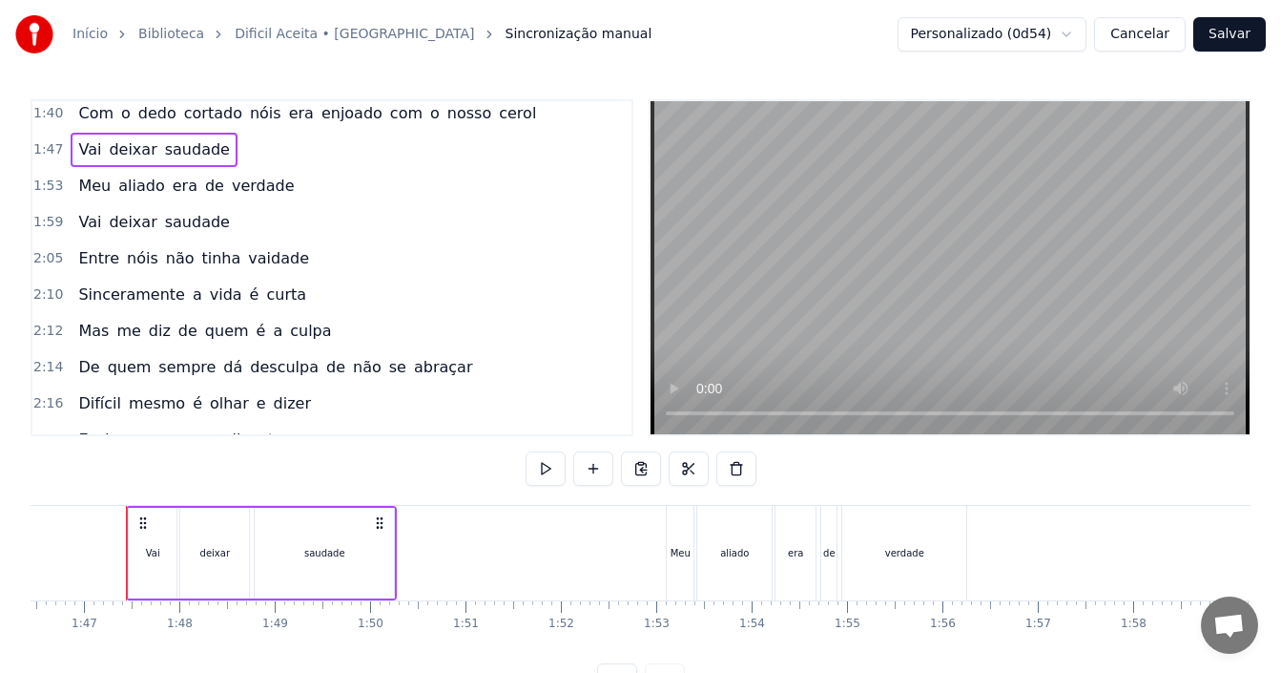
scroll to position [572, 0]
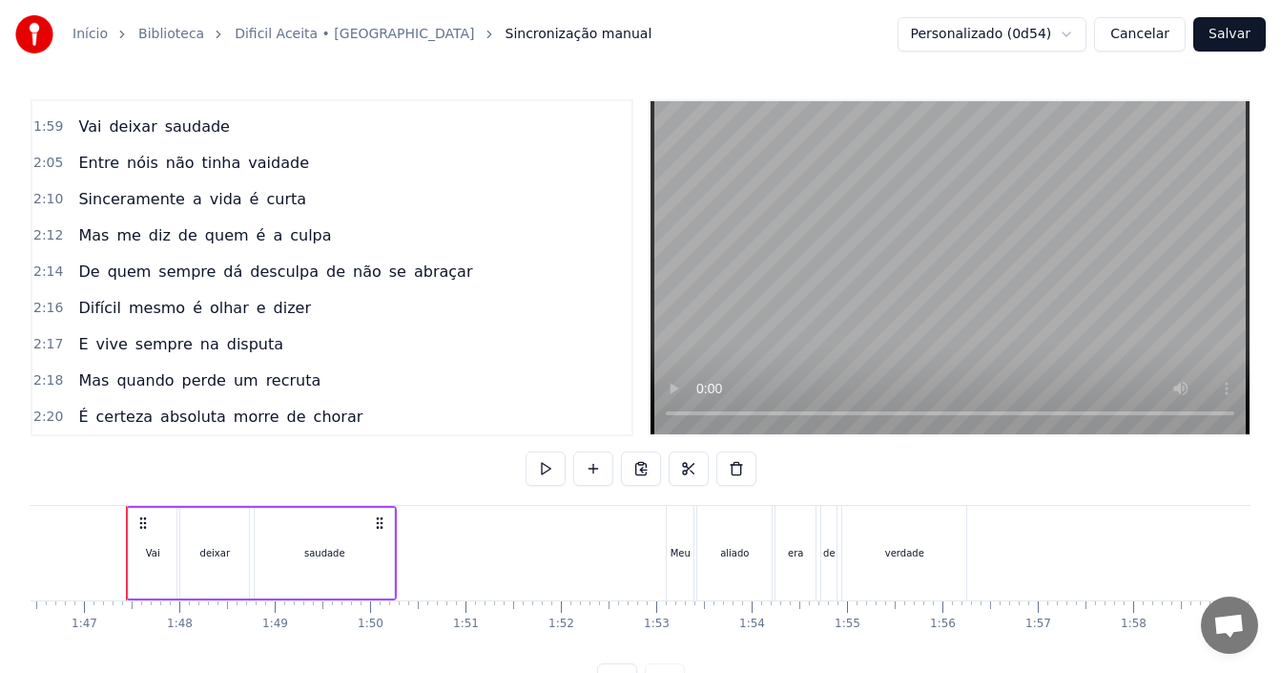
click at [321, 235] on div "2:12 Mas me diz de quem é a culpa" at bounding box center [331, 235] width 599 height 36
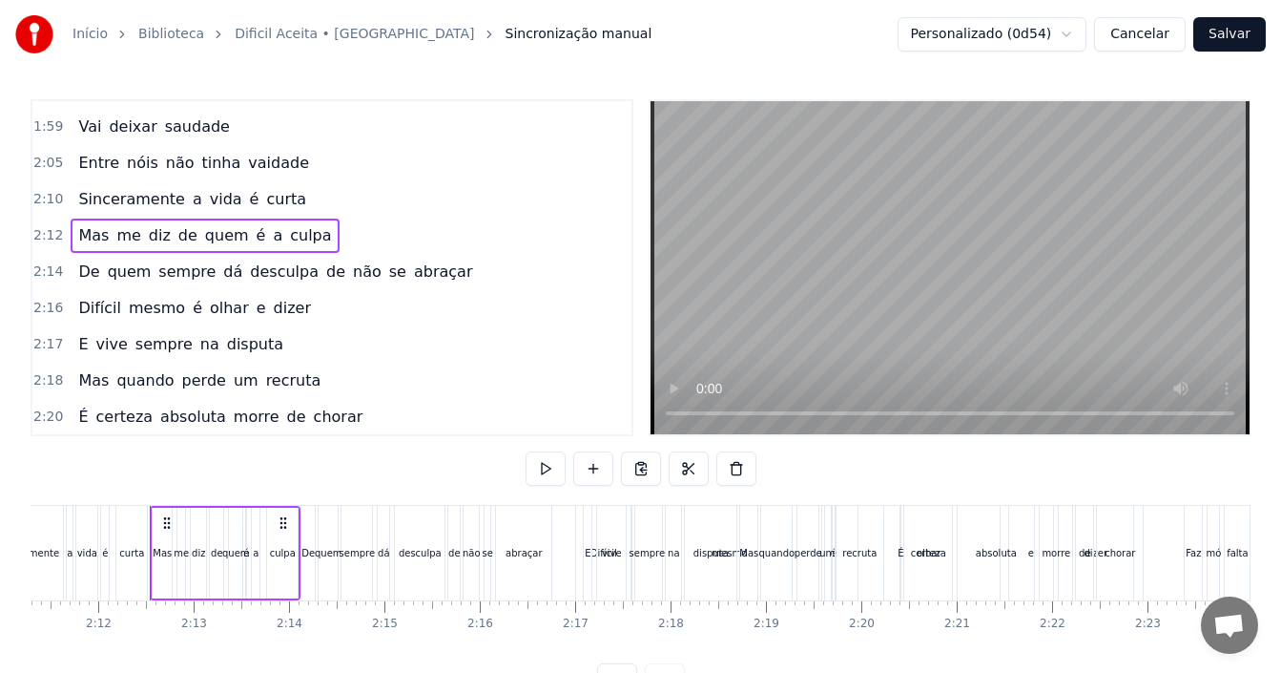
scroll to position [0, 12548]
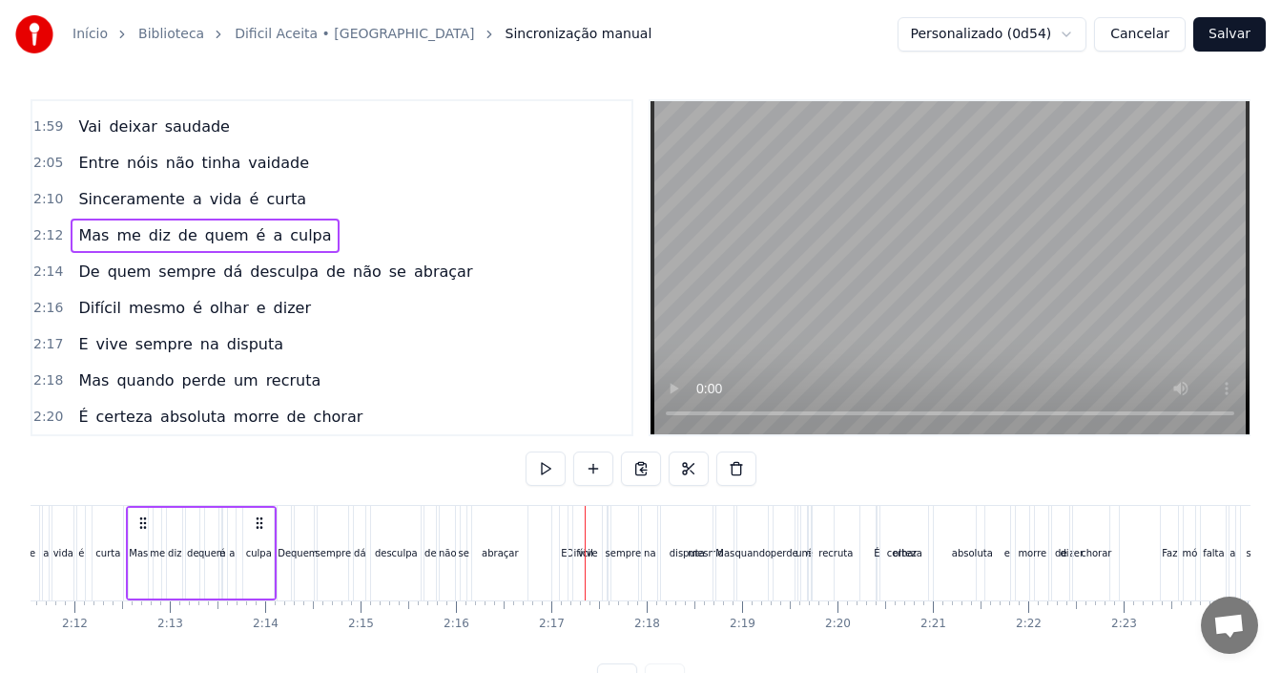
click at [298, 312] on div "2:16 Difícil mesmo é olhar e dizer" at bounding box center [331, 308] width 599 height 36
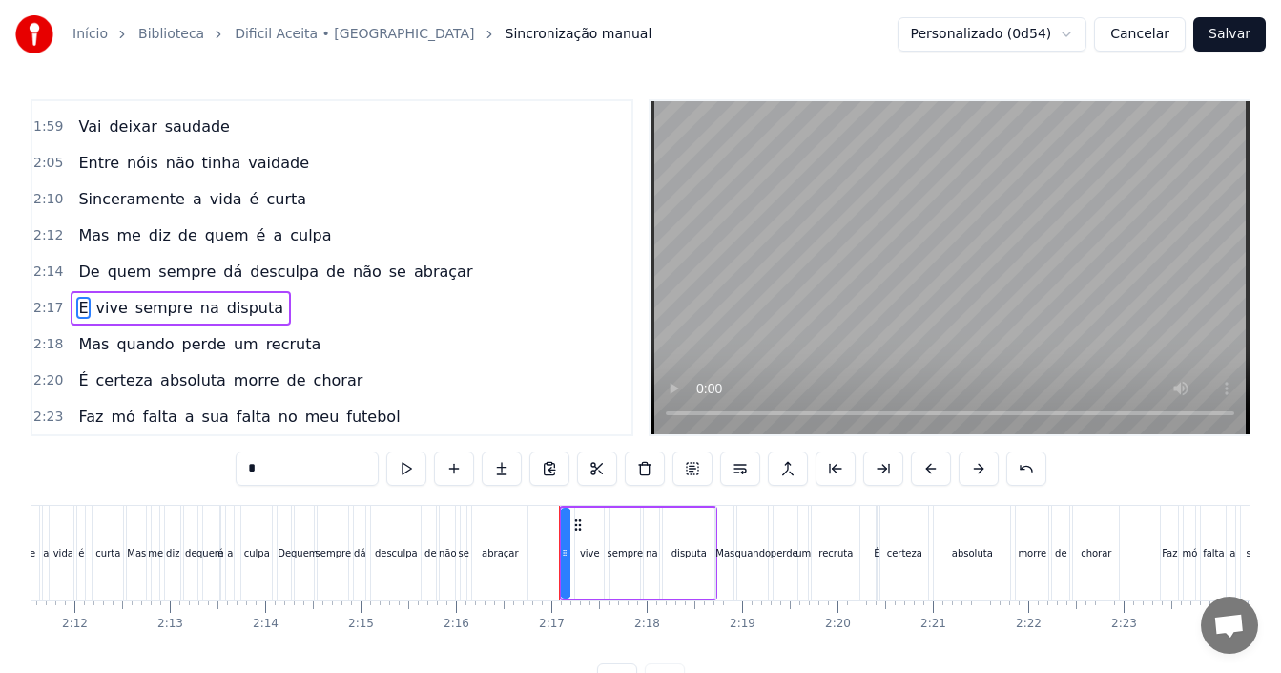
scroll to position [612, 0]
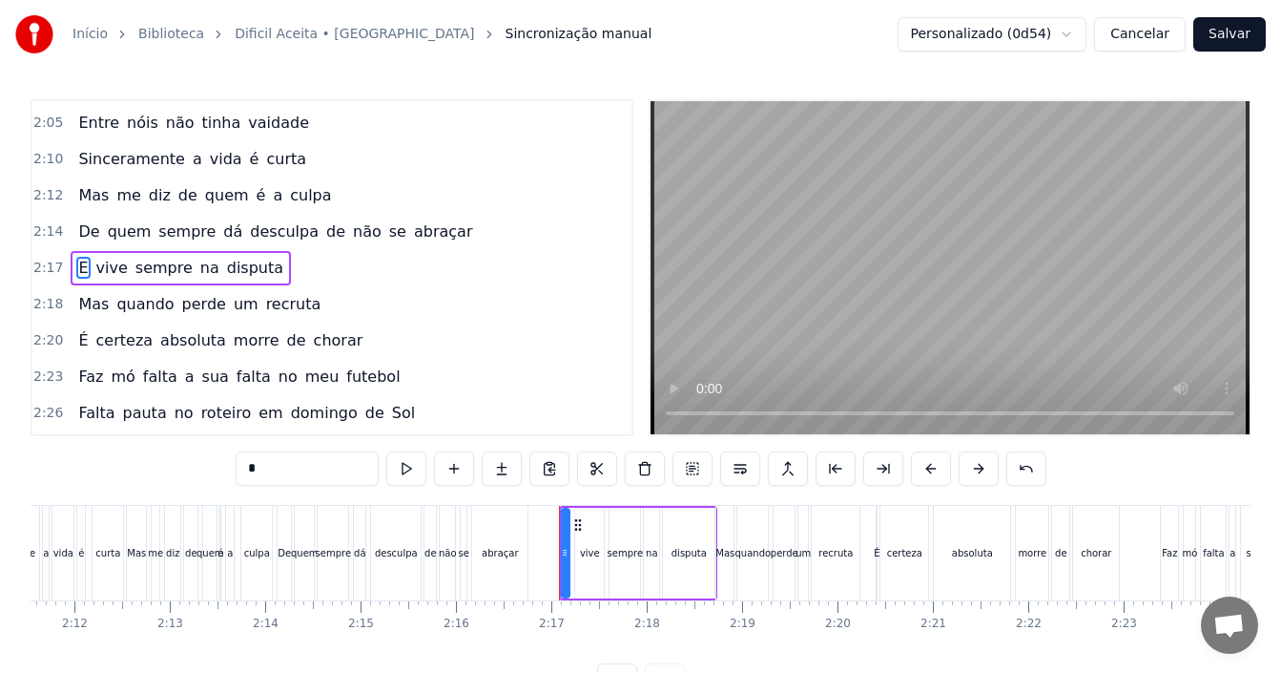
click at [512, 239] on div "2:14 De quem sempre dá desculpa de não se abraçar" at bounding box center [331, 232] width 599 height 36
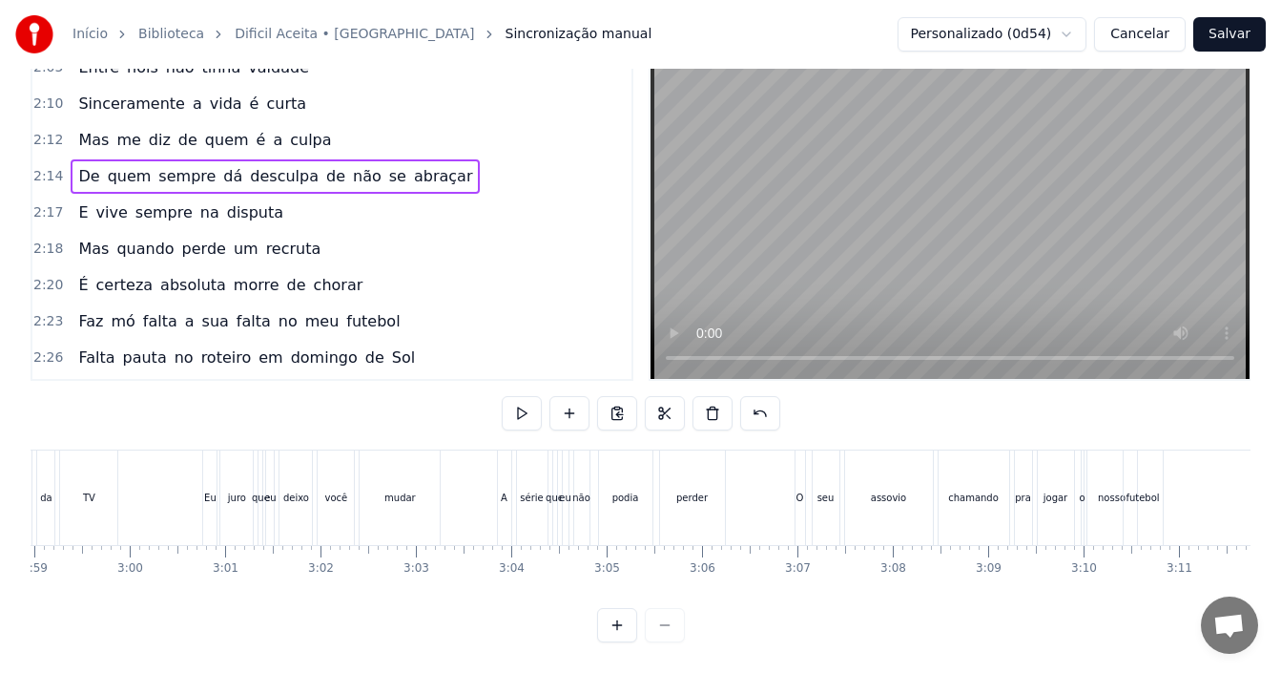
scroll to position [0, 16987]
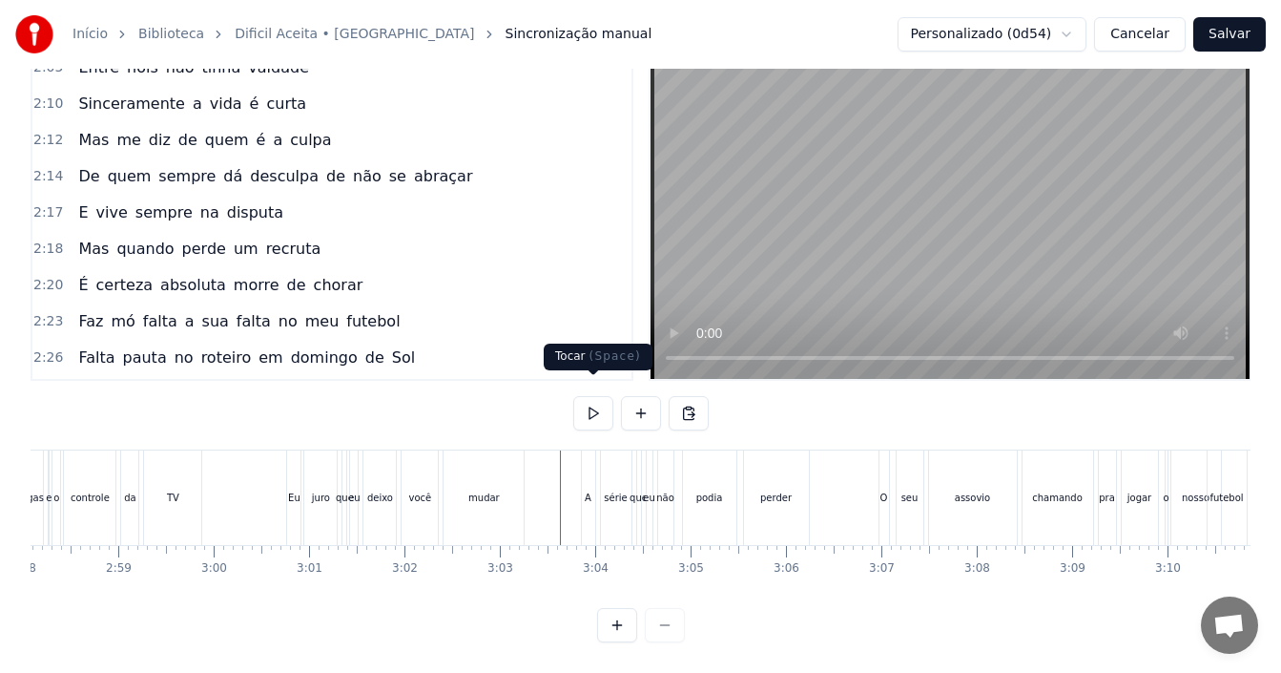
click at [590, 404] on button at bounding box center [593, 413] width 40 height 34
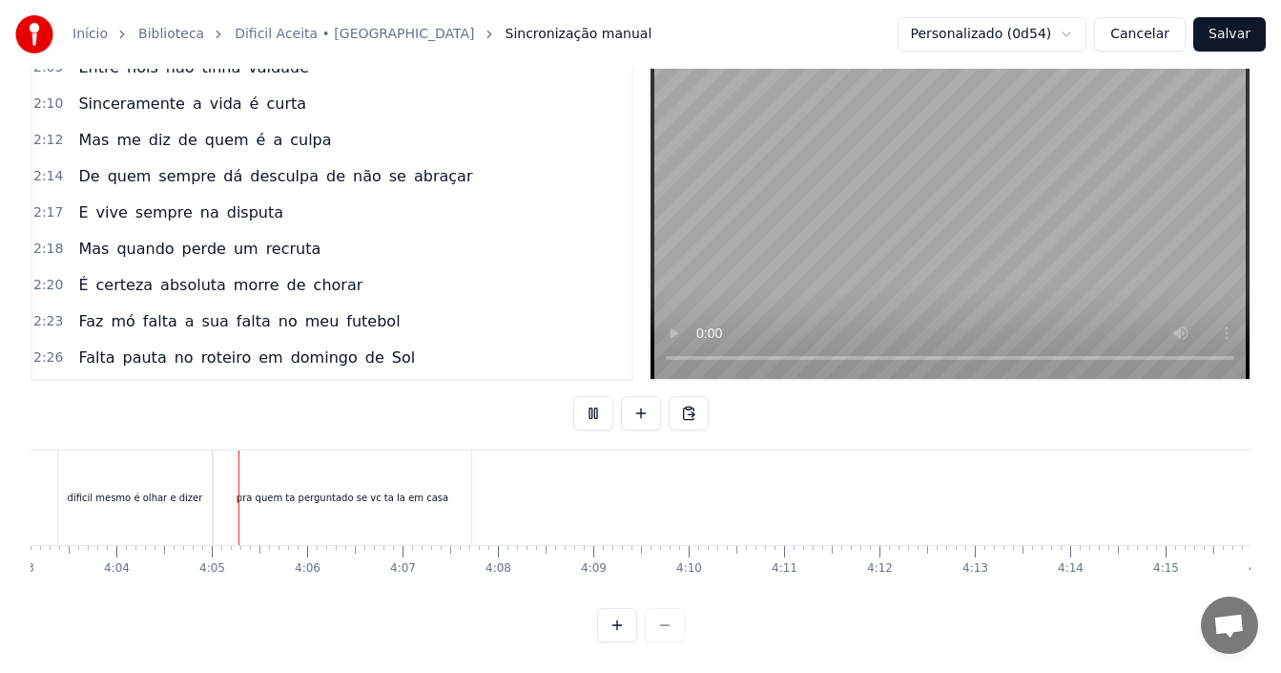
scroll to position [0, 23239]
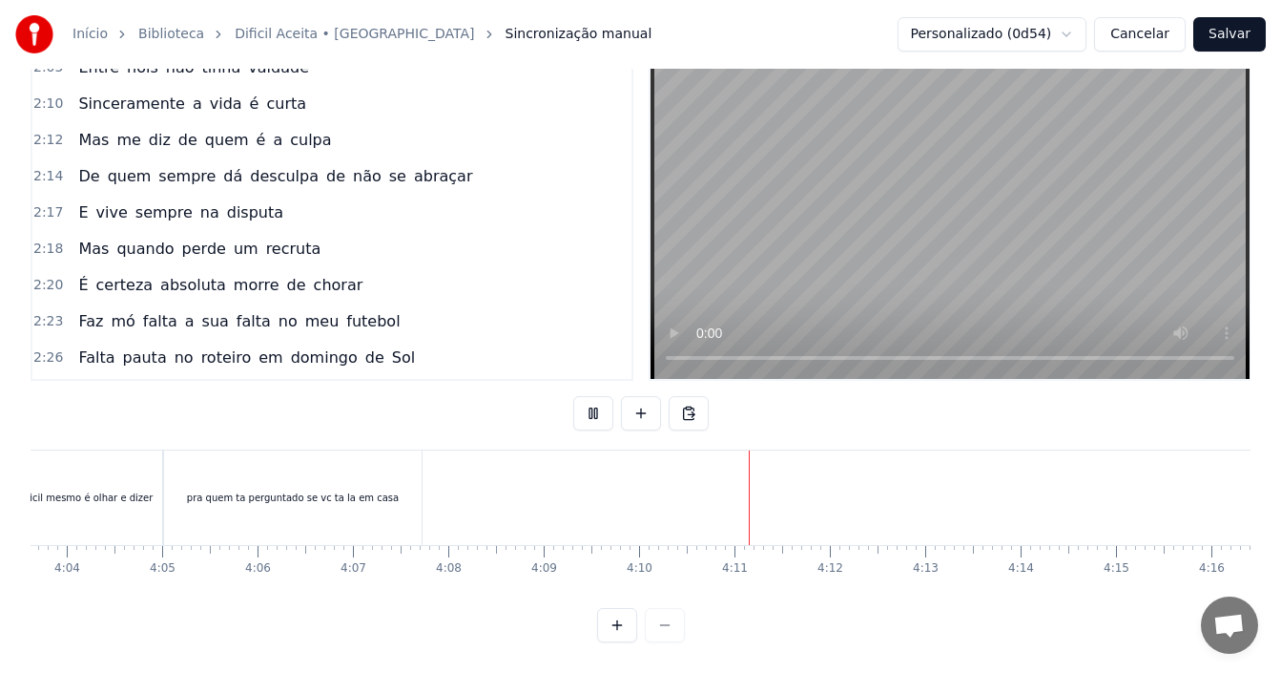
click at [573, 396] on button at bounding box center [593, 413] width 40 height 34
click at [586, 396] on button at bounding box center [593, 413] width 40 height 34
click at [1237, 29] on button "Salvar" at bounding box center [1229, 34] width 72 height 34
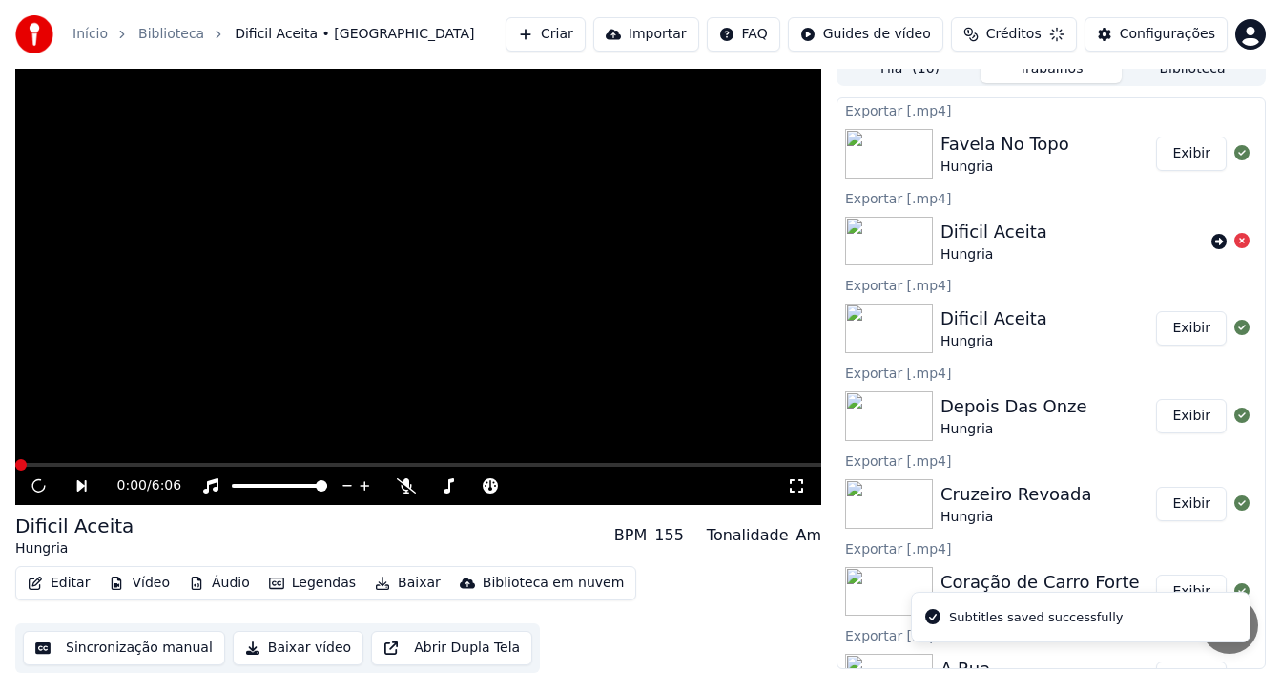
scroll to position [17, 0]
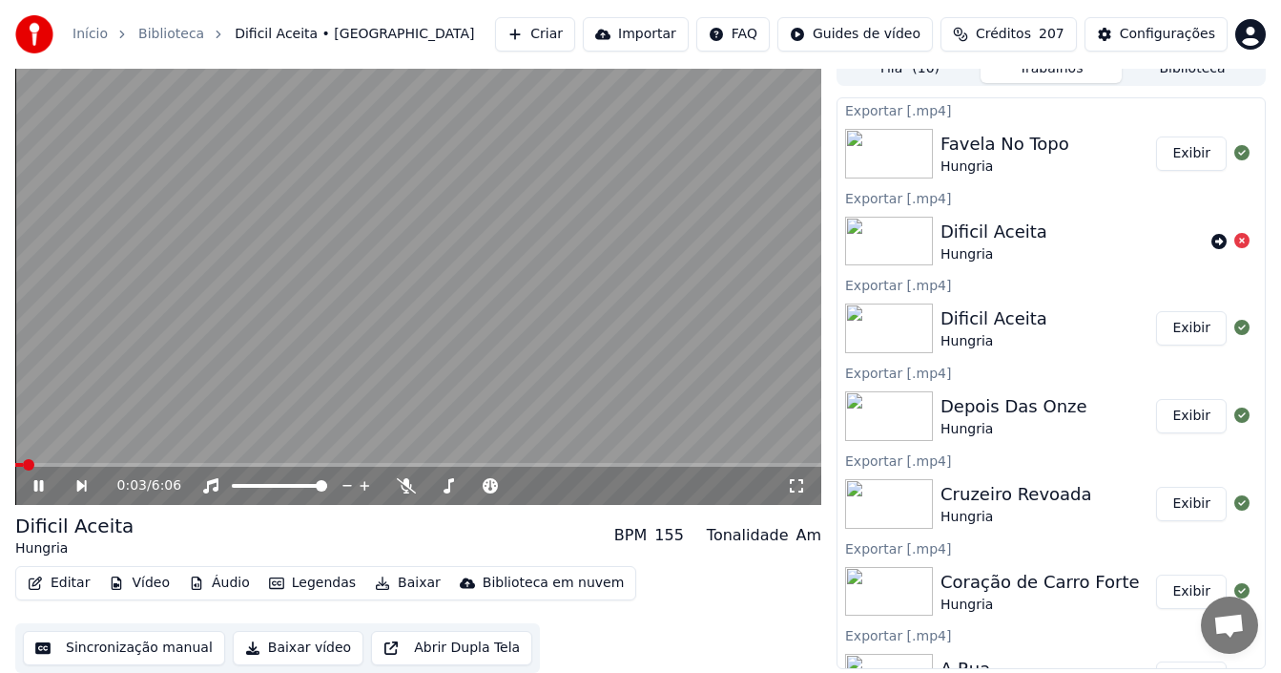
click at [41, 480] on icon at bounding box center [52, 485] width 43 height 15
click at [310, 646] on button "Baixar vídeo" at bounding box center [298, 648] width 131 height 34
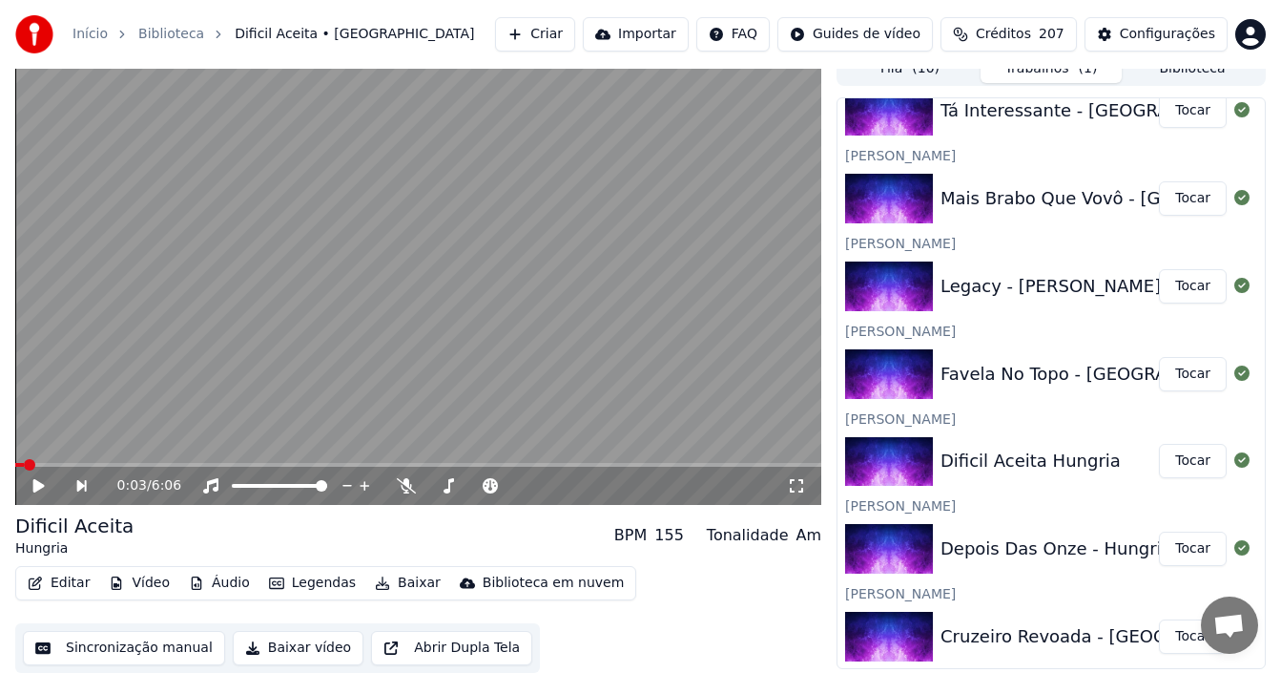
scroll to position [815, 0]
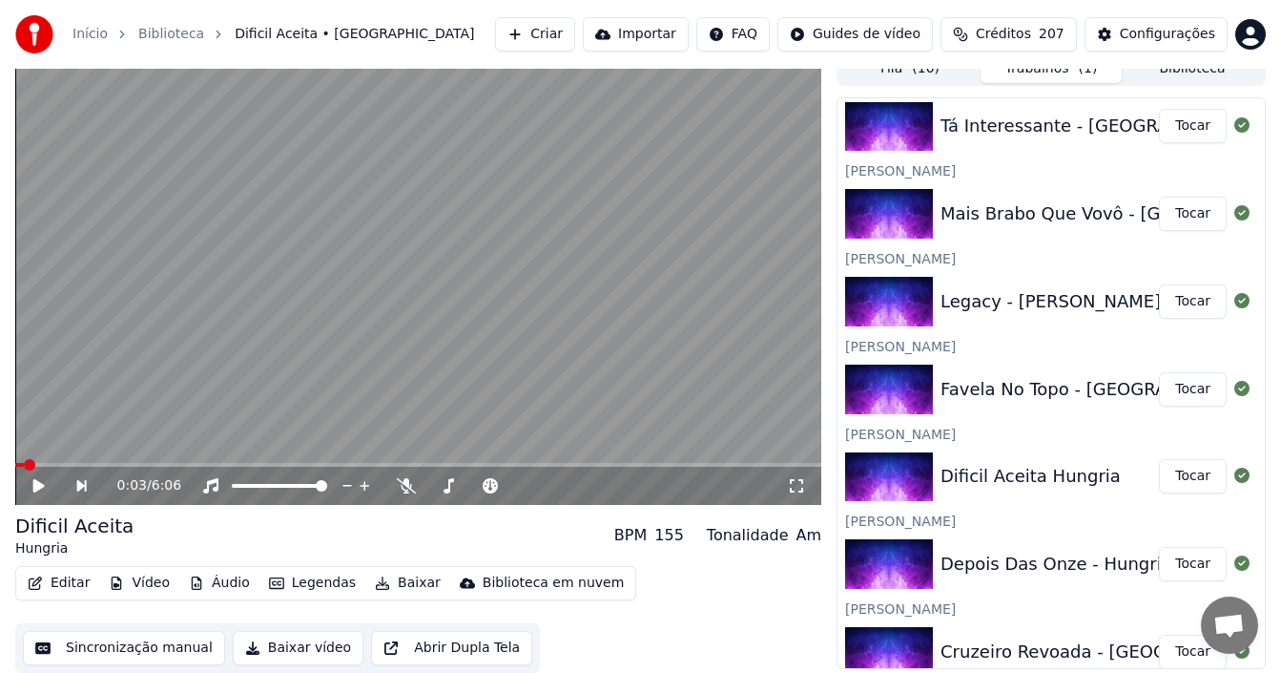
click at [1171, 300] on button "Tocar" at bounding box center [1193, 301] width 68 height 34
click at [1159, 284] on button "Tocar" at bounding box center [1193, 301] width 68 height 34
click at [35, 485] on icon at bounding box center [39, 485] width 10 height 11
click at [142, 645] on button "Sincronização manual" at bounding box center [124, 648] width 202 height 34
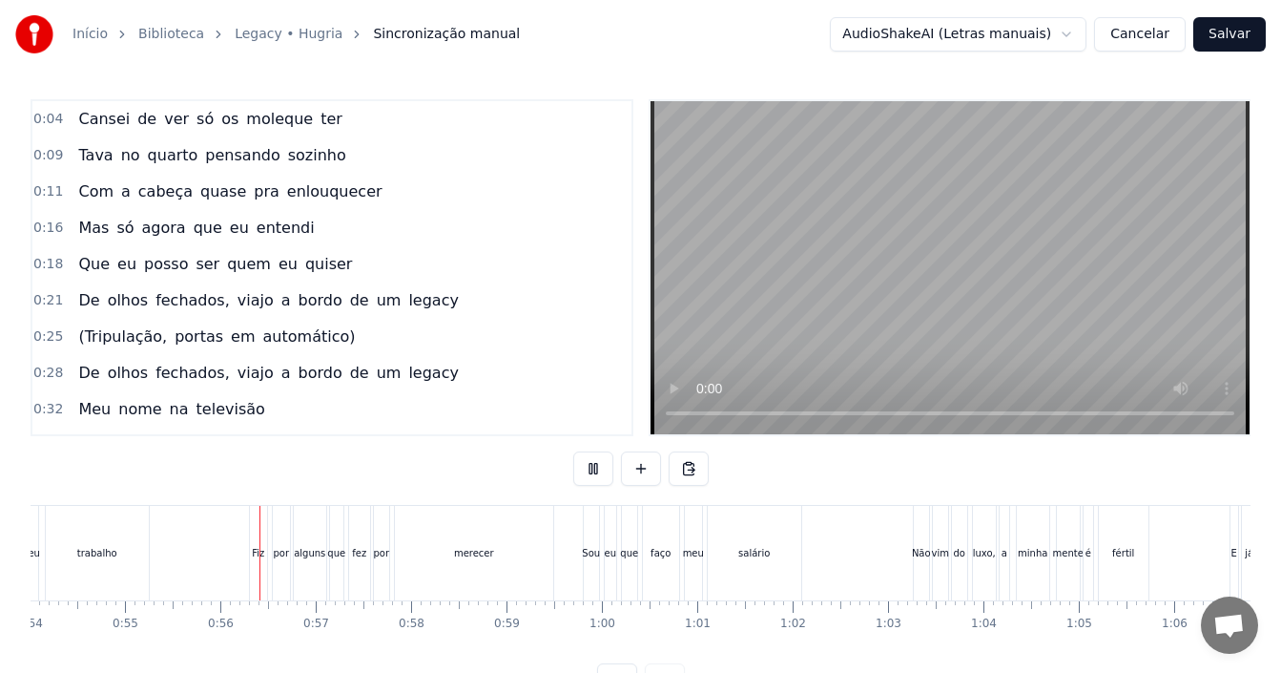
scroll to position [0, 5225]
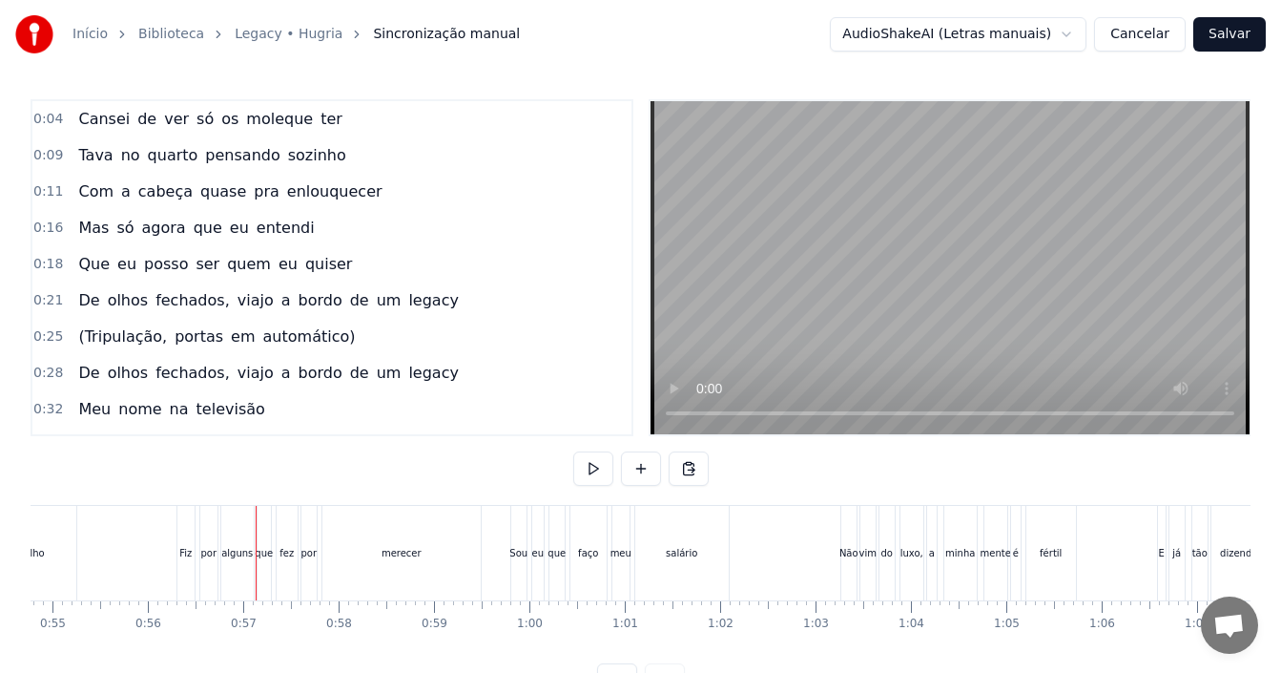
click at [331, 333] on div "0:25 (Tripulação, portas em automático)" at bounding box center [331, 337] width 599 height 36
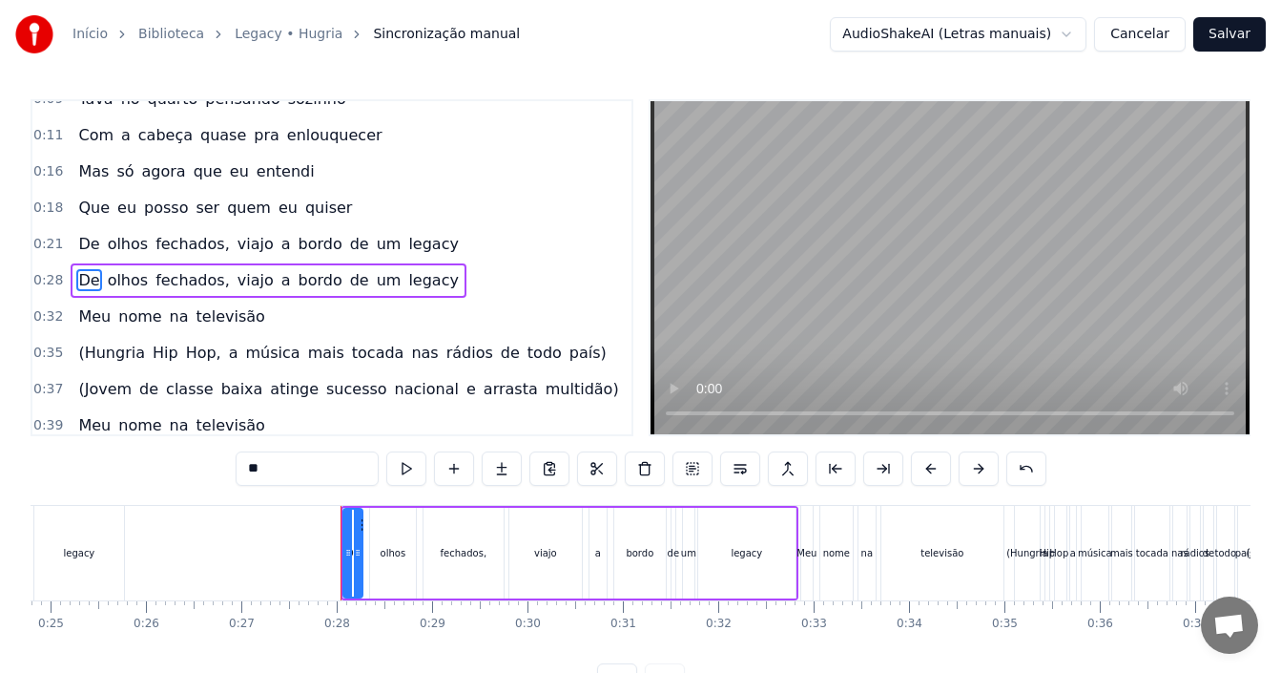
scroll to position [69, 0]
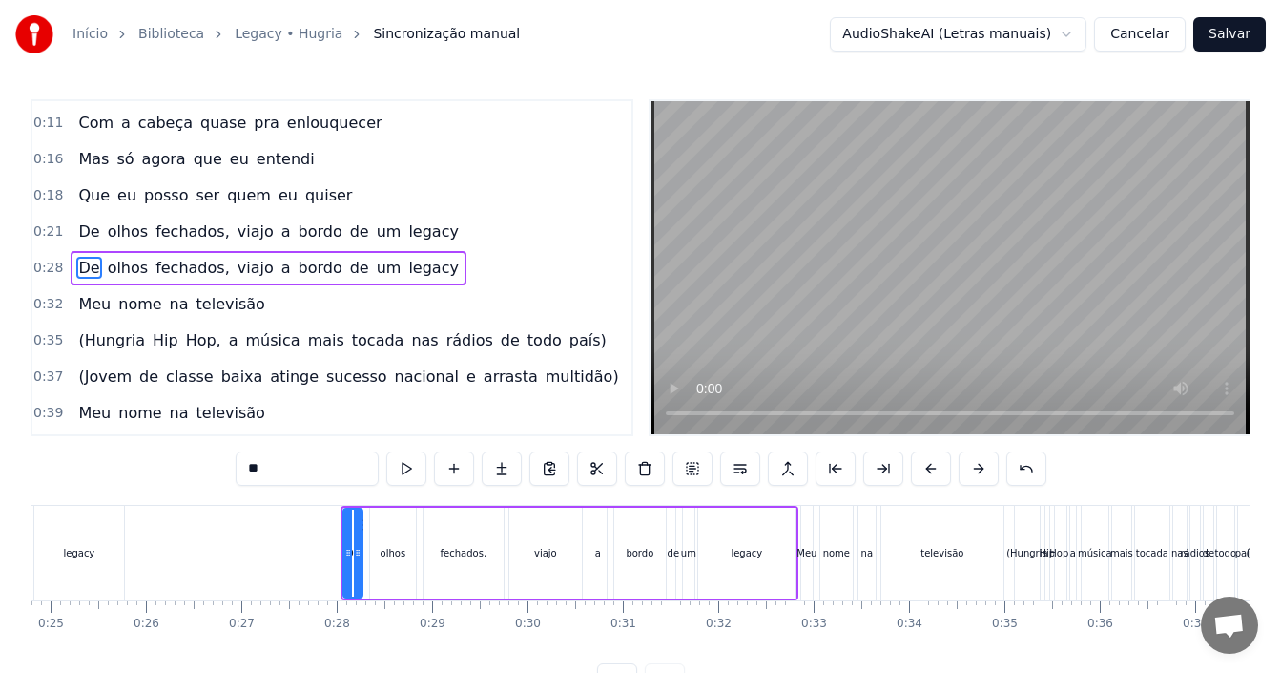
click at [437, 230] on div "0:21 De olhos fechados, viajo a bordo de um legacy" at bounding box center [331, 232] width 599 height 36
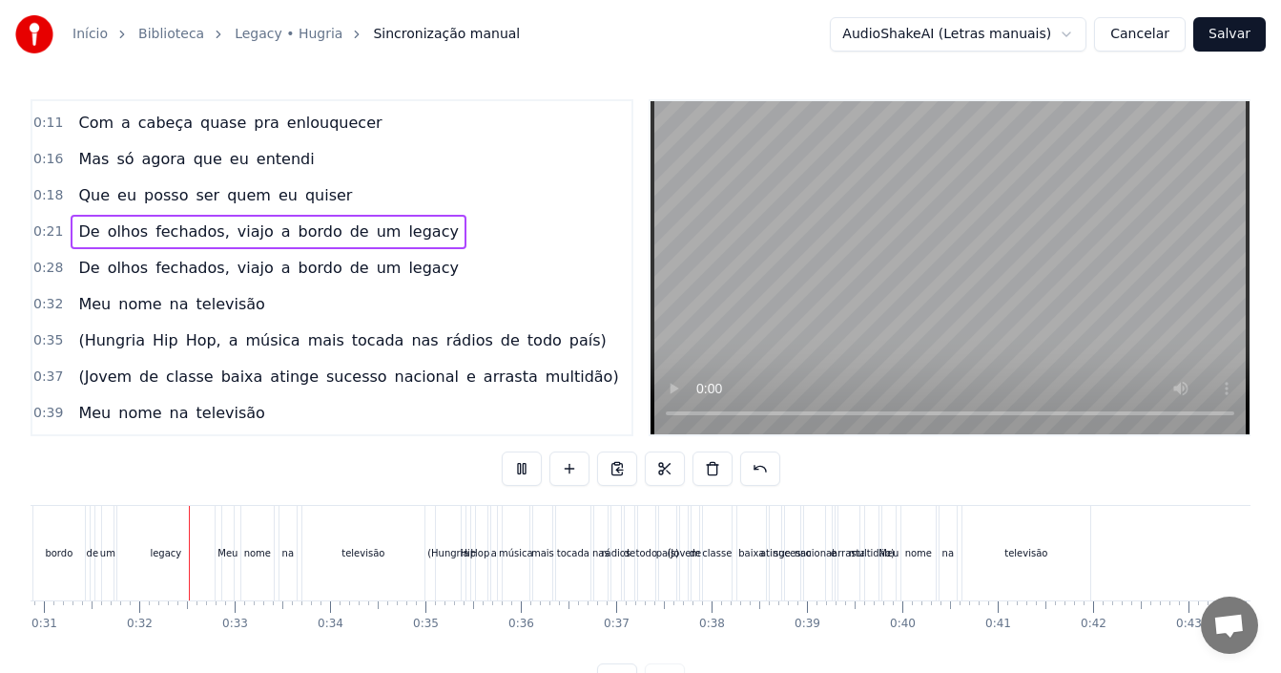
scroll to position [0, 2946]
click at [528, 466] on button at bounding box center [522, 468] width 40 height 34
click at [566, 340] on div "0:35 (Hungria Hip Hop, a música mais tocada nas rádios de todo país)" at bounding box center [331, 340] width 599 height 36
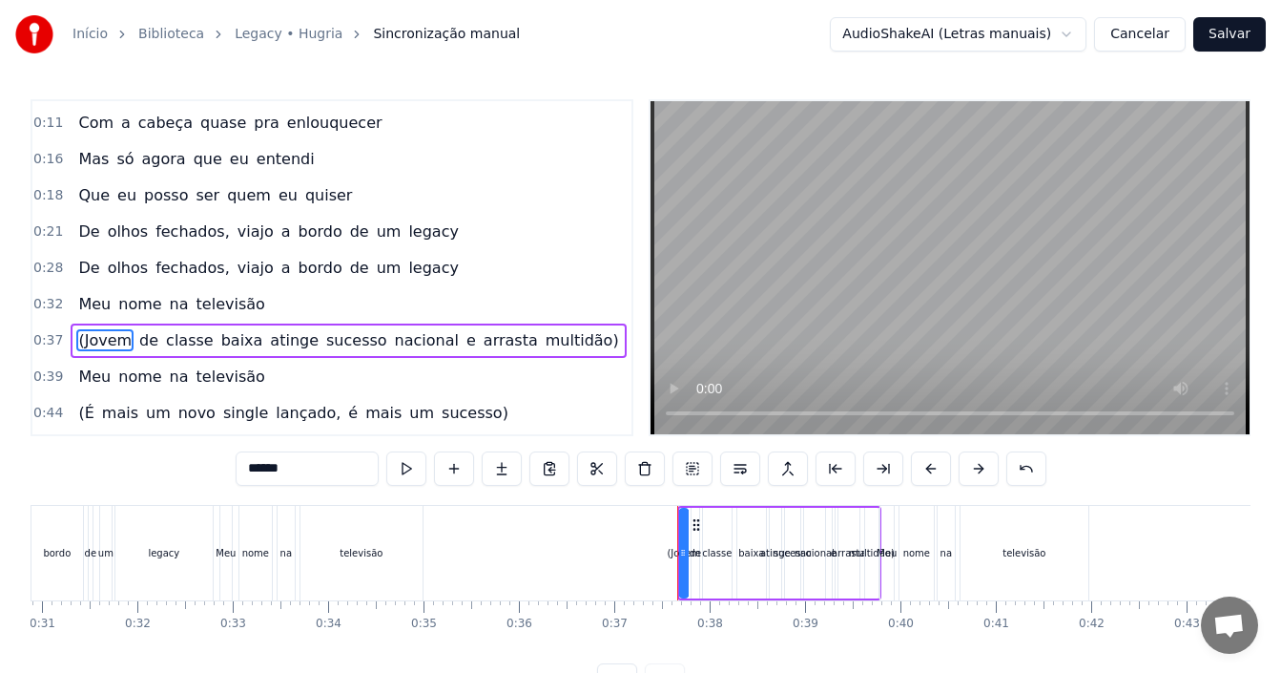
scroll to position [141, 0]
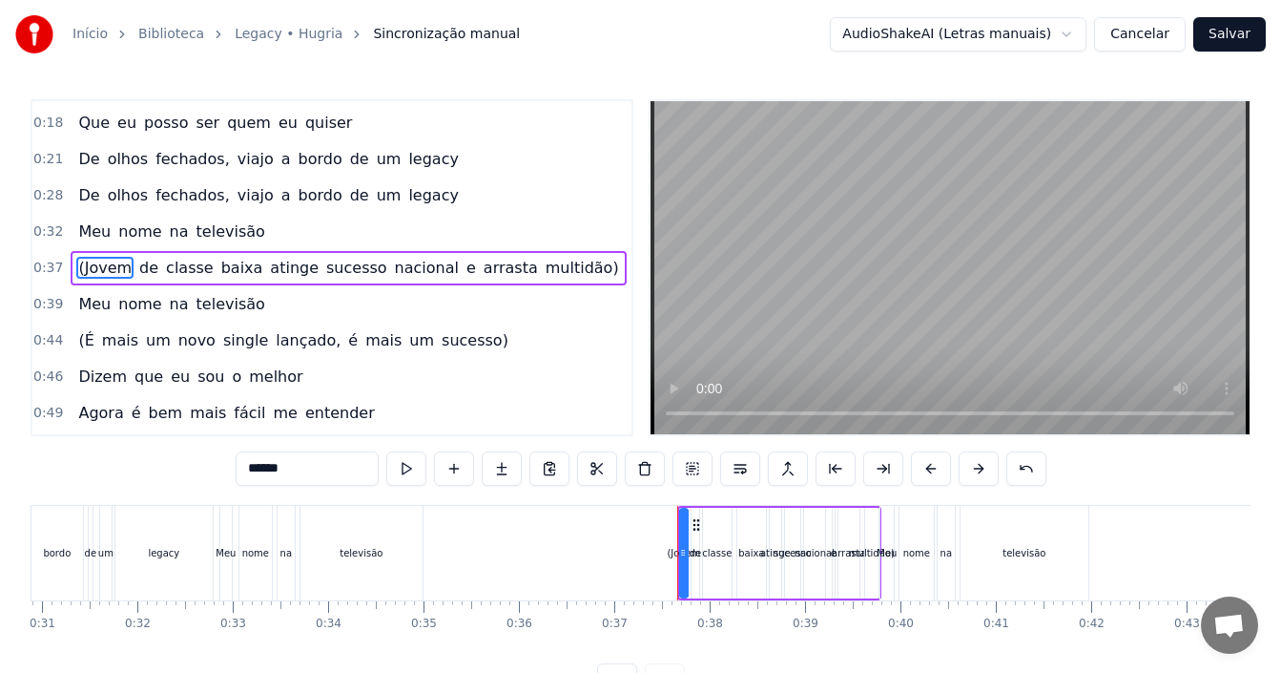
click at [568, 269] on div "0:37 (Jovem de classe baixa atinge sucesso nacional e arrasta multidão)" at bounding box center [331, 268] width 599 height 36
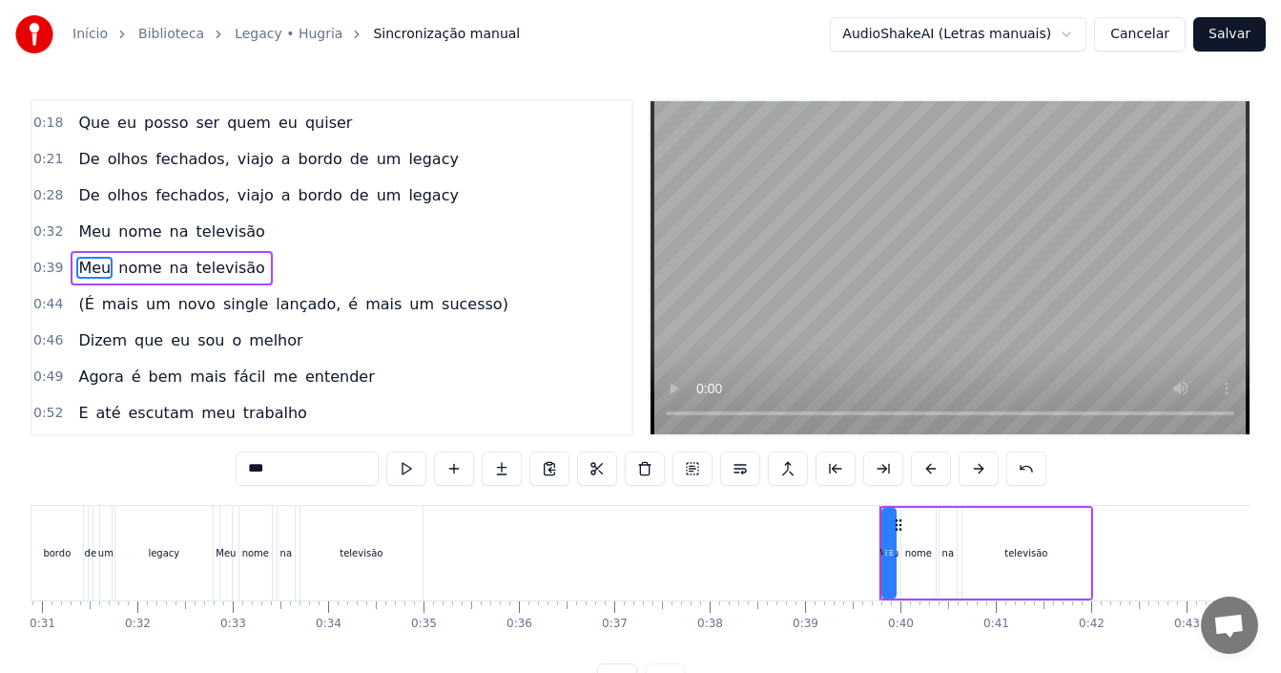
click at [444, 188] on div "0:28 De olhos fechados, viajo a bordo de um legacy" at bounding box center [331, 195] width 599 height 36
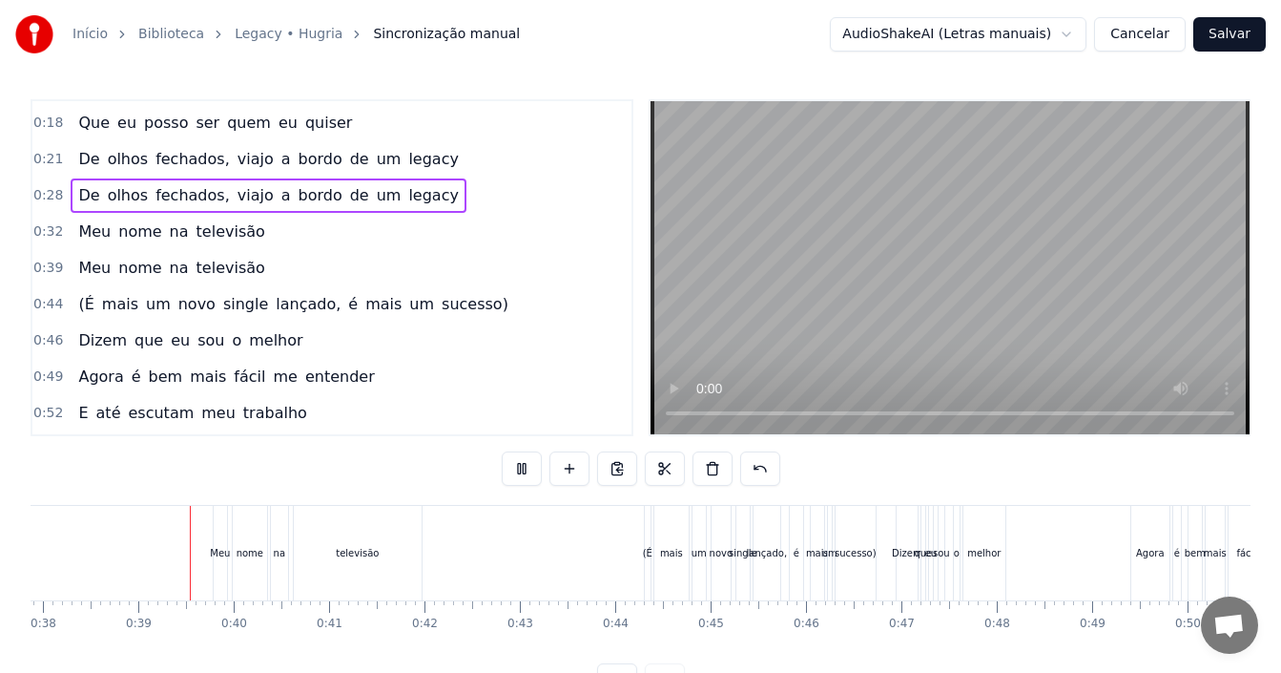
scroll to position [0, 3614]
click at [488, 308] on div "0:44 (É mais um novo single lançado, é mais um sucesso)" at bounding box center [331, 304] width 599 height 36
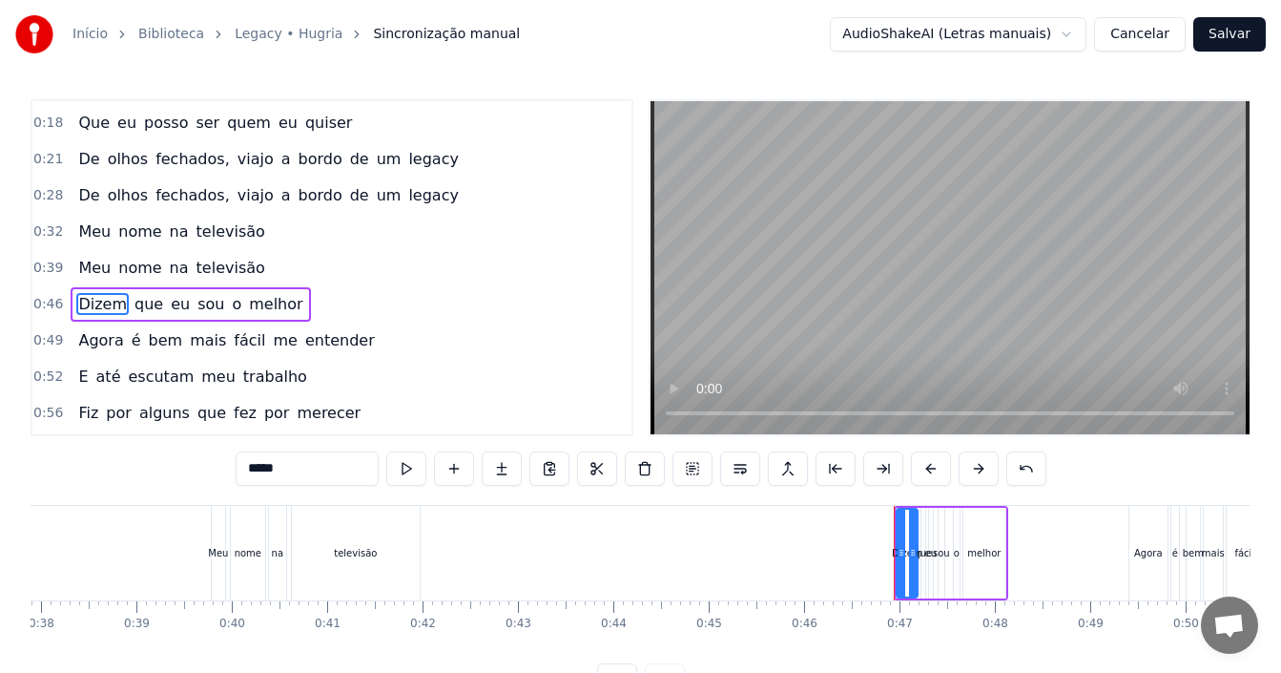
scroll to position [177, 0]
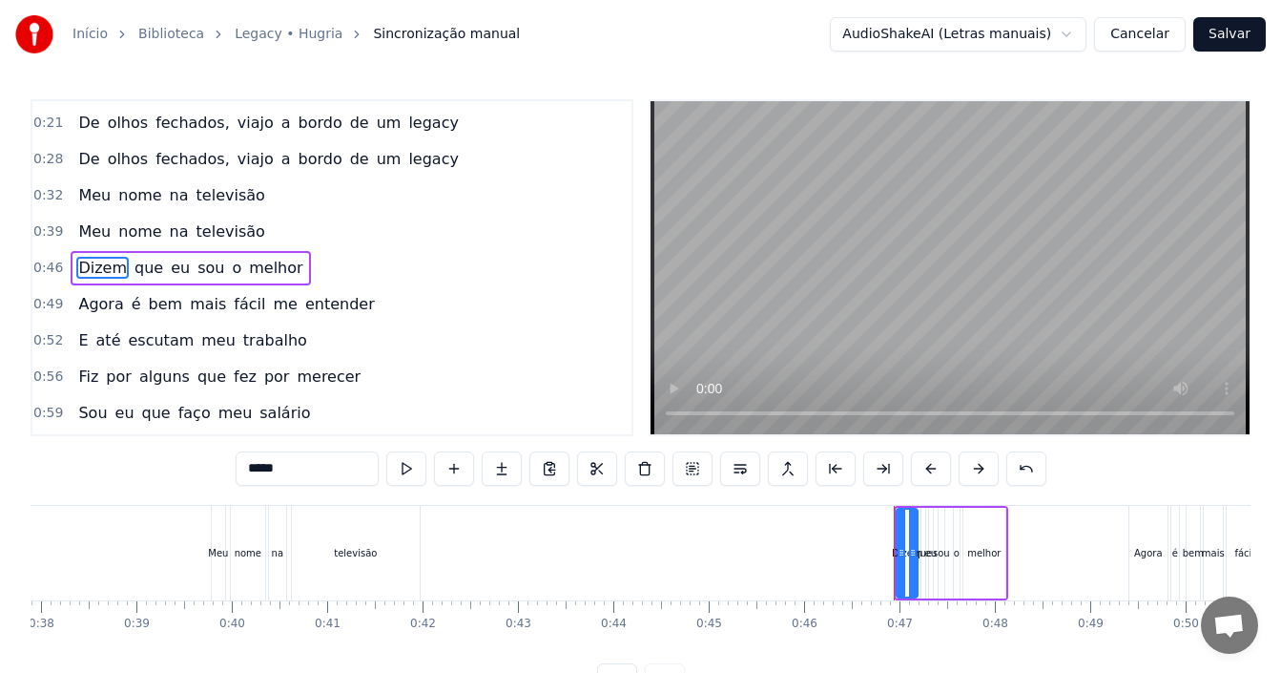
click at [425, 232] on div "0:39 Meu nome na televisão" at bounding box center [331, 232] width 599 height 36
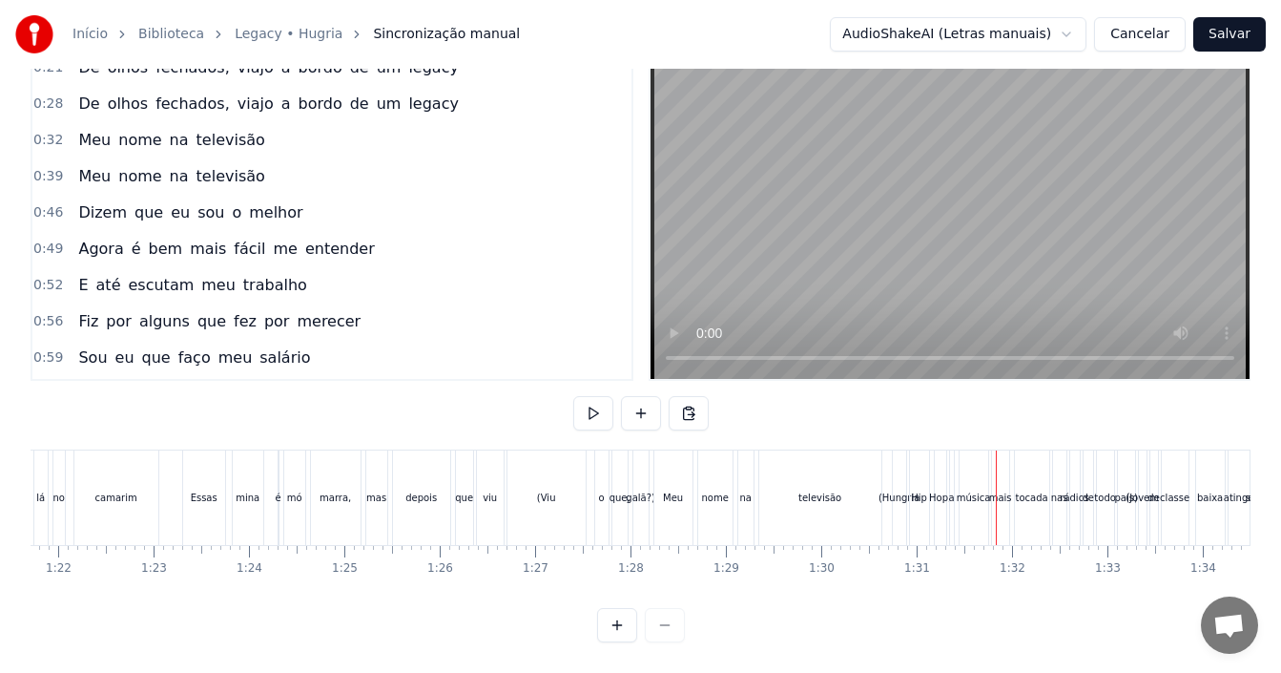
scroll to position [72, 0]
click at [858, 483] on div "televisão" at bounding box center [820, 497] width 122 height 94
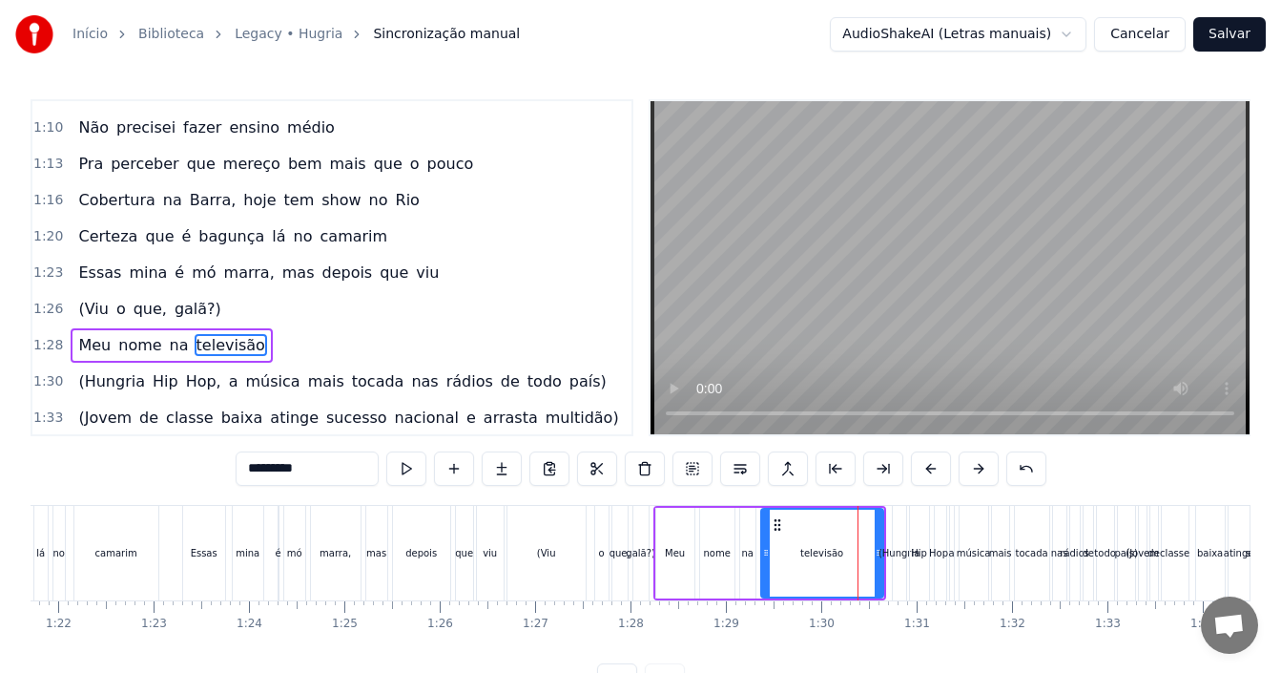
scroll to position [649, 0]
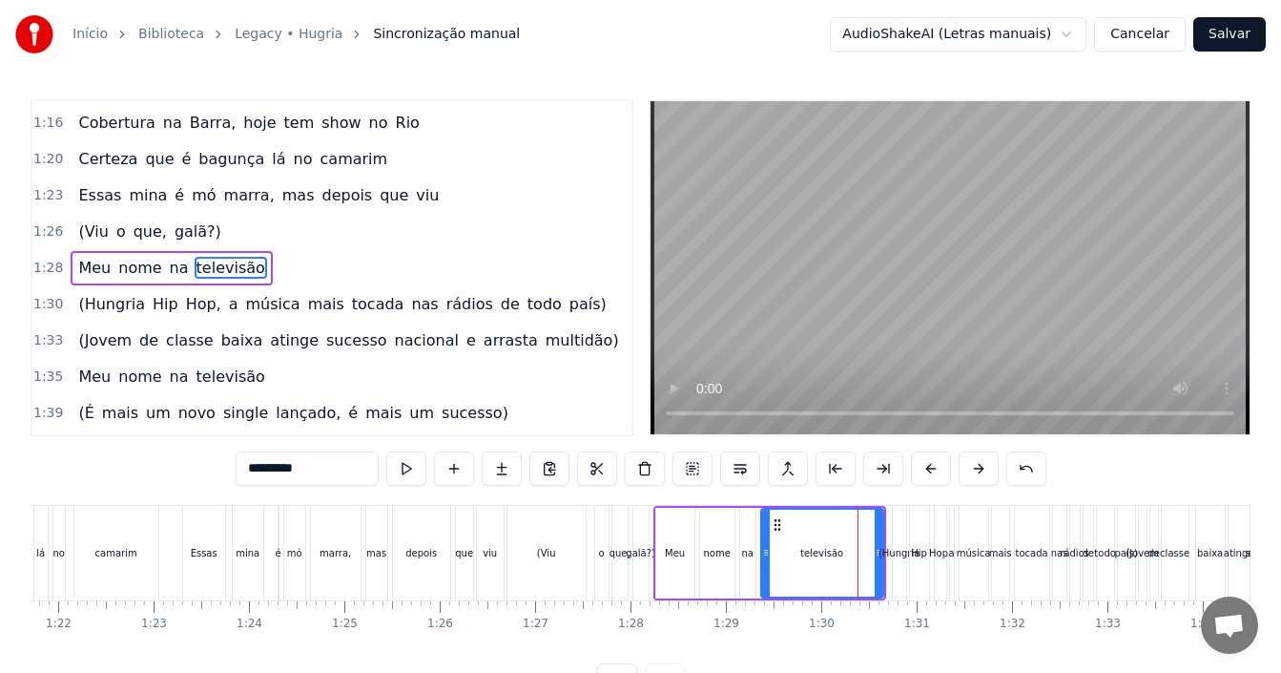
click at [559, 313] on div "1:30 (Hungria Hip Hop, a música mais tocada nas rádios de todo país)" at bounding box center [331, 304] width 599 height 36
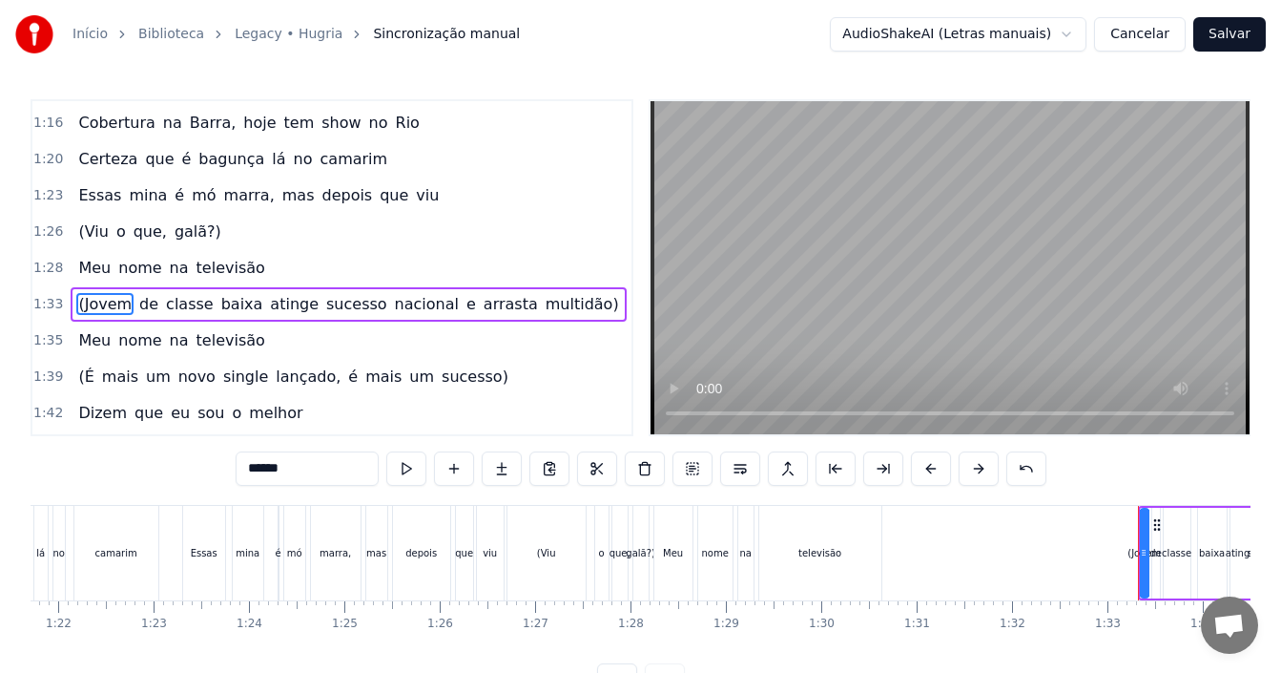
scroll to position [685, 0]
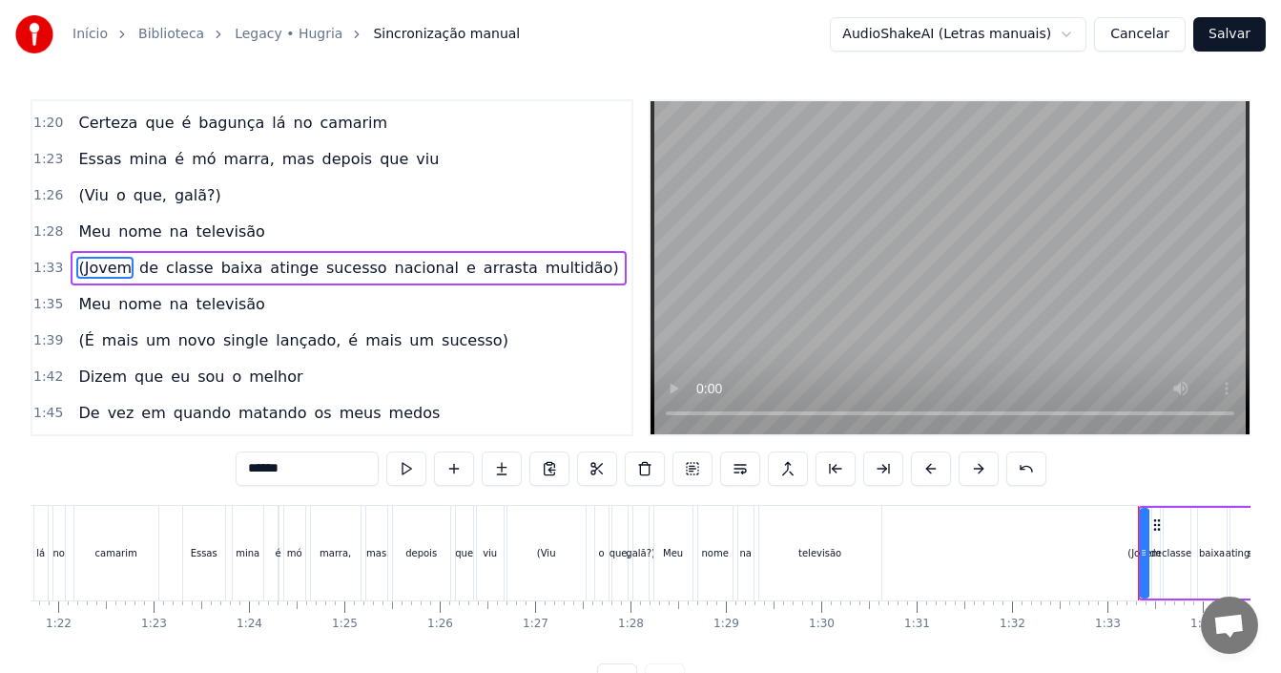
click at [562, 273] on div "1:33 (Jovem de classe baixa atinge sucesso nacional e arrasta multidão)" at bounding box center [331, 268] width 599 height 36
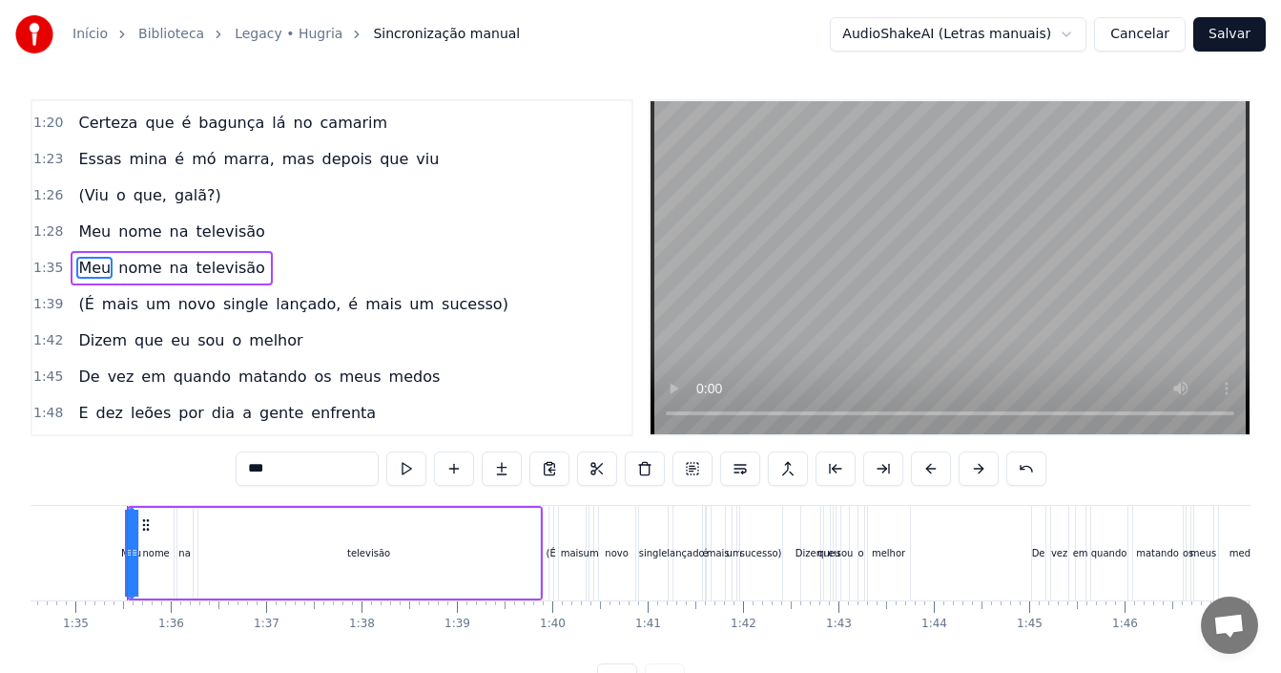
click at [396, 235] on div "1:28 Meu nome na televisão" at bounding box center [331, 232] width 599 height 36
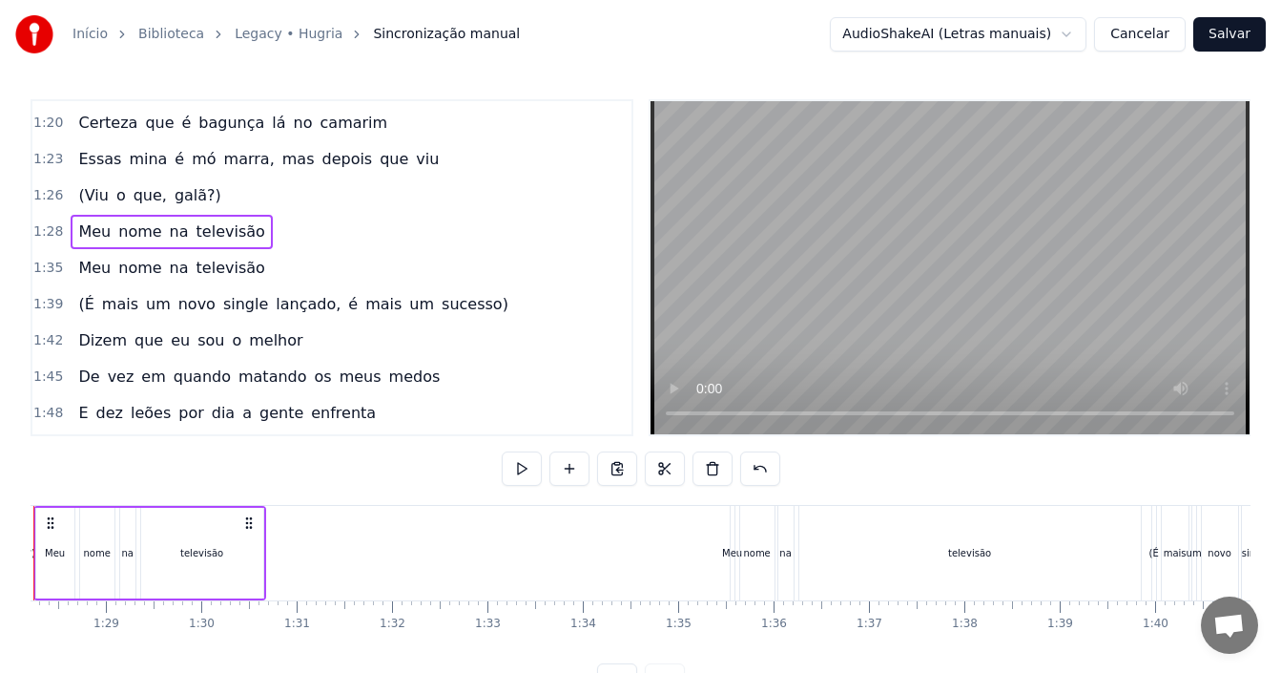
scroll to position [0, 8321]
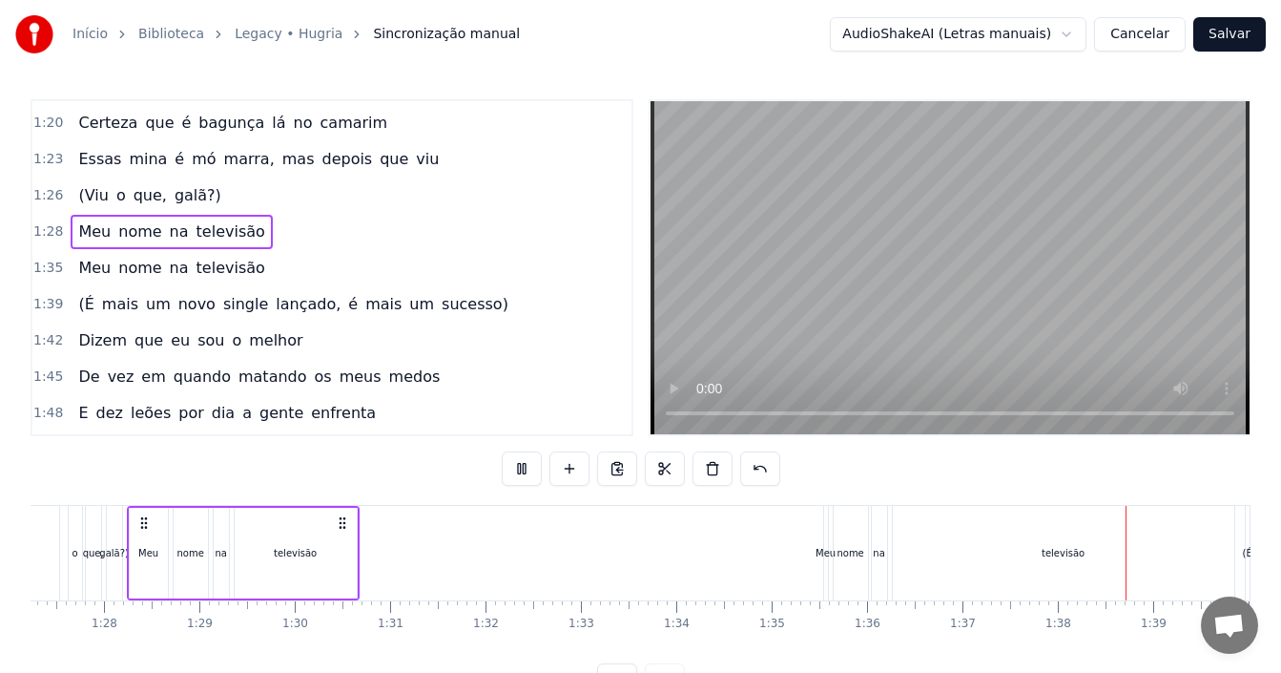
click at [494, 305] on div "1:39 (É mais um novo single lançado, é mais um sucesso)" at bounding box center [331, 304] width 599 height 36
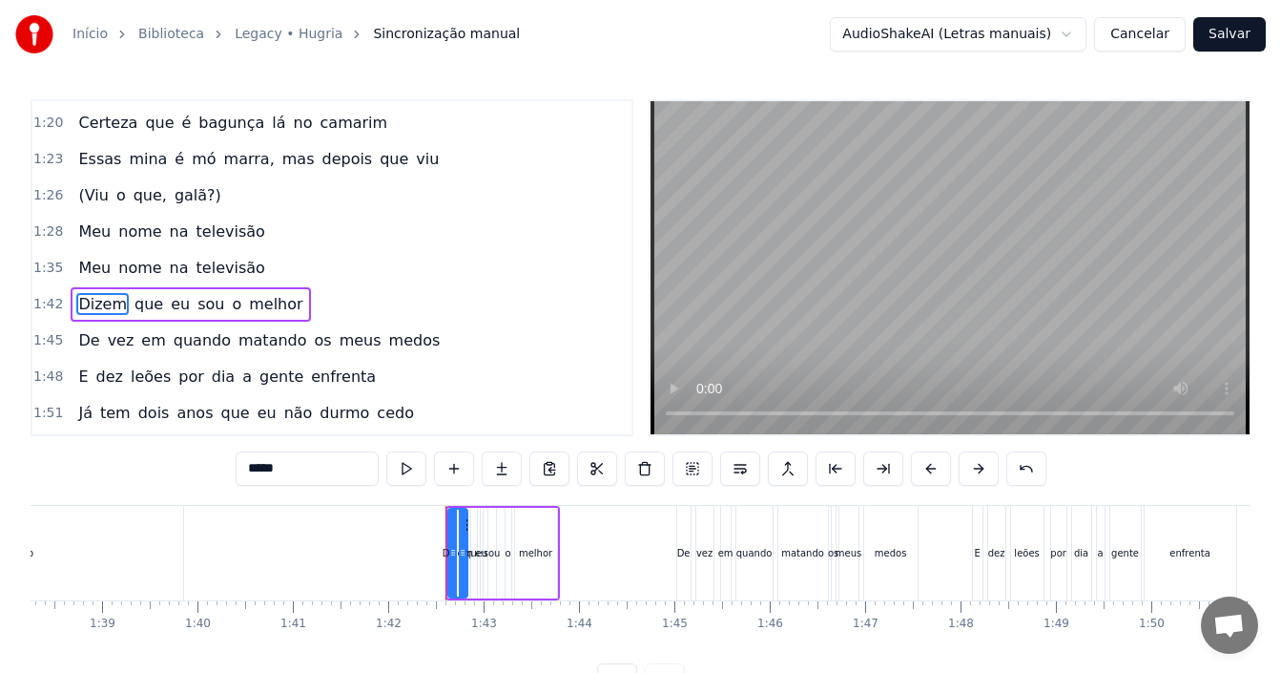
scroll to position [721, 0]
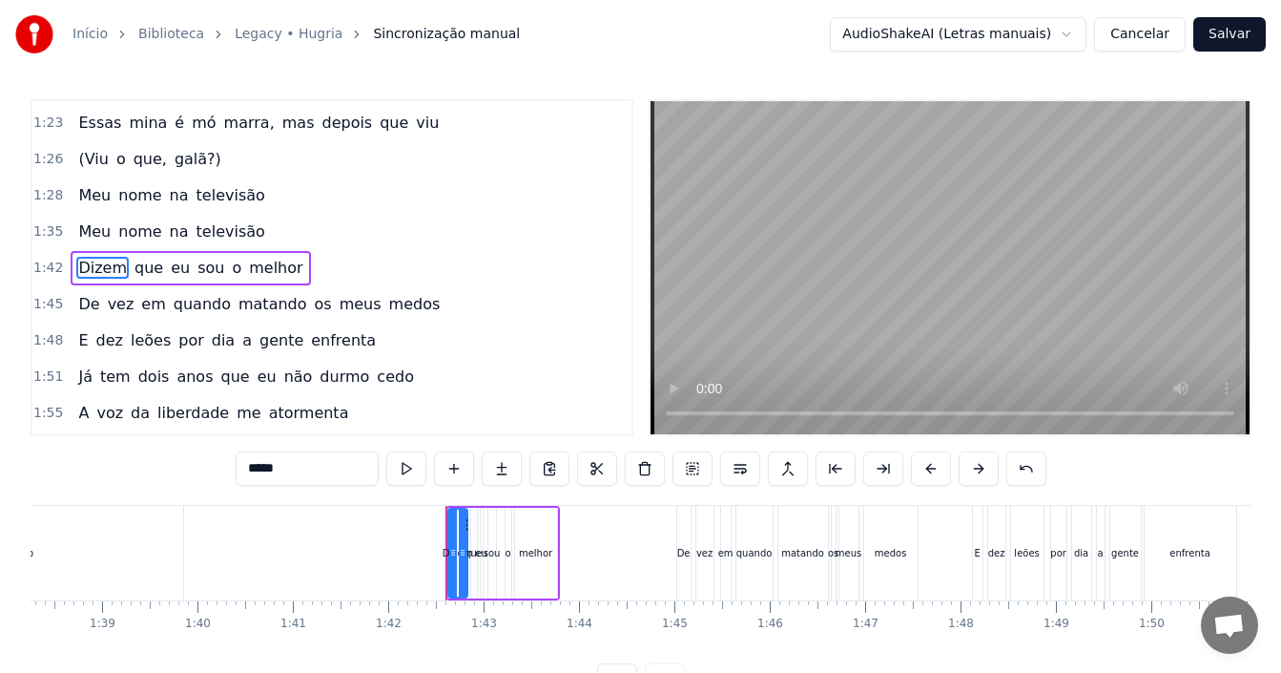
click at [453, 113] on div "1:23 Essas mina é mó marra, mas depois que viu" at bounding box center [331, 123] width 599 height 36
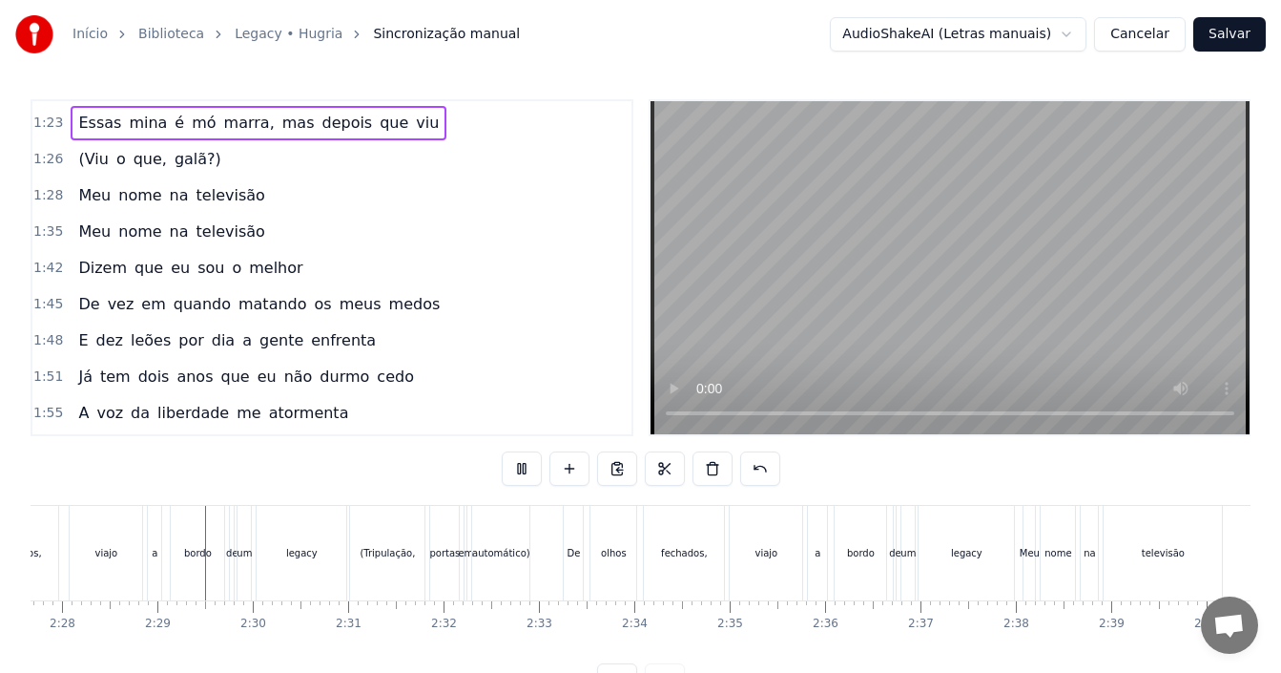
scroll to position [0, 14094]
click at [389, 541] on div "(Tripulação," at bounding box center [379, 553] width 74 height 94
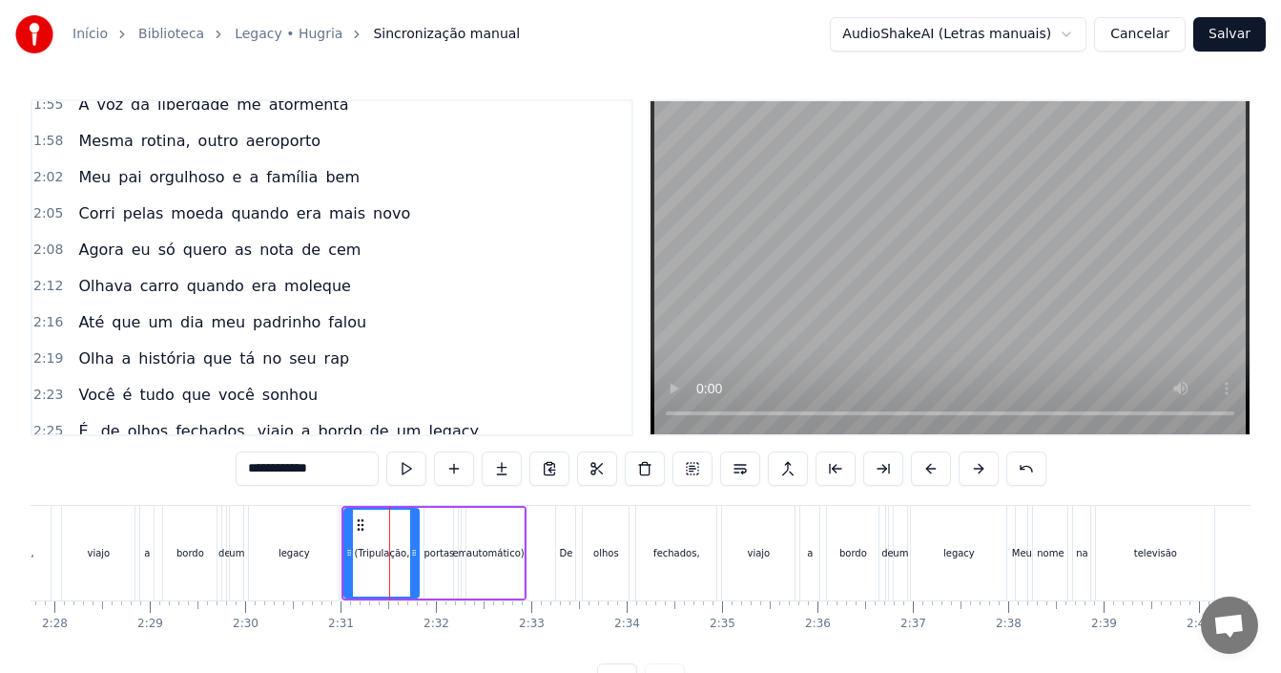
scroll to position [1226, 0]
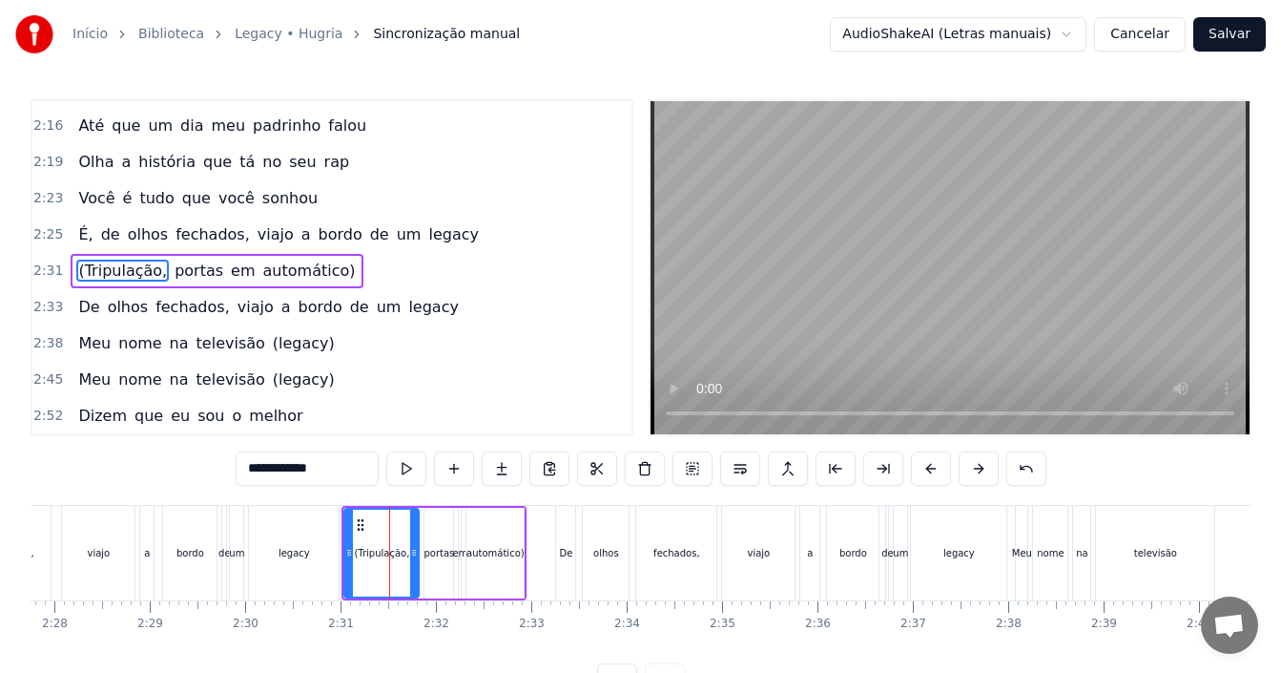
click at [413, 269] on div "2:31 (Tripulação, portas em automático)" at bounding box center [331, 271] width 599 height 36
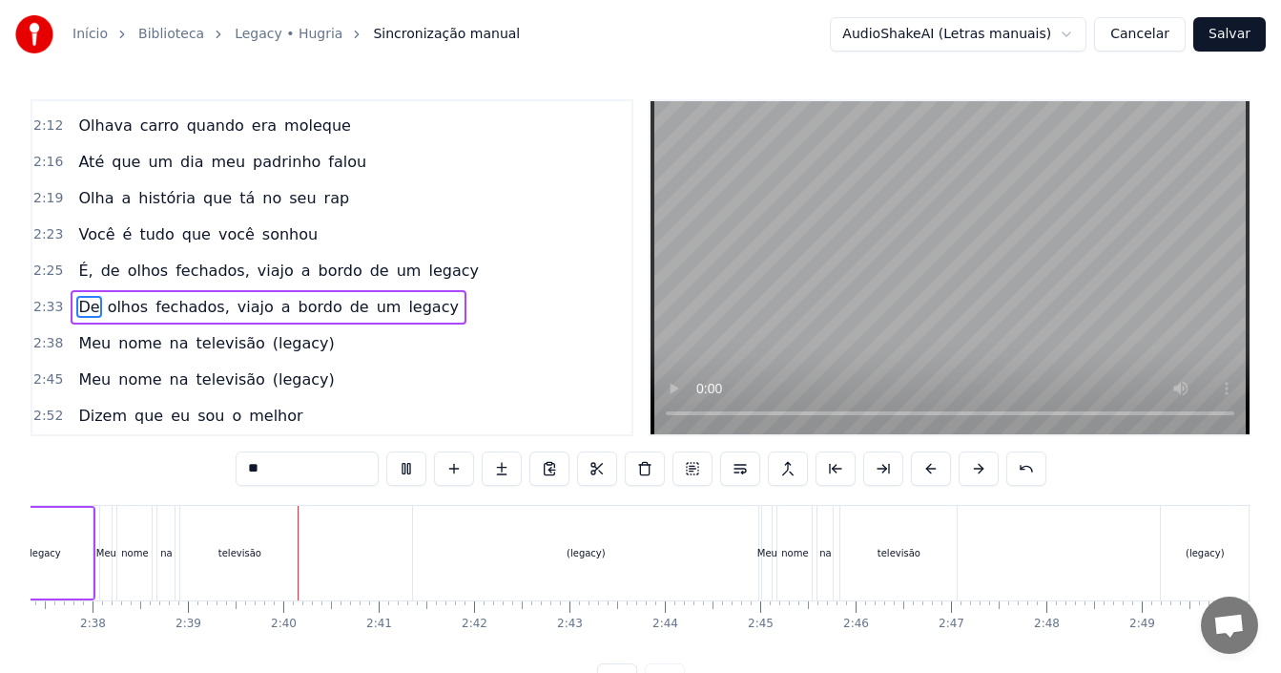
scroll to position [0, 15140]
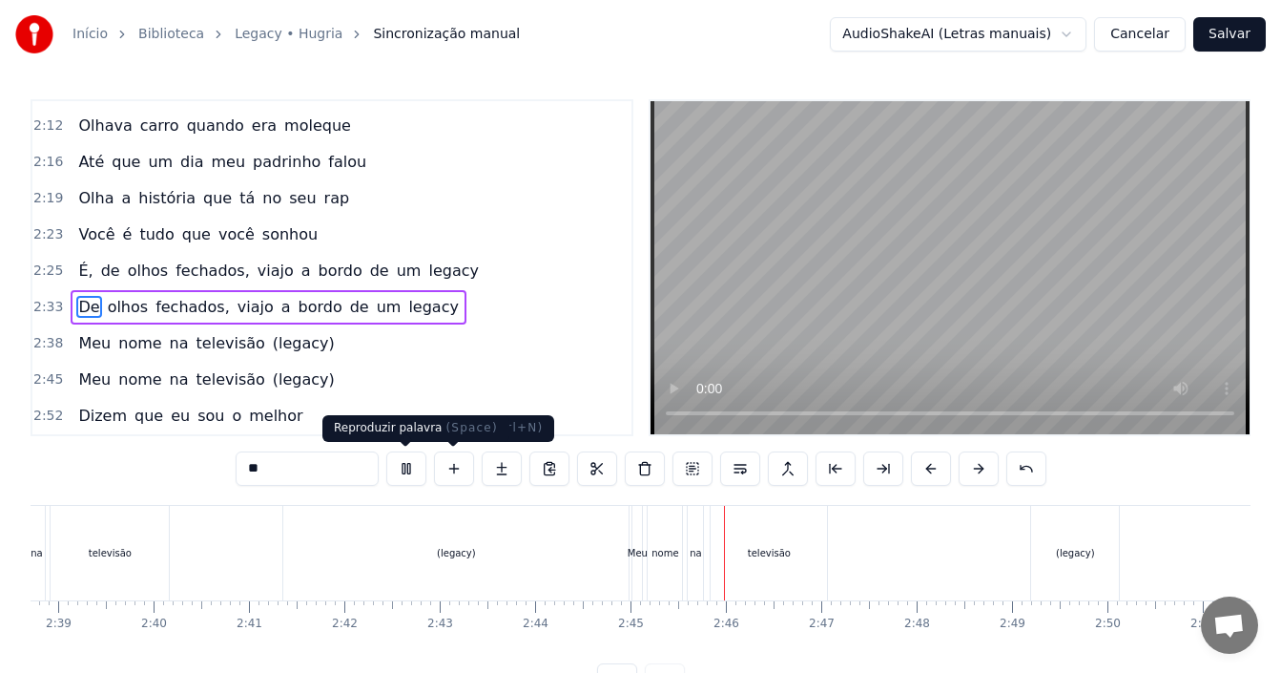
click at [411, 471] on button at bounding box center [406, 468] width 40 height 34
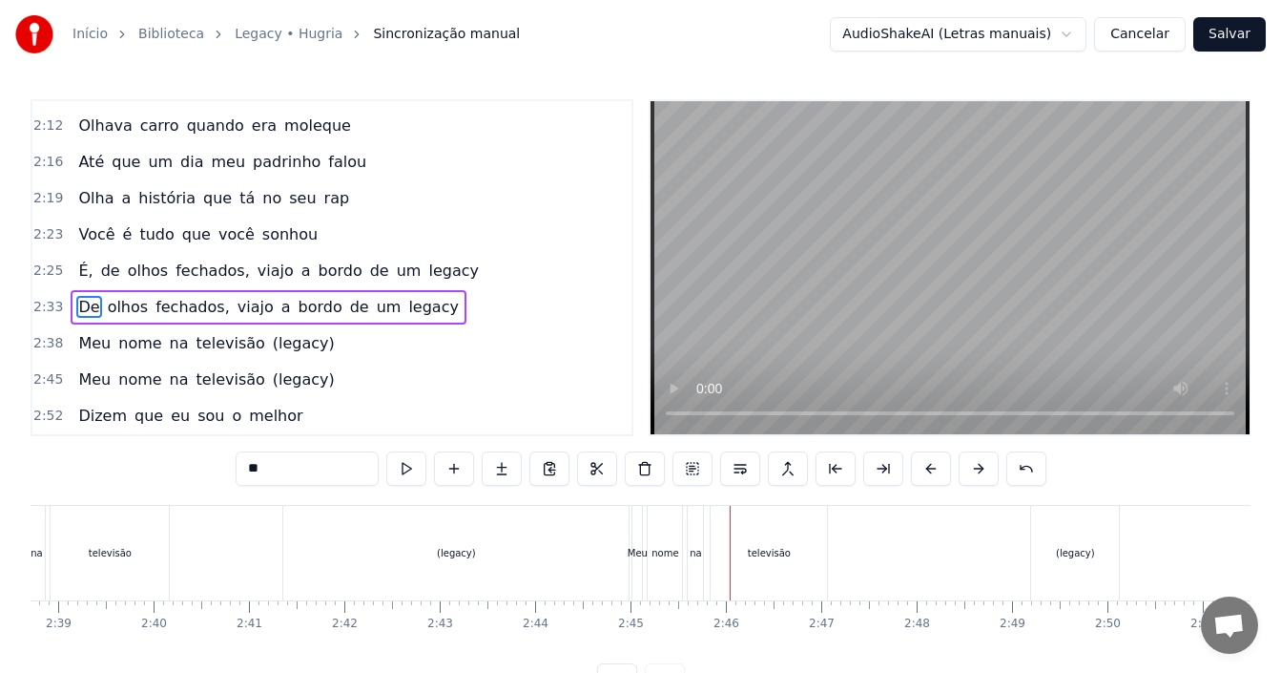
click at [442, 552] on div "(legacy)" at bounding box center [456, 553] width 39 height 14
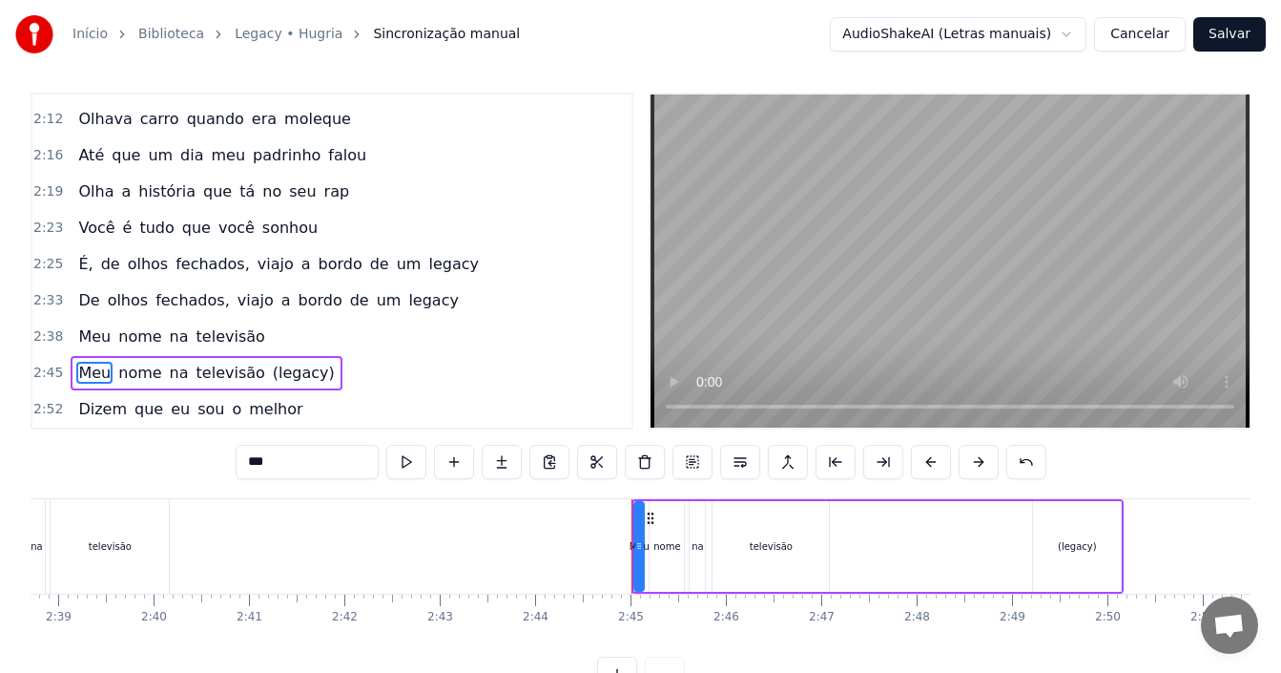
scroll to position [43, 0]
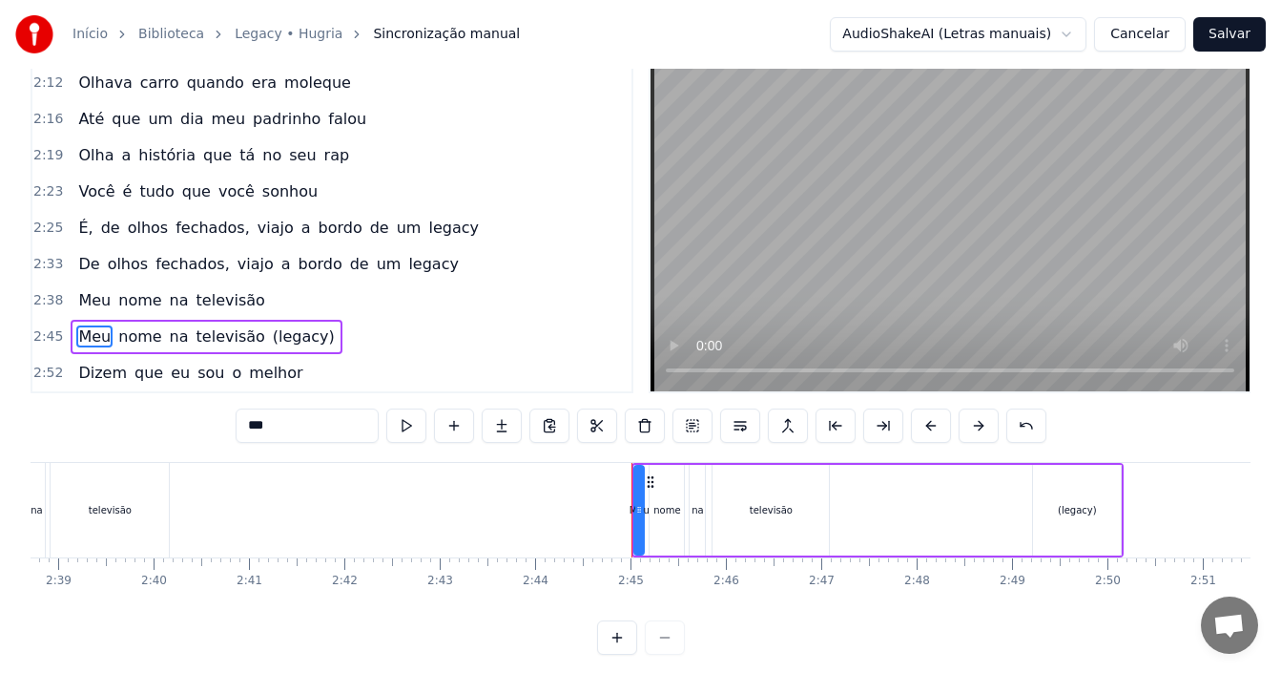
click at [112, 519] on div "televisão" at bounding box center [110, 510] width 118 height 94
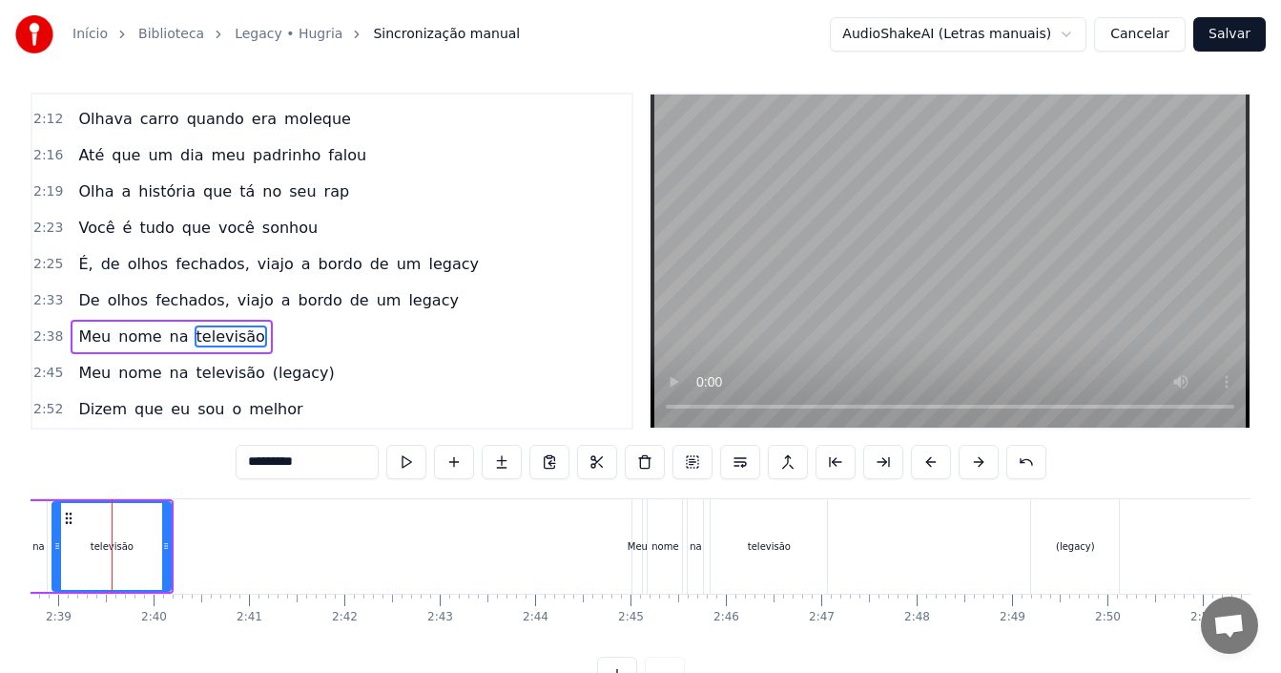
scroll to position [0, 15125]
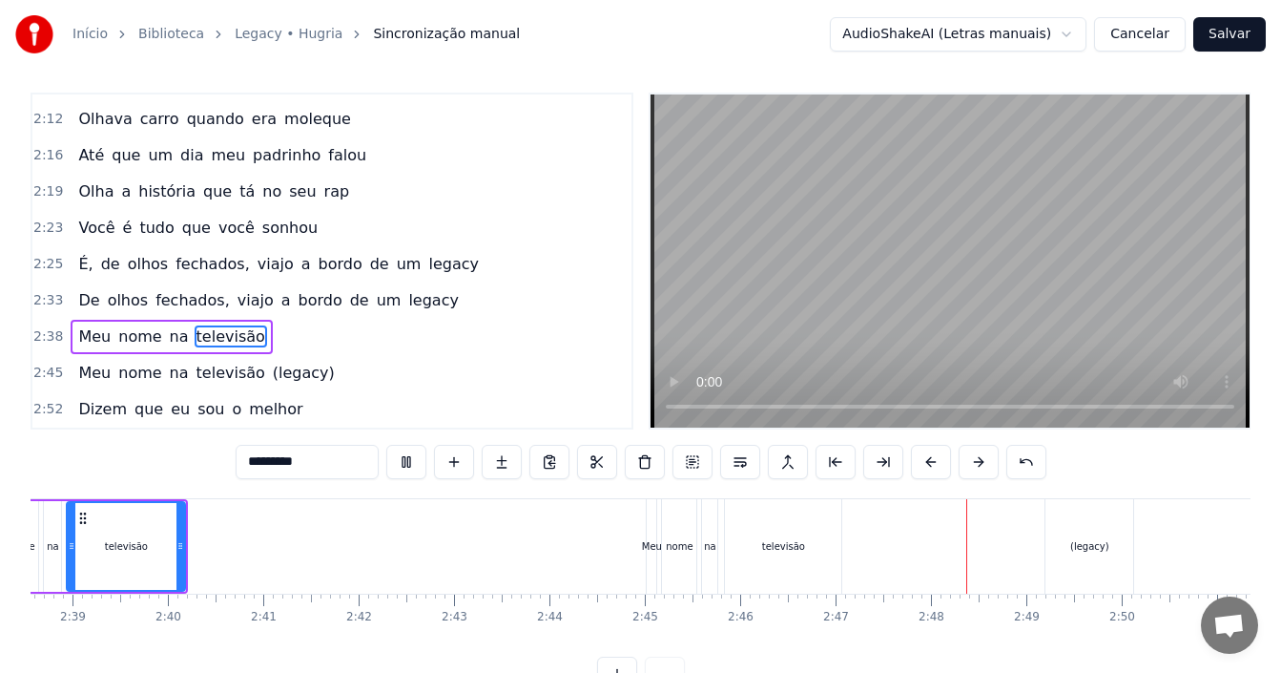
click at [277, 373] on span "(legacy)" at bounding box center [304, 373] width 66 height 22
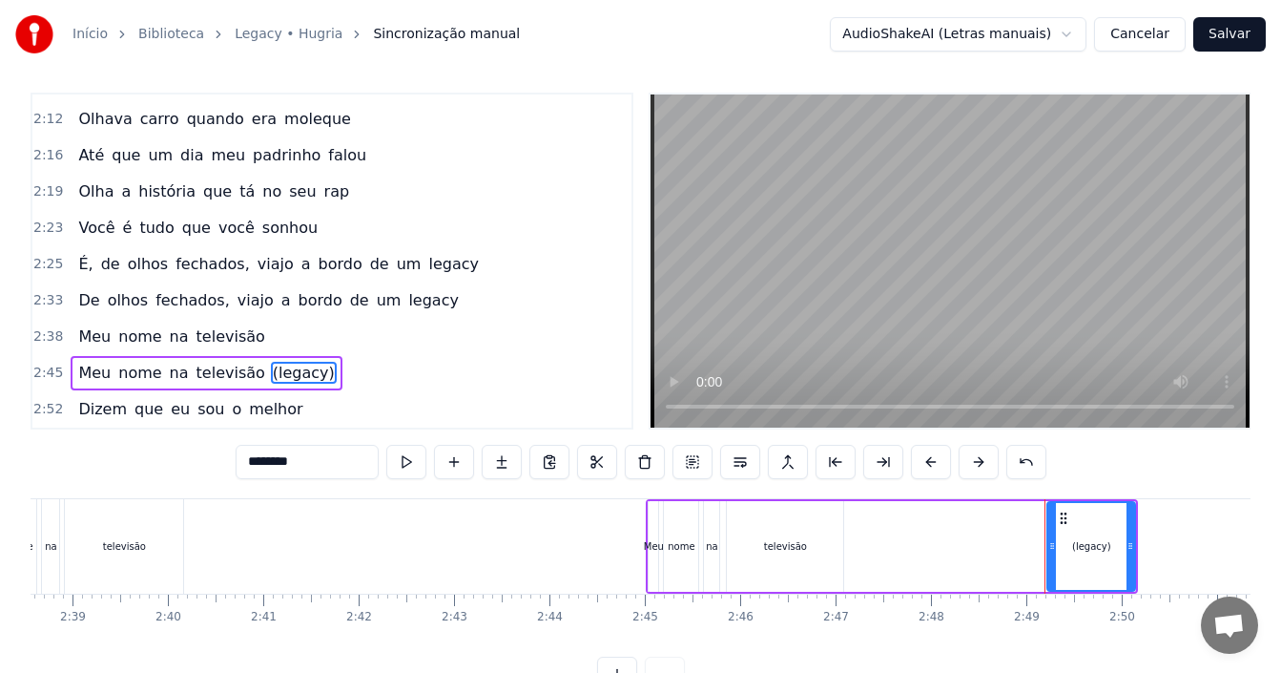
scroll to position [43, 0]
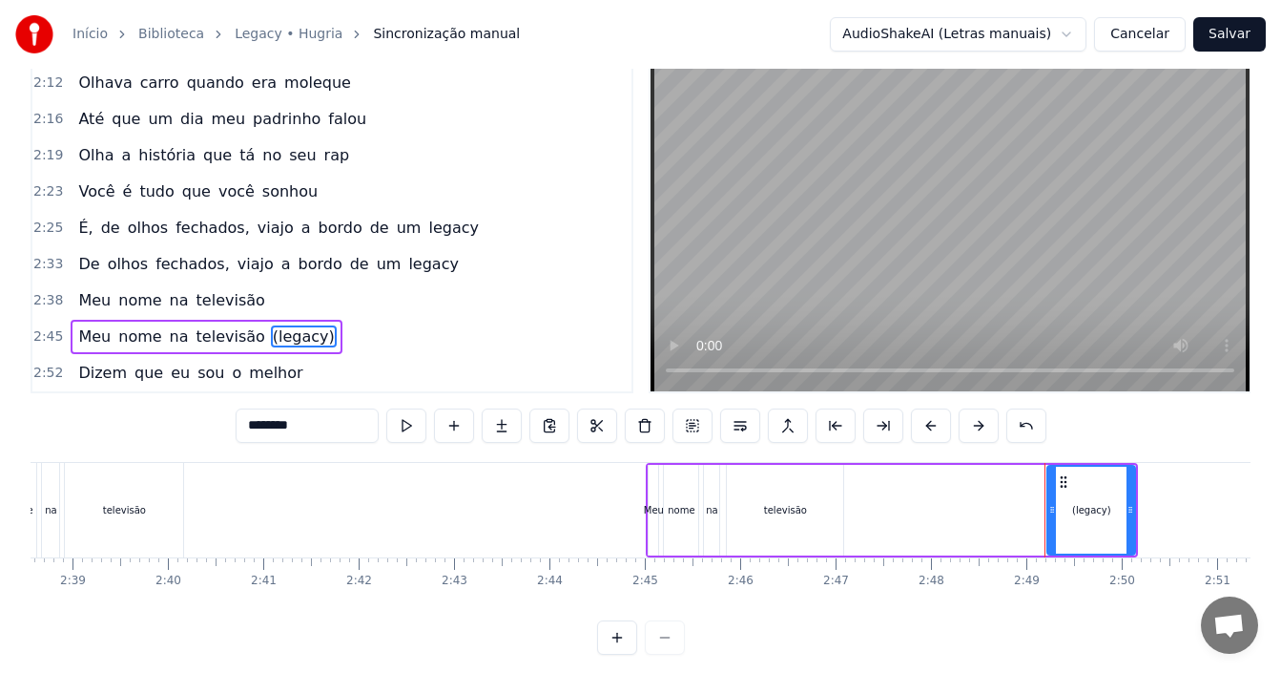
click at [283, 338] on span "(legacy)" at bounding box center [304, 336] width 66 height 22
type input "*****"
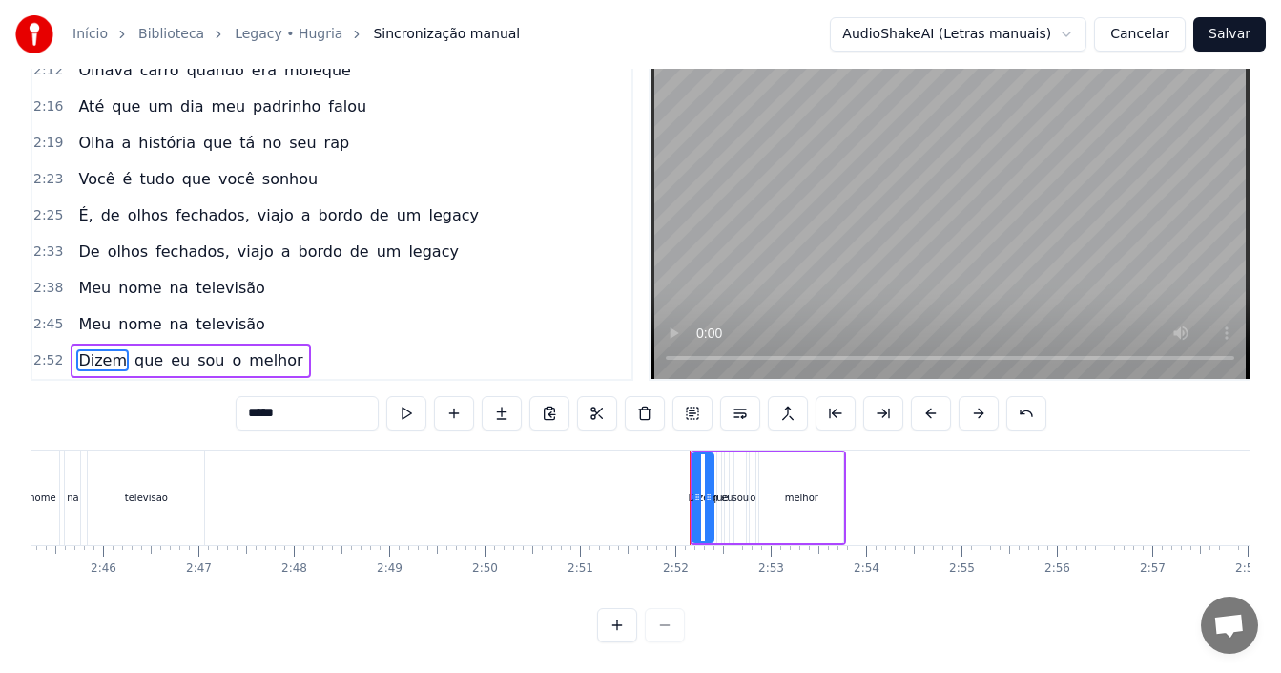
scroll to position [0, 15919]
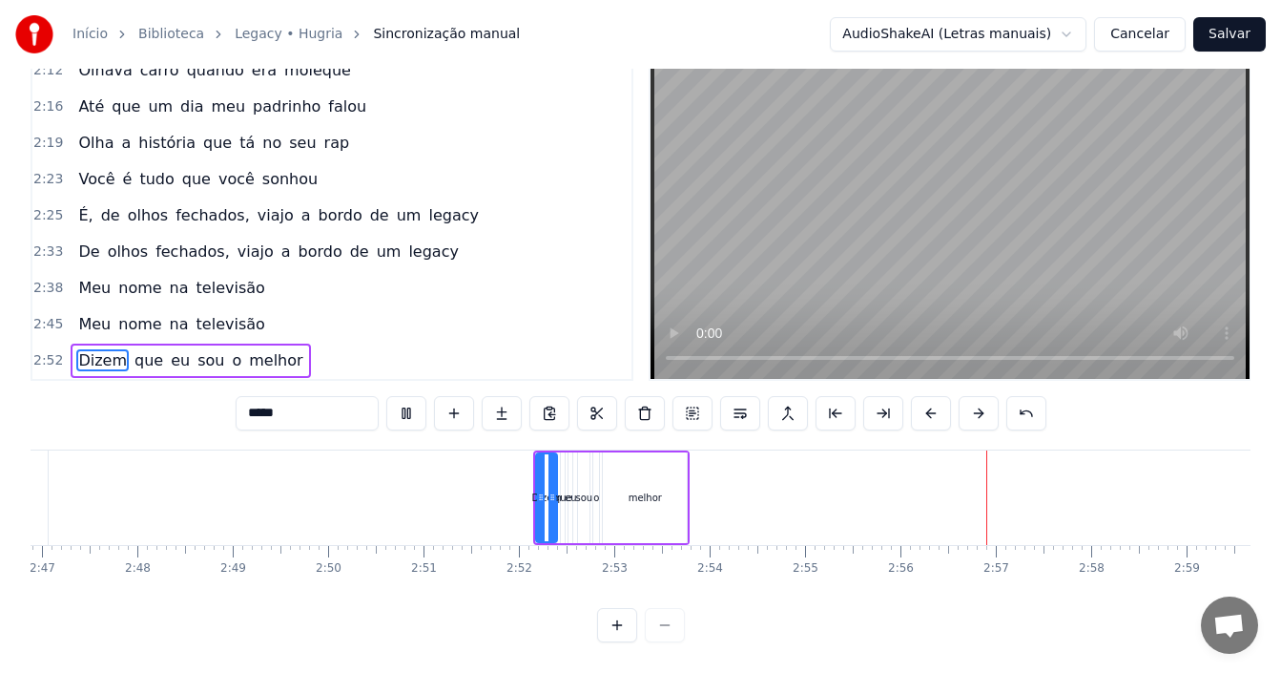
click at [466, 201] on div "2:25 É, de olhos fechados, viajo a bordo de um legacy" at bounding box center [331, 215] width 599 height 36
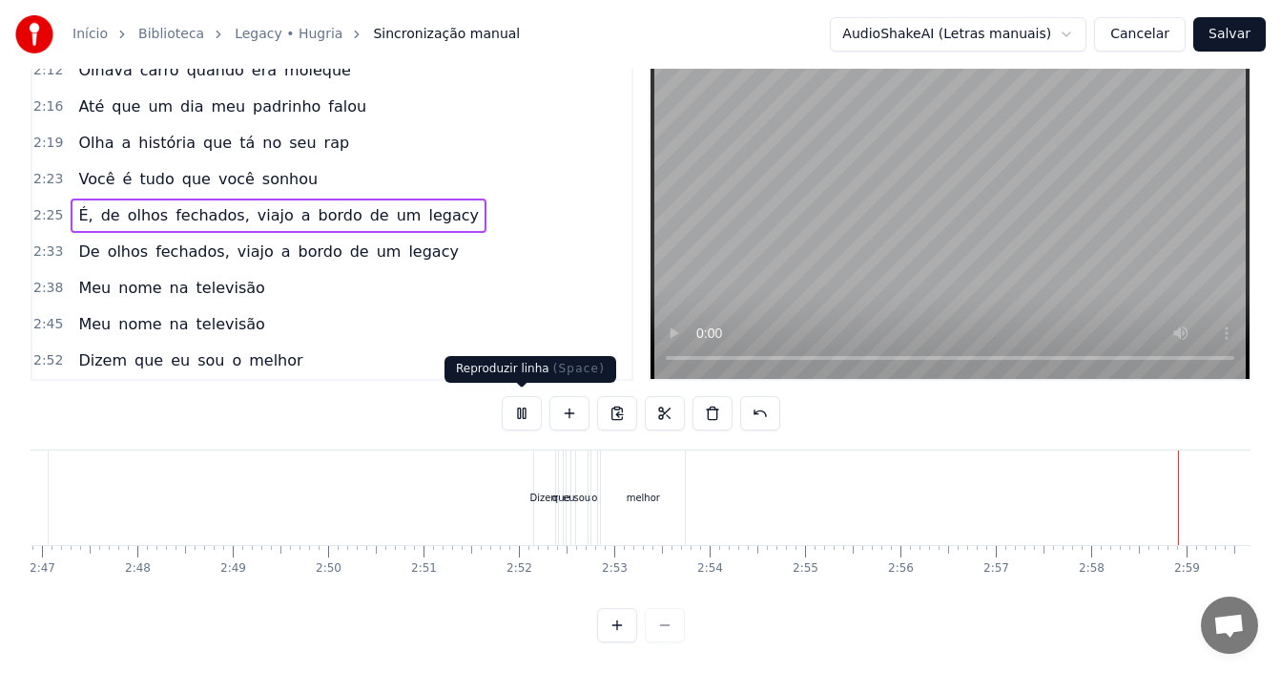
click at [515, 404] on button at bounding box center [522, 413] width 40 height 34
click at [437, 208] on div "É, de olhos fechados, viajo a bordo de um legacy" at bounding box center [279, 215] width 416 height 34
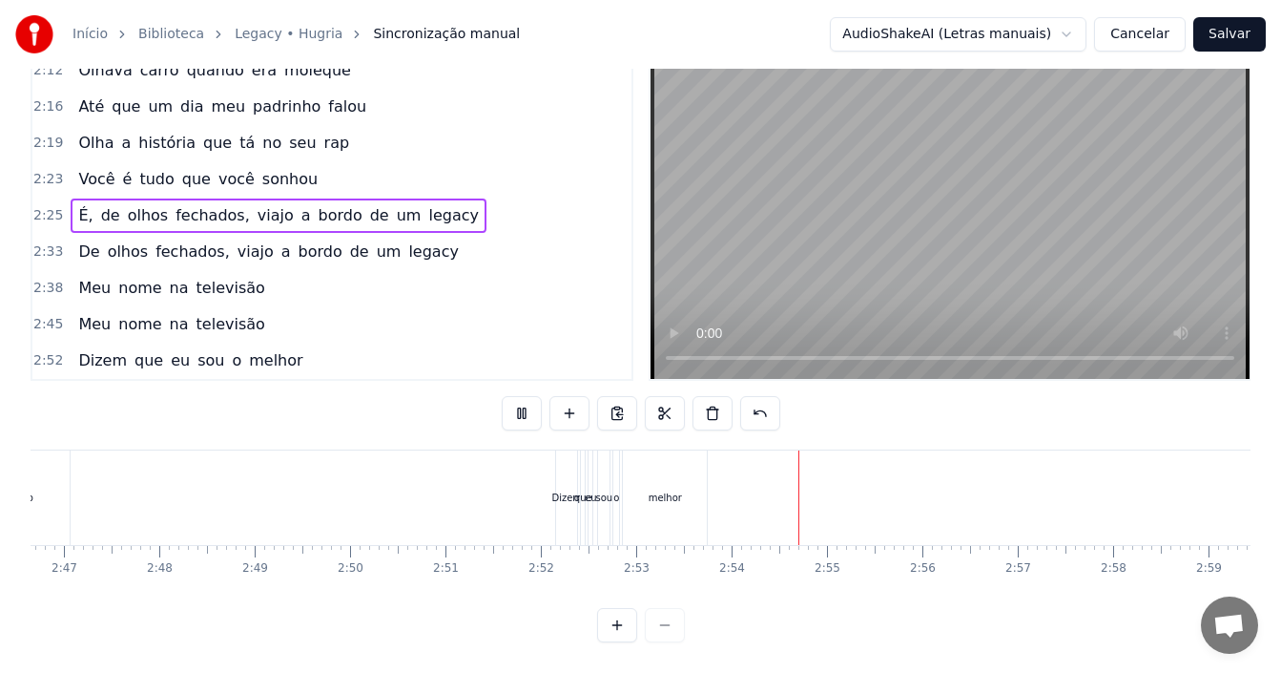
scroll to position [72, 0]
click at [655, 490] on div "melhor" at bounding box center [665, 497] width 33 height 14
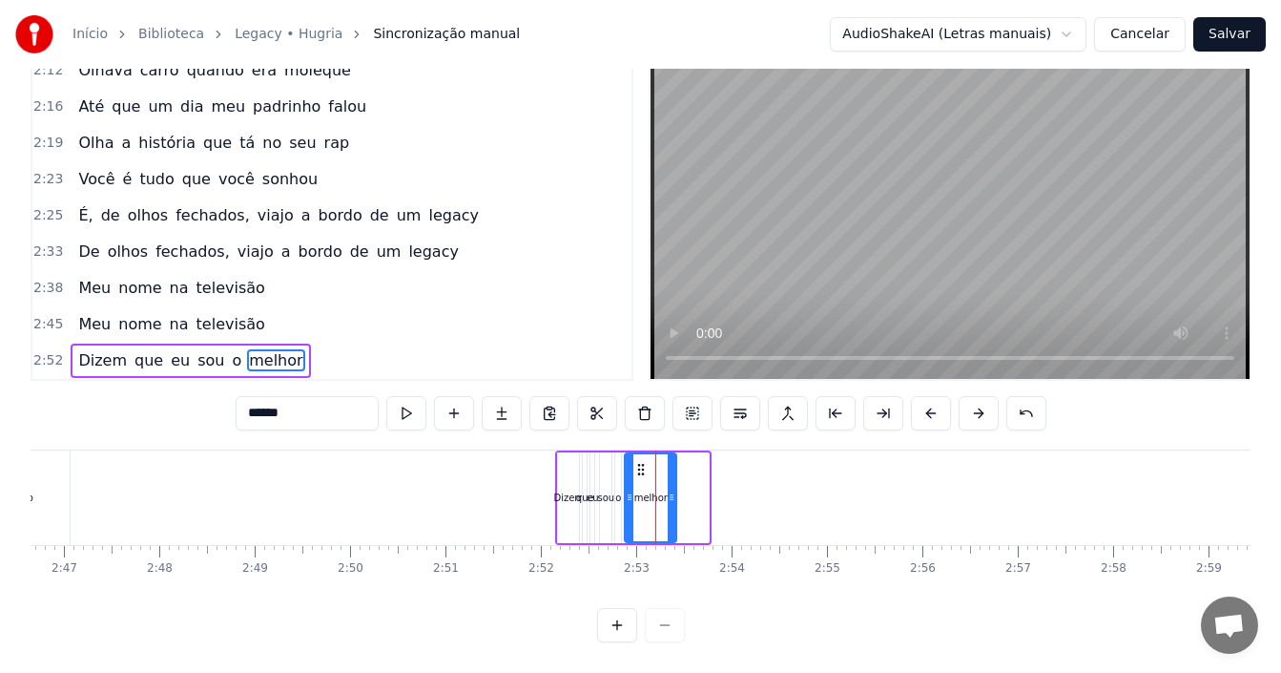
drag, startPoint x: 708, startPoint y: 486, endPoint x: 675, endPoint y: 484, distance: 32.5
click at [675, 489] on icon at bounding box center [672, 496] width 8 height 15
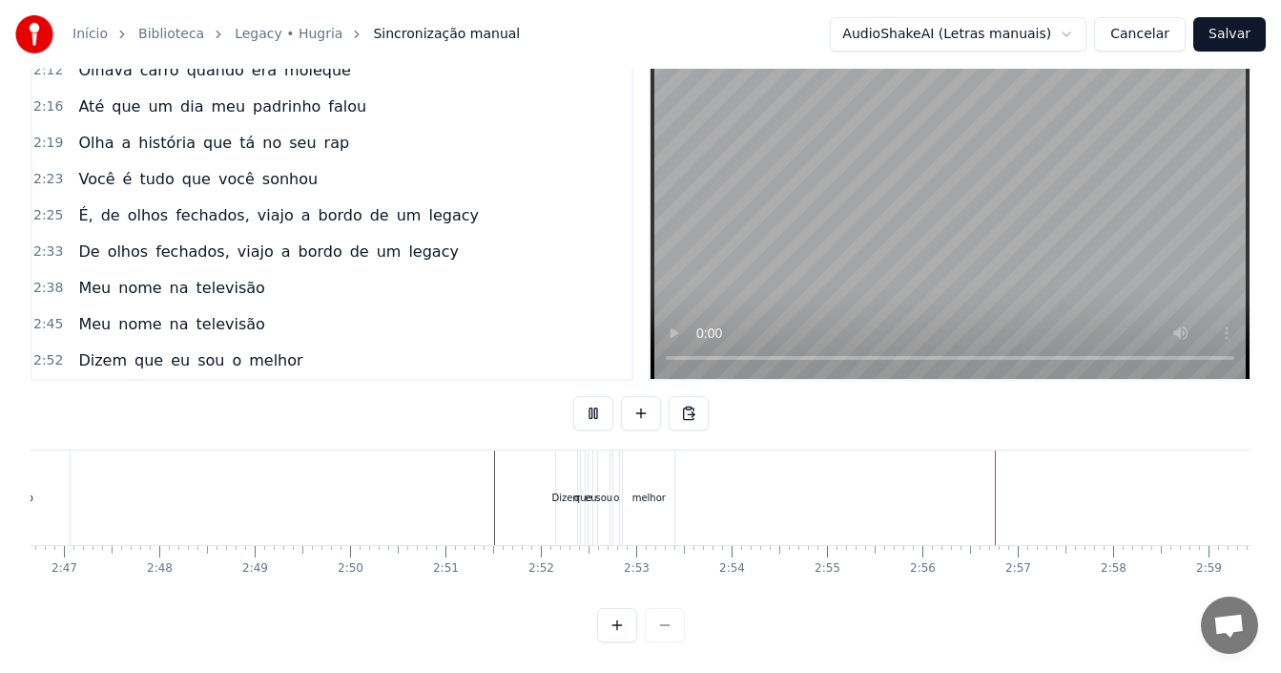
click at [1223, 31] on button "Salvar" at bounding box center [1229, 34] width 72 height 34
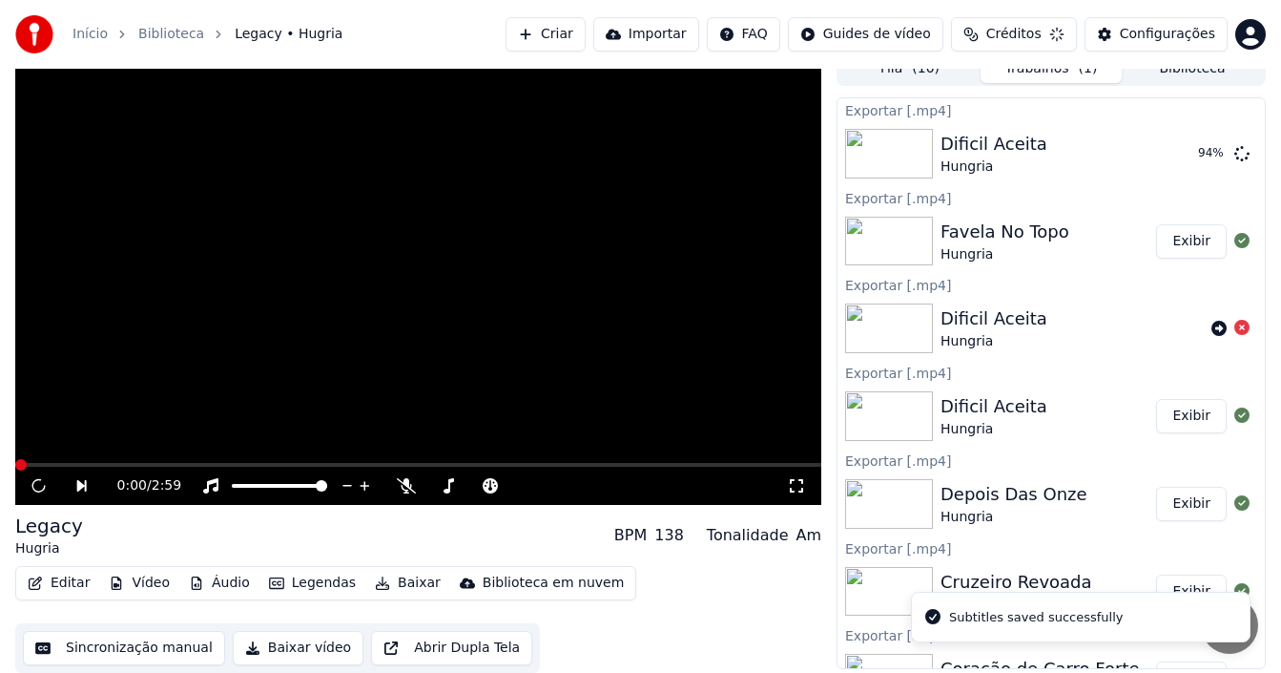
scroll to position [17, 0]
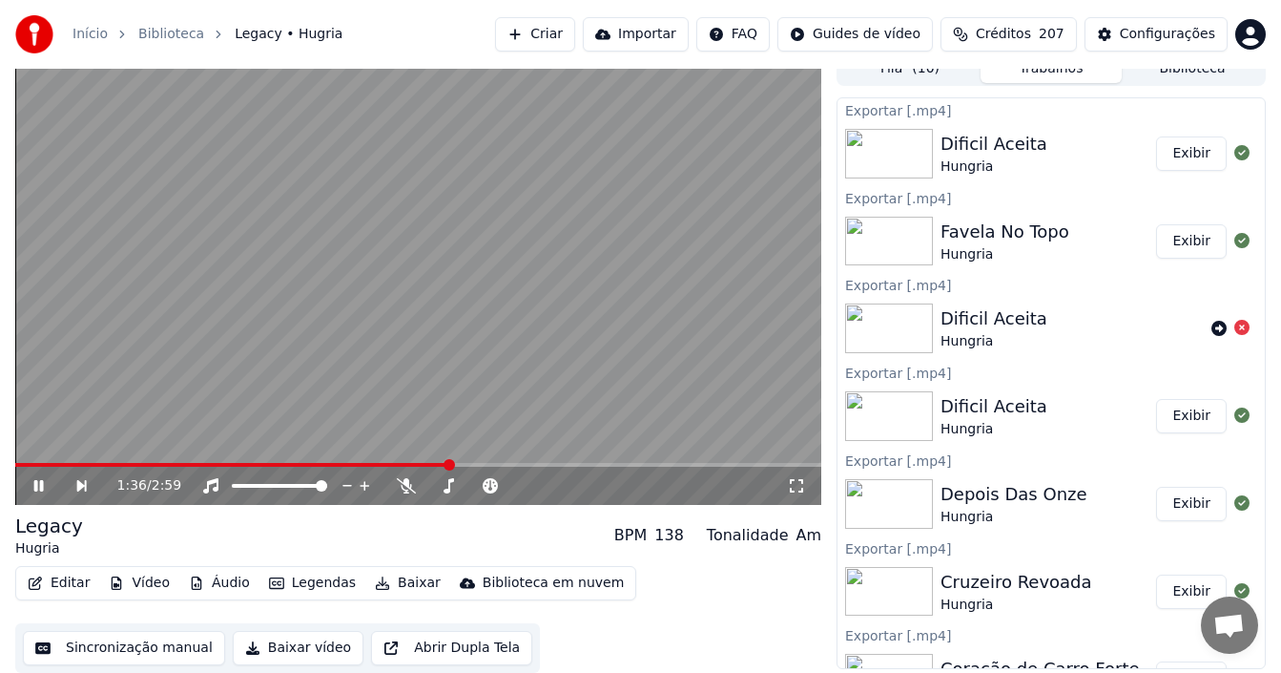
click at [48, 480] on icon at bounding box center [52, 485] width 43 height 15
click at [559, 485] on icon at bounding box center [560, 485] width 18 height 19
click at [310, 461] on span at bounding box center [312, 464] width 11 height 11
click at [33, 482] on icon at bounding box center [38, 485] width 11 height 13
click at [450, 487] on span at bounding box center [452, 485] width 11 height 11
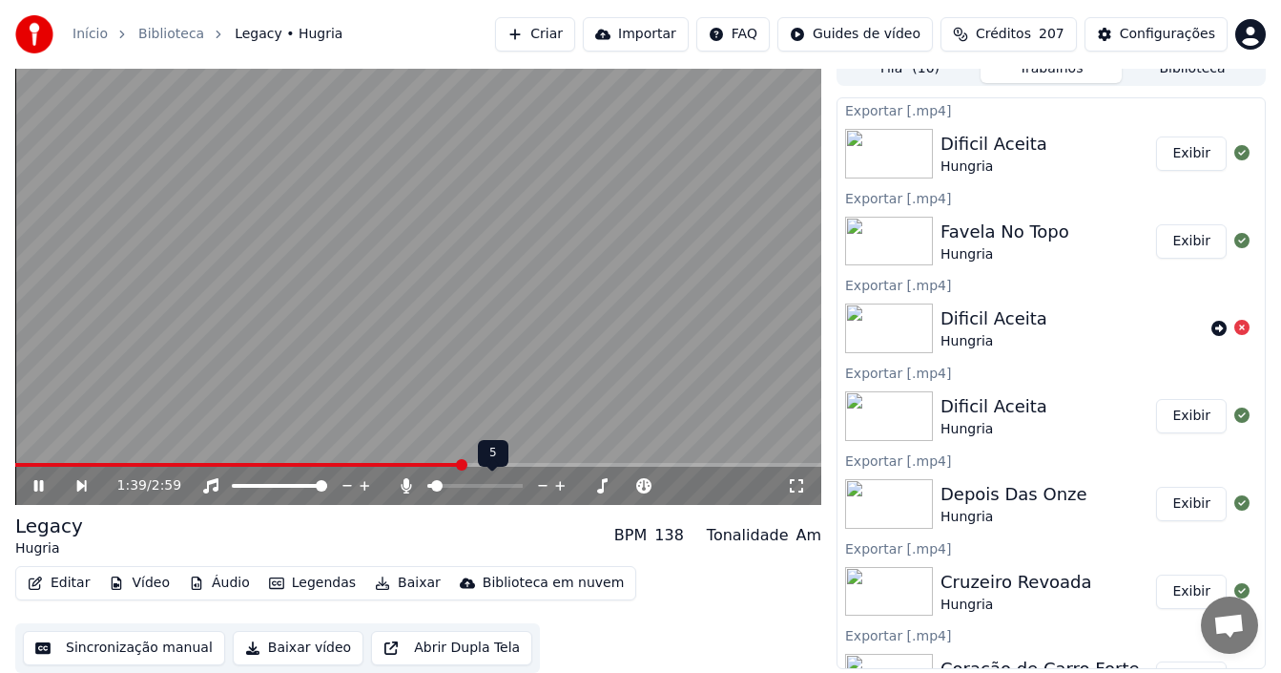
click at [432, 487] on span at bounding box center [436, 485] width 11 height 11
click at [540, 483] on icon at bounding box center [543, 485] width 18 height 19
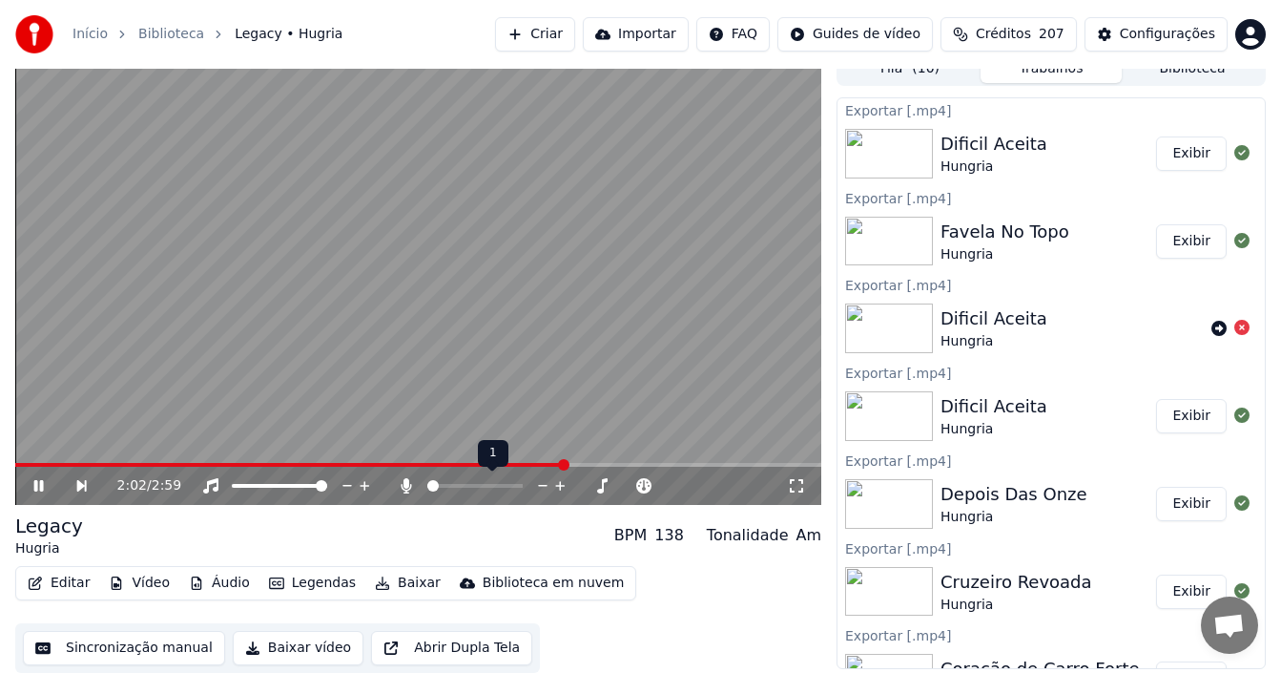
click at [560, 486] on icon at bounding box center [560, 486] width 10 height 10
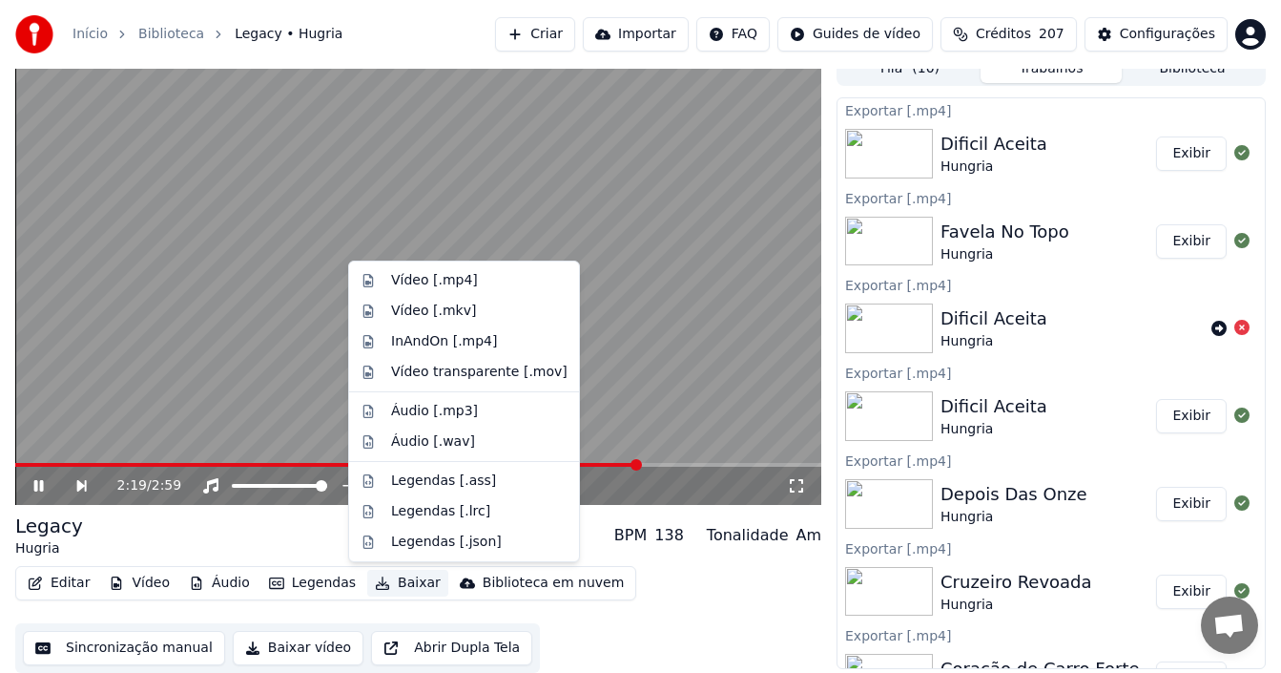
click at [392, 580] on button "Baixar" at bounding box center [407, 582] width 81 height 27
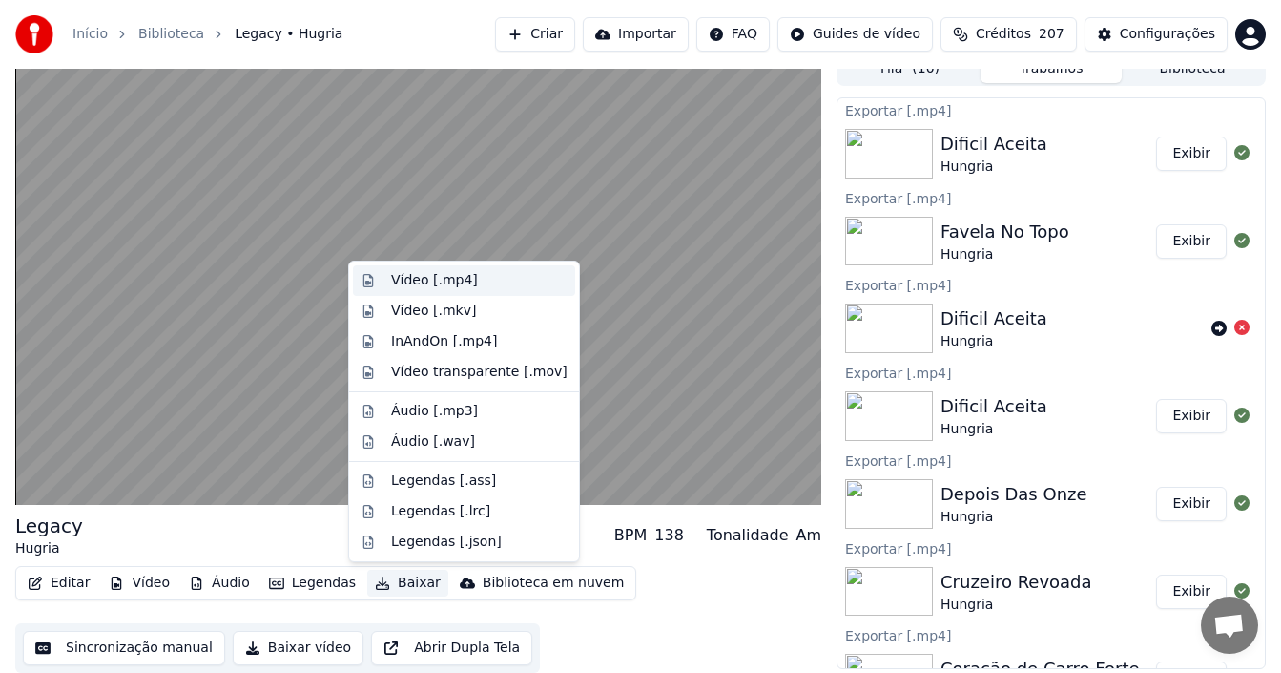
click at [441, 283] on div "Vídeo [.mp4]" at bounding box center [434, 280] width 87 height 19
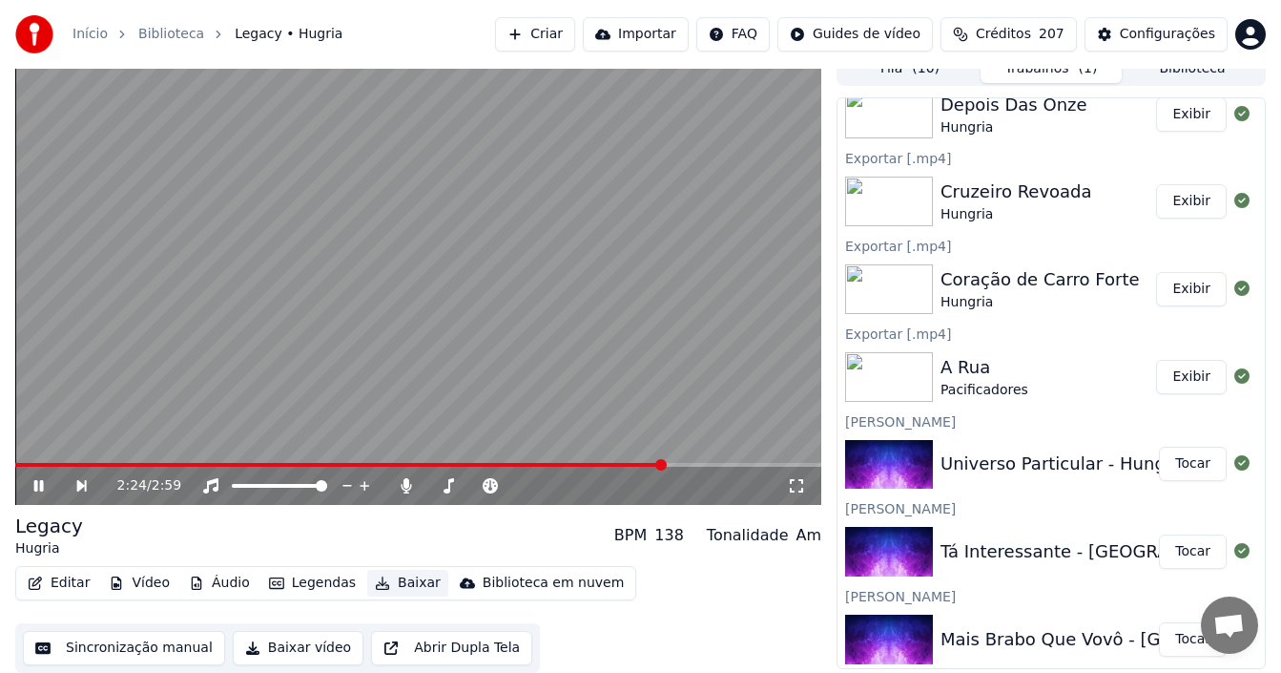
scroll to position [572, 0]
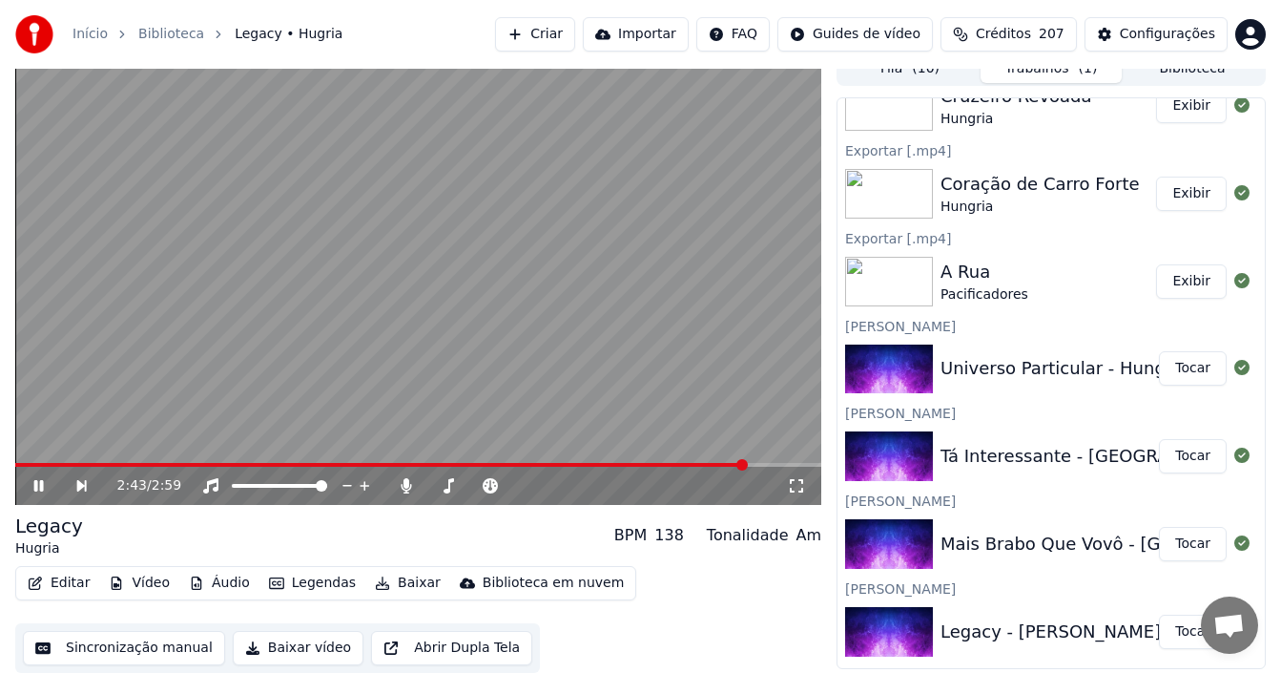
click at [37, 482] on icon at bounding box center [39, 485] width 10 height 11
click at [38, 481] on icon at bounding box center [52, 485] width 43 height 15
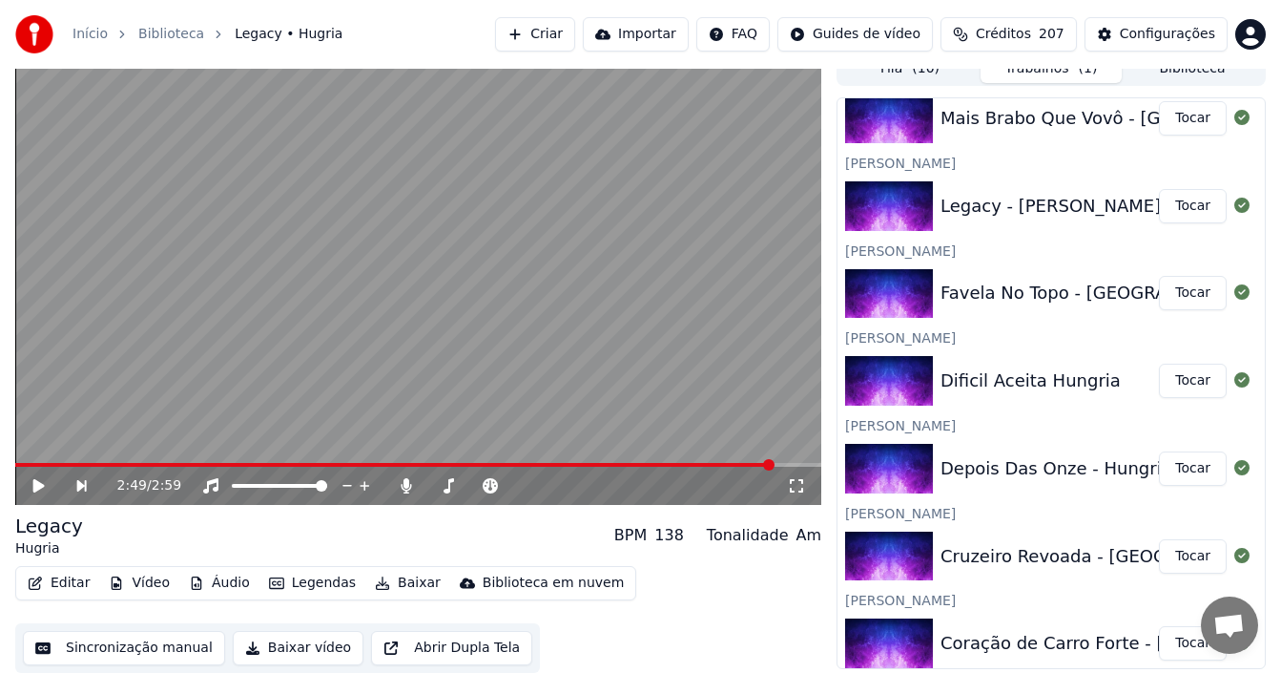
scroll to position [902, 0]
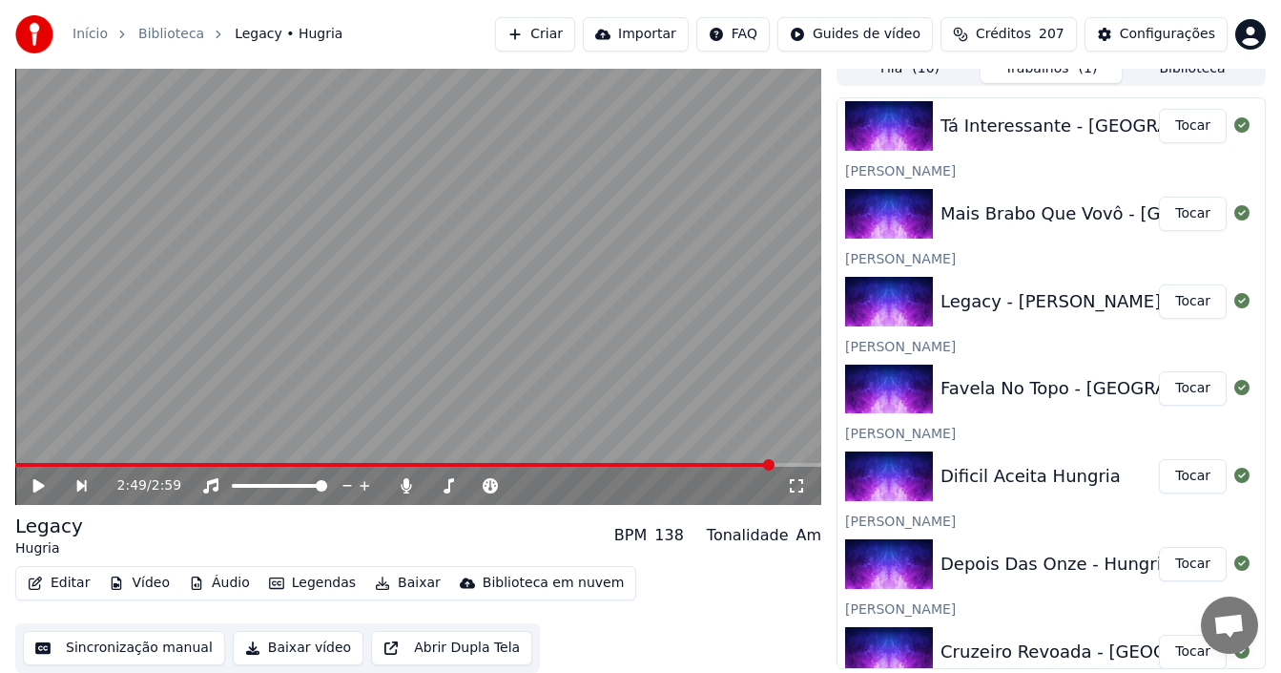
click at [1171, 210] on button "Tocar" at bounding box center [1193, 214] width 68 height 34
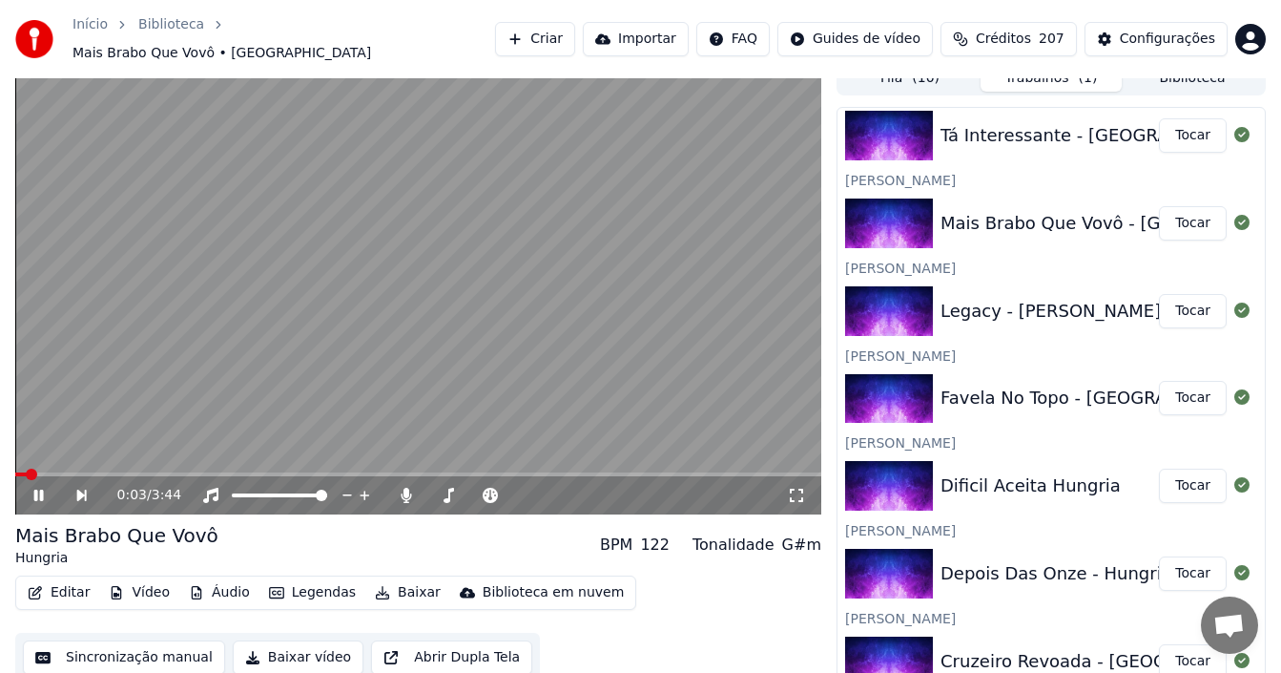
click at [36, 489] on icon at bounding box center [39, 494] width 10 height 11
click at [157, 640] on button "Sincronização manual" at bounding box center [124, 657] width 202 height 34
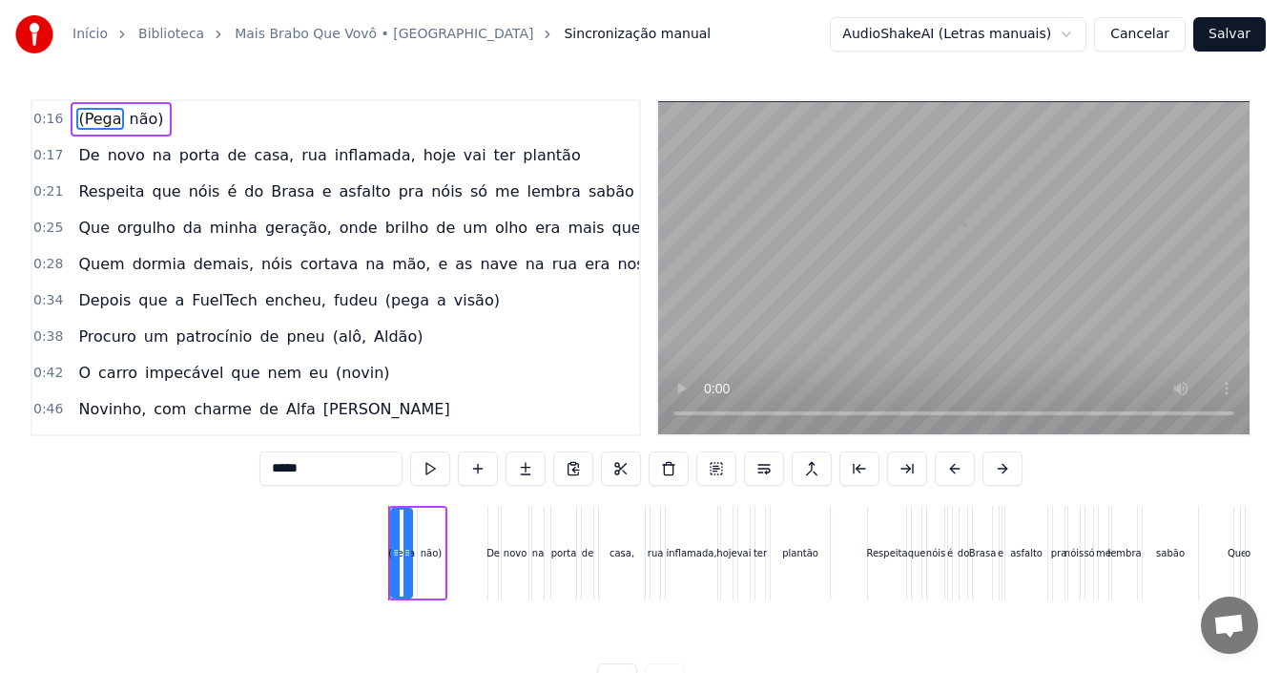
scroll to position [0, 1486]
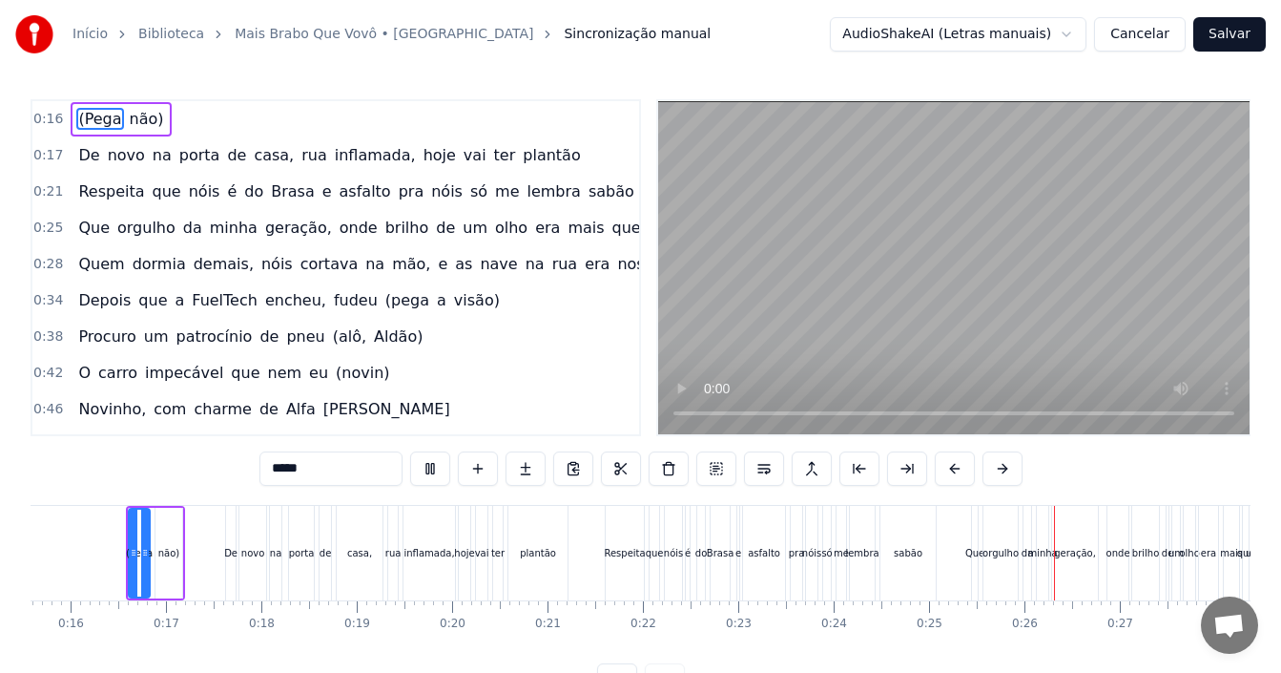
click at [829, 664] on div "0:16 (Pega não) 0:17 De novo na porta de casa, rua inflamada, hoje vai ter plan…" at bounding box center [641, 398] width 1220 height 598
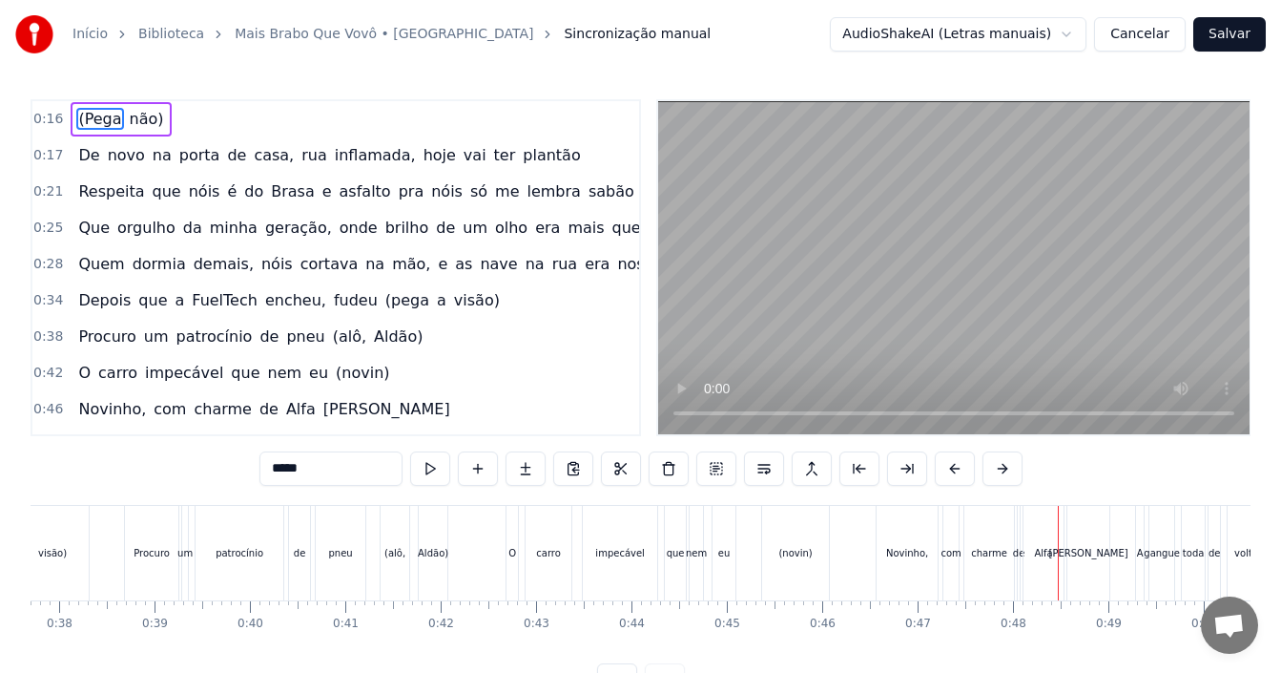
scroll to position [72, 0]
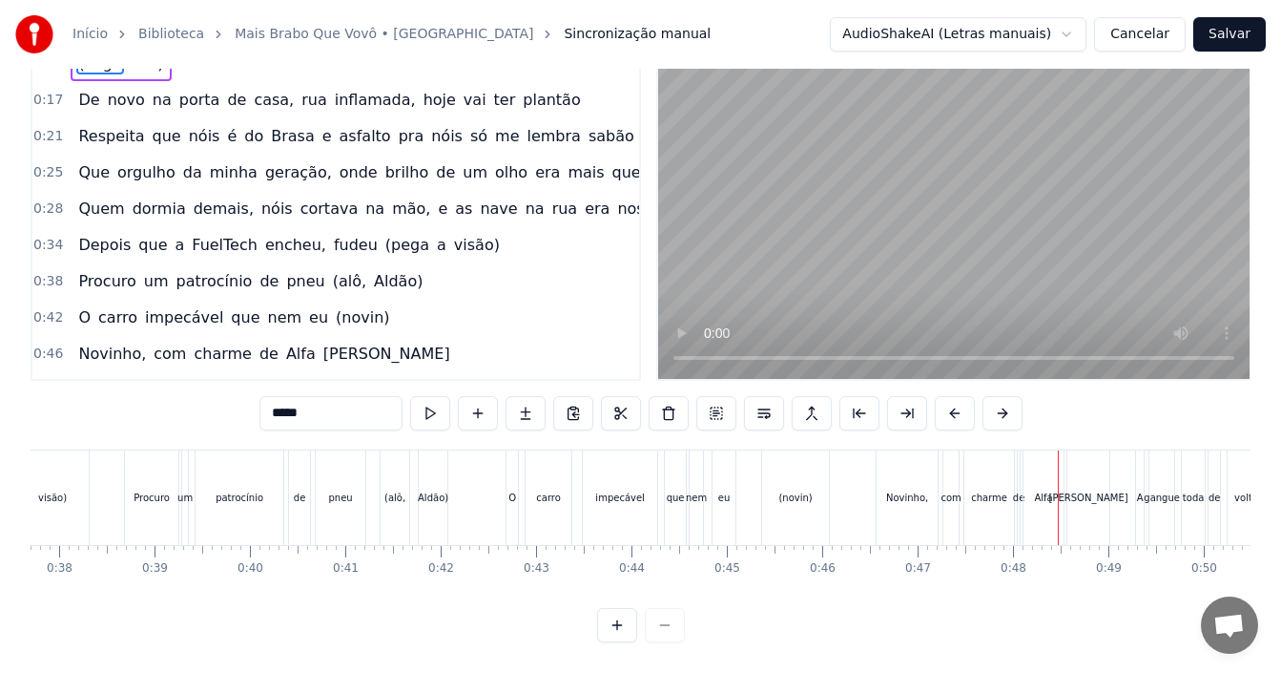
click at [340, 306] on span "(novin)" at bounding box center [362, 317] width 57 height 22
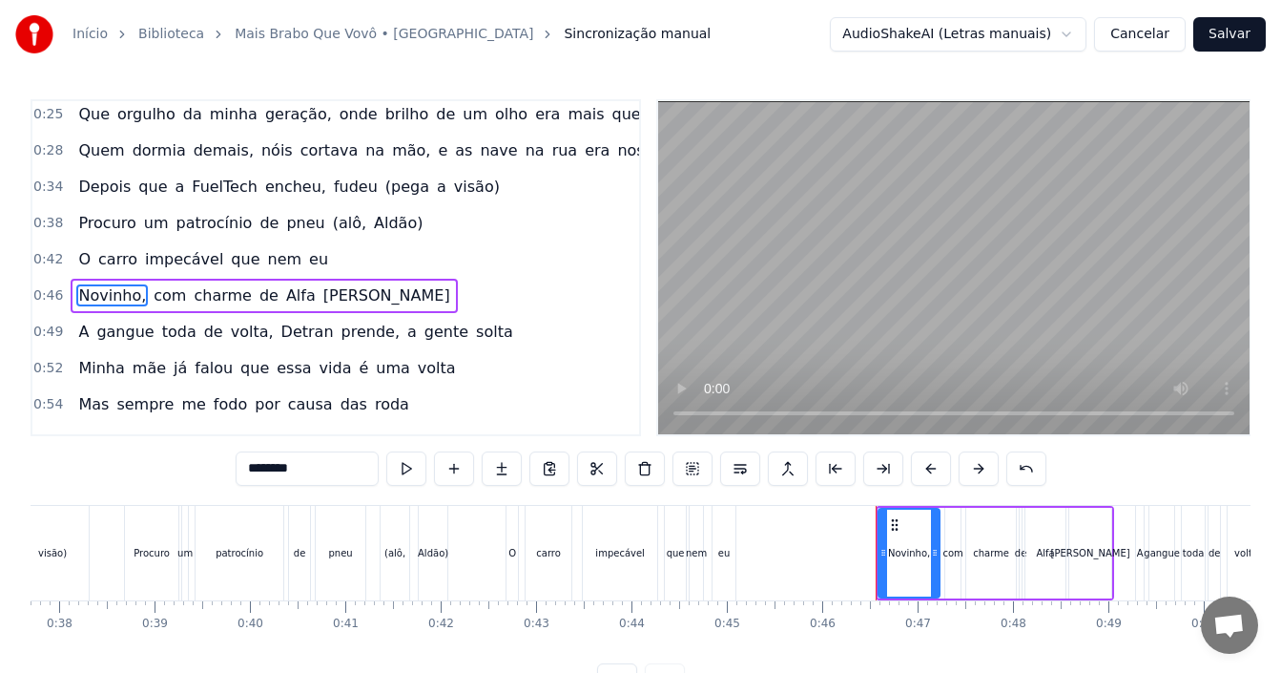
scroll to position [150, 0]
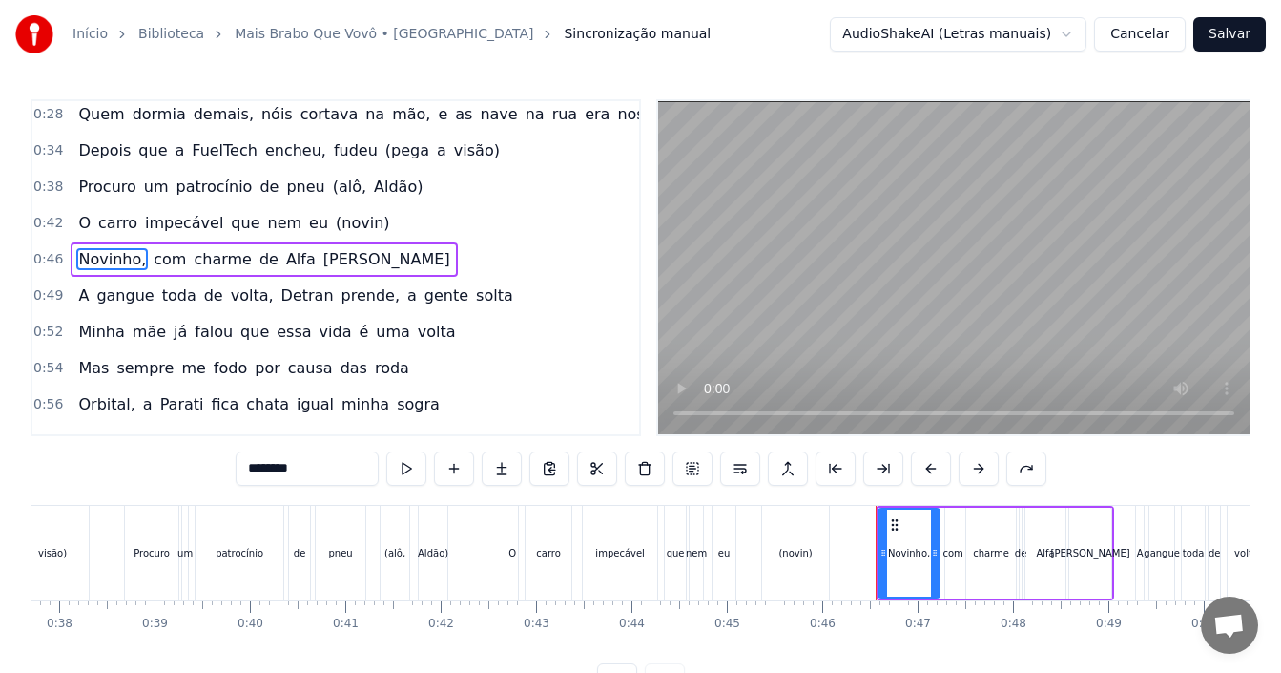
click at [334, 217] on span "(novin)" at bounding box center [362, 223] width 57 height 22
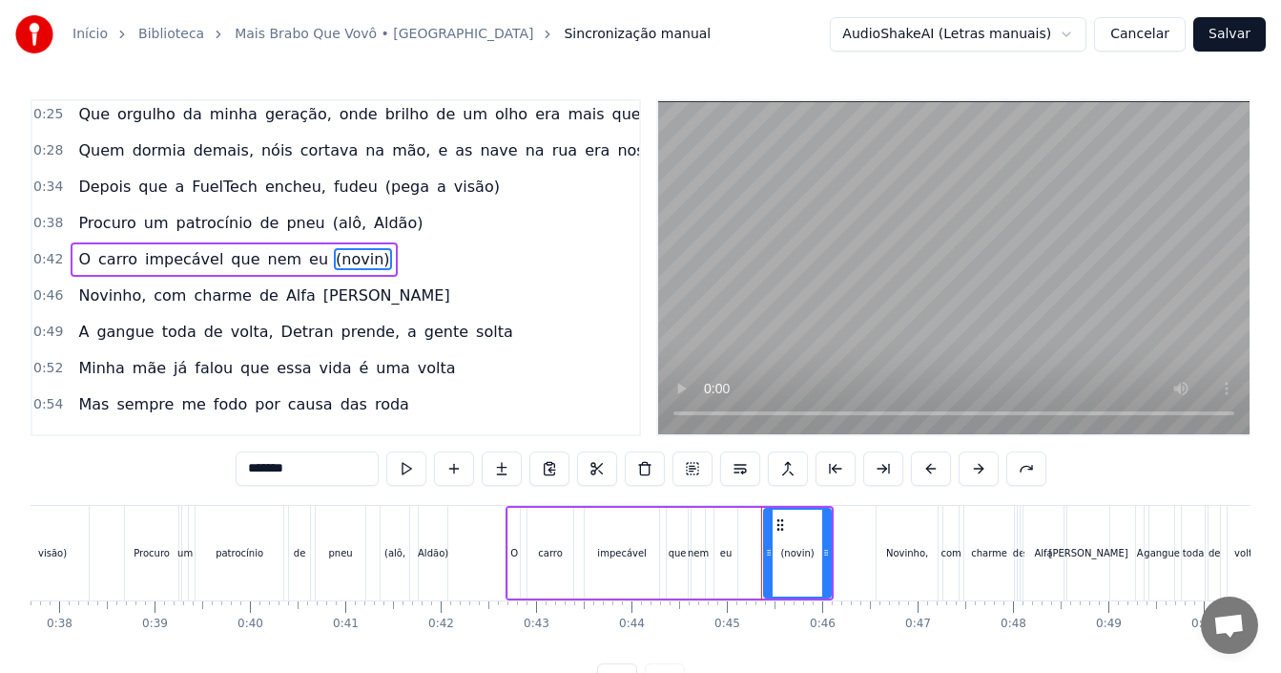
type input "********"
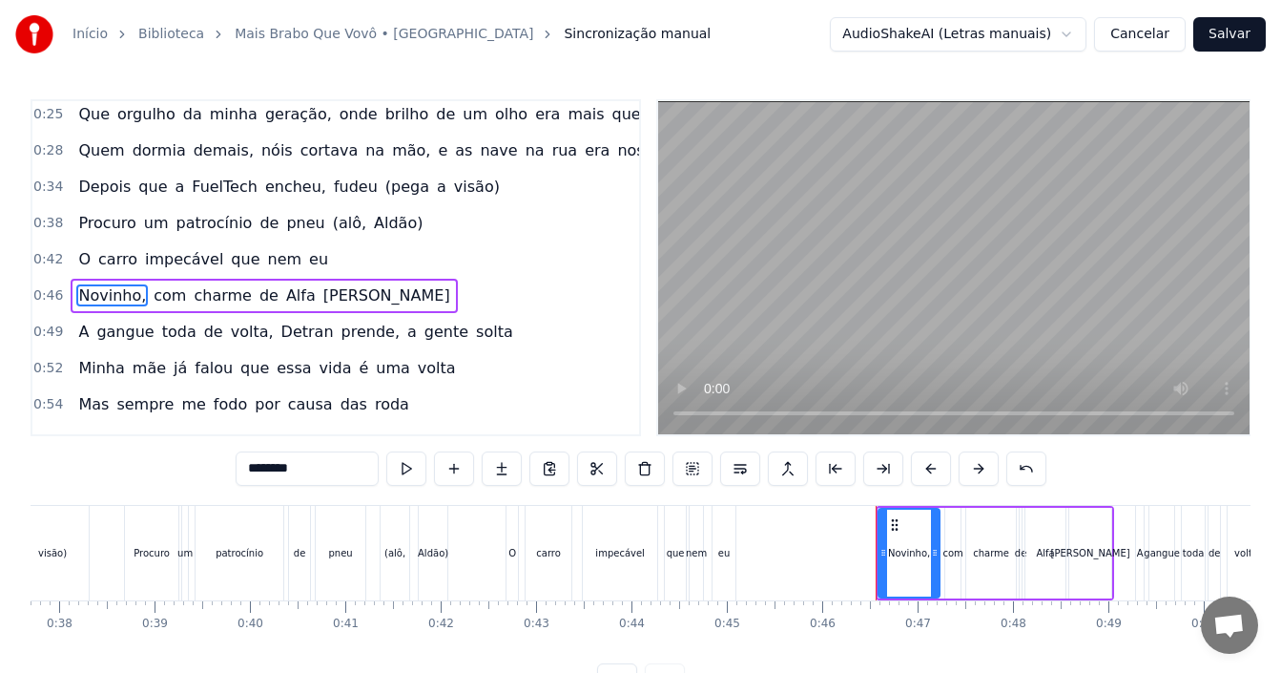
scroll to position [150, 0]
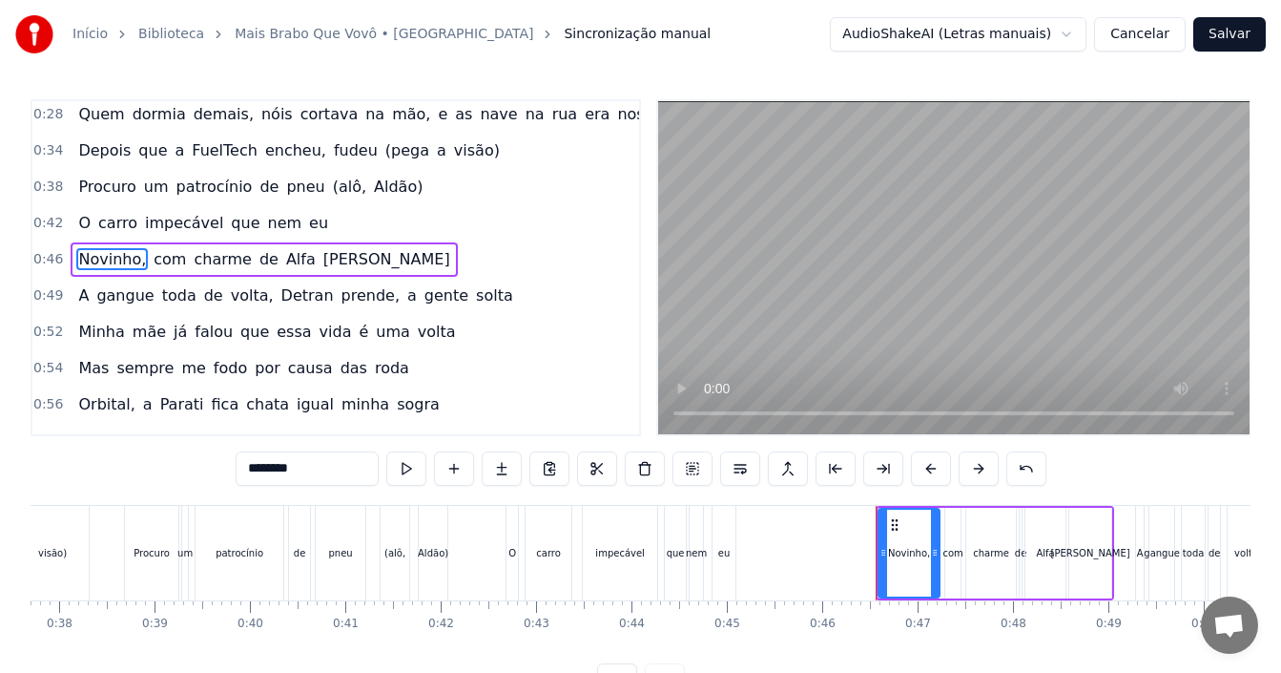
click at [425, 187] on div "0:38 Procuro um patrocínio de pneu (alô, Aldão)" at bounding box center [335, 187] width 607 height 36
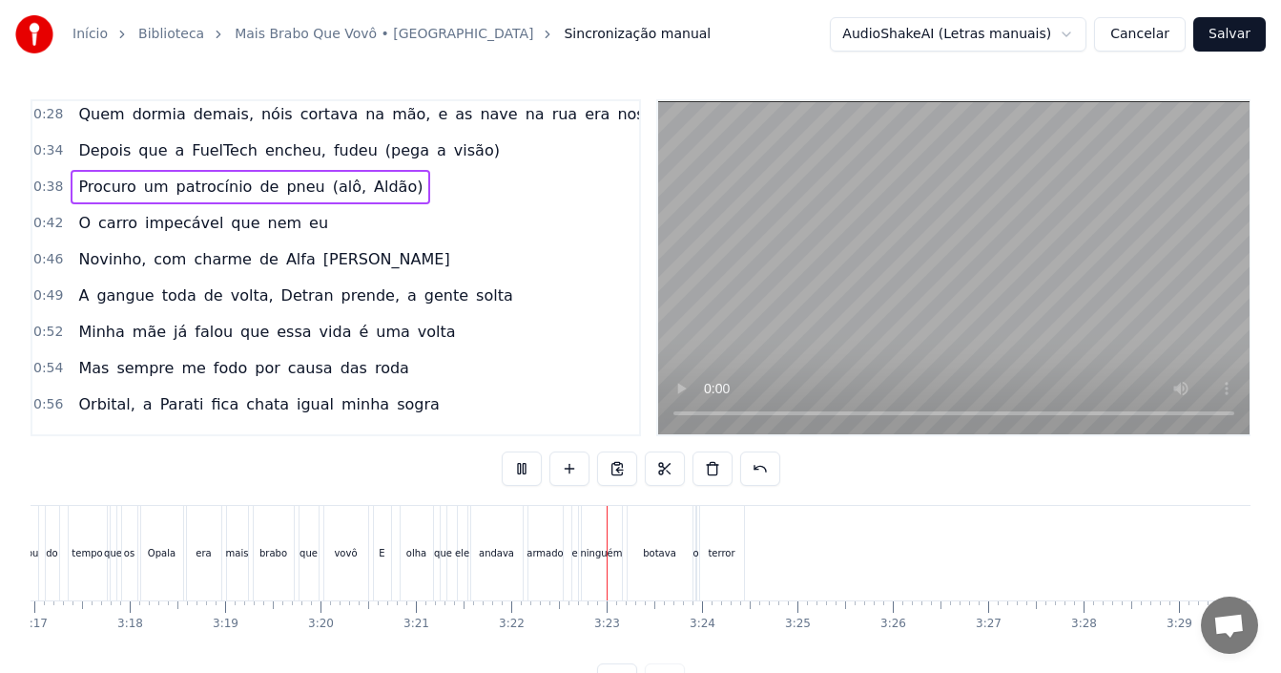
scroll to position [0, 19223]
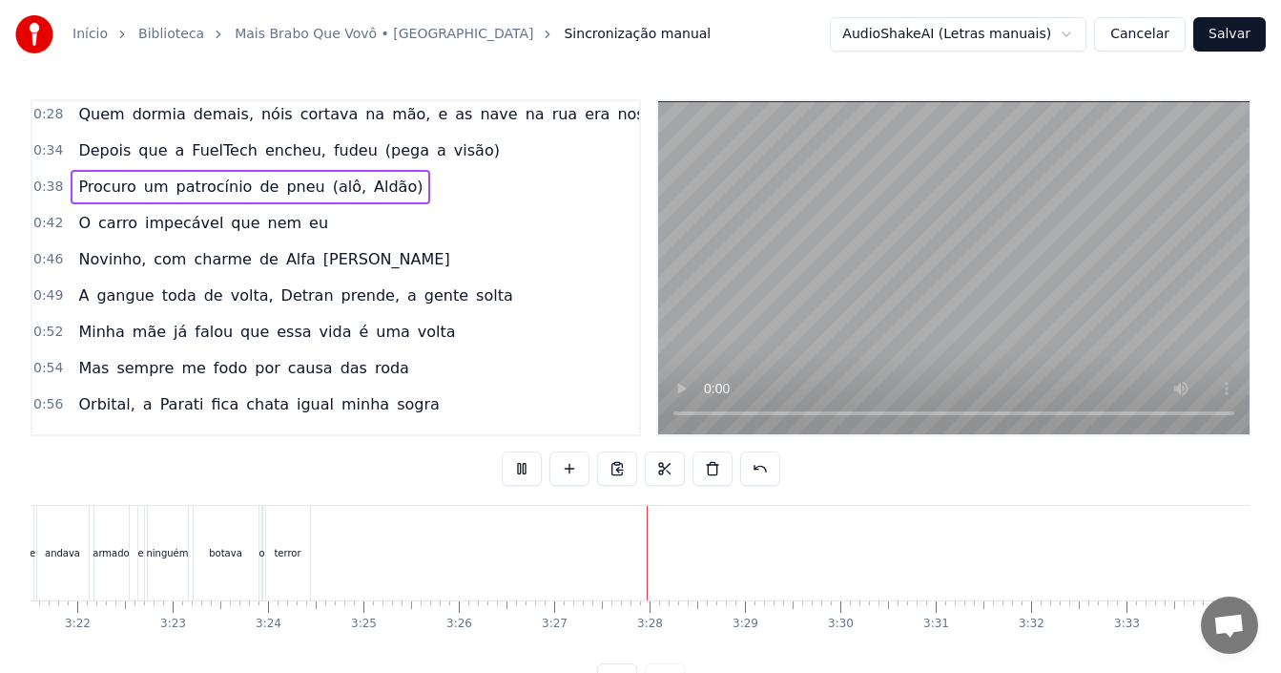
click at [1234, 35] on button "Salvar" at bounding box center [1229, 34] width 72 height 34
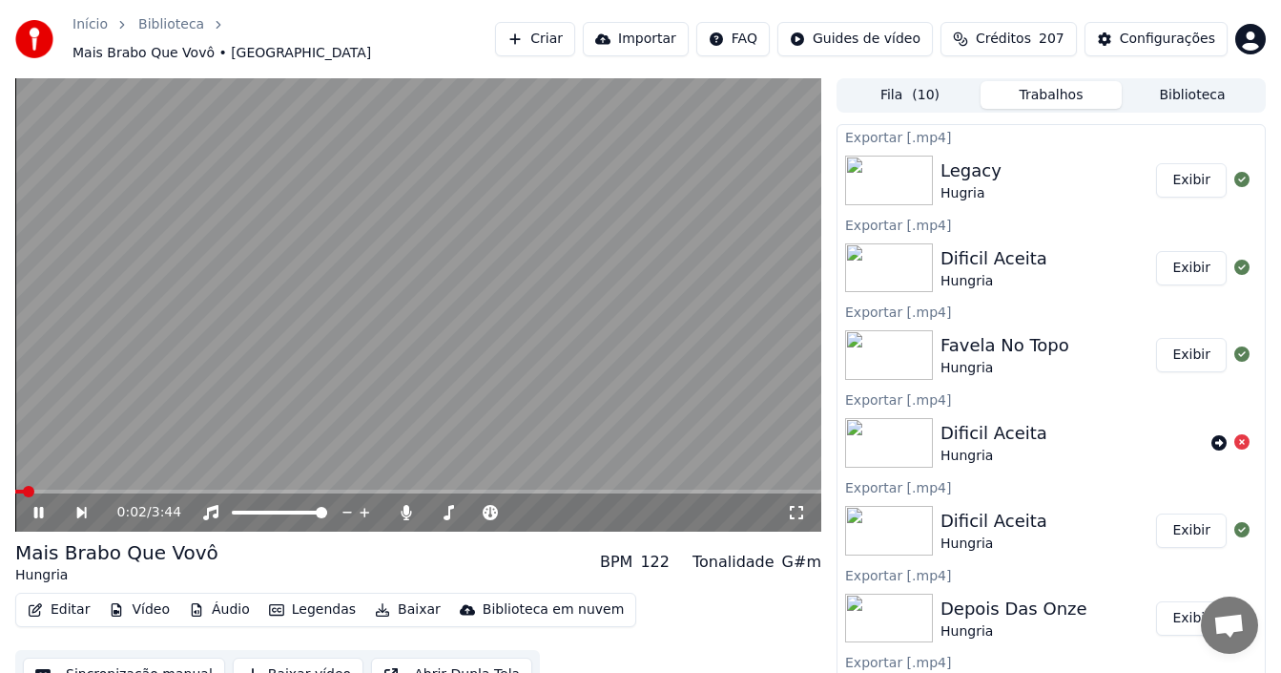
click at [38, 505] on icon at bounding box center [52, 512] width 43 height 15
click at [406, 601] on button "Baixar" at bounding box center [407, 609] width 81 height 27
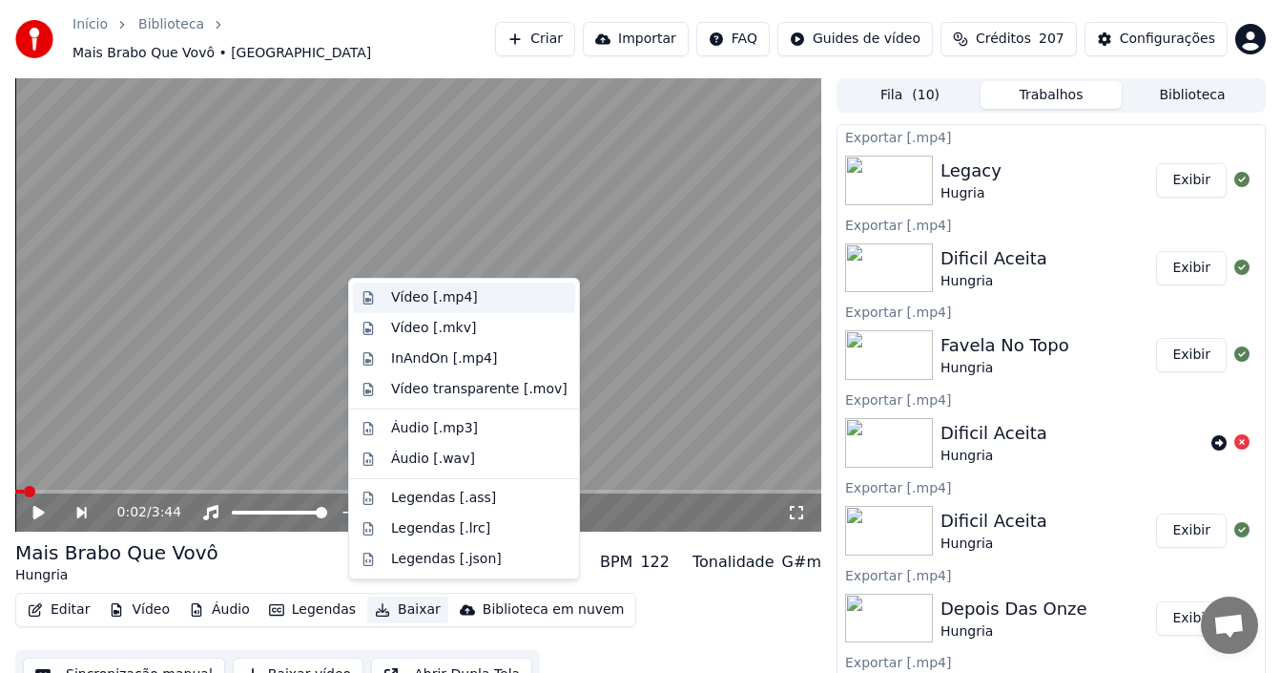
click at [458, 294] on div "Vídeo [.mp4]" at bounding box center [434, 297] width 87 height 19
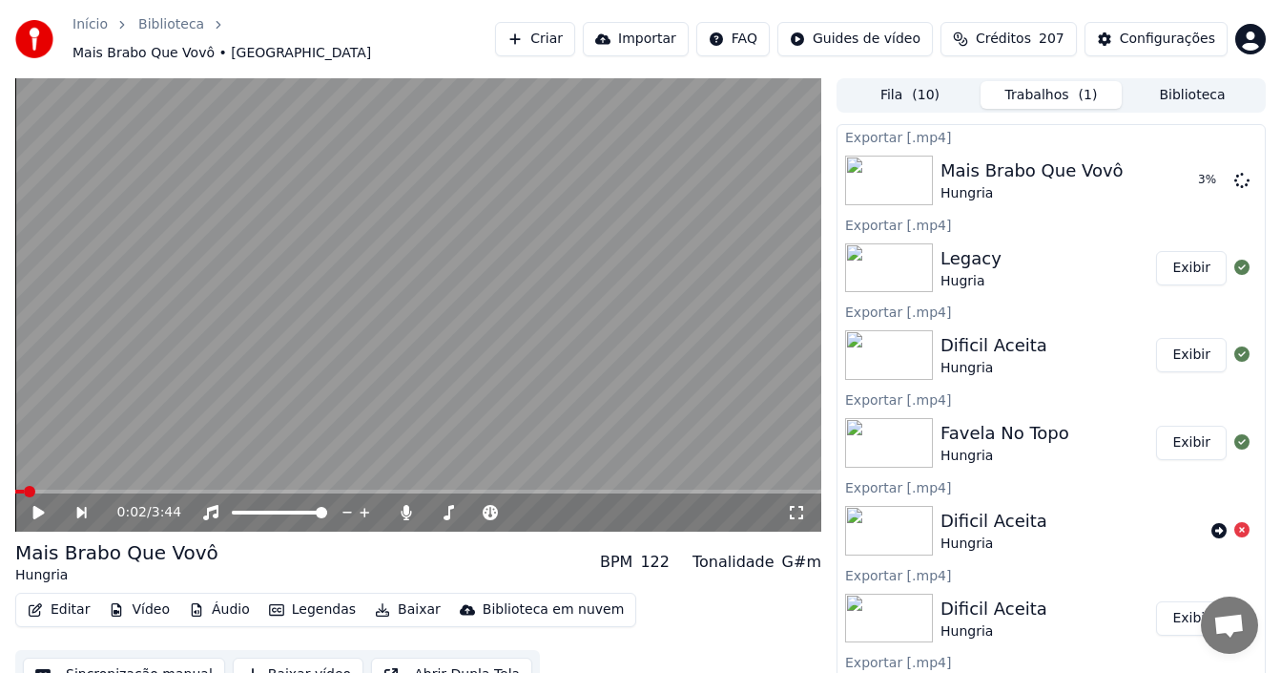
click at [1170, 262] on button "Exibir" at bounding box center [1191, 268] width 71 height 34
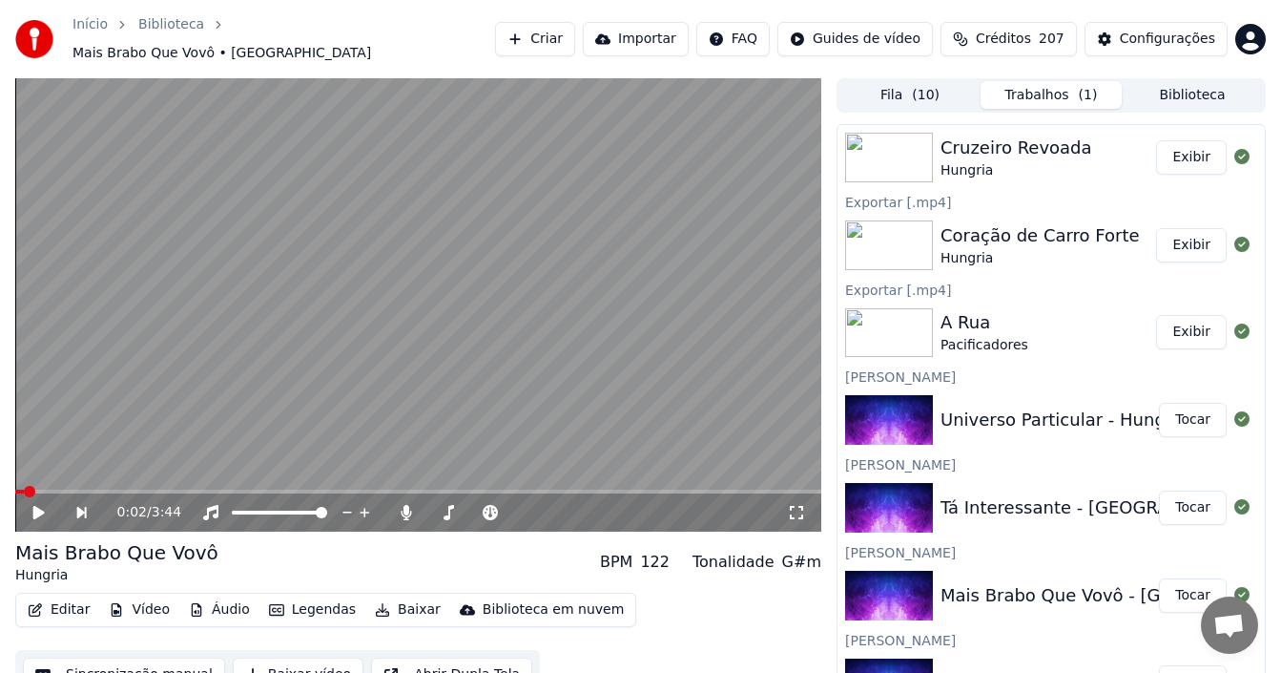
scroll to position [668, 0]
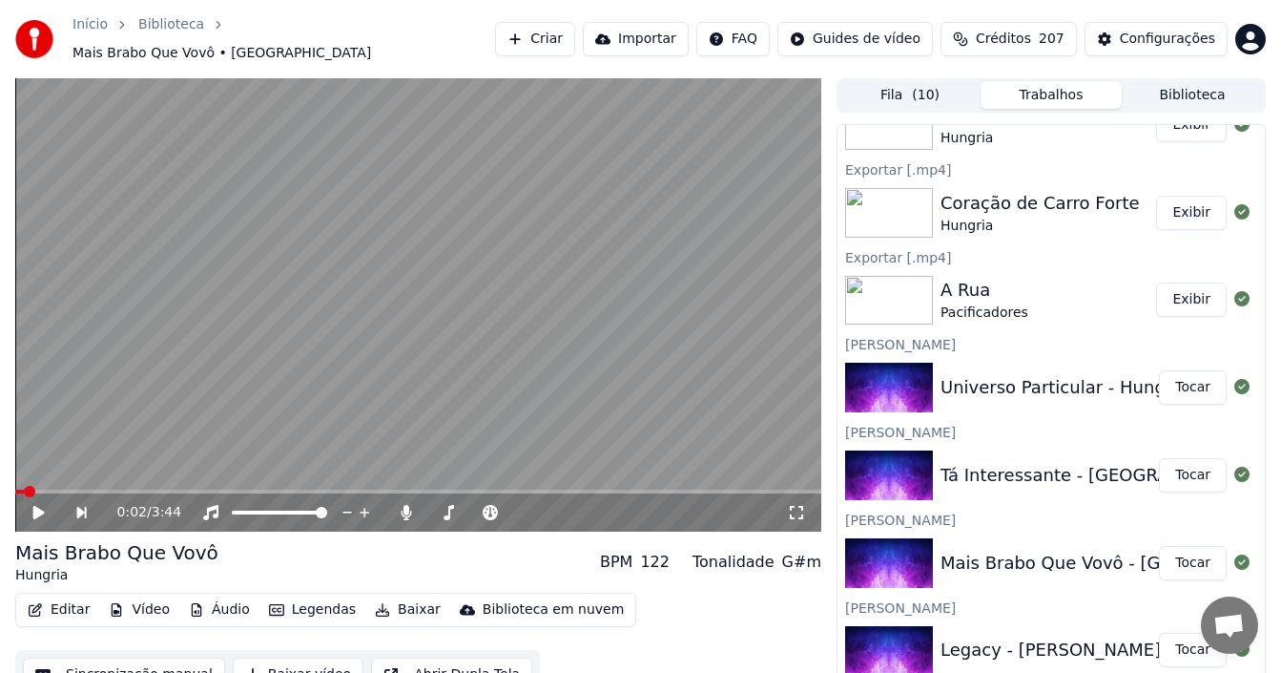
click at [1190, 466] on button "Tocar" at bounding box center [1193, 475] width 68 height 34
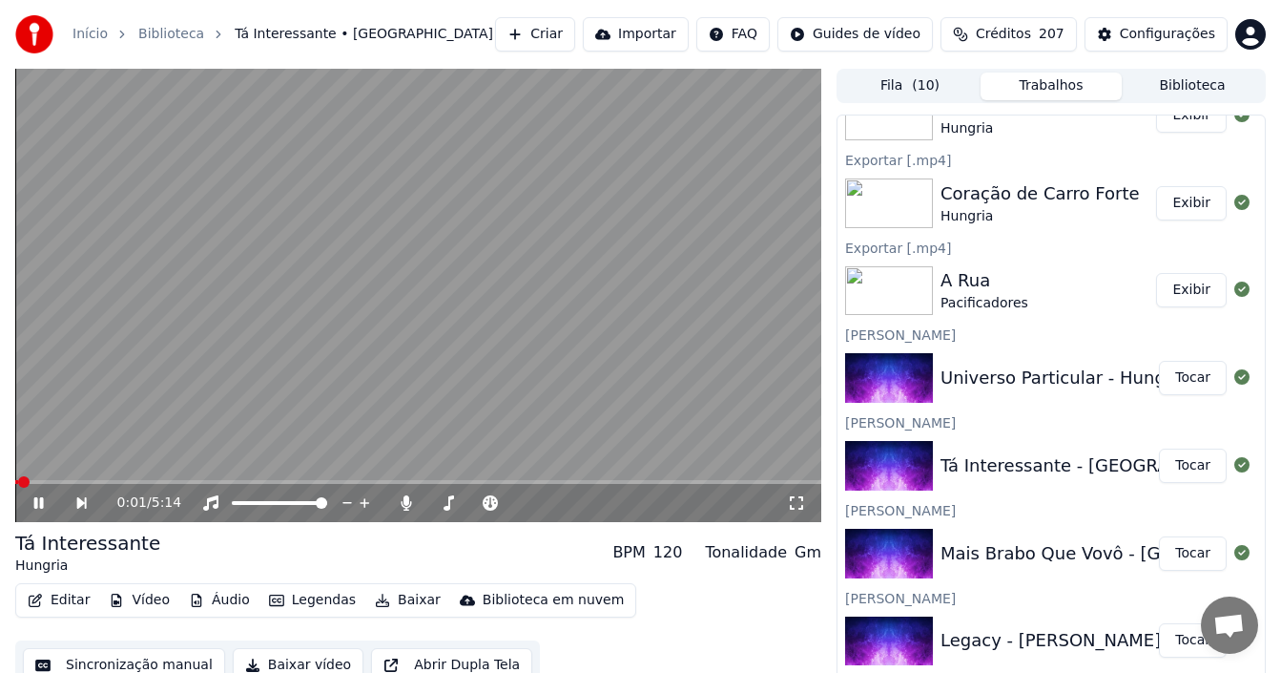
click at [34, 497] on icon at bounding box center [52, 502] width 43 height 15
click at [141, 661] on button "Sincronização manual" at bounding box center [124, 665] width 202 height 34
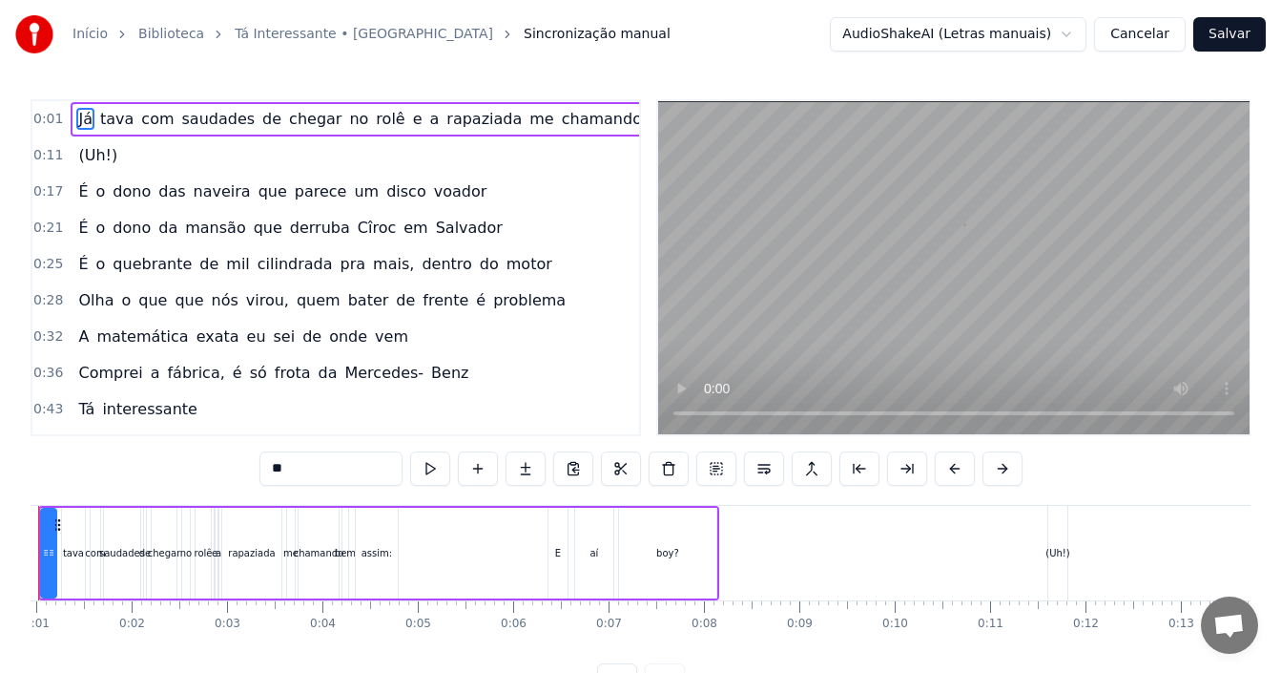
scroll to position [0, 1]
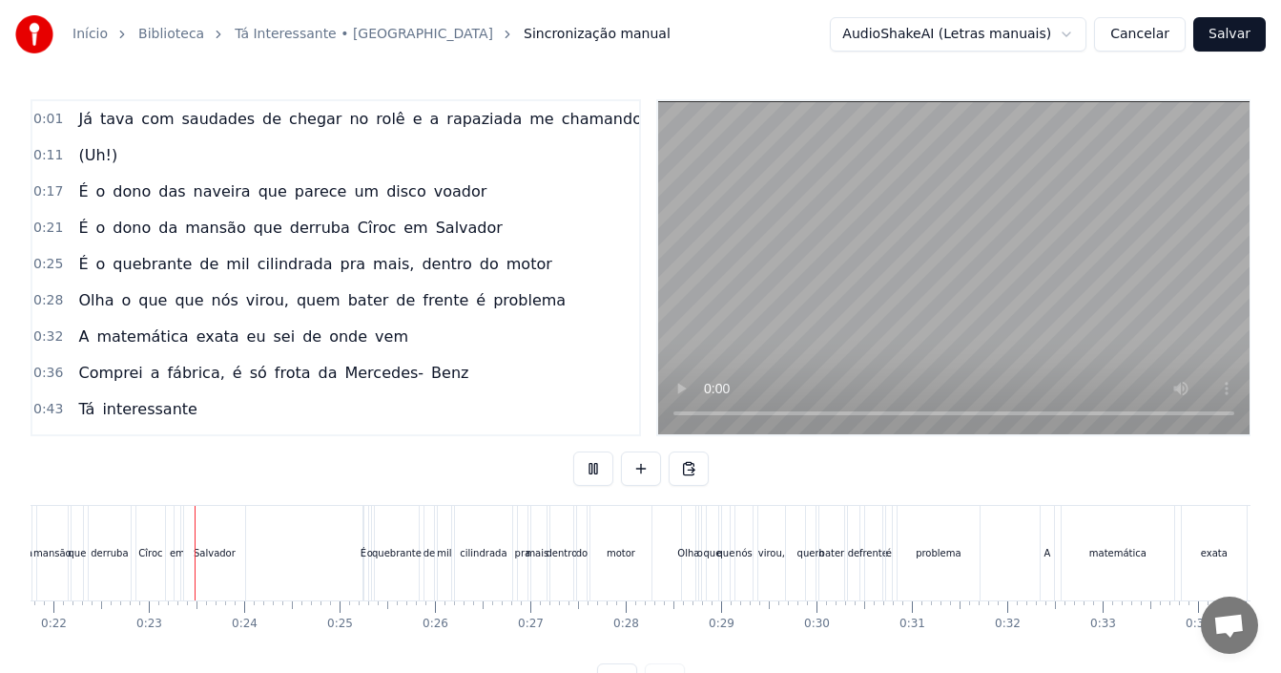
scroll to position [0, 2083]
click at [1159, 471] on div "0:01 Já tava com saudades de chegar no rolê e a rapaziada me chamando bem assim…" at bounding box center [641, 398] width 1220 height 598
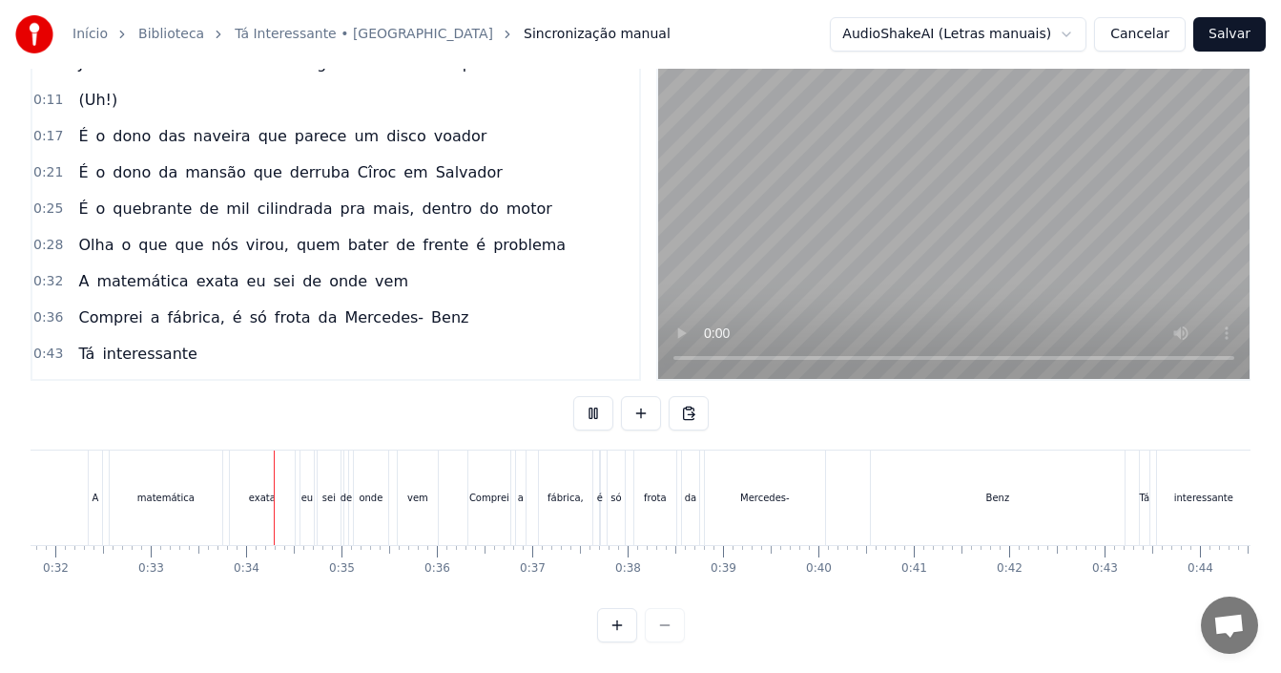
scroll to position [0, 3125]
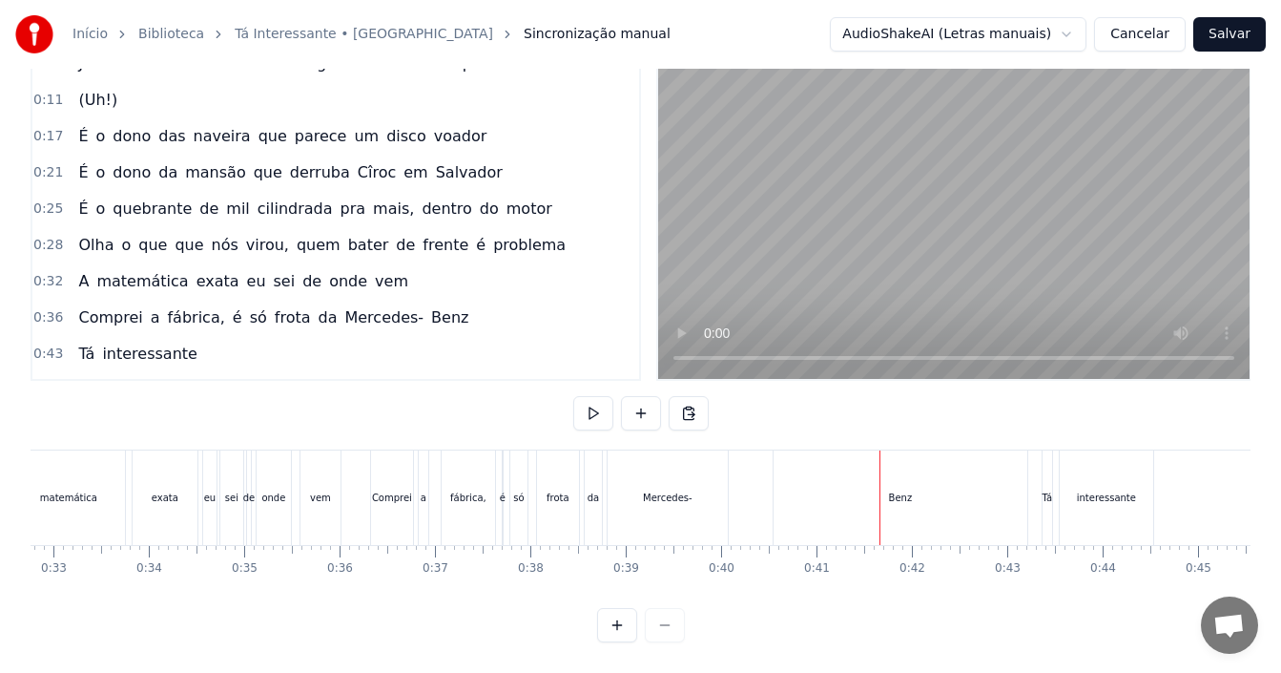
click at [915, 493] on div "Benz" at bounding box center [901, 497] width 254 height 94
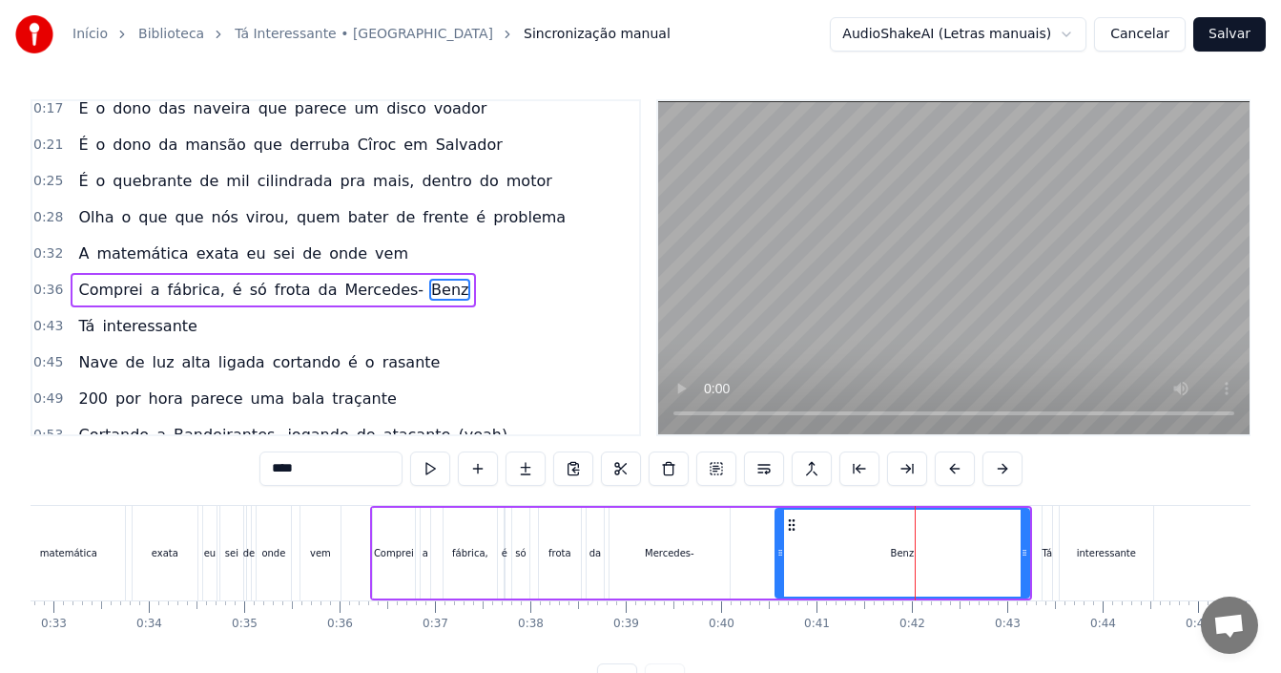
scroll to position [114, 0]
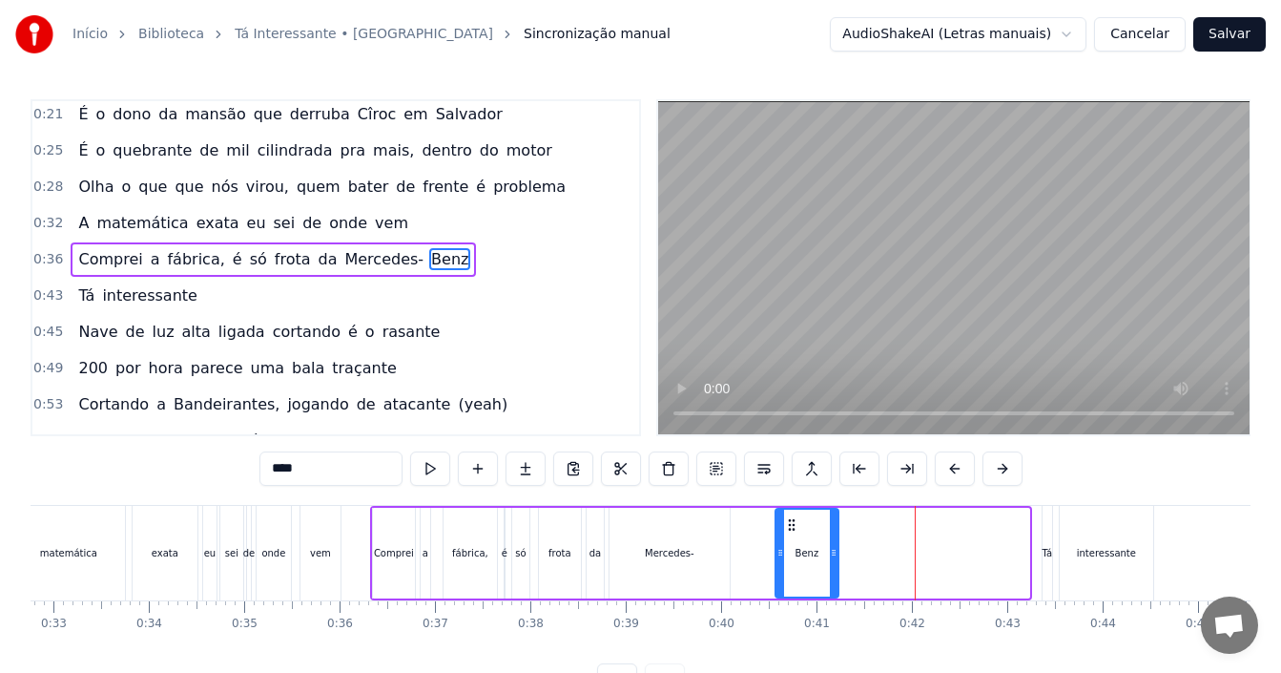
drag, startPoint x: 1027, startPoint y: 551, endPoint x: 837, endPoint y: 570, distance: 191.7
click at [837, 570] on div at bounding box center [834, 552] width 8 height 87
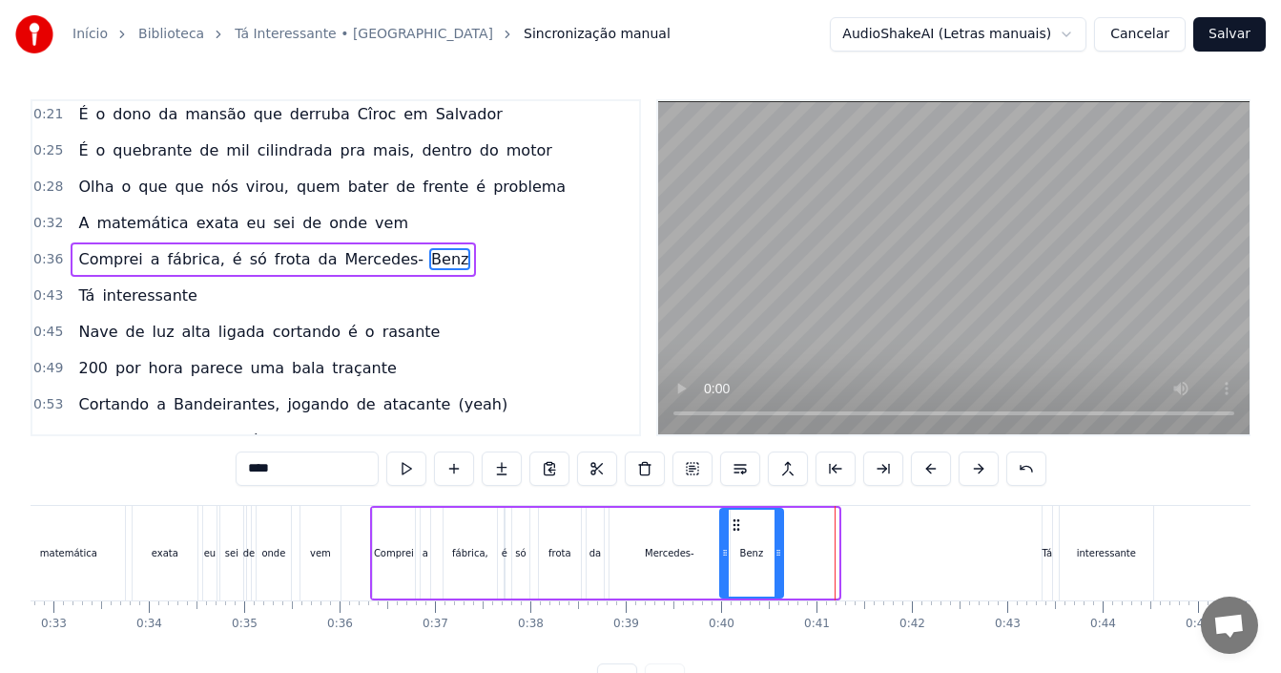
drag, startPoint x: 779, startPoint y: 526, endPoint x: 736, endPoint y: 534, distance: 43.8
click at [736, 534] on div "Benz" at bounding box center [751, 552] width 61 height 87
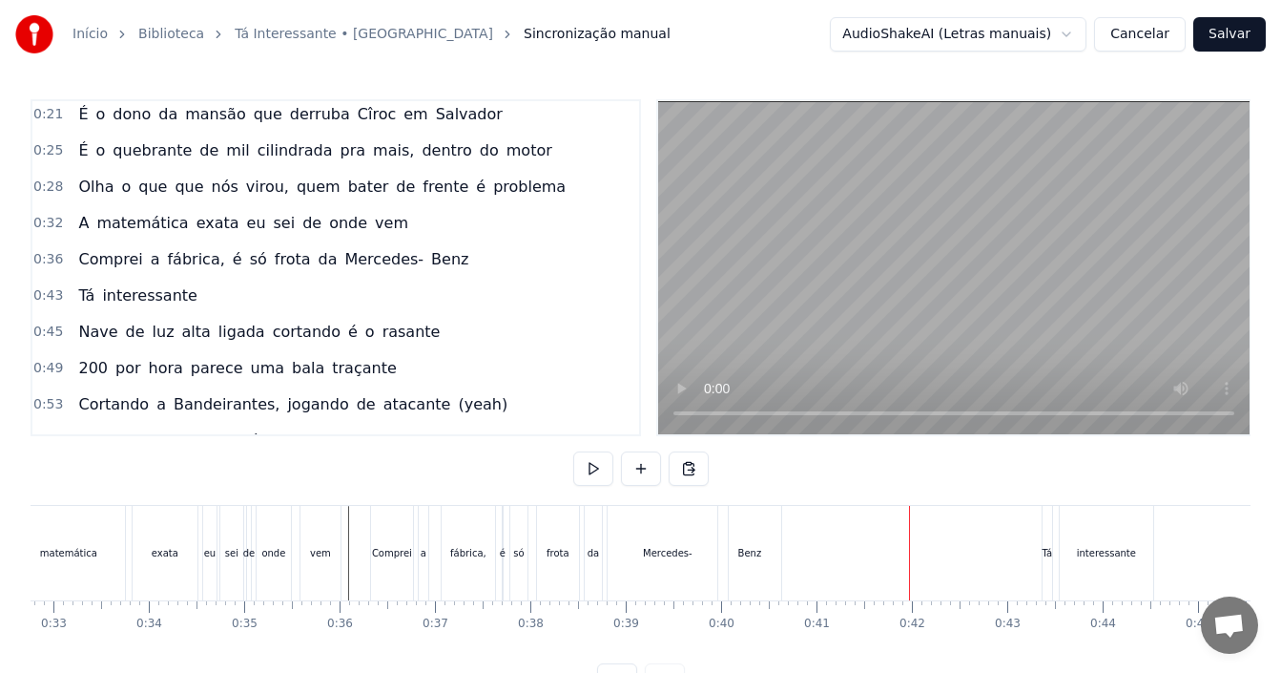
click at [749, 564] on div "Benz" at bounding box center [749, 553] width 63 height 94
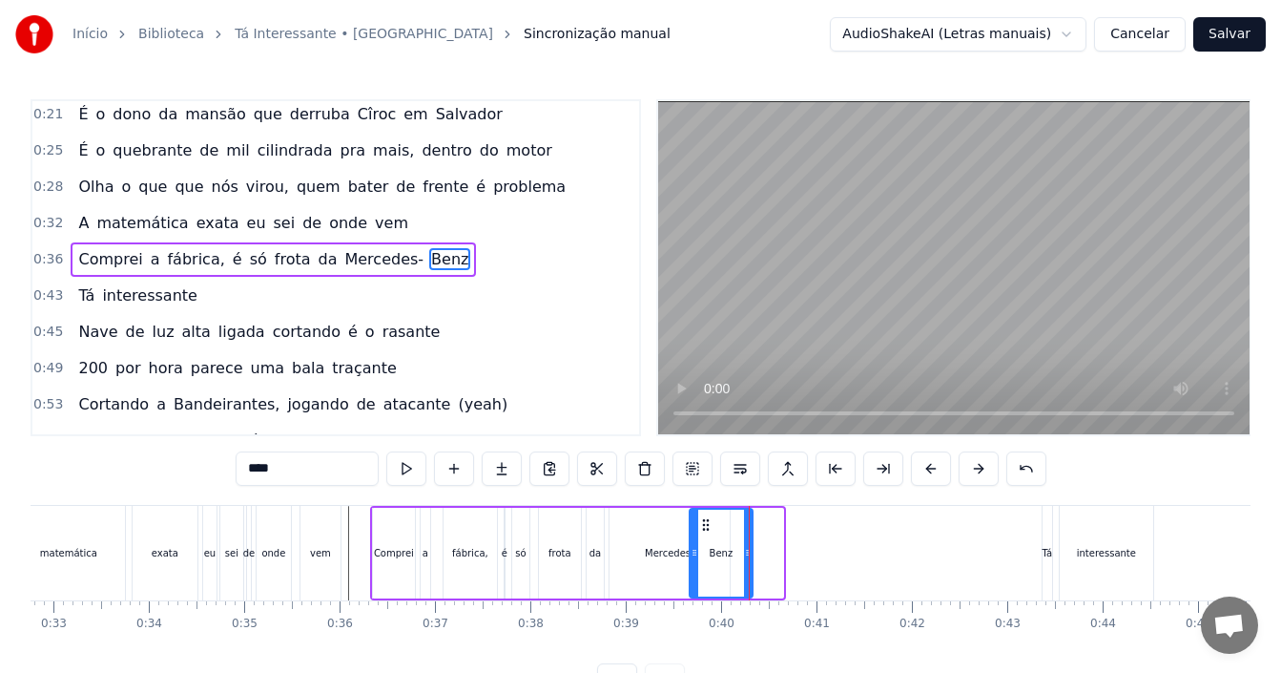
drag, startPoint x: 734, startPoint y: 527, endPoint x: 703, endPoint y: 528, distance: 30.5
click at [703, 528] on icon at bounding box center [705, 524] width 15 height 15
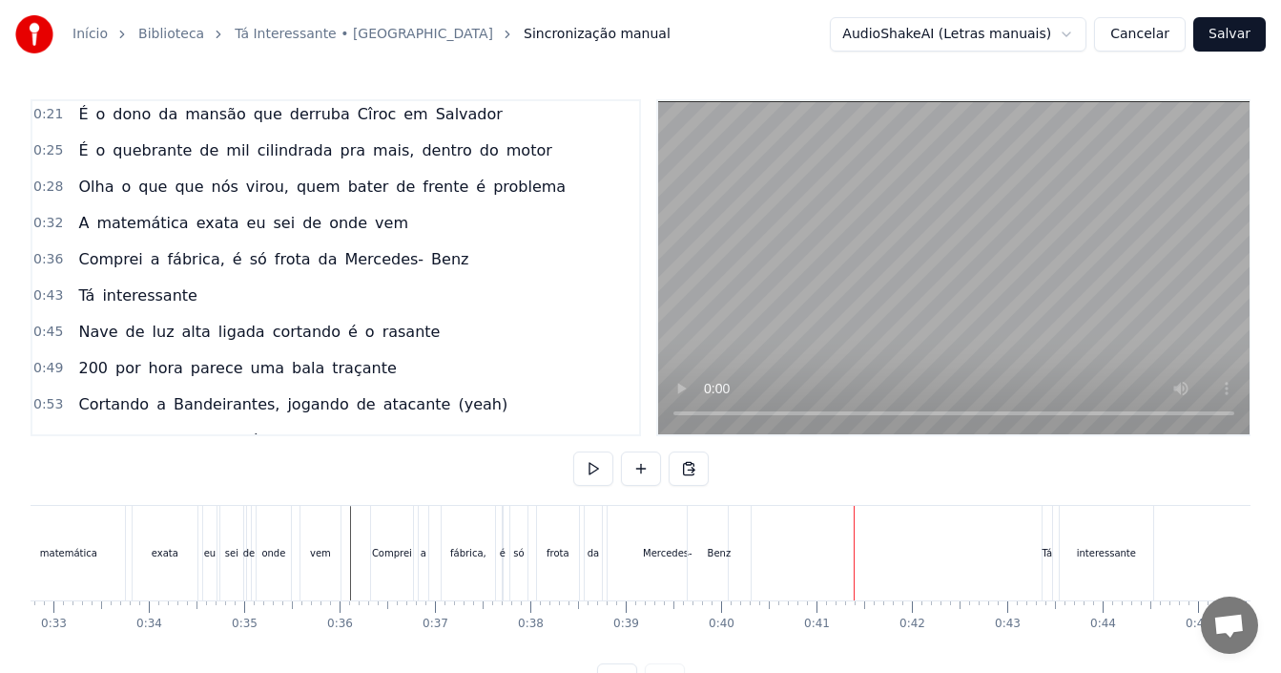
click at [667, 549] on div "Mercedes-" at bounding box center [668, 553] width 50 height 14
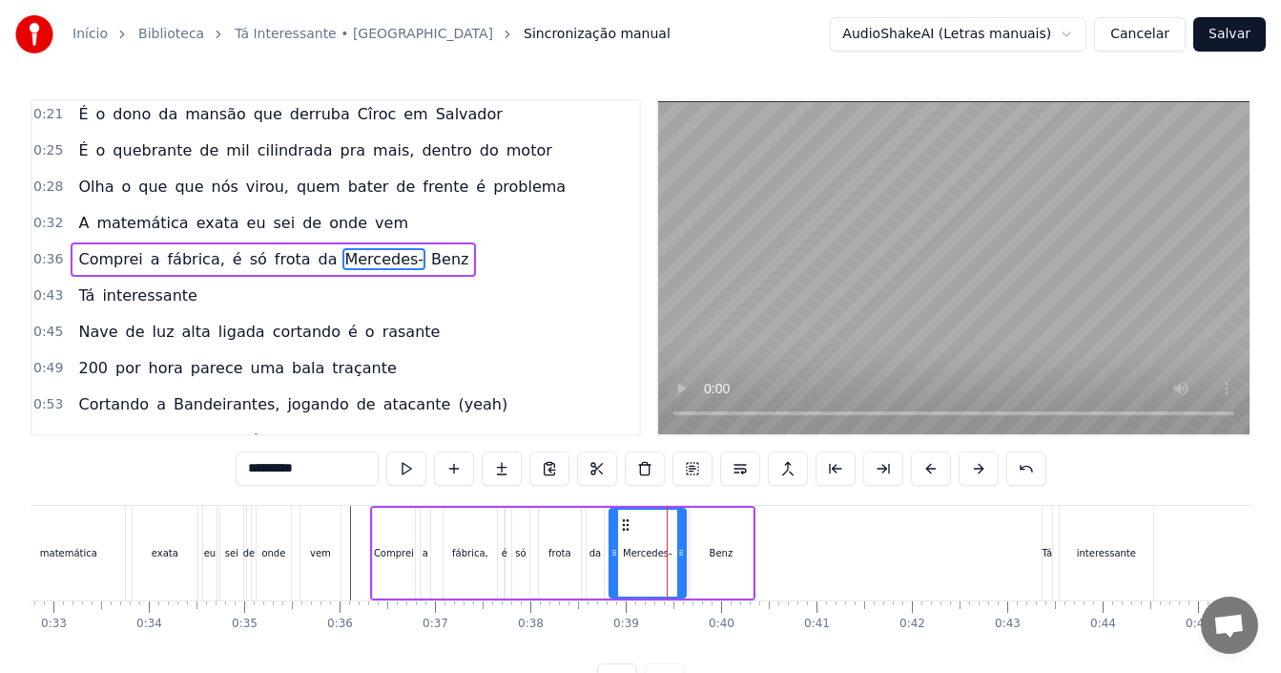
drag, startPoint x: 722, startPoint y: 549, endPoint x: 678, endPoint y: 547, distance: 43.9
click at [678, 547] on icon at bounding box center [681, 552] width 8 height 15
drag, startPoint x: 628, startPoint y: 521, endPoint x: 612, endPoint y: 522, distance: 15.3
click at [612, 522] on icon at bounding box center [610, 524] width 15 height 15
click at [721, 553] on div "Benz" at bounding box center [722, 553] width 24 height 14
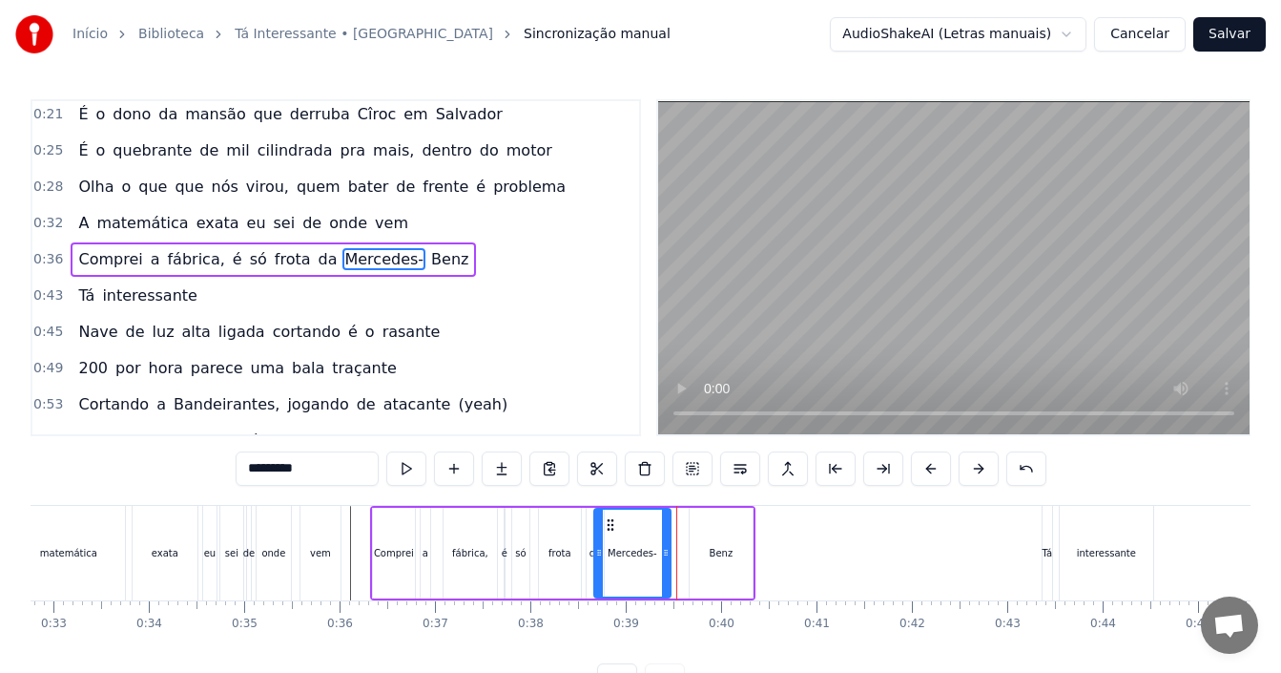
type input "****"
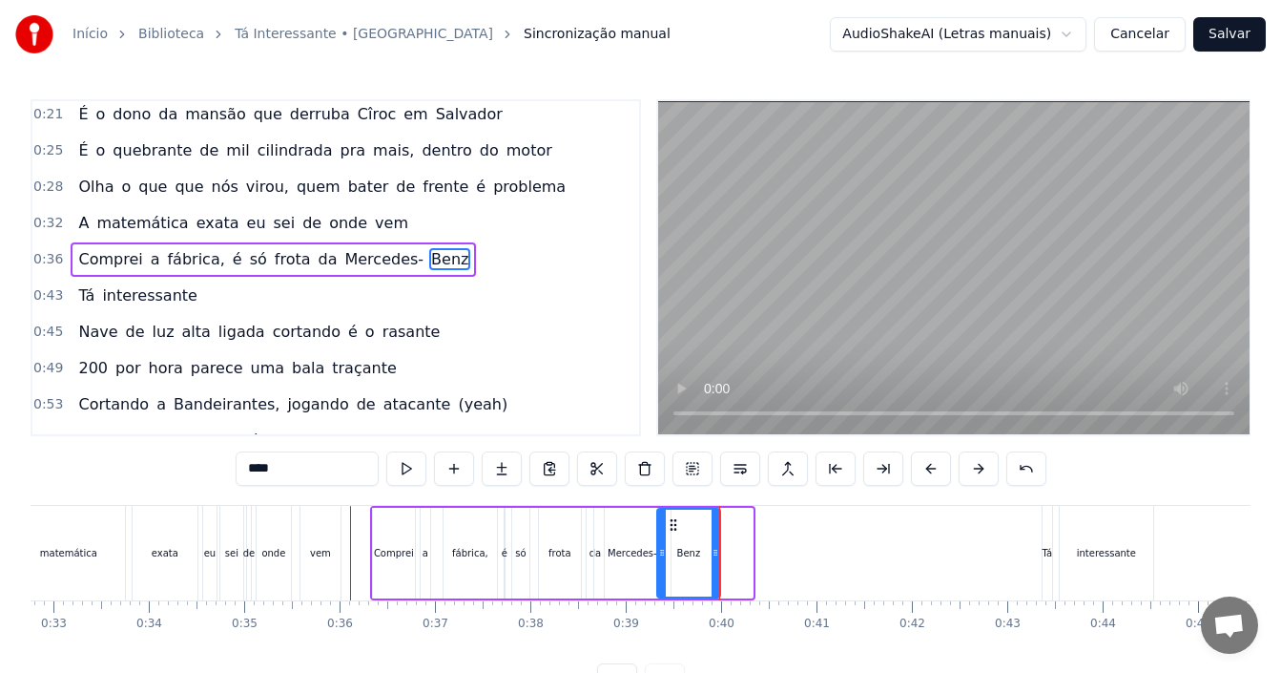
drag, startPoint x: 708, startPoint y: 521, endPoint x: 675, endPoint y: 524, distance: 32.6
click at [675, 524] on icon at bounding box center [673, 524] width 15 height 15
drag, startPoint x: 715, startPoint y: 548, endPoint x: 694, endPoint y: 552, distance: 21.5
click at [694, 552] on icon at bounding box center [695, 552] width 8 height 15
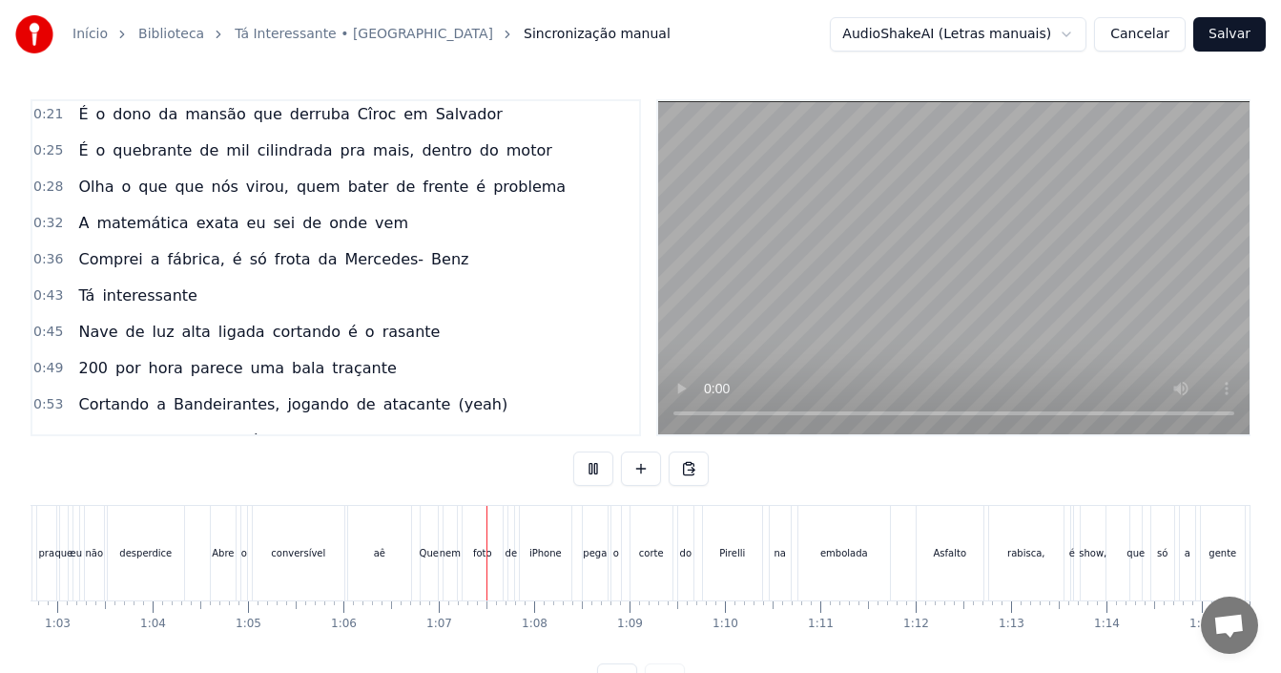
scroll to position [0, 6284]
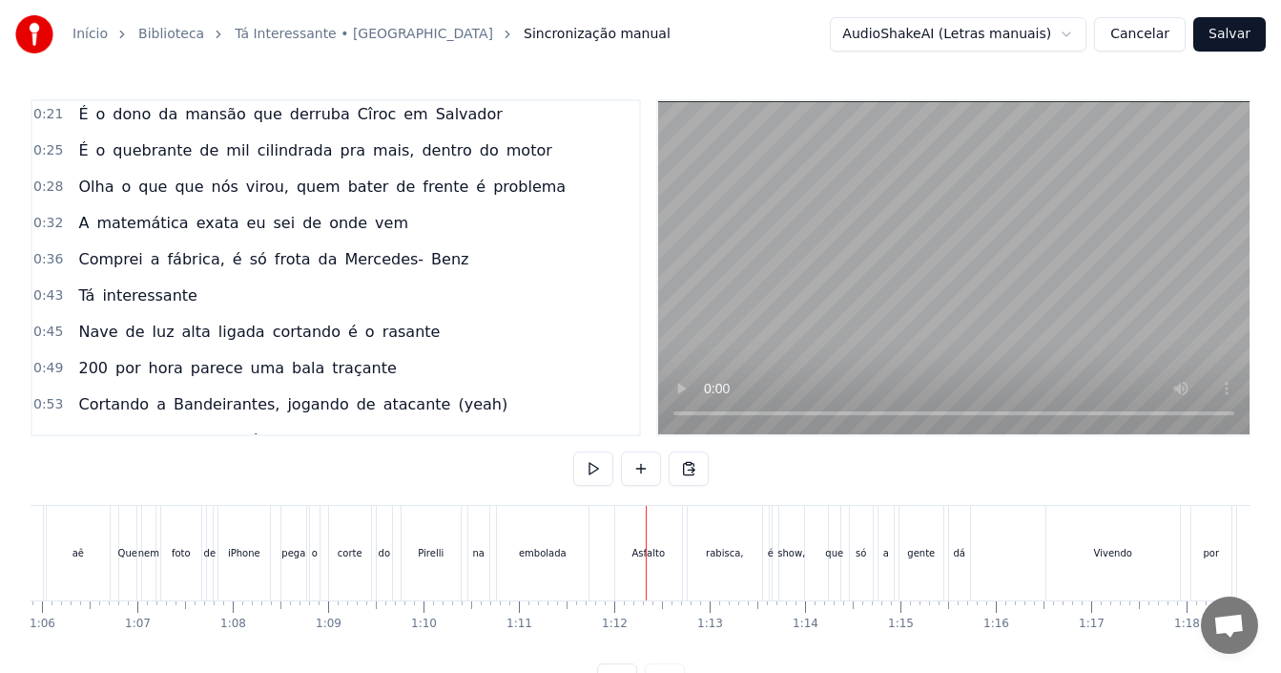
click at [321, 542] on div "Que nem foto de iPhone pega o corte do Pirelli na embolada" at bounding box center [355, 553] width 475 height 94
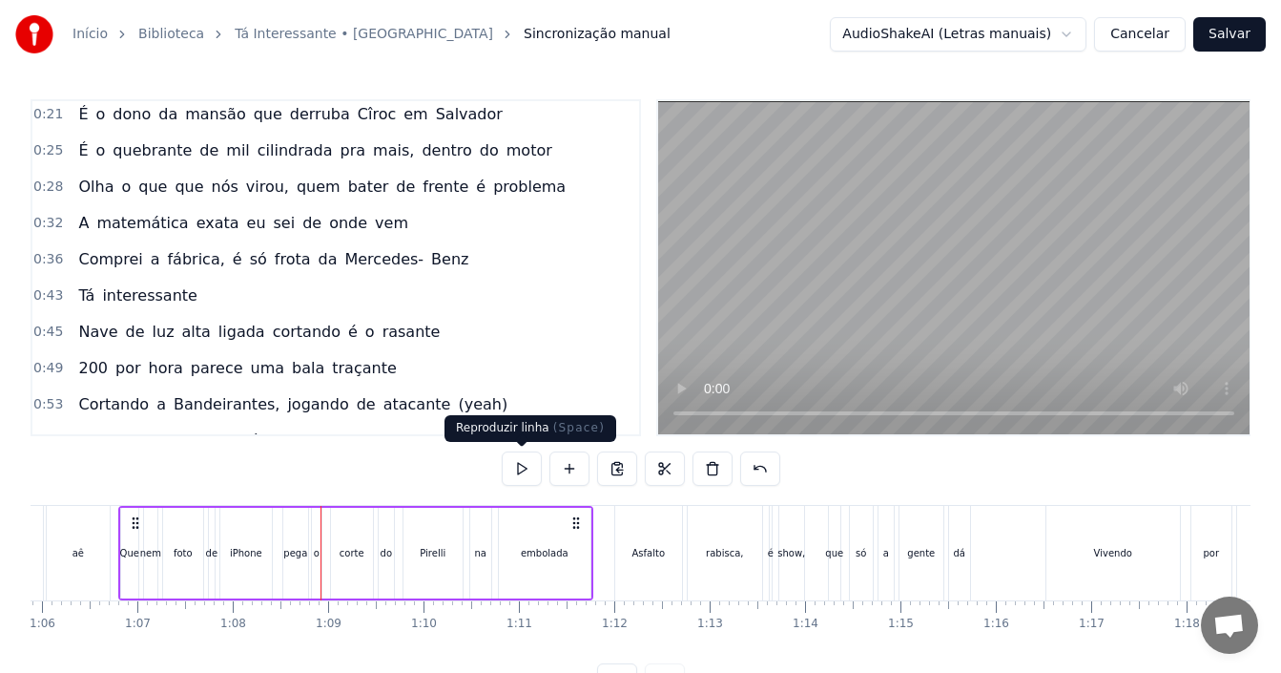
click at [521, 474] on button at bounding box center [522, 468] width 40 height 34
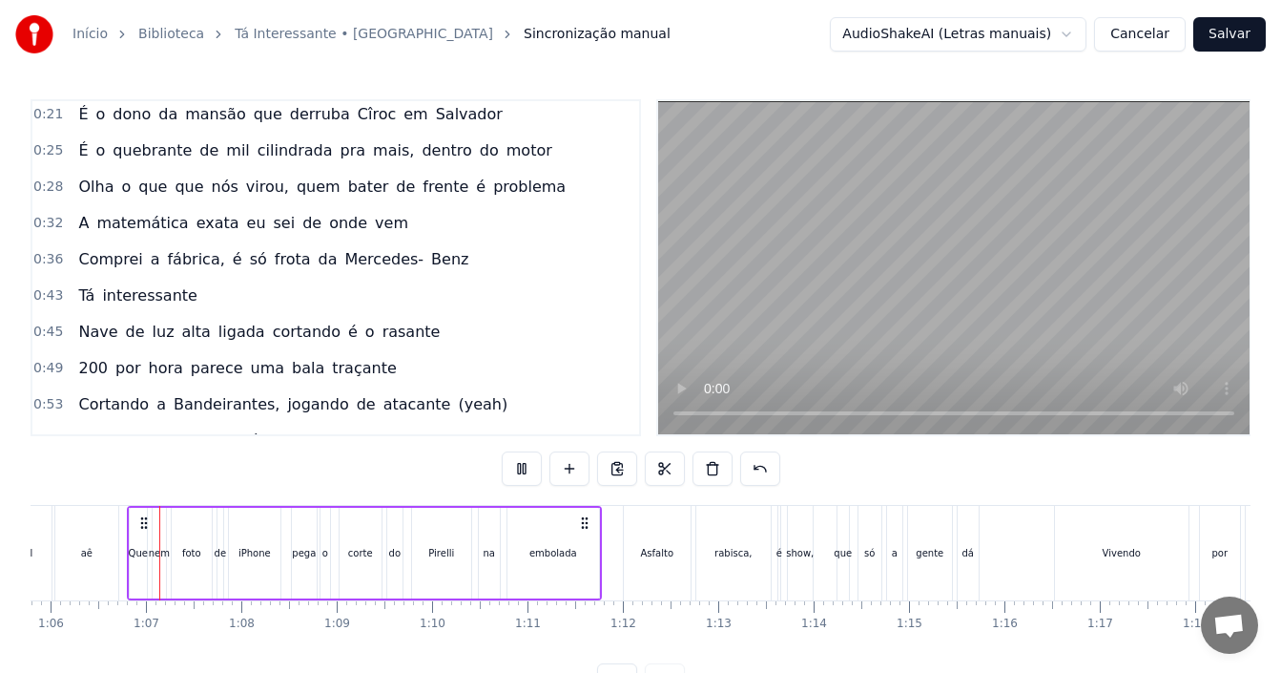
click at [521, 474] on button at bounding box center [522, 468] width 40 height 34
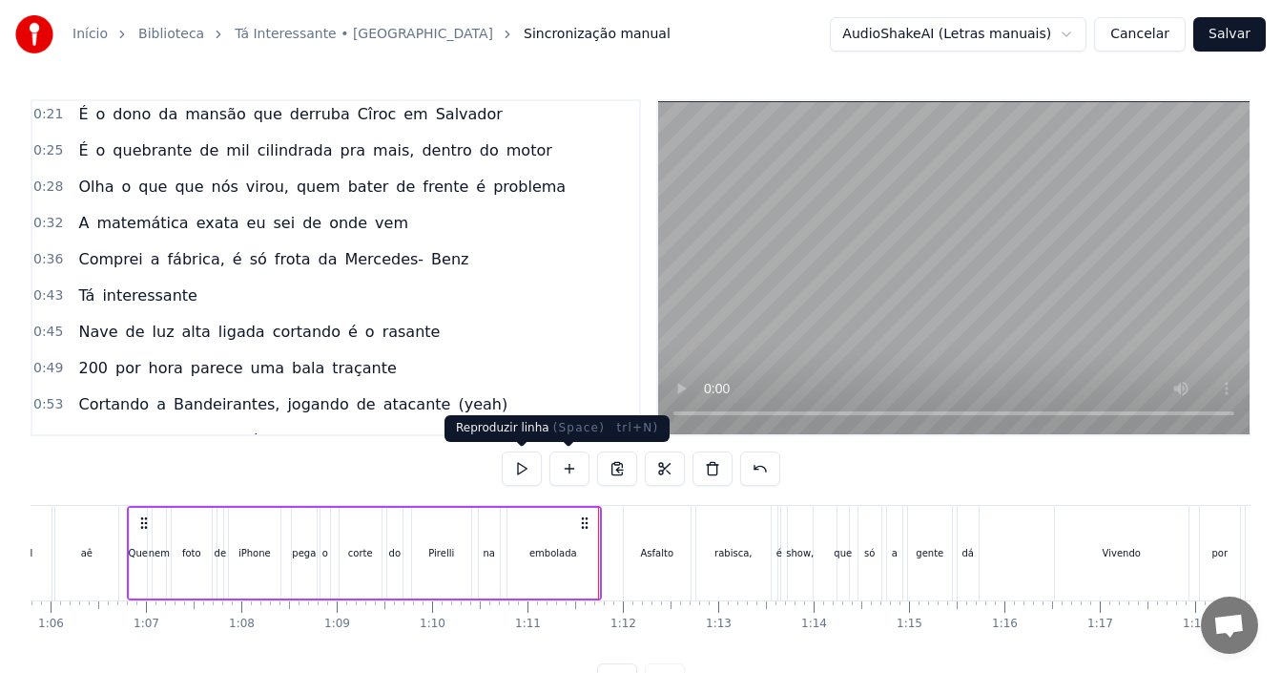
click at [525, 473] on button at bounding box center [522, 468] width 40 height 34
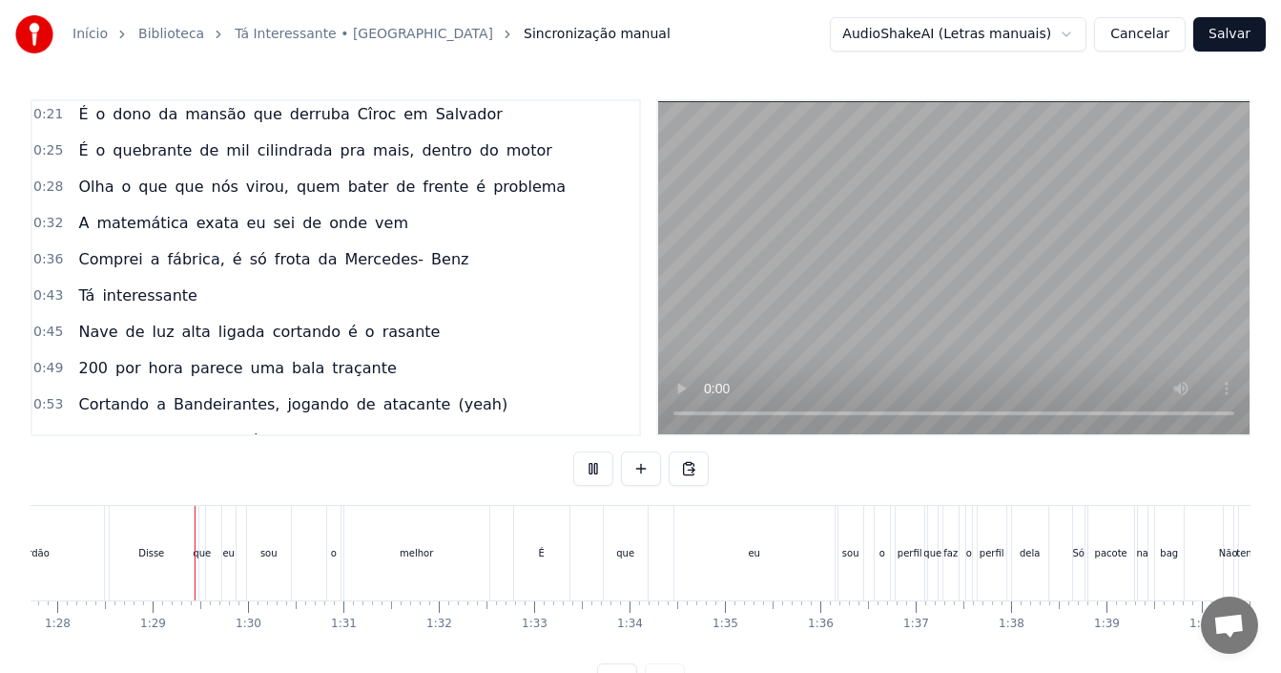
scroll to position [0, 8370]
click at [594, 466] on button at bounding box center [593, 468] width 40 height 34
click at [723, 554] on div "eu" at bounding box center [753, 553] width 160 height 94
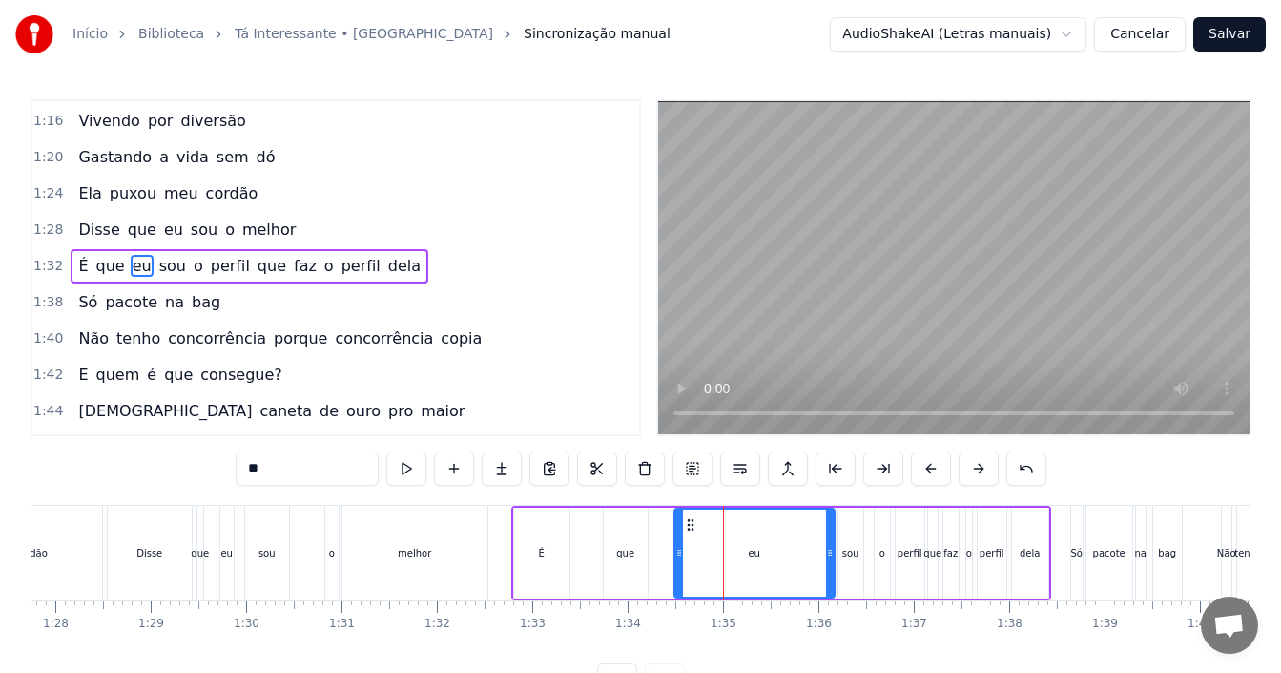
scroll to position [657, 0]
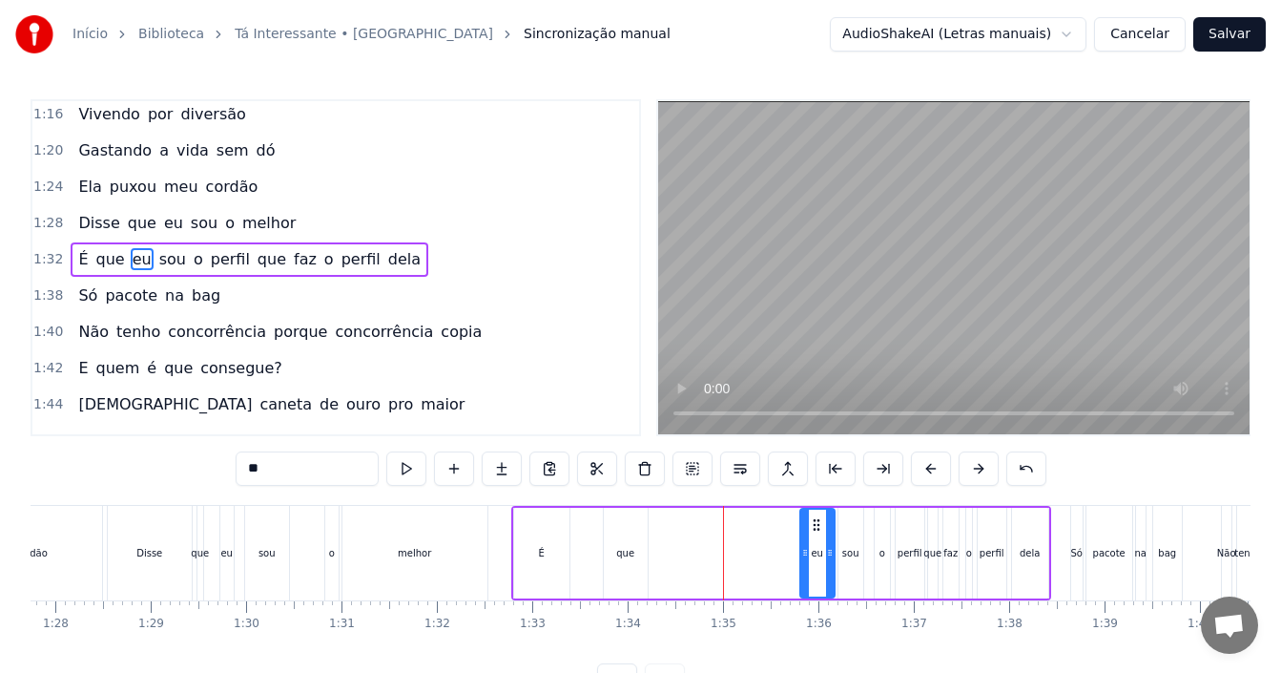
drag, startPoint x: 679, startPoint y: 547, endPoint x: 803, endPoint y: 548, distance: 124.0
click at [803, 548] on icon at bounding box center [805, 552] width 8 height 15
click at [852, 555] on div "sou" at bounding box center [850, 553] width 17 height 14
type input "***"
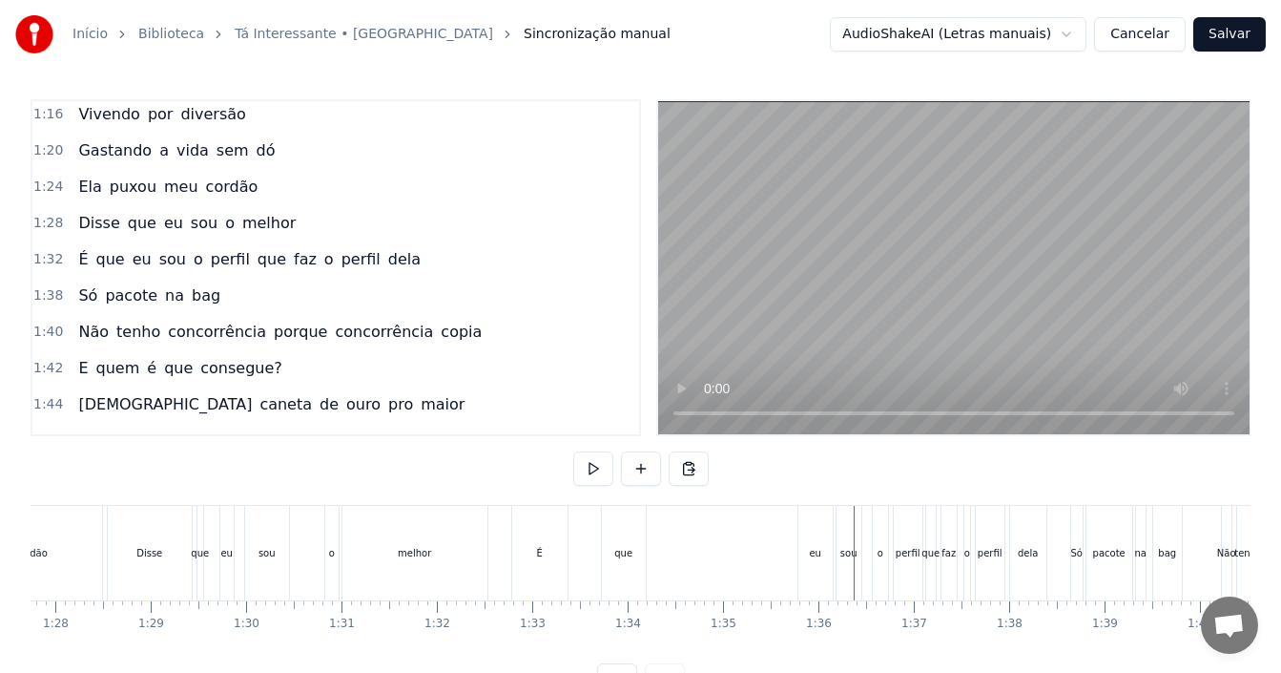
click at [881, 546] on div "o" at bounding box center [881, 553] width 6 height 14
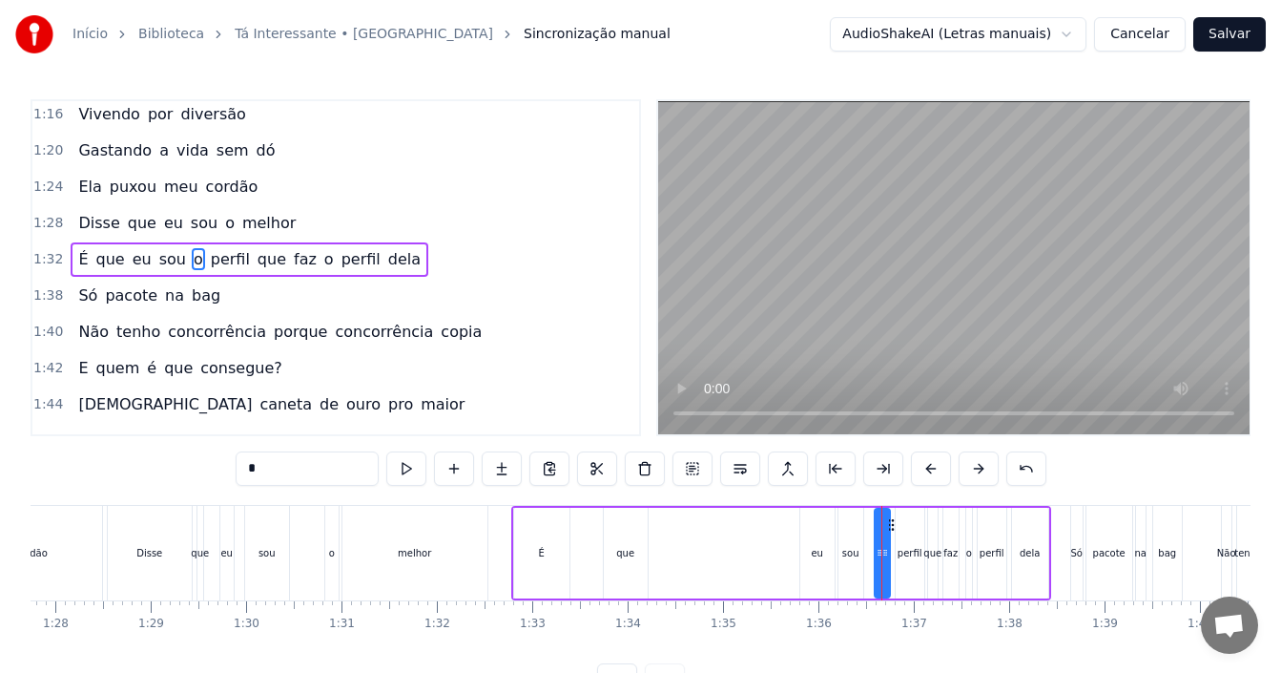
click at [860, 550] on div "sou" at bounding box center [850, 552] width 25 height 91
drag, startPoint x: 853, startPoint y: 523, endPoint x: 867, endPoint y: 523, distance: 14.3
click at [867, 523] on icon at bounding box center [868, 524] width 15 height 15
click at [822, 551] on div "eu" at bounding box center [817, 553] width 12 height 14
drag, startPoint x: 808, startPoint y: 545, endPoint x: 818, endPoint y: 544, distance: 9.6
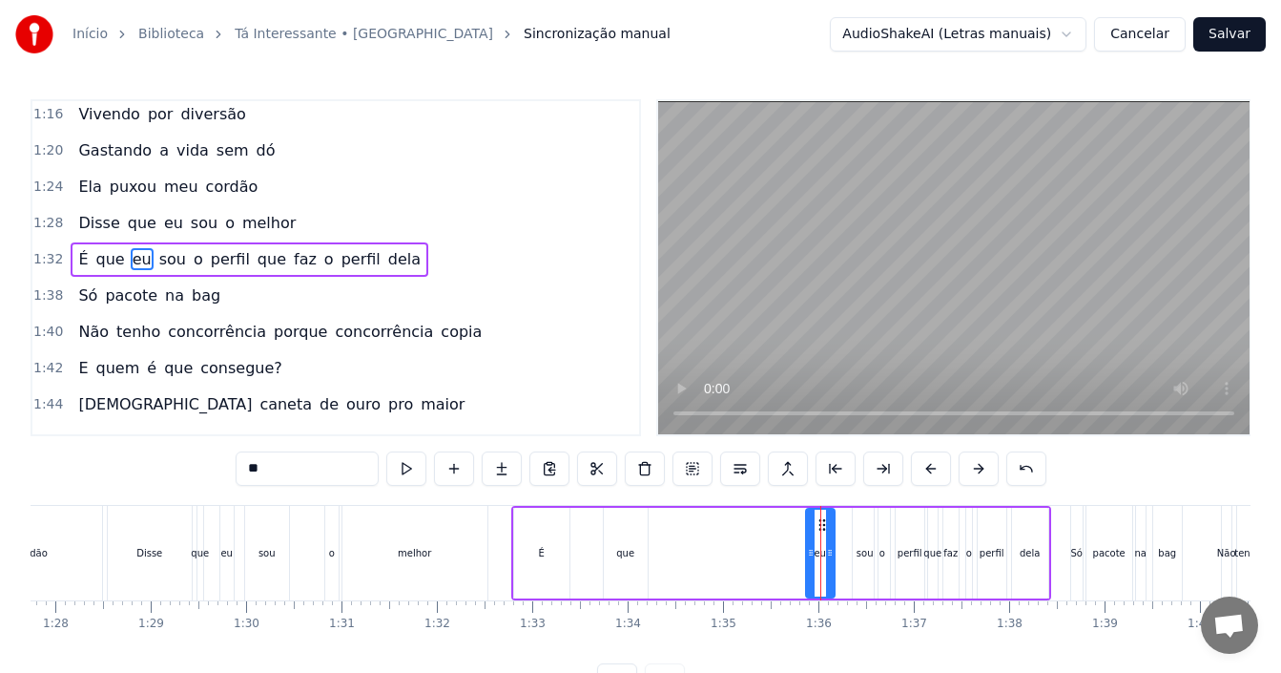
click at [815, 545] on icon at bounding box center [811, 552] width 8 height 15
click at [826, 522] on div at bounding box center [830, 552] width 8 height 87
drag, startPoint x: 820, startPoint y: 522, endPoint x: 845, endPoint y: 522, distance: 24.8
click at [845, 522] on icon at bounding box center [850, 524] width 15 height 15
click at [631, 552] on div "que" at bounding box center [625, 553] width 18 height 14
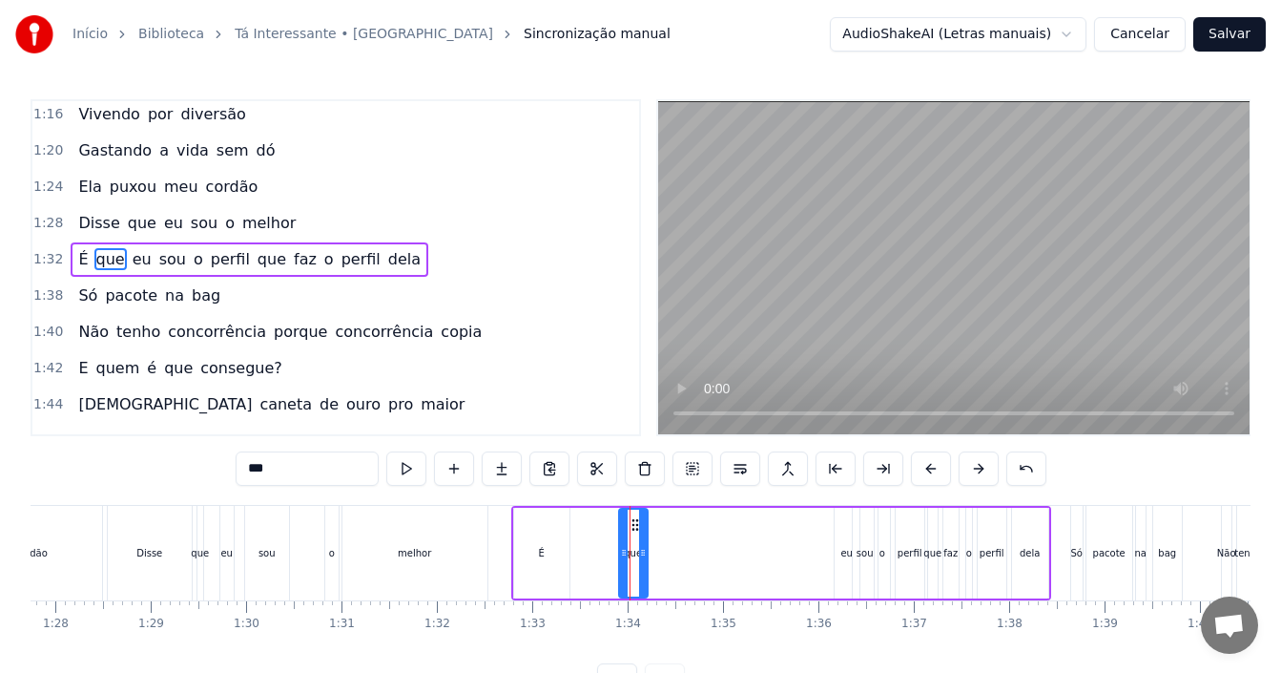
drag, startPoint x: 611, startPoint y: 547, endPoint x: 627, endPoint y: 547, distance: 15.3
click at [627, 547] on icon at bounding box center [624, 552] width 8 height 15
drag, startPoint x: 636, startPoint y: 521, endPoint x: 832, endPoint y: 530, distance: 195.8
click at [832, 530] on icon at bounding box center [830, 524] width 15 height 15
click at [543, 549] on div "É" at bounding box center [542, 553] width 6 height 14
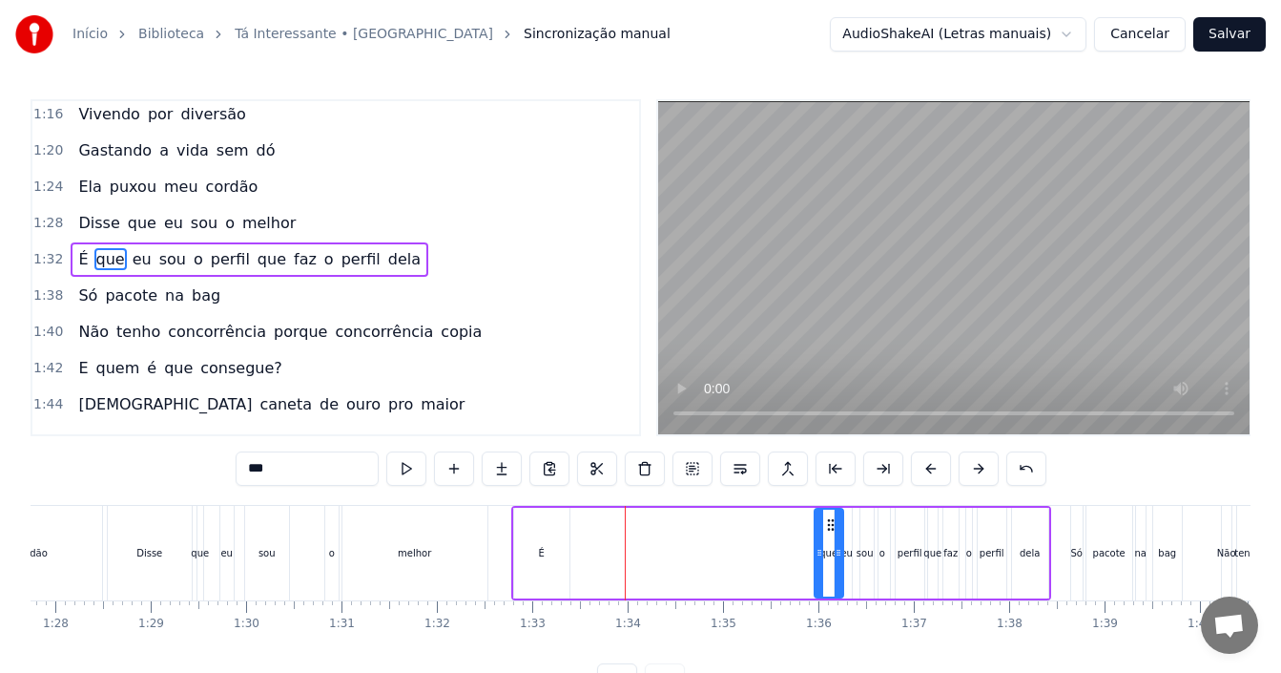
type input "*"
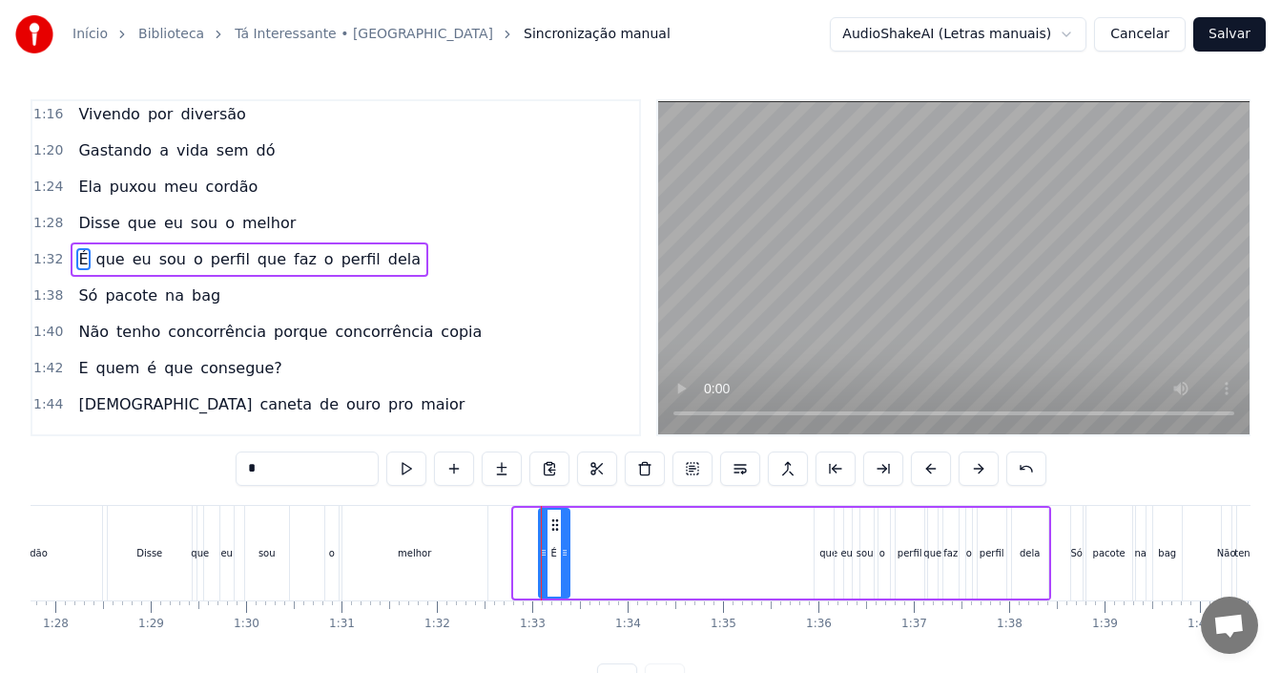
drag, startPoint x: 520, startPoint y: 549, endPoint x: 545, endPoint y: 549, distance: 24.8
click at [545, 549] on icon at bounding box center [544, 552] width 8 height 15
drag, startPoint x: 555, startPoint y: 523, endPoint x: 809, endPoint y: 530, distance: 253.9
click at [809, 530] on icon at bounding box center [808, 524] width 15 height 15
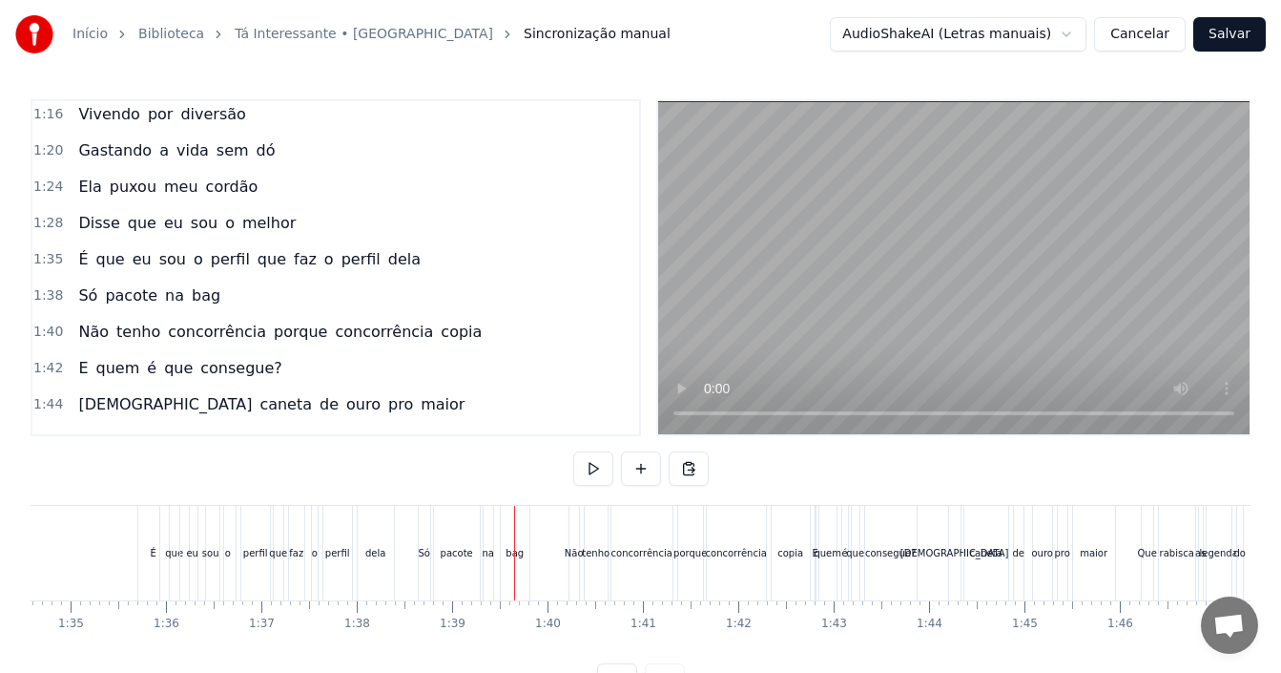
scroll to position [0, 8926]
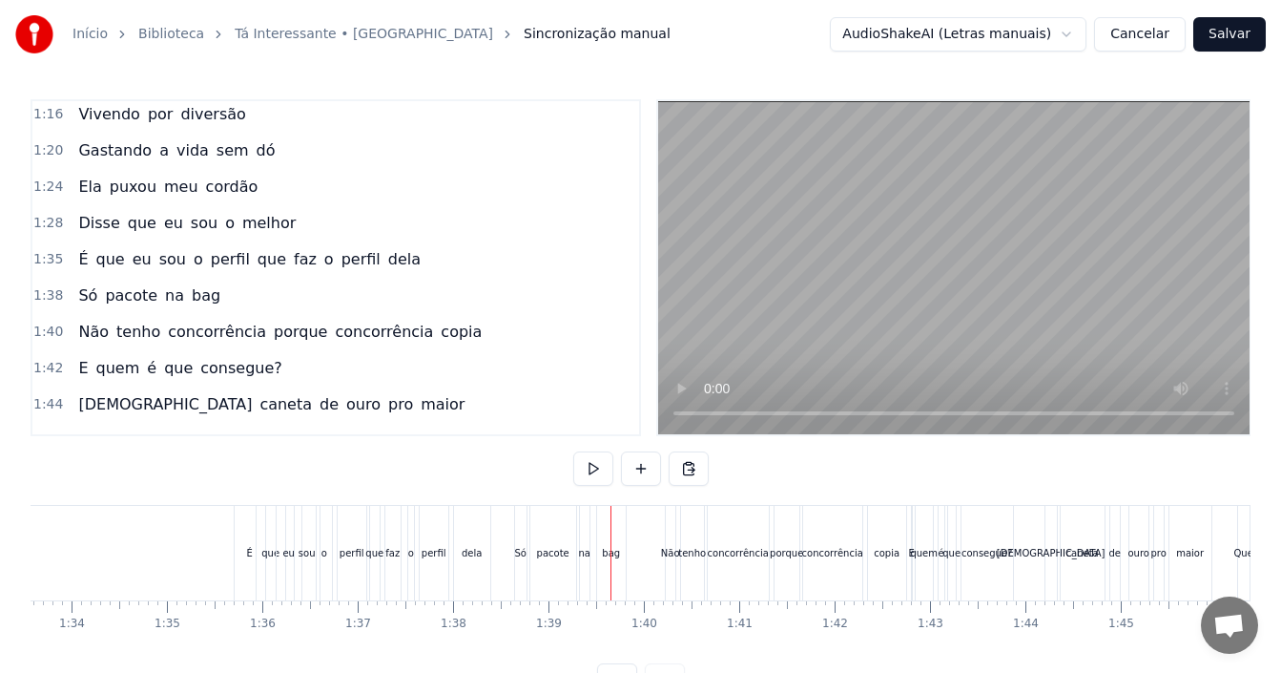
click at [266, 553] on div "que" at bounding box center [270, 553] width 18 height 14
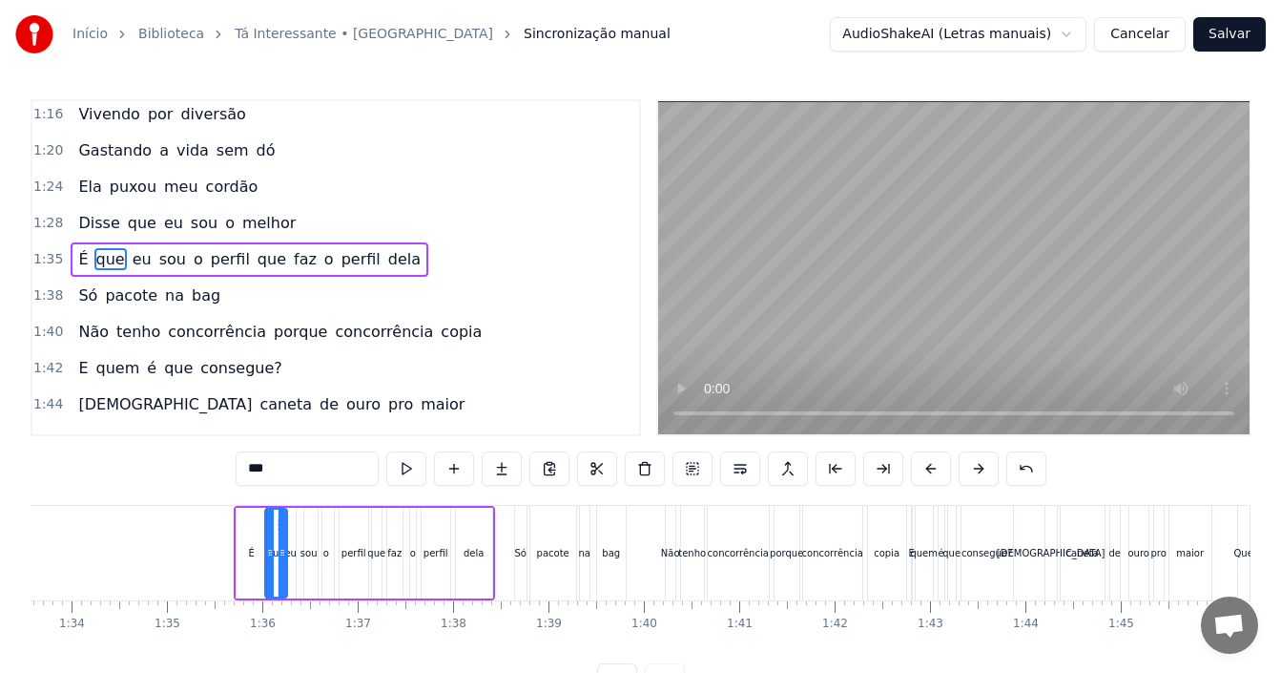
click at [270, 548] on icon at bounding box center [270, 552] width 8 height 15
click at [251, 550] on div "É" at bounding box center [252, 553] width 6 height 14
type input "*"
click at [246, 550] on circle at bounding box center [245, 549] width 1 height 1
click at [258, 524] on circle at bounding box center [258, 524] width 1 height 1
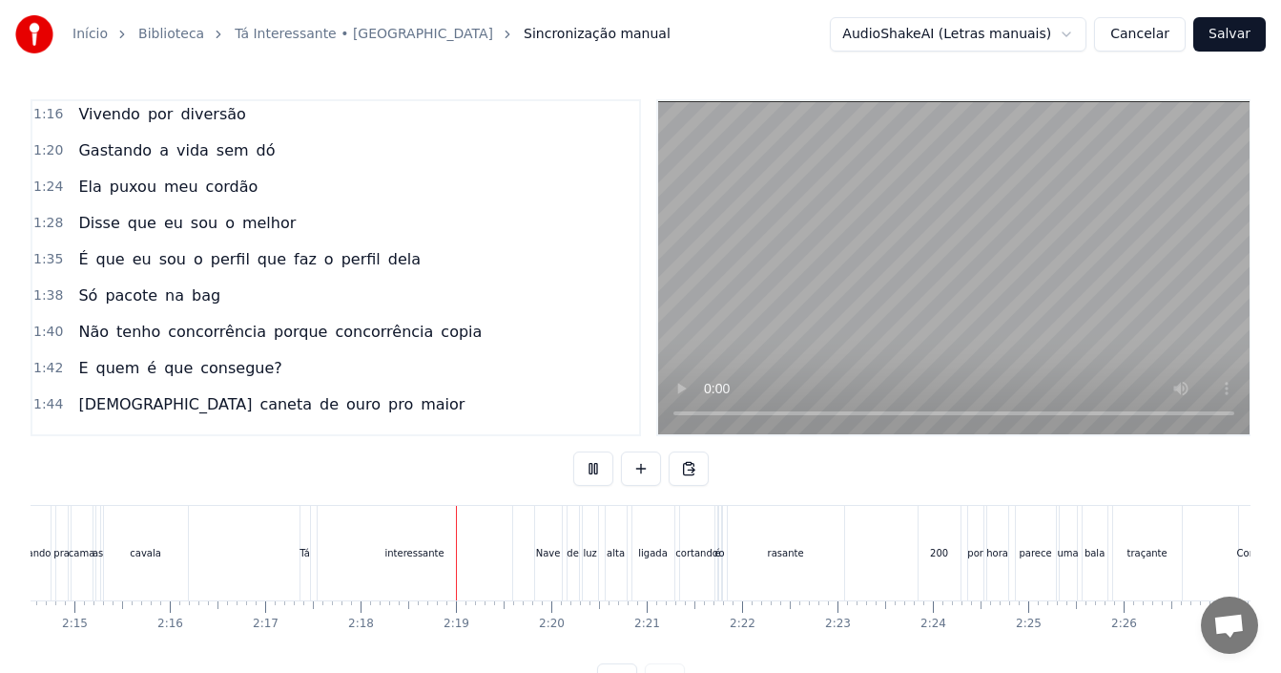
scroll to position [0, 13128]
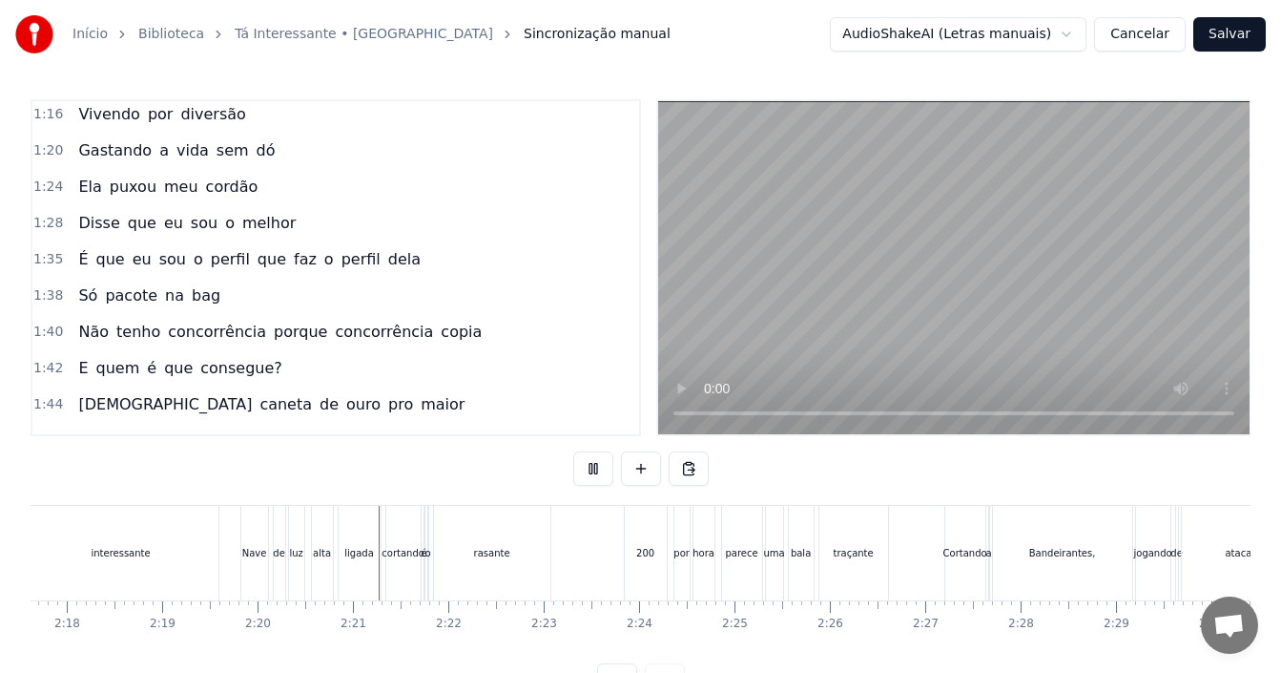
click at [103, 561] on div "interessante" at bounding box center [121, 553] width 195 height 94
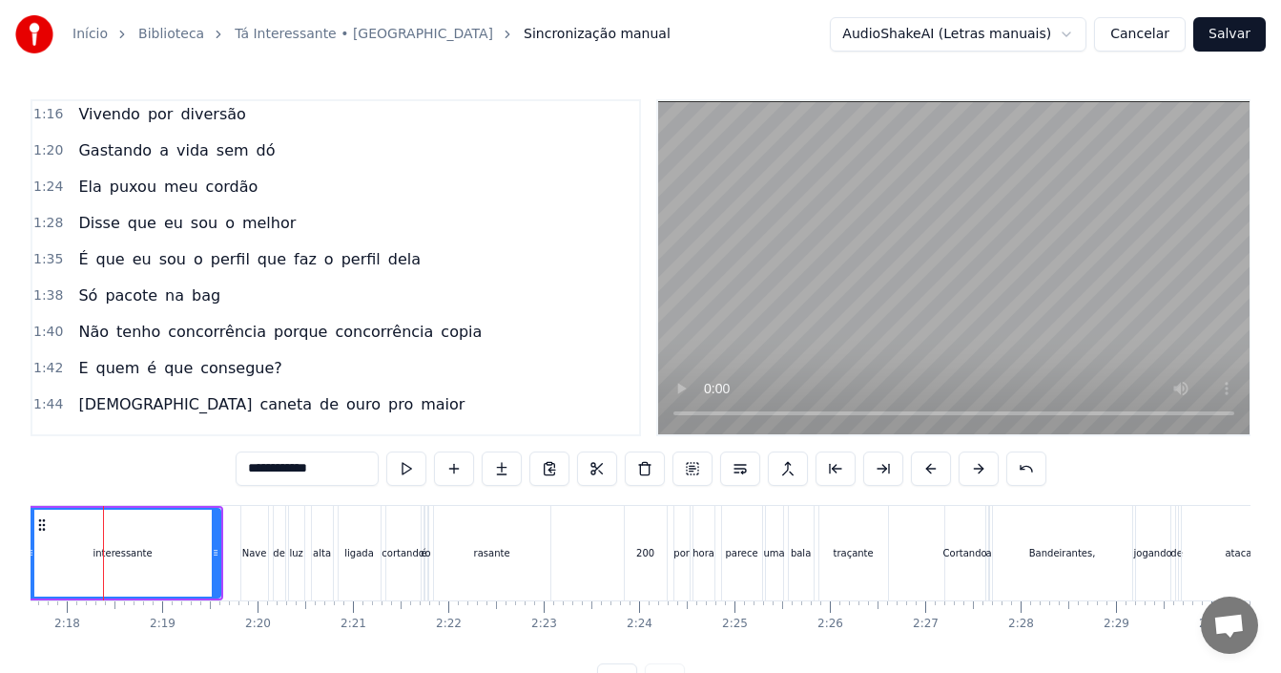
scroll to position [0, 13105]
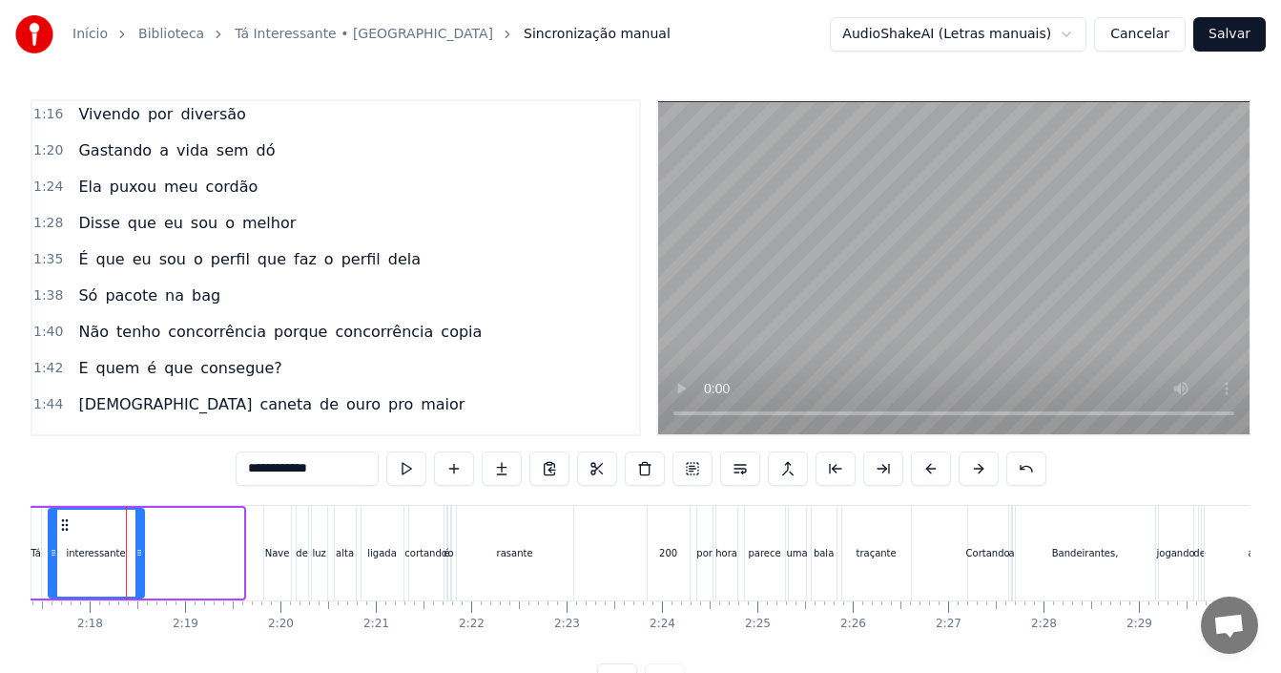
drag, startPoint x: 241, startPoint y: 549, endPoint x: 142, endPoint y: 550, distance: 99.2
click at [142, 550] on icon at bounding box center [139, 552] width 8 height 15
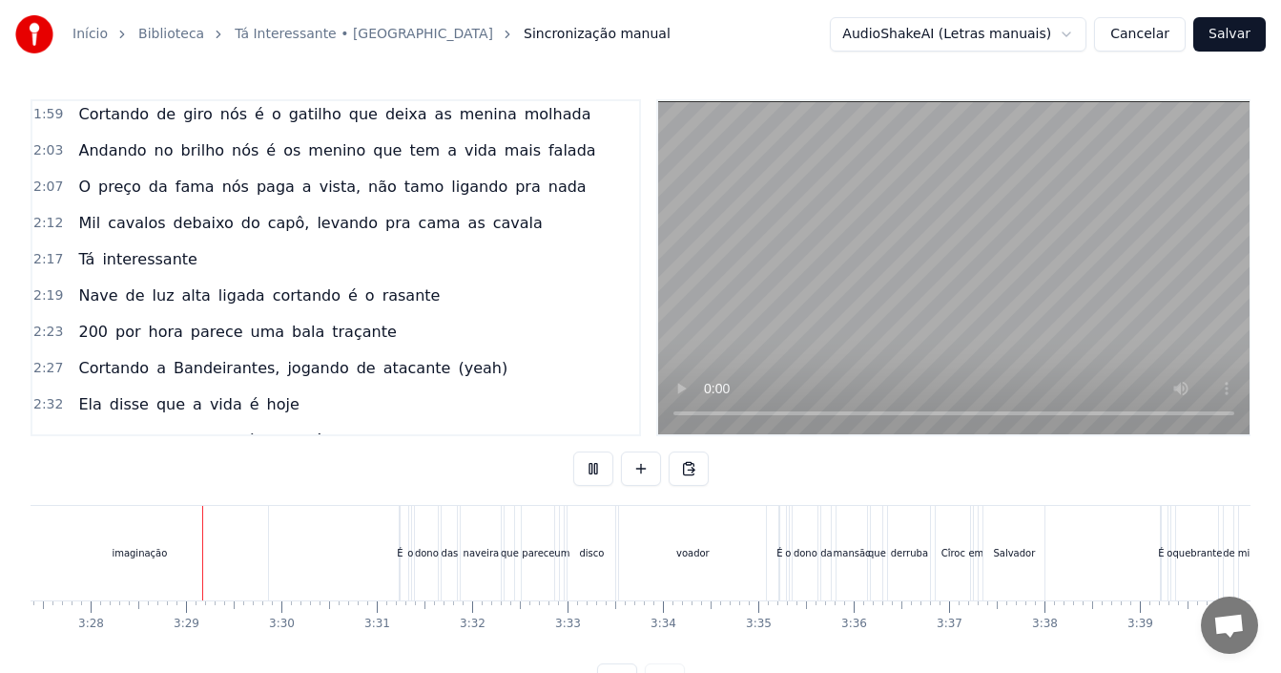
scroll to position [0, 19784]
click at [181, 562] on div "imaginação" at bounding box center [137, 553] width 258 height 94
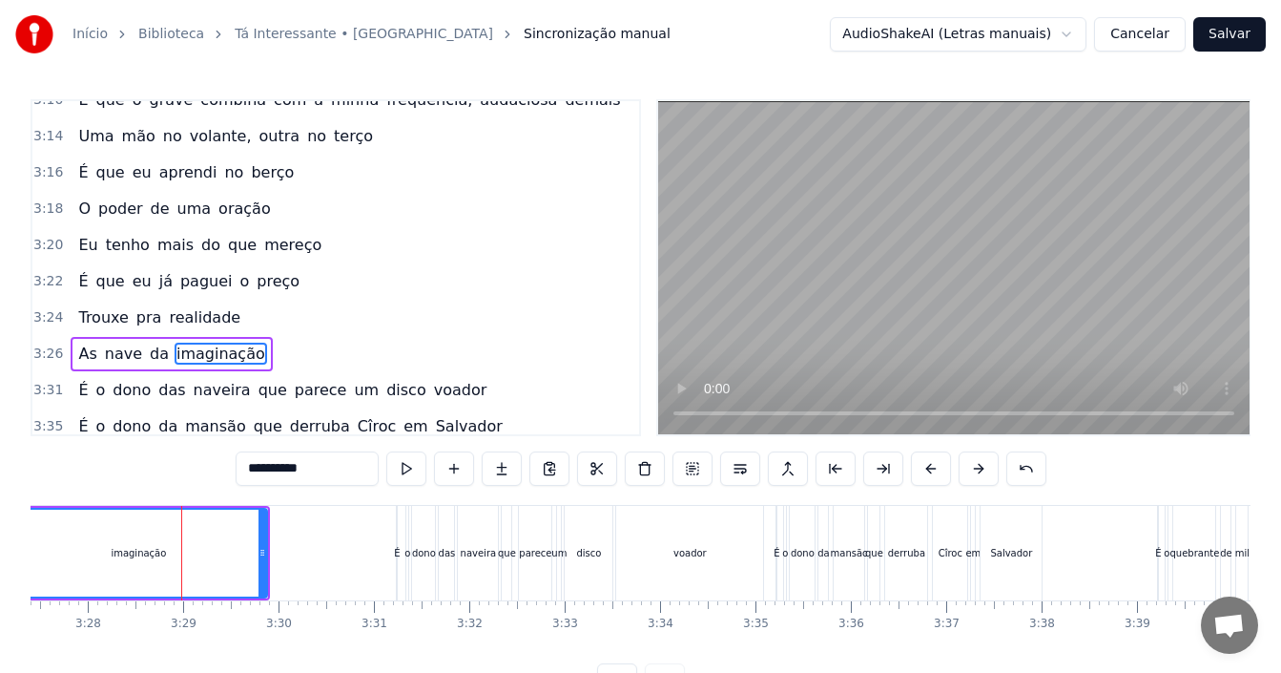
scroll to position [1962, 0]
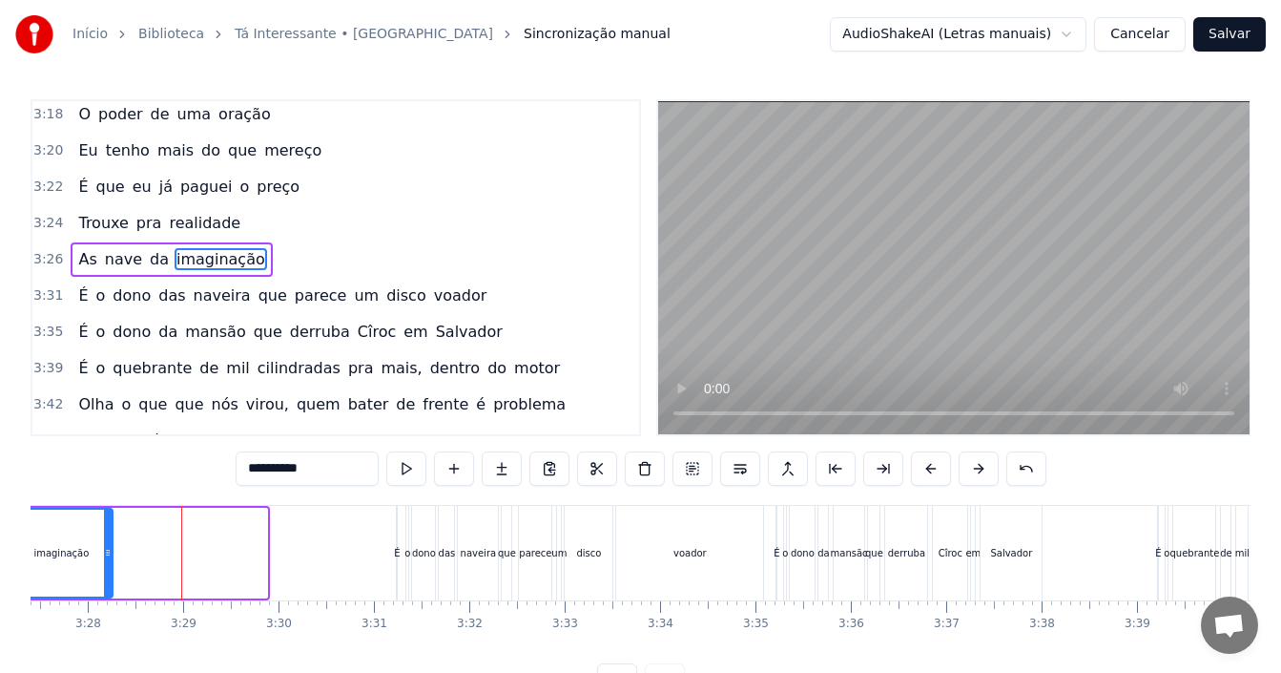
drag, startPoint x: 265, startPoint y: 555, endPoint x: 111, endPoint y: 586, distance: 157.5
click at [111, 586] on div at bounding box center [108, 552] width 8 height 87
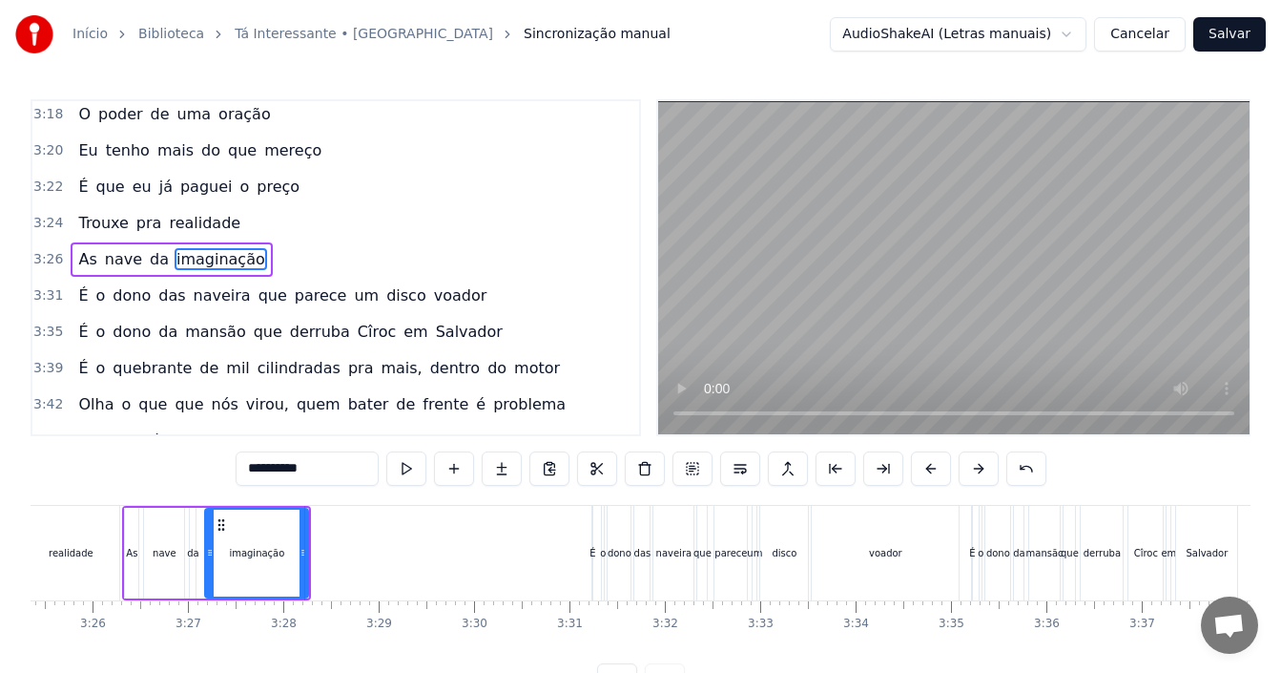
scroll to position [0, 19396]
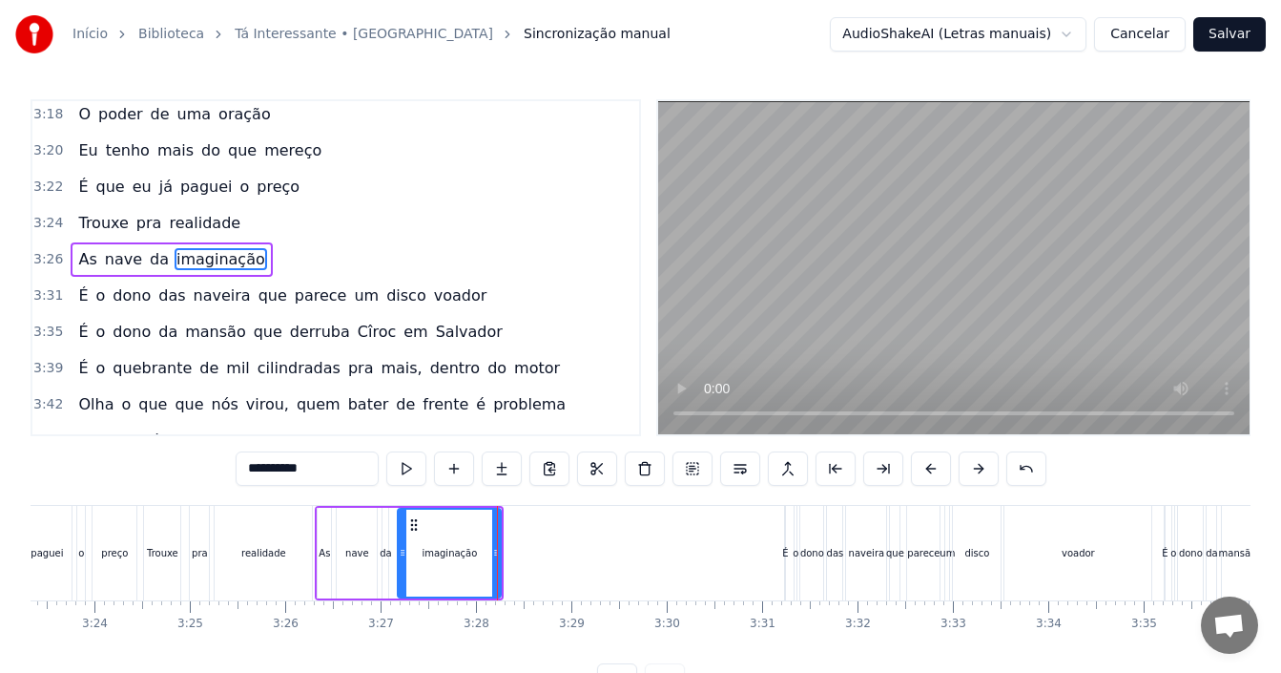
click at [188, 532] on div "Trouxe pra realidade" at bounding box center [230, 553] width 174 height 94
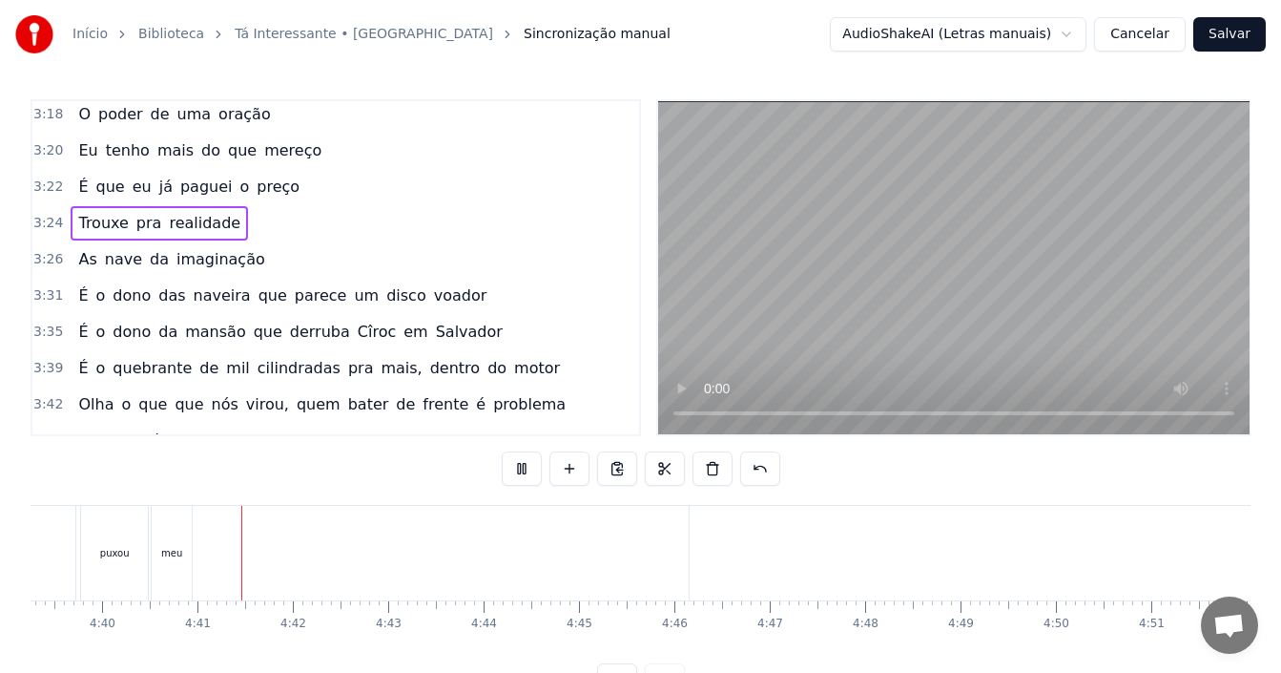
scroll to position [0, 26712]
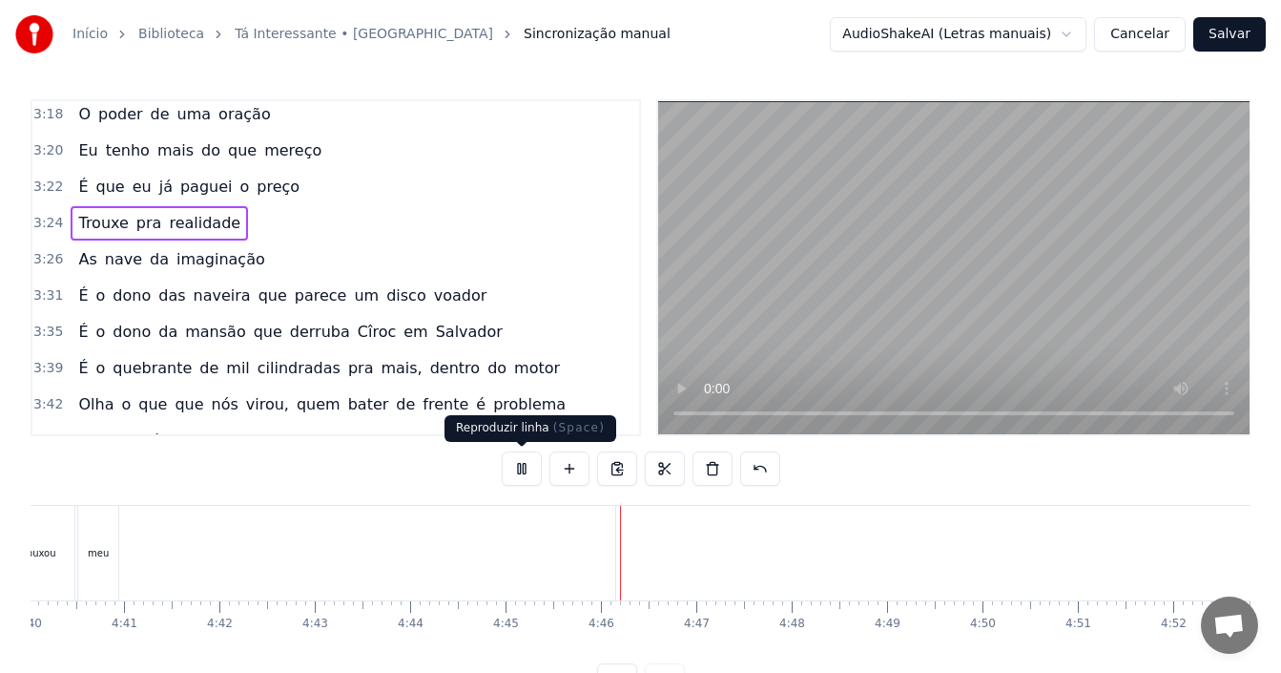
click at [523, 468] on button at bounding box center [522, 468] width 40 height 34
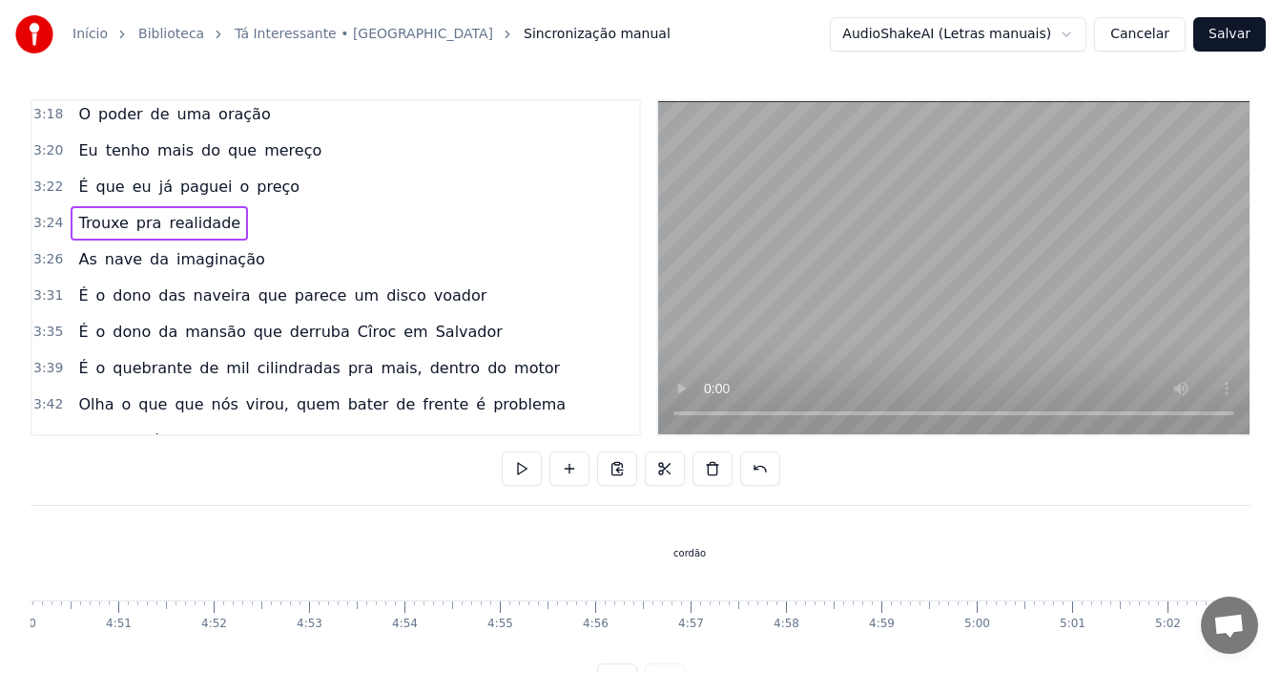
scroll to position [0, 27791]
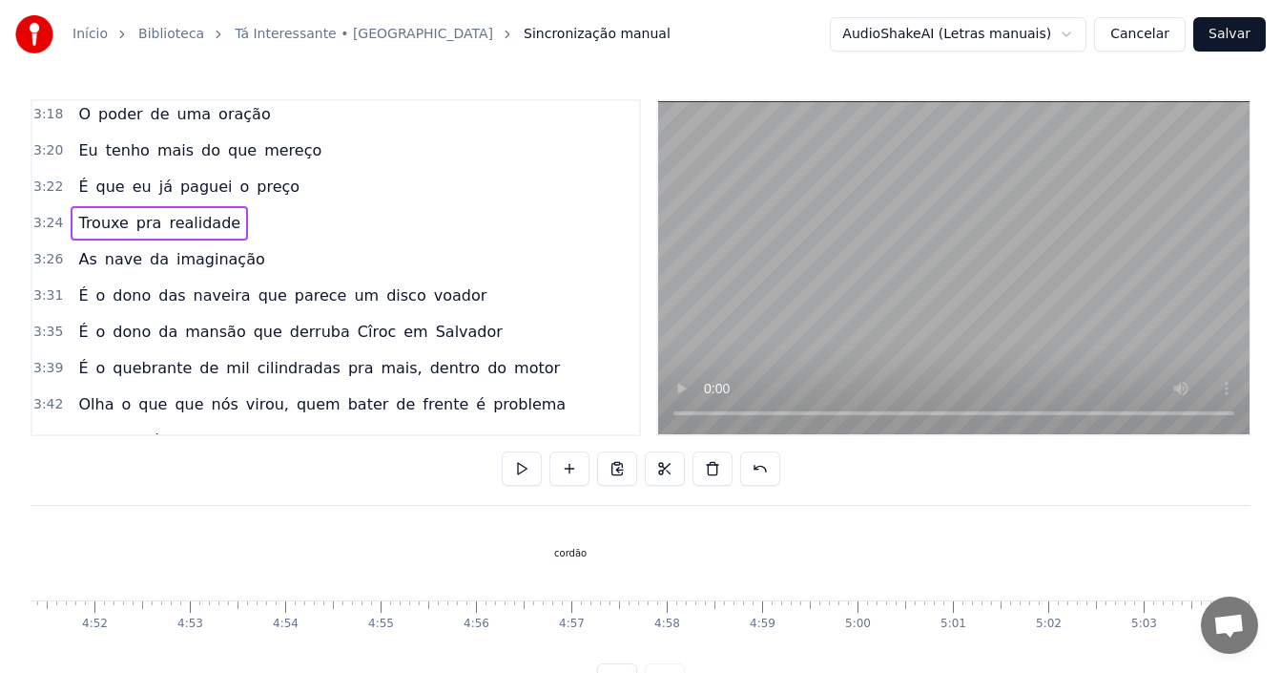
click at [586, 561] on div "cordão" at bounding box center [570, 553] width 2066 height 94
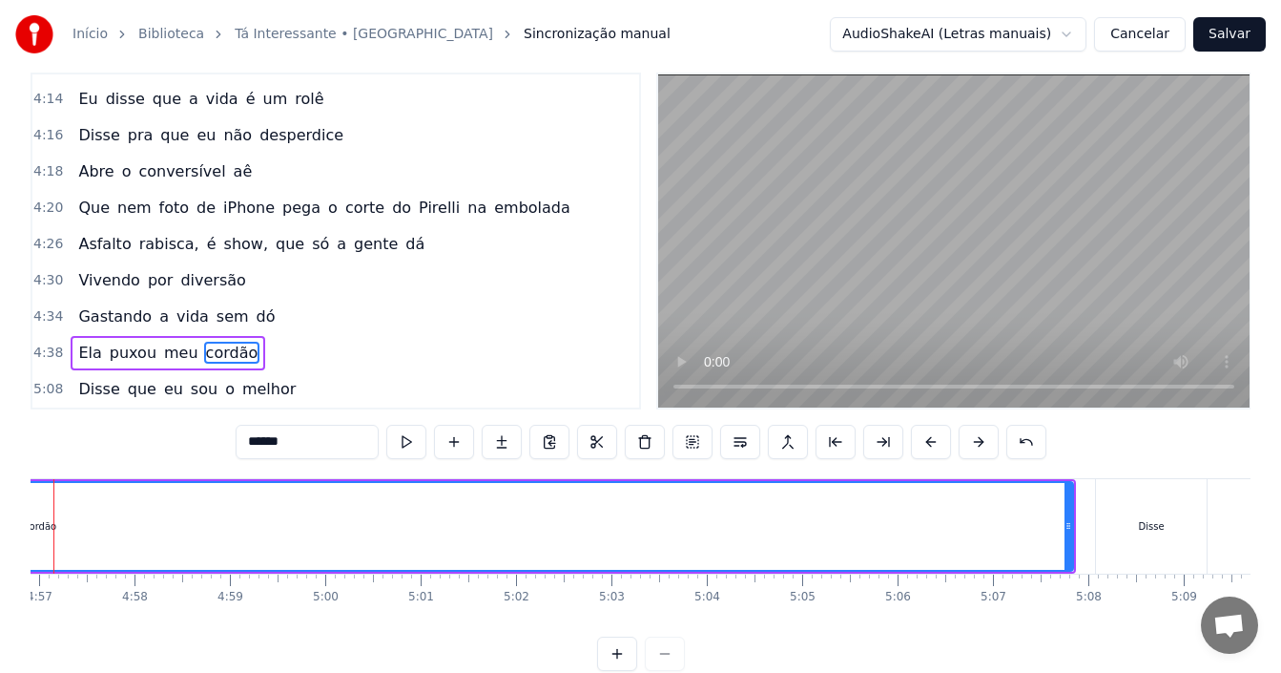
scroll to position [0, 28346]
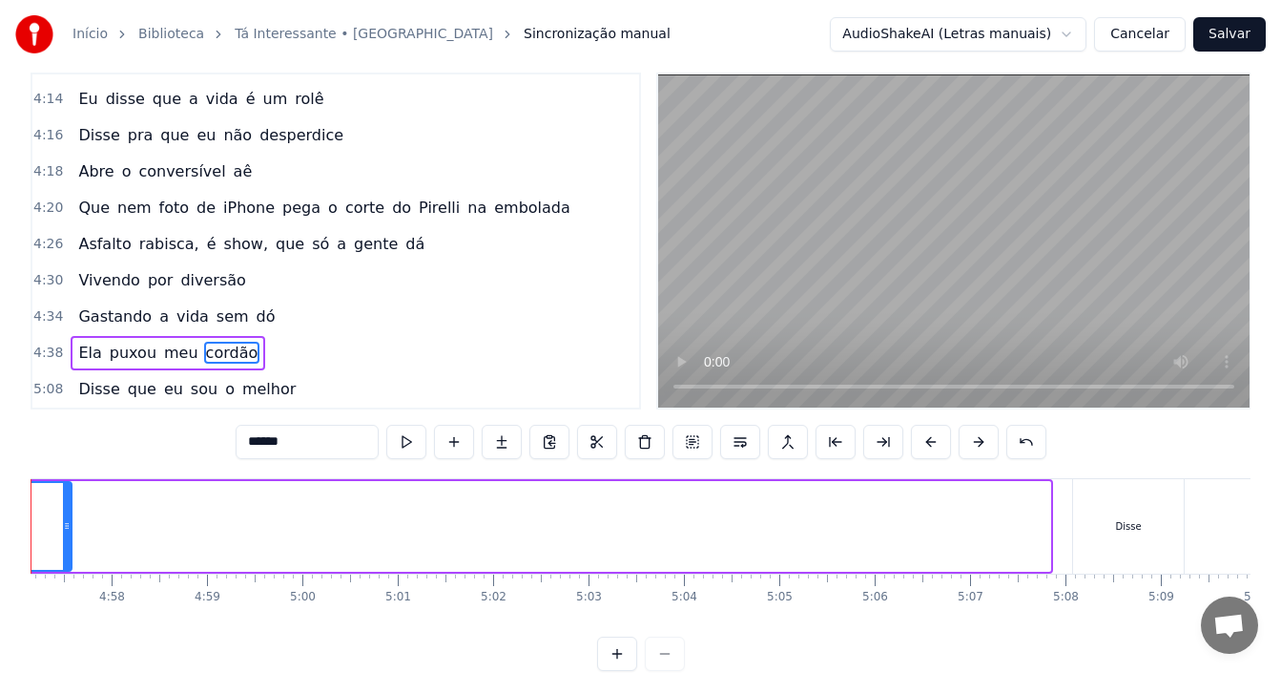
drag, startPoint x: 1049, startPoint y: 528, endPoint x: 71, endPoint y: 532, distance: 978.7
click at [71, 532] on icon at bounding box center [67, 525] width 8 height 15
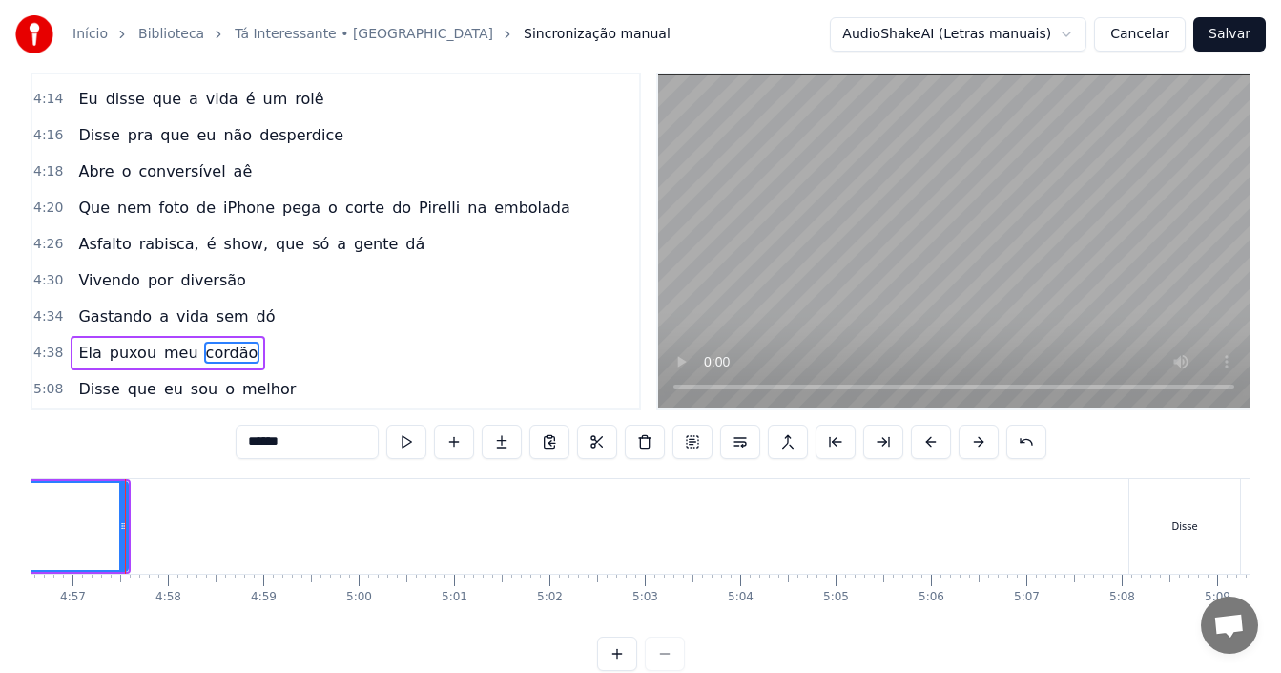
scroll to position [0, 28289]
click at [1190, 519] on div "Disse" at bounding box center [1186, 526] width 26 height 14
type input "*****"
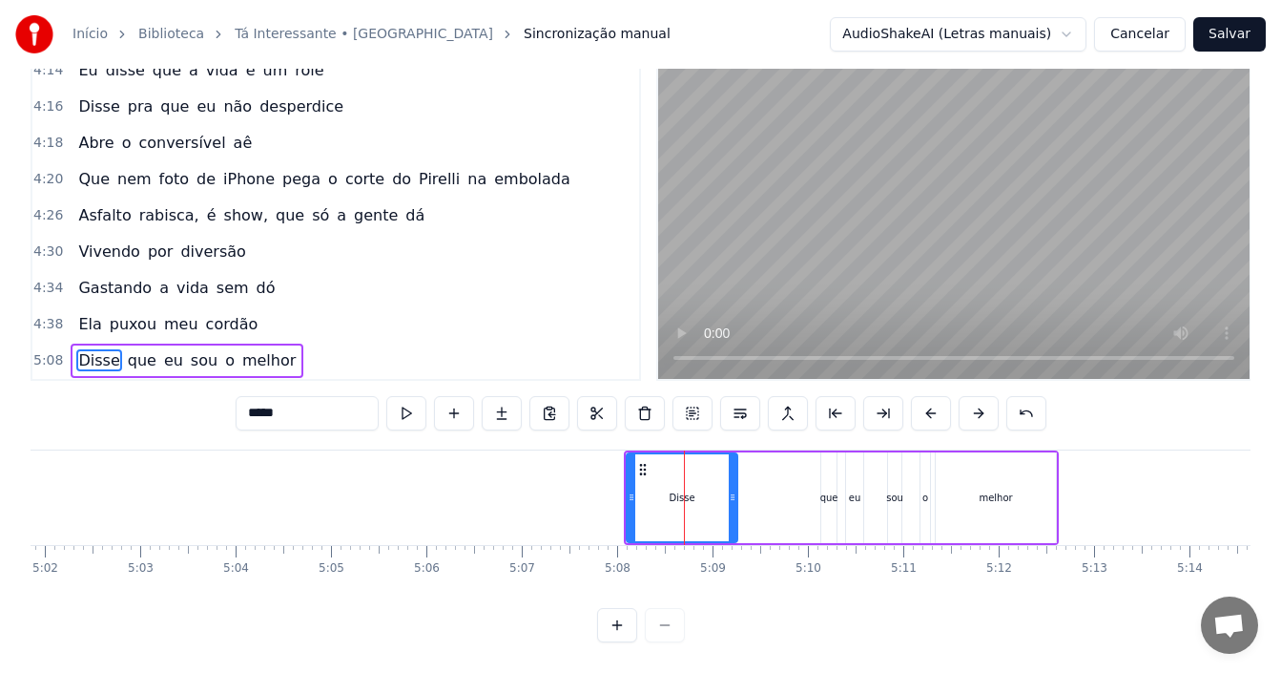
scroll to position [0, 28805]
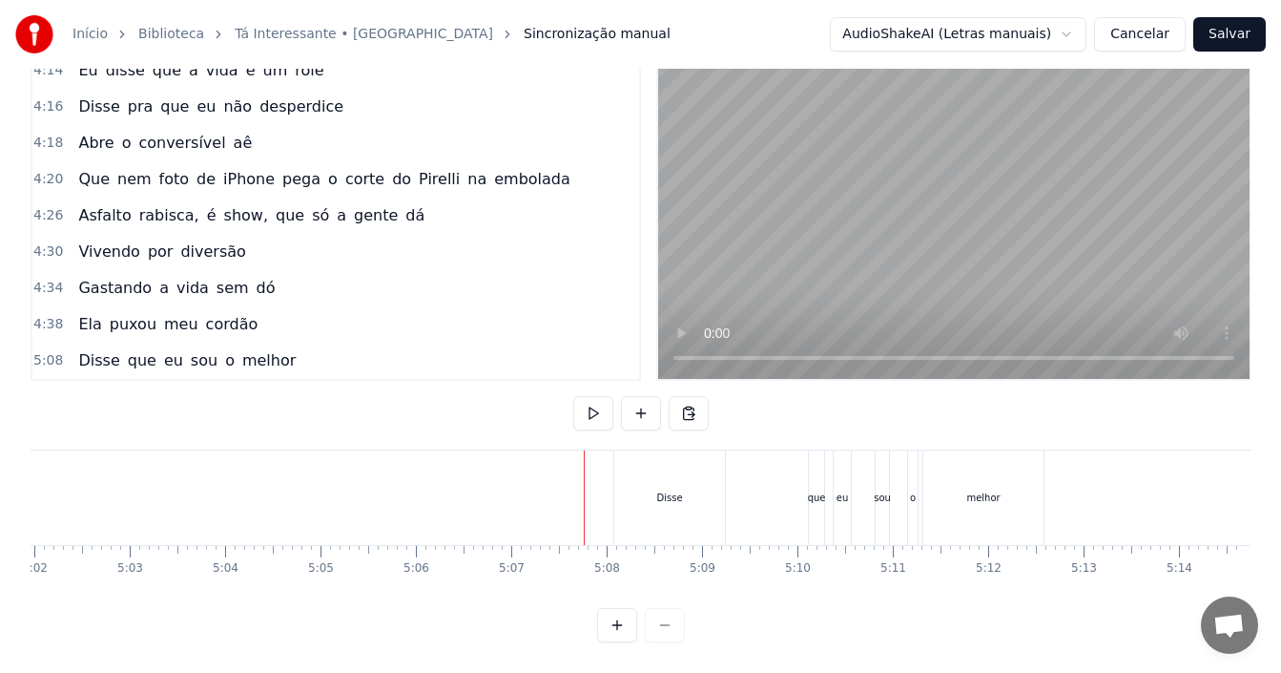
click at [357, 342] on div "5:08 Disse que eu sou o melhor" at bounding box center [335, 360] width 607 height 36
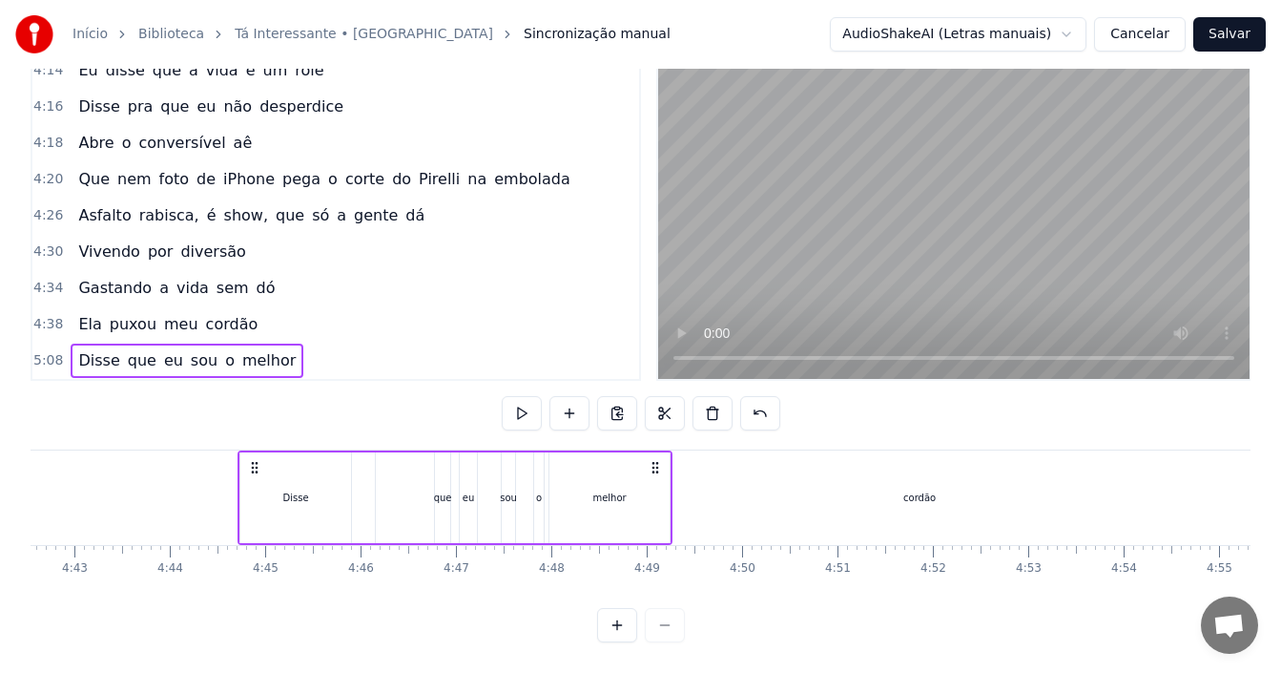
scroll to position [0, 26948]
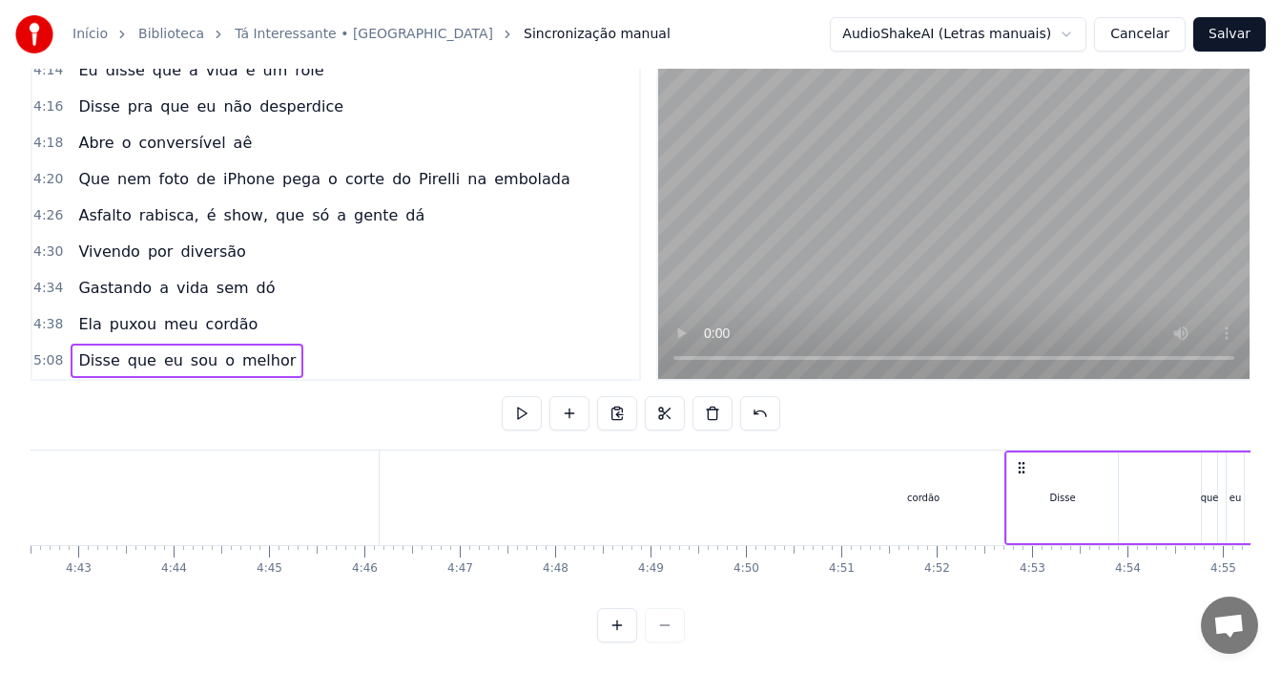
drag, startPoint x: 626, startPoint y: 454, endPoint x: 1017, endPoint y: 495, distance: 393.3
click at [1017, 495] on div "Disse que eu sou o melhor" at bounding box center [1221, 497] width 435 height 94
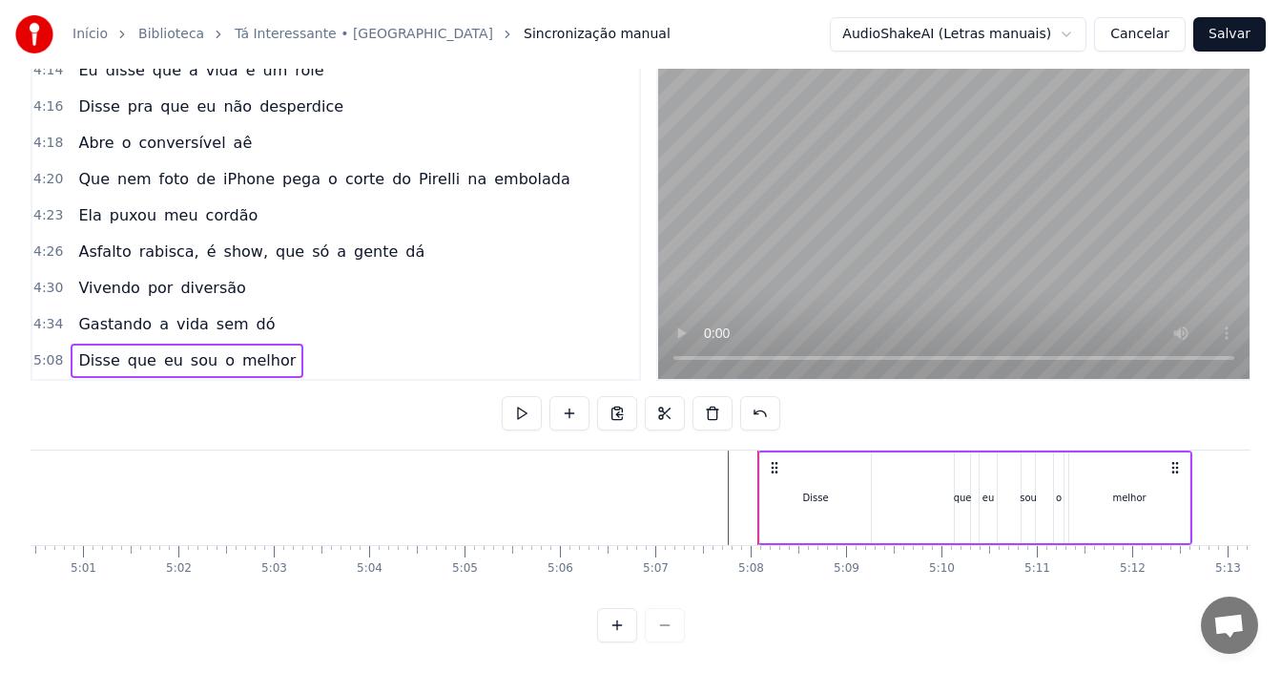
scroll to position [0, 28805]
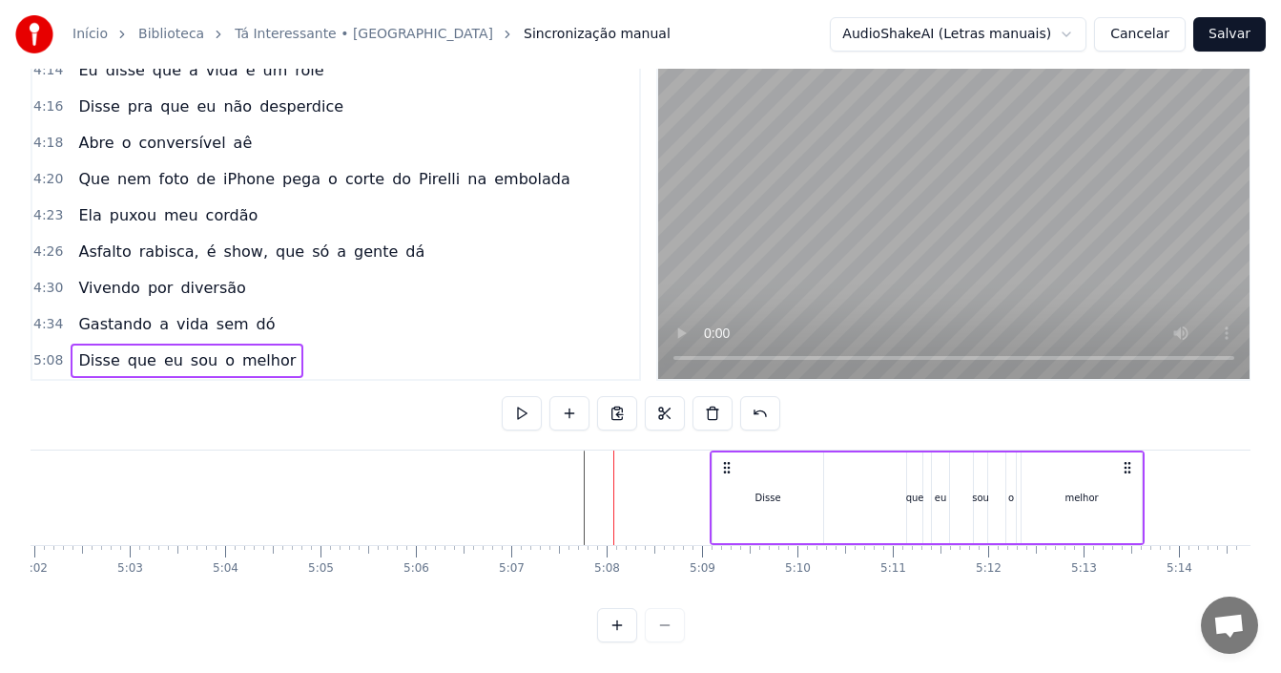
drag, startPoint x: 637, startPoint y: 459, endPoint x: 742, endPoint y: 476, distance: 106.3
click at [742, 476] on div "Disse que eu sou o melhor" at bounding box center [927, 497] width 435 height 94
click at [298, 306] on div "4:34 Gastando a vida sem dó" at bounding box center [335, 324] width 607 height 36
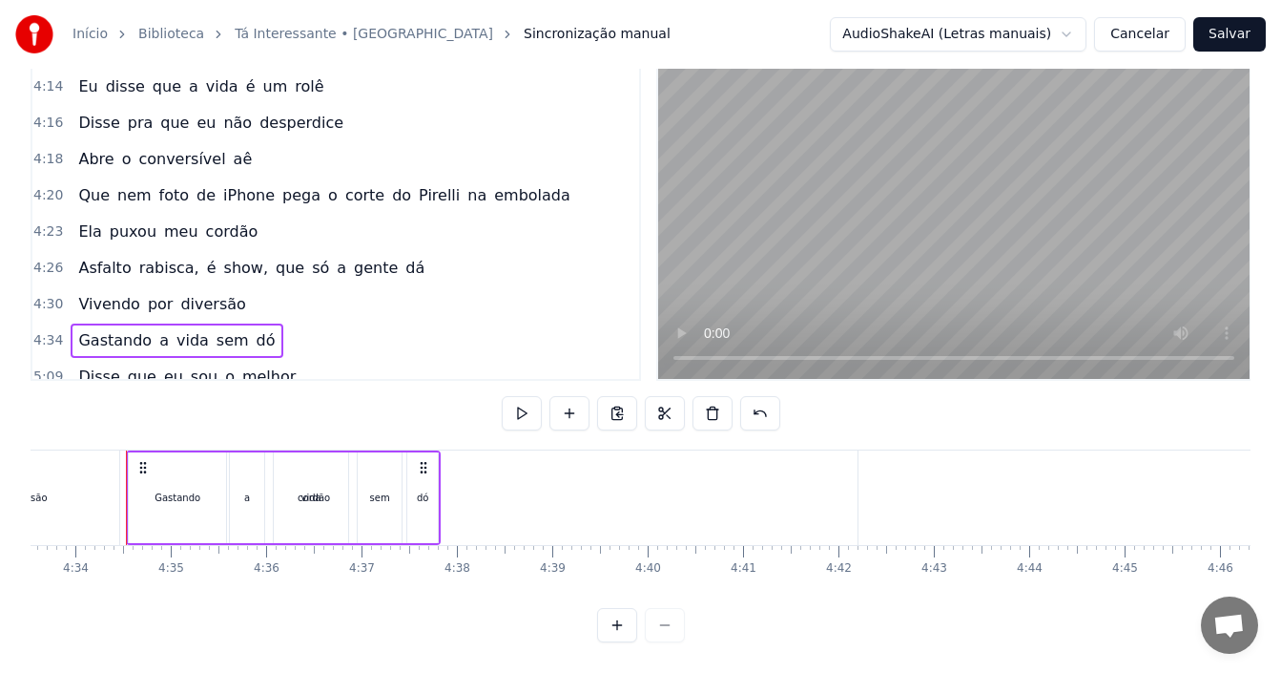
scroll to position [2547, 0]
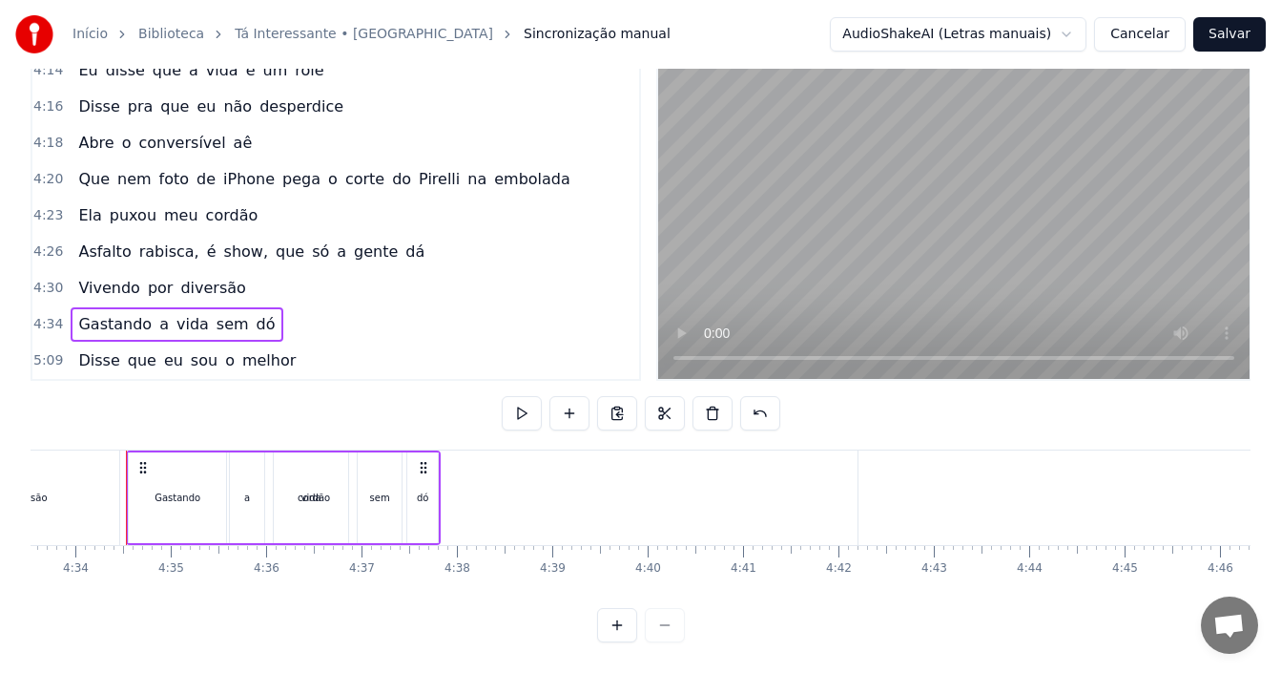
click at [466, 234] on div "4:26 Asfalto rabisca, é show, que só a gente dá" at bounding box center [335, 252] width 607 height 36
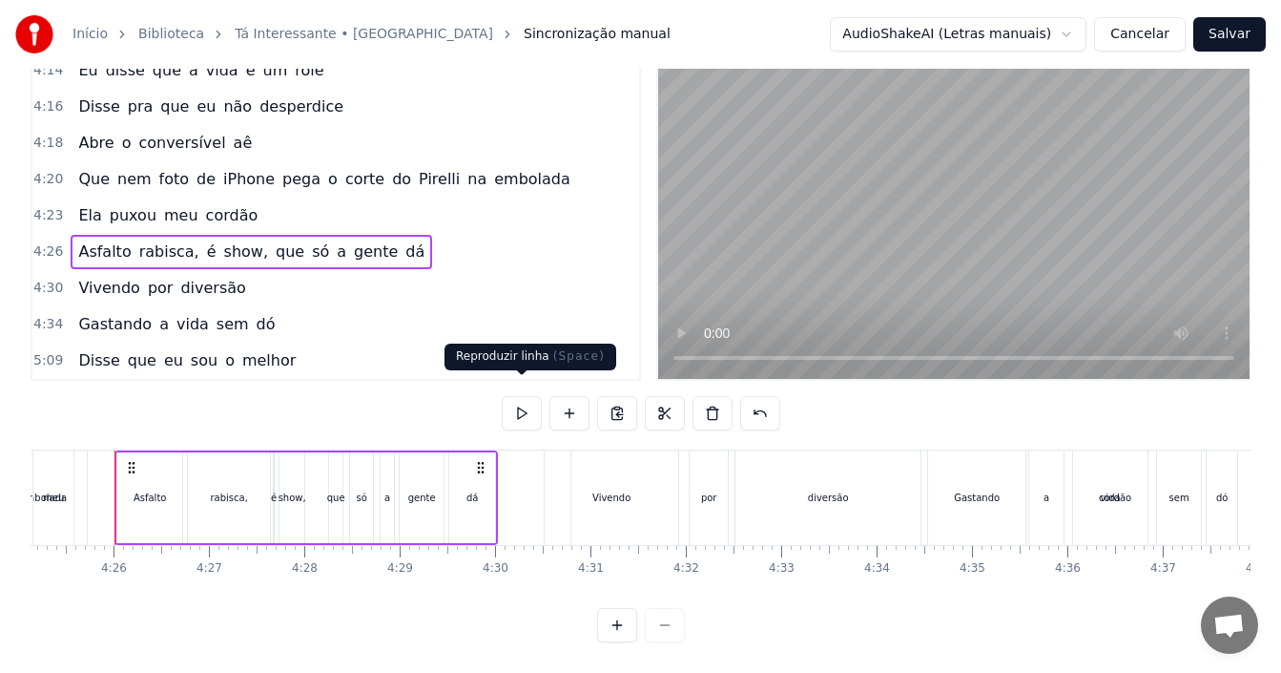
scroll to position [0, 25280]
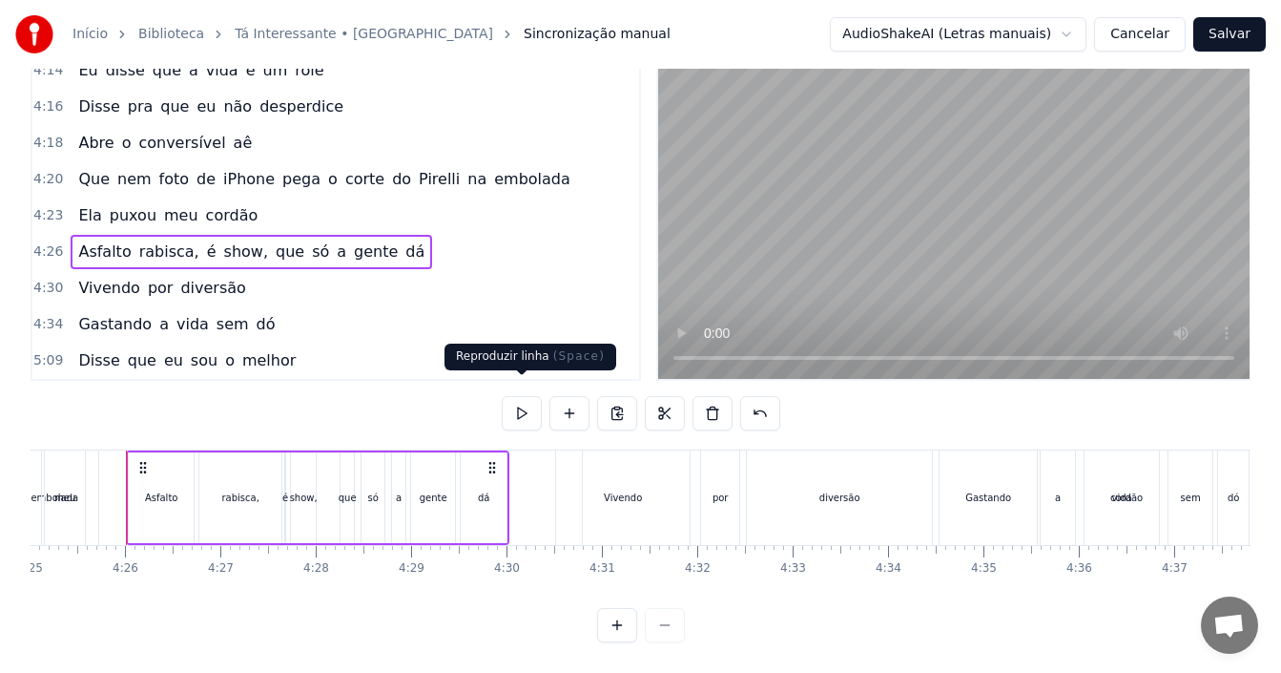
click at [524, 400] on button at bounding box center [522, 413] width 40 height 34
click at [528, 396] on button at bounding box center [522, 413] width 40 height 34
click at [85, 457] on div "meu" at bounding box center [65, 497] width 42 height 94
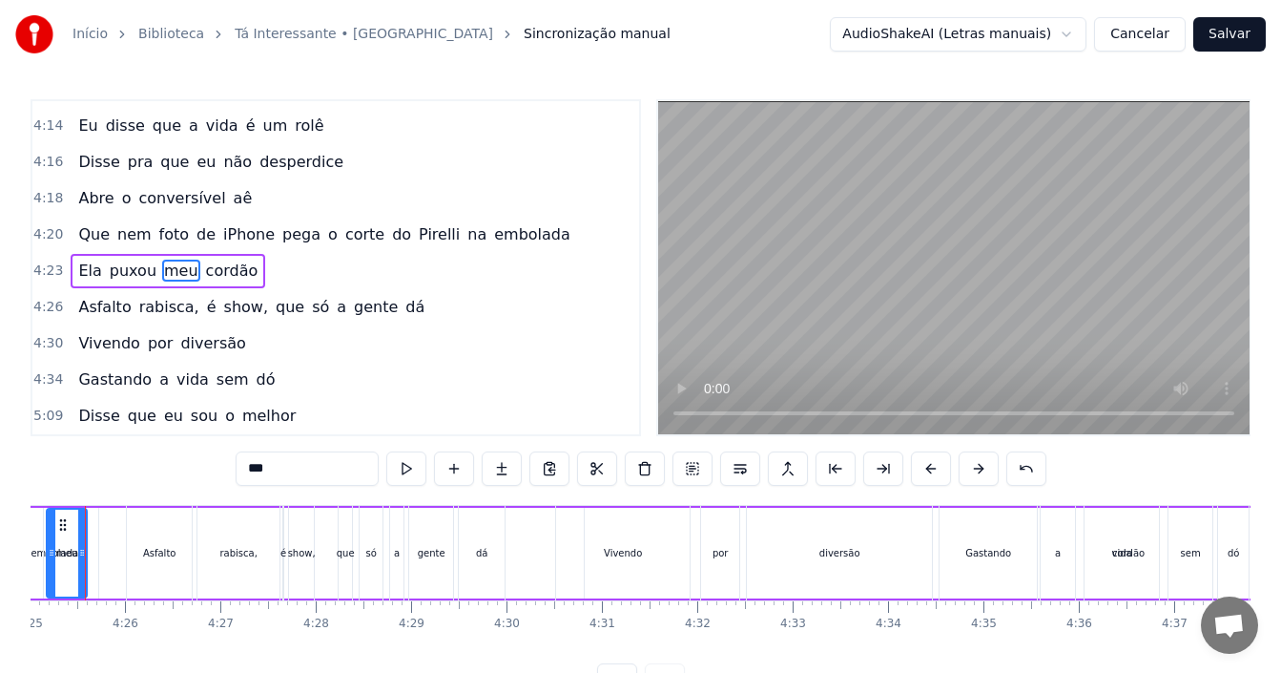
scroll to position [0, 25239]
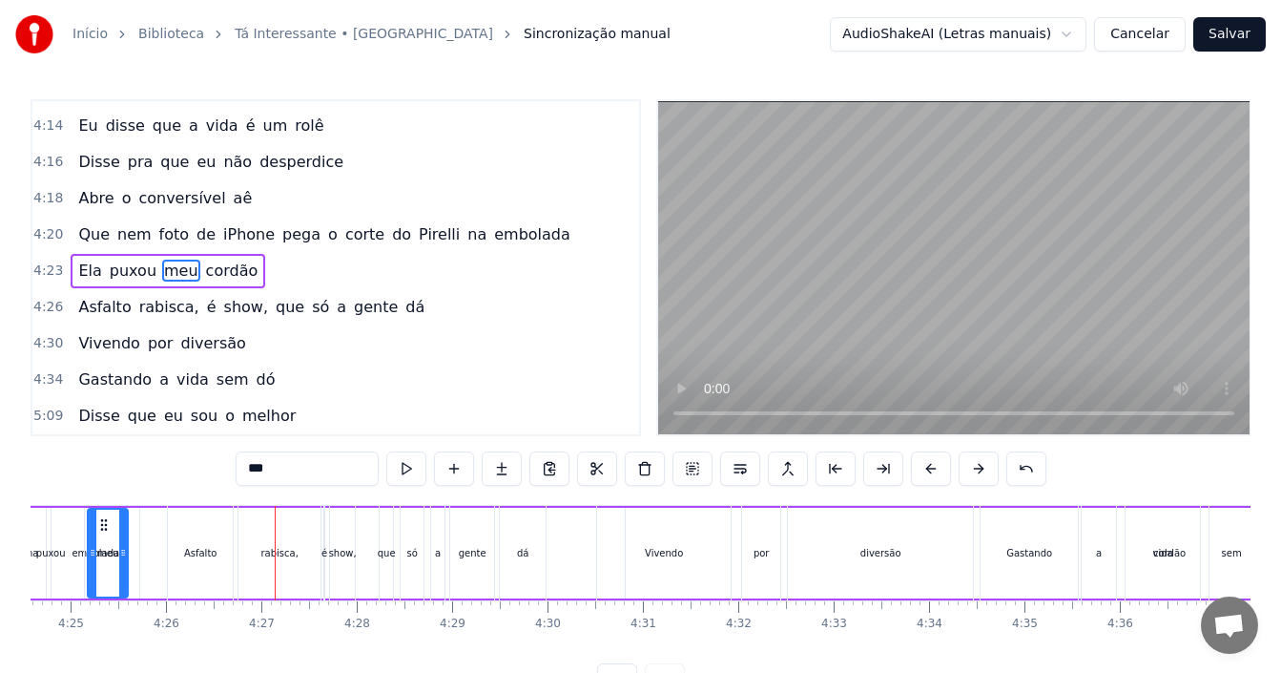
click at [466, 186] on div "4:18 Abre o conversível aê" at bounding box center [335, 198] width 607 height 36
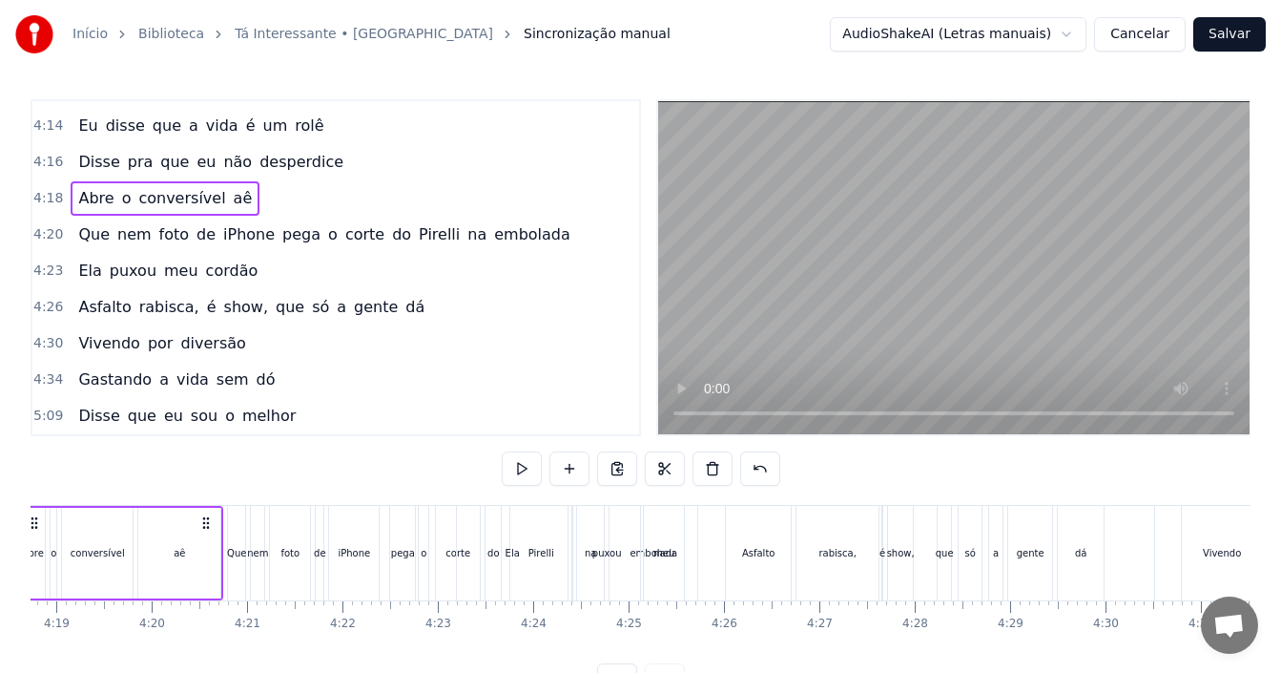
scroll to position [0, 24572]
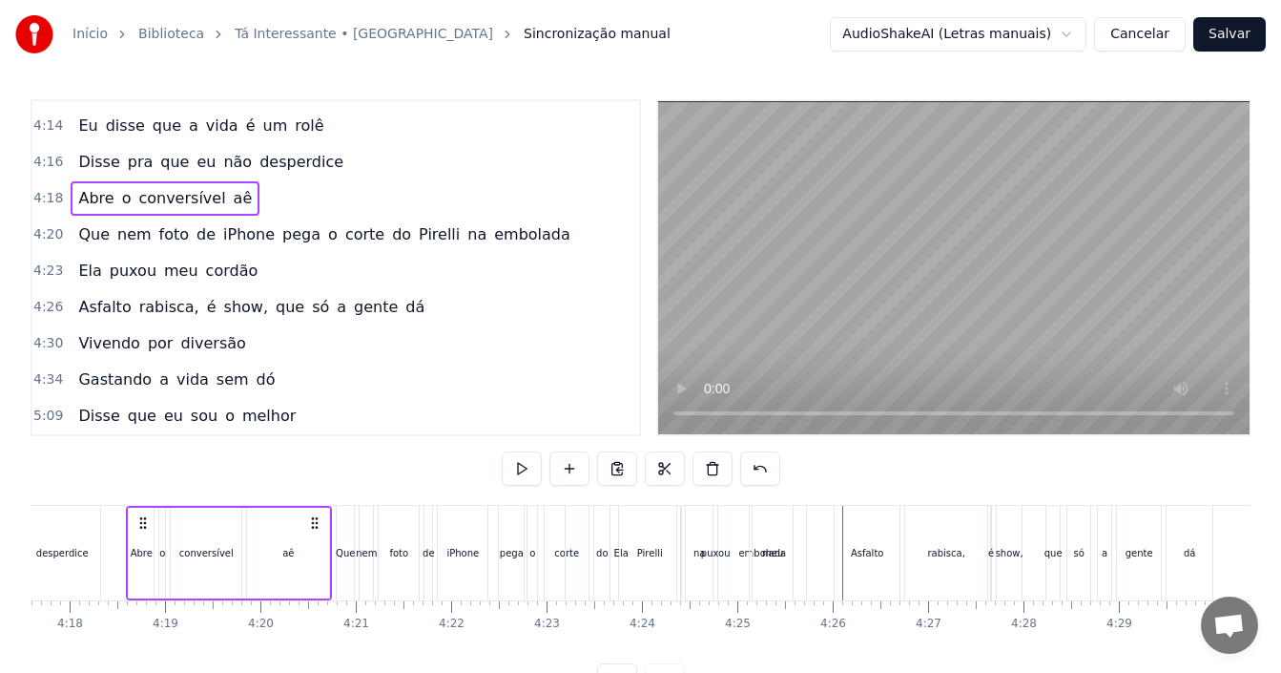
click at [234, 263] on span "cordão" at bounding box center [232, 270] width 56 height 22
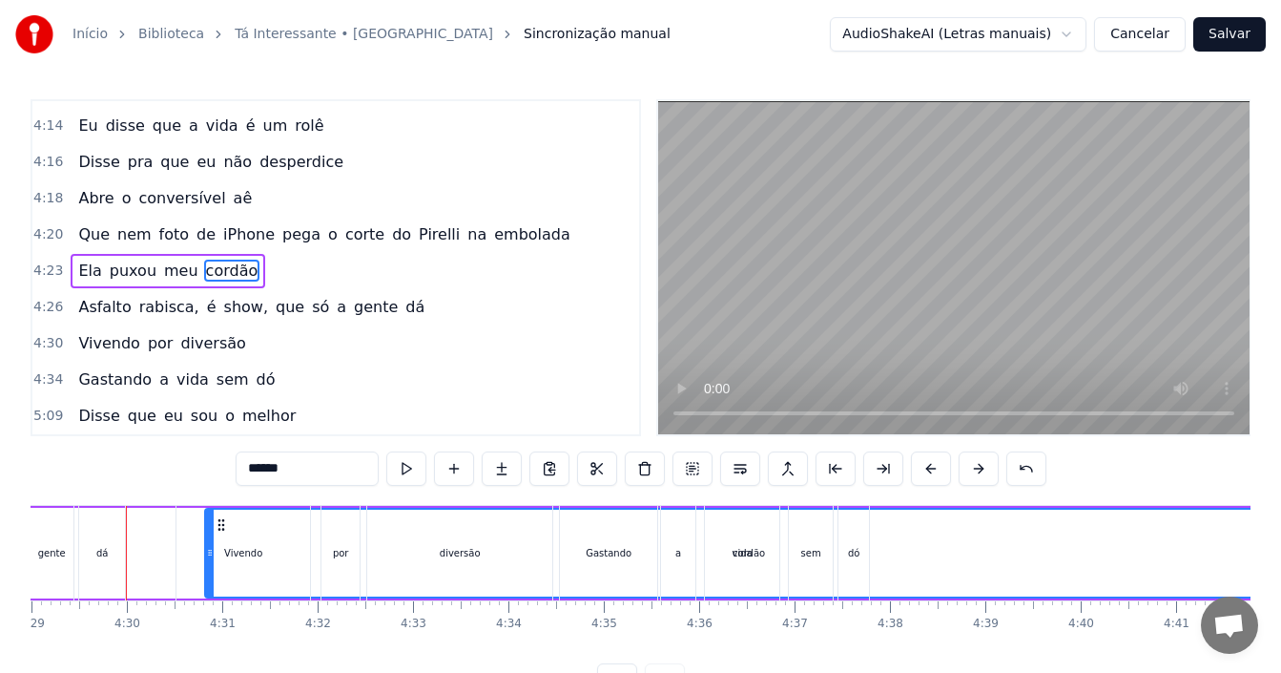
click at [245, 261] on div "4:23 Ela puxou meu cordão" at bounding box center [335, 271] width 607 height 36
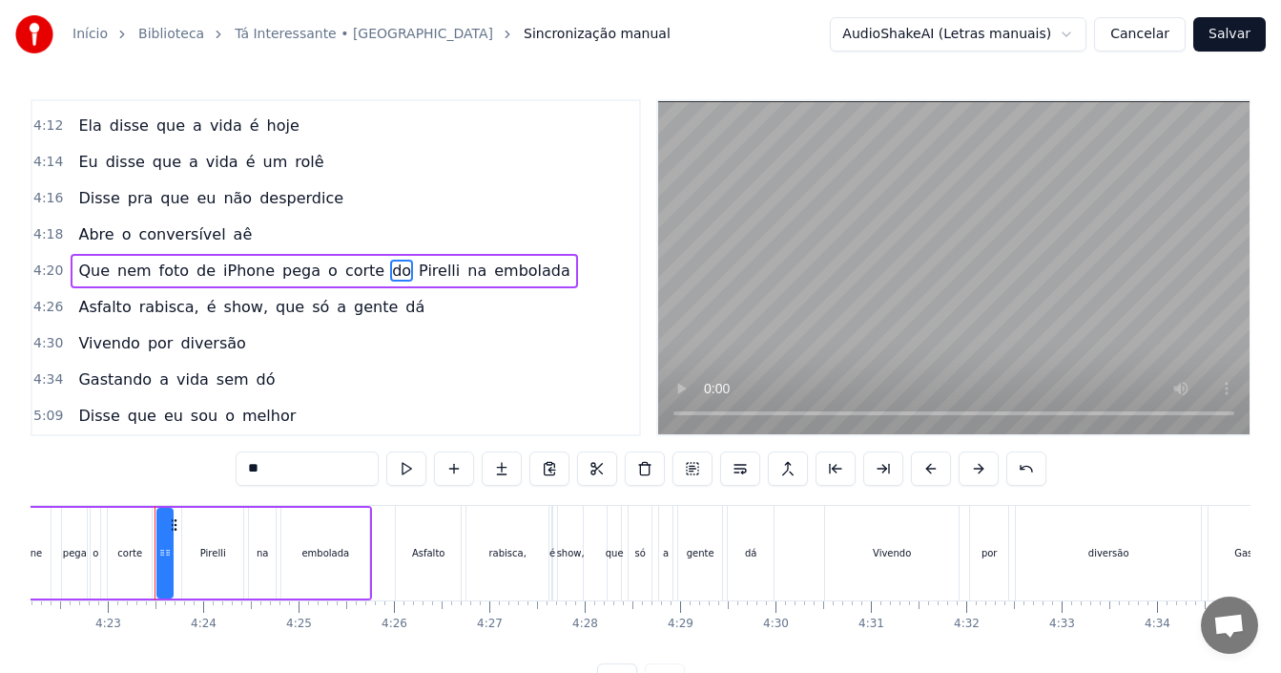
scroll to position [2506, 0]
click at [409, 217] on div "4:18 Abre o conversível aê" at bounding box center [335, 235] width 607 height 36
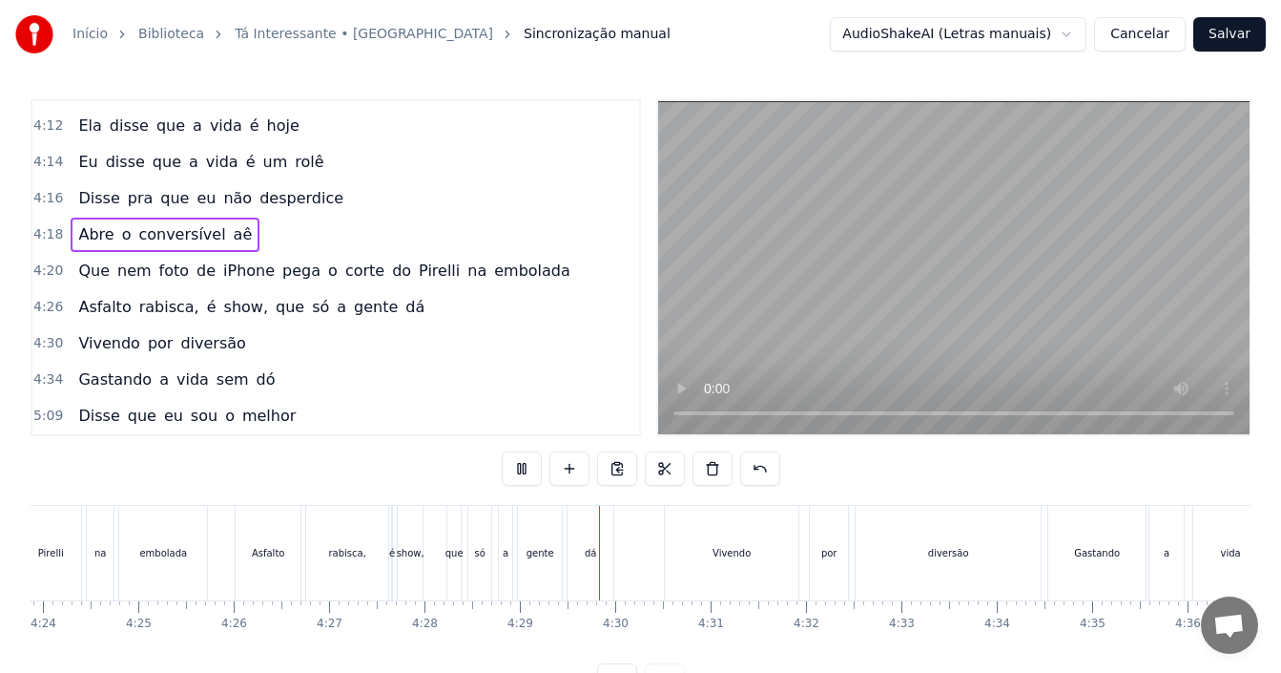
scroll to position [0, 25601]
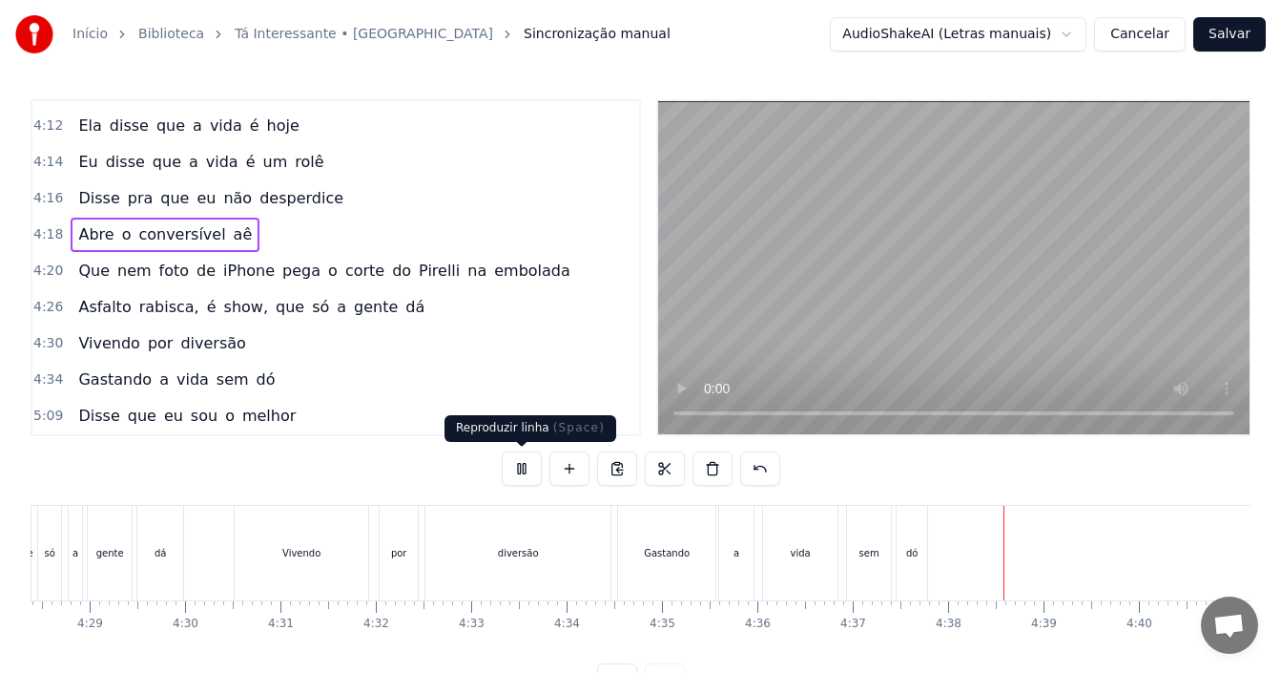
click at [522, 466] on button at bounding box center [522, 468] width 40 height 34
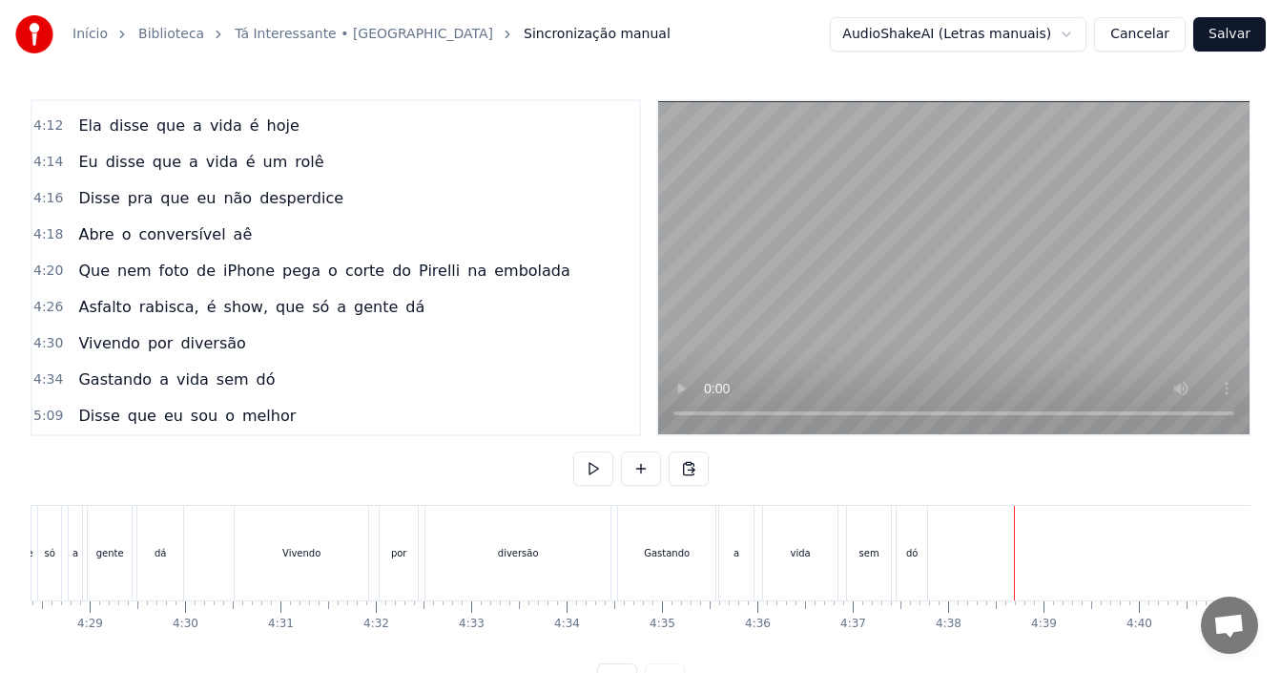
click at [636, 466] on button at bounding box center [641, 468] width 40 height 34
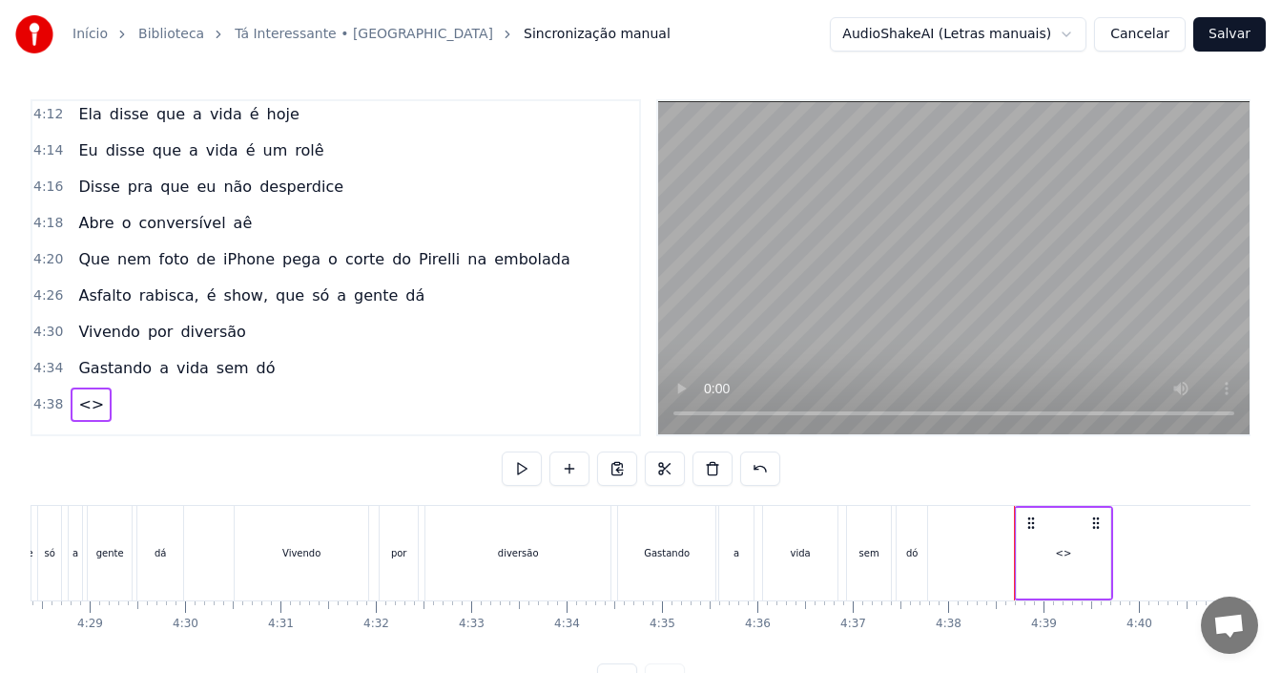
click at [76, 404] on span "<>" at bounding box center [91, 404] width 30 height 22
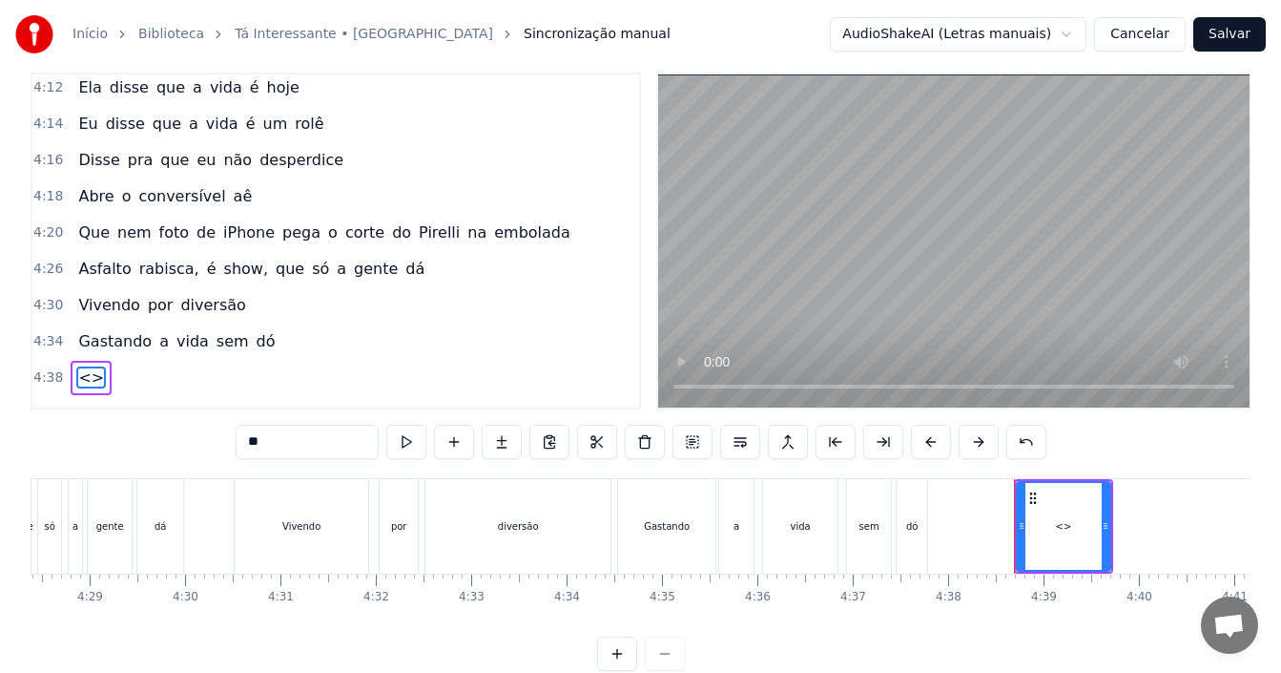
scroll to position [2547, 0]
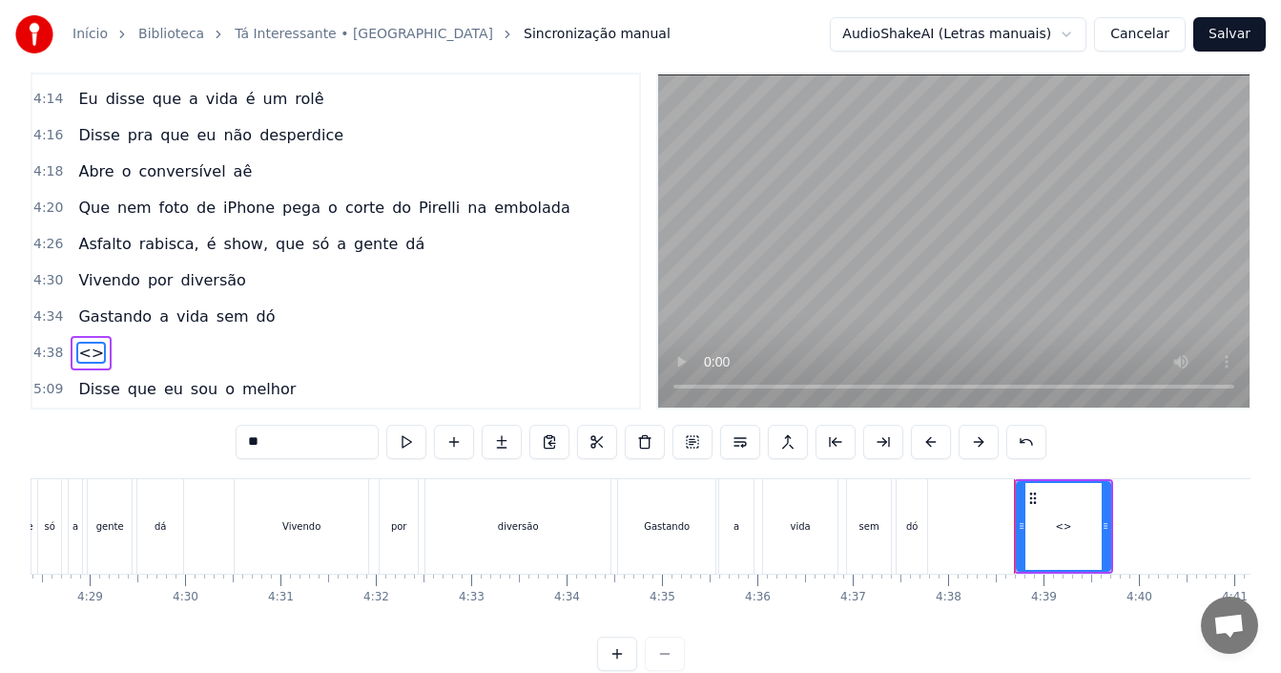
drag, startPoint x: 275, startPoint y: 445, endPoint x: 175, endPoint y: 452, distance: 100.5
click at [176, 448] on div "0:01 Já tava com saudades de chegar no rolê e a rapaziada me chamando bem assim…" at bounding box center [641, 371] width 1220 height 598
paste input "**********"
type input "**********"
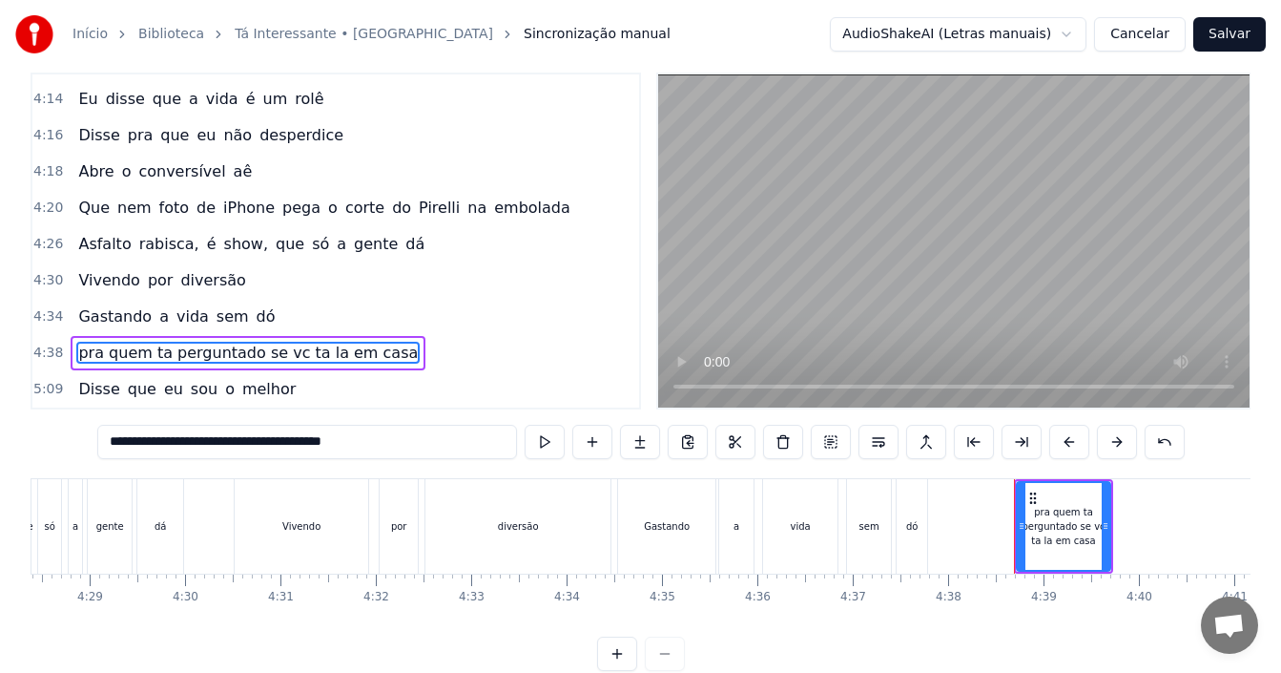
drag, startPoint x: 383, startPoint y: 442, endPoint x: 0, endPoint y: 466, distance: 384.3
click at [0, 466] on div "Início Biblioteca Tá Interessante • Hungria Sincronização manual AudioShakeAI (…" at bounding box center [640, 321] width 1281 height 697
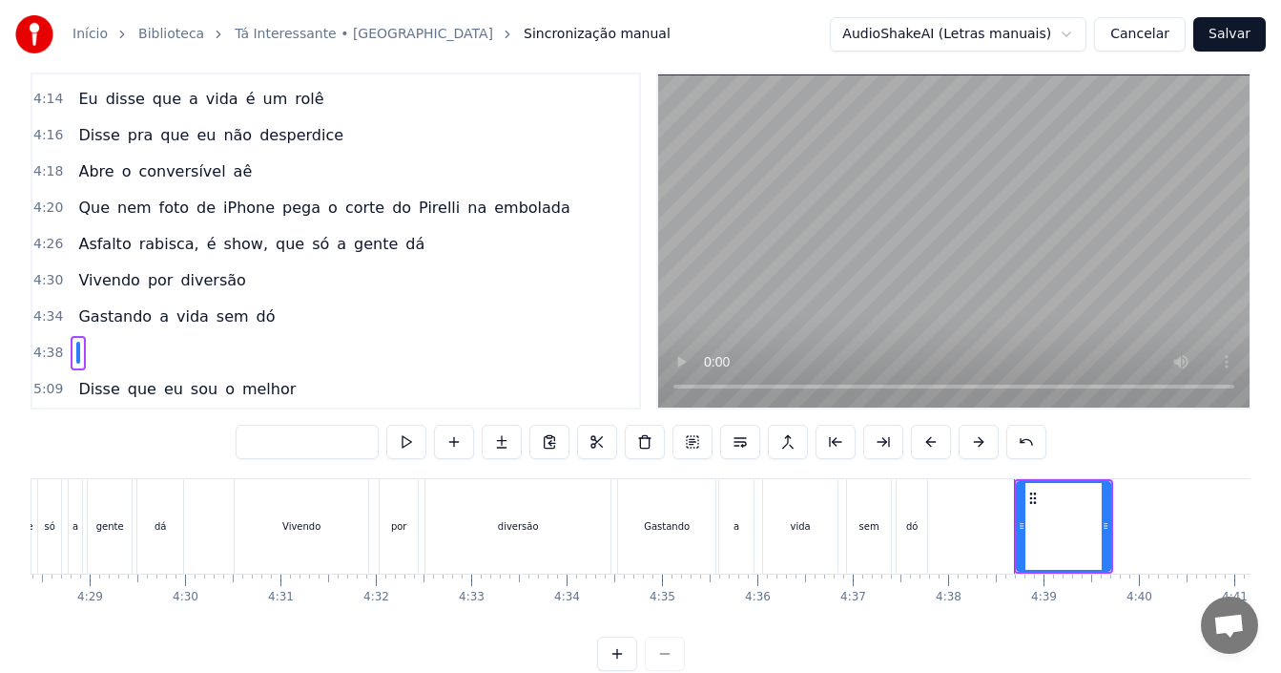
click at [274, 431] on input "text" at bounding box center [307, 441] width 143 height 34
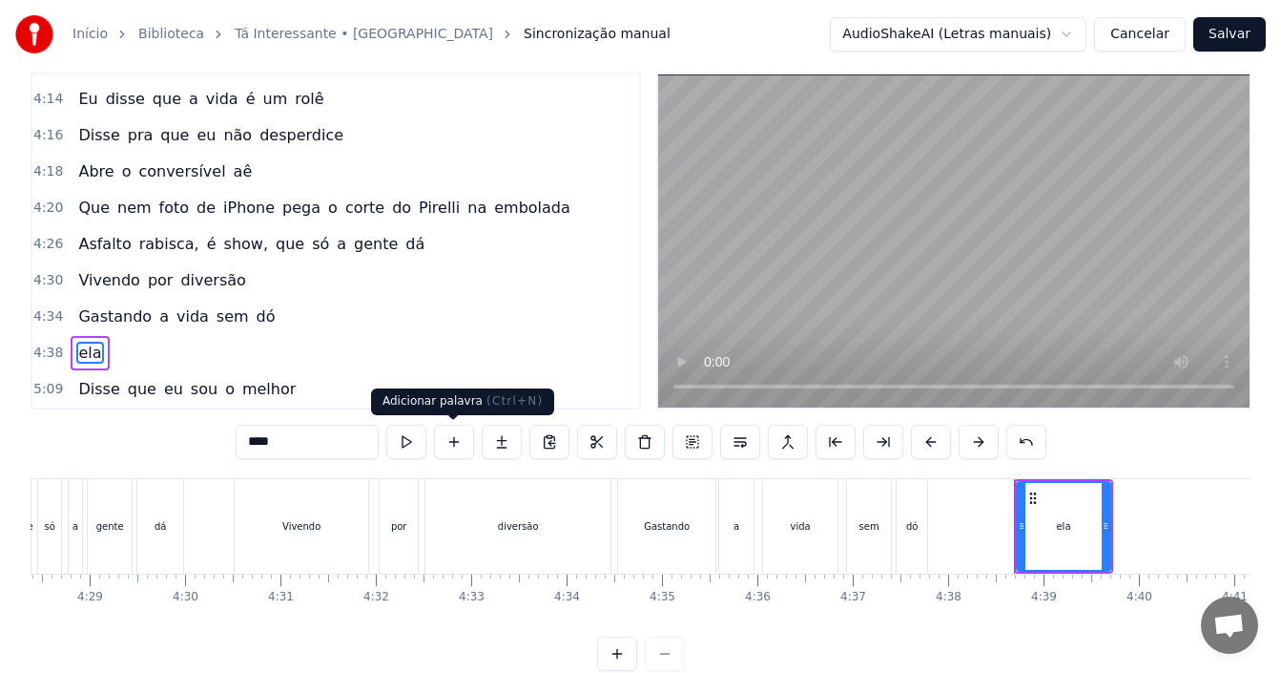
type input "***"
click at [453, 444] on button at bounding box center [454, 441] width 40 height 34
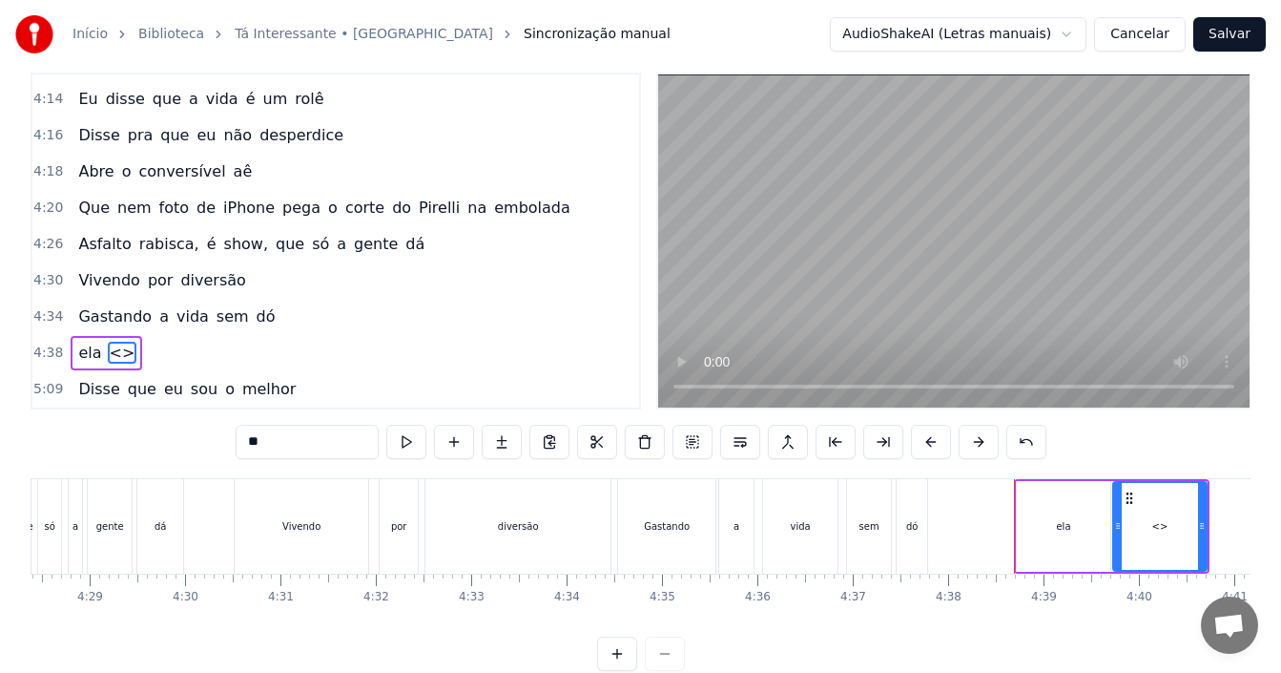
click at [248, 446] on input "**" at bounding box center [307, 441] width 143 height 34
click at [250, 446] on input "**" at bounding box center [307, 441] width 143 height 34
drag, startPoint x: 250, startPoint y: 446, endPoint x: 264, endPoint y: 442, distance: 15.1
click at [264, 442] on input "**" at bounding box center [307, 441] width 143 height 34
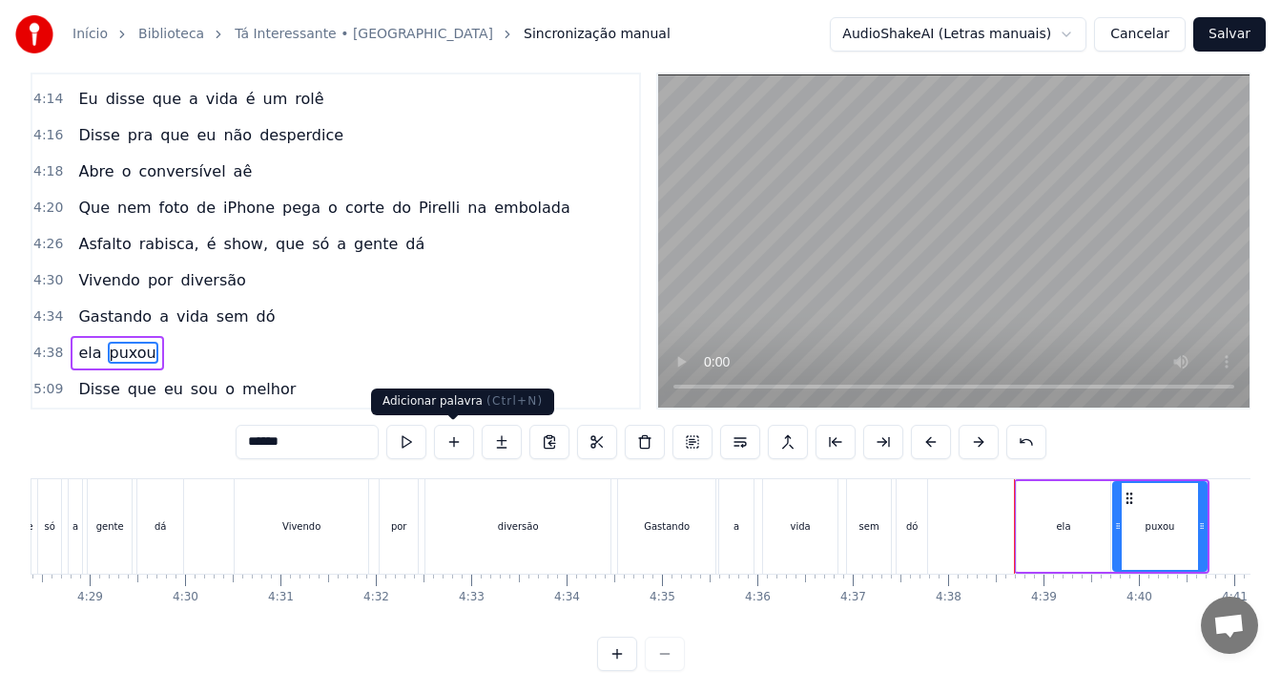
type input "*****"
click at [448, 448] on button at bounding box center [454, 441] width 40 height 34
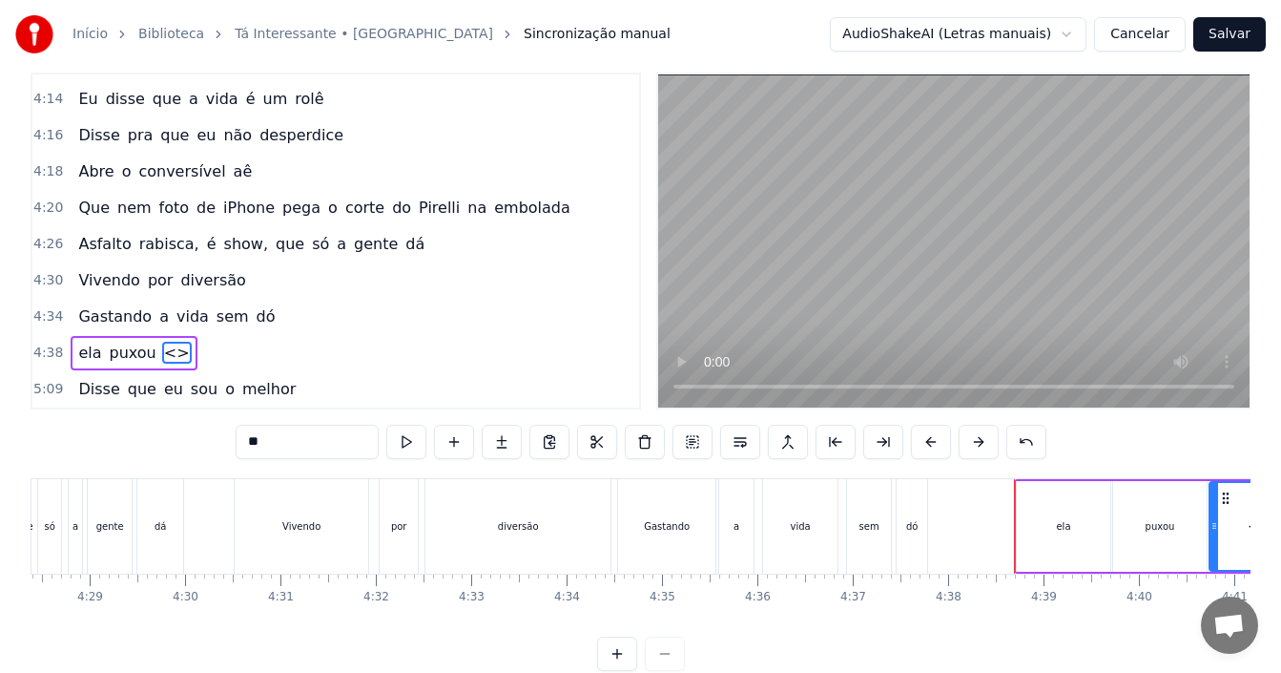
drag, startPoint x: 267, startPoint y: 446, endPoint x: 163, endPoint y: 493, distance: 114.0
click at [213, 460] on div "0:01 Já tava com saudades de chegar no rolê e a rapaziada me chamando bem assim…" at bounding box center [641, 371] width 1220 height 598
type input "***"
click at [465, 442] on button at bounding box center [454, 441] width 40 height 34
drag, startPoint x: 309, startPoint y: 452, endPoint x: 177, endPoint y: 454, distance: 131.7
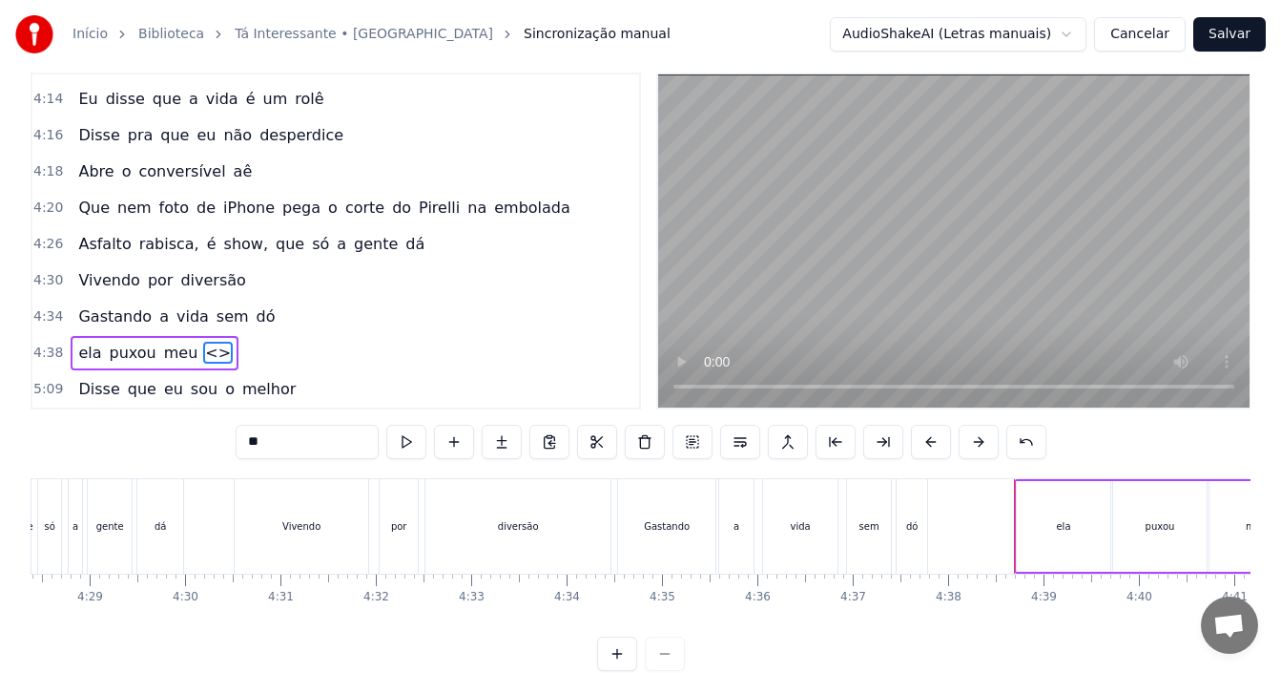
click at [182, 452] on div "0:01 Já tava com saudades de chegar no rolê e a rapaziada me chamando bem assim…" at bounding box center [641, 371] width 1220 height 598
type input "******"
click at [362, 341] on div "4:38 ela puxou meu cordão" at bounding box center [335, 353] width 607 height 36
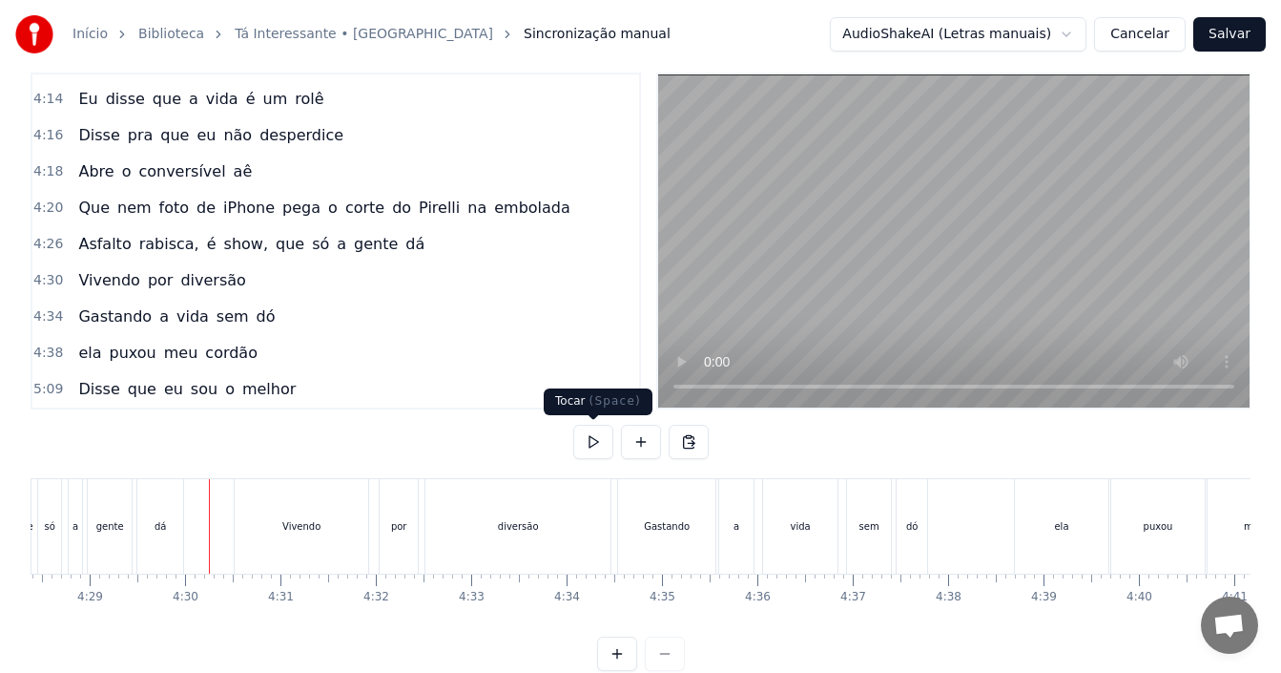
click at [607, 445] on button at bounding box center [593, 441] width 40 height 34
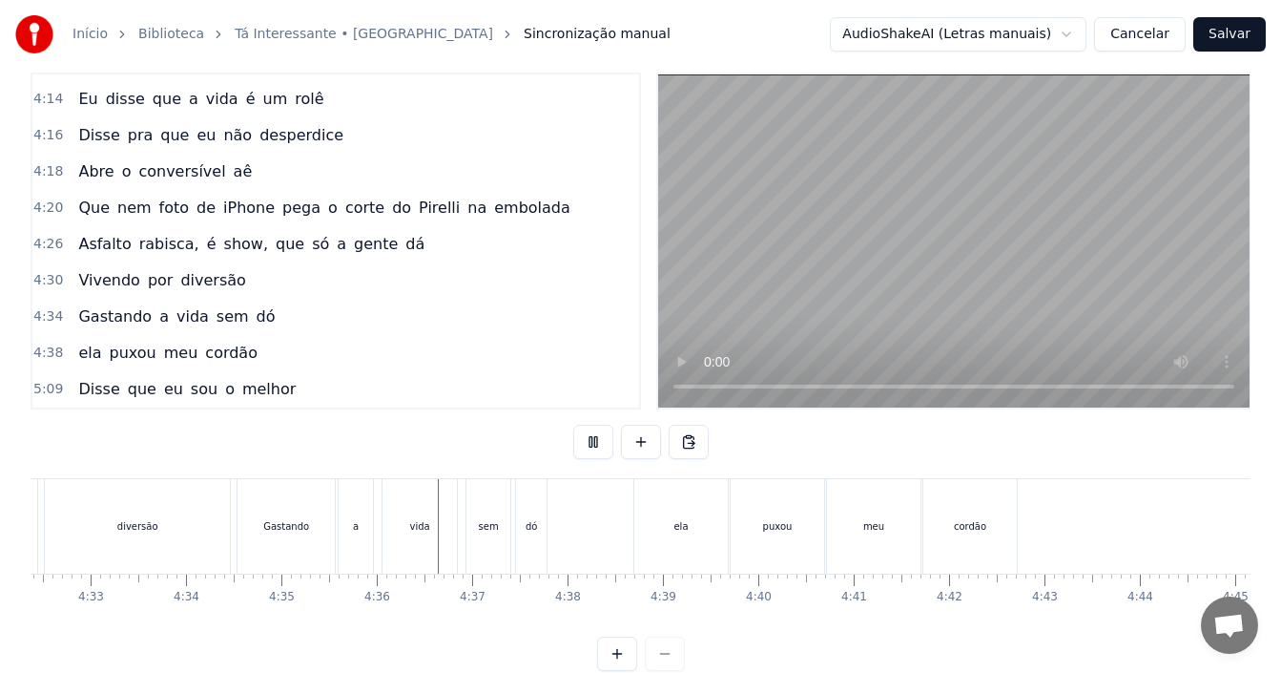
scroll to position [0, 26007]
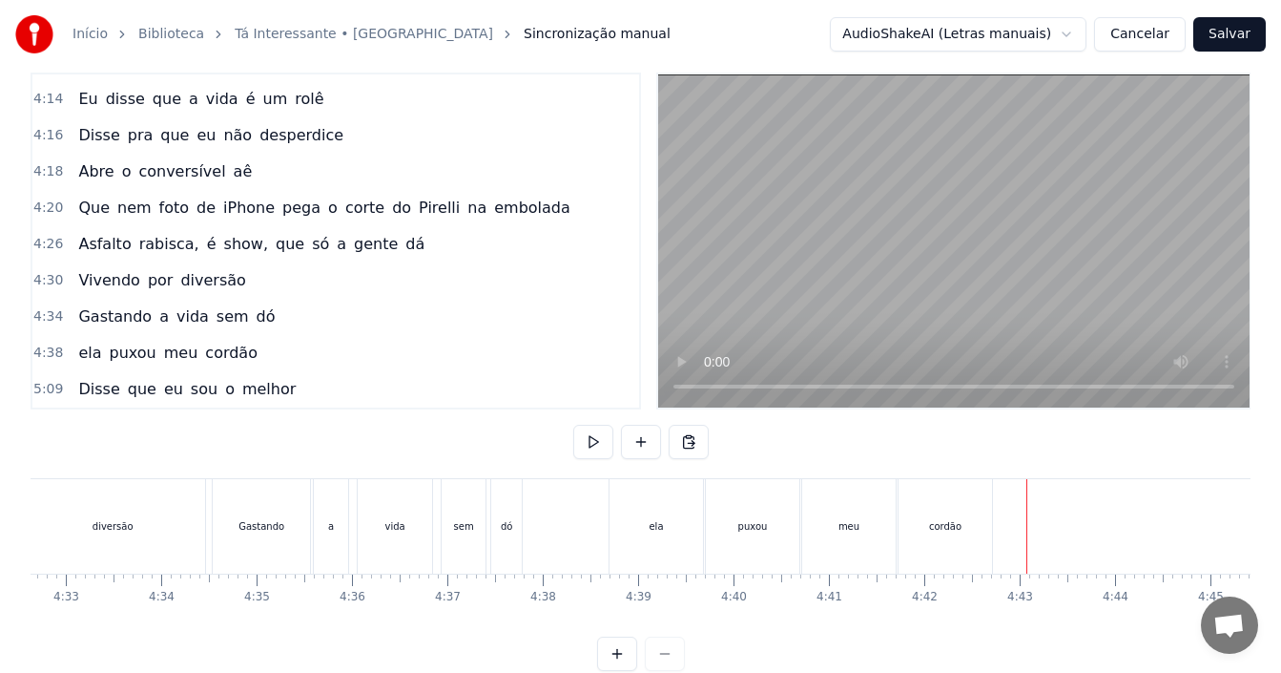
click at [573, 424] on button at bounding box center [593, 441] width 40 height 34
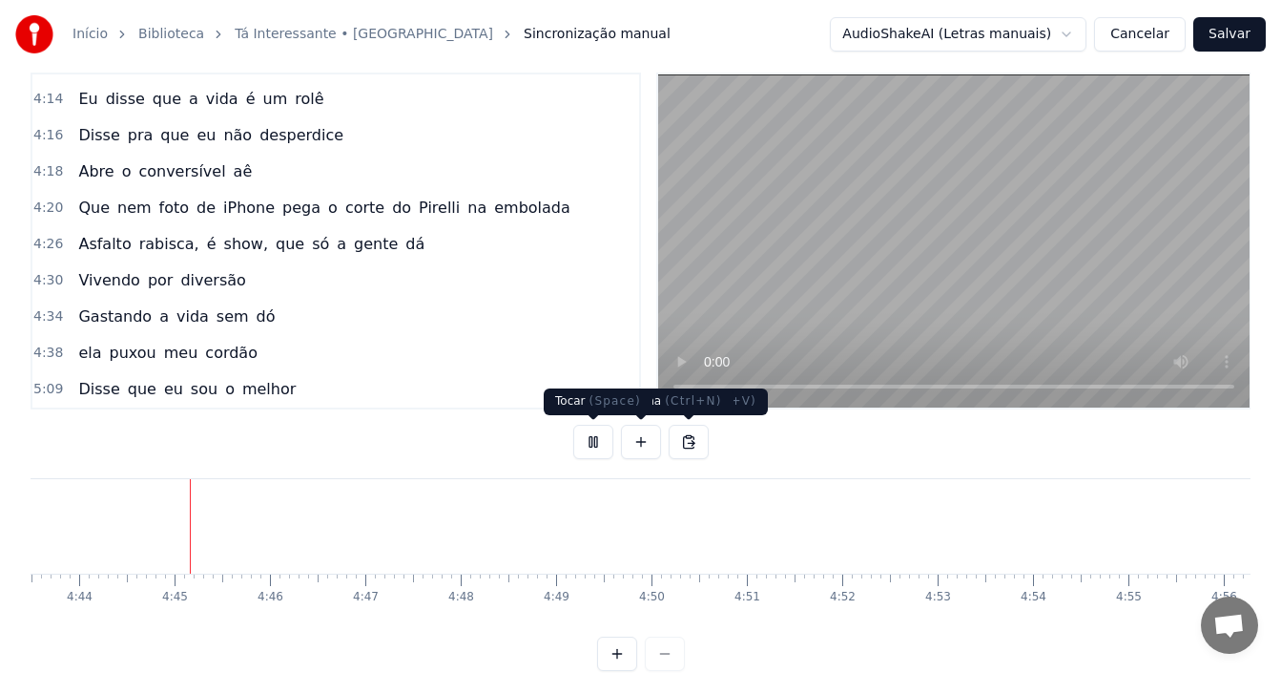
scroll to position [0, 27050]
click at [592, 424] on button at bounding box center [593, 441] width 40 height 34
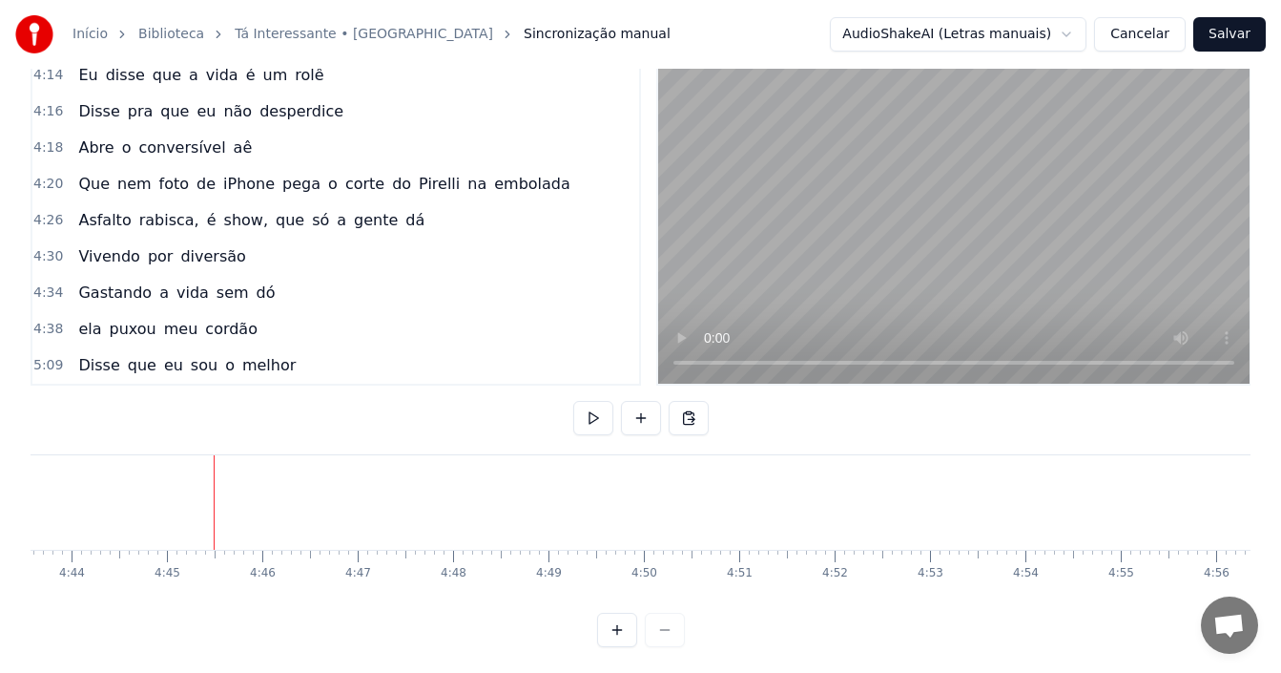
scroll to position [72, 0]
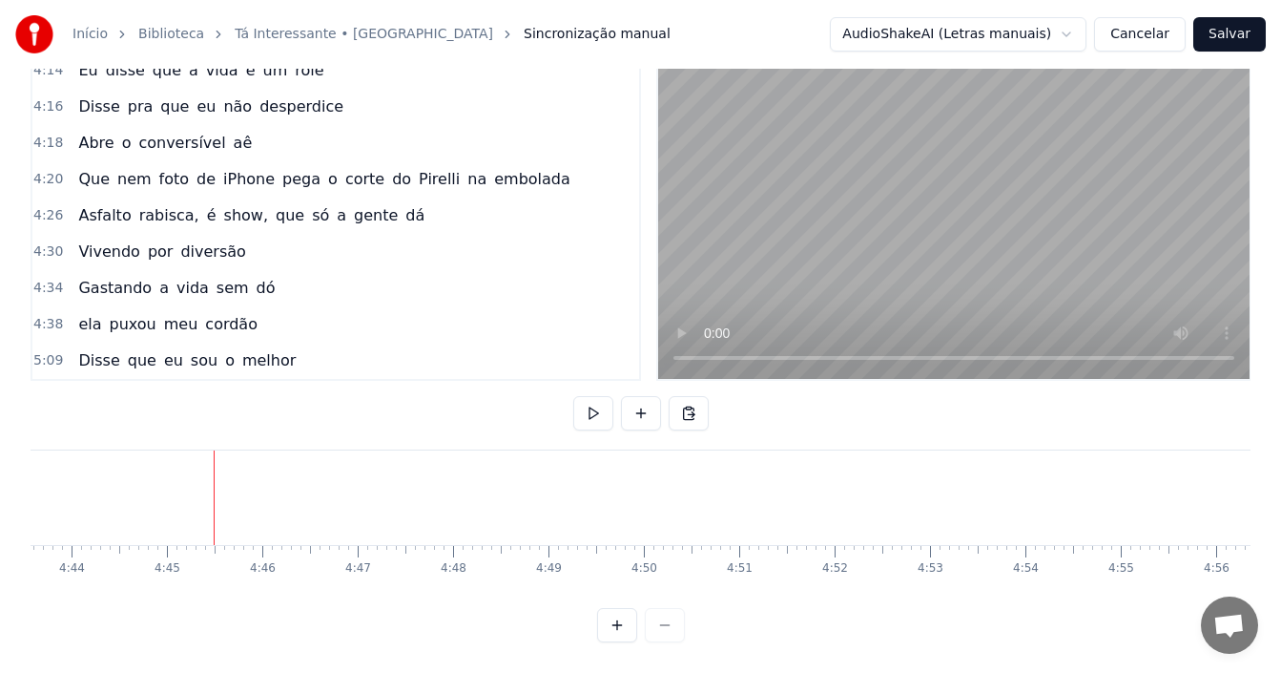
click at [282, 342] on div "5:09 Disse que eu sou o melhor" at bounding box center [335, 360] width 607 height 36
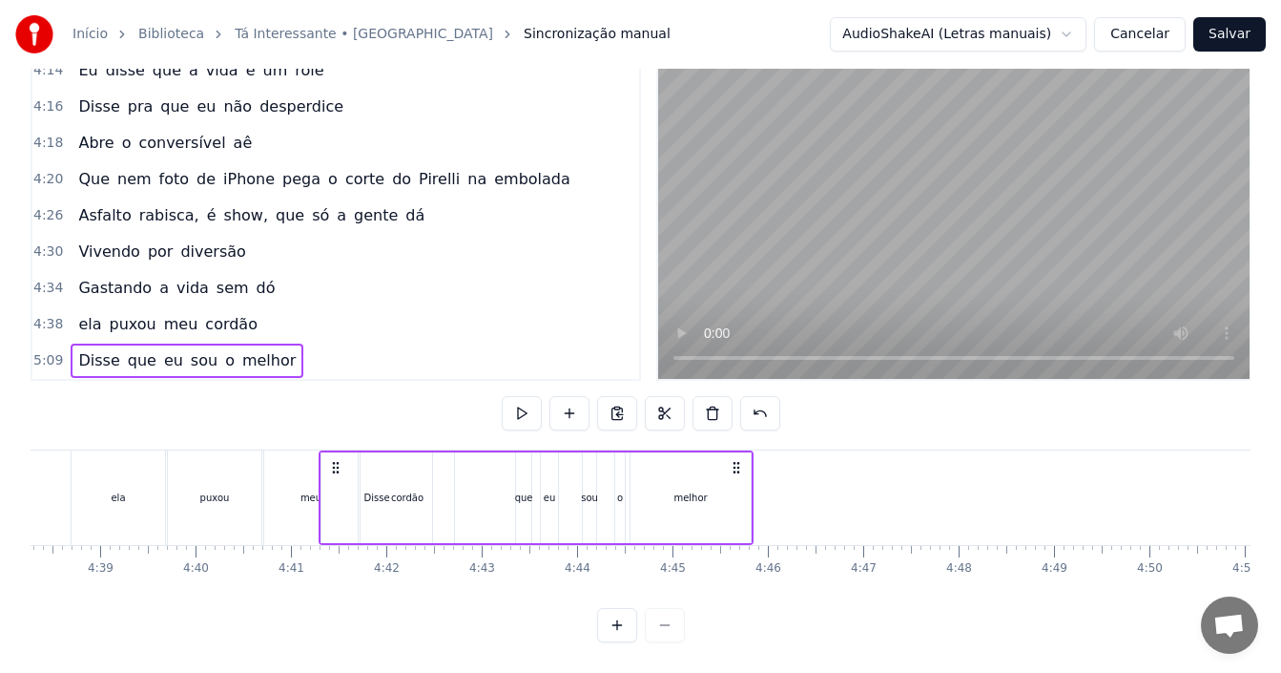
scroll to position [0, 26531]
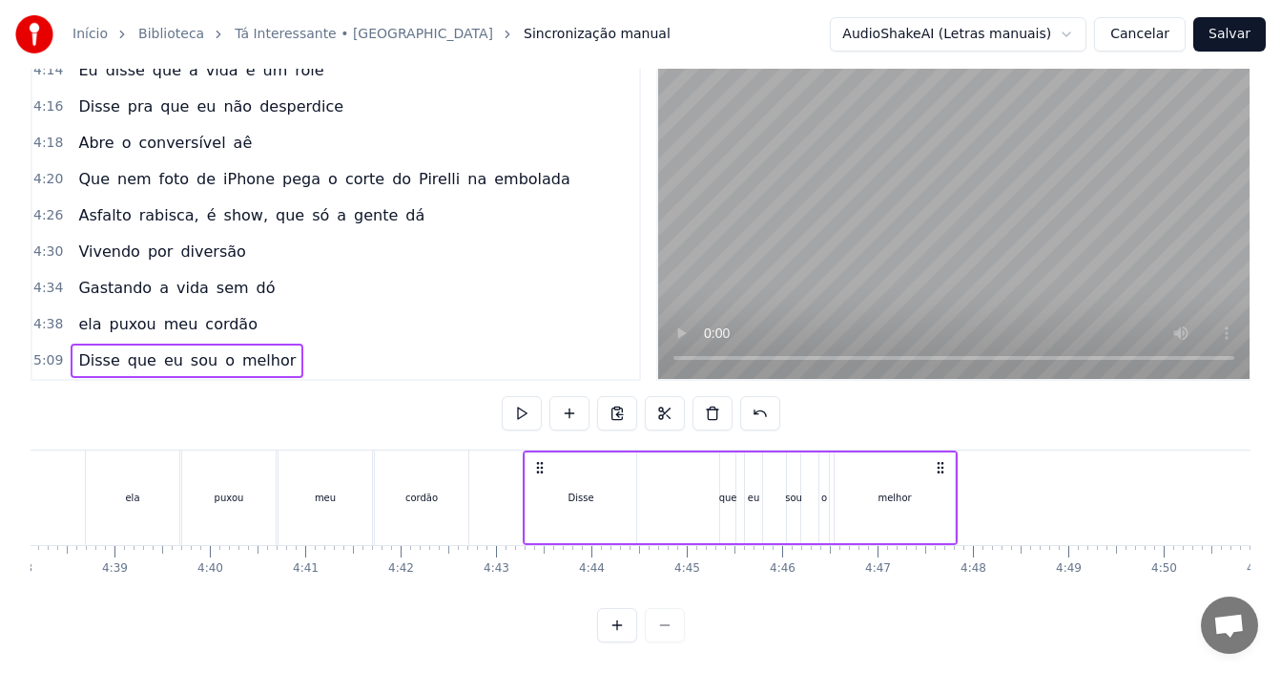
drag, startPoint x: 737, startPoint y: 448, endPoint x: 542, endPoint y: 445, distance: 195.6
click at [542, 460] on icon at bounding box center [539, 467] width 15 height 15
click at [392, 470] on div "cordão" at bounding box center [421, 497] width 93 height 94
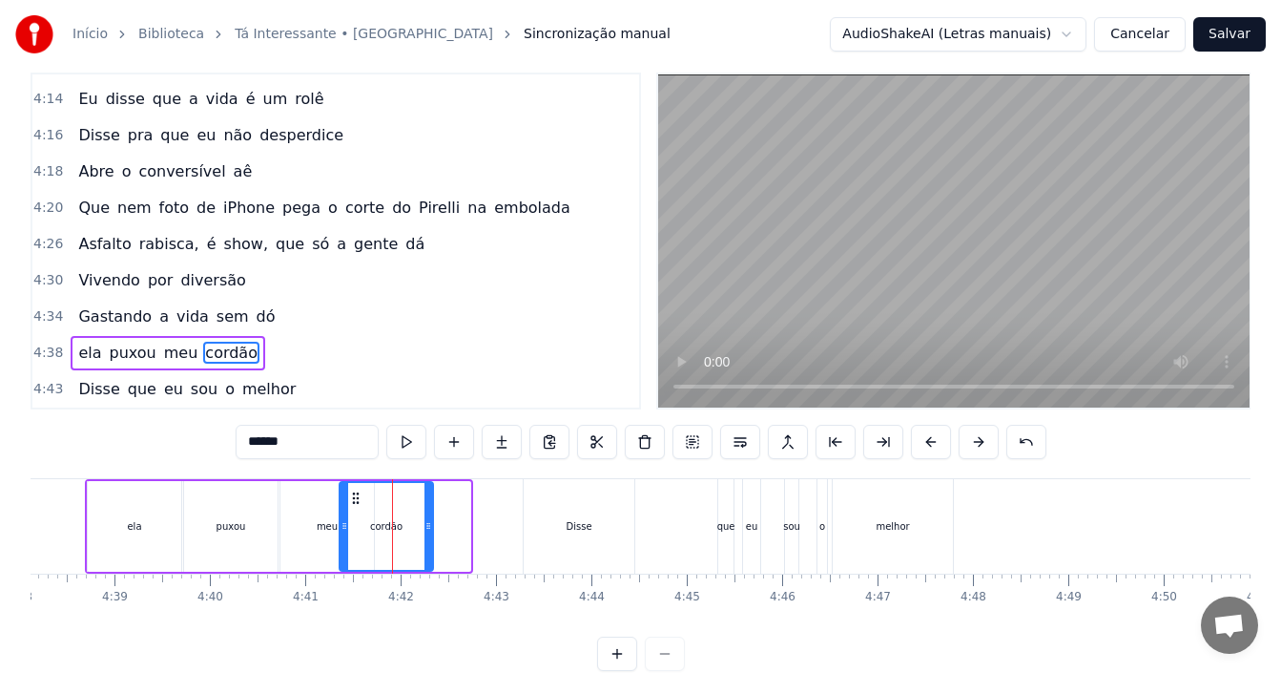
drag, startPoint x: 390, startPoint y: 496, endPoint x: 353, endPoint y: 498, distance: 37.3
click at [353, 498] on icon at bounding box center [355, 497] width 15 height 15
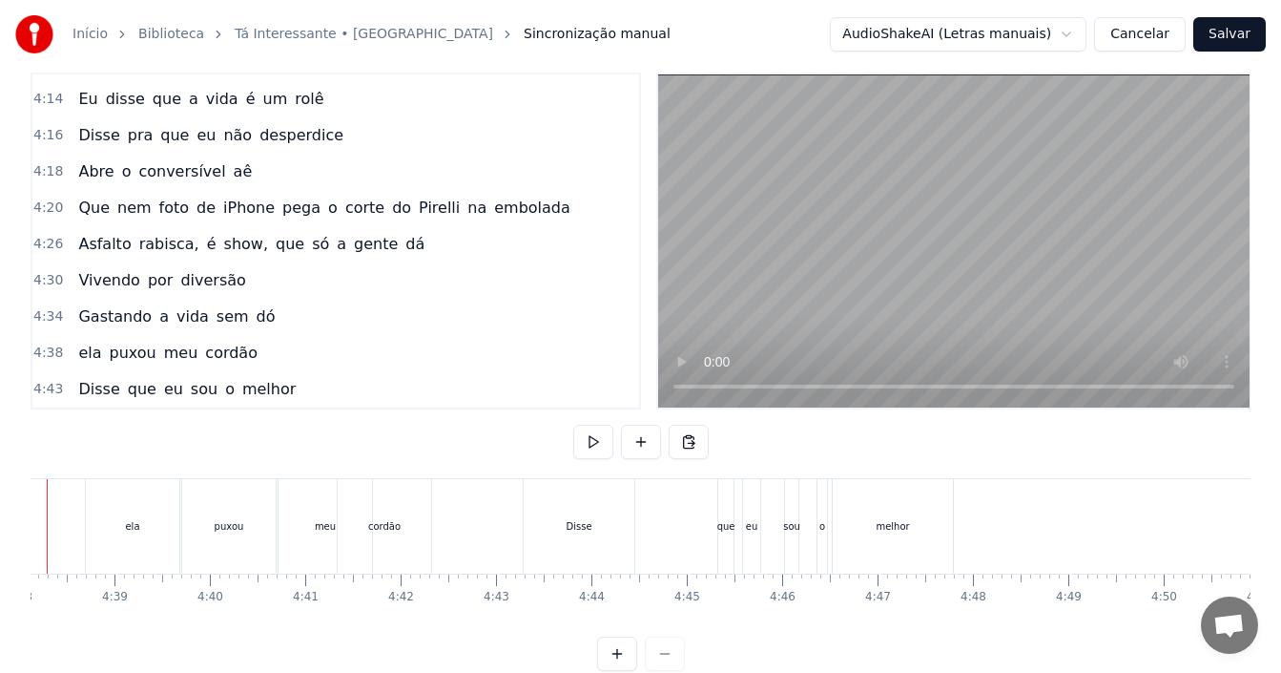
scroll to position [0, 26451]
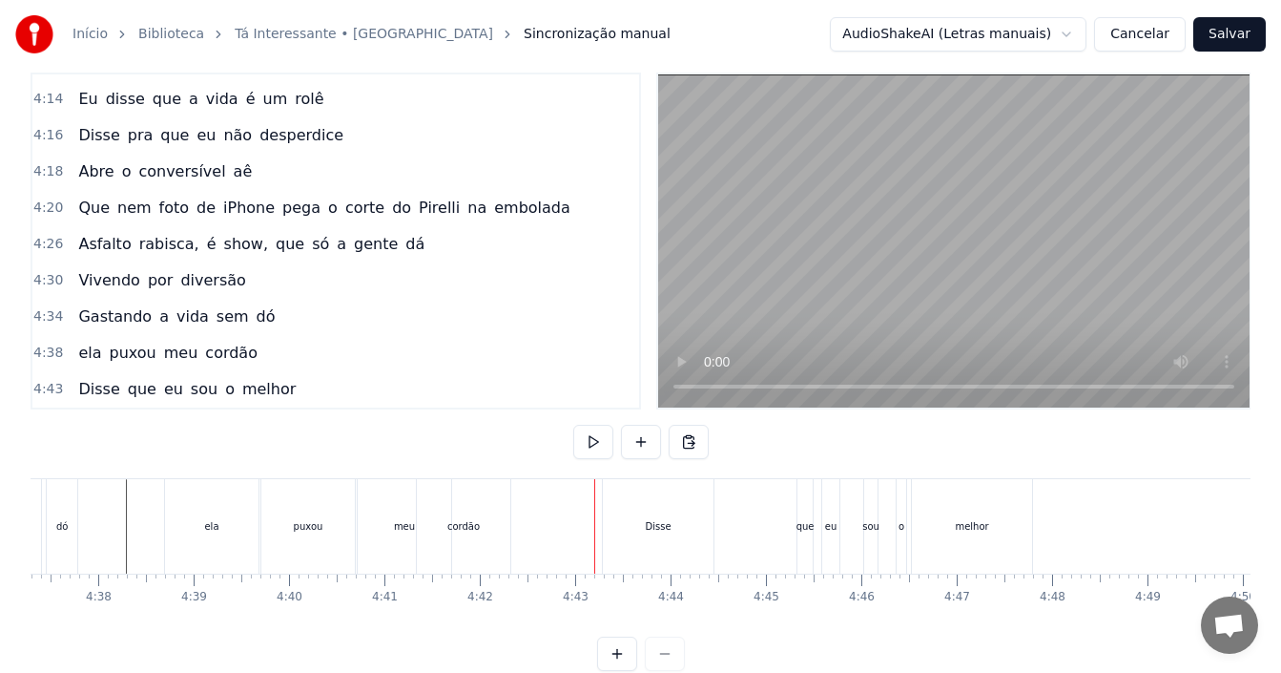
click at [305, 519] on div "puxou" at bounding box center [309, 526] width 30 height 14
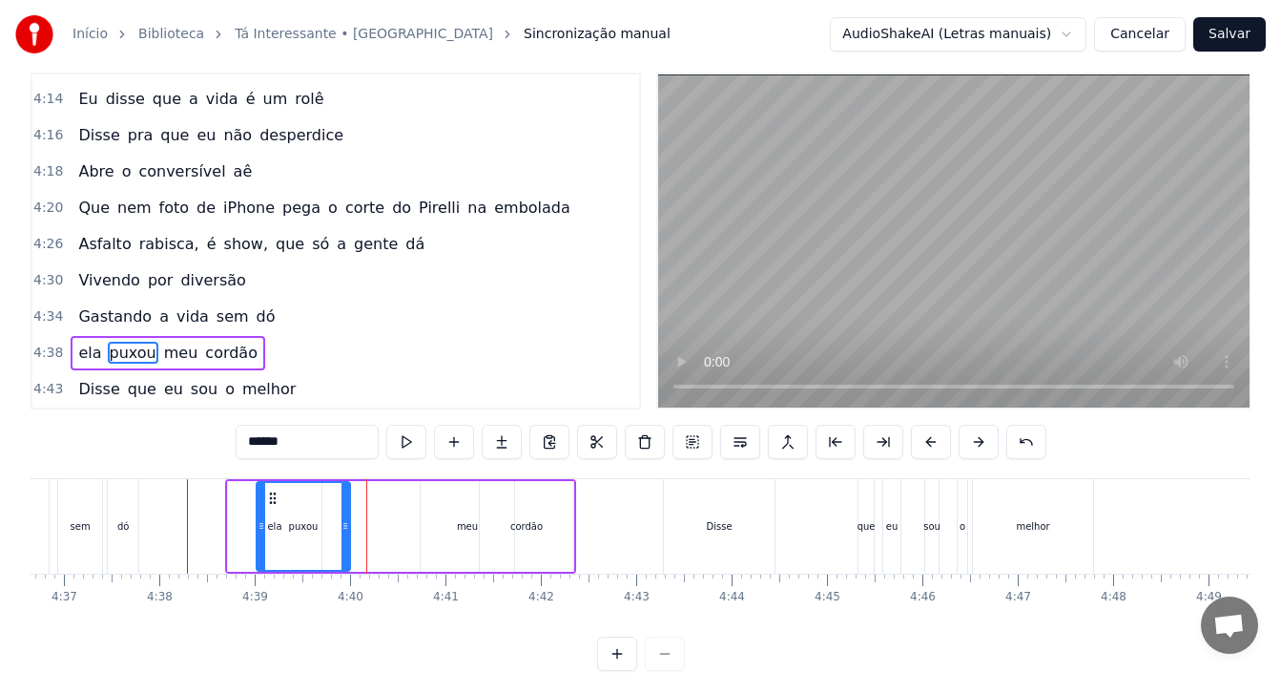
scroll to position [0, 26389]
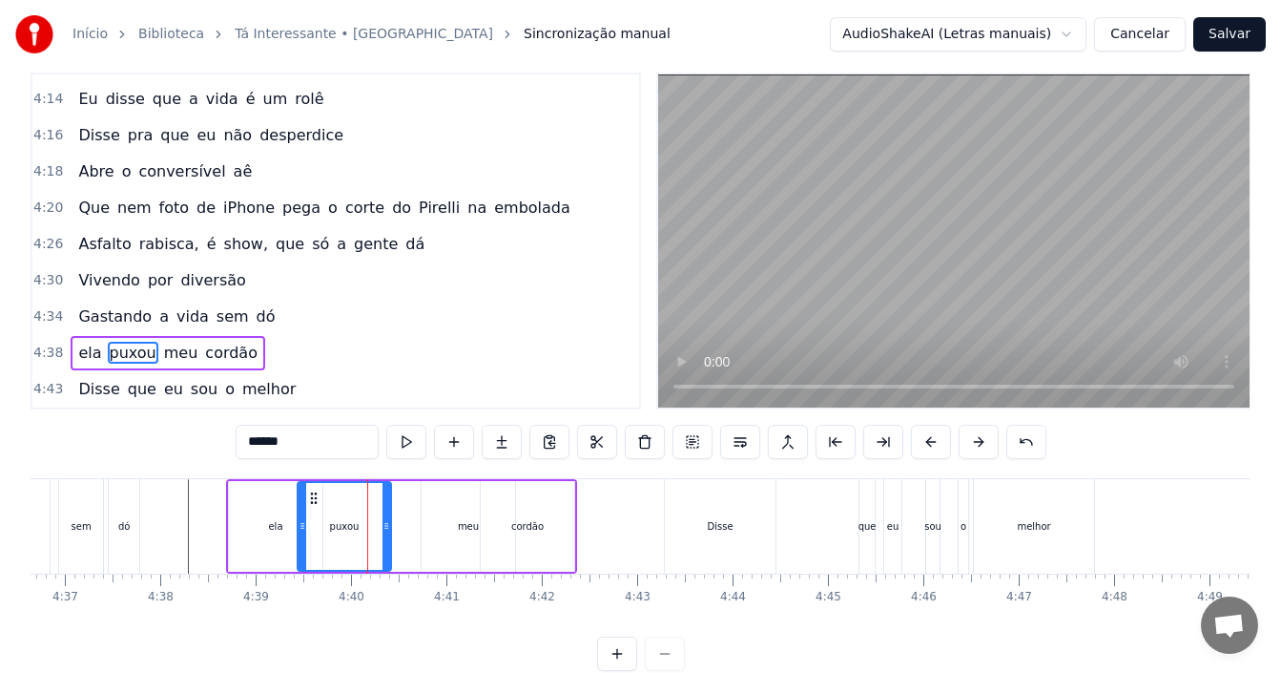
drag, startPoint x: 280, startPoint y: 492, endPoint x: 315, endPoint y: 487, distance: 34.7
click at [315, 487] on div "puxou" at bounding box center [345, 526] width 92 height 87
click at [468, 522] on div "meu" at bounding box center [468, 526] width 21 height 14
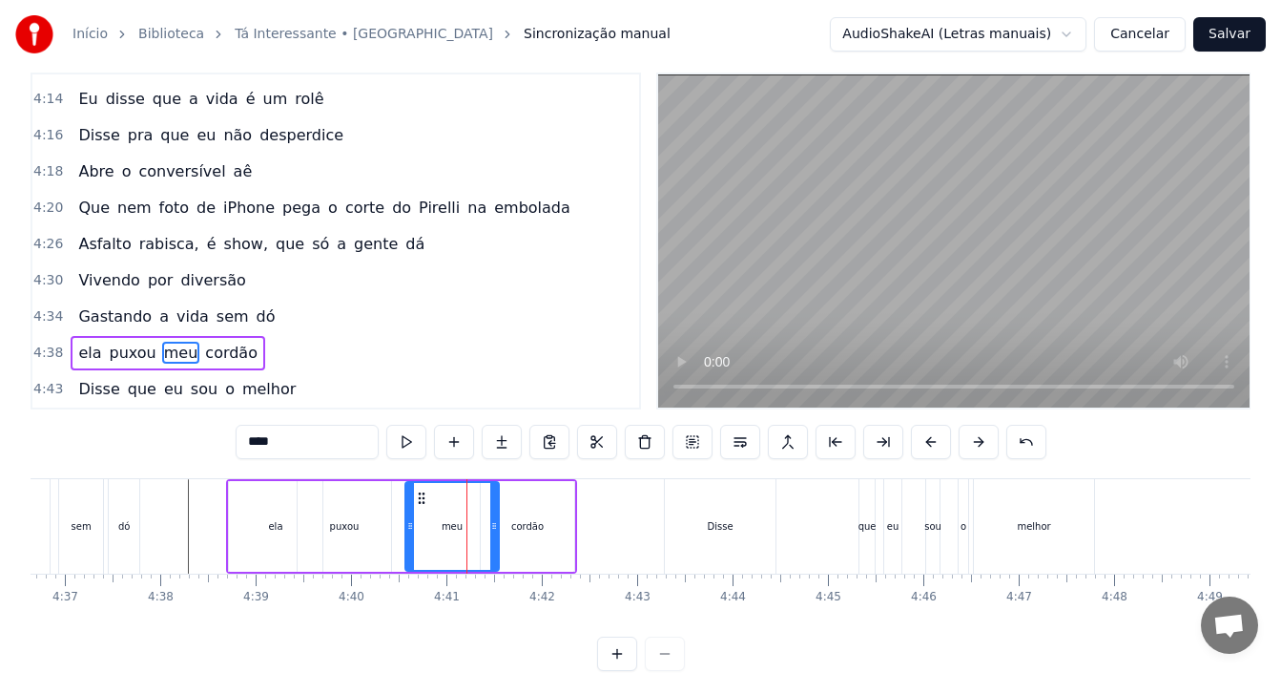
drag, startPoint x: 438, startPoint y: 495, endPoint x: 422, endPoint y: 493, distance: 16.3
click at [422, 493] on icon at bounding box center [421, 497] width 15 height 15
click at [529, 523] on div "cordão" at bounding box center [527, 526] width 32 height 14
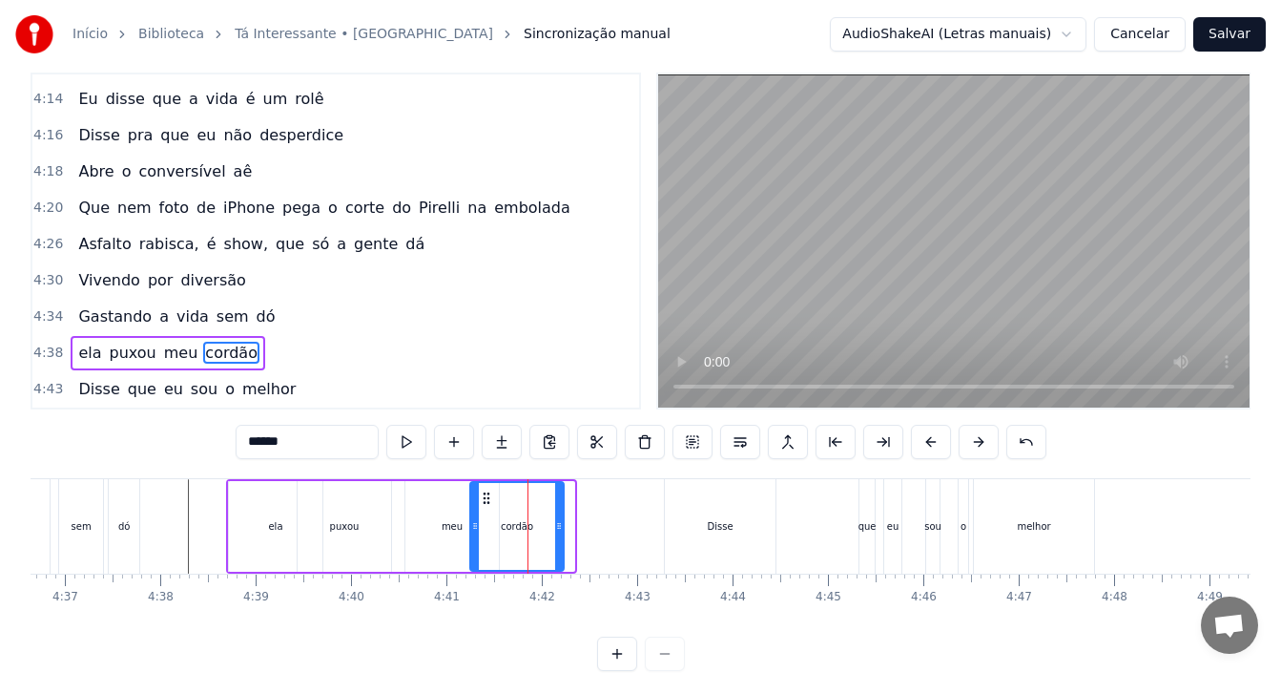
drag, startPoint x: 498, startPoint y: 493, endPoint x: 487, endPoint y: 493, distance: 10.5
click at [487, 493] on circle at bounding box center [487, 492] width 1 height 1
click at [484, 518] on div at bounding box center [482, 526] width 8 height 87
click at [457, 521] on div "meu" at bounding box center [452, 526] width 21 height 14
type input "***"
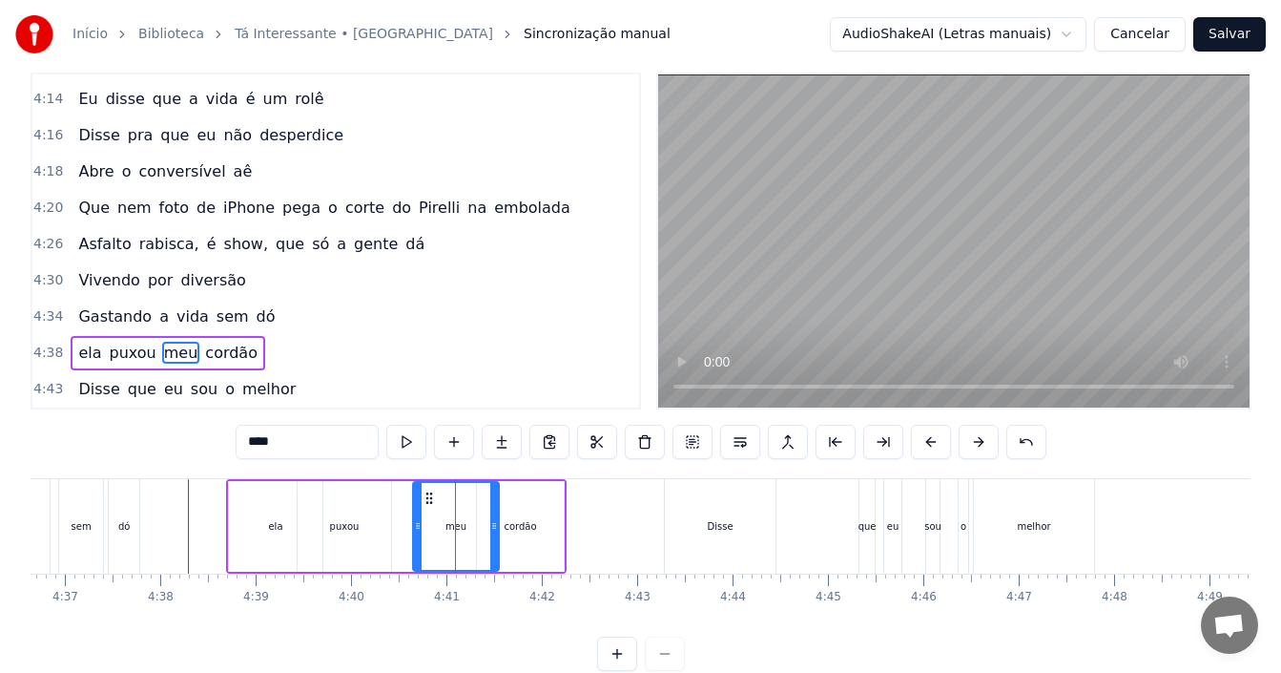
click at [418, 522] on icon at bounding box center [418, 525] width 8 height 15
drag, startPoint x: 491, startPoint y: 518, endPoint x: 471, endPoint y: 518, distance: 20.0
click at [471, 518] on icon at bounding box center [474, 525] width 8 height 15
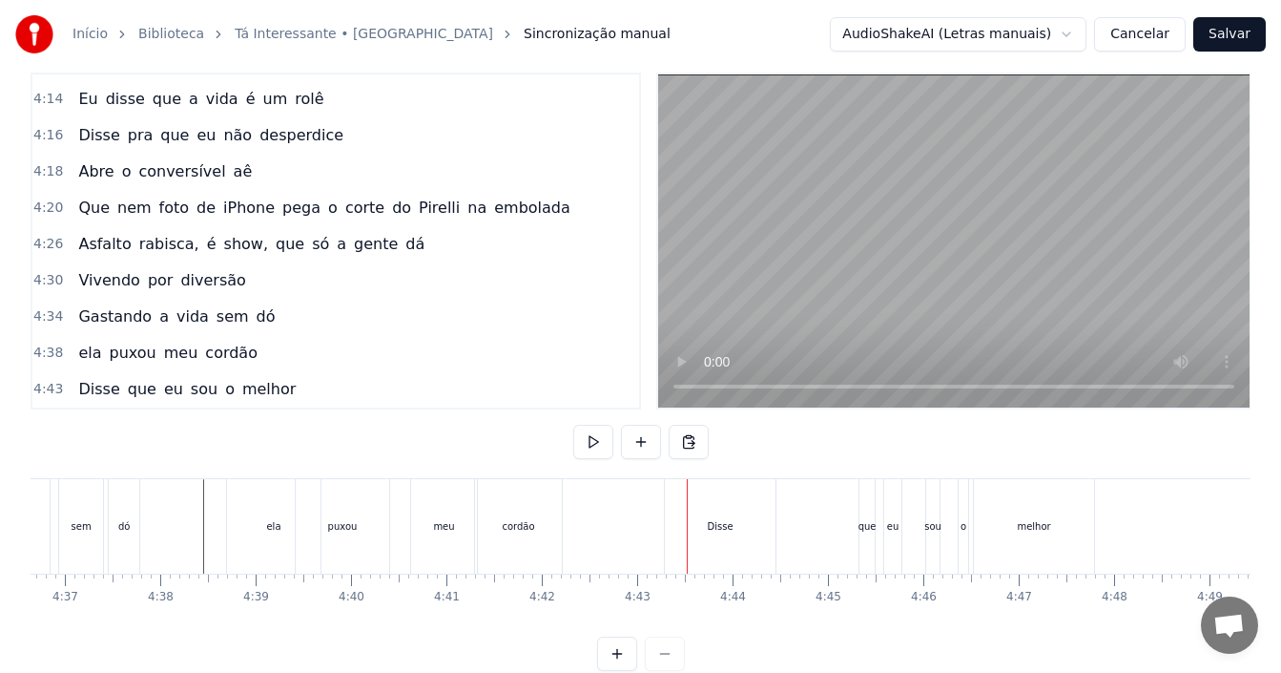
click at [435, 372] on div "4:43 Disse que eu sou o melhor" at bounding box center [335, 389] width 607 height 36
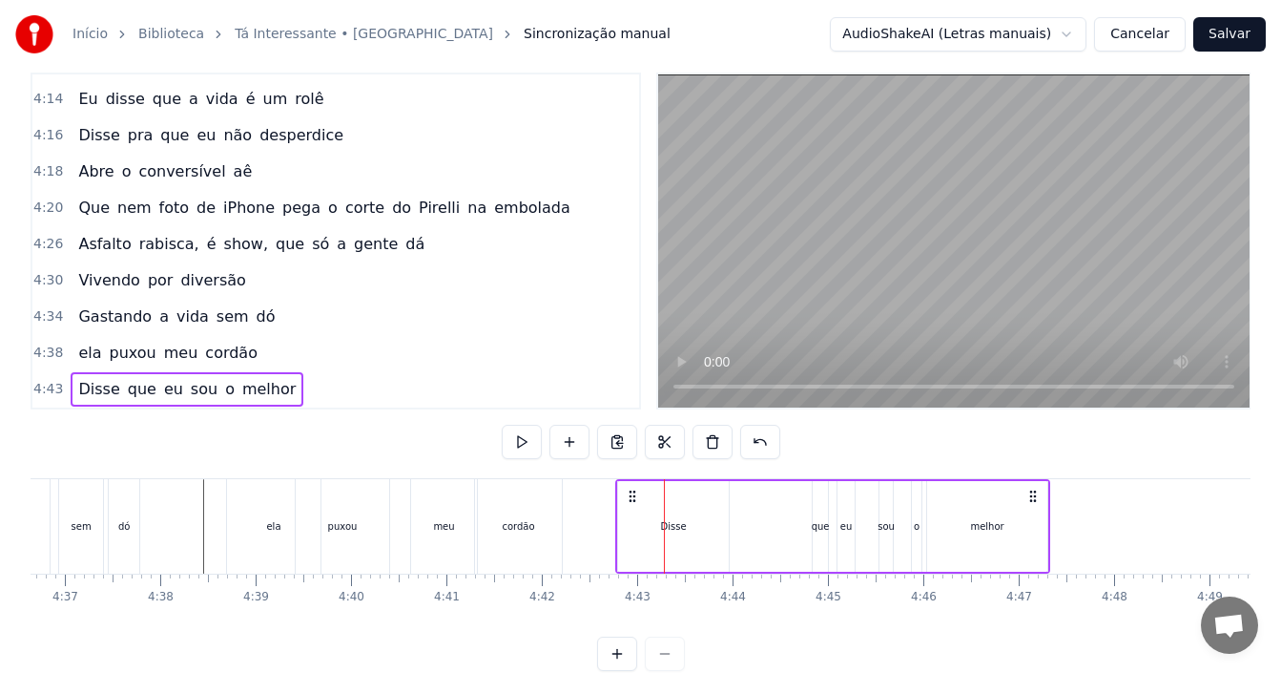
drag, startPoint x: 680, startPoint y: 494, endPoint x: 631, endPoint y: 503, distance: 49.4
click at [631, 503] on icon at bounding box center [632, 495] width 15 height 15
click at [537, 479] on div "cordão" at bounding box center [518, 526] width 89 height 94
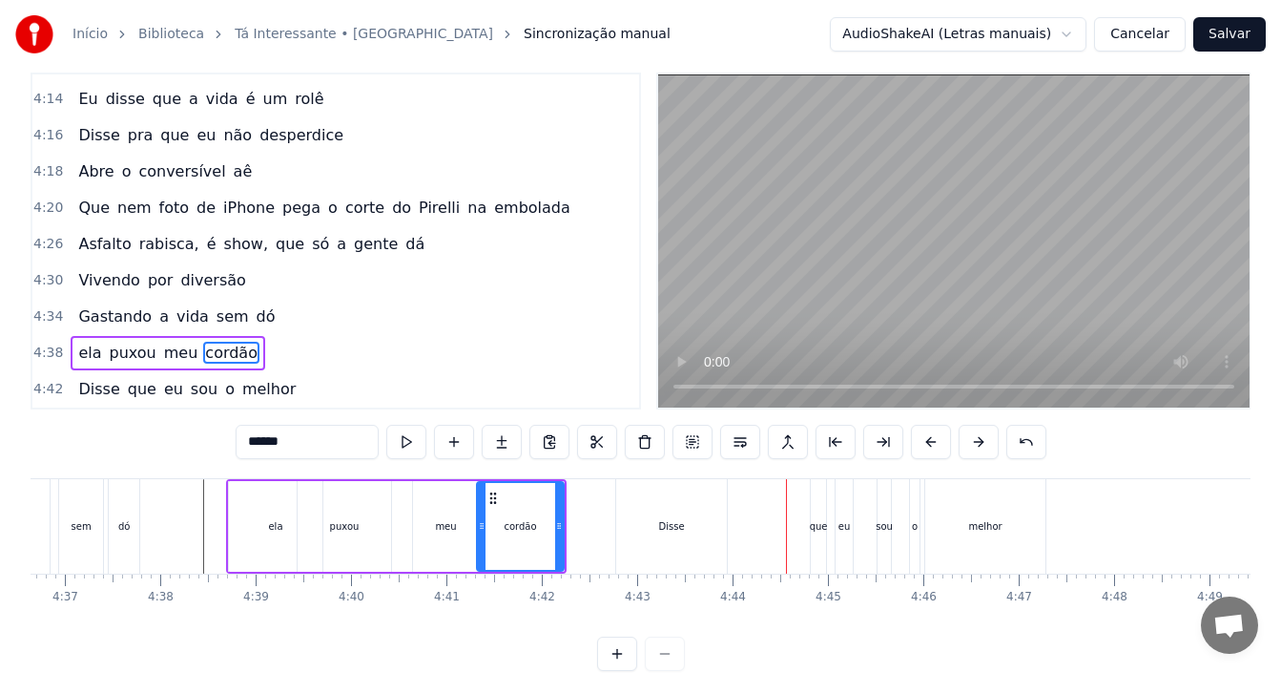
click at [813, 538] on div "que" at bounding box center [818, 526] width 15 height 94
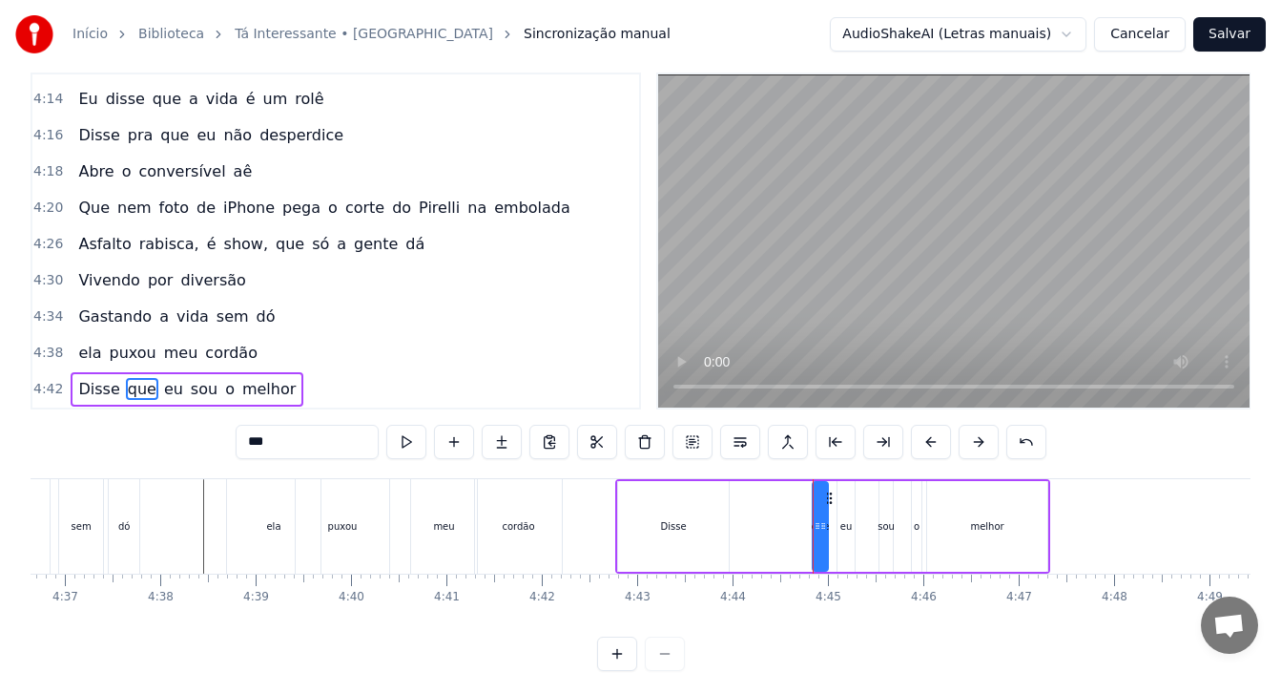
scroll to position [63, 0]
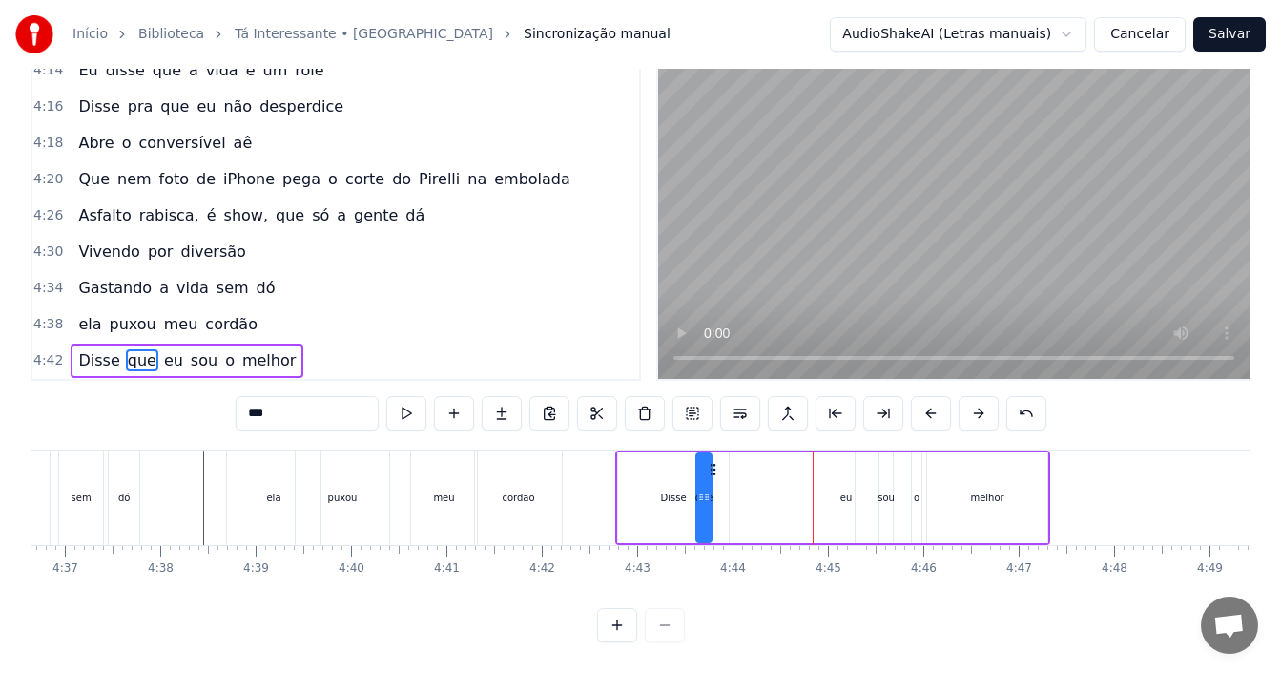
drag, startPoint x: 829, startPoint y: 463, endPoint x: 713, endPoint y: 466, distance: 116.4
click at [713, 466] on icon at bounding box center [712, 469] width 15 height 15
click at [842, 499] on div "eu" at bounding box center [846, 497] width 17 height 91
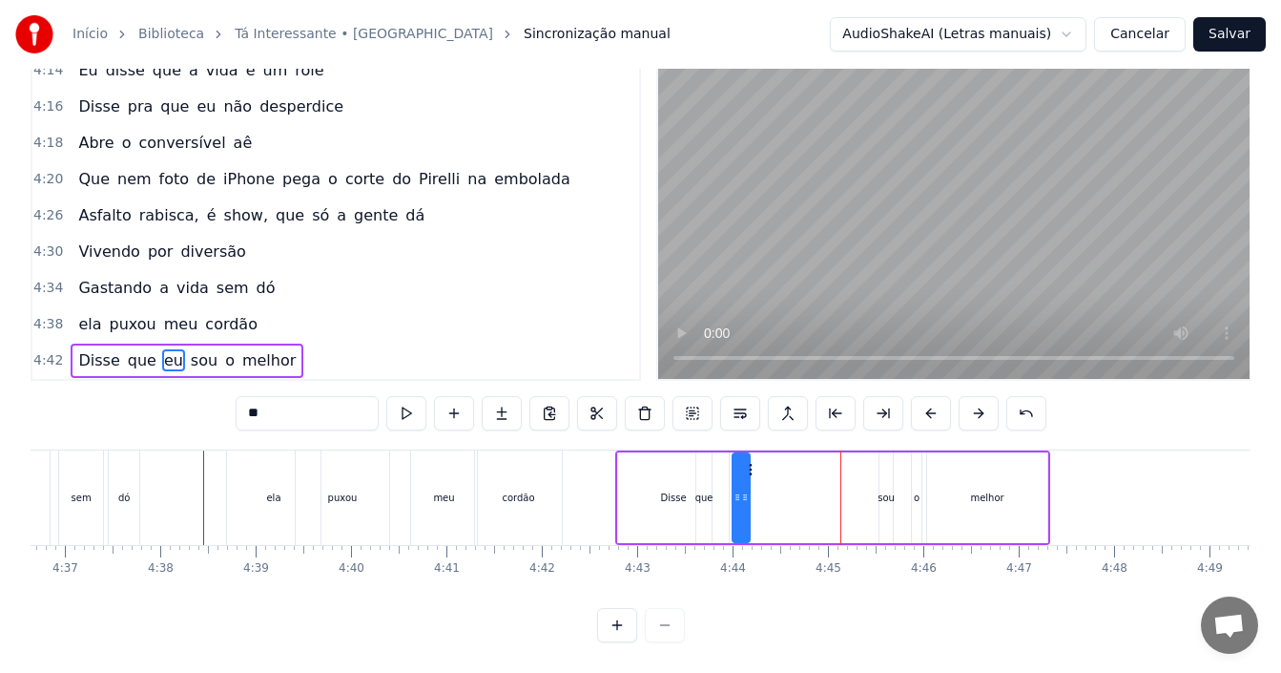
drag, startPoint x: 857, startPoint y: 461, endPoint x: 752, endPoint y: 461, distance: 104.9
click at [751, 468] on circle at bounding box center [750, 468] width 1 height 1
click at [883, 490] on div "sou" at bounding box center [886, 497] width 17 height 14
drag, startPoint x: 896, startPoint y: 461, endPoint x: 776, endPoint y: 459, distance: 119.3
click at [776, 462] on icon at bounding box center [778, 469] width 15 height 15
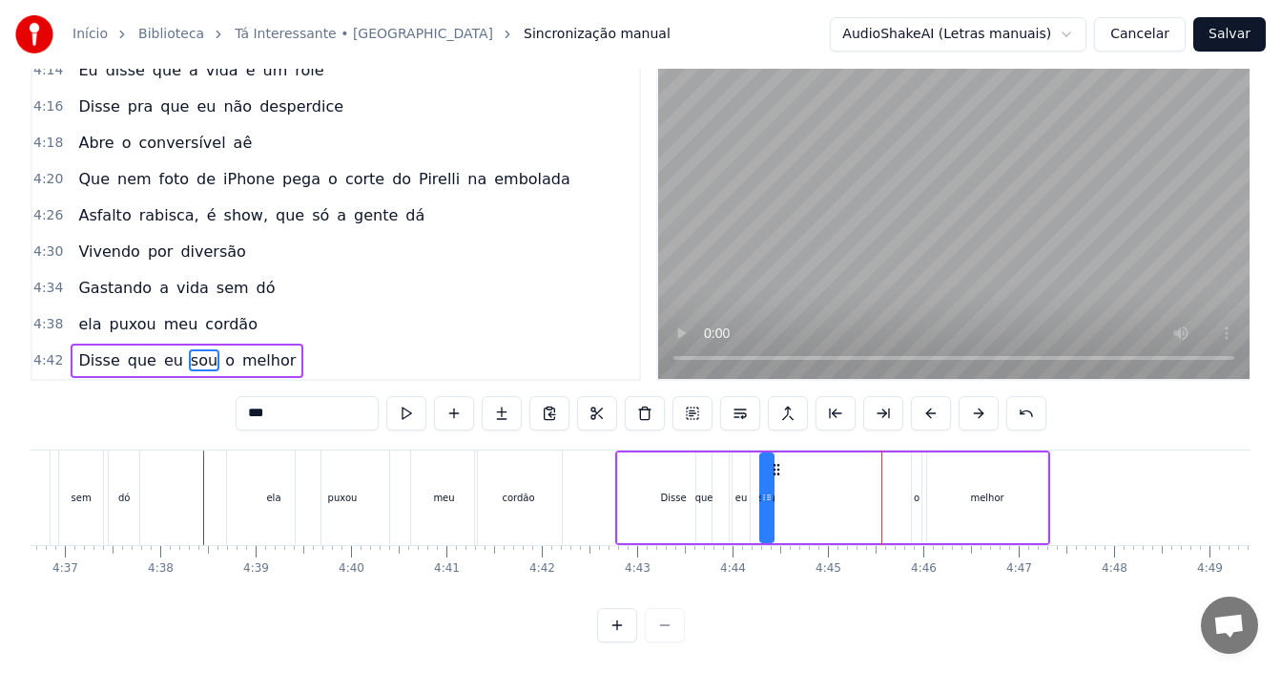
click at [919, 491] on div "o" at bounding box center [917, 497] width 6 height 14
drag, startPoint x: 929, startPoint y: 460, endPoint x: 818, endPoint y: 460, distance: 111.6
click at [818, 462] on icon at bounding box center [816, 469] width 15 height 15
click at [974, 502] on div "melhor" at bounding box center [987, 497] width 120 height 91
type input "******"
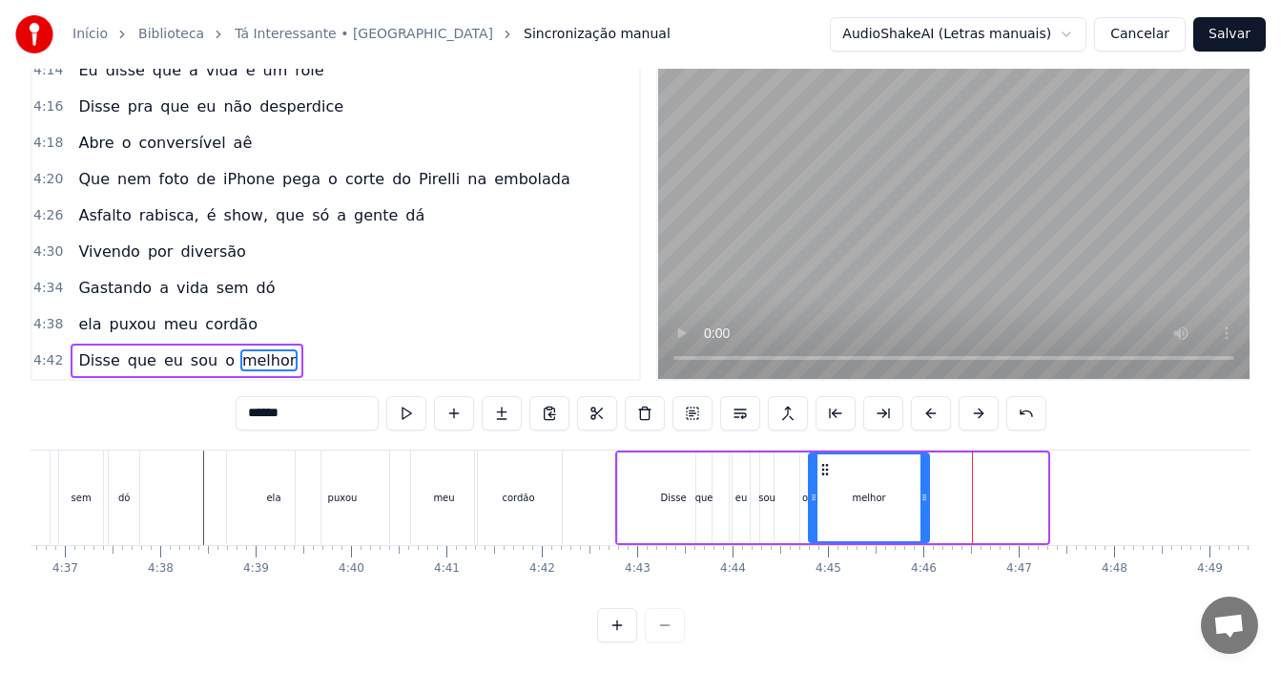
drag, startPoint x: 940, startPoint y: 461, endPoint x: 688, endPoint y: 482, distance: 252.7
click at [819, 462] on icon at bounding box center [825, 469] width 15 height 15
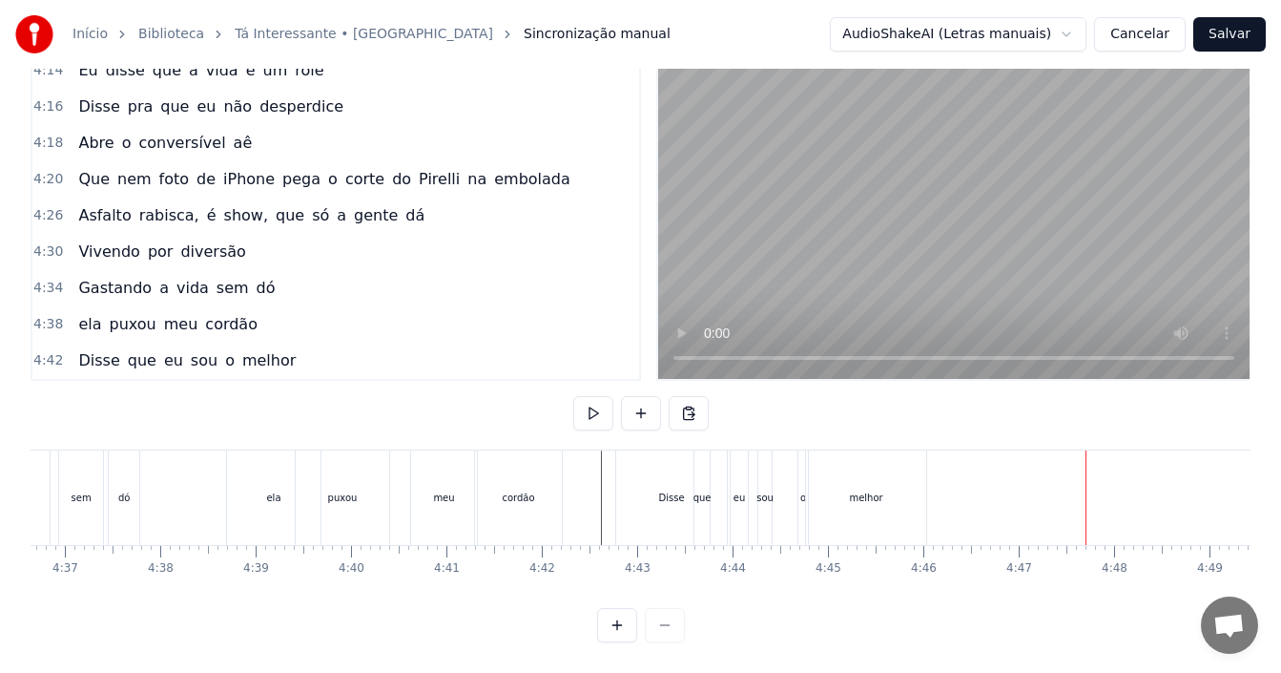
click at [342, 504] on div "puxou" at bounding box center [342, 497] width 93 height 94
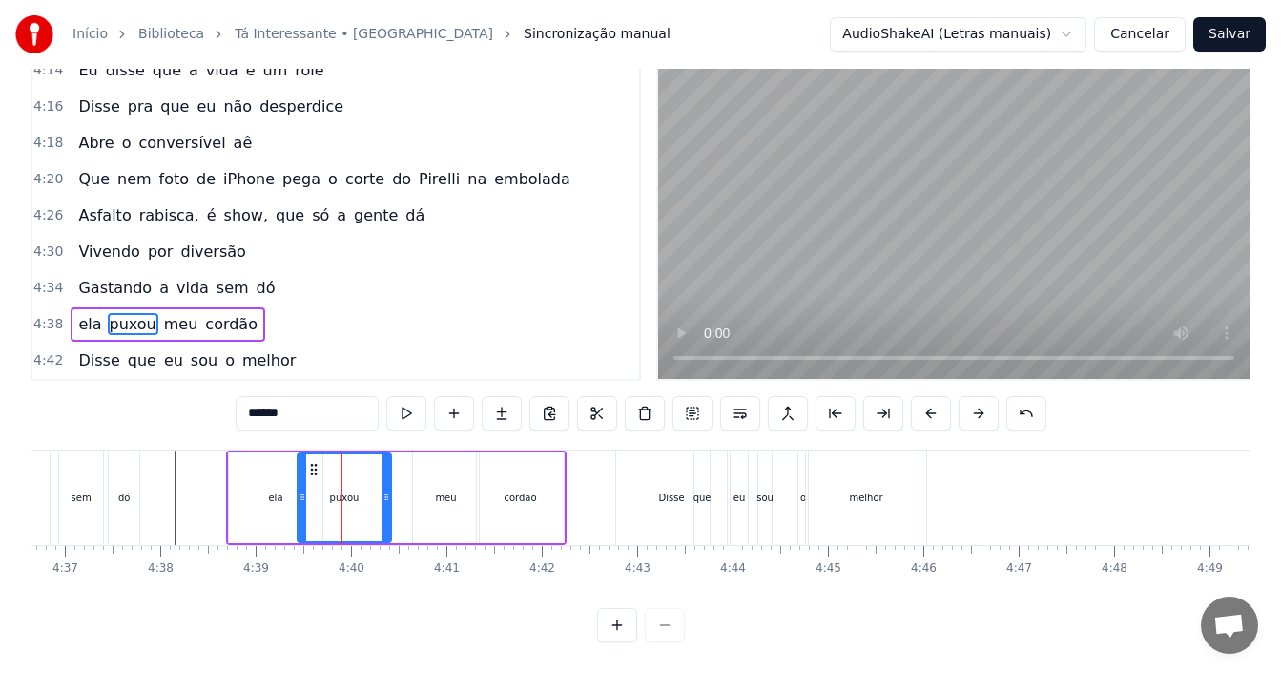
scroll to position [27, 0]
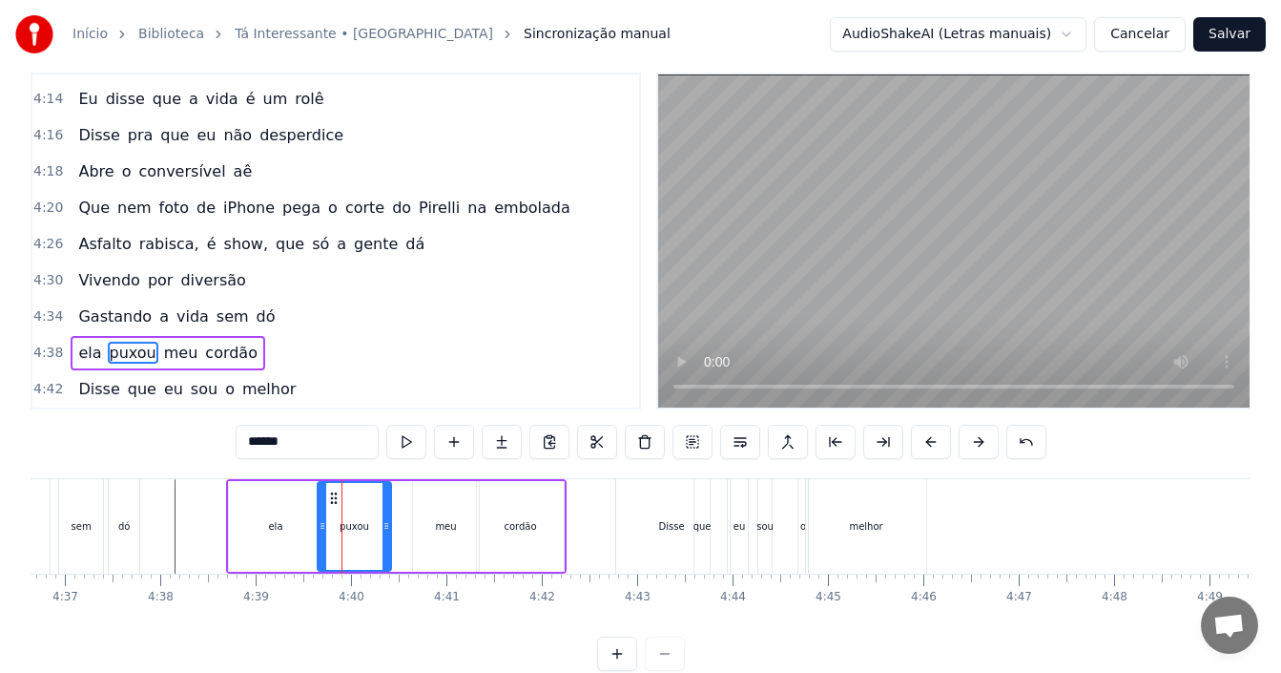
drag, startPoint x: 301, startPoint y: 526, endPoint x: 322, endPoint y: 527, distance: 21.0
click at [322, 527] on icon at bounding box center [323, 525] width 8 height 15
drag, startPoint x: 334, startPoint y: 497, endPoint x: 319, endPoint y: 495, distance: 15.4
click at [319, 495] on icon at bounding box center [319, 497] width 15 height 15
click at [263, 527] on div "ela" at bounding box center [275, 526] width 93 height 91
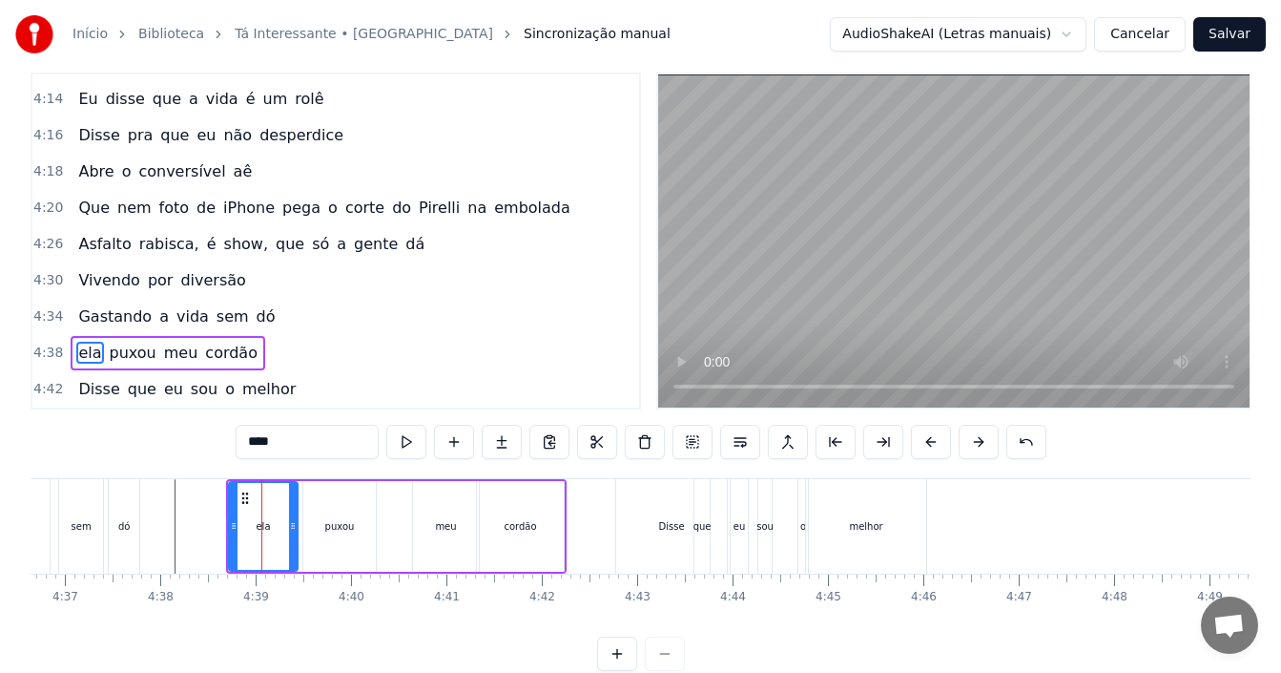
drag, startPoint x: 316, startPoint y: 517, endPoint x: 291, endPoint y: 517, distance: 24.8
click at [291, 517] on div at bounding box center [293, 526] width 8 height 87
click at [323, 526] on div "puxou" at bounding box center [339, 526] width 72 height 91
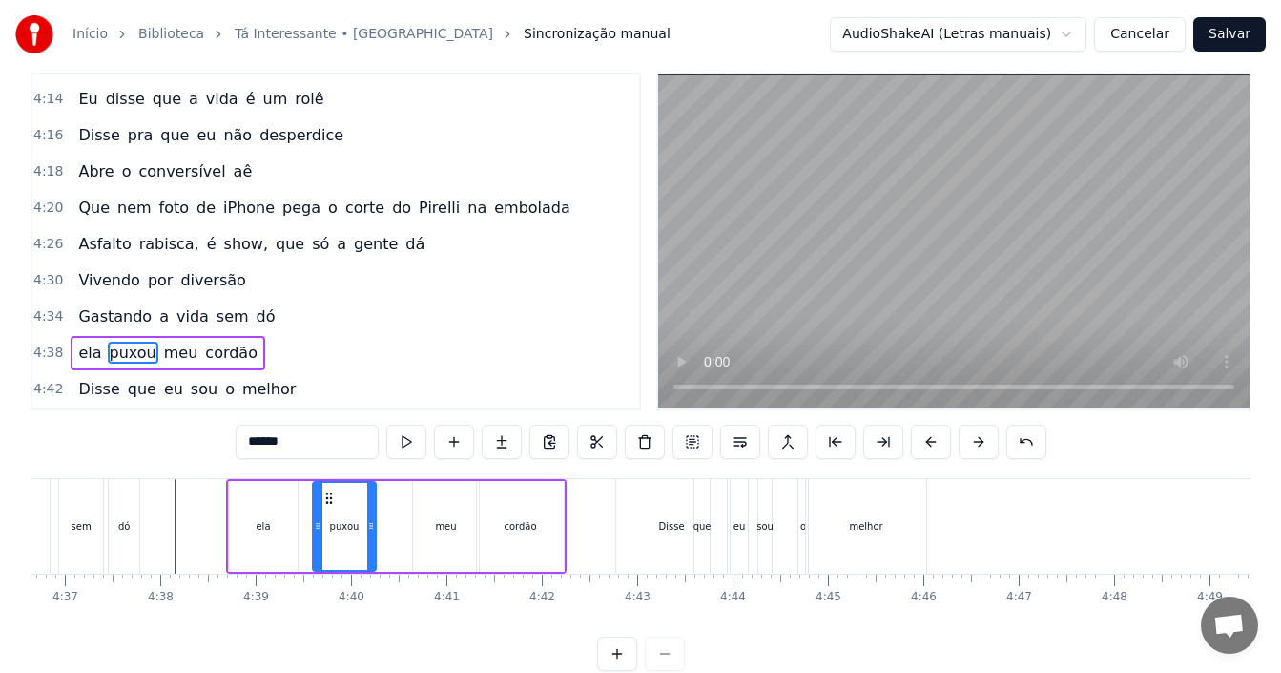
drag, startPoint x: 309, startPoint y: 519, endPoint x: 319, endPoint y: 520, distance: 9.6
click at [319, 520] on icon at bounding box center [318, 525] width 8 height 15
drag, startPoint x: 330, startPoint y: 496, endPoint x: 321, endPoint y: 495, distance: 9.6
click at [321, 495] on icon at bounding box center [319, 497] width 15 height 15
click at [445, 528] on div "meu" at bounding box center [445, 526] width 21 height 14
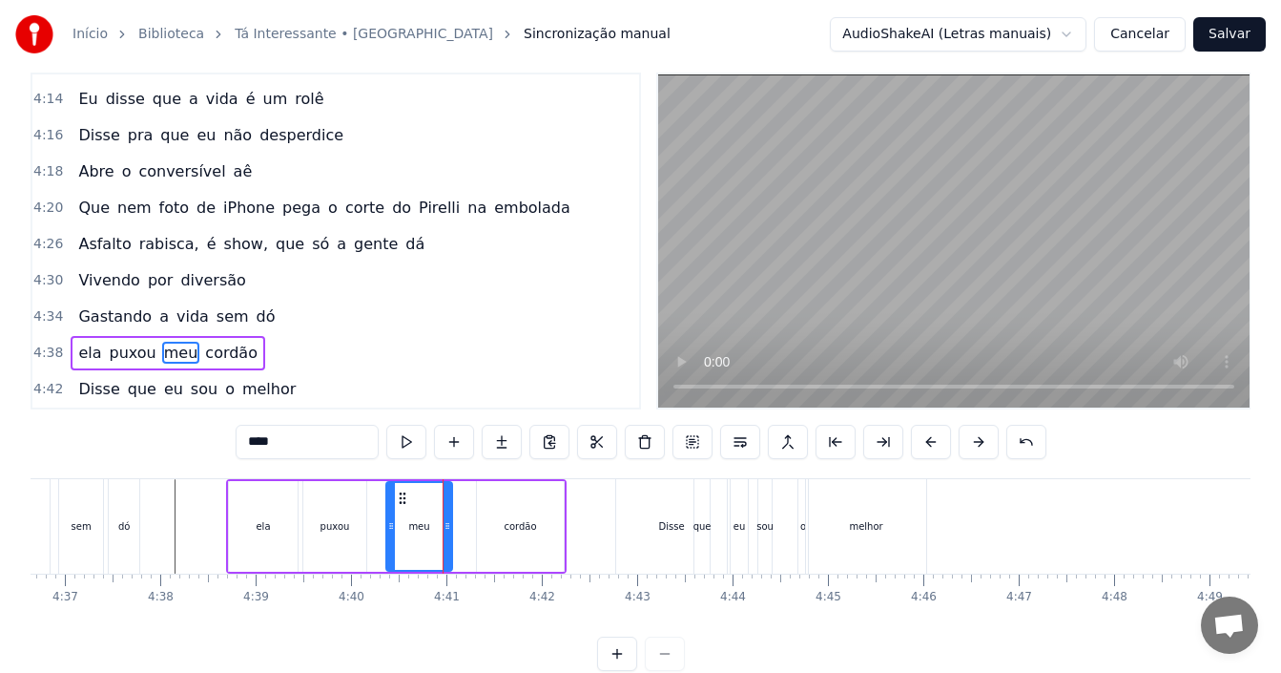
drag, startPoint x: 430, startPoint y: 492, endPoint x: 401, endPoint y: 490, distance: 29.6
click at [401, 490] on icon at bounding box center [402, 497] width 15 height 15
click at [511, 524] on div "cordão" at bounding box center [520, 526] width 32 height 14
type input "******"
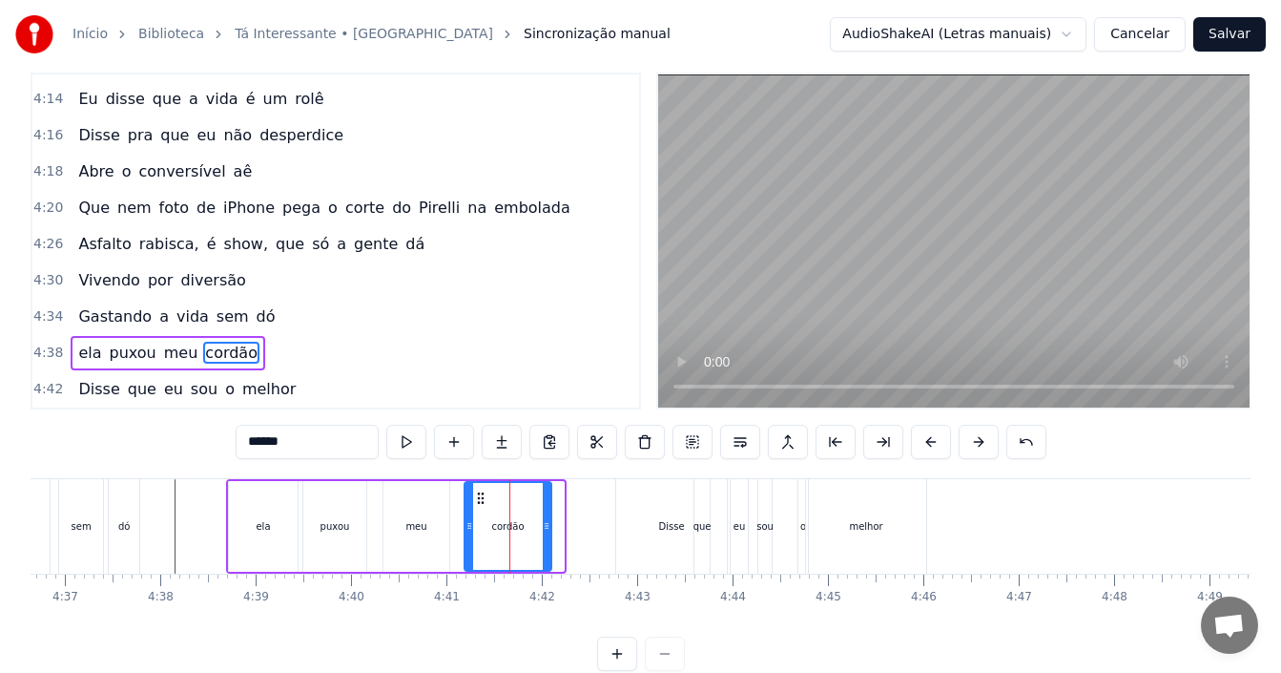
drag, startPoint x: 492, startPoint y: 490, endPoint x: 480, endPoint y: 492, distance: 12.5
click at [480, 492] on icon at bounding box center [480, 497] width 15 height 15
click at [256, 335] on div "4:38 ela puxou meu cordão" at bounding box center [335, 353] width 607 height 36
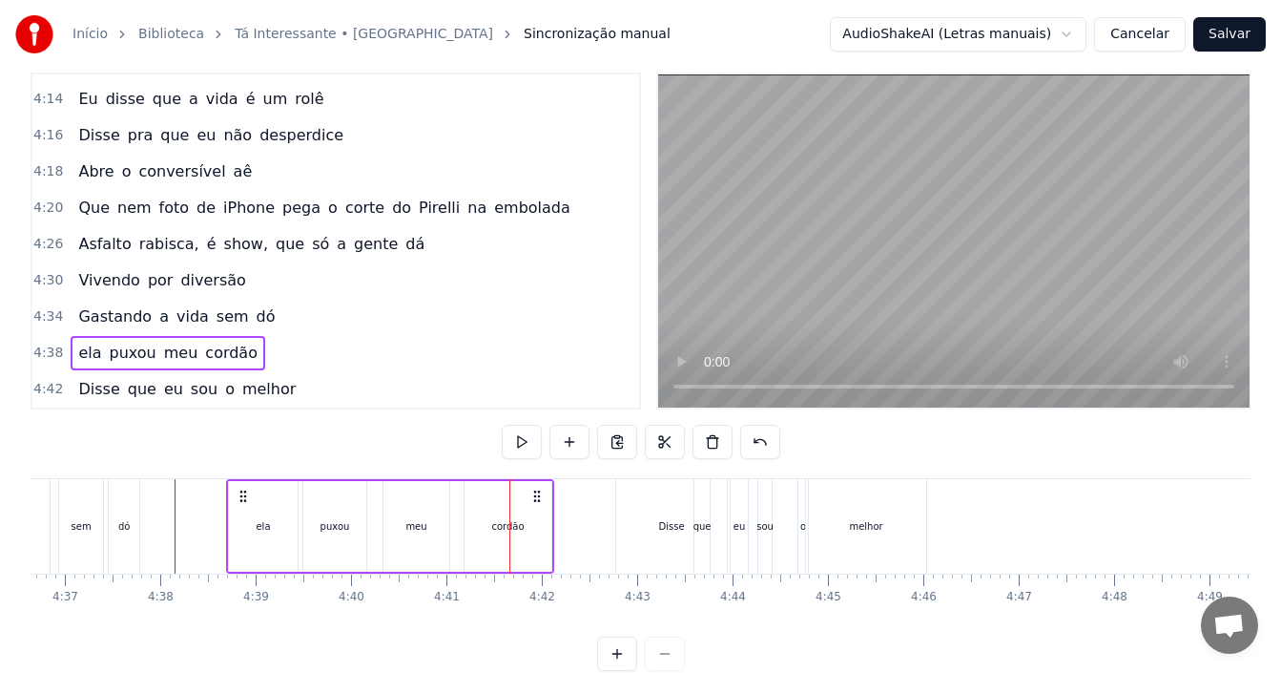
click at [256, 335] on div "4:38 ela puxou meu cordão" at bounding box center [335, 353] width 607 height 36
click at [88, 342] on span "ela" at bounding box center [89, 353] width 27 height 22
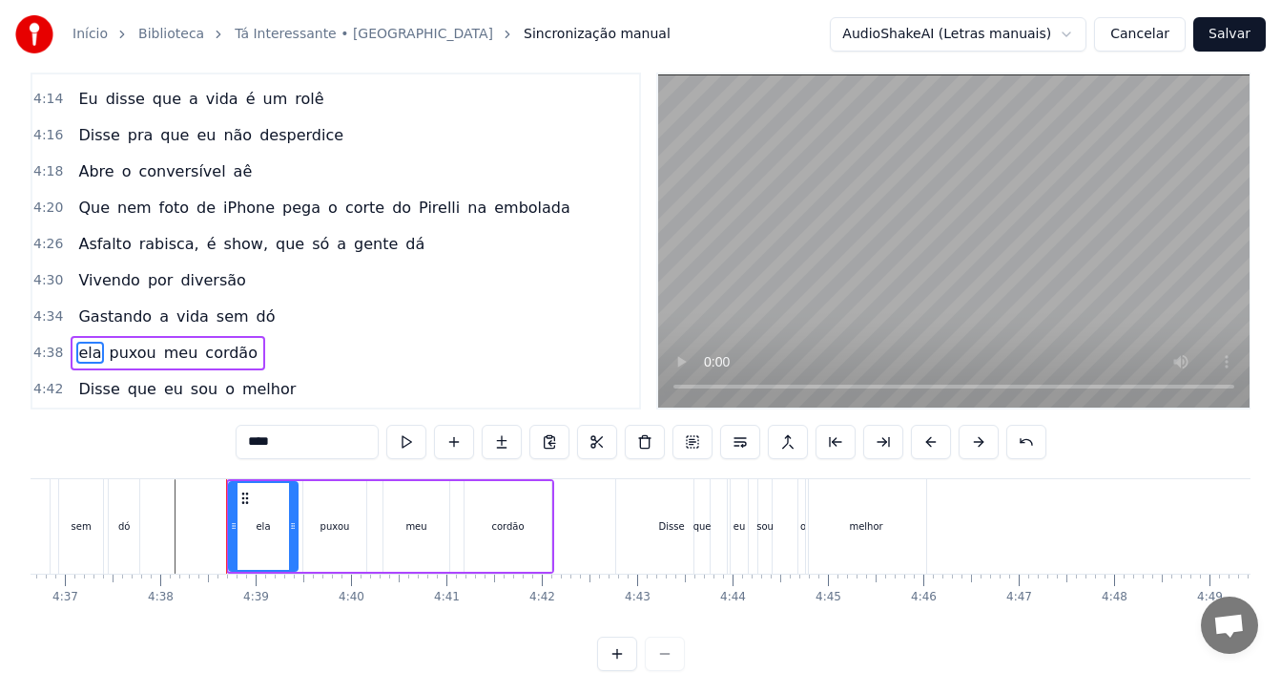
click at [283, 434] on input "***" at bounding box center [307, 441] width 143 height 34
click at [128, 342] on span "puxou" at bounding box center [133, 353] width 51 height 22
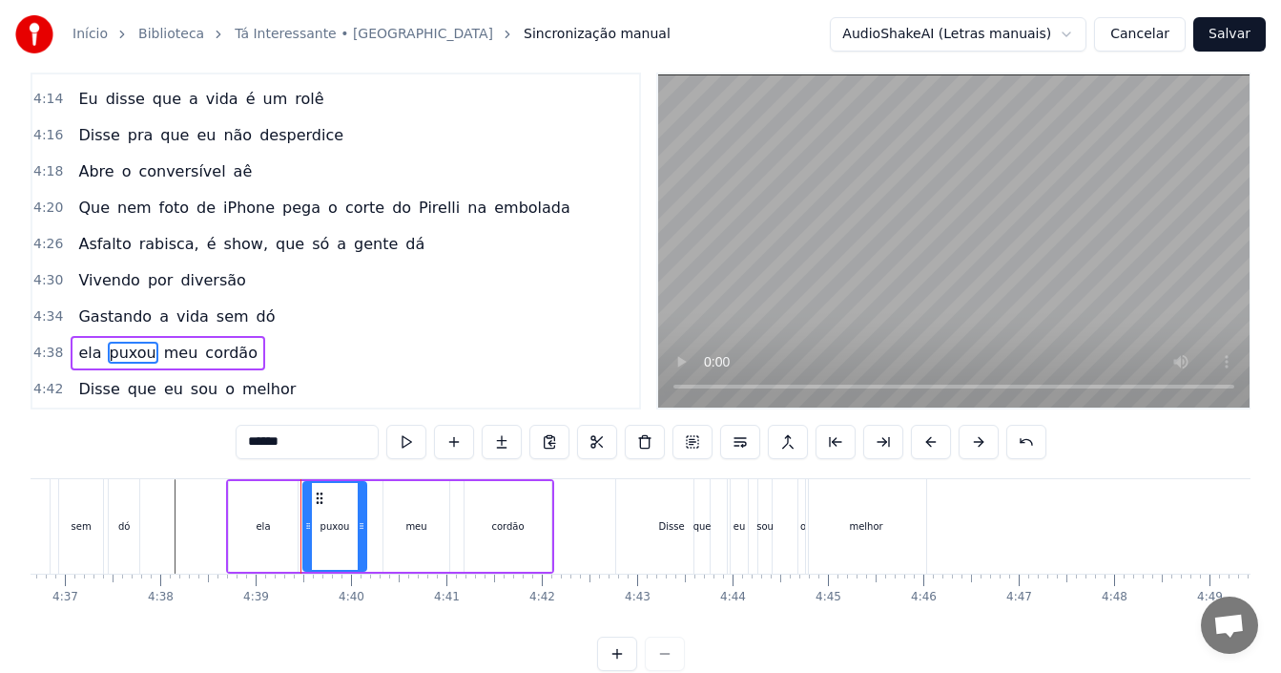
click at [296, 445] on input "*****" at bounding box center [307, 441] width 143 height 34
click at [162, 342] on span "meu" at bounding box center [181, 353] width 38 height 22
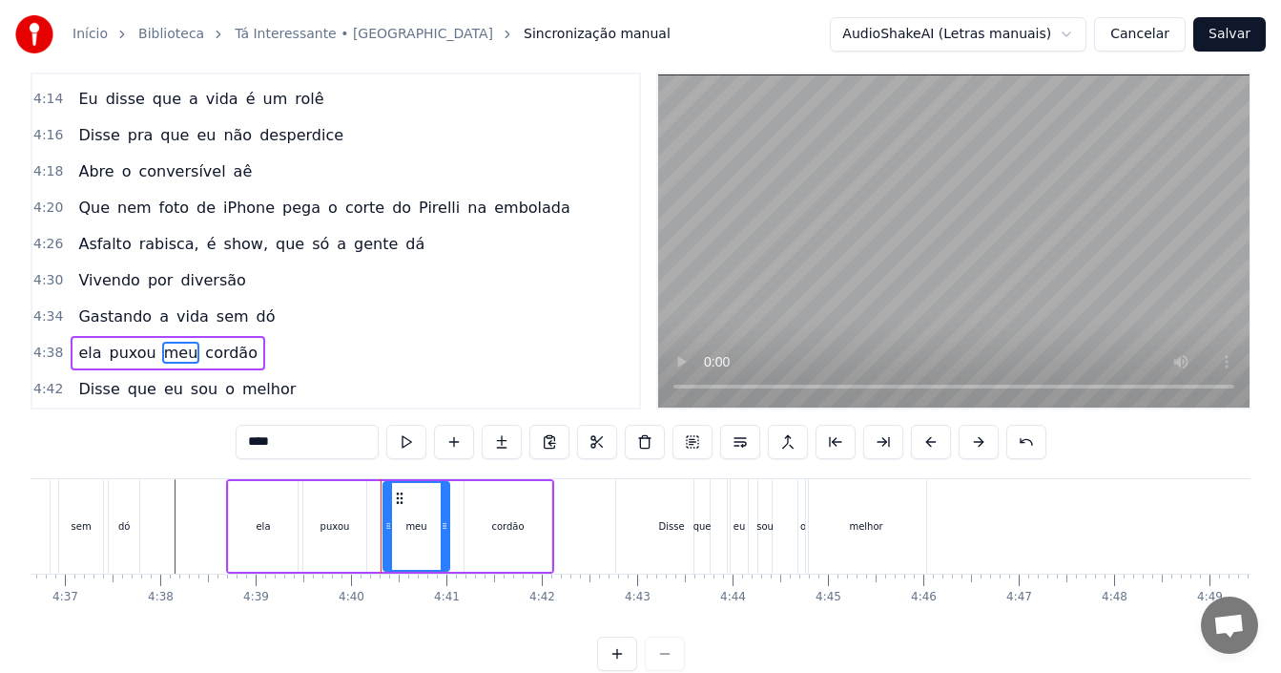
click at [287, 444] on input "***" at bounding box center [307, 441] width 143 height 34
click at [212, 342] on span "cordão" at bounding box center [231, 353] width 56 height 22
type input "******"
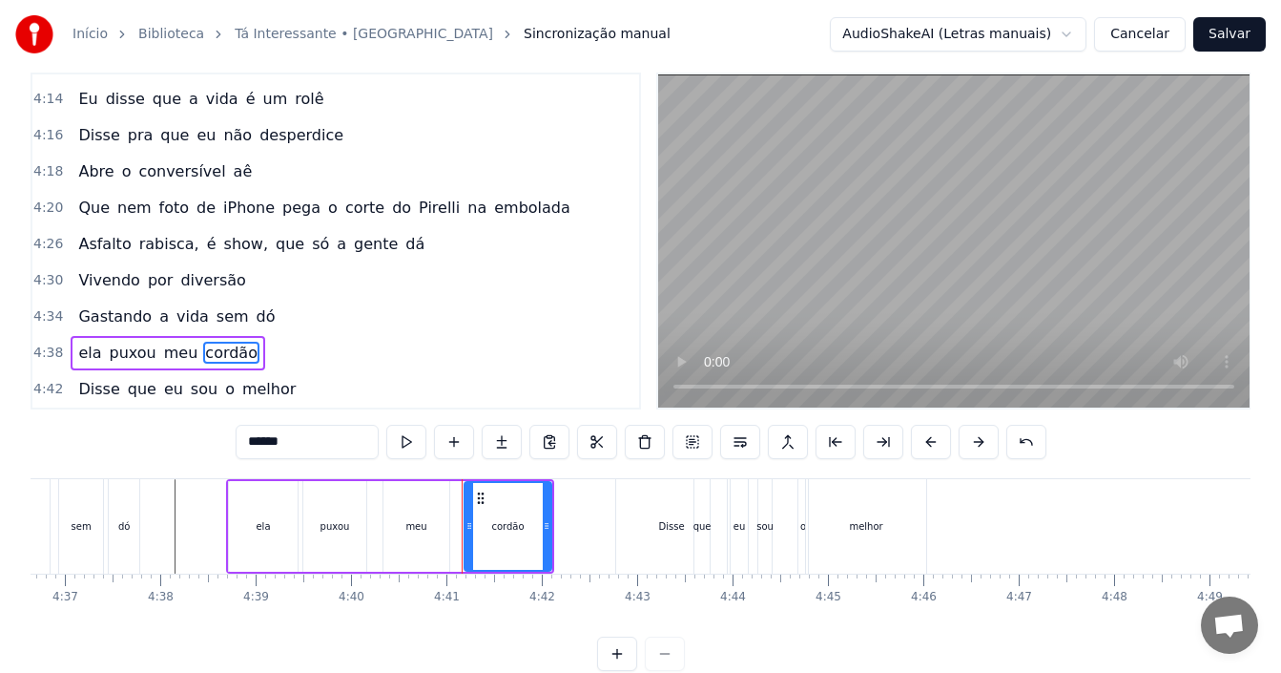
click at [321, 448] on input "******" at bounding box center [307, 441] width 143 height 34
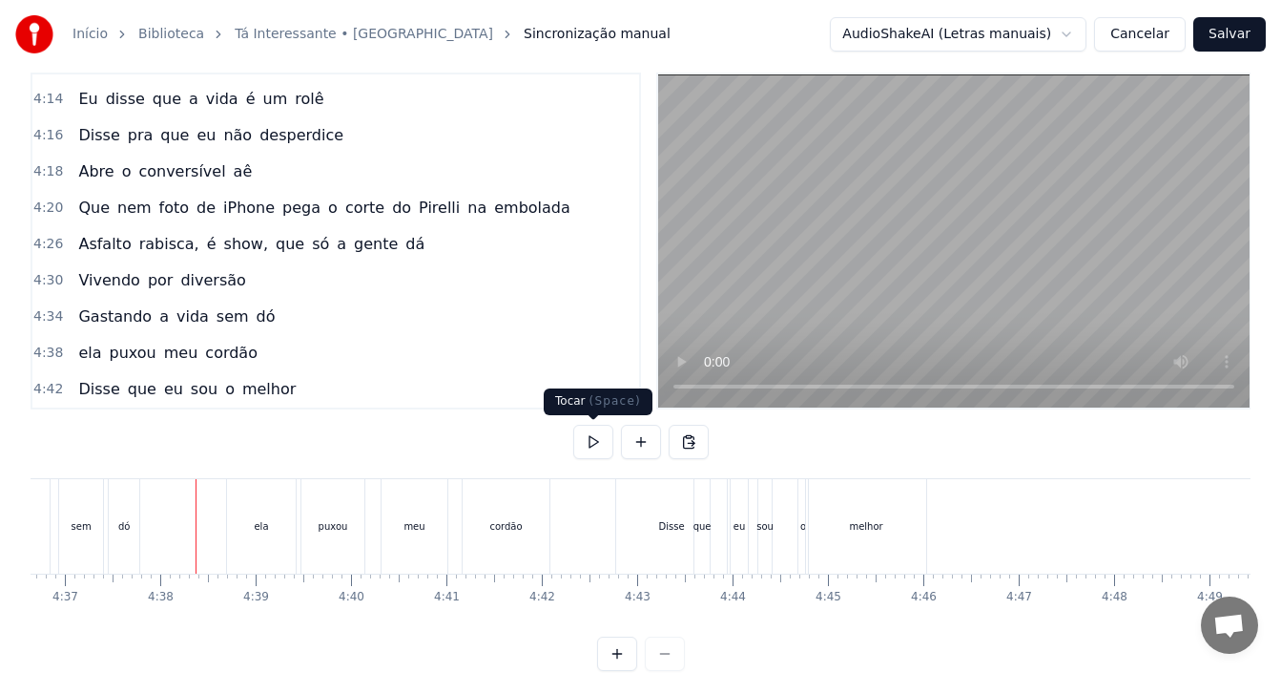
click at [594, 449] on button at bounding box center [593, 441] width 40 height 34
click at [573, 424] on button at bounding box center [593, 441] width 40 height 34
click at [593, 444] on button at bounding box center [593, 441] width 40 height 34
click at [364, 379] on div "4:42 Disse que eu sou o melhor" at bounding box center [335, 389] width 607 height 36
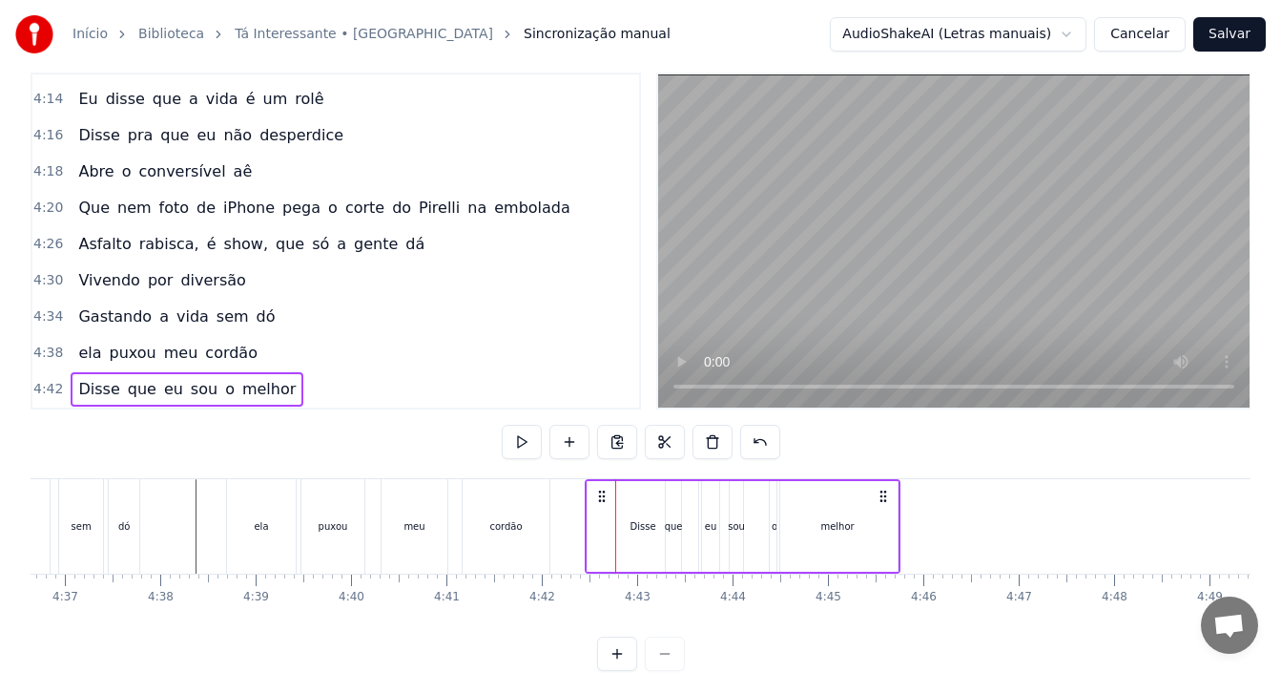
drag, startPoint x: 627, startPoint y: 496, endPoint x: 605, endPoint y: 498, distance: 22.0
click at [605, 498] on icon at bounding box center [601, 495] width 15 height 15
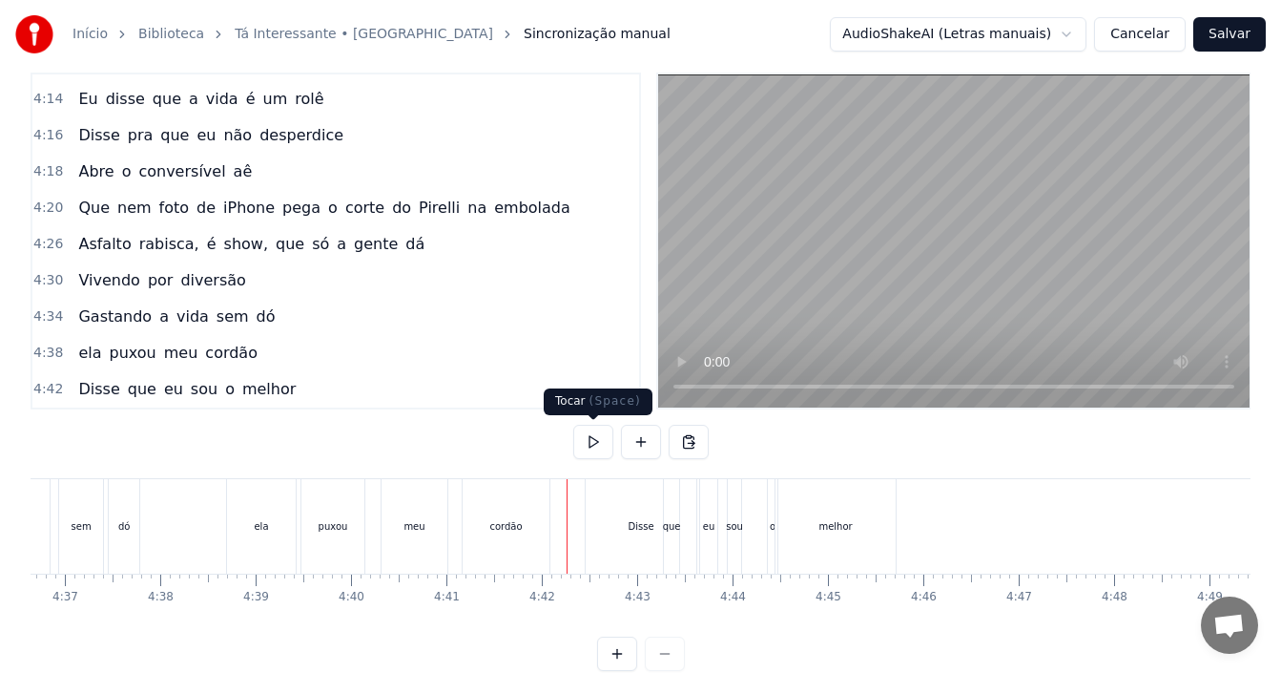
click at [588, 444] on button at bounding box center [593, 441] width 40 height 34
click at [590, 442] on button at bounding box center [593, 441] width 40 height 34
click at [841, 508] on div "melhor" at bounding box center [836, 526] width 120 height 94
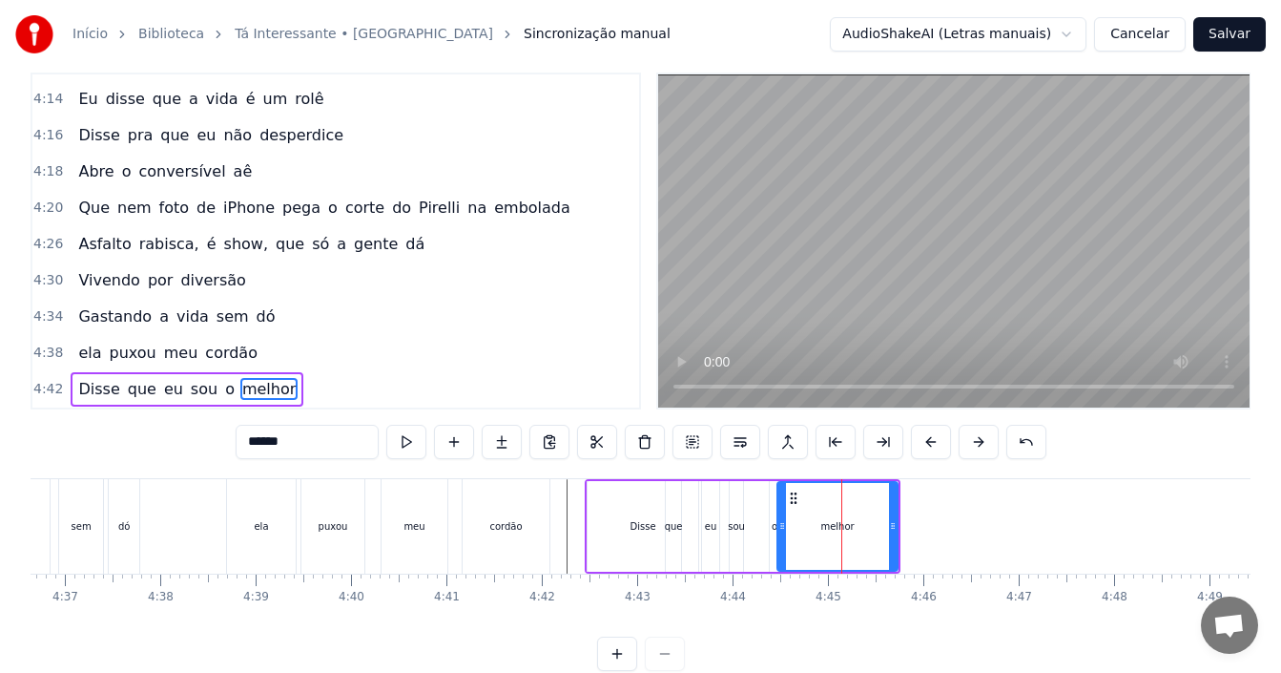
scroll to position [63, 0]
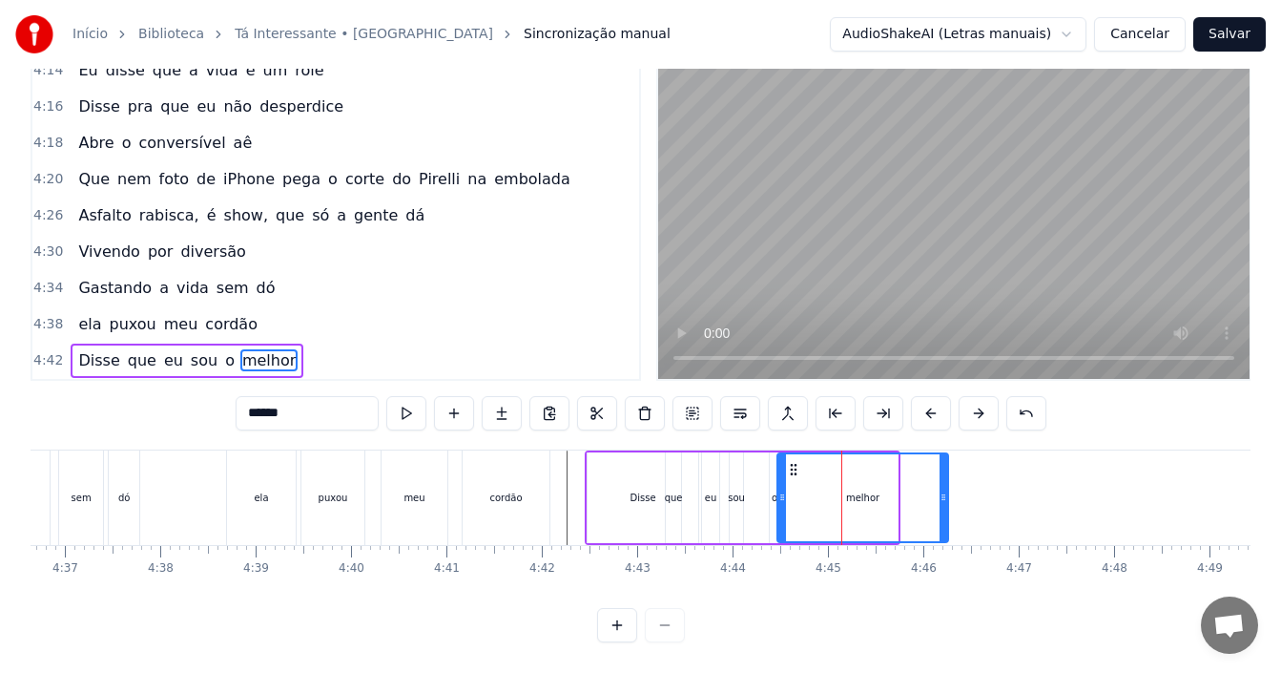
drag, startPoint x: 895, startPoint y: 492, endPoint x: 945, endPoint y: 488, distance: 50.7
click at [945, 489] on icon at bounding box center [944, 496] width 8 height 15
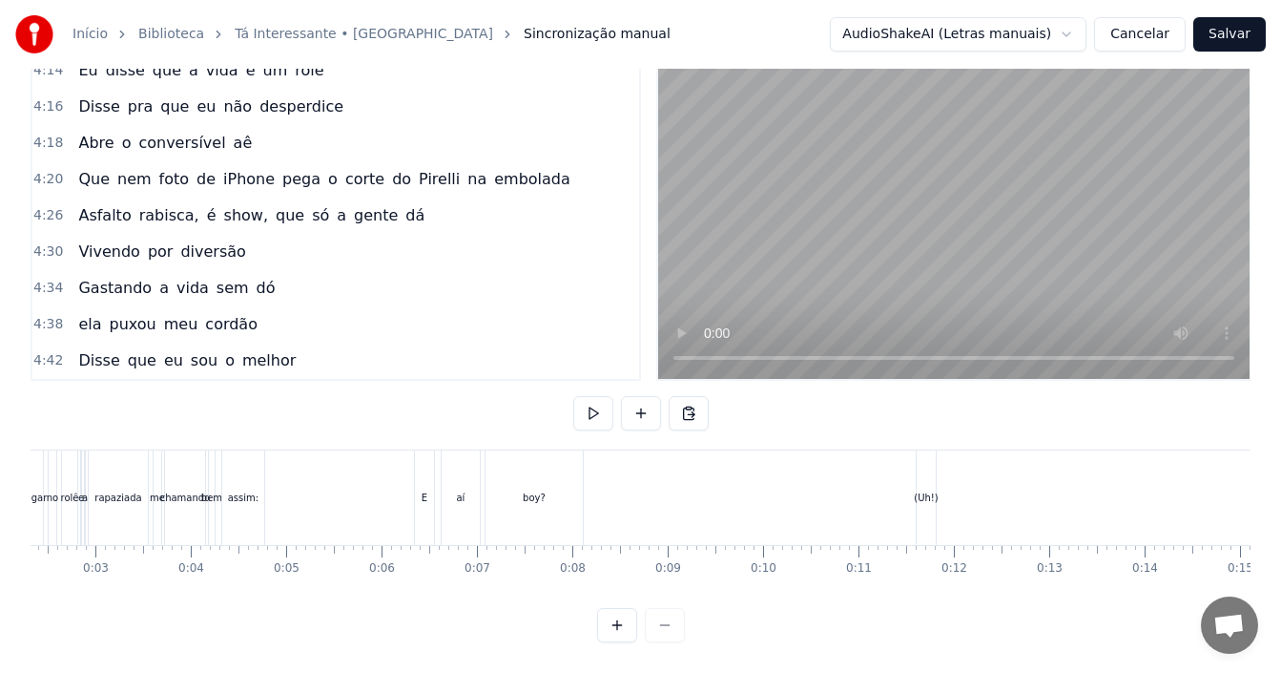
scroll to position [0, 28]
click at [1237, 31] on button "Salvar" at bounding box center [1229, 34] width 72 height 34
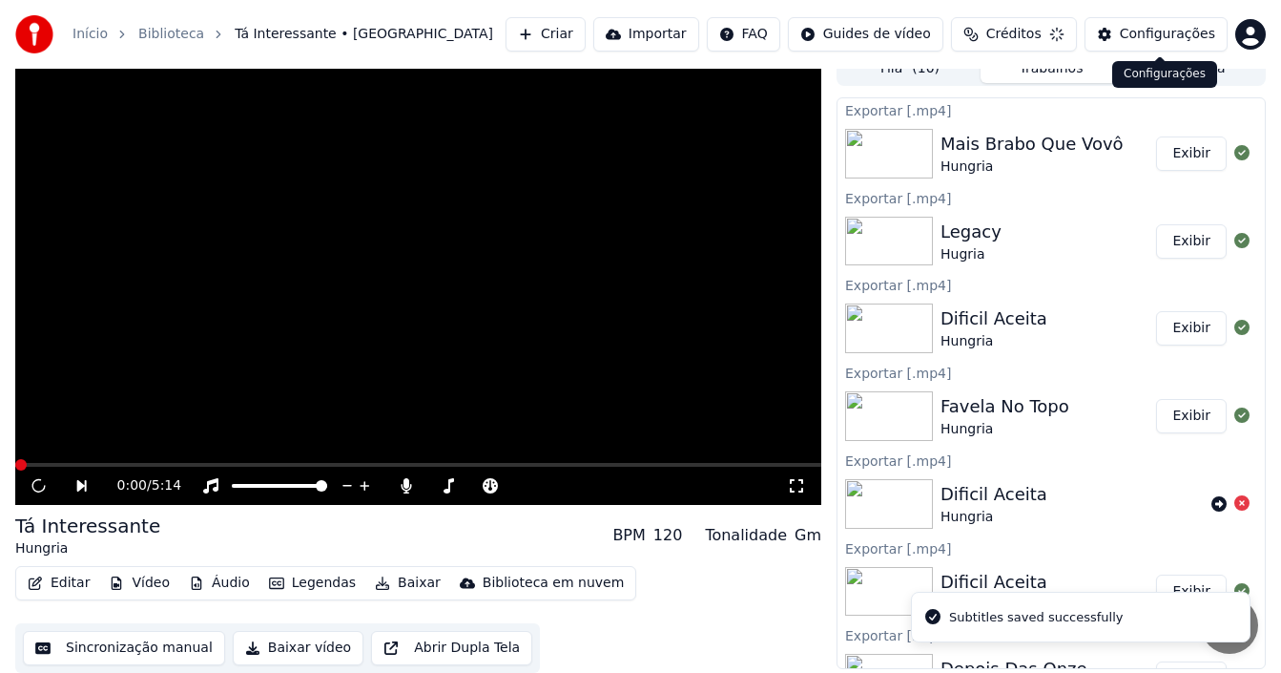
scroll to position [17, 0]
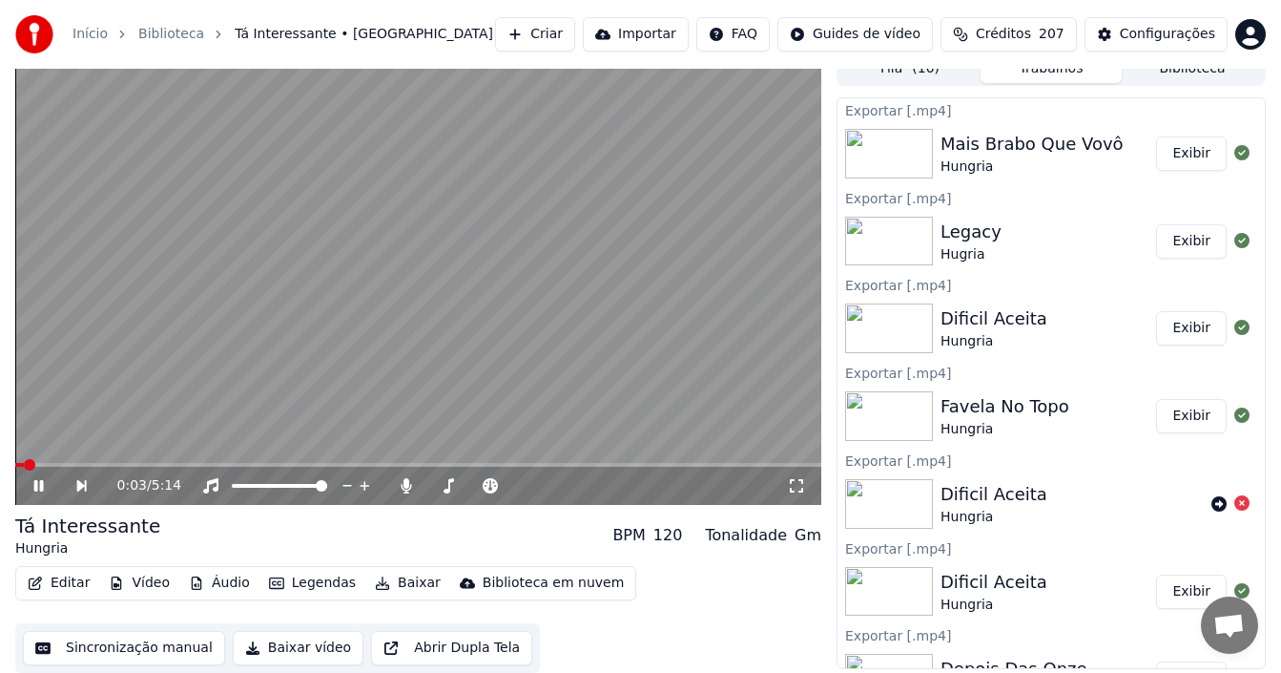
click at [36, 482] on icon at bounding box center [39, 485] width 10 height 11
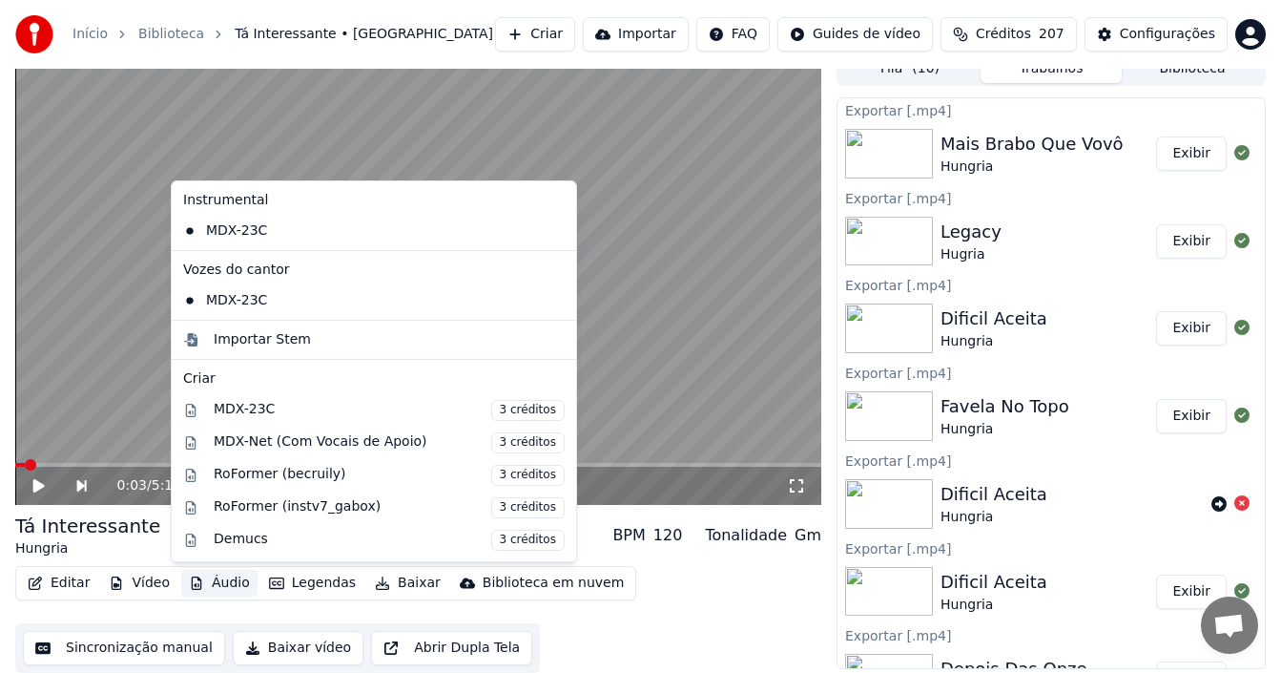
click at [227, 582] on button "Áudio" at bounding box center [219, 582] width 76 height 27
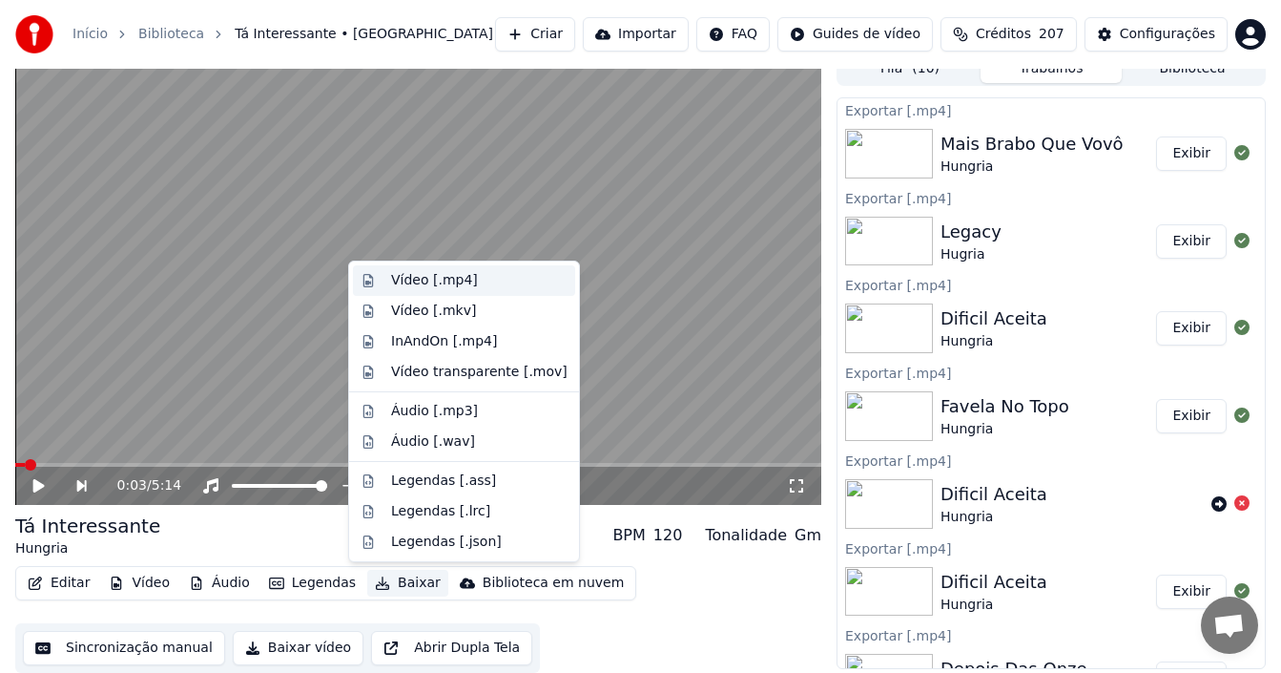
click at [448, 277] on div "Vídeo [.mp4]" at bounding box center [434, 280] width 87 height 19
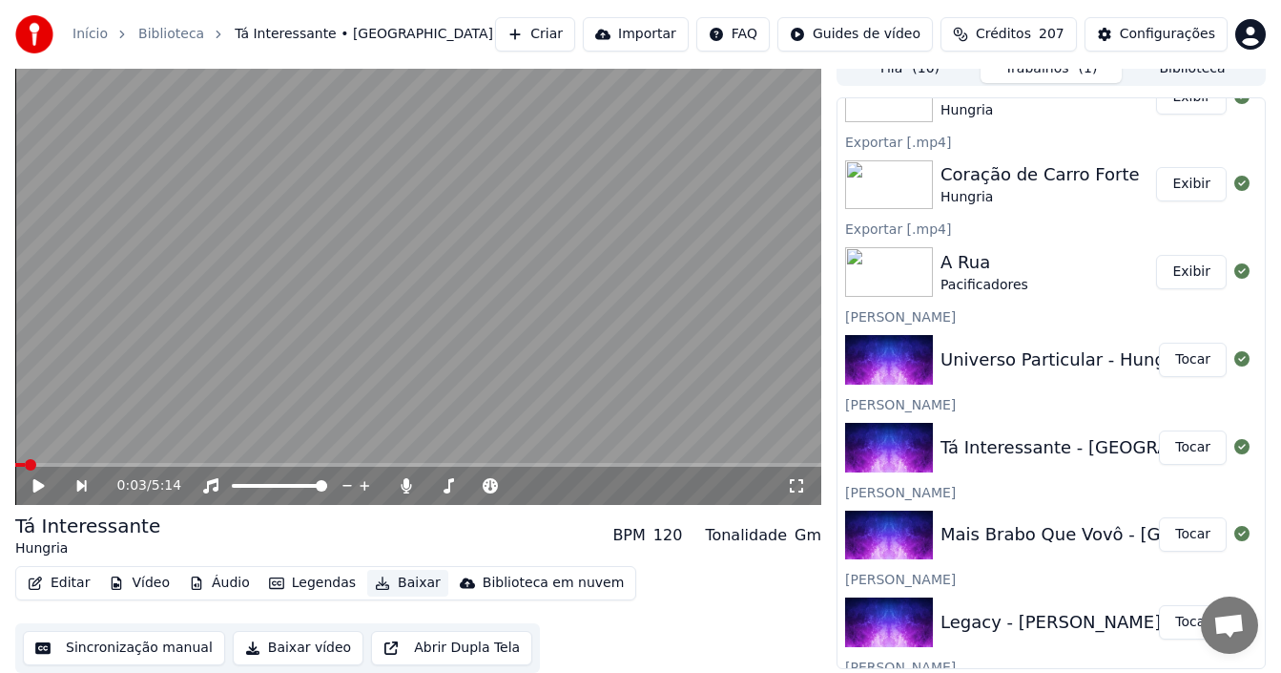
scroll to position [763, 0]
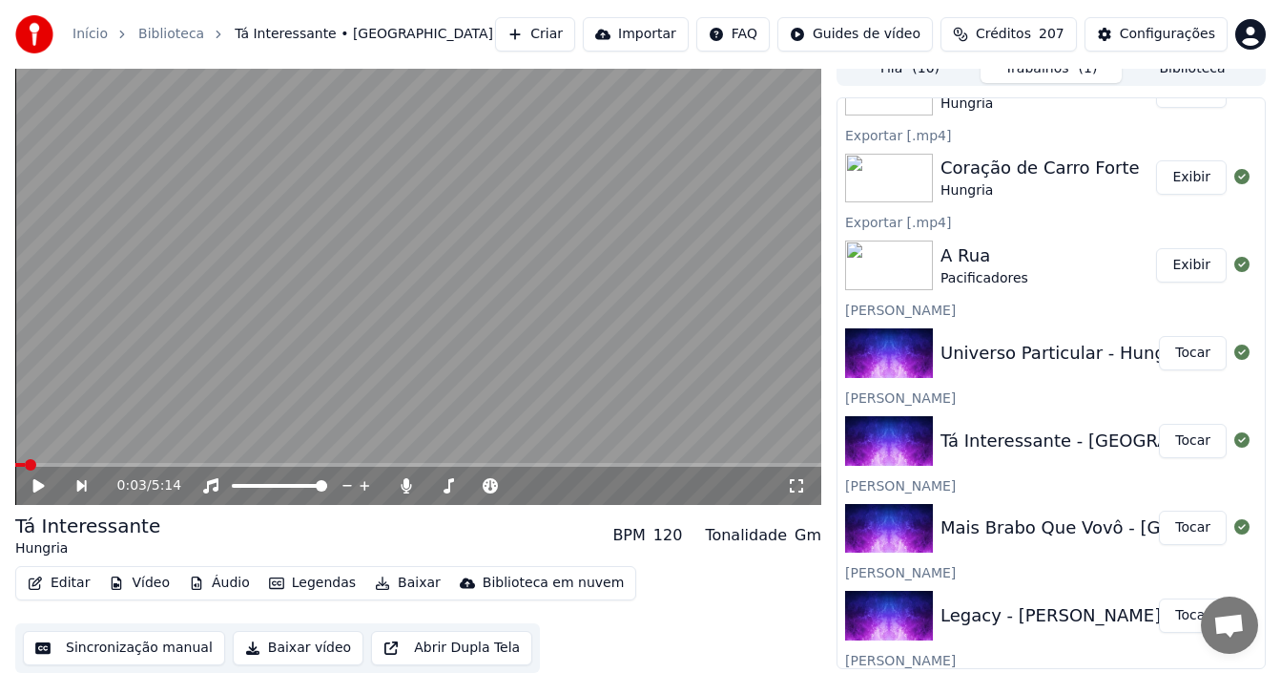
click at [1179, 349] on button "Tocar" at bounding box center [1193, 353] width 68 height 34
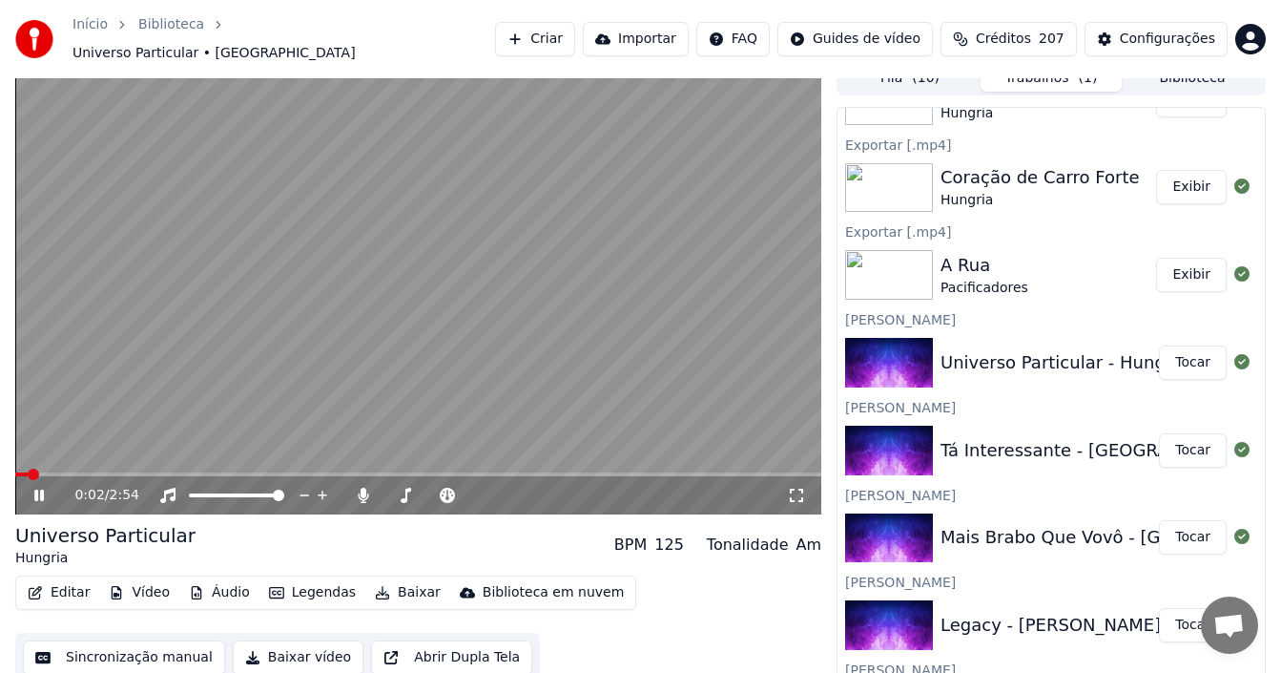
click at [32, 490] on icon at bounding box center [53, 494] width 44 height 15
click at [172, 645] on button "Sincronização manual" at bounding box center [124, 657] width 202 height 34
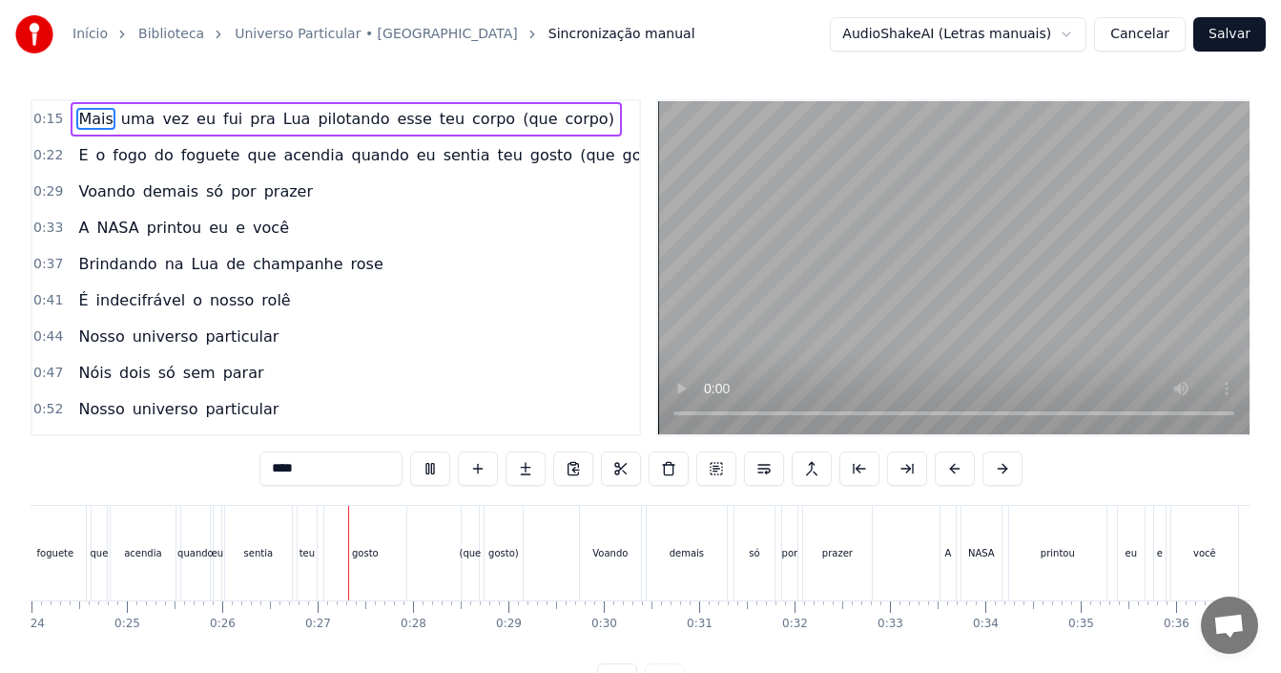
scroll to position [0, 2453]
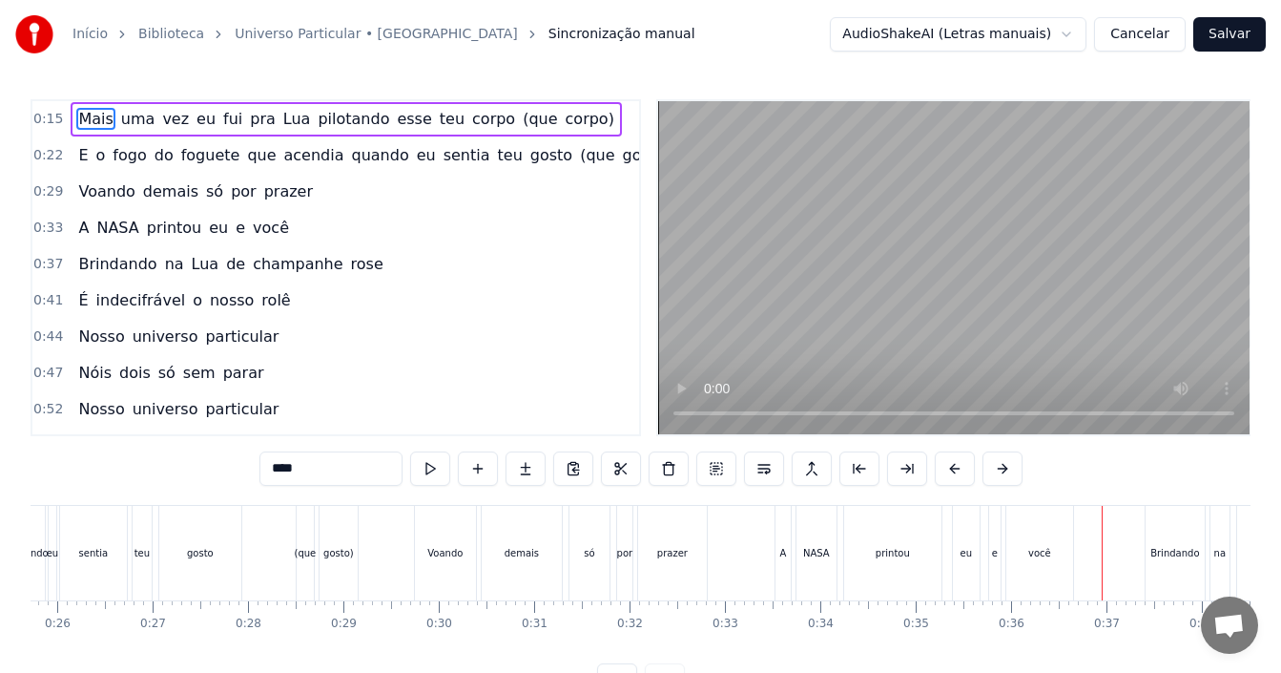
click at [564, 120] on span "corpo)" at bounding box center [590, 119] width 52 height 22
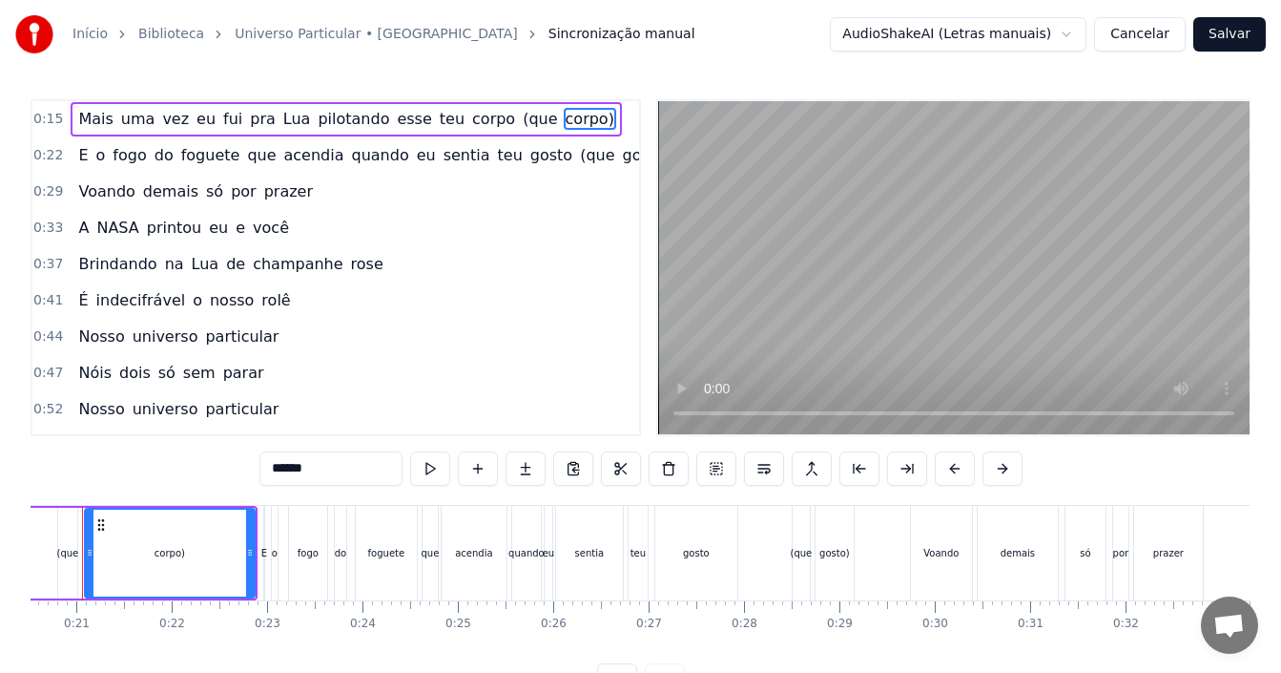
scroll to position [0, 1913]
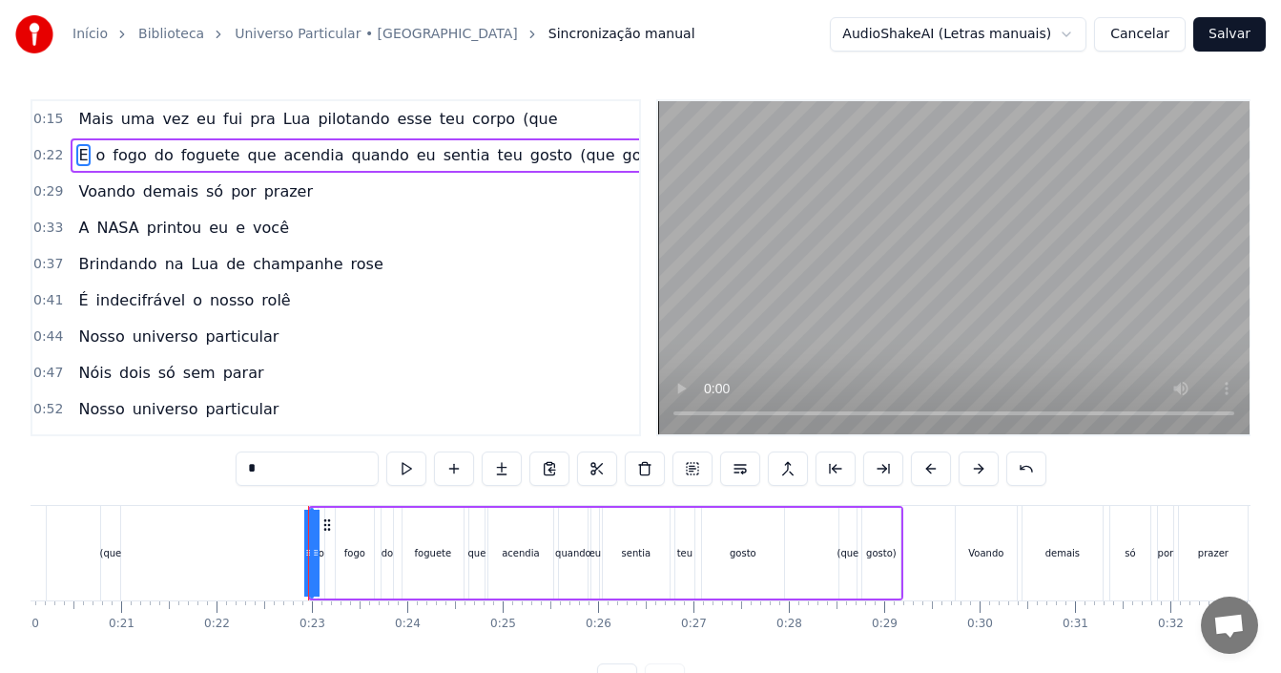
click at [521, 114] on span "(que" at bounding box center [540, 119] width 38 height 22
click at [621, 159] on span "gosto)" at bounding box center [647, 155] width 52 height 22
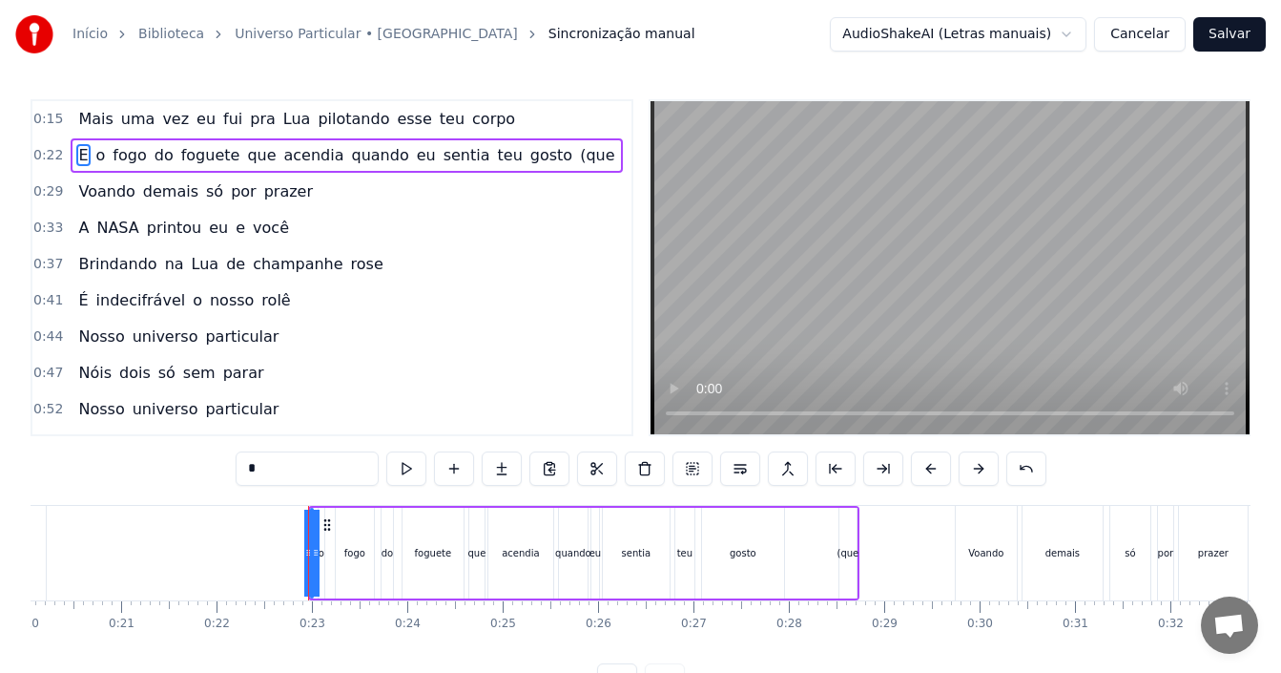
click at [578, 155] on span "(que" at bounding box center [597, 155] width 38 height 22
type input "*"
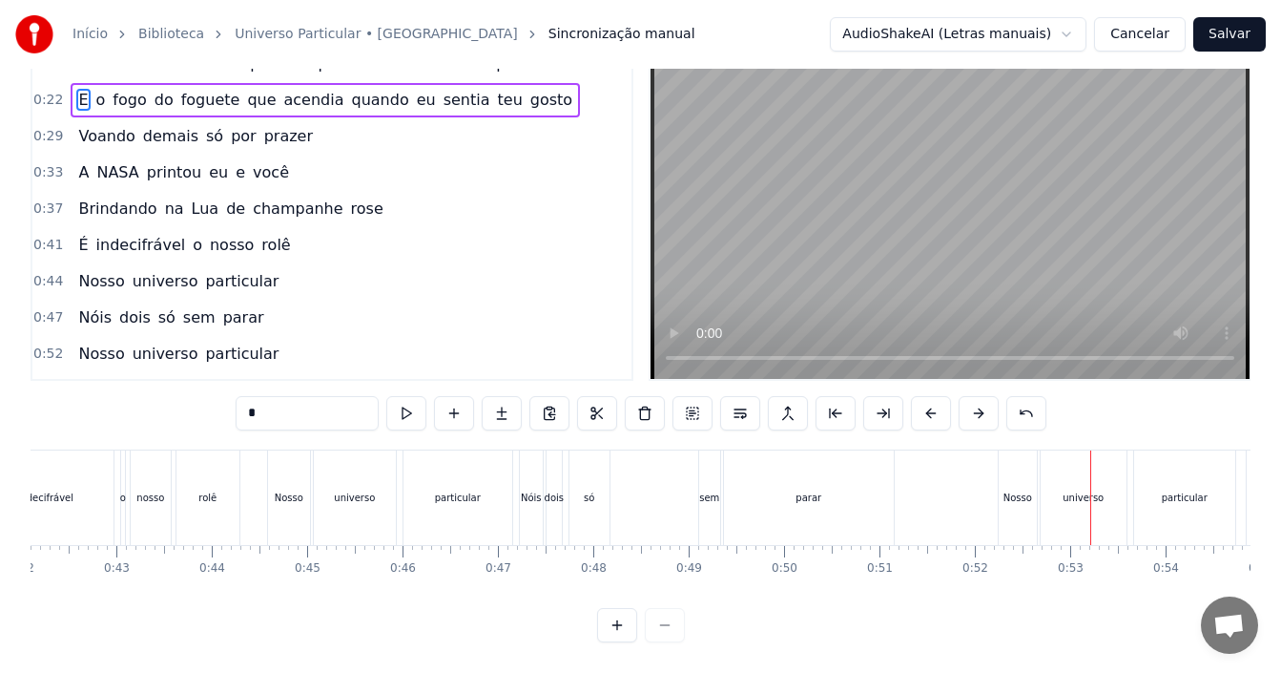
scroll to position [72, 0]
click at [300, 245] on div "0:41 É indecifrável o nosso rolê" at bounding box center [331, 245] width 599 height 36
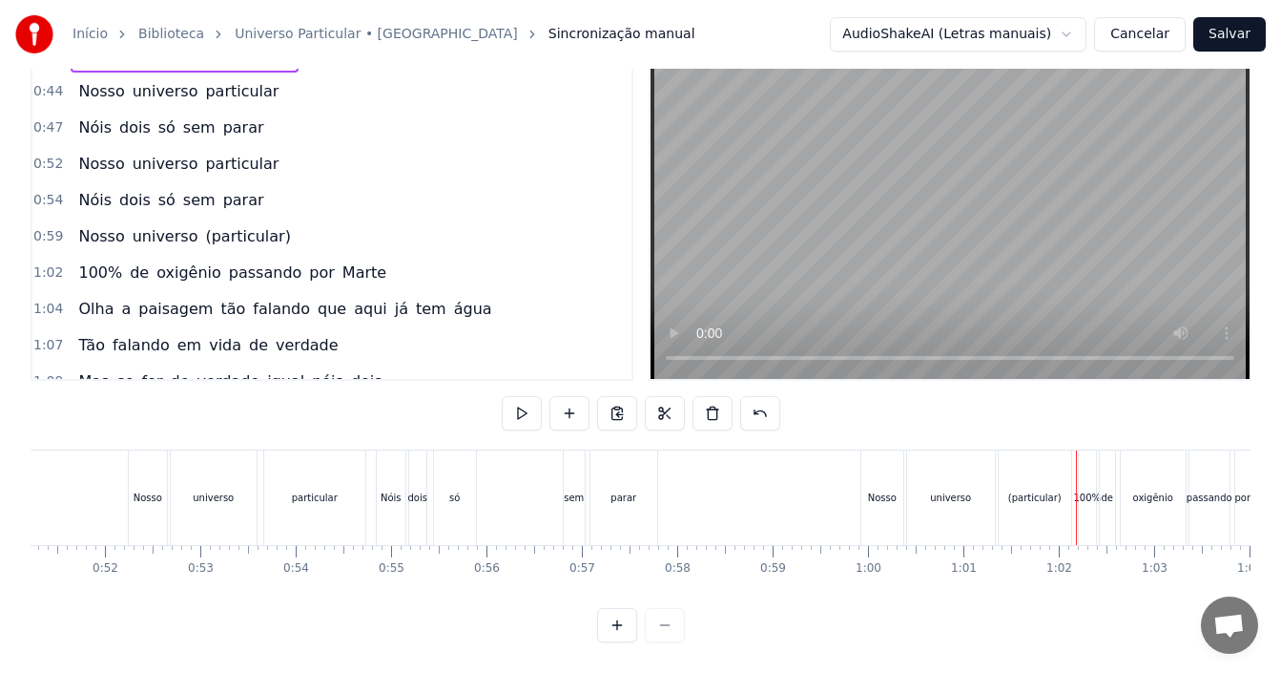
scroll to position [191, 0]
click at [239, 224] on span "(particular)" at bounding box center [248, 235] width 90 height 22
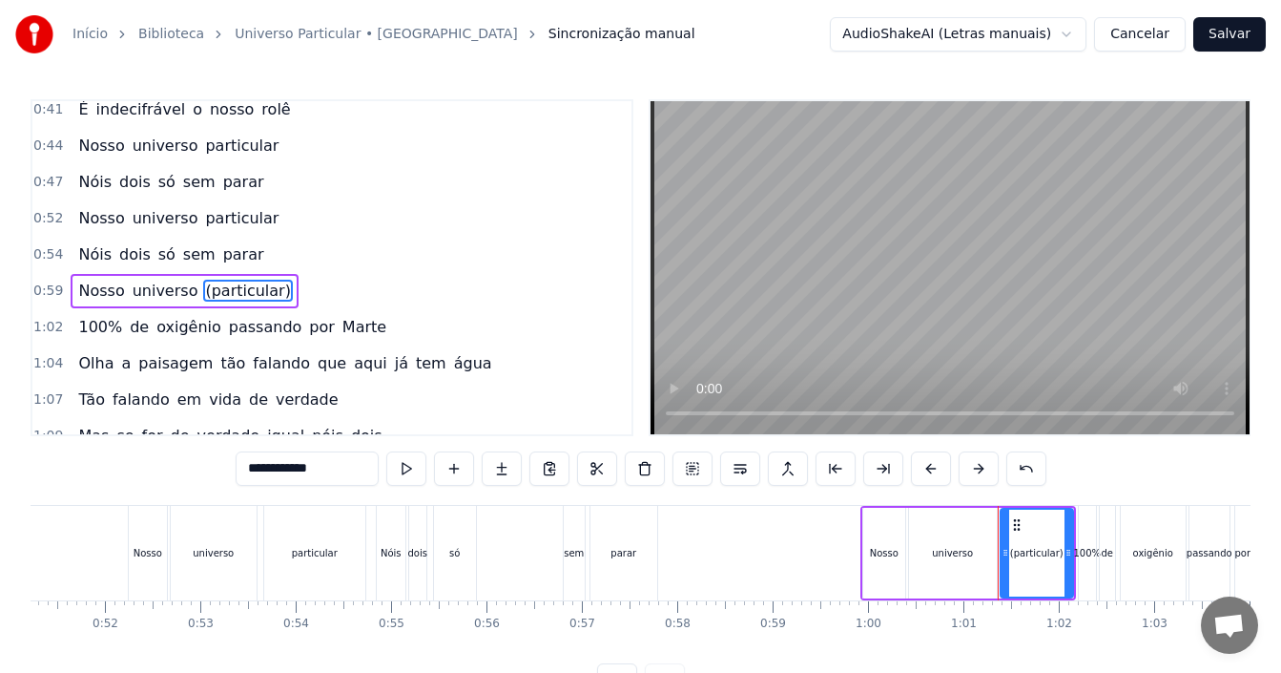
scroll to position [214, 0]
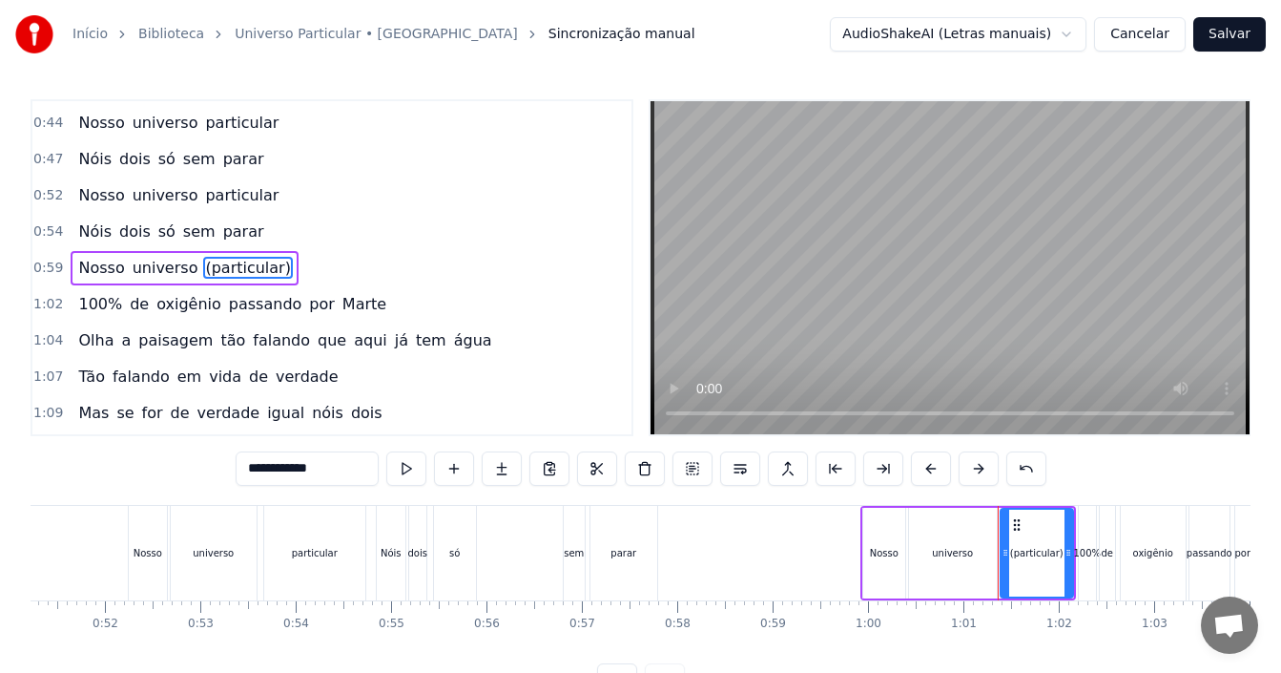
type input "****"
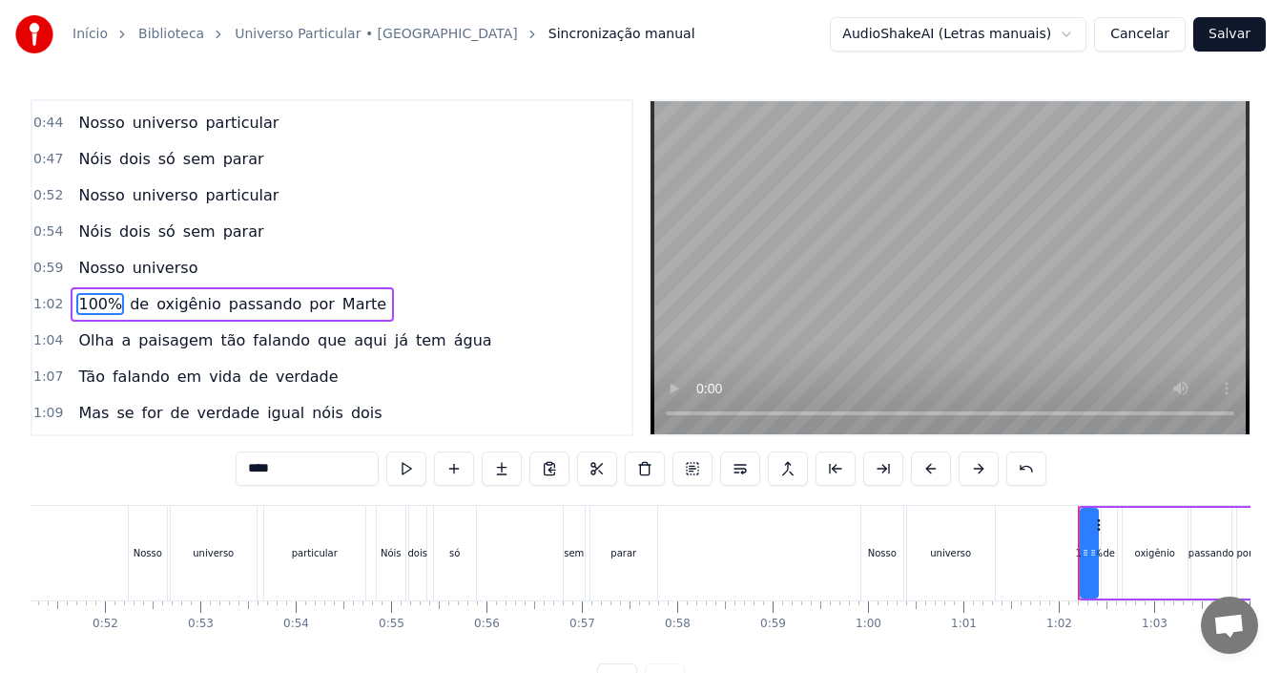
scroll to position [250, 0]
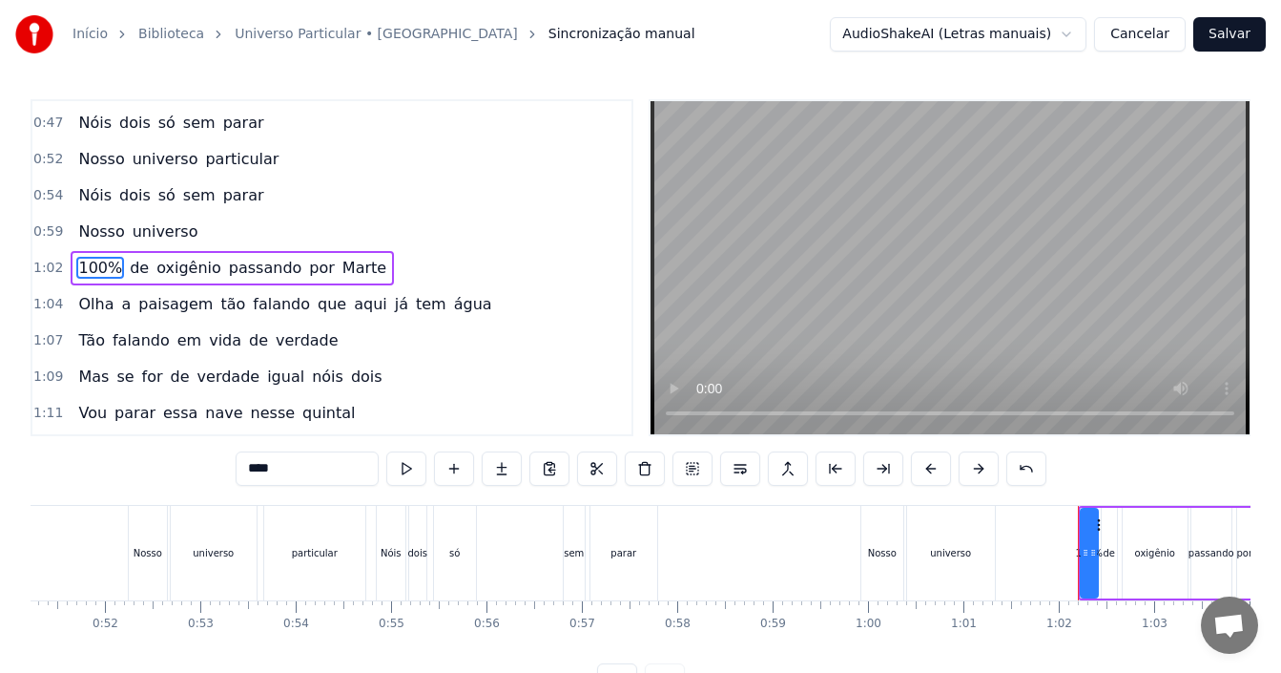
click at [276, 209] on div "0:54 Nóis dois só sem parar" at bounding box center [331, 195] width 599 height 36
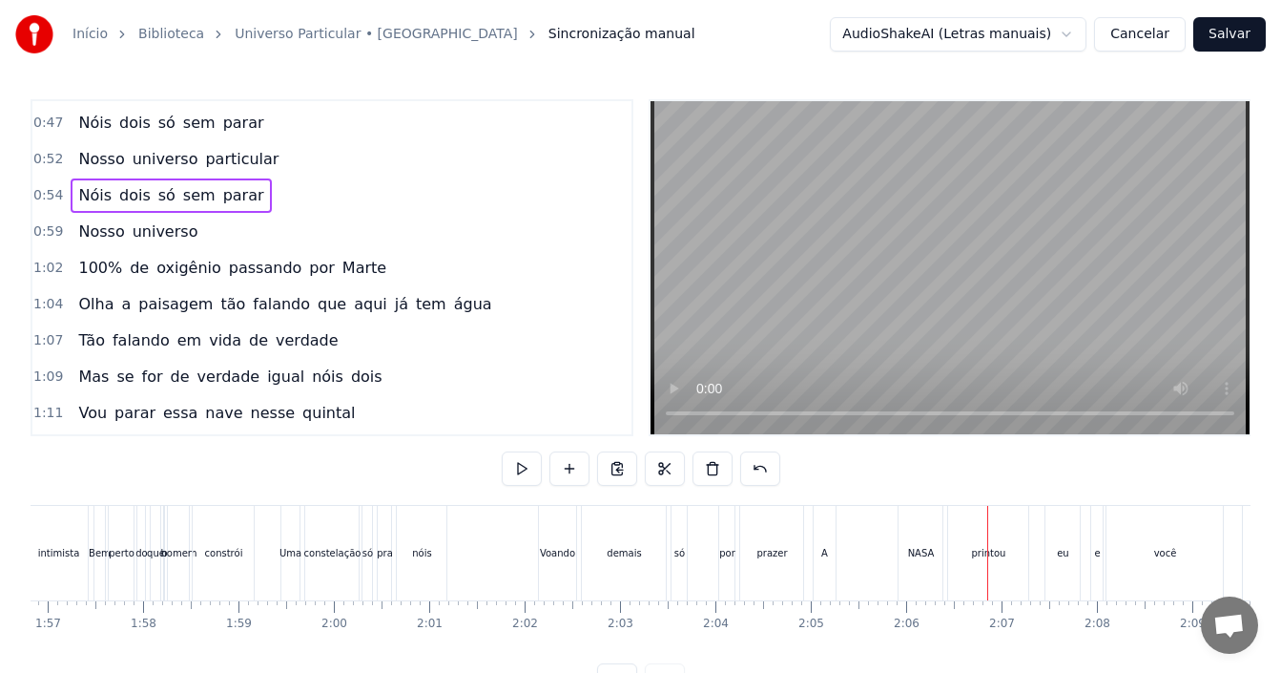
scroll to position [72, 0]
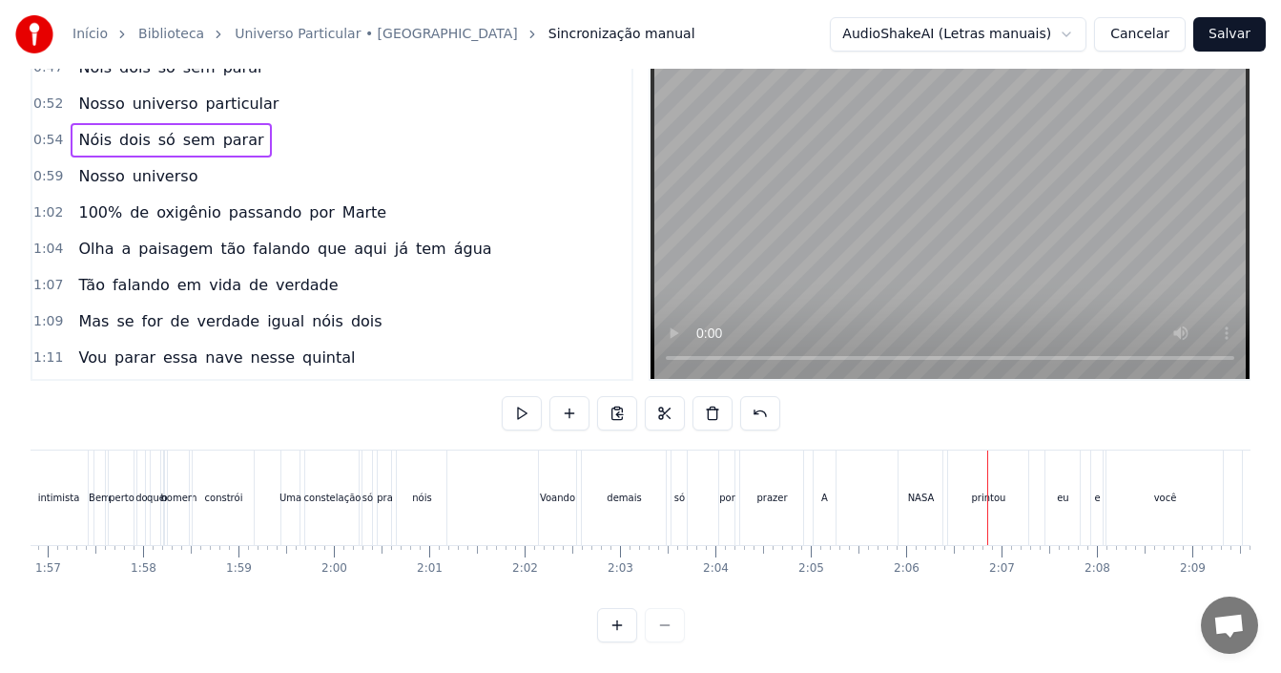
click at [818, 495] on div "A" at bounding box center [825, 497] width 23 height 94
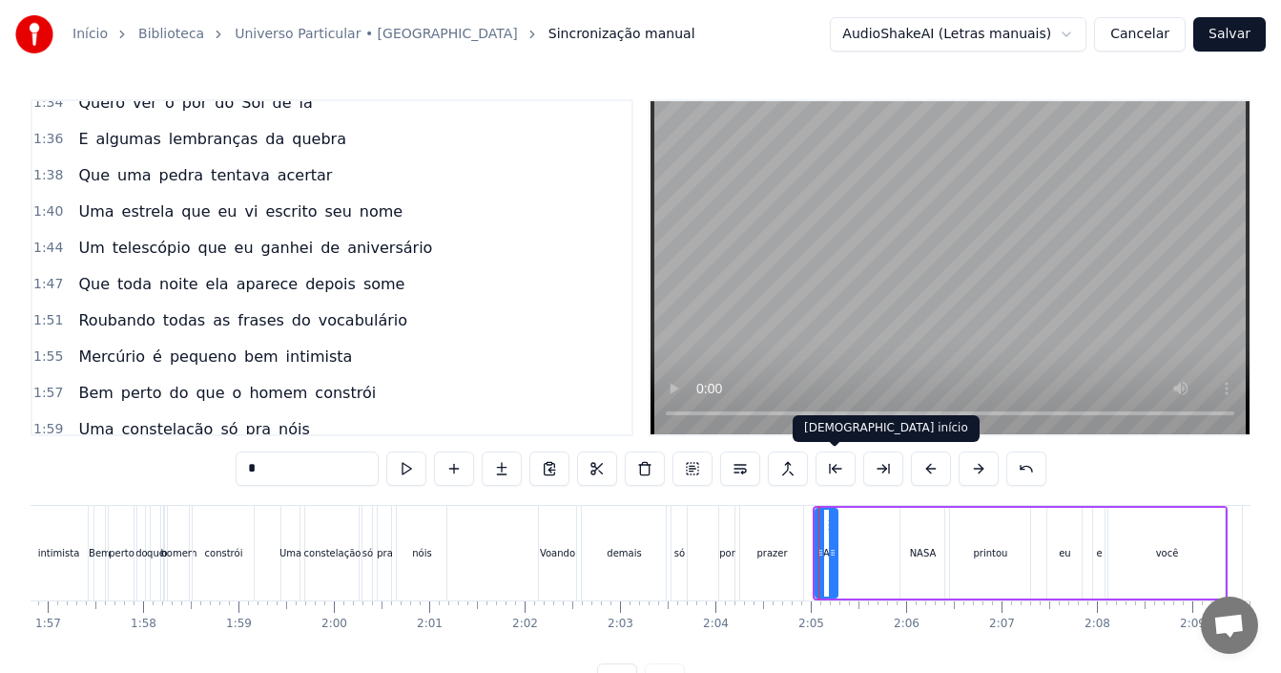
scroll to position [1156, 0]
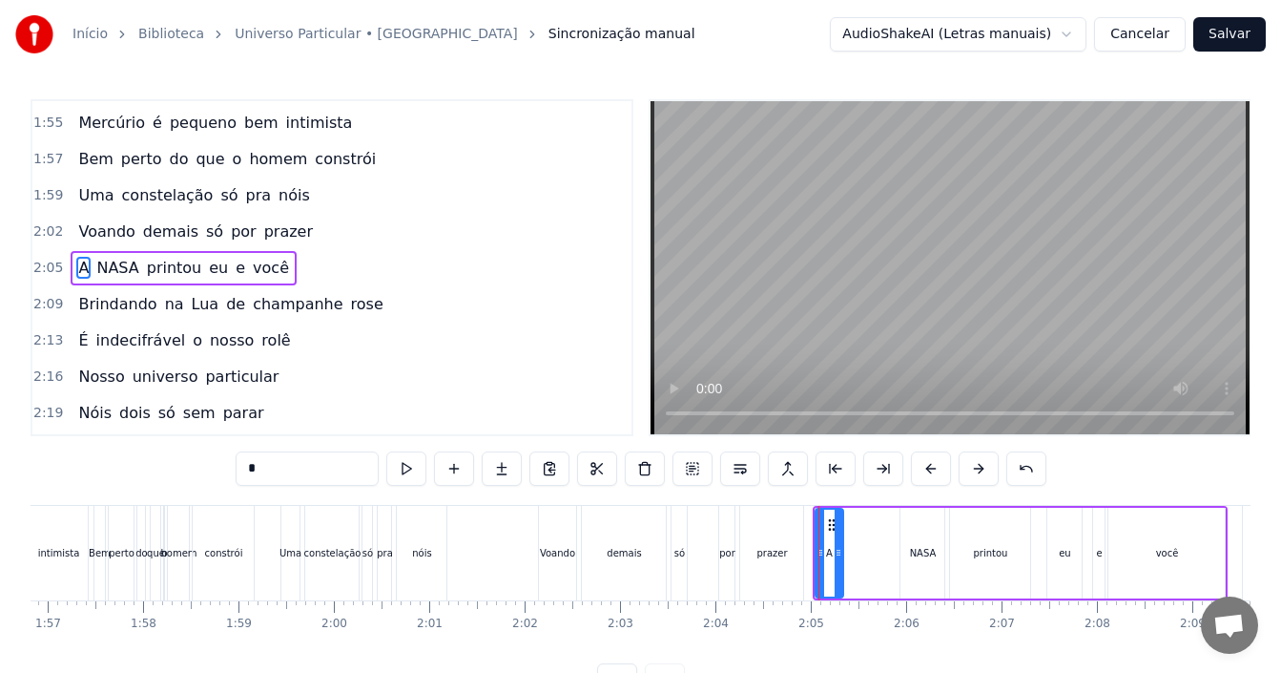
click at [835, 523] on div at bounding box center [839, 552] width 8 height 87
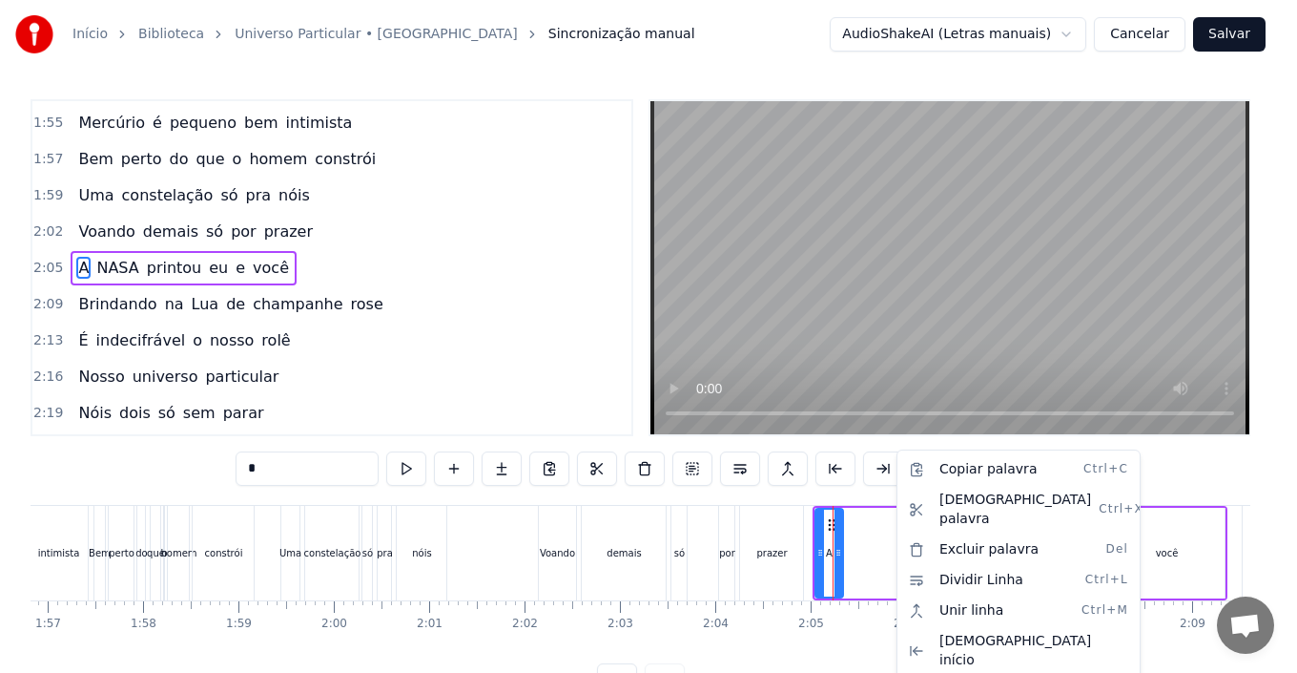
click at [827, 523] on html "Início Biblioteca Universo Particular • Hungria Sincronização manual AudioShake…" at bounding box center [648, 364] width 1297 height 728
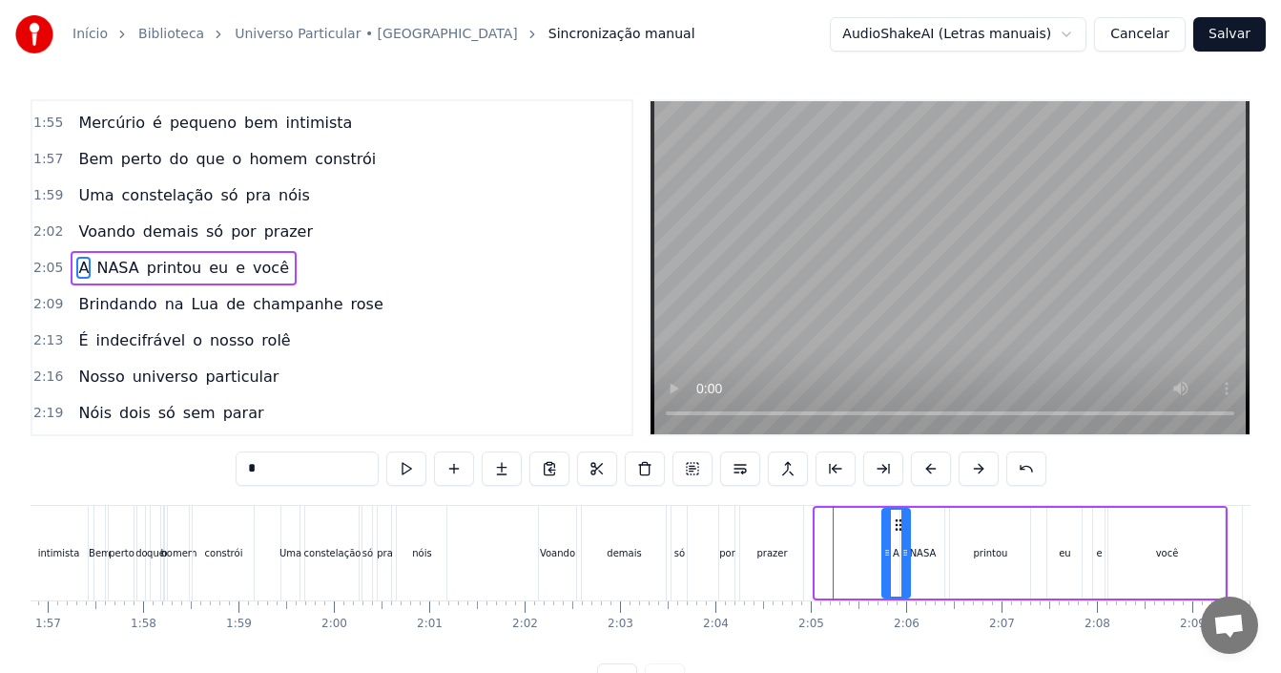
drag, startPoint x: 829, startPoint y: 523, endPoint x: 896, endPoint y: 523, distance: 66.8
click at [896, 523] on icon at bounding box center [898, 524] width 15 height 15
click at [655, 554] on div "demais" at bounding box center [624, 553] width 84 height 94
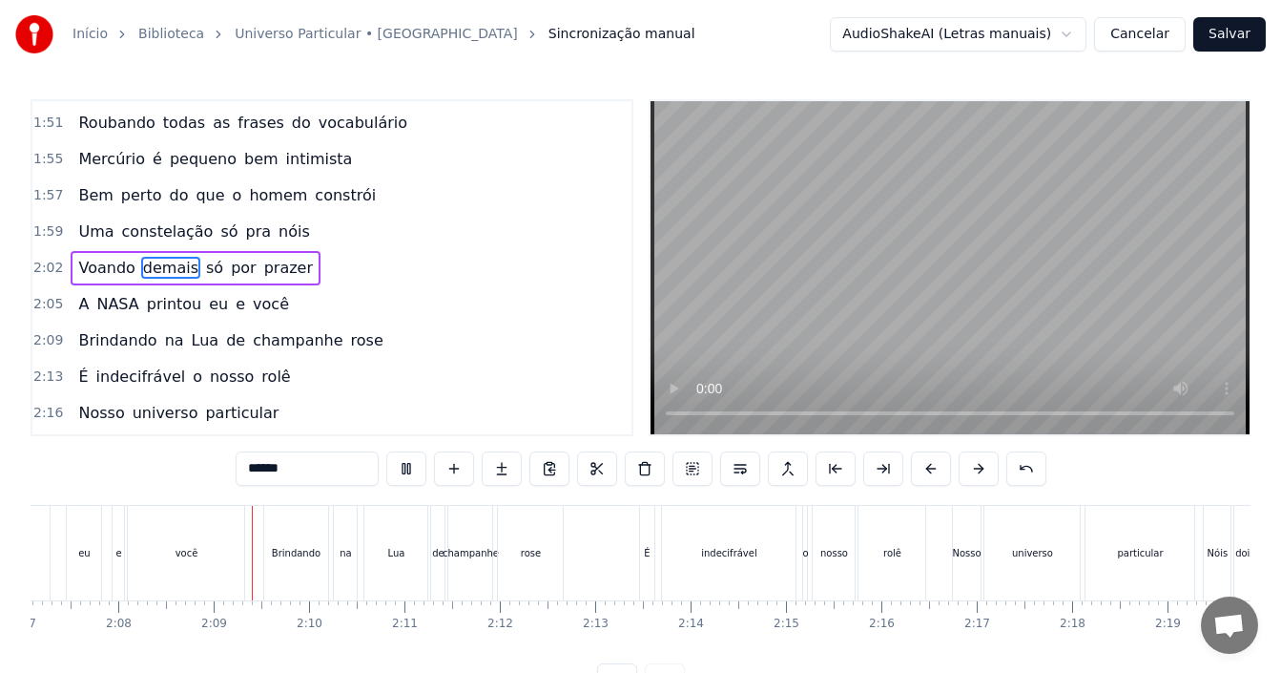
scroll to position [0, 12200]
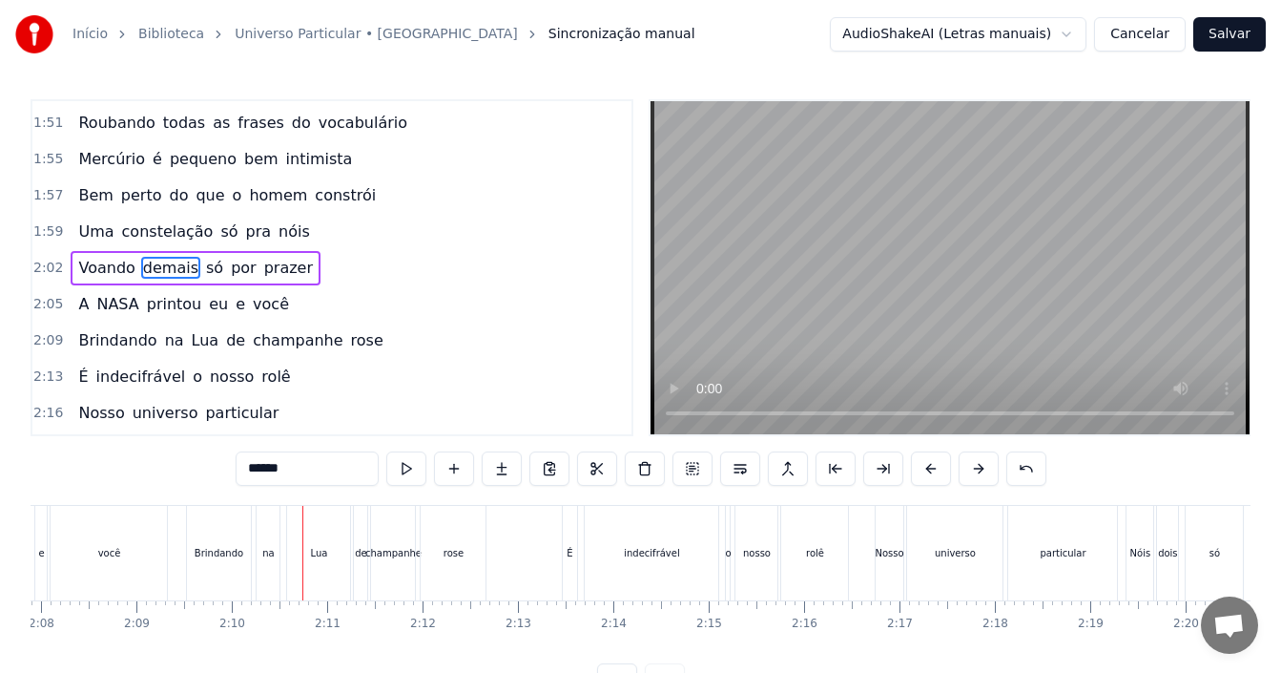
click at [84, 565] on div "você" at bounding box center [109, 553] width 116 height 94
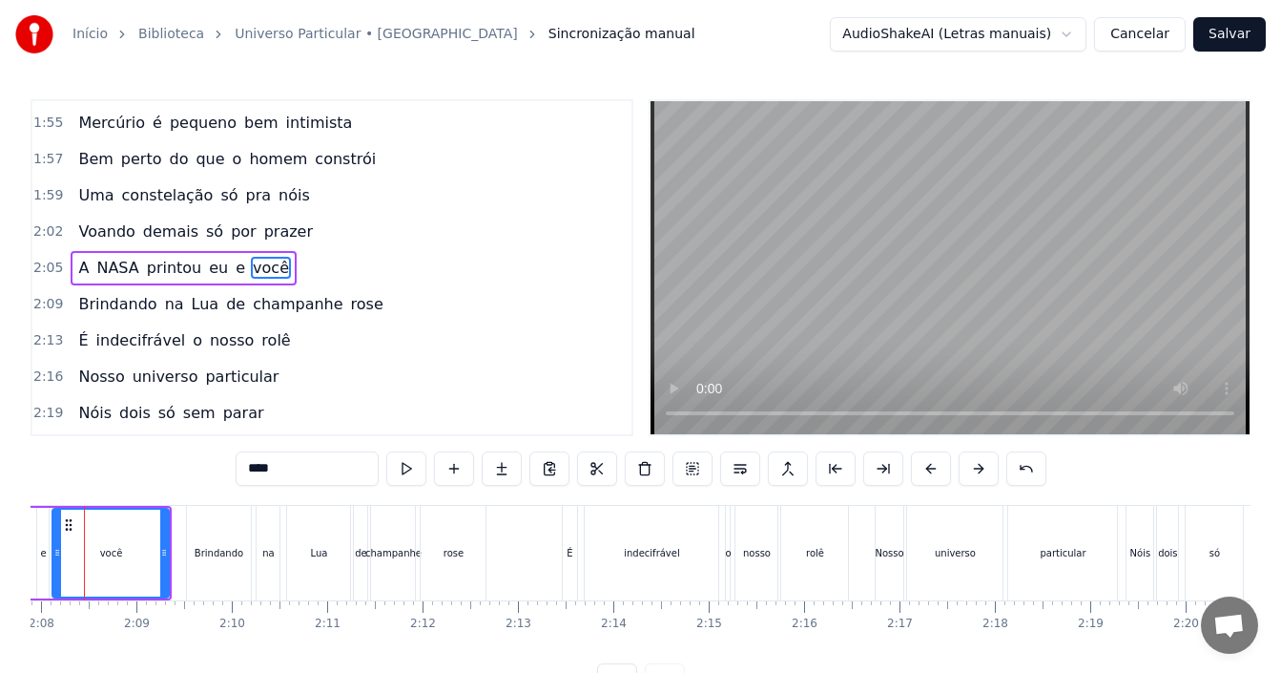
scroll to position [0, 12158]
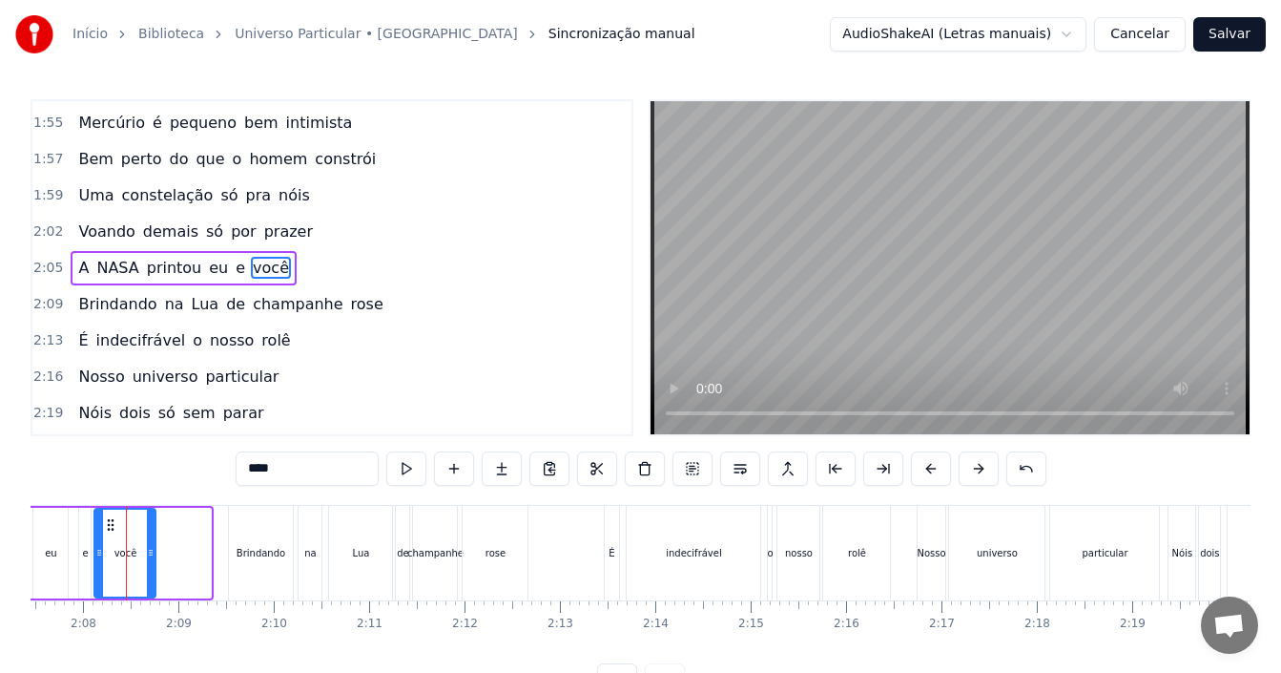
drag, startPoint x: 210, startPoint y: 550, endPoint x: 155, endPoint y: 549, distance: 55.4
click at [155, 549] on icon at bounding box center [151, 552] width 8 height 15
click at [67, 525] on div "eu" at bounding box center [50, 552] width 34 height 91
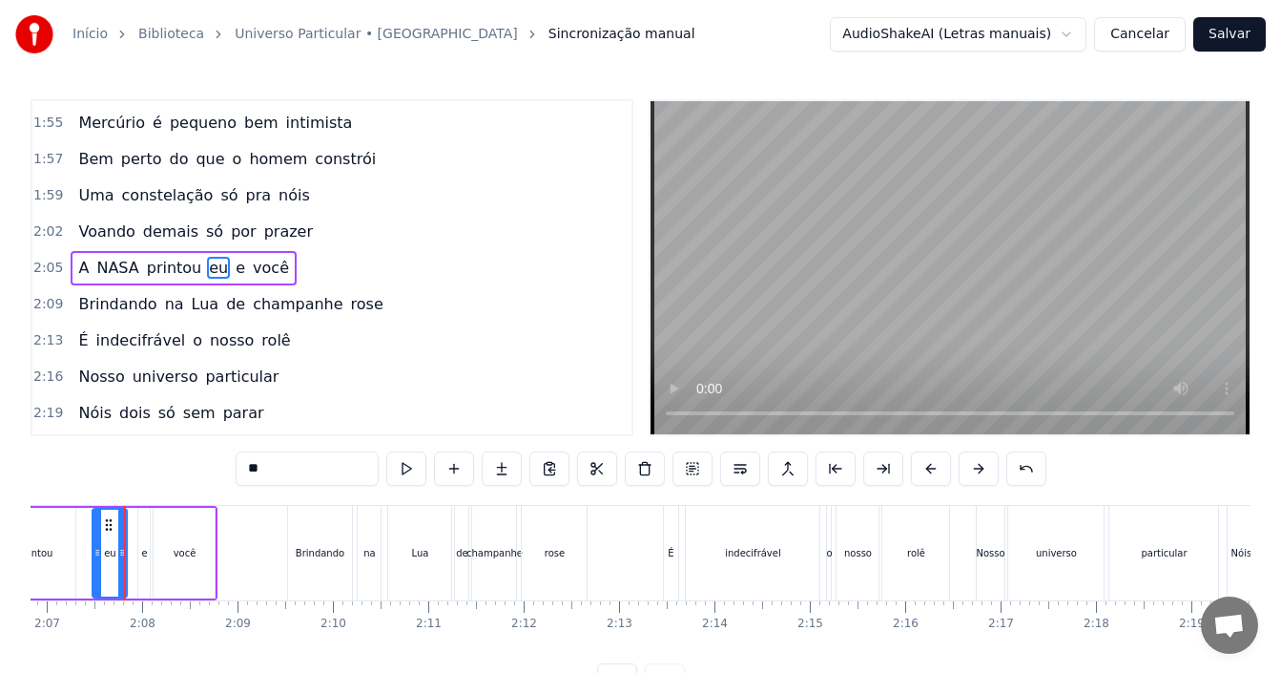
scroll to position [0, 12097]
click at [925, 549] on div "rolê" at bounding box center [918, 553] width 18 height 14
type input "****"
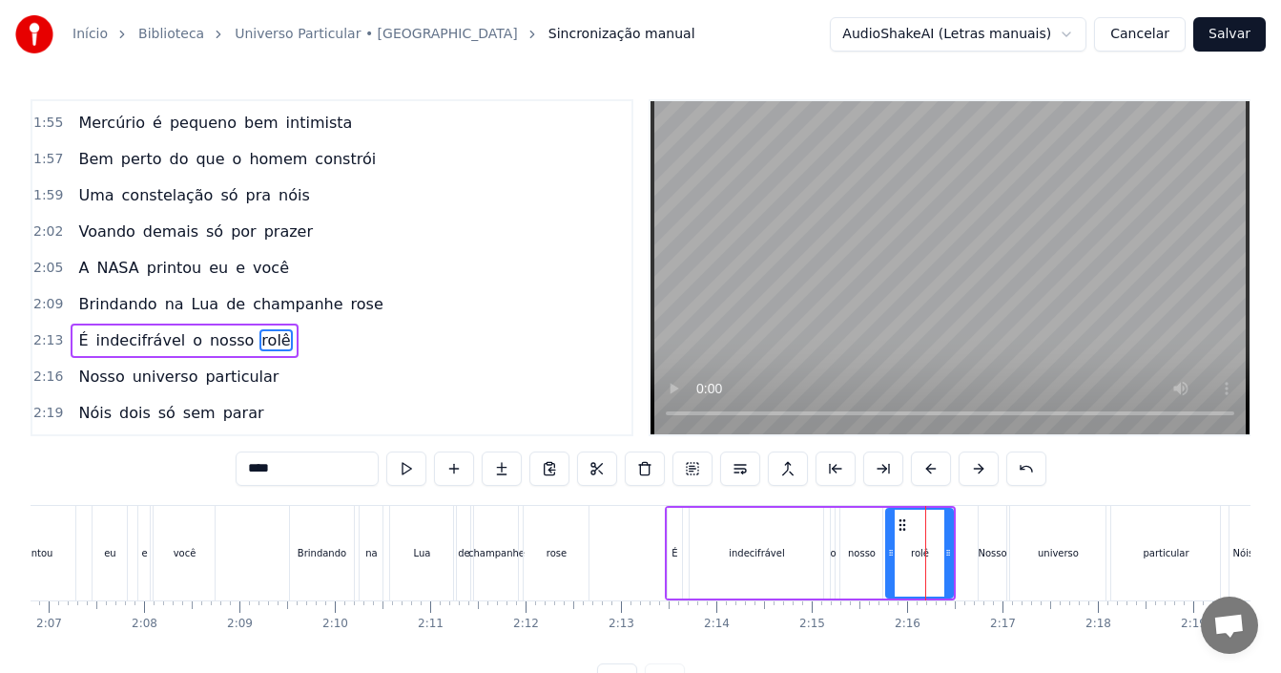
scroll to position [1229, 0]
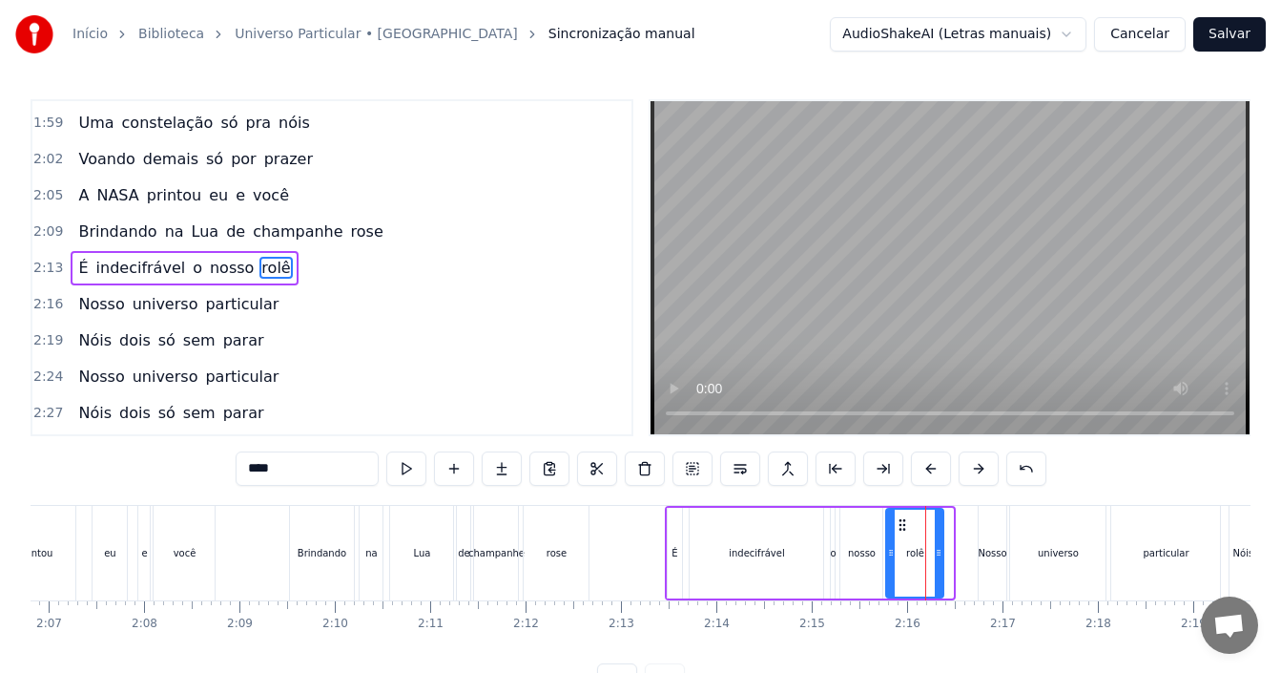
drag, startPoint x: 950, startPoint y: 549, endPoint x: 941, endPoint y: 550, distance: 9.7
click at [941, 550] on icon at bounding box center [939, 552] width 8 height 15
click at [350, 280] on div "2:13 É indecifrável o nosso rolê" at bounding box center [331, 268] width 599 height 36
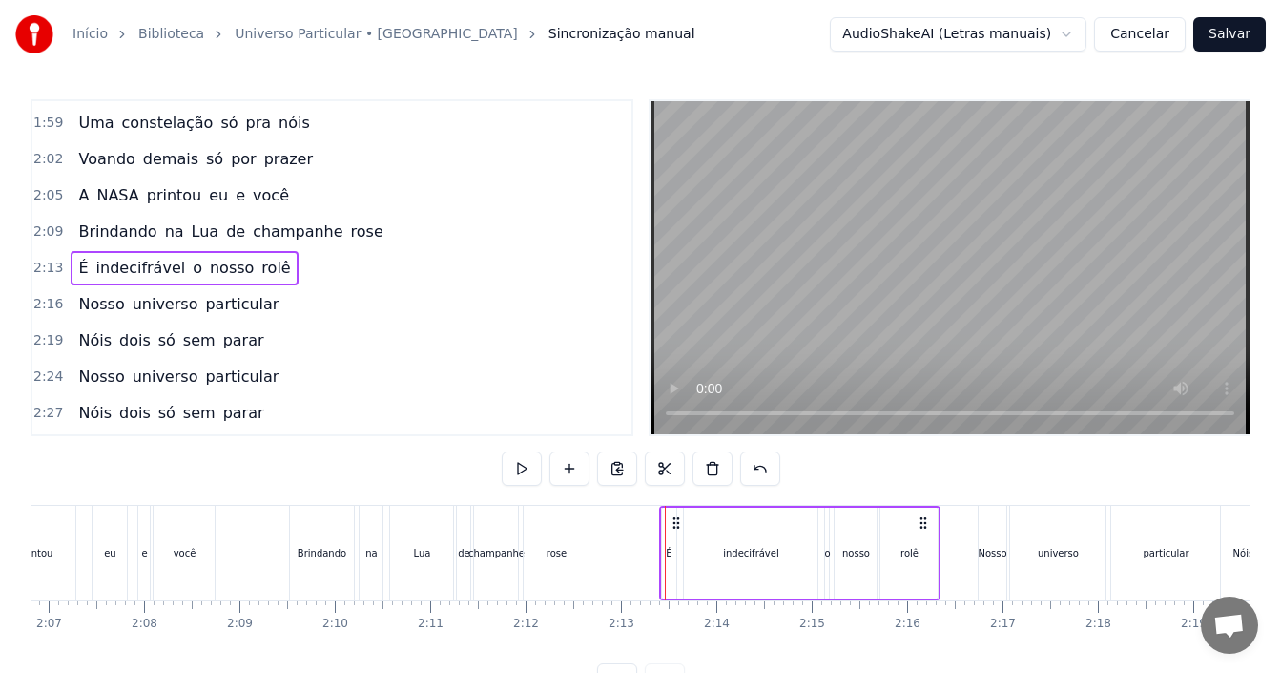
click at [677, 520] on icon at bounding box center [676, 522] width 15 height 15
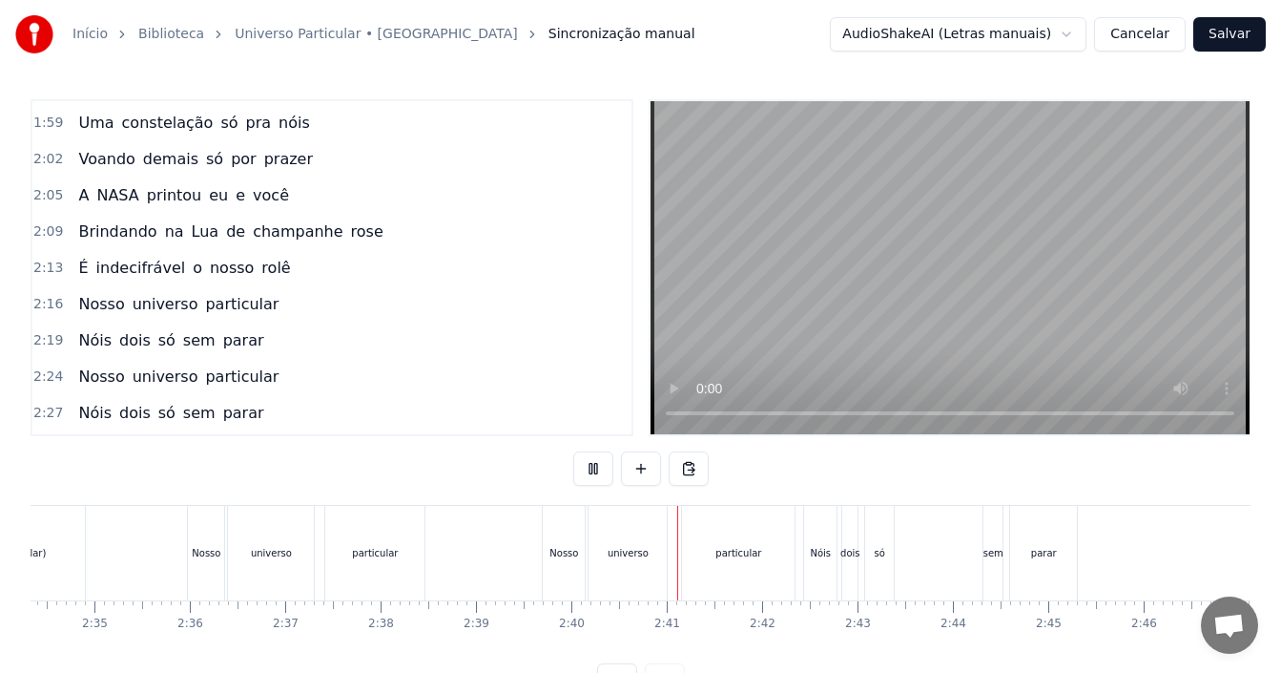
scroll to position [0, 15223]
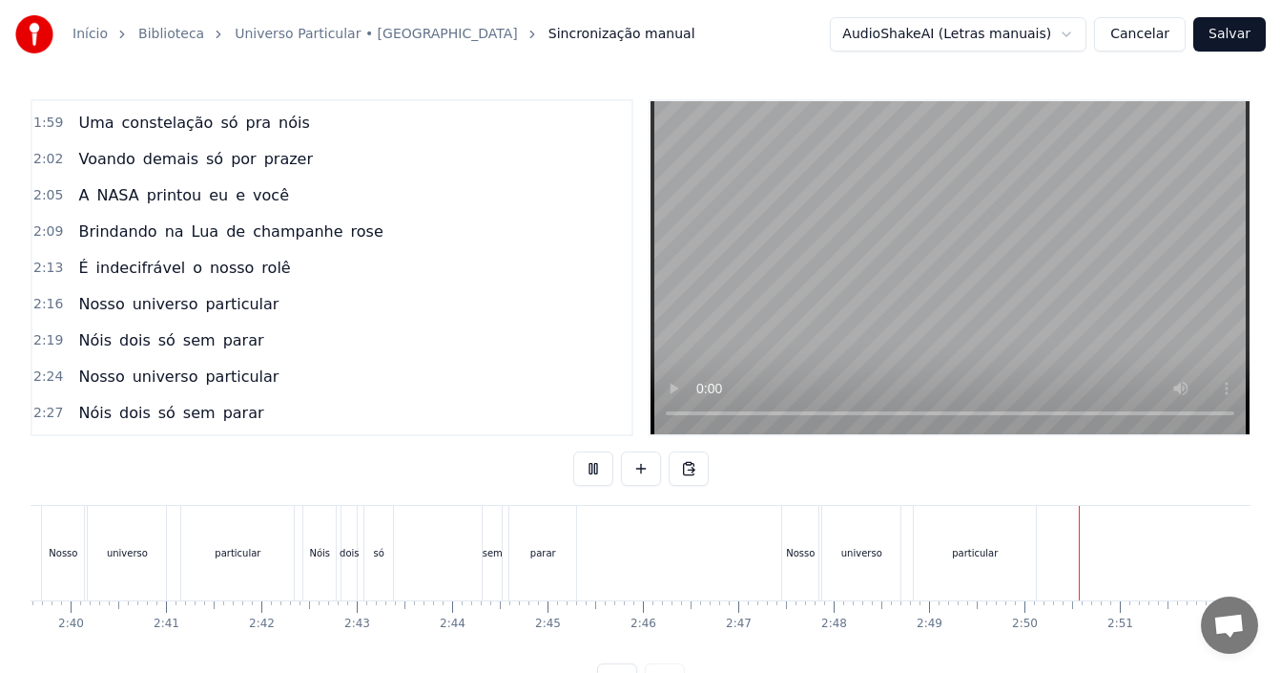
click at [1225, 36] on button "Salvar" at bounding box center [1229, 34] width 72 height 34
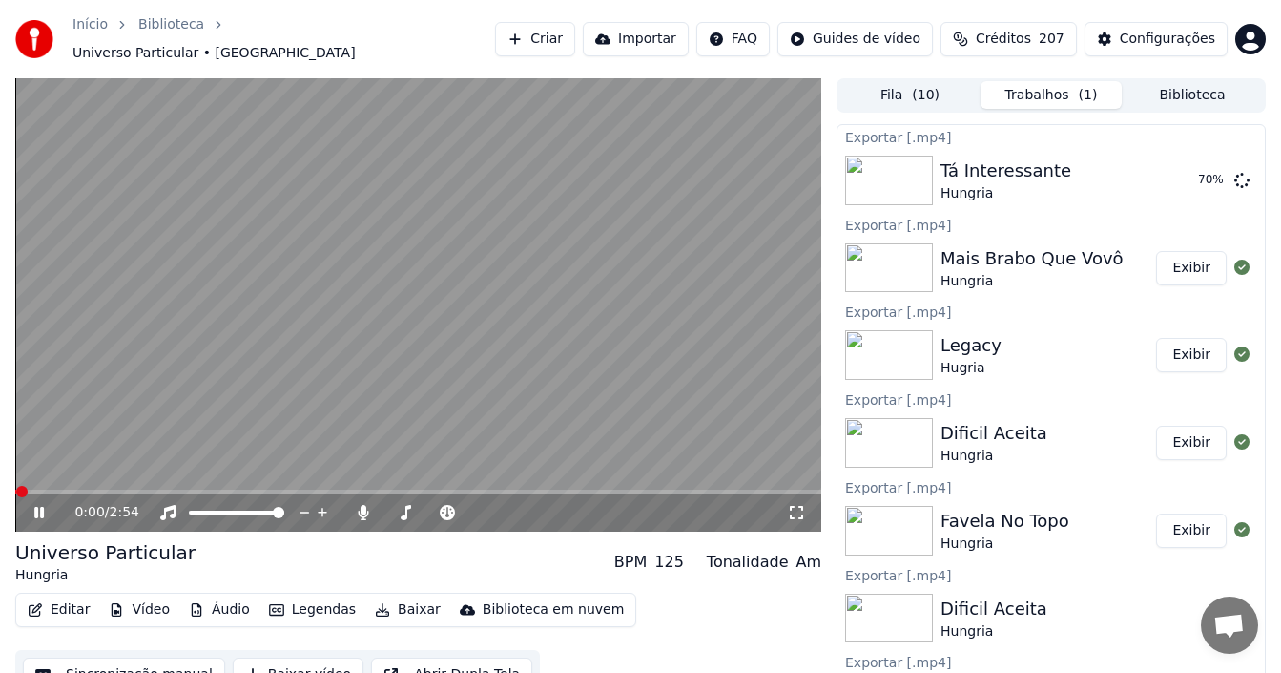
click at [42, 507] on icon at bounding box center [39, 512] width 10 height 11
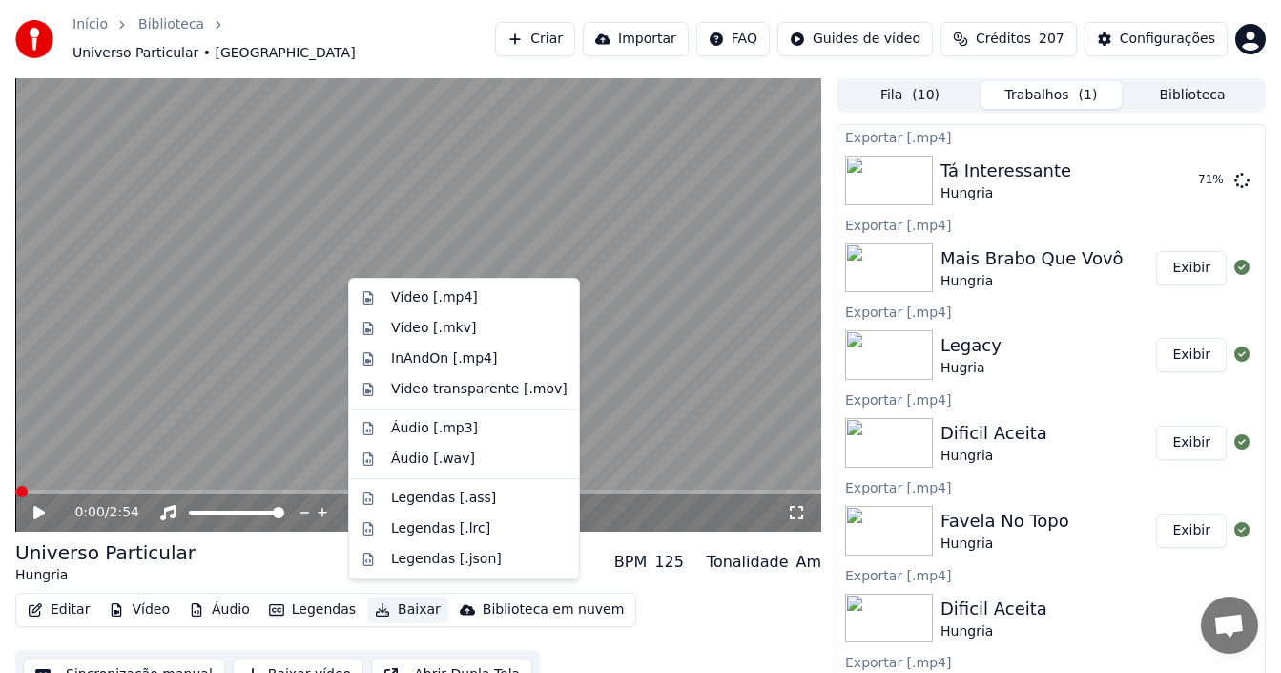
click at [401, 596] on button "Baixar" at bounding box center [407, 609] width 81 height 27
click at [448, 303] on div "Vídeo [.mp4]" at bounding box center [434, 297] width 87 height 19
